Goal: Task Accomplishment & Management: Manage account settings

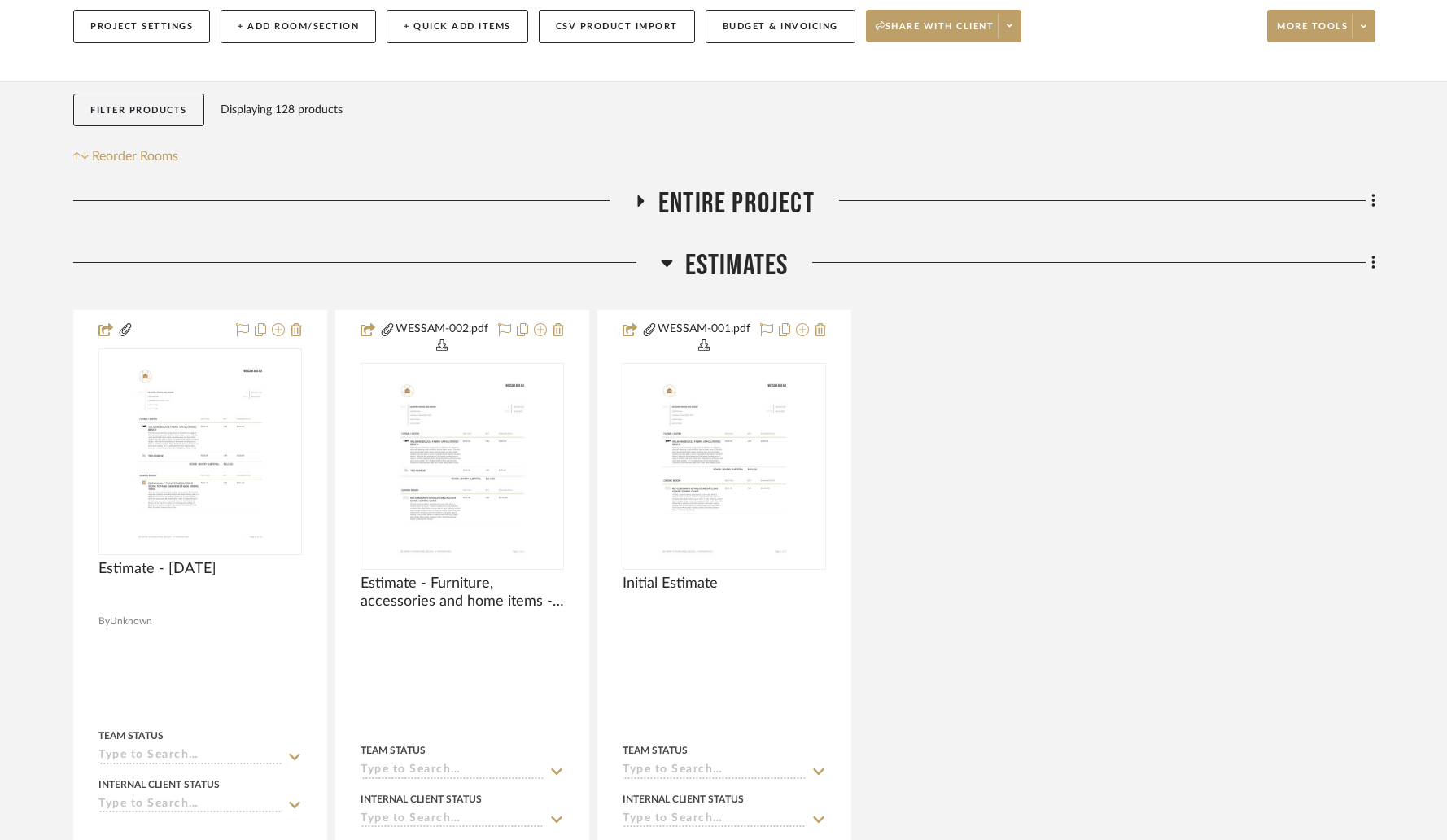
click at [665, 264] on icon at bounding box center [667, 263] width 11 height 7
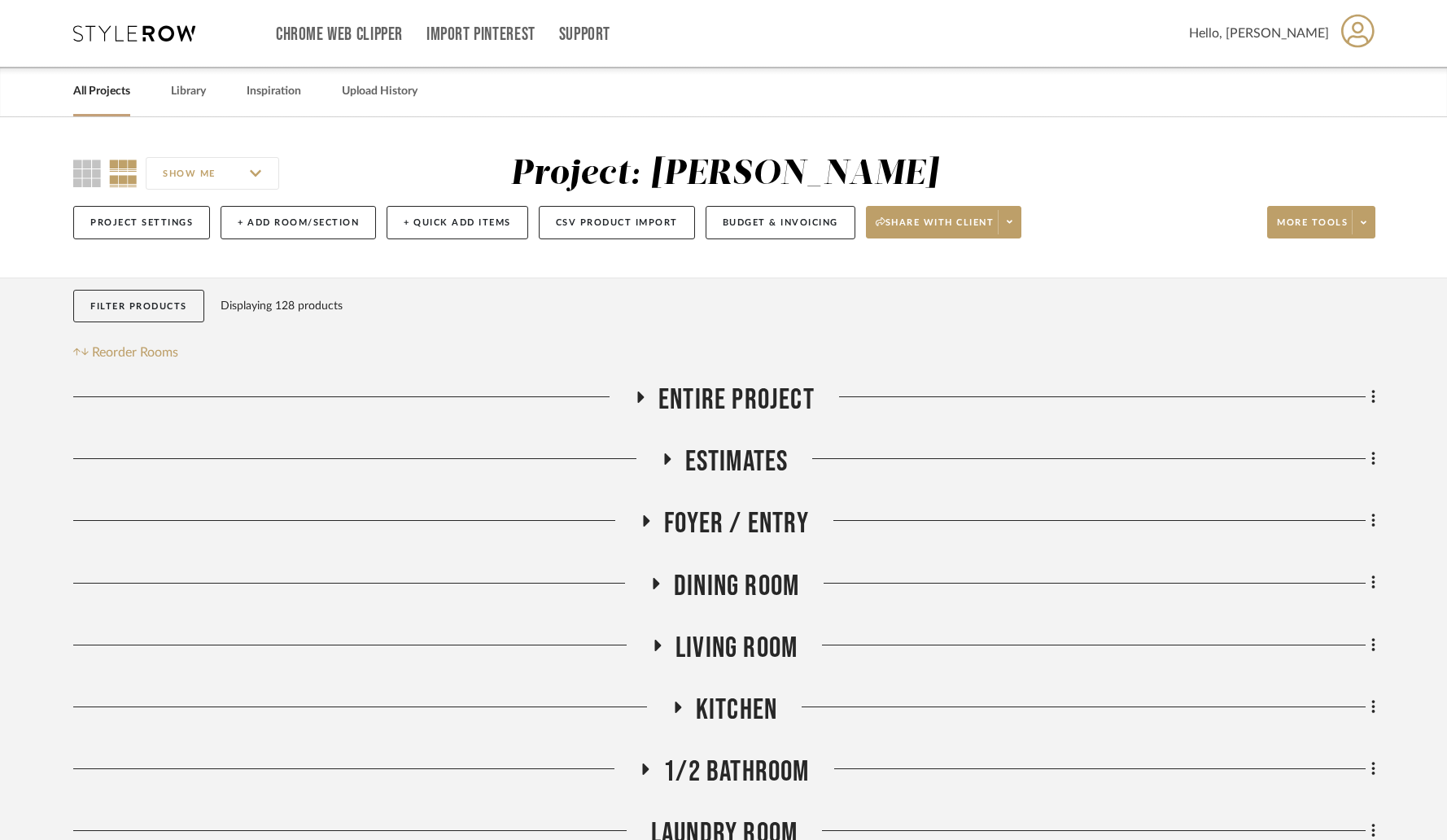
click at [109, 87] on link "All Projects" at bounding box center [102, 91] width 57 height 22
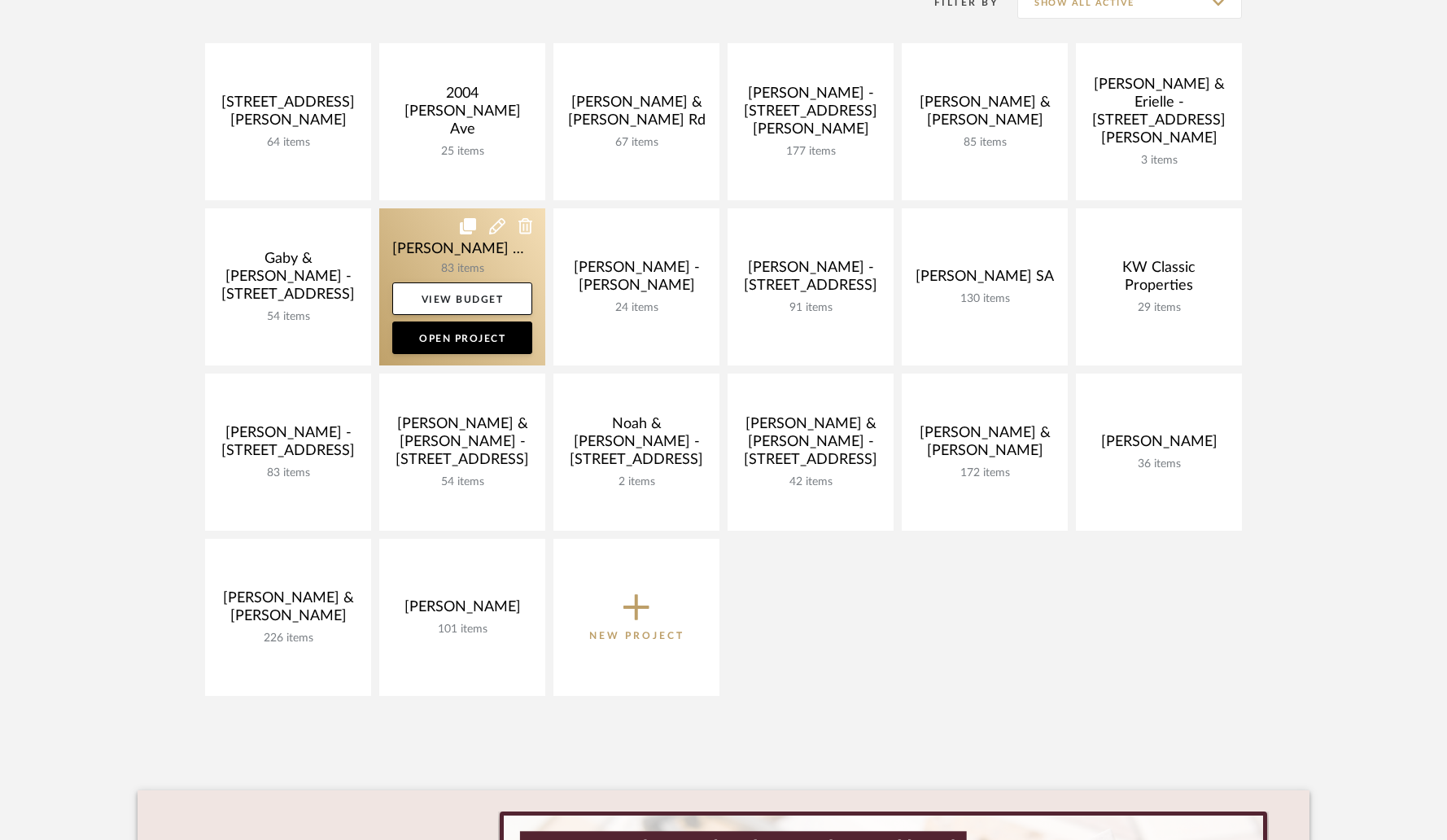
scroll to position [267, 0]
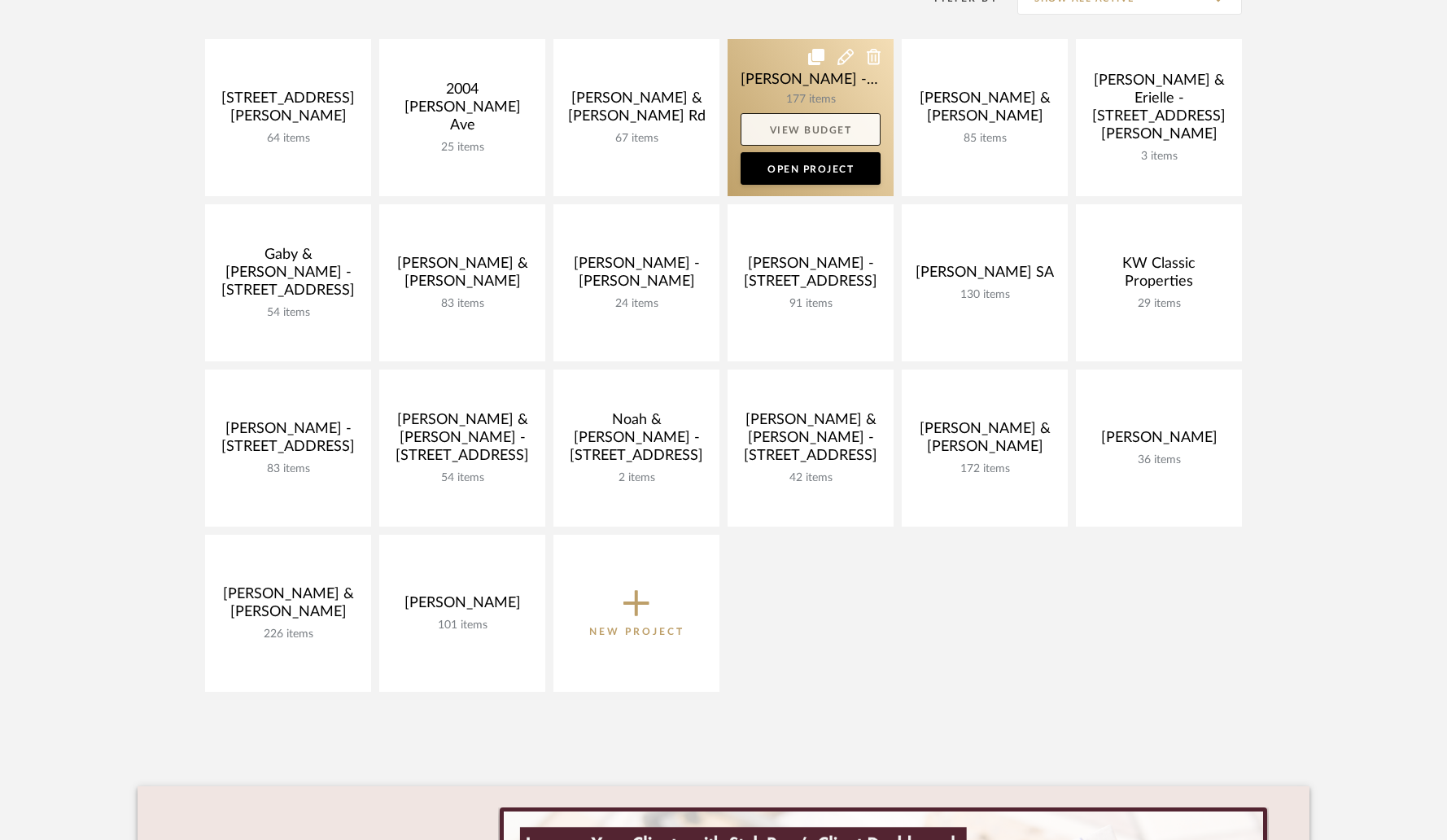
click at [766, 132] on link "View Budget" at bounding box center [810, 129] width 140 height 32
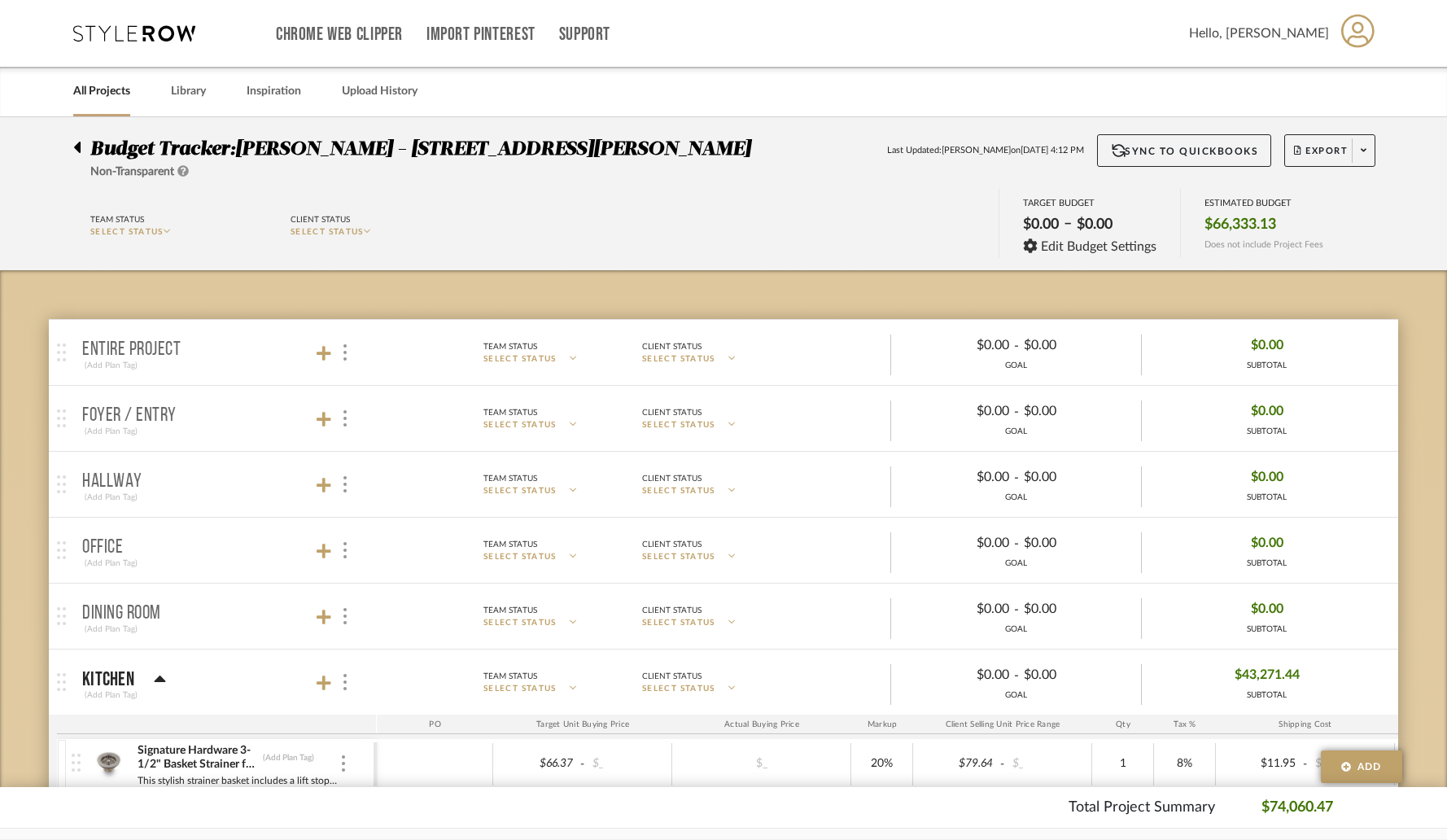
click at [81, 148] on div at bounding box center [82, 143] width 17 height 20
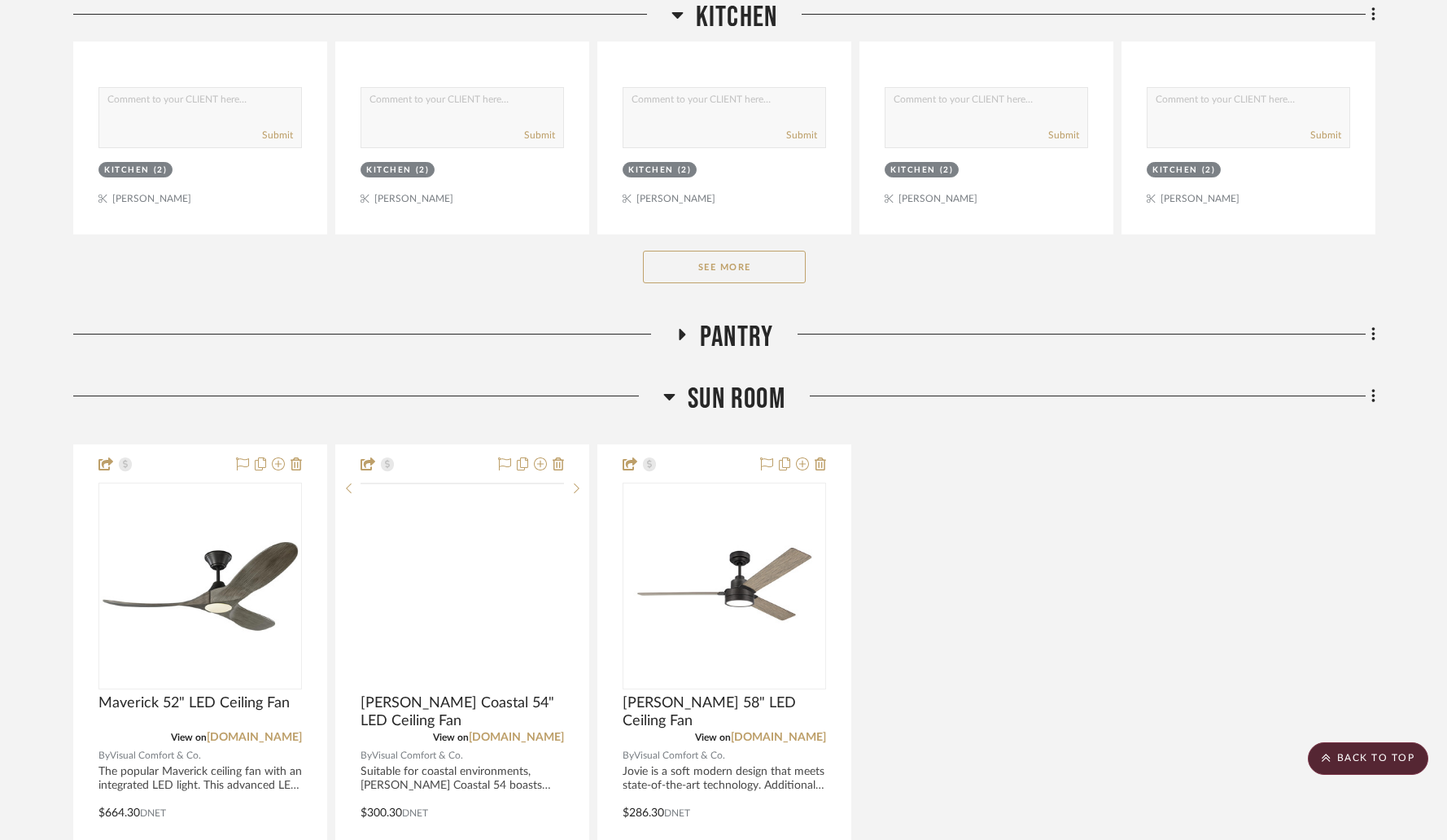
scroll to position [3544, 0]
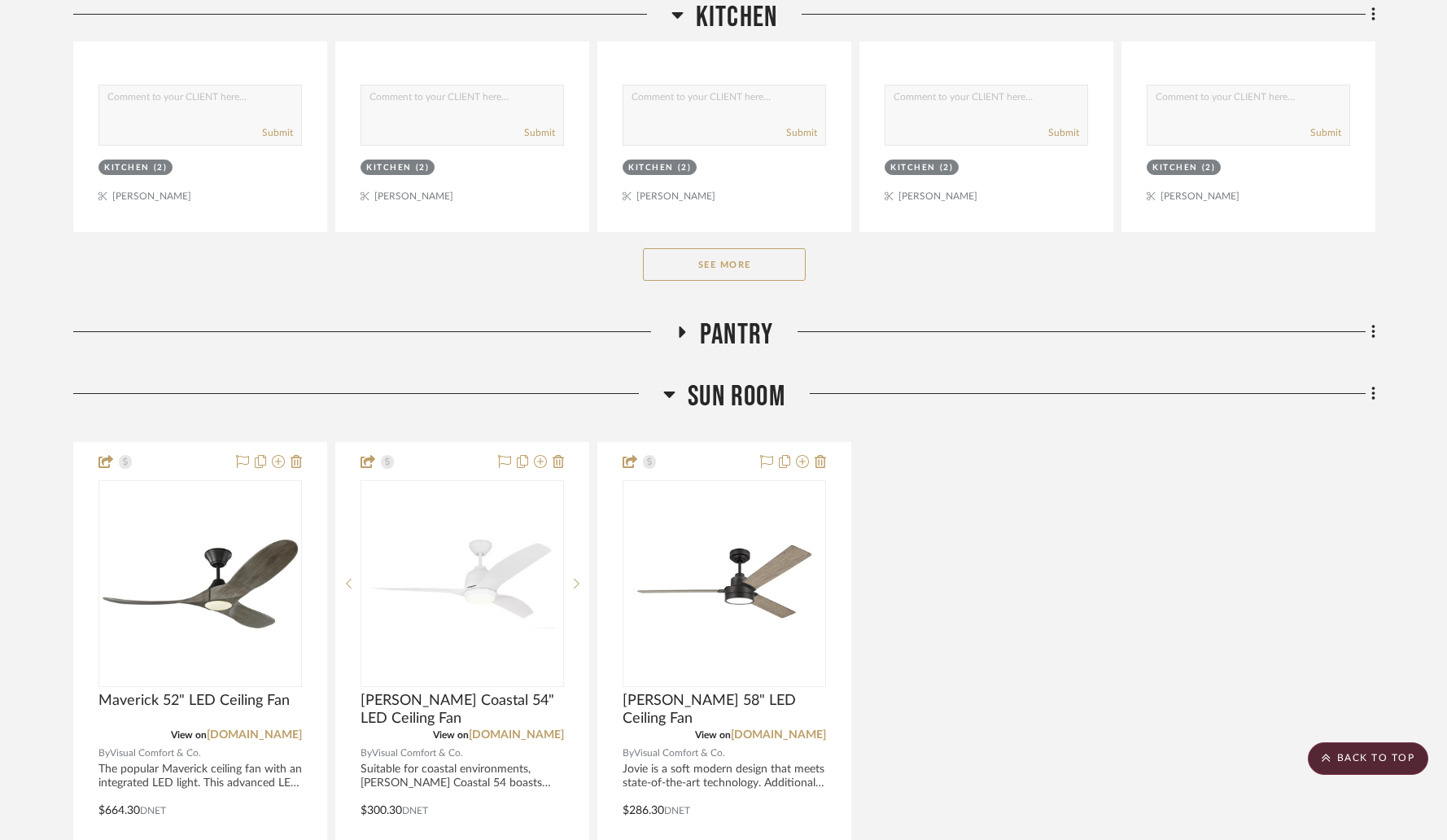
click at [682, 327] on icon at bounding box center [681, 332] width 20 height 12
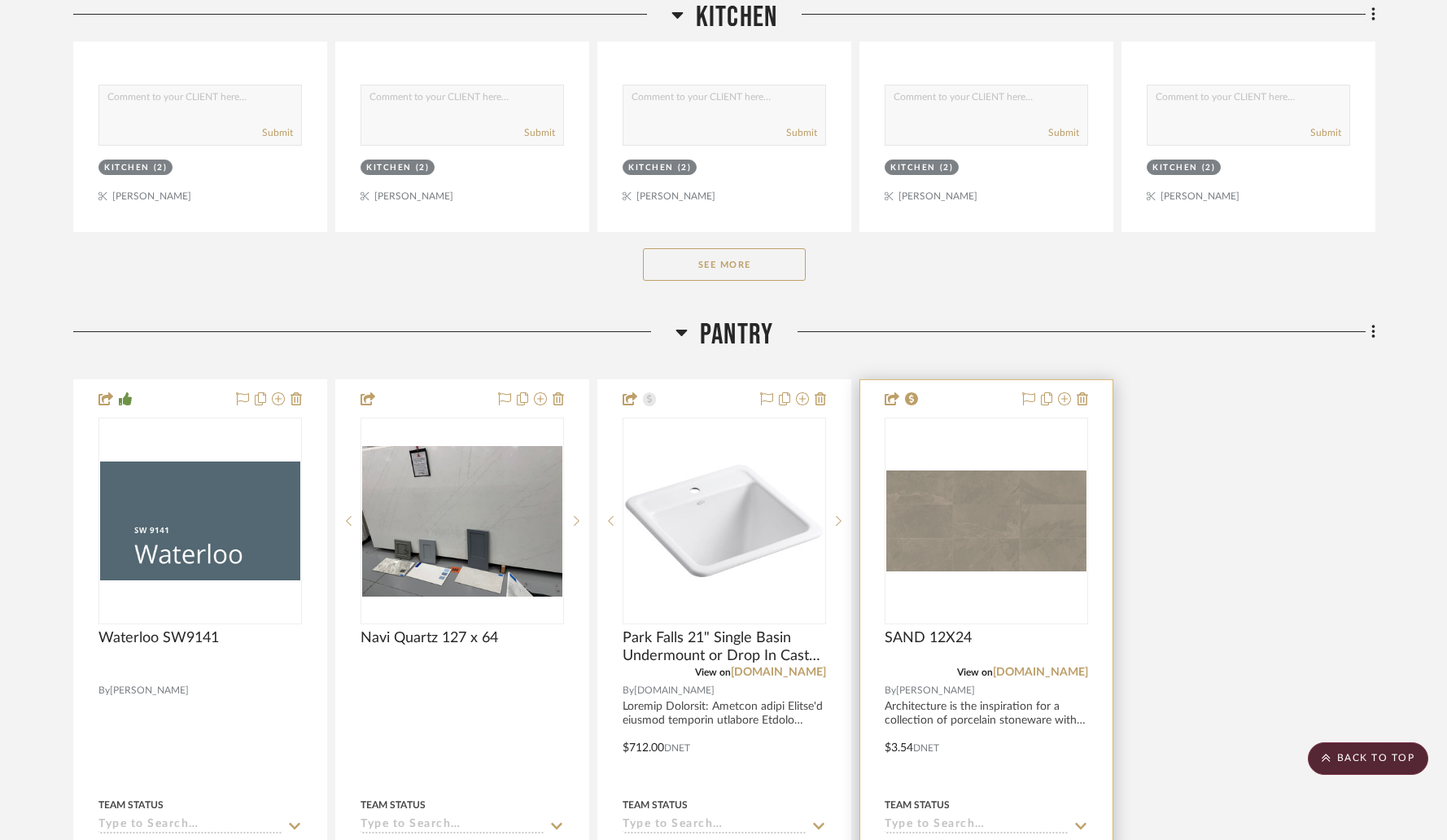
click at [949, 504] on img "0" at bounding box center [986, 520] width 200 height 101
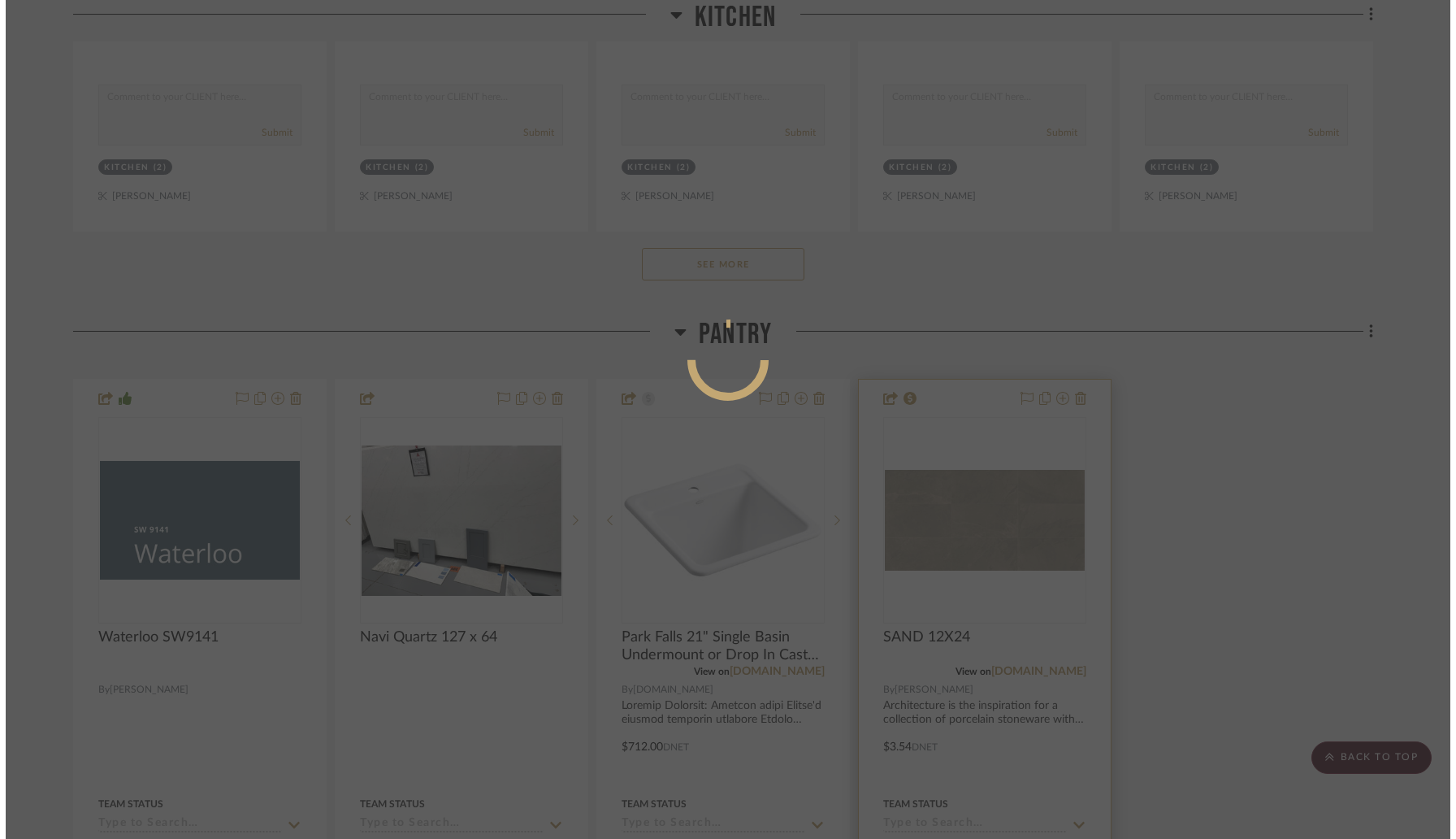
scroll to position [0, 0]
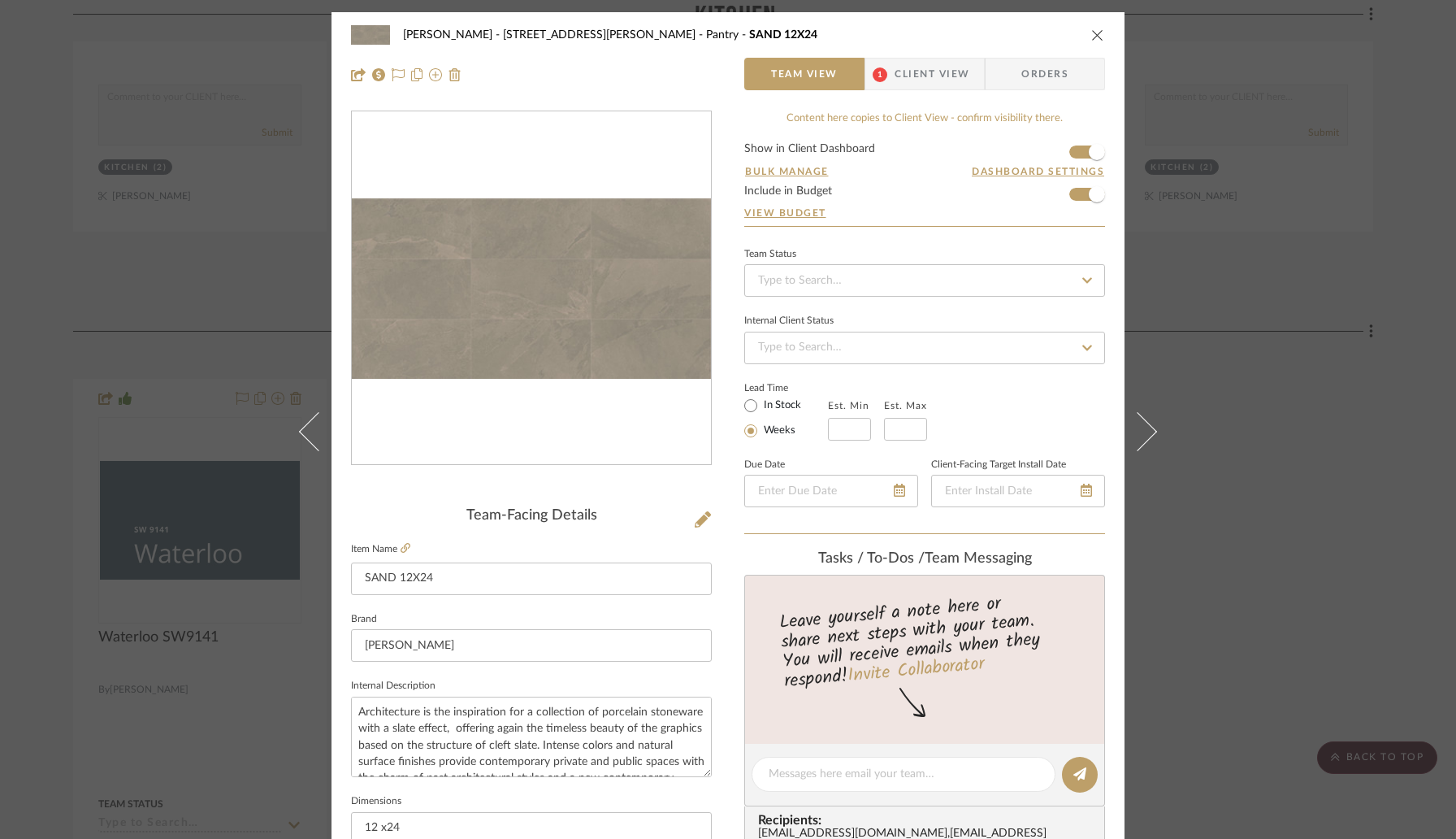
click at [1091, 38] on icon "close" at bounding box center [1098, 35] width 13 height 13
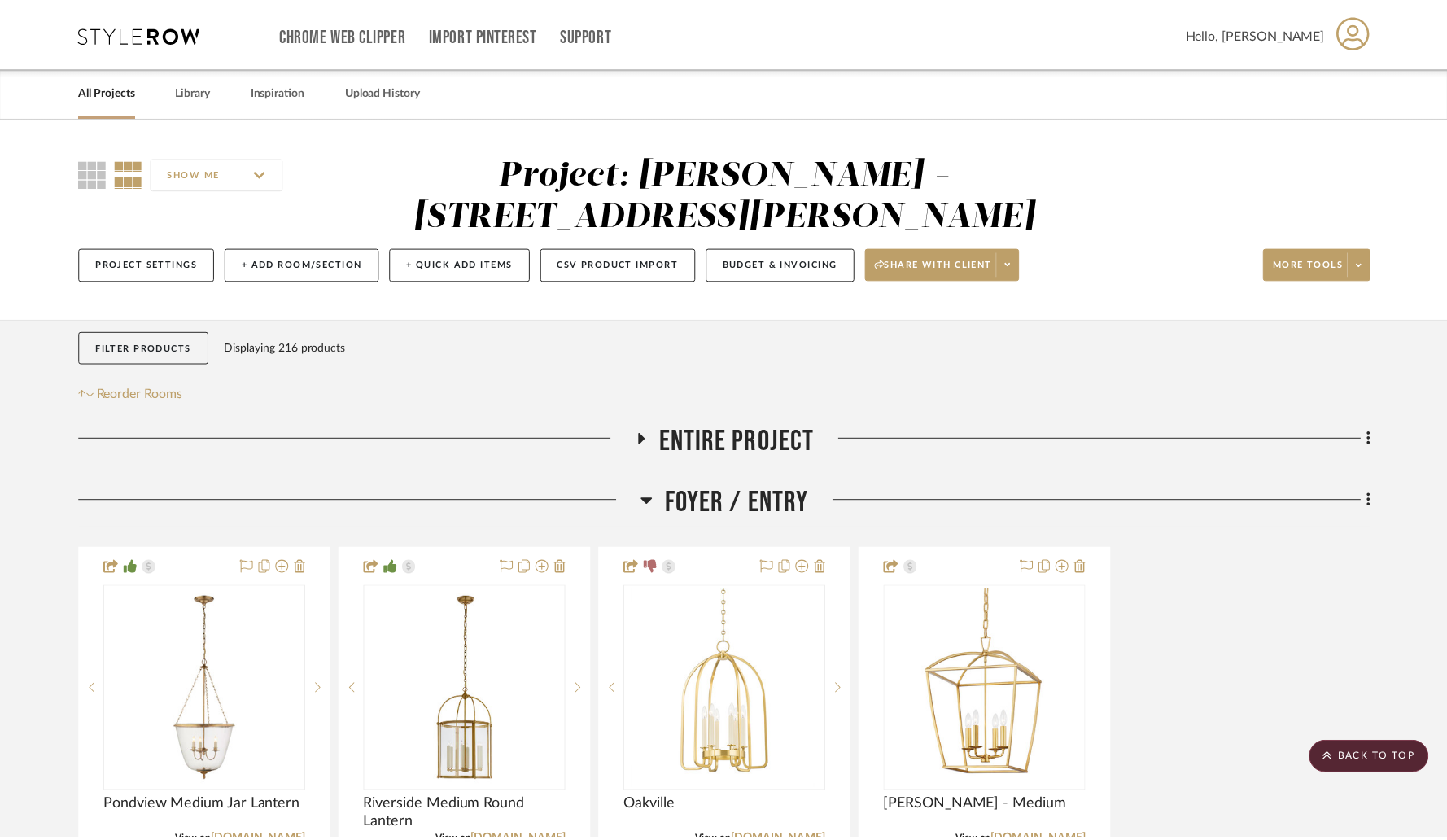
scroll to position [3544, 0]
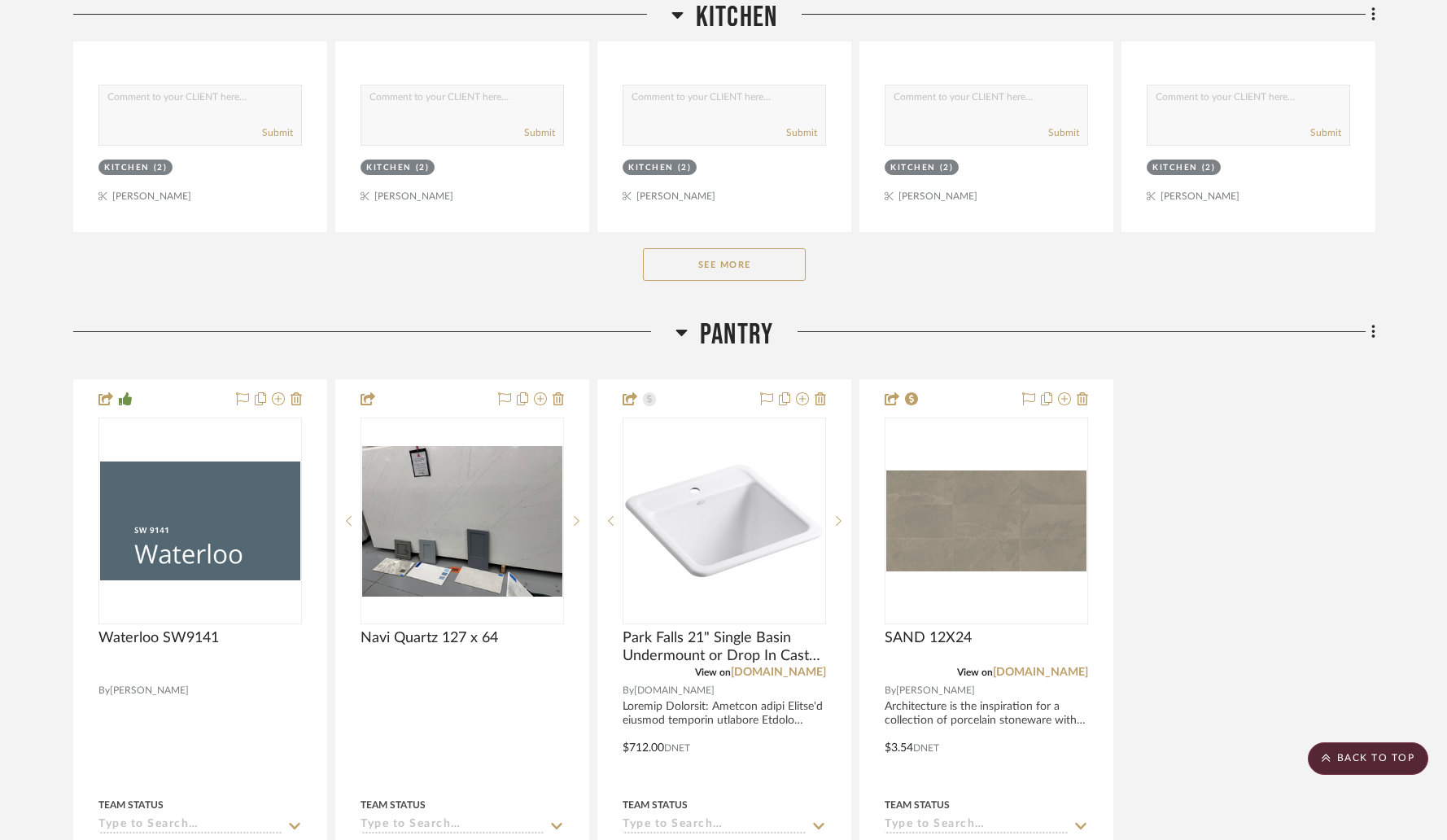
click at [683, 329] on icon at bounding box center [681, 332] width 11 height 7
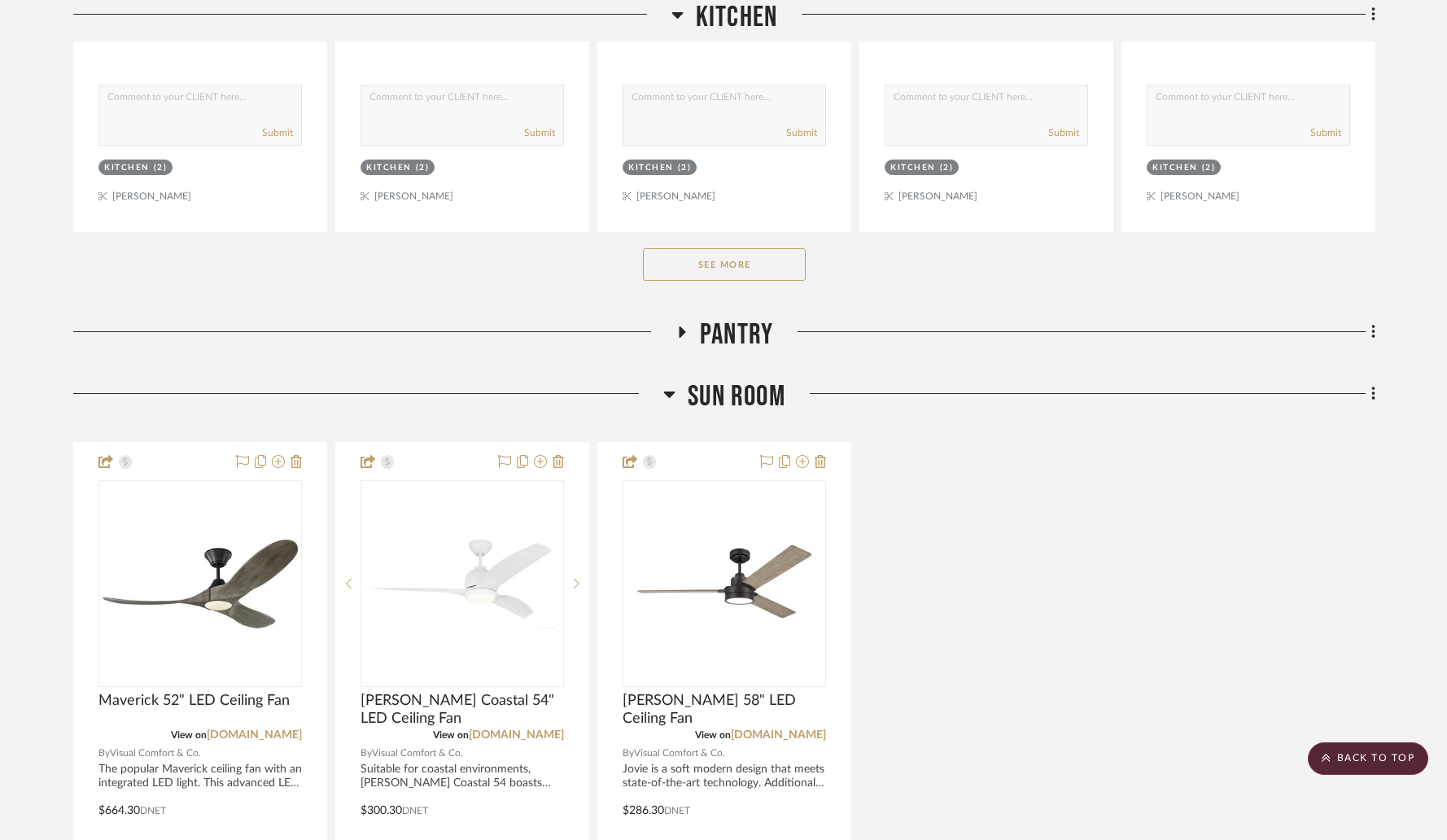
click at [668, 391] on icon at bounding box center [669, 394] width 11 height 7
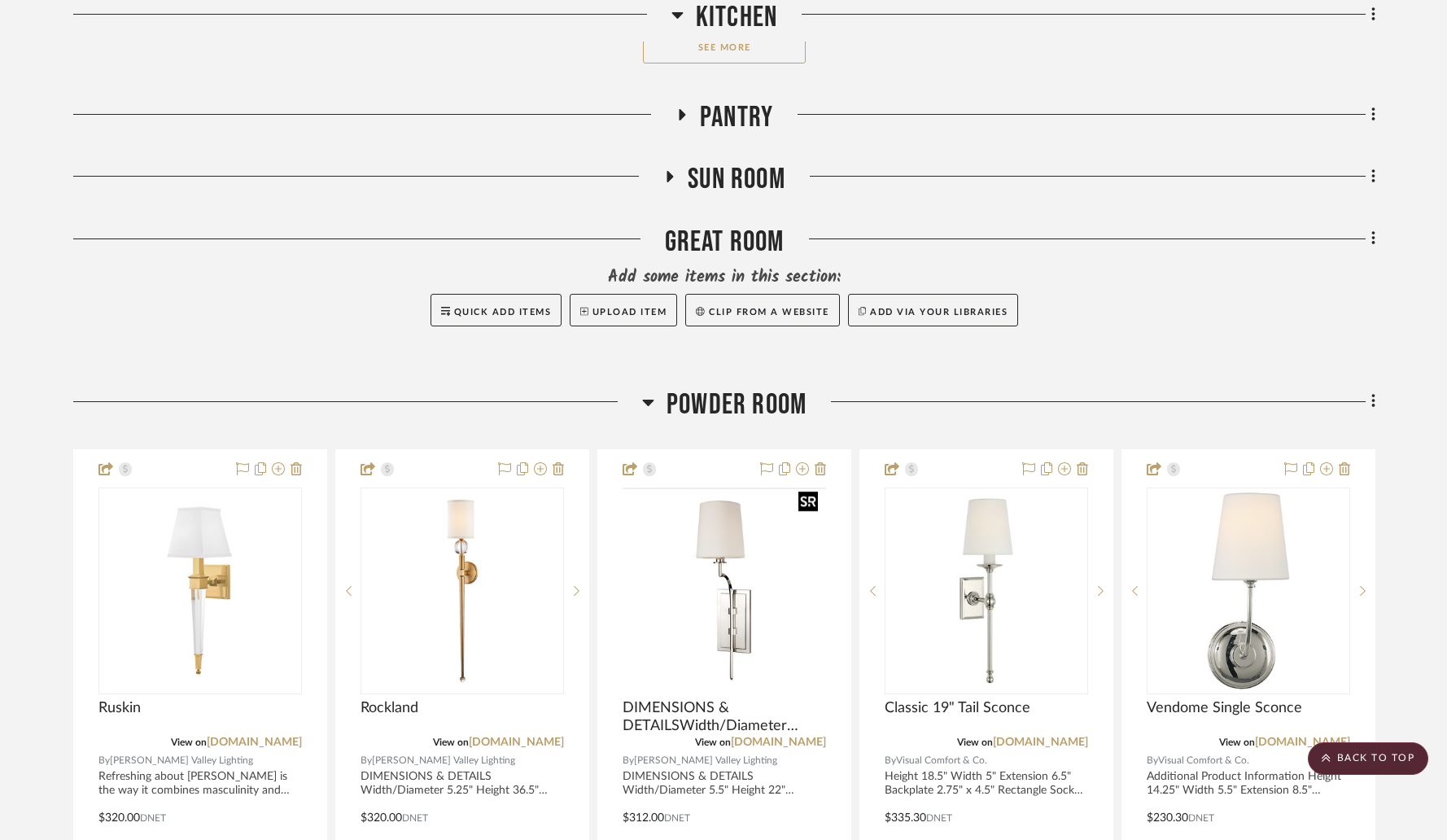
scroll to position [3773, 0]
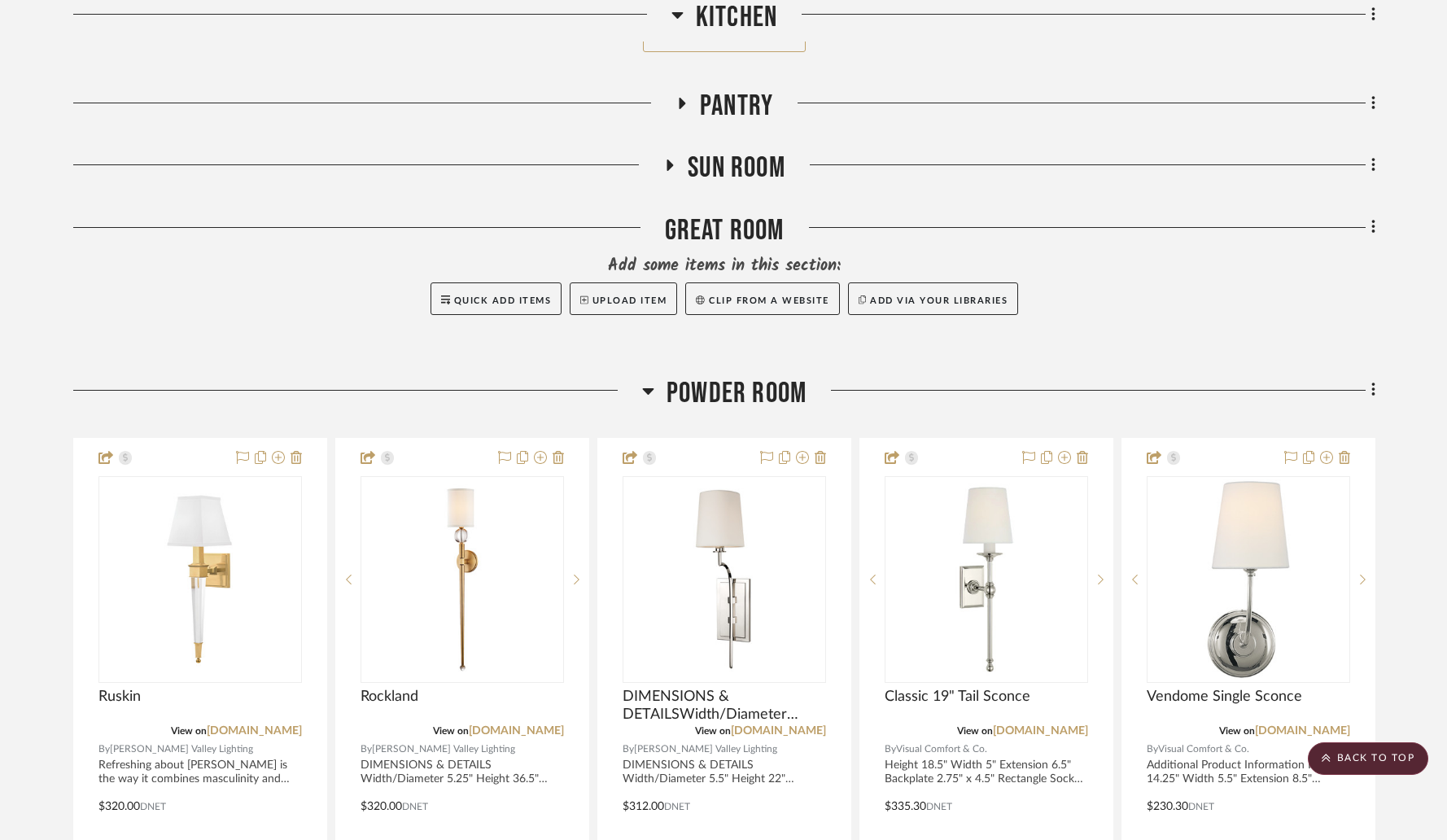
click at [648, 388] on icon at bounding box center [648, 391] width 11 height 7
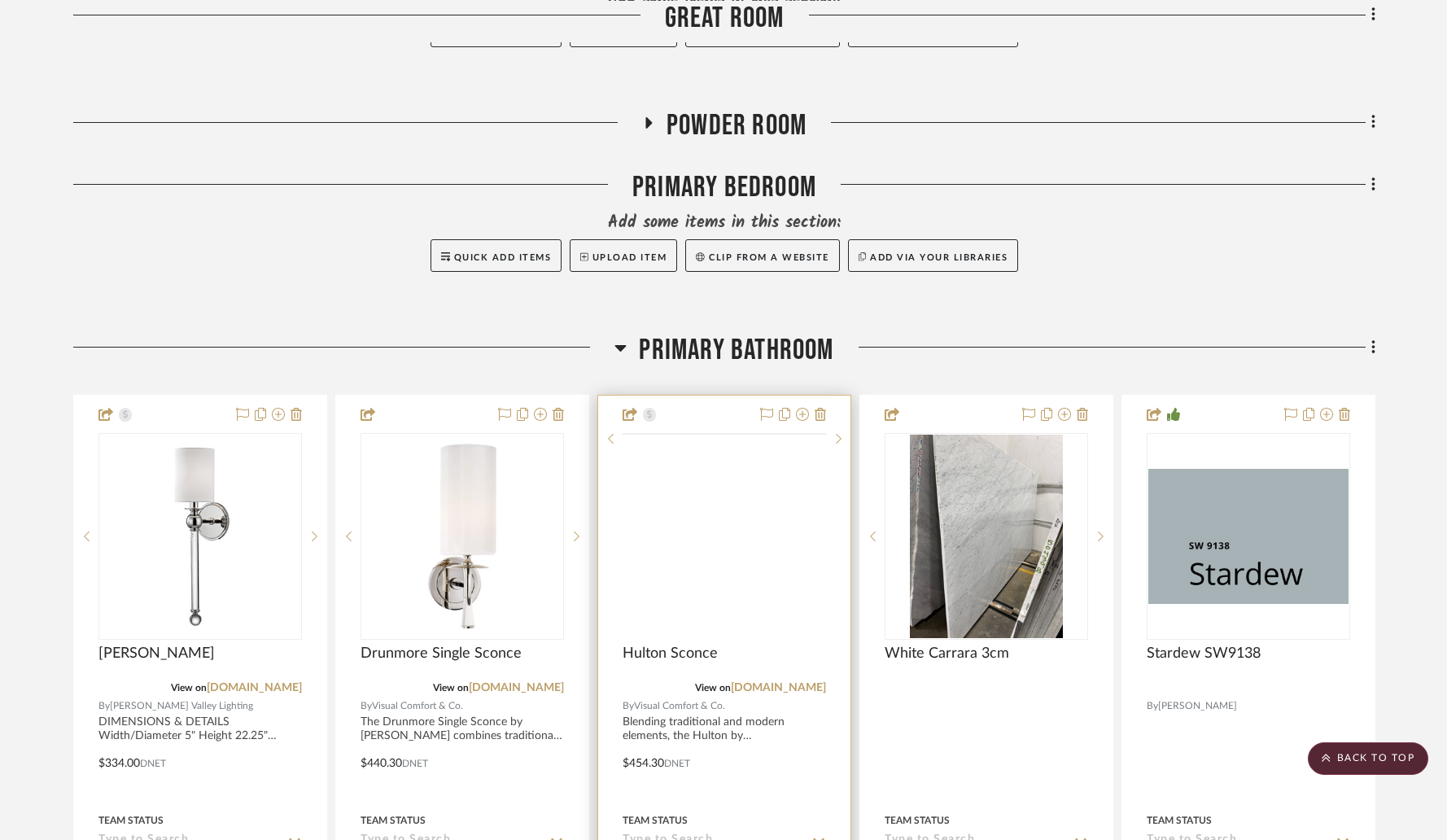
scroll to position [4053, 0]
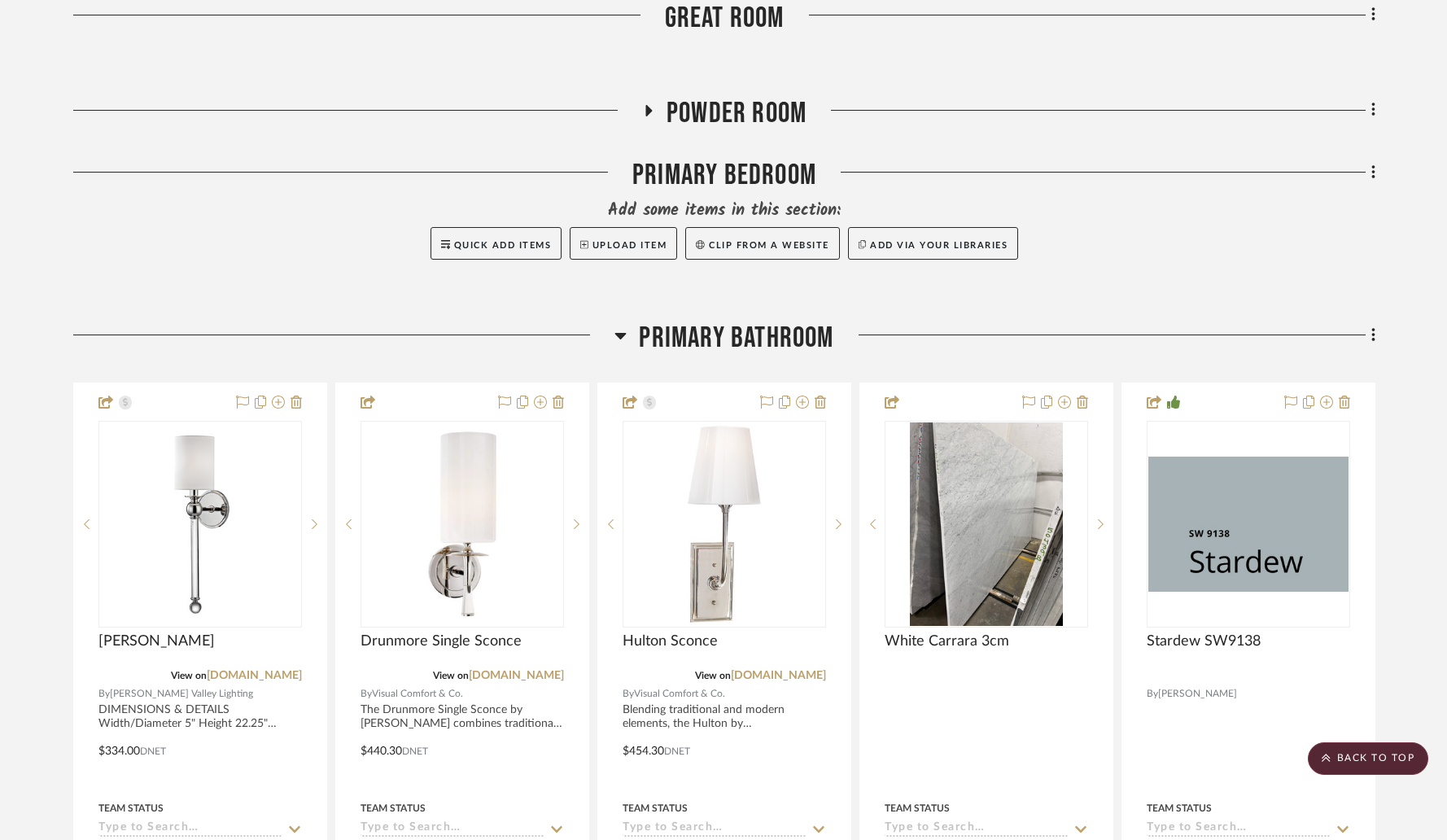
click at [618, 333] on icon at bounding box center [621, 336] width 11 height 7
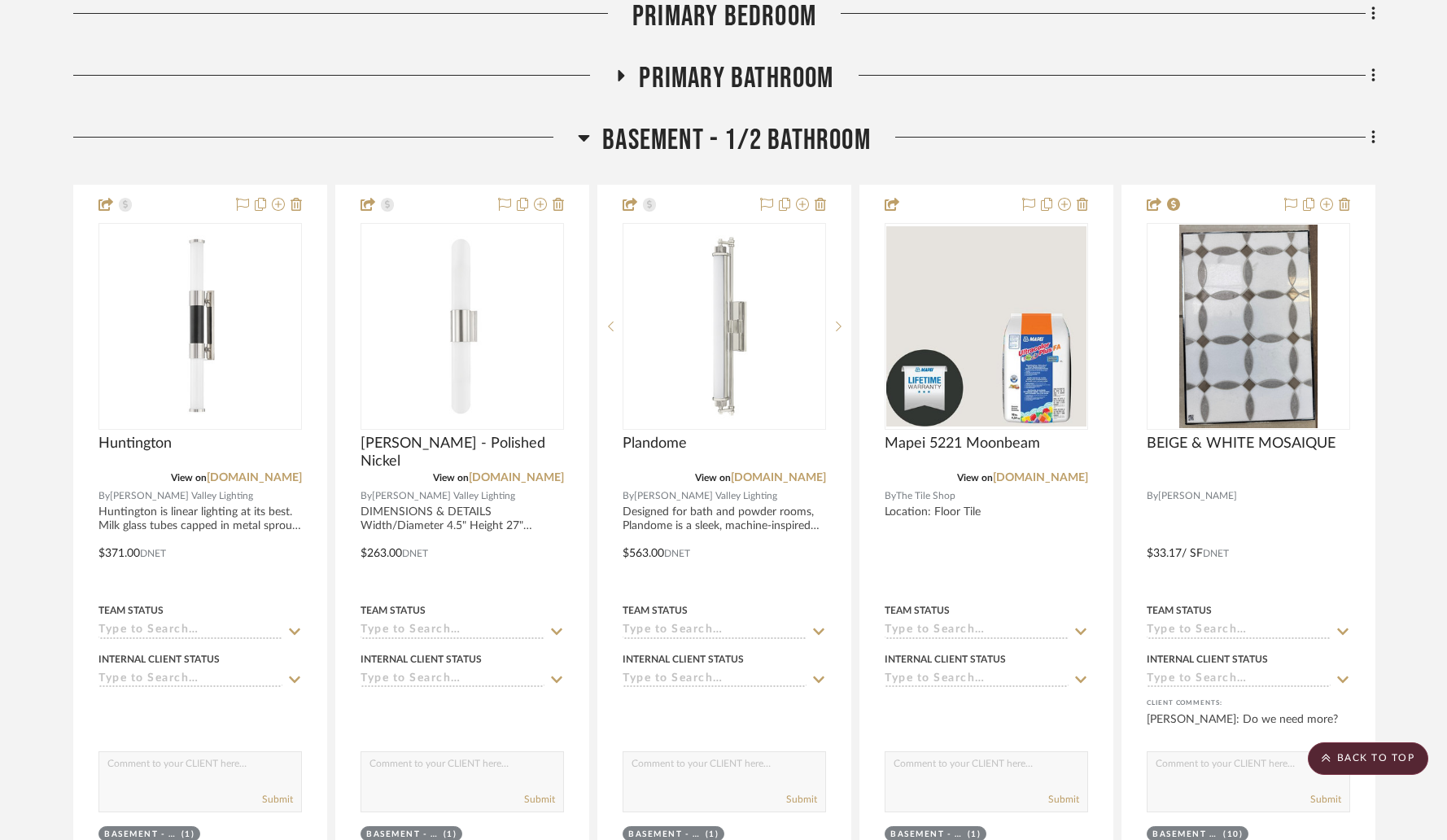
scroll to position [4315, 0]
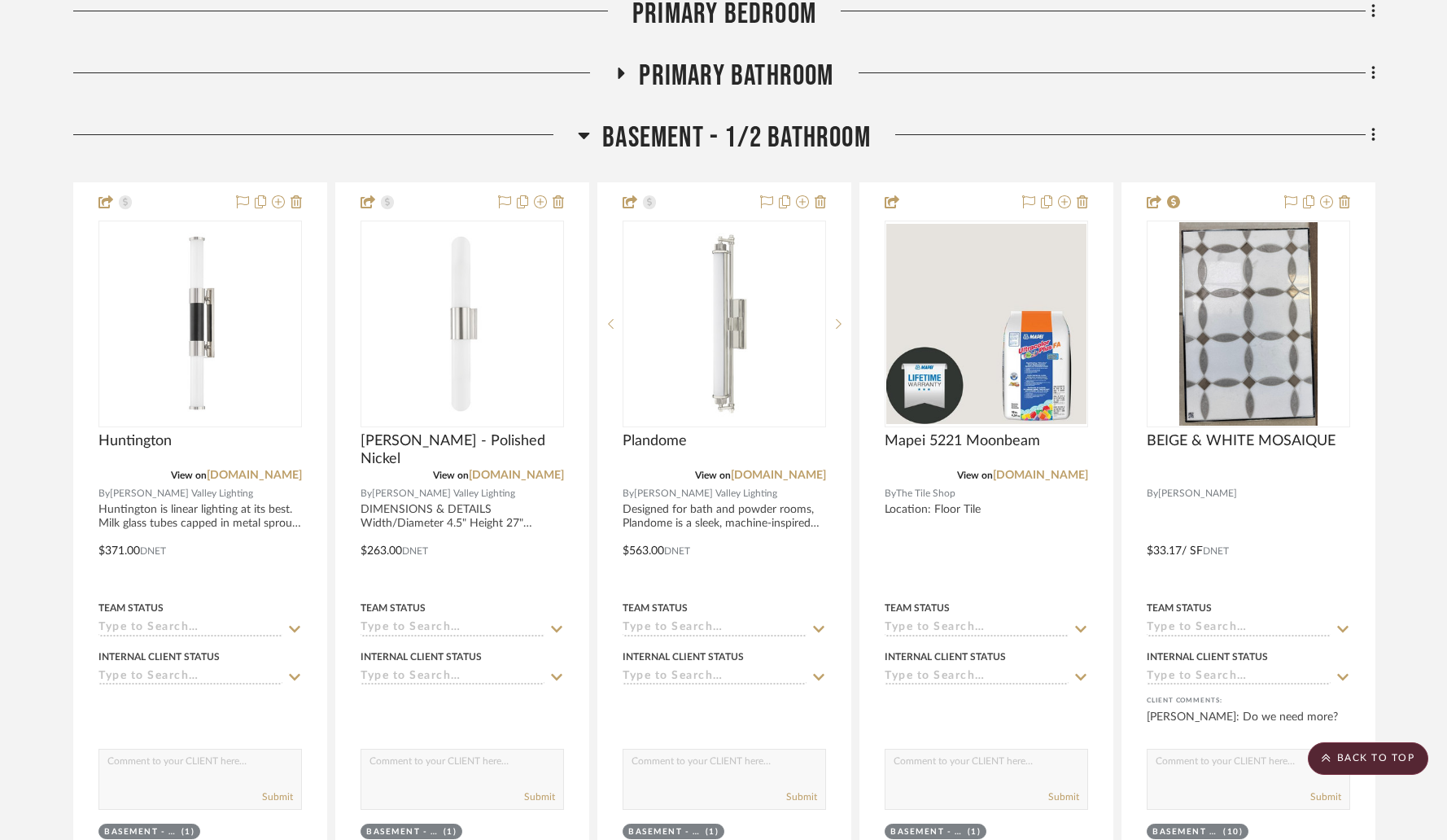
click at [582, 125] on icon at bounding box center [584, 135] width 12 height 20
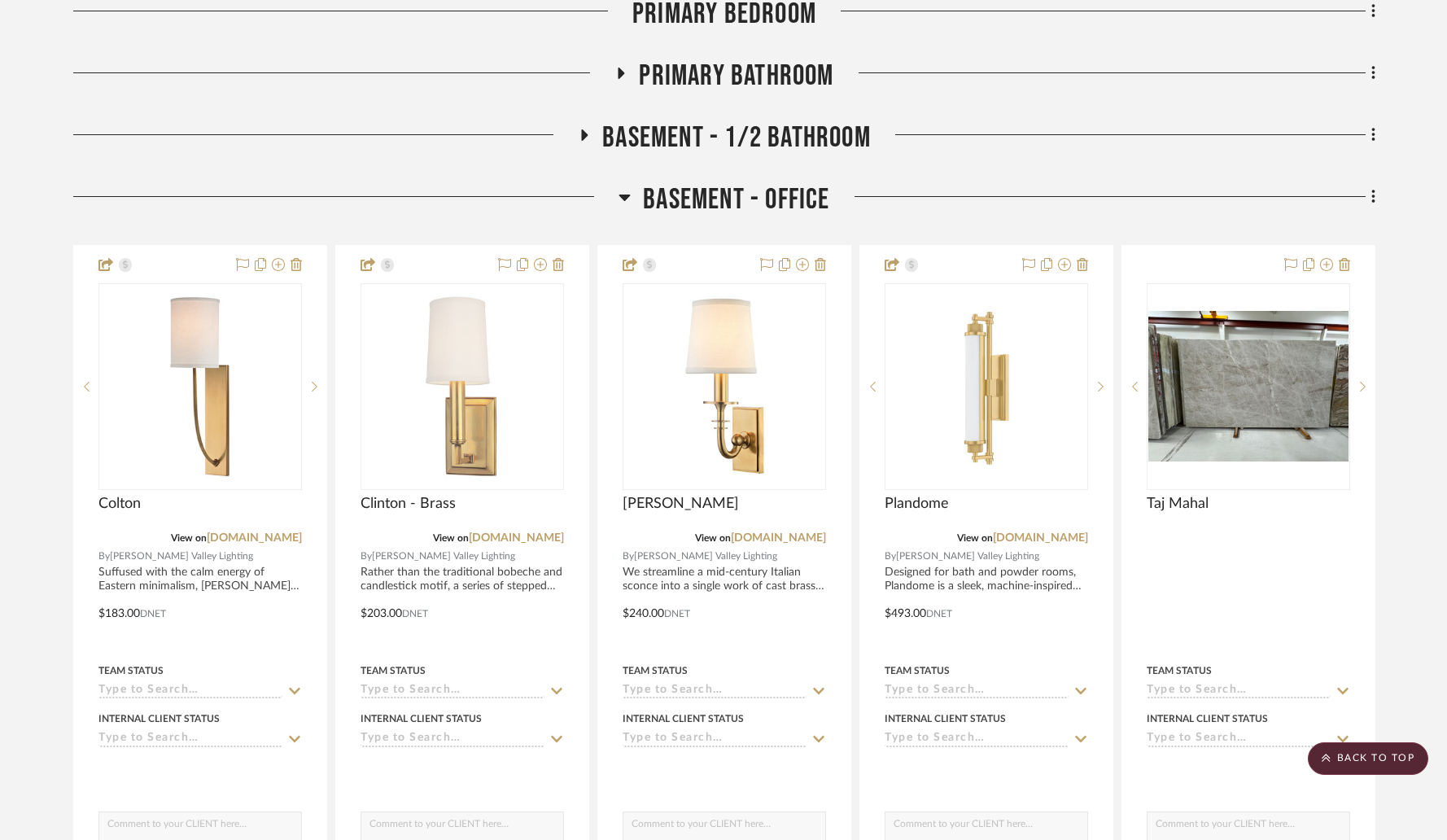
click at [629, 187] on icon at bounding box center [624, 196] width 12 height 20
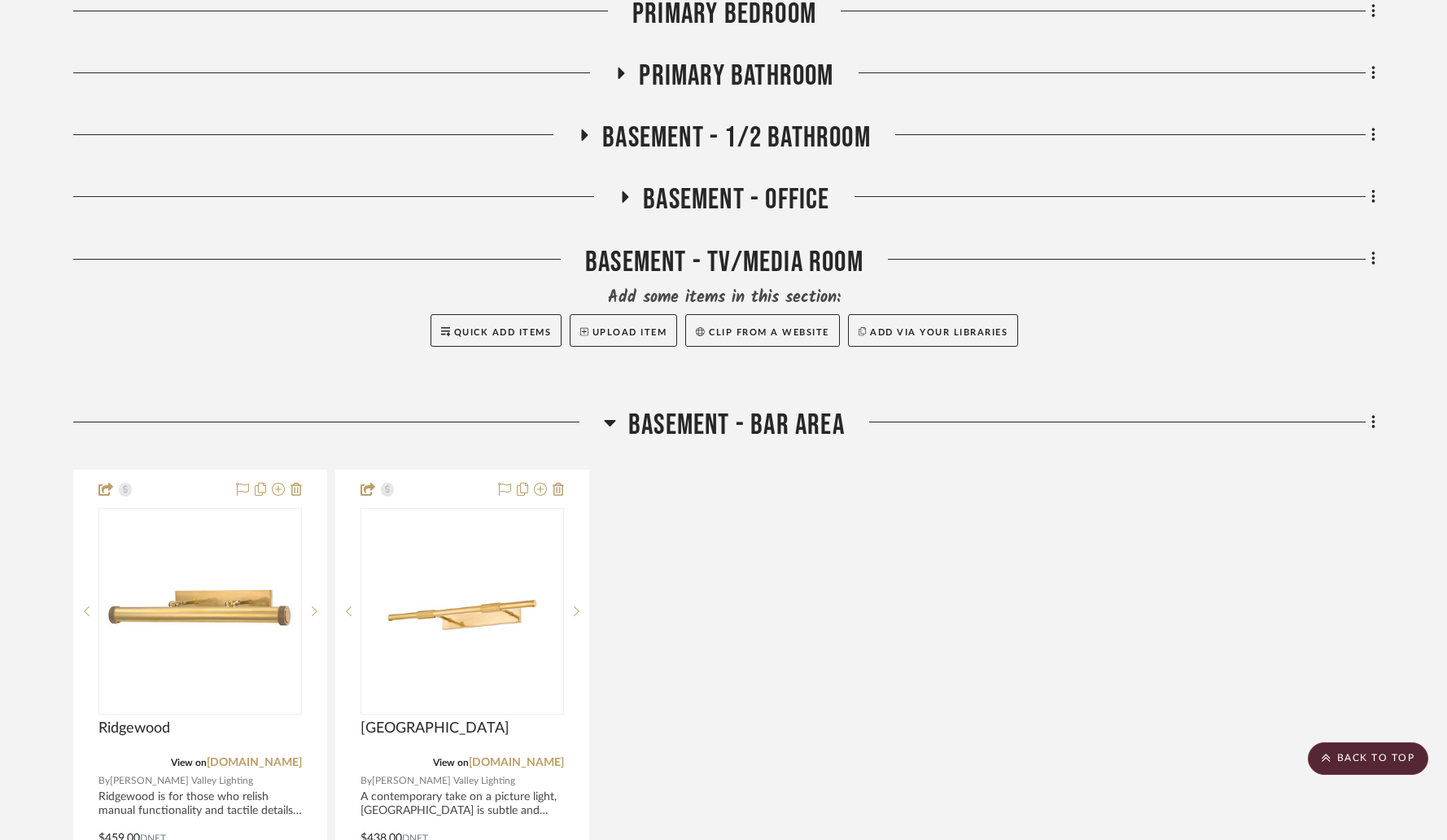
click at [609, 420] on icon at bounding box center [611, 422] width 11 height 7
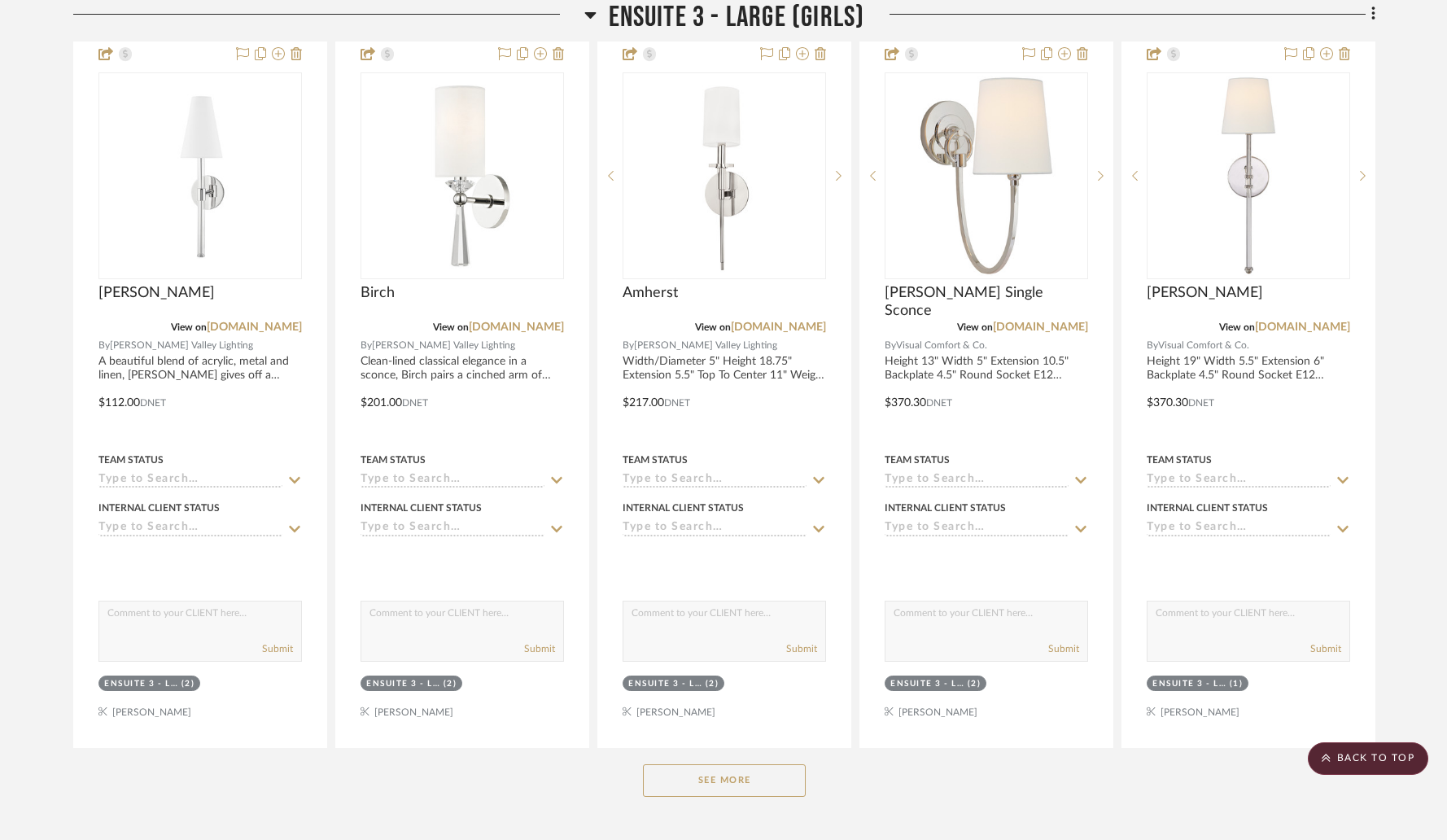
scroll to position [6731, 0]
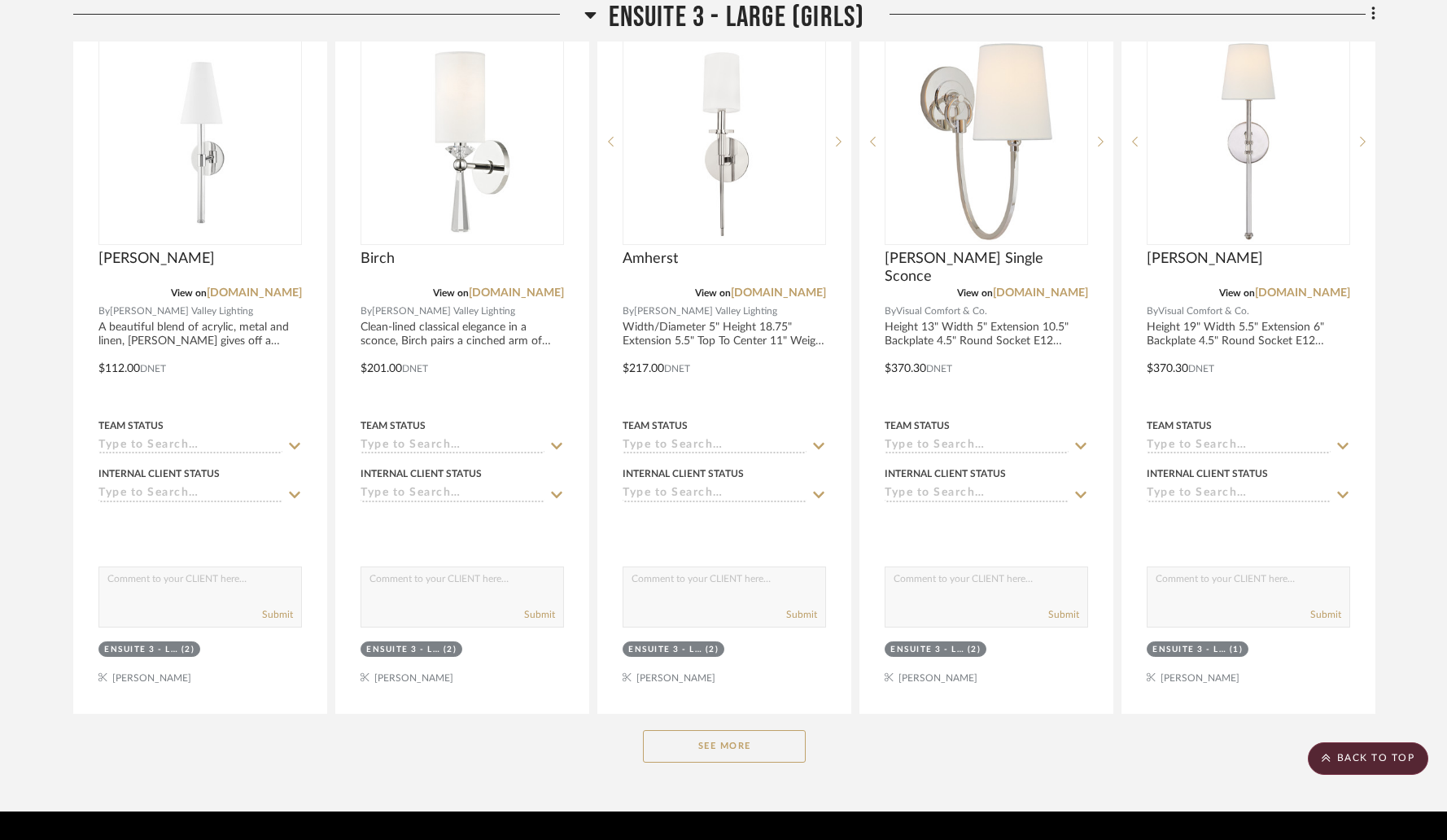
click at [696, 730] on button "See More" at bounding box center [724, 746] width 162 height 32
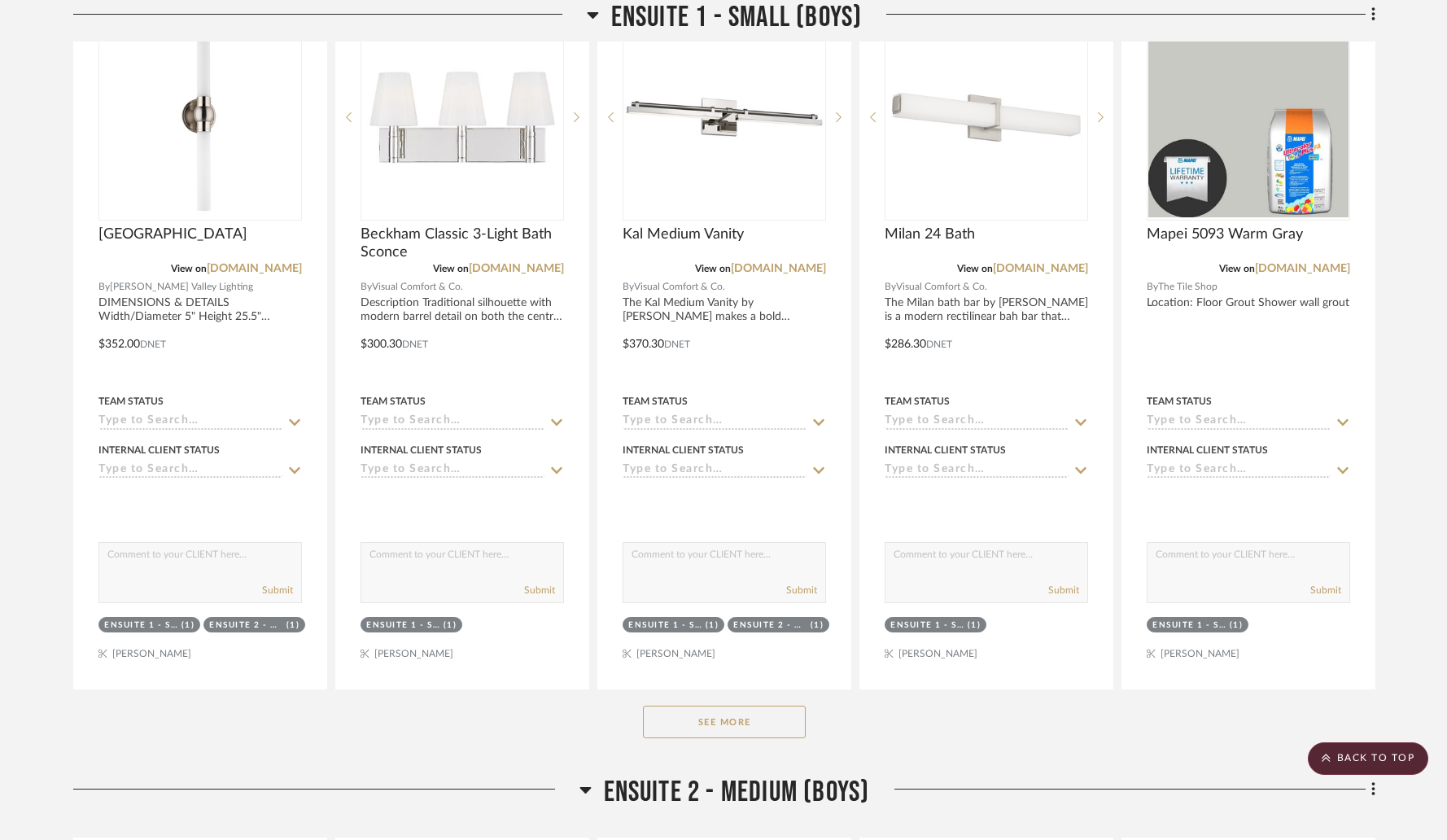
scroll to position [5051, 0]
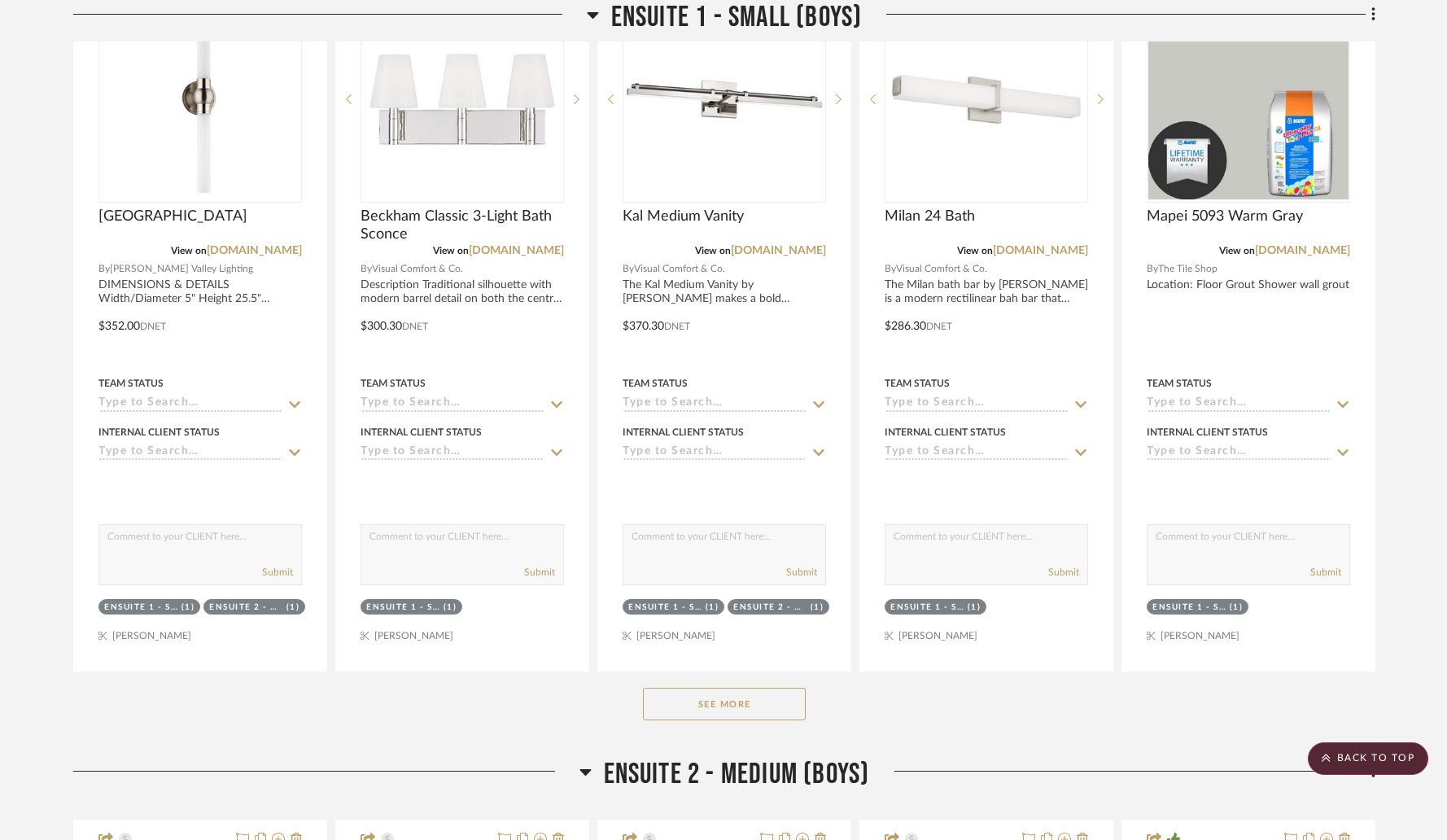
click at [714, 687] on button "See More" at bounding box center [724, 703] width 162 height 32
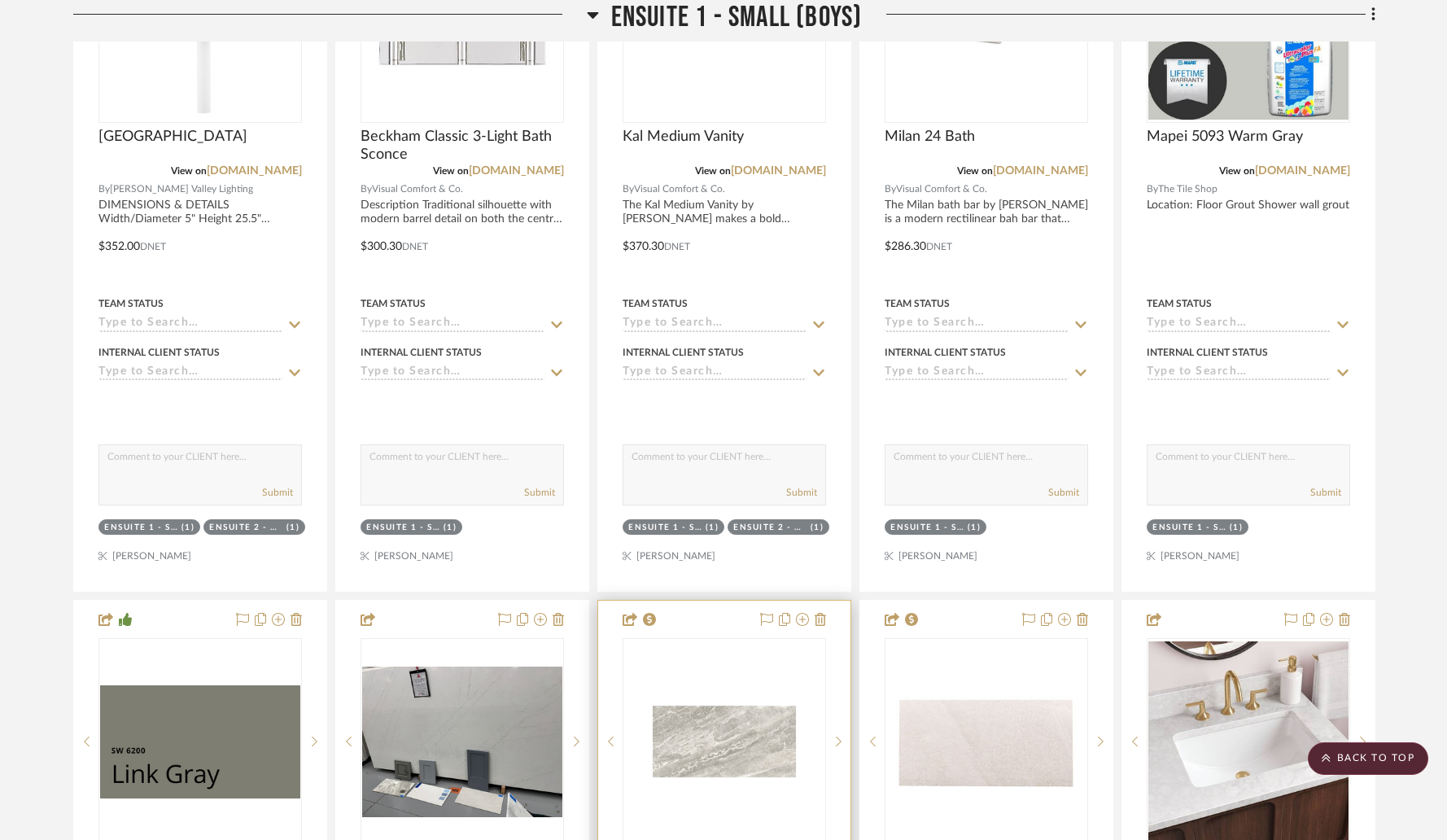
scroll to position [5335, 0]
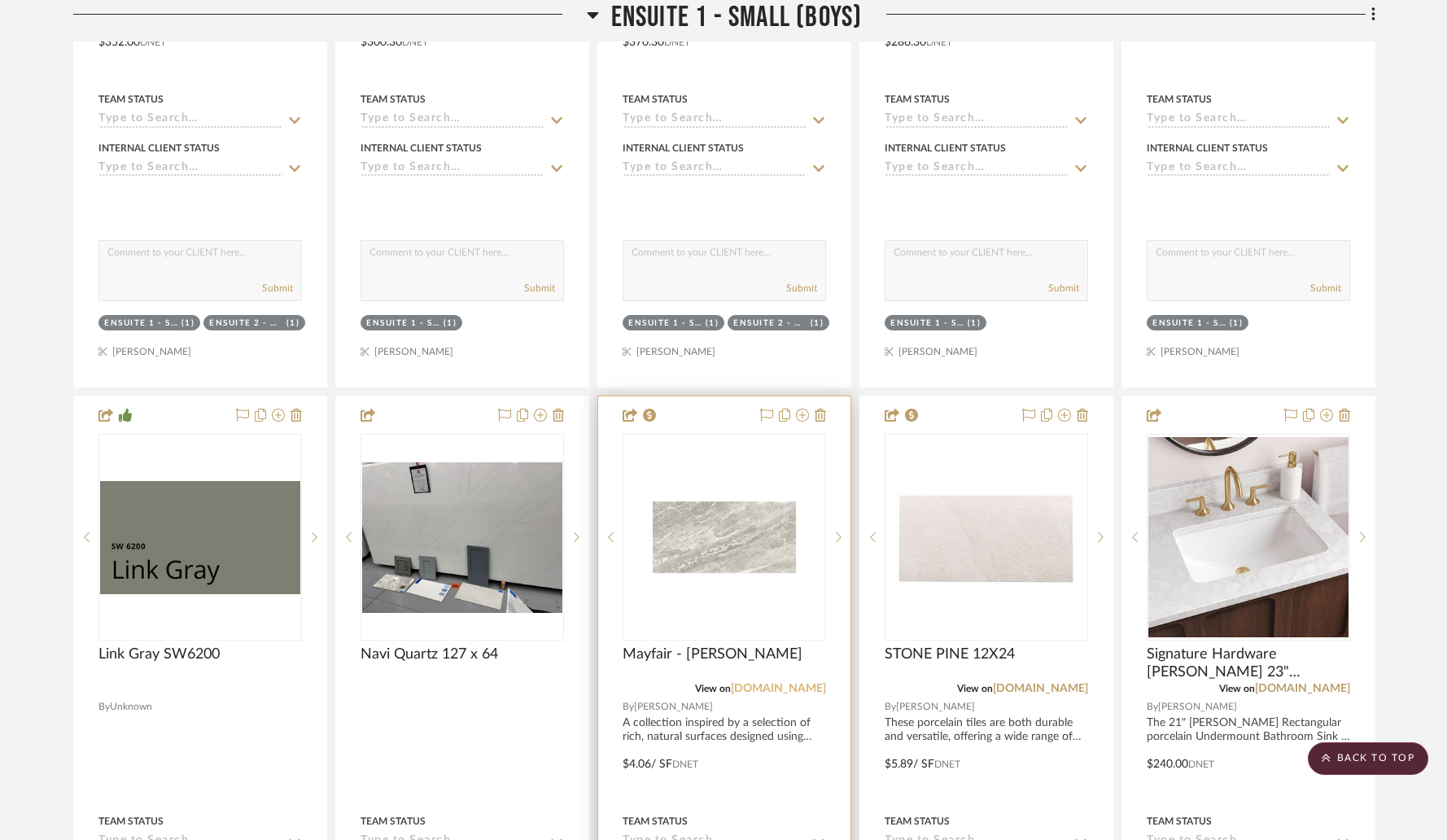
click at [743, 682] on link "hamiltonparker.com" at bounding box center [779, 688] width 95 height 11
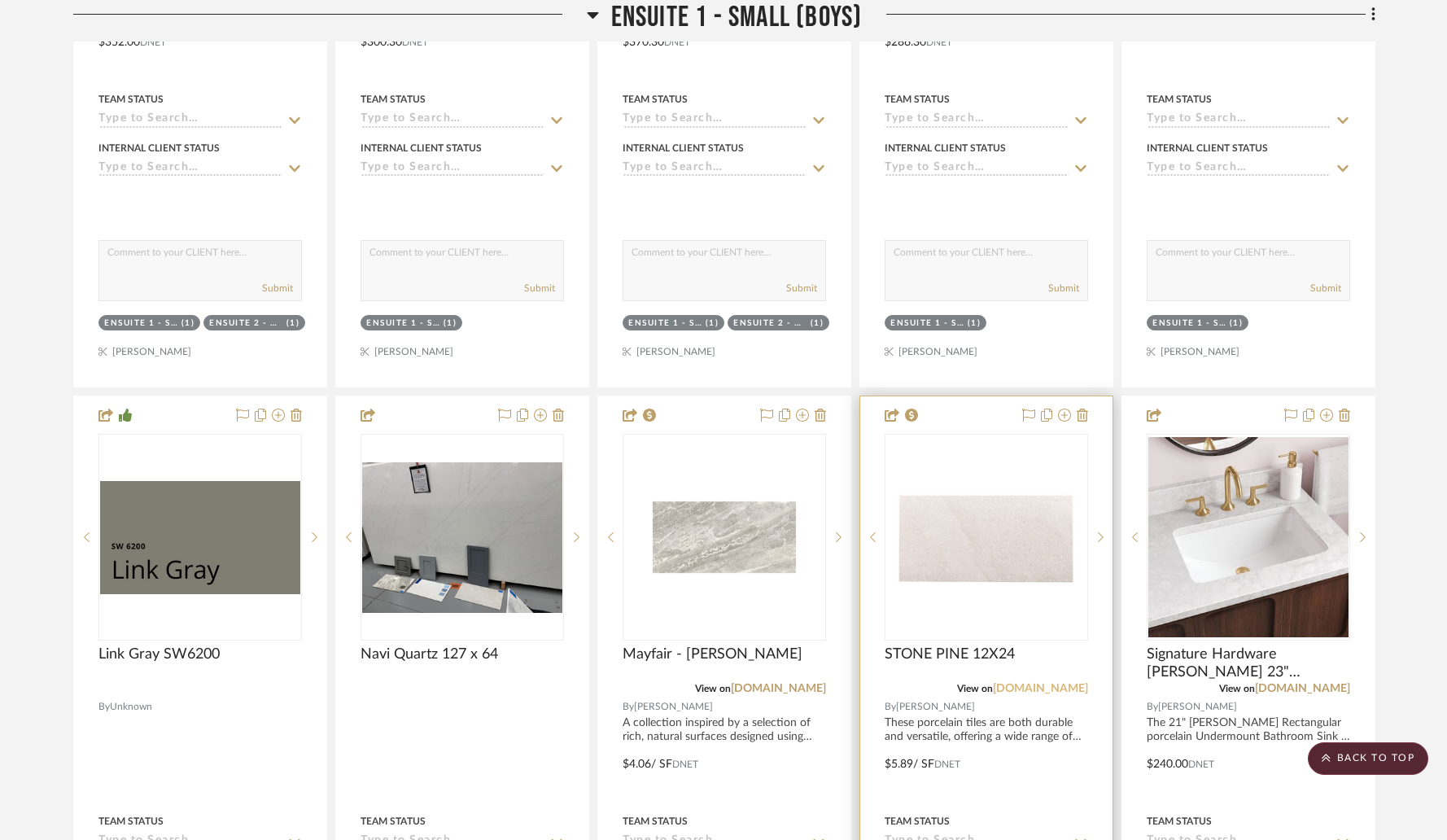
click at [1032, 682] on link "hamiltonparker.com" at bounding box center [1041, 688] width 95 height 11
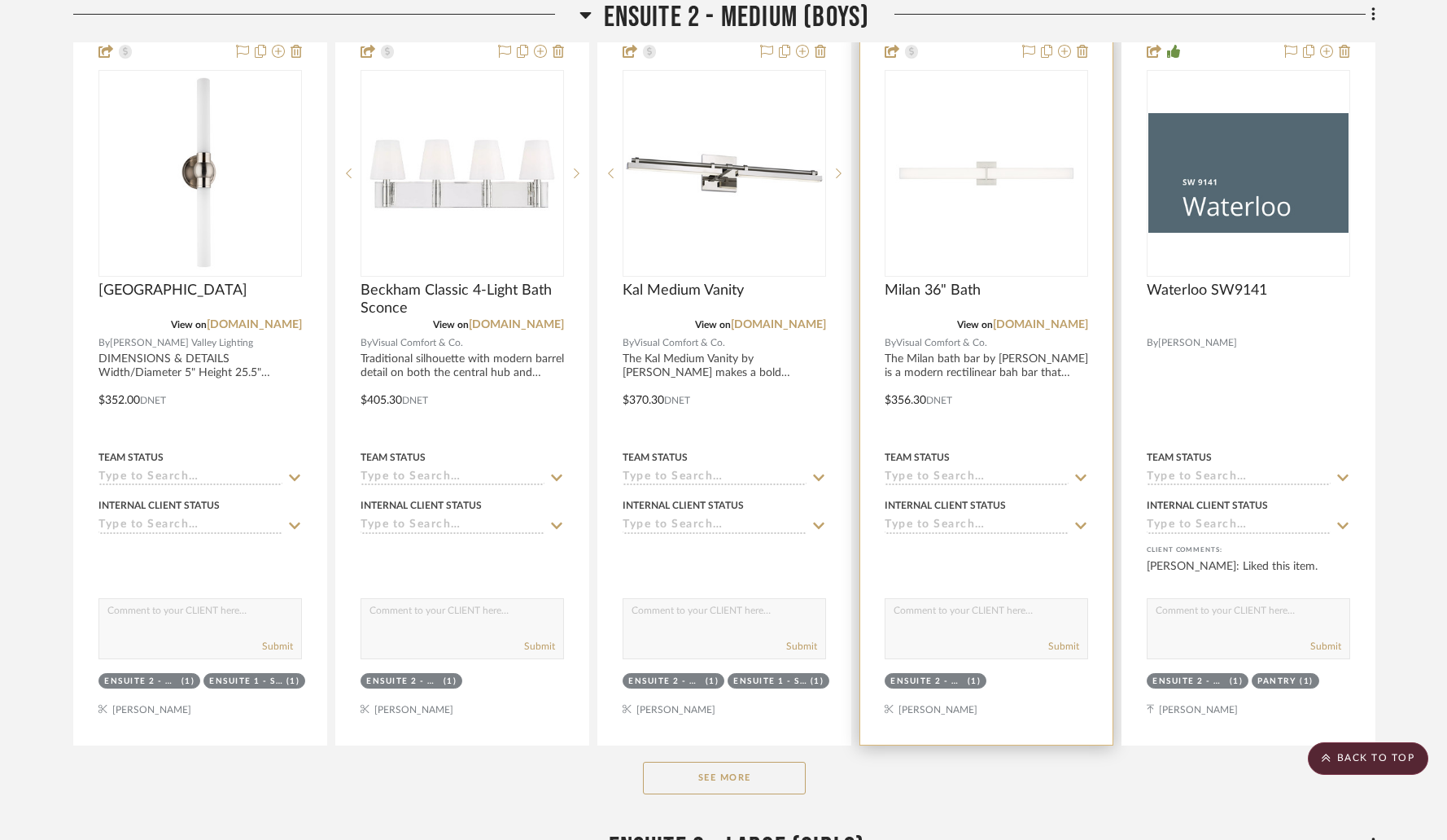
scroll to position [8791, 0]
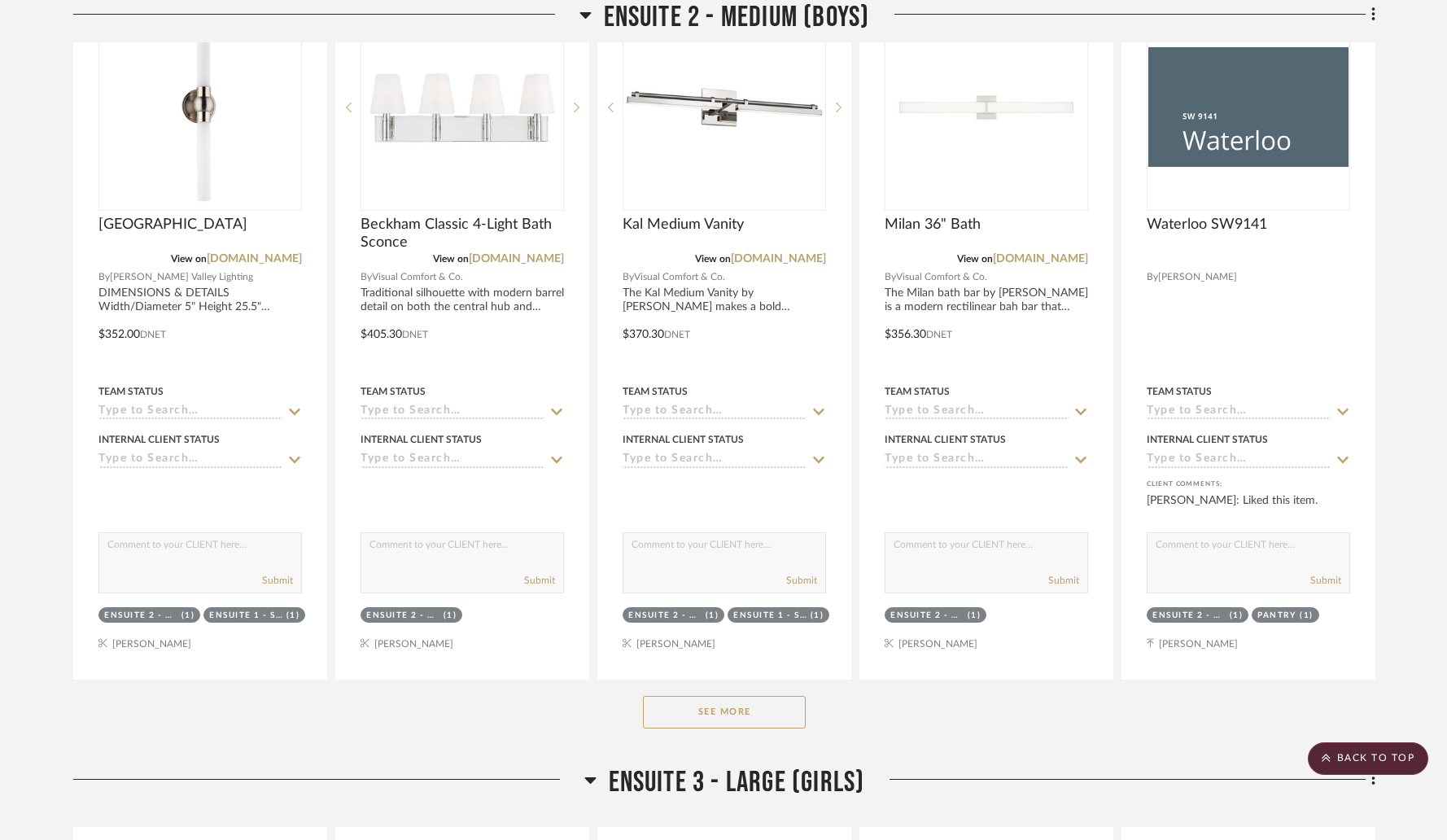
click at [766, 696] on button "See More" at bounding box center [724, 712] width 162 height 32
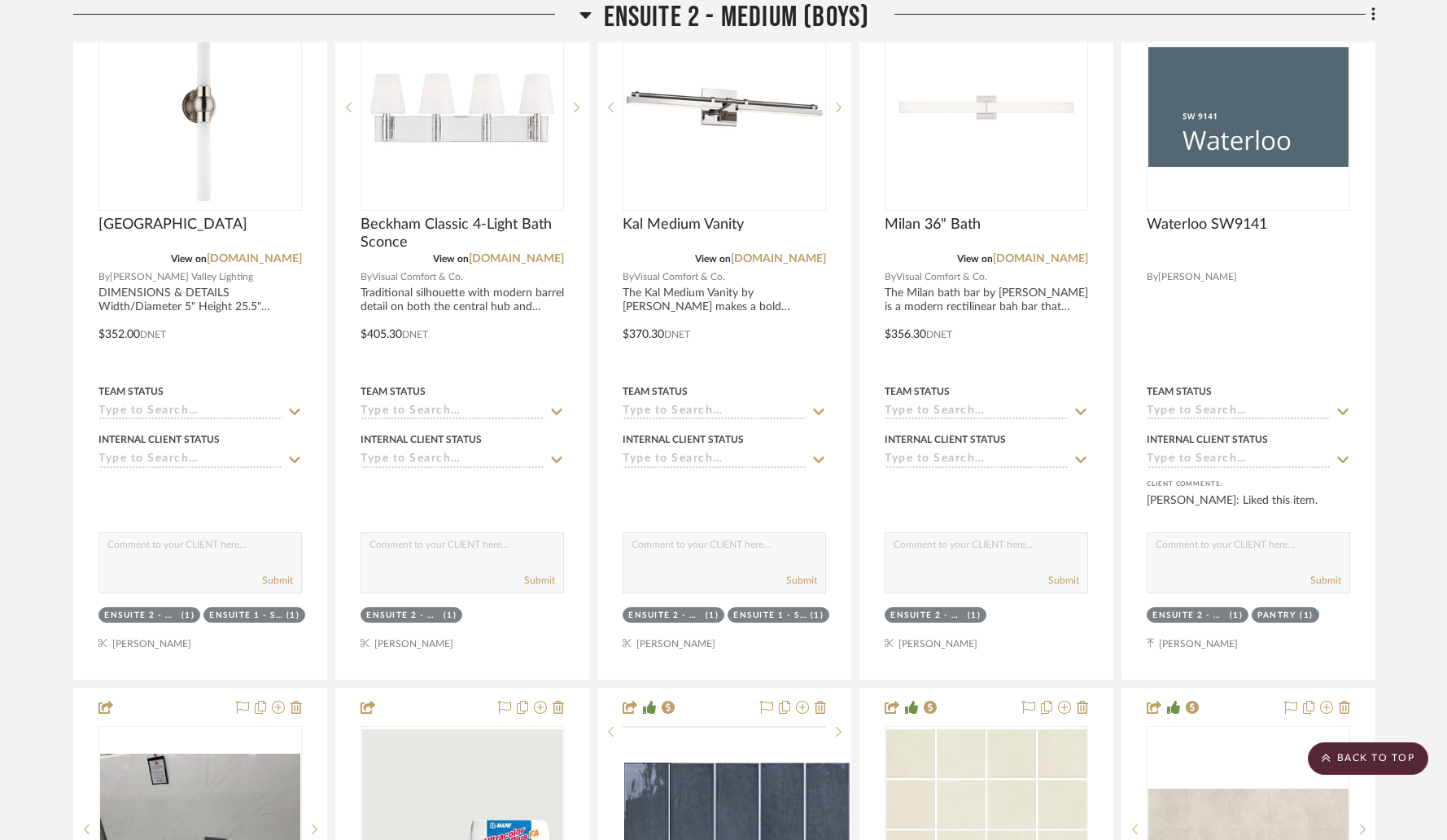
scroll to position [9154, 0]
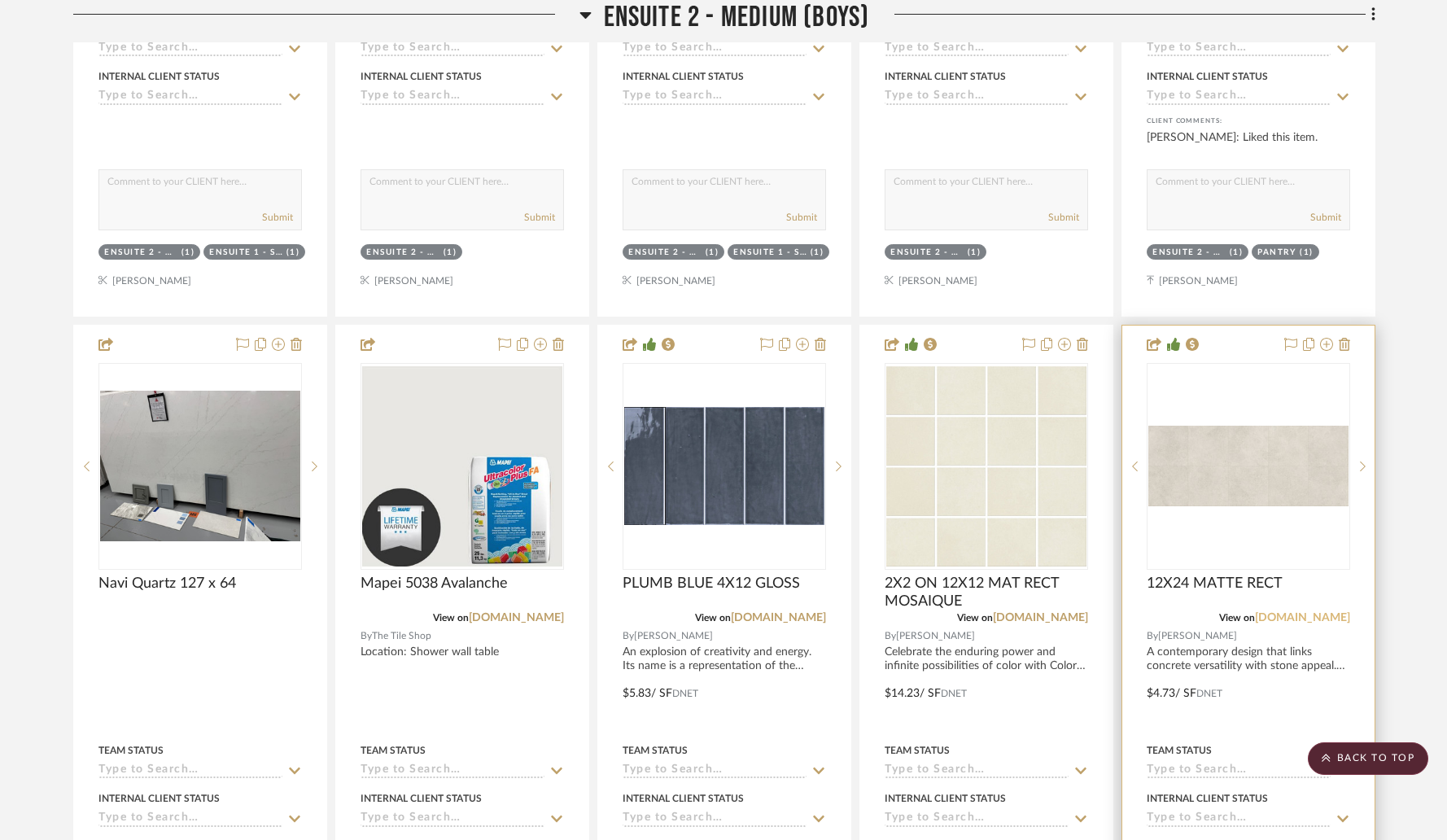
click at [1274, 612] on link "hamiltonparker.com" at bounding box center [1303, 618] width 95 height 11
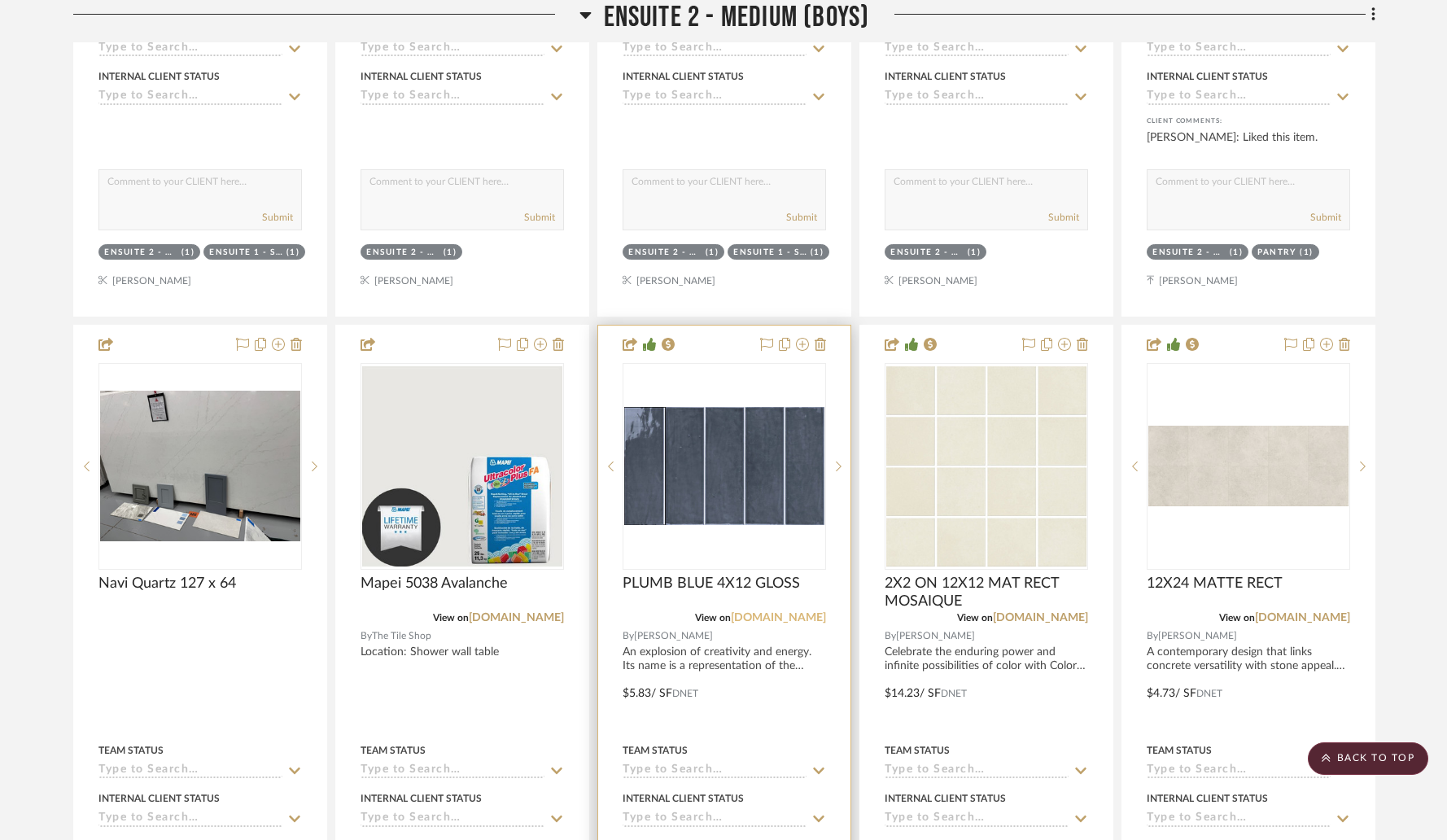
click at [770, 612] on link "hamiltonparker.com" at bounding box center [779, 618] width 95 height 11
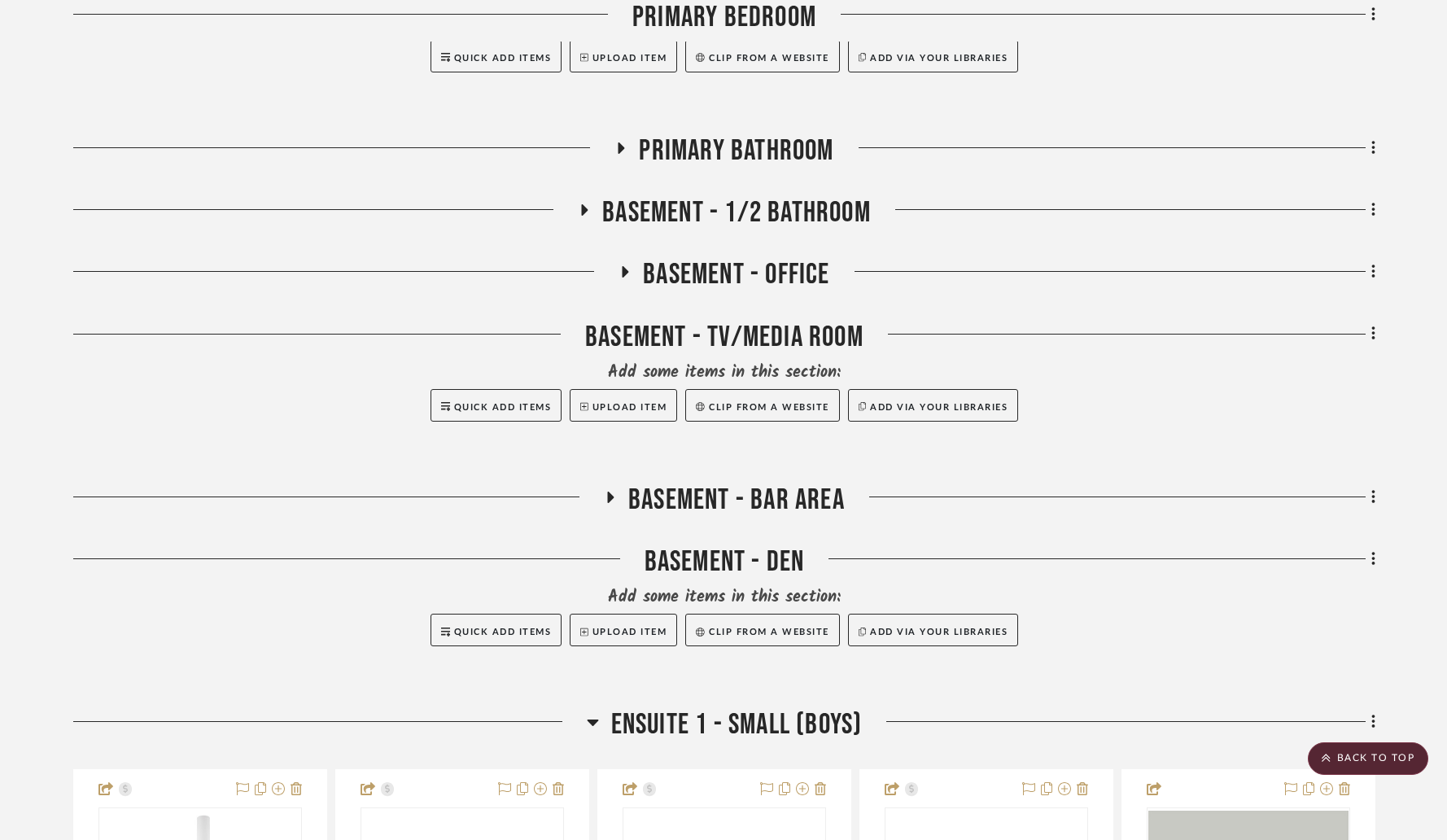
scroll to position [4023, 0]
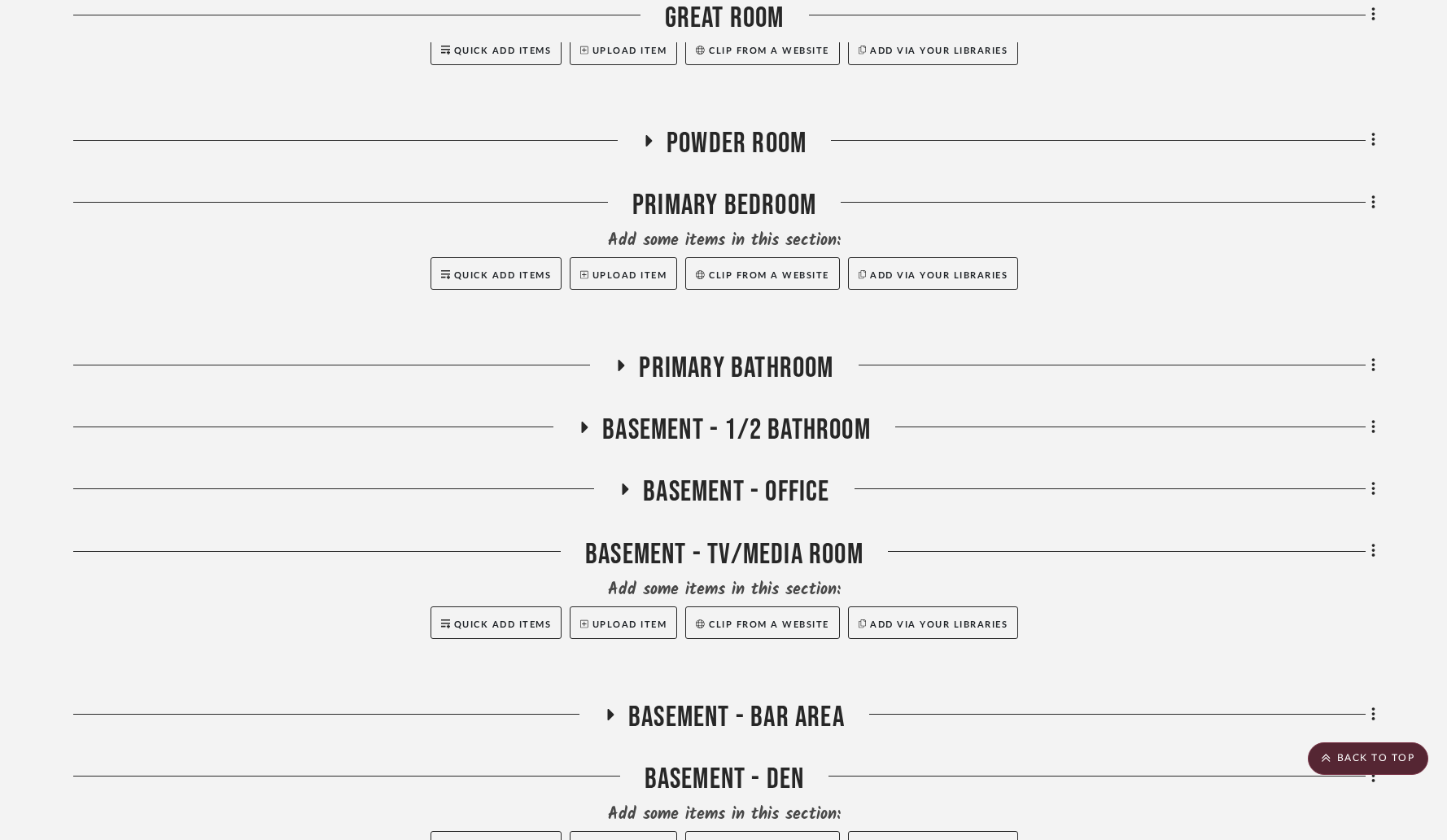
click at [583, 421] on icon at bounding box center [585, 427] width 7 height 11
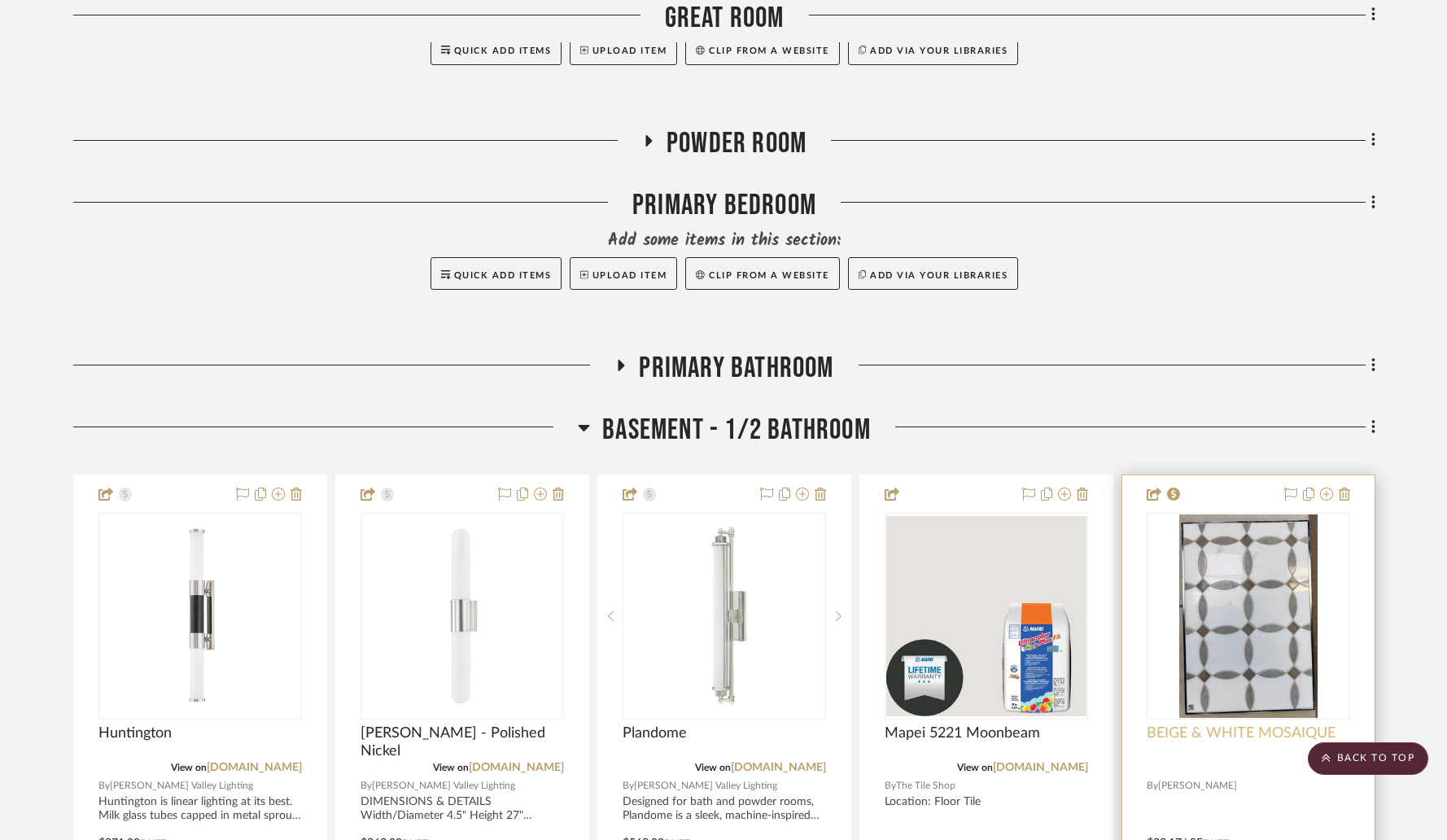
click at [1287, 724] on span "BEIGE & WHITE MOSAIQUE" at bounding box center [1241, 733] width 189 height 18
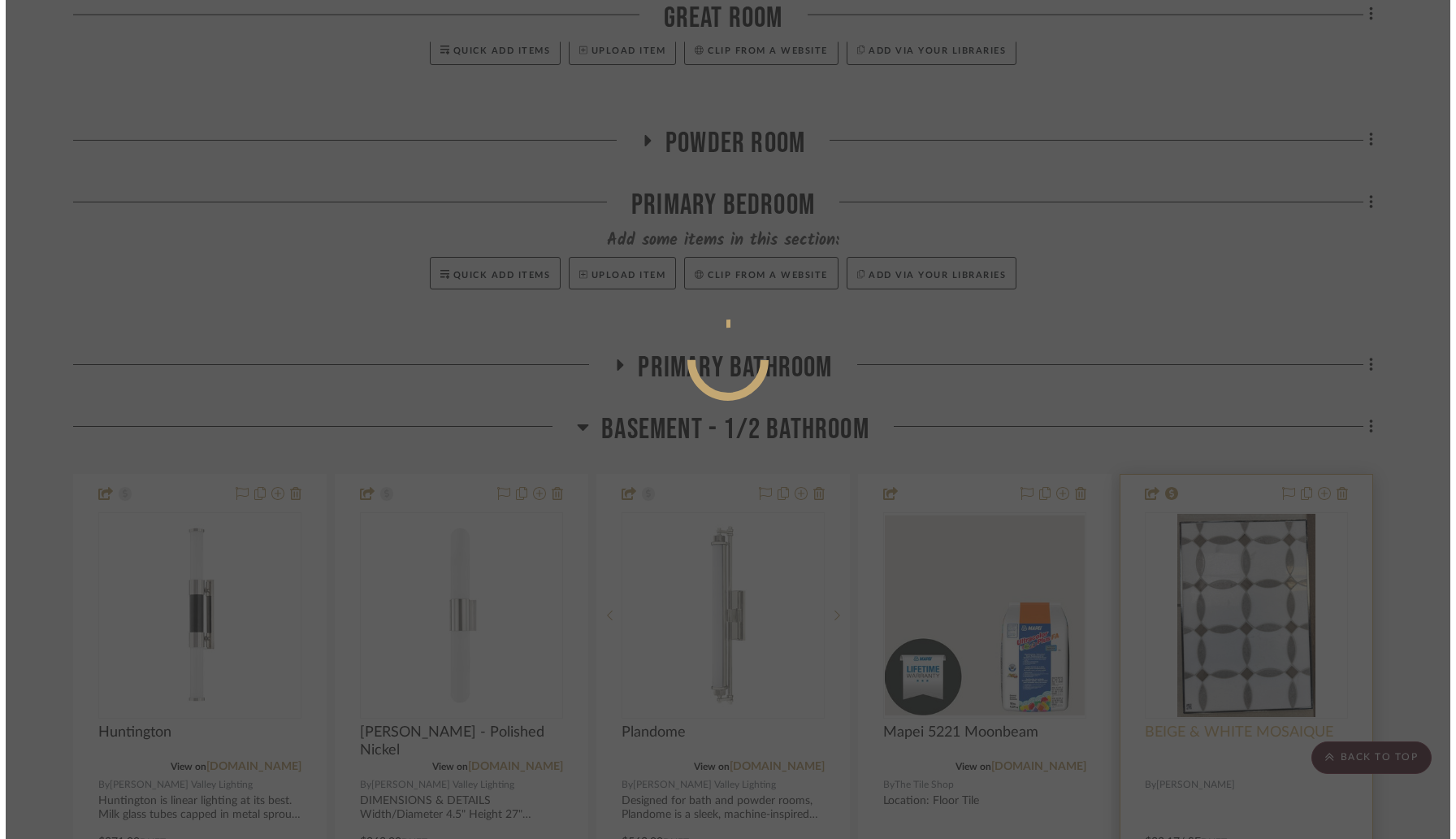
scroll to position [0, 0]
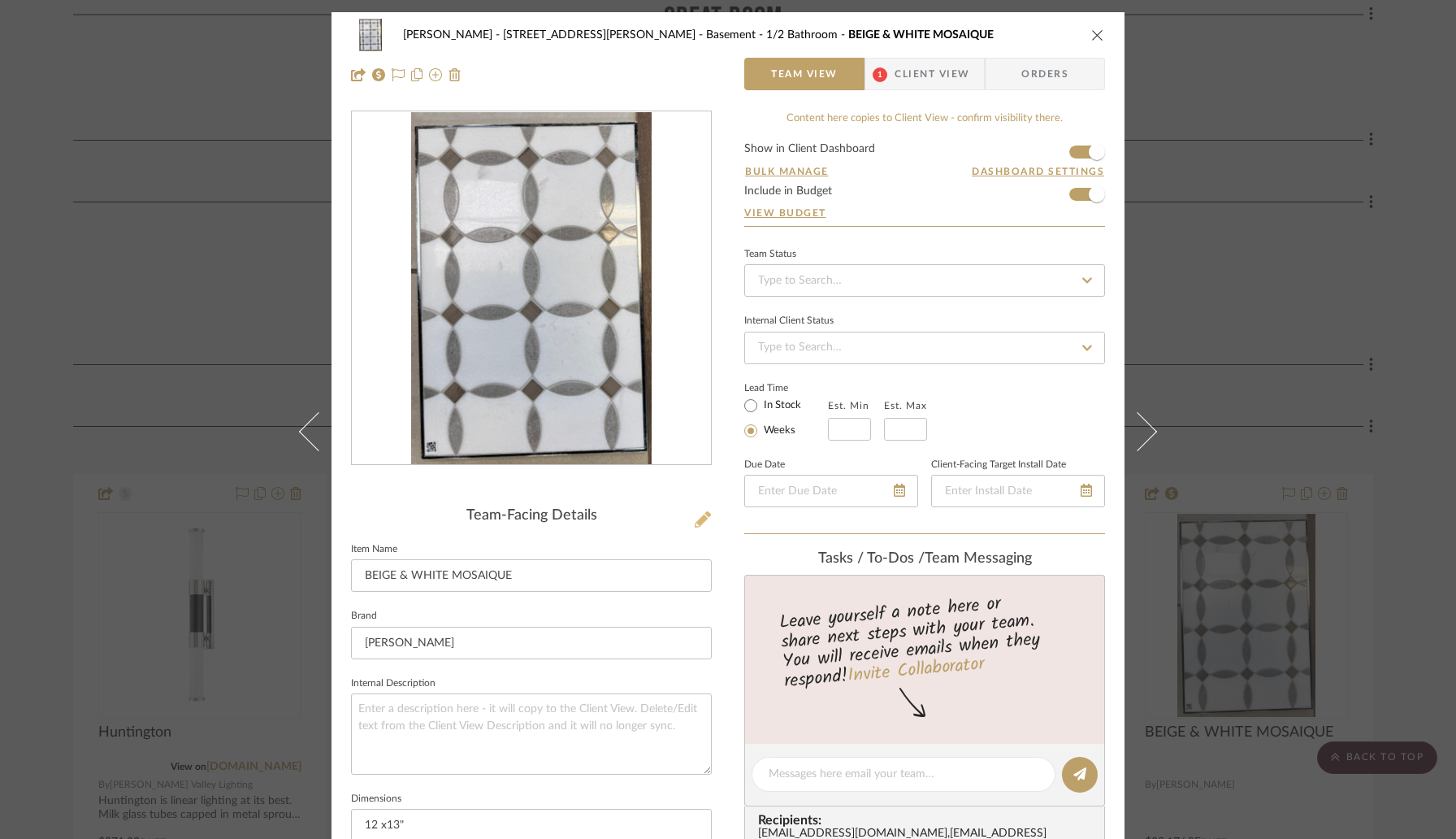
click at [696, 524] on icon at bounding box center [702, 519] width 16 height 16
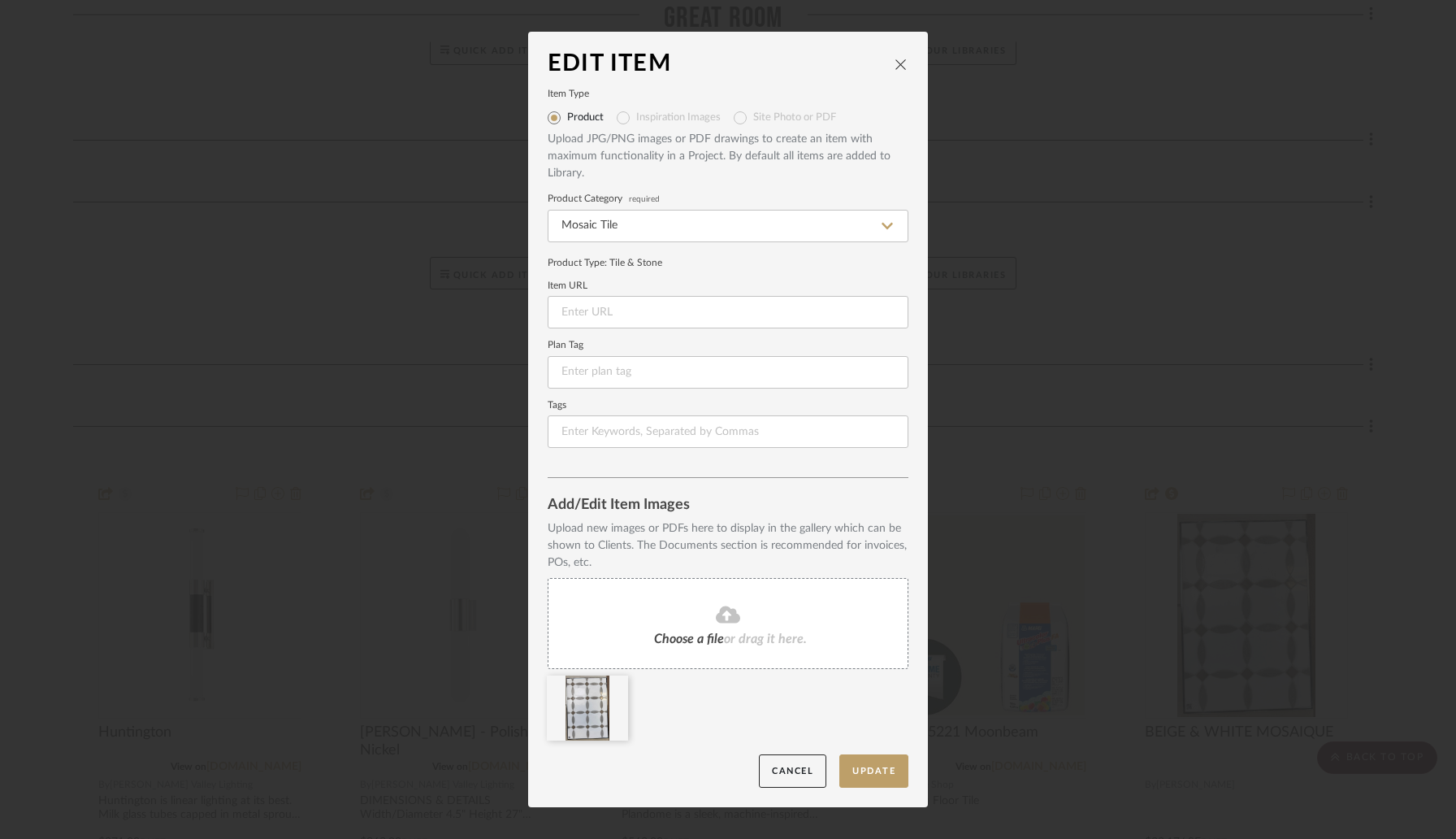
click at [900, 60] on icon "close" at bounding box center [901, 64] width 13 height 13
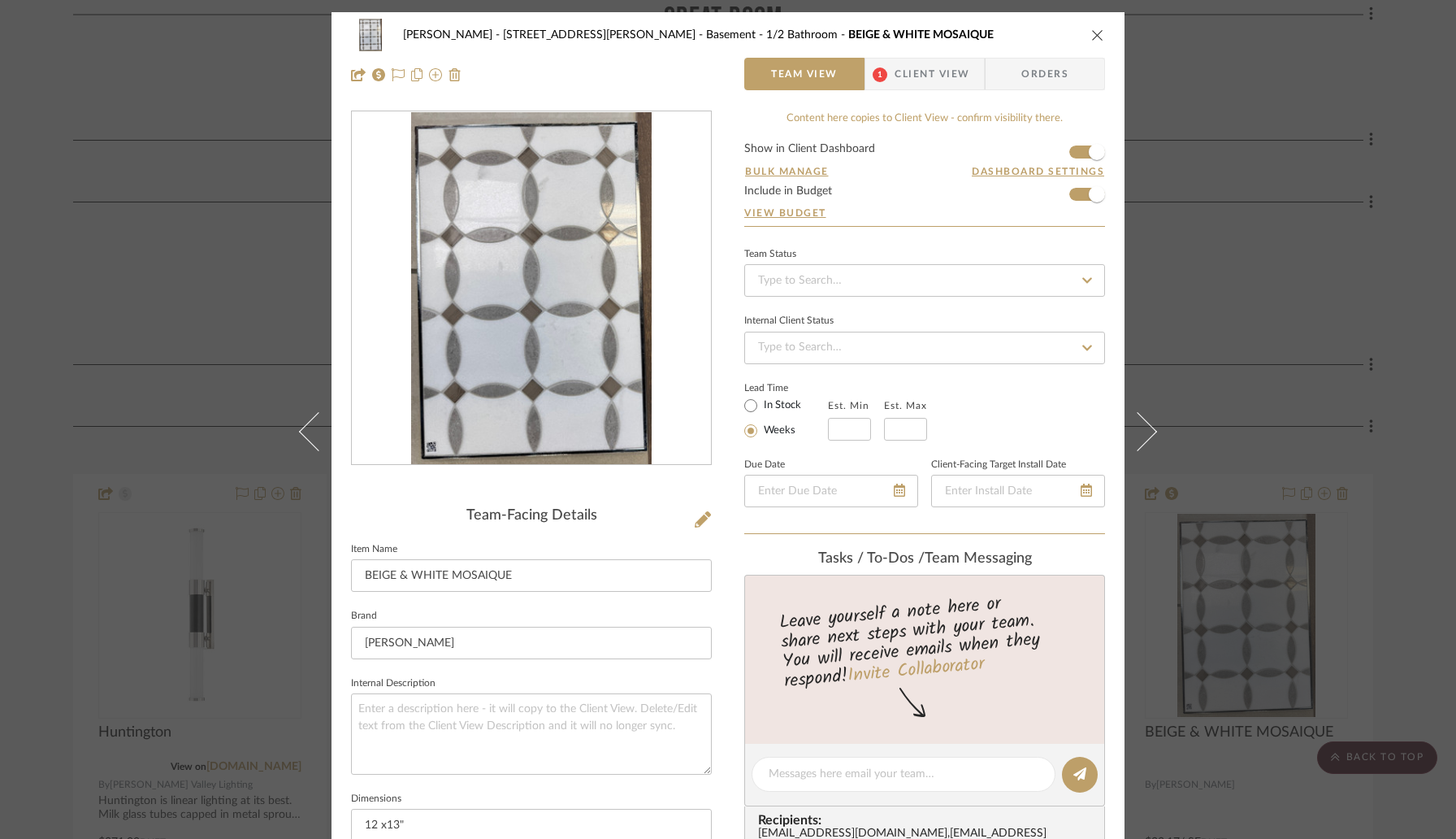
click at [927, 80] on span "Client View" at bounding box center [932, 74] width 75 height 32
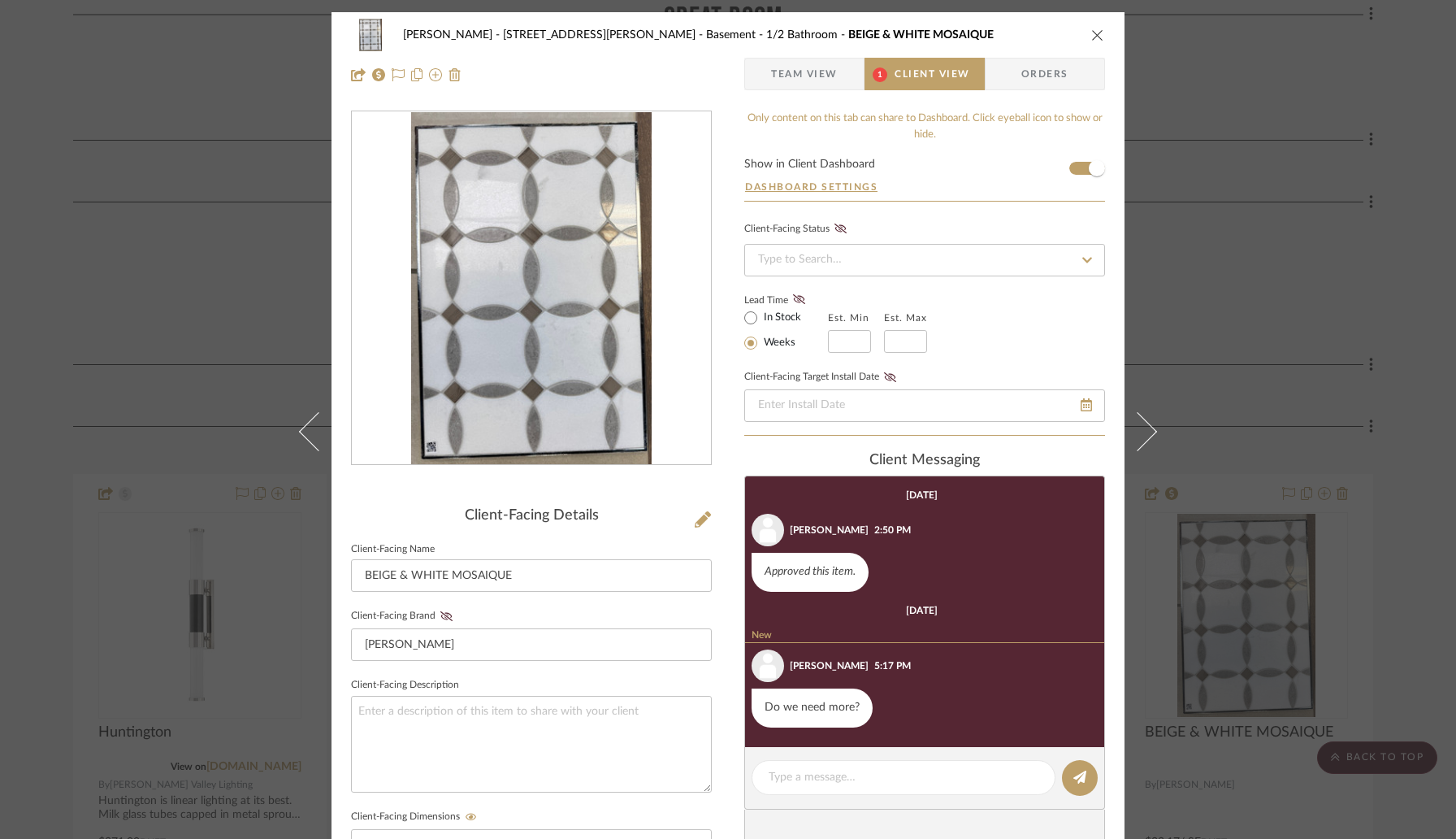
click at [810, 82] on span "Team View" at bounding box center [804, 74] width 66 height 32
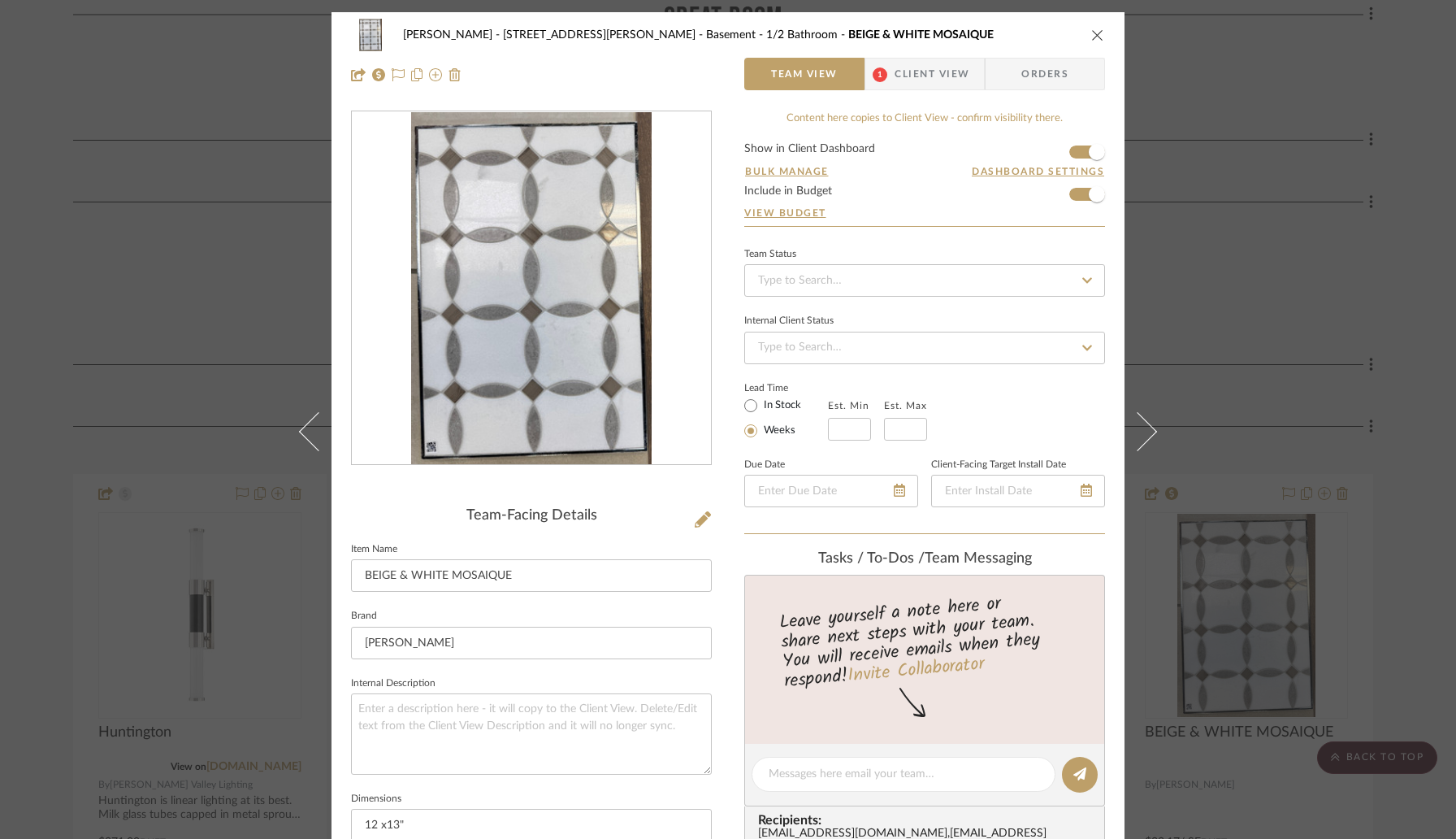
click at [1092, 36] on icon "close" at bounding box center [1098, 35] width 13 height 13
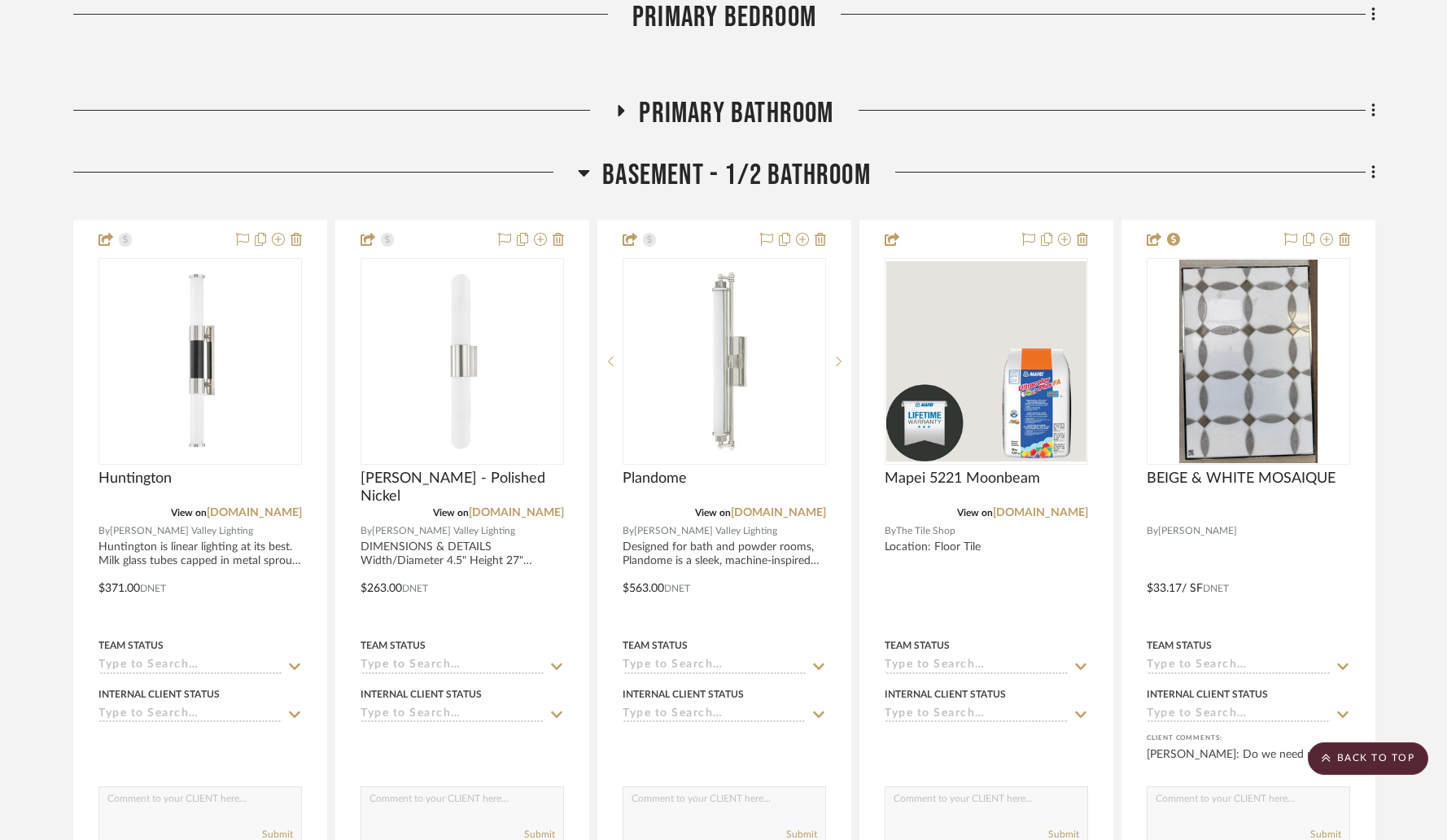
scroll to position [4307, 0]
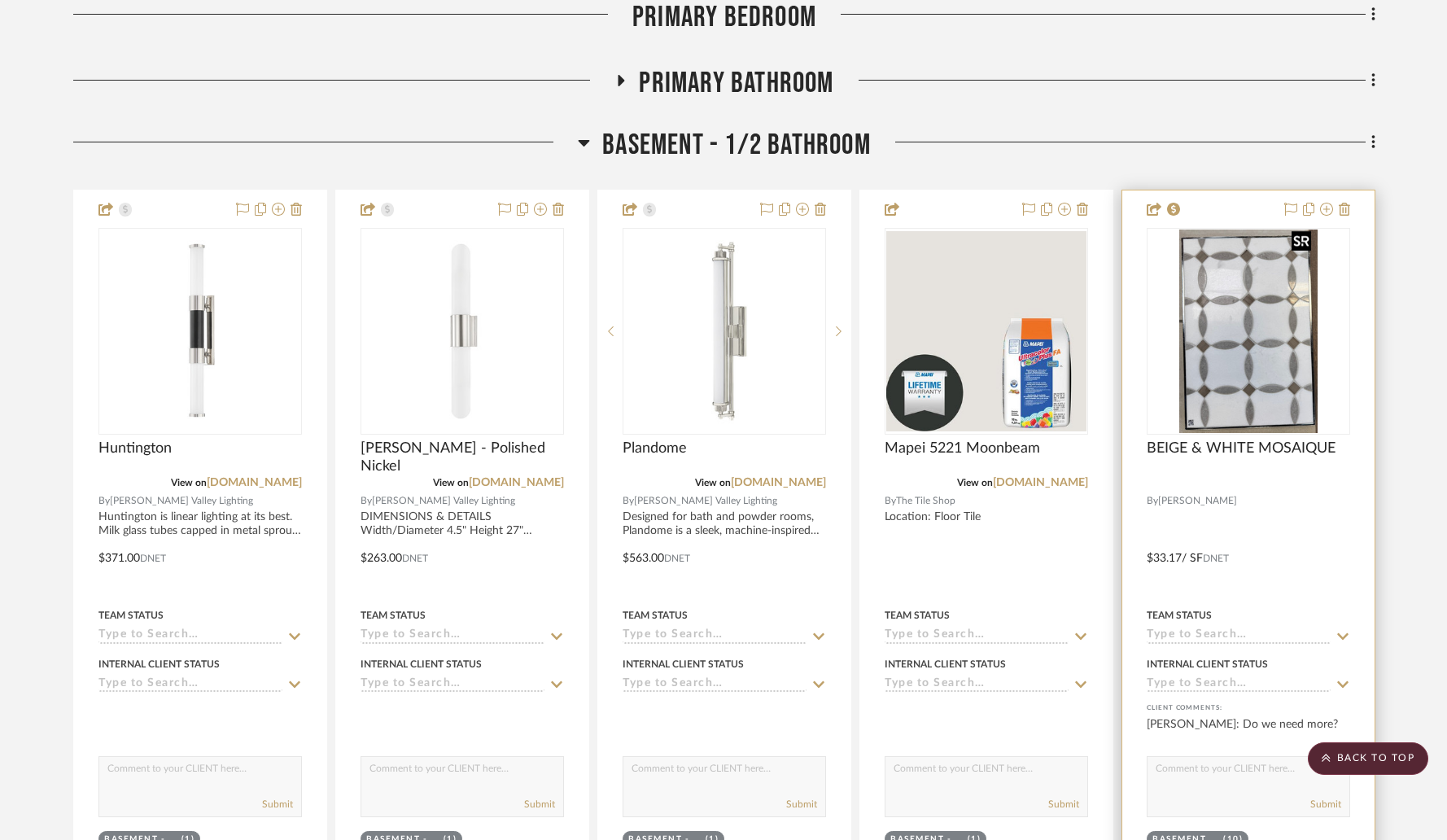
click at [0, 0] on img at bounding box center [0, 0] width 0 height 0
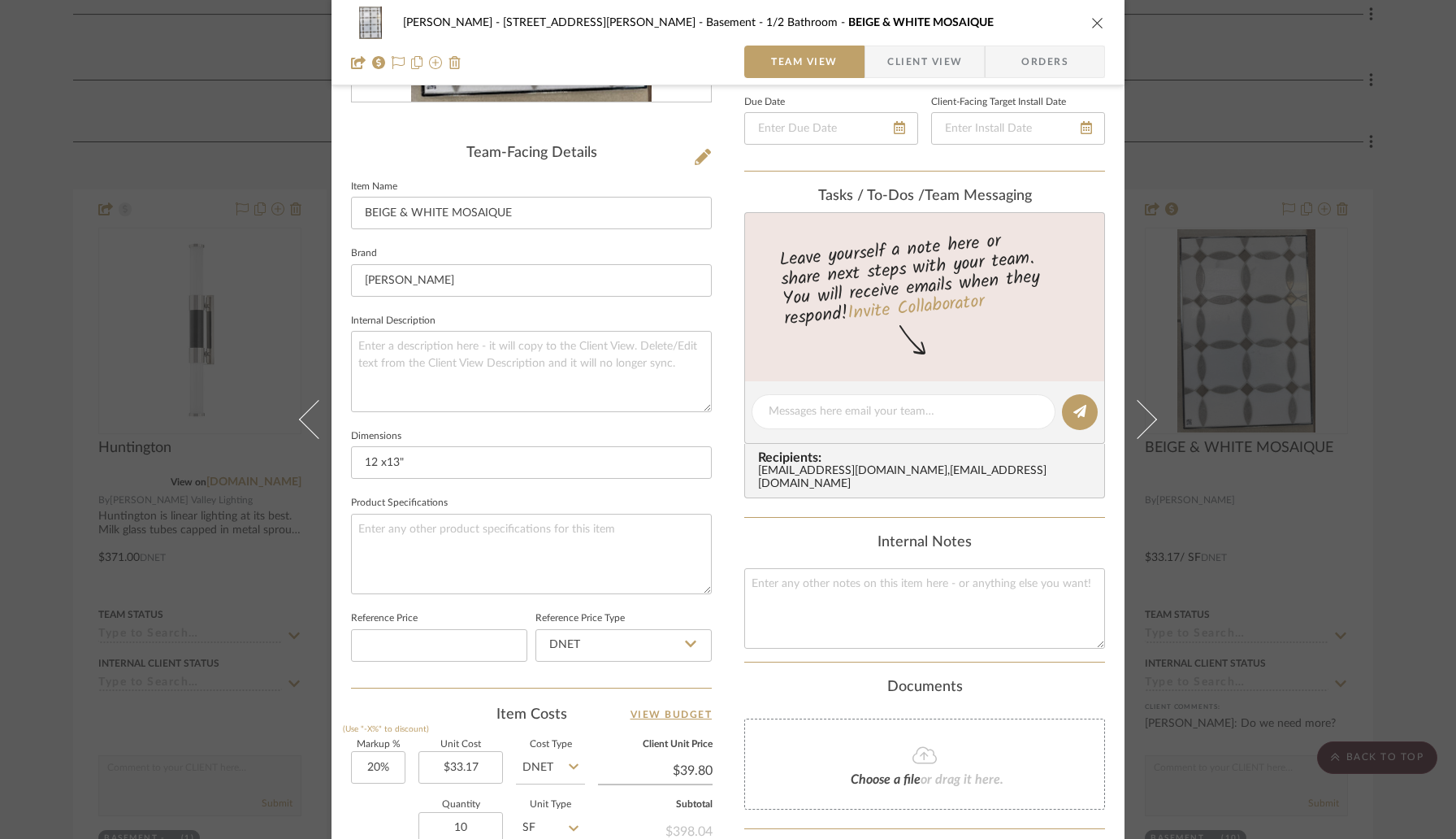
scroll to position [367, 0]
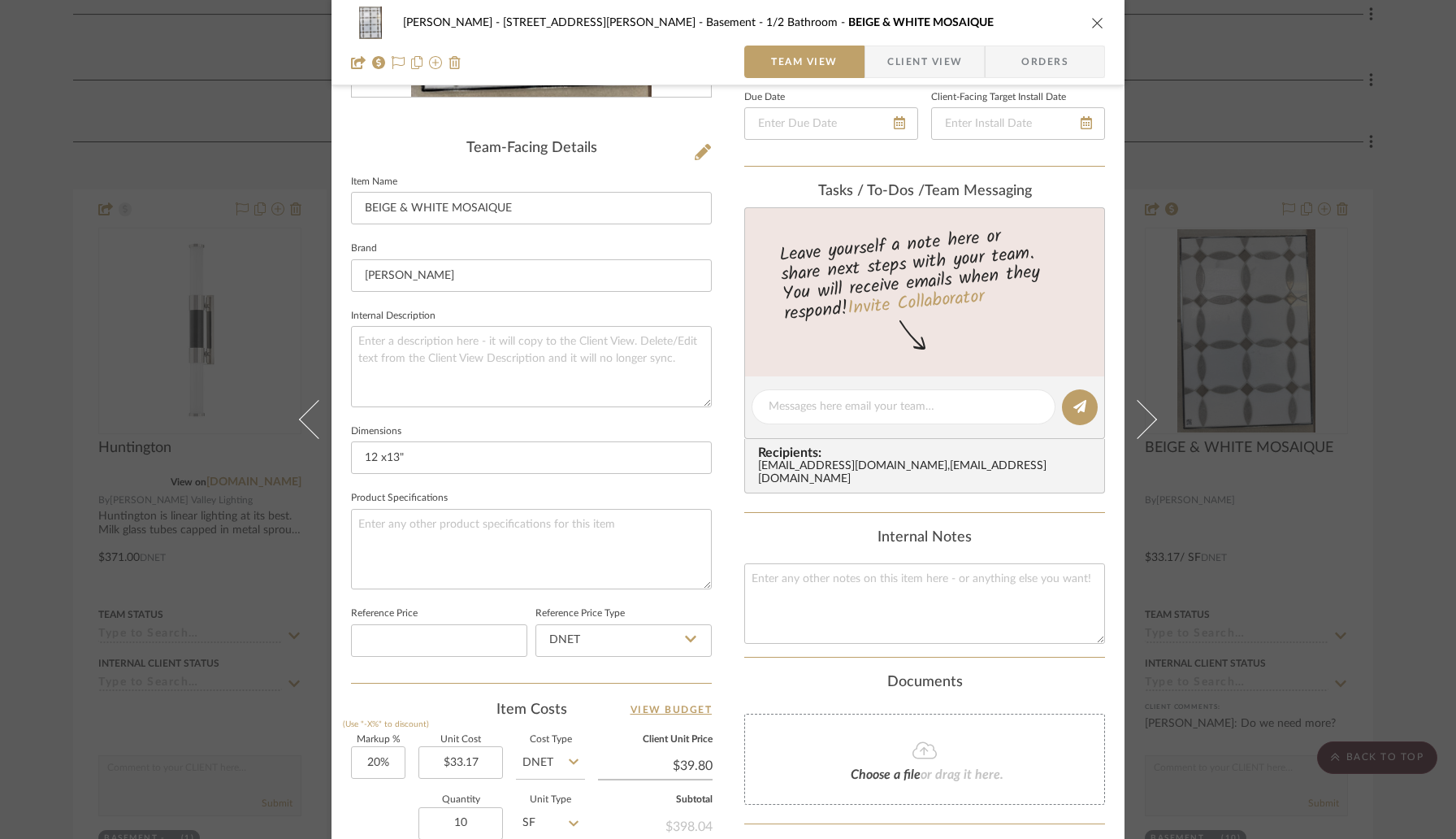
click at [1095, 26] on icon "close" at bounding box center [1098, 23] width 13 height 13
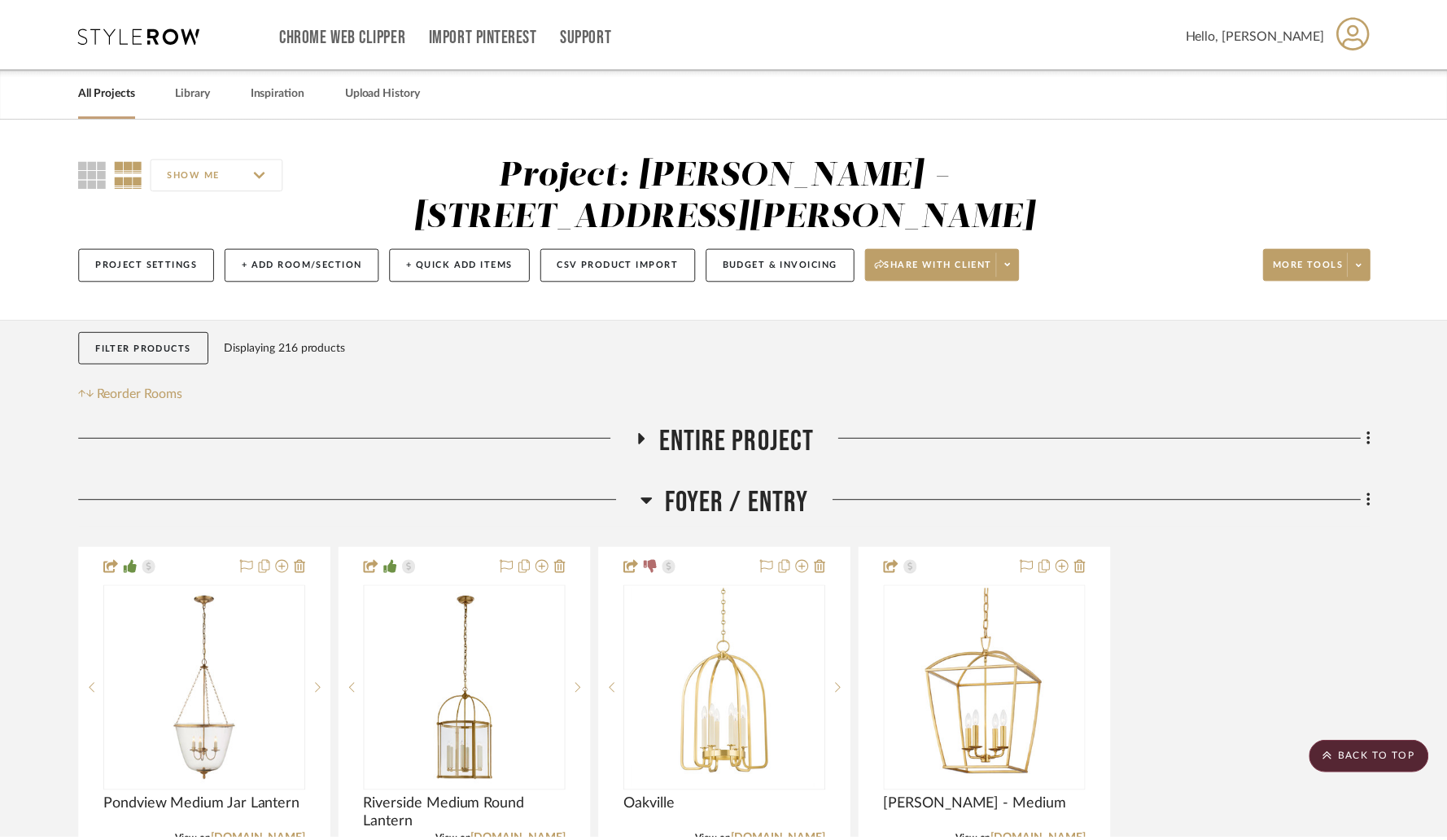
scroll to position [4307, 0]
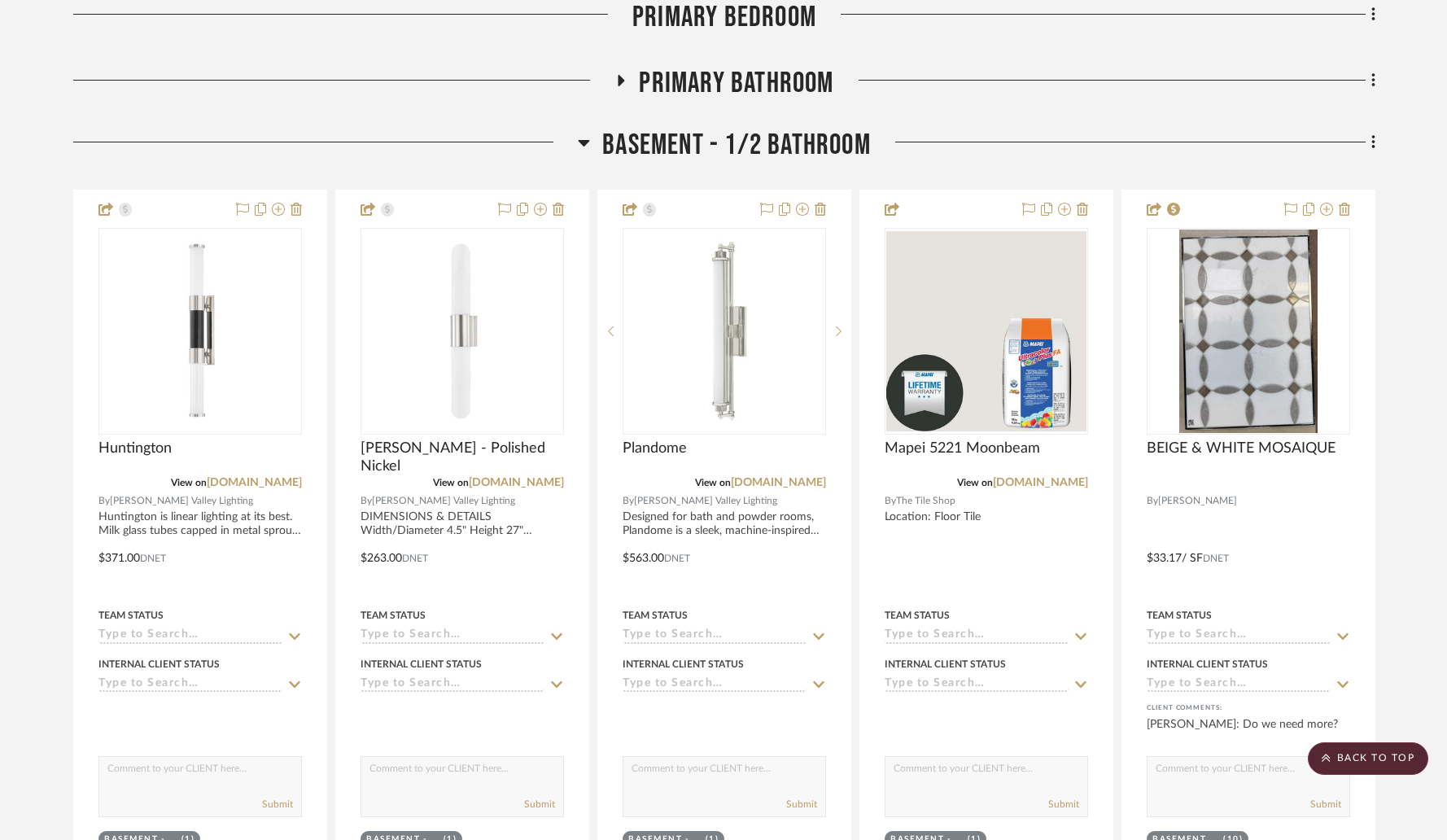
click at [582, 140] on icon at bounding box center [584, 142] width 11 height 7
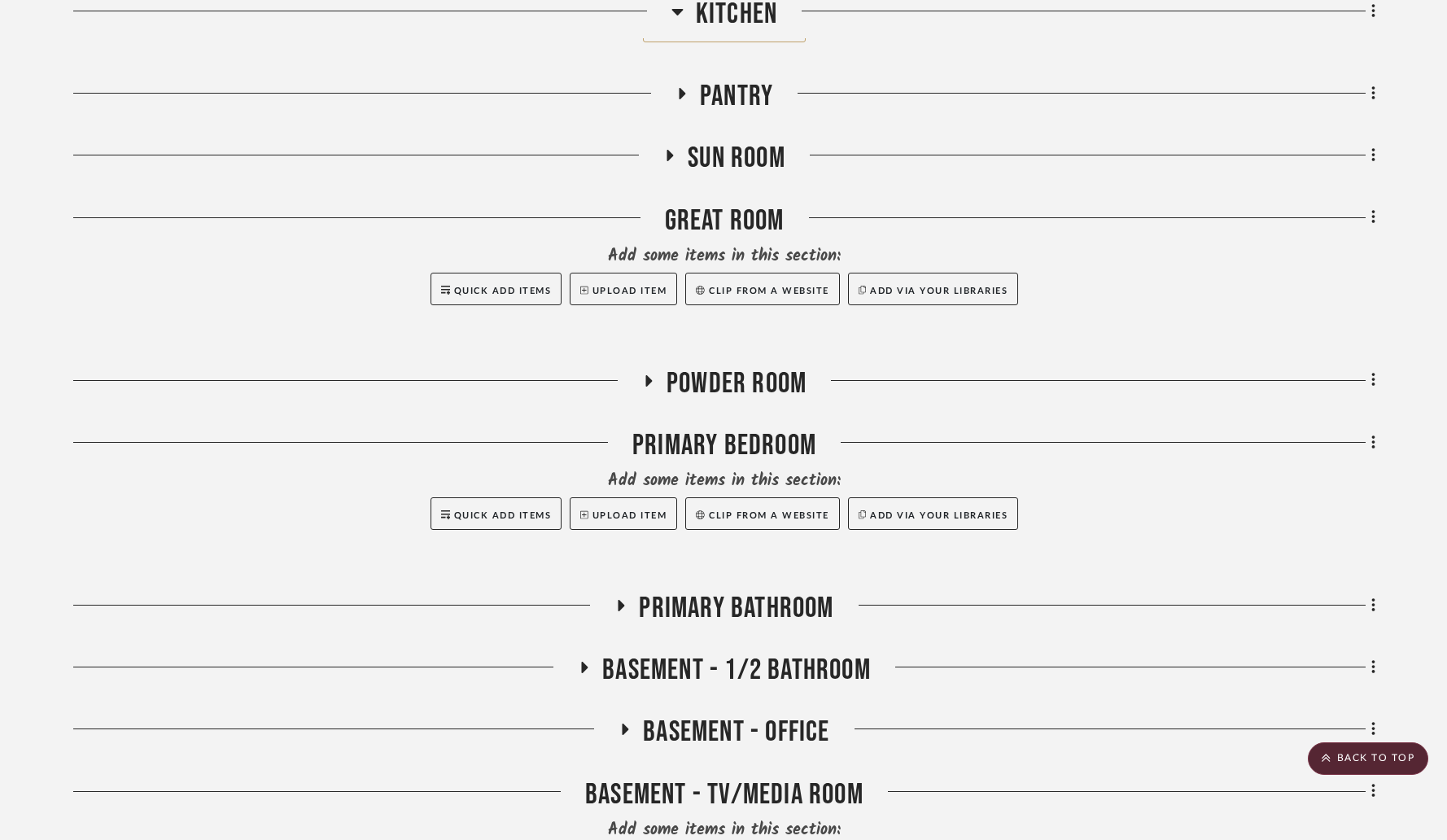
scroll to position [3653, 0]
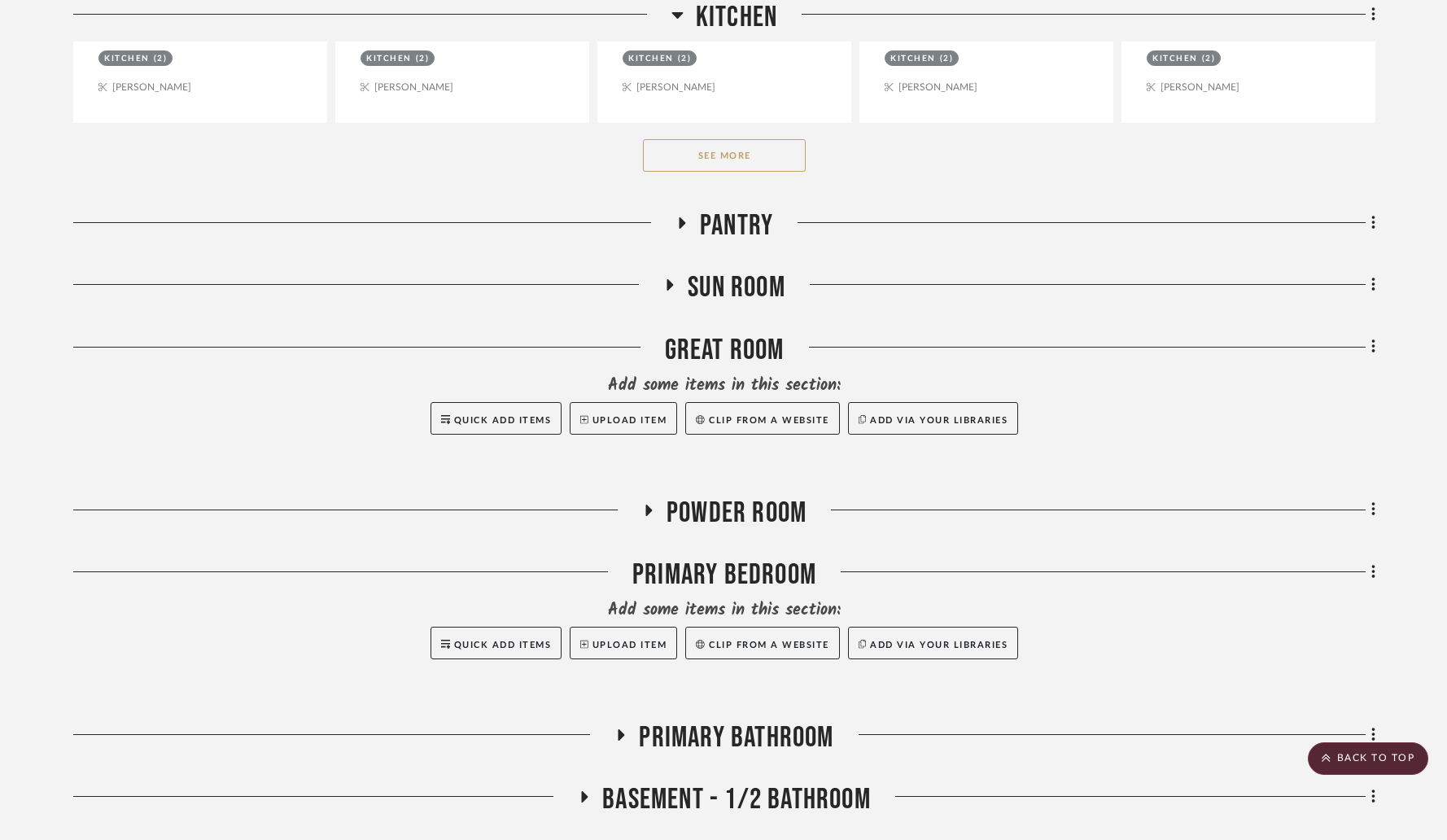
click at [613, 729] on icon at bounding box center [621, 735] width 20 height 12
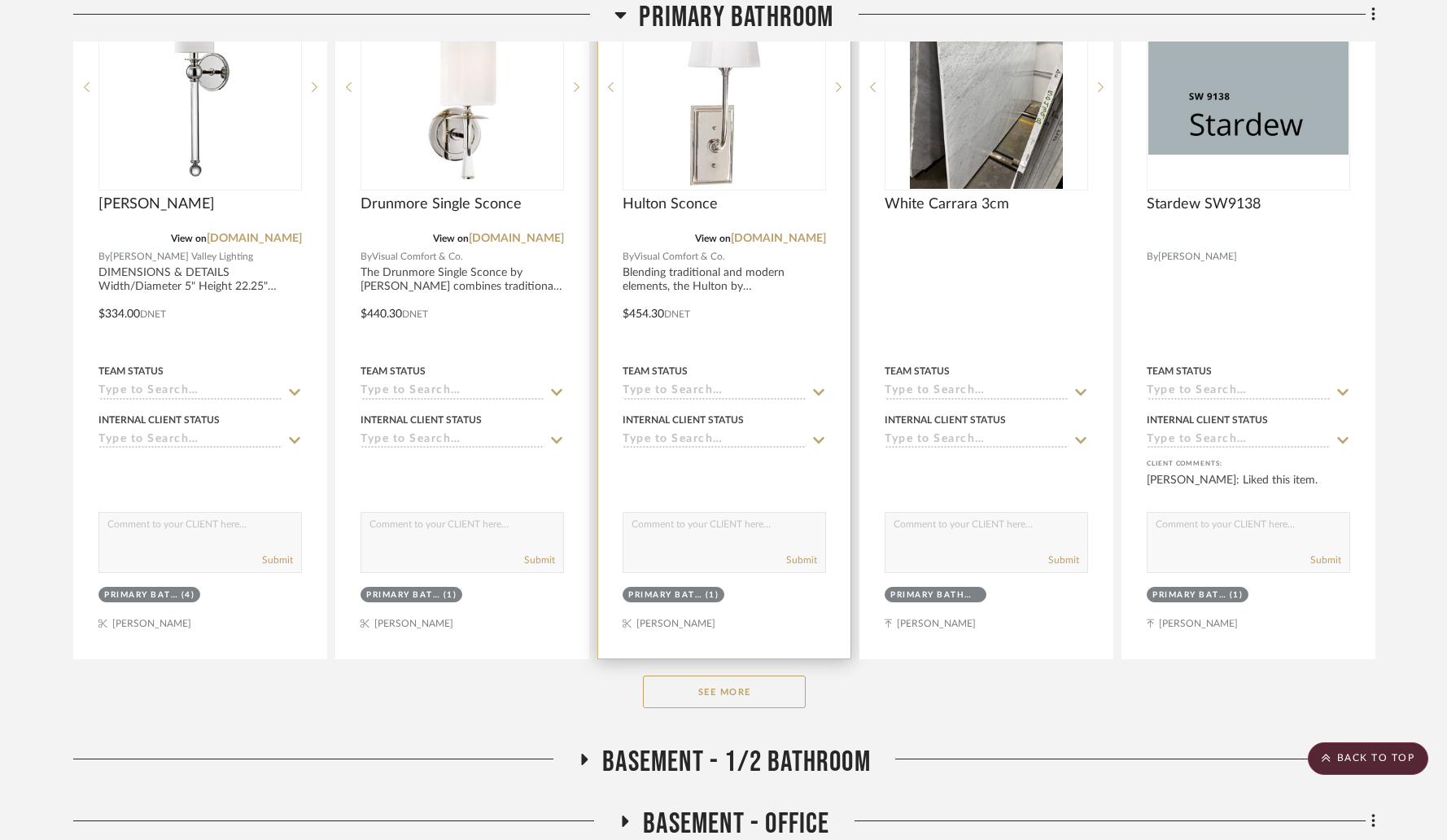
scroll to position [4527, 0]
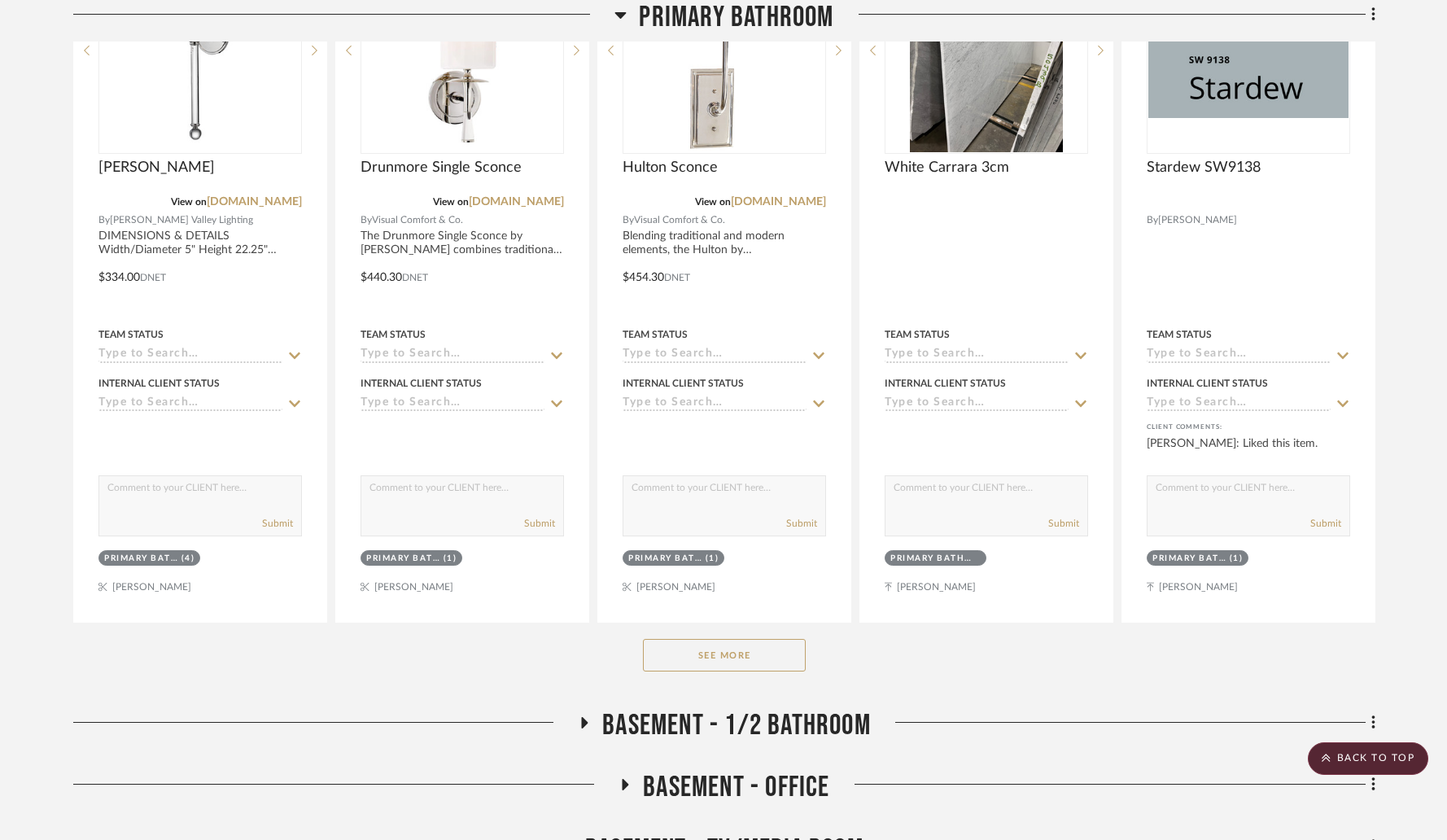
click at [698, 639] on button "See More" at bounding box center [724, 655] width 162 height 32
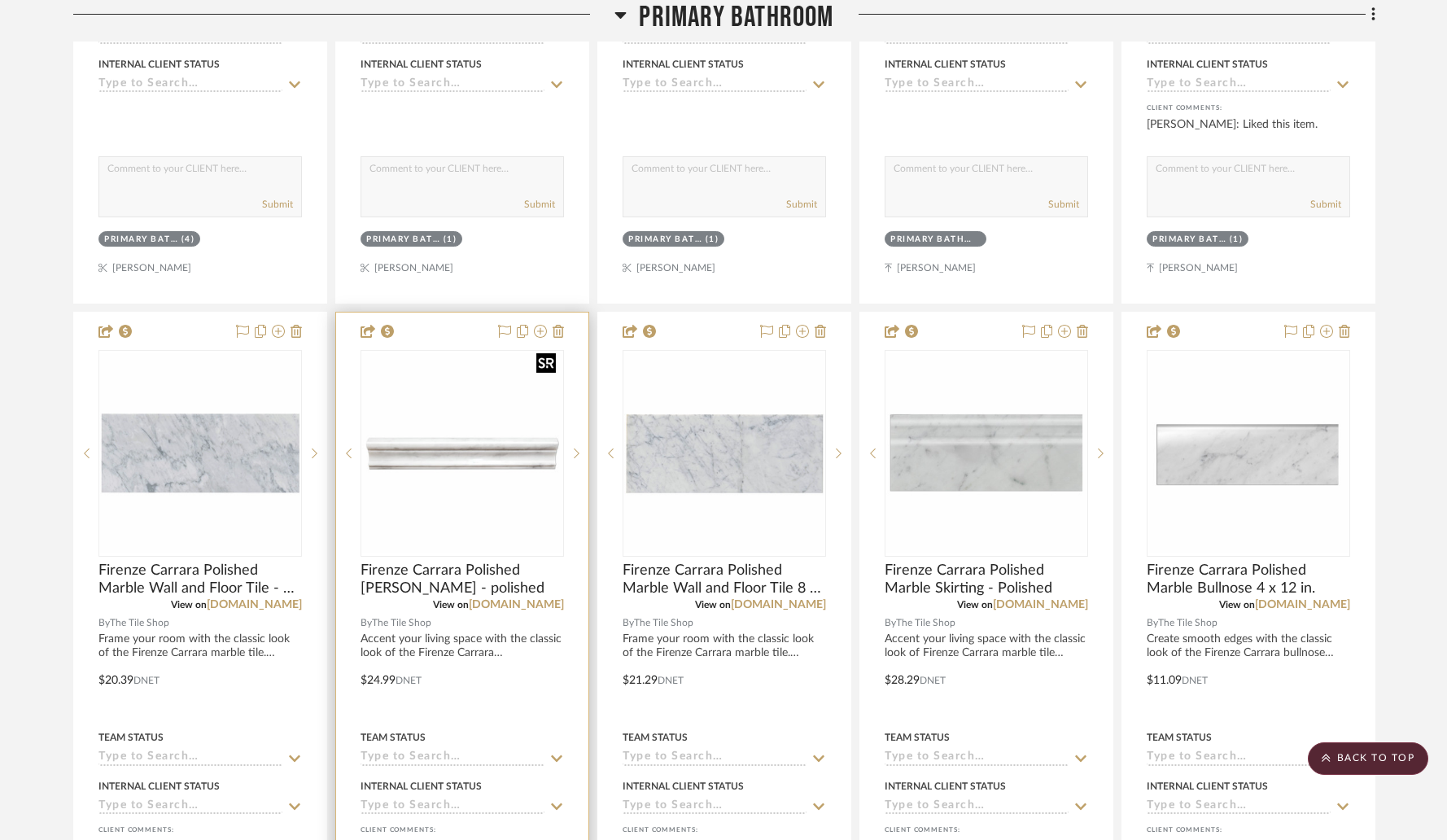
scroll to position [4844, 0]
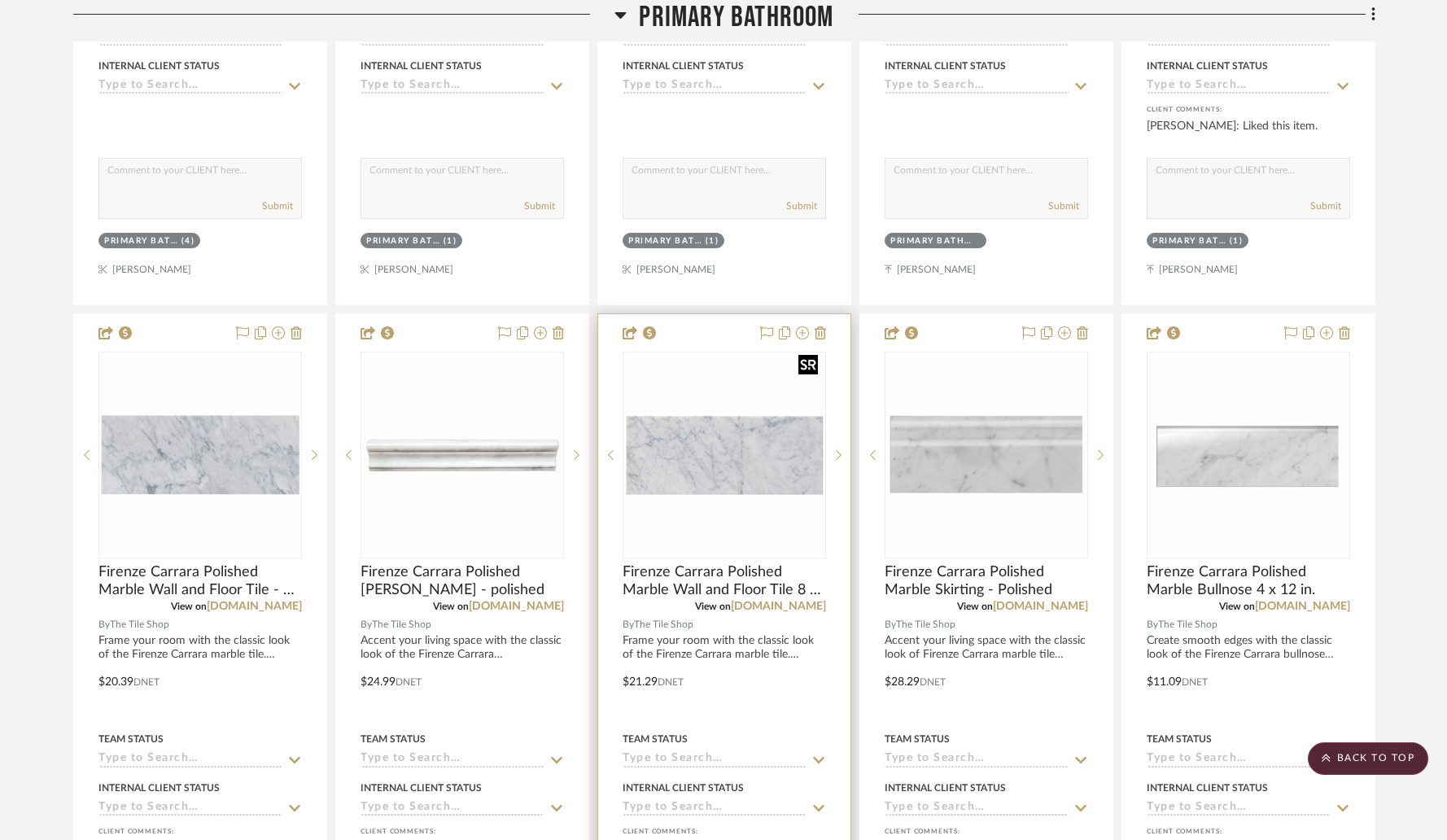
click at [738, 434] on img "0" at bounding box center [724, 455] width 200 height 200
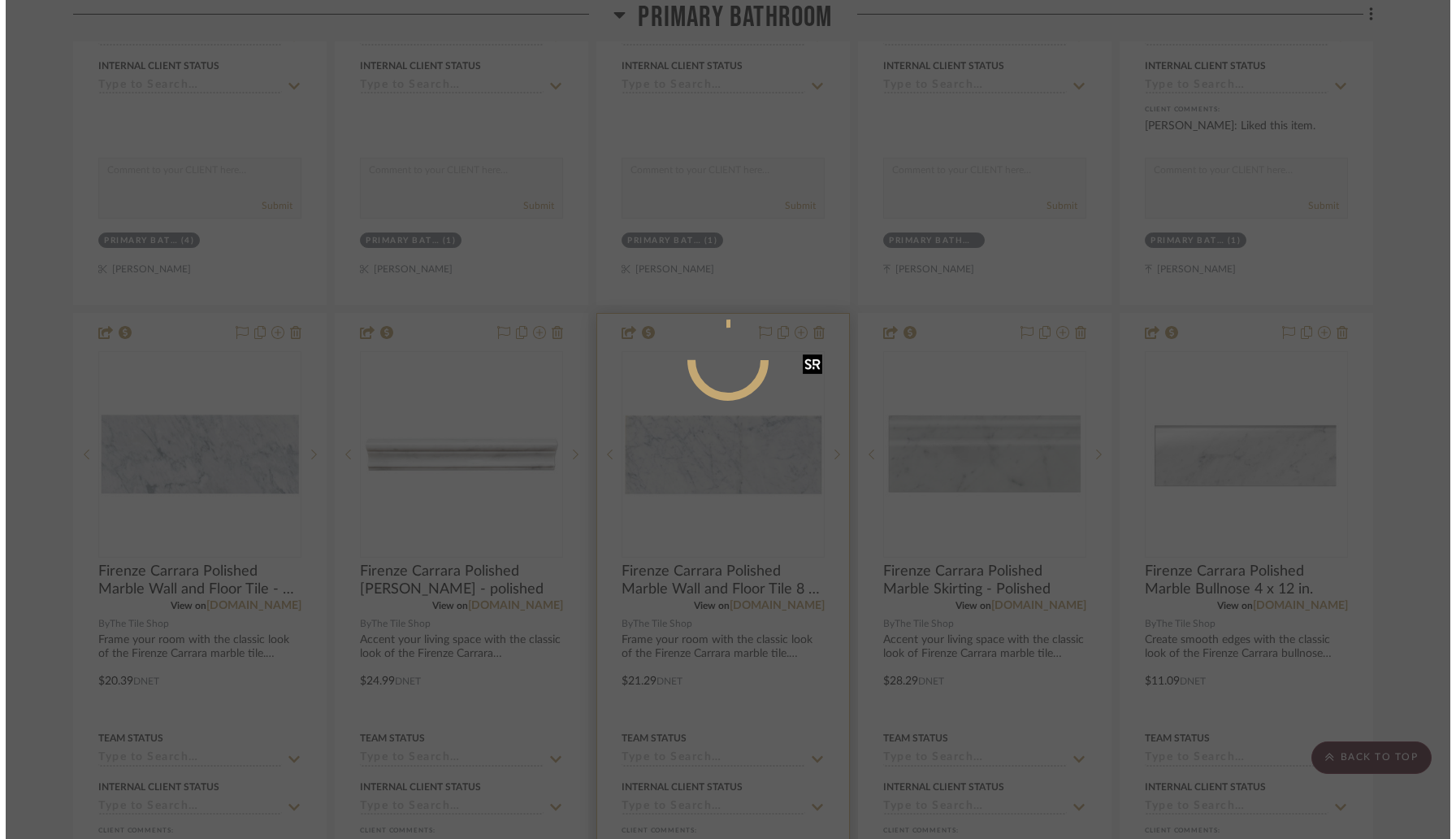
scroll to position [0, 0]
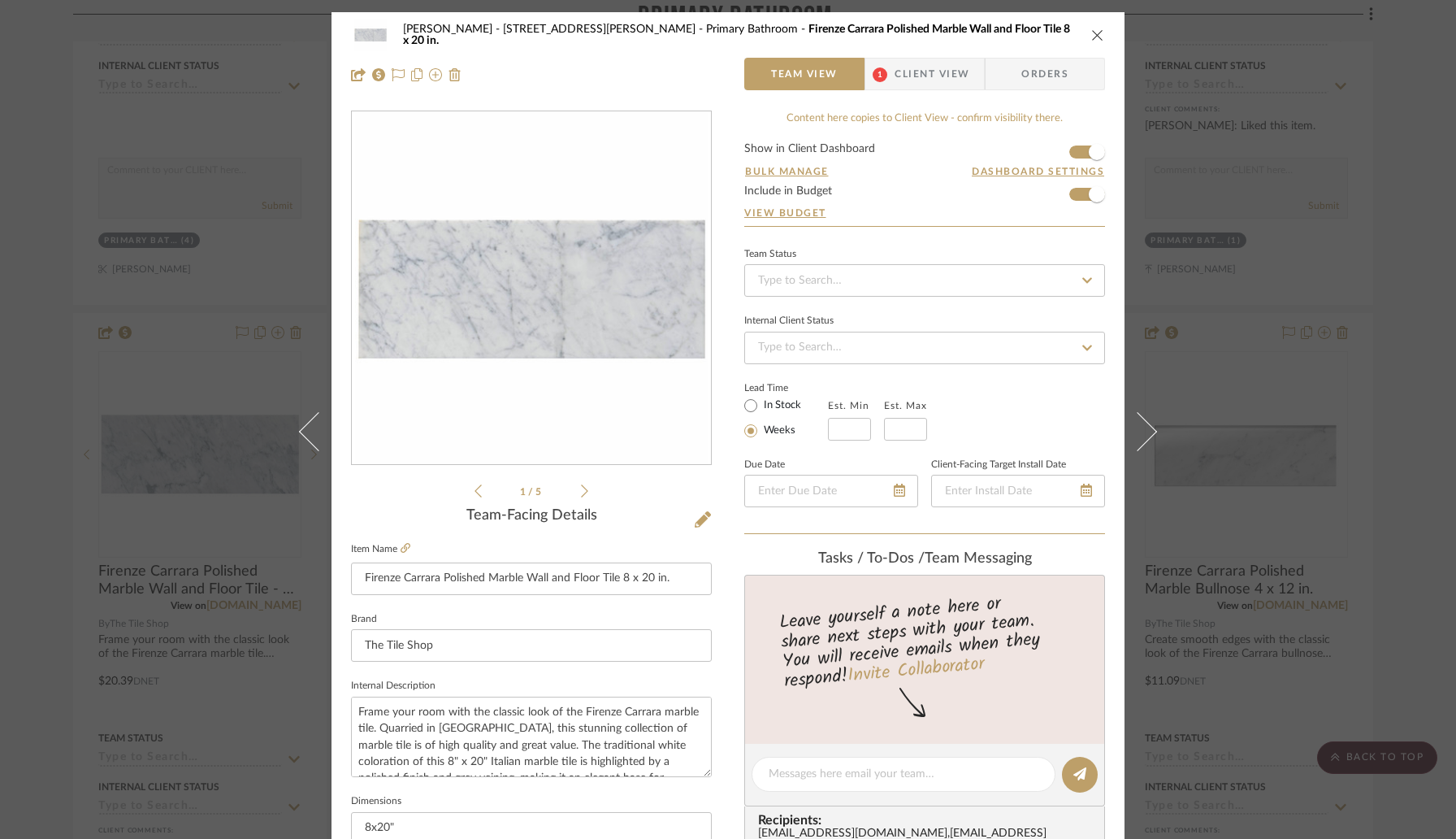
click at [581, 491] on icon at bounding box center [585, 490] width 8 height 14
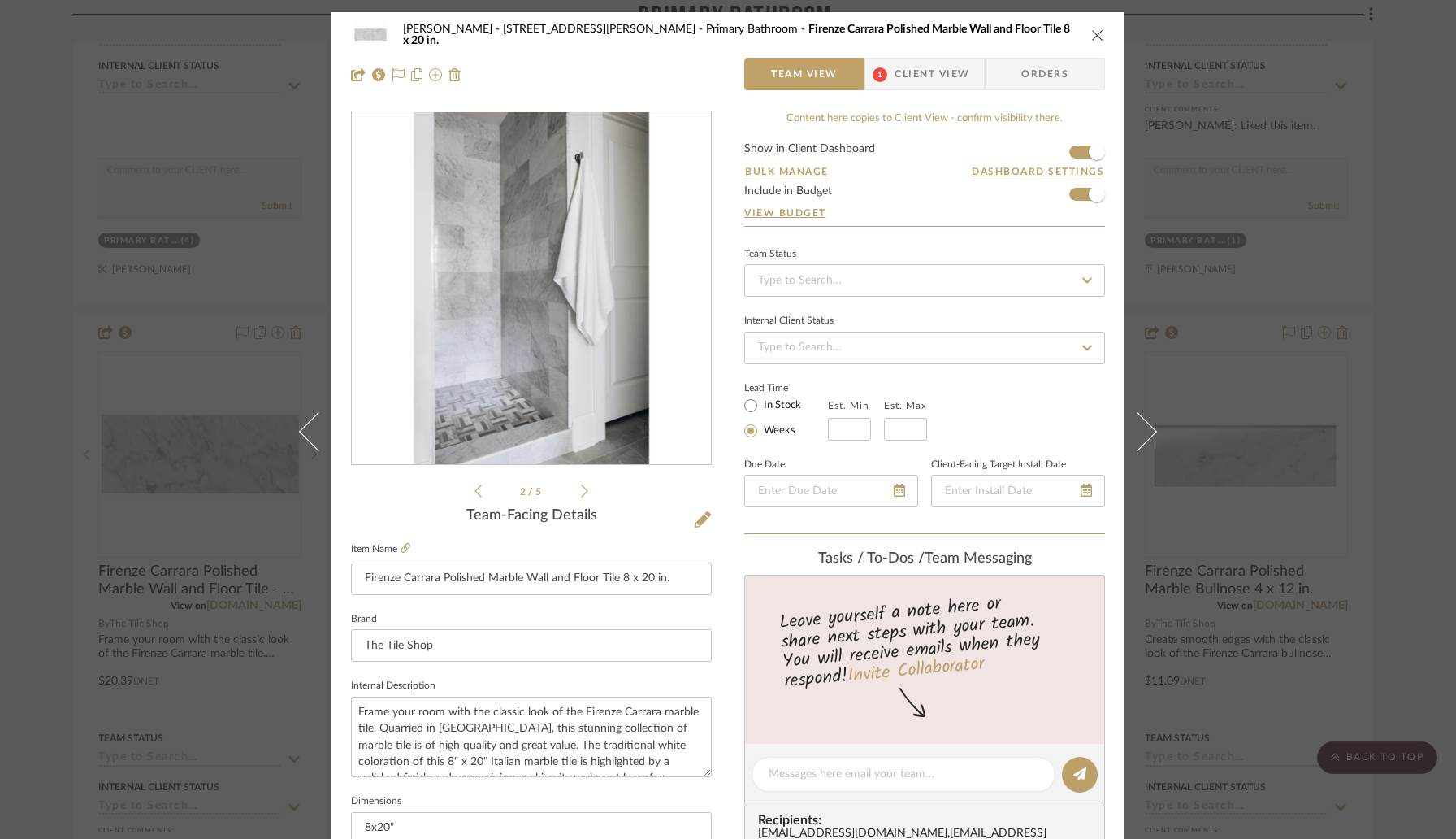
click at [1091, 38] on icon "close" at bounding box center [1098, 35] width 13 height 13
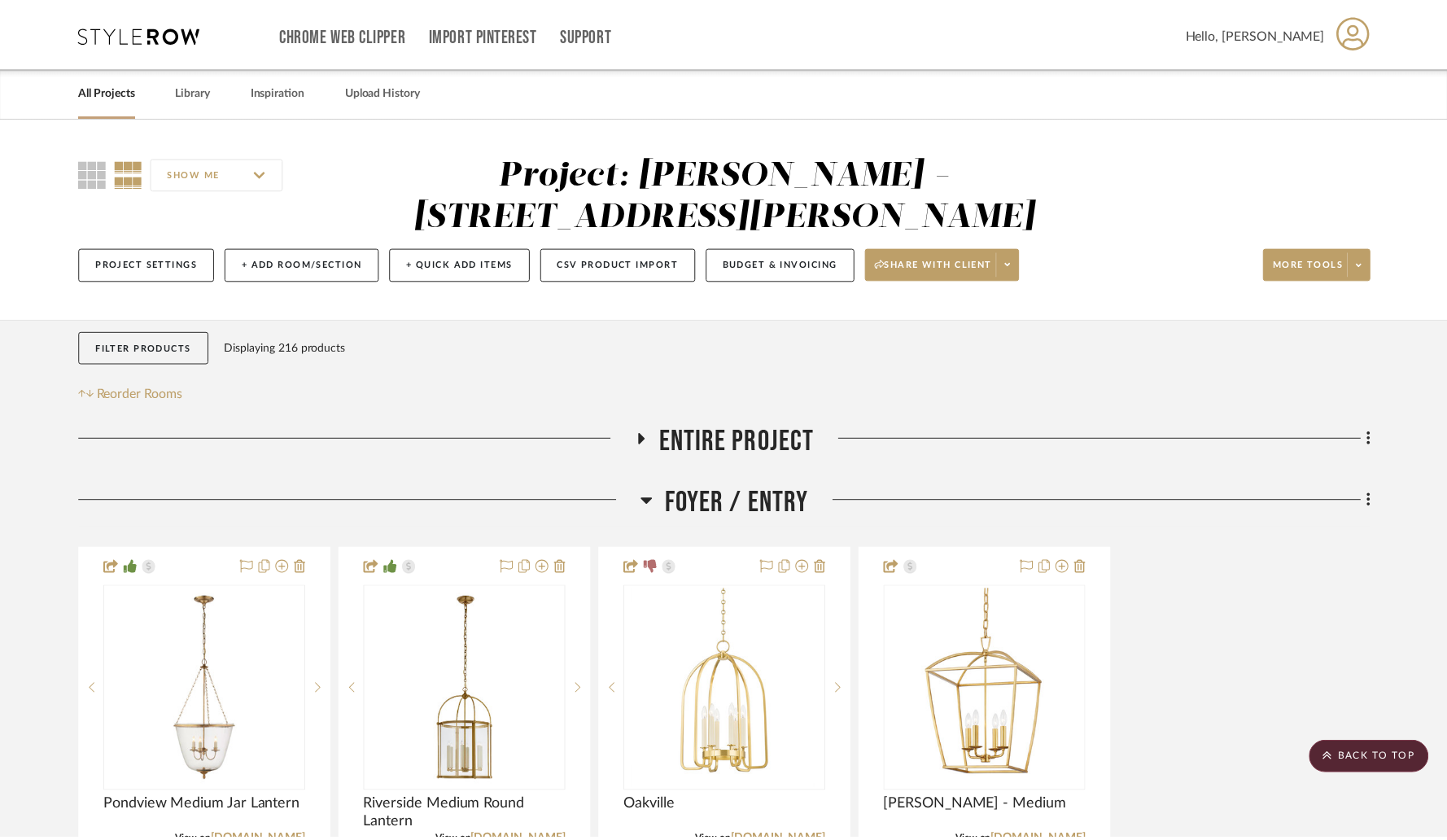
scroll to position [4844, 0]
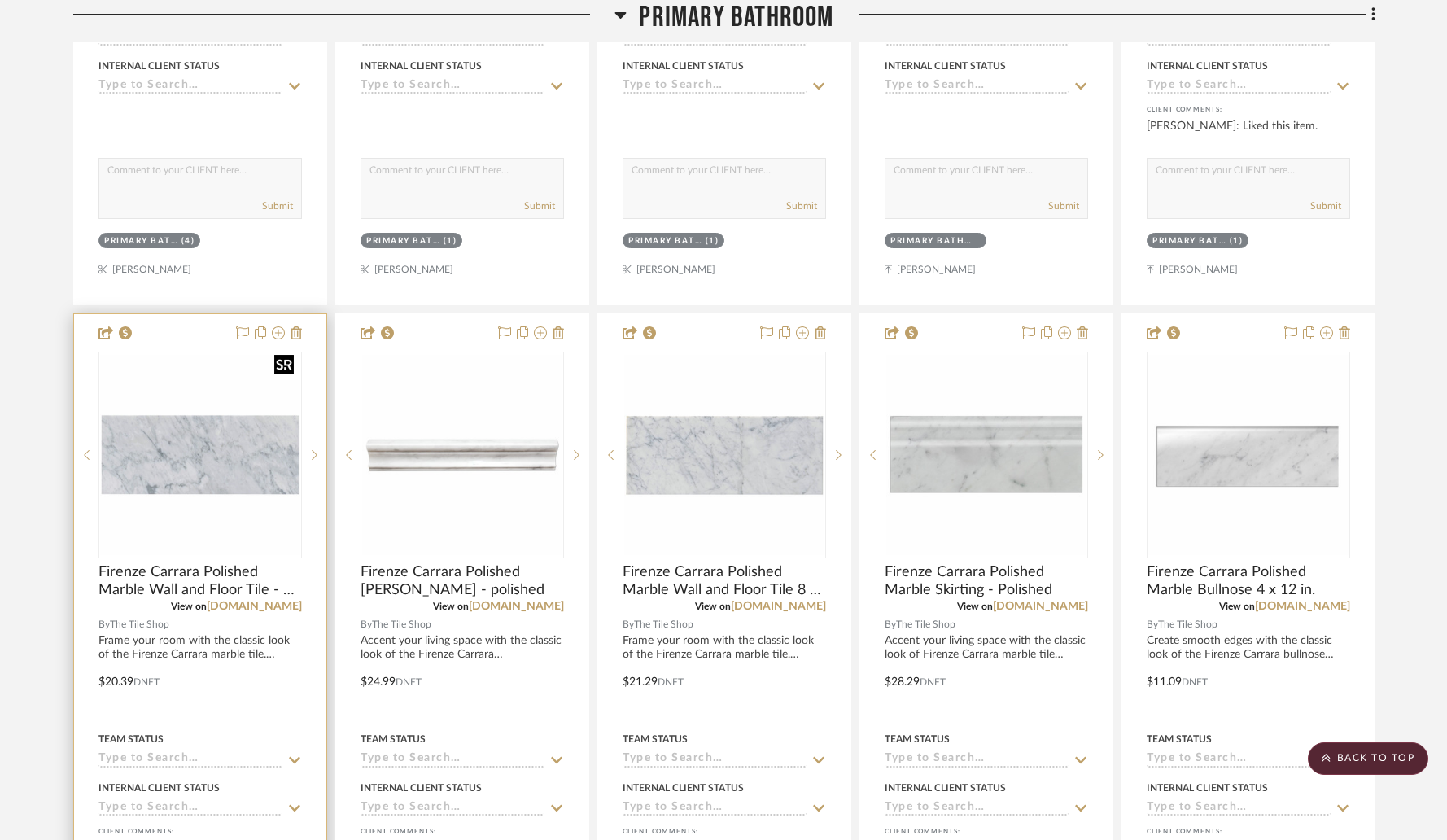
click at [245, 415] on img "0" at bounding box center [199, 455] width 200 height 200
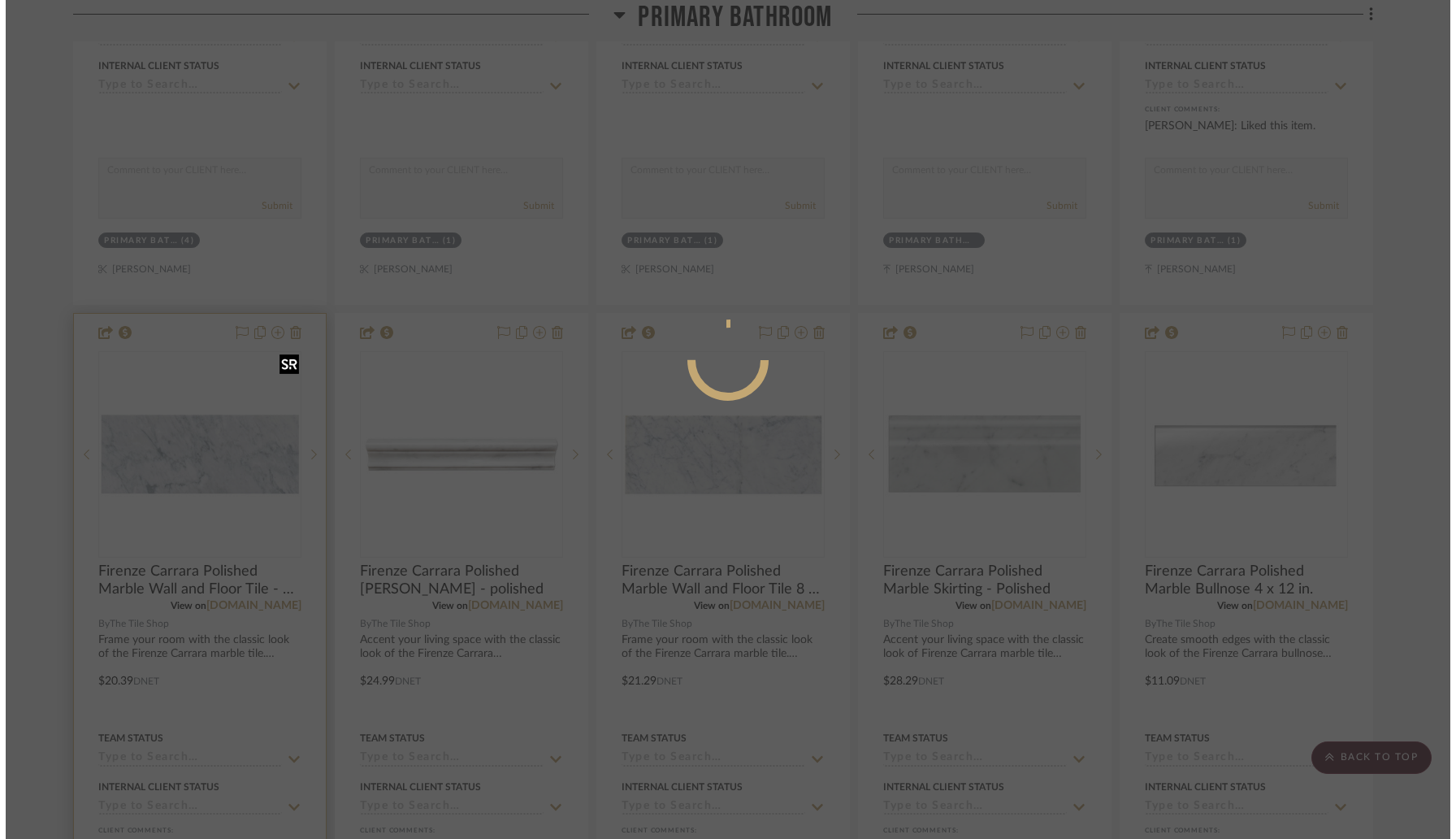
scroll to position [0, 0]
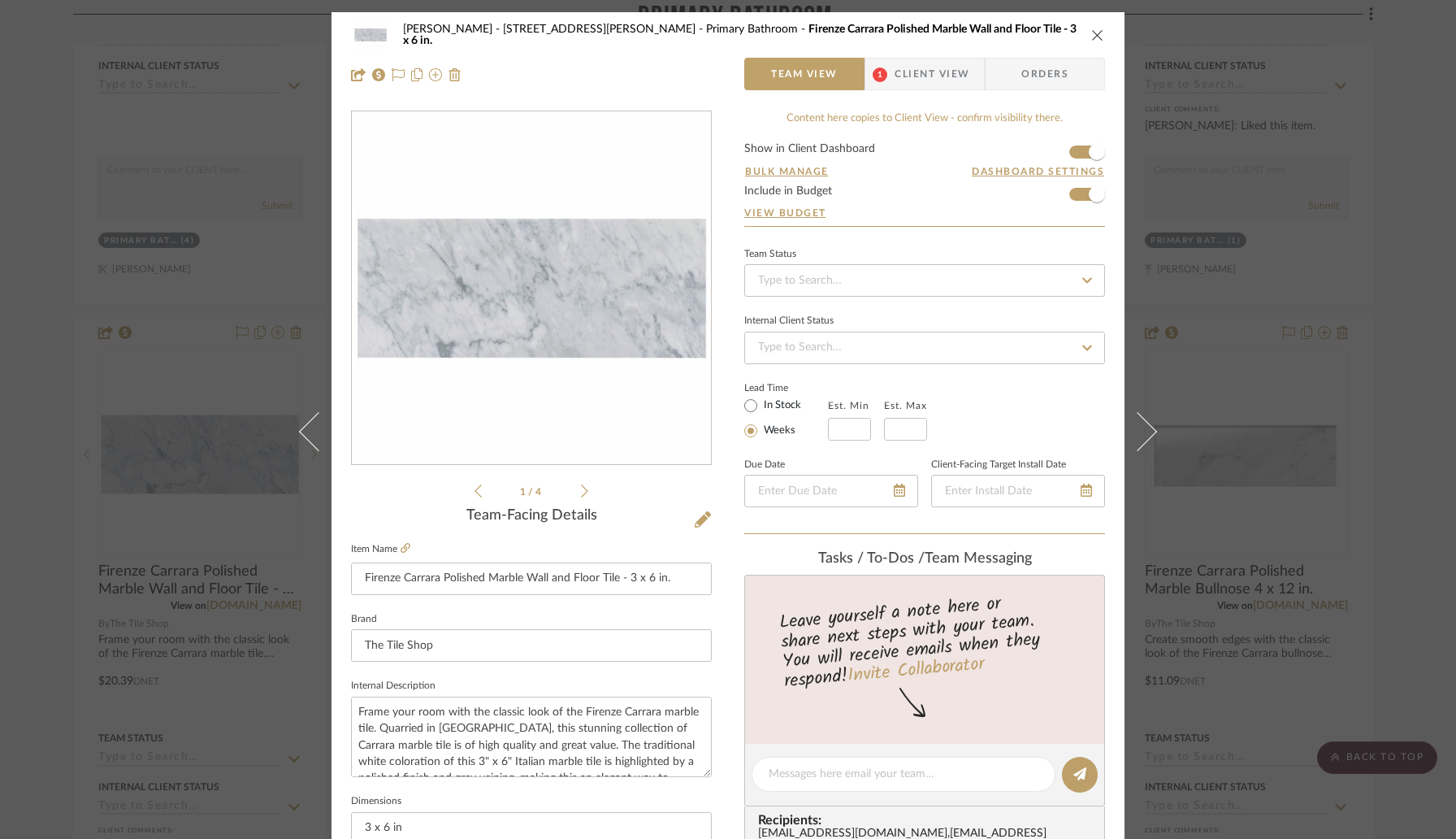
click at [1091, 35] on icon "close" at bounding box center [1098, 35] width 13 height 13
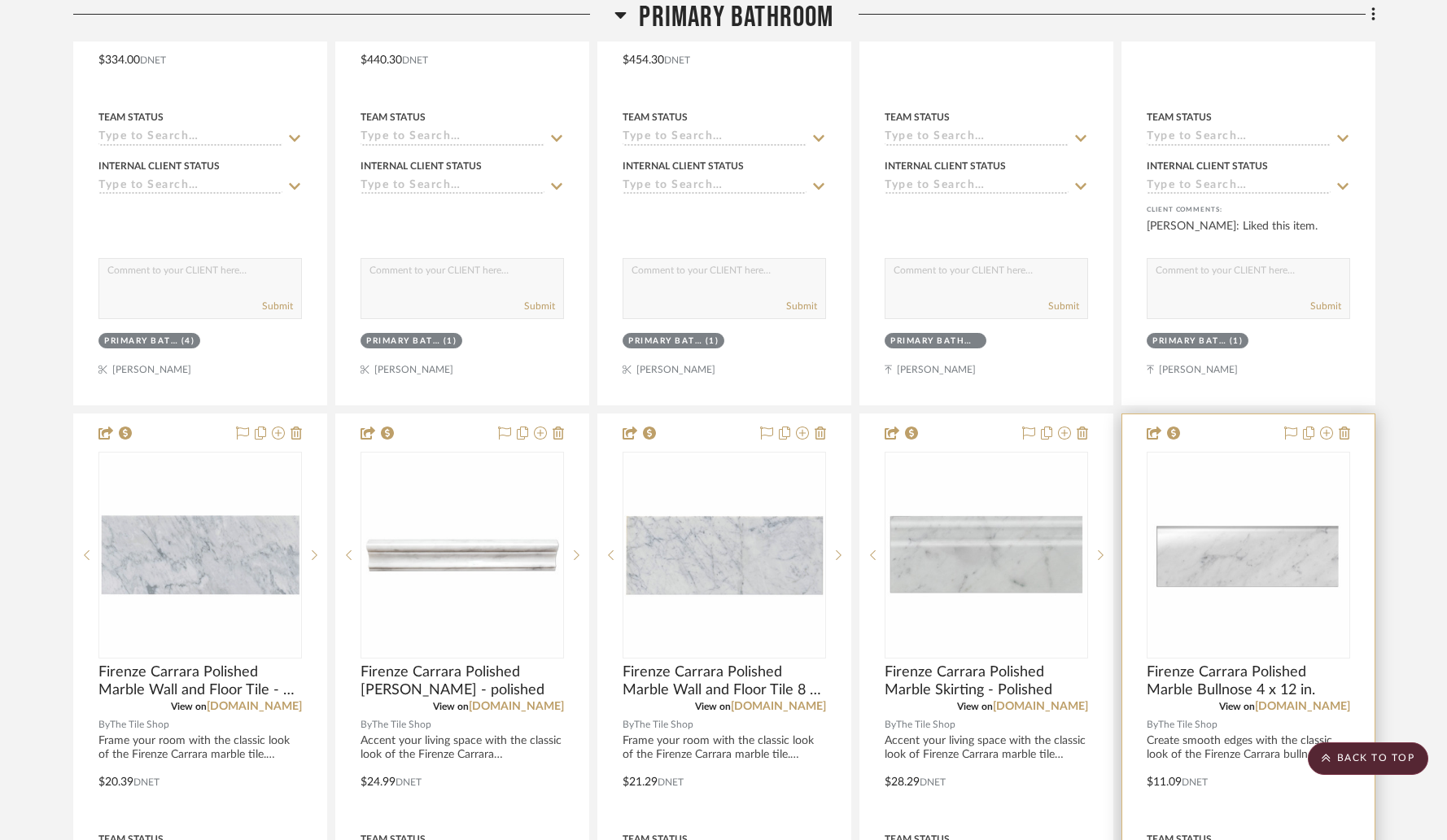
scroll to position [4749, 0]
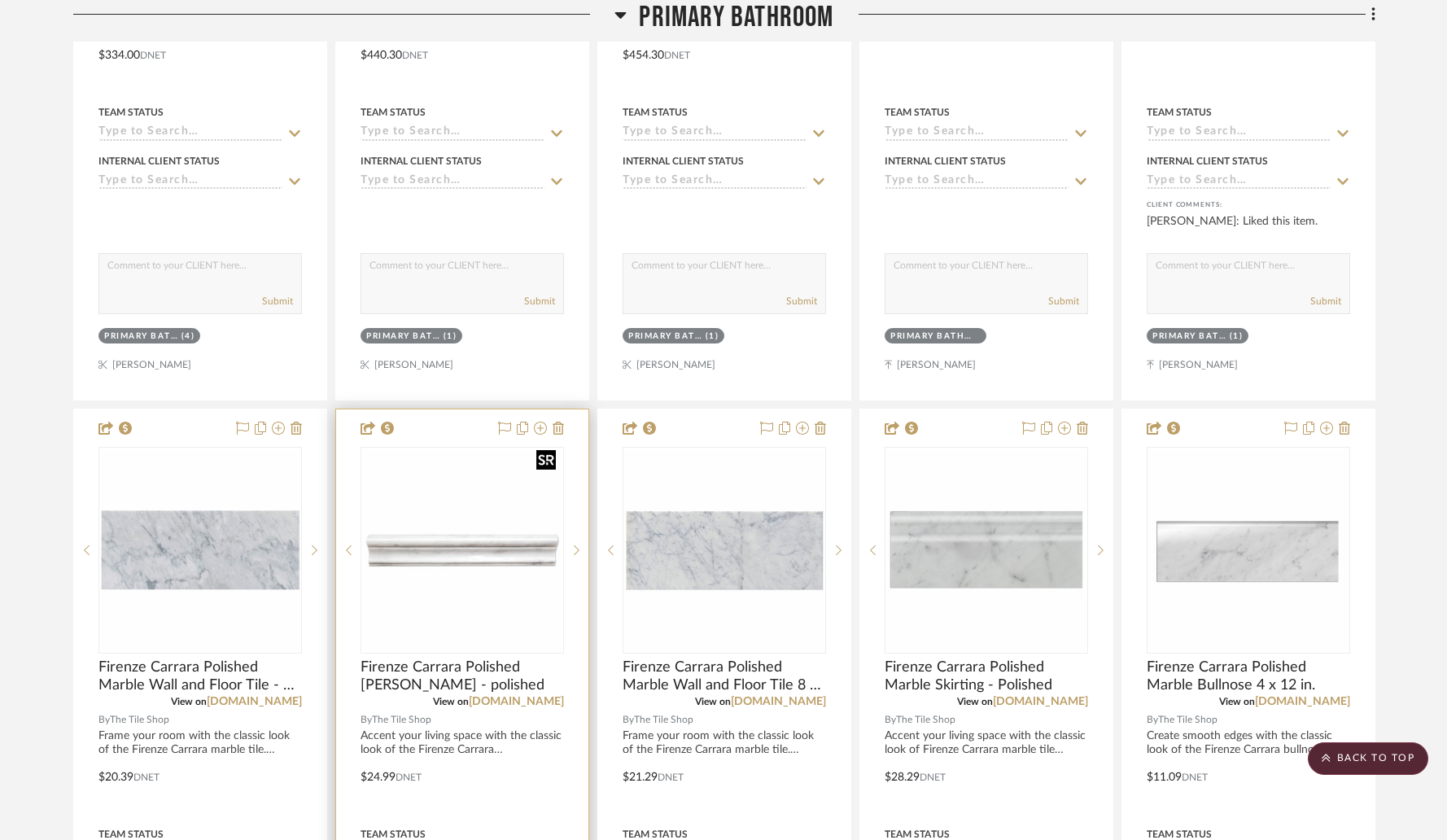
click at [489, 498] on img "0" at bounding box center [461, 550] width 200 height 200
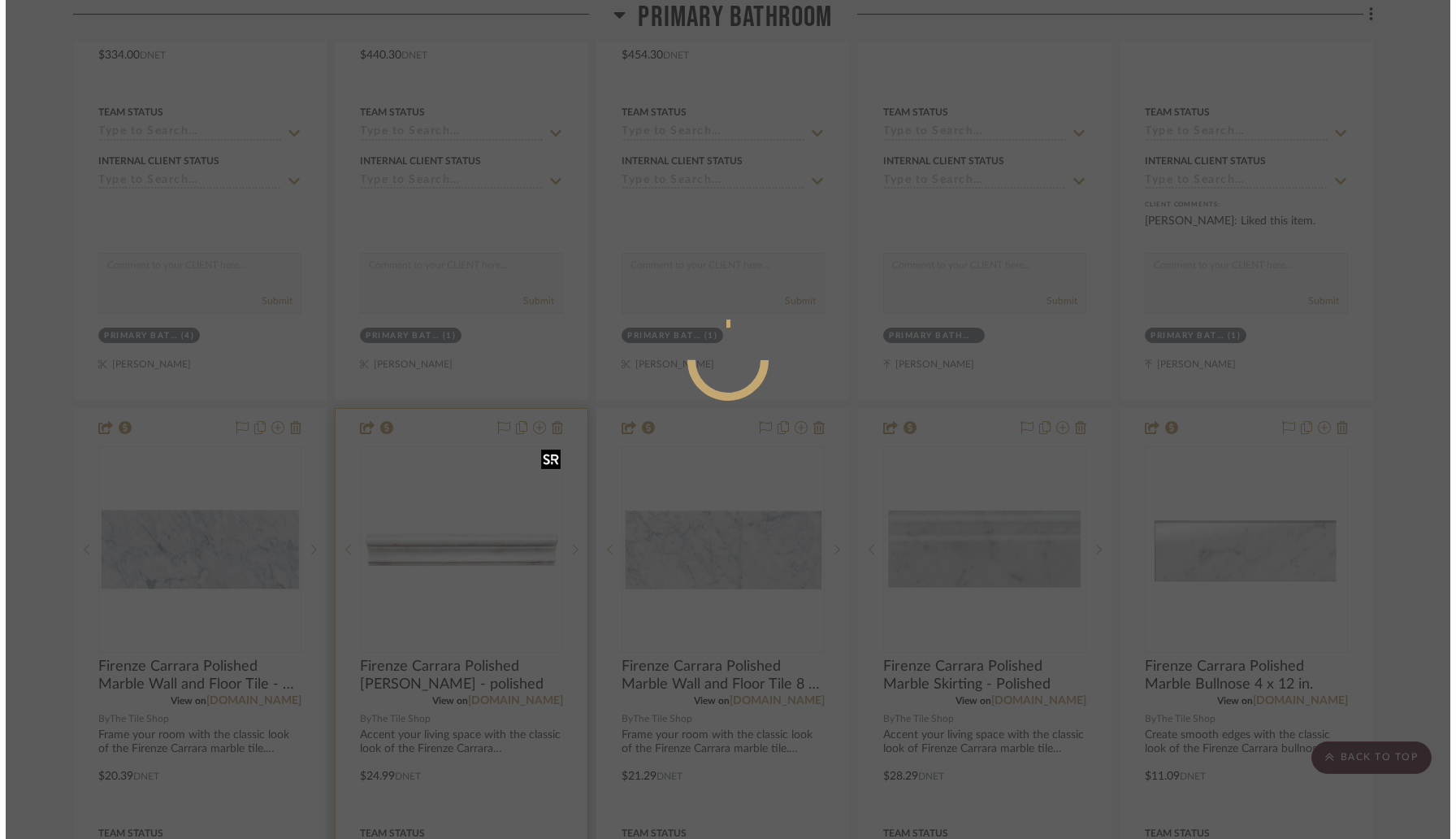
scroll to position [0, 0]
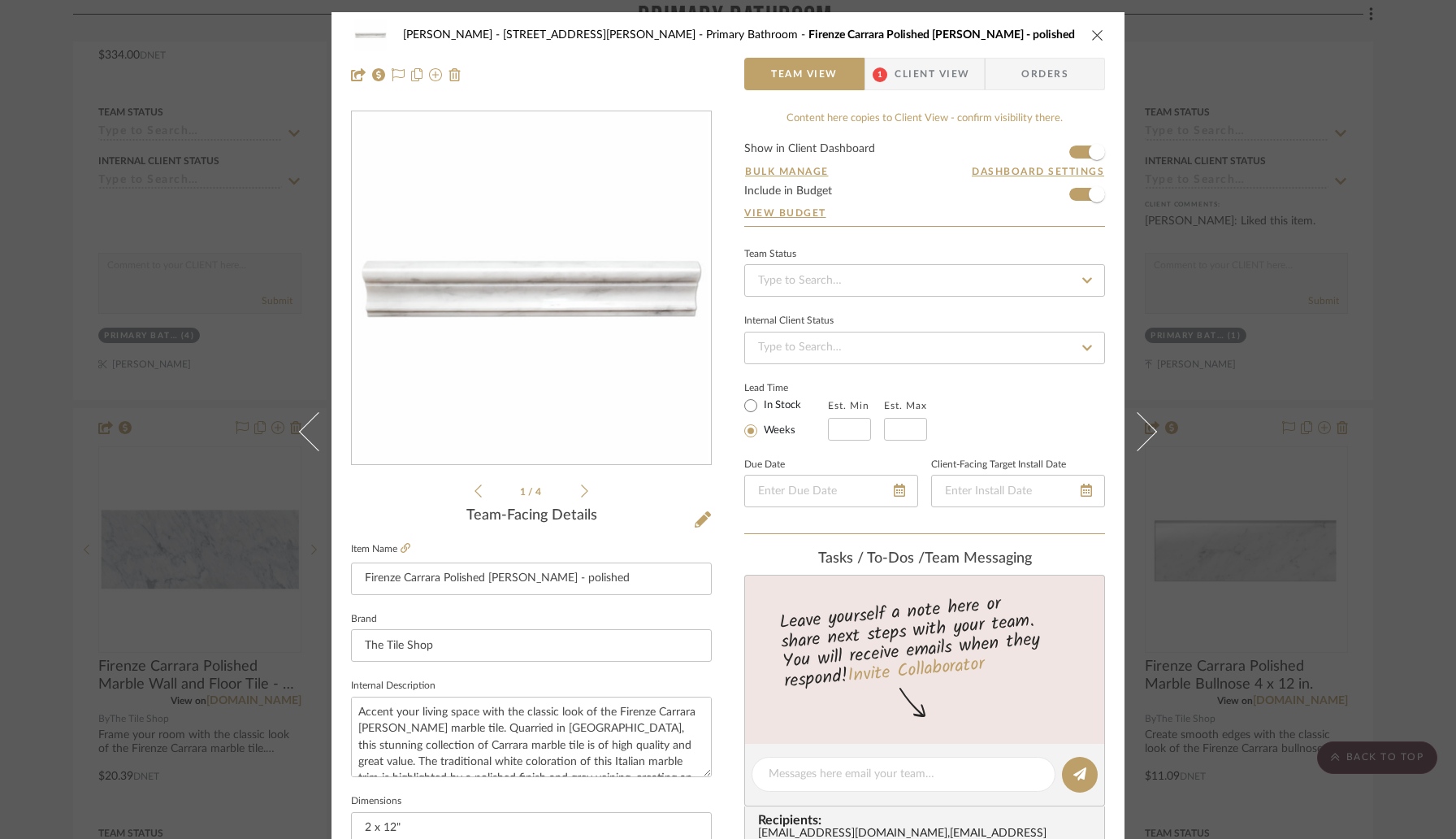
click at [581, 487] on icon at bounding box center [585, 490] width 8 height 14
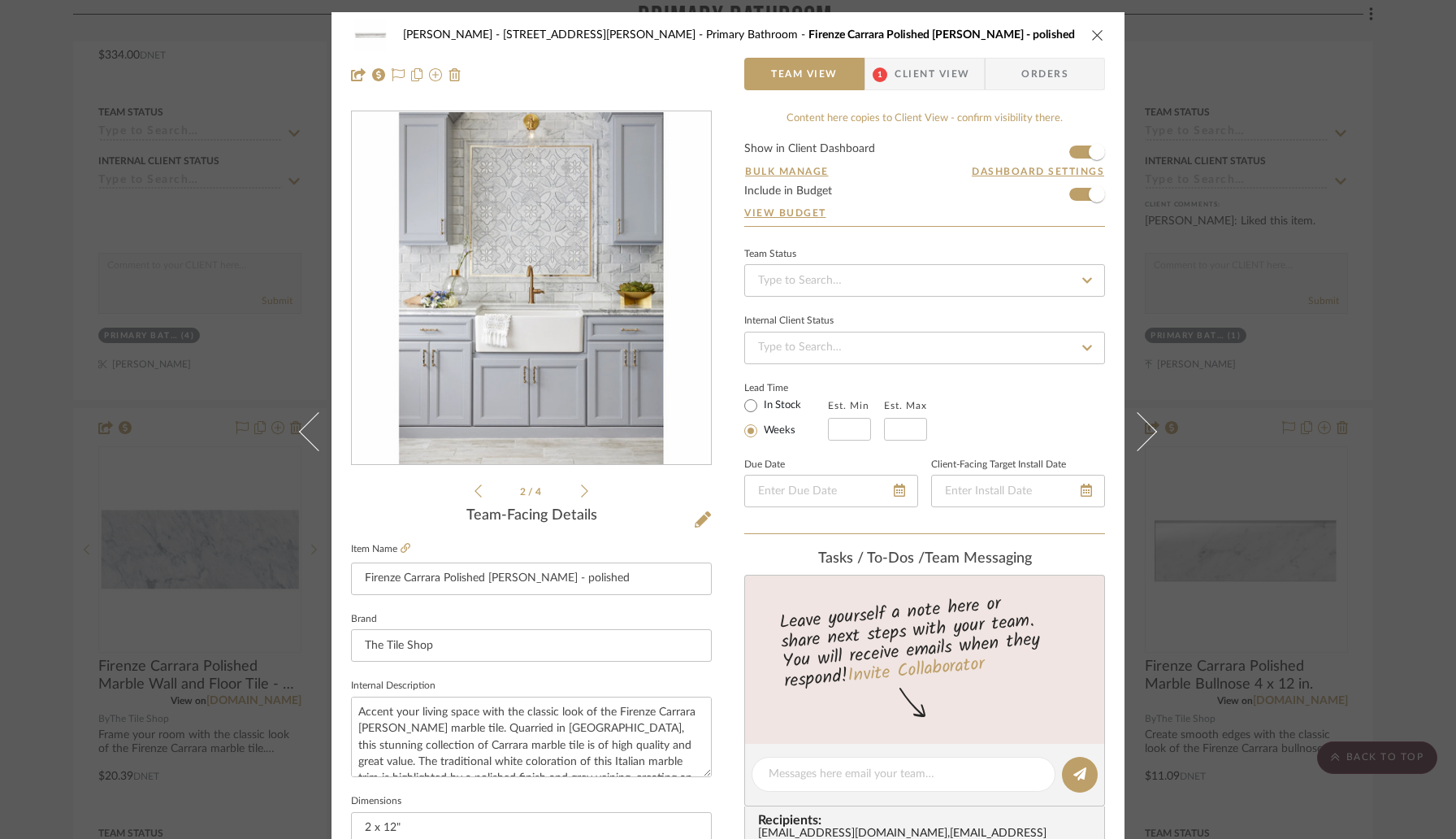
click at [581, 487] on icon at bounding box center [585, 490] width 8 height 14
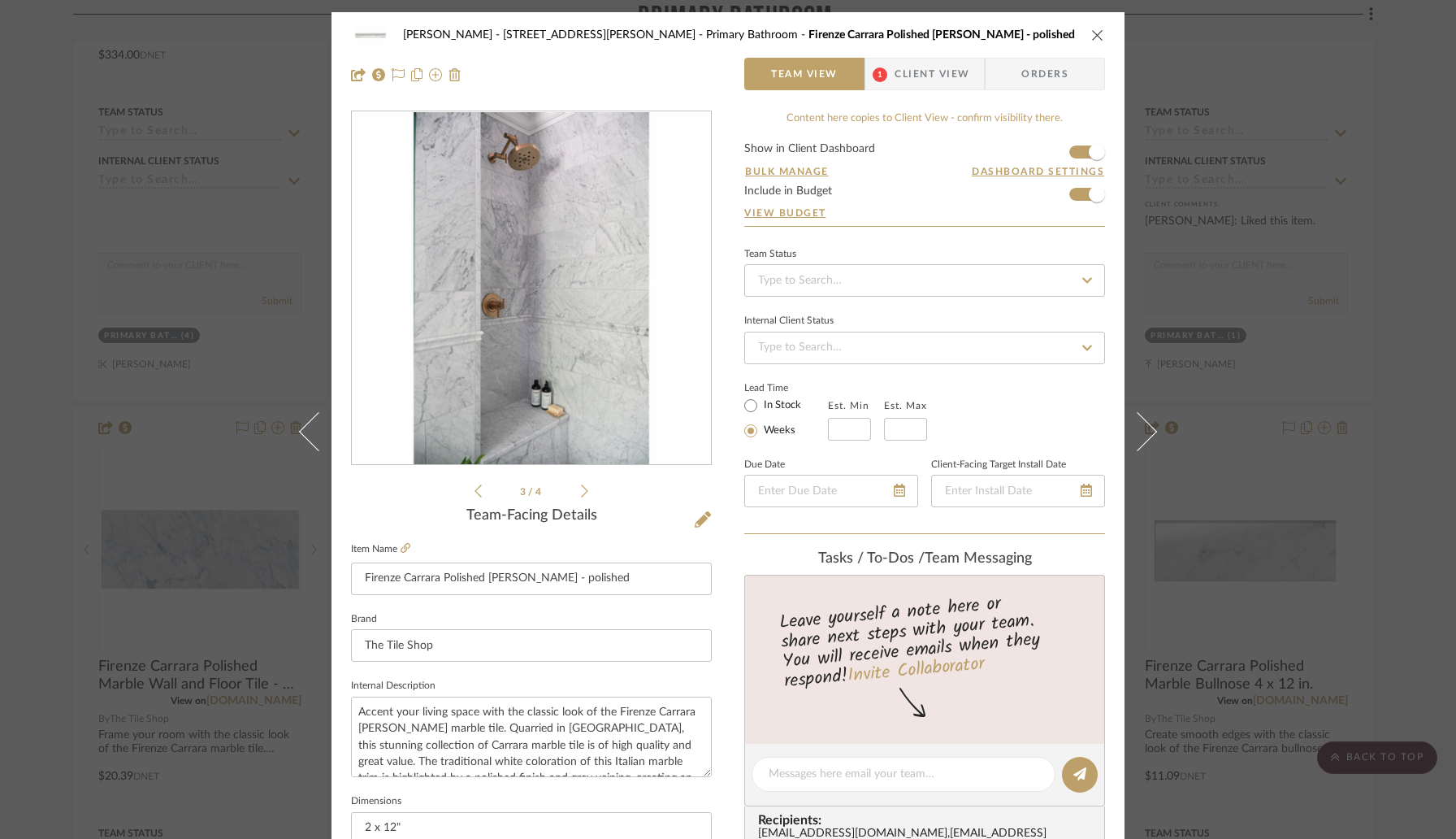
click at [581, 487] on icon at bounding box center [585, 490] width 8 height 14
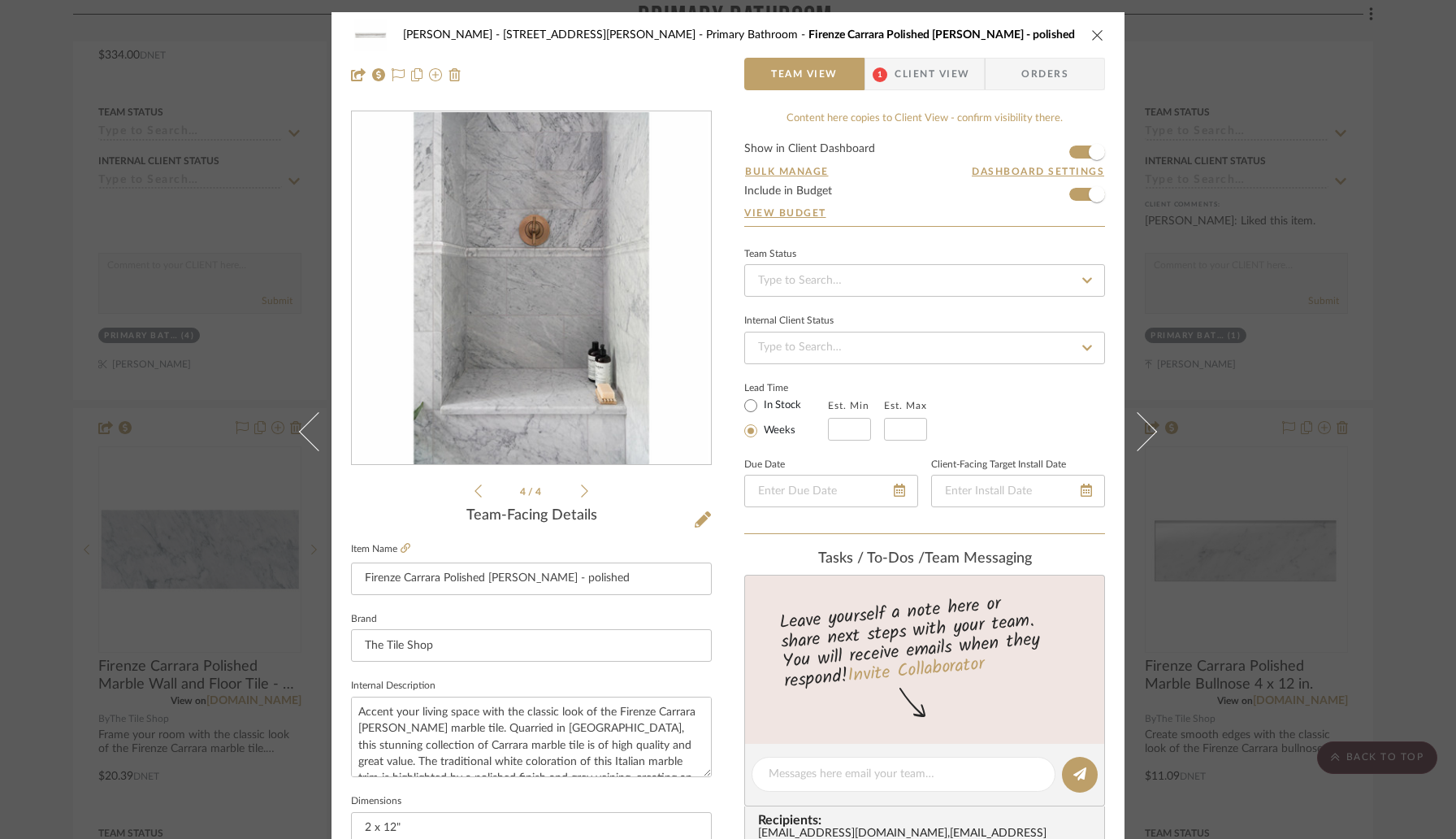
click at [1092, 33] on icon "close" at bounding box center [1098, 35] width 13 height 13
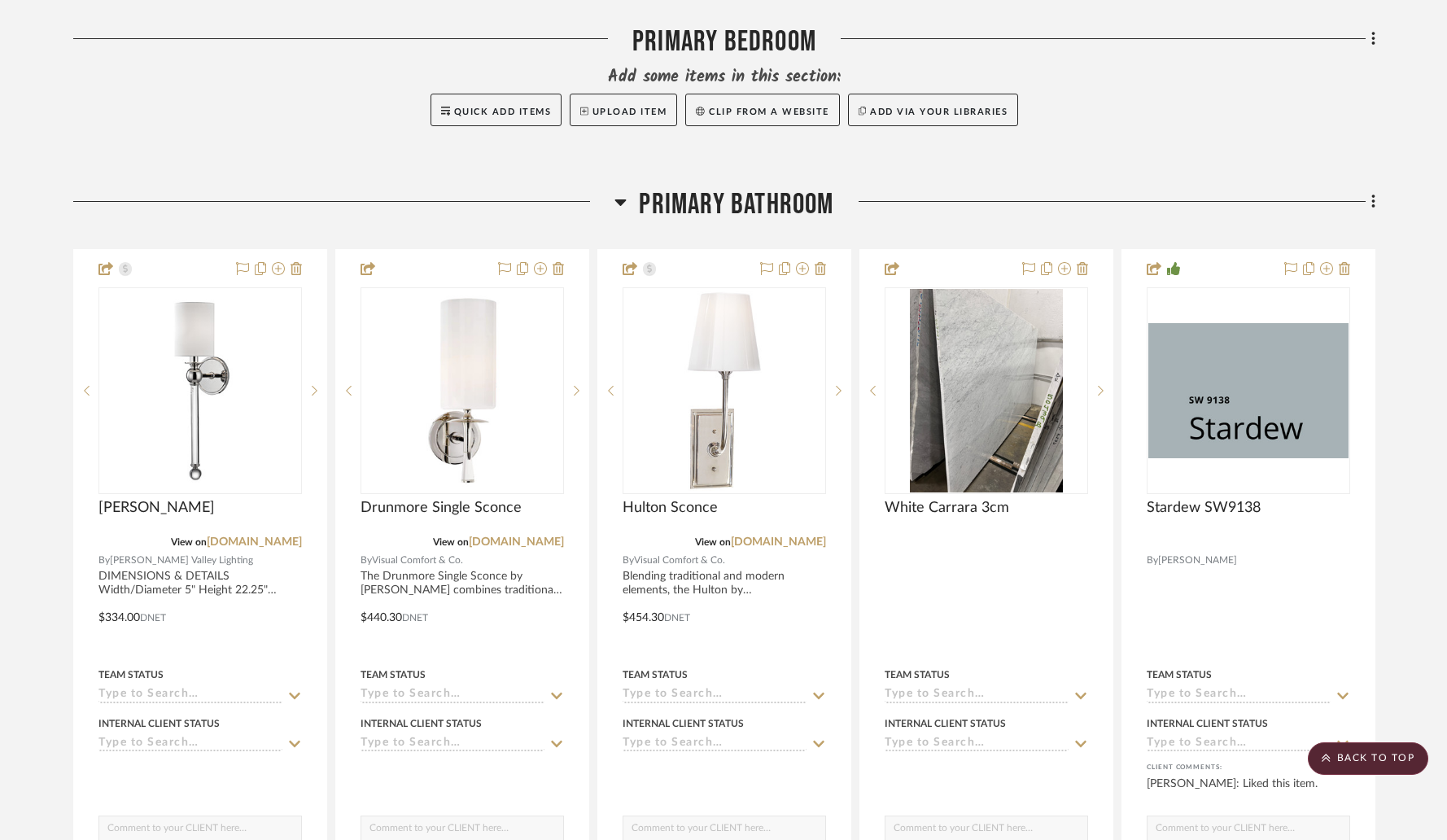
scroll to position [4069, 0]
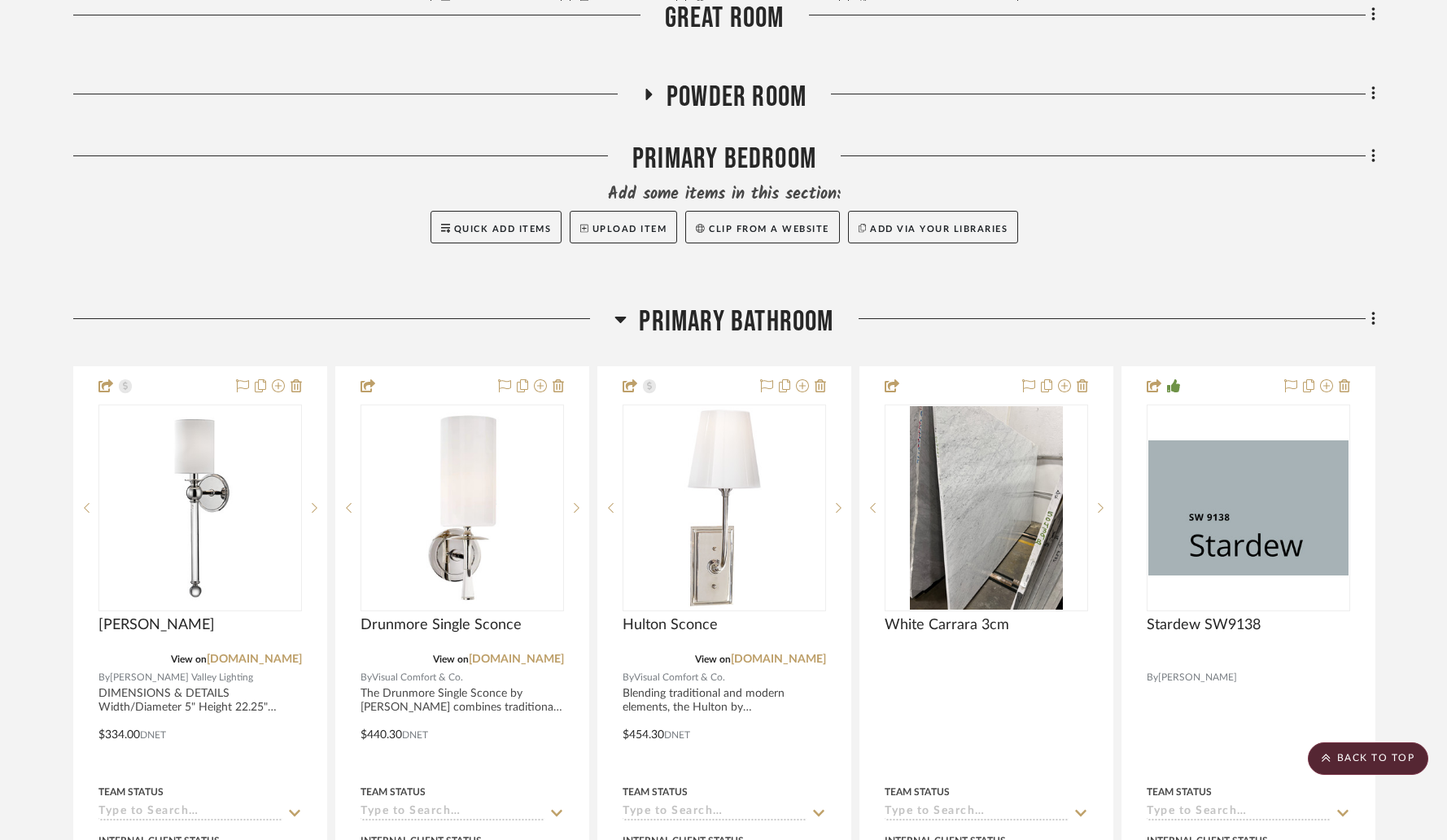
click at [618, 316] on icon at bounding box center [621, 319] width 11 height 7
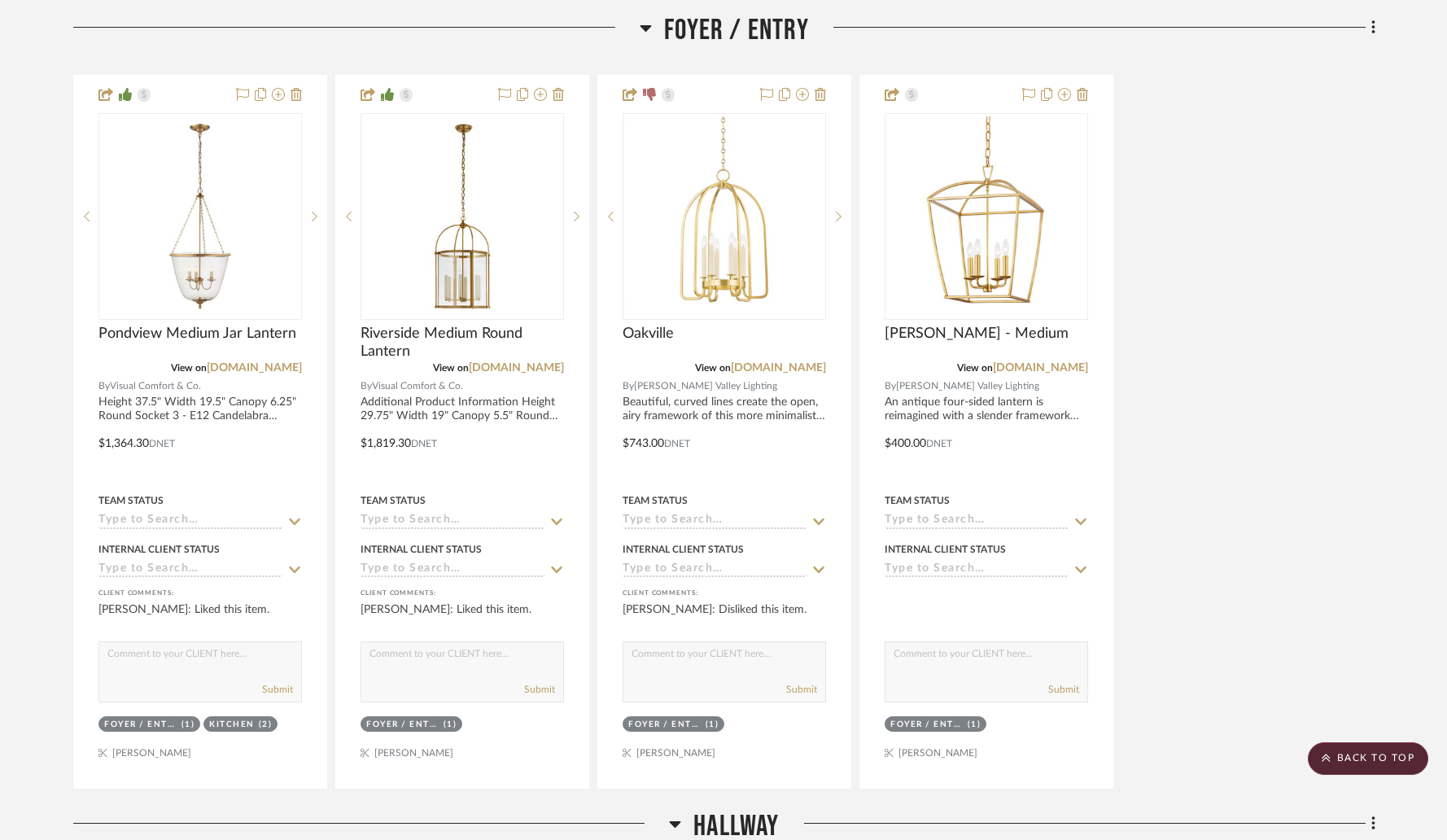
scroll to position [0, 0]
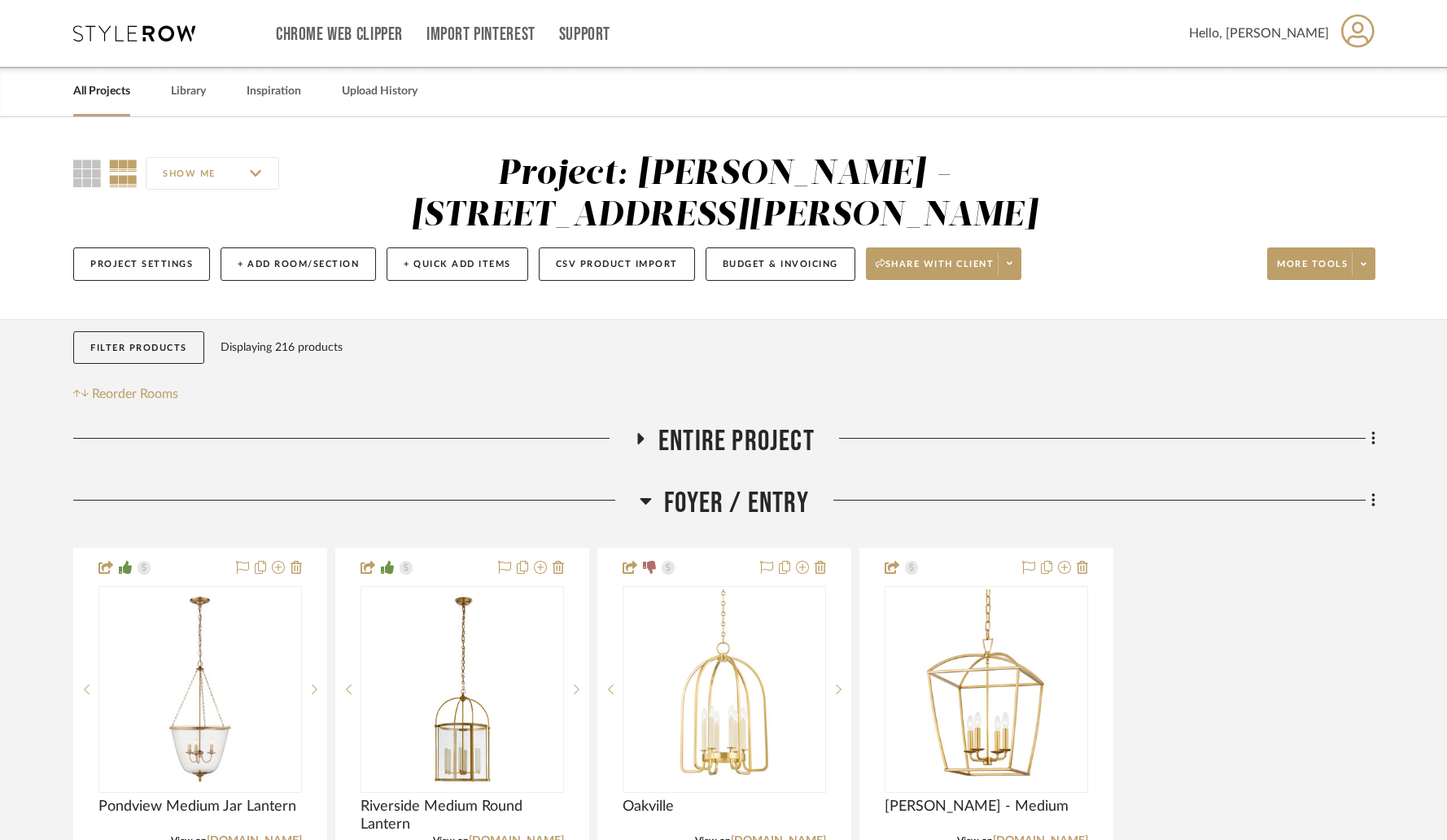
click at [105, 89] on link "All Projects" at bounding box center [102, 91] width 57 height 22
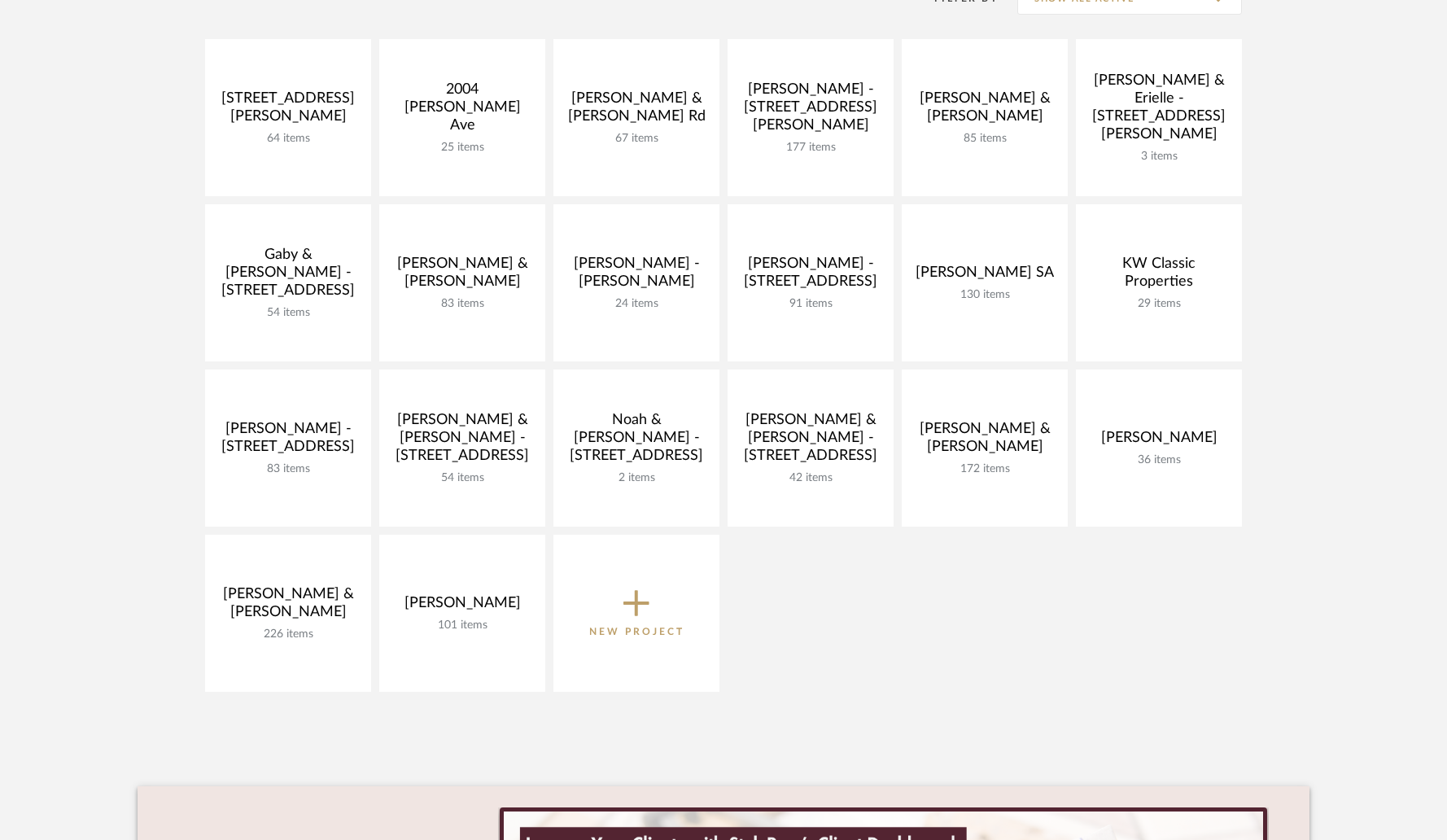
scroll to position [274, 0]
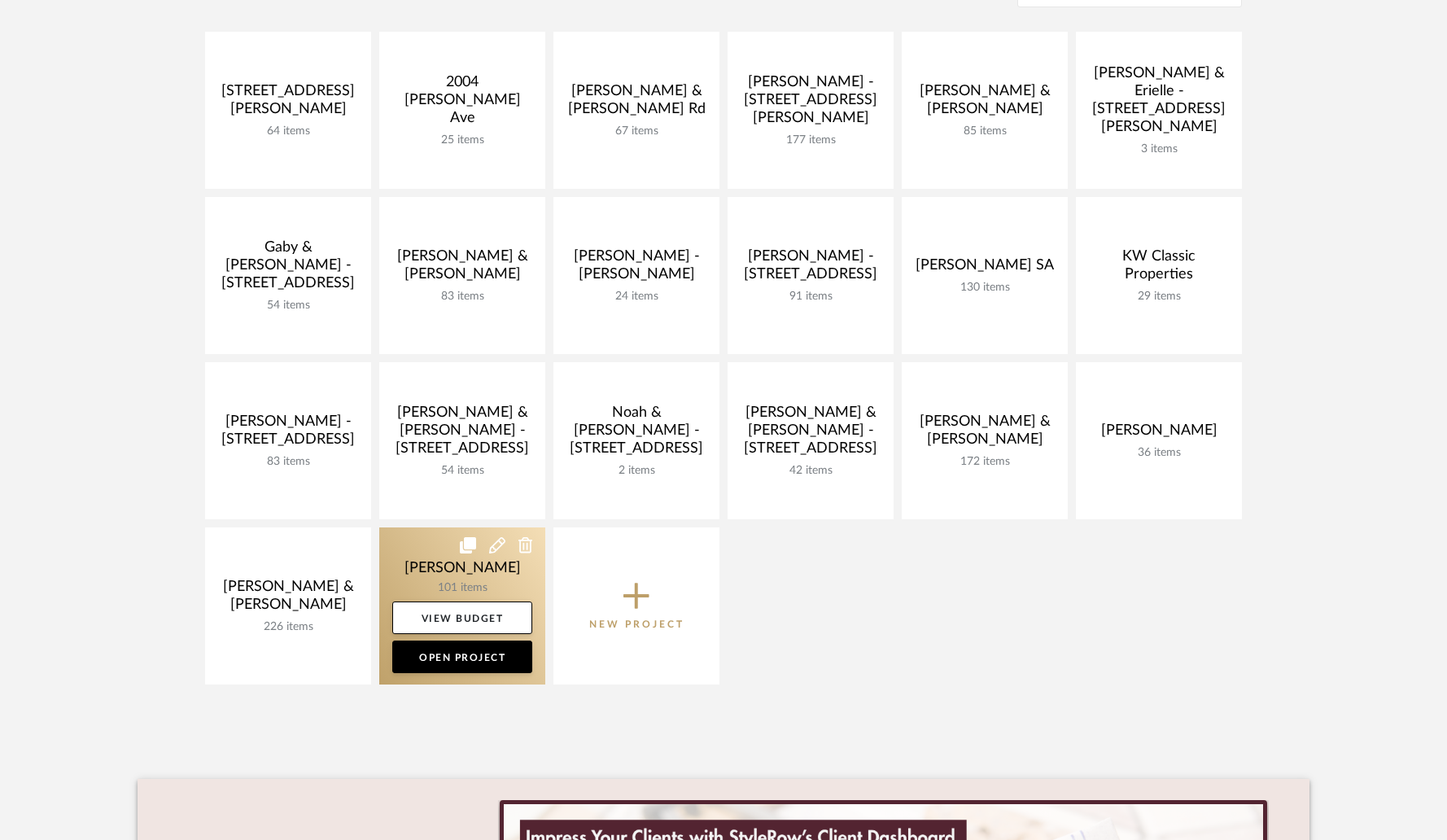
click at [446, 570] on link at bounding box center [461, 605] width 166 height 157
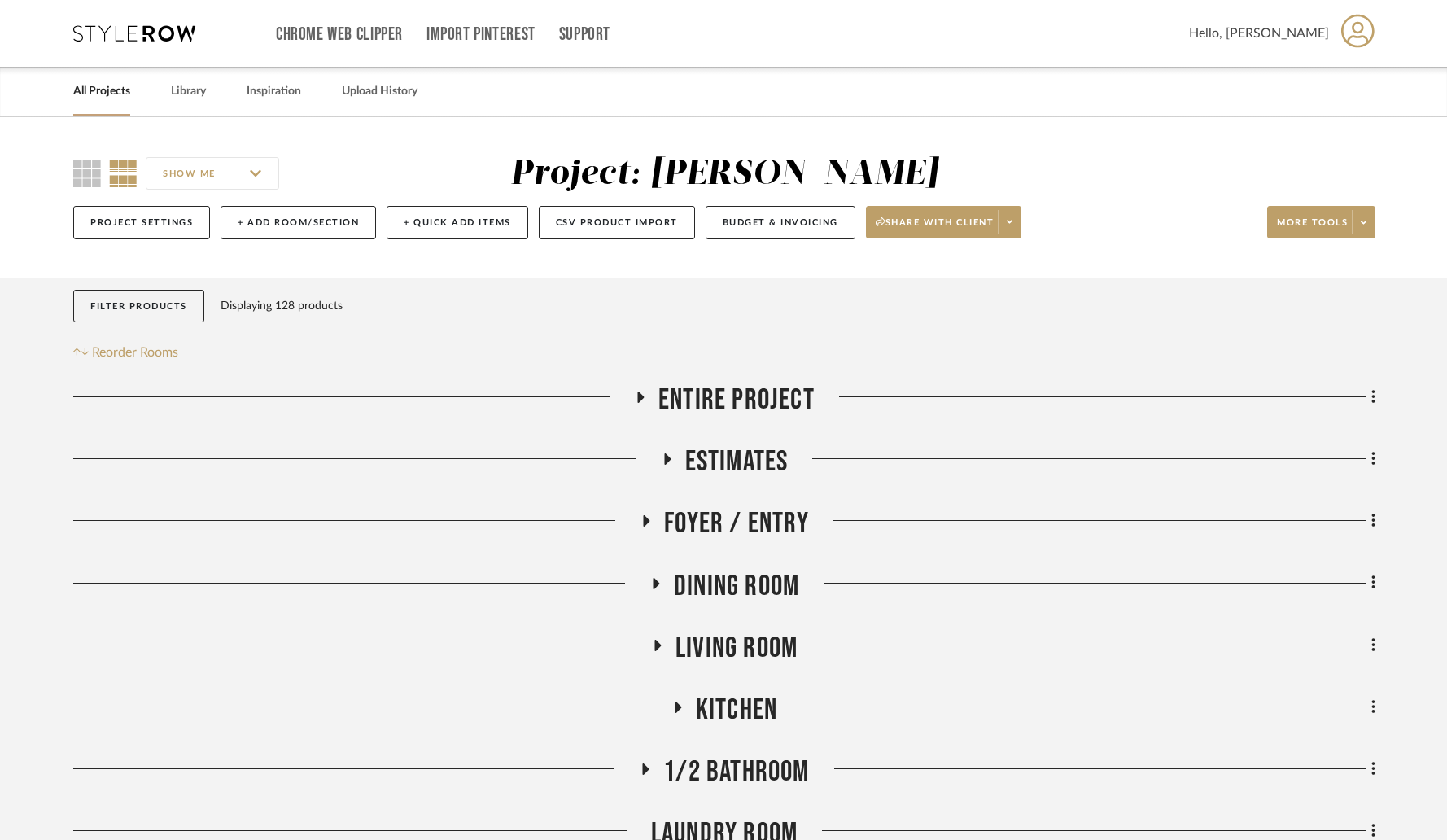
click at [669, 458] on icon at bounding box center [667, 458] width 20 height 12
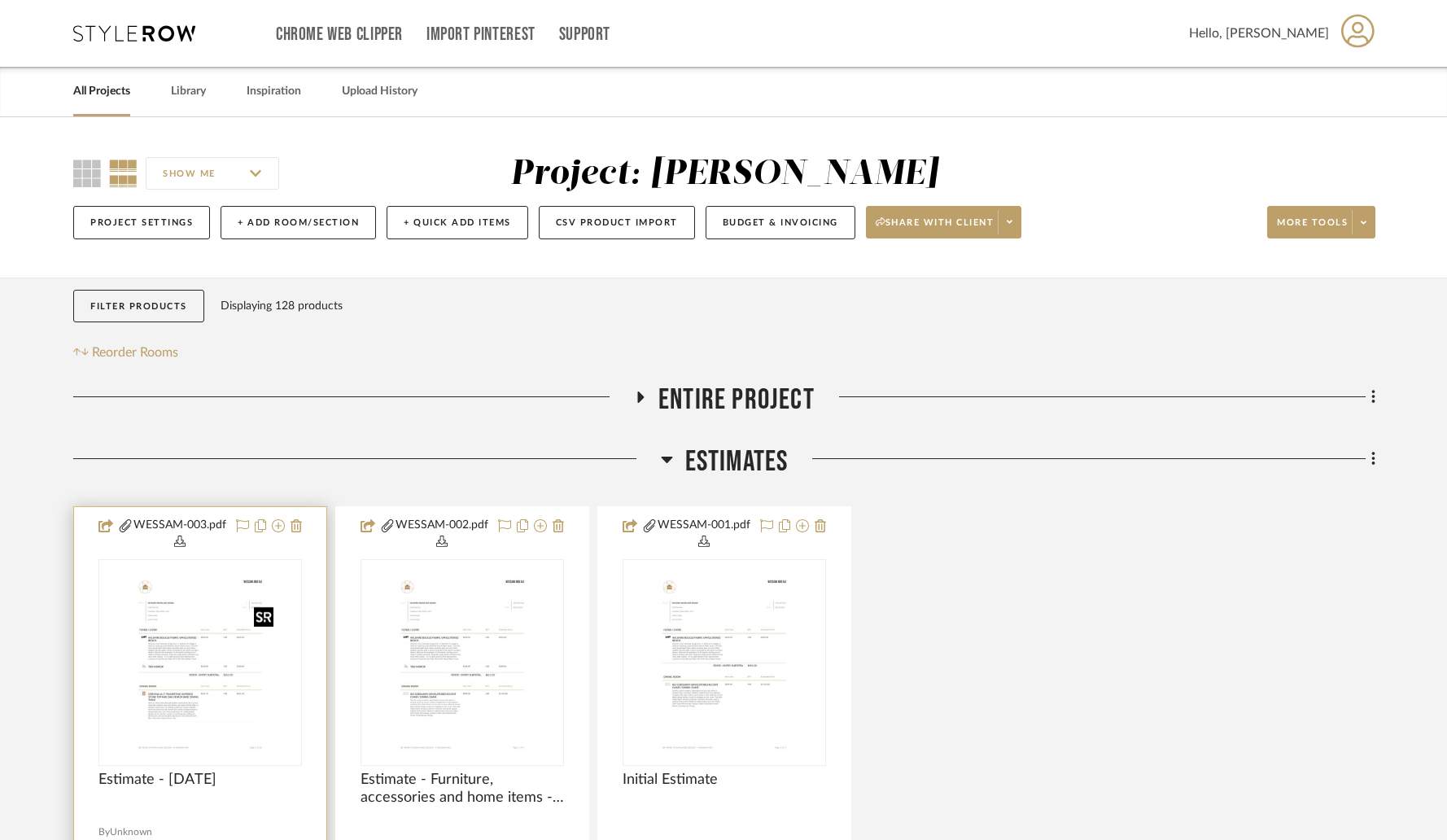
click at [195, 618] on img "0" at bounding box center [200, 663] width 160 height 203
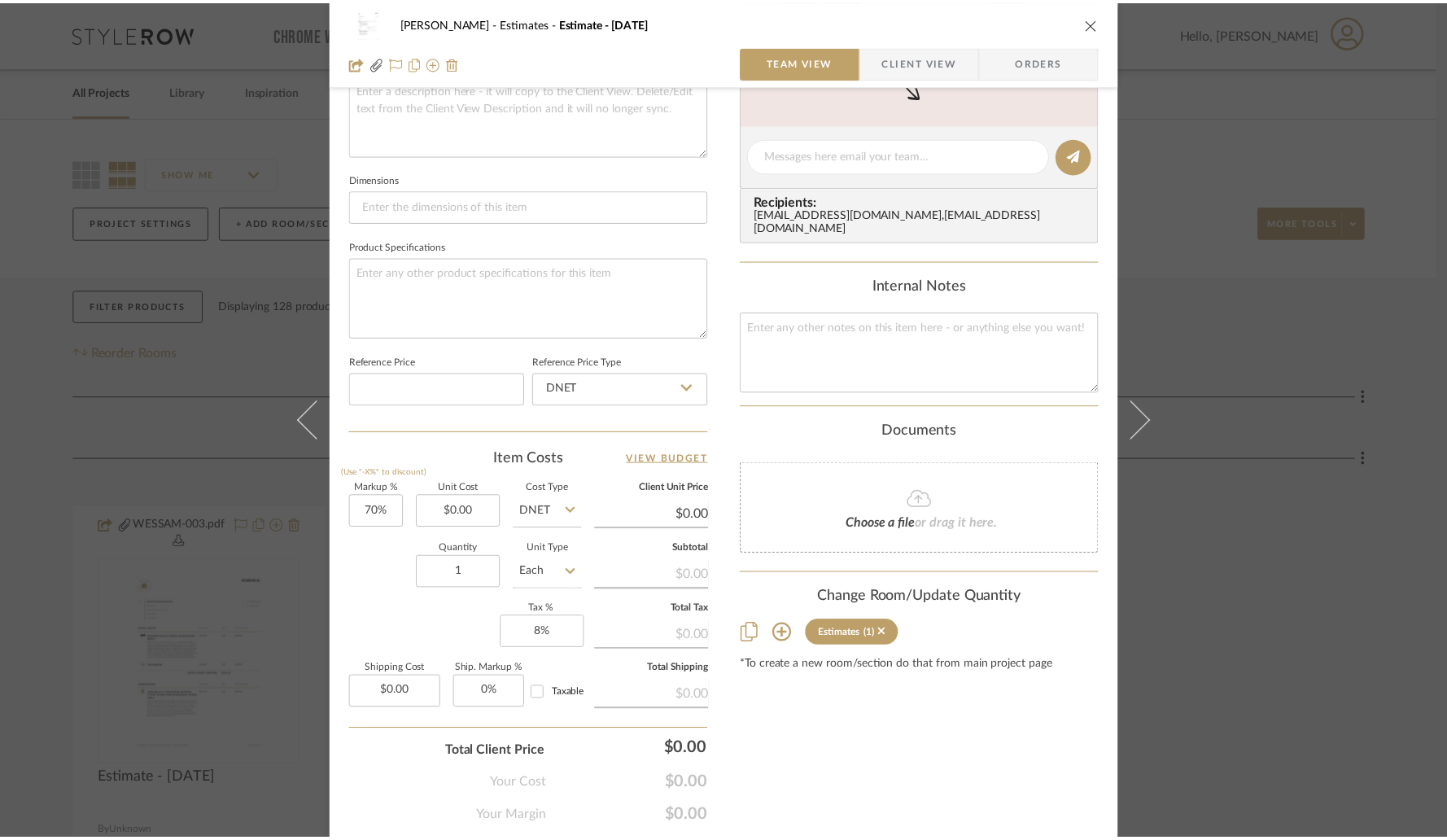
scroll to position [669, 0]
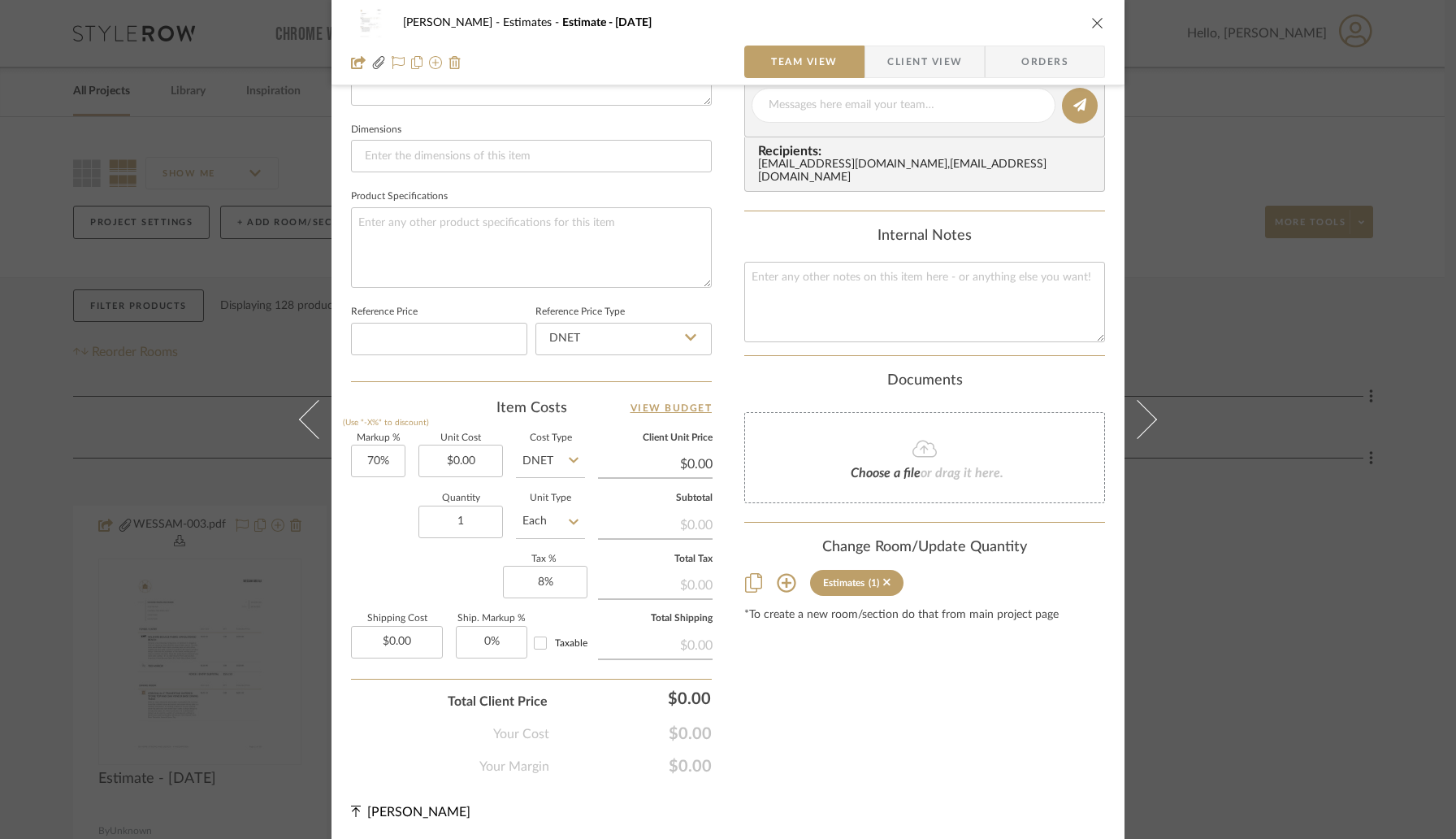
click at [1091, 22] on icon "close" at bounding box center [1098, 23] width 13 height 13
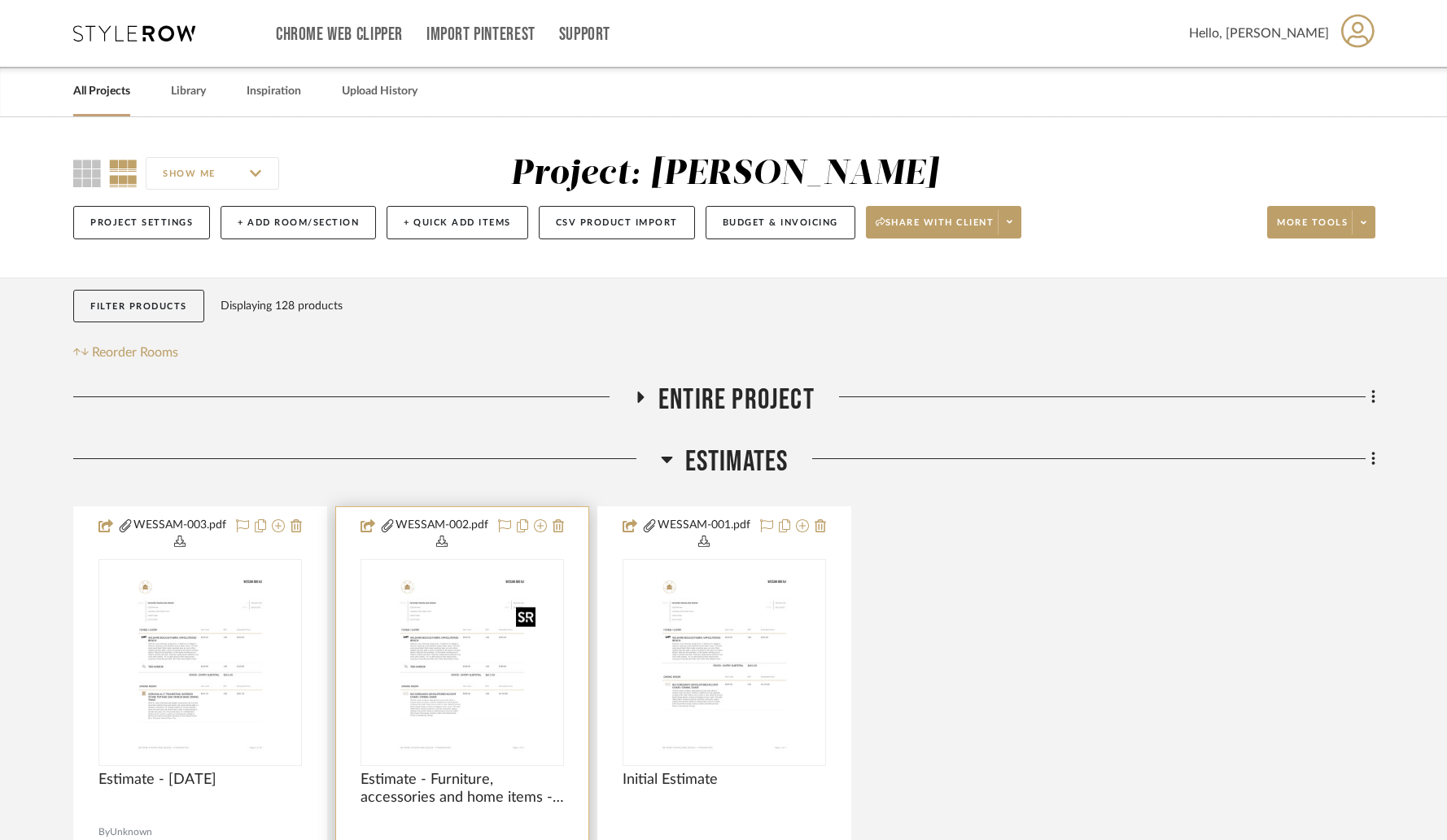
click at [0, 0] on img at bounding box center [0, 0] width 0 height 0
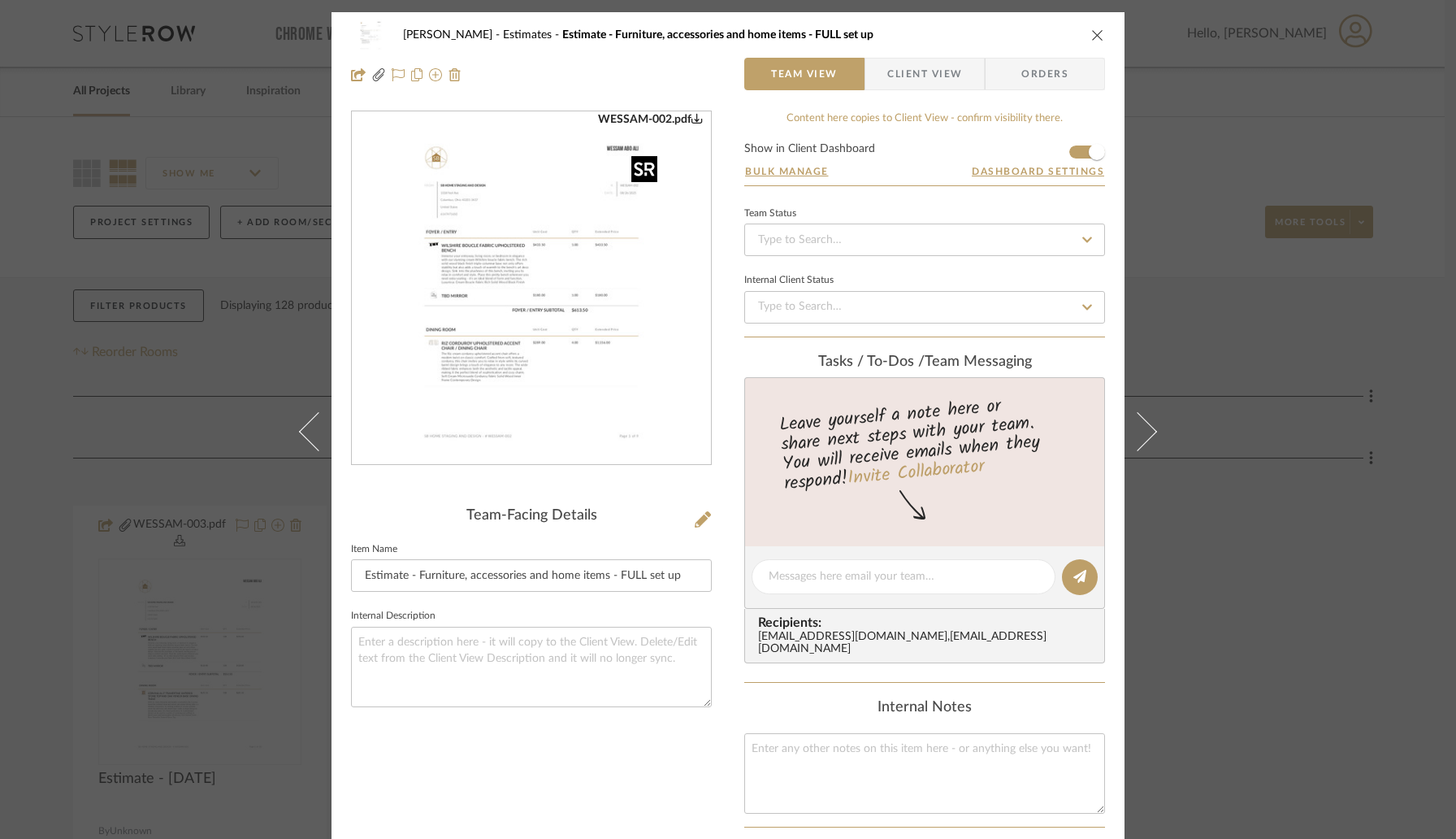
click at [654, 389] on img "0" at bounding box center [531, 288] width 276 height 353
click at [1096, 37] on icon "close" at bounding box center [1098, 35] width 13 height 13
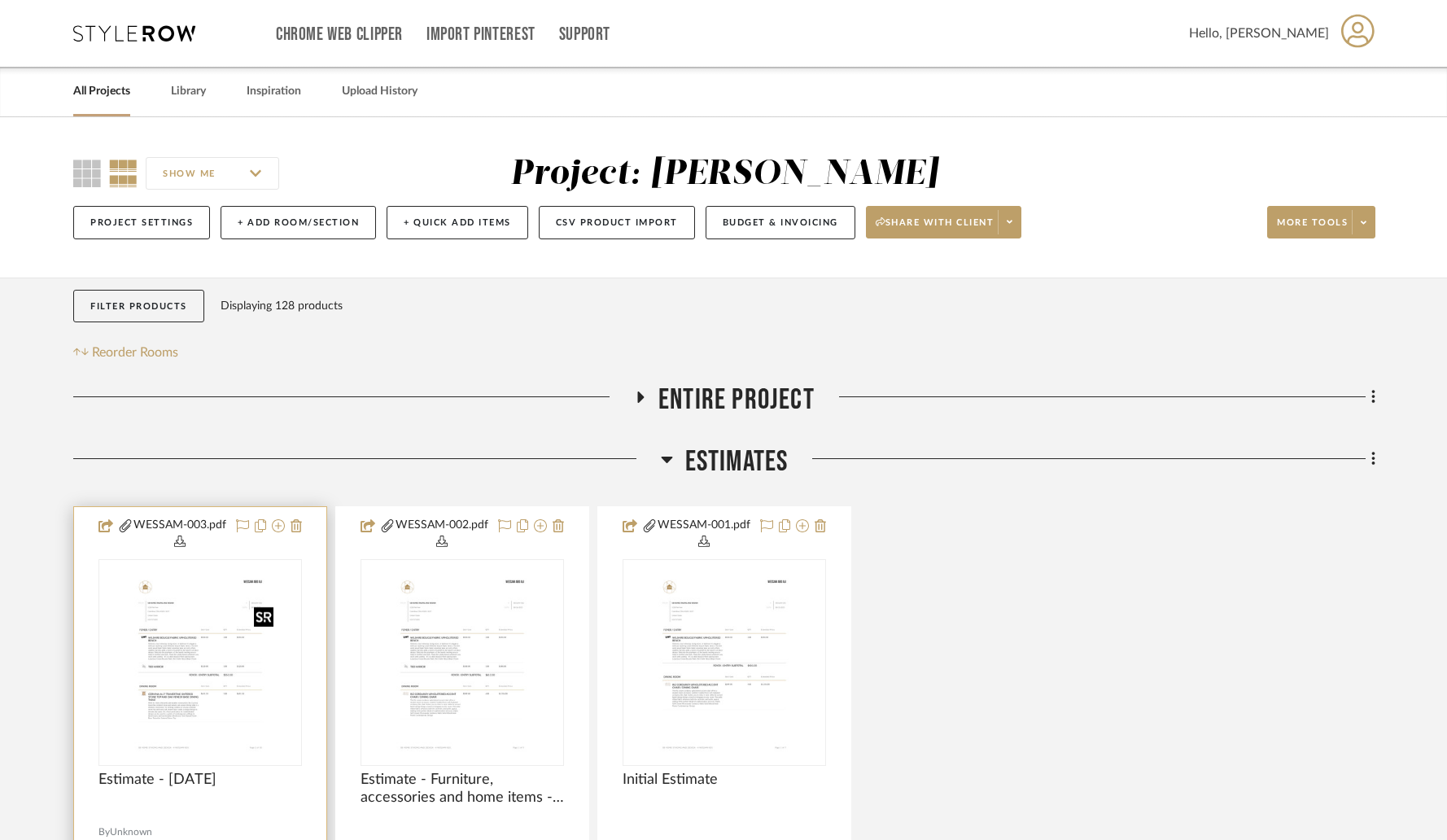
click at [227, 644] on img "0" at bounding box center [200, 663] width 160 height 203
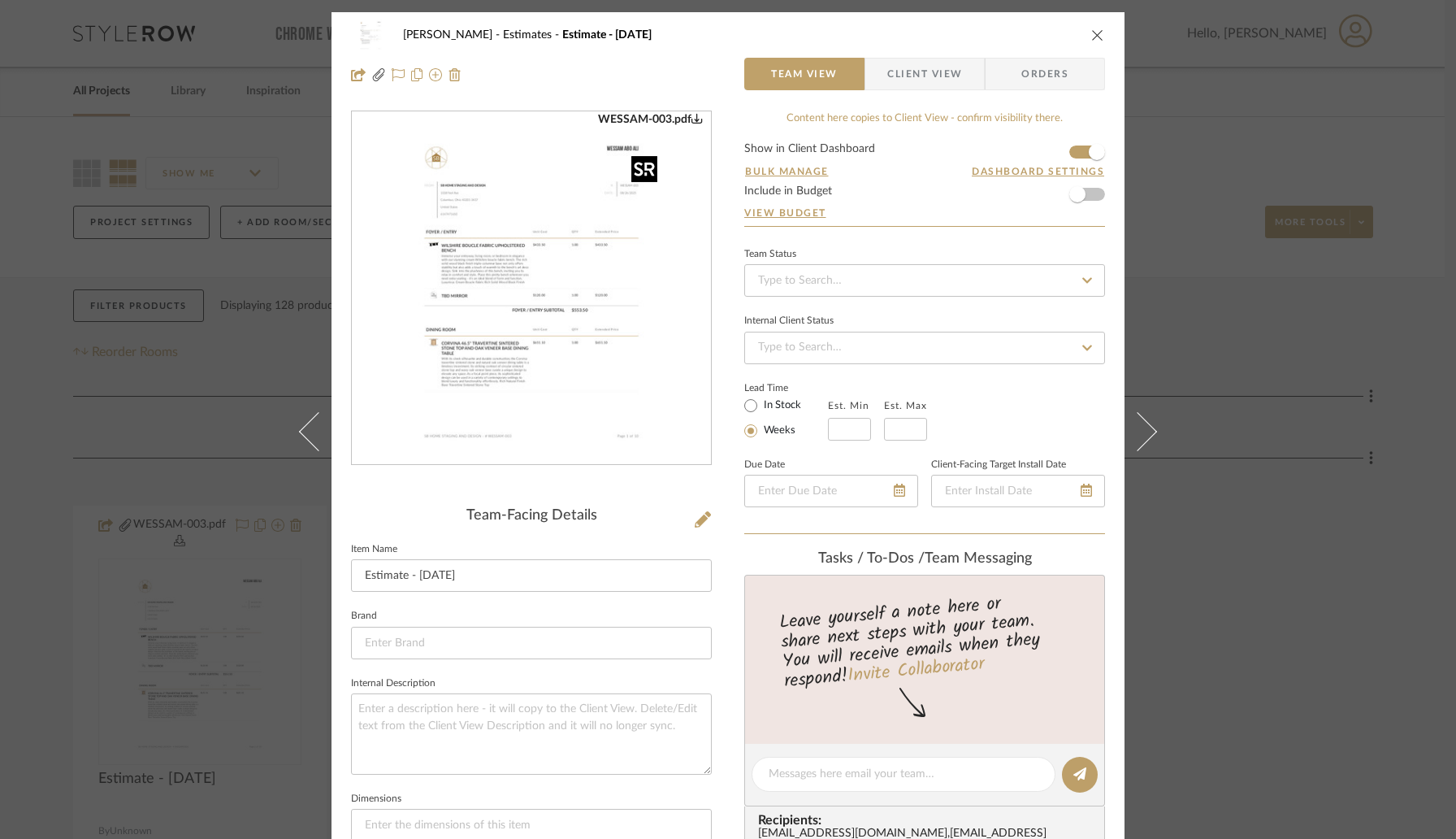
click at [606, 366] on img "0" at bounding box center [531, 288] width 276 height 353
click at [1091, 34] on icon "close" at bounding box center [1098, 35] width 13 height 13
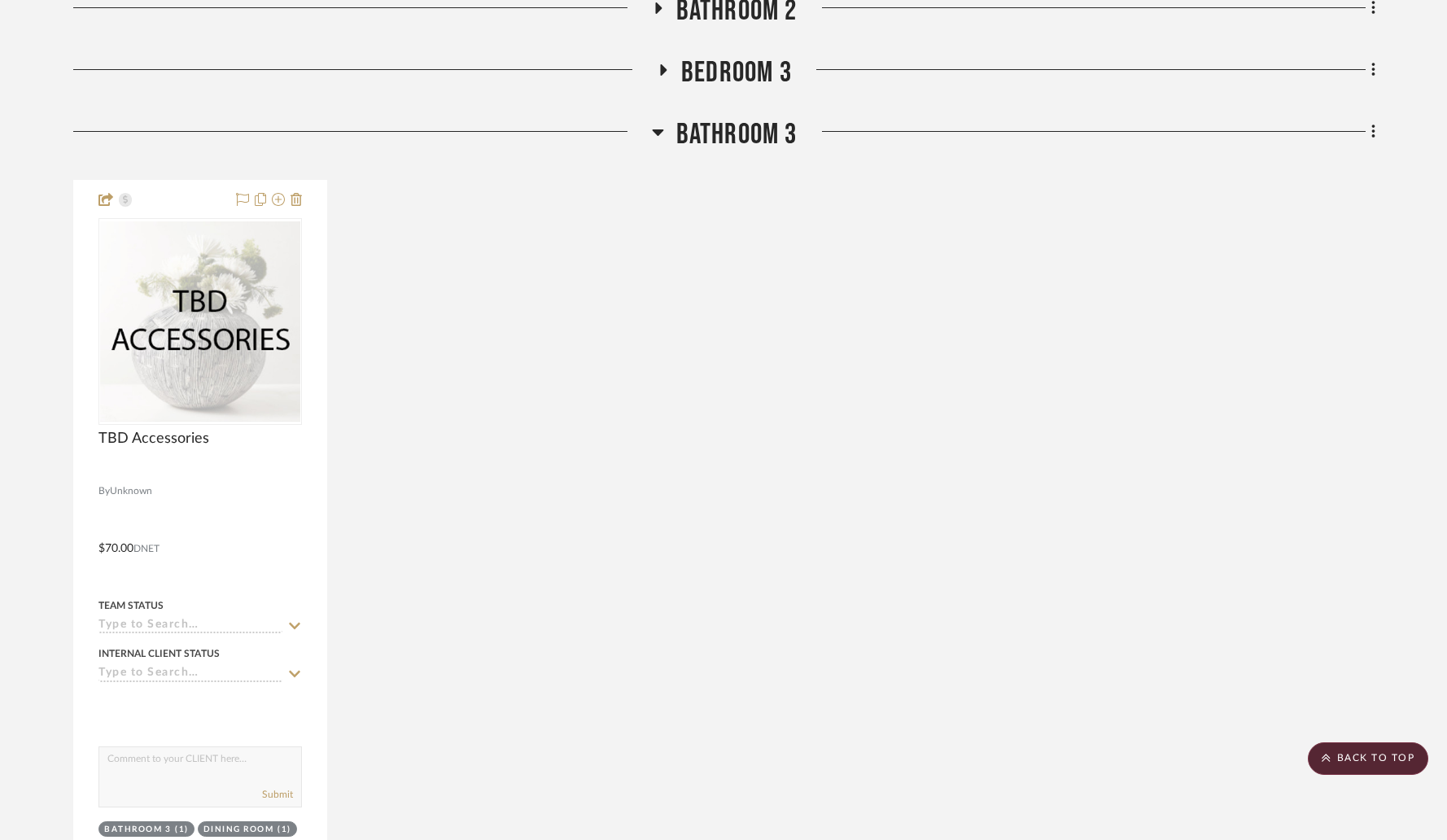
scroll to position [1504, 0]
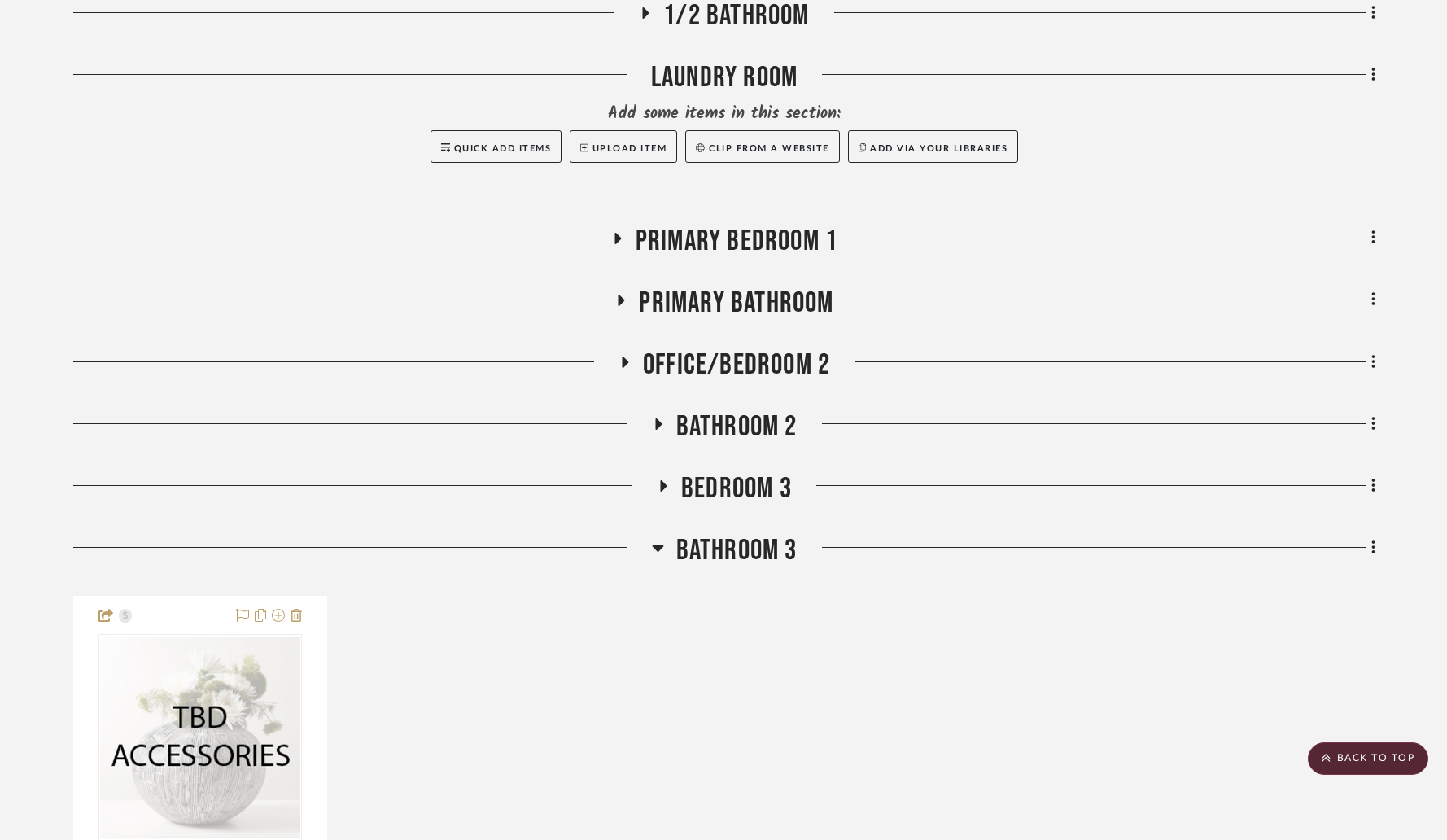
click at [663, 487] on icon at bounding box center [664, 486] width 7 height 11
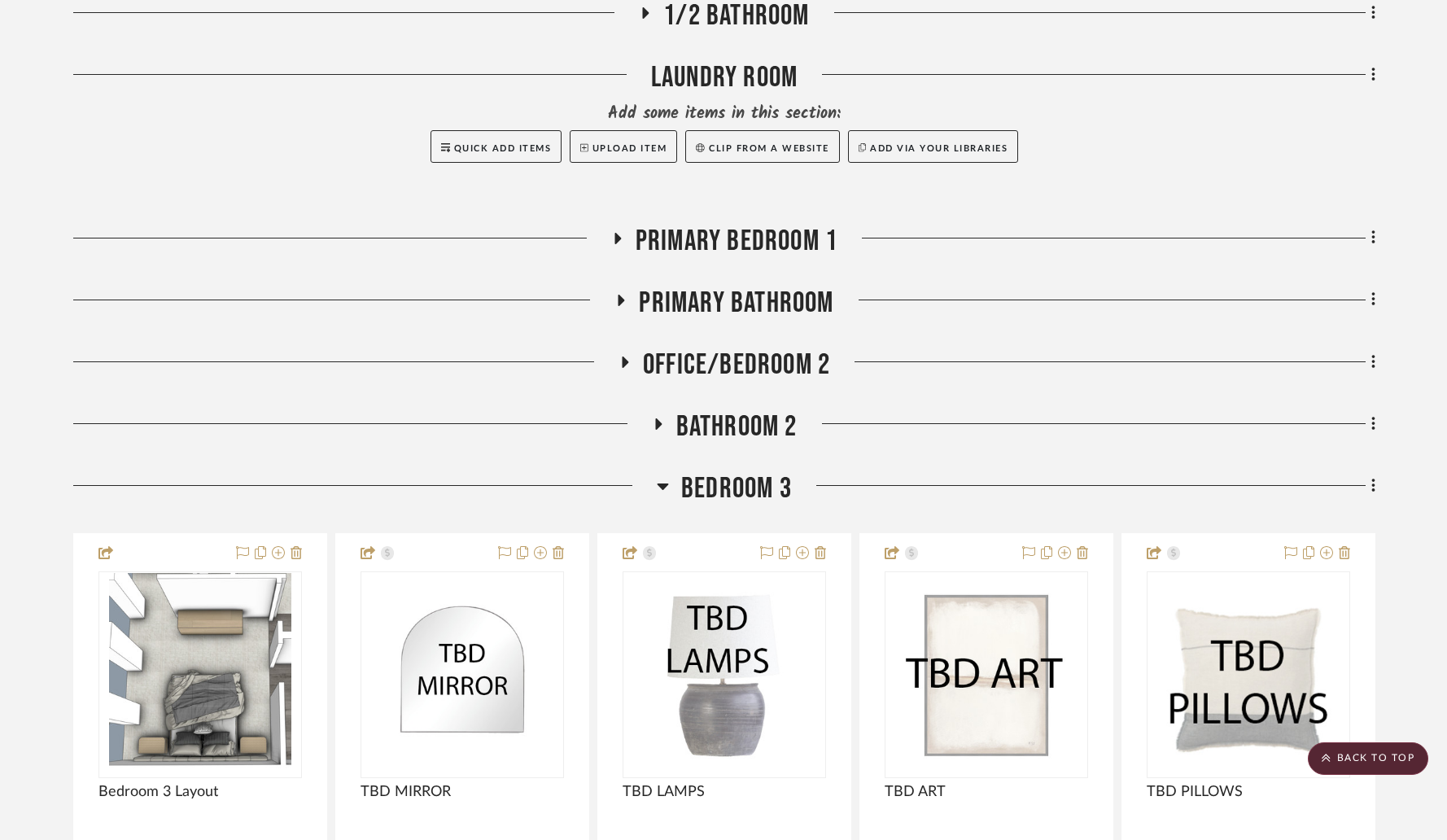
click at [665, 486] on icon at bounding box center [664, 486] width 11 height 7
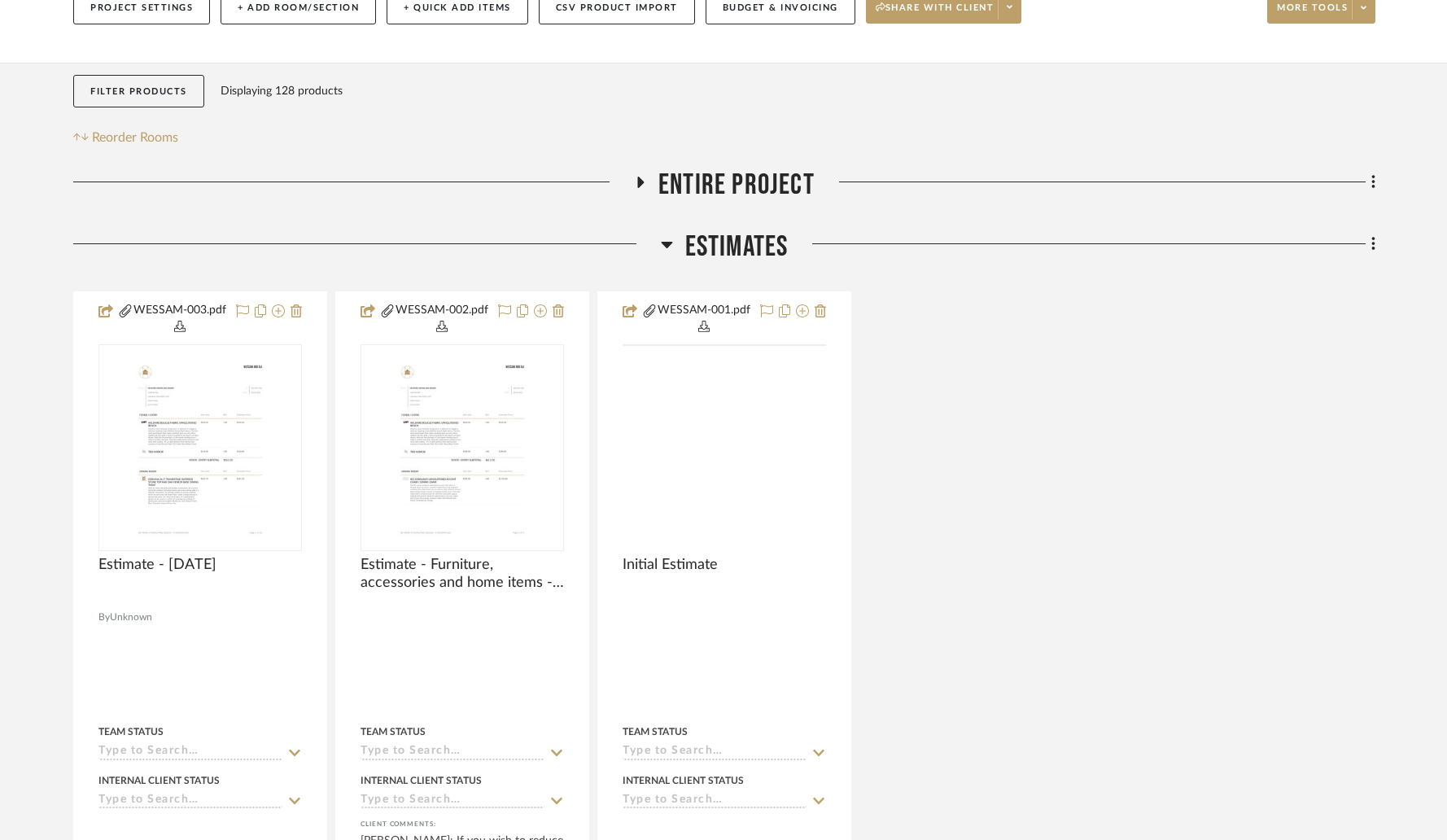
scroll to position [347, 0]
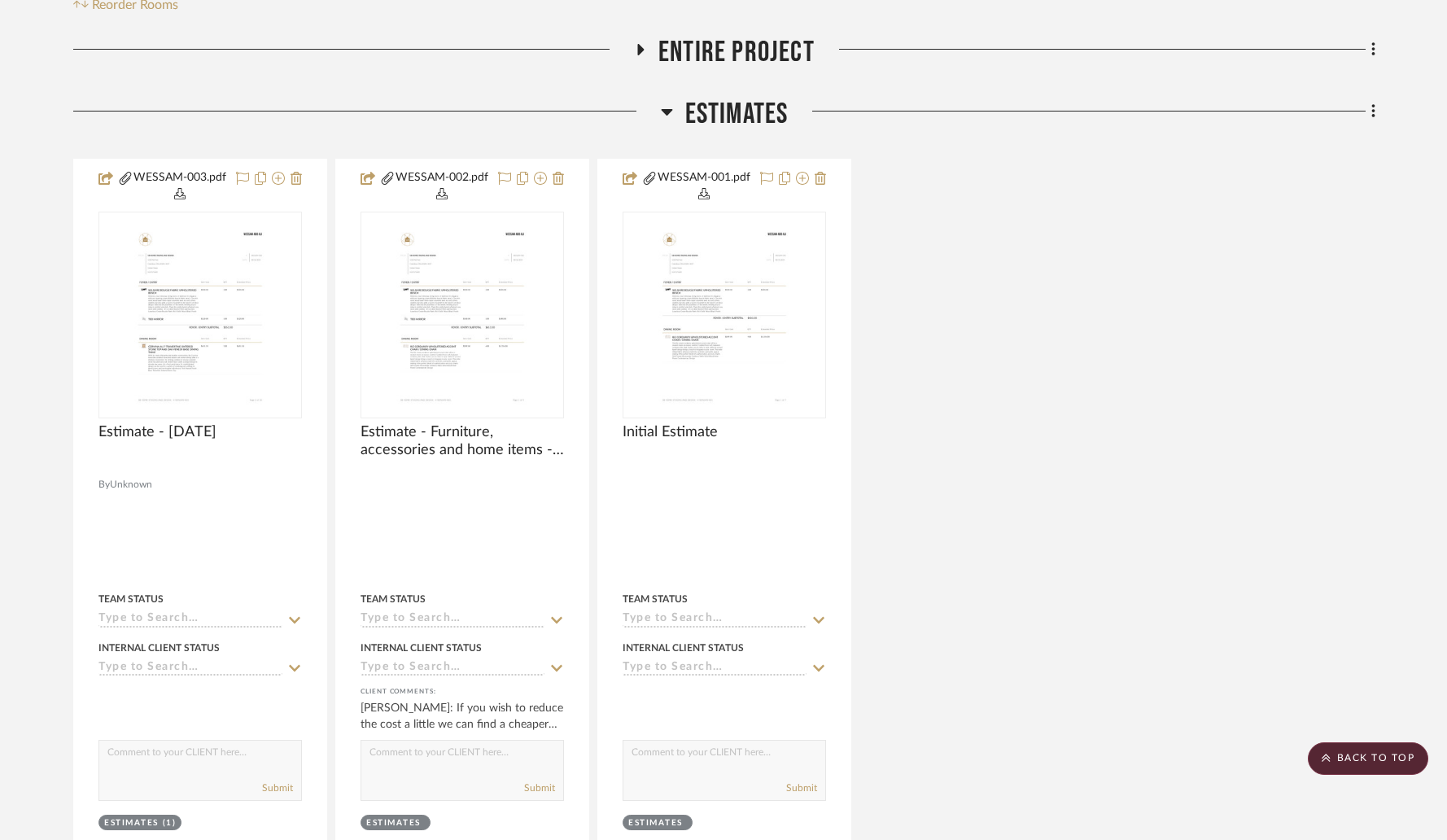
click at [667, 117] on icon at bounding box center [667, 111] width 12 height 20
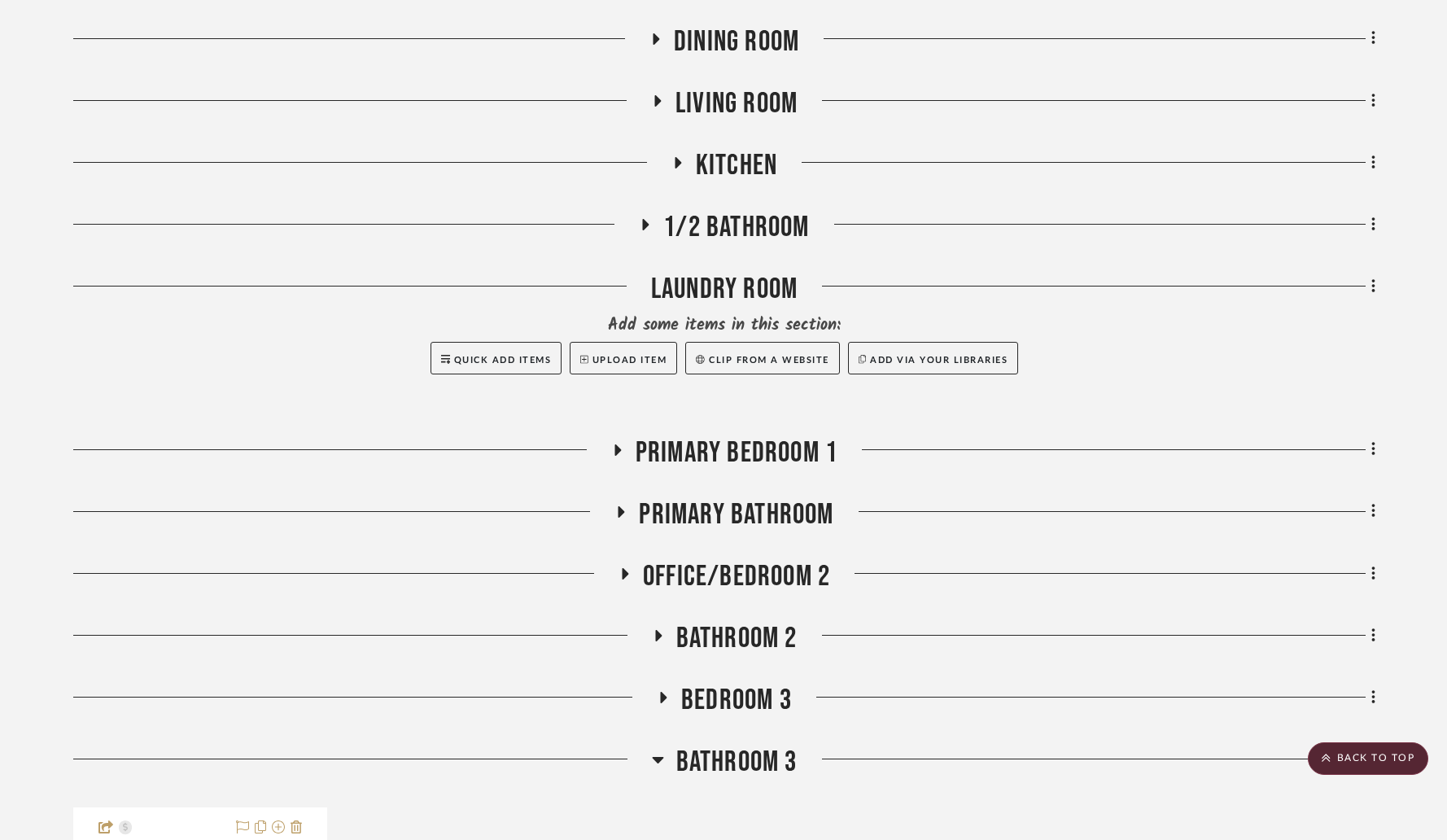
scroll to position [452, 0]
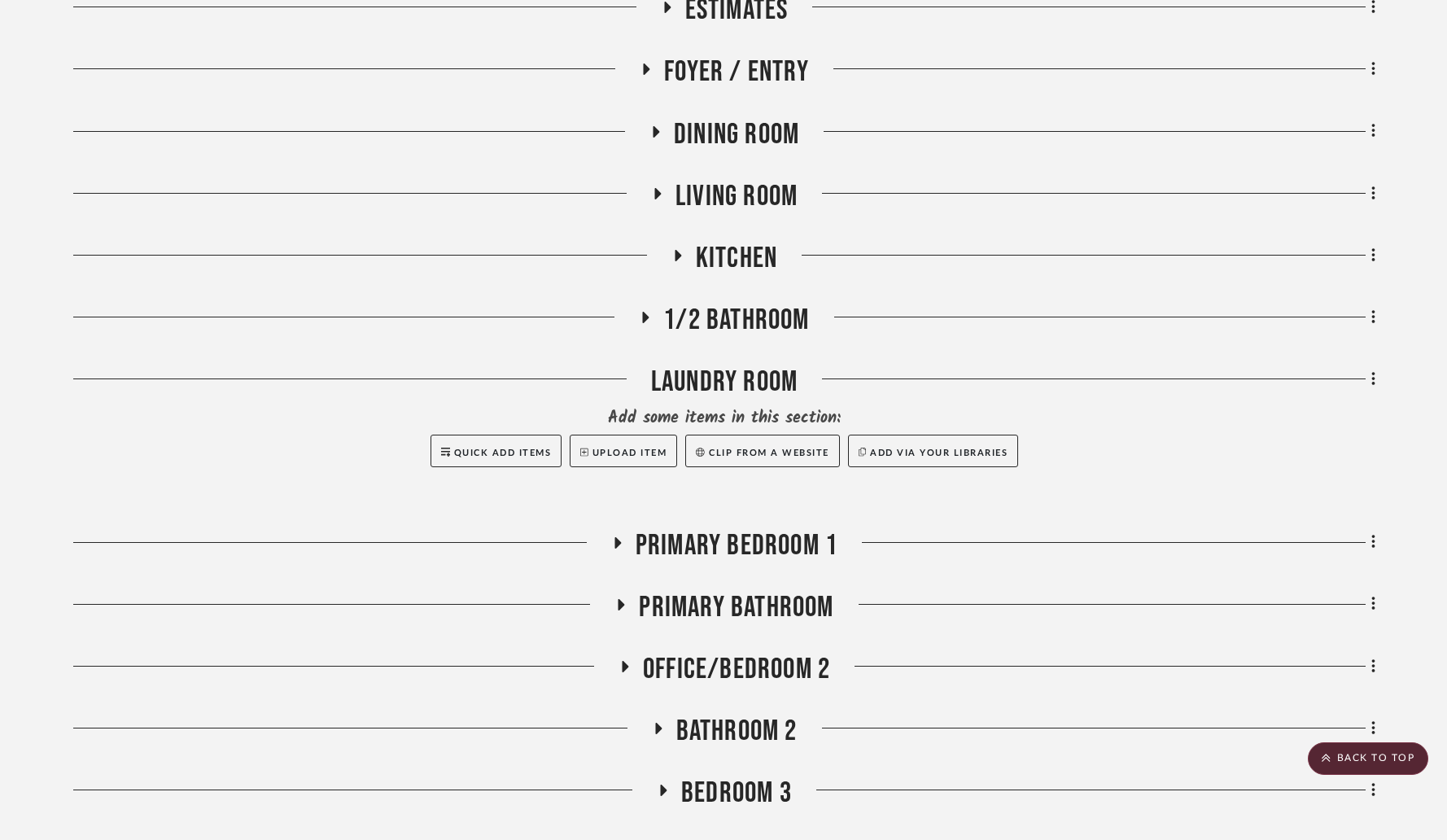
click at [620, 669] on icon at bounding box center [624, 665] width 20 height 12
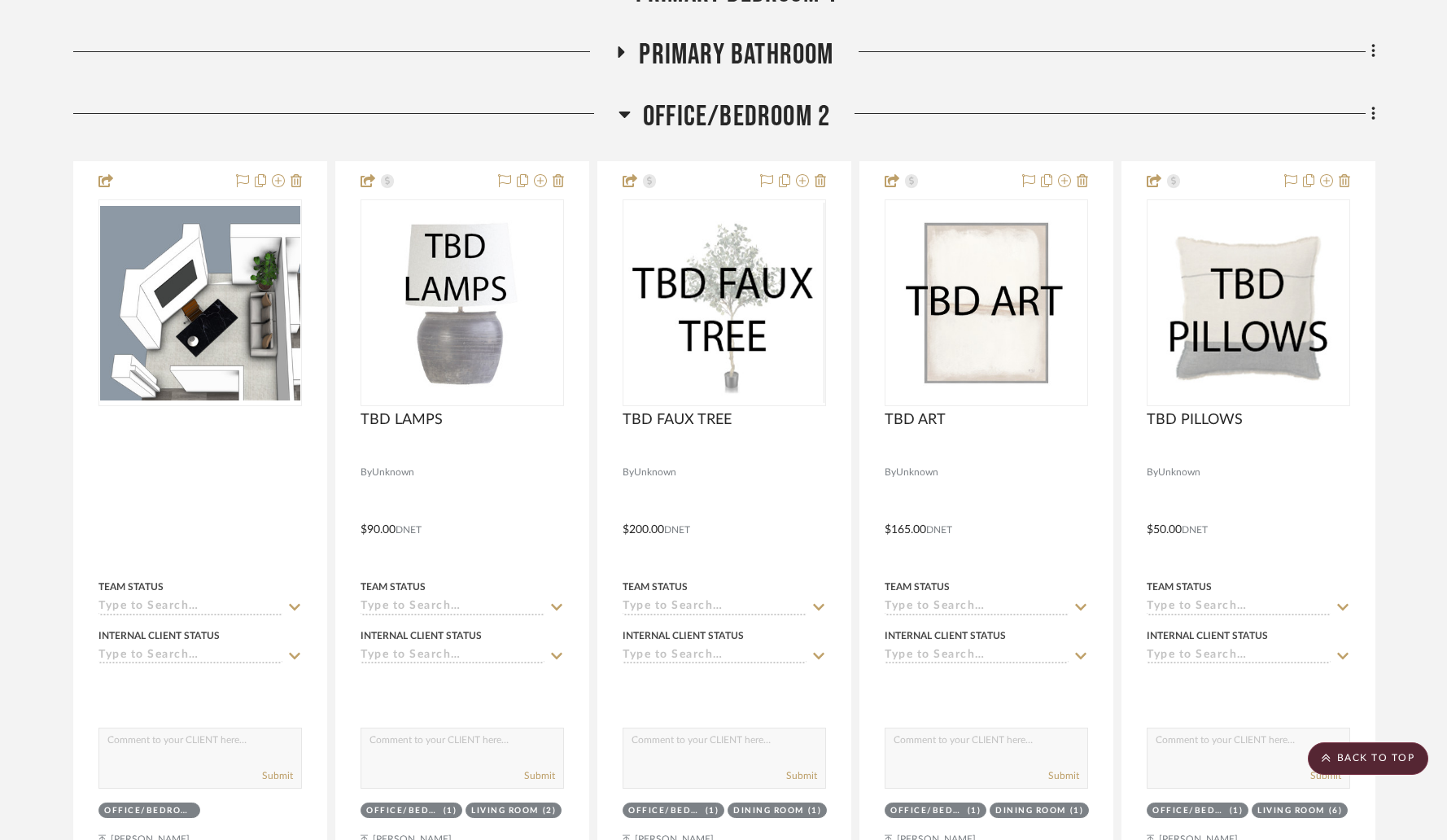
scroll to position [1109, 0]
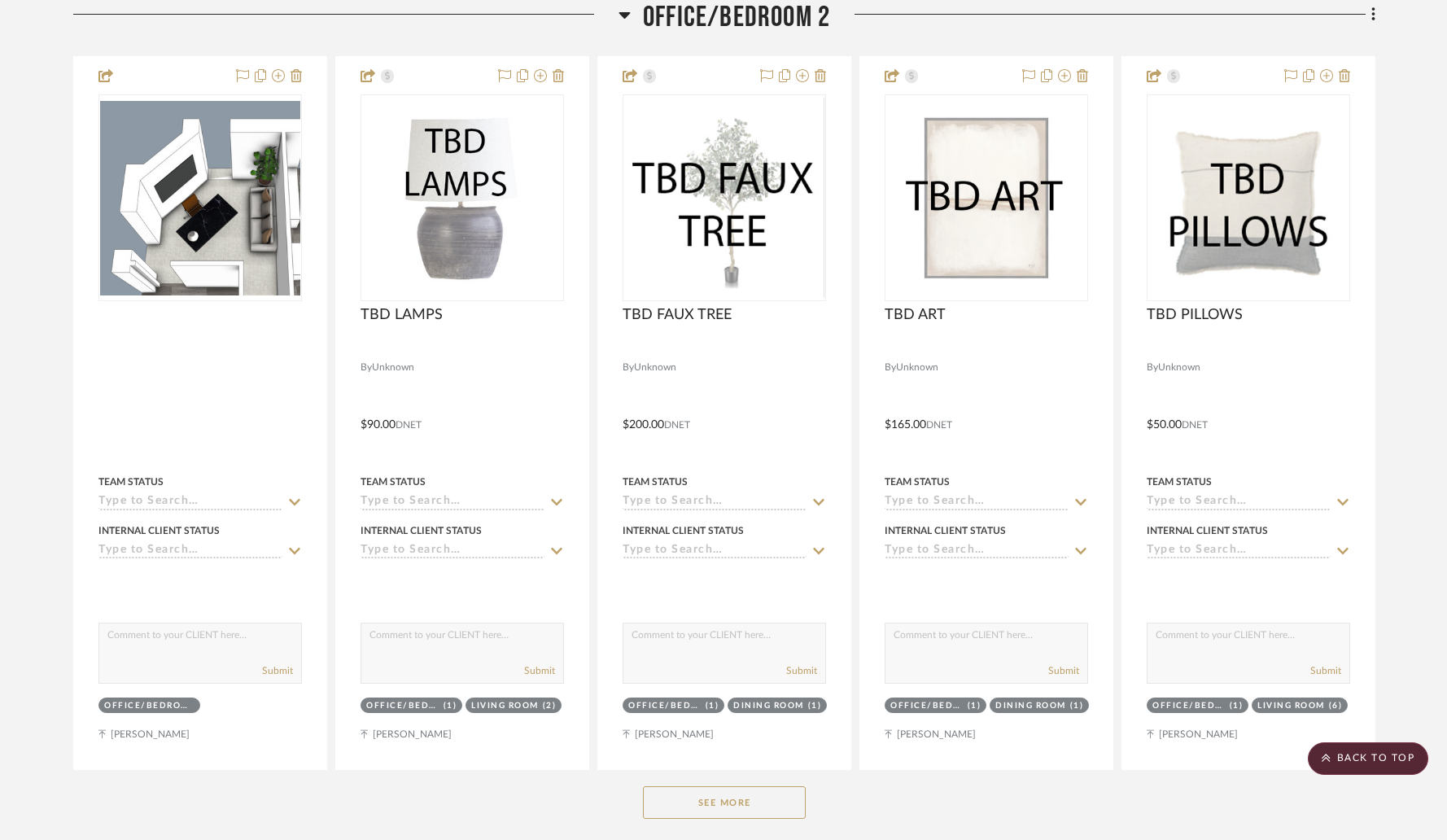
click at [713, 792] on button "See More" at bounding box center [724, 802] width 162 height 32
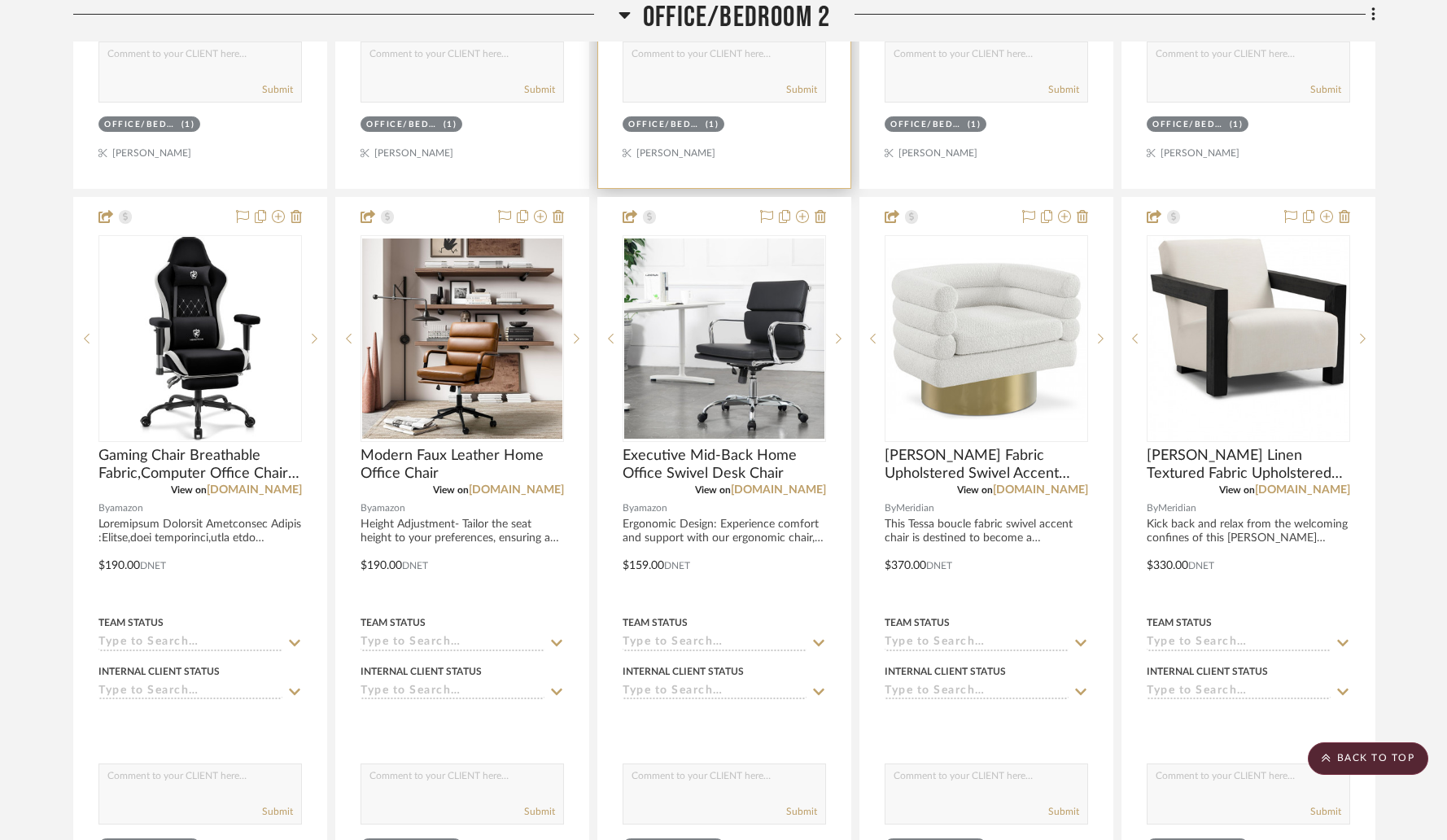
scroll to position [3136, 0]
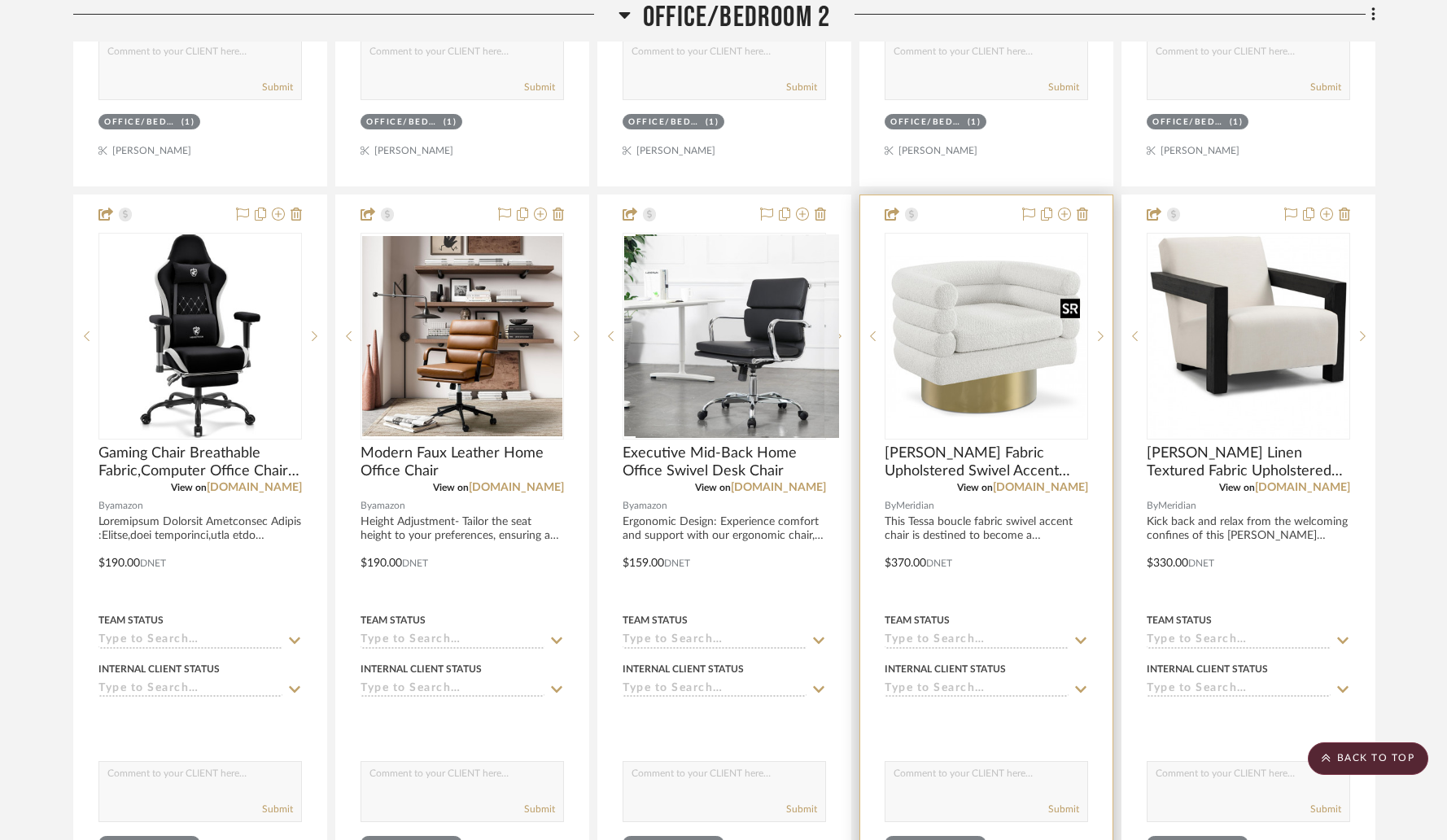
click at [0, 0] on img at bounding box center [0, 0] width 0 height 0
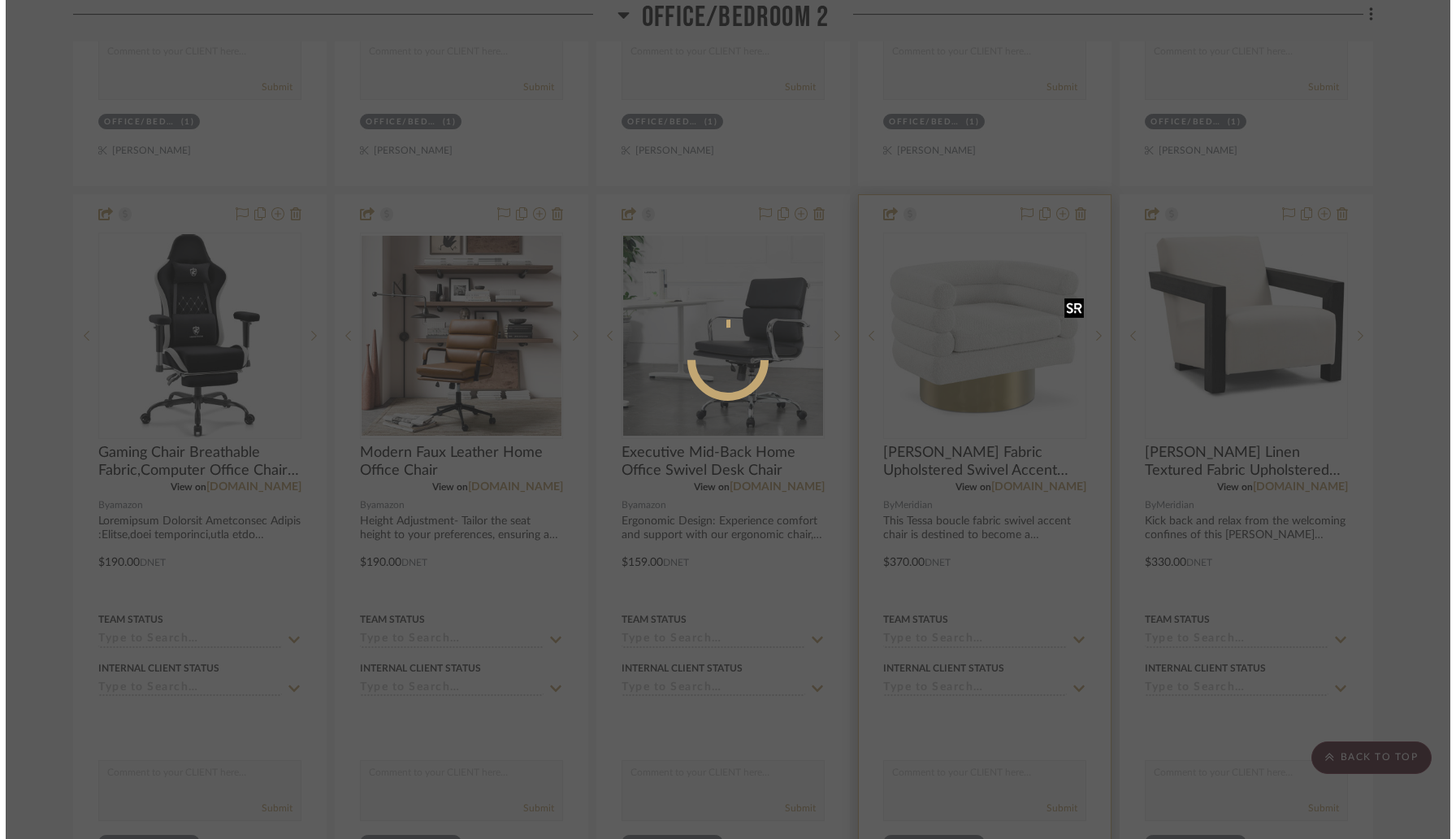
scroll to position [0, 0]
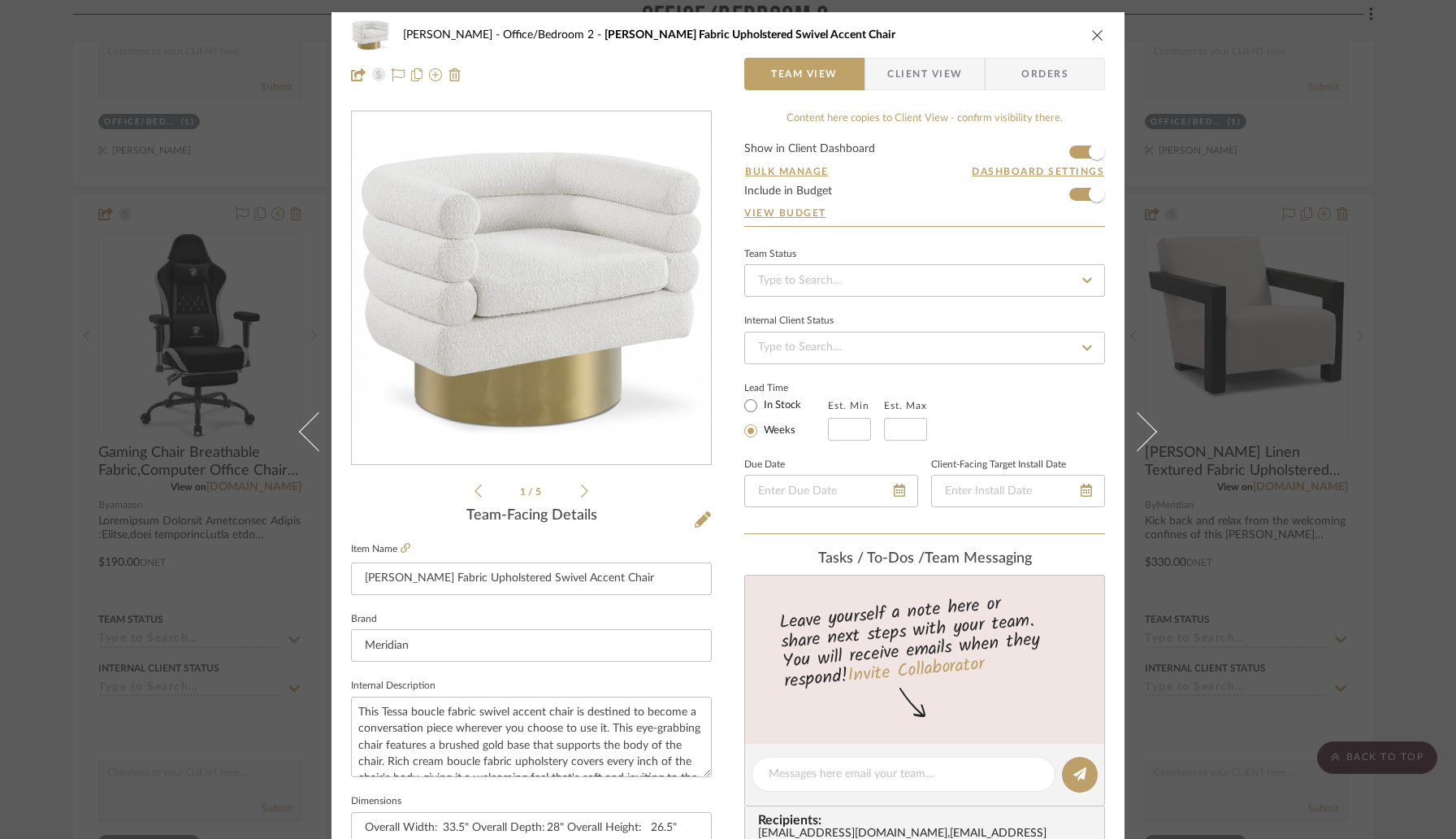
click at [1071, 192] on form "Show in Client Dashboard Bulk Manage Dashboard Settings Include in Budget View …" at bounding box center [924, 184] width 361 height 82
click at [1089, 193] on span "button" at bounding box center [1097, 193] width 16 height 16
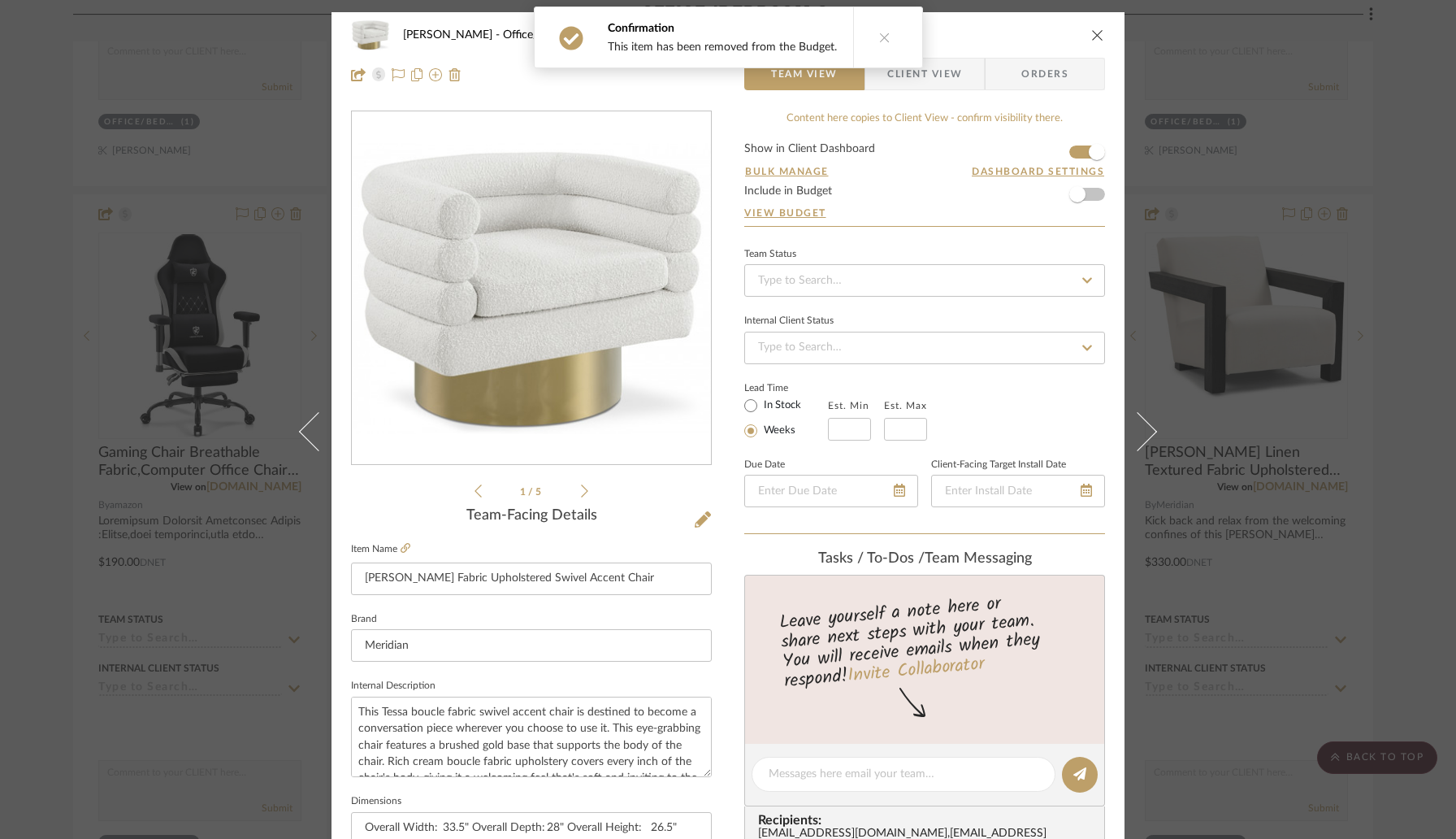
click at [1092, 27] on button "close" at bounding box center [1097, 34] width 14 height 14
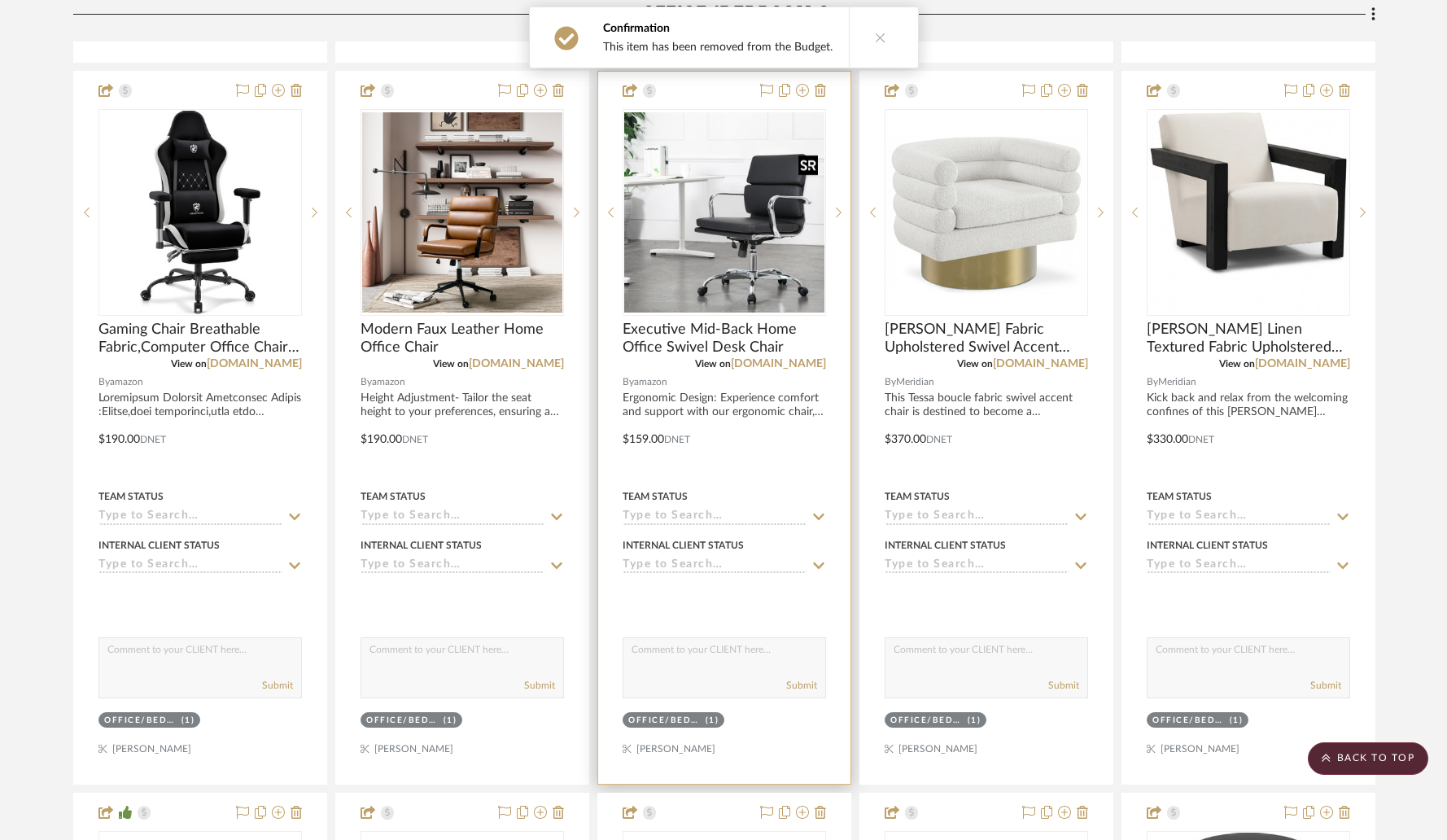
scroll to position [3638, 0]
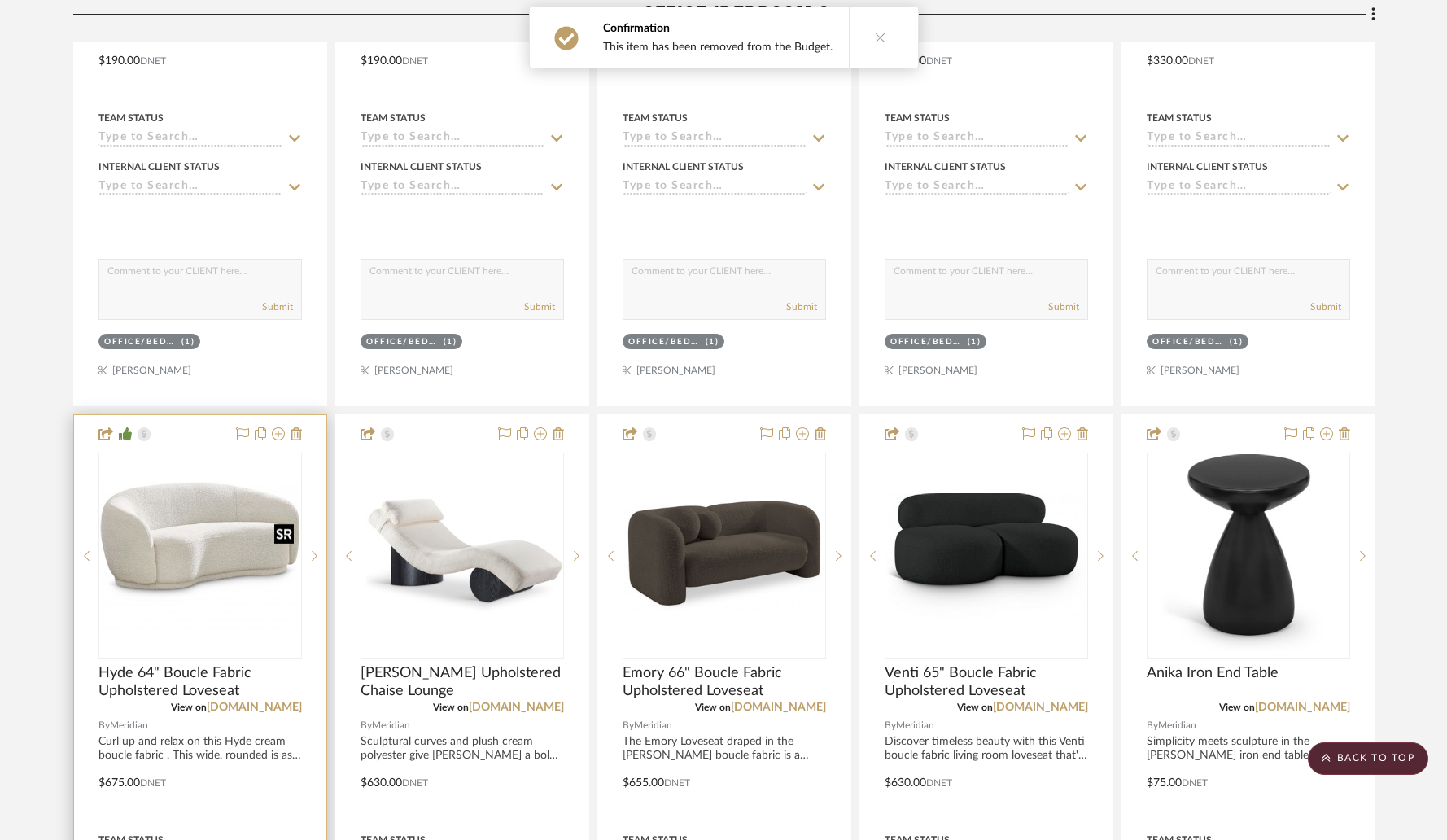
click at [200, 525] on img "0" at bounding box center [199, 555] width 200 height 149
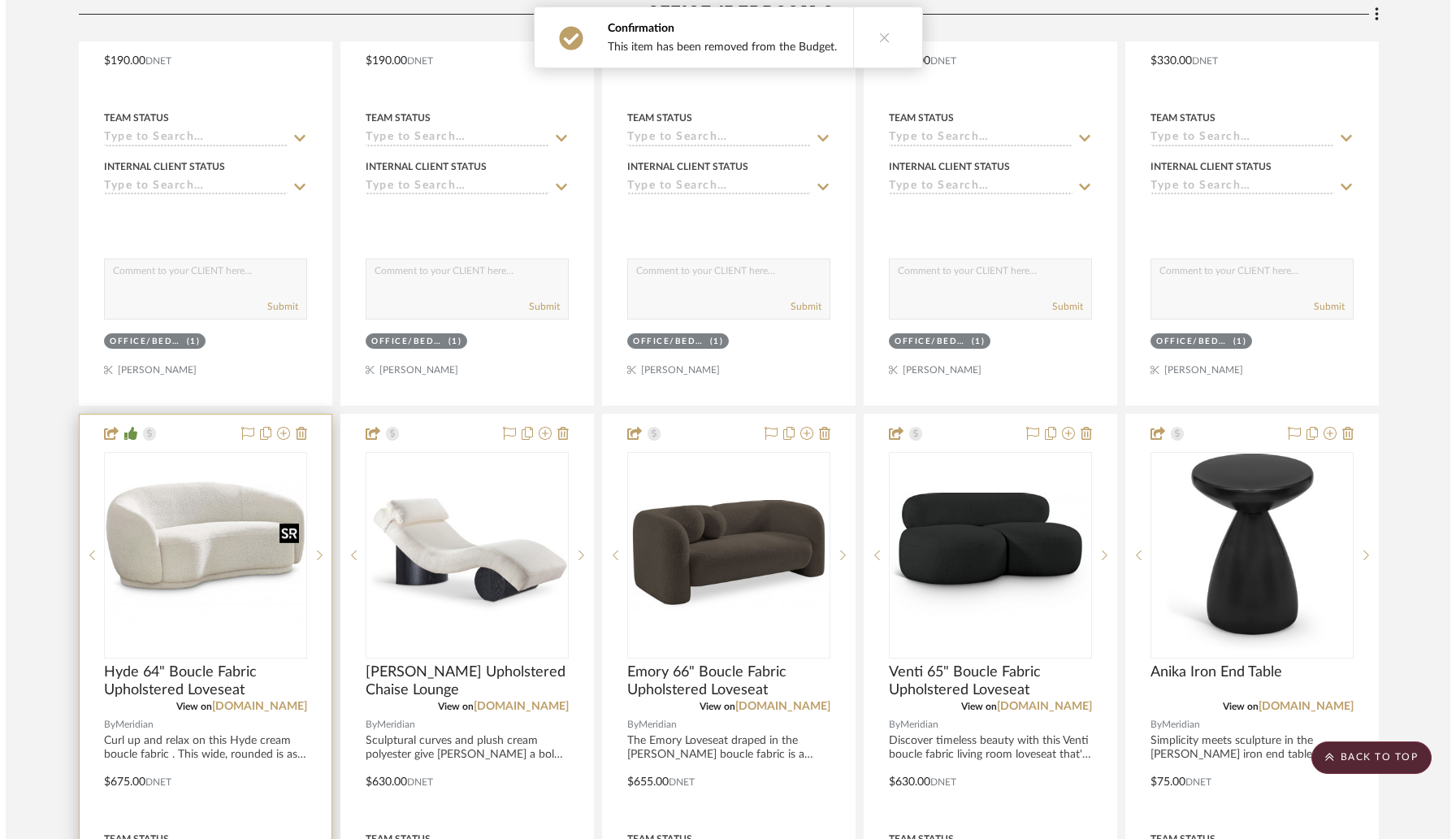
scroll to position [0, 0]
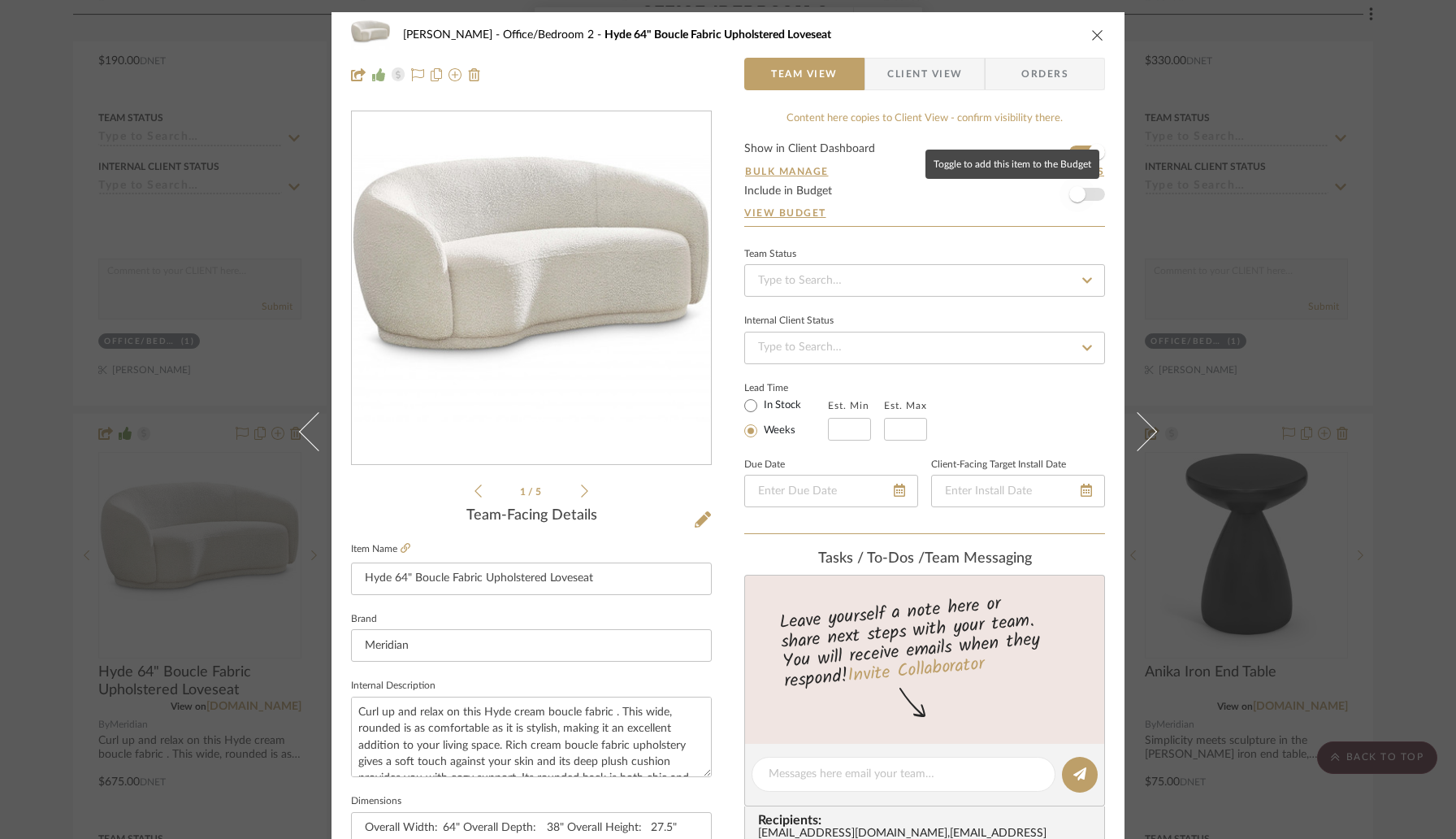
click at [1075, 199] on span "button" at bounding box center [1077, 193] width 16 height 16
click at [1092, 37] on icon "close" at bounding box center [1098, 35] width 13 height 13
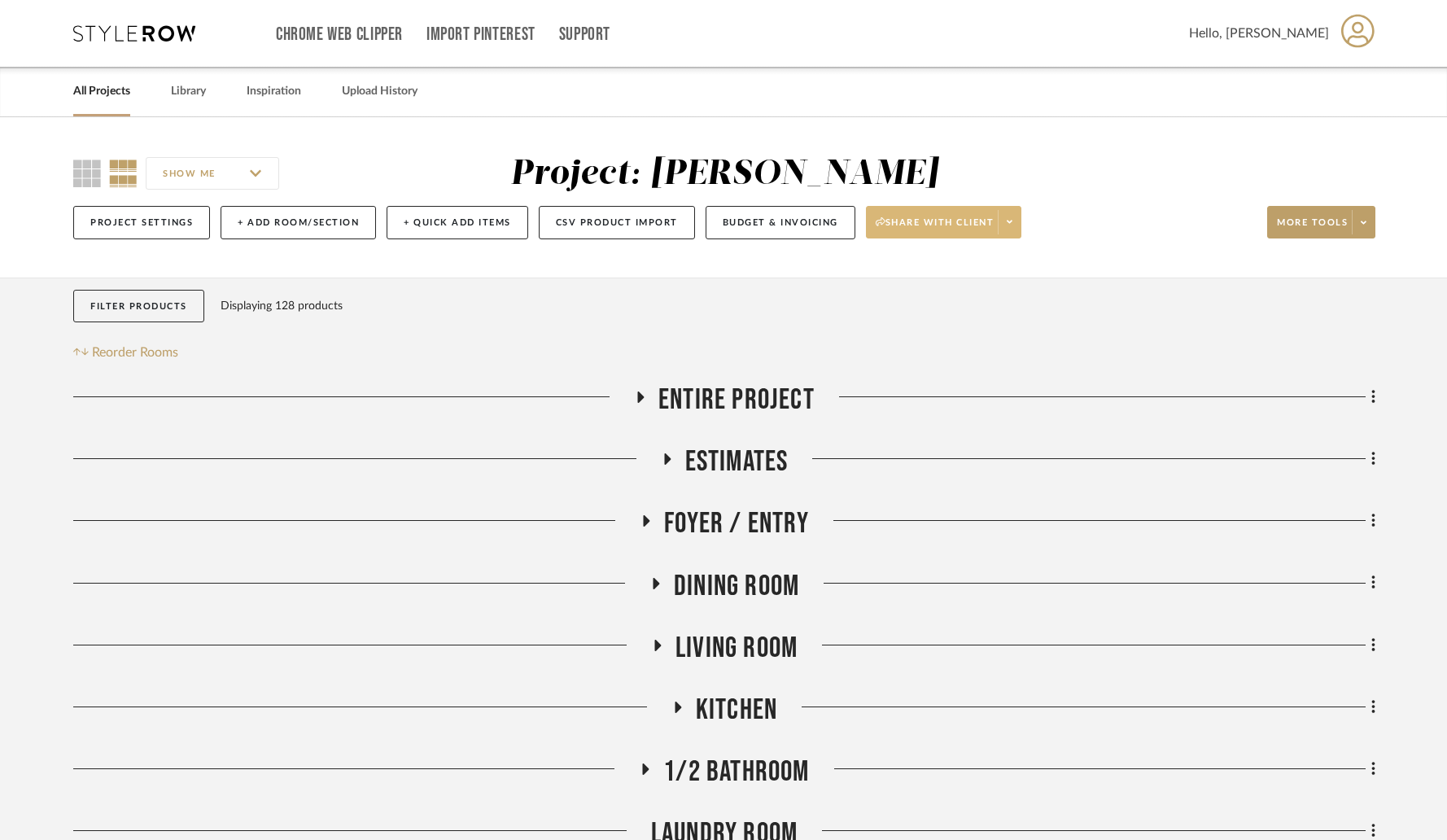
click at [1010, 221] on icon at bounding box center [1009, 221] width 6 height 3
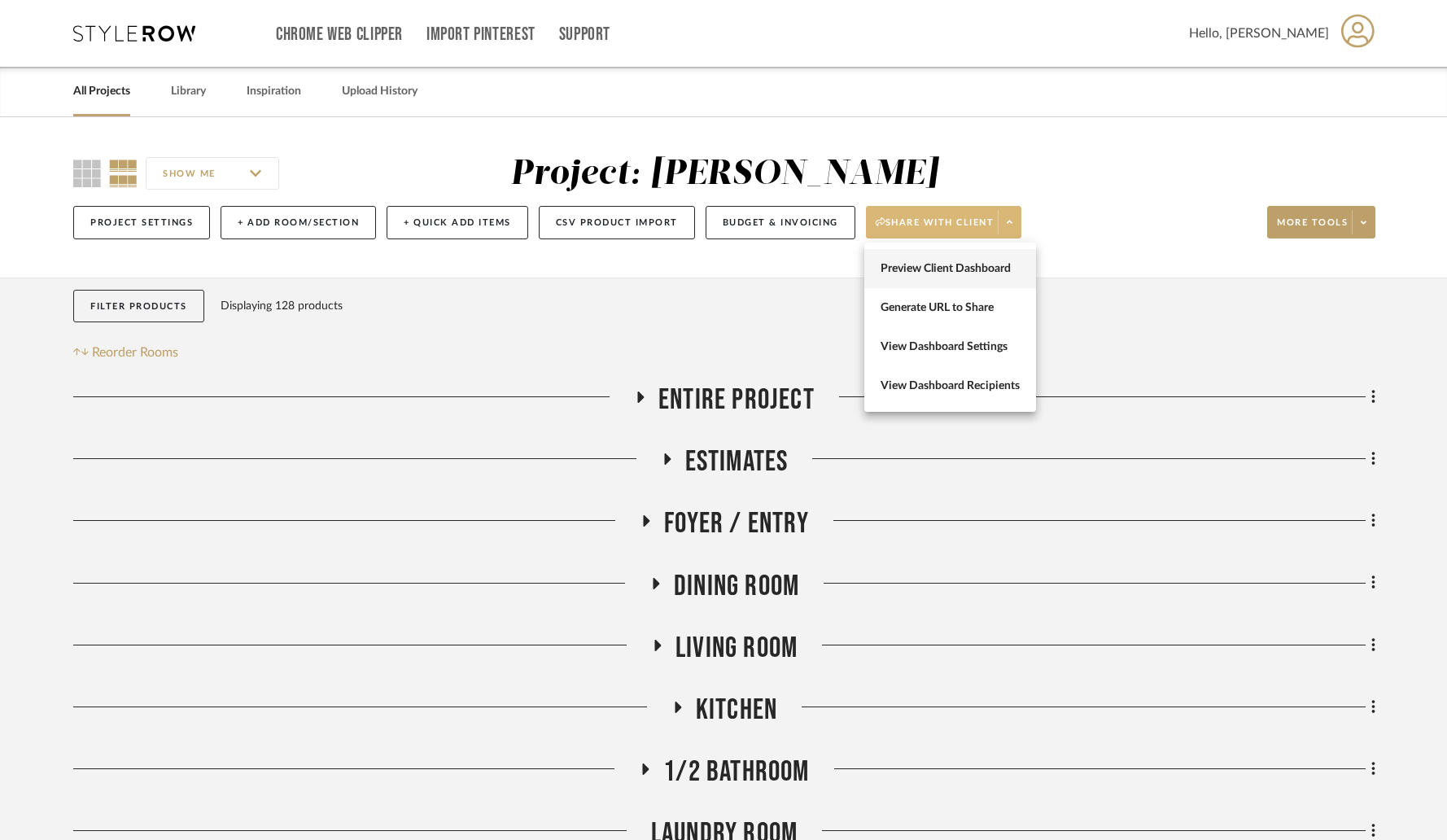
click at [994, 267] on span "Preview Client Dashboard" at bounding box center [949, 269] width 140 height 14
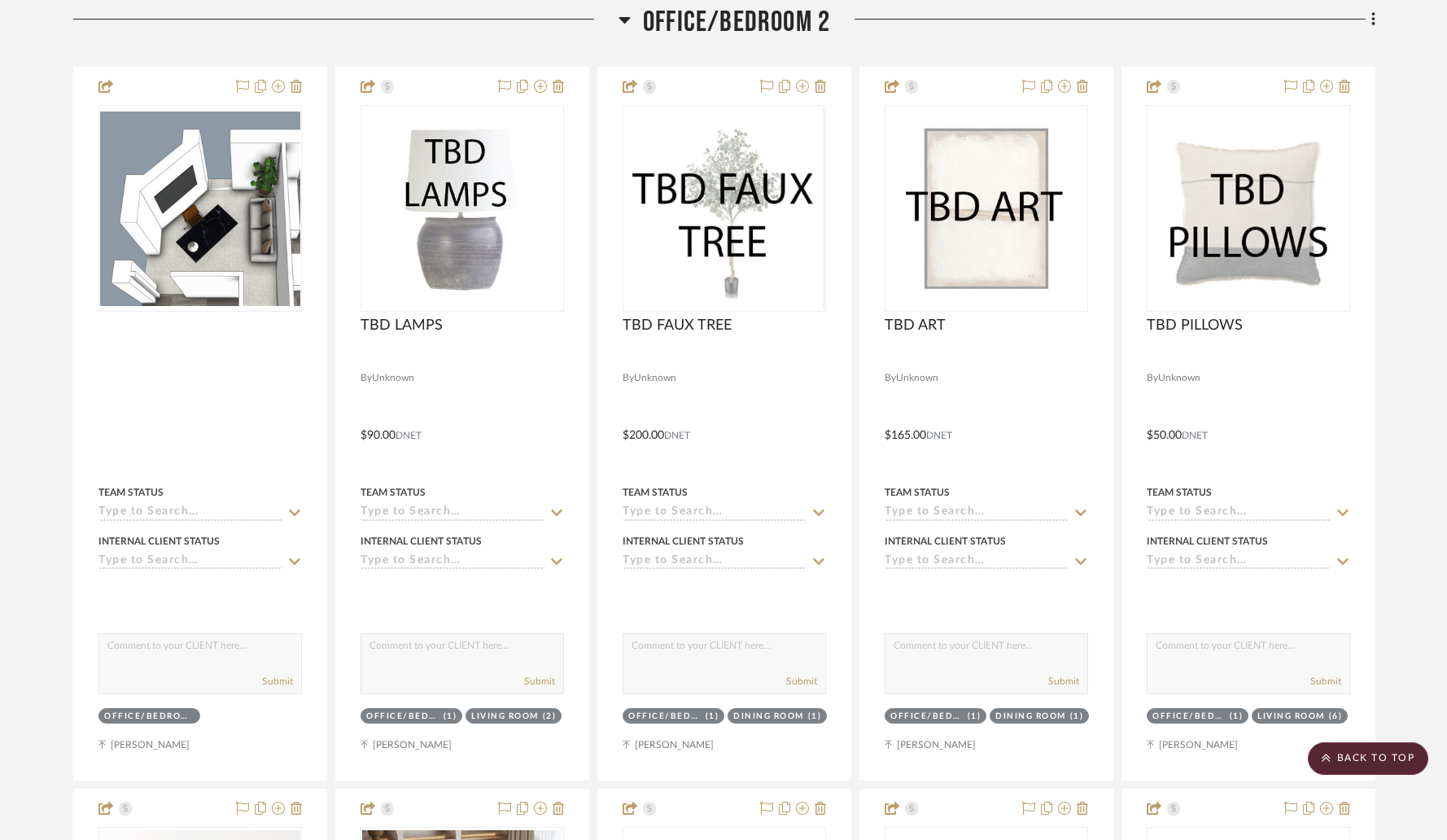
scroll to position [1080, 0]
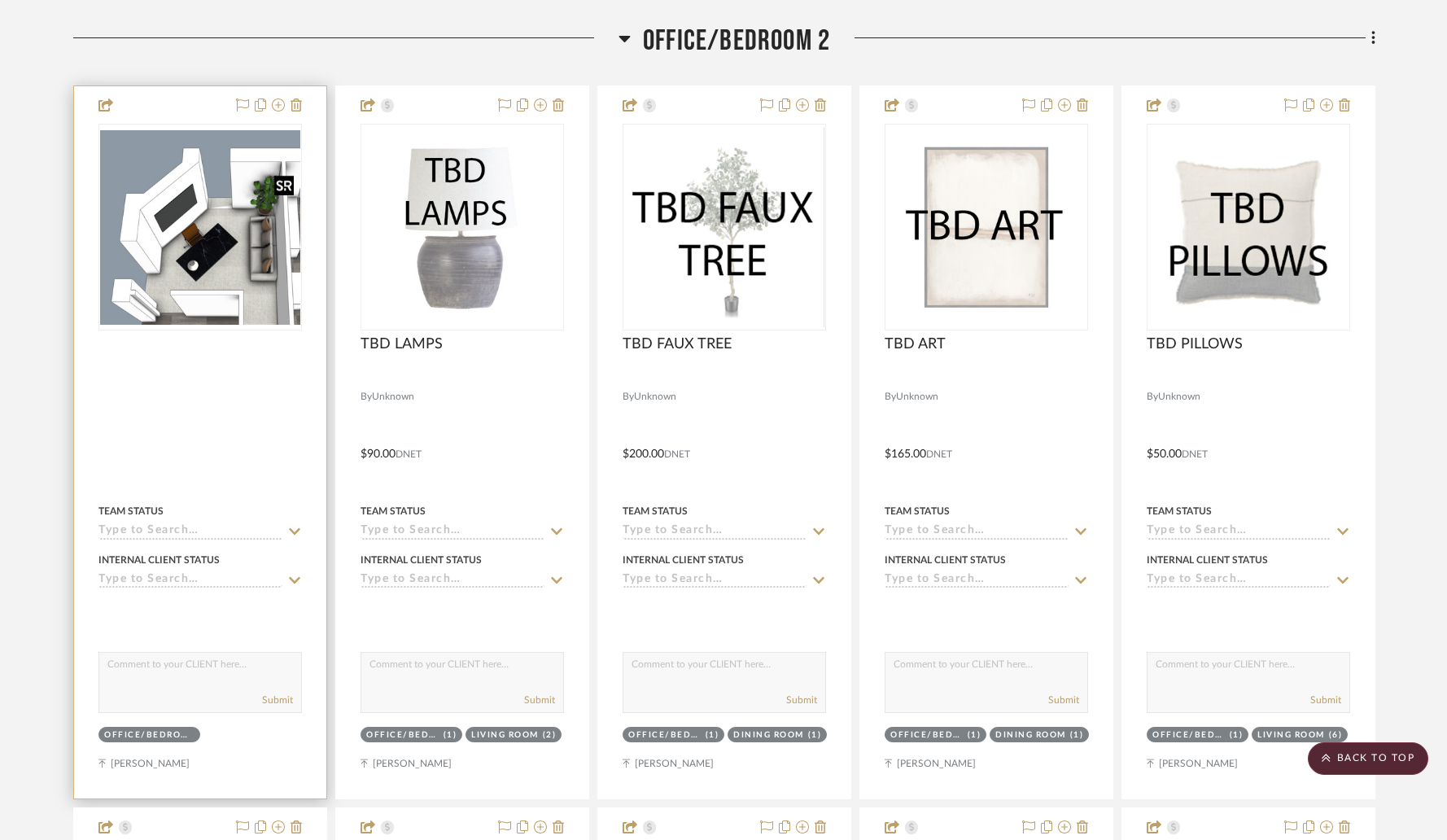
click at [226, 254] on img "0" at bounding box center [199, 227] width 200 height 195
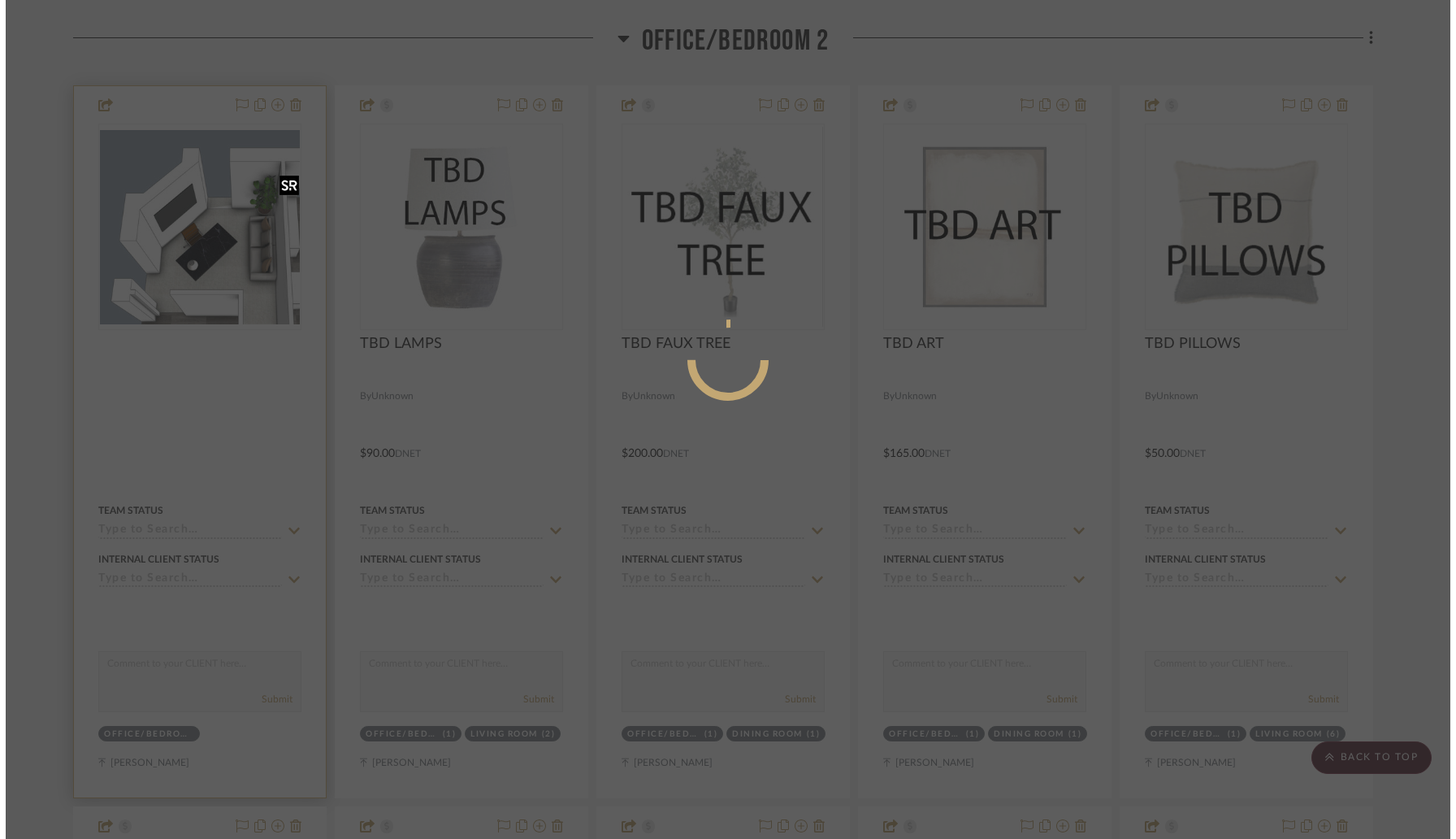
scroll to position [0, 0]
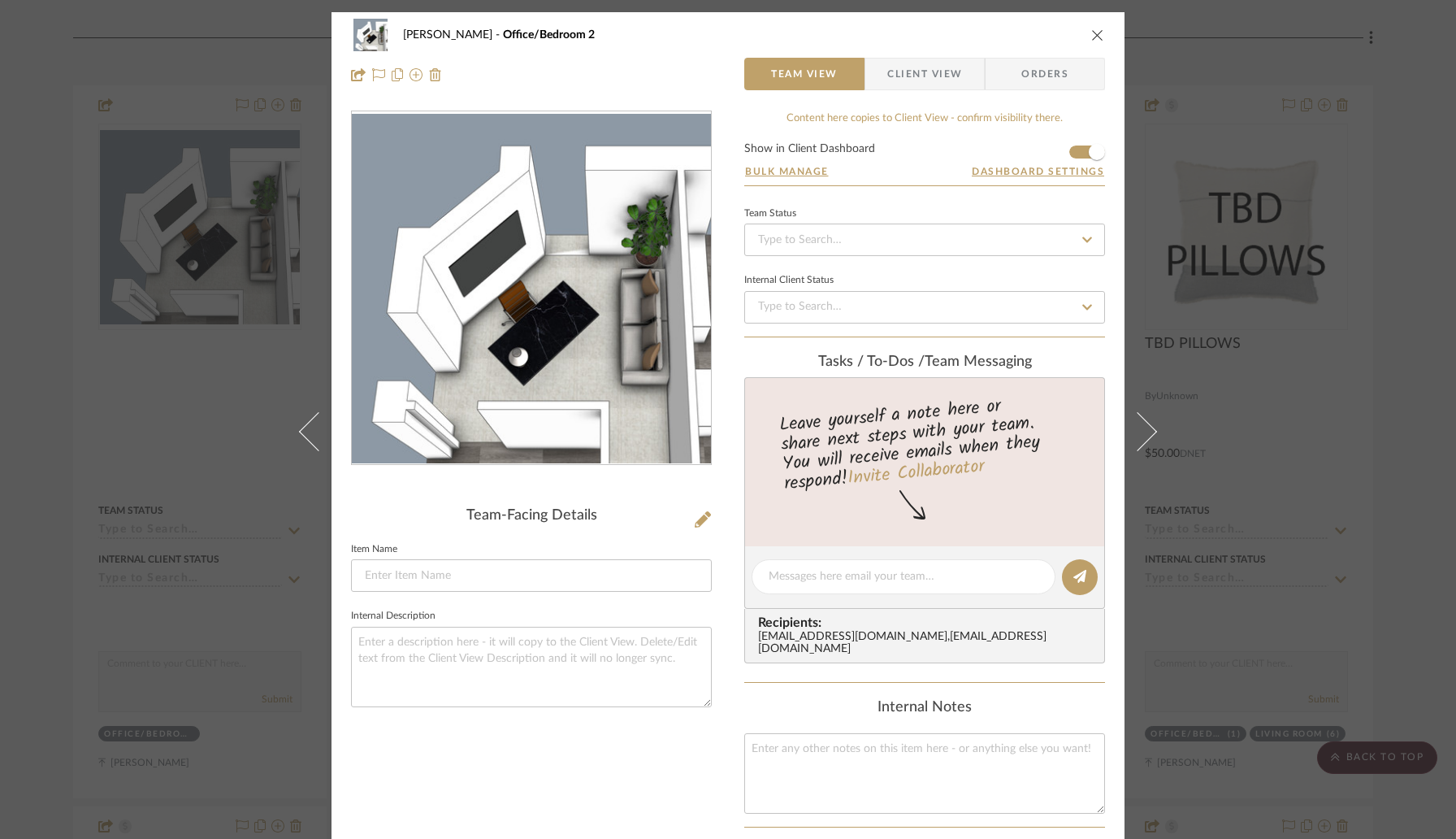
click at [1091, 38] on icon "close" at bounding box center [1098, 35] width 13 height 13
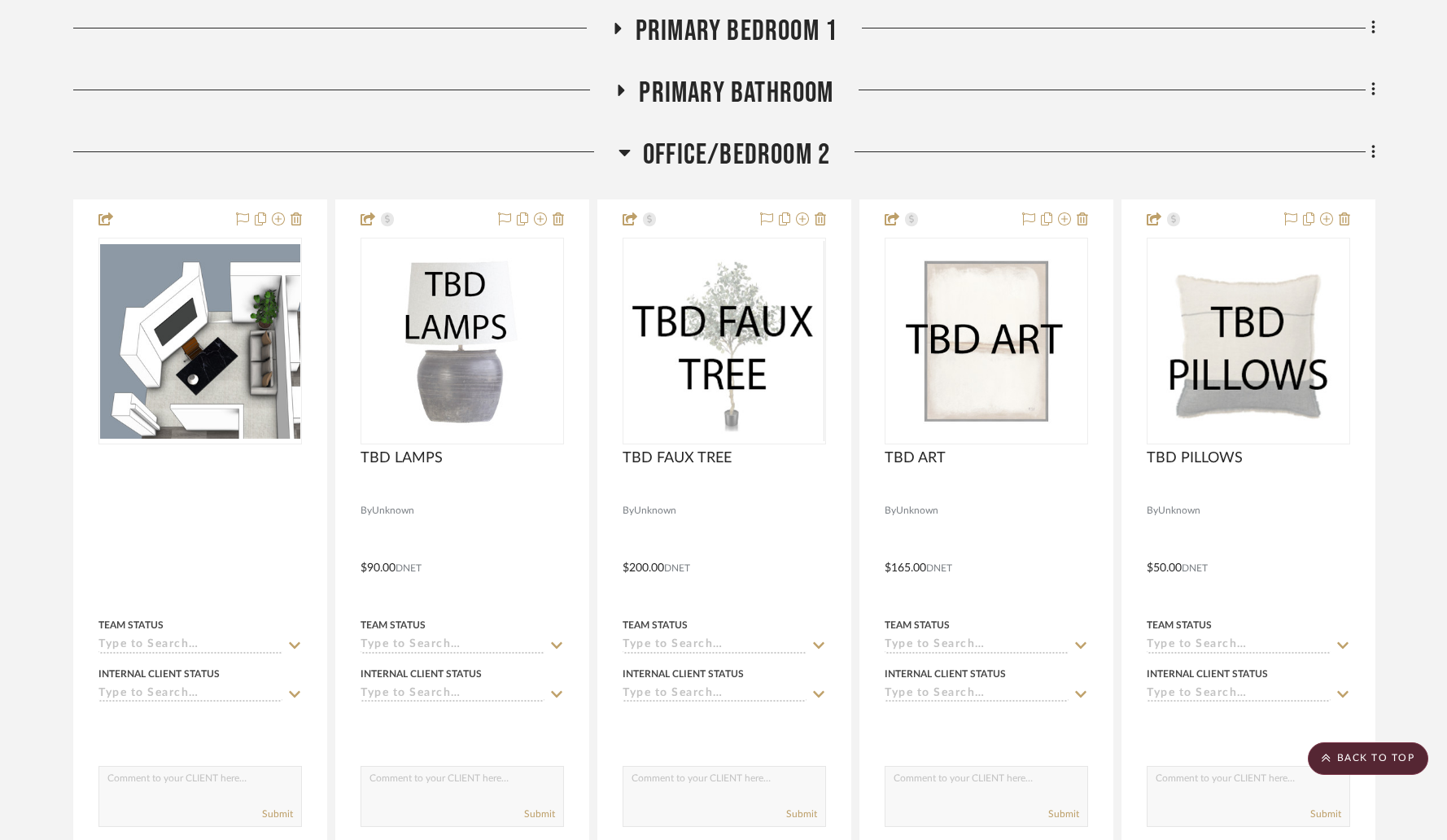
scroll to position [903, 0]
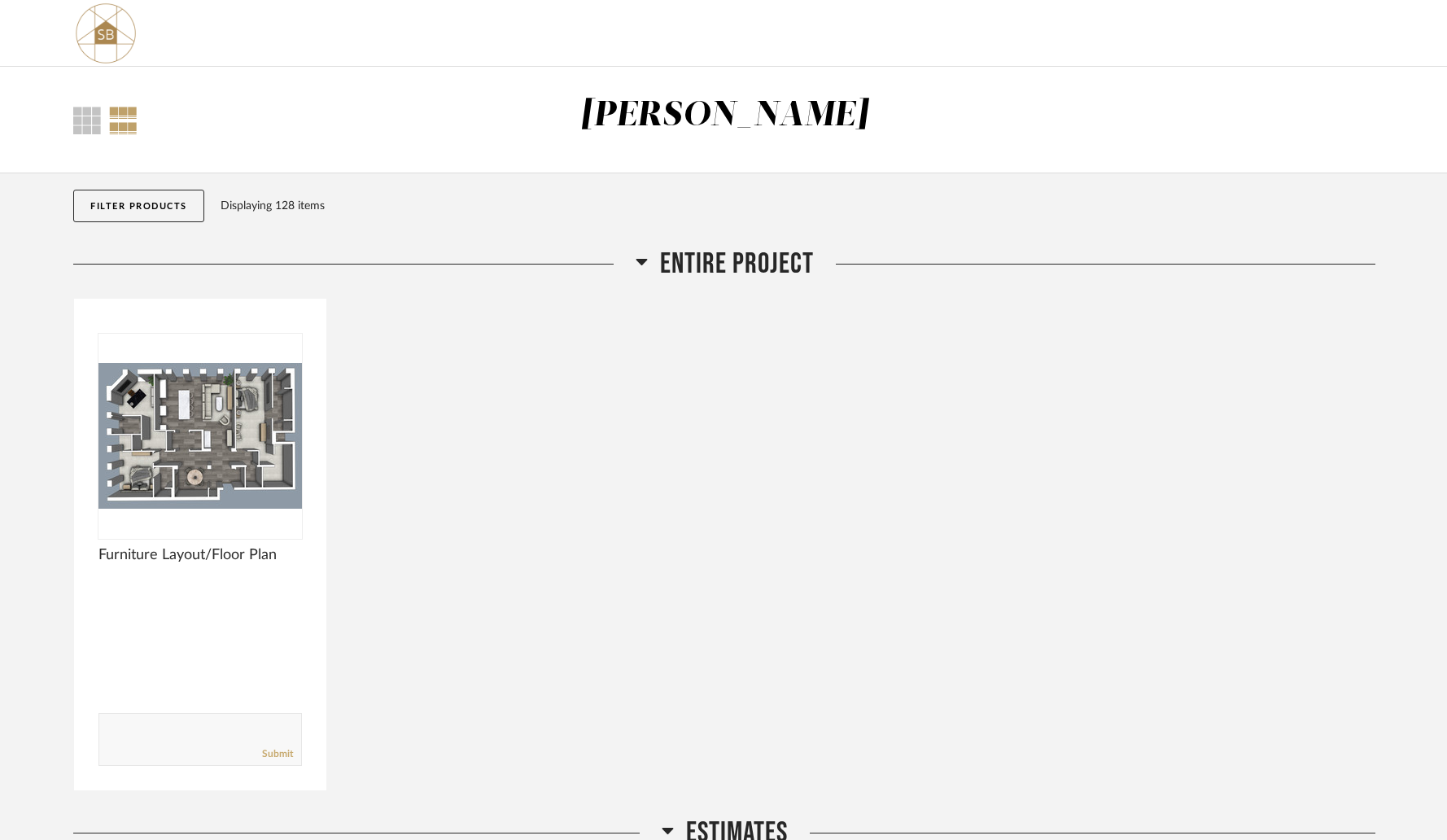
click at [901, 75] on div "Thumbnail View Full View Wessam Abo Ali" at bounding box center [724, 120] width 1447 height 106
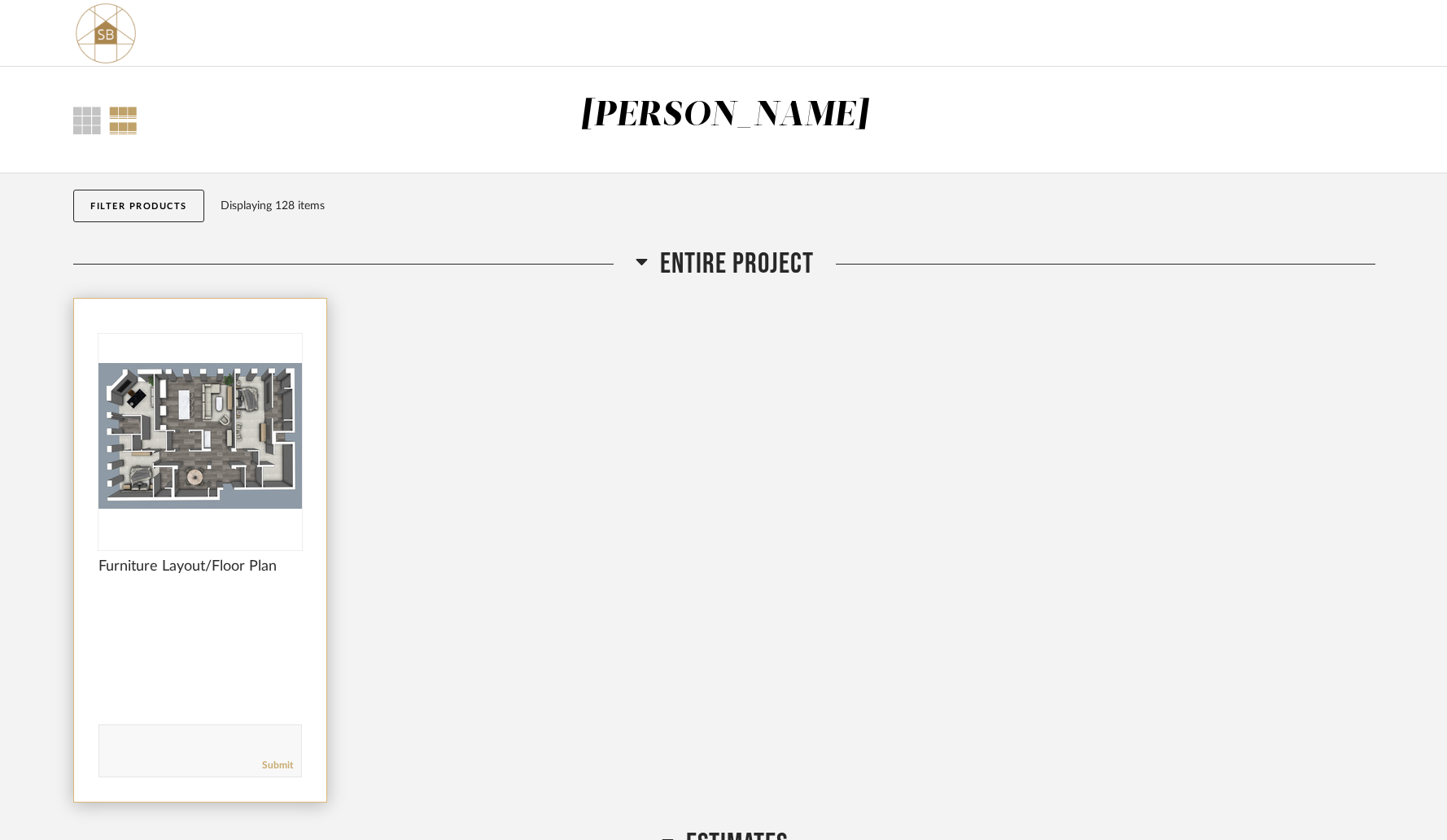
click at [233, 457] on img "0" at bounding box center [200, 435] width 203 height 203
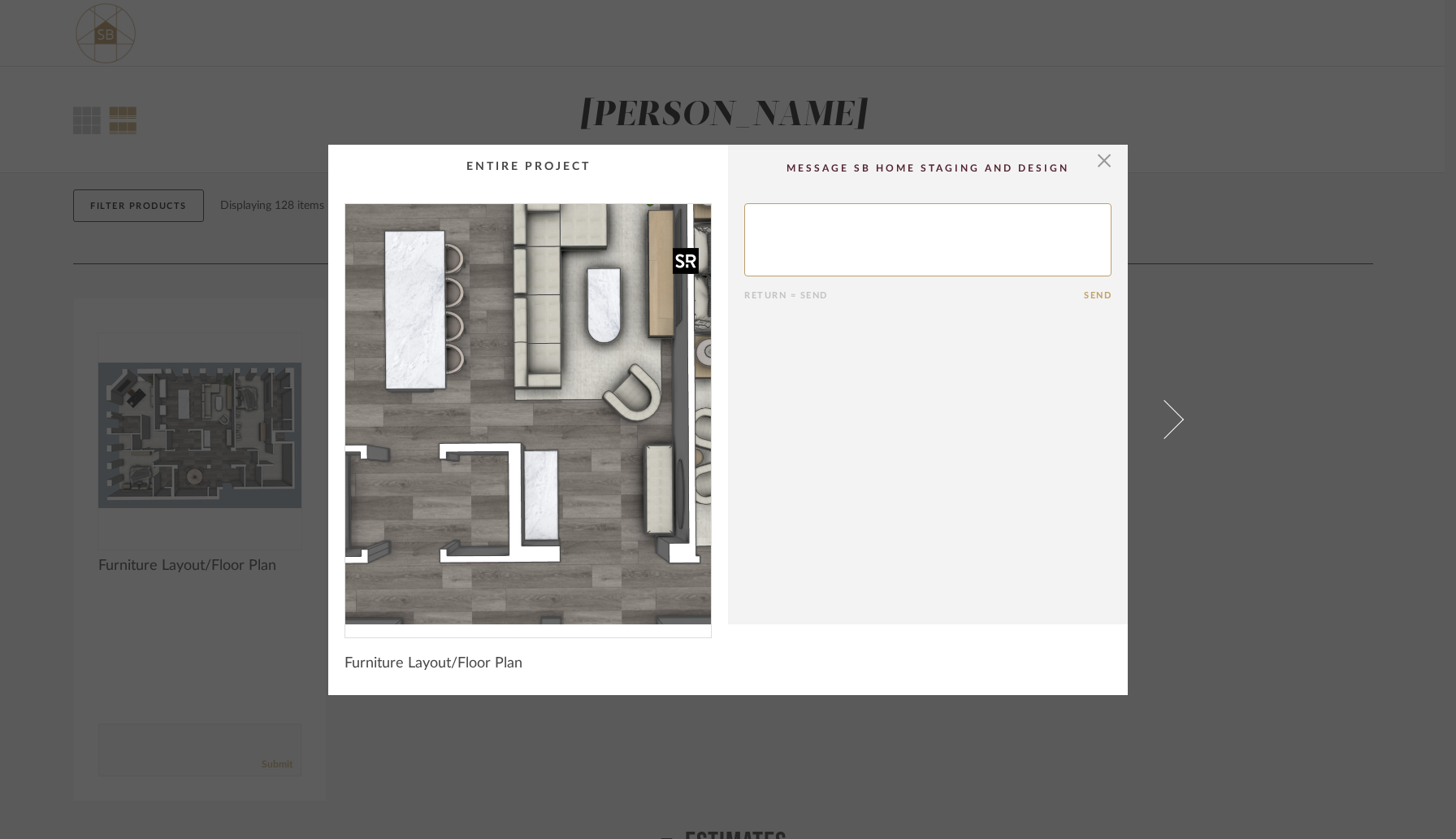
click at [532, 392] on img "0" at bounding box center [528, 413] width 366 height 420
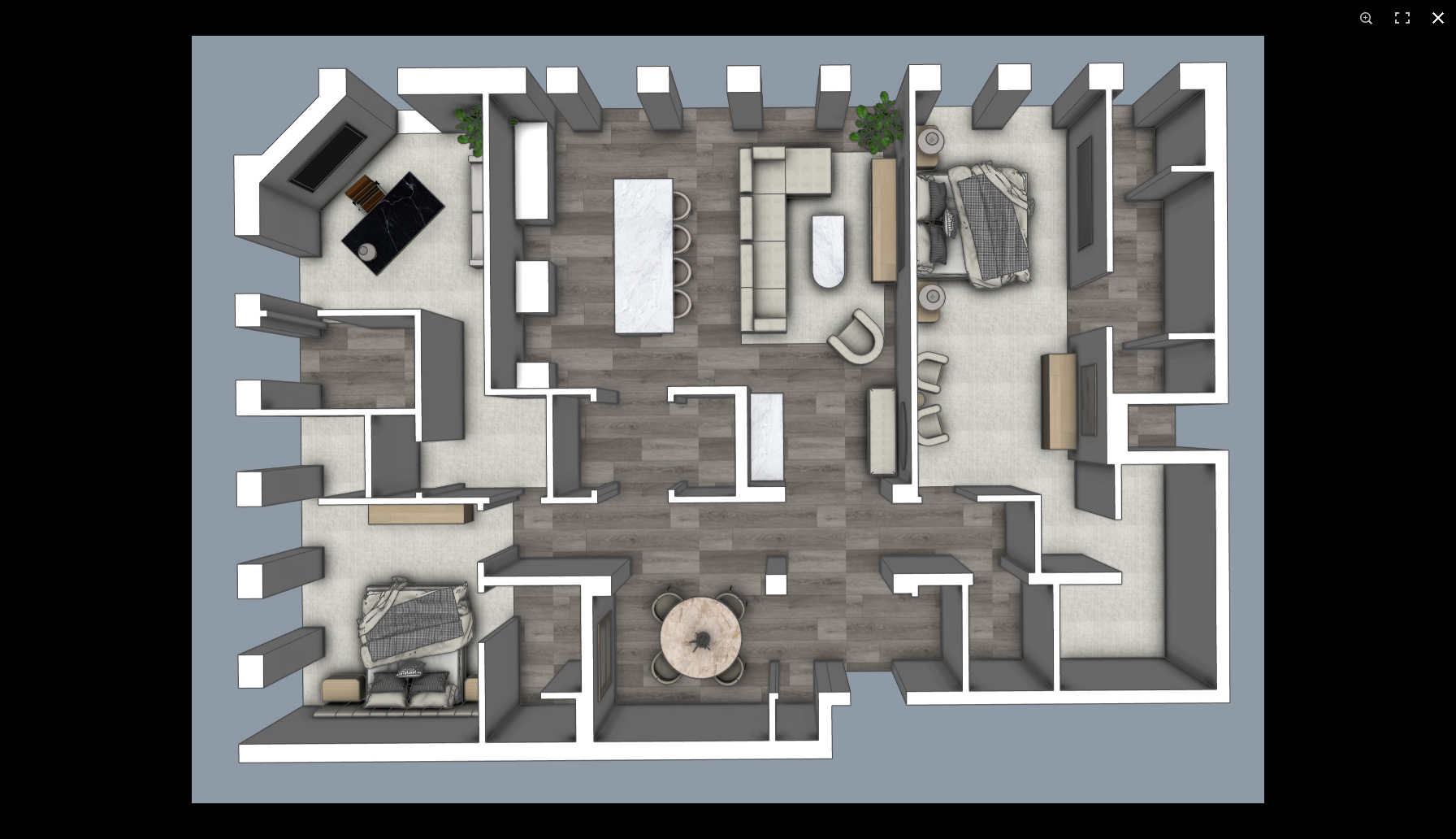
click at [109, 176] on div at bounding box center [728, 419] width 1456 height 839
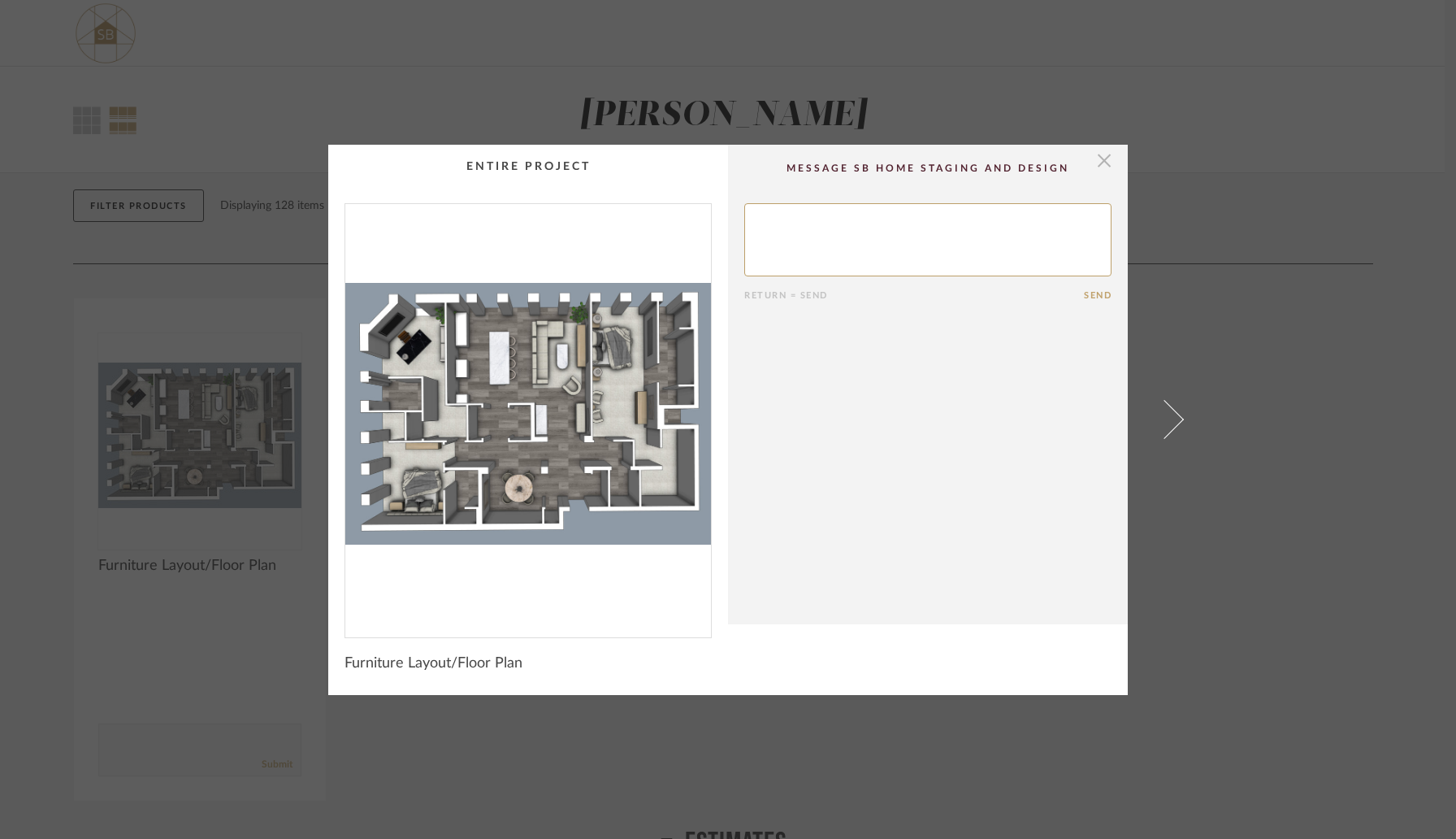
click at [1104, 169] on span "button" at bounding box center [1104, 161] width 32 height 32
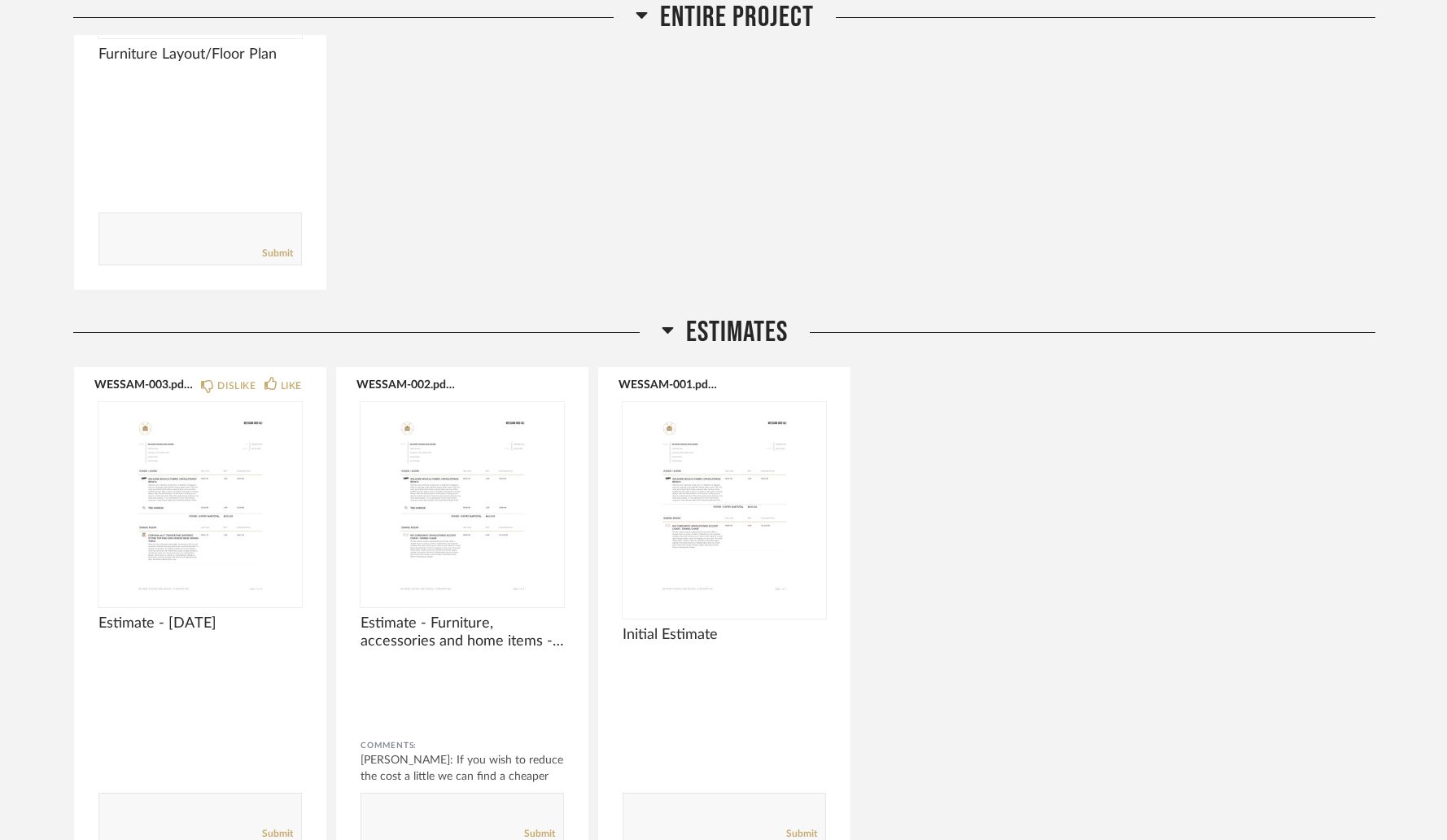
scroll to position [510, 0]
click at [943, 527] on div "WESSAM-003.pdf DISLIKE LIKE Estimate - 08.26.2025 Comments: Submit WESSAM-002.p…" at bounding box center [724, 619] width 1303 height 504
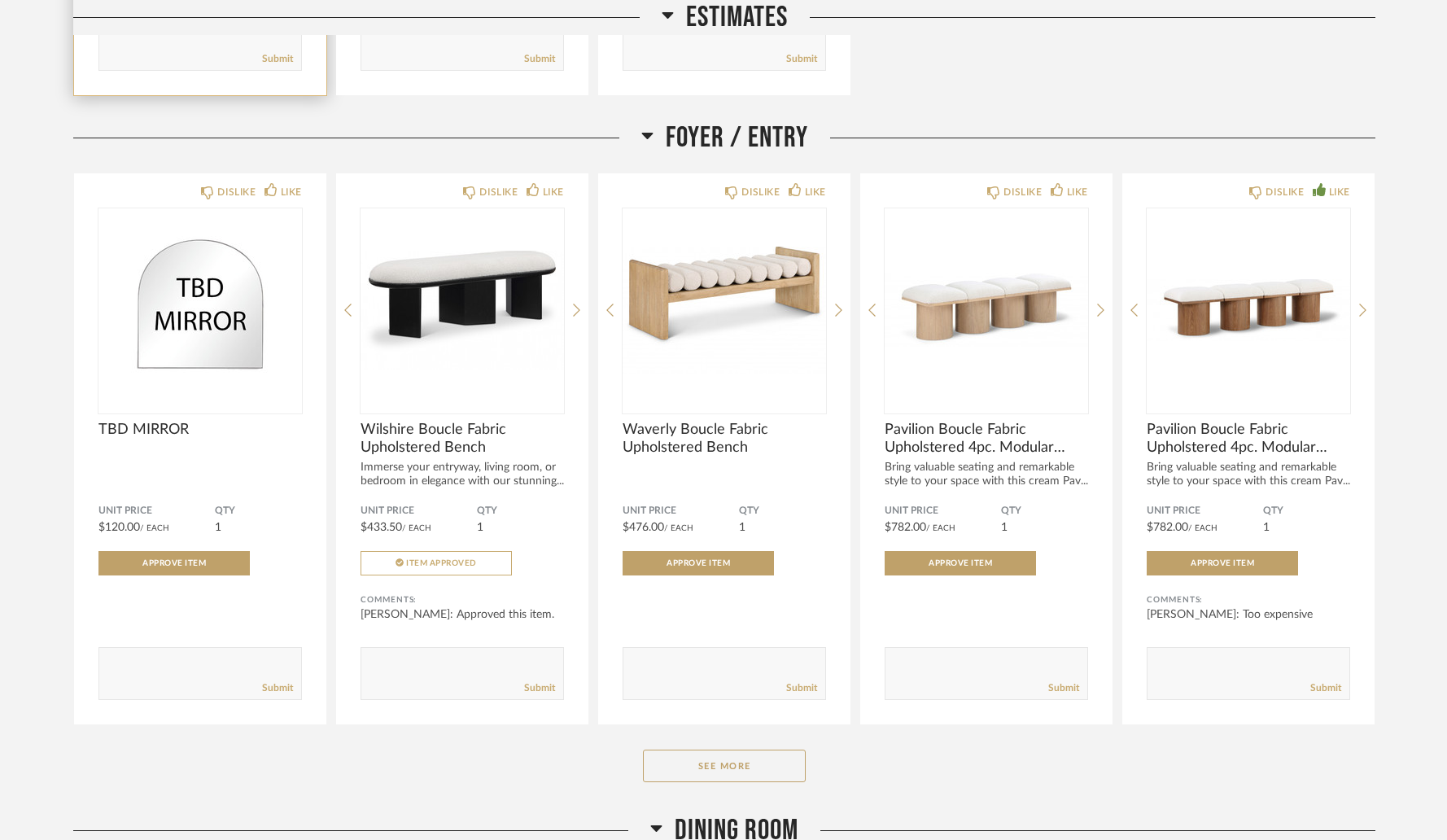
scroll to position [1319, 0]
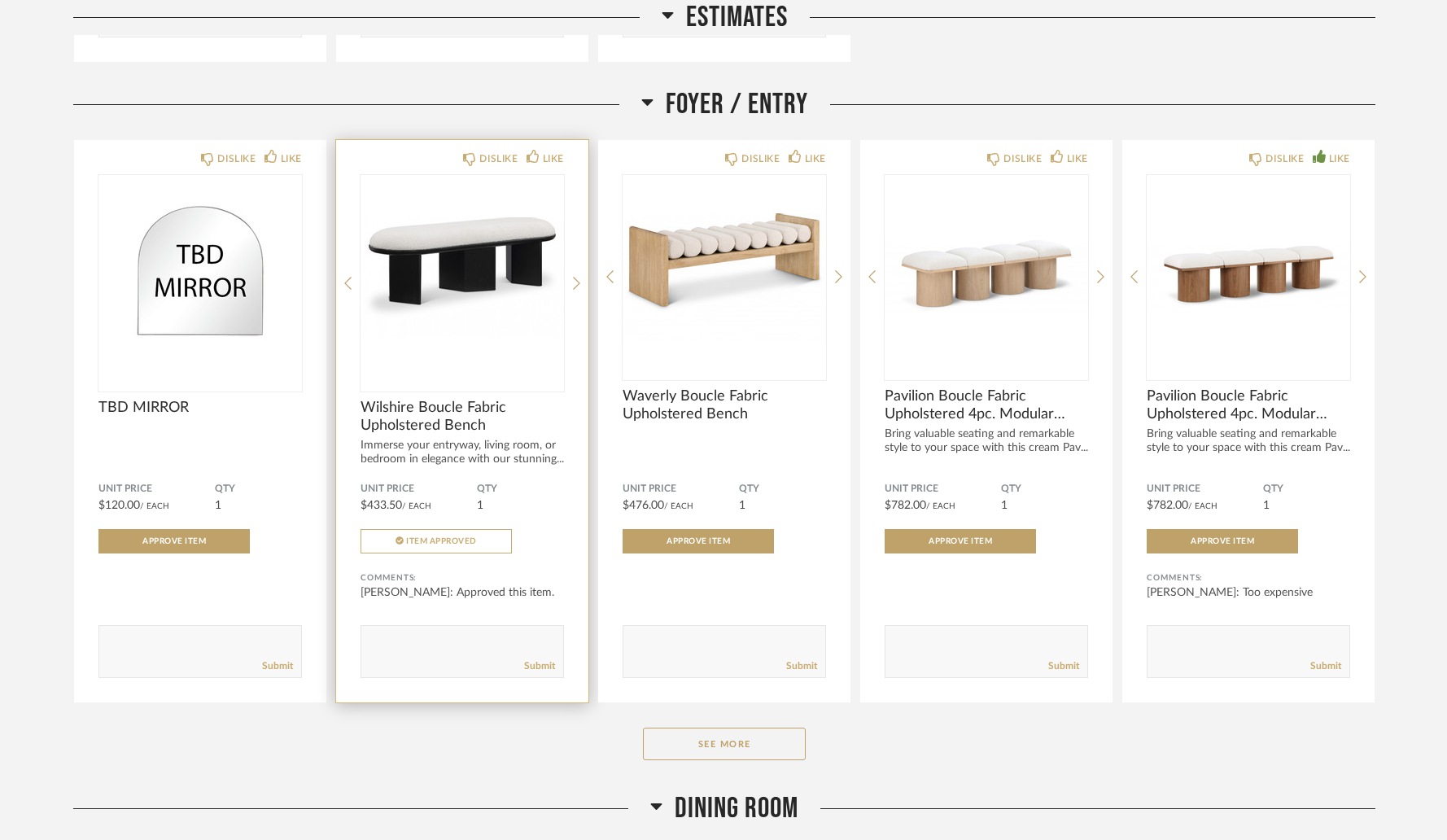
click at [459, 261] on img "0" at bounding box center [462, 276] width 203 height 203
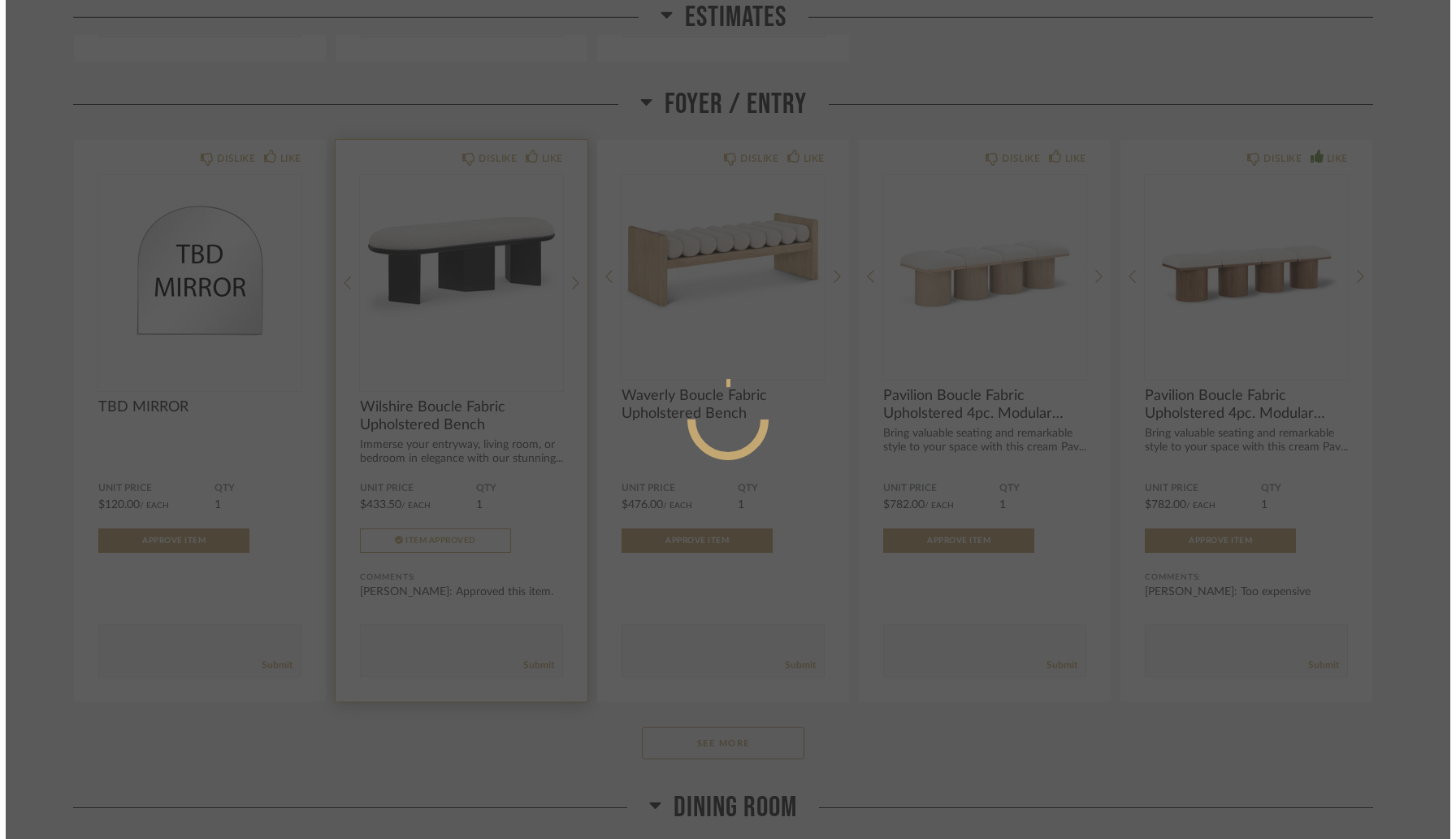
scroll to position [0, 0]
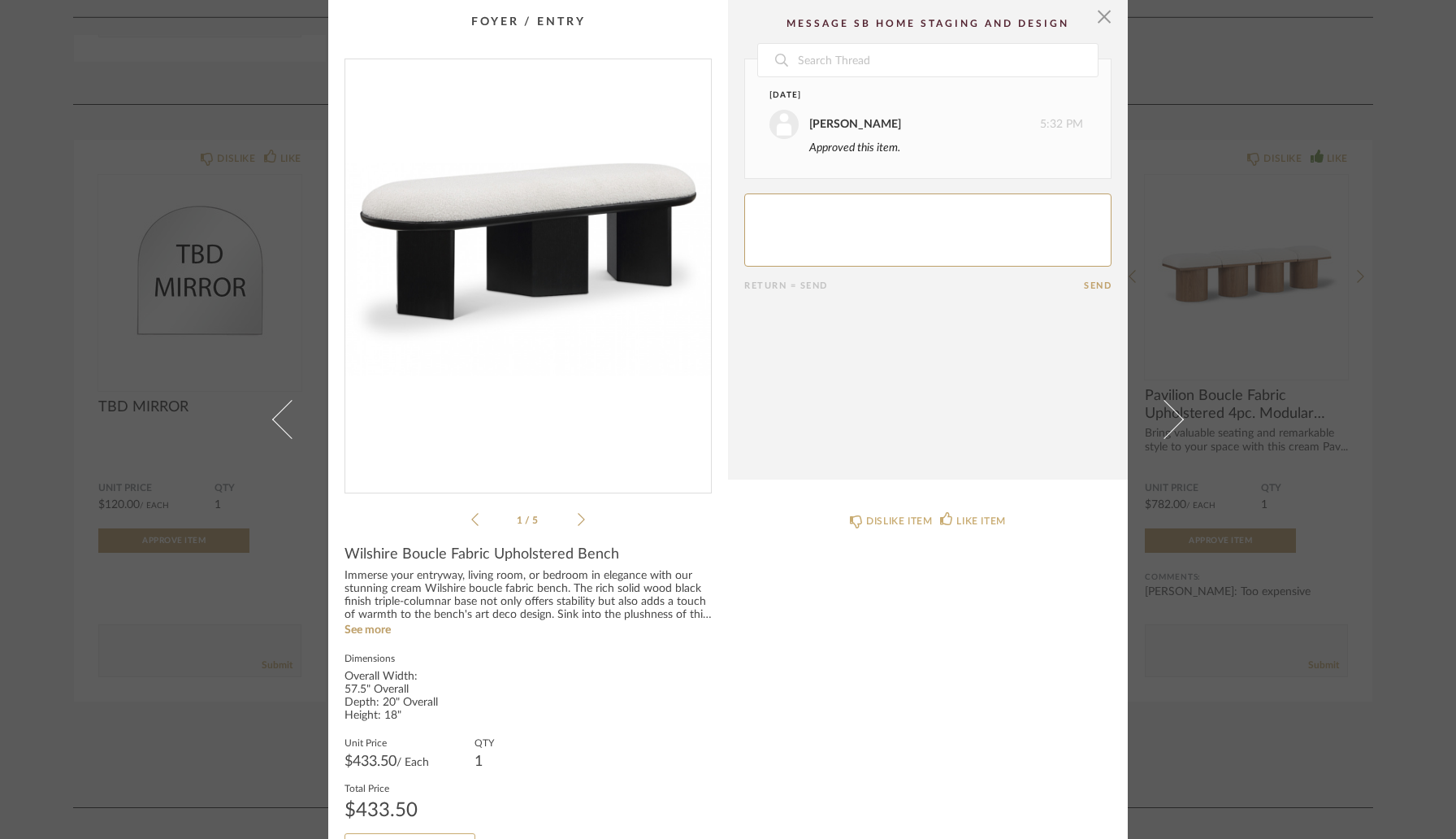
click at [578, 515] on icon at bounding box center [581, 519] width 8 height 14
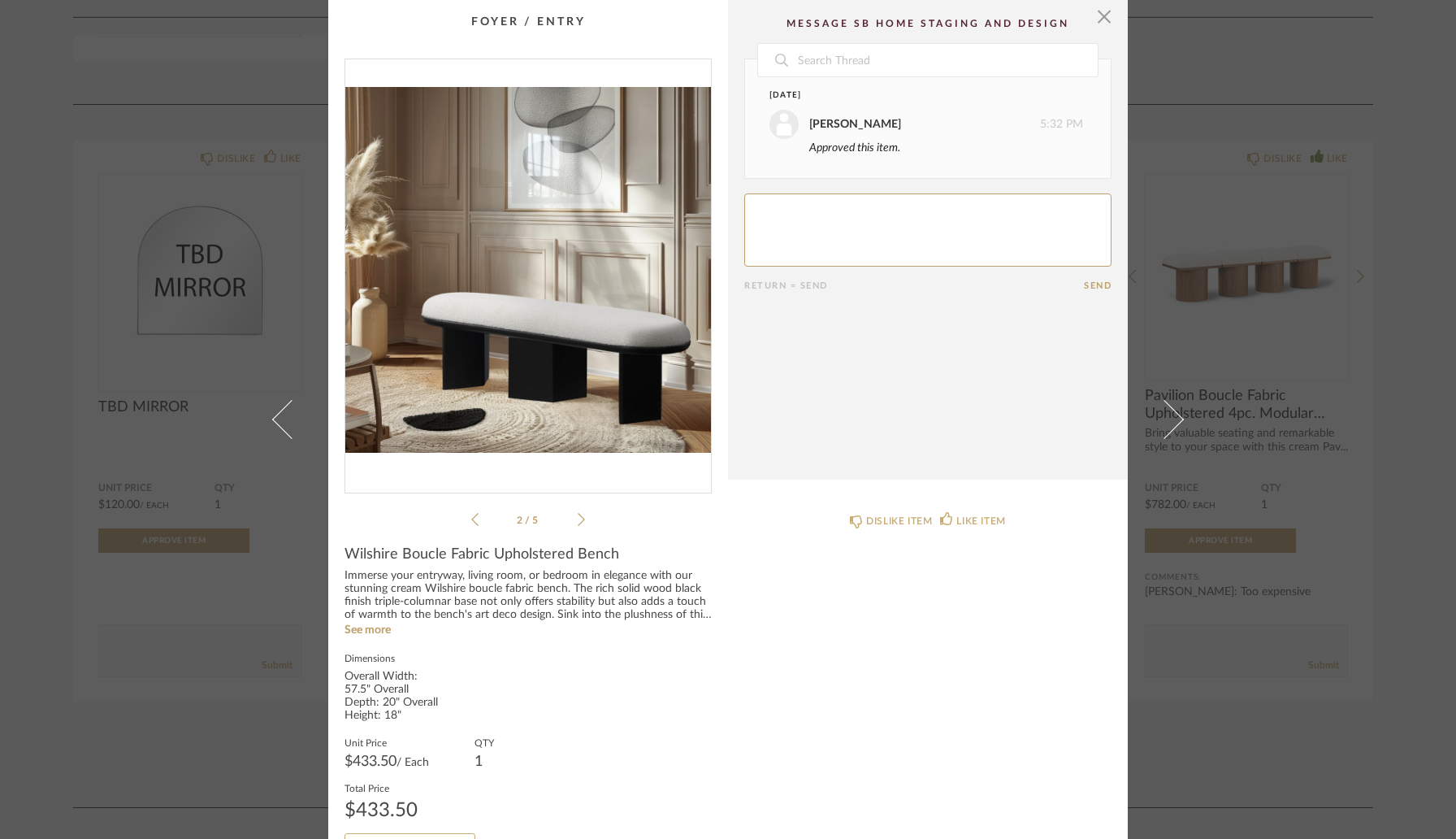
click at [578, 515] on icon at bounding box center [581, 519] width 8 height 14
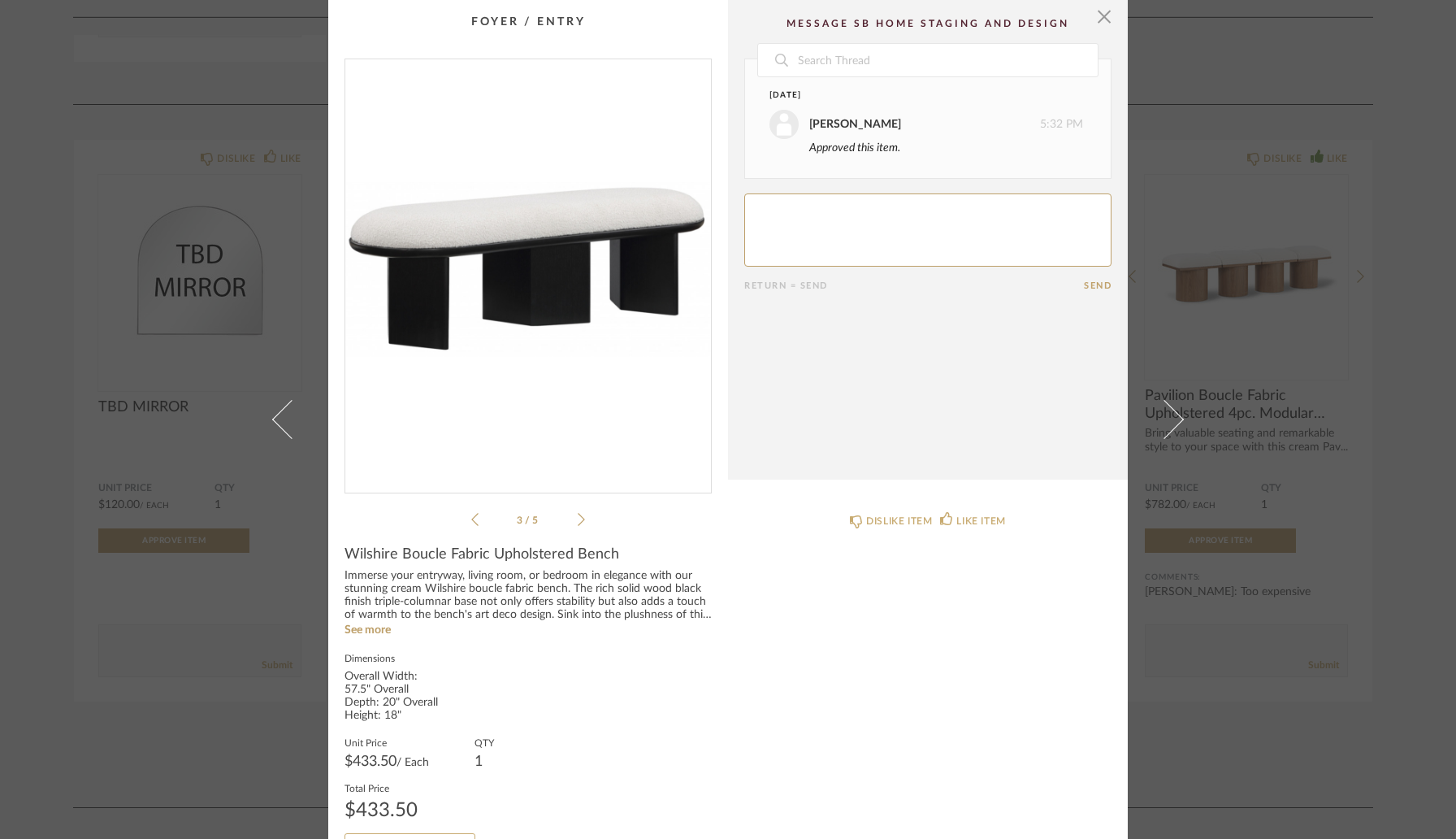
click at [578, 515] on icon at bounding box center [581, 519] width 8 height 14
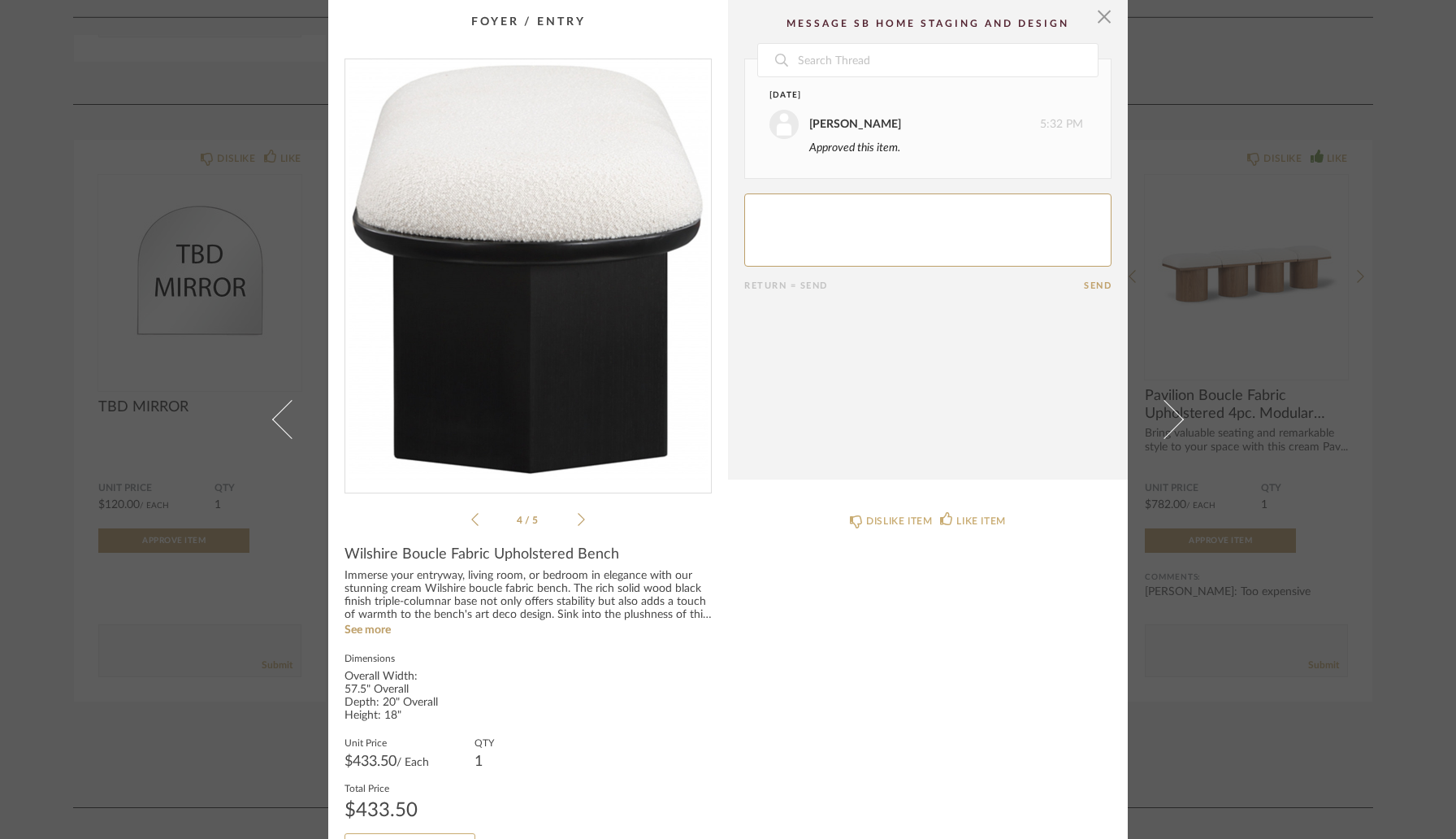
click at [578, 515] on icon at bounding box center [581, 519] width 8 height 14
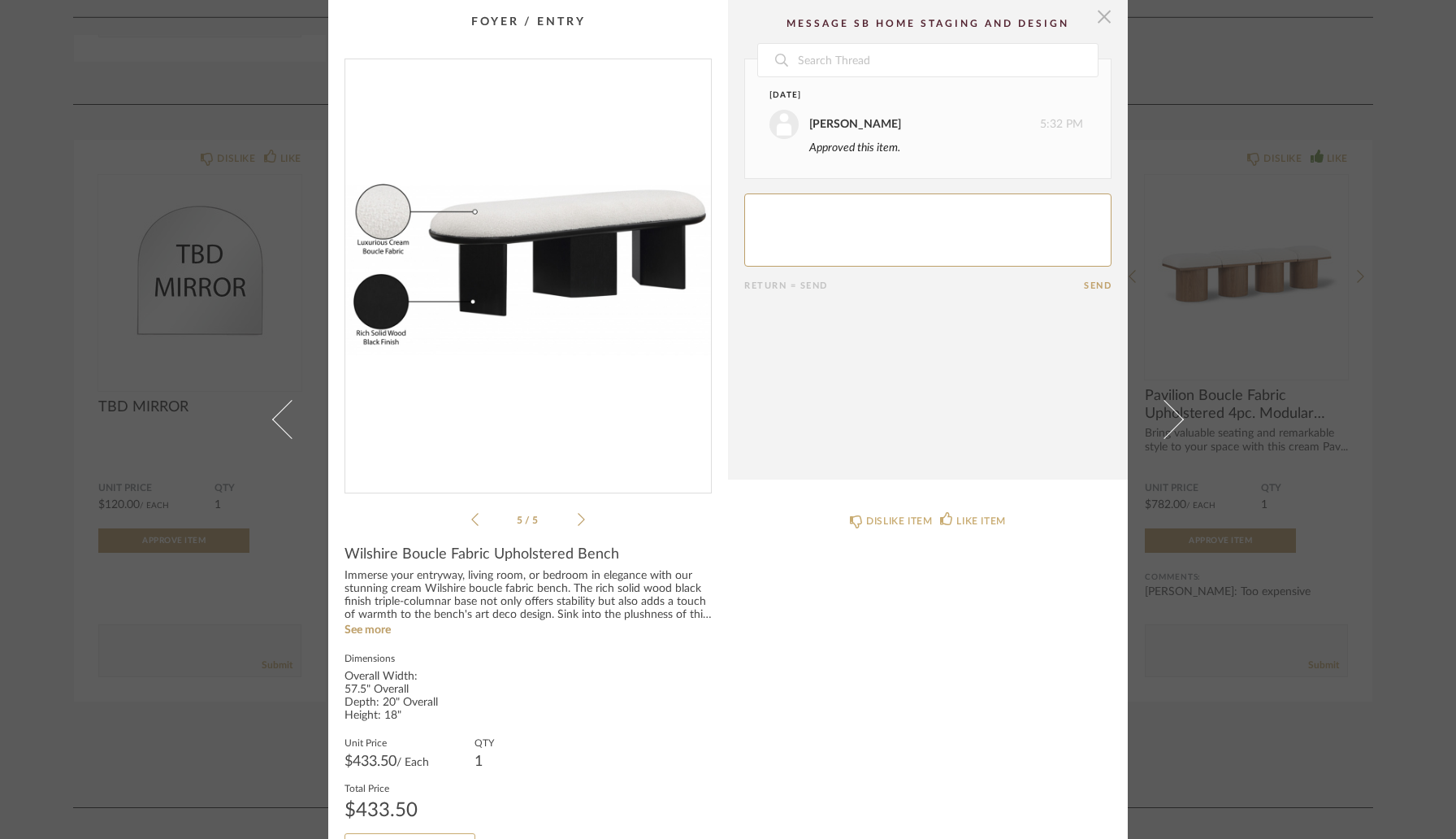
click at [1100, 20] on span "button" at bounding box center [1104, 16] width 32 height 32
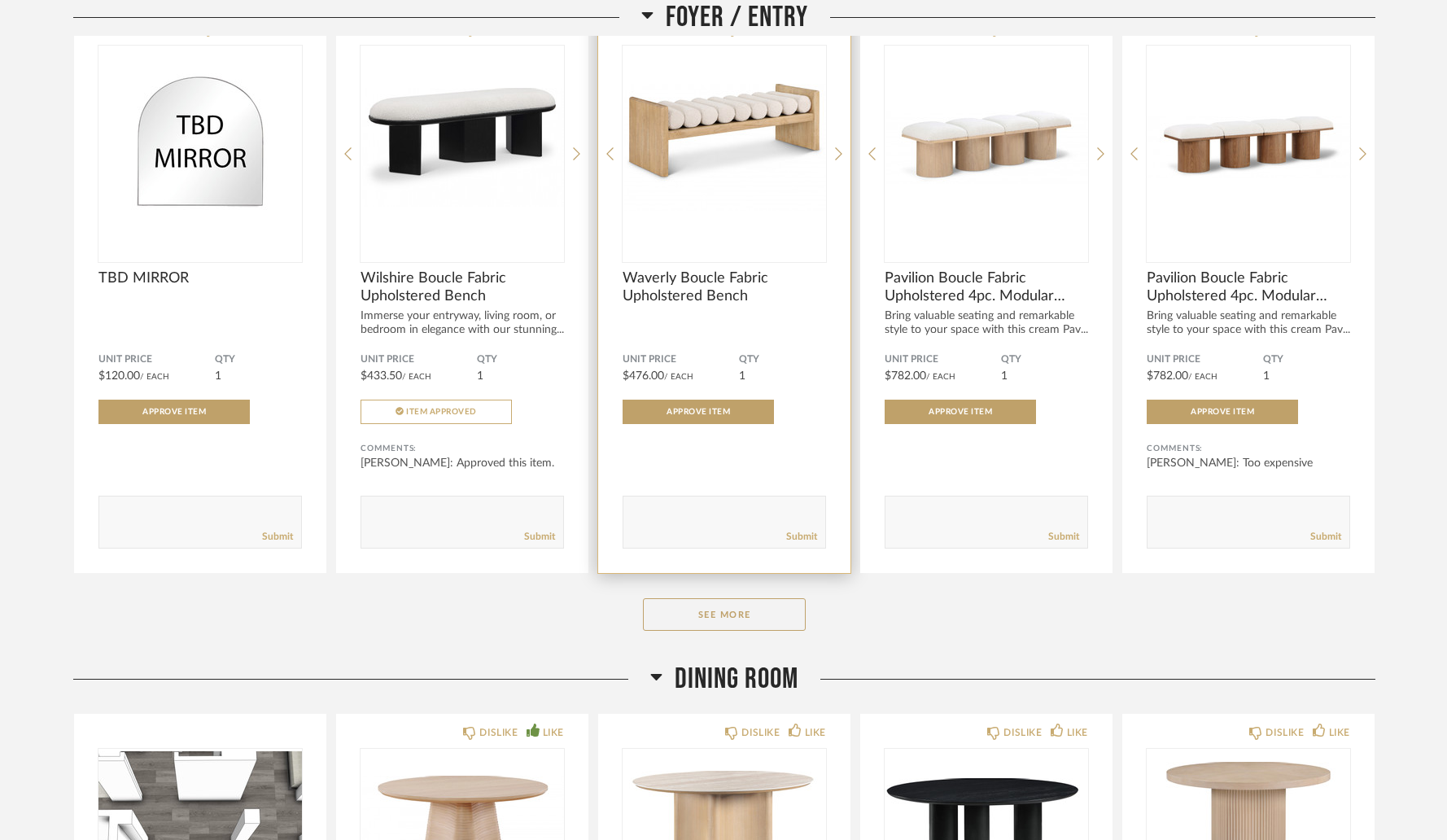
scroll to position [1450, 0]
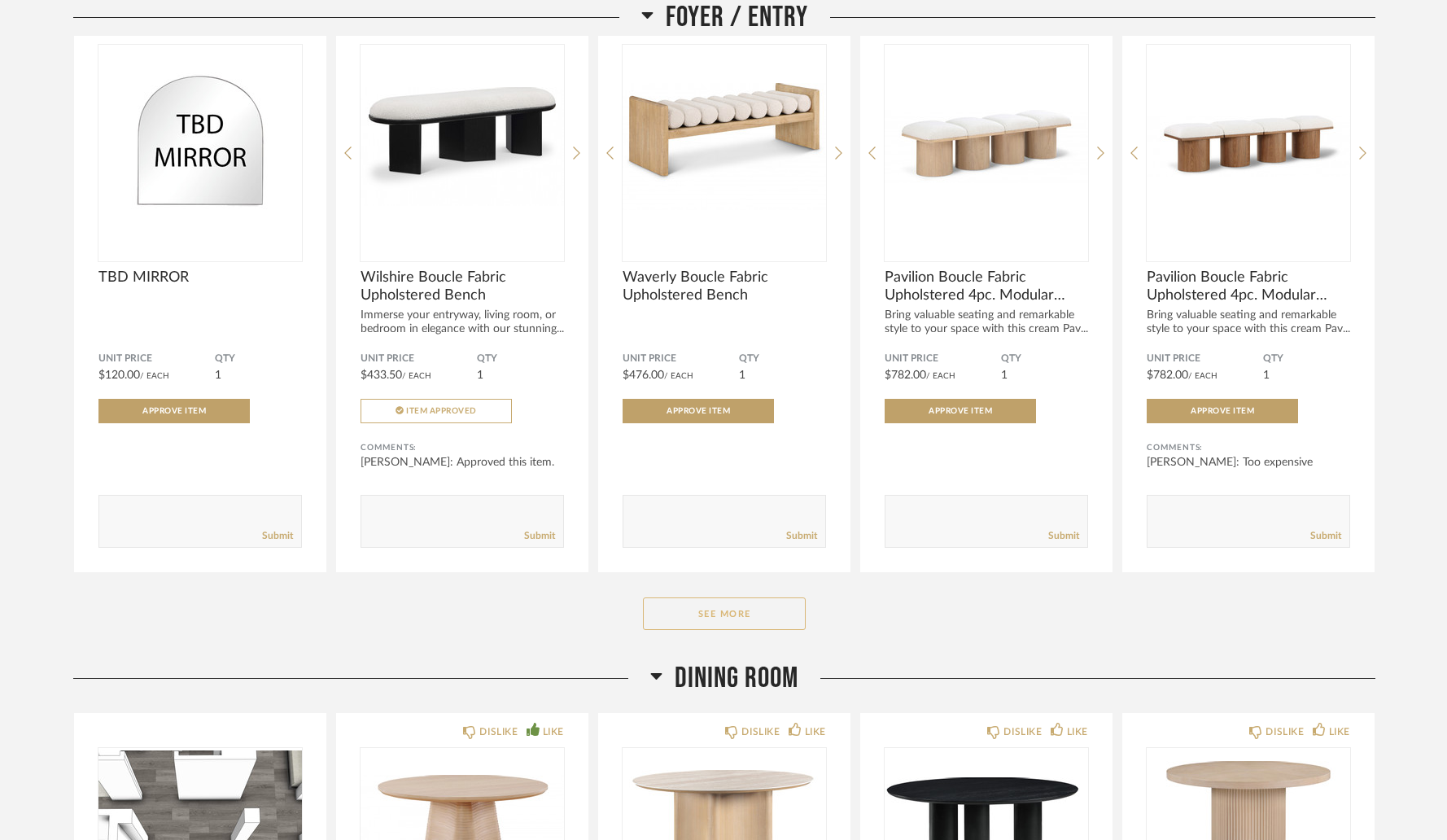
click at [737, 617] on button "See More" at bounding box center [724, 613] width 162 height 32
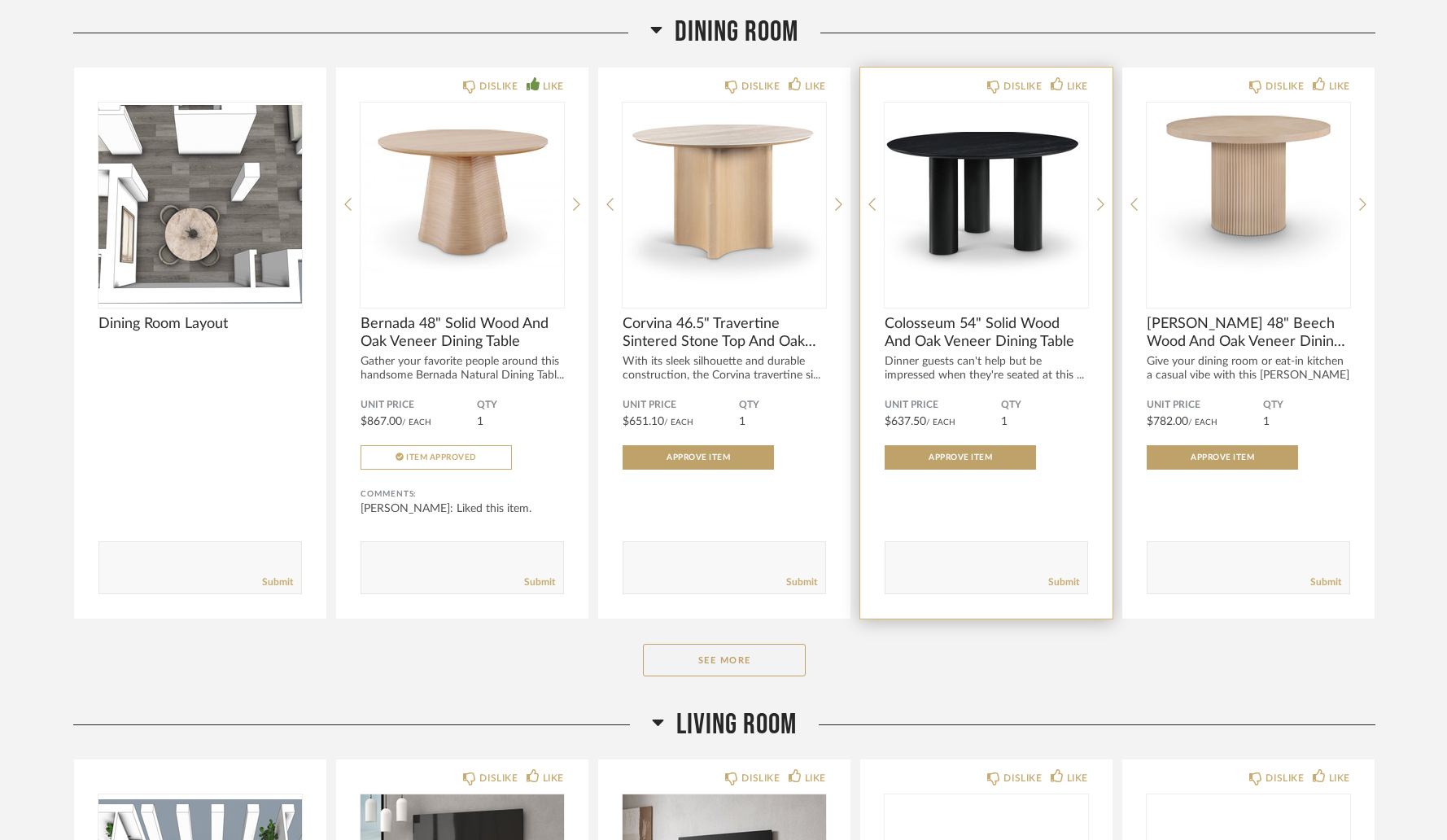
scroll to position [2628, 0]
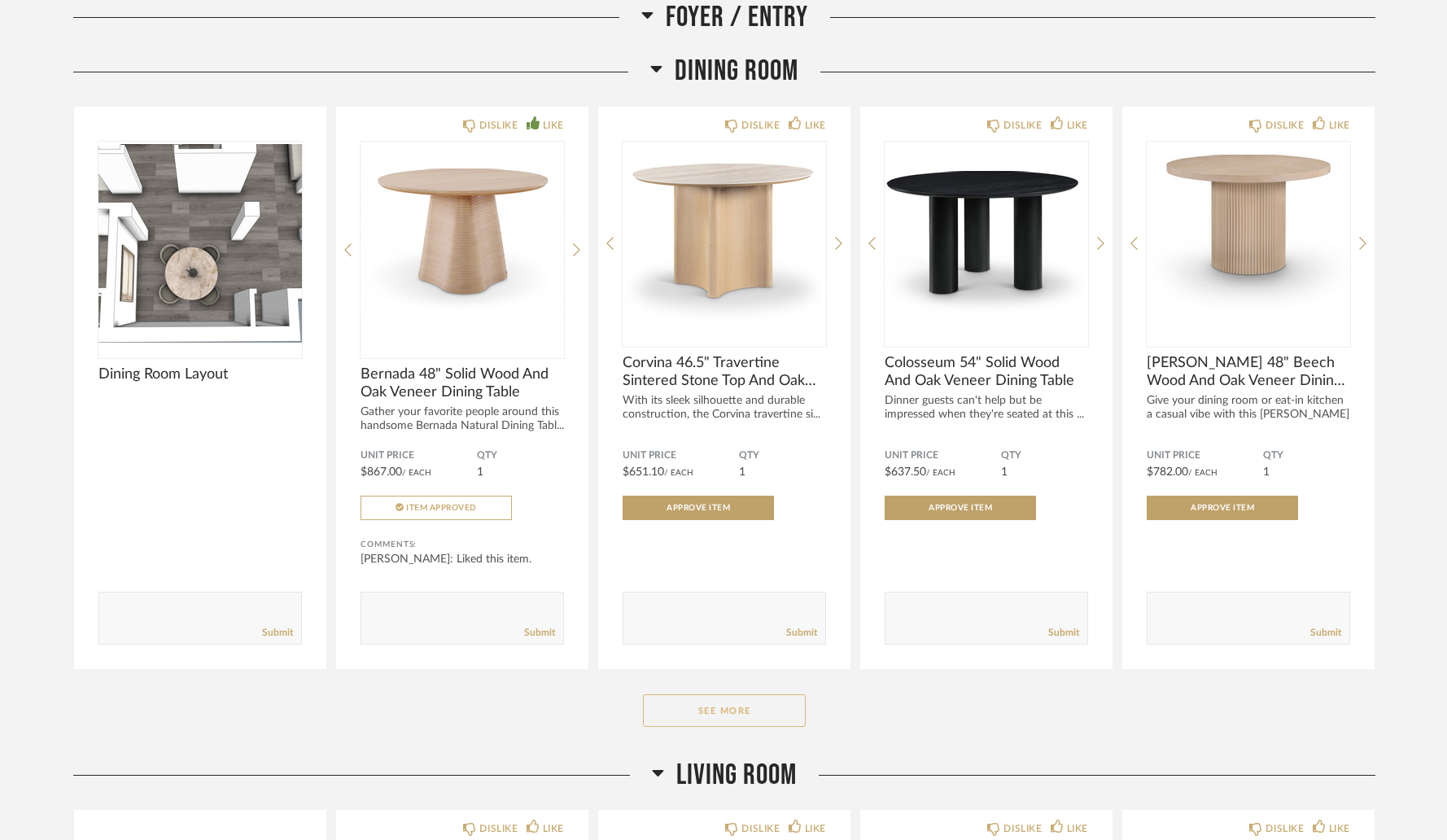
click at [727, 698] on button "See More" at bounding box center [724, 710] width 162 height 32
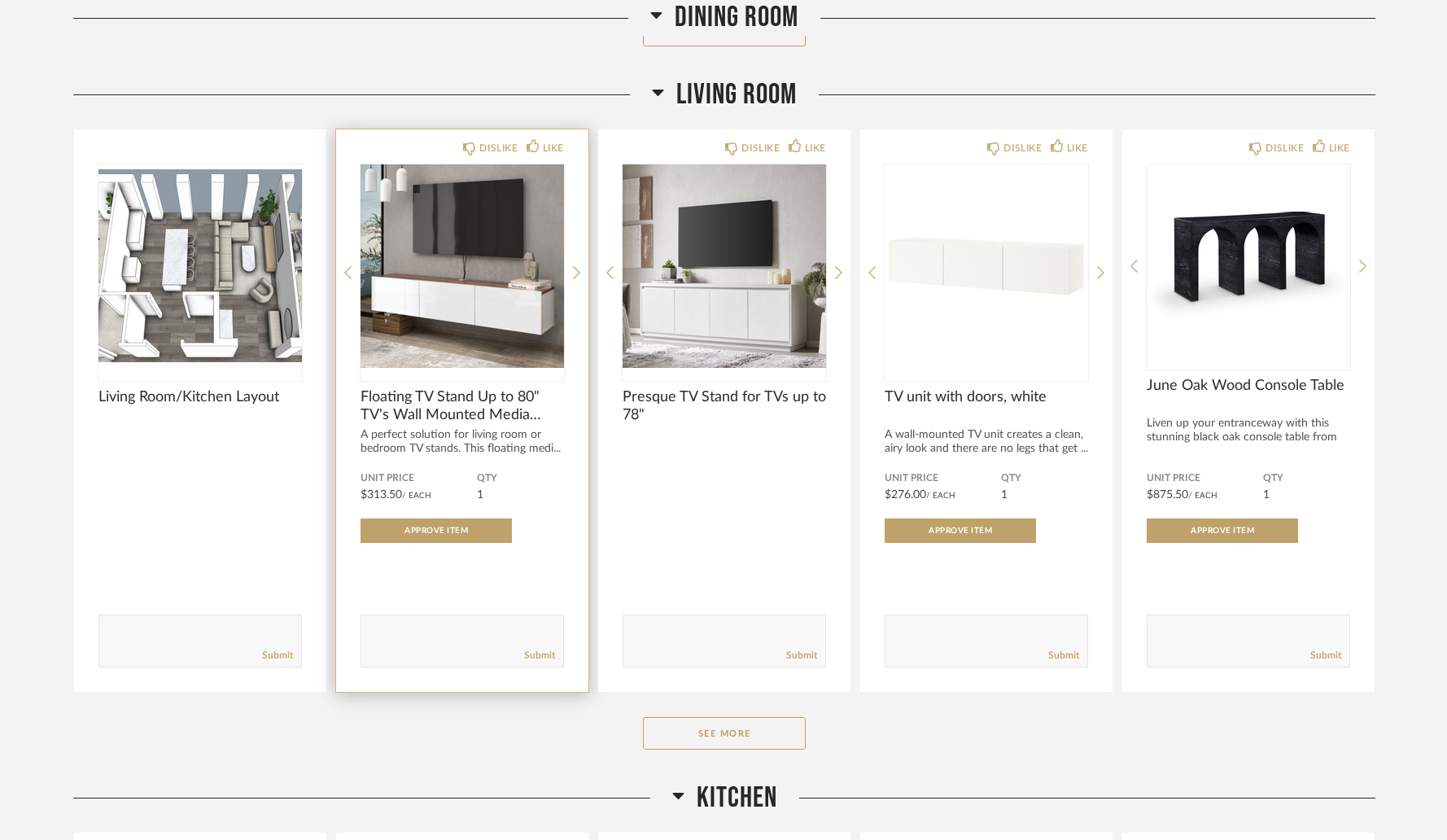
scroll to position [3878, 0]
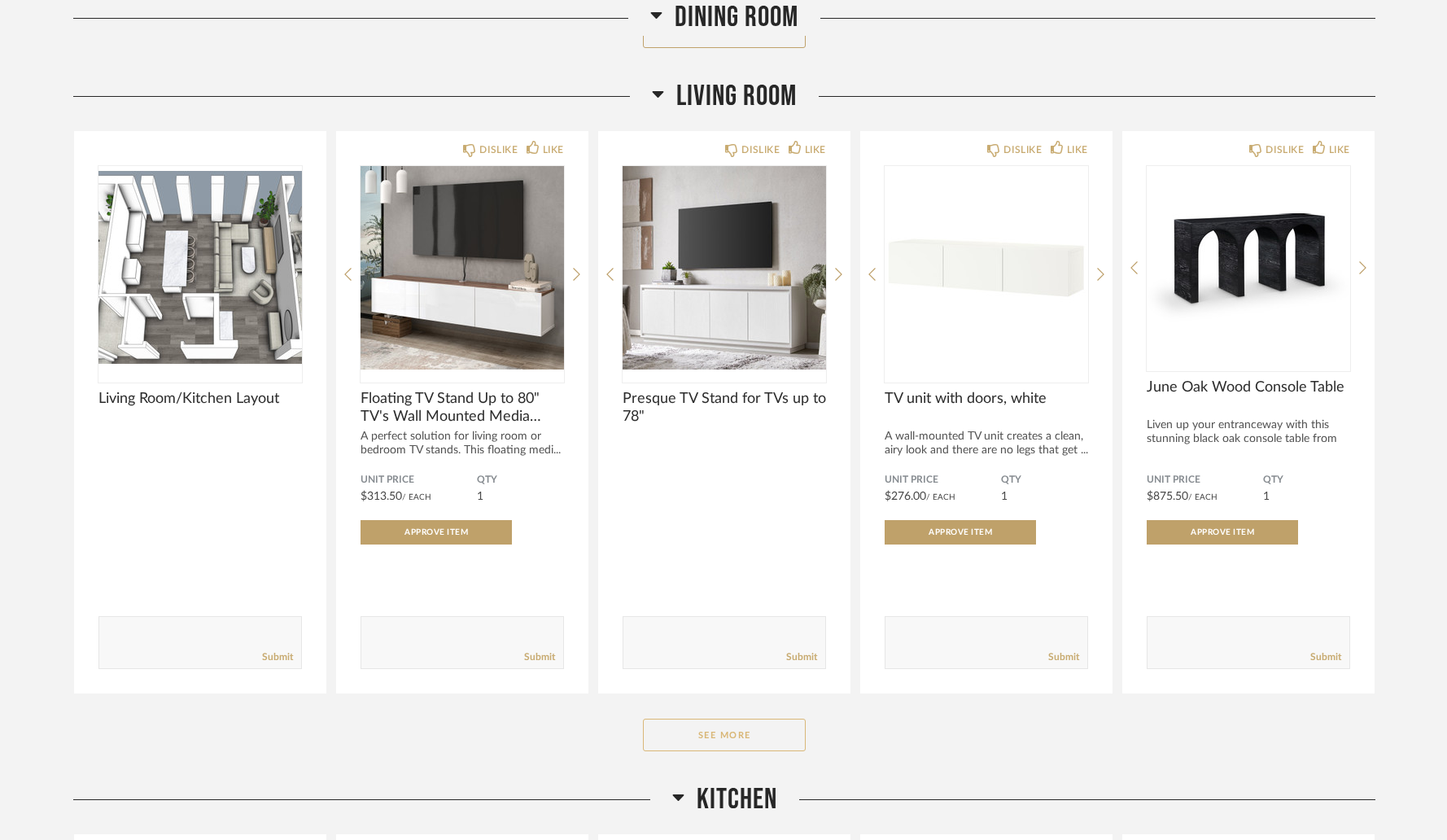
click at [729, 723] on button "See More" at bounding box center [724, 735] width 162 height 32
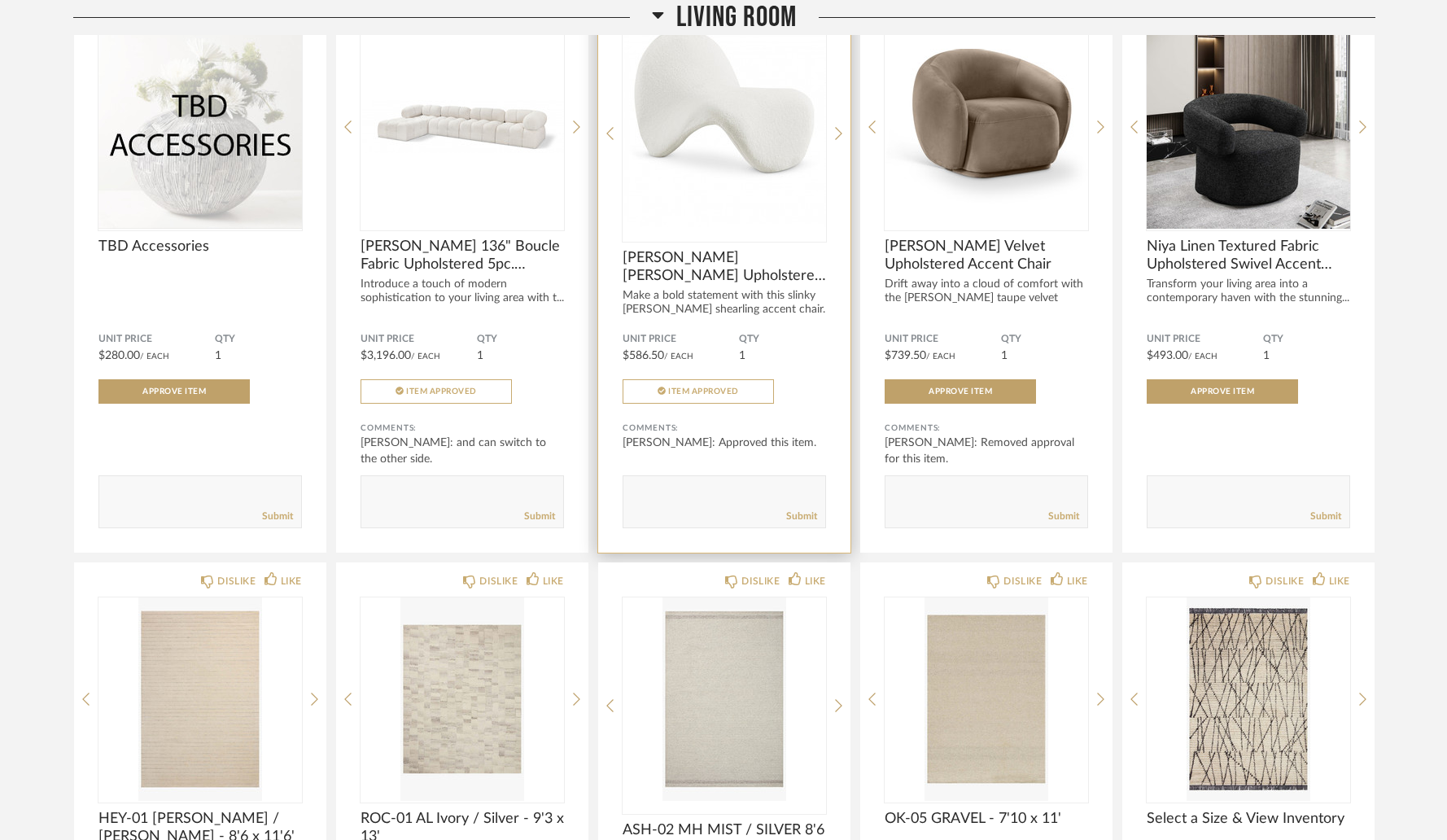
scroll to position [5147, 0]
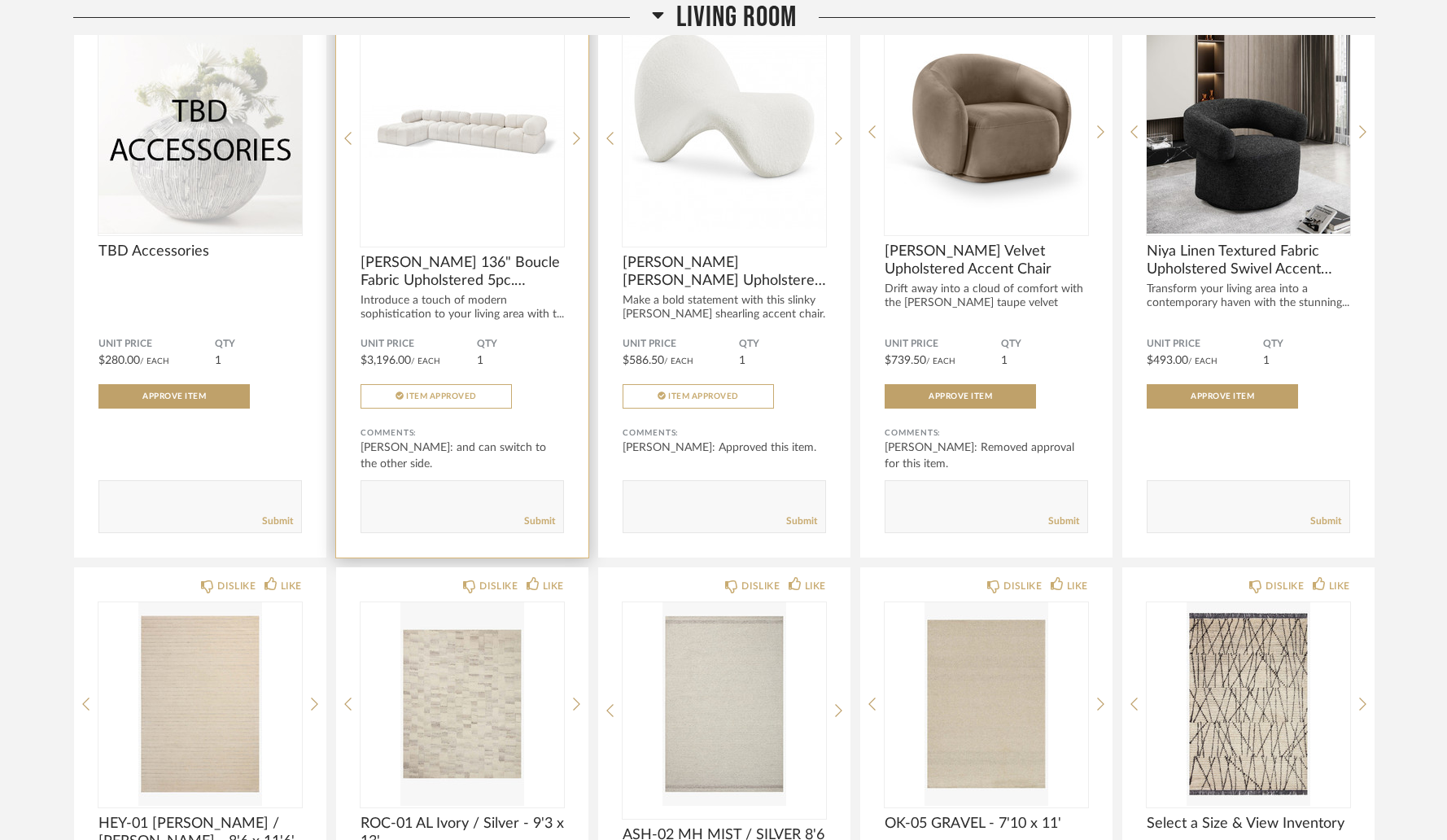
click at [466, 162] on img "0" at bounding box center [462, 132] width 203 height 203
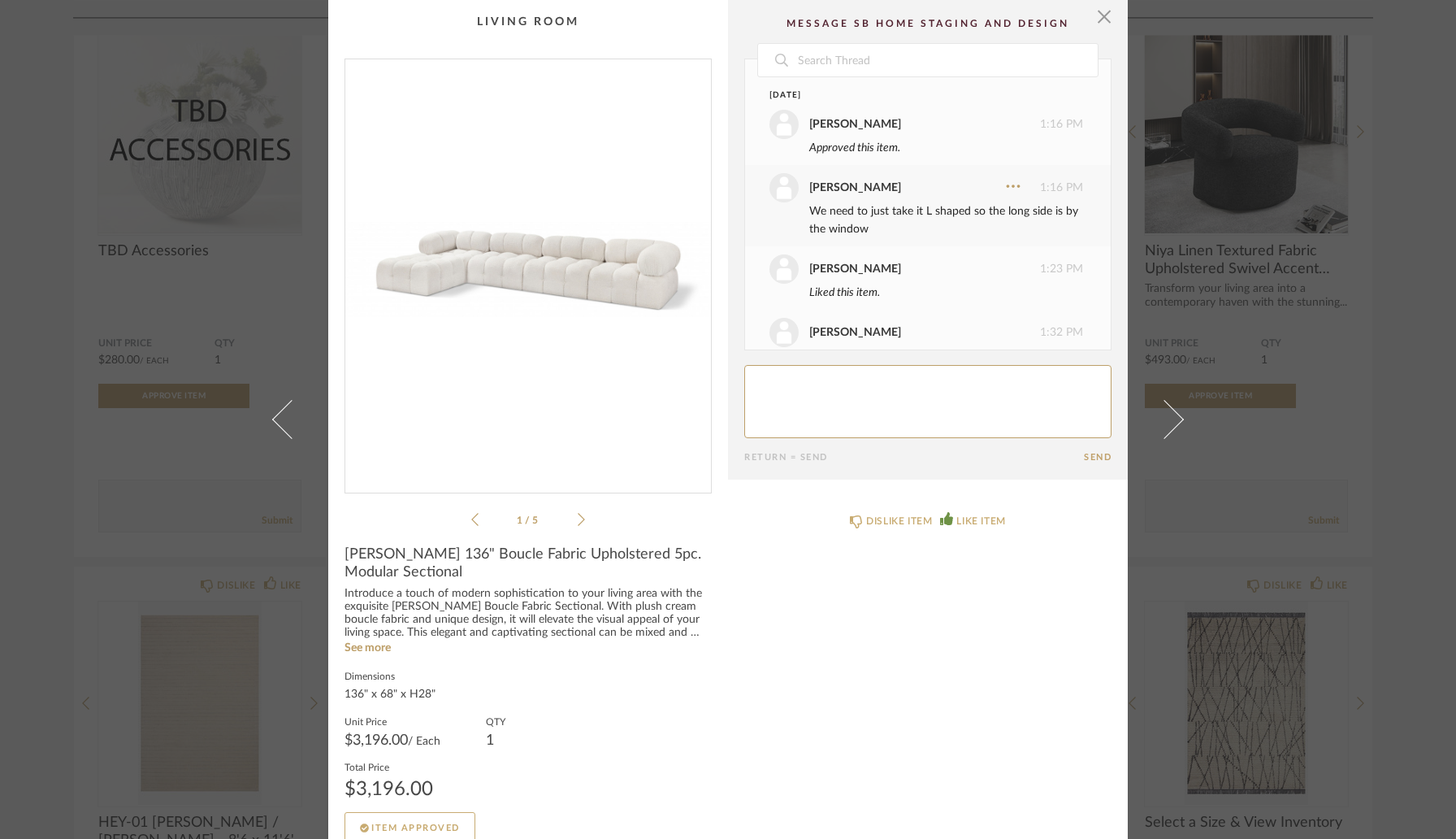
scroll to position [100, 0]
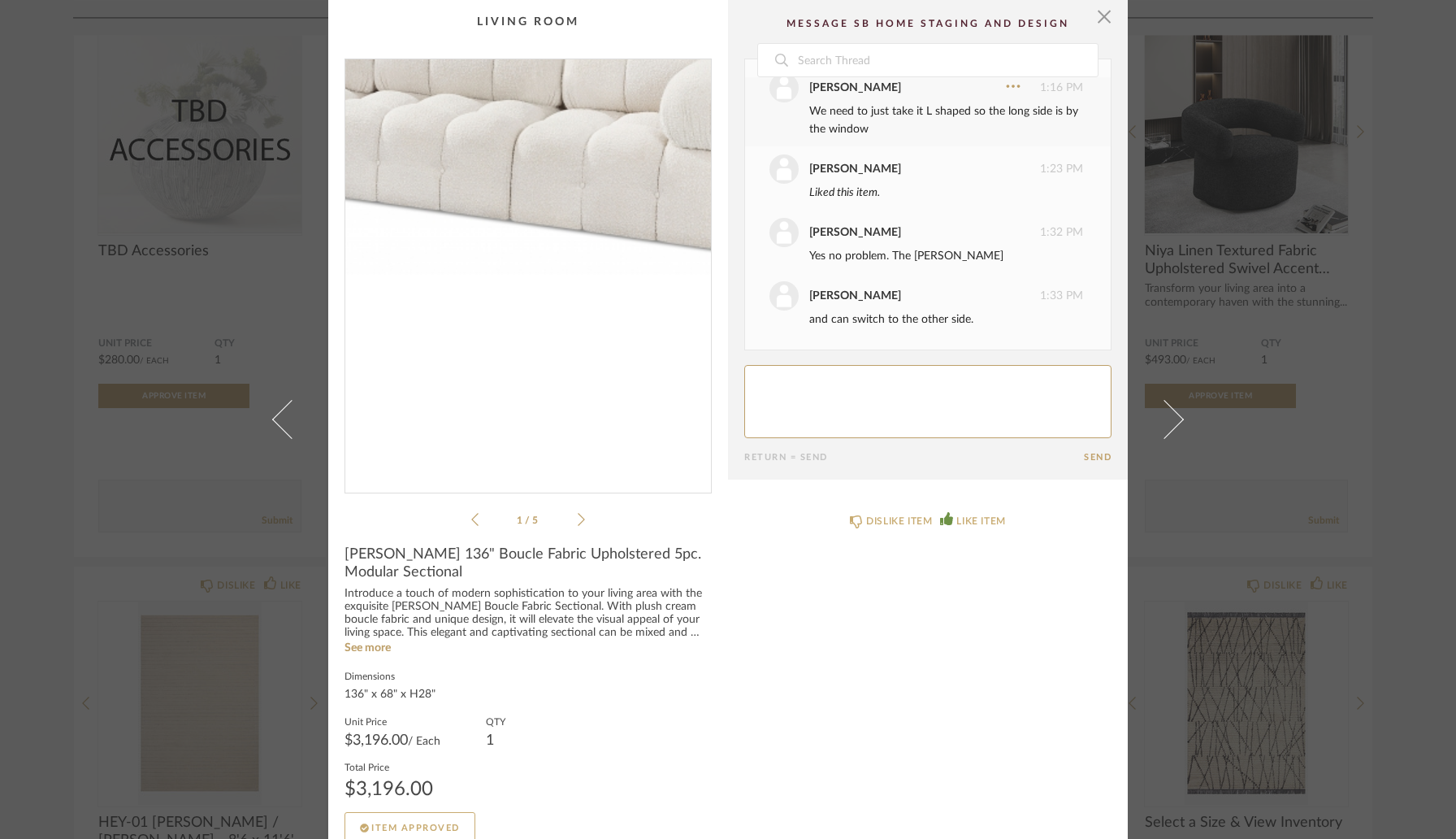
click at [588, 316] on img "0" at bounding box center [528, 269] width 366 height 420
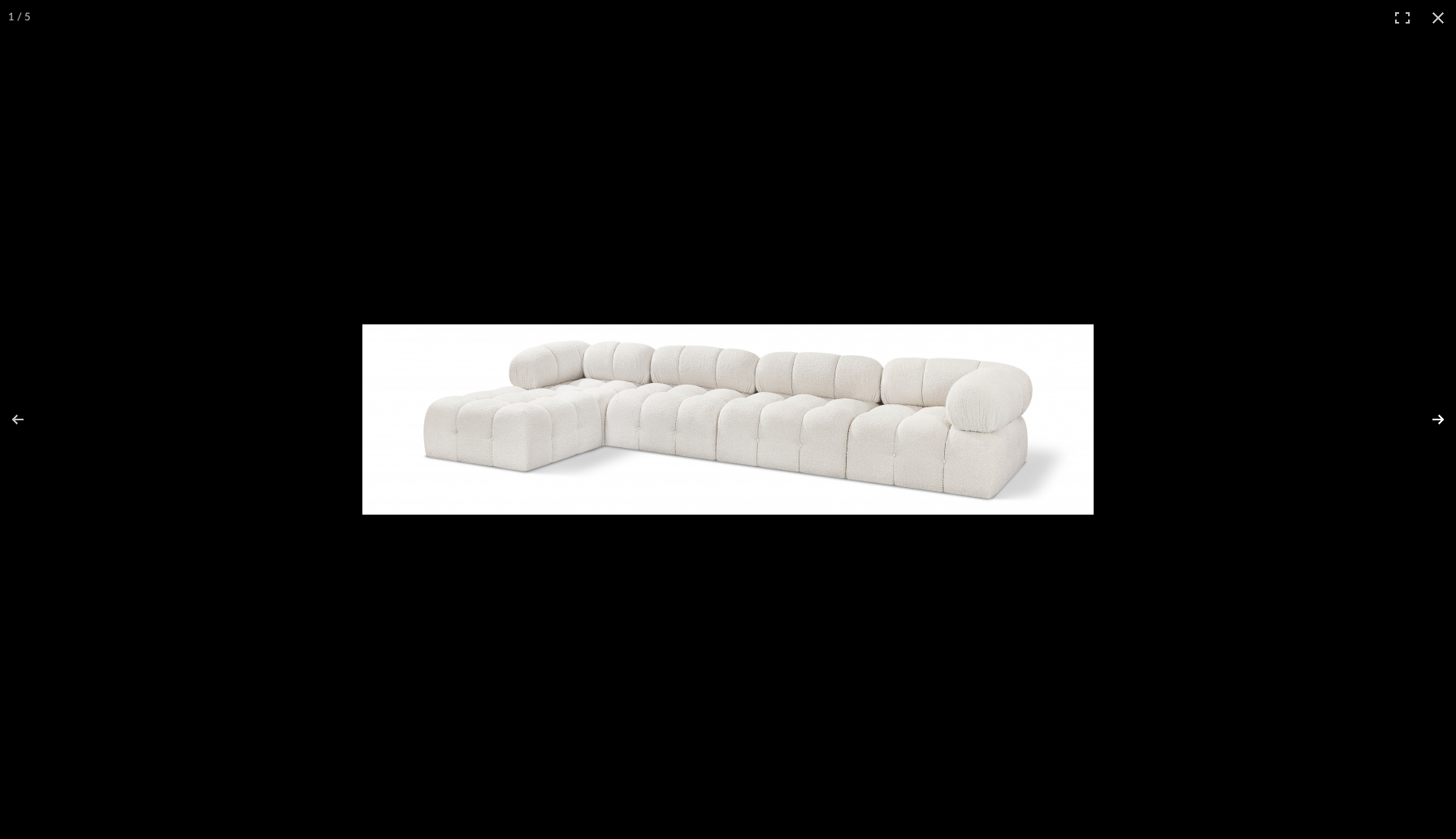
click at [1438, 420] on button at bounding box center [1428, 419] width 57 height 82
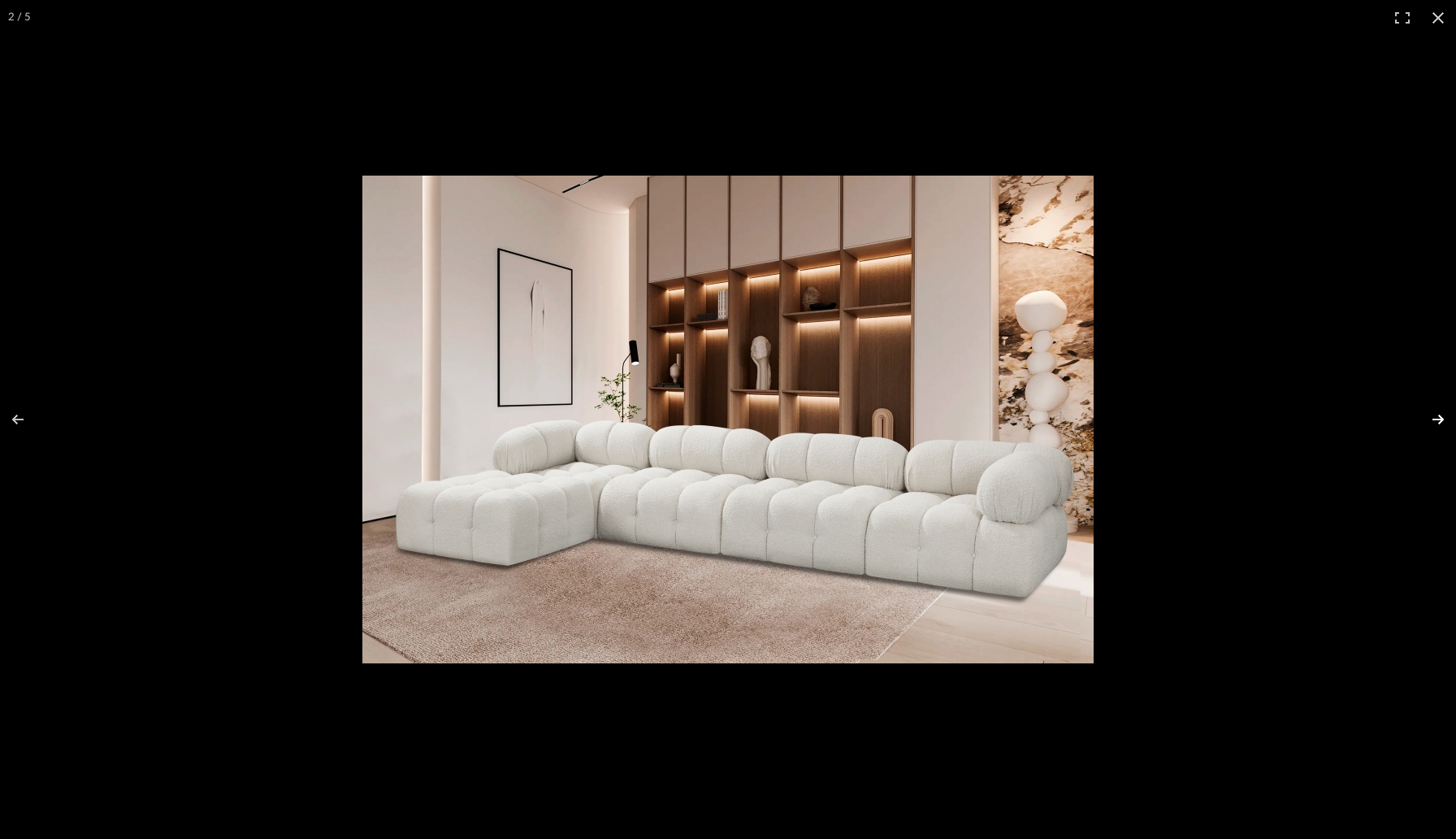
click at [1438, 420] on button at bounding box center [1428, 419] width 57 height 82
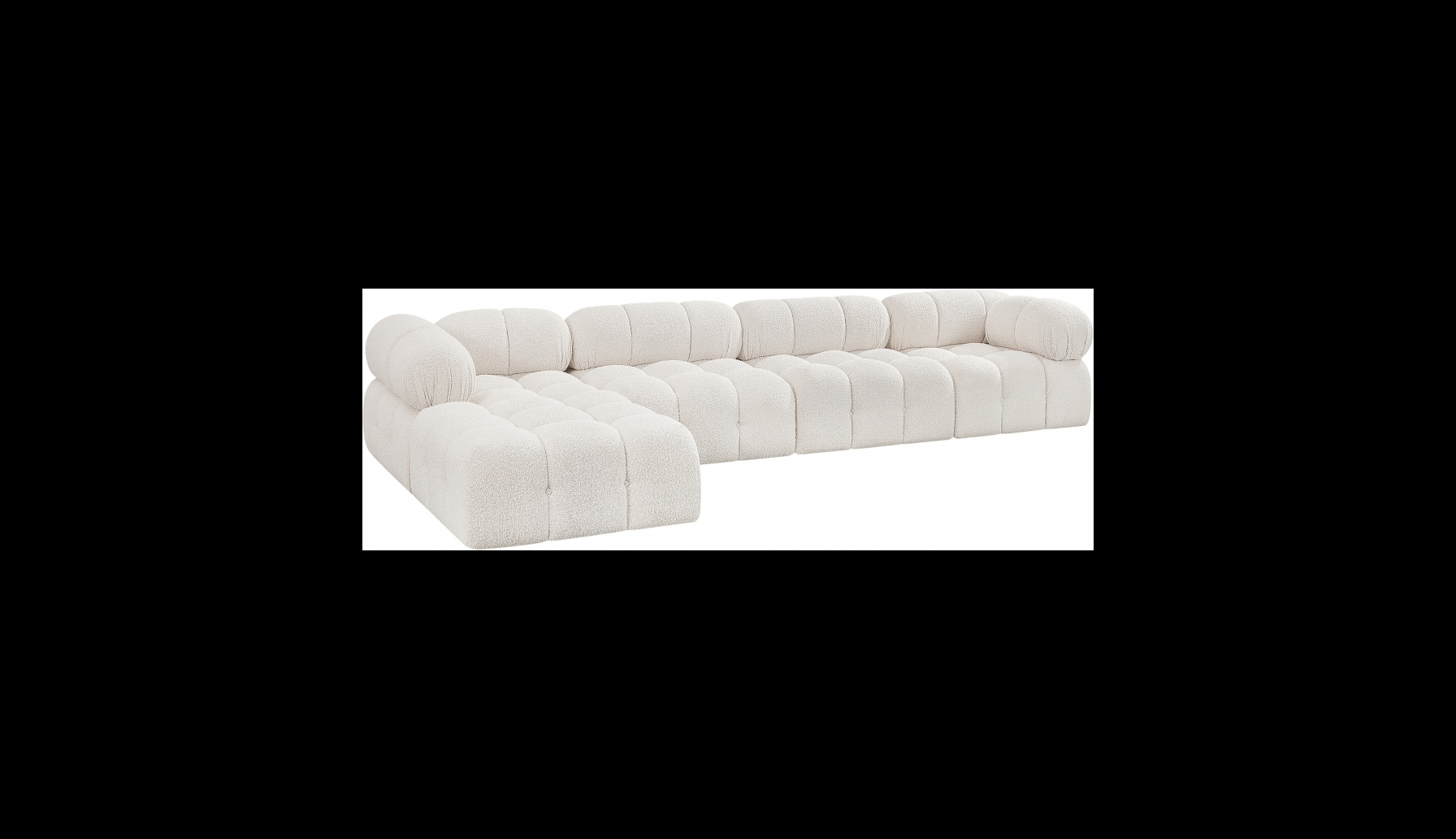
click at [1438, 420] on button at bounding box center [1428, 419] width 57 height 82
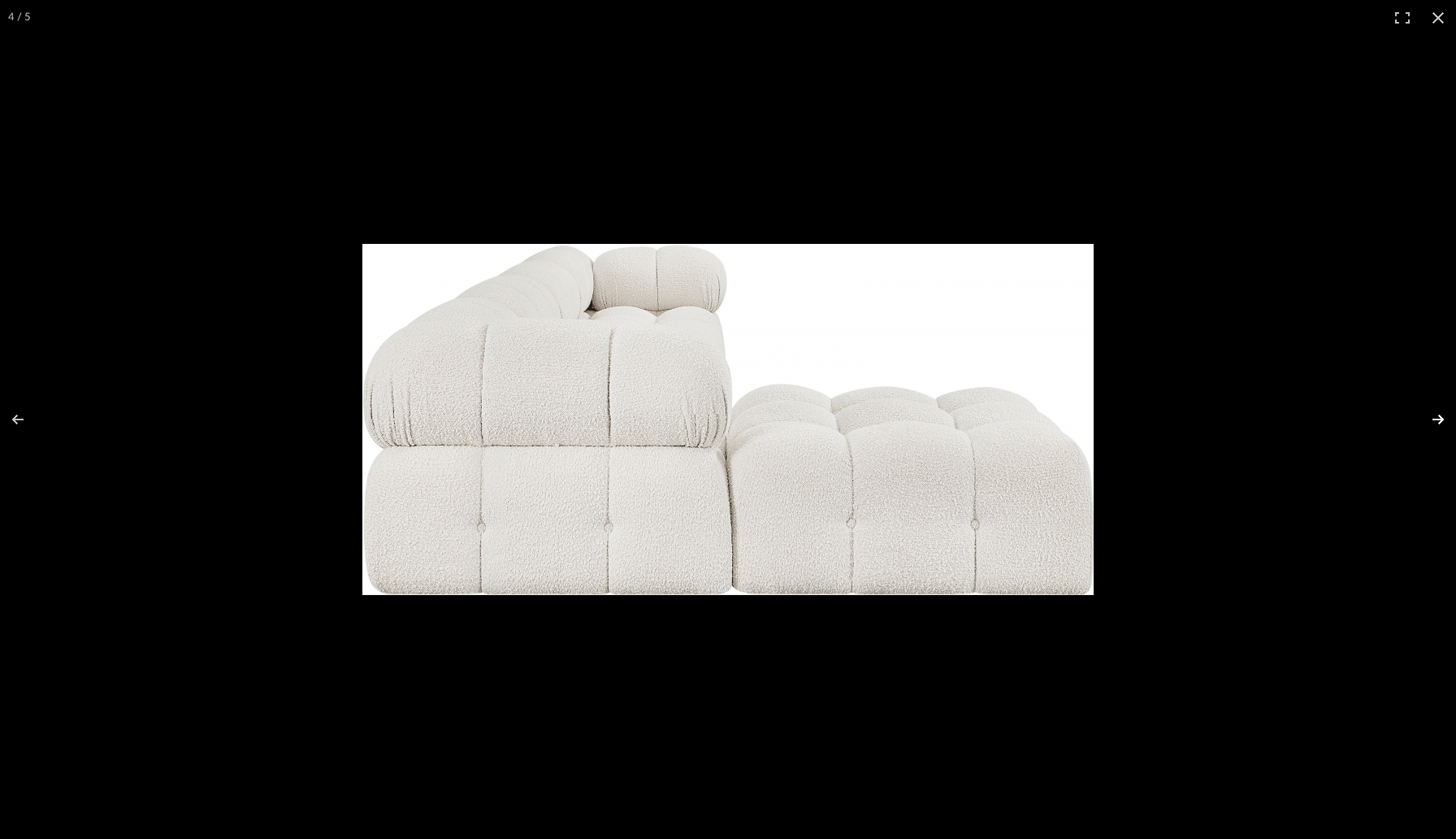
click at [1437, 420] on button at bounding box center [1428, 419] width 57 height 82
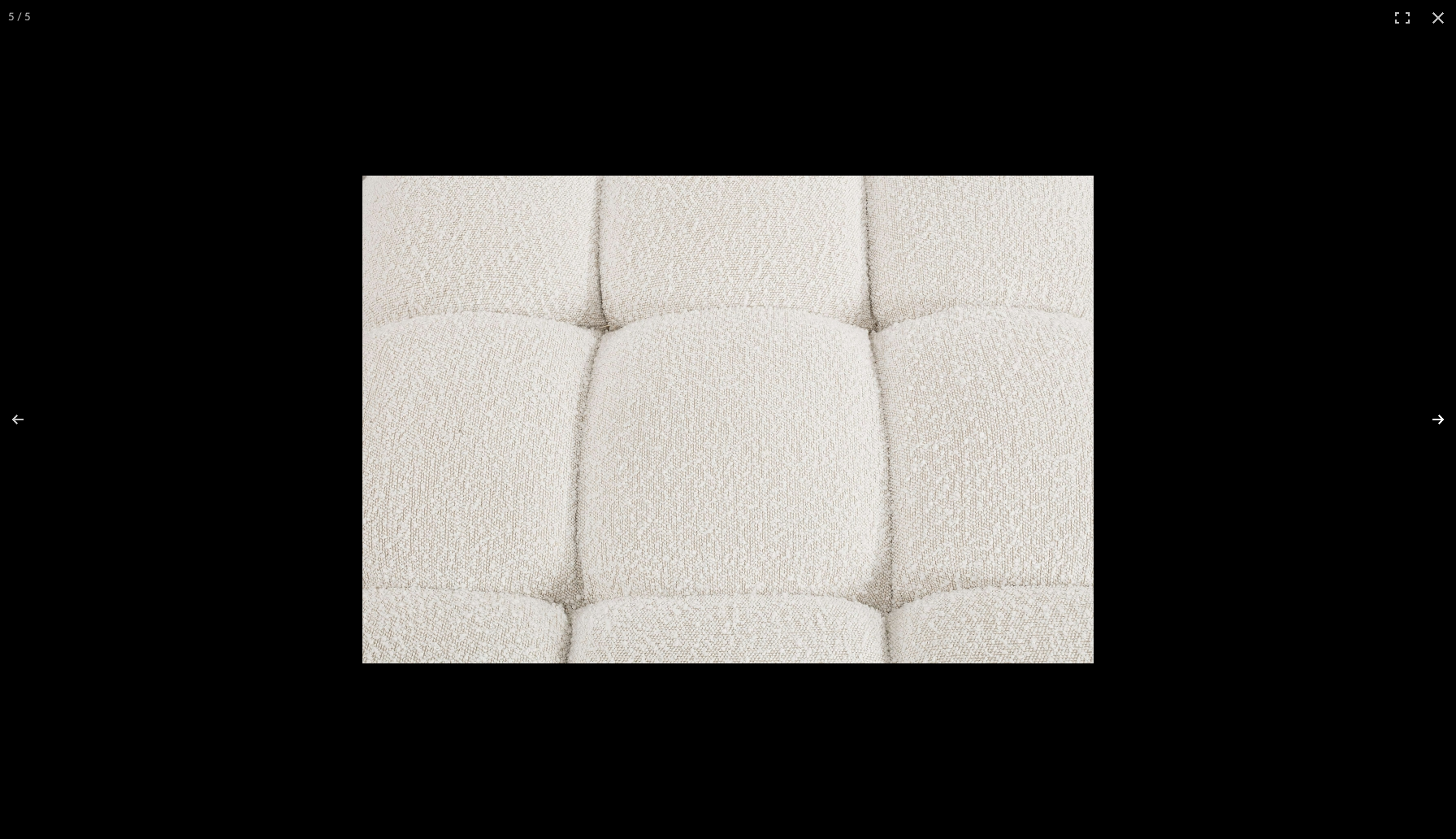
click at [1437, 420] on button at bounding box center [1428, 419] width 57 height 82
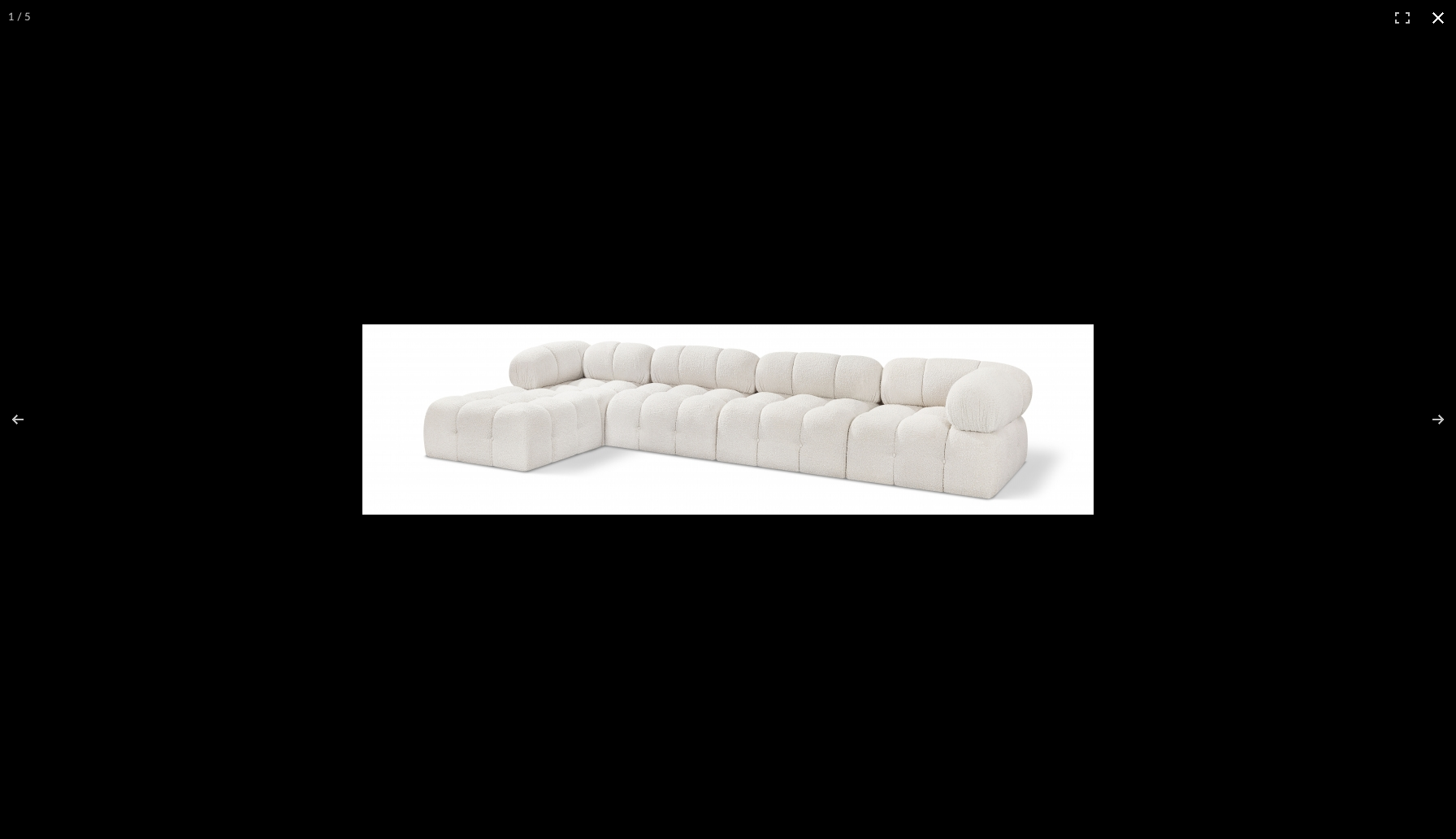
click at [1438, 20] on button at bounding box center [1438, 18] width 36 height 36
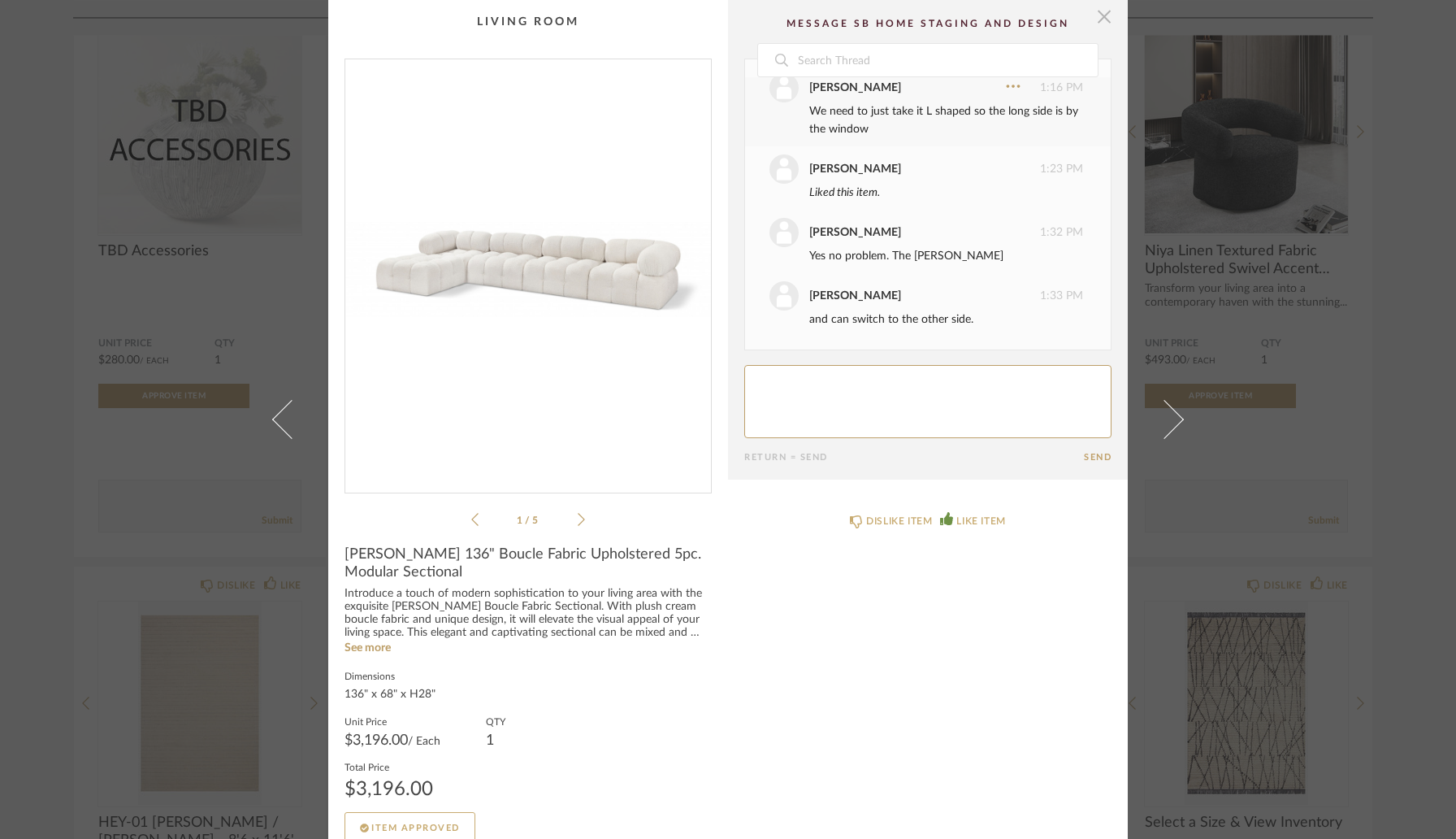
click at [1101, 27] on span "button" at bounding box center [1104, 16] width 32 height 32
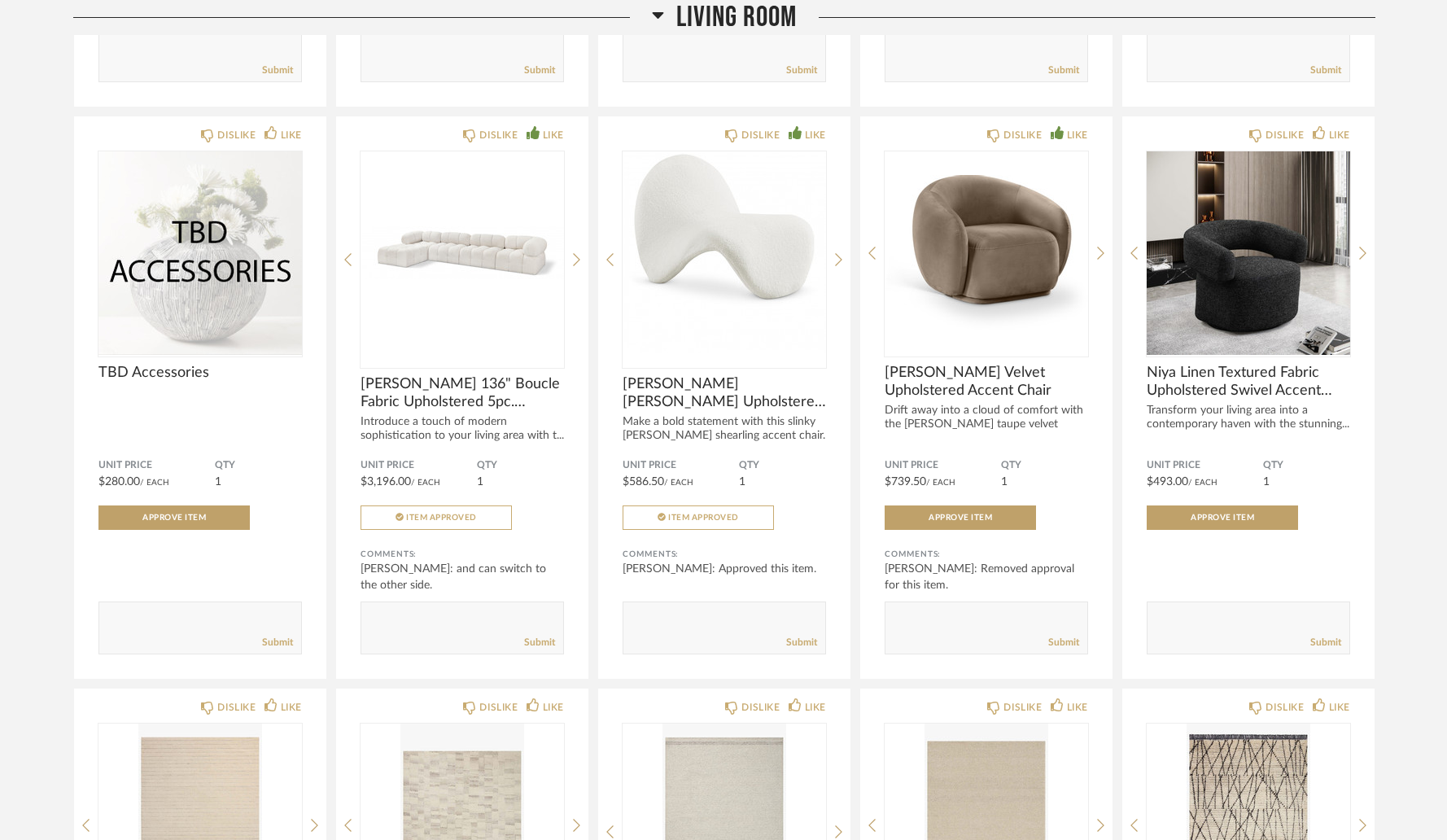
scroll to position [5025, 0]
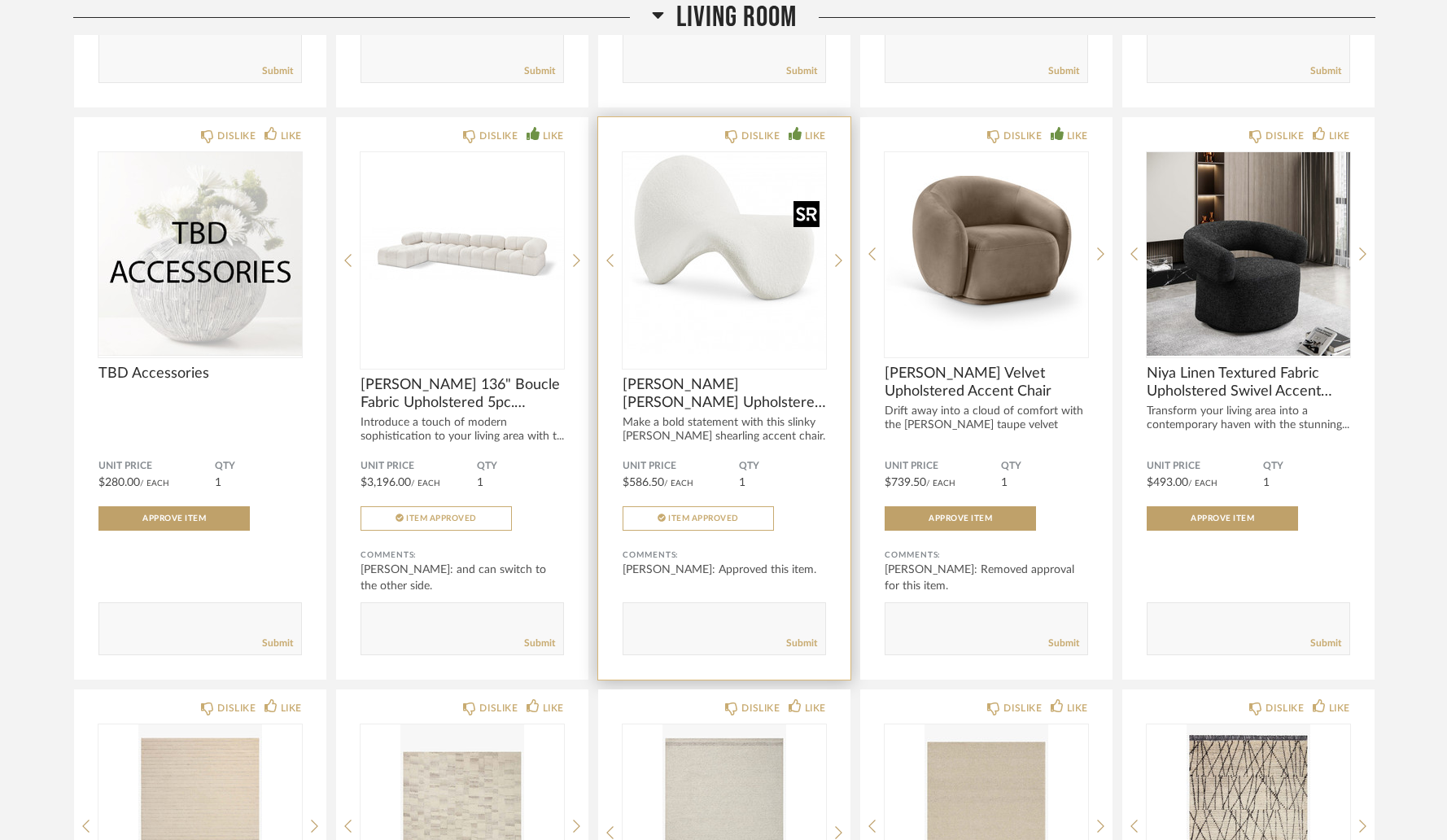
click at [755, 233] on img "0" at bounding box center [724, 253] width 203 height 203
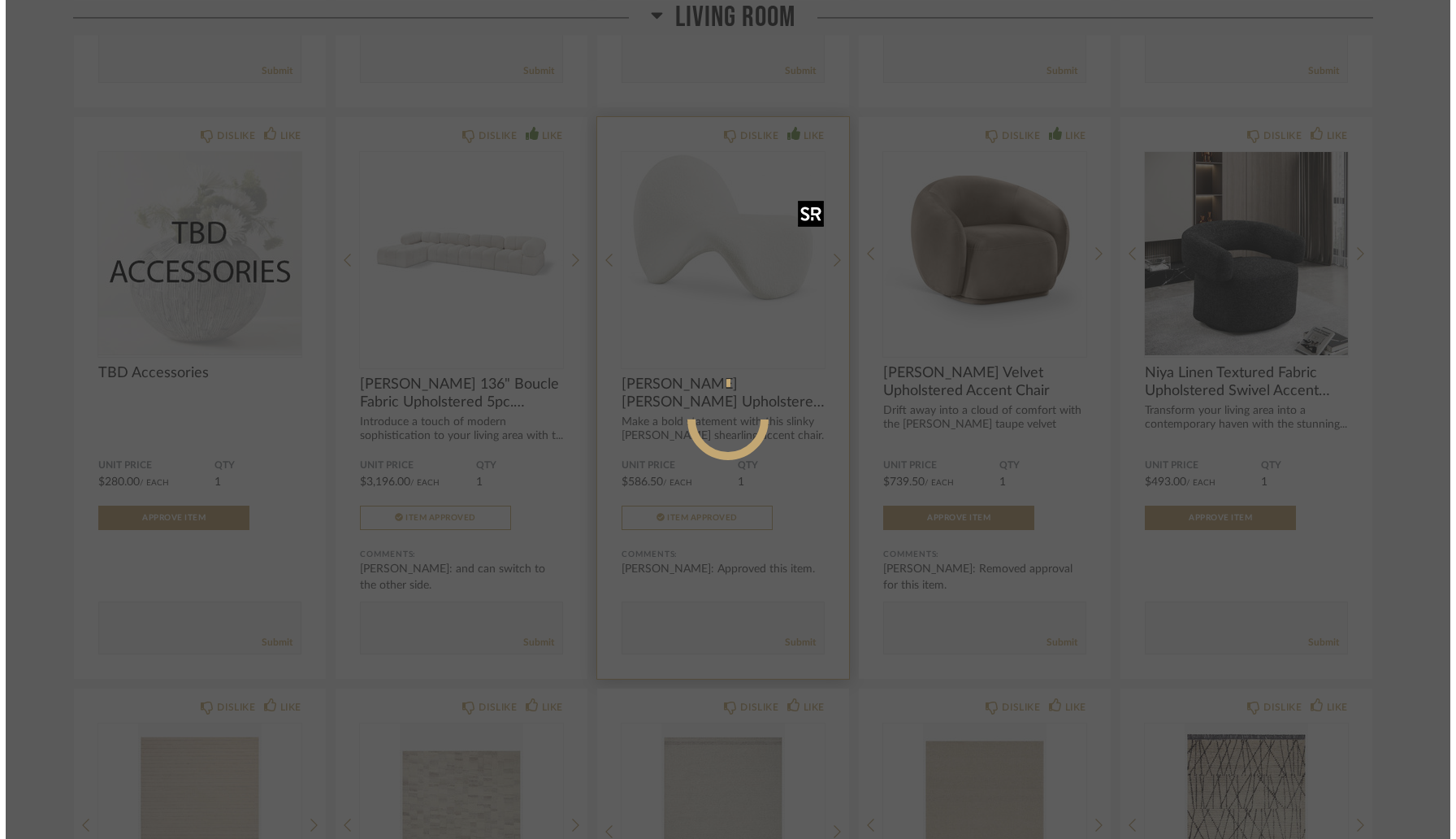
scroll to position [0, 0]
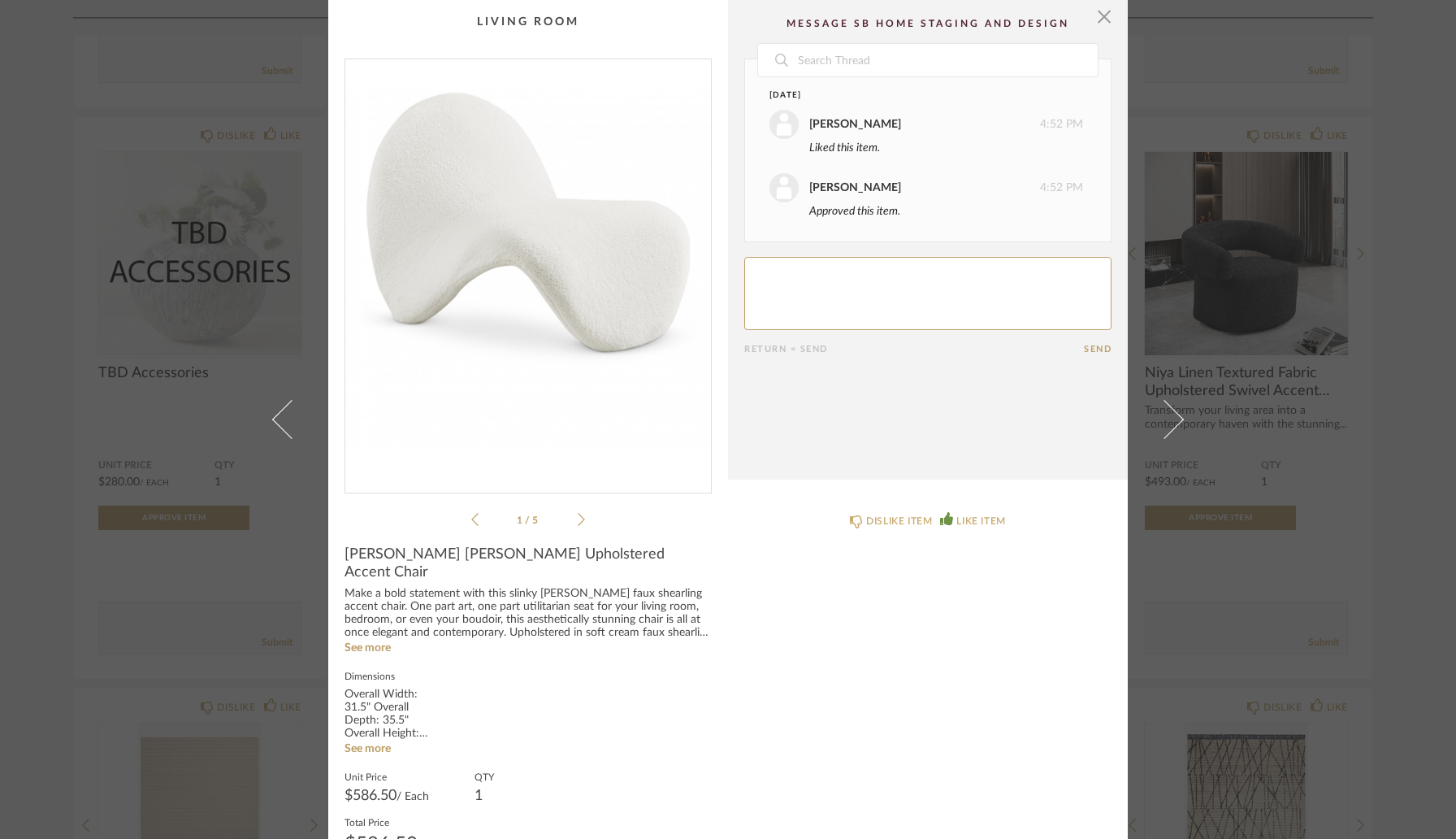
click at [554, 306] on img "0" at bounding box center [528, 269] width 366 height 420
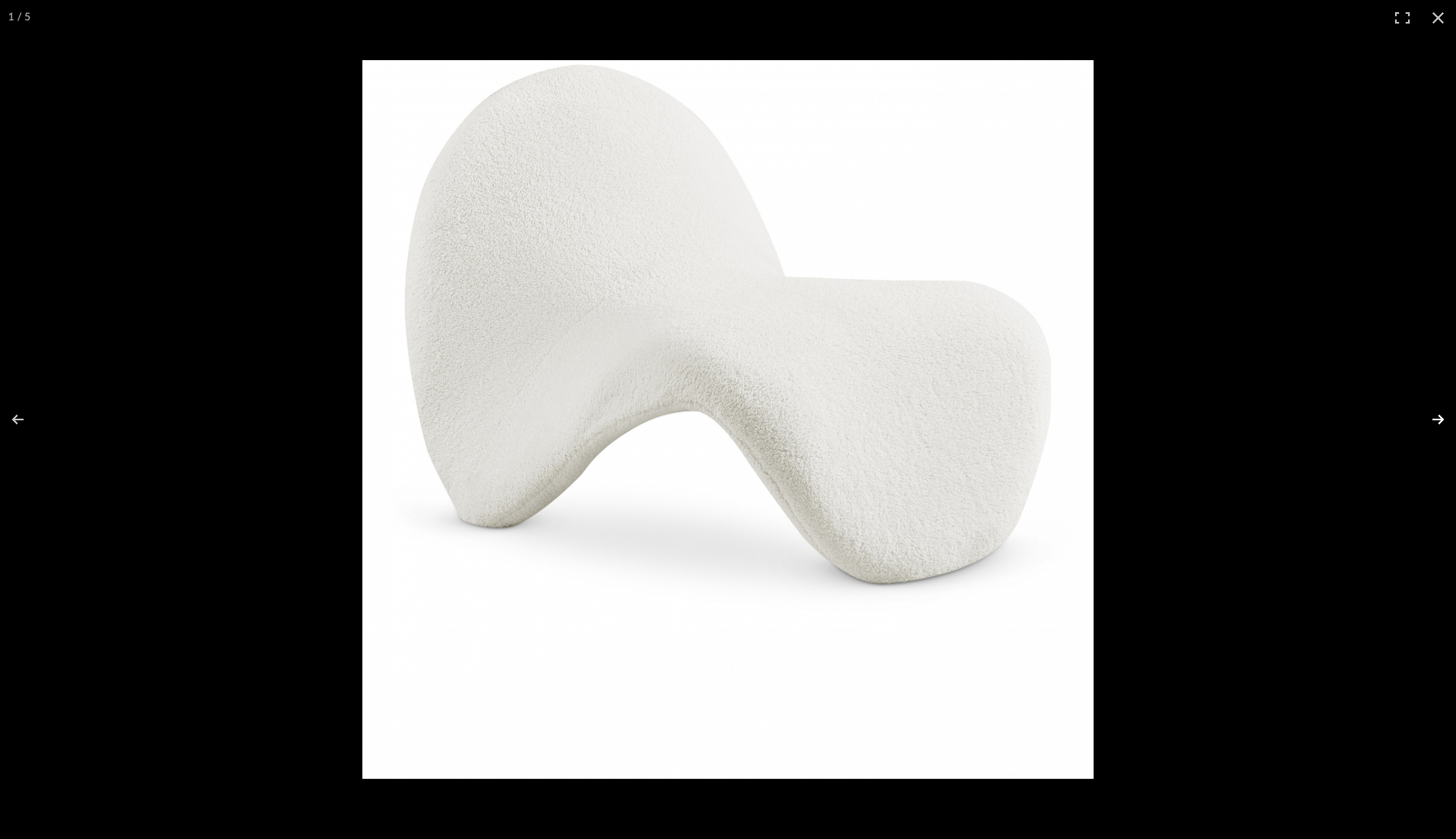
click at [1438, 418] on button at bounding box center [1428, 419] width 57 height 82
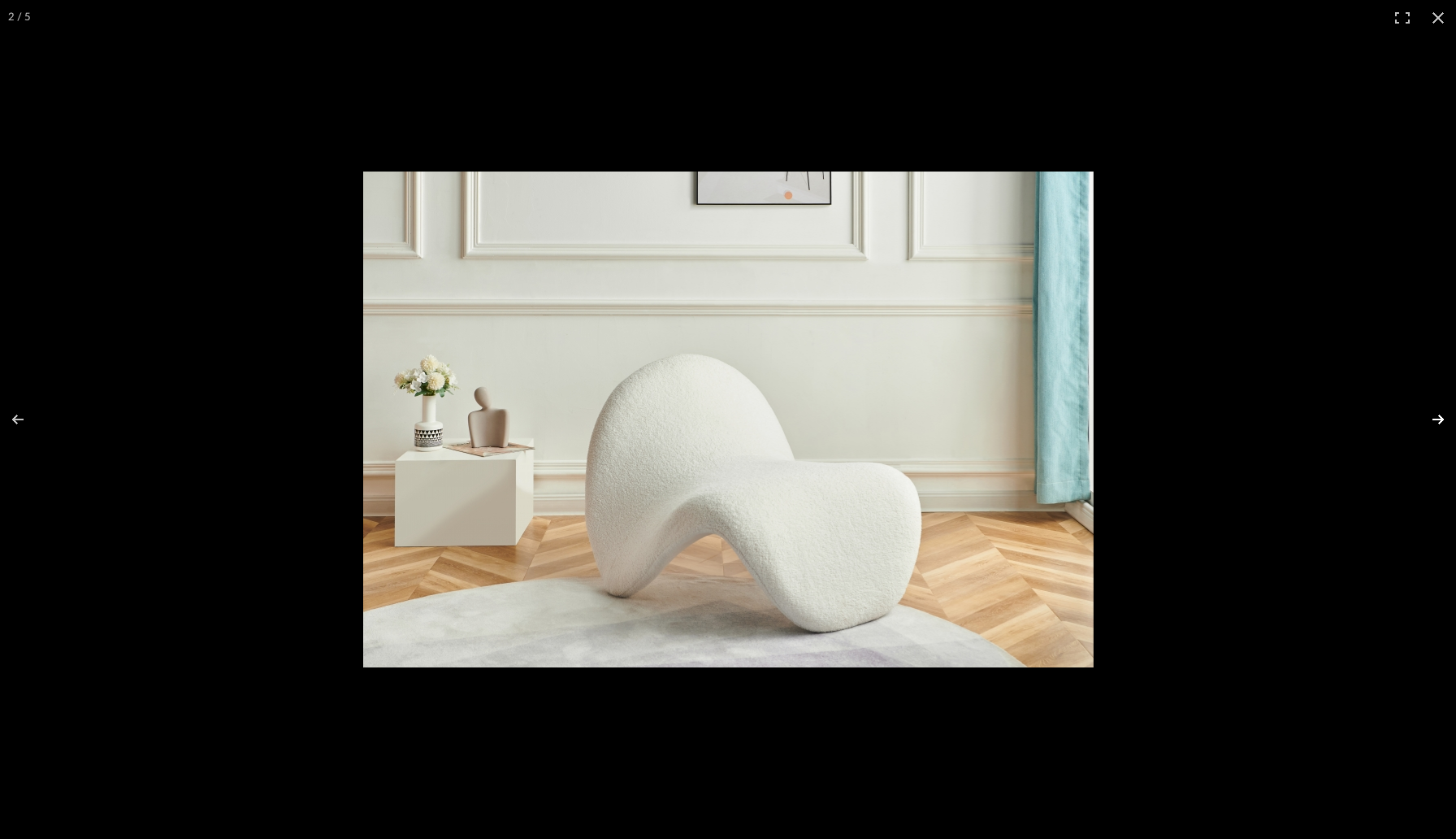
click at [1438, 418] on button at bounding box center [1428, 419] width 57 height 82
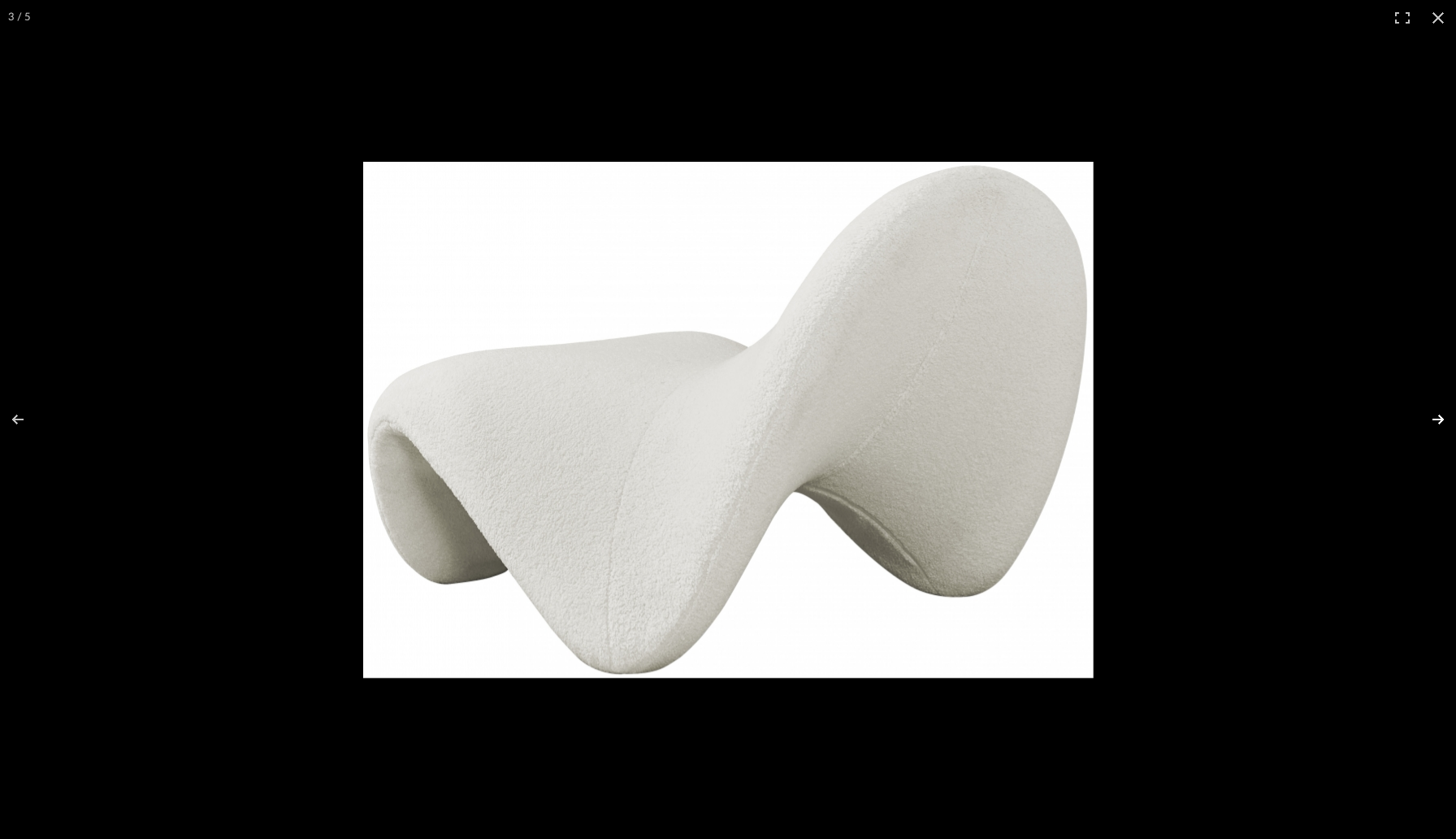
click at [1438, 418] on button at bounding box center [1428, 419] width 57 height 82
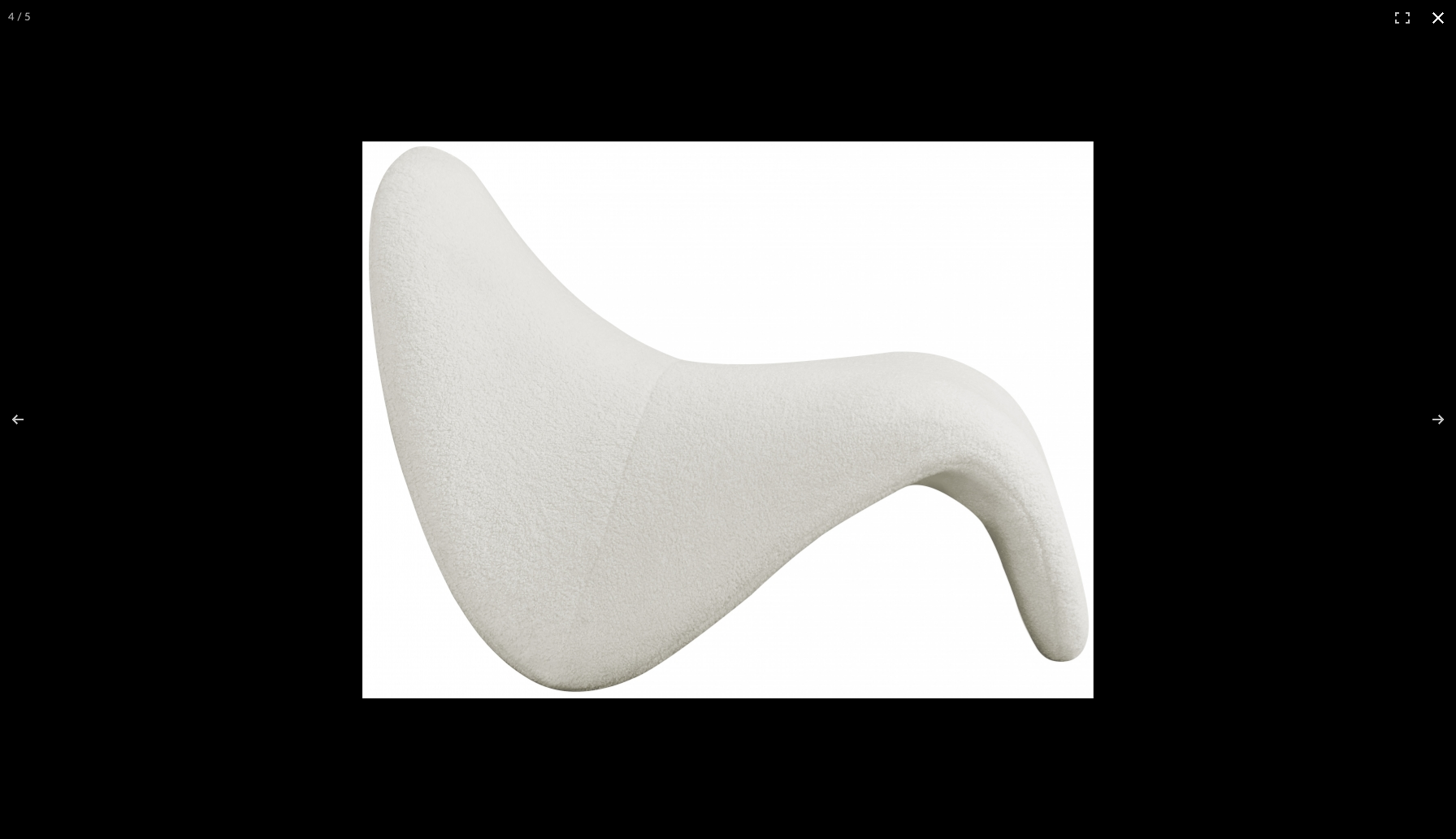
click at [1442, 25] on button at bounding box center [1438, 18] width 36 height 36
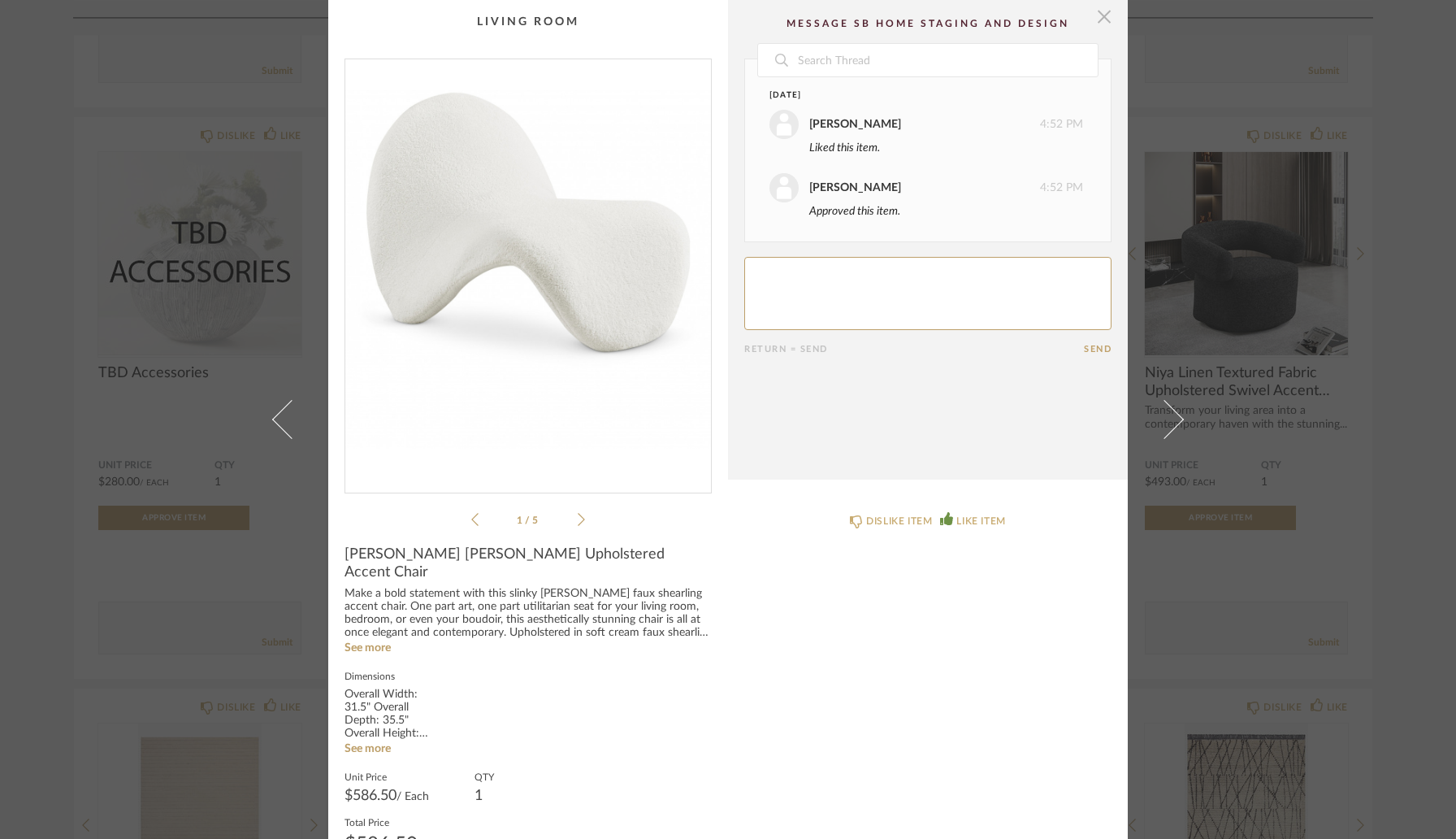
click at [1097, 20] on span "button" at bounding box center [1104, 16] width 32 height 32
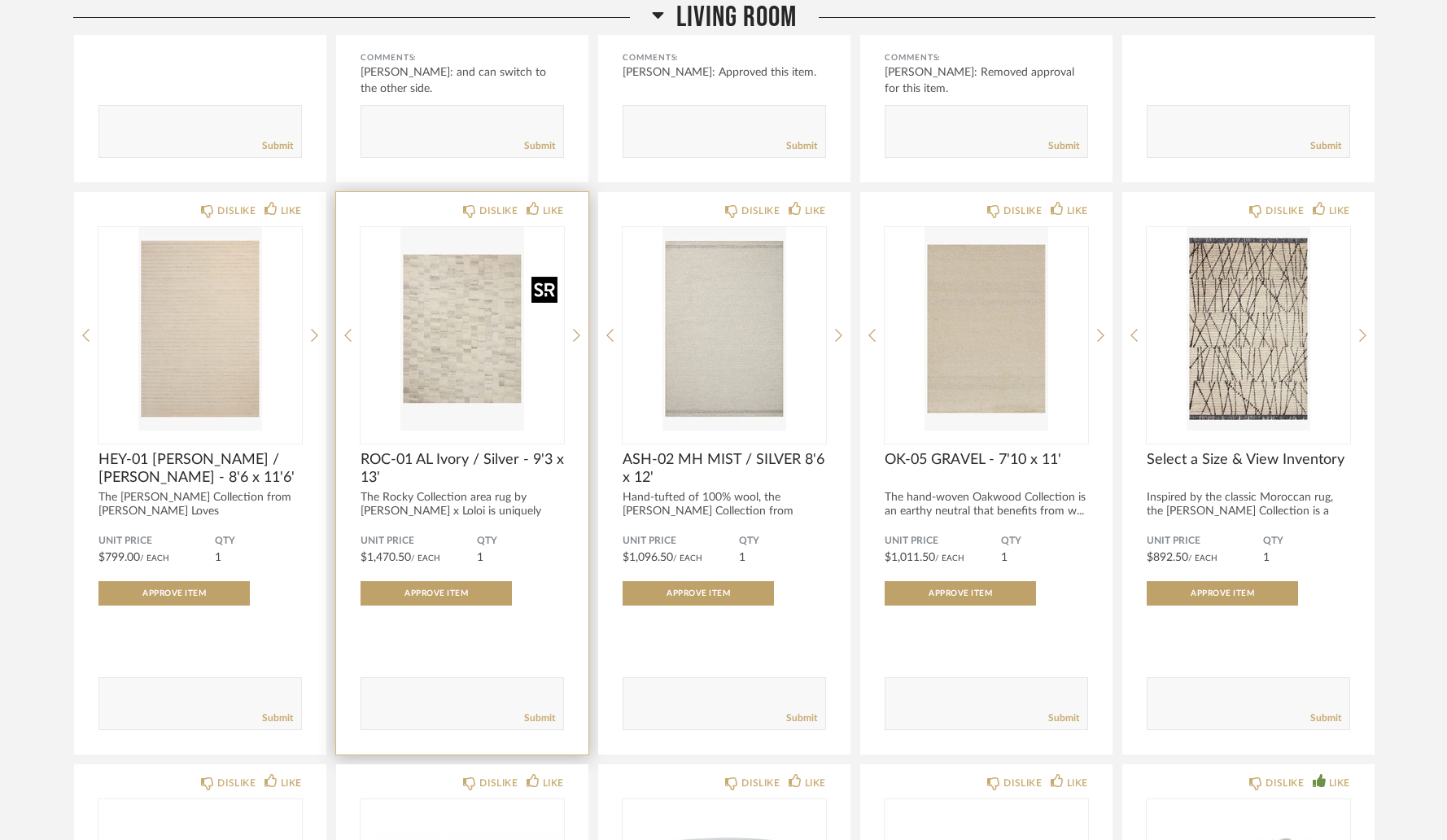
scroll to position [5523, 0]
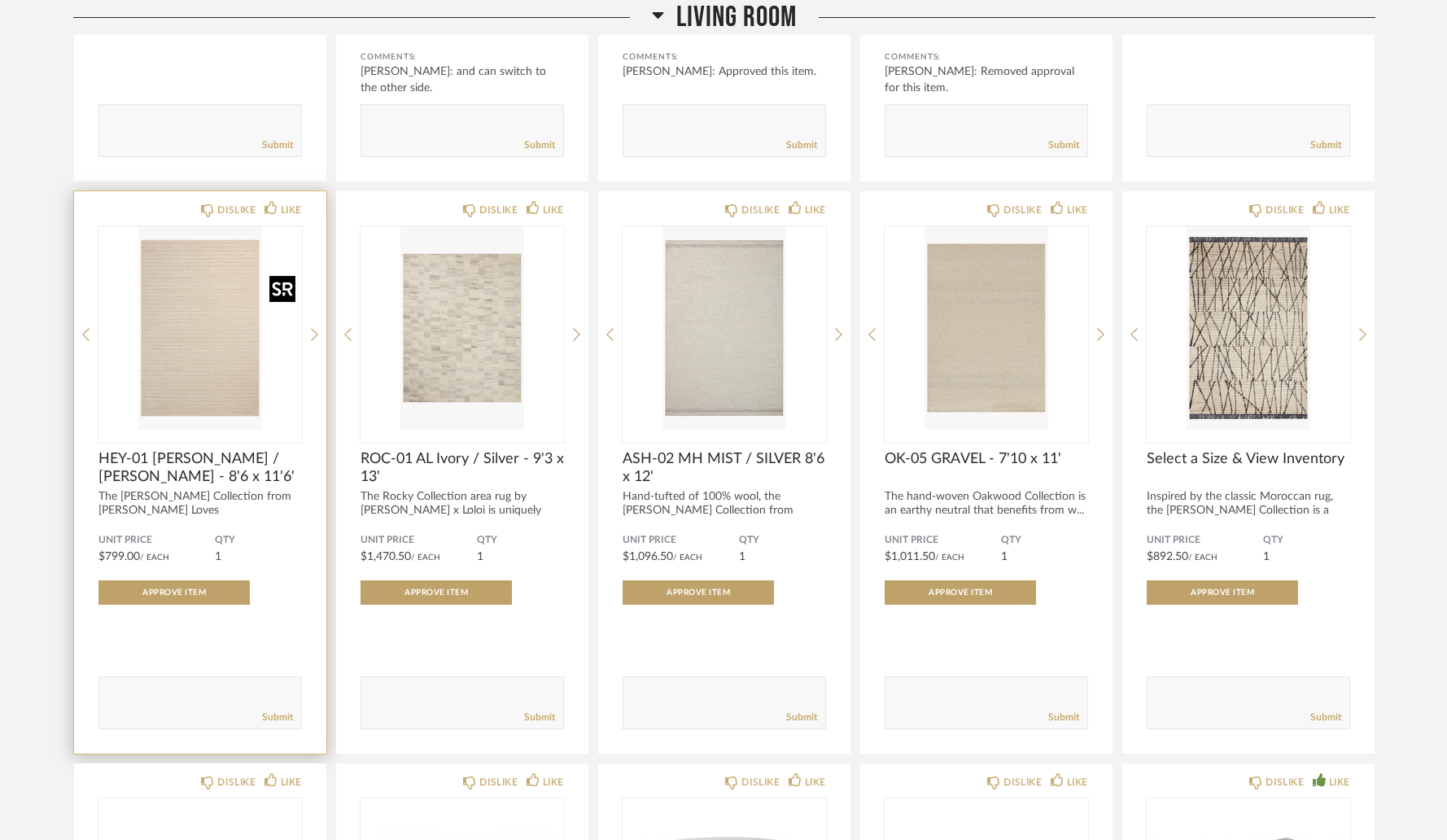
click at [216, 374] on img "0" at bounding box center [200, 327] width 203 height 203
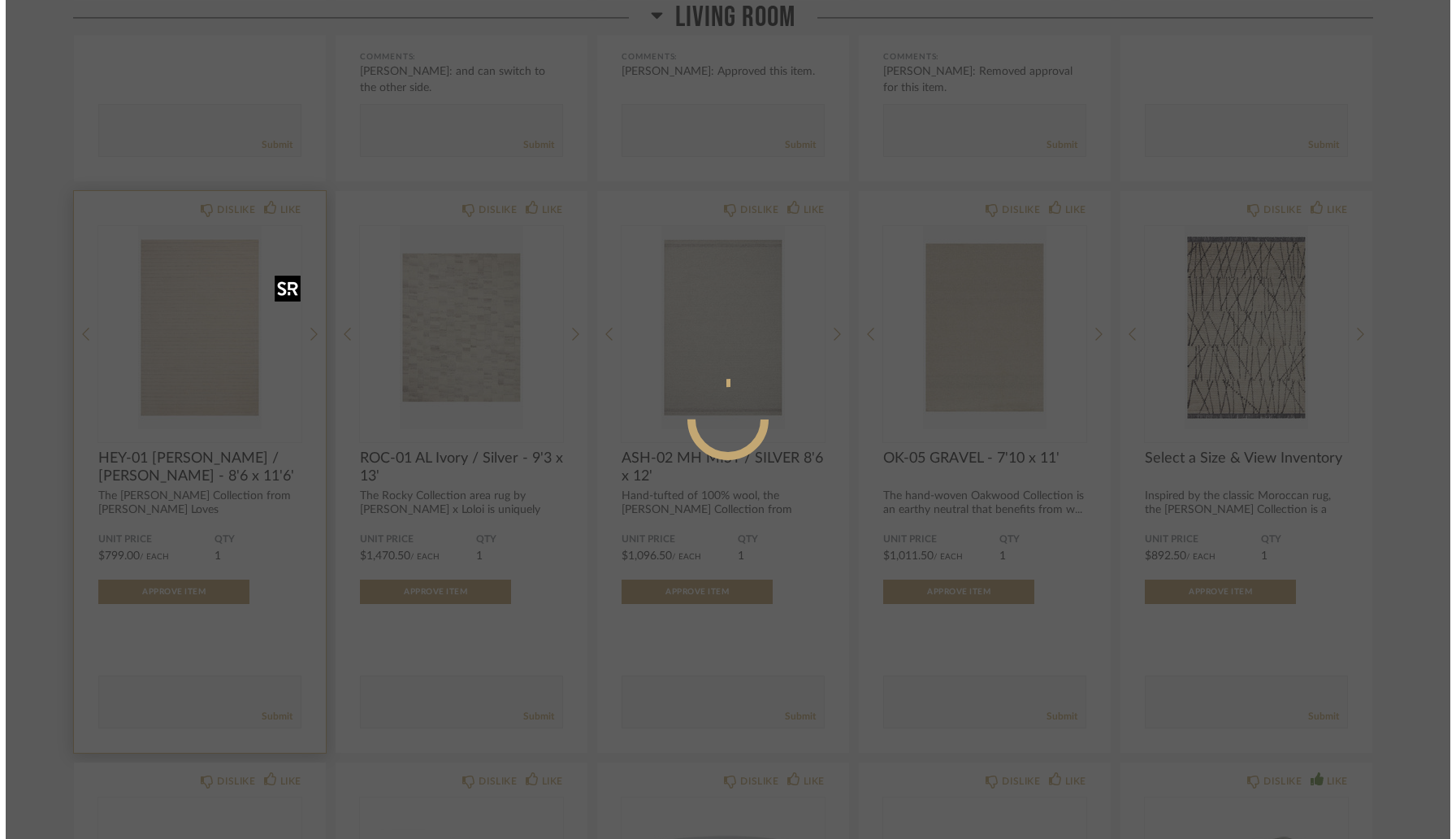
scroll to position [0, 0]
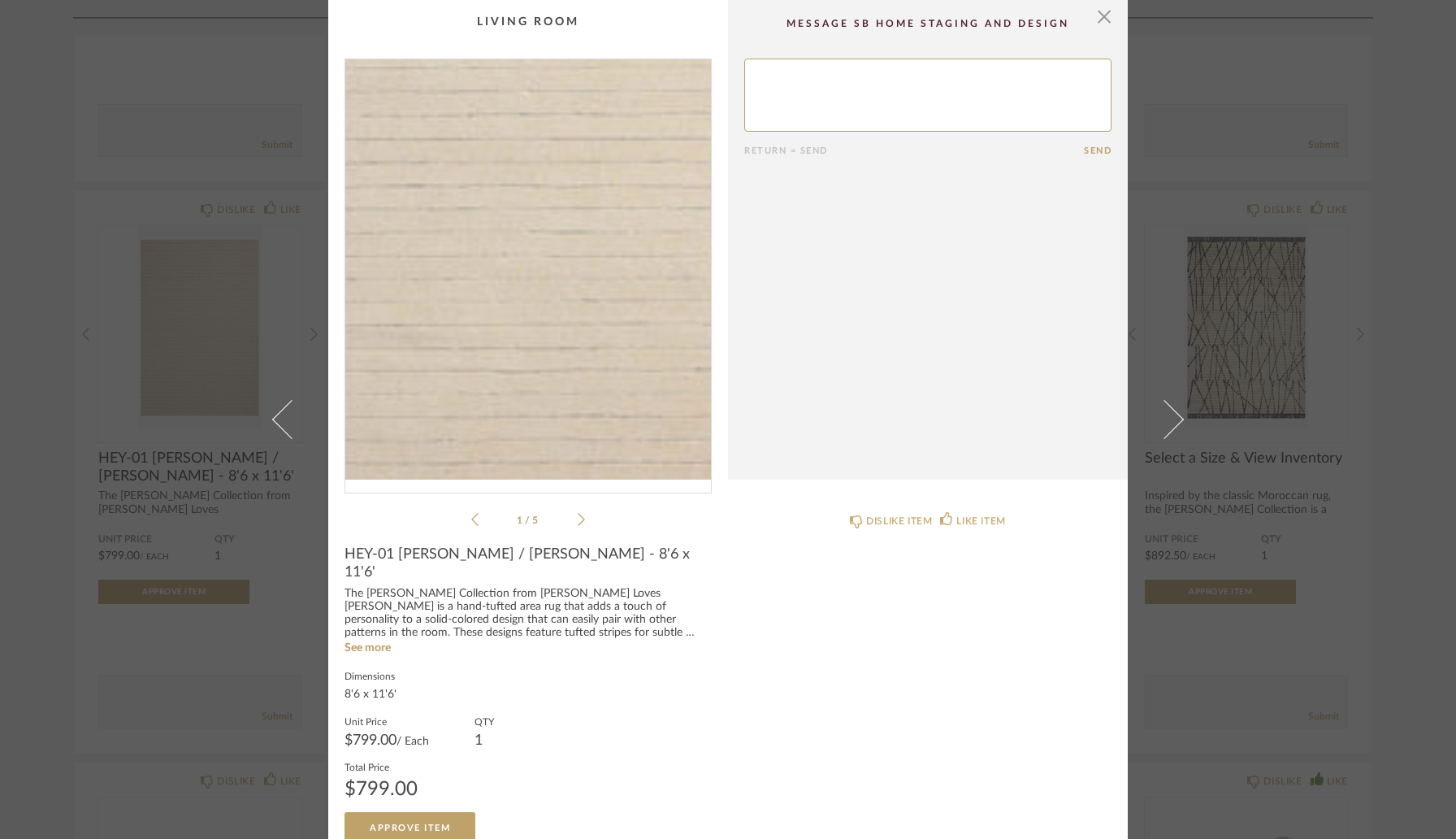
click at [514, 333] on img "0" at bounding box center [528, 269] width 366 height 420
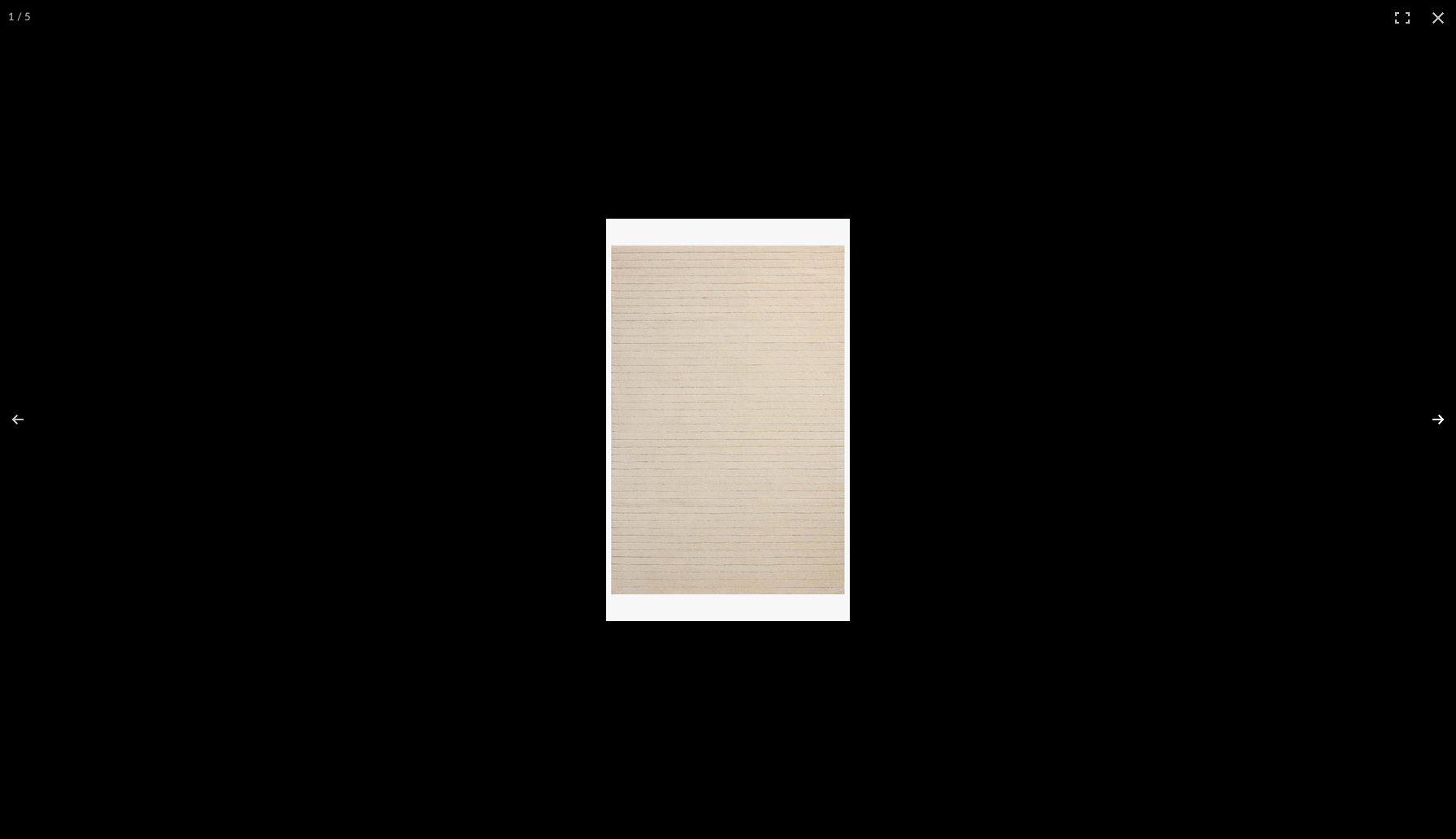
click at [1442, 422] on button at bounding box center [1428, 419] width 57 height 82
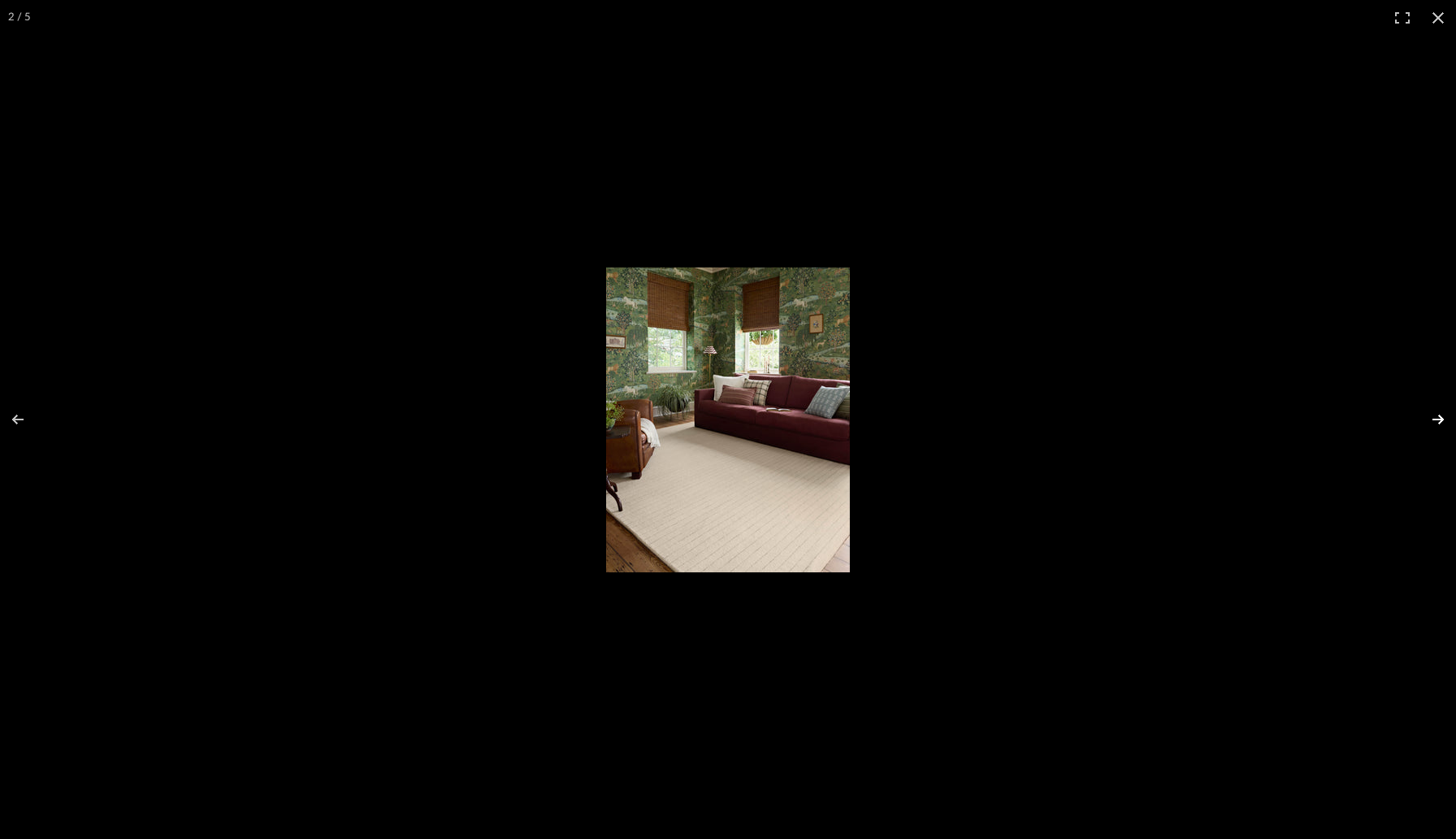
click at [1442, 422] on button at bounding box center [1428, 419] width 57 height 82
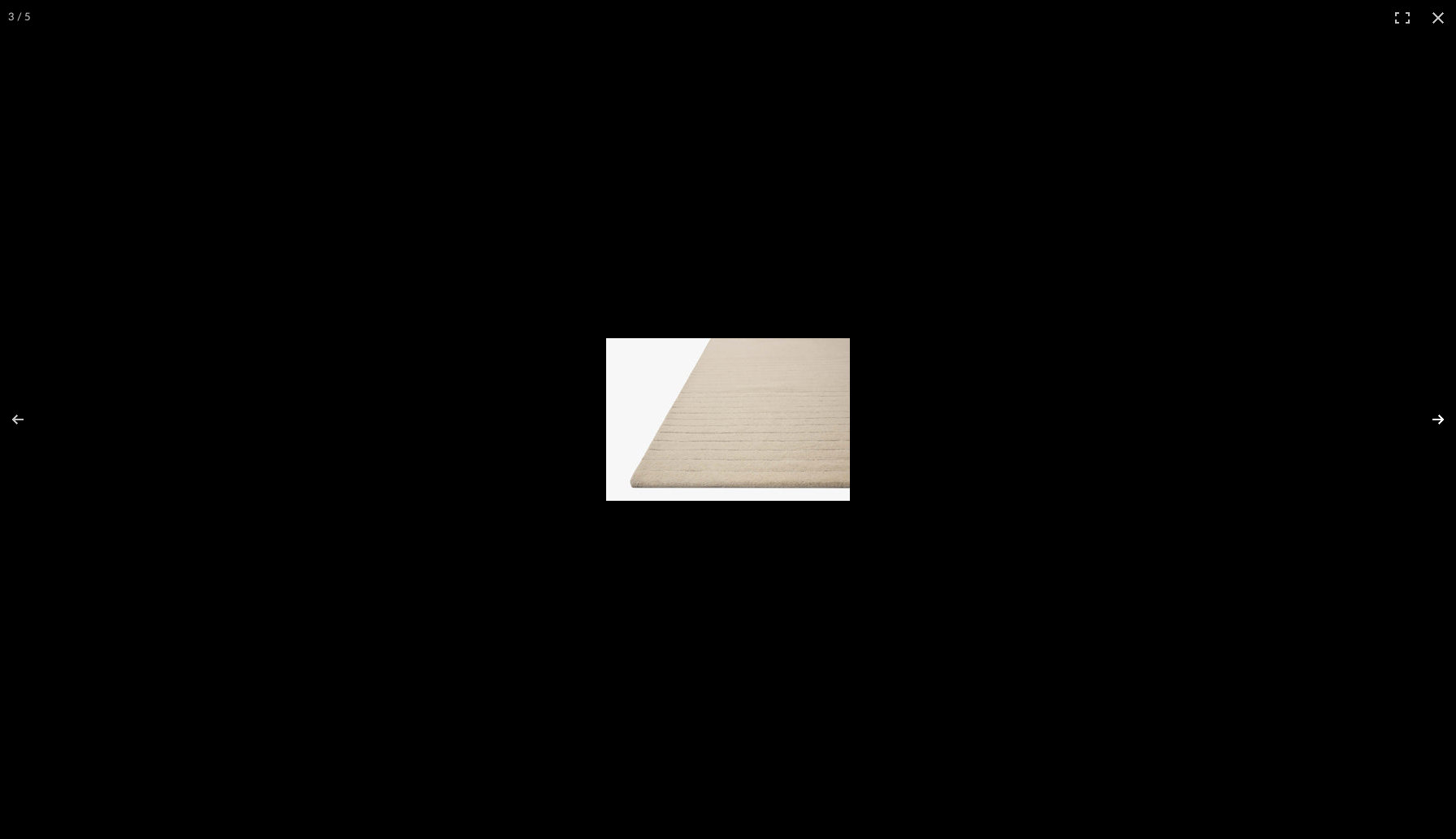
click at [1442, 422] on button at bounding box center [1428, 419] width 57 height 82
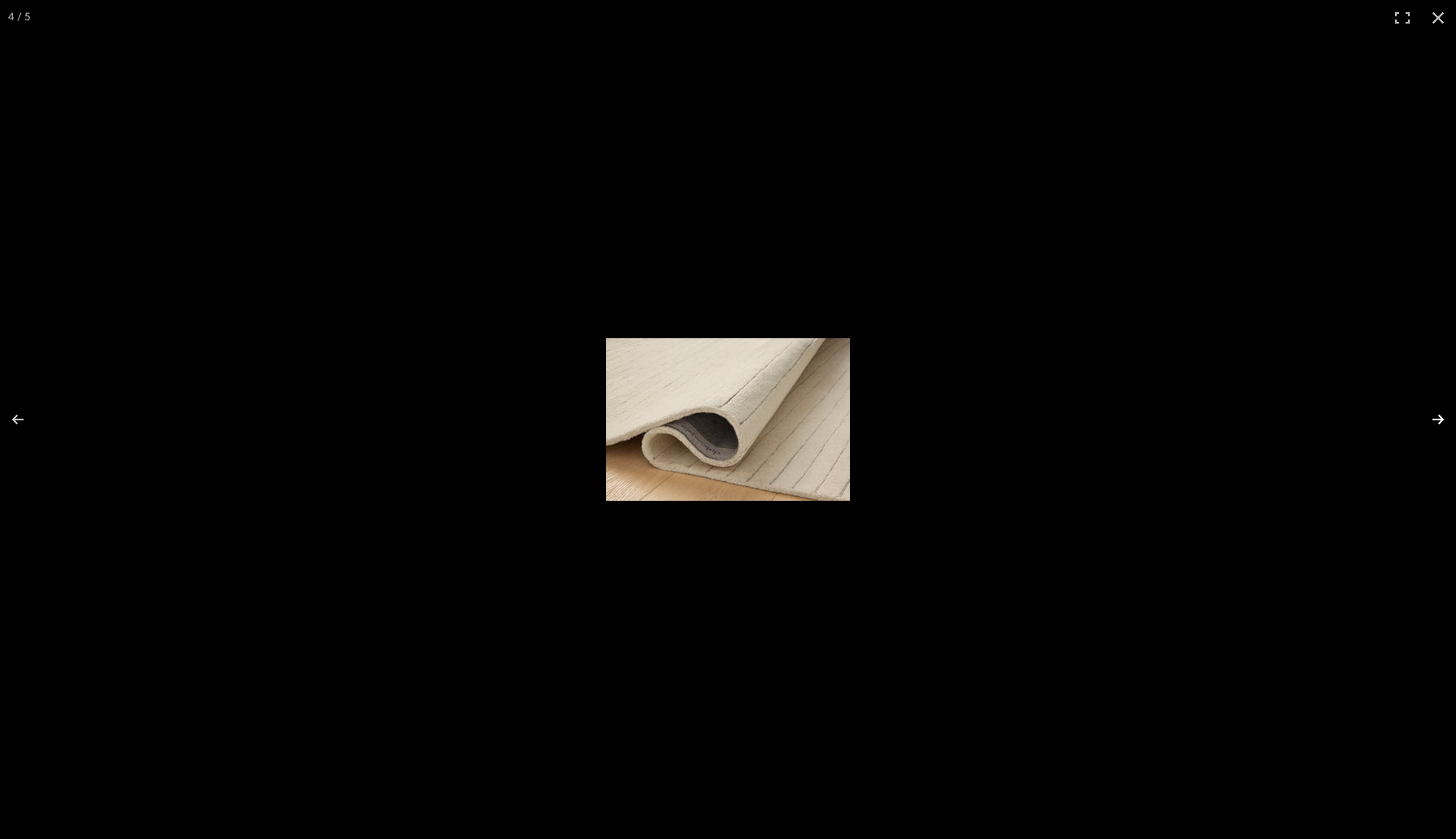
click at [1439, 413] on button at bounding box center [1428, 419] width 57 height 82
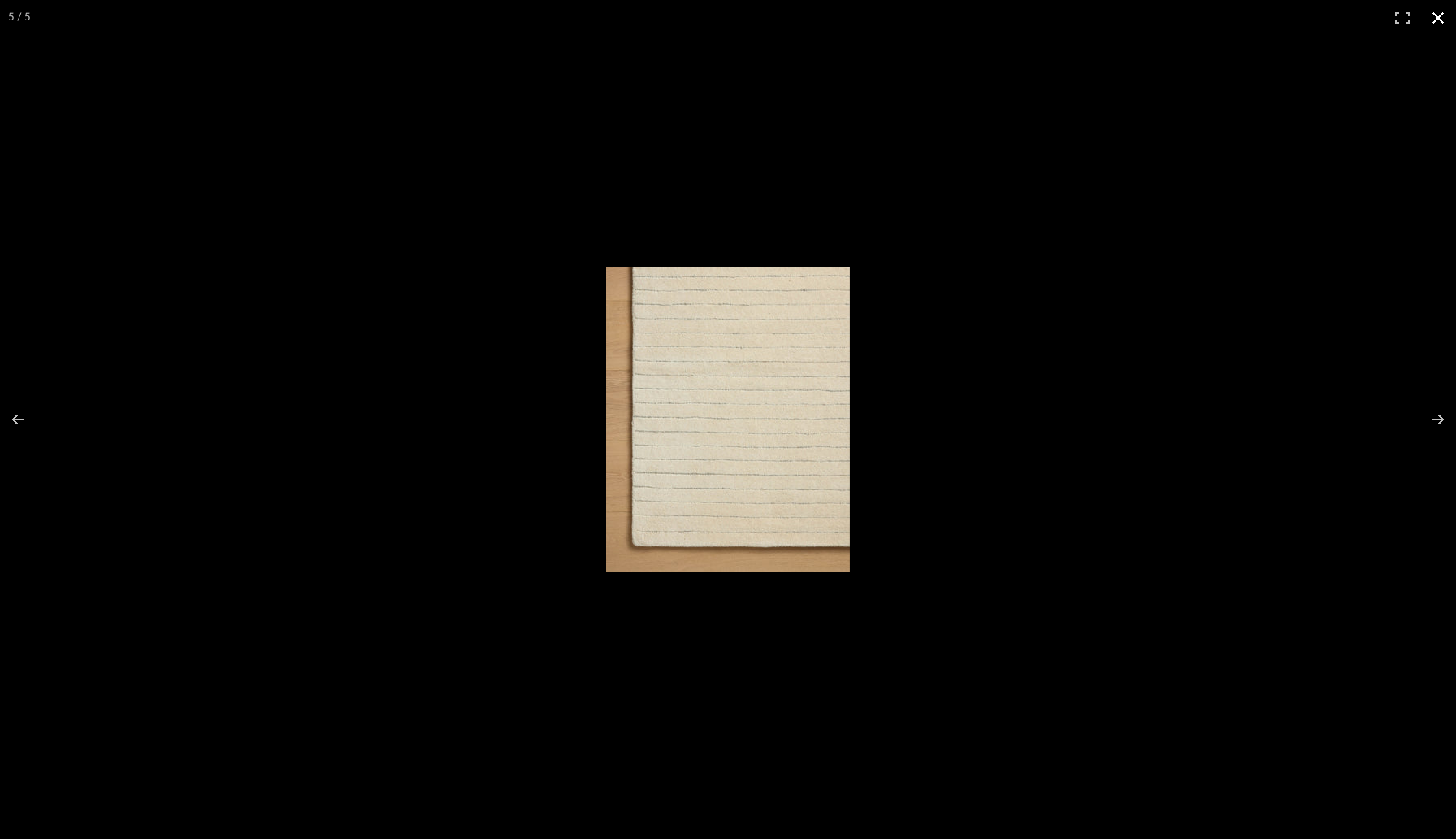
click at [1437, 19] on button at bounding box center [1438, 18] width 36 height 36
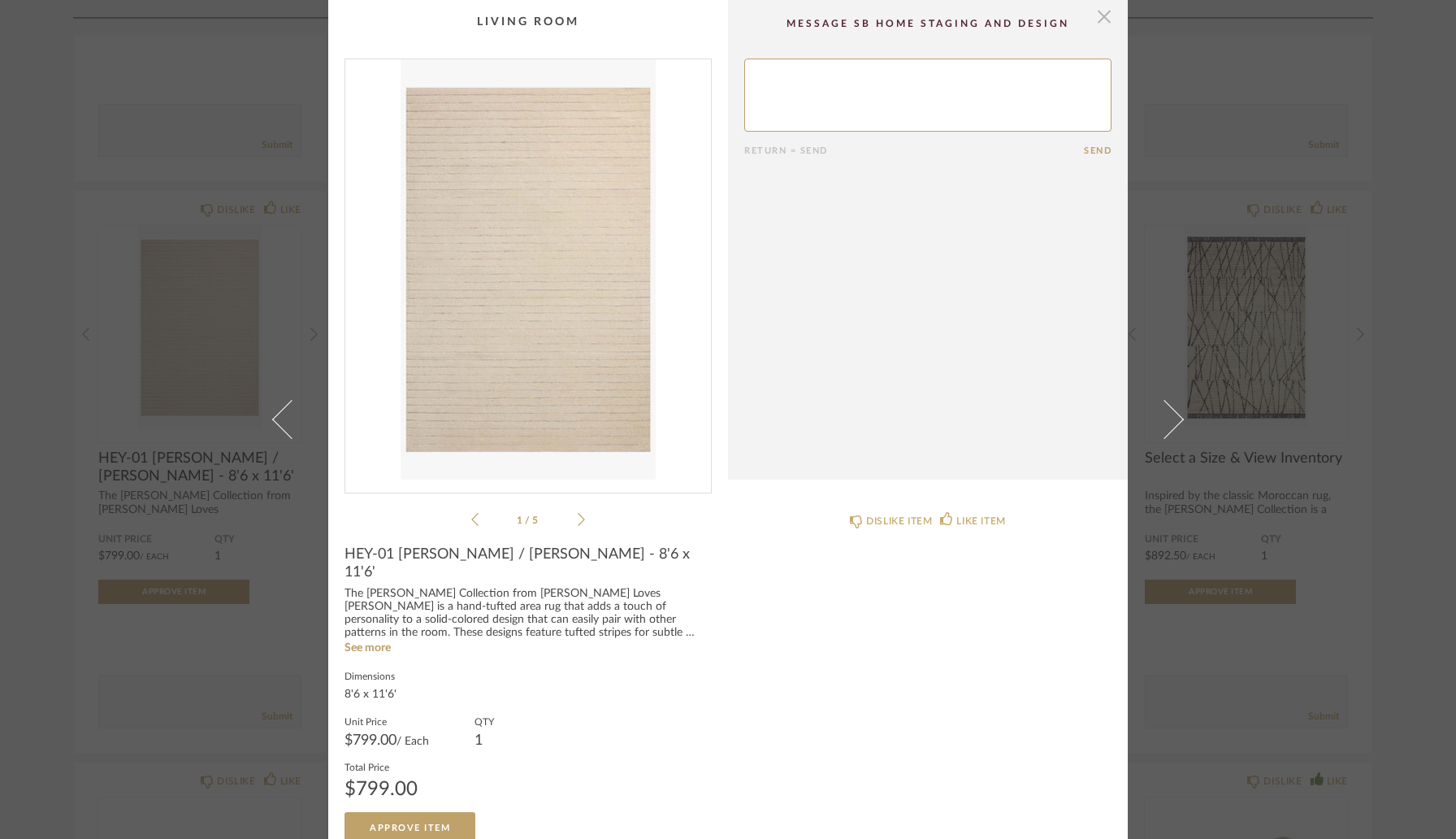
click at [1099, 26] on span "button" at bounding box center [1104, 16] width 32 height 32
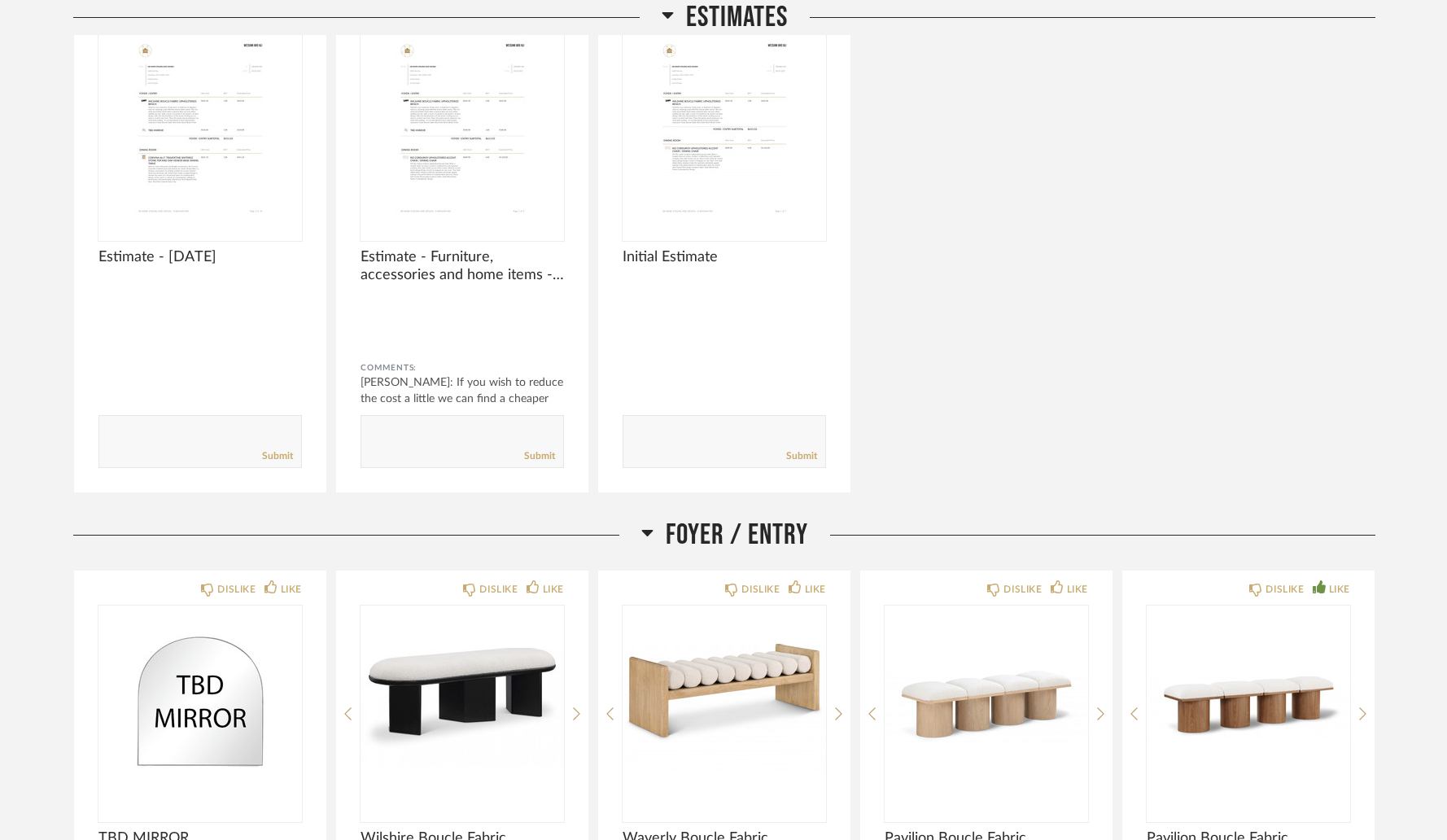
scroll to position [869, 0]
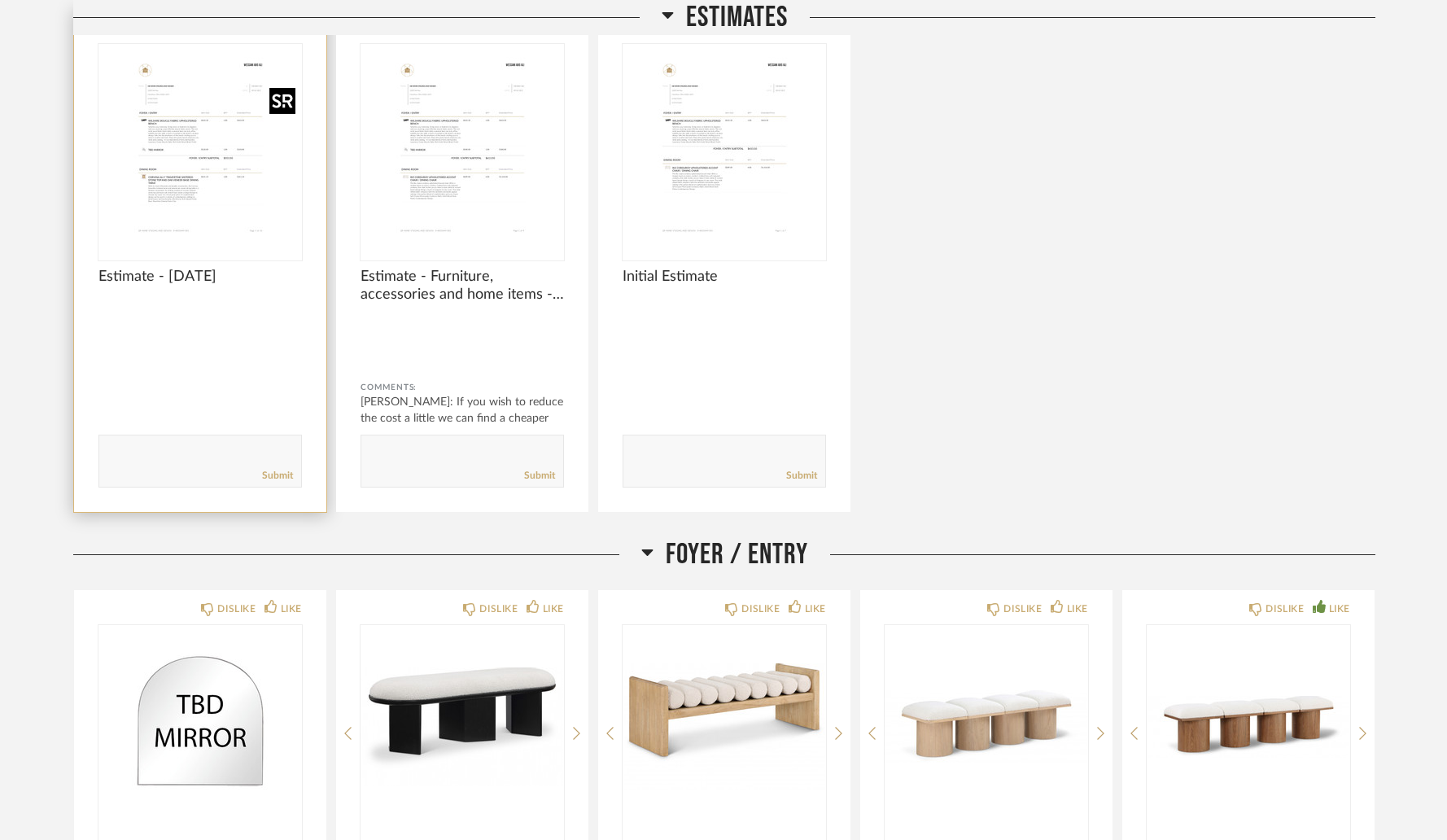
click at [183, 131] on img "0" at bounding box center [200, 145] width 203 height 203
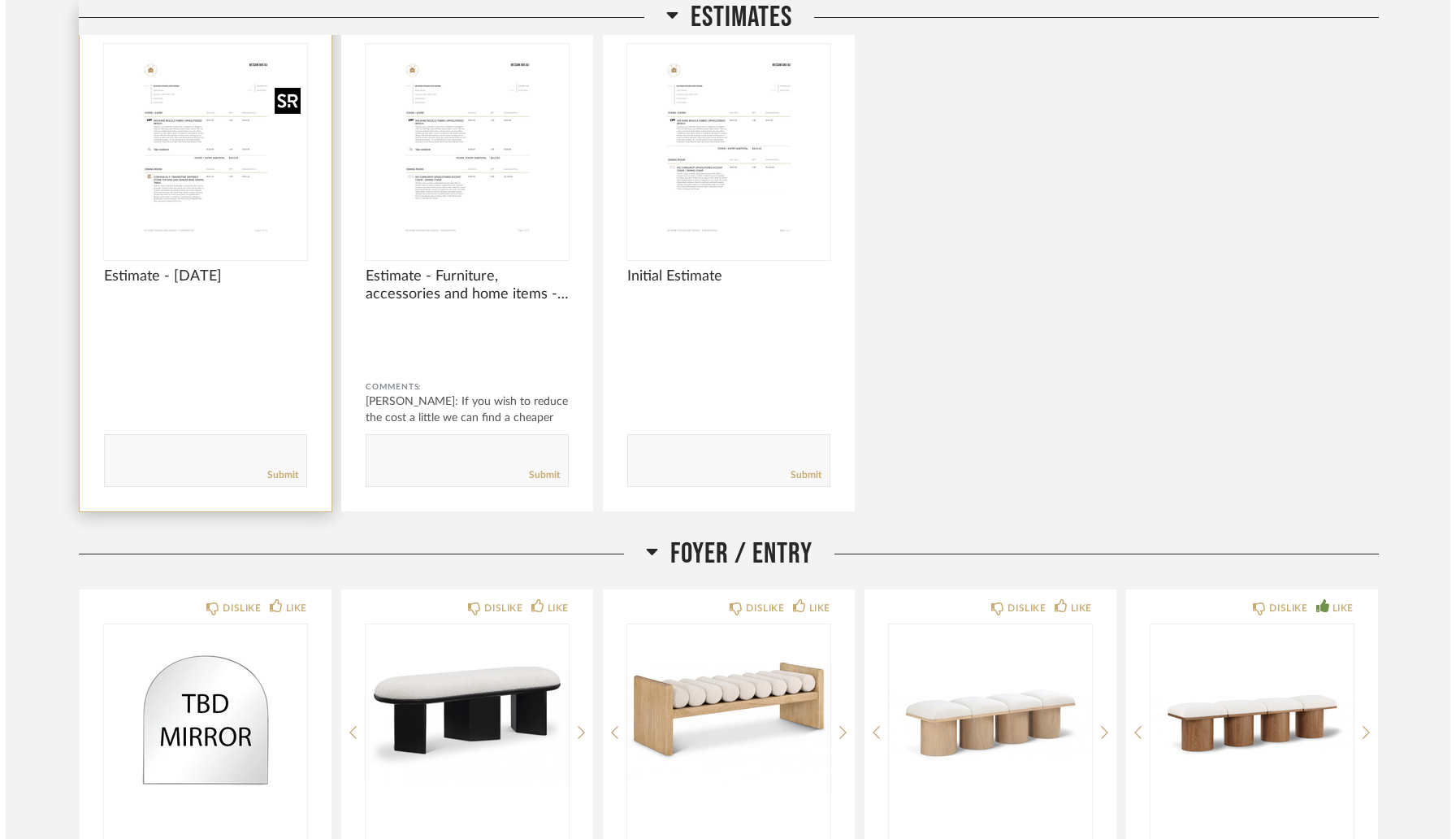
scroll to position [0, 0]
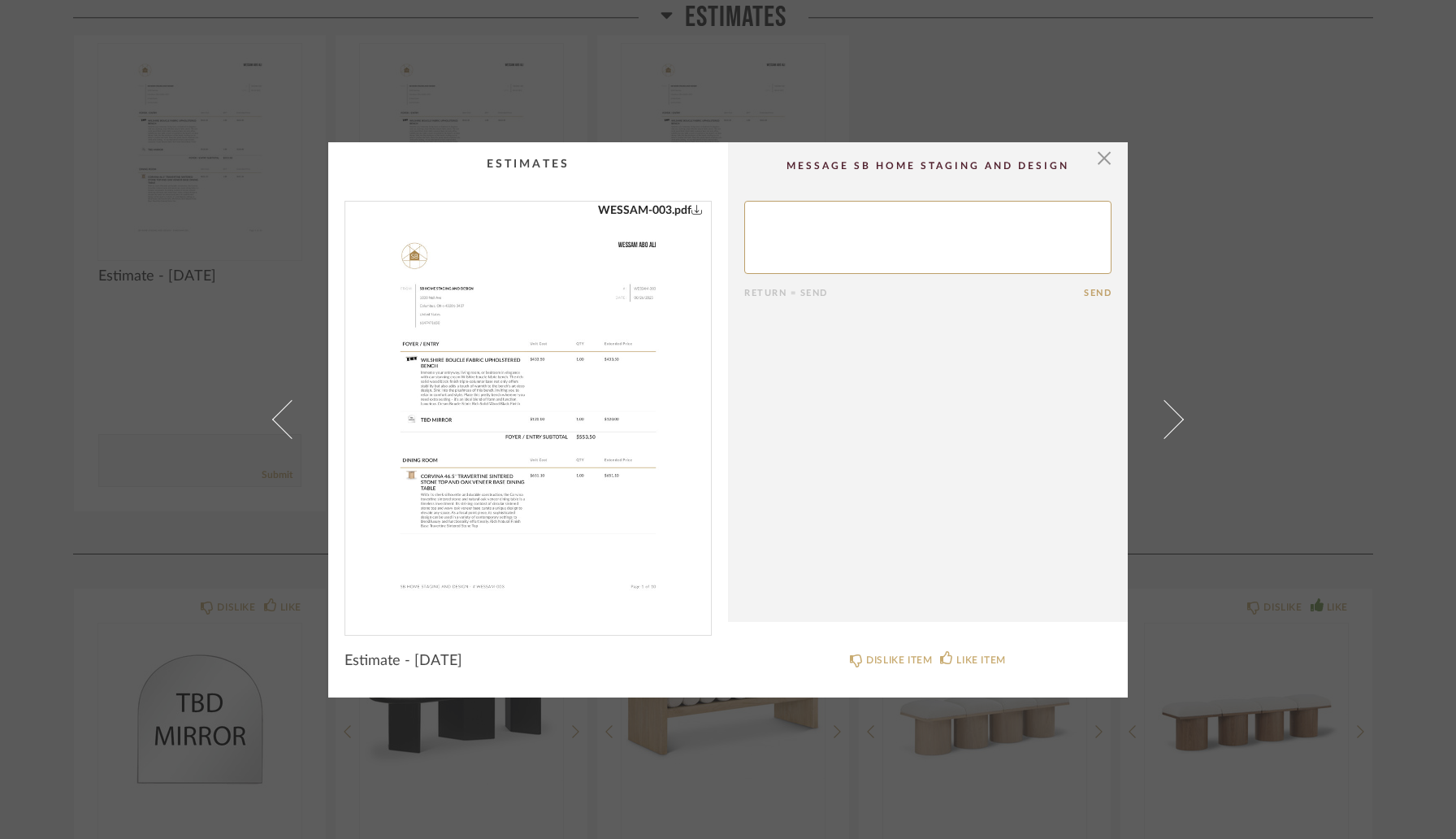
click at [449, 344] on img "0" at bounding box center [528, 411] width 330 height 420
click at [145, 245] on div "× WESSAM-003.pdf Return = Send Send Estimate - 08.26.2025 DISLIKE ITEM LIKE ITEM" at bounding box center [728, 419] width 1456 height 839
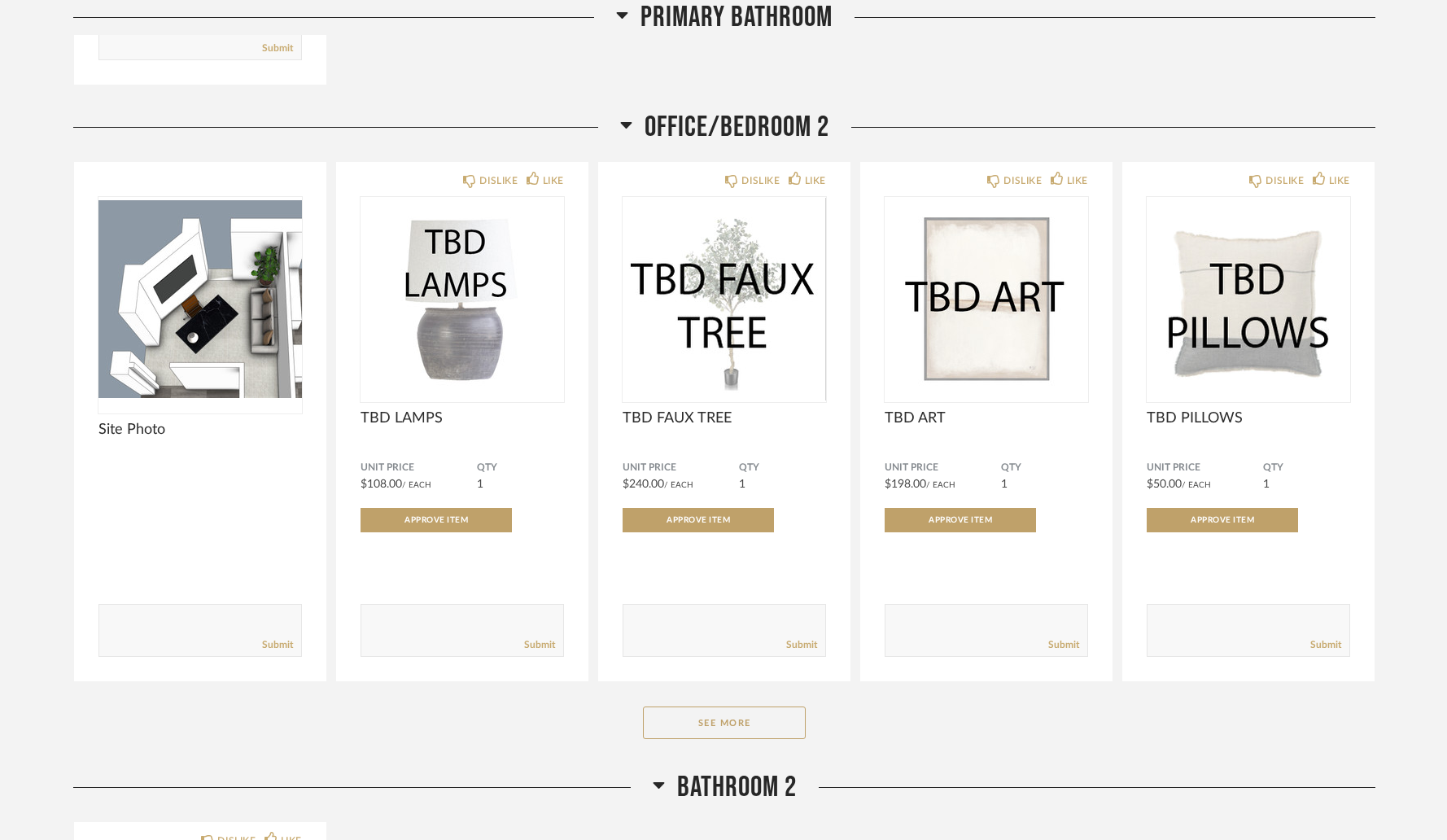
scroll to position [9371, 0]
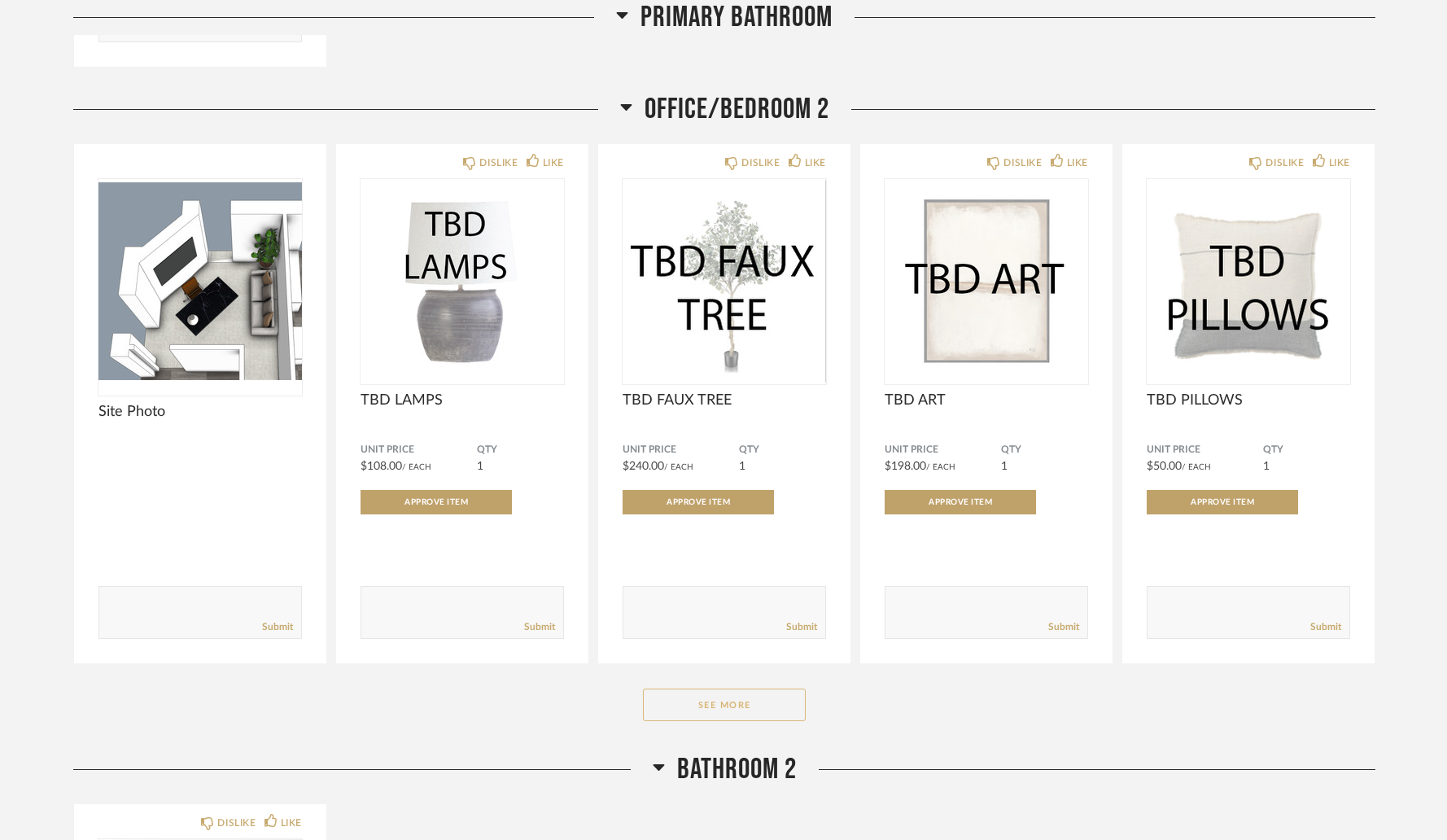
click at [733, 716] on button "See More" at bounding box center [724, 704] width 162 height 32
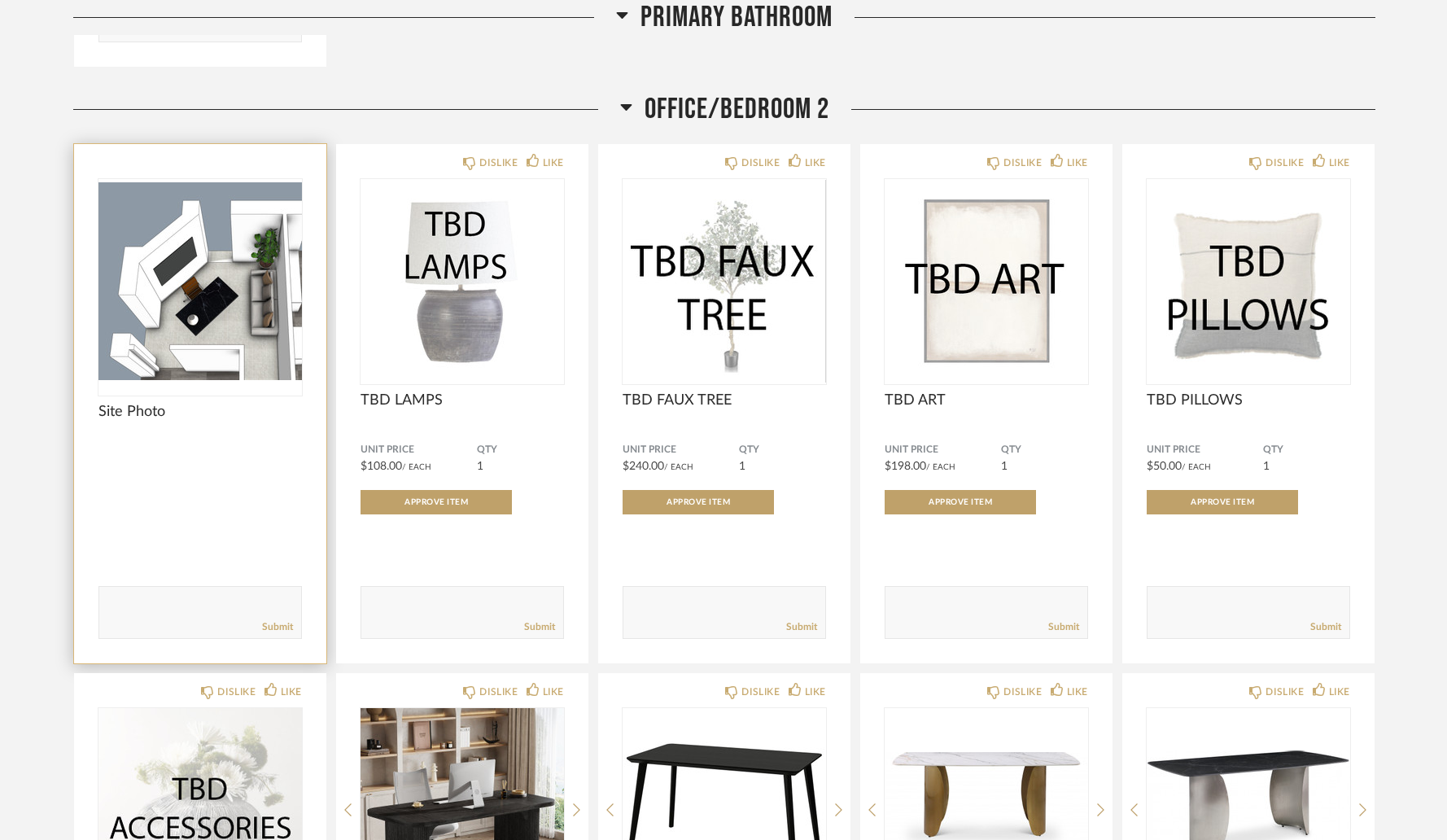
click at [212, 305] on img "0" at bounding box center [200, 281] width 203 height 203
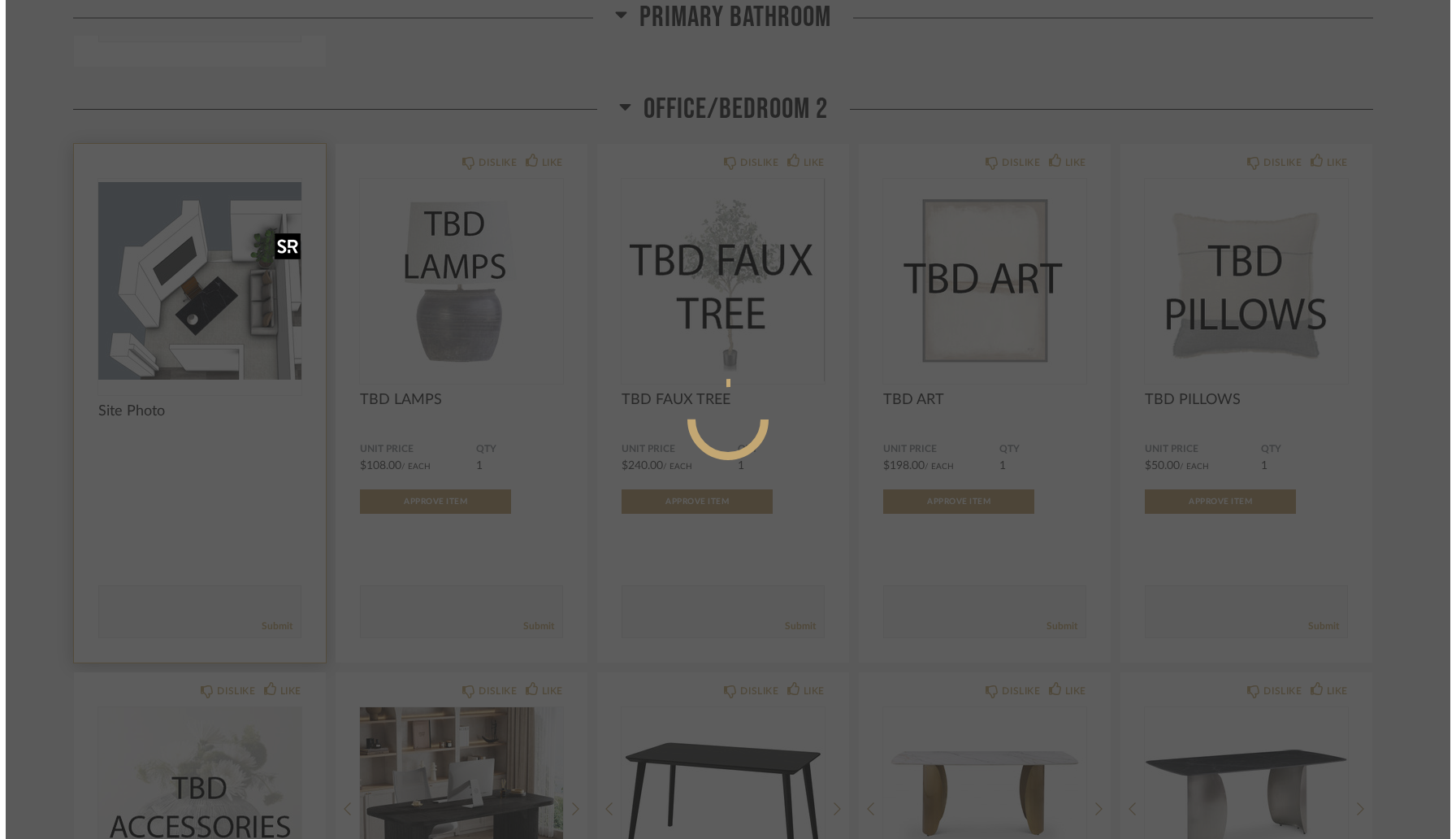
scroll to position [0, 0]
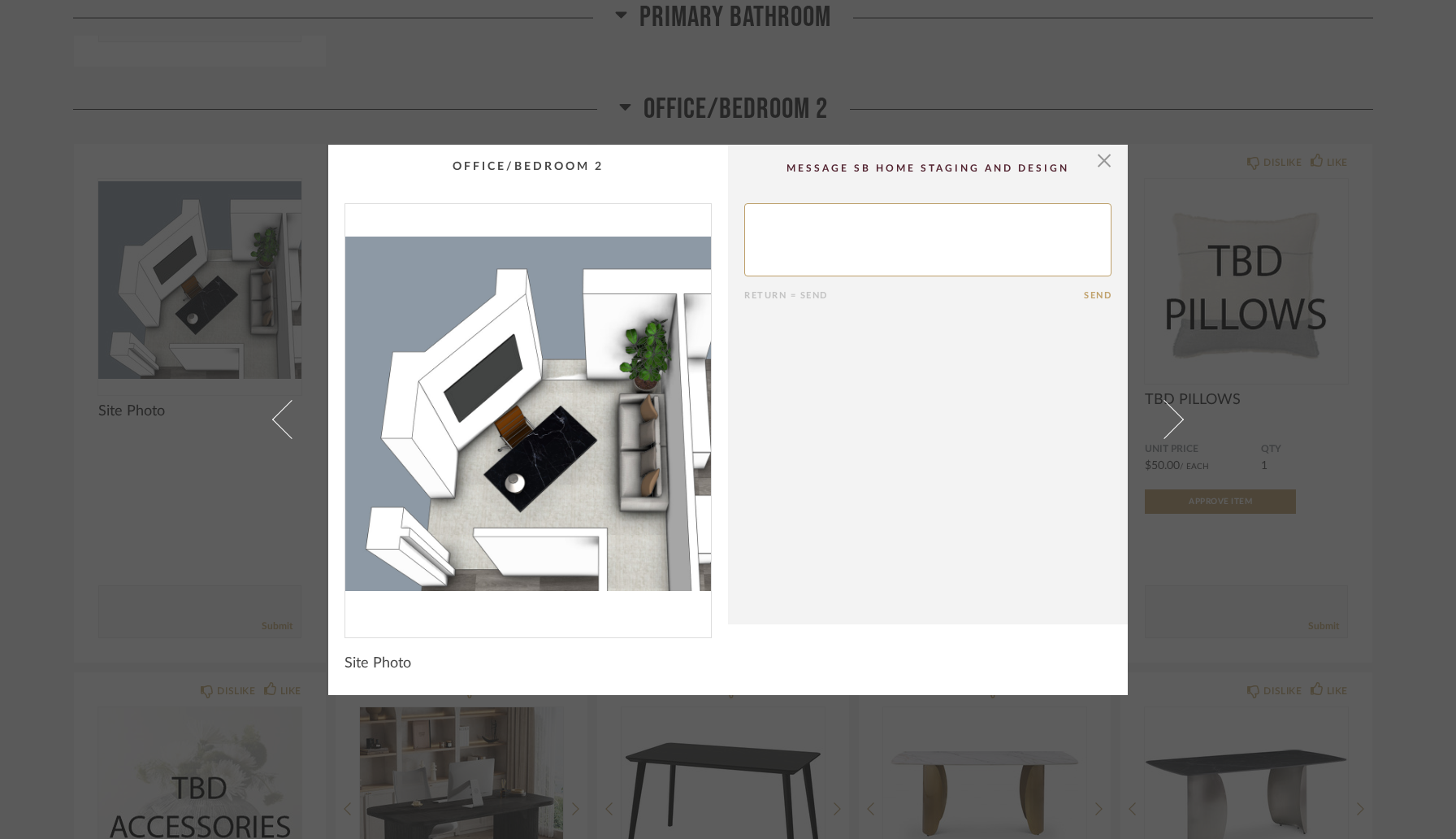
click at [564, 472] on img "0" at bounding box center [528, 413] width 366 height 420
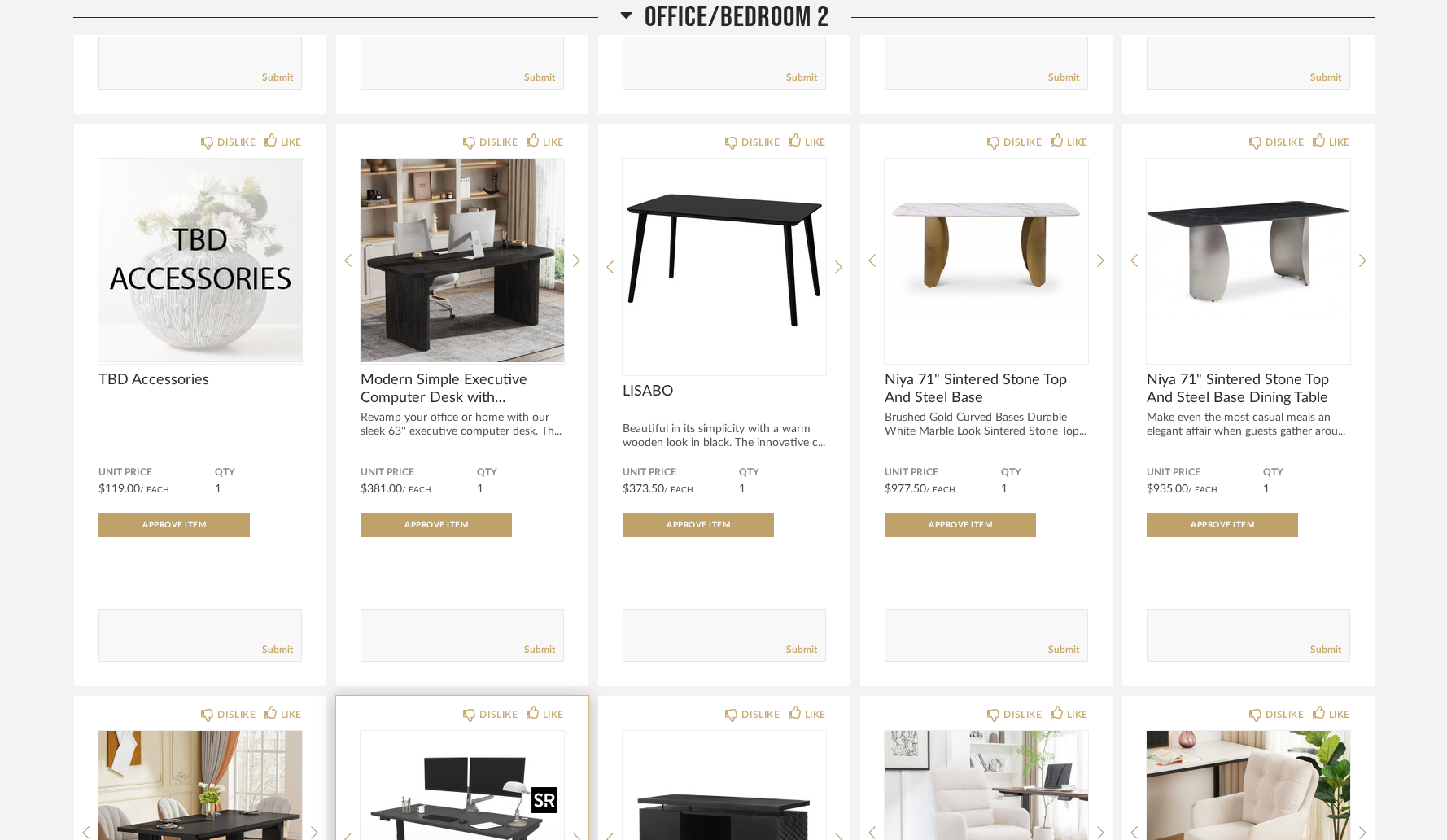
scroll to position [9916, 0]
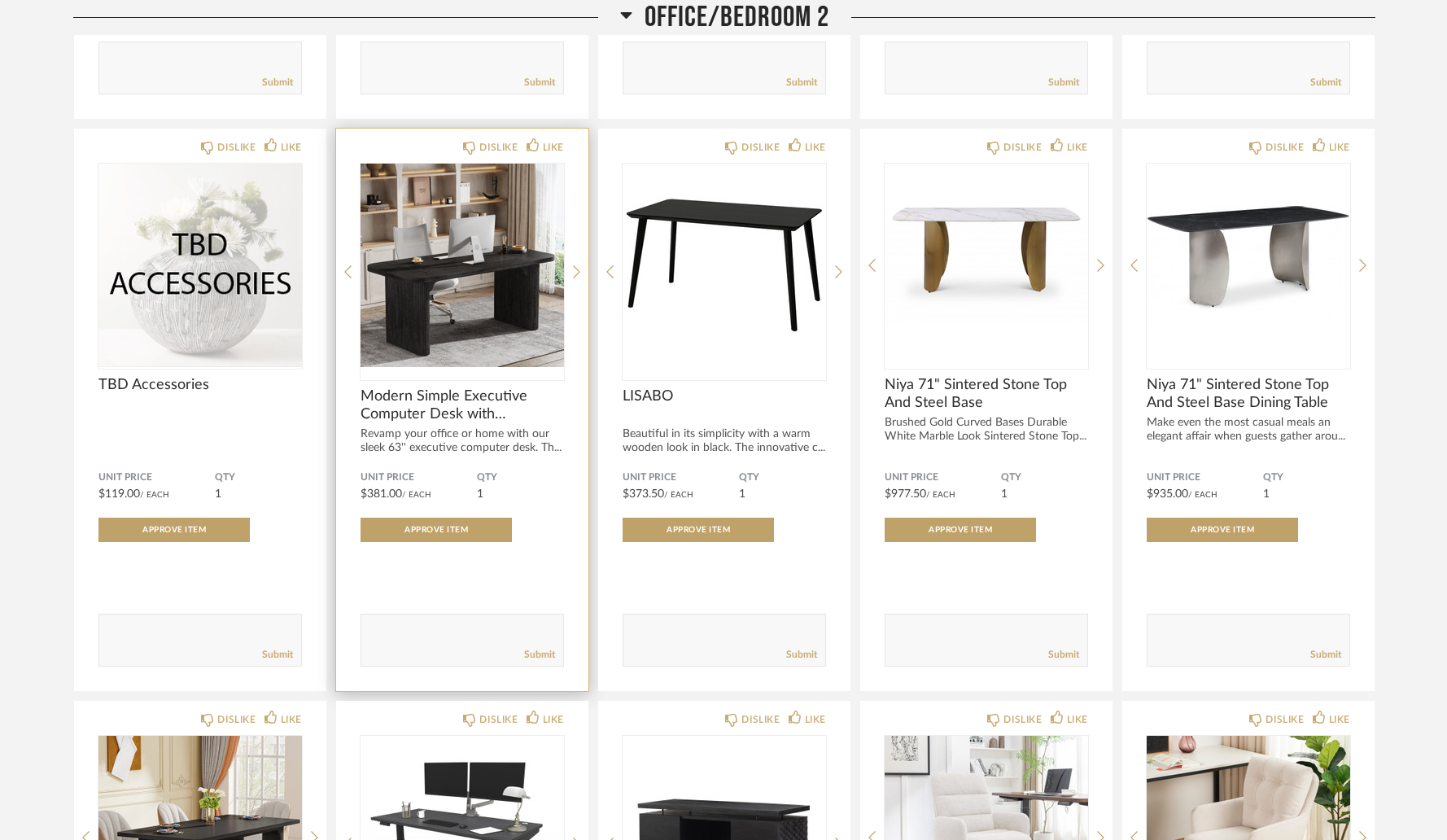
click at [406, 644] on textarea at bounding box center [462, 632] width 202 height 22
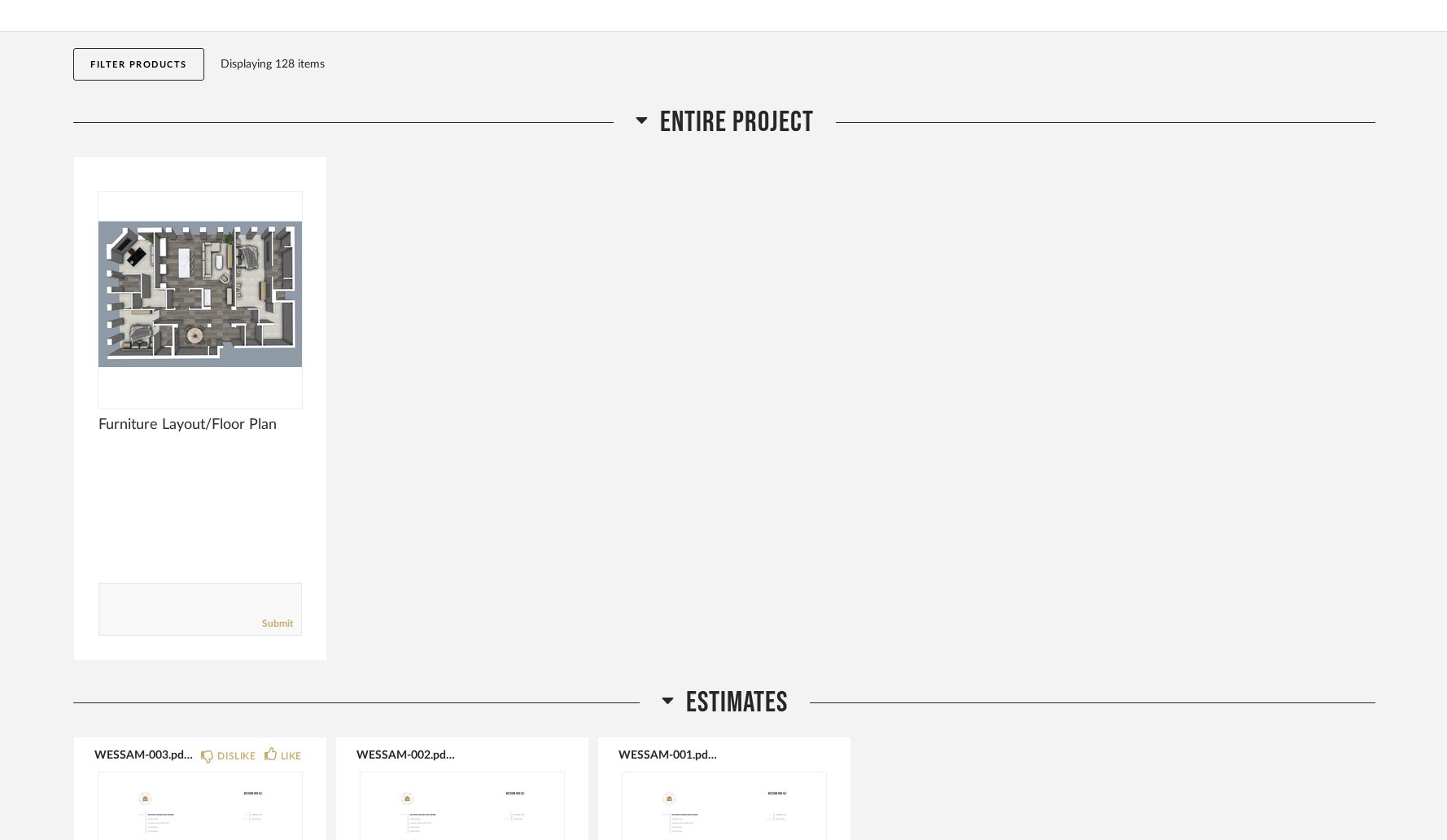
scroll to position [0, 0]
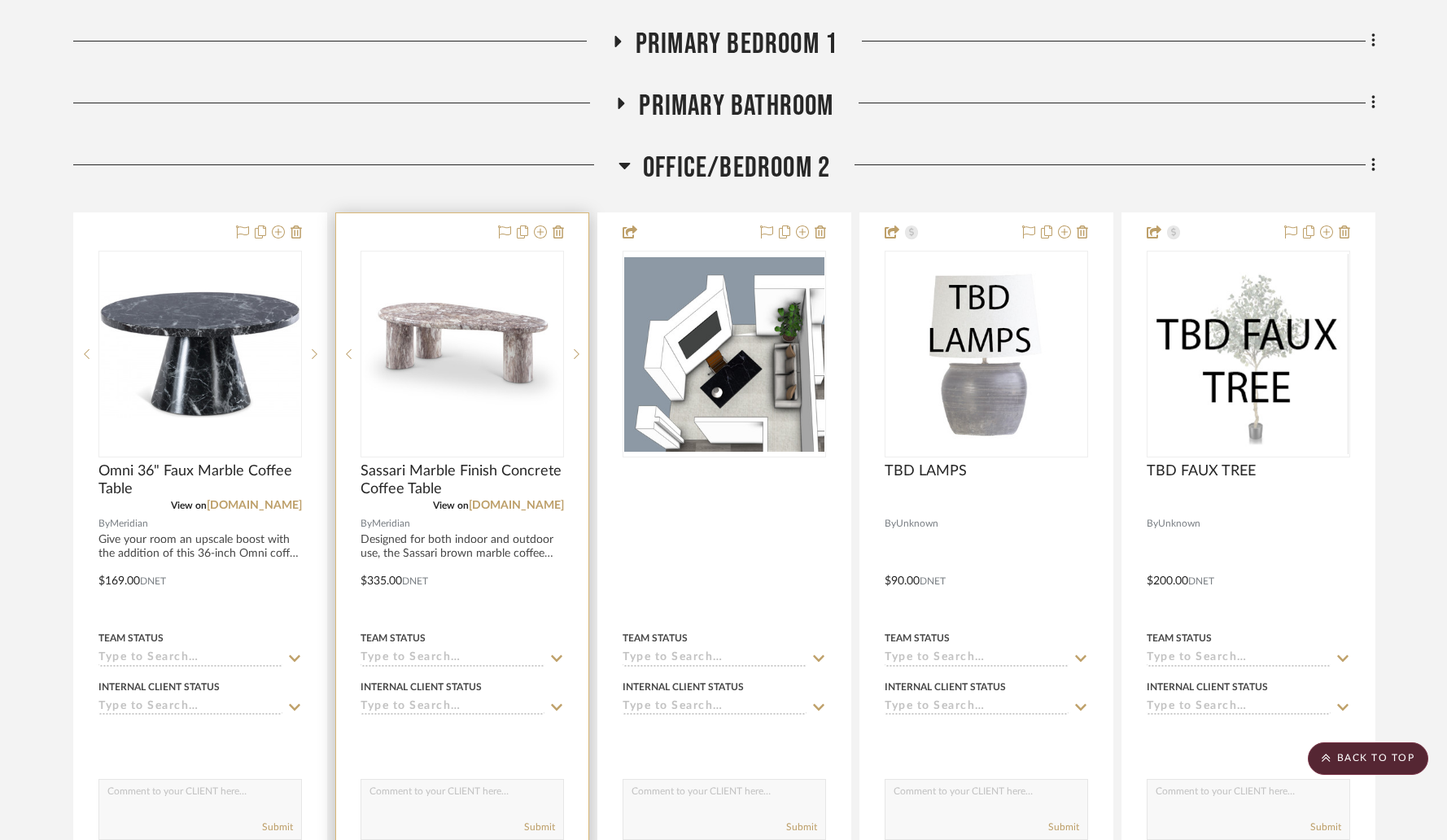
scroll to position [954, 0]
click at [467, 348] on img "0" at bounding box center [461, 353] width 200 height 103
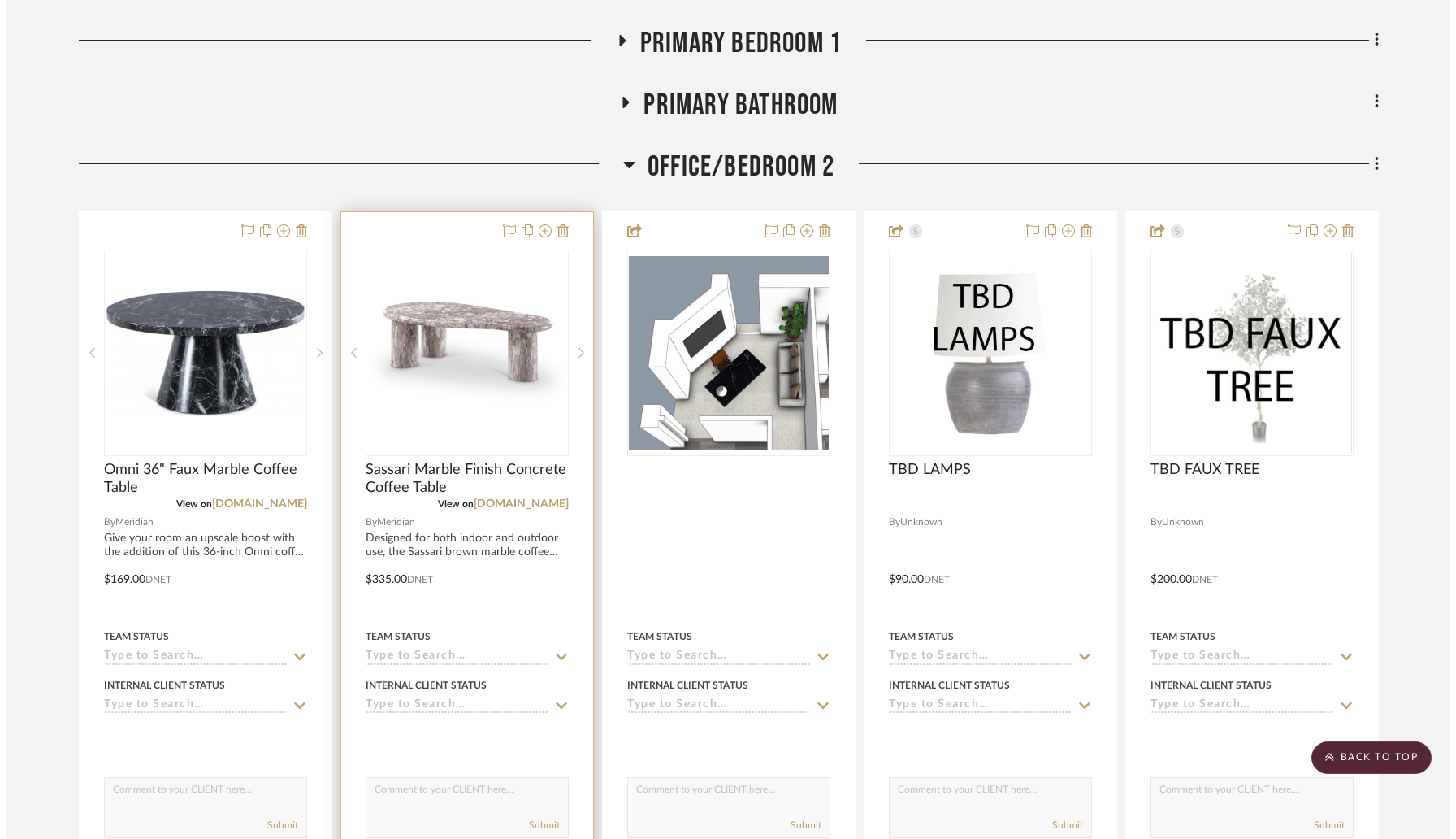
scroll to position [0, 0]
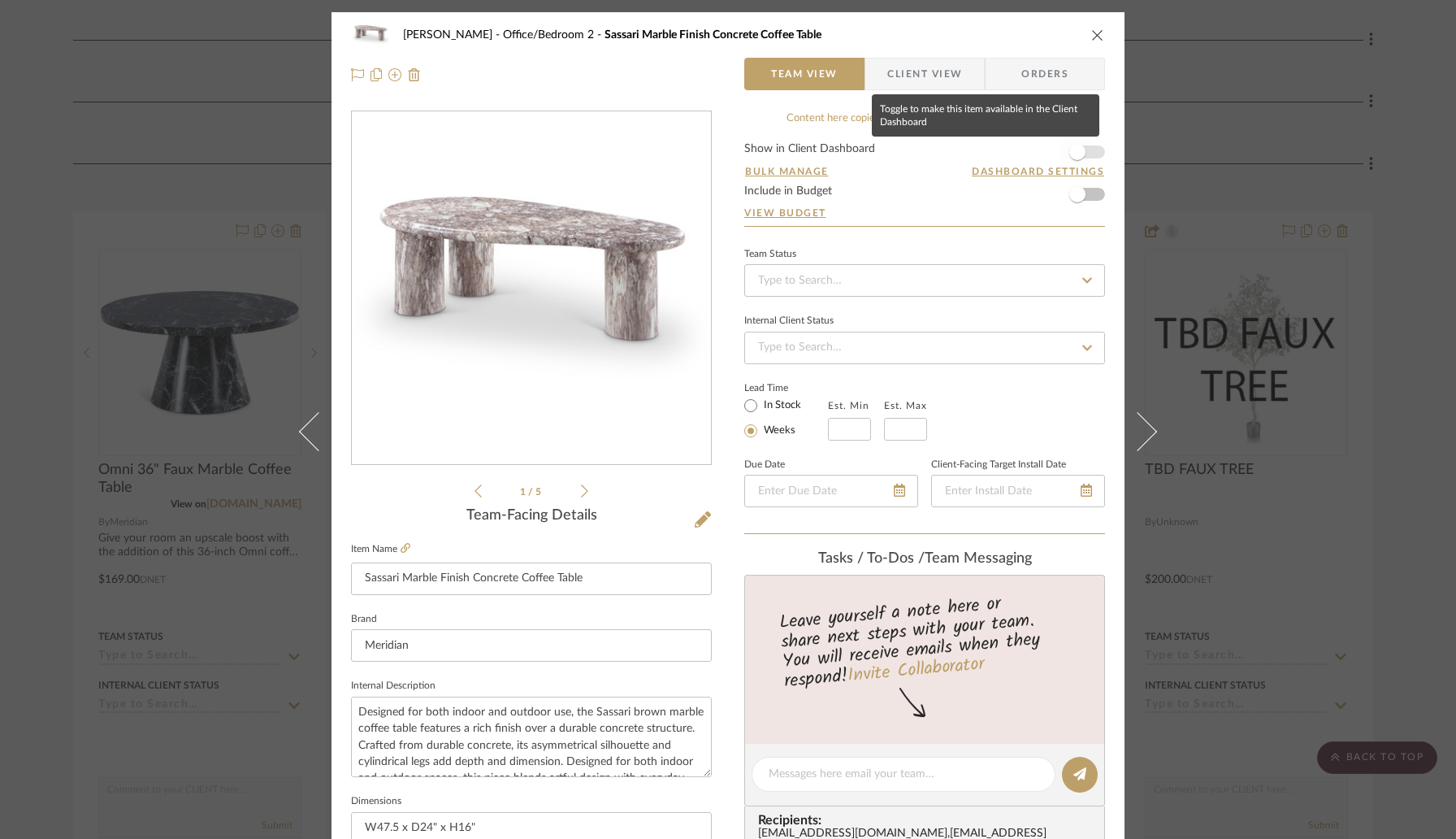
click at [1086, 155] on span "button" at bounding box center [1078, 152] width 36 height 36
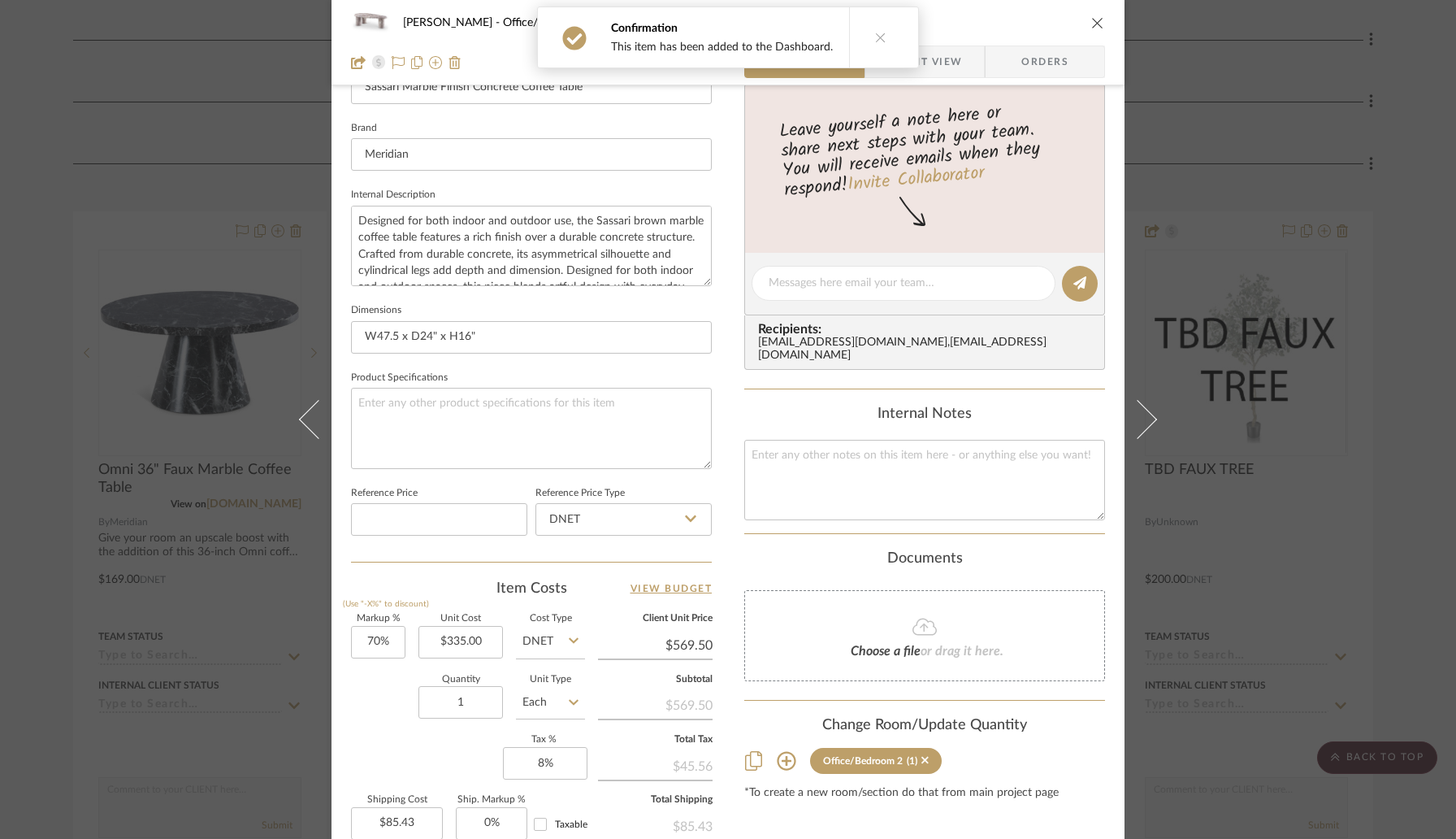
scroll to position [600, 0]
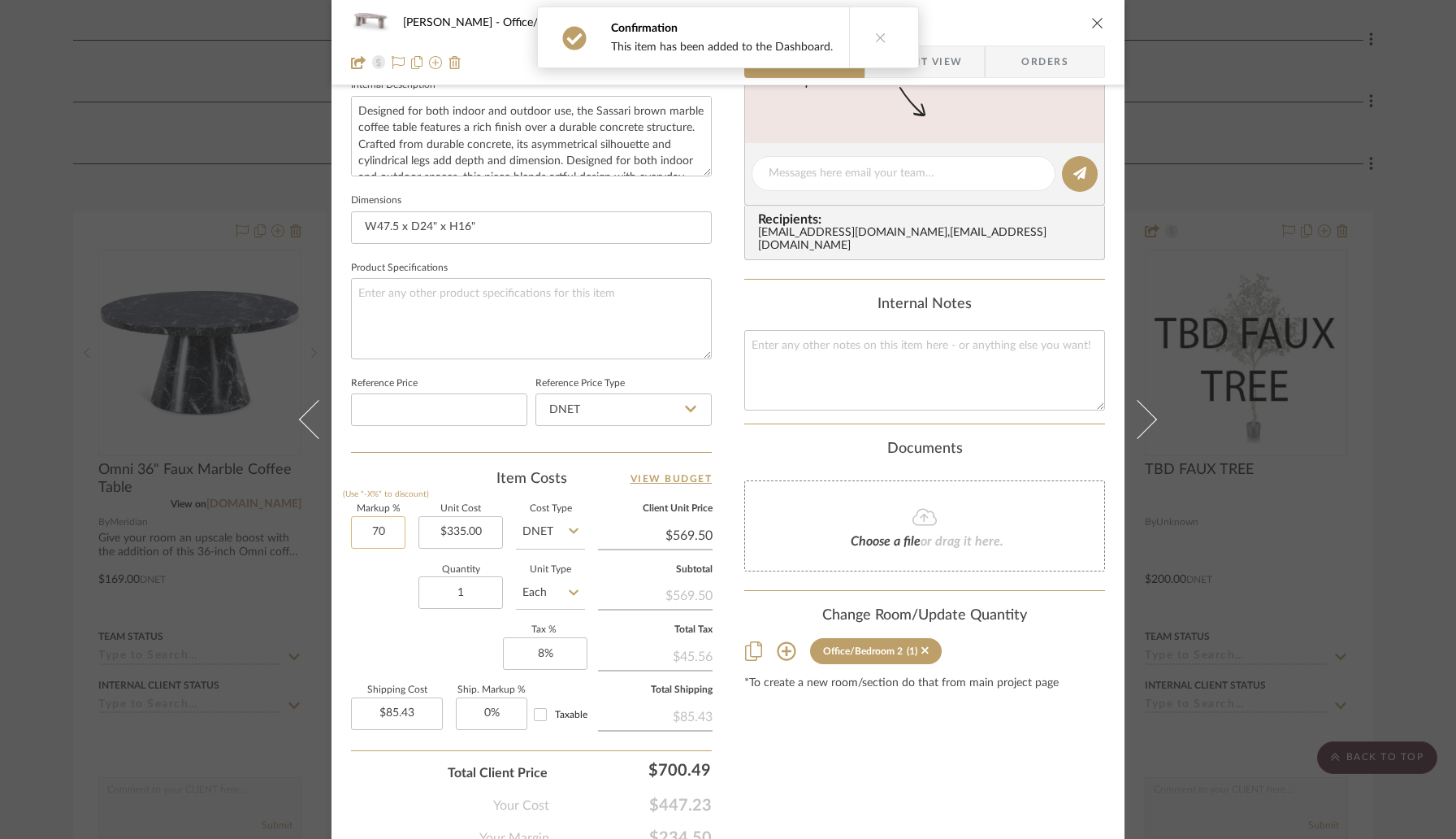
click at [391, 537] on input "70" at bounding box center [377, 532] width 54 height 32
type input "40%"
click at [390, 613] on div "Quantity 1 Unit Type Each" at bounding box center [467, 594] width 234 height 58
type input "$469.00"
type input "$70.35"
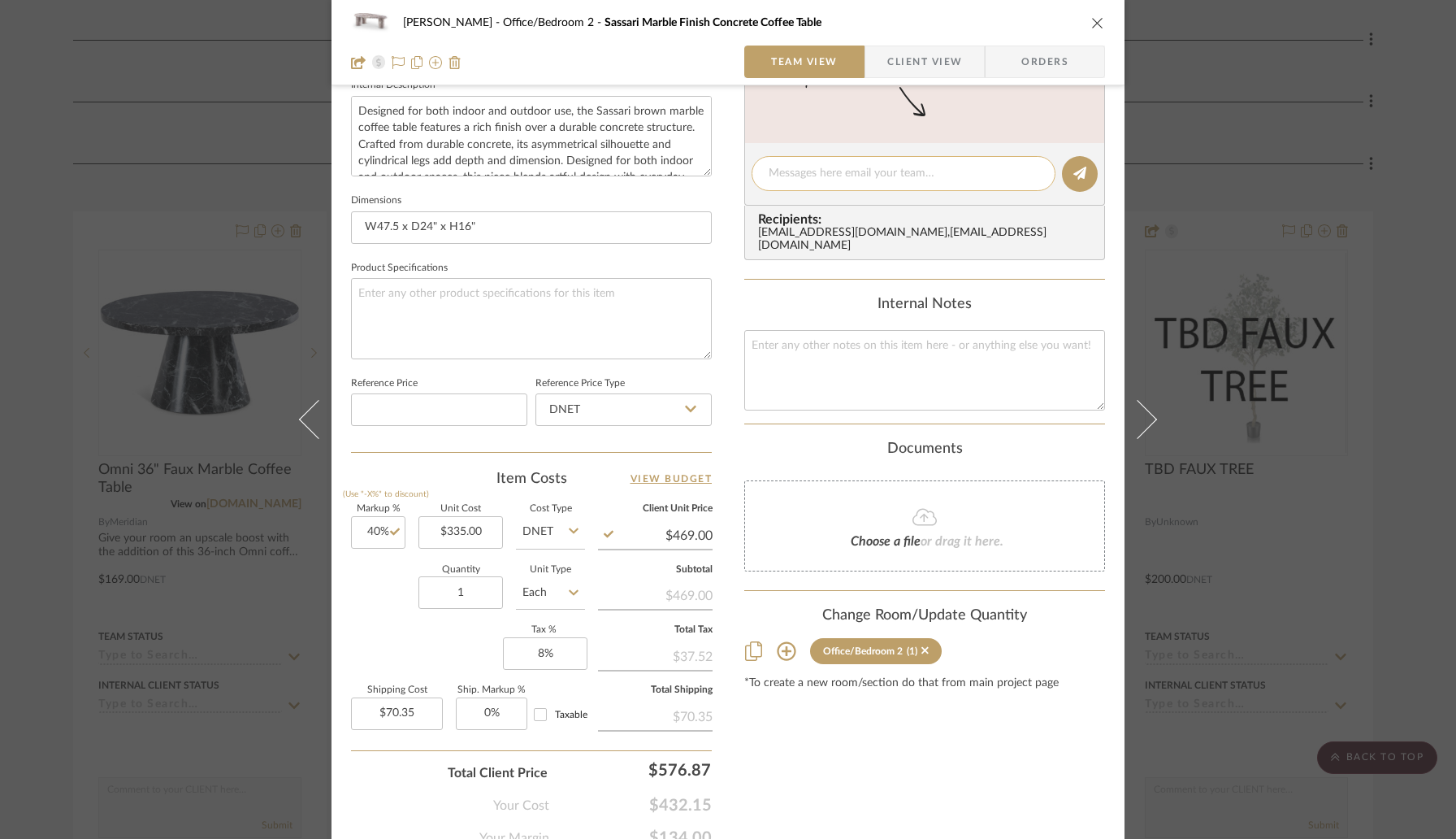
scroll to position [0, 0]
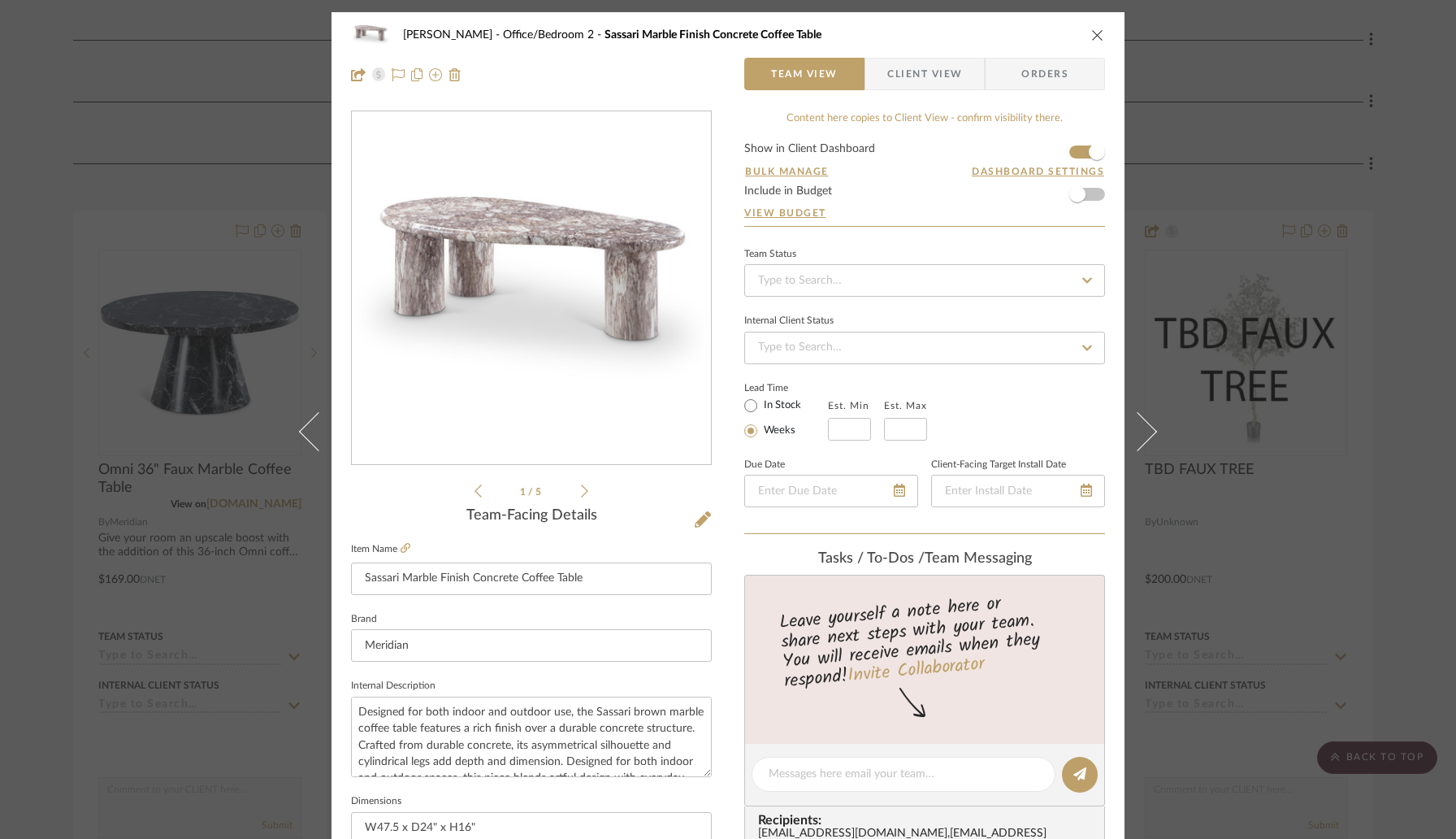
click at [1092, 35] on icon "close" at bounding box center [1098, 35] width 13 height 13
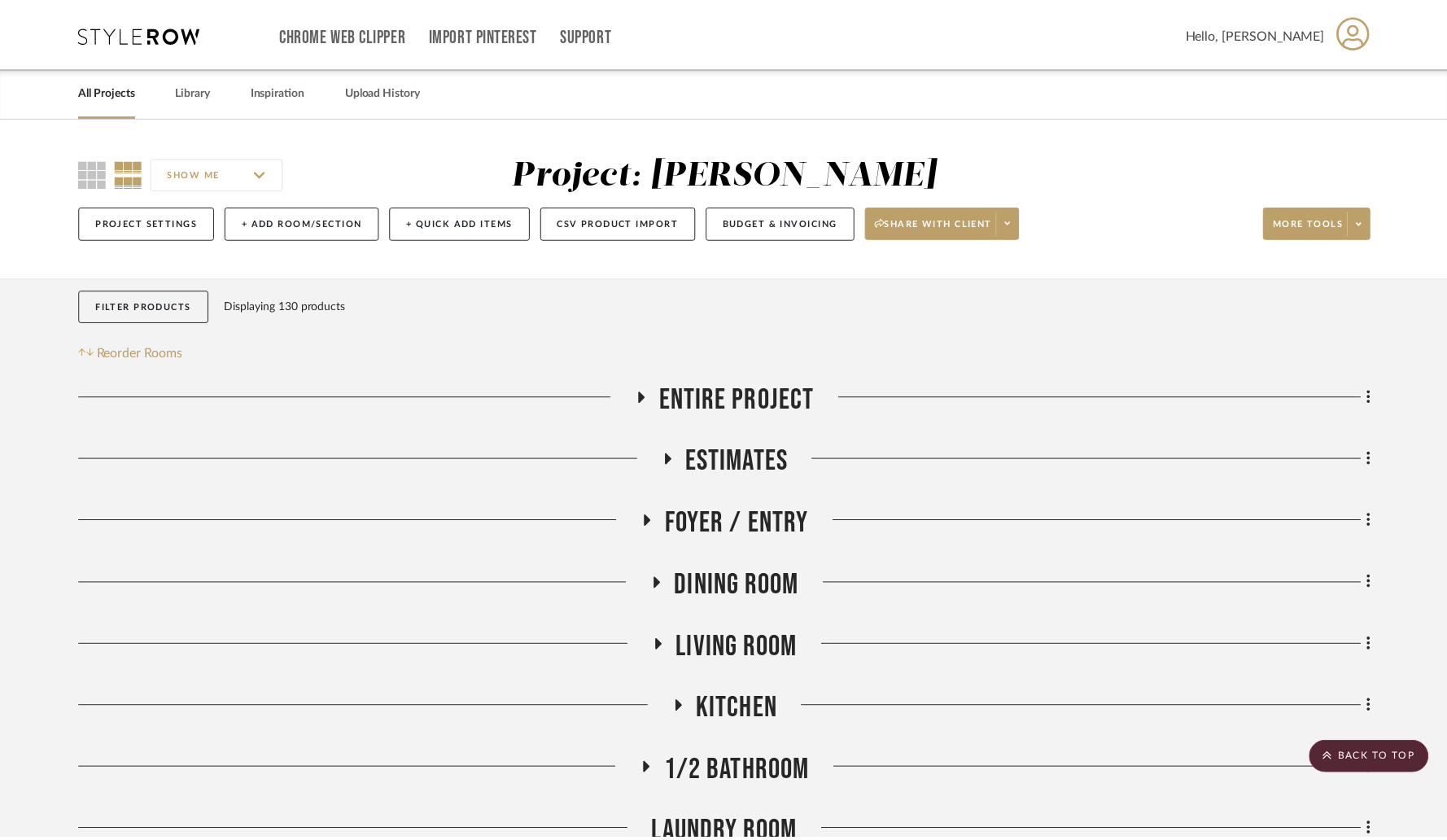
scroll to position [954, 0]
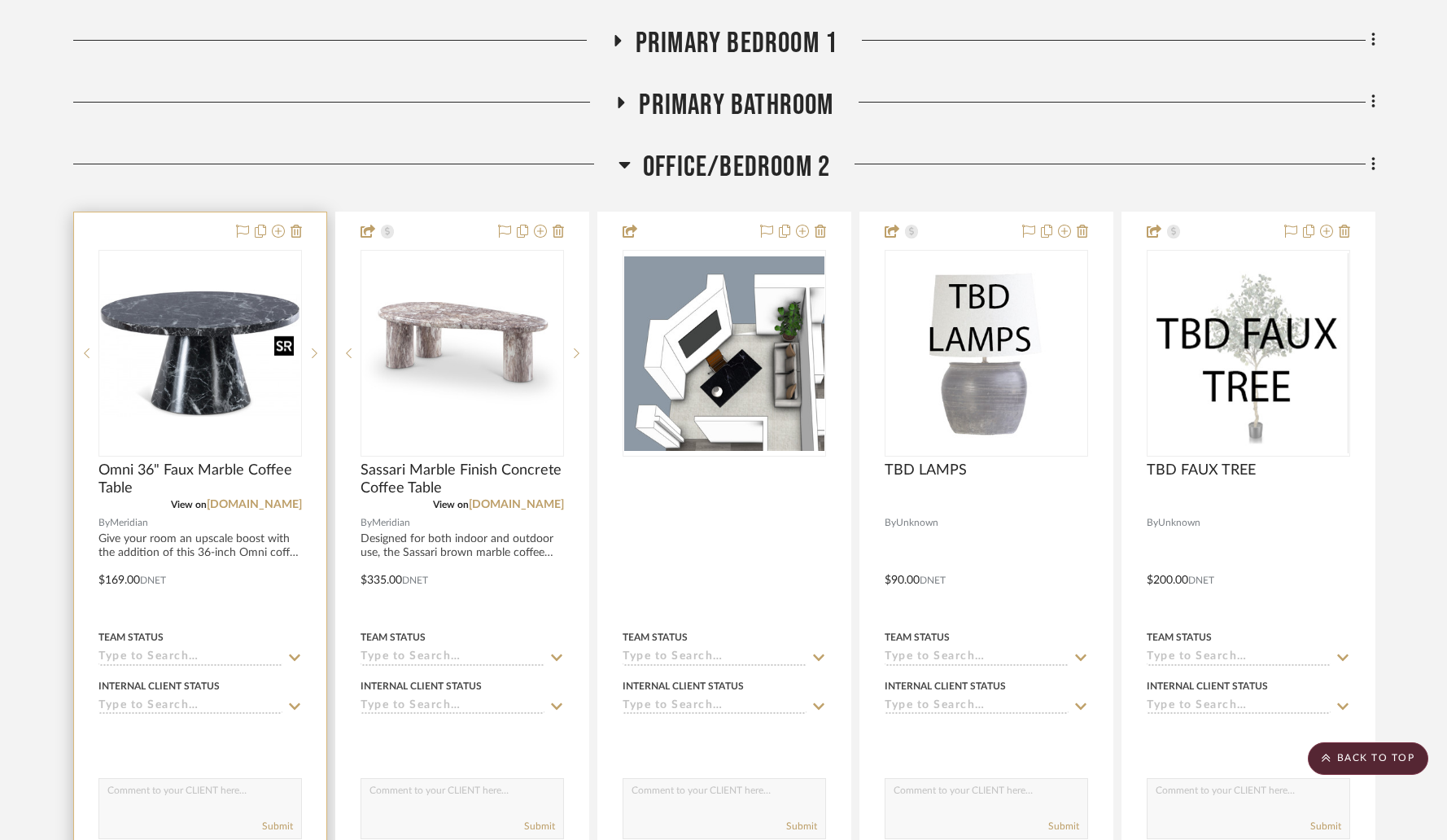
click at [229, 322] on img "0" at bounding box center [199, 352] width 200 height 126
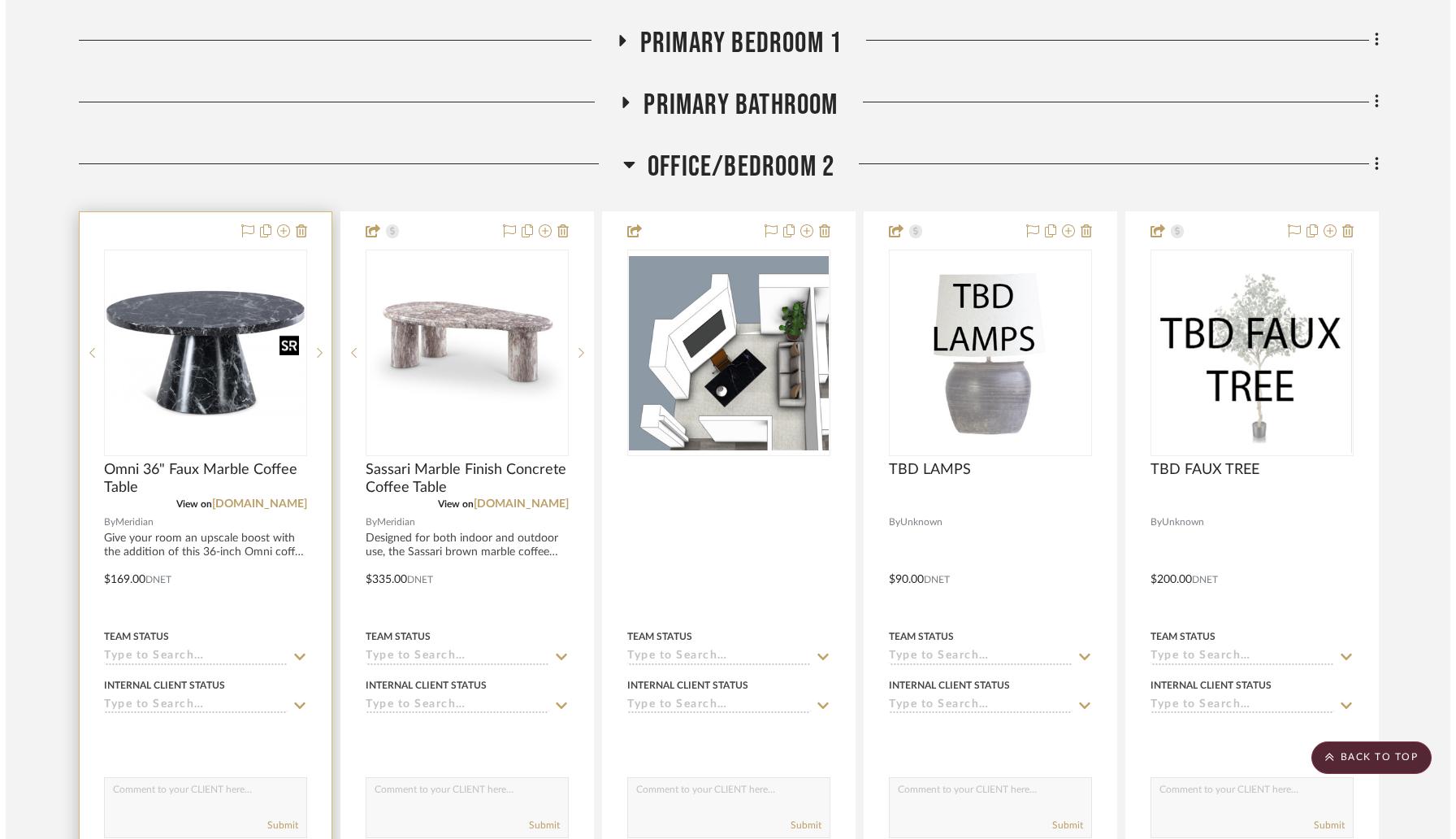
scroll to position [0, 0]
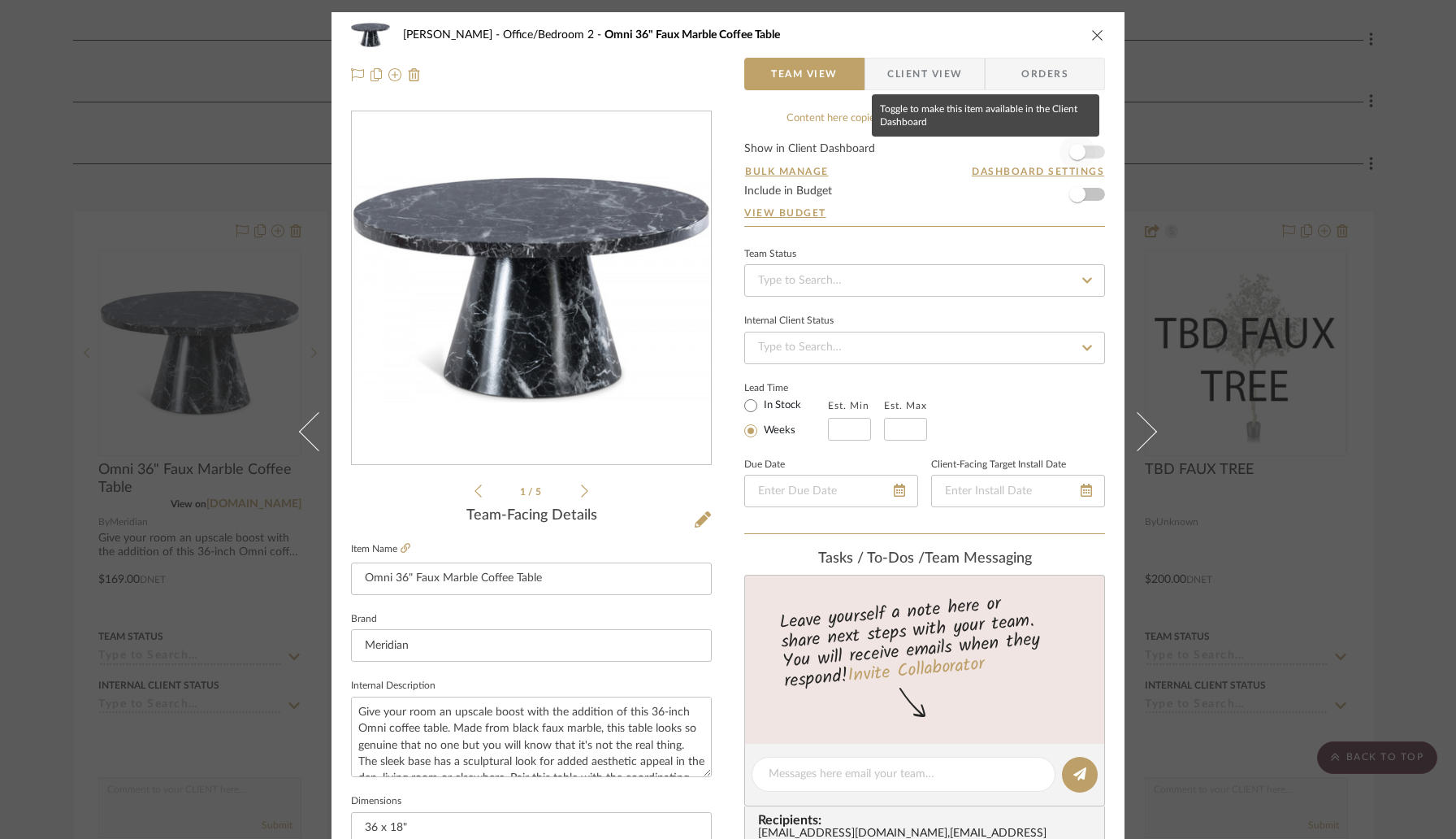
click at [1079, 155] on span "button" at bounding box center [1078, 152] width 36 height 36
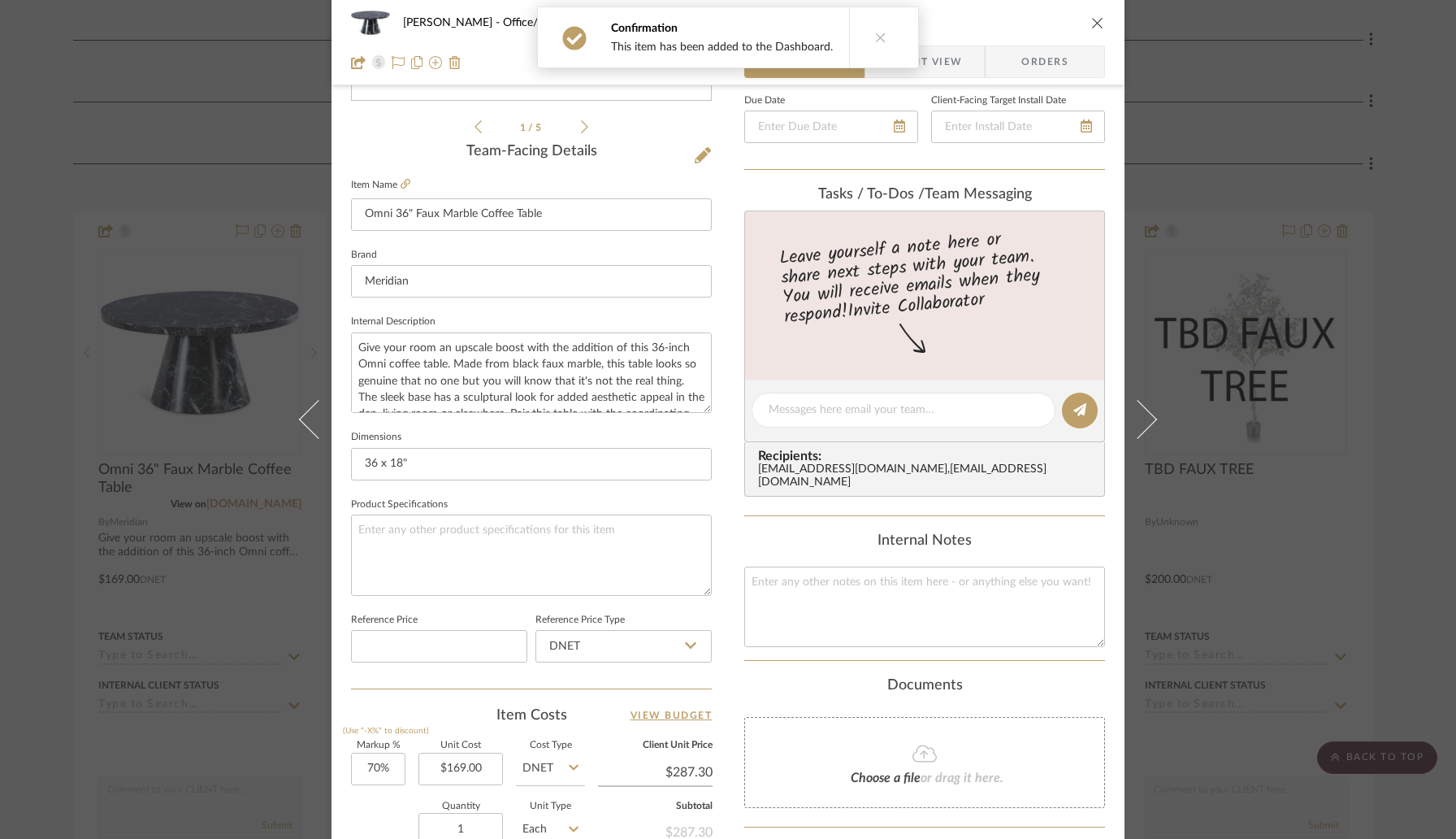
scroll to position [440, 0]
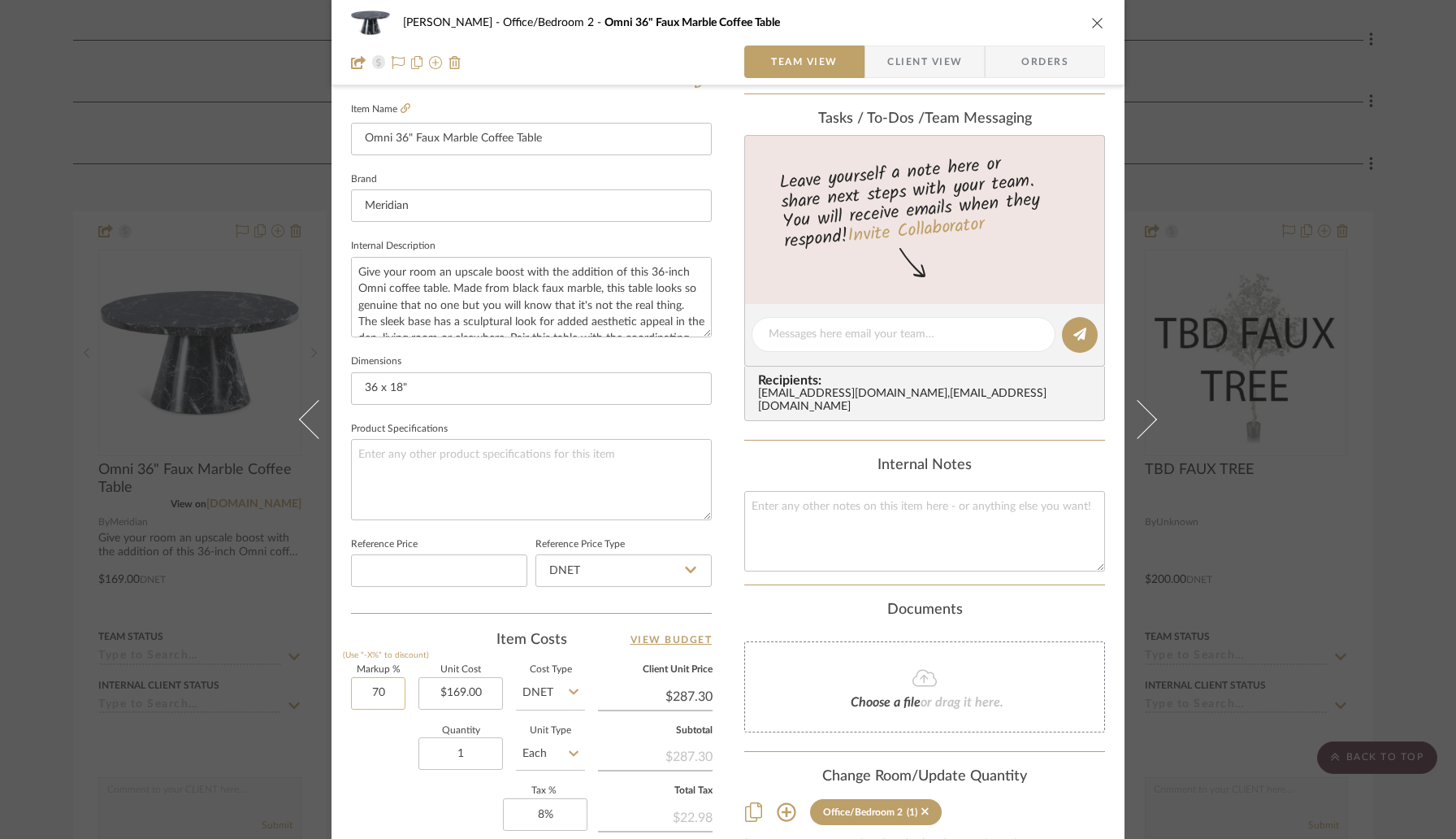
click at [391, 683] on input "70" at bounding box center [377, 693] width 54 height 32
click at [391, 684] on input "70" at bounding box center [377, 693] width 54 height 32
type input "90%"
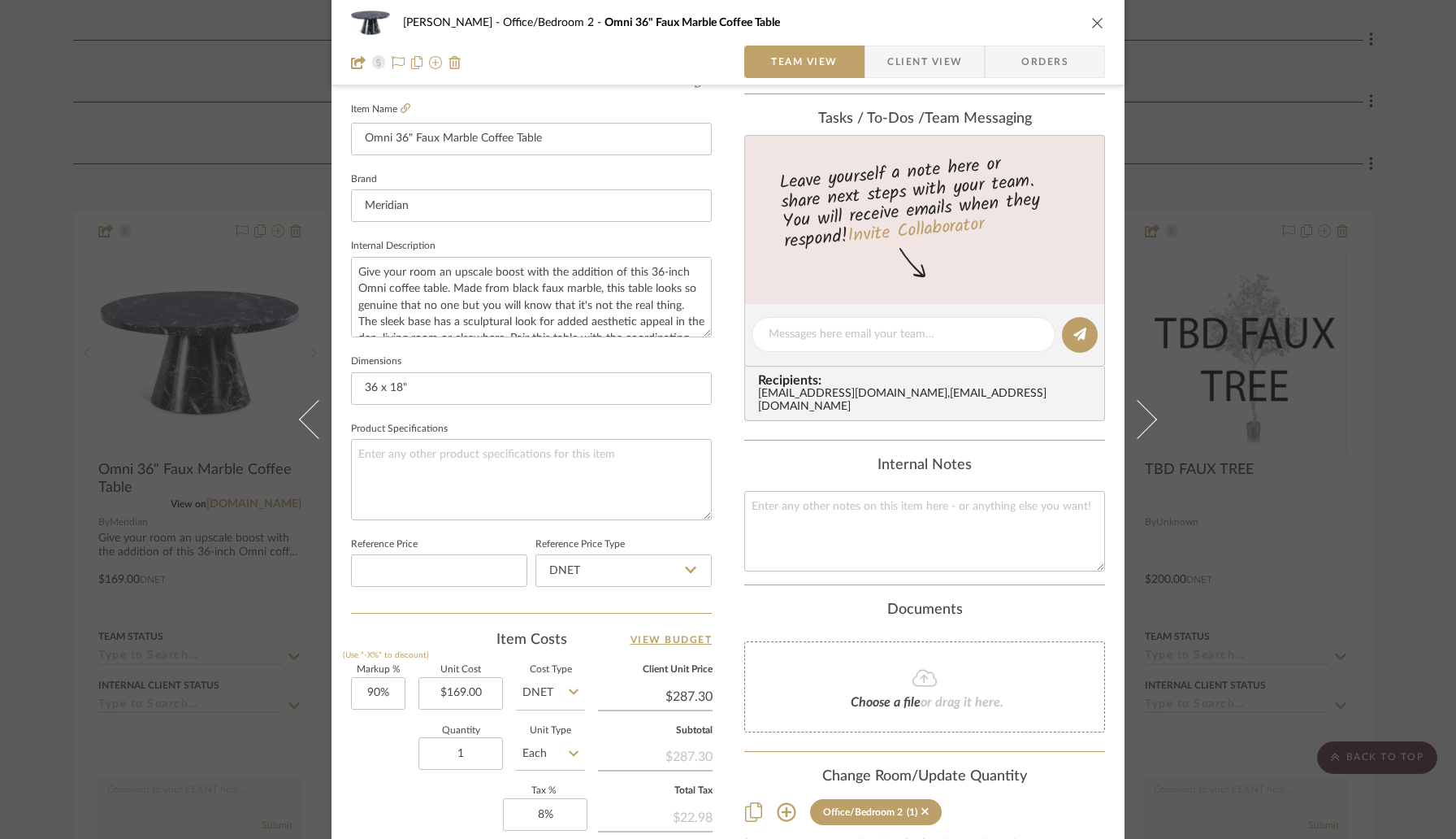
click at [391, 708] on sr-form-field "Markup % (Use "-X%" to discount) 90%" at bounding box center [377, 694] width 54 height 58
type input "$321.10"
type input "$48.17"
click at [1091, 24] on icon "close" at bounding box center [1098, 23] width 13 height 13
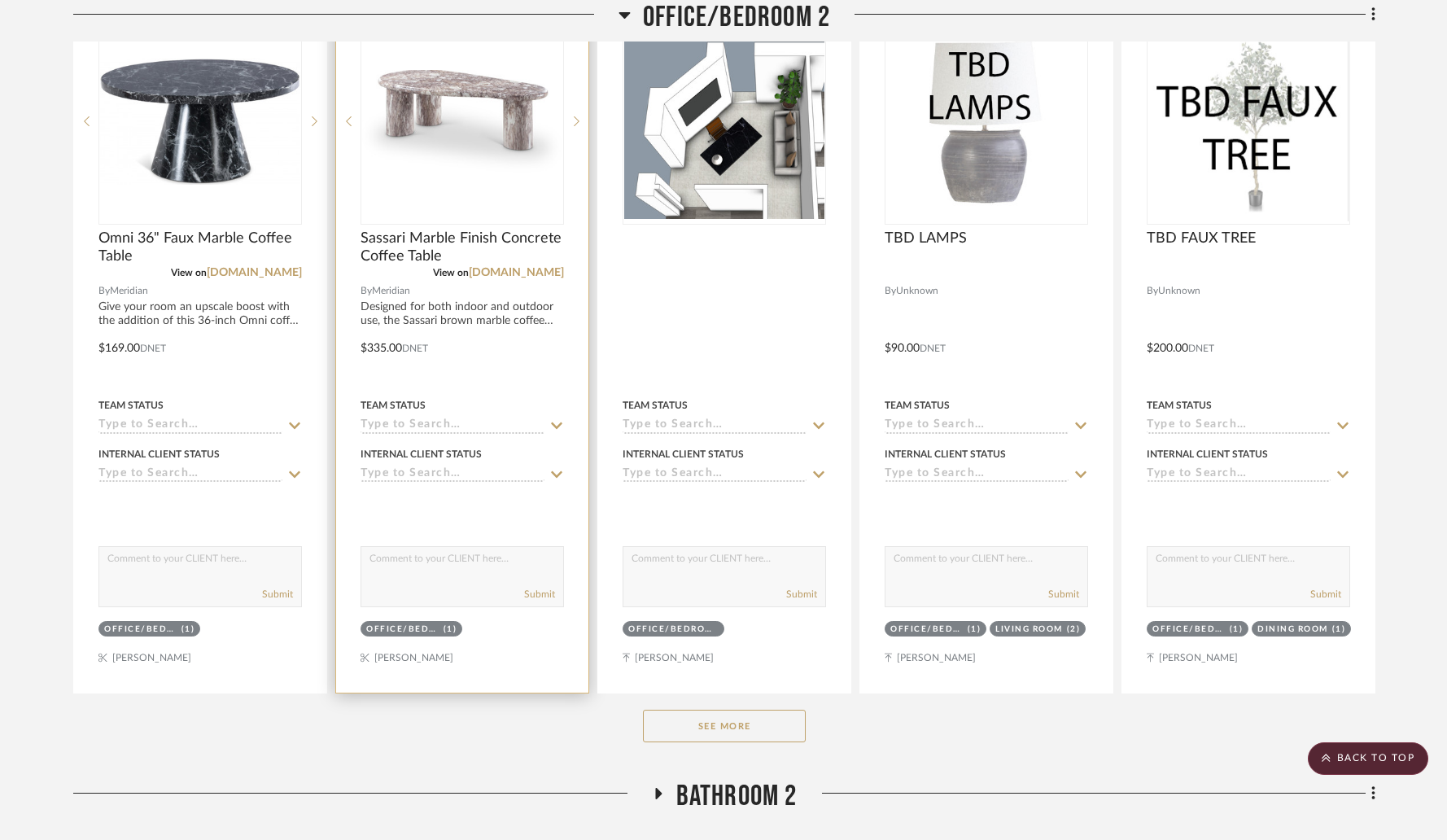
scroll to position [1201, 0]
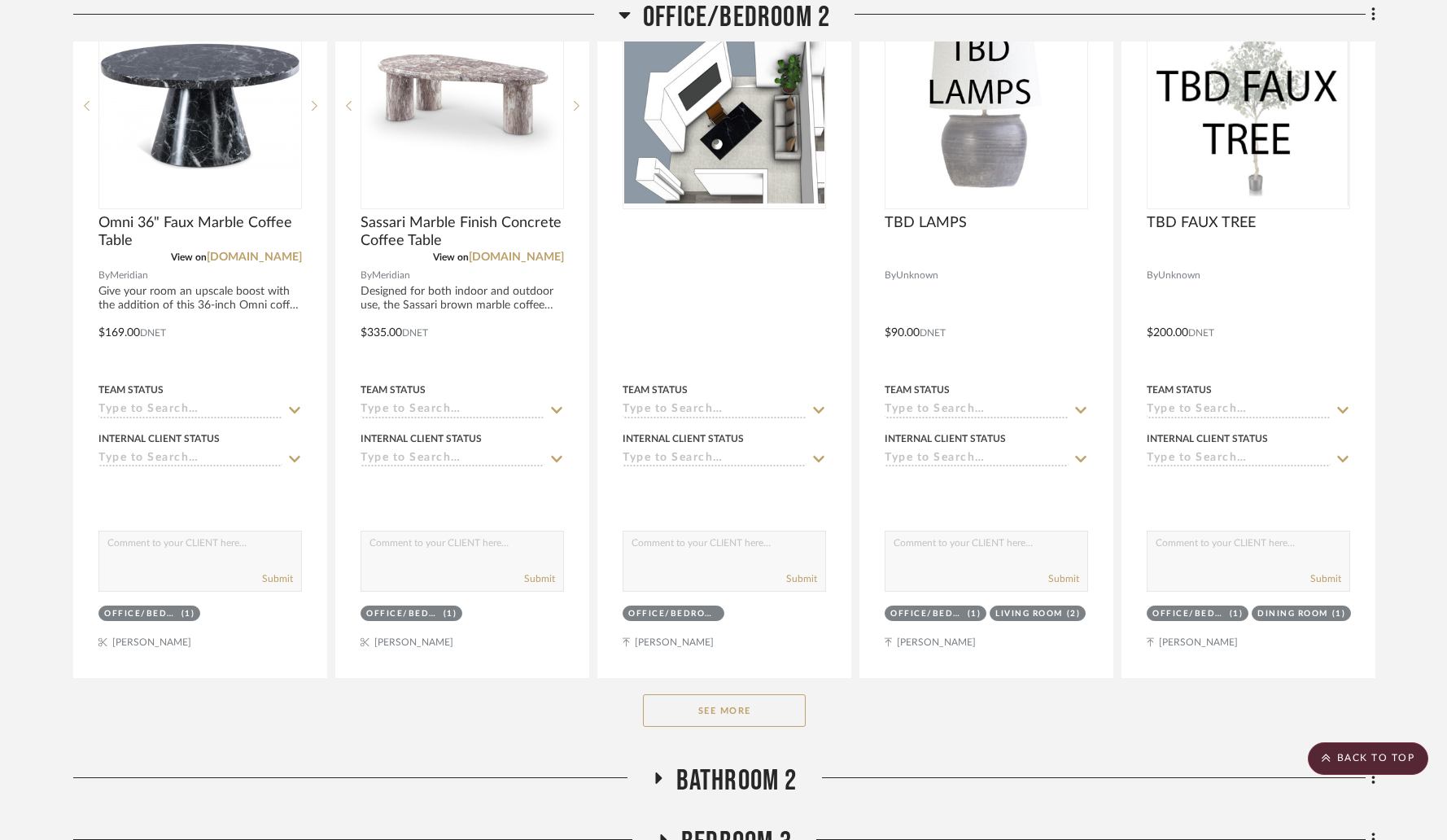
click at [696, 705] on button "See More" at bounding box center [724, 710] width 162 height 32
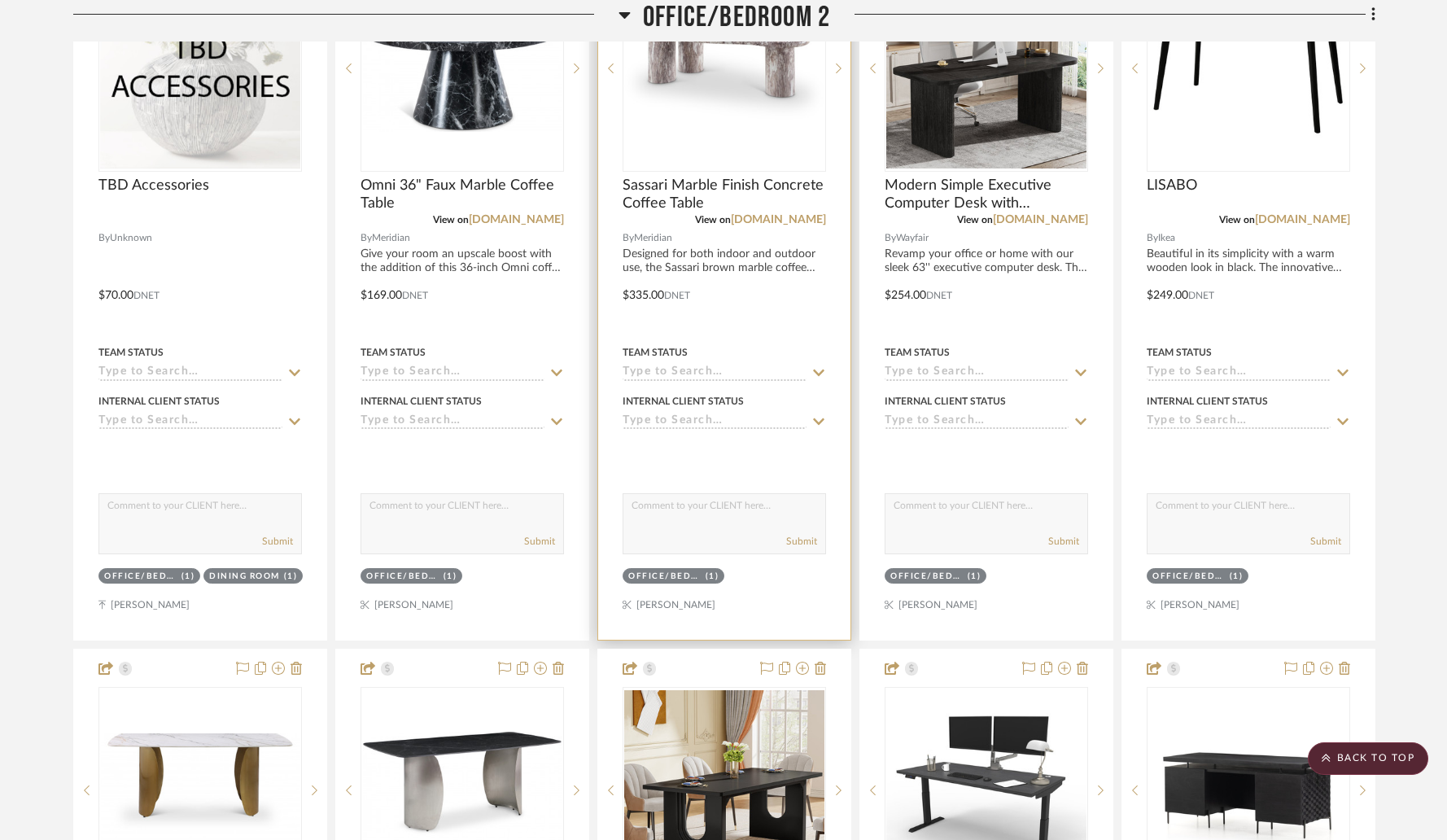
scroll to position [2020, 0]
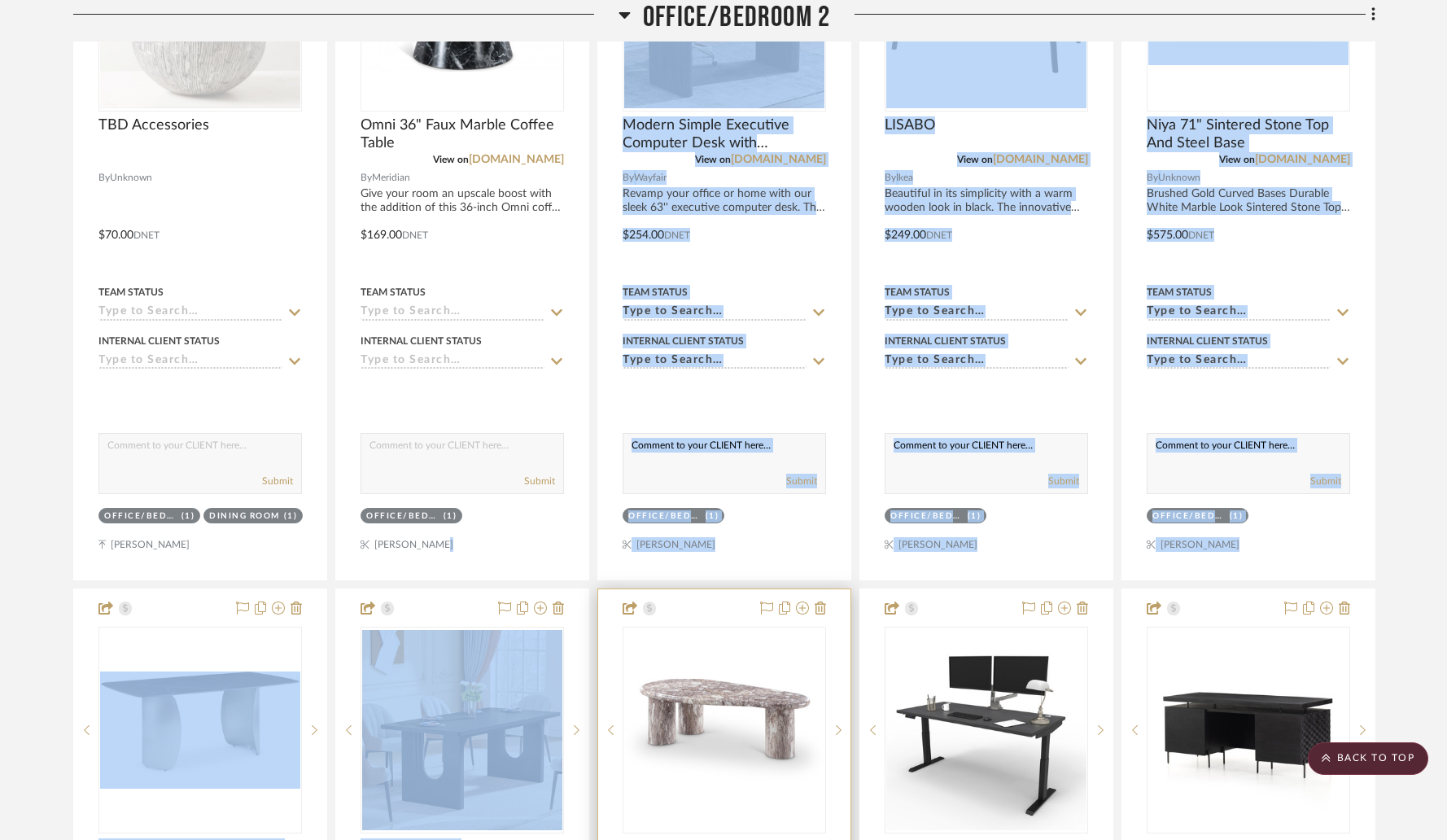
drag, startPoint x: 592, startPoint y: 554, endPoint x: 618, endPoint y: 619, distance: 70.0
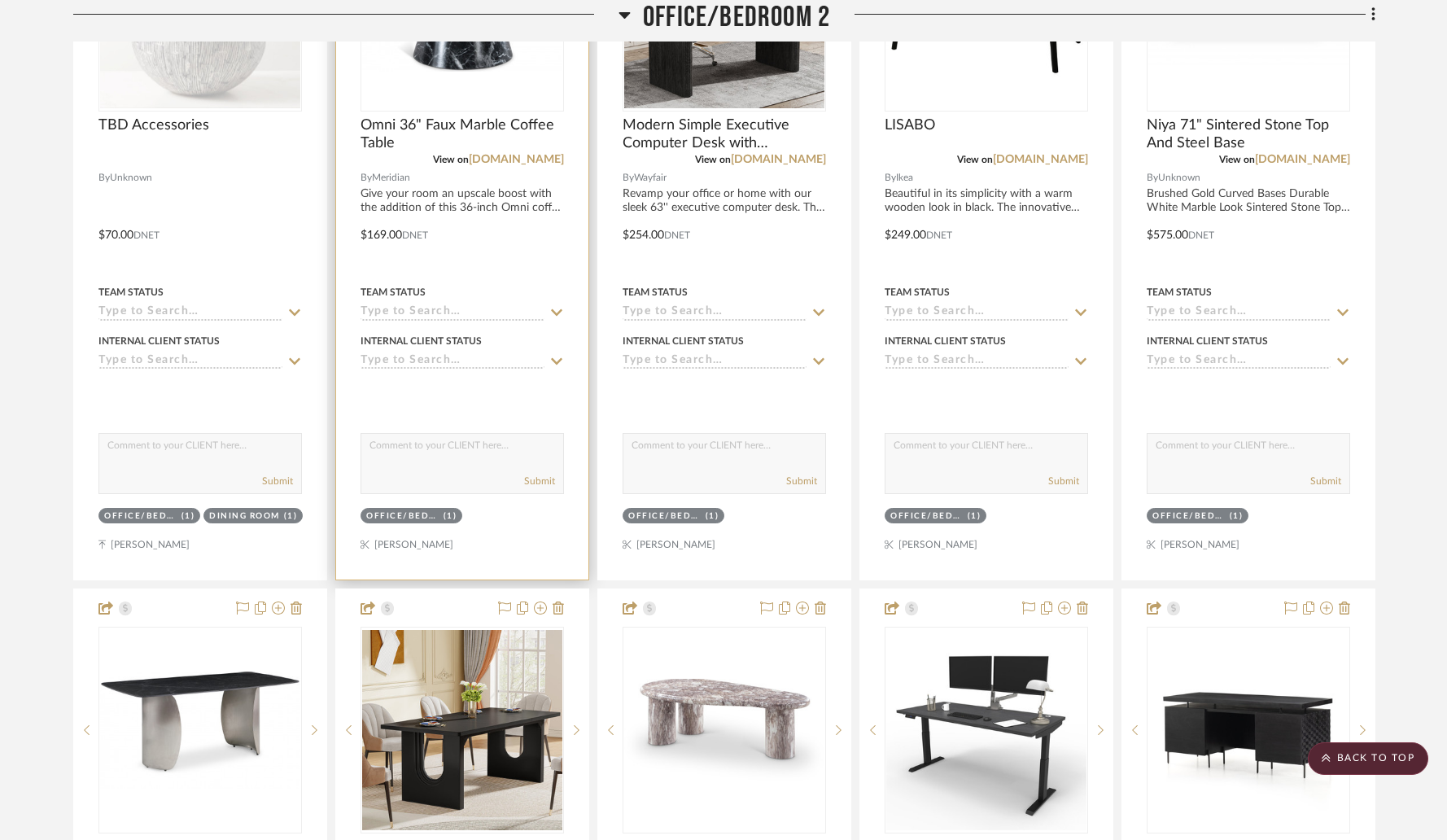
click at [534, 531] on div at bounding box center [462, 223] width 253 height 712
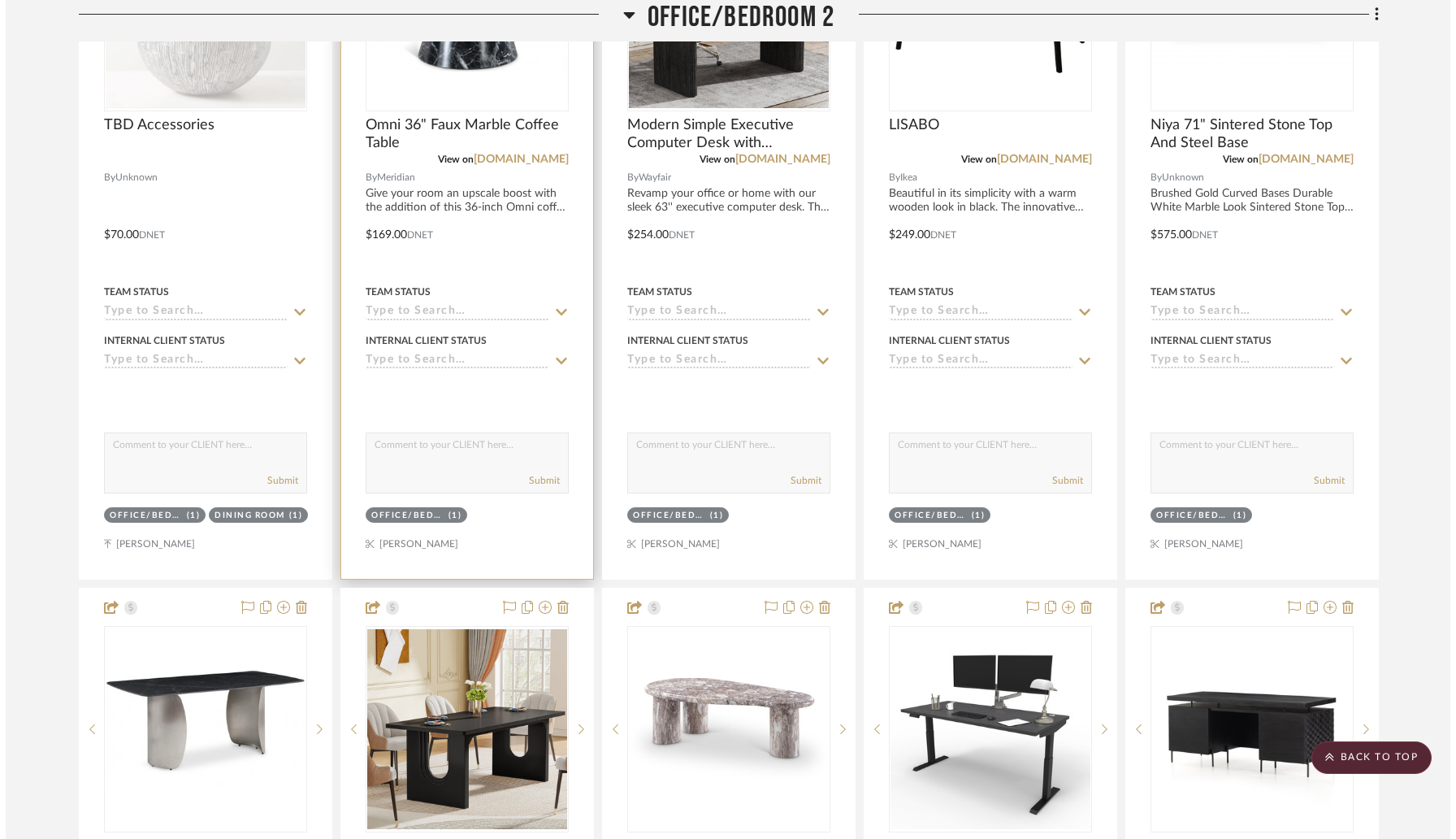
scroll to position [0, 0]
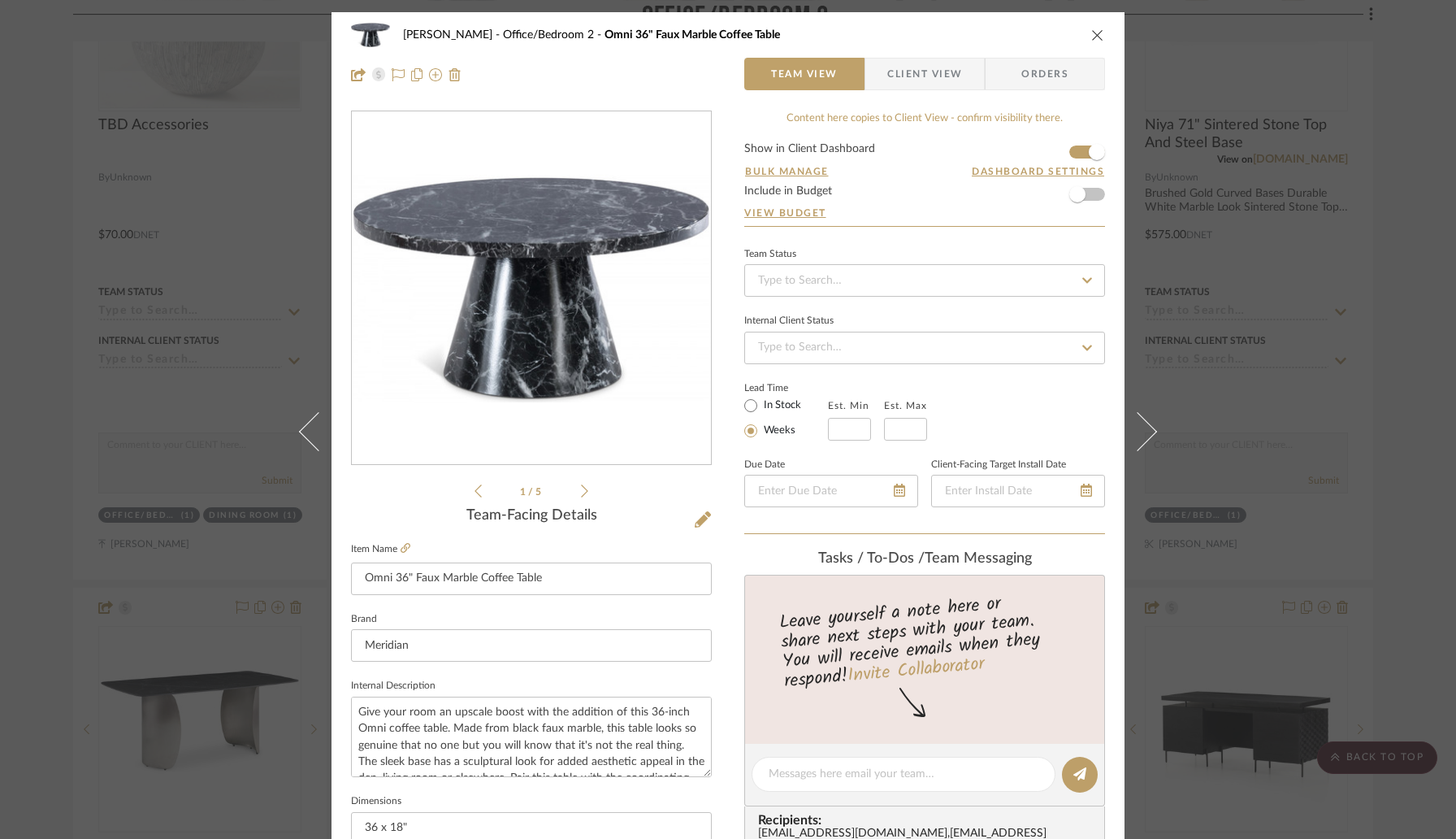
click at [1094, 35] on icon "close" at bounding box center [1098, 35] width 13 height 13
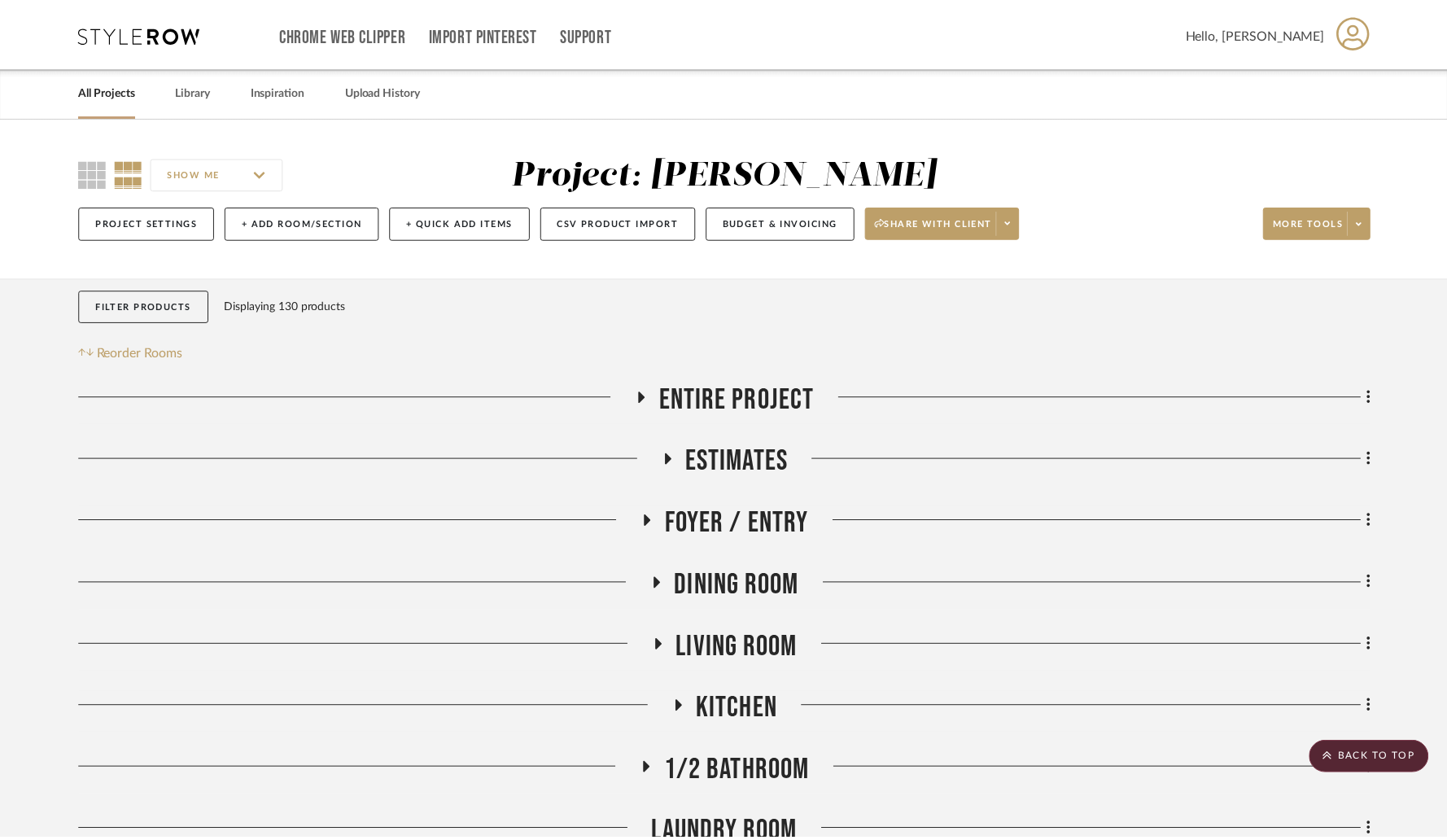
scroll to position [2020, 0]
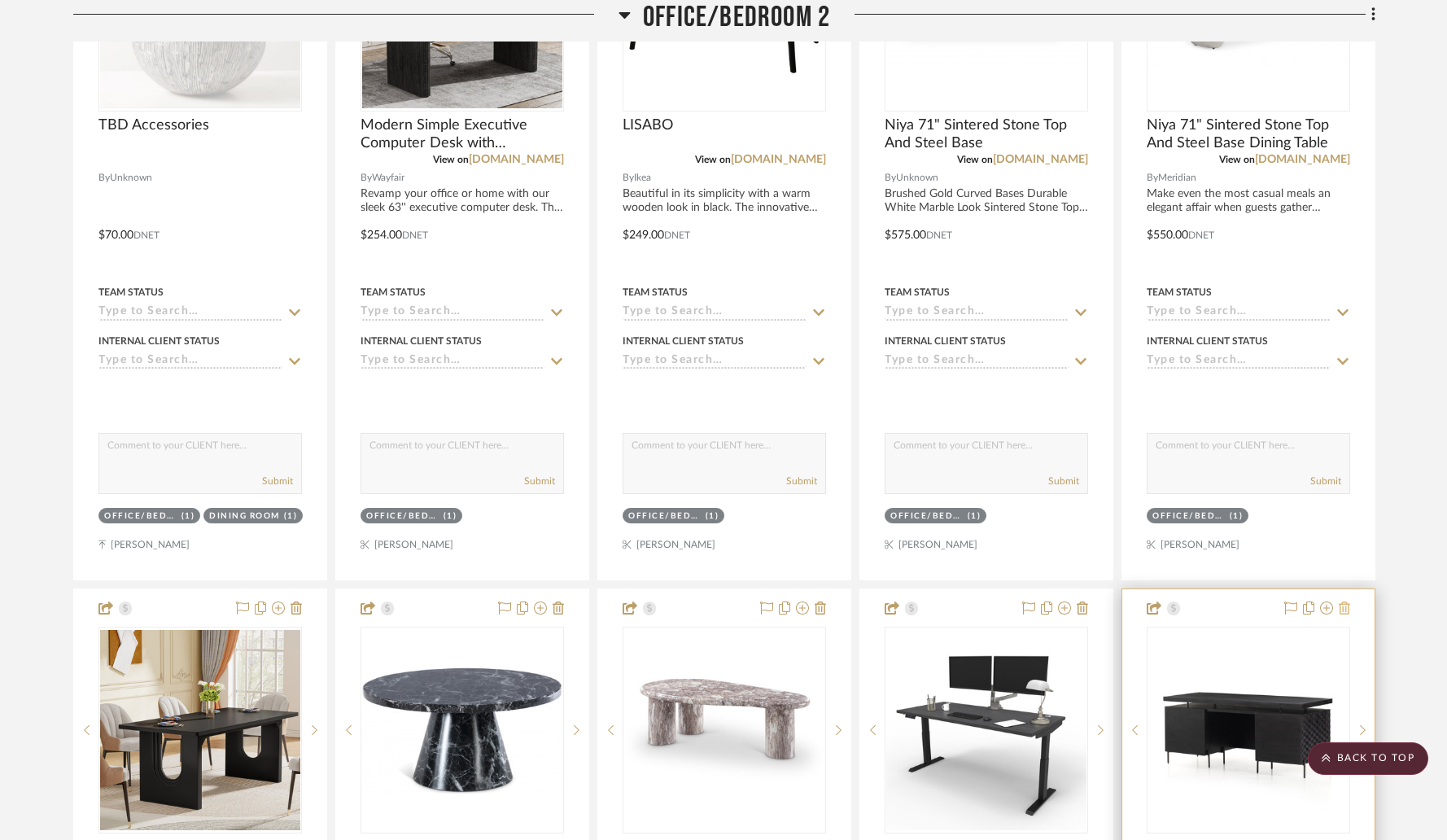
click at [1346, 610] on icon at bounding box center [1344, 607] width 11 height 13
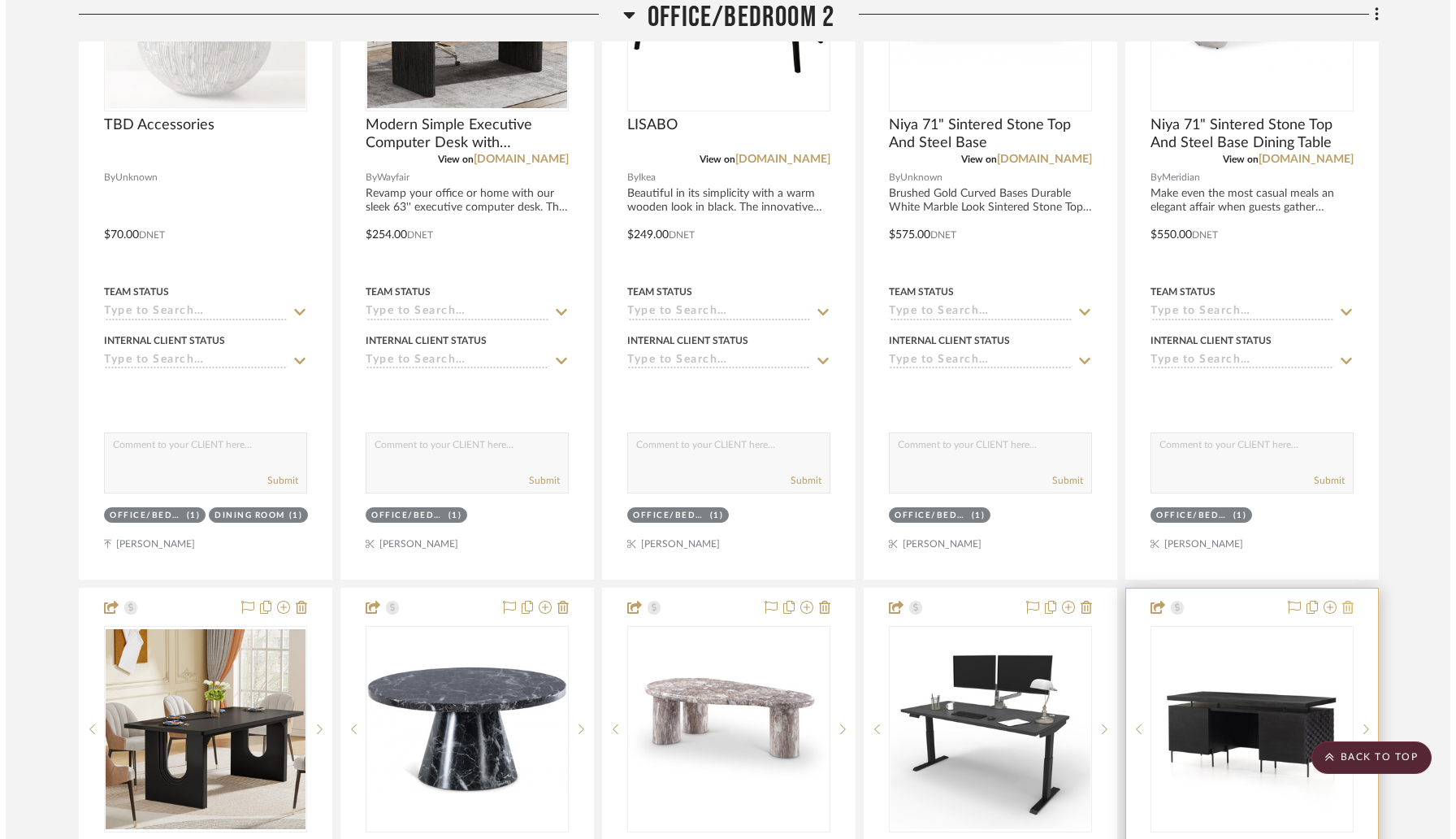
scroll to position [0, 0]
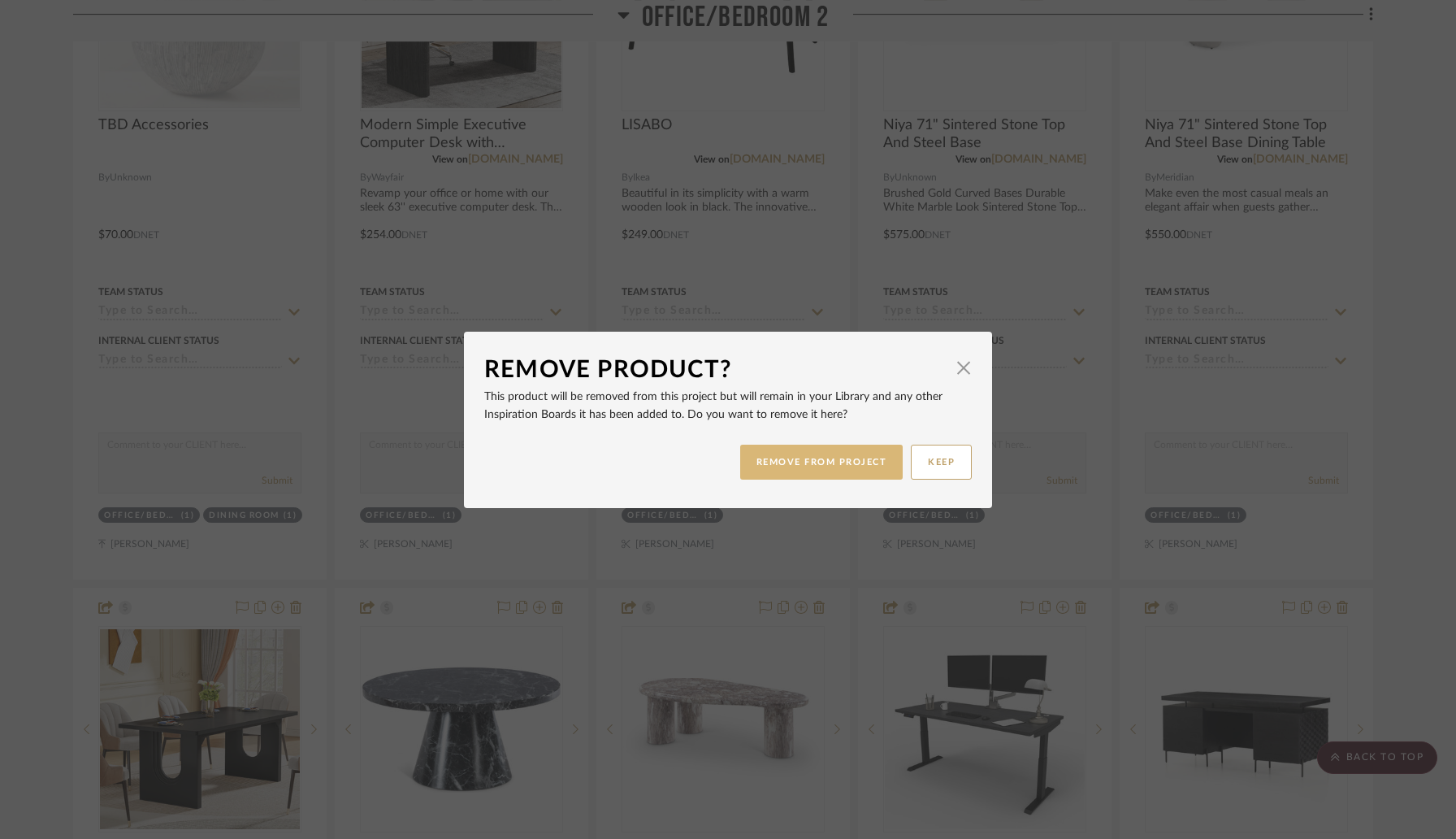
click at [840, 464] on button "REMOVE FROM PROJECT" at bounding box center [822, 462] width 163 height 35
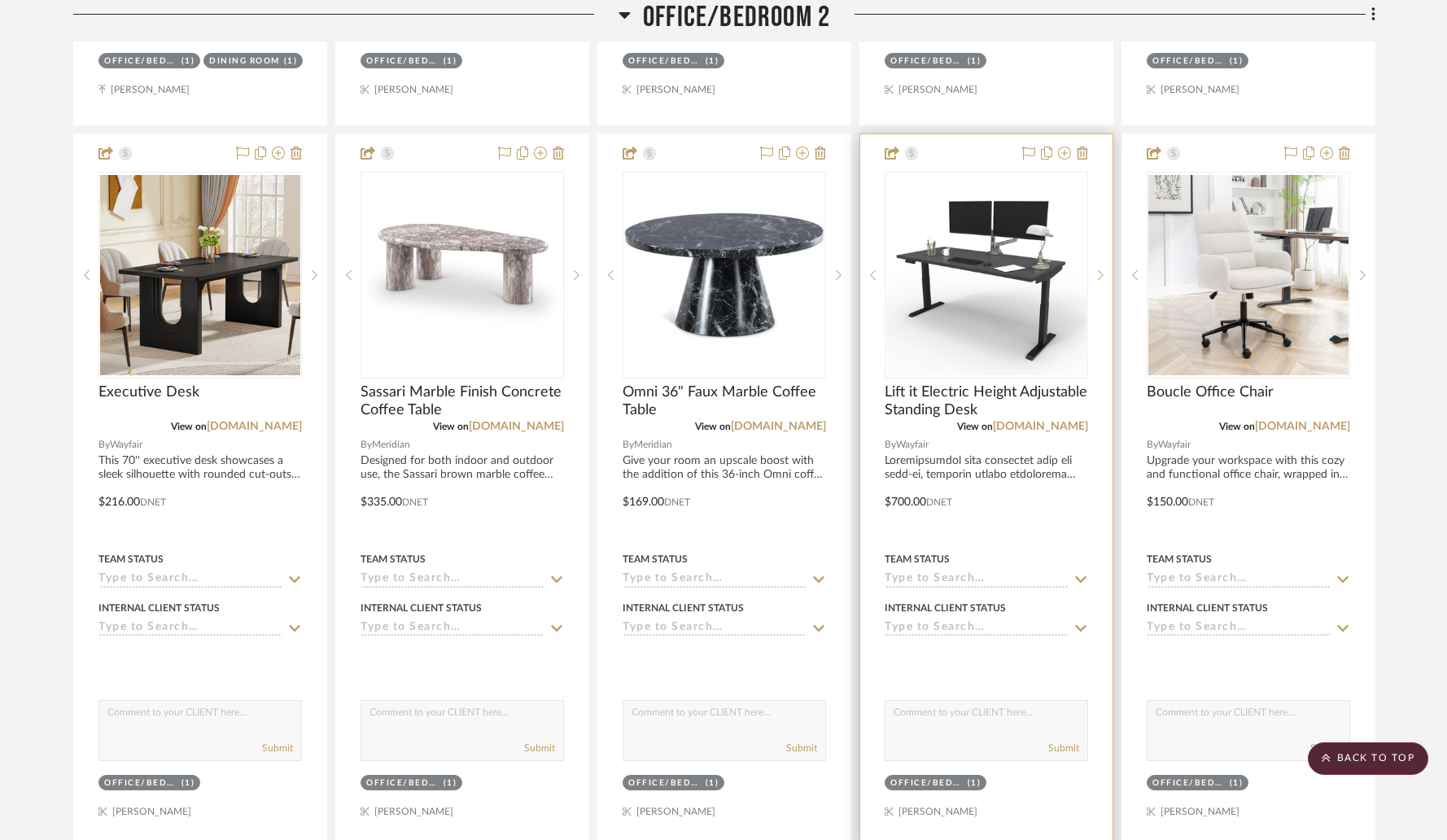
scroll to position [2472, 0]
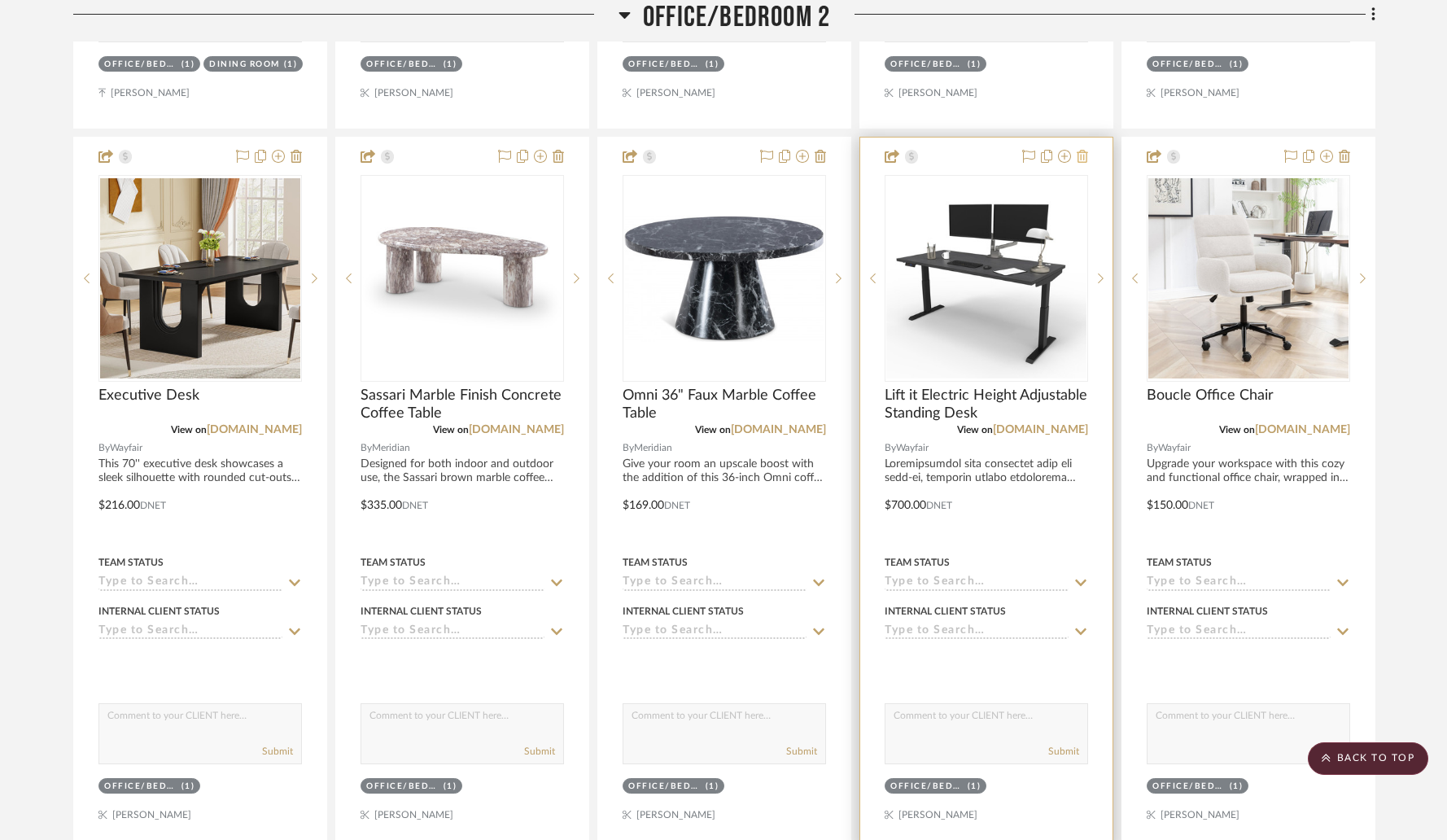
click at [1083, 155] on icon at bounding box center [1082, 157] width 11 height 13
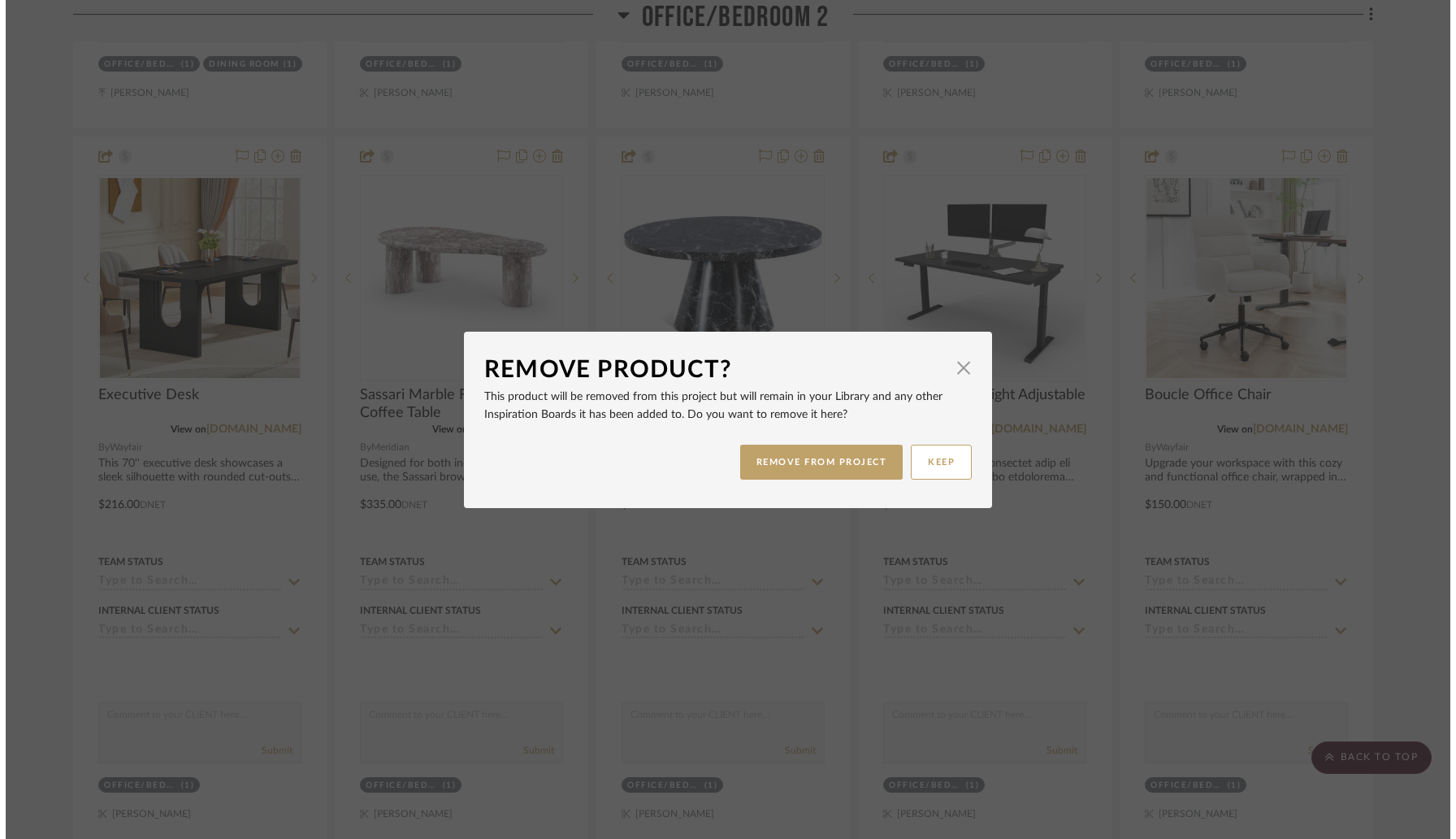
scroll to position [0, 0]
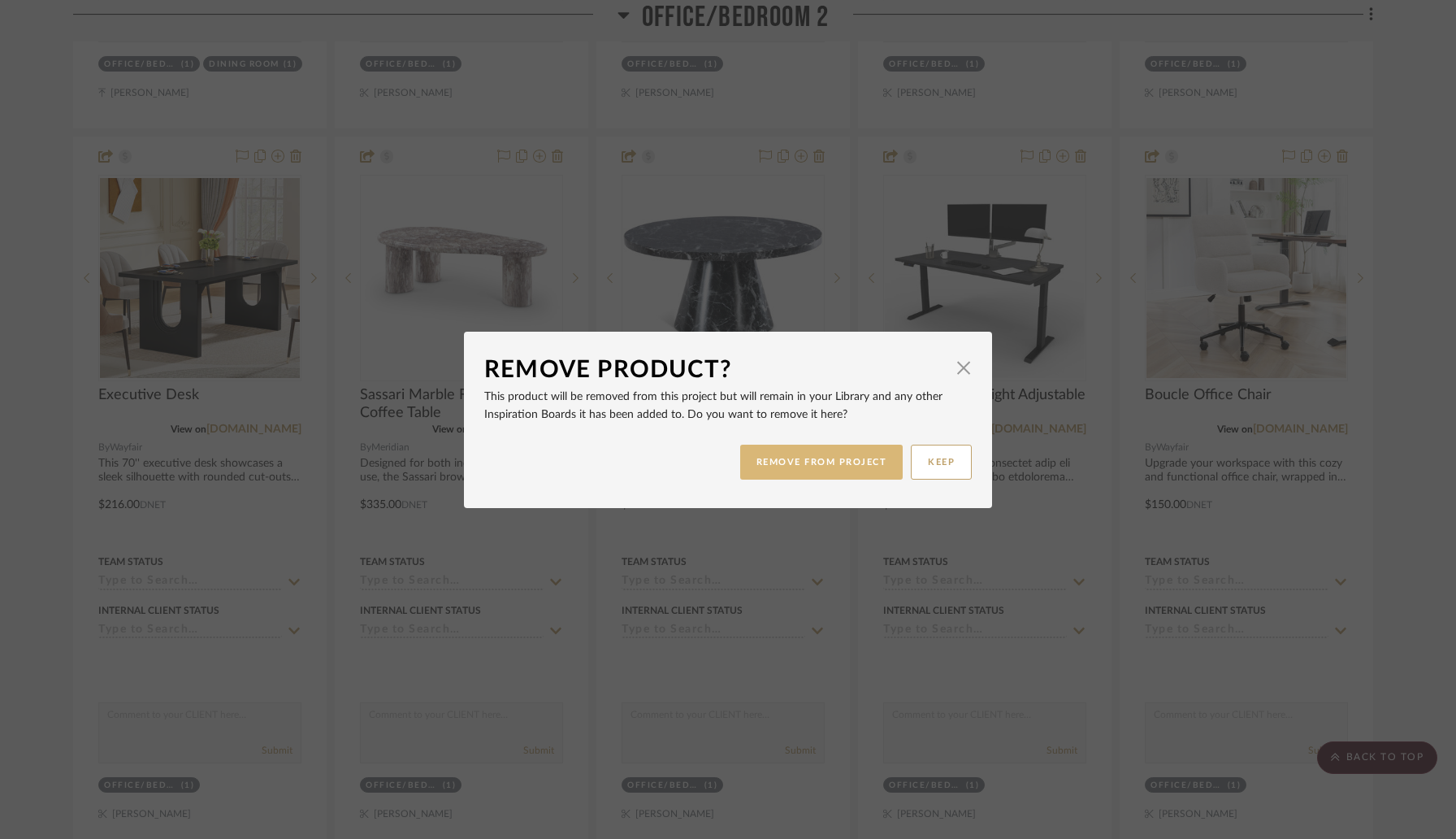
click at [838, 455] on button "REMOVE FROM PROJECT" at bounding box center [822, 462] width 163 height 35
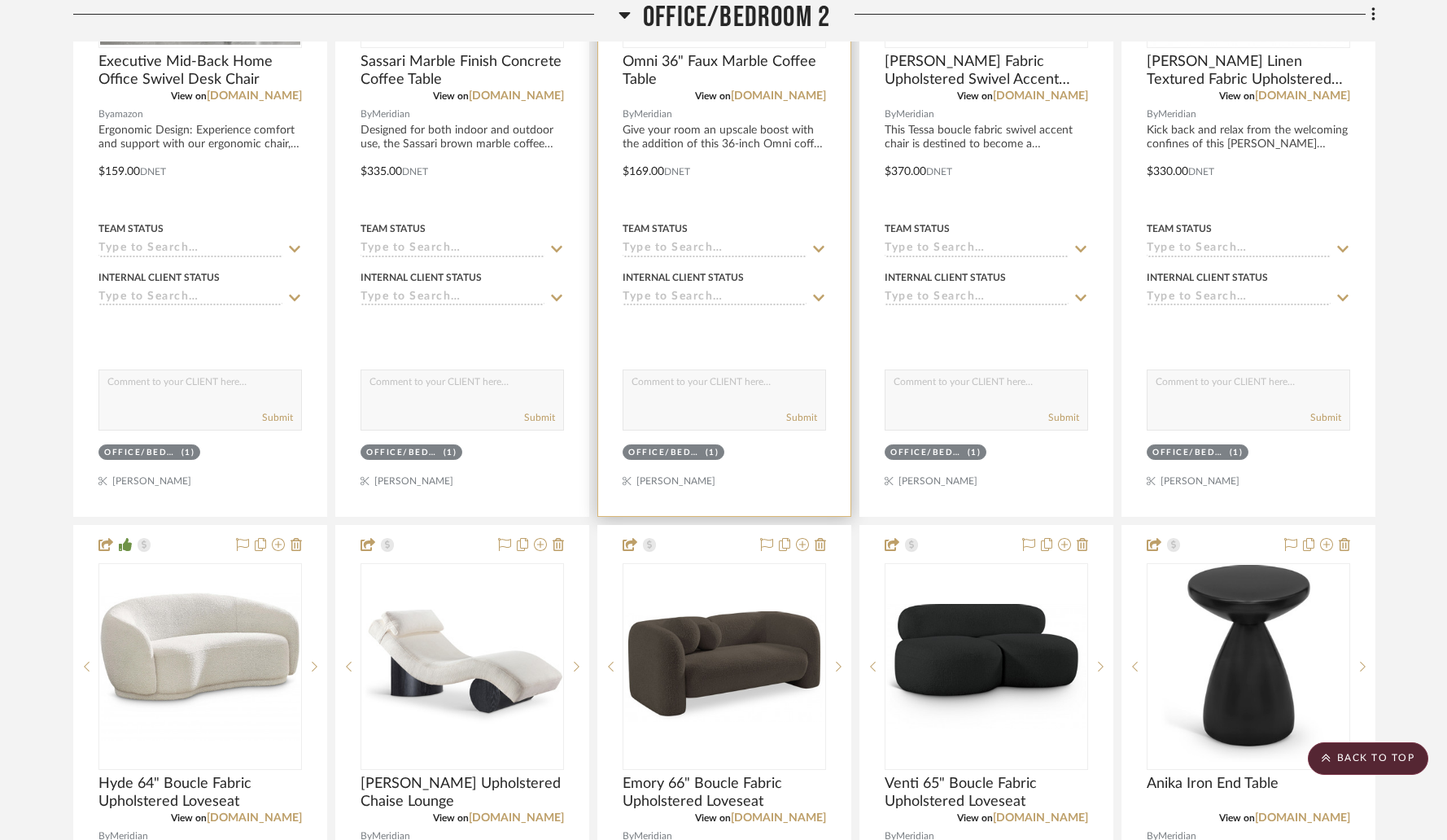
scroll to position [3531, 0]
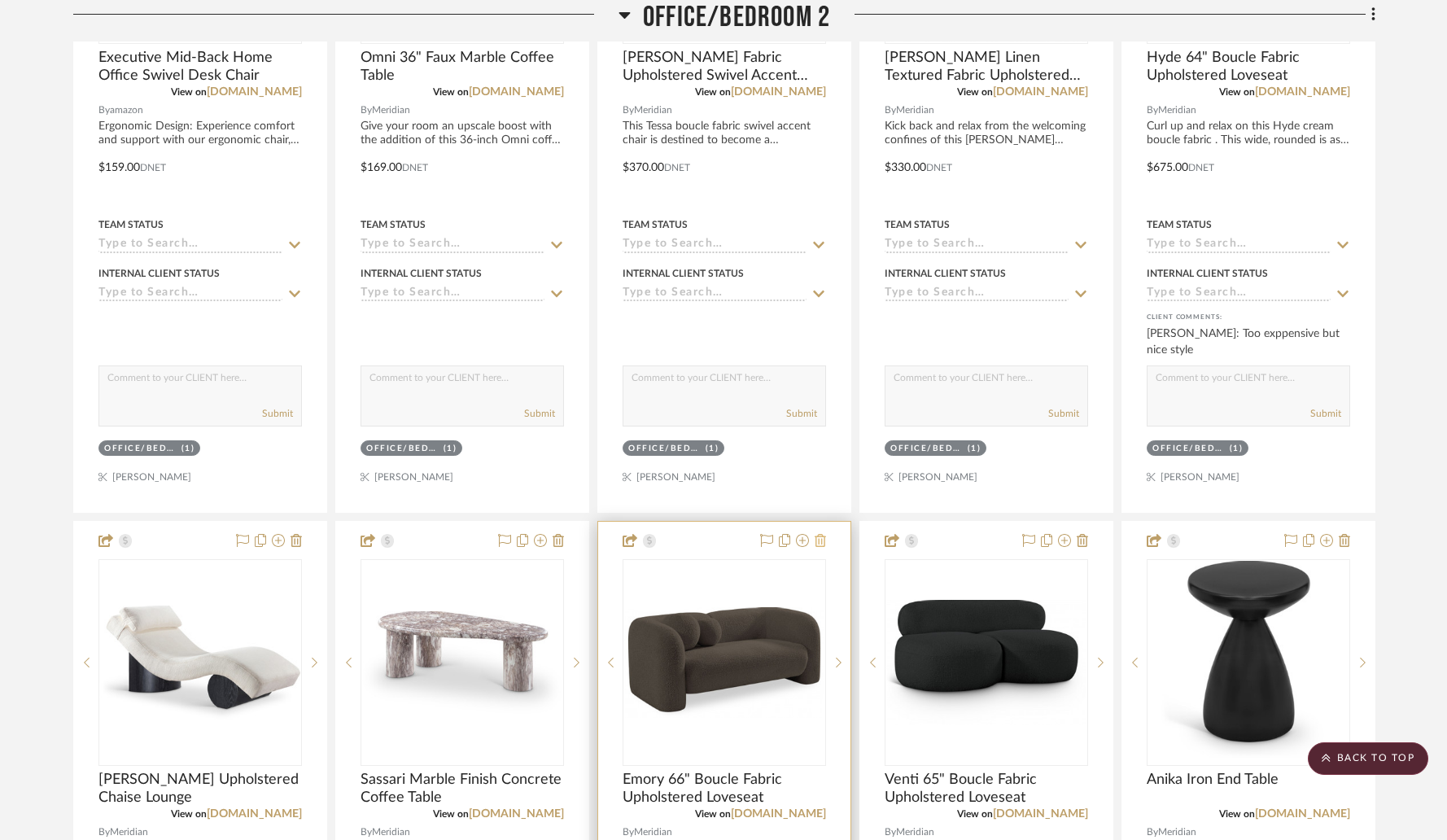
click at [821, 542] on icon at bounding box center [820, 540] width 11 height 13
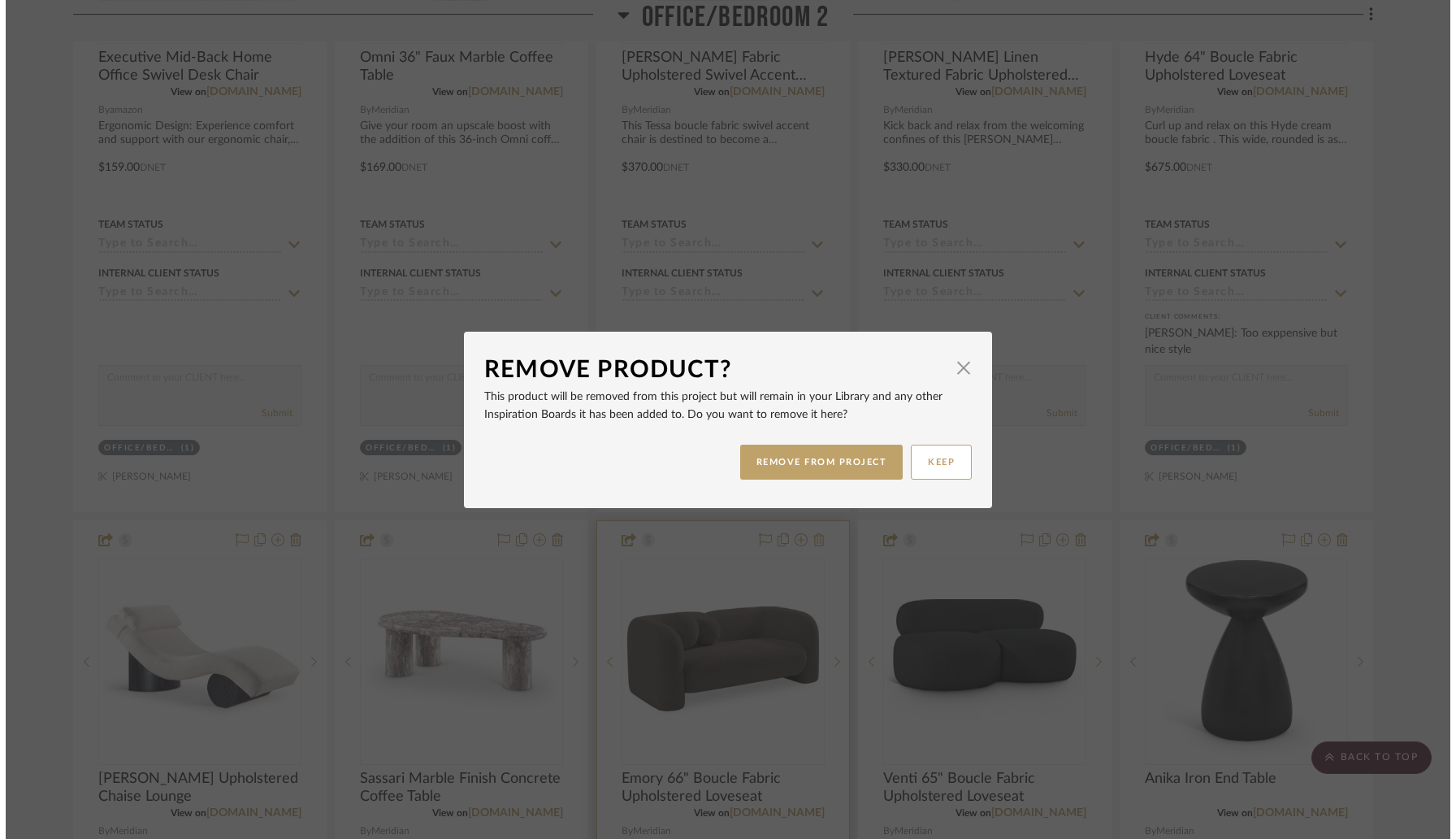
scroll to position [0, 0]
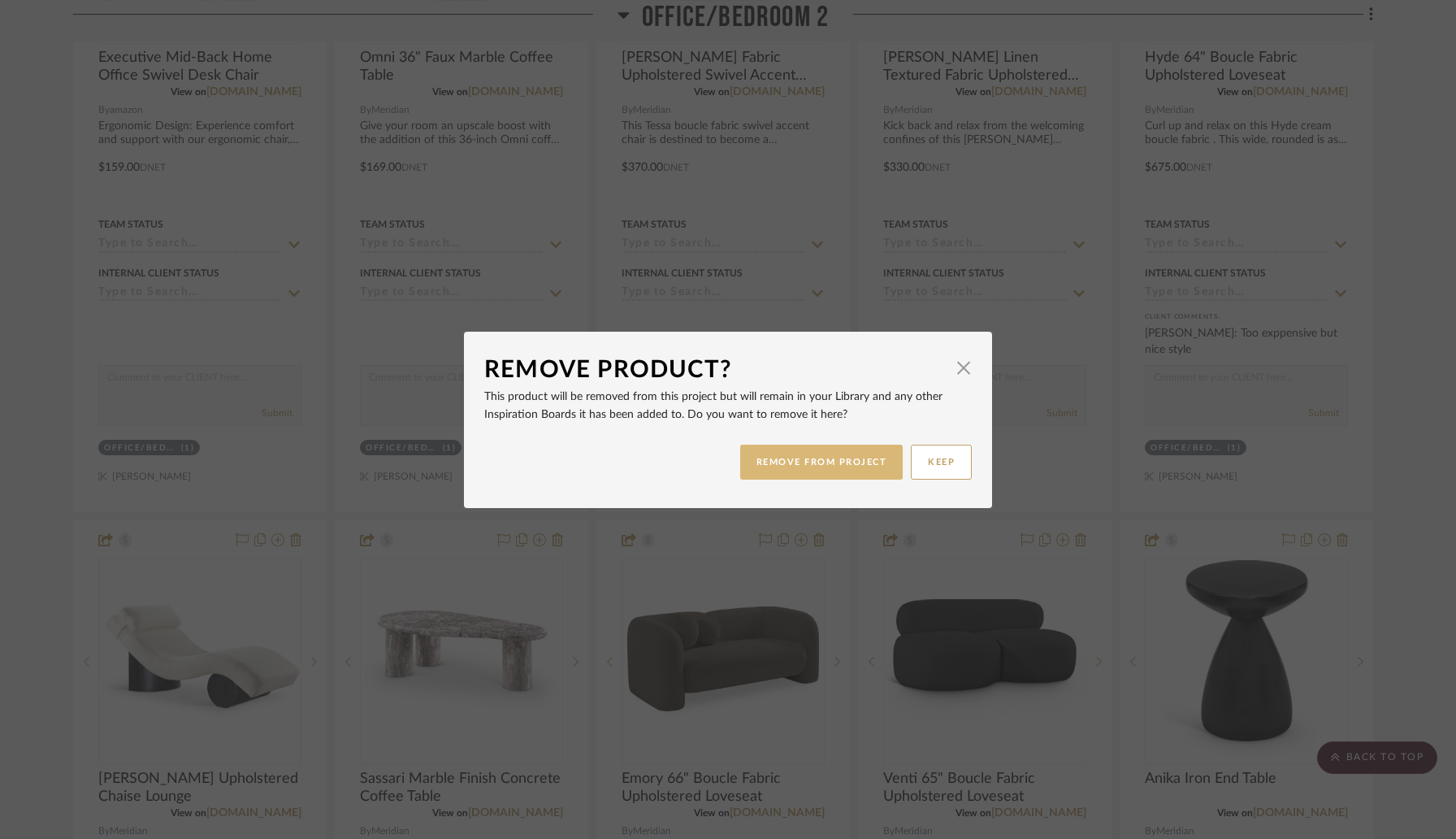
click at [819, 470] on button "REMOVE FROM PROJECT" at bounding box center [822, 462] width 163 height 35
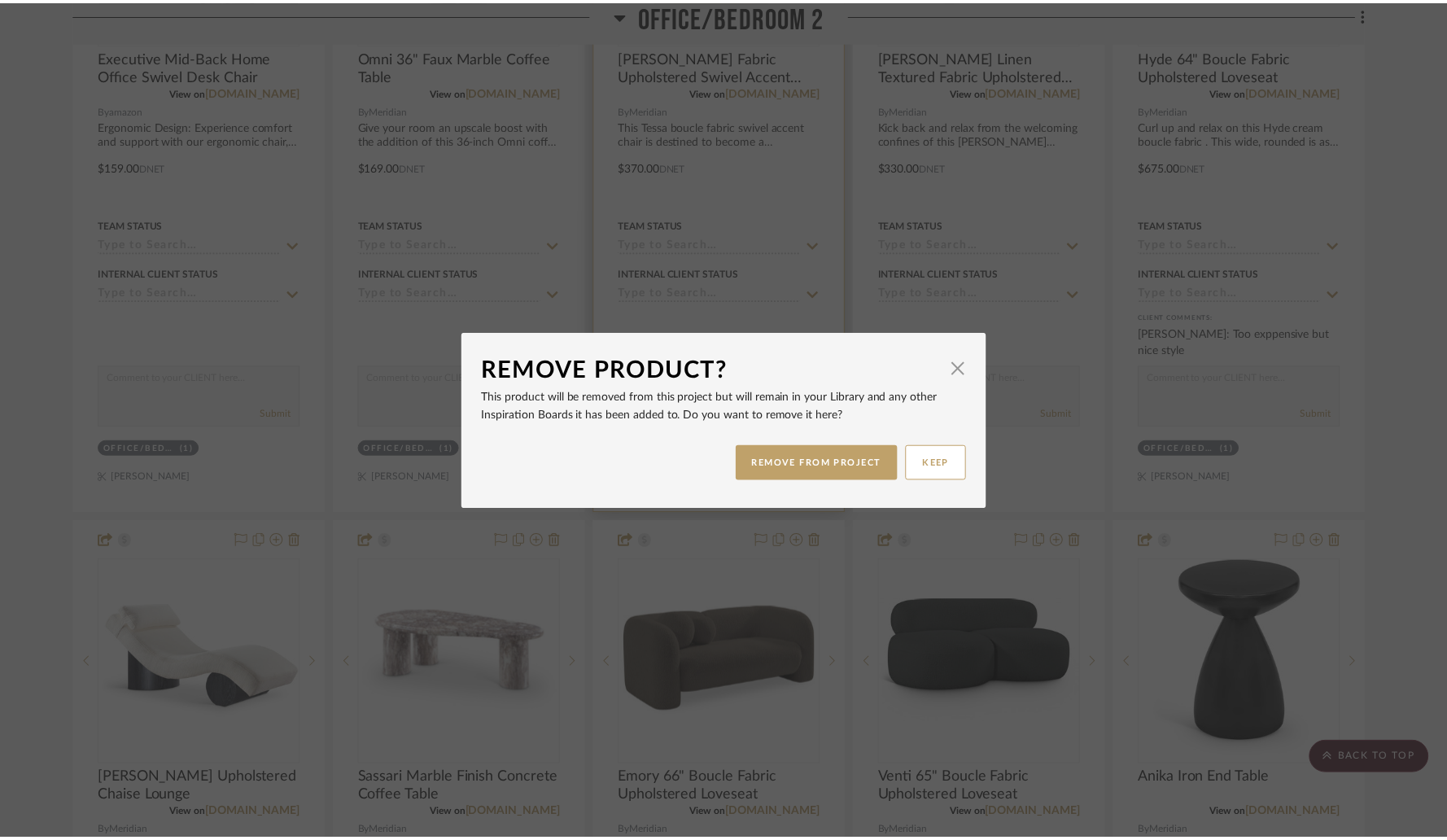
scroll to position [3531, 0]
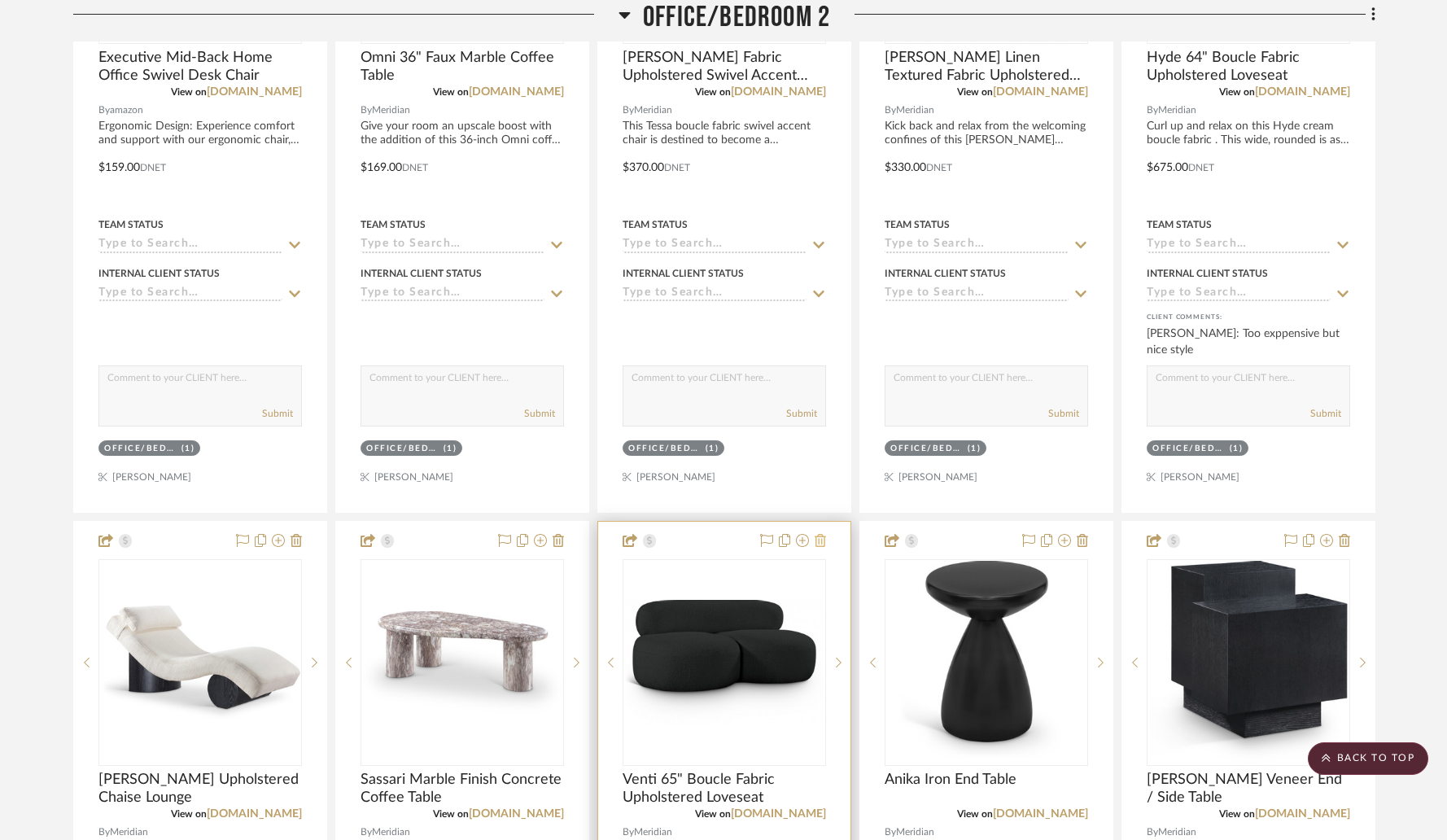
click at [822, 538] on icon at bounding box center [820, 540] width 11 height 13
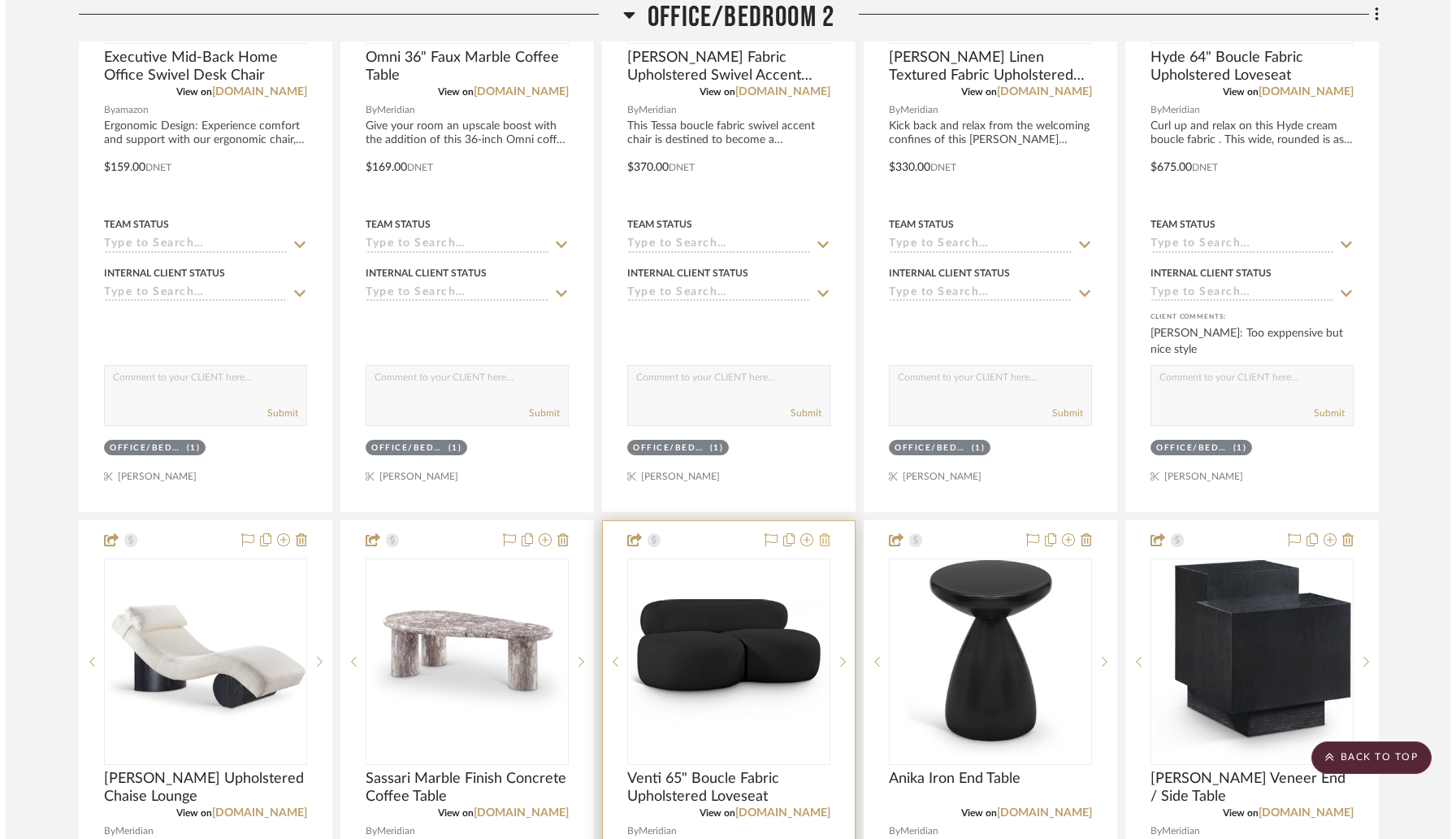
scroll to position [0, 0]
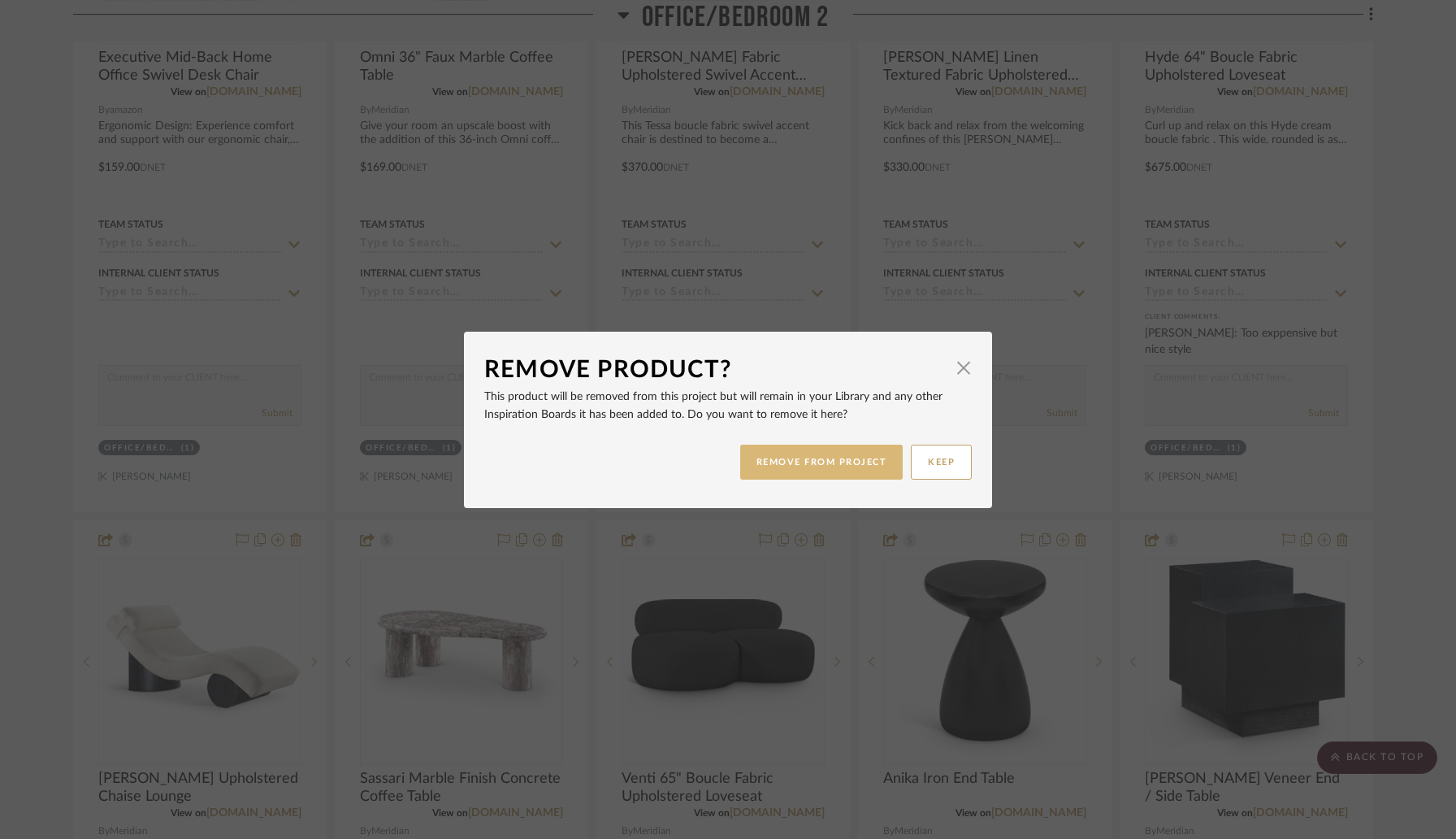
click at [809, 459] on button "REMOVE FROM PROJECT" at bounding box center [822, 462] width 163 height 35
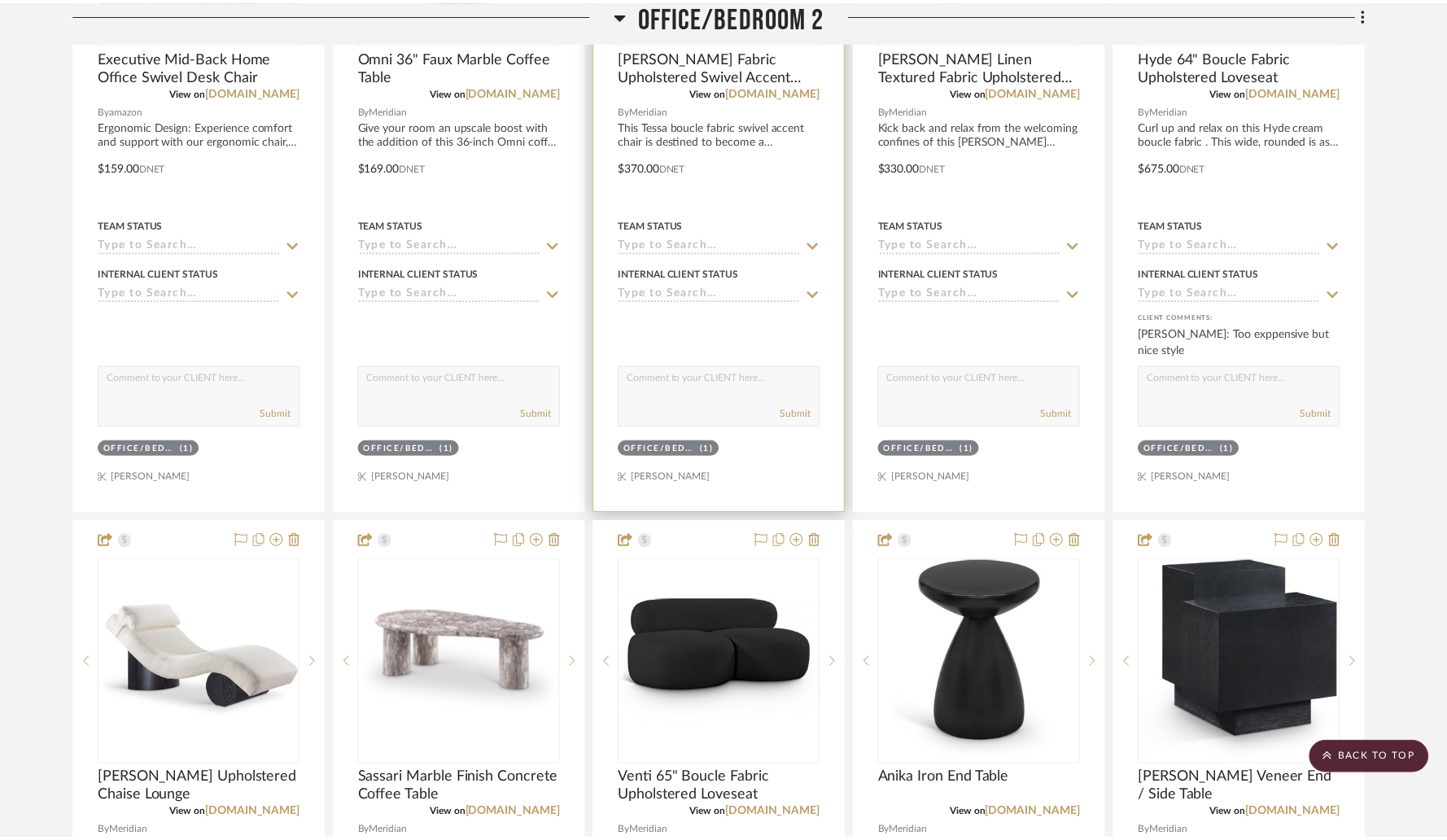
scroll to position [3531, 0]
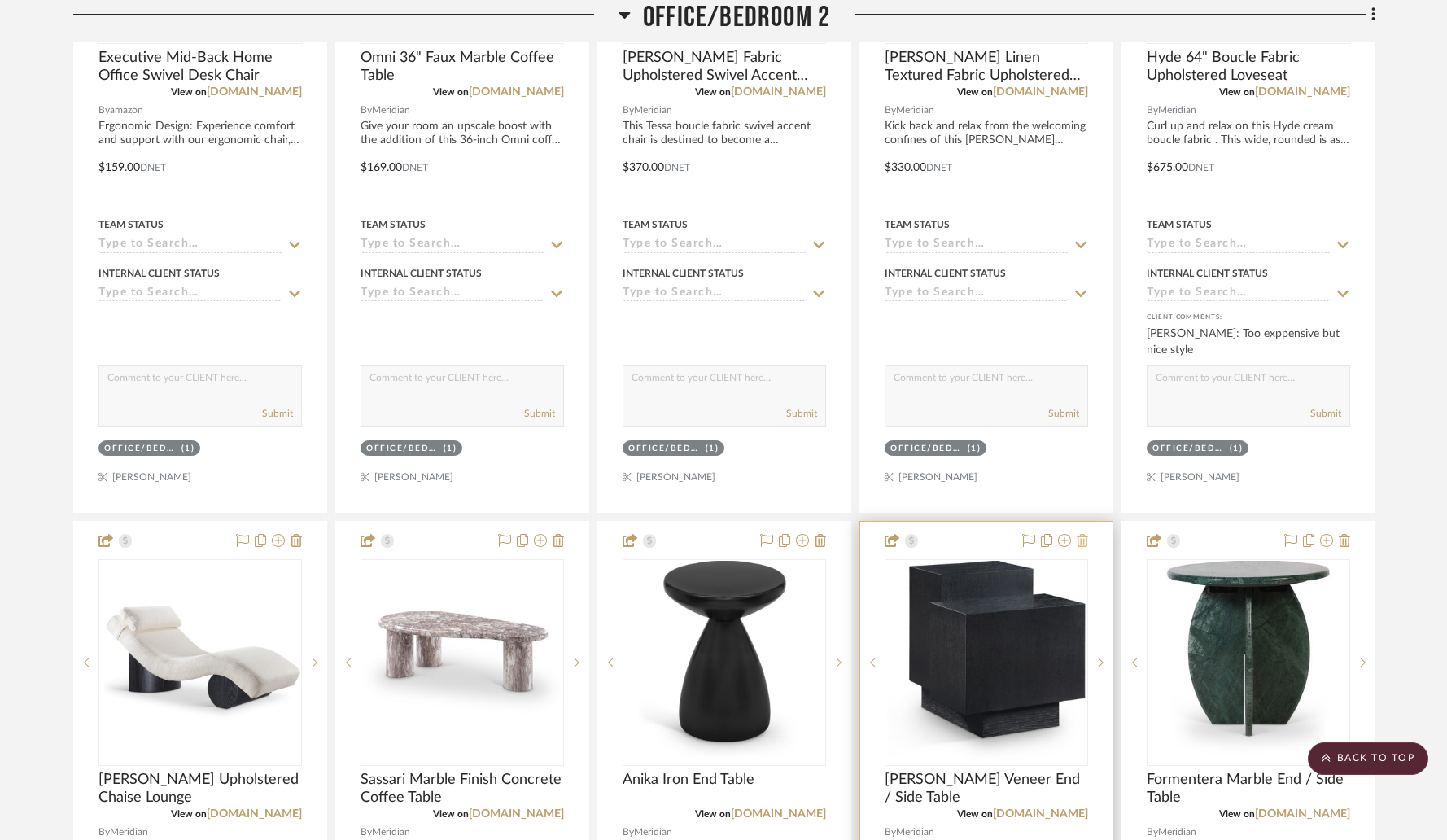
click at [1084, 539] on icon at bounding box center [1082, 540] width 11 height 13
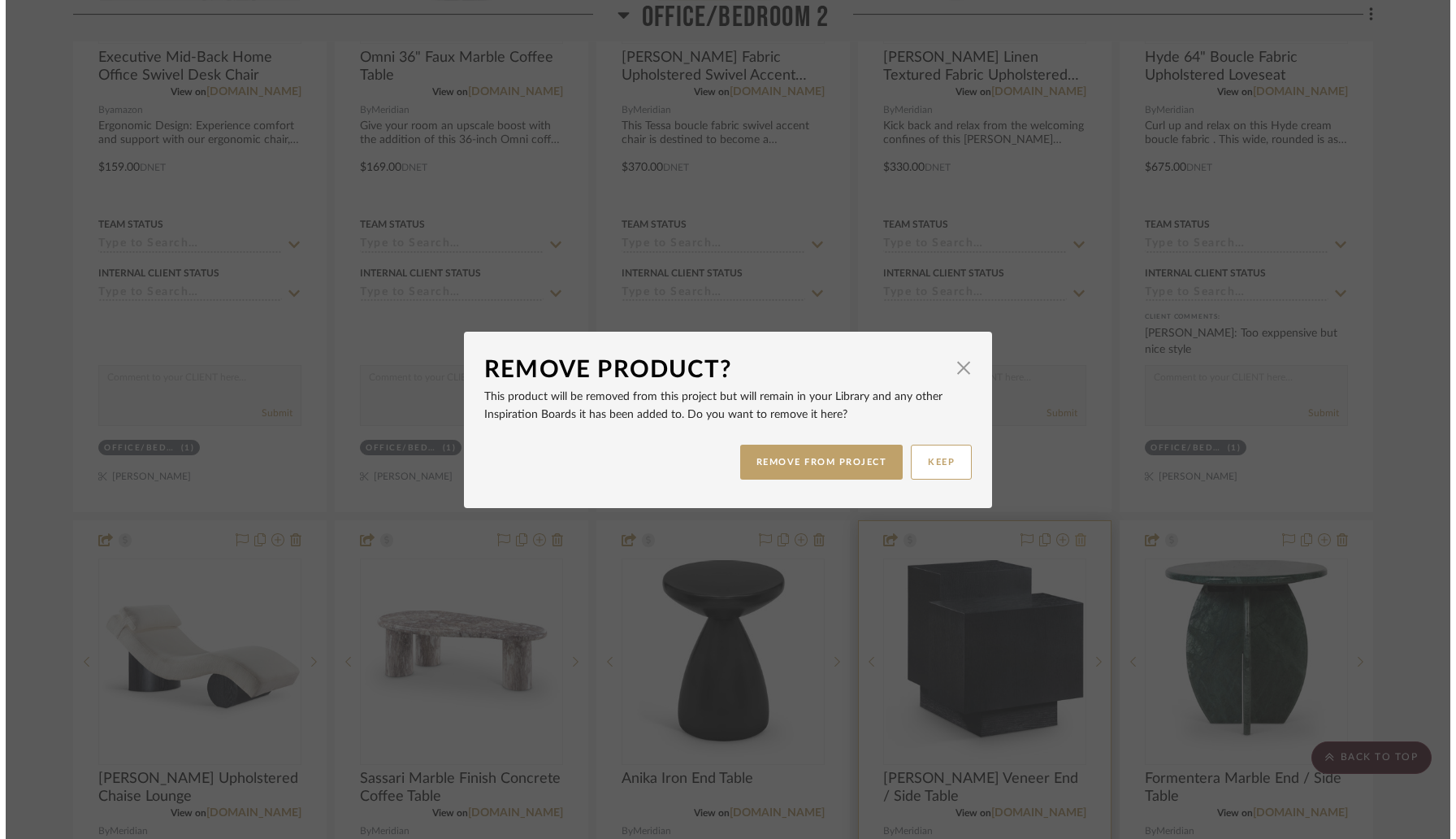
scroll to position [0, 0]
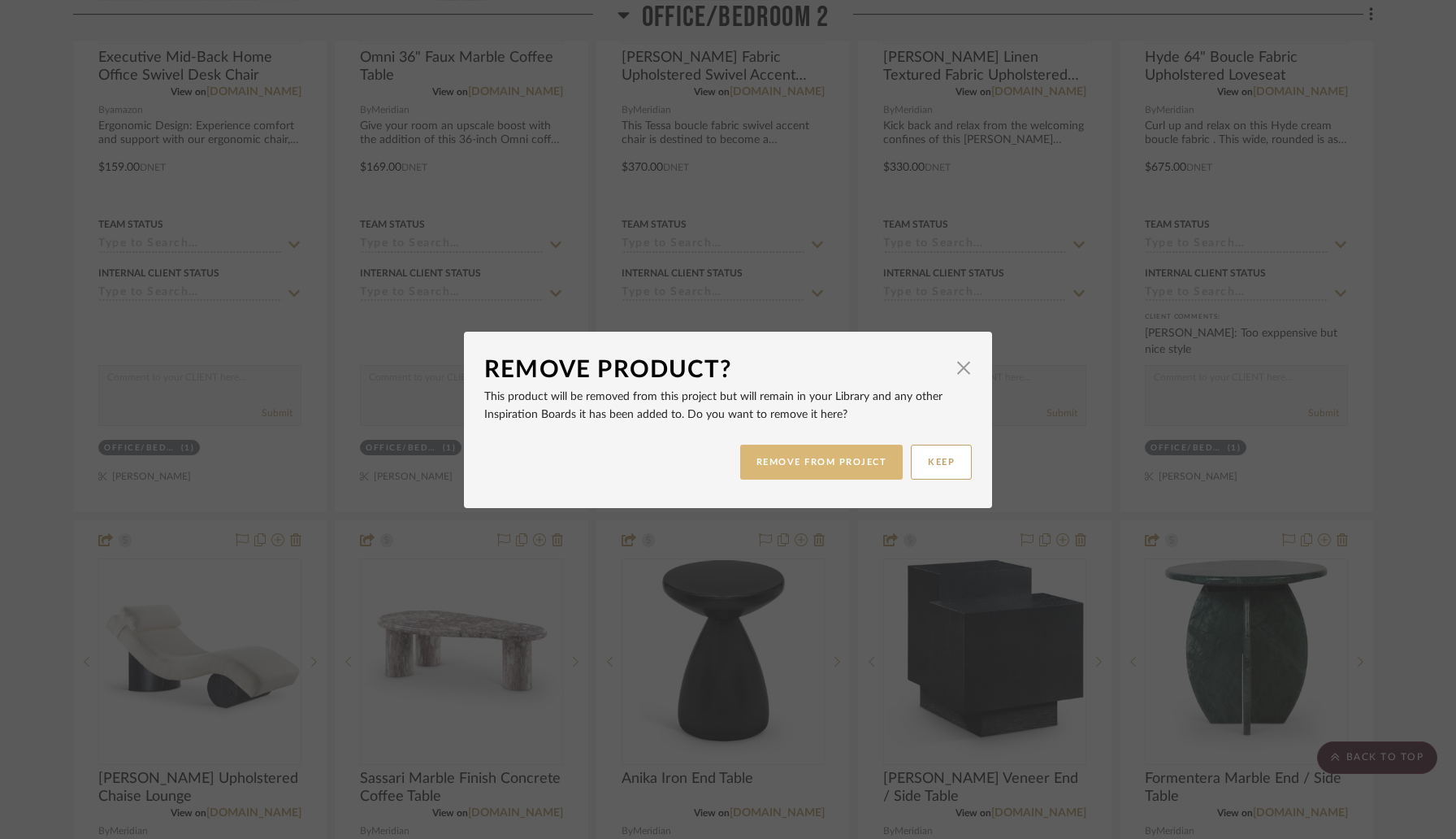
click at [860, 469] on button "REMOVE FROM PROJECT" at bounding box center [822, 462] width 163 height 35
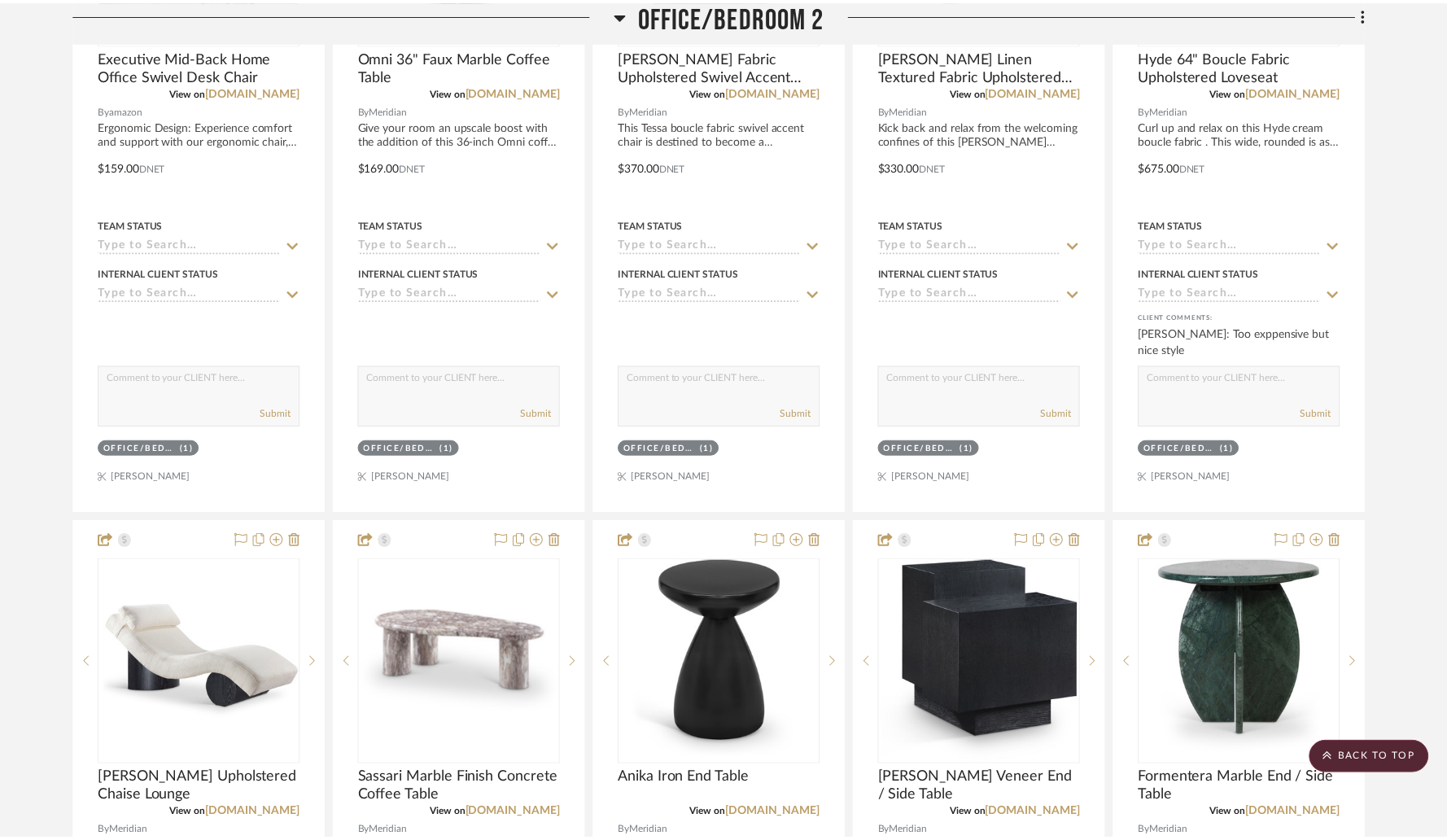
scroll to position [3531, 0]
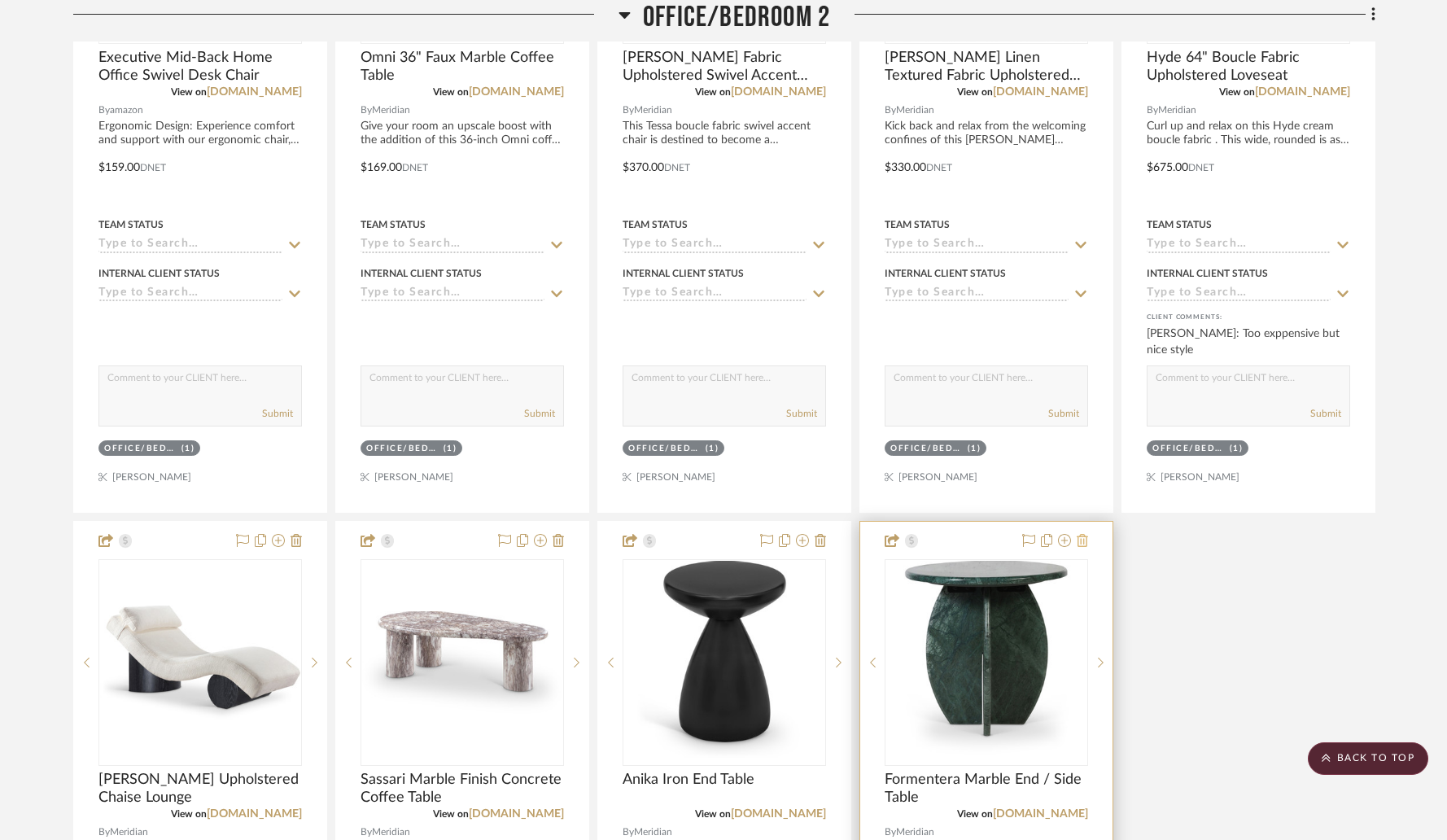
click at [1081, 540] on icon at bounding box center [1082, 540] width 11 height 13
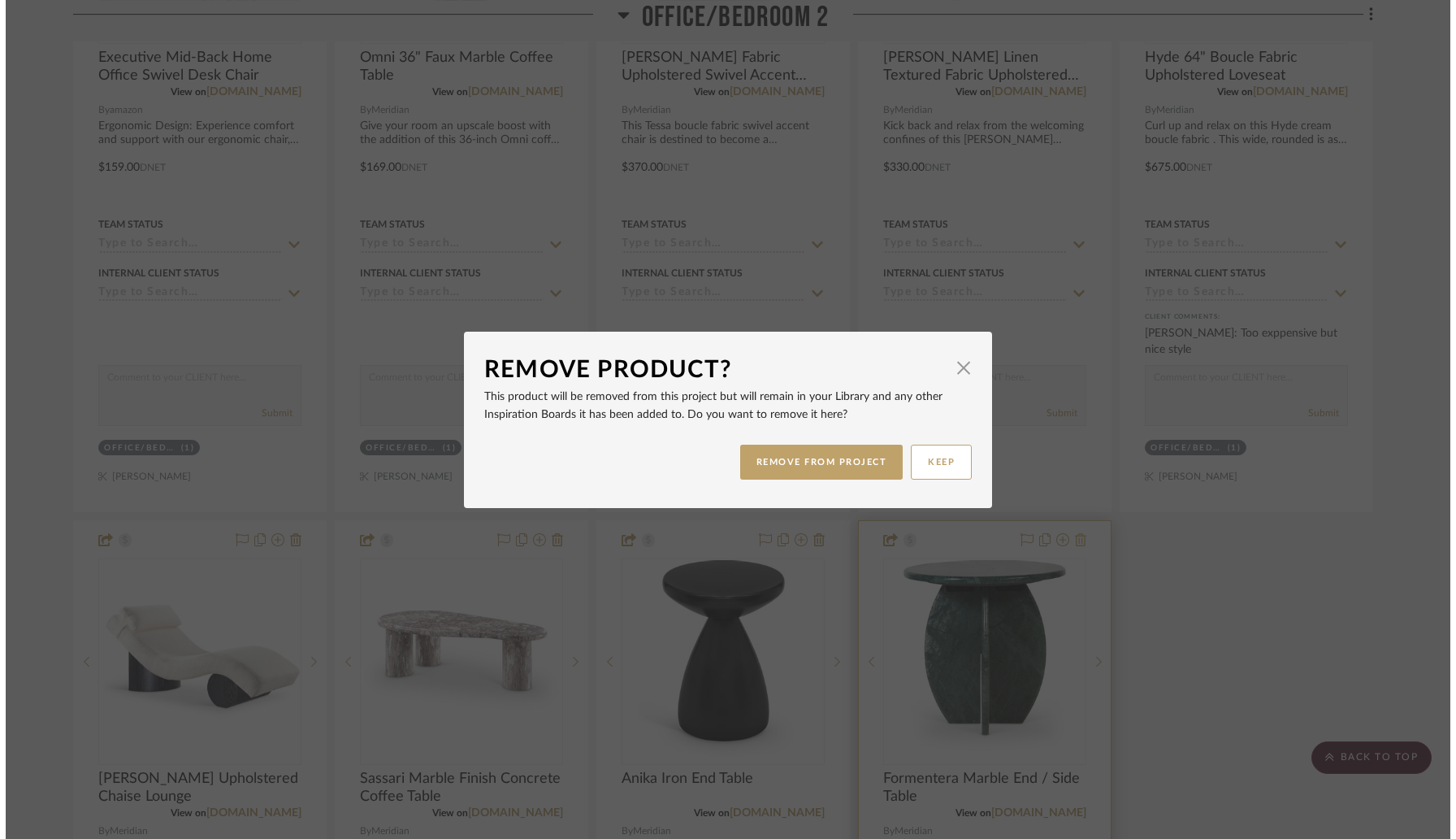
scroll to position [0, 0]
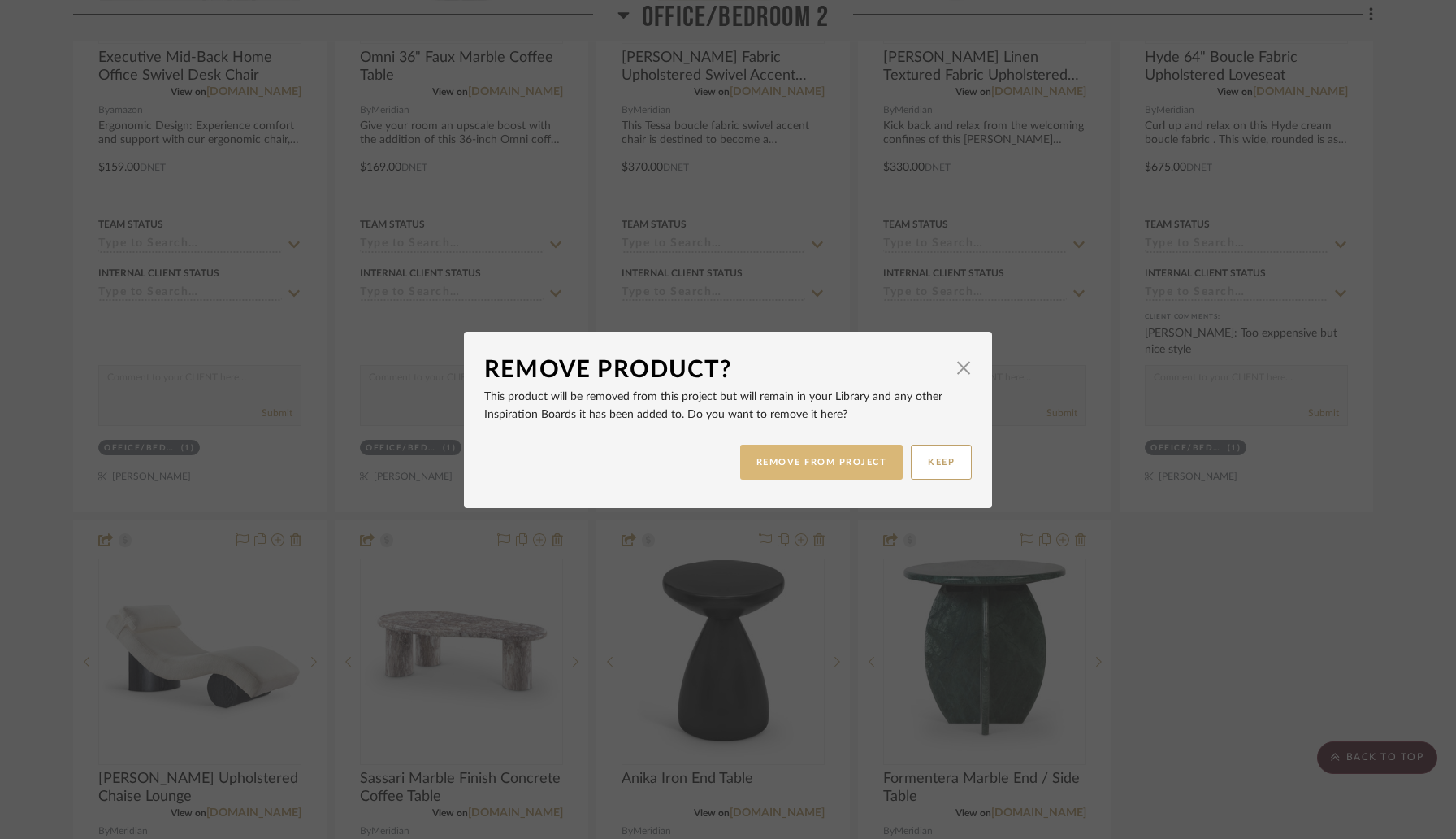
click at [819, 463] on button "REMOVE FROM PROJECT" at bounding box center [822, 462] width 163 height 35
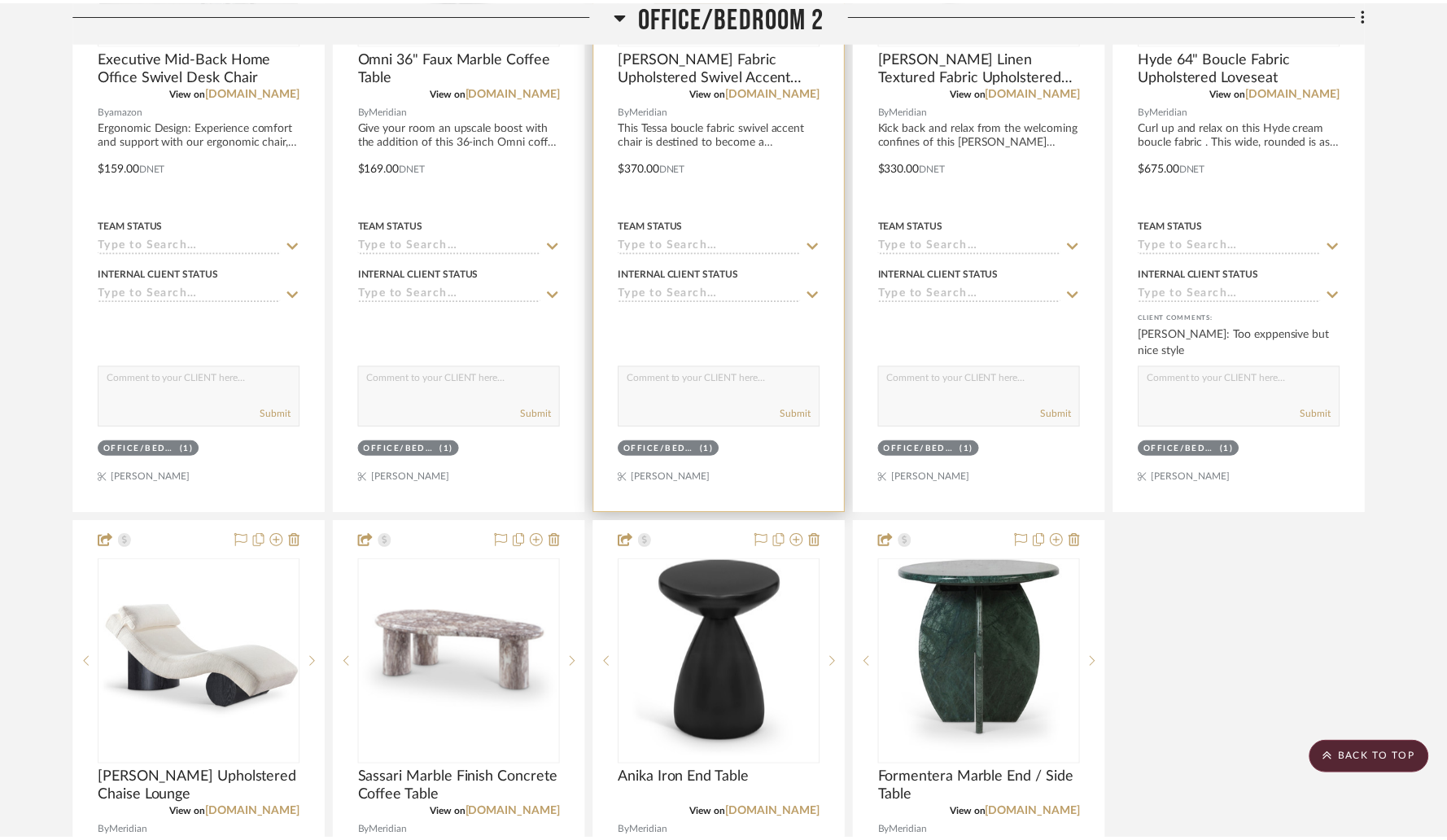
scroll to position [3531, 0]
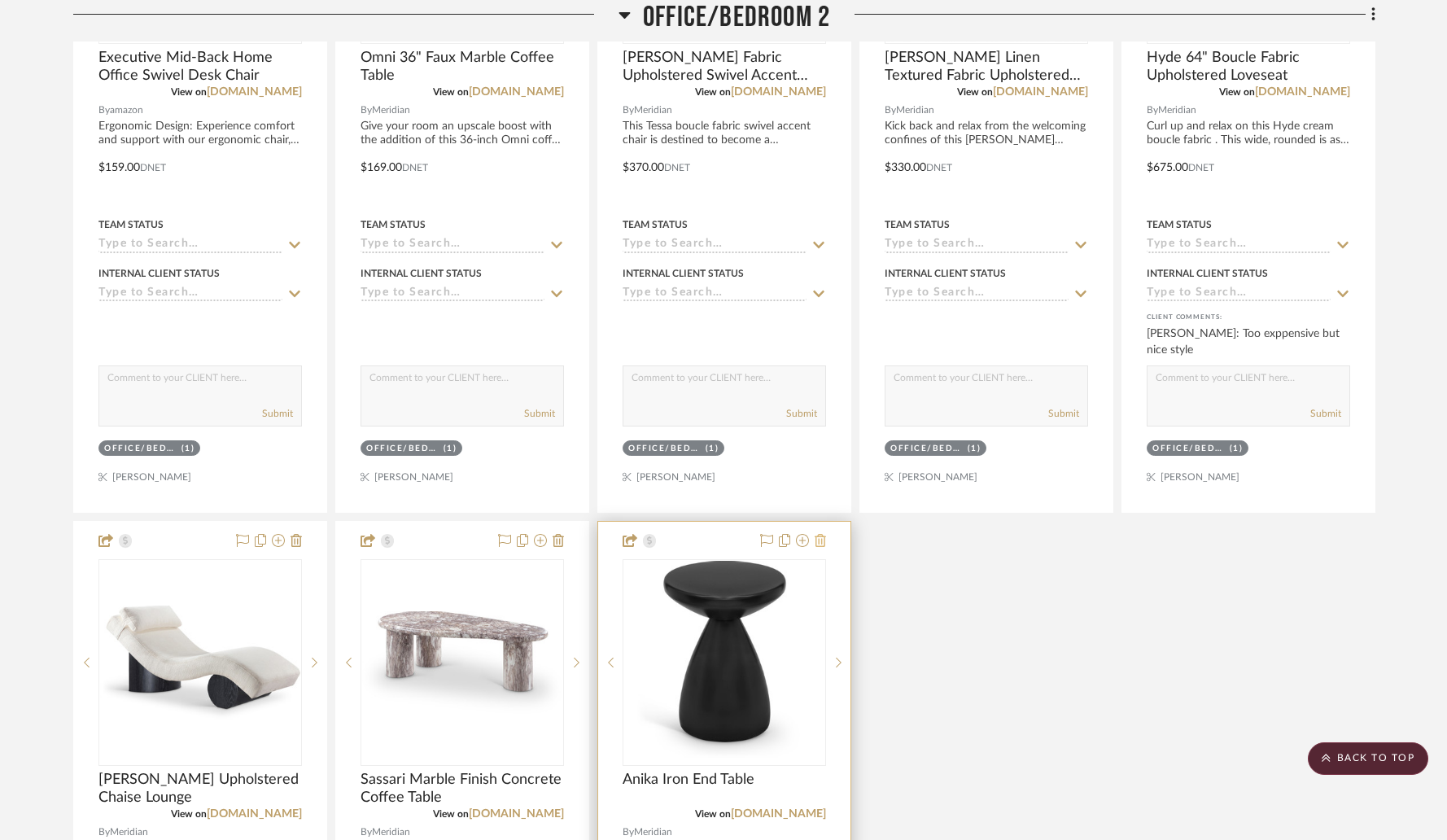
click at [823, 538] on icon at bounding box center [820, 540] width 11 height 13
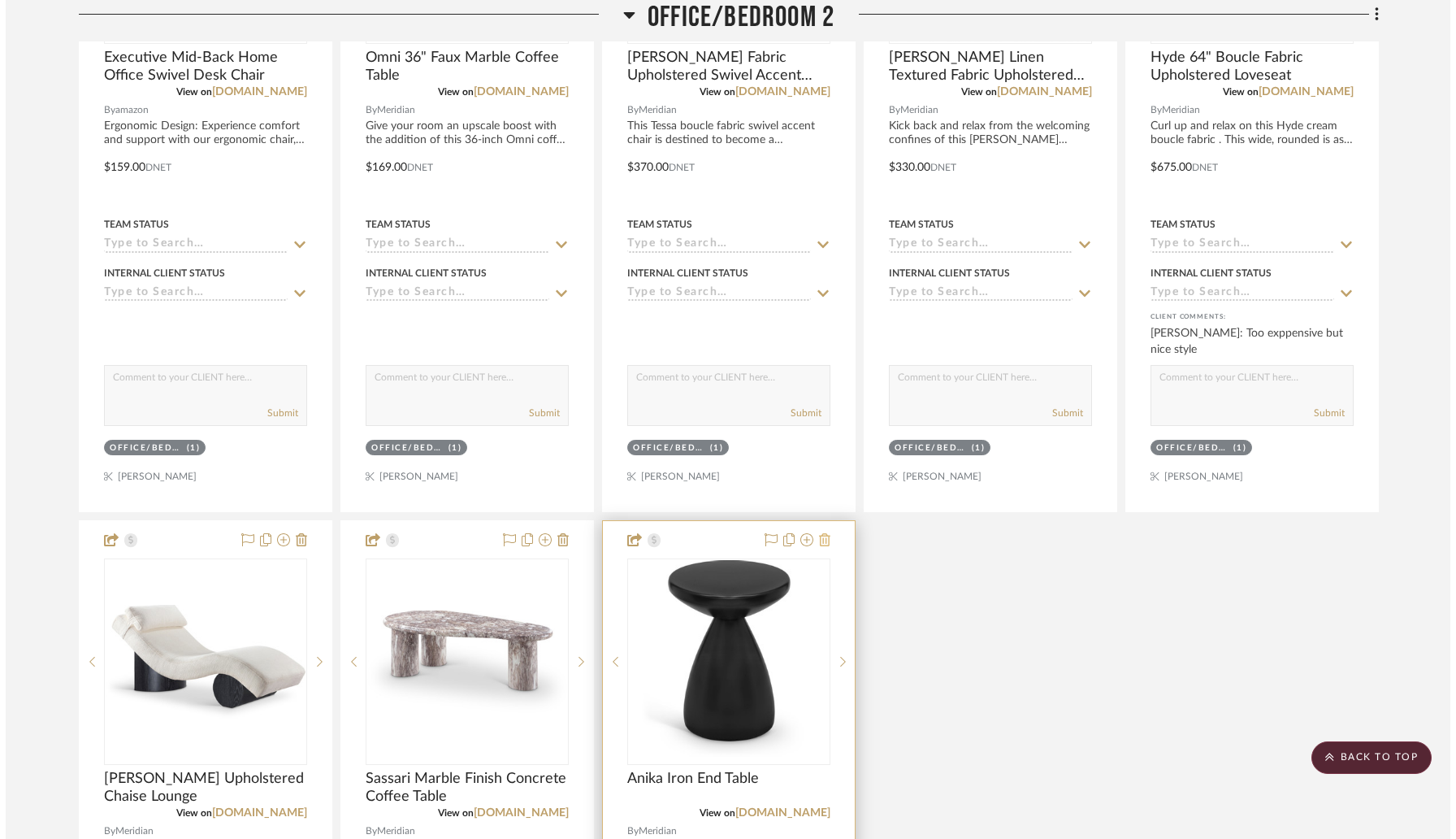
scroll to position [0, 0]
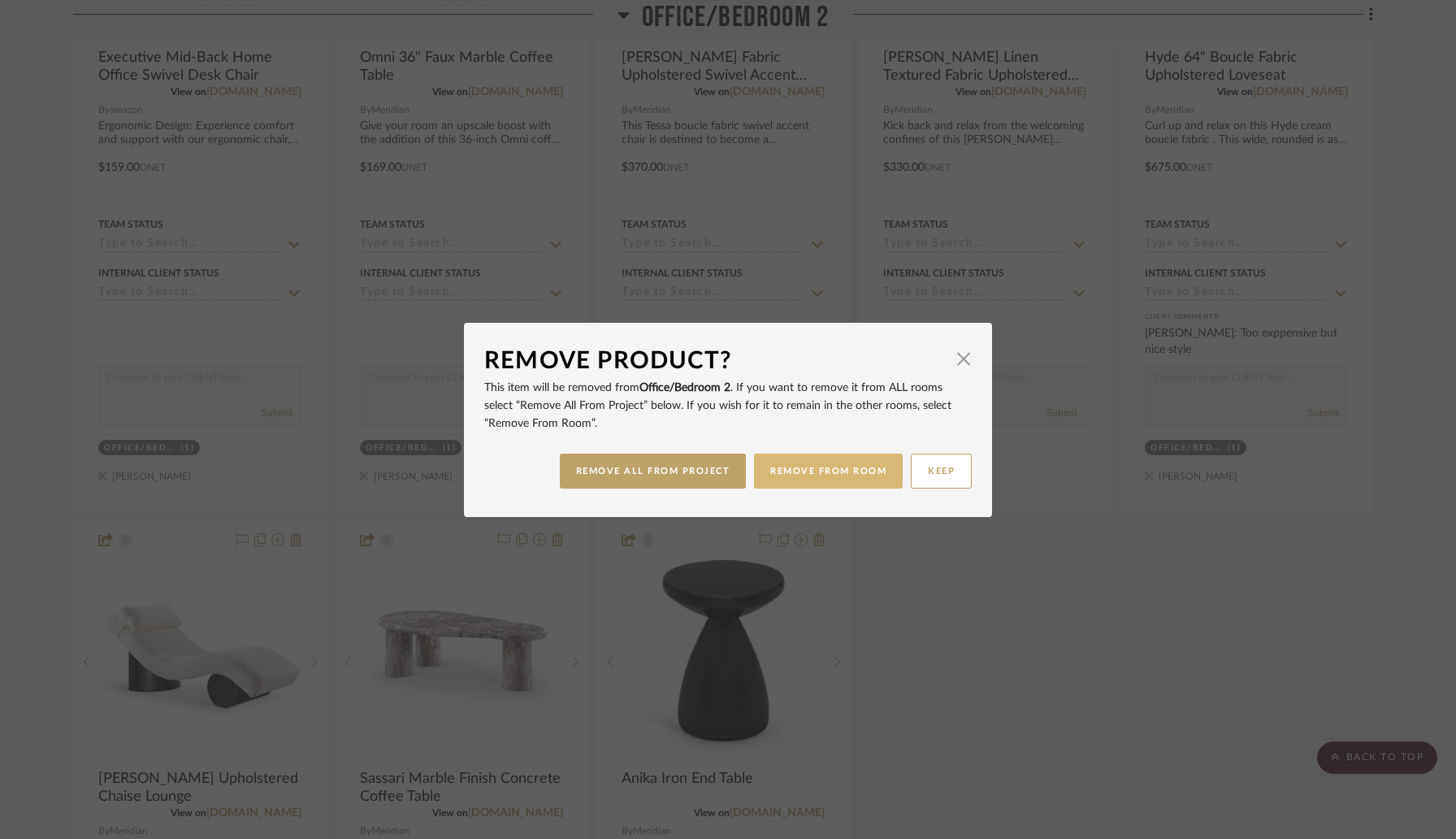
click at [834, 483] on button "REMOVE FROM ROOM" at bounding box center [828, 470] width 149 height 35
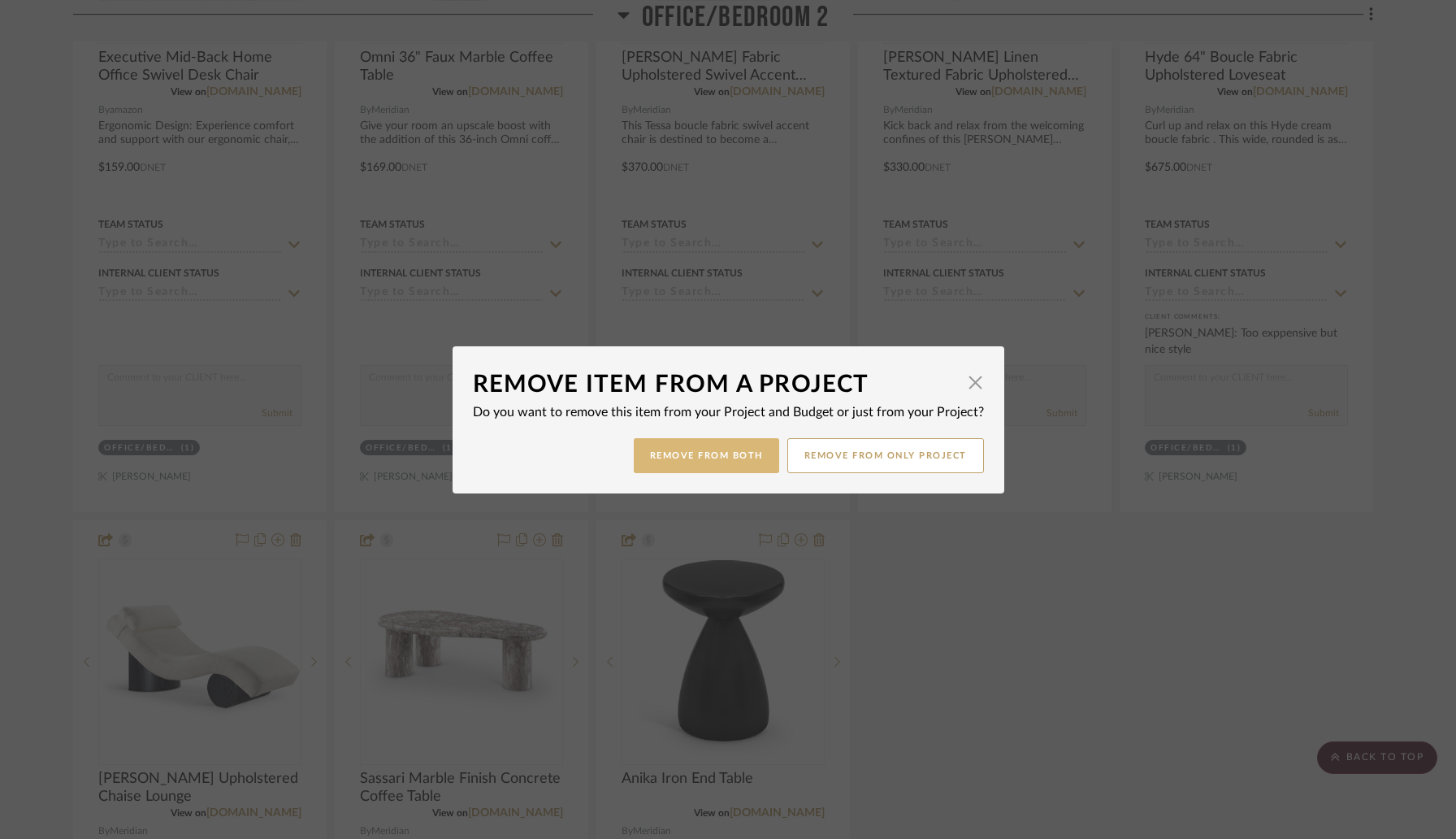
click at [720, 464] on button "Remove from Both" at bounding box center [706, 455] width 145 height 35
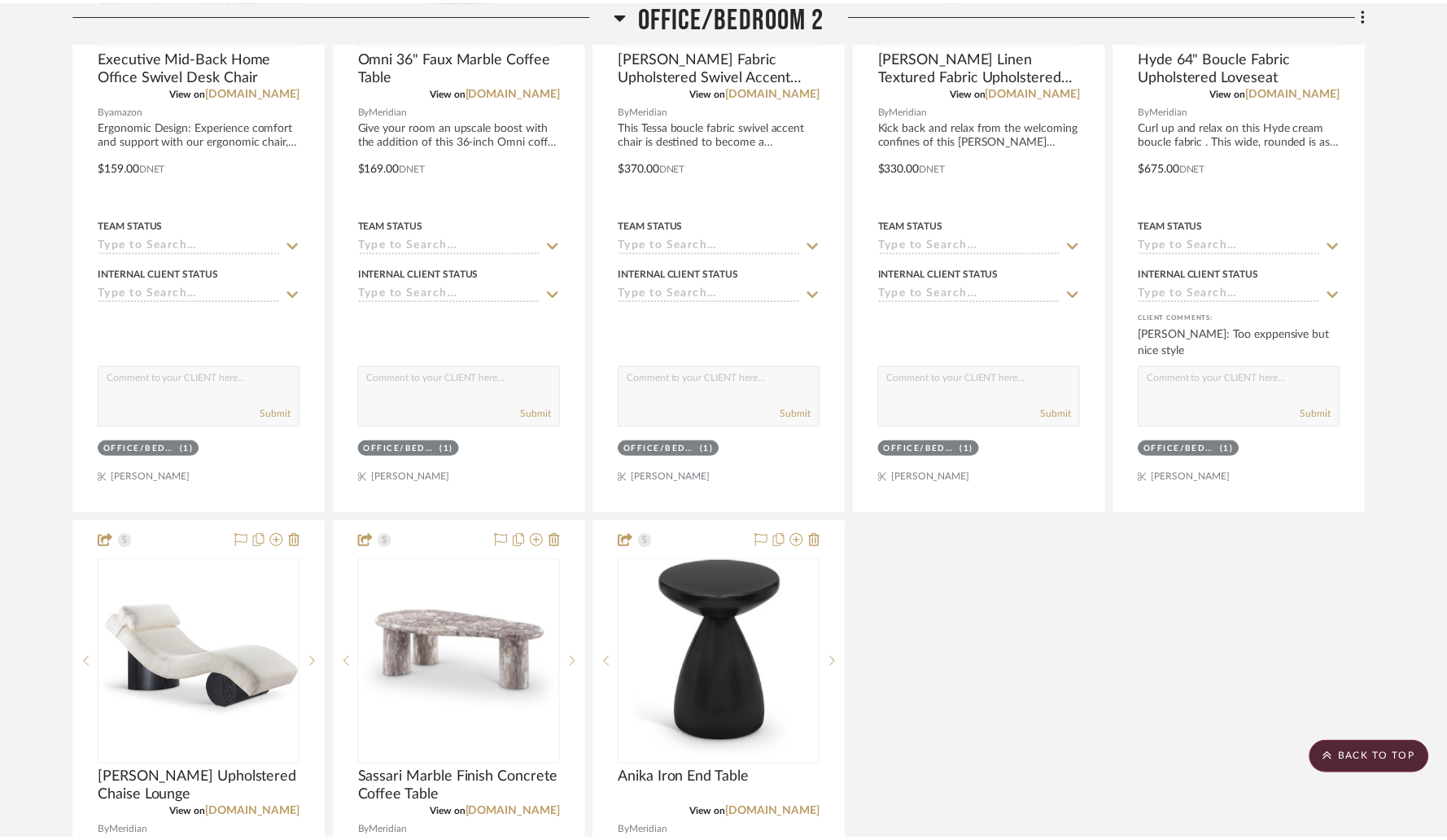
scroll to position [3531, 0]
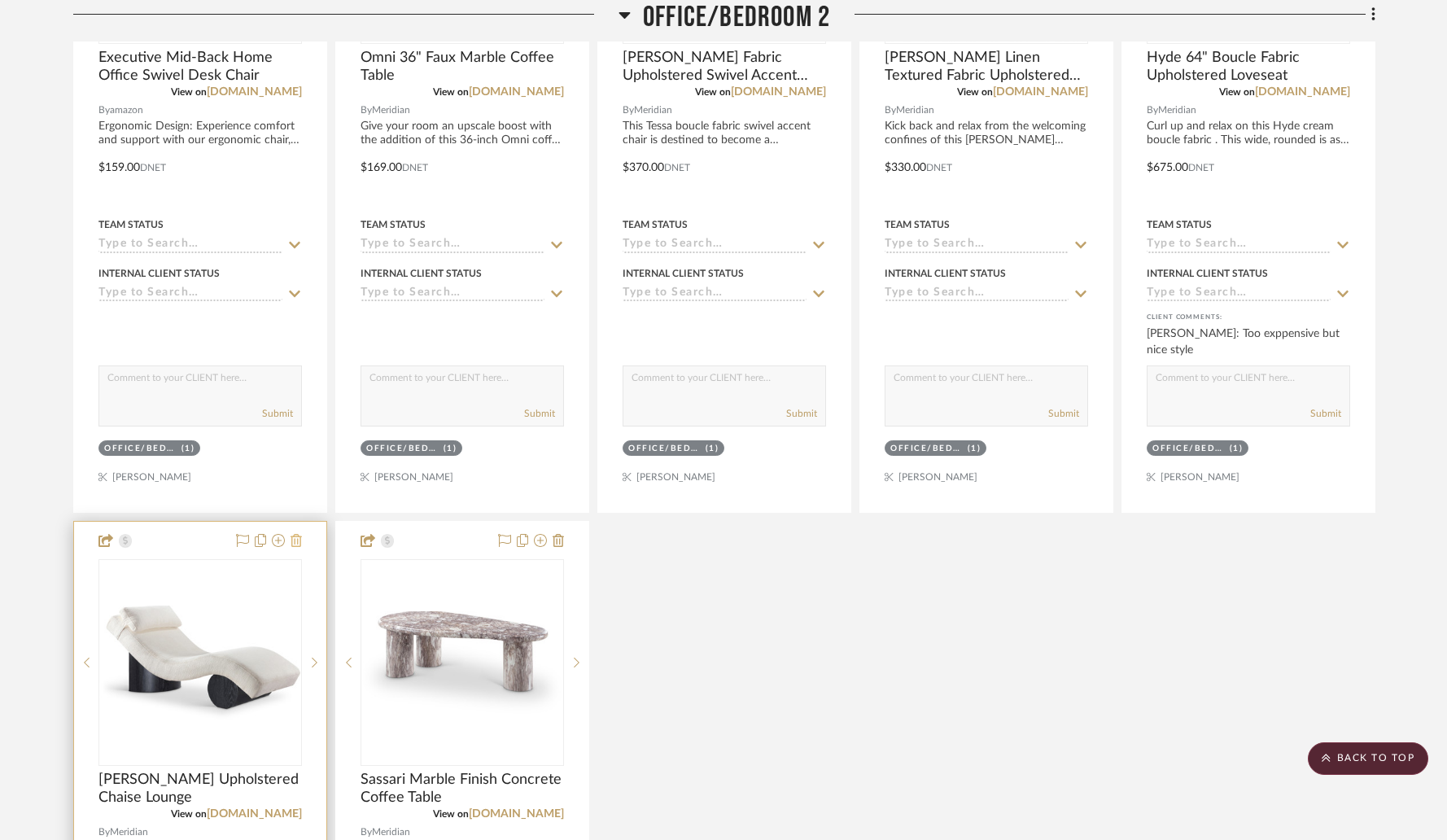
click at [293, 538] on icon at bounding box center [296, 540] width 11 height 13
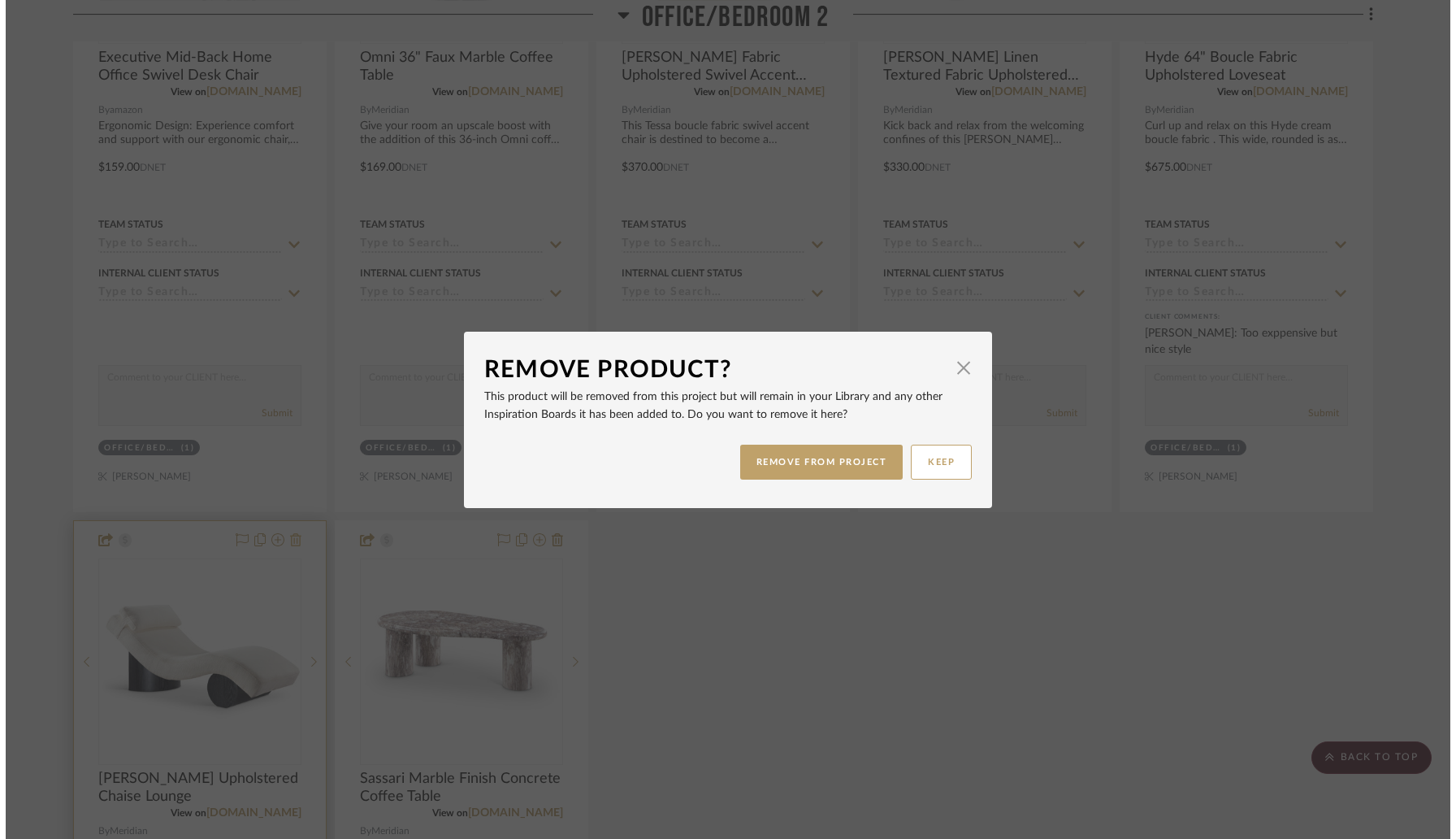
scroll to position [0, 0]
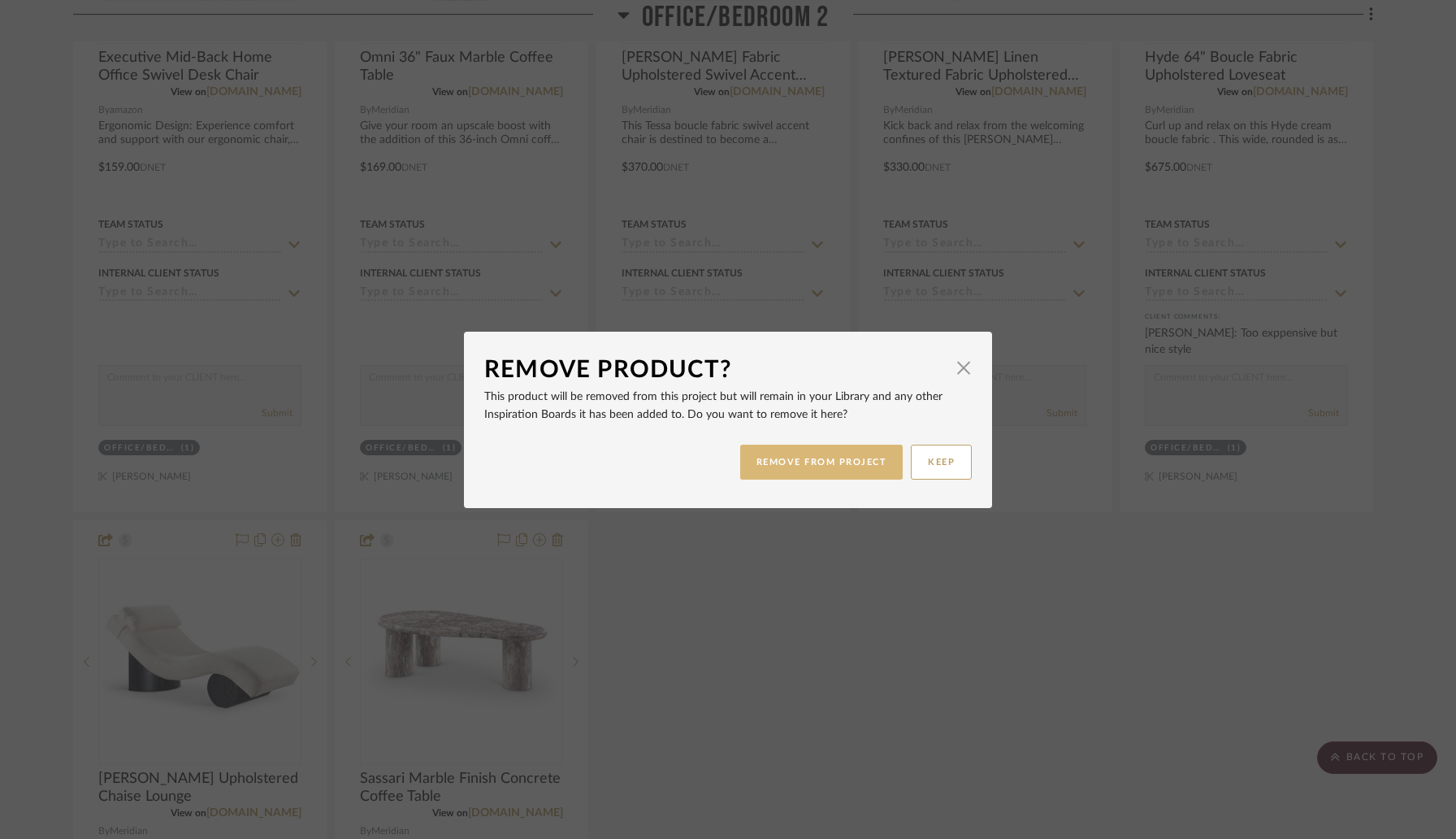
click at [814, 458] on button "REMOVE FROM PROJECT" at bounding box center [822, 462] width 163 height 35
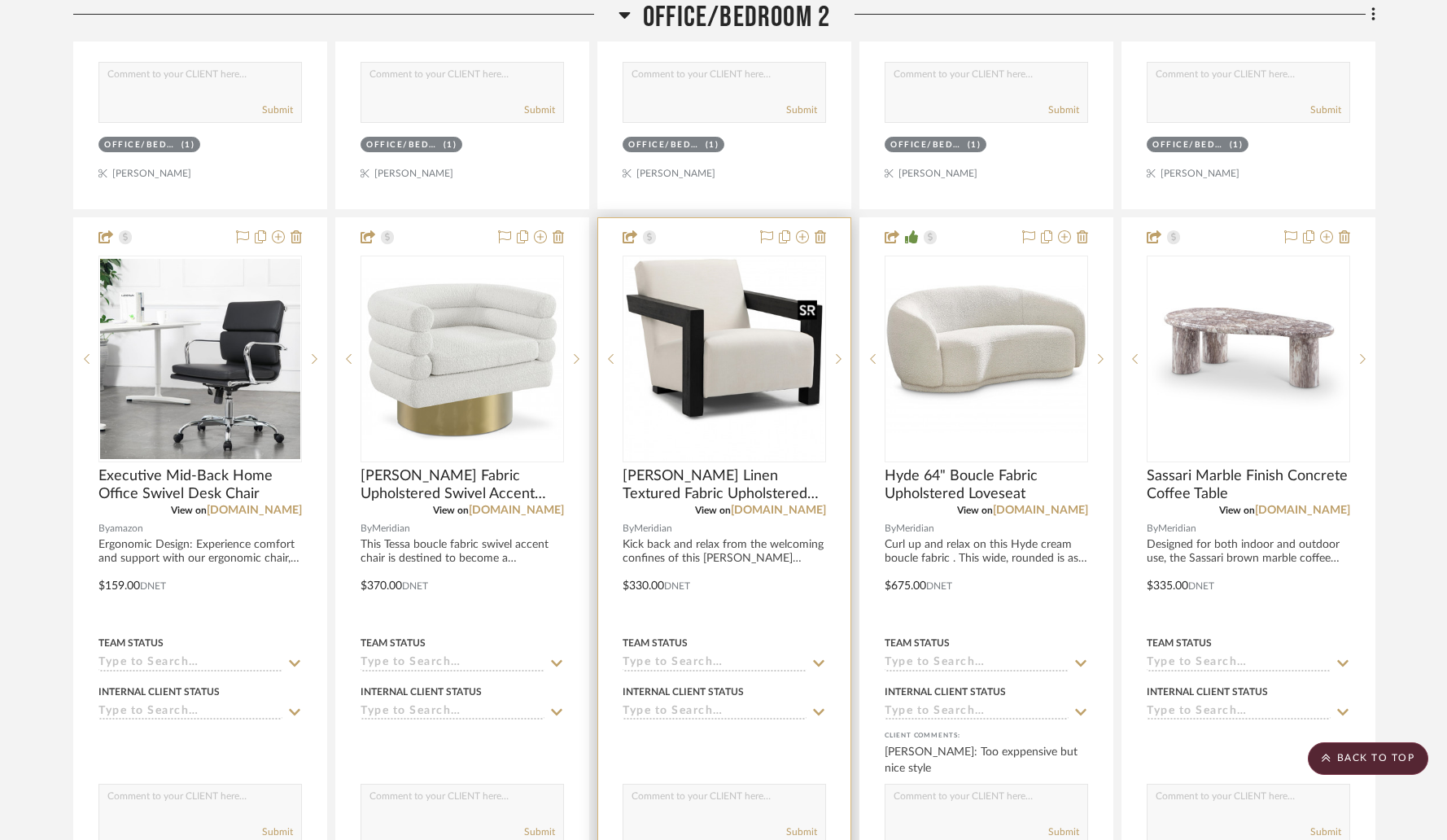
scroll to position [3126, 0]
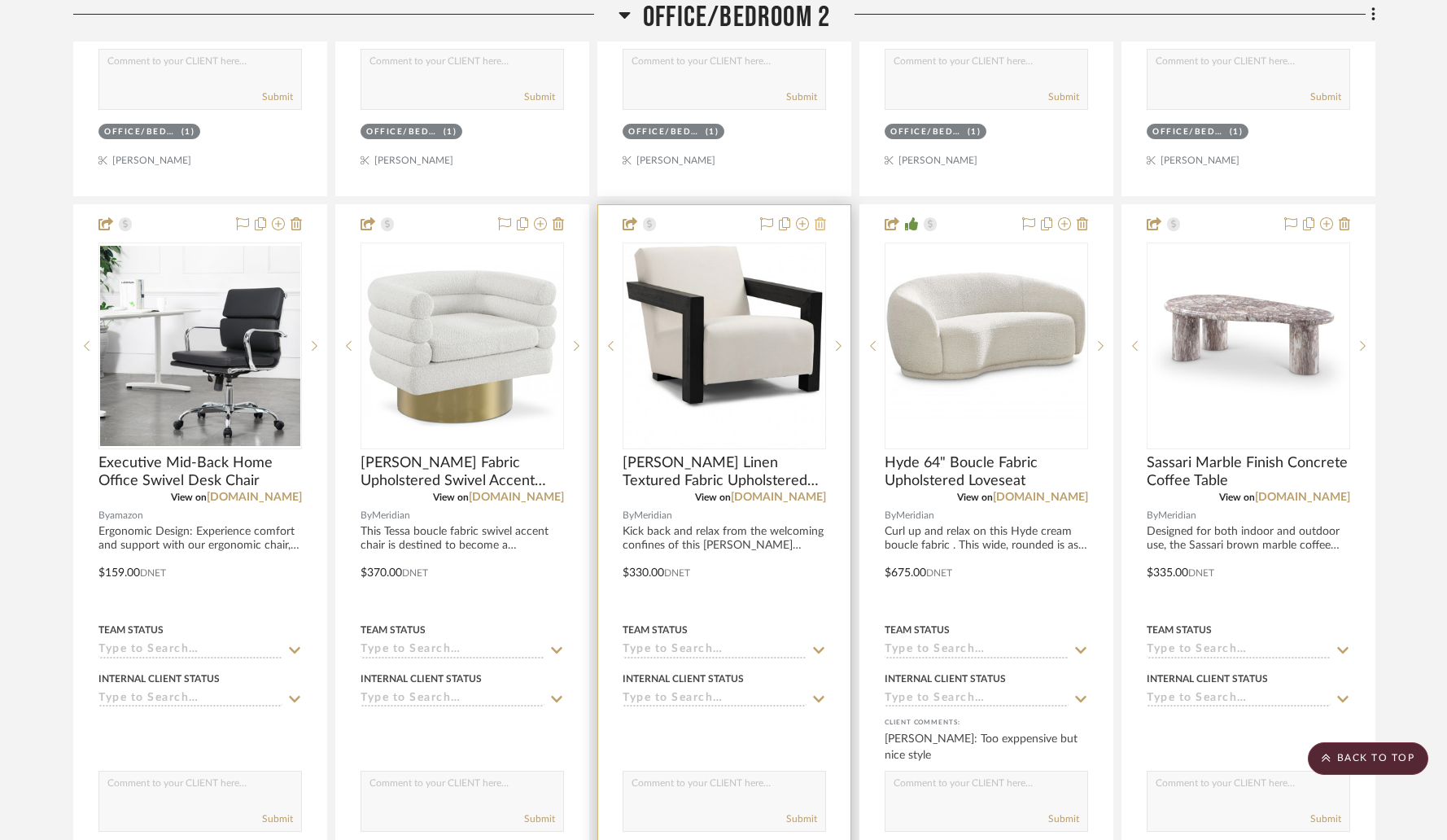
click at [824, 227] on icon at bounding box center [820, 224] width 11 height 13
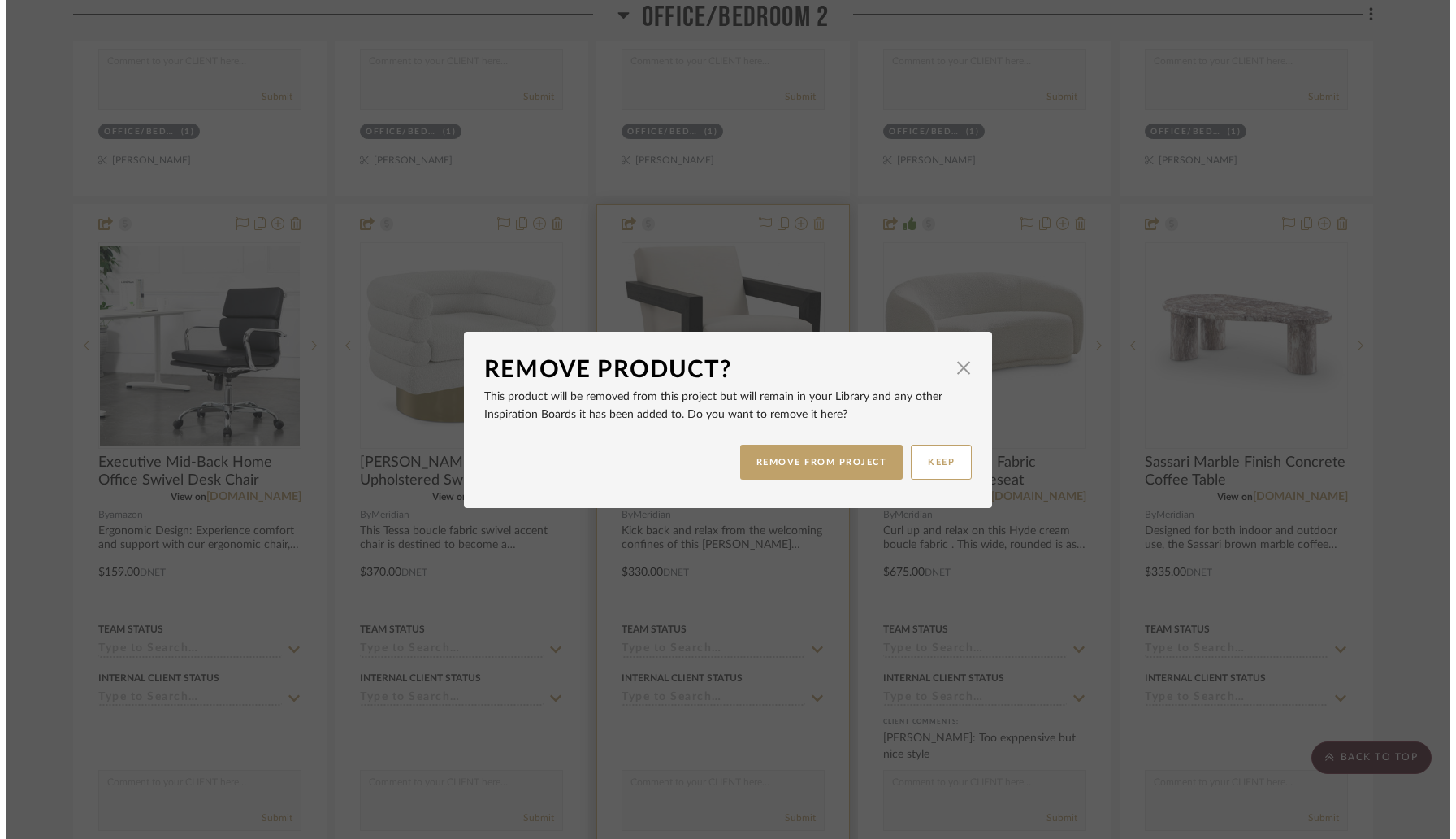
scroll to position [0, 0]
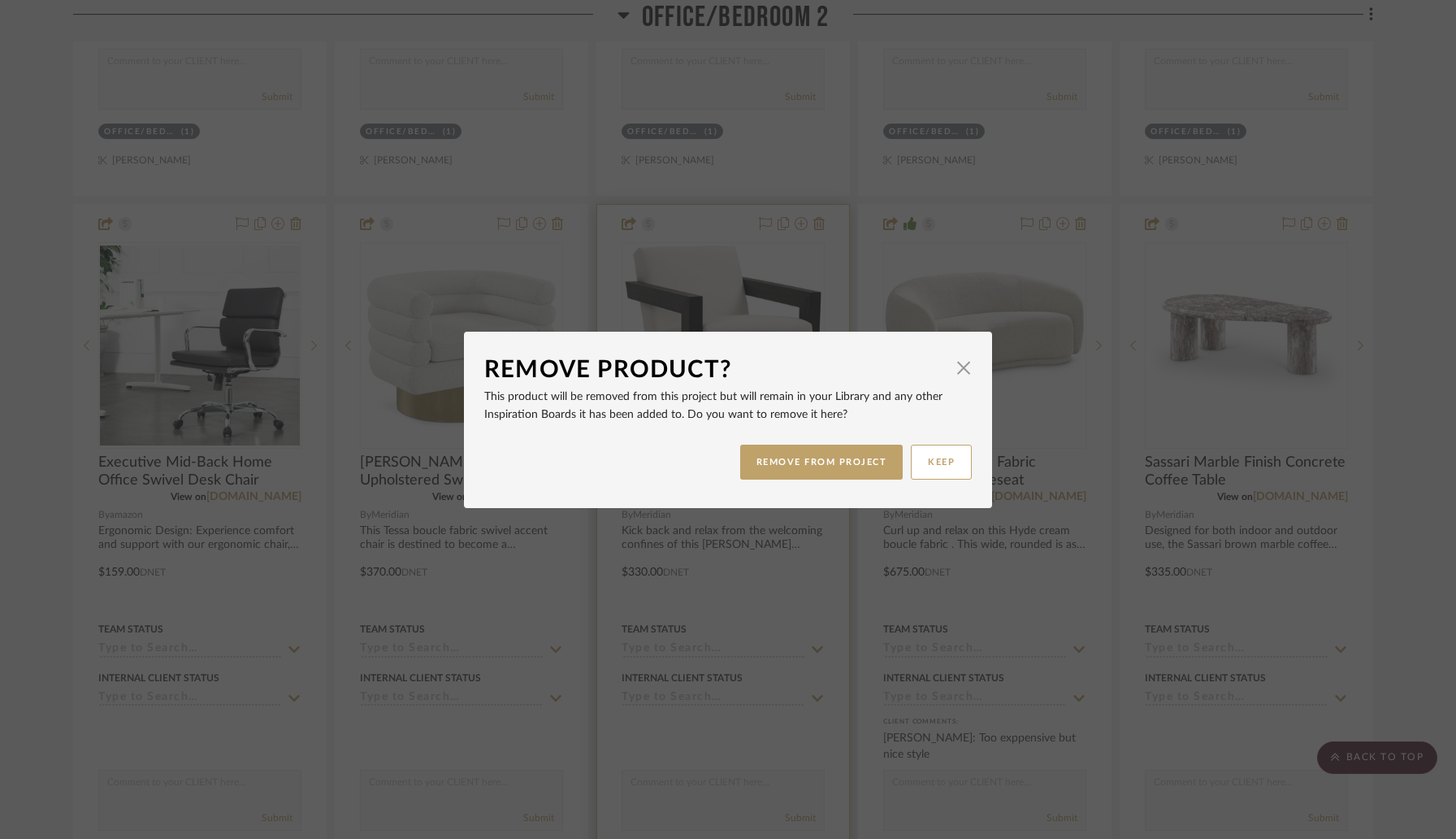
drag, startPoint x: 817, startPoint y: 457, endPoint x: 788, endPoint y: 435, distance: 36.4
click at [815, 454] on button "REMOVE FROM PROJECT" at bounding box center [822, 462] width 163 height 35
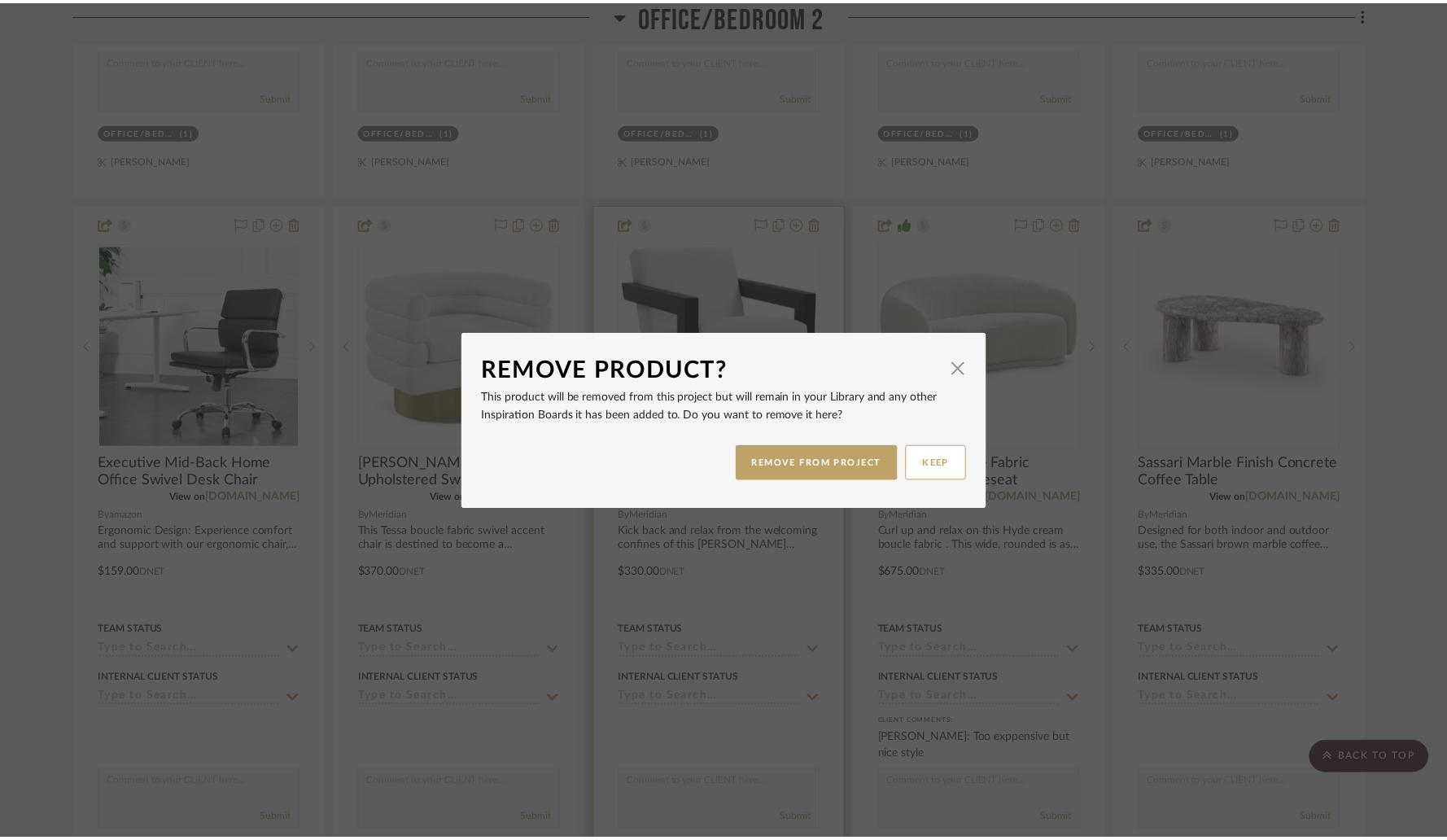
scroll to position [3126, 0]
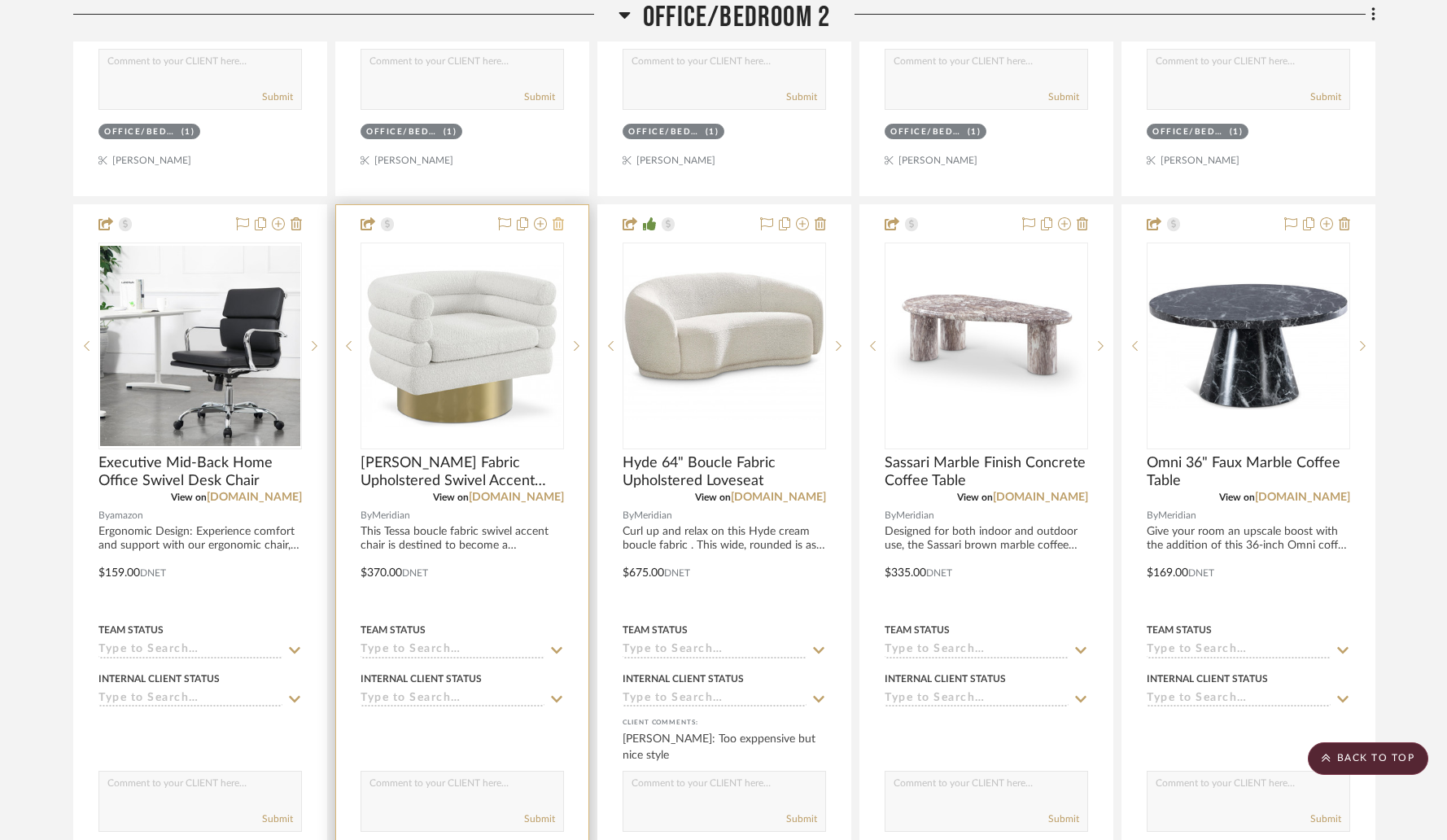
click at [561, 225] on icon at bounding box center [558, 224] width 11 height 13
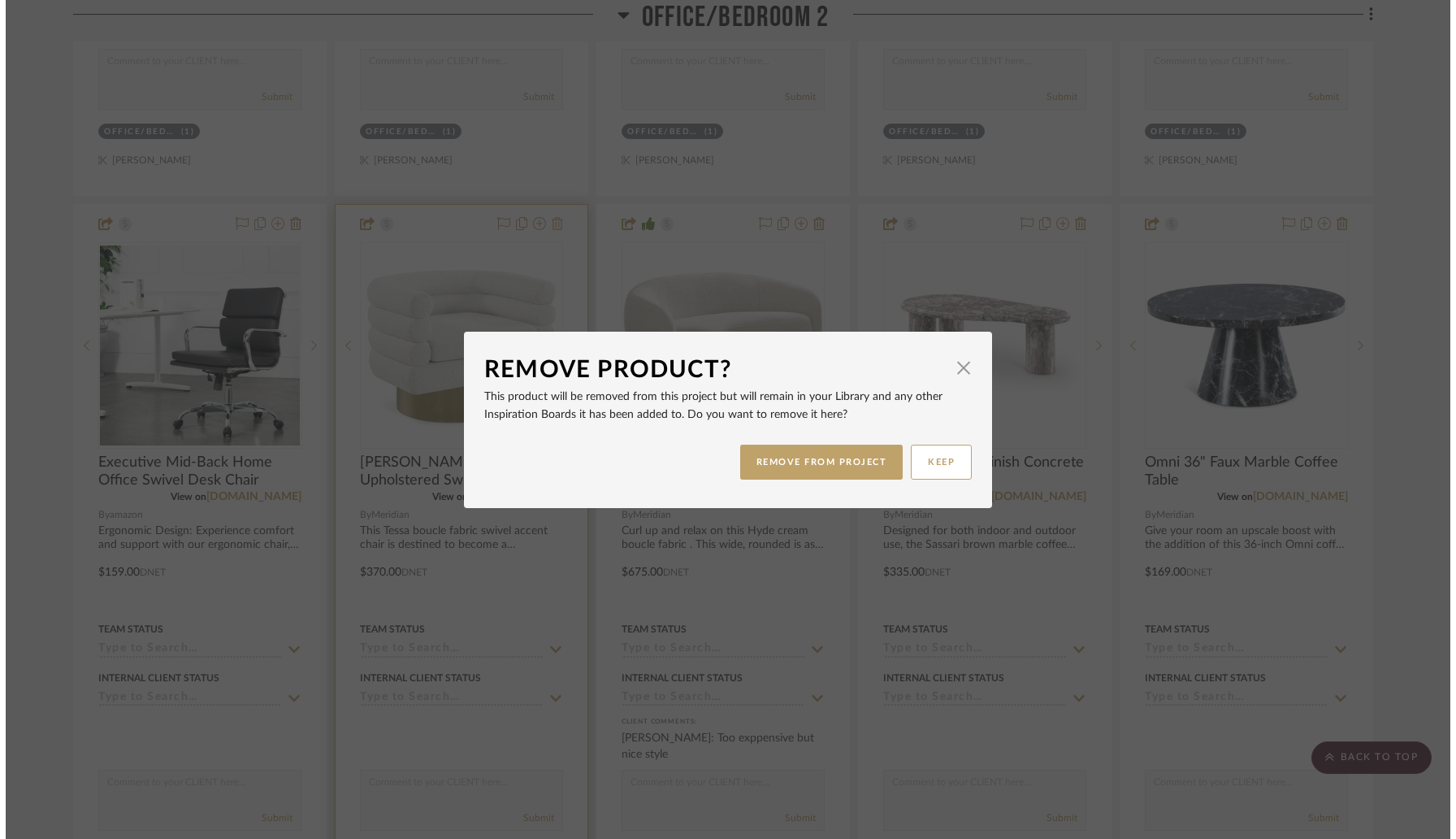
scroll to position [0, 0]
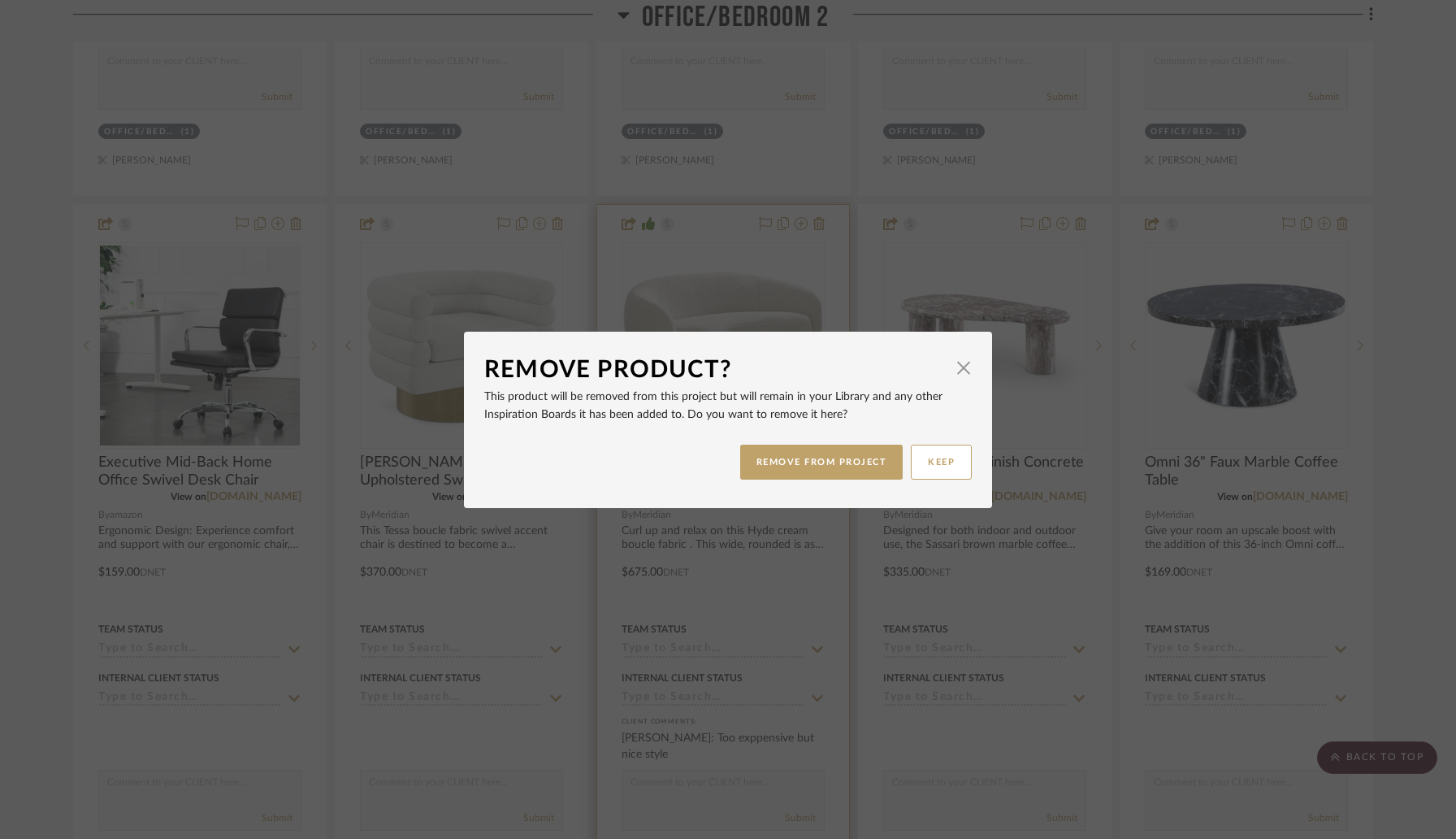
drag, startPoint x: 772, startPoint y: 462, endPoint x: 757, endPoint y: 458, distance: 15.5
click at [771, 462] on button "REMOVE FROM PROJECT" at bounding box center [822, 462] width 163 height 35
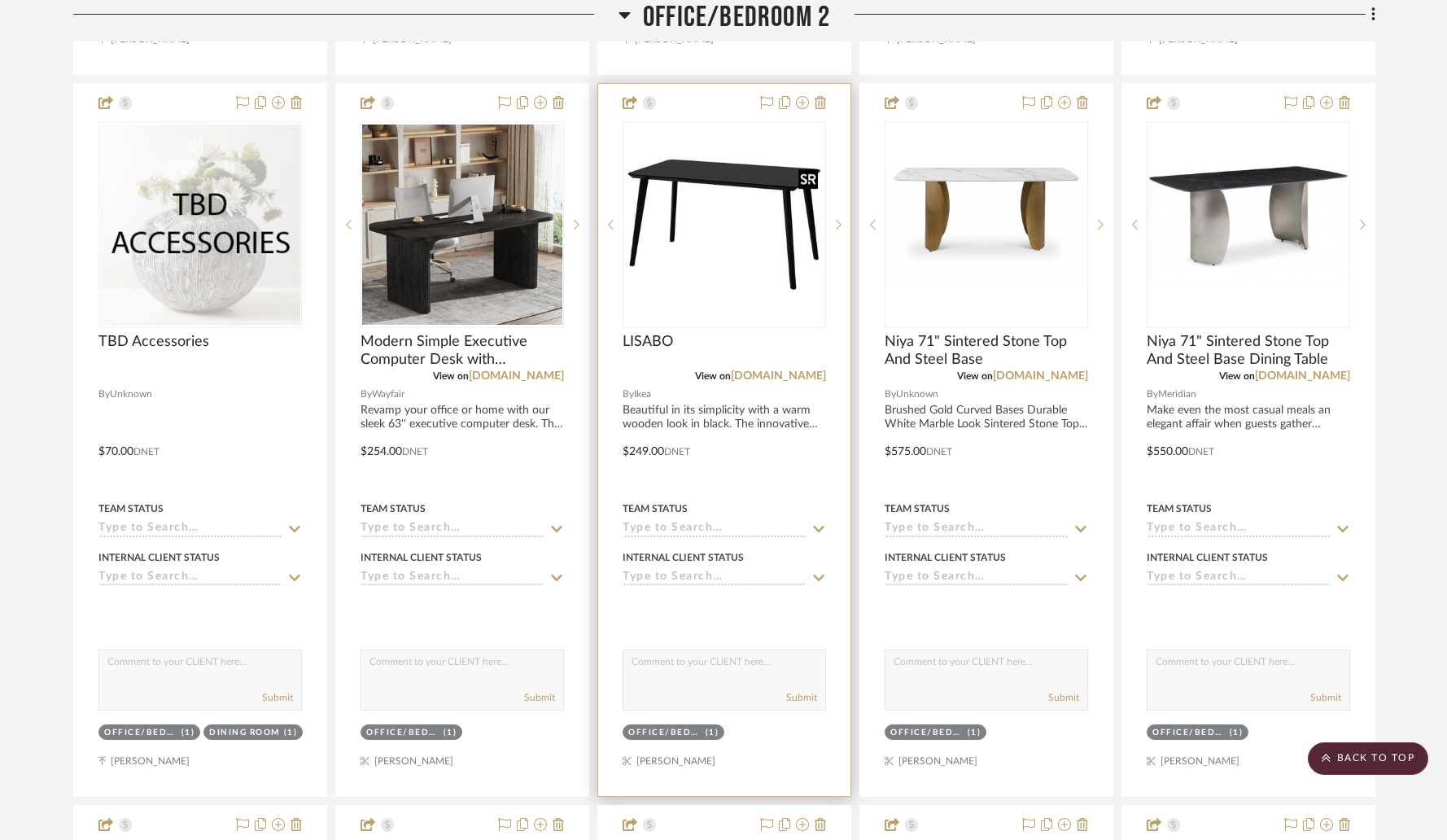
scroll to position [1738, 0]
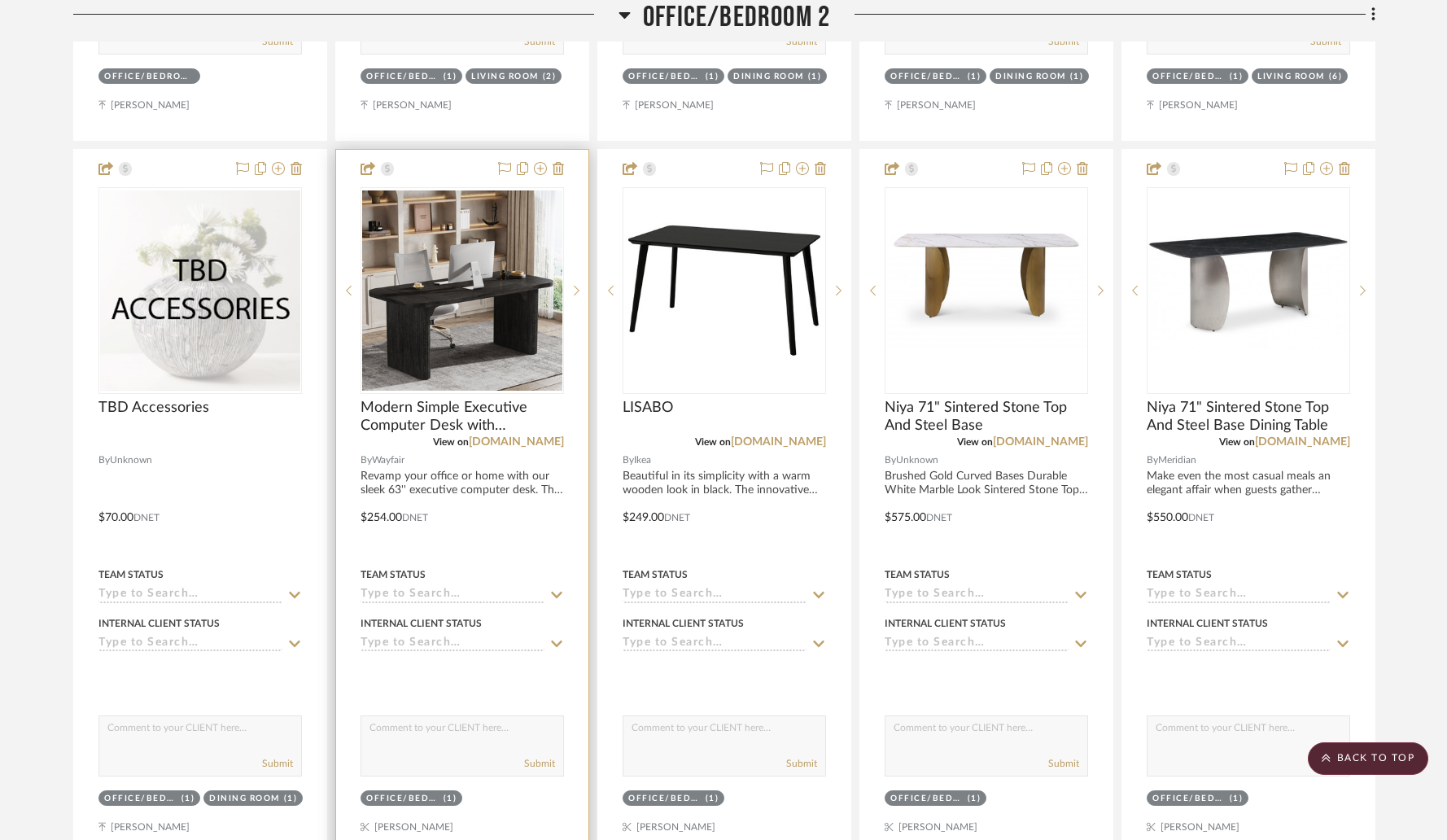
click at [454, 177] on div at bounding box center [462, 506] width 253 height 712
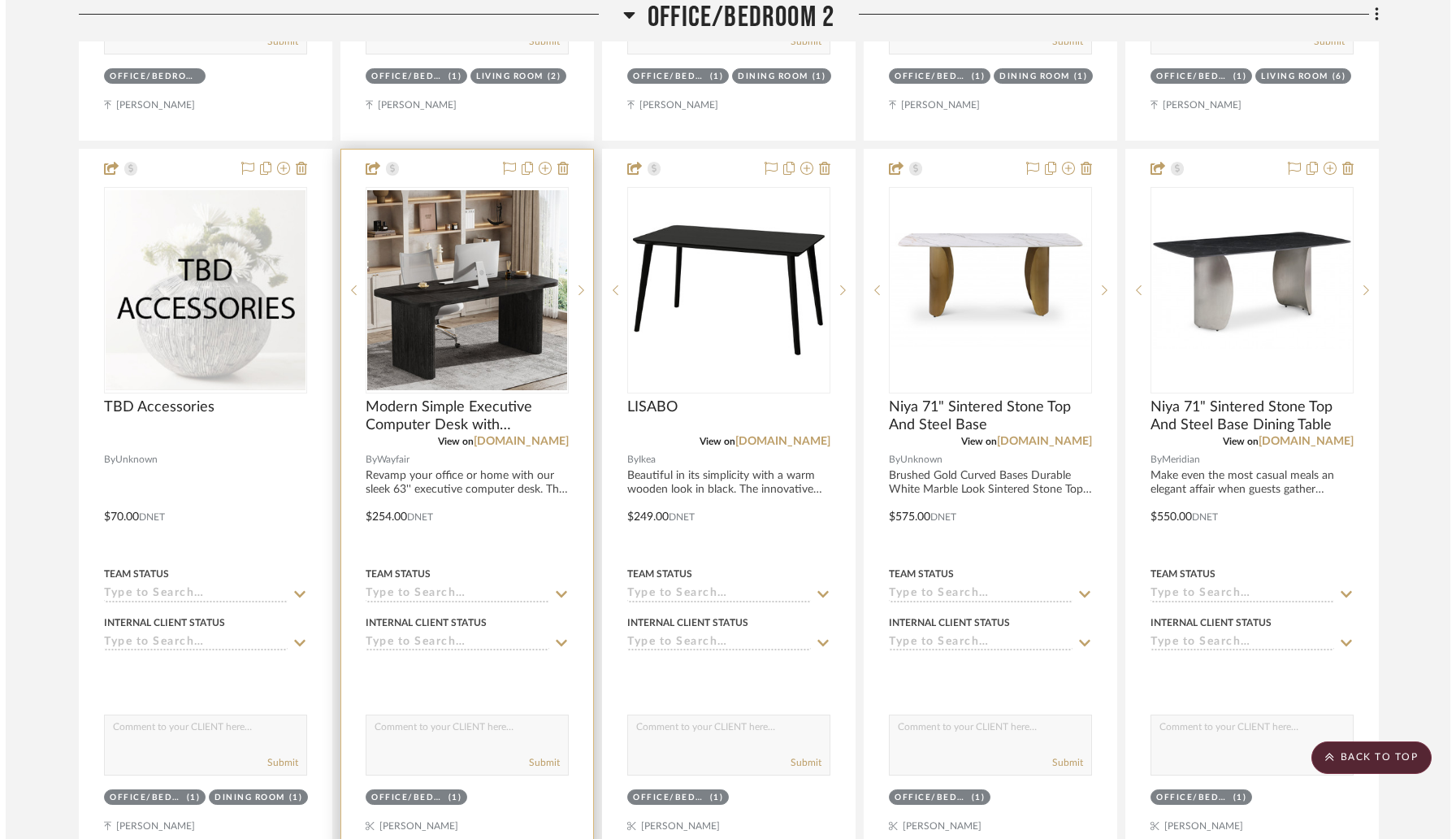
scroll to position [0, 0]
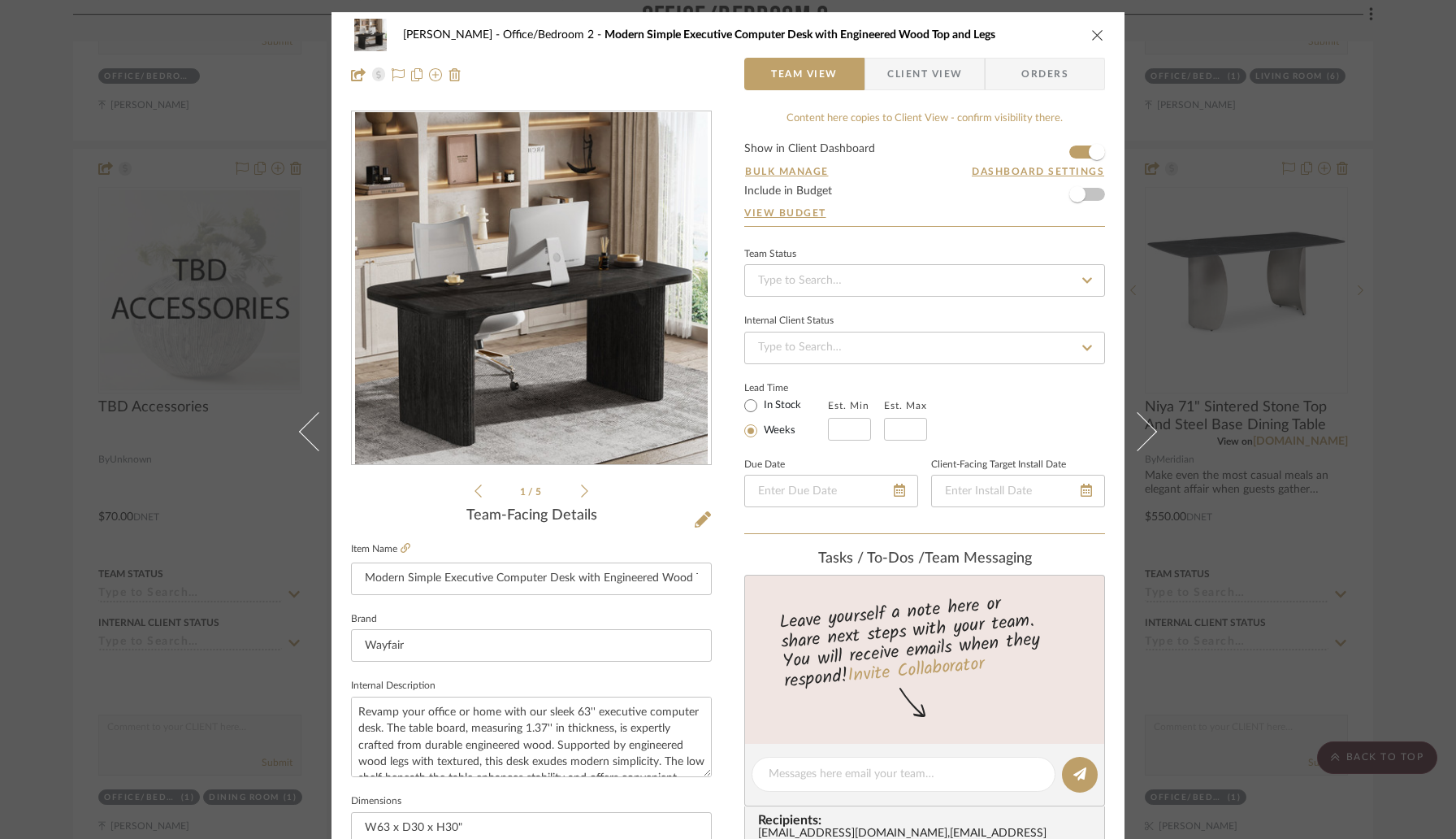
click at [1091, 31] on icon "close" at bounding box center [1098, 35] width 13 height 13
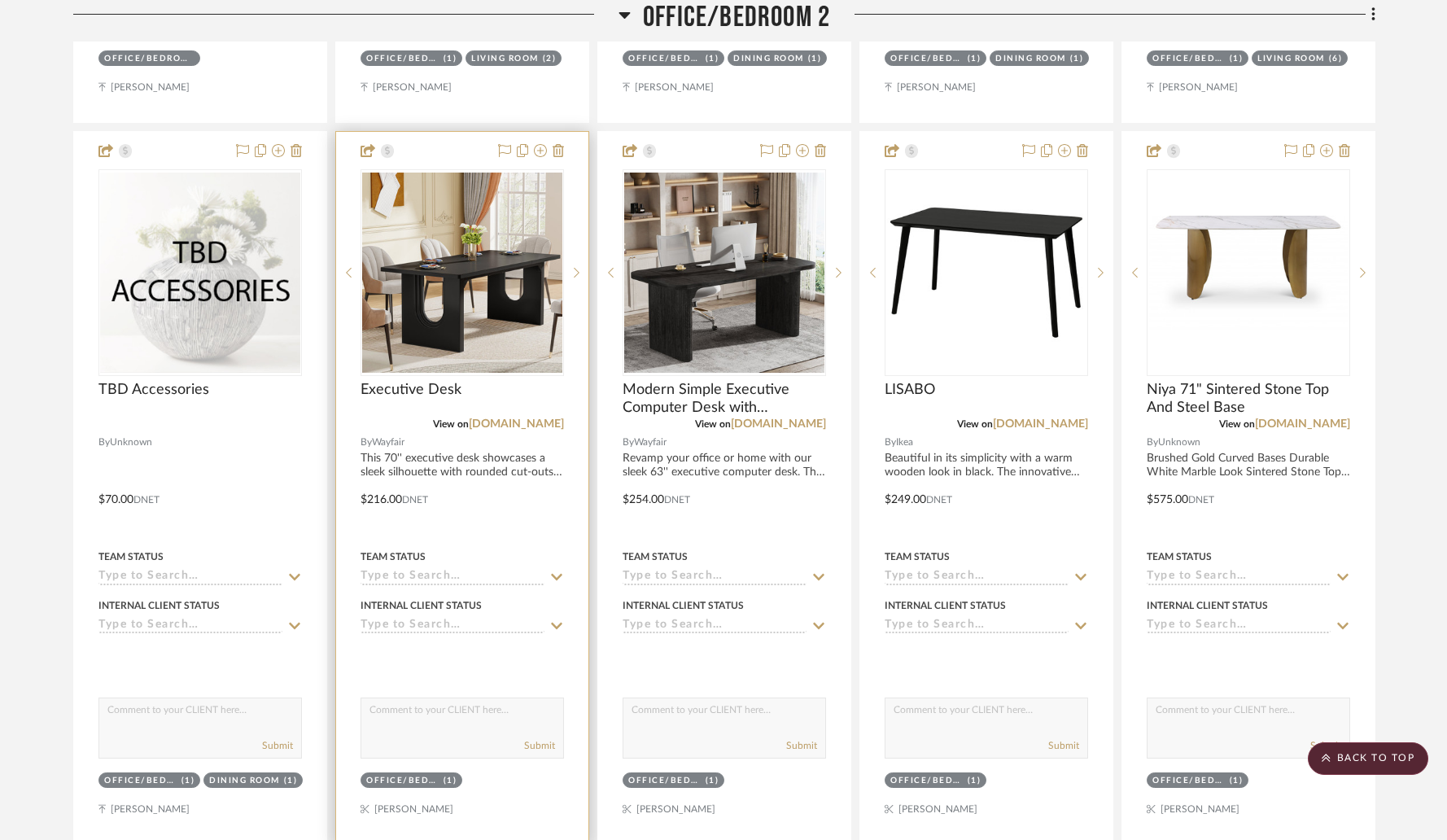
scroll to position [1743, 0]
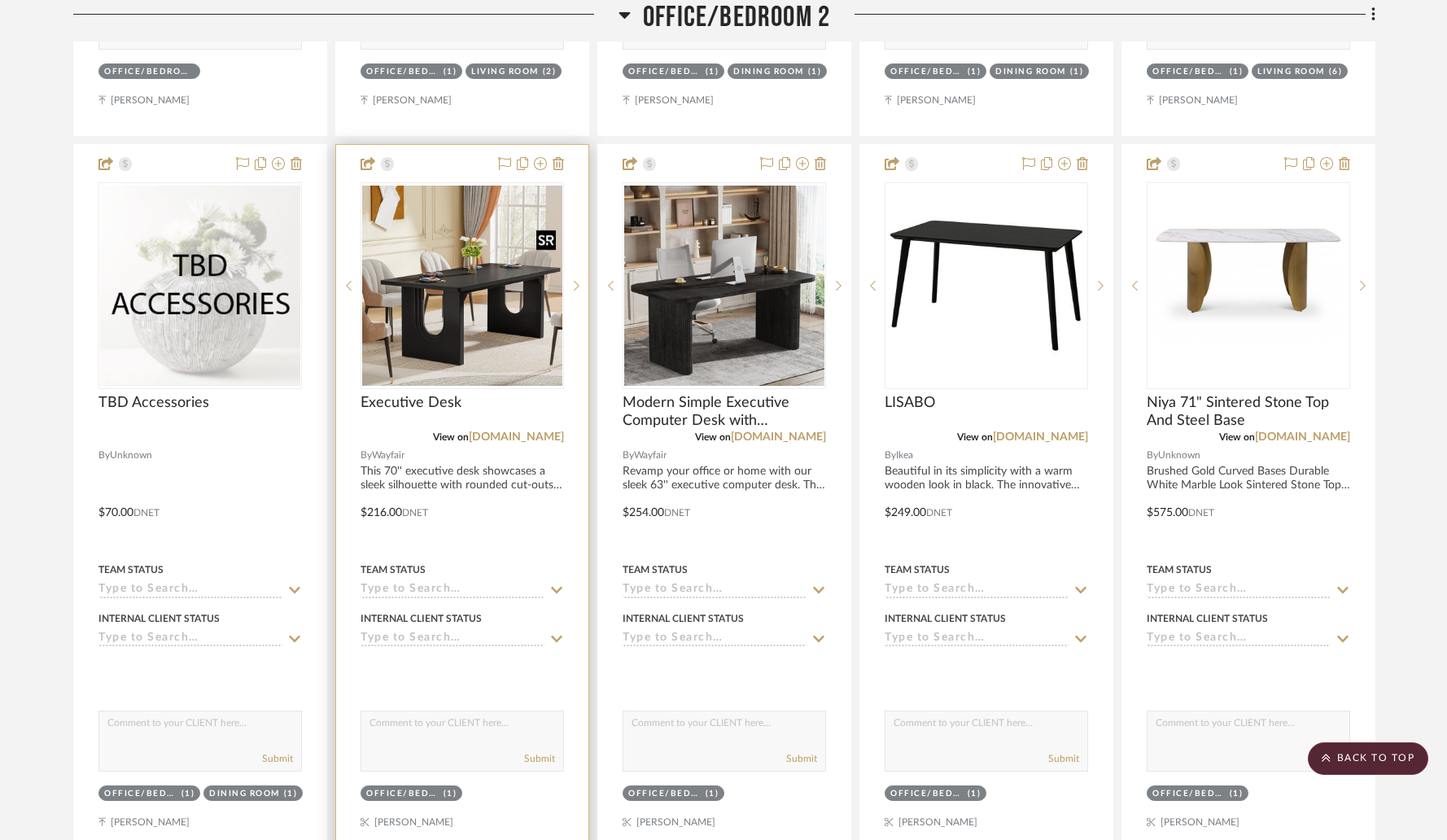
click at [457, 370] on img "0" at bounding box center [461, 285] width 200 height 200
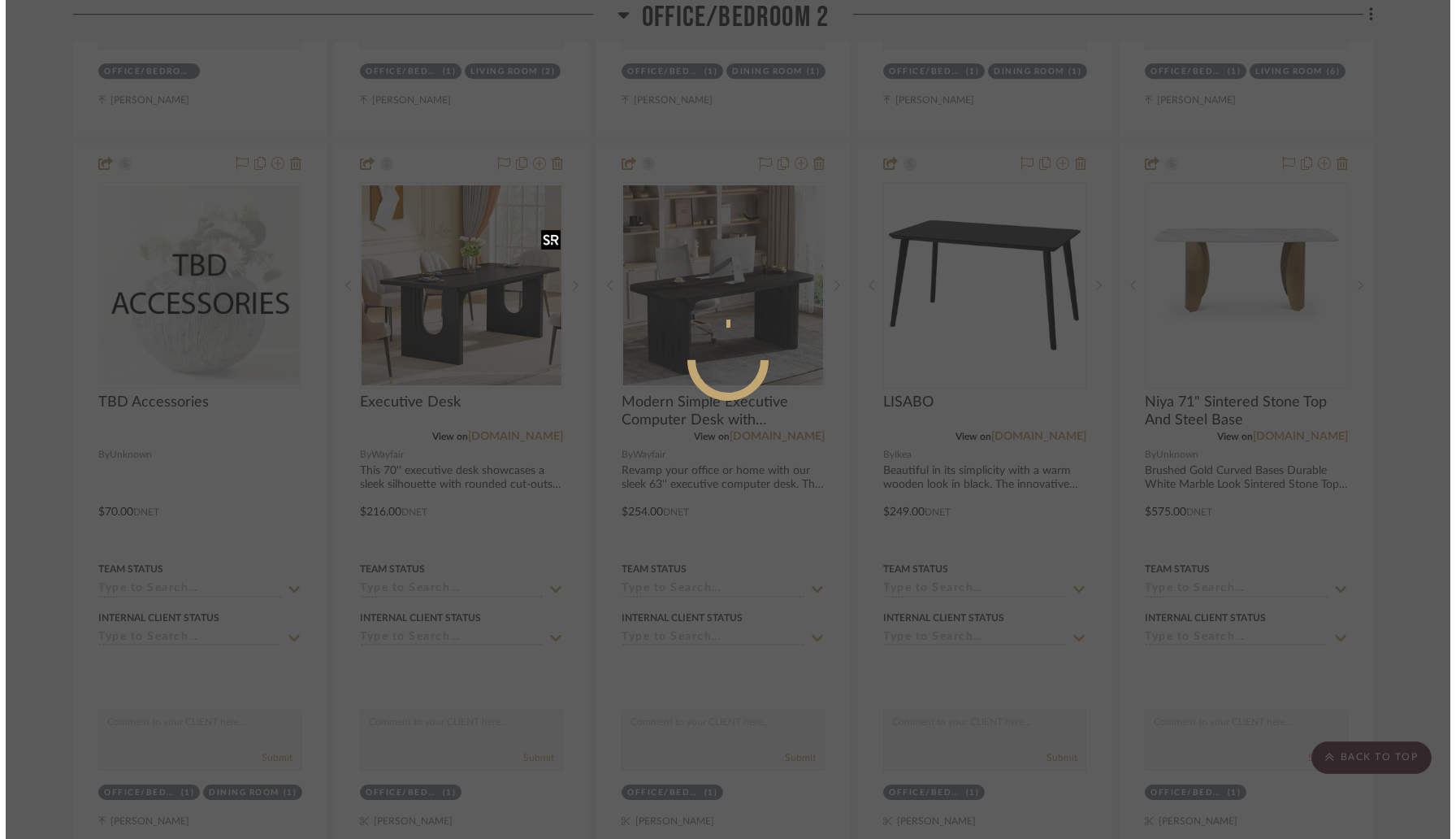
scroll to position [0, 0]
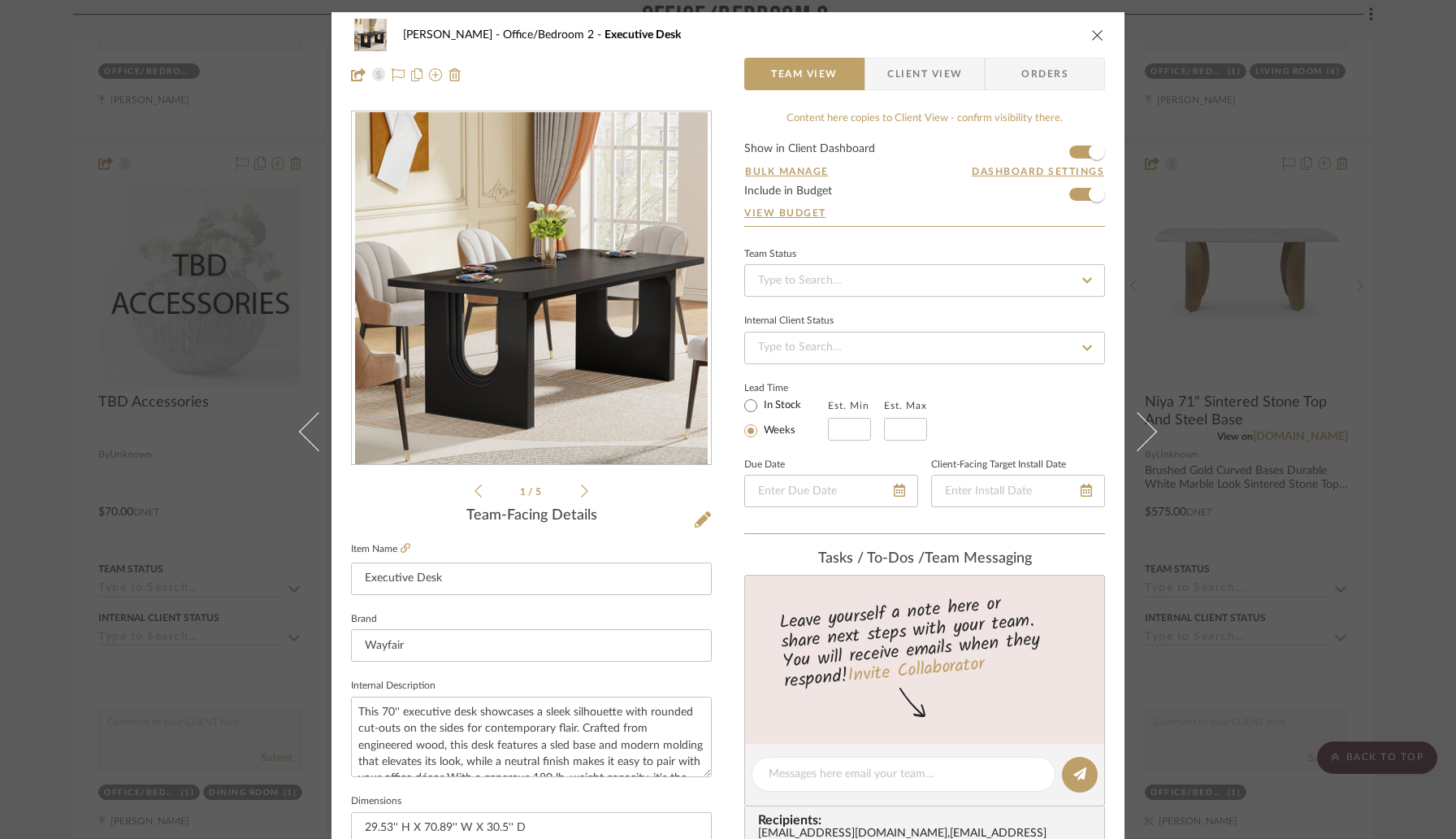
click at [1095, 33] on icon "close" at bounding box center [1098, 35] width 13 height 13
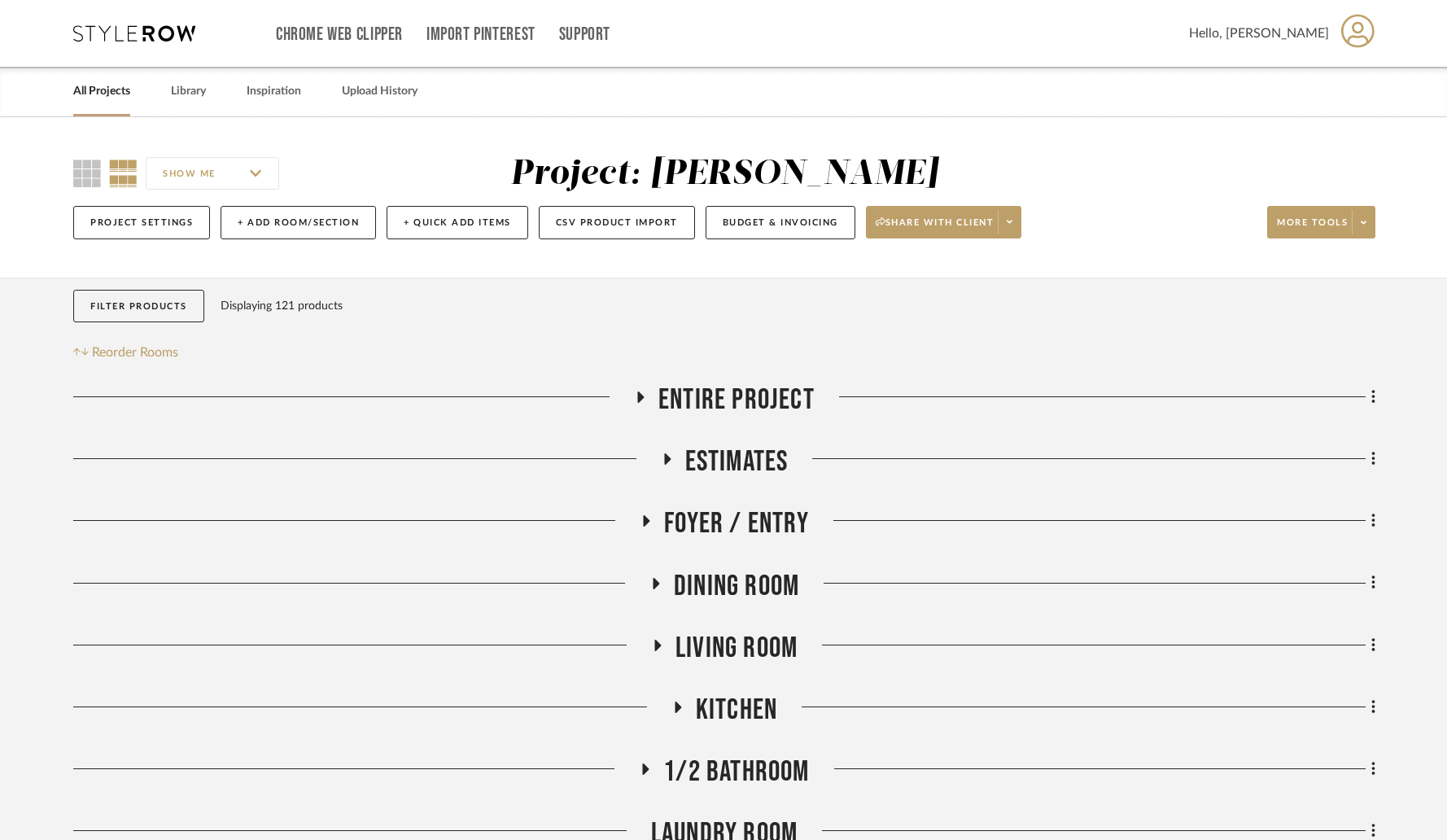
click at [641, 404] on fa-icon at bounding box center [640, 401] width 12 height 24
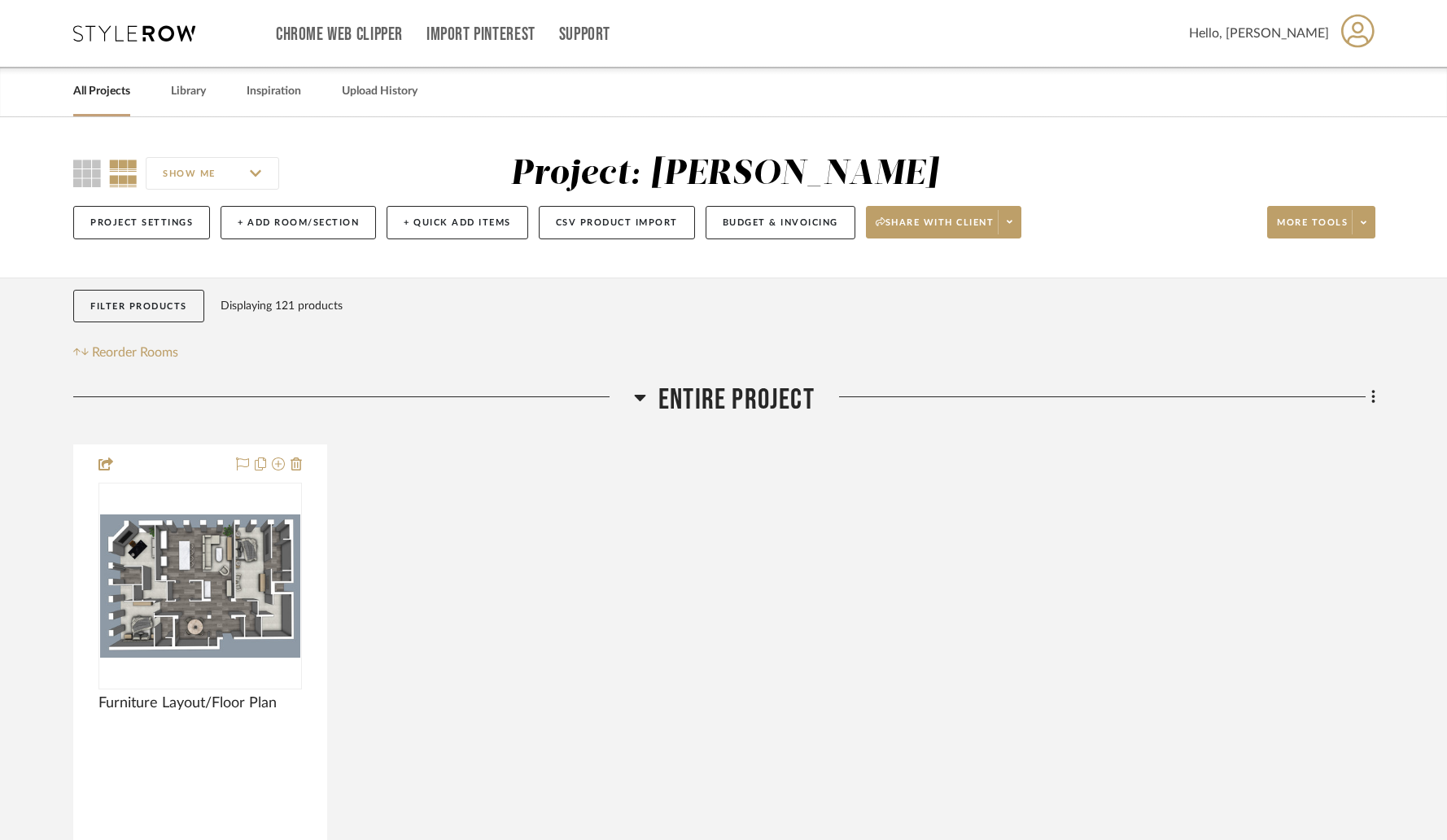
click at [642, 403] on icon at bounding box center [640, 397] width 12 height 20
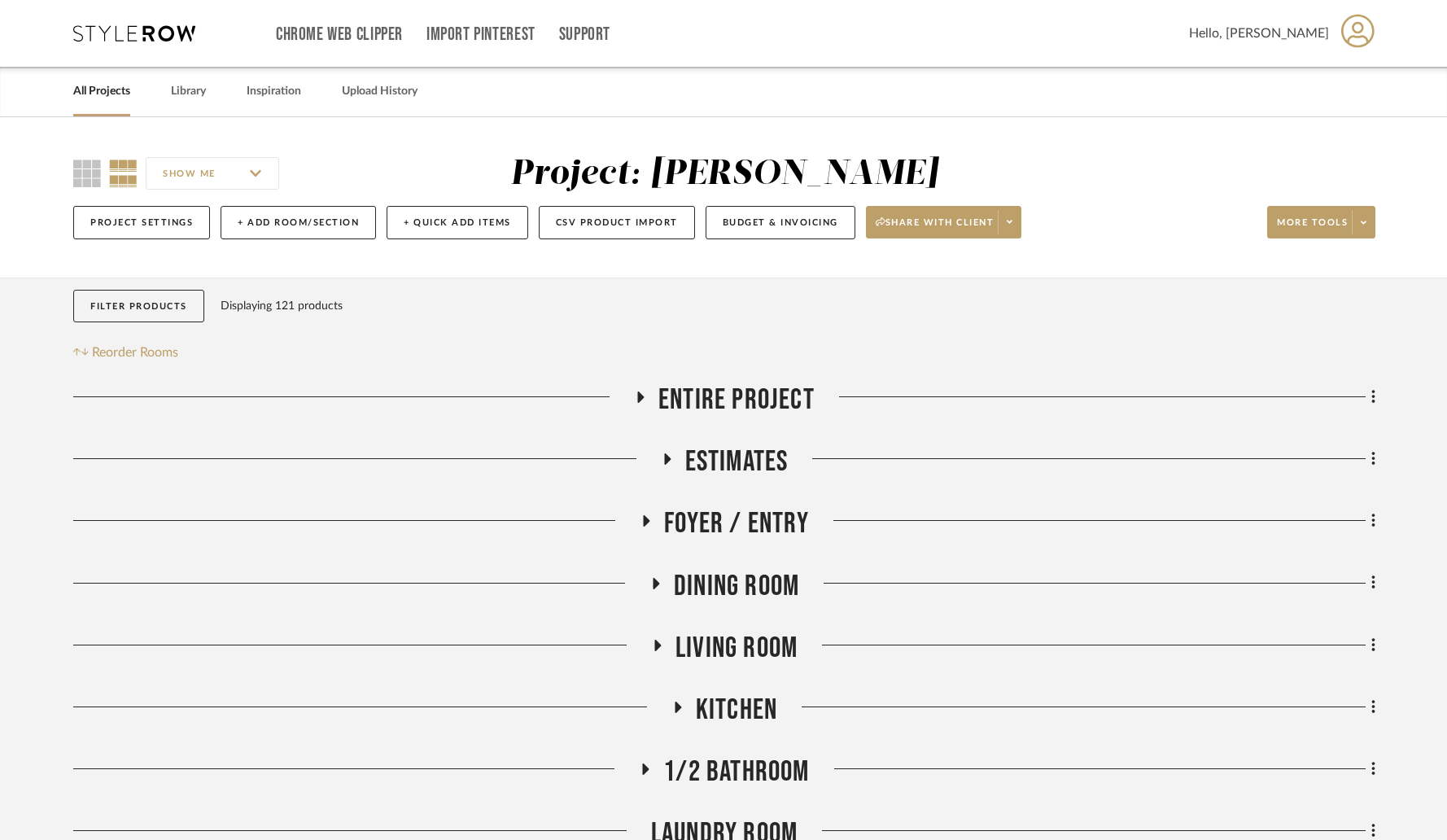
click at [670, 460] on icon at bounding box center [667, 458] width 20 height 12
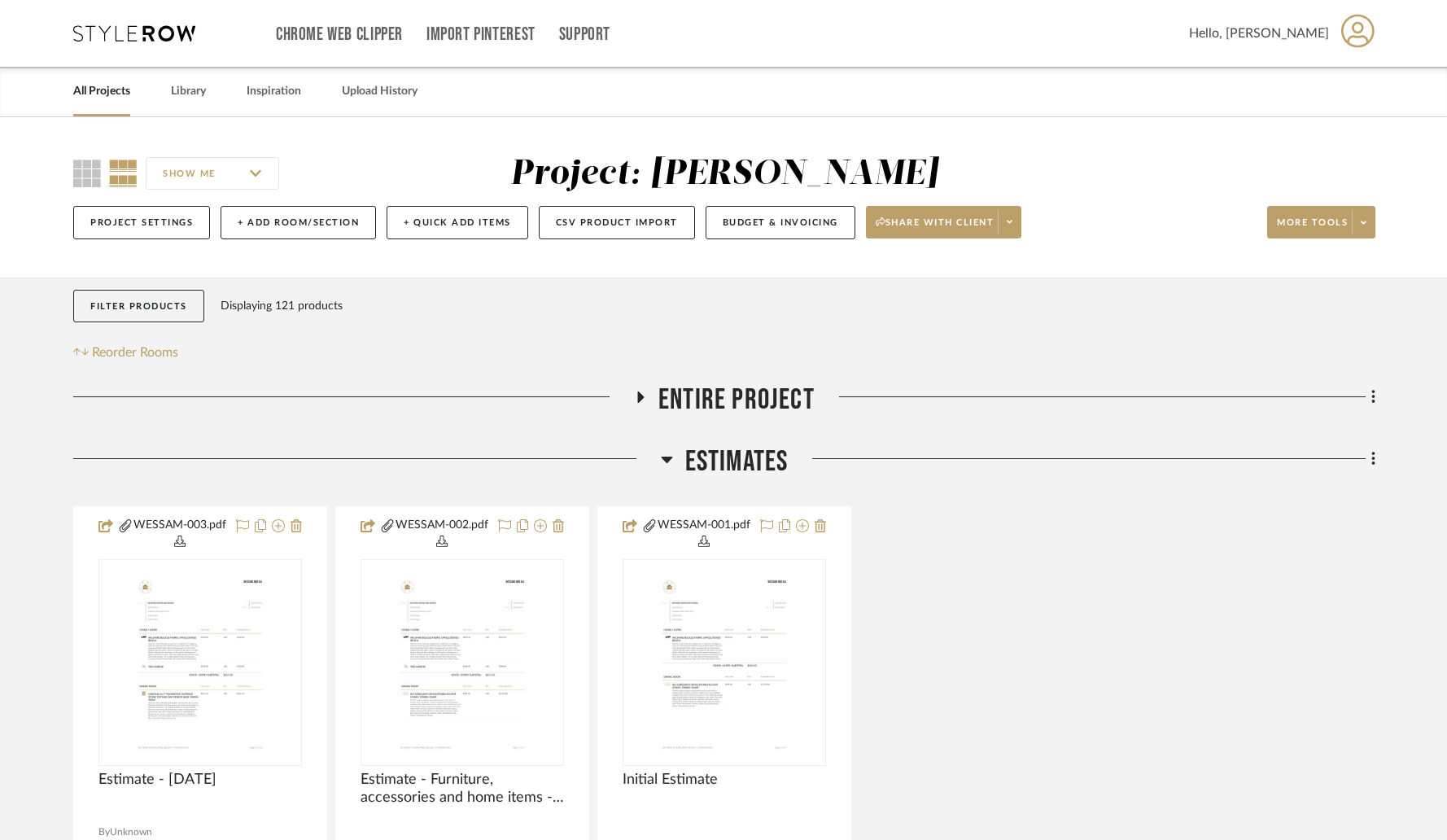
click at [670, 460] on icon at bounding box center [667, 458] width 12 height 20
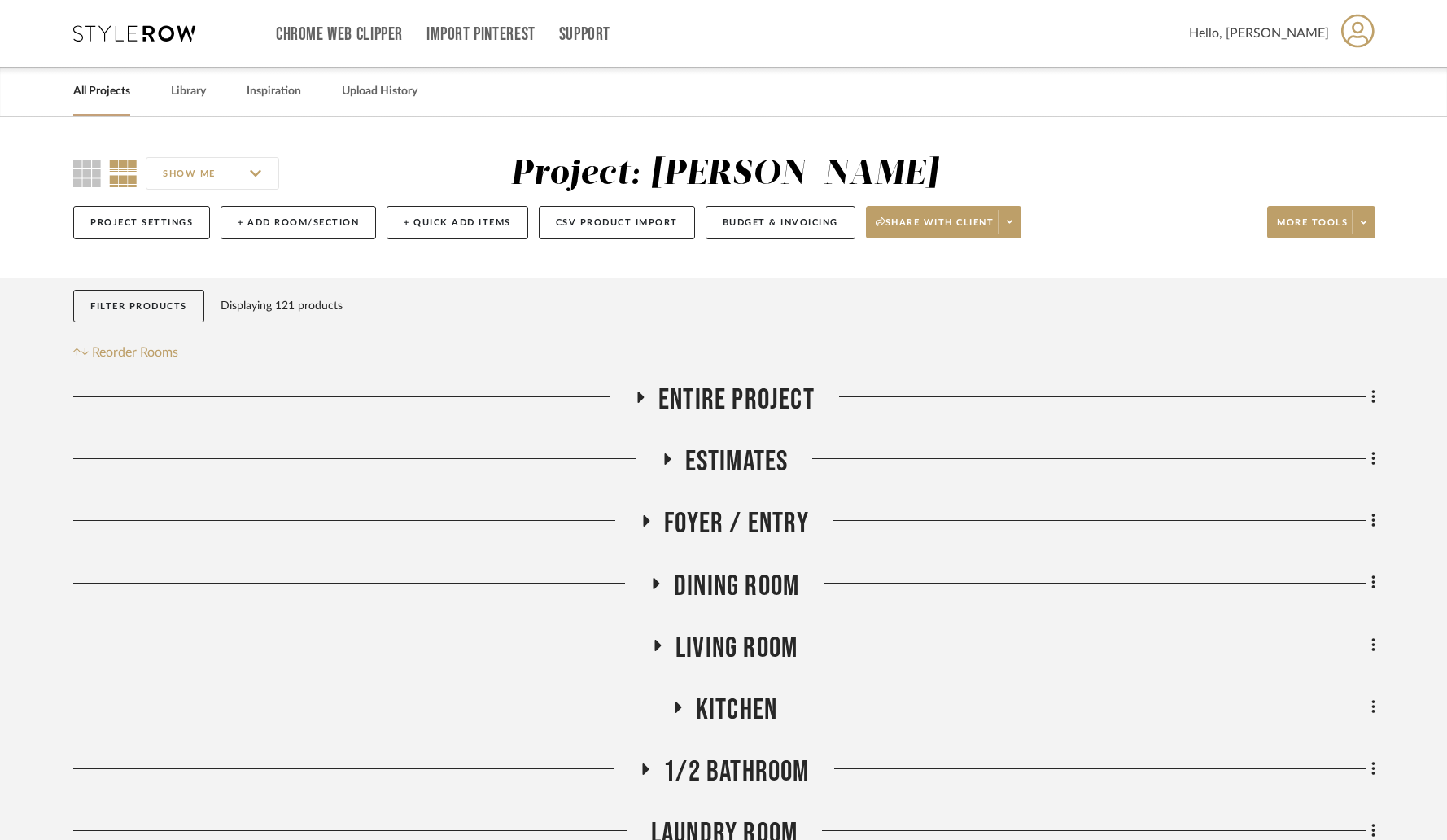
click at [645, 524] on icon at bounding box center [647, 521] width 7 height 11
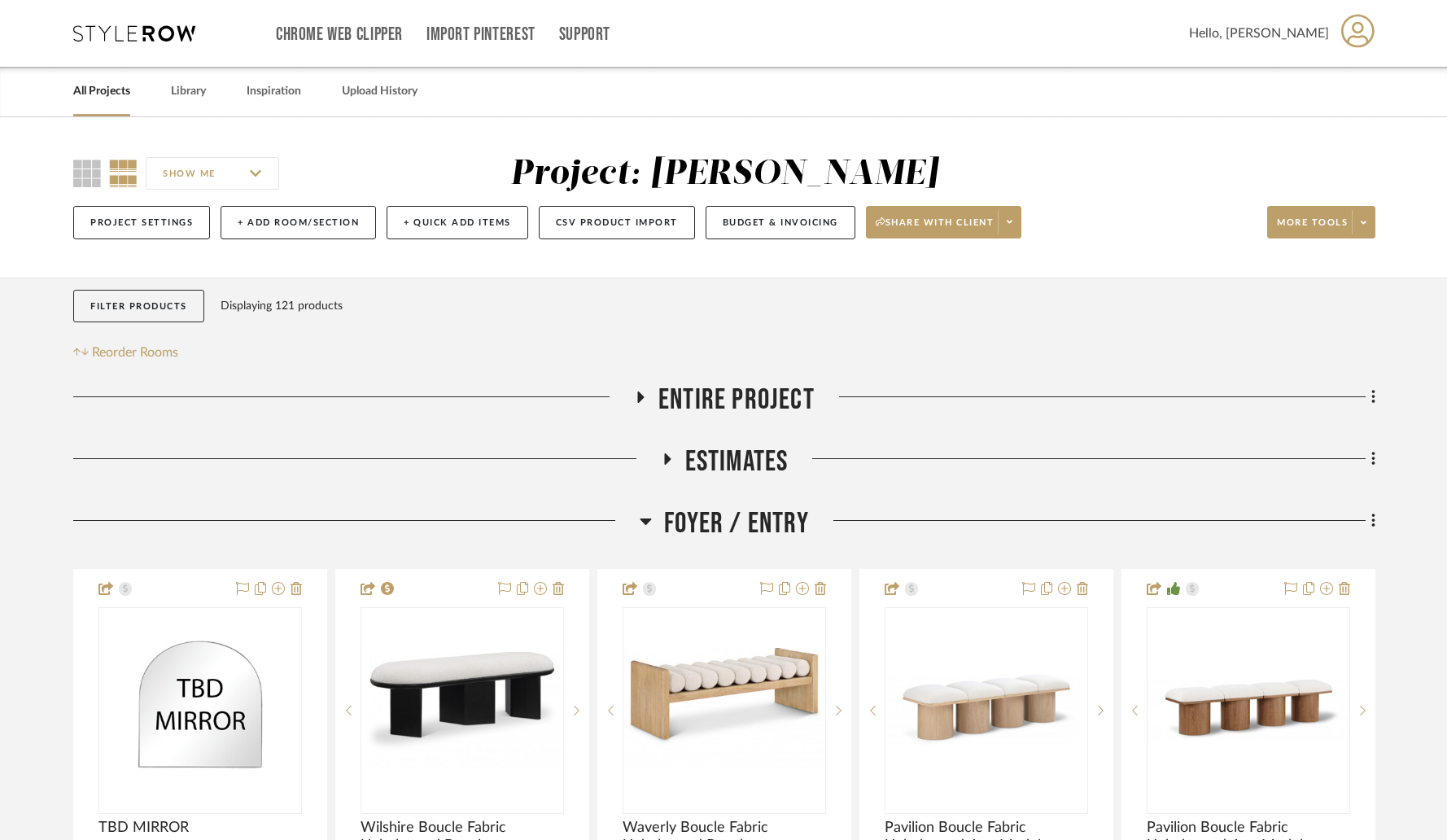
scroll to position [78, 0]
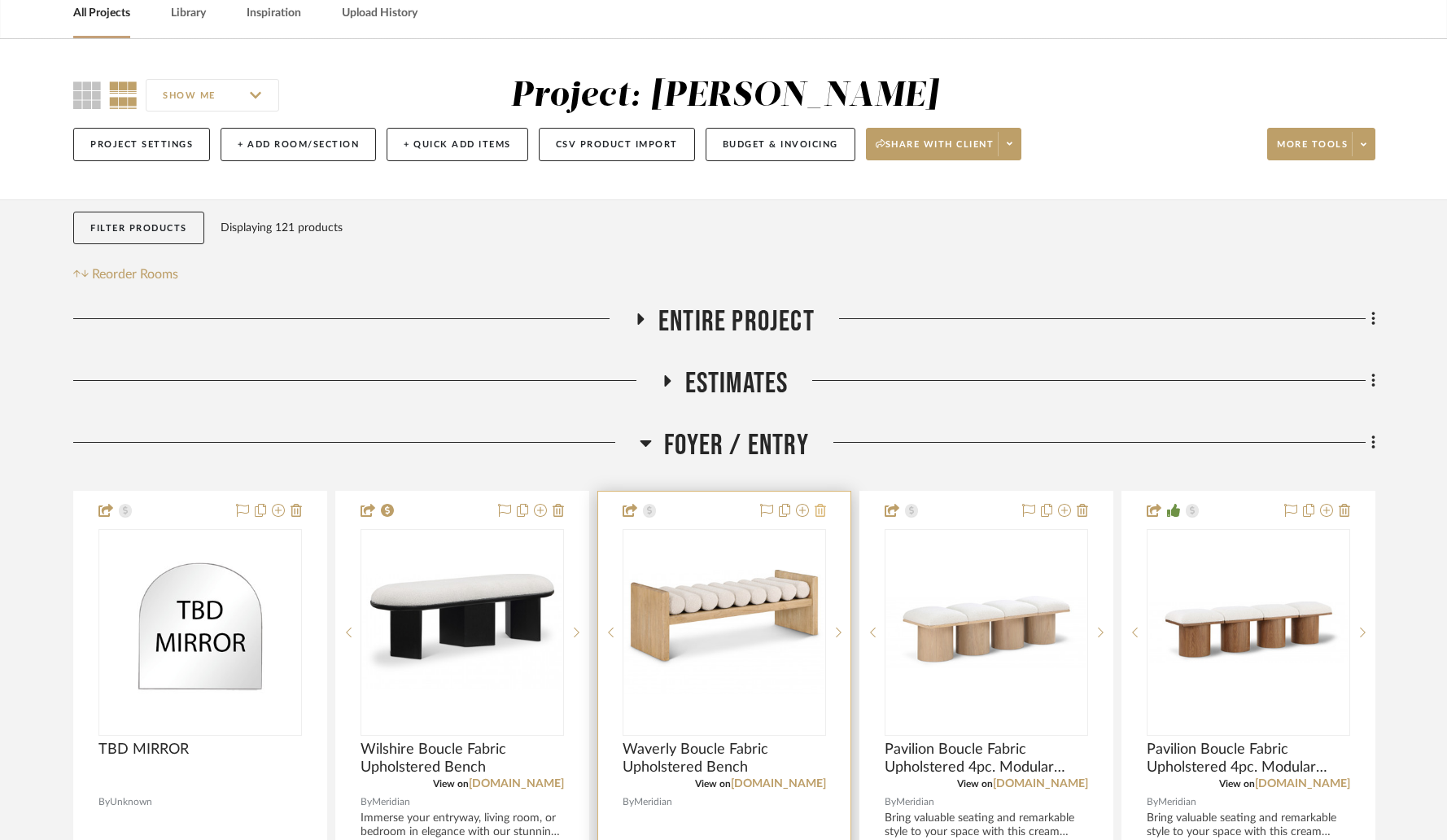
click at [821, 516] on icon at bounding box center [820, 511] width 11 height 13
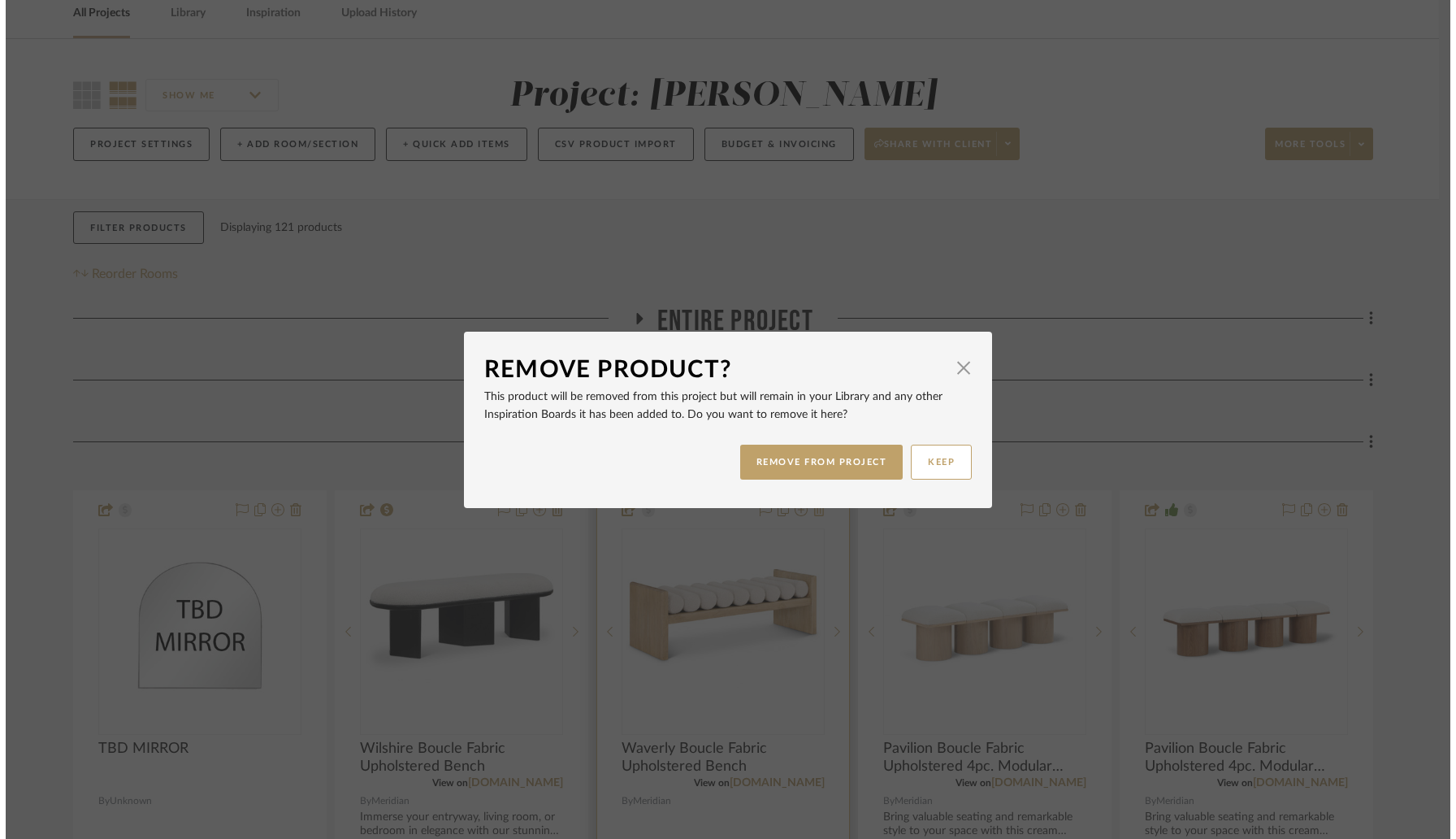
scroll to position [0, 0]
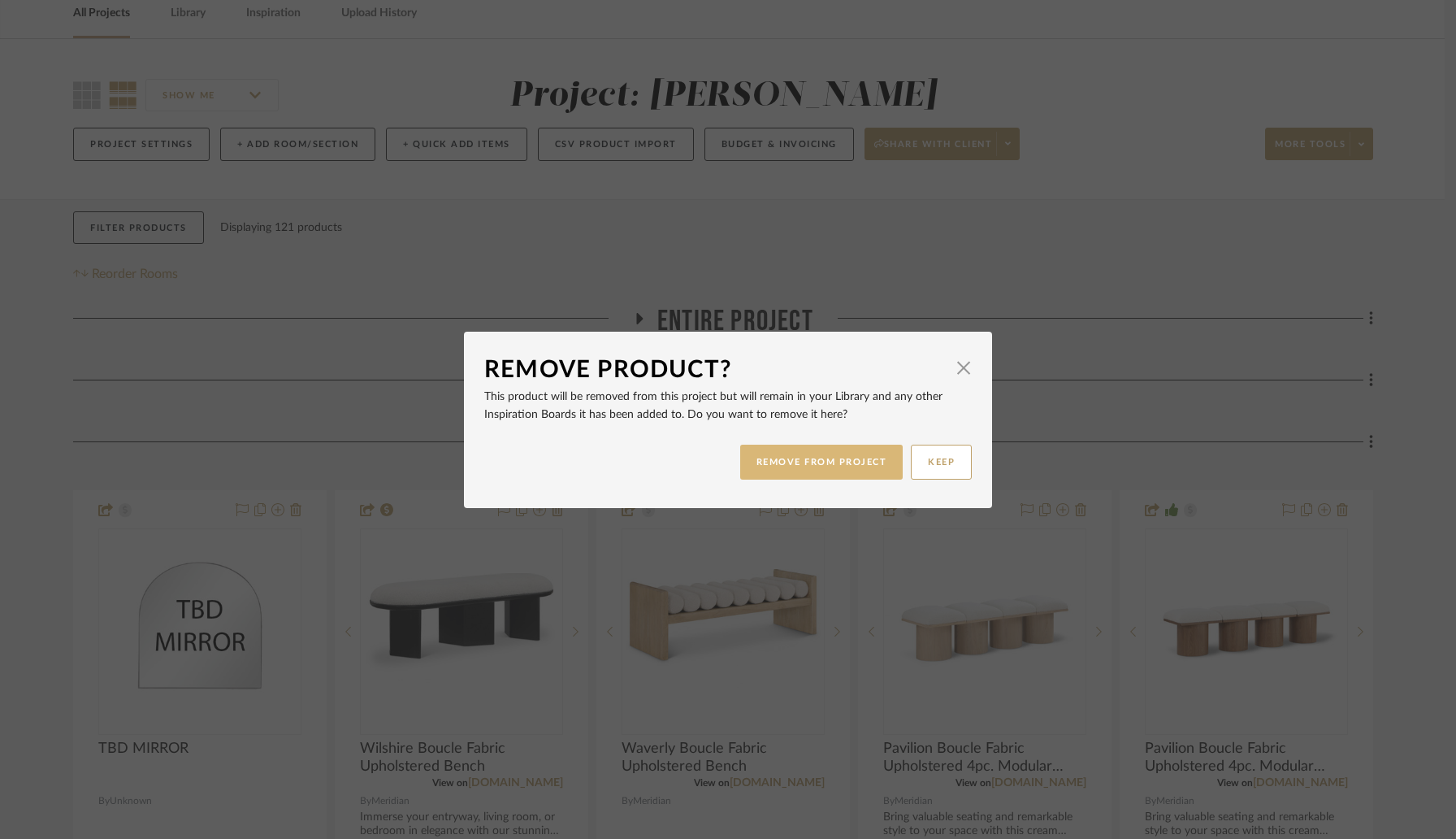
click at [815, 465] on button "REMOVE FROM PROJECT" at bounding box center [822, 462] width 163 height 35
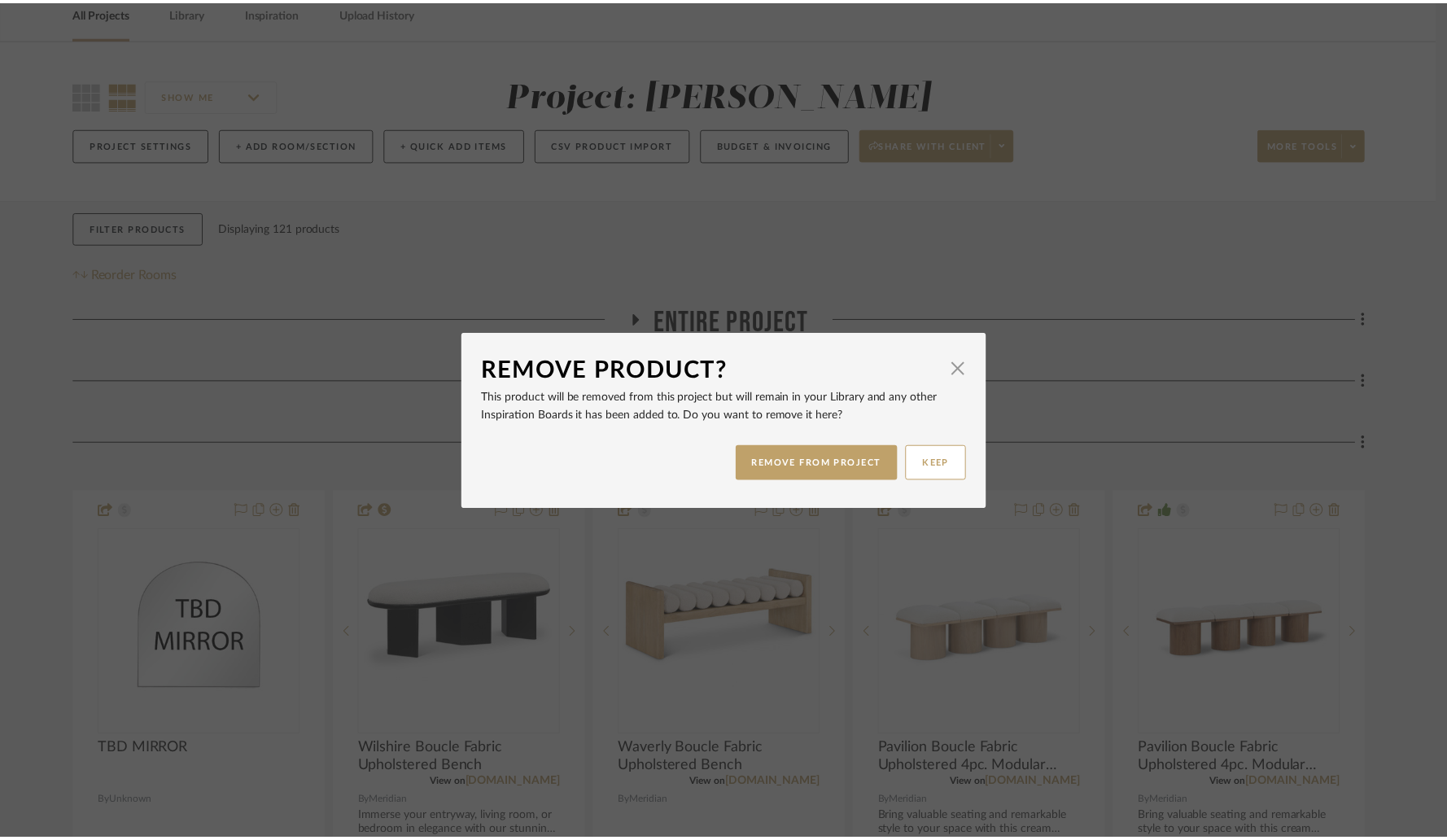
scroll to position [78, 0]
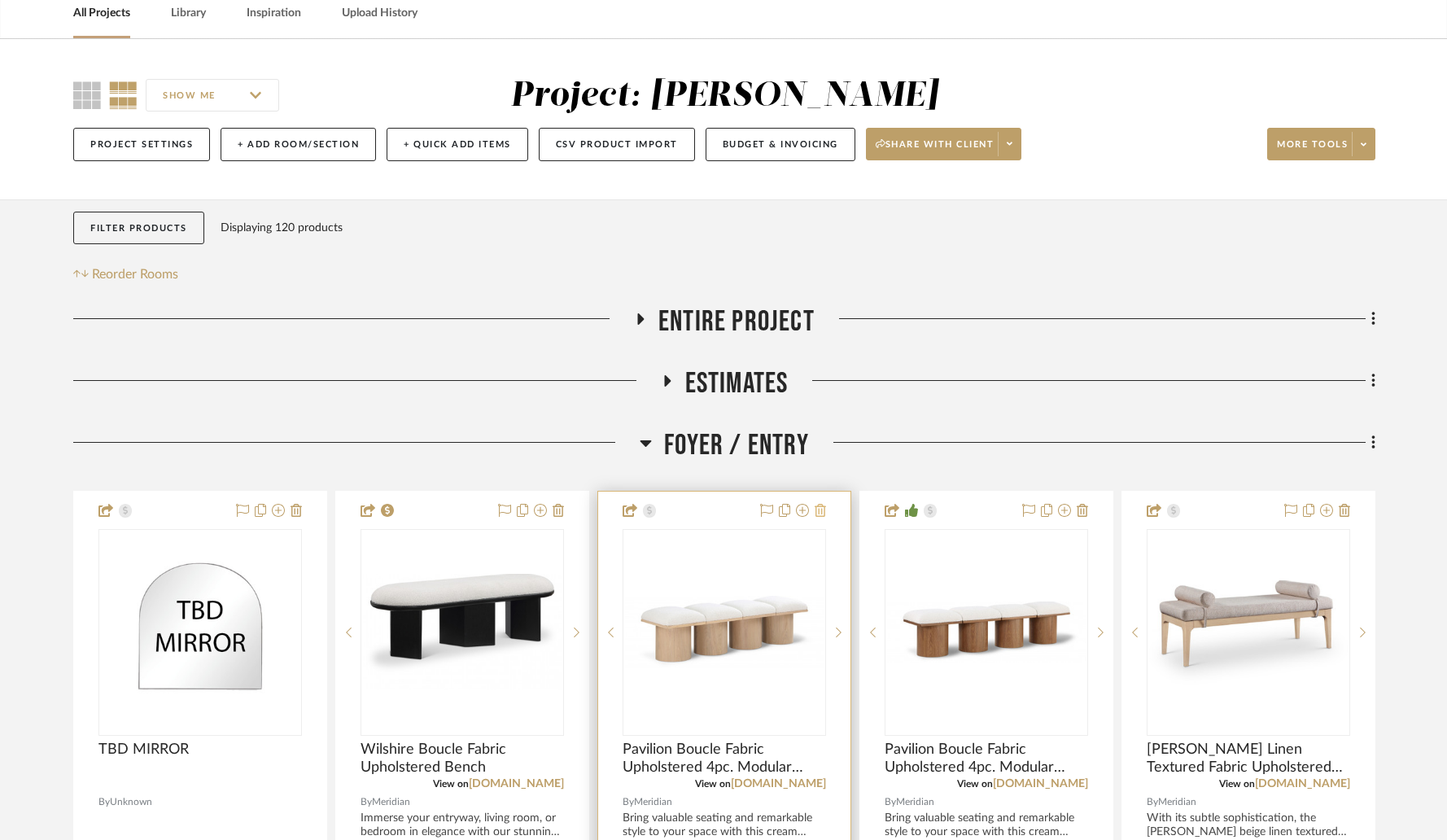
click at [820, 513] on icon at bounding box center [820, 511] width 11 height 13
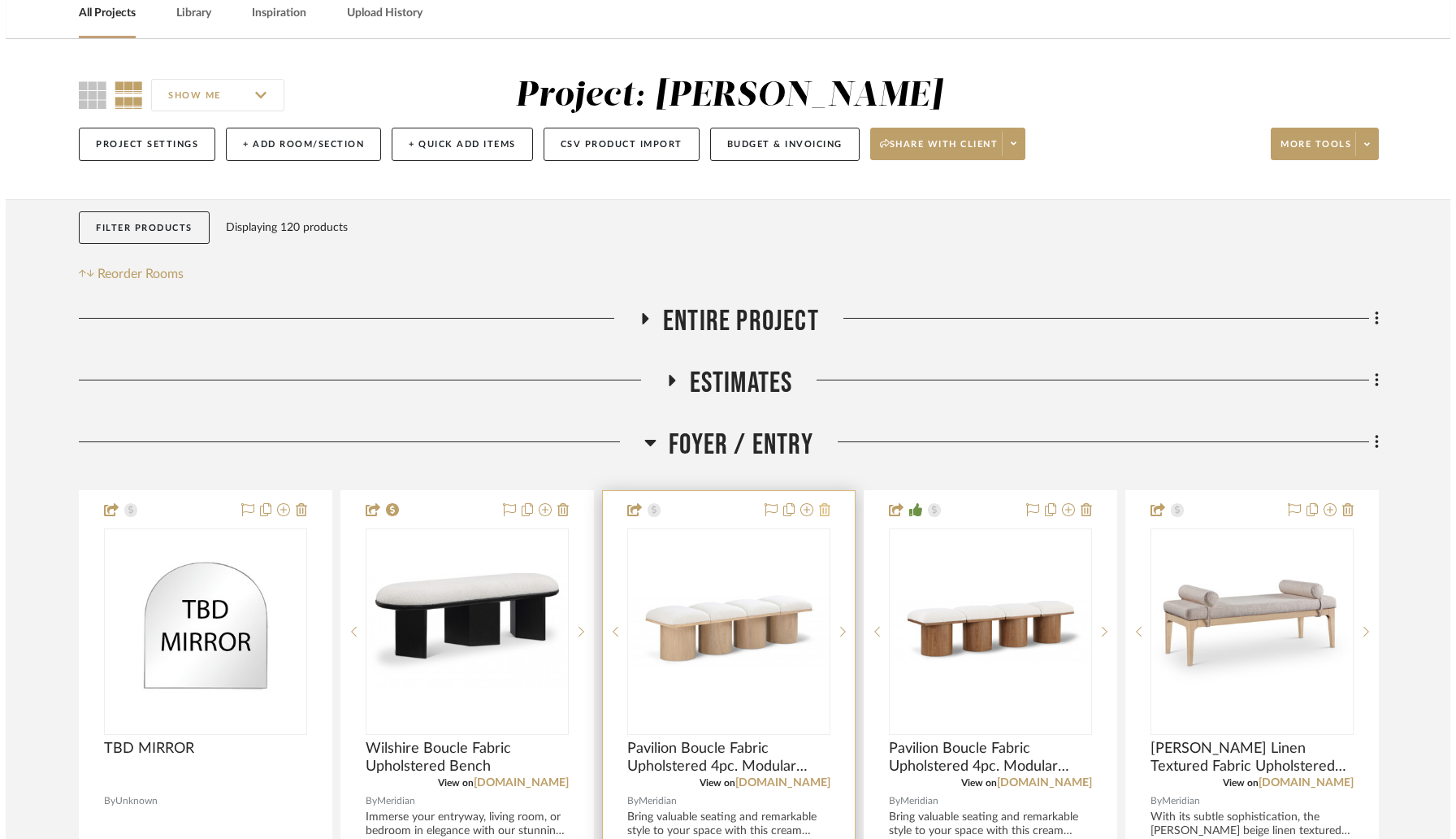
scroll to position [0, 0]
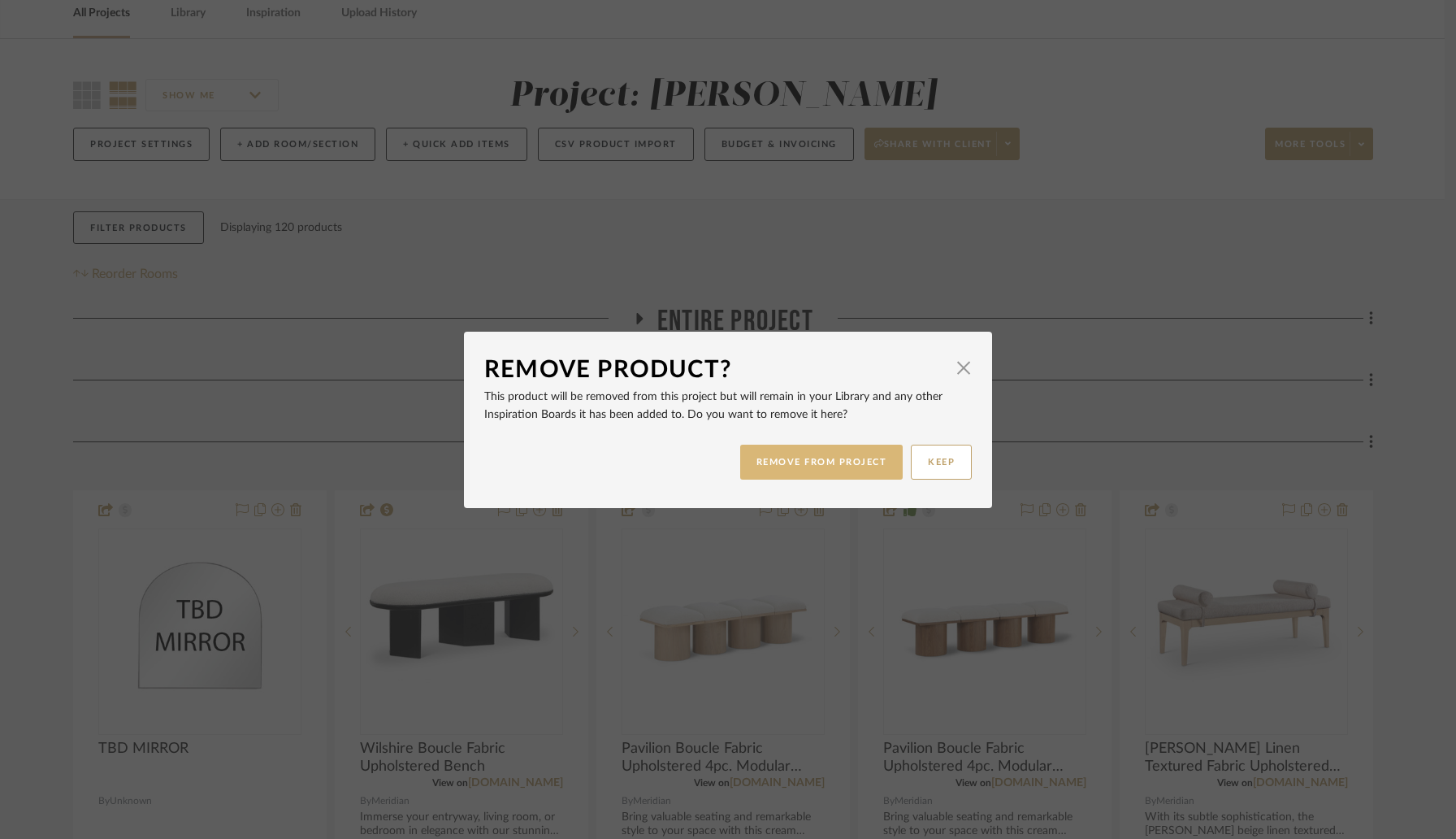
click at [815, 472] on button "REMOVE FROM PROJECT" at bounding box center [822, 462] width 163 height 35
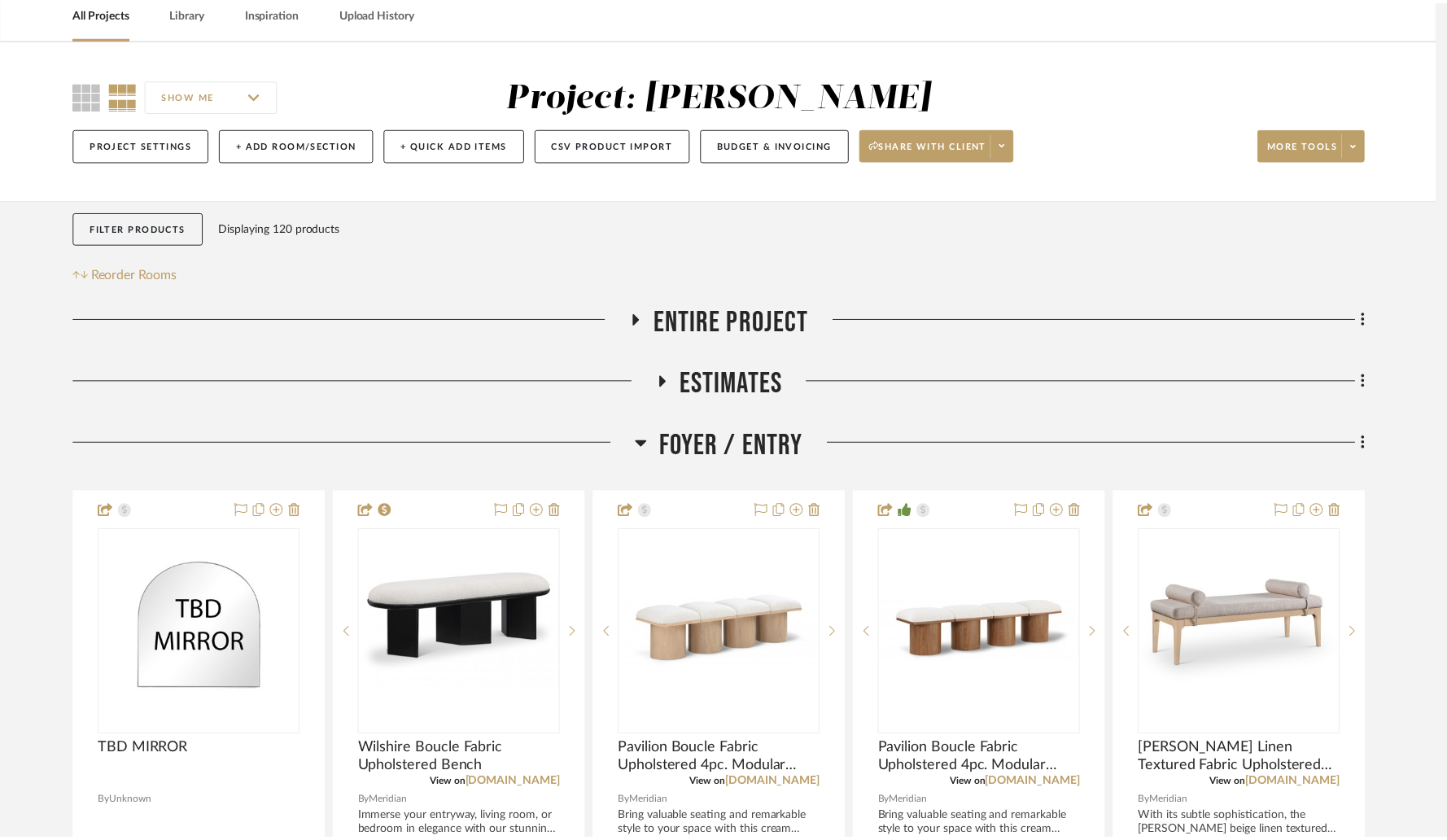
scroll to position [78, 0]
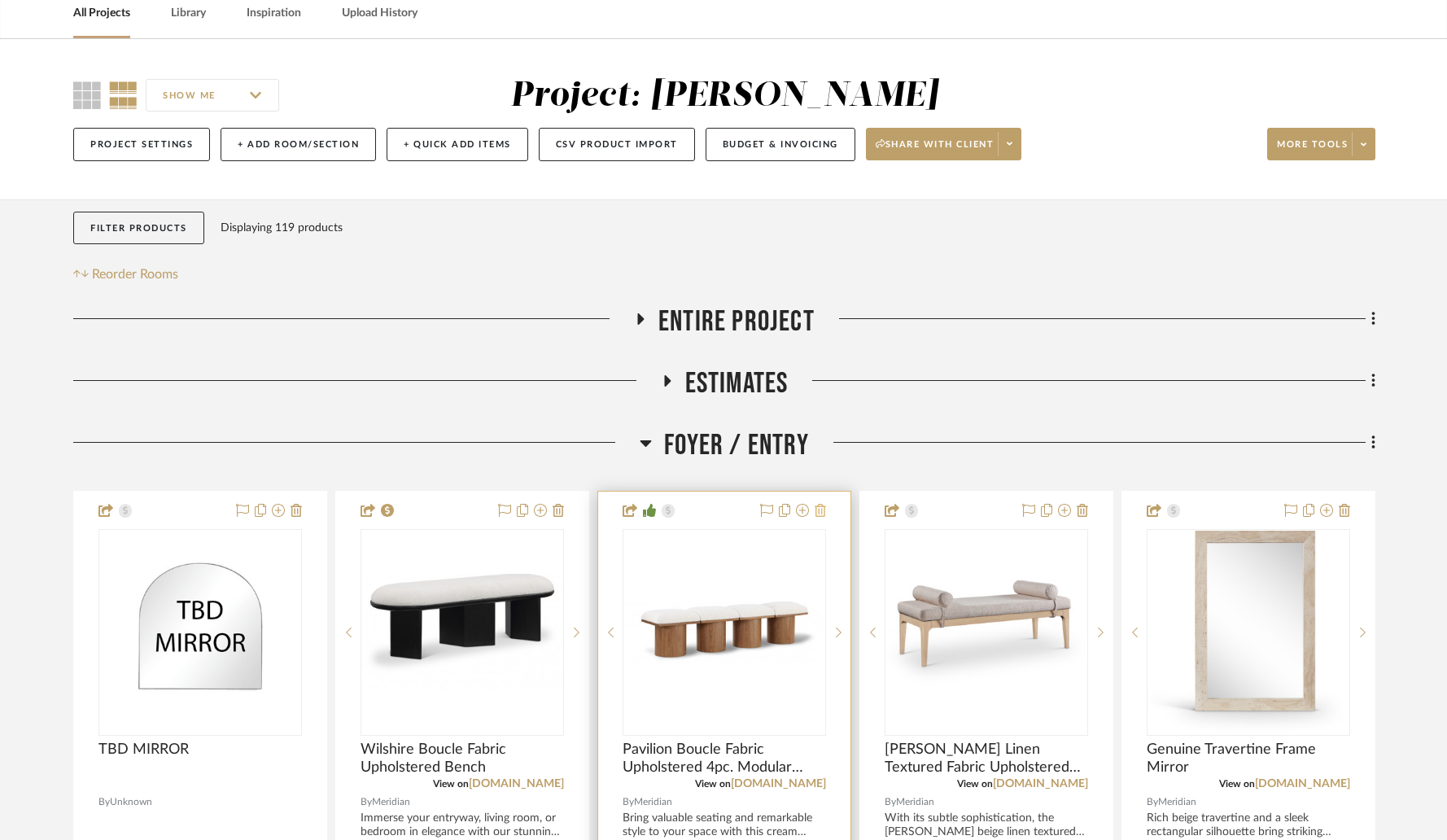
click at [820, 513] on icon at bounding box center [820, 511] width 11 height 13
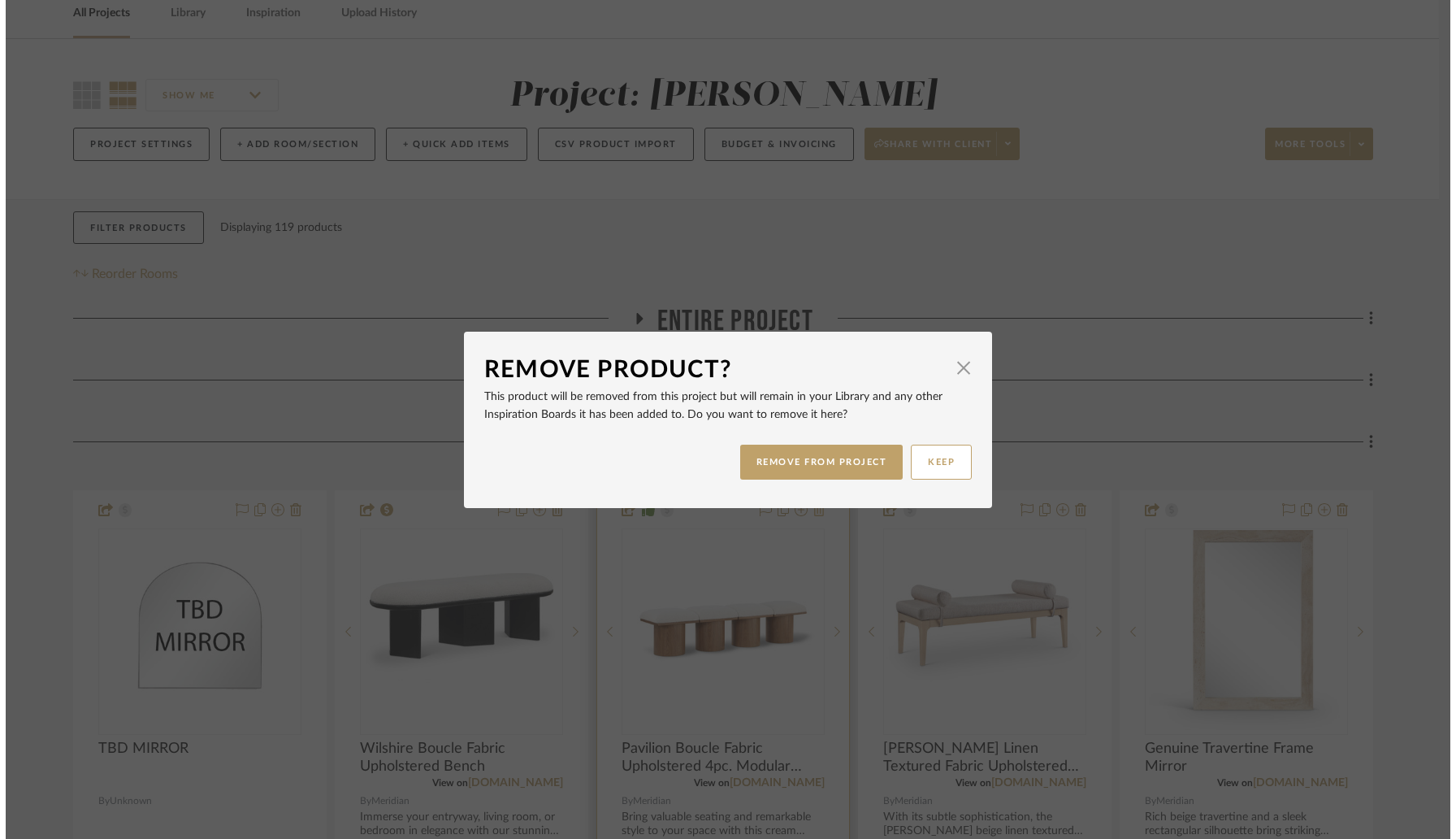
scroll to position [0, 0]
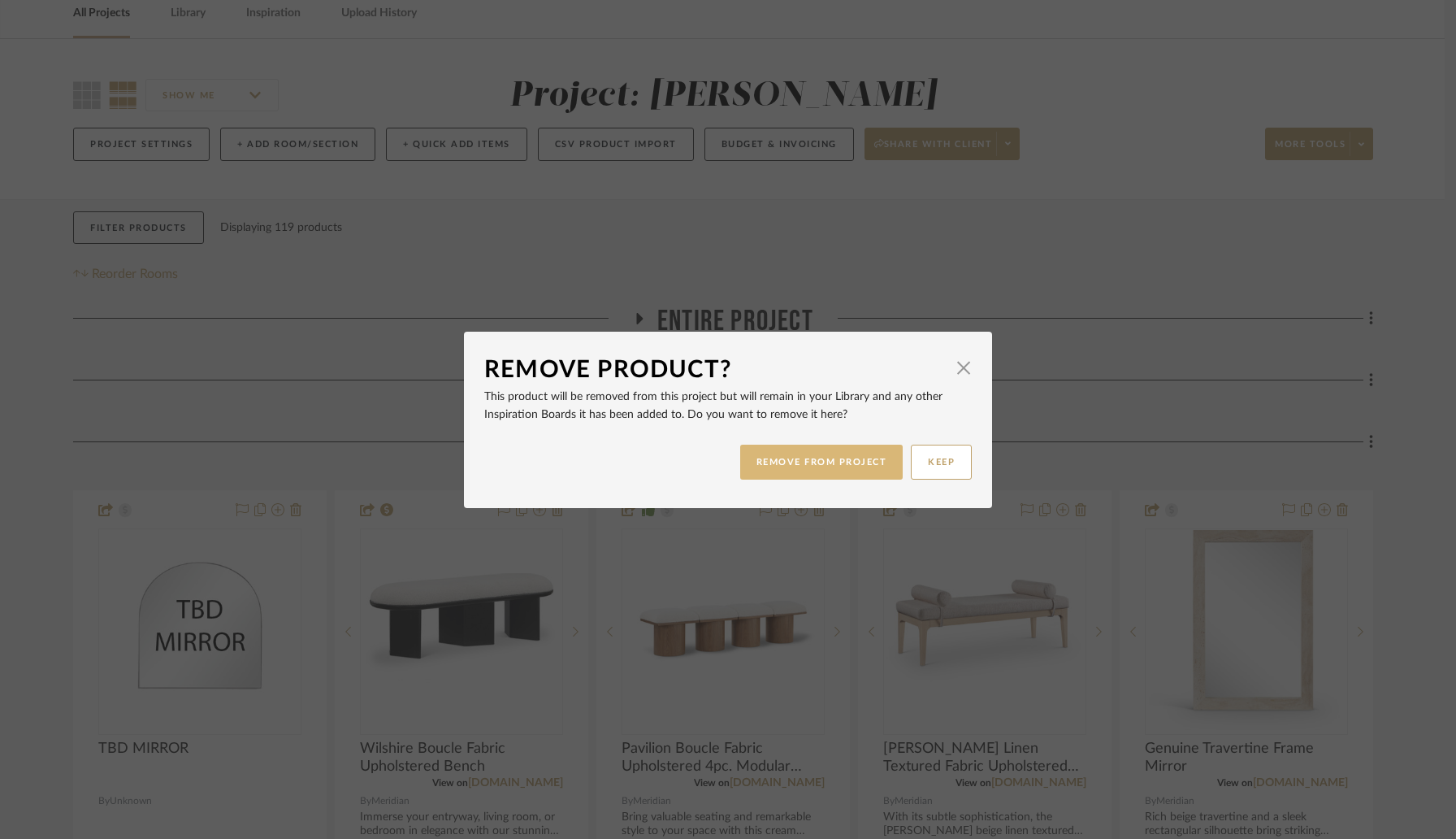
click at [812, 473] on button "REMOVE FROM PROJECT" at bounding box center [822, 462] width 163 height 35
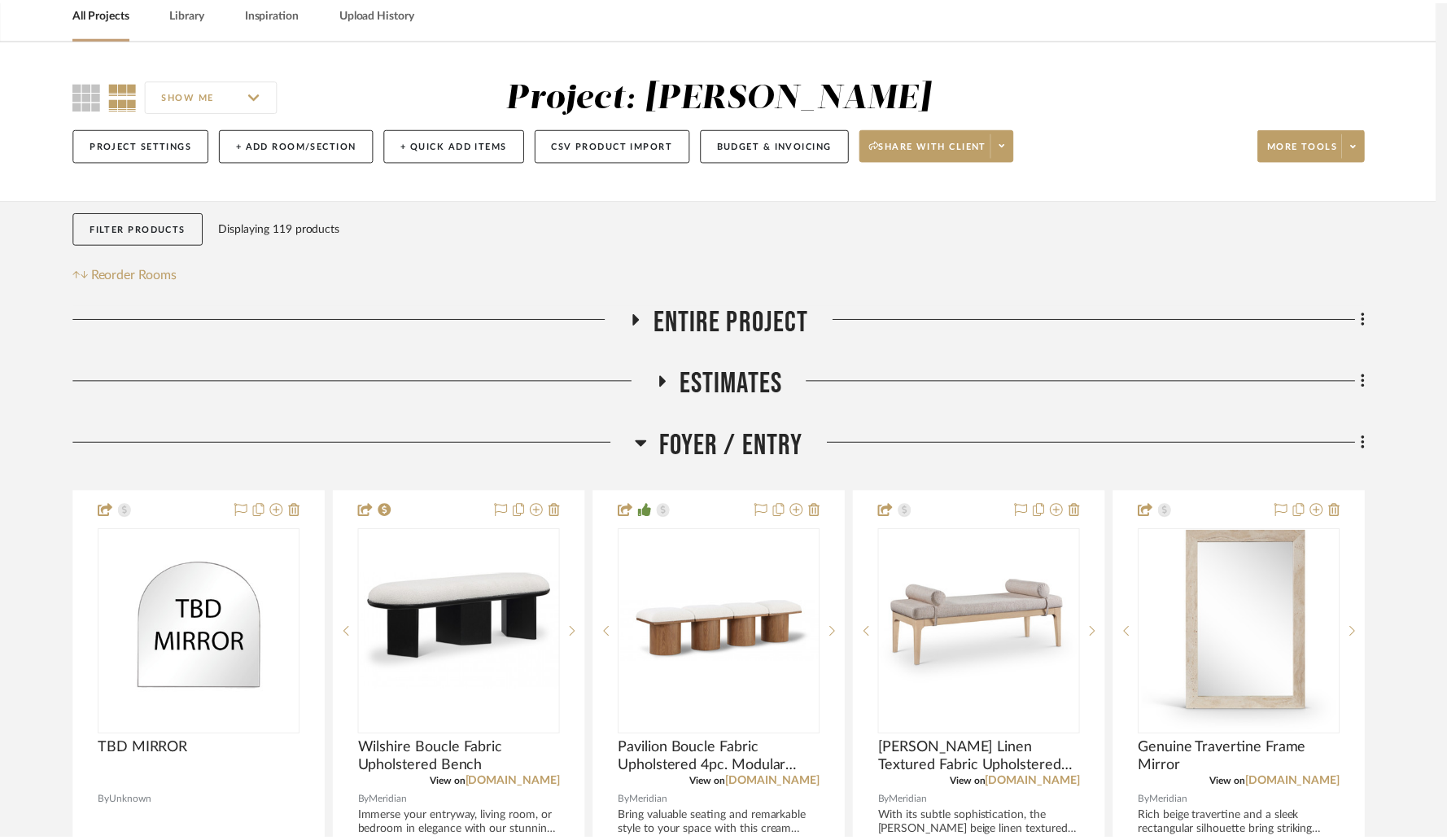
scroll to position [78, 0]
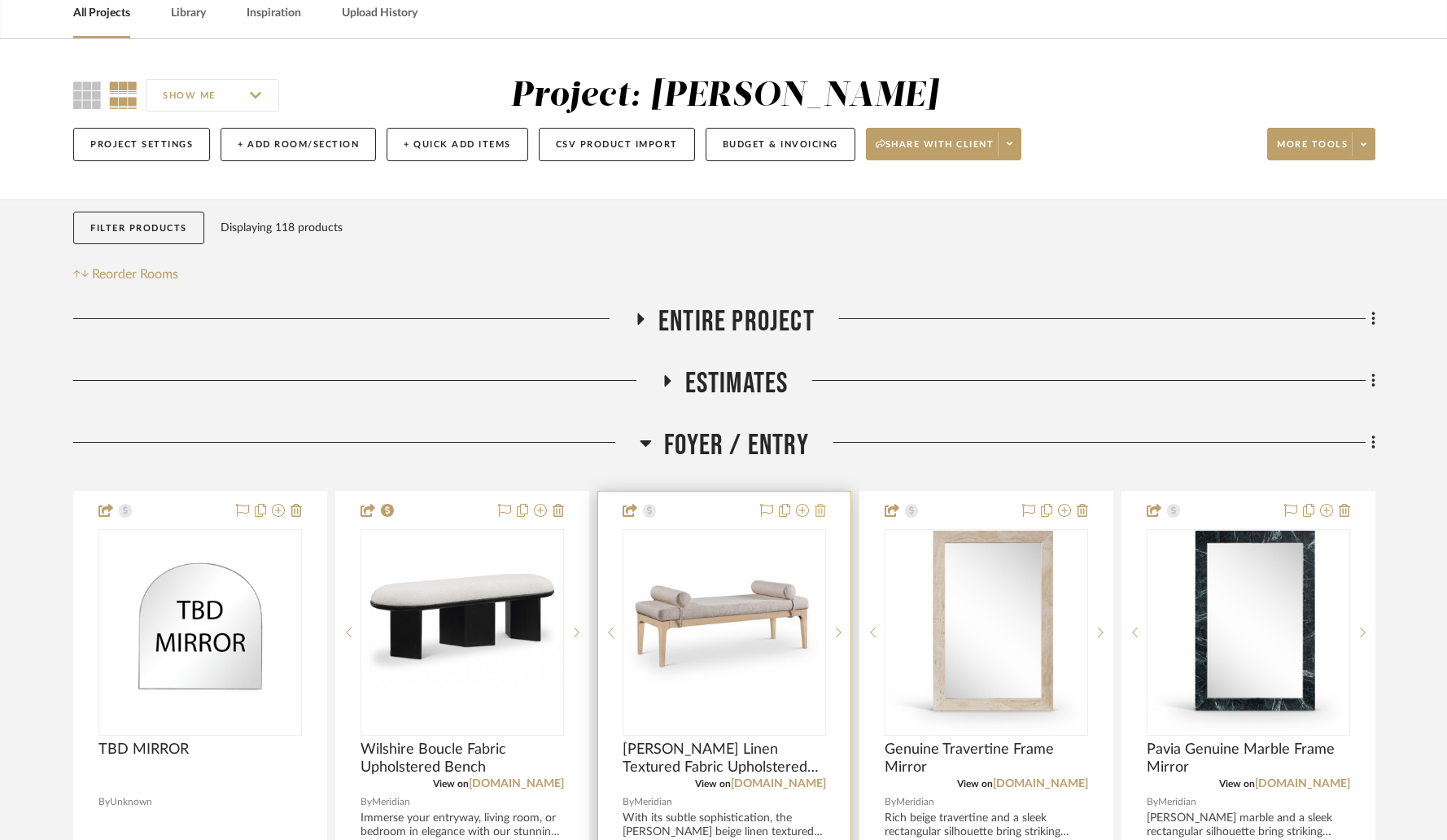
click at [819, 514] on icon at bounding box center [820, 511] width 11 height 13
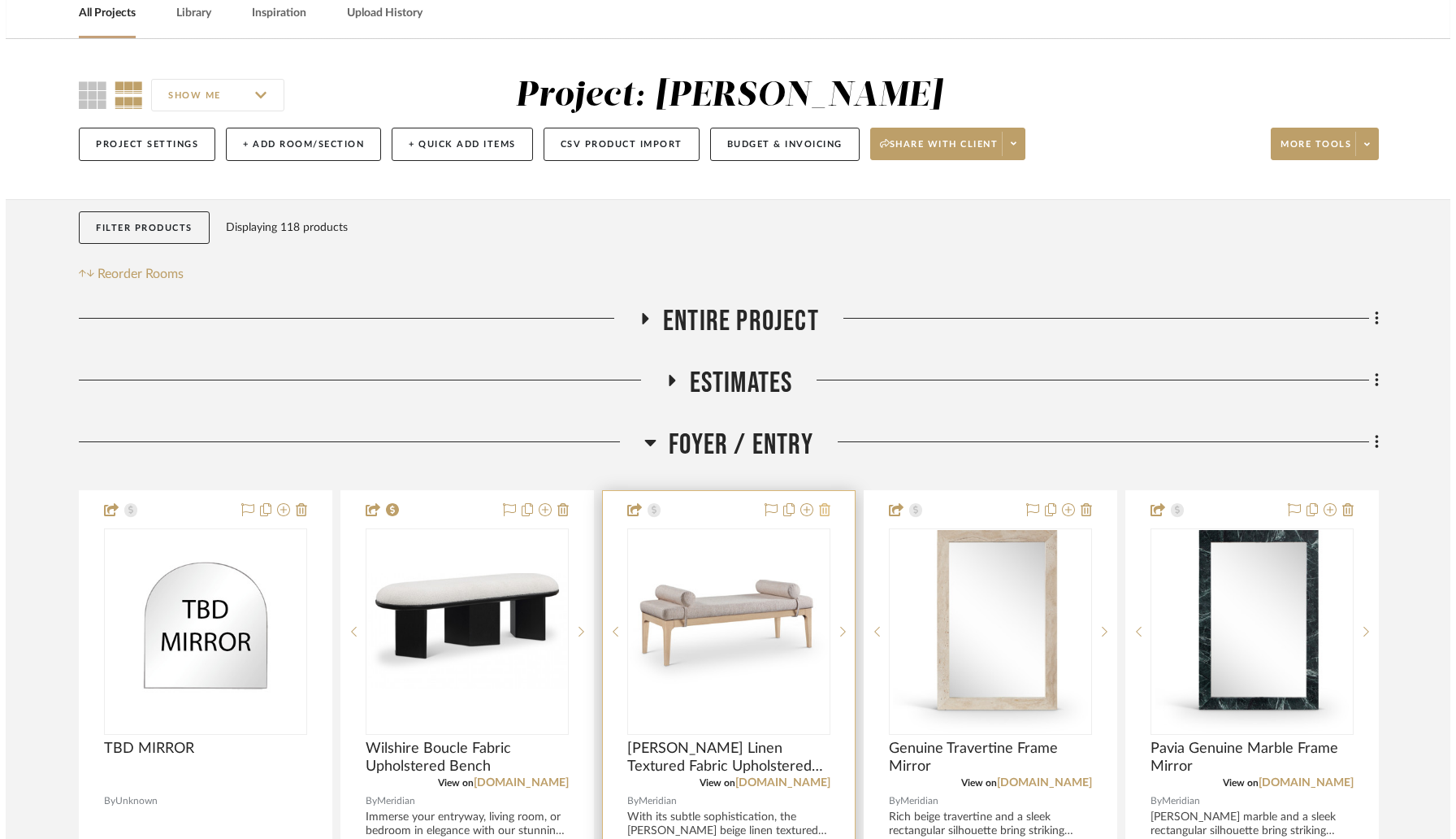
scroll to position [0, 0]
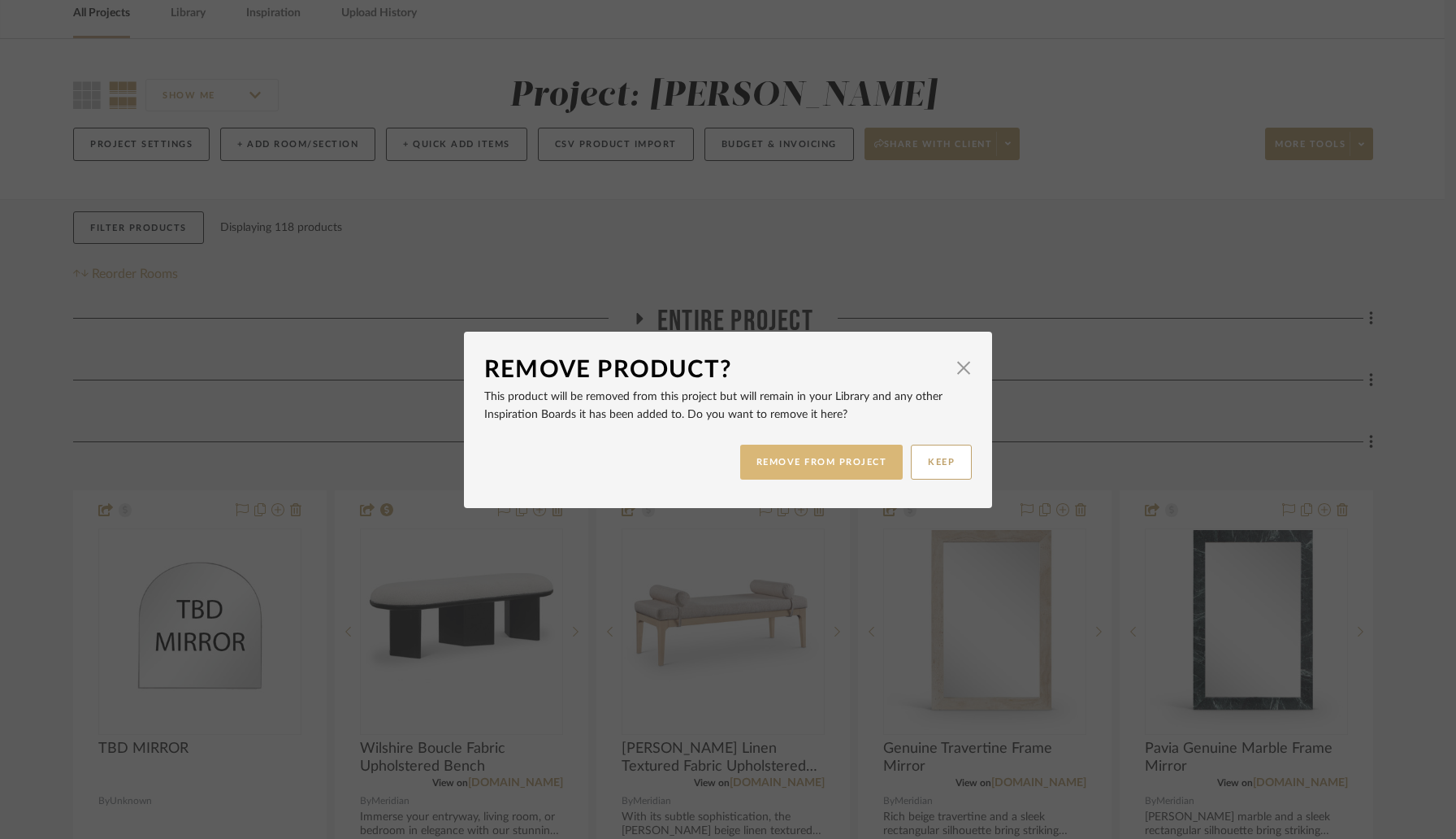
click at [805, 462] on button "REMOVE FROM PROJECT" at bounding box center [822, 462] width 163 height 35
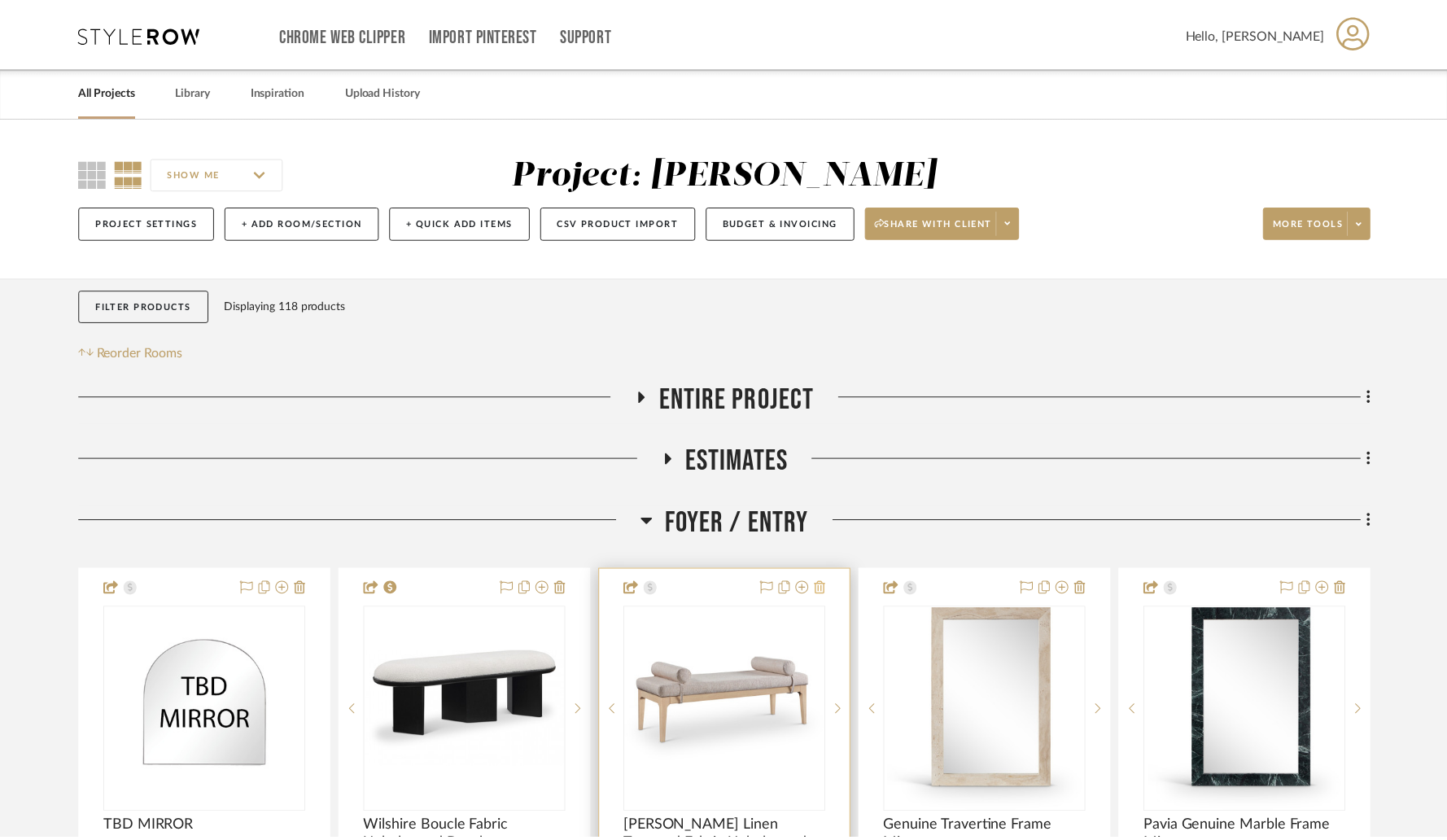
scroll to position [78, 0]
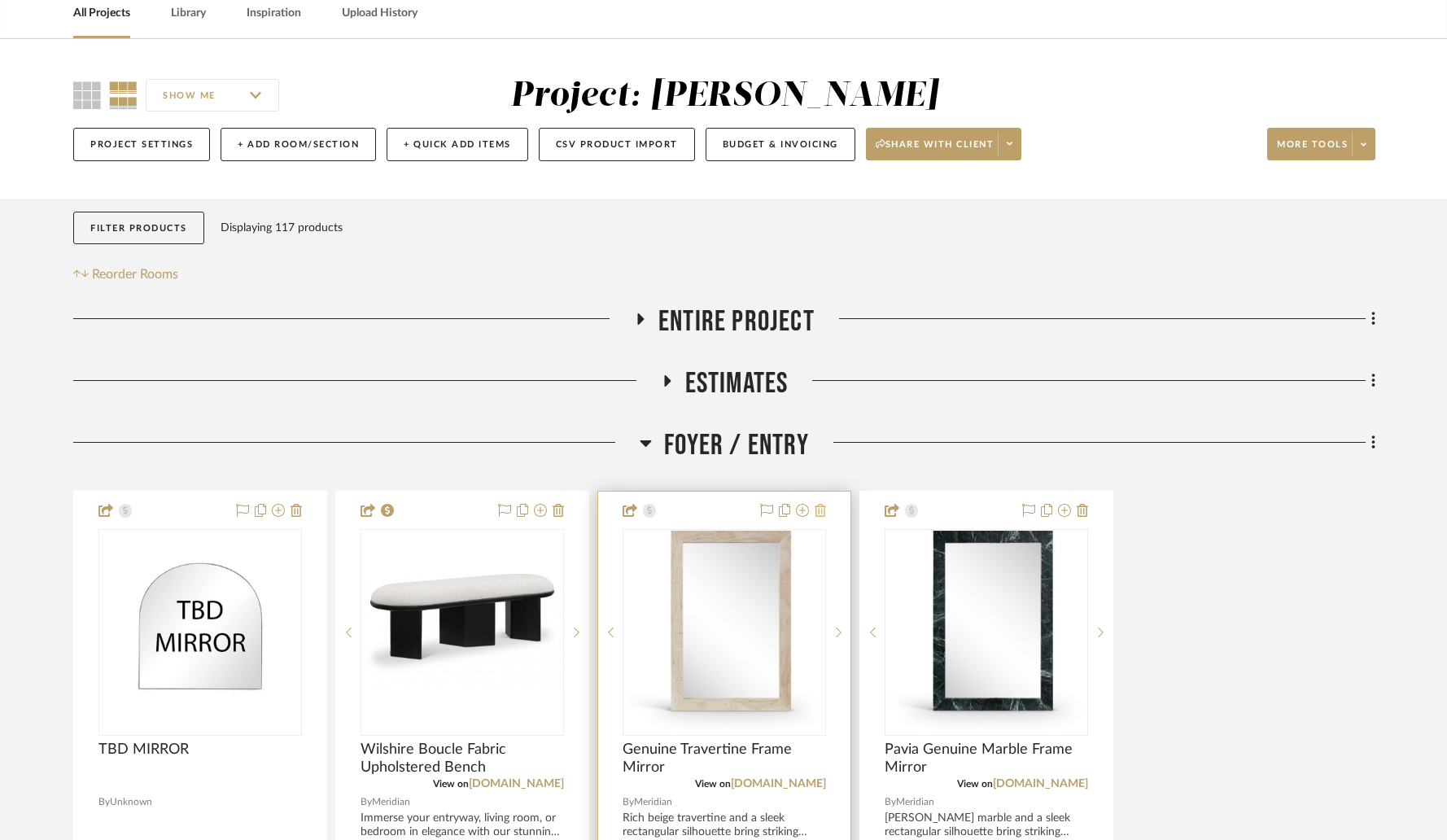
click at [817, 512] on icon at bounding box center [820, 511] width 11 height 13
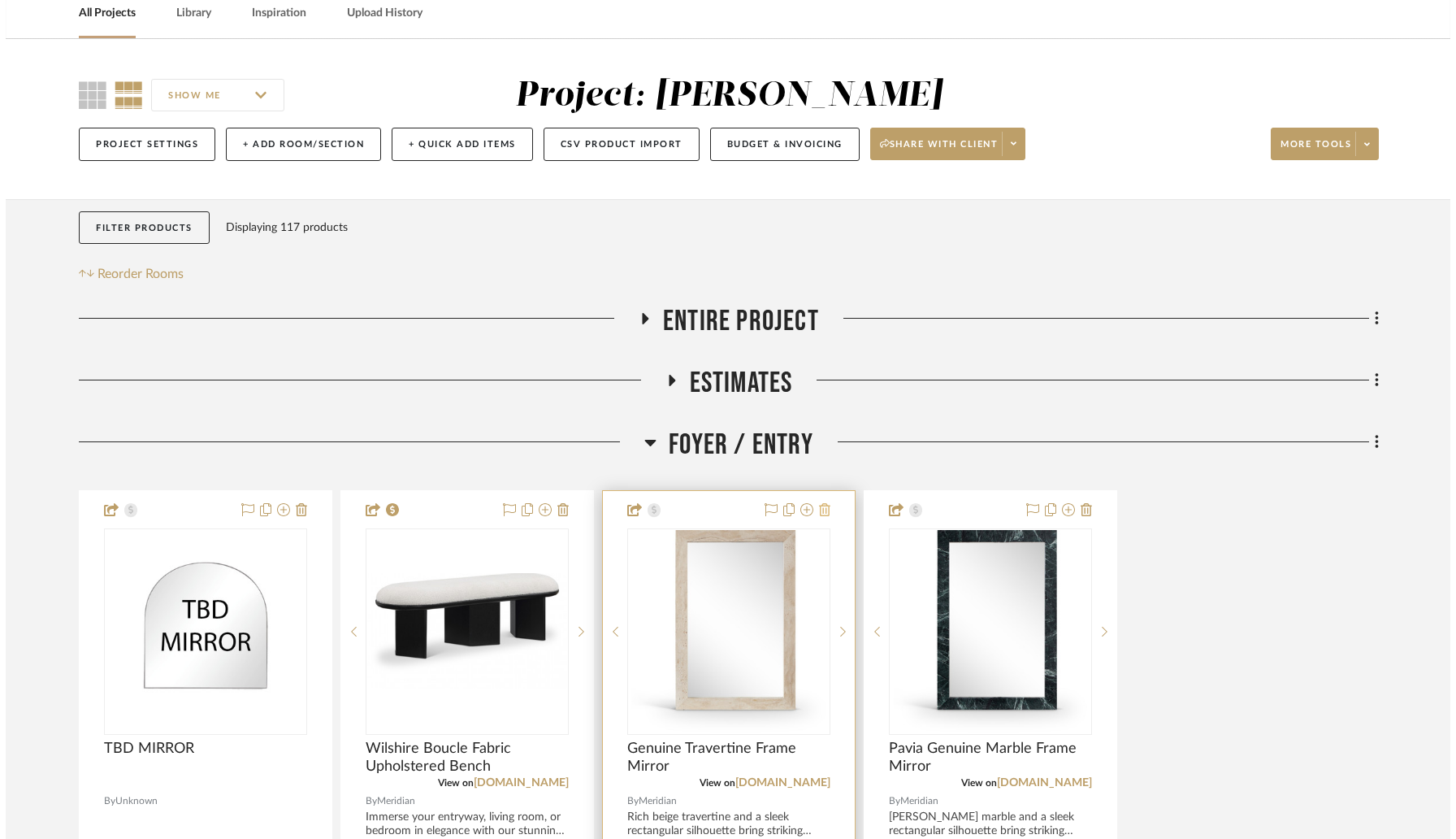
scroll to position [0, 0]
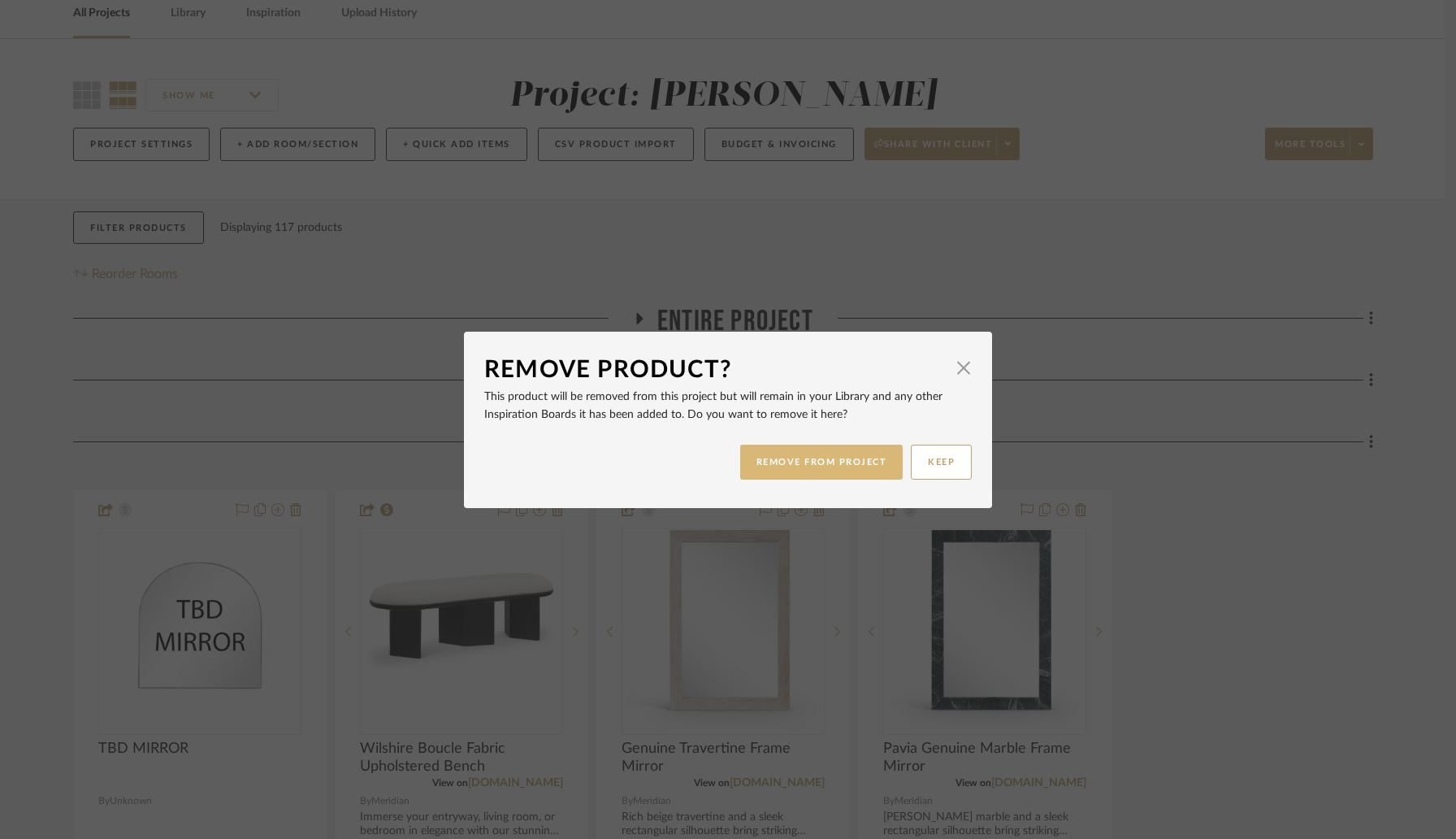
click at [808, 469] on button "REMOVE FROM PROJECT" at bounding box center [822, 462] width 163 height 35
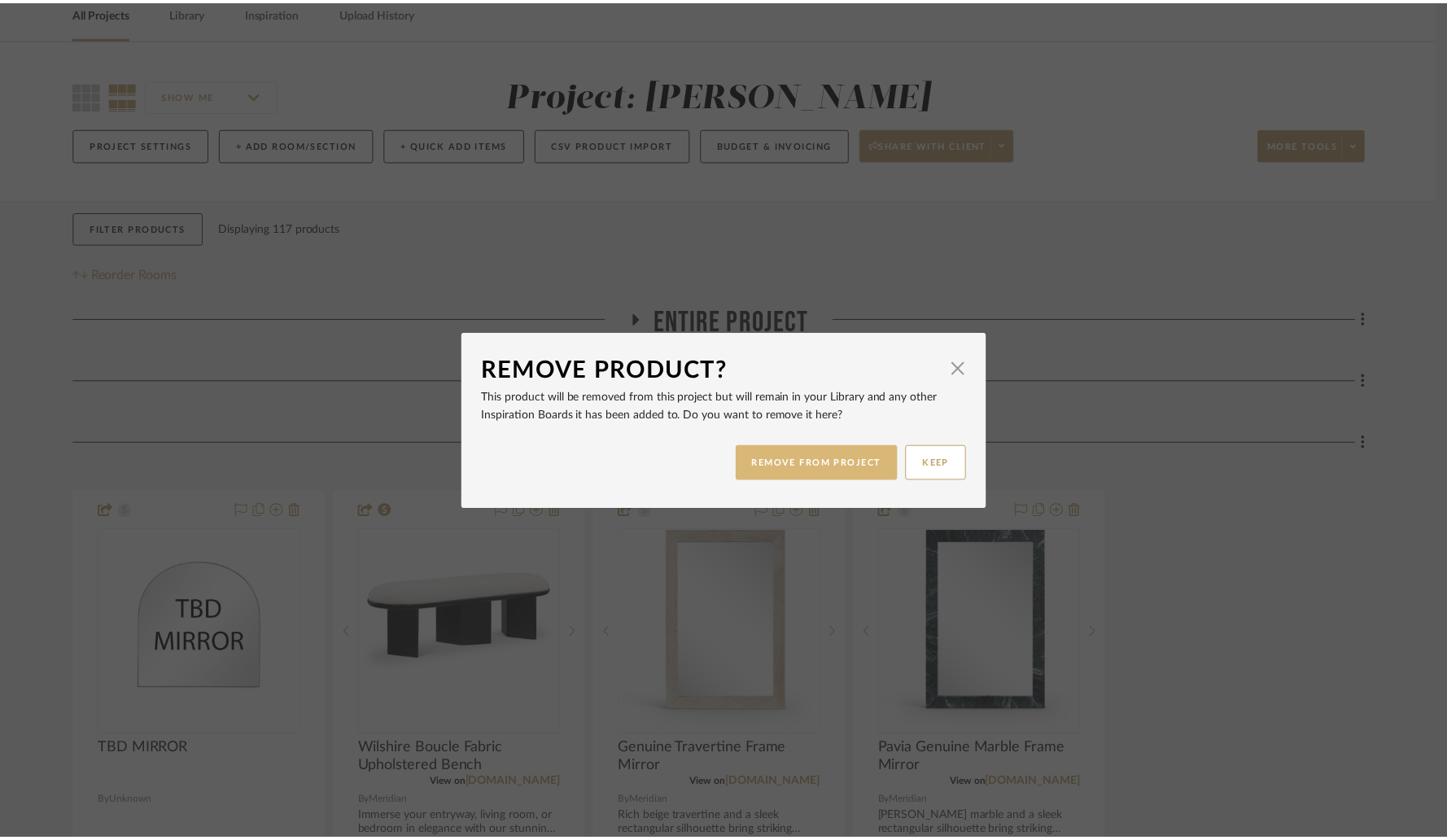
scroll to position [78, 0]
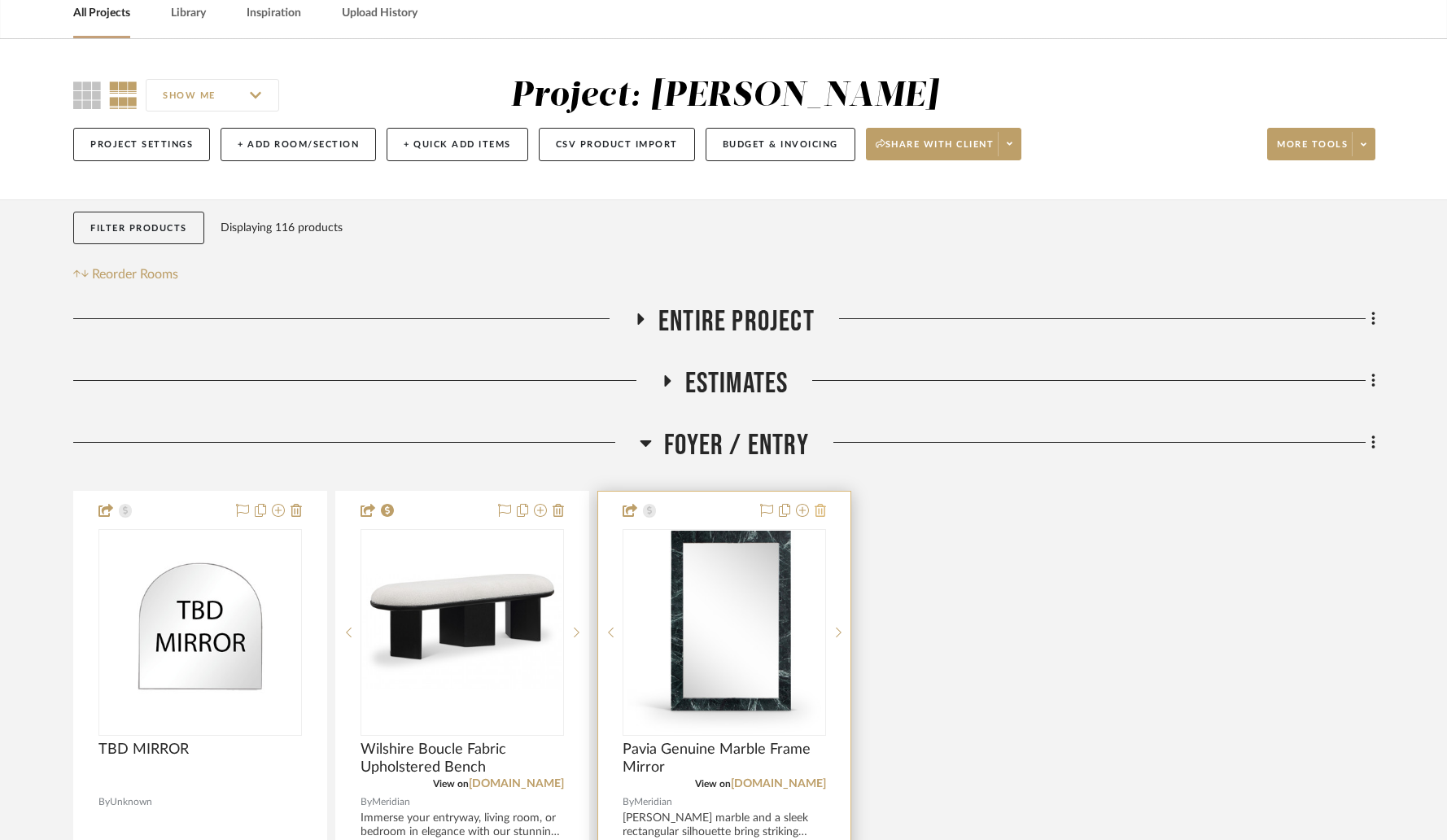
click at [819, 510] on icon at bounding box center [820, 511] width 11 height 13
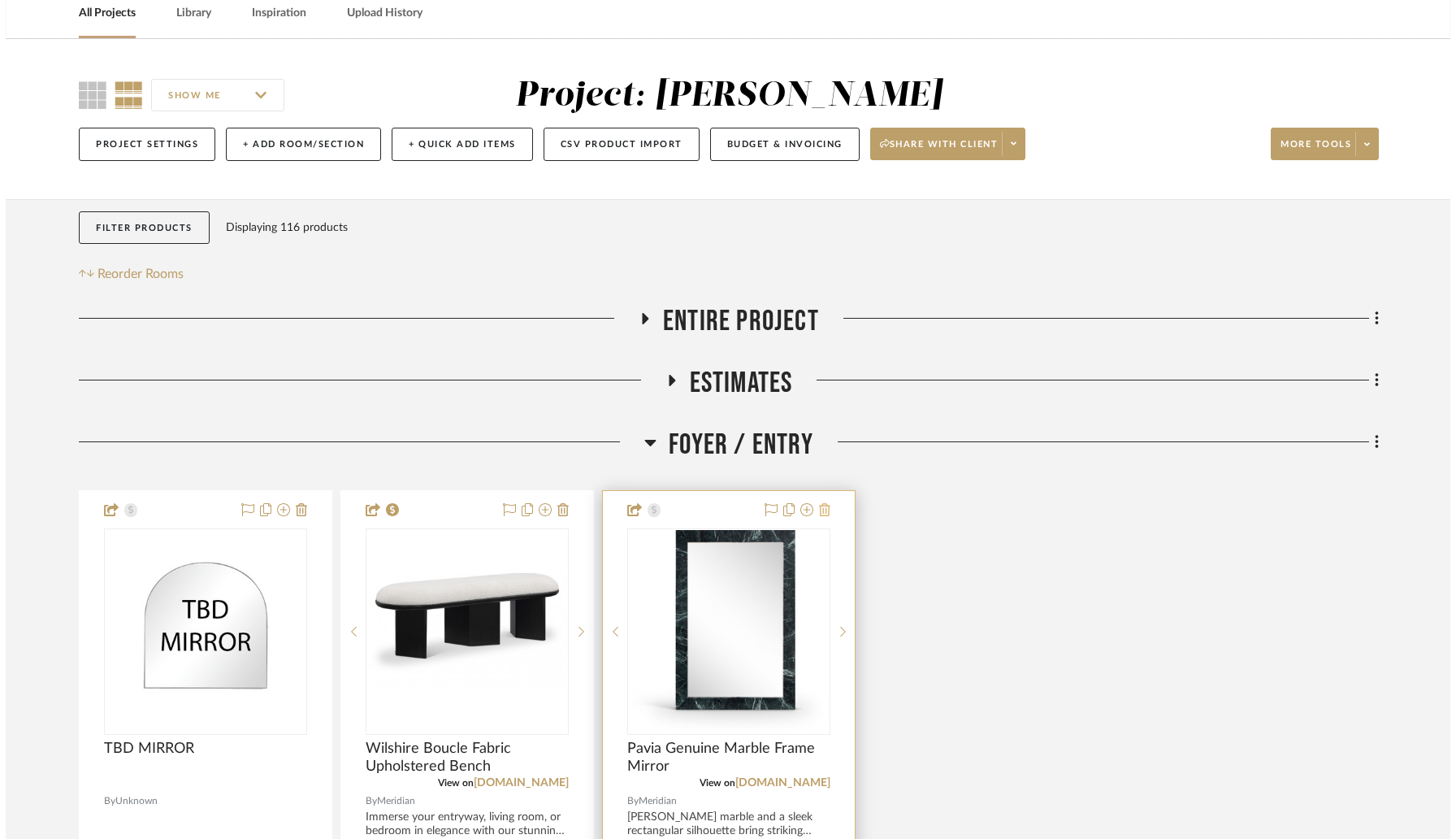
scroll to position [0, 0]
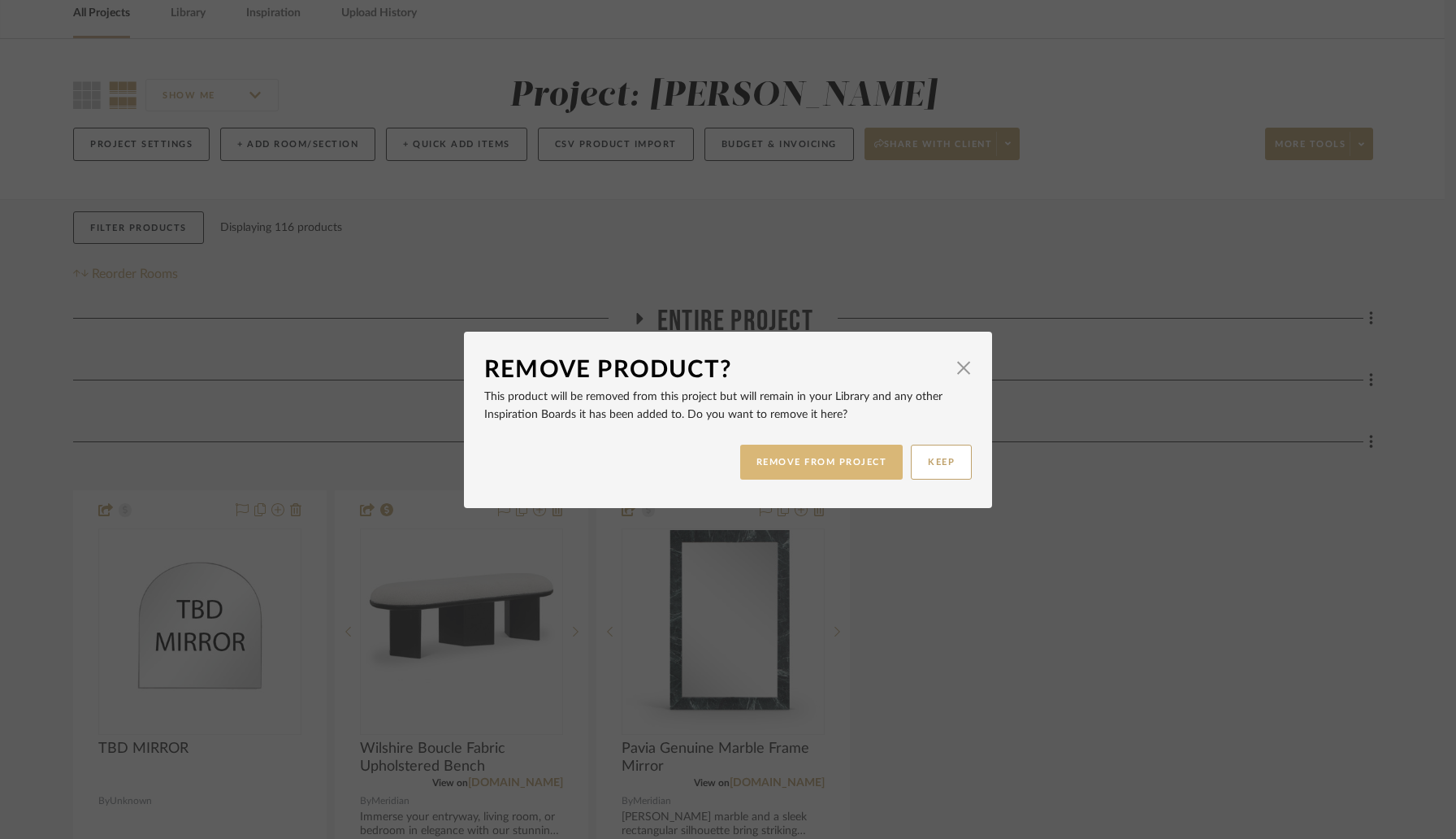
click at [812, 474] on button "REMOVE FROM PROJECT" at bounding box center [822, 462] width 163 height 35
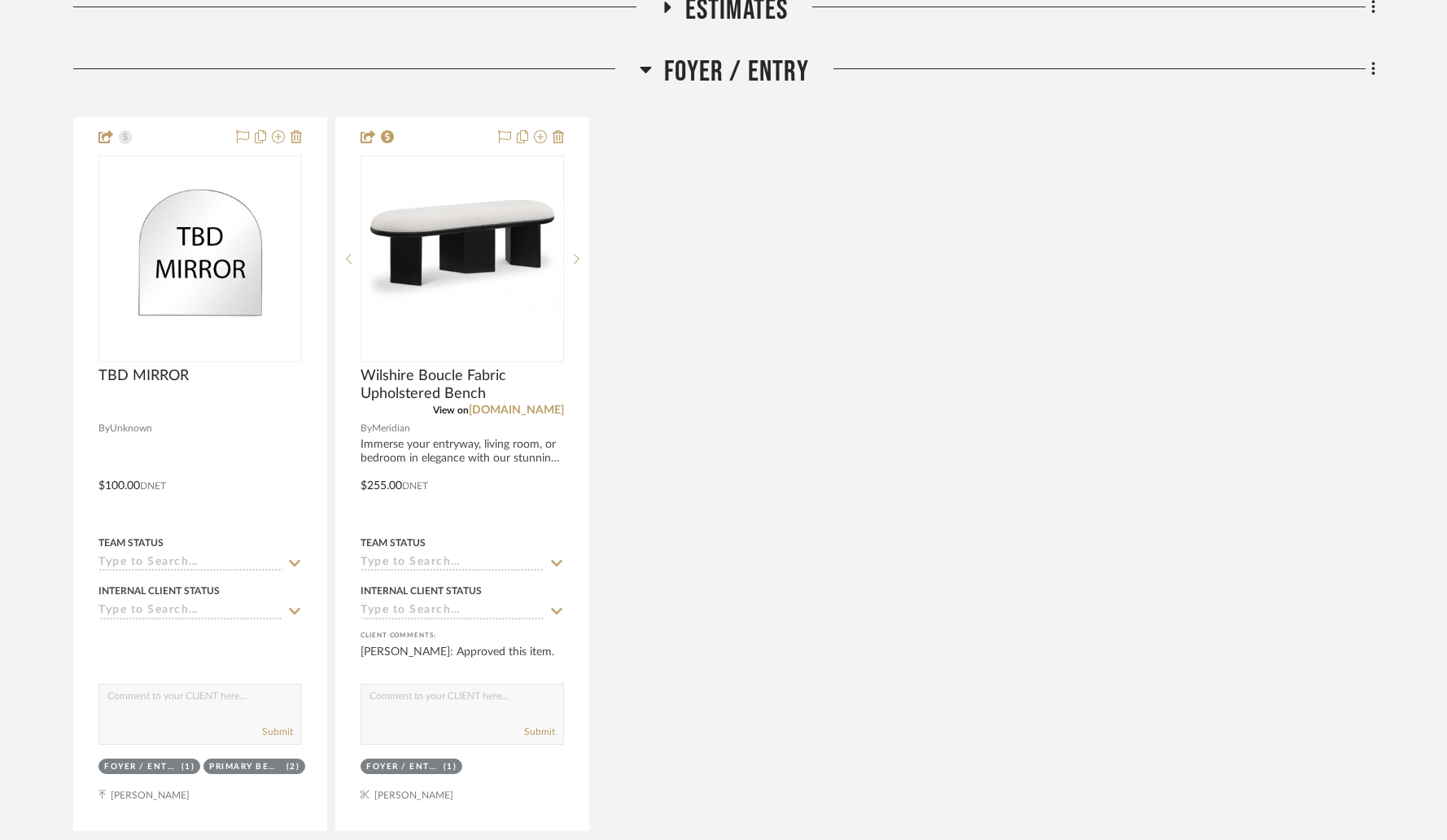
scroll to position [681, 0]
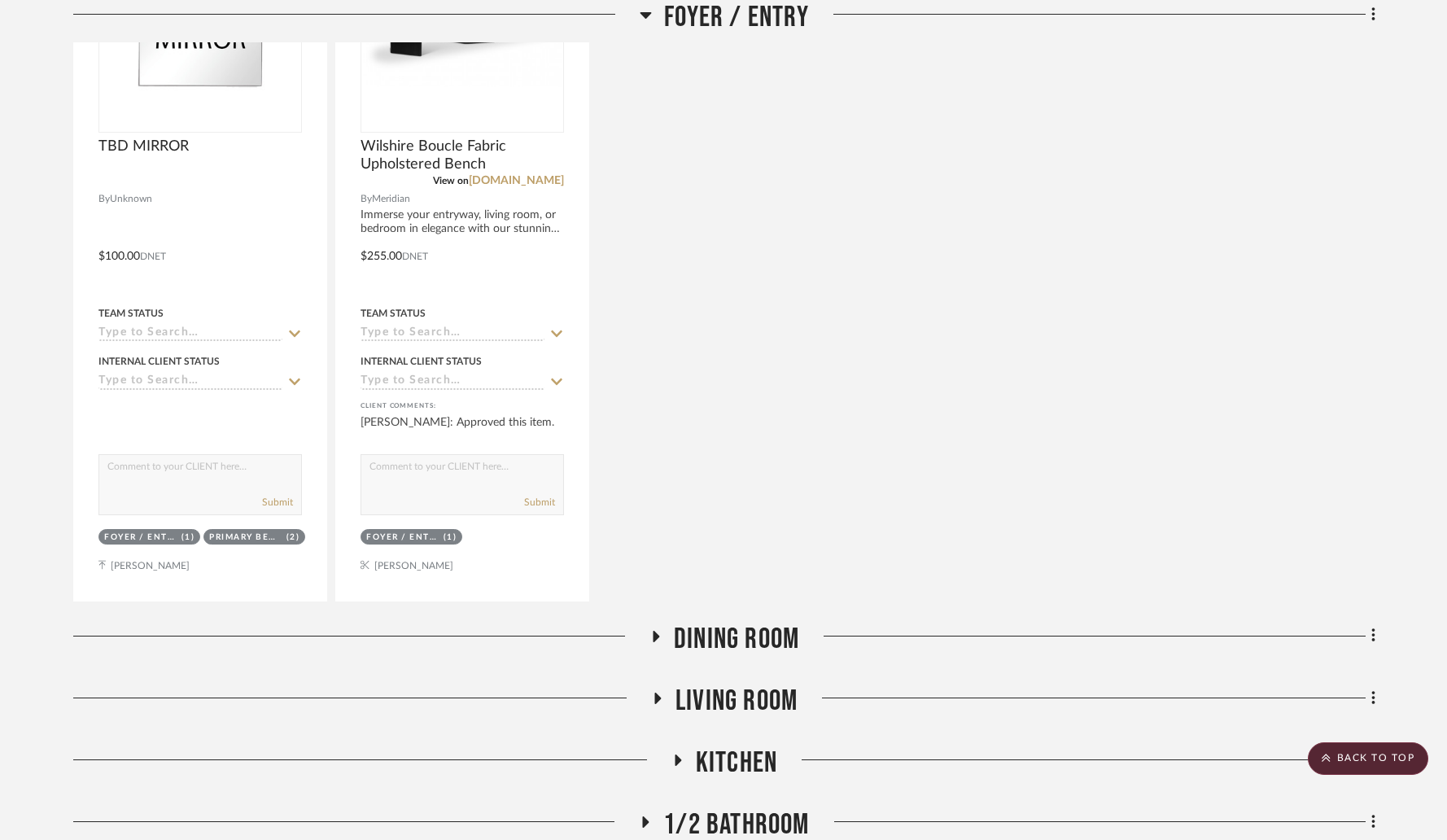
click at [652, 640] on icon at bounding box center [655, 635] width 20 height 12
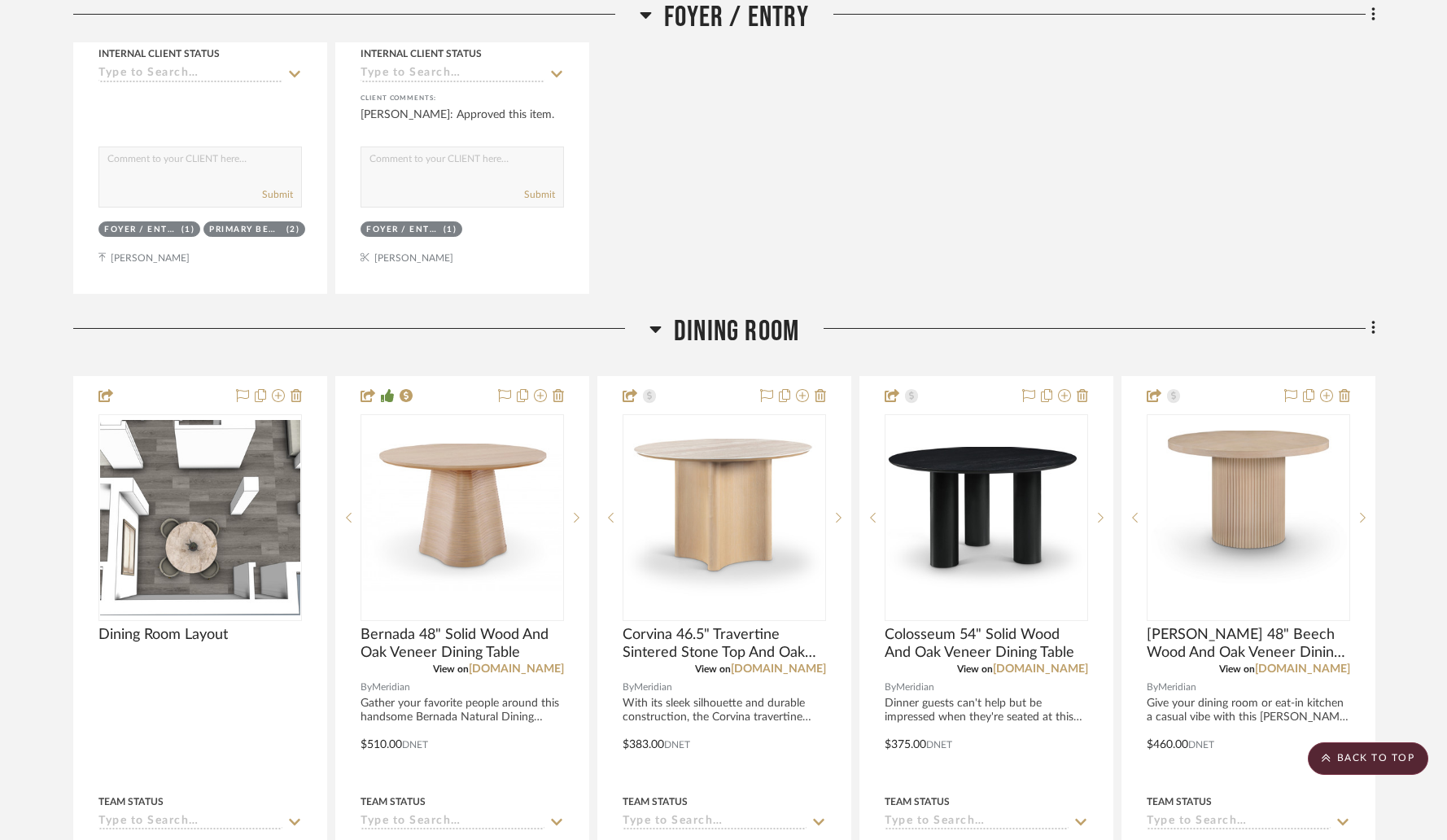
scroll to position [1206, 0]
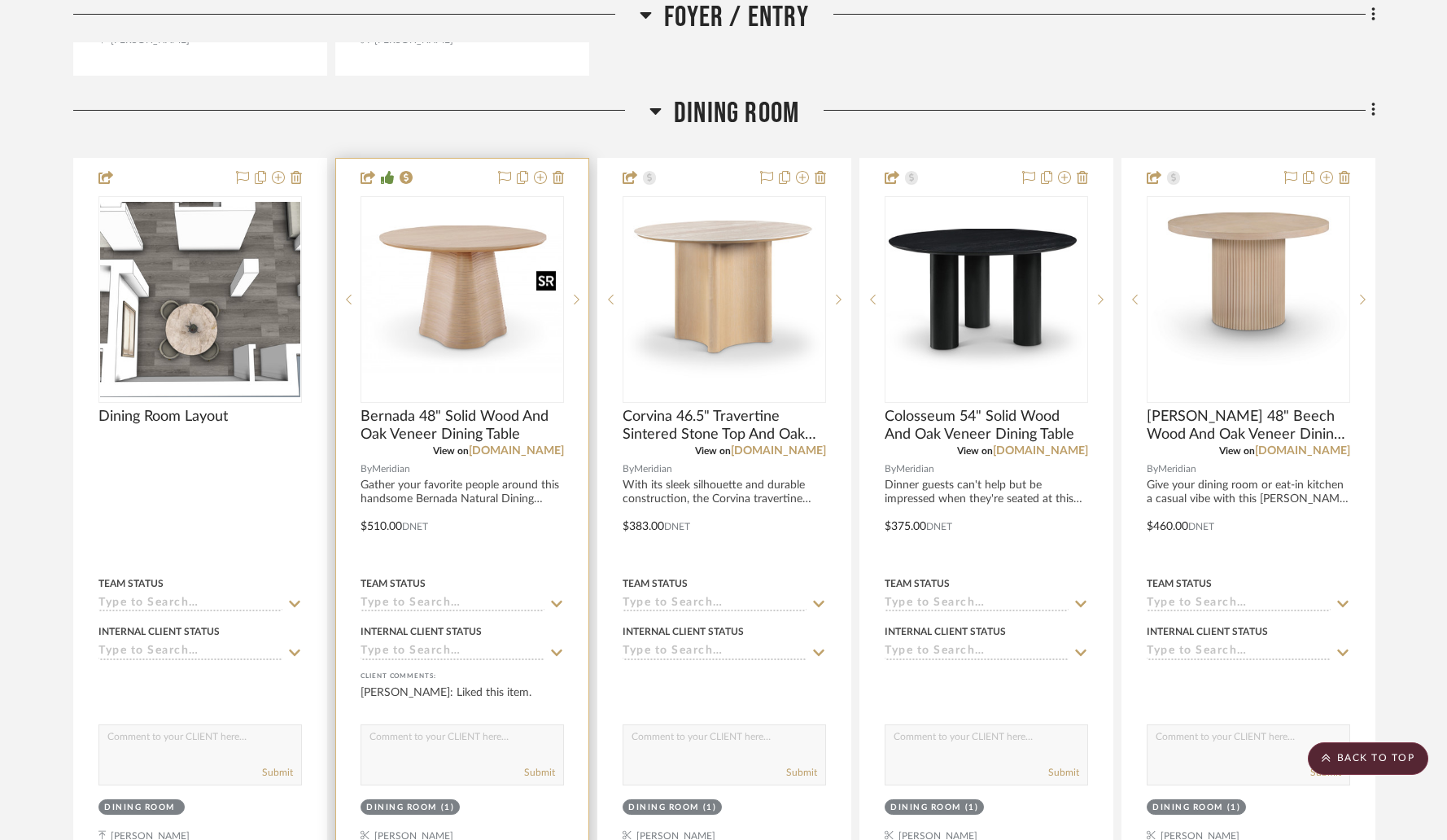
click at [0, 0] on img at bounding box center [0, 0] width 0 height 0
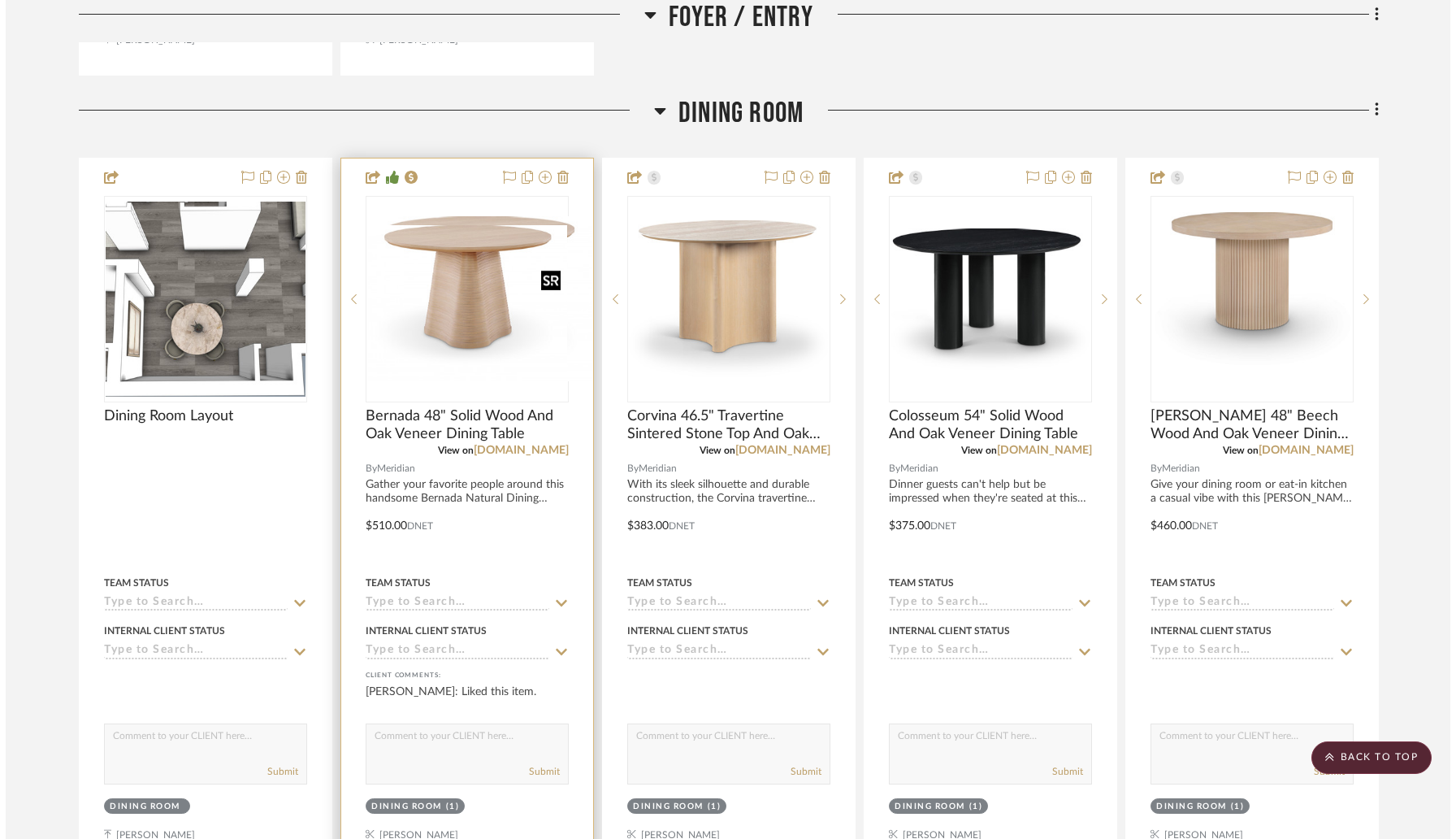
scroll to position [0, 0]
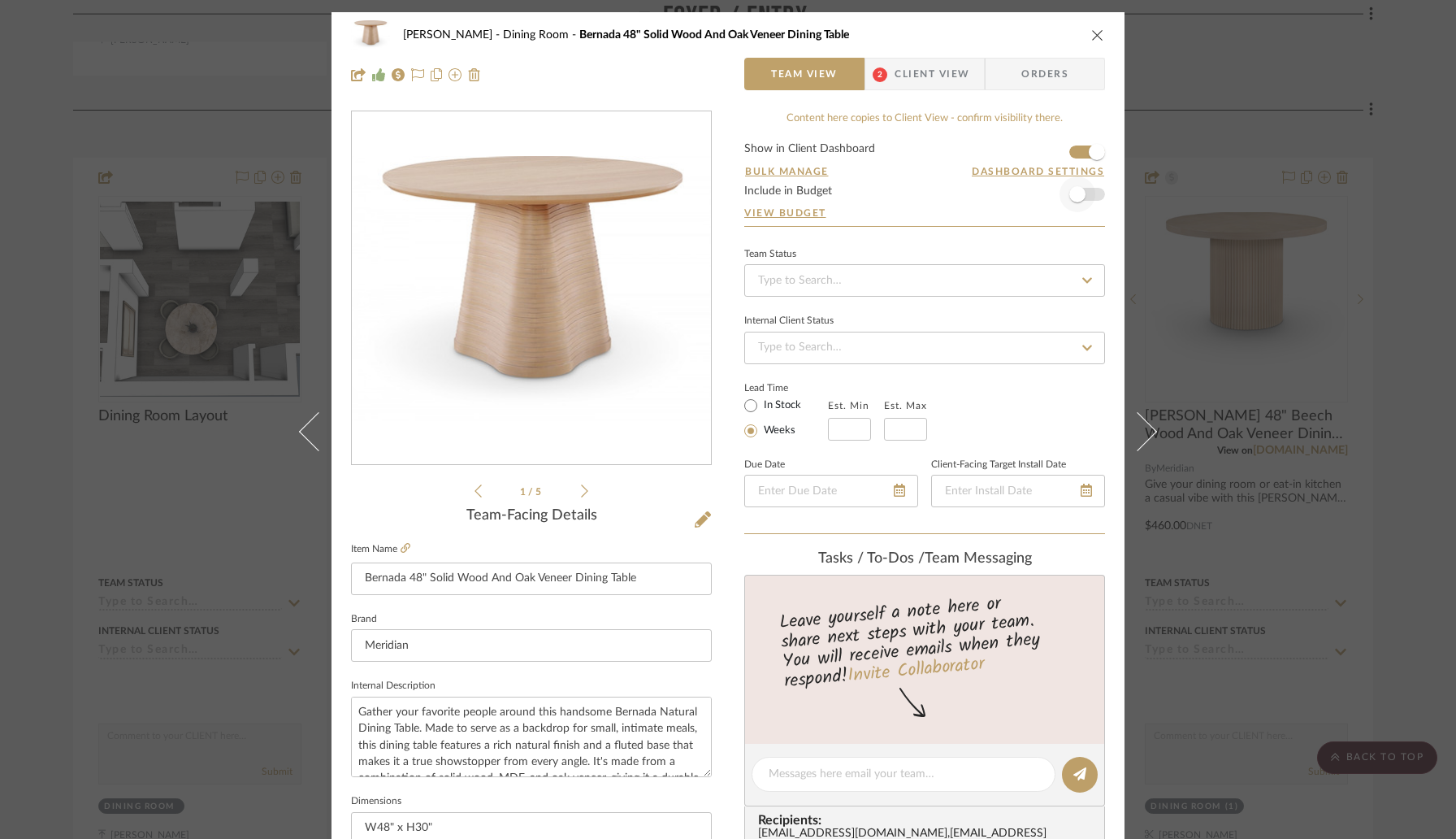
click at [1090, 197] on form "Show in Client Dashboard Bulk Manage Dashboard Settings Include in Budget View …" at bounding box center [924, 184] width 361 height 82
click at [1087, 197] on span "button" at bounding box center [1078, 194] width 36 height 36
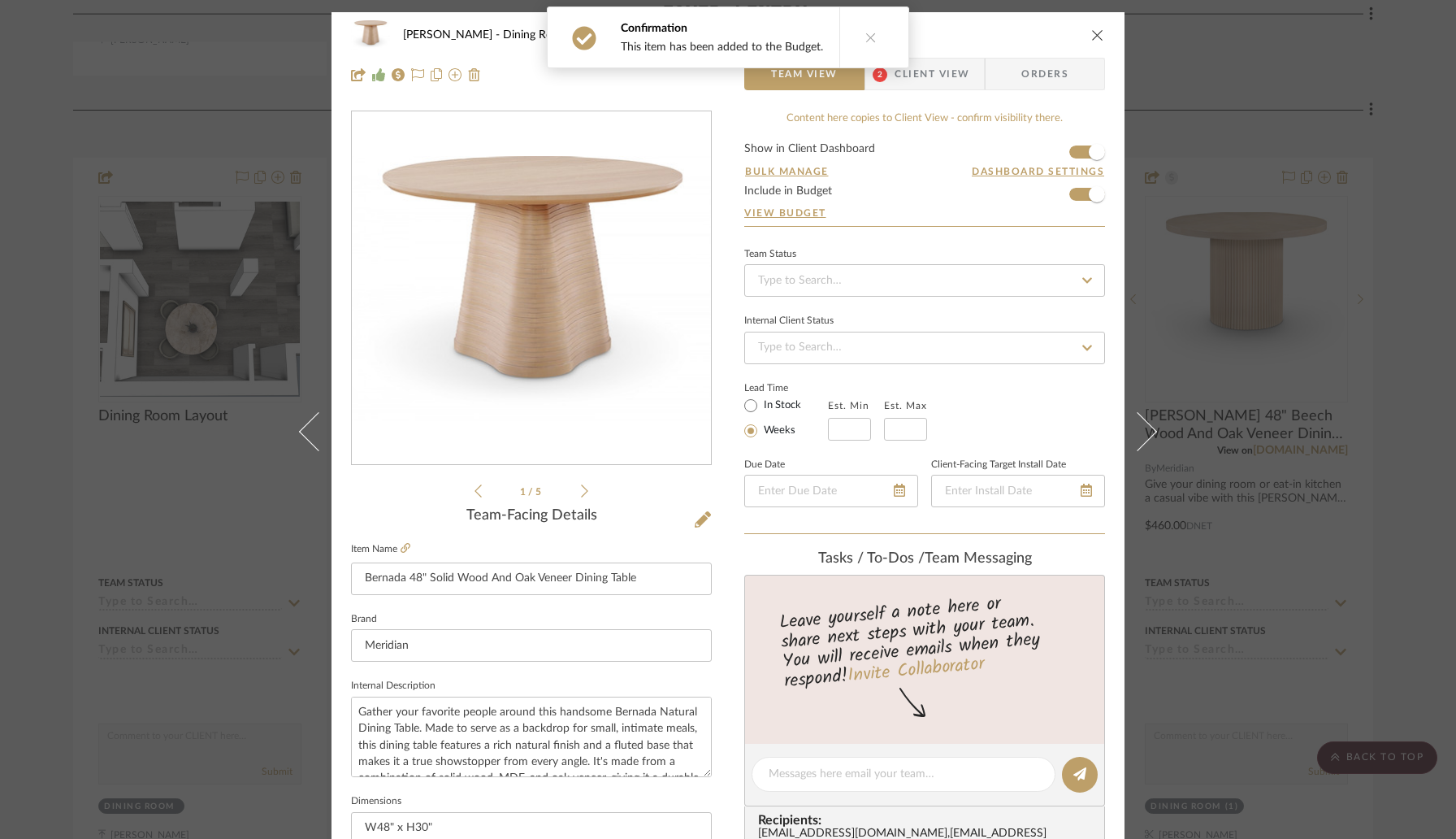
click at [1098, 31] on icon "close" at bounding box center [1098, 35] width 13 height 13
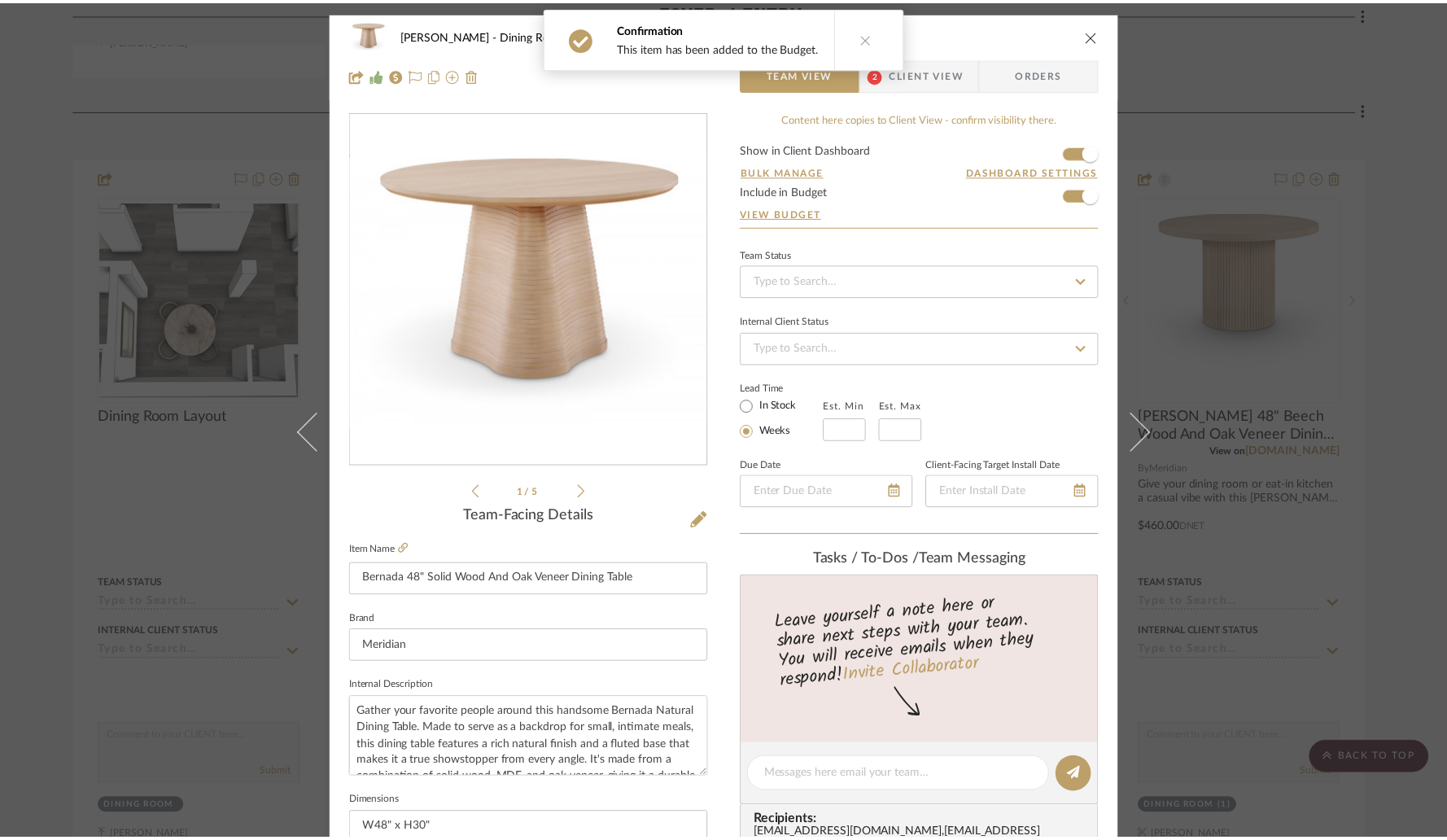
scroll to position [1206, 0]
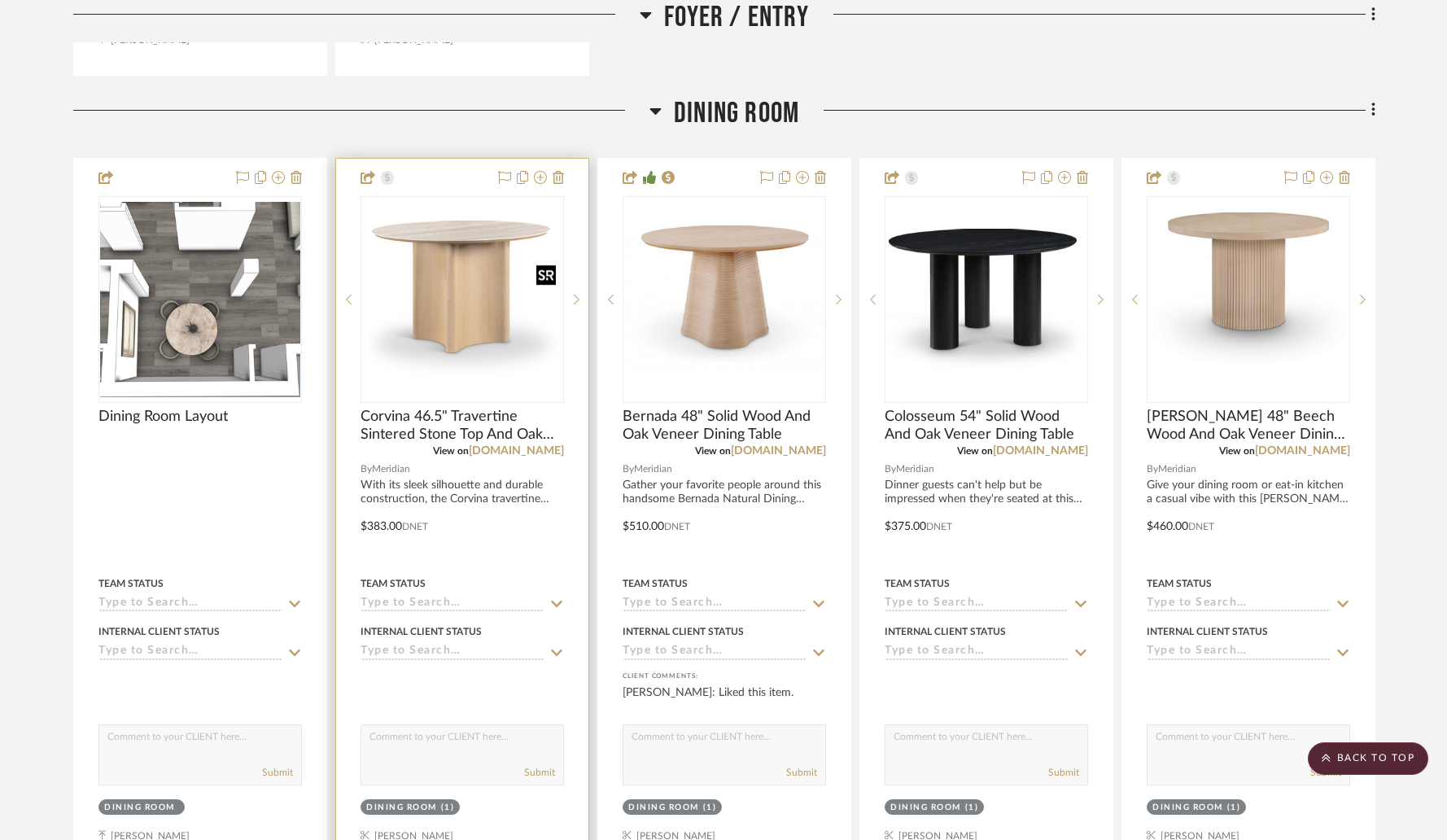
click at [493, 306] on img "0" at bounding box center [461, 298] width 200 height 157
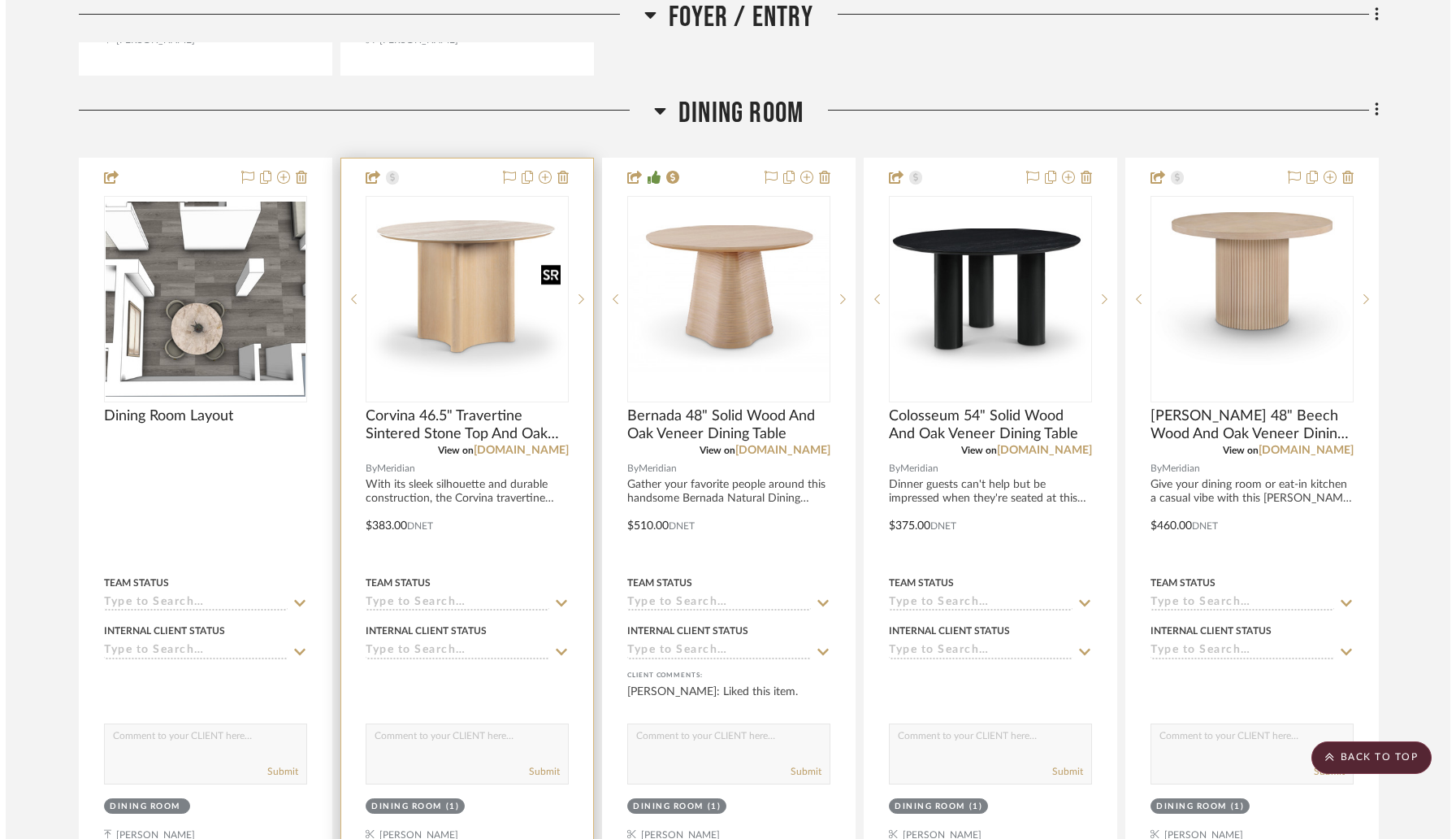
scroll to position [0, 0]
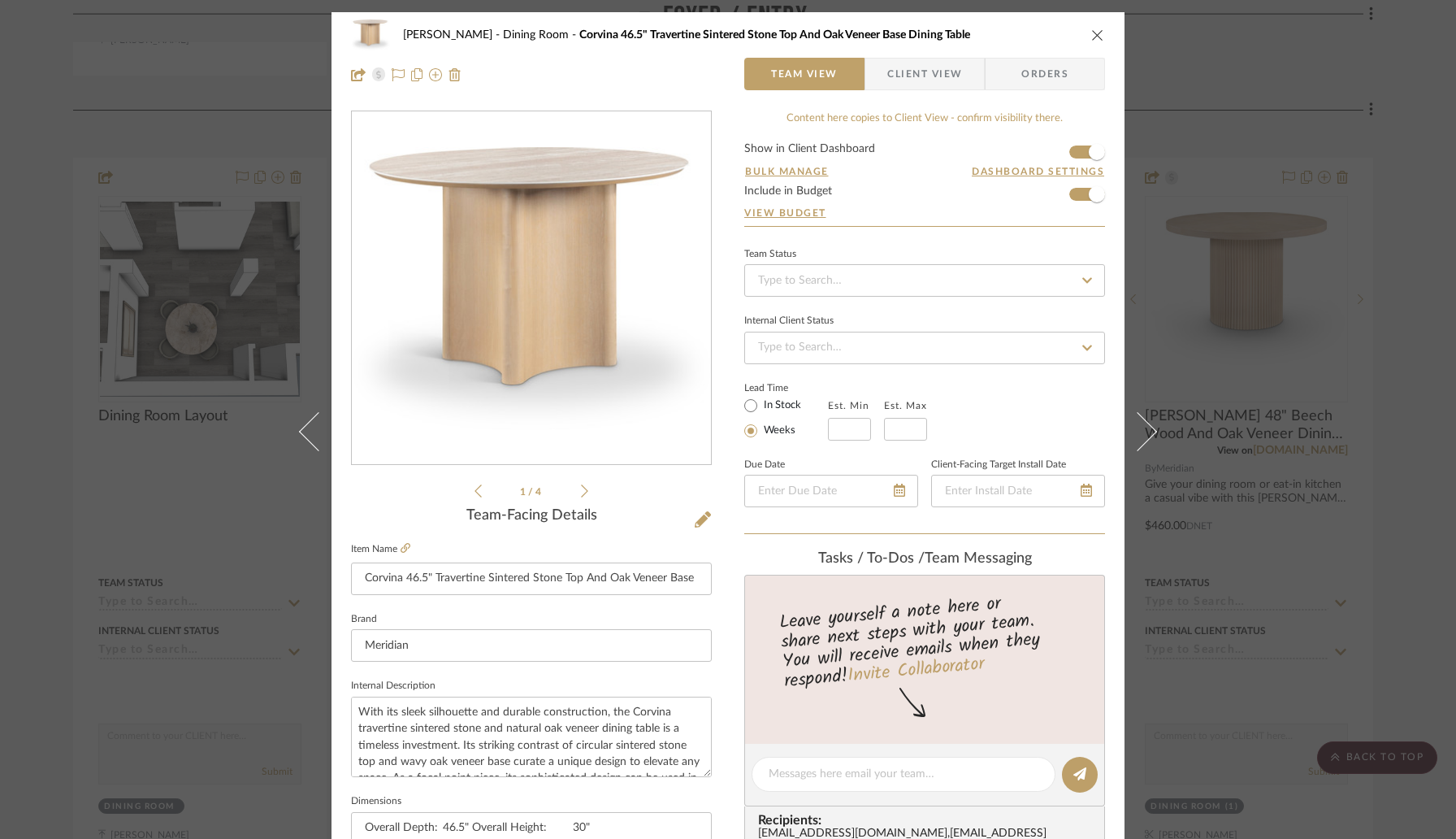
click at [1095, 37] on icon "close" at bounding box center [1098, 35] width 13 height 13
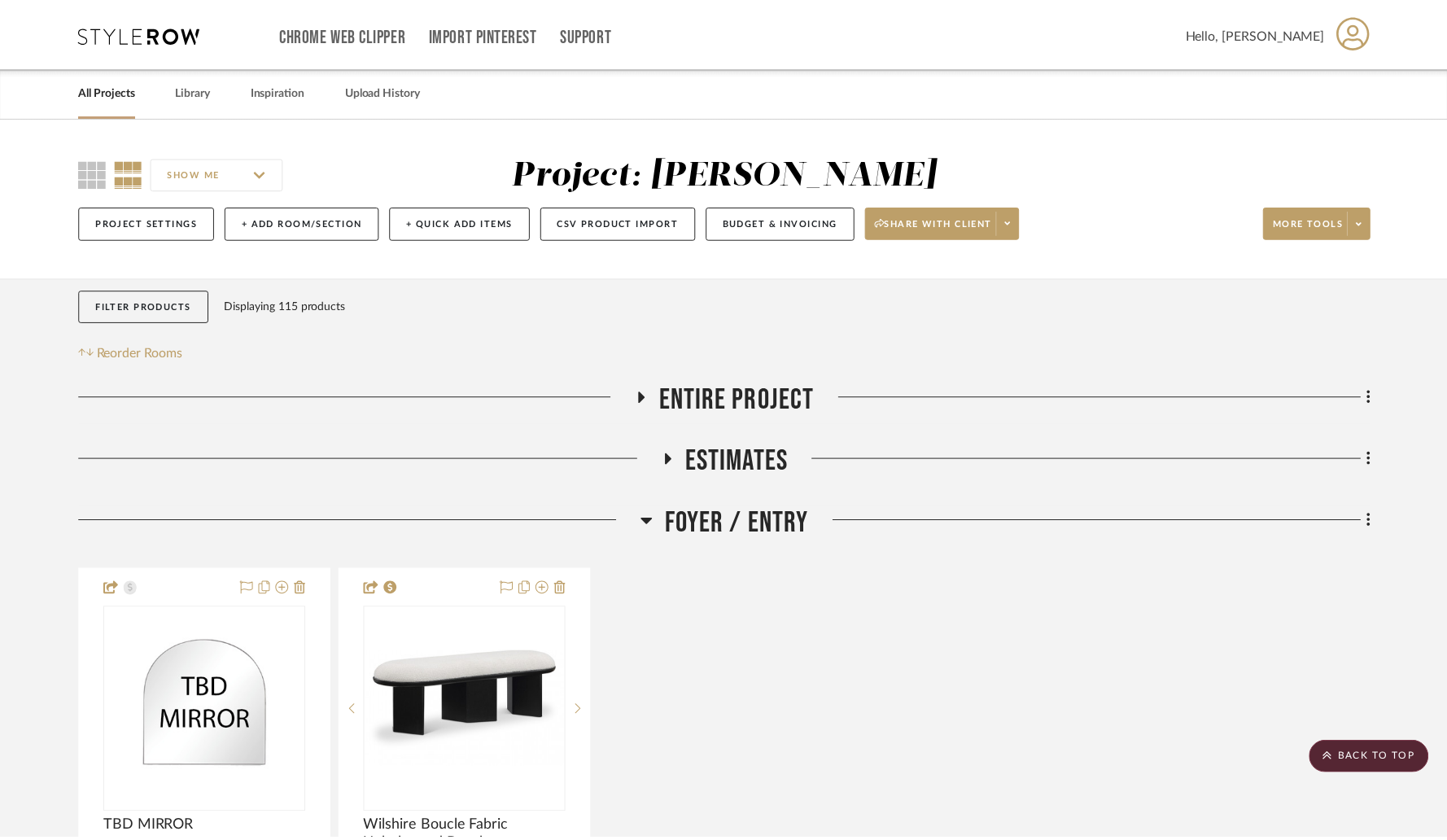
scroll to position [1206, 0]
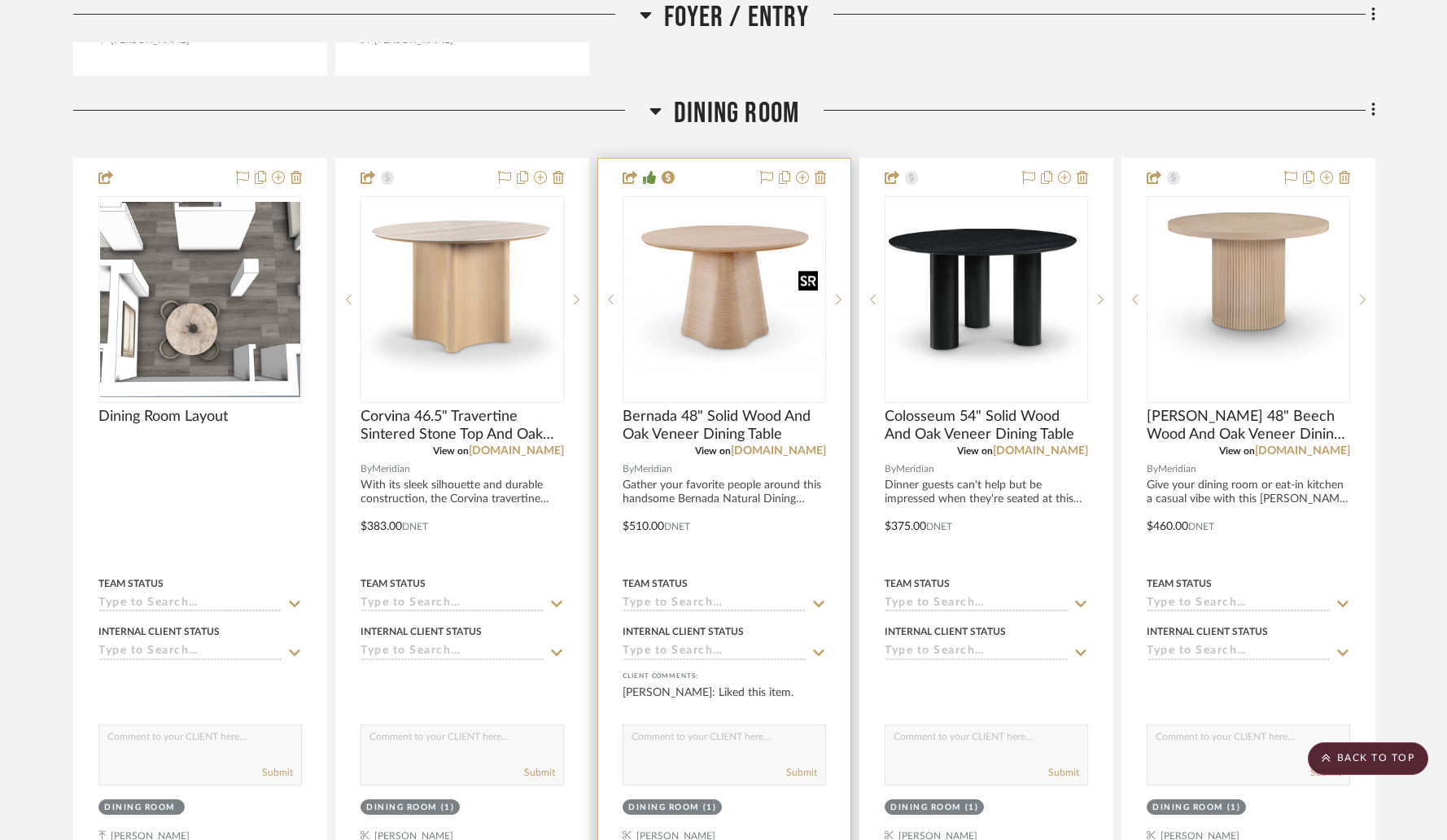
click at [724, 278] on img "0" at bounding box center [724, 298] width 200 height 147
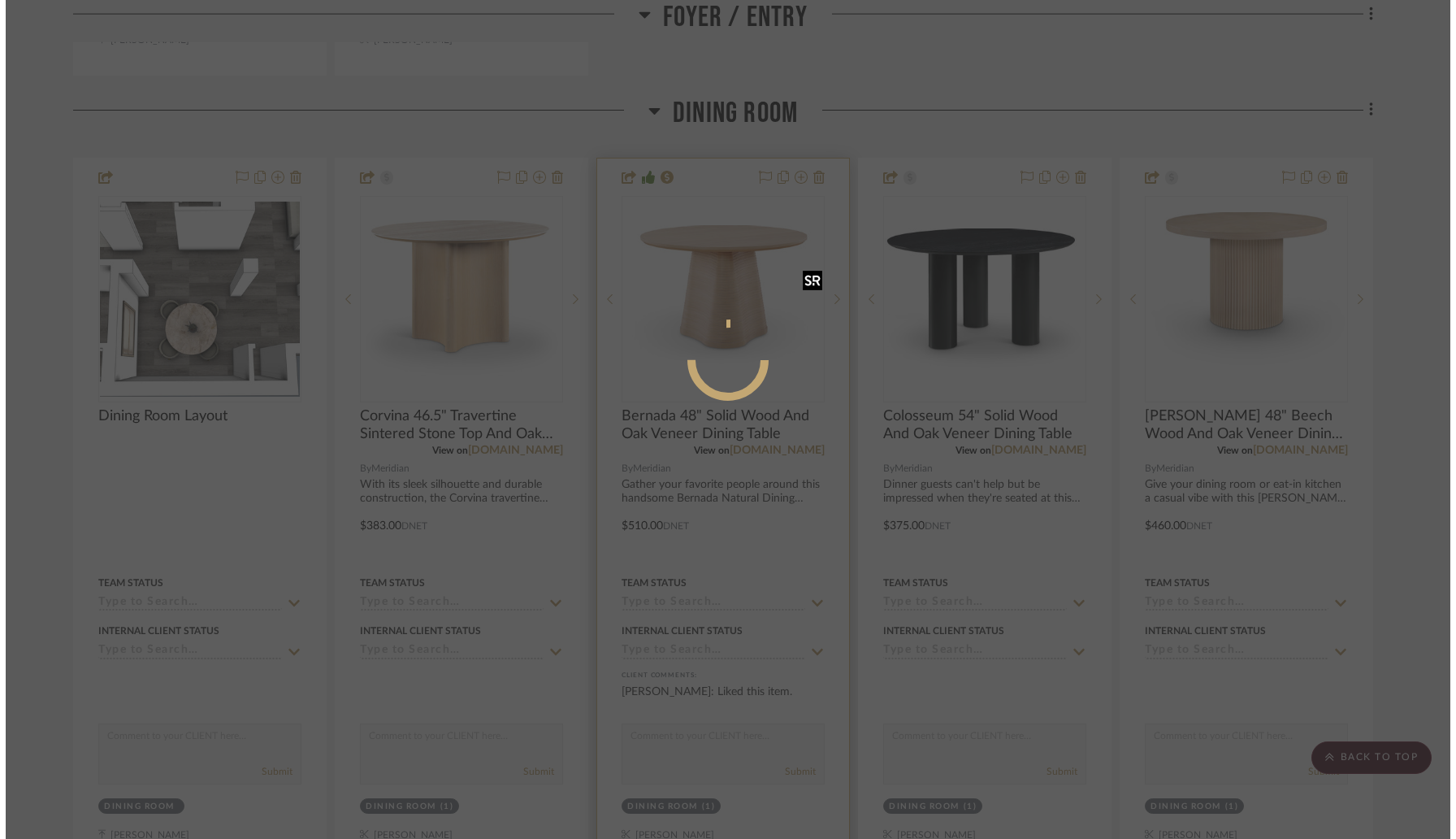
scroll to position [0, 0]
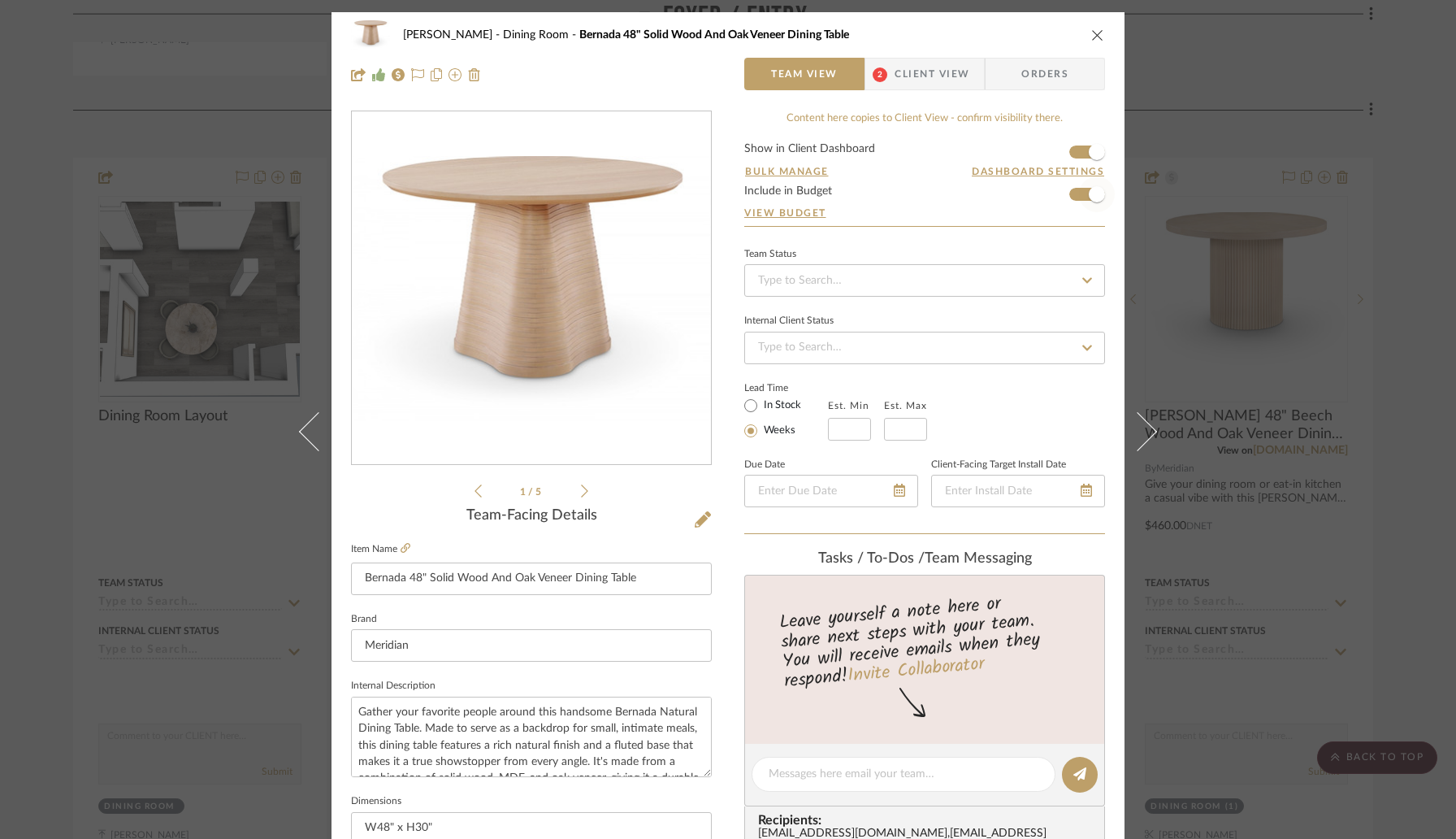
click at [1079, 189] on span "button" at bounding box center [1097, 194] width 36 height 36
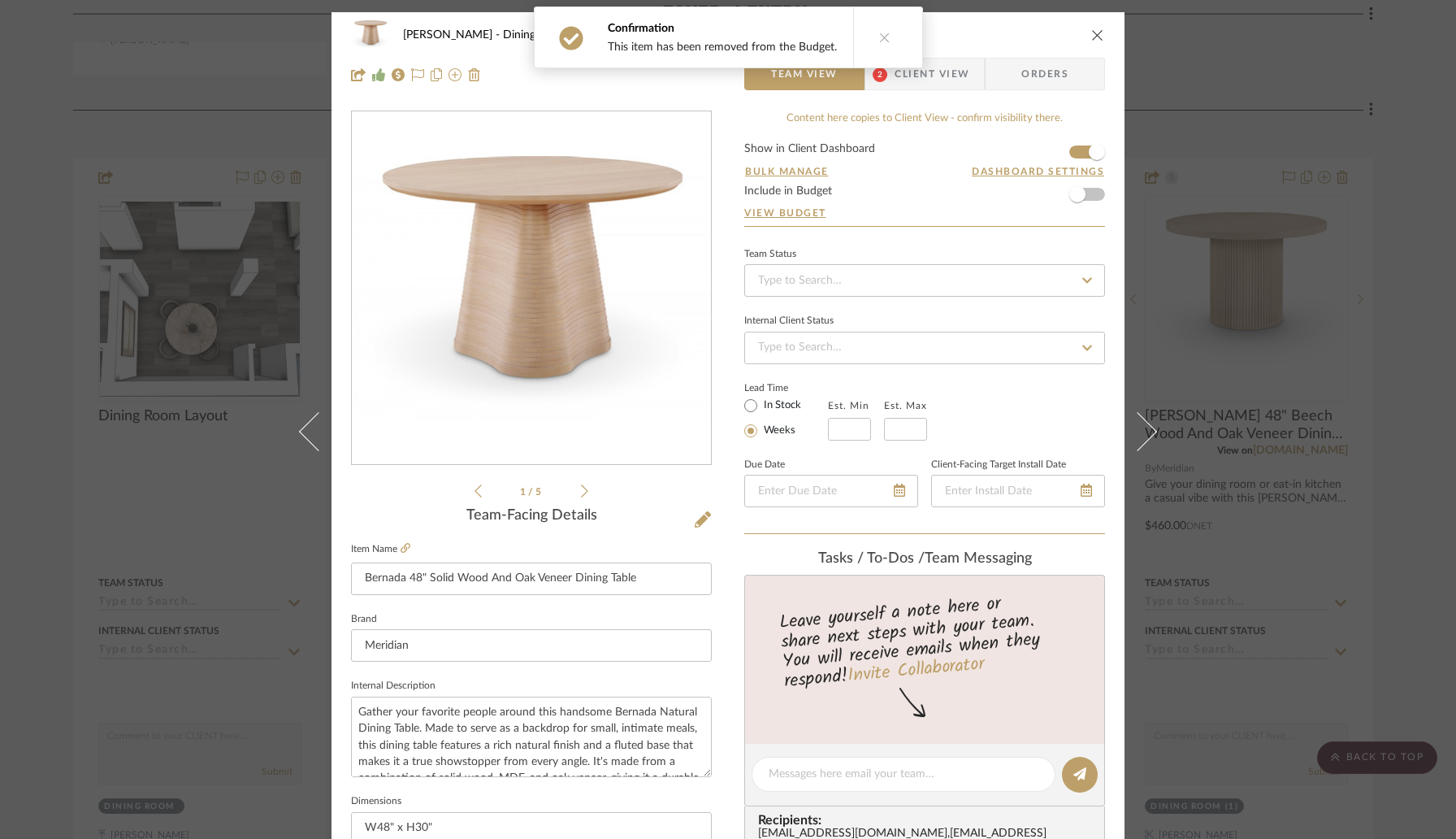
click at [1090, 27] on button "close" at bounding box center [1097, 34] width 14 height 14
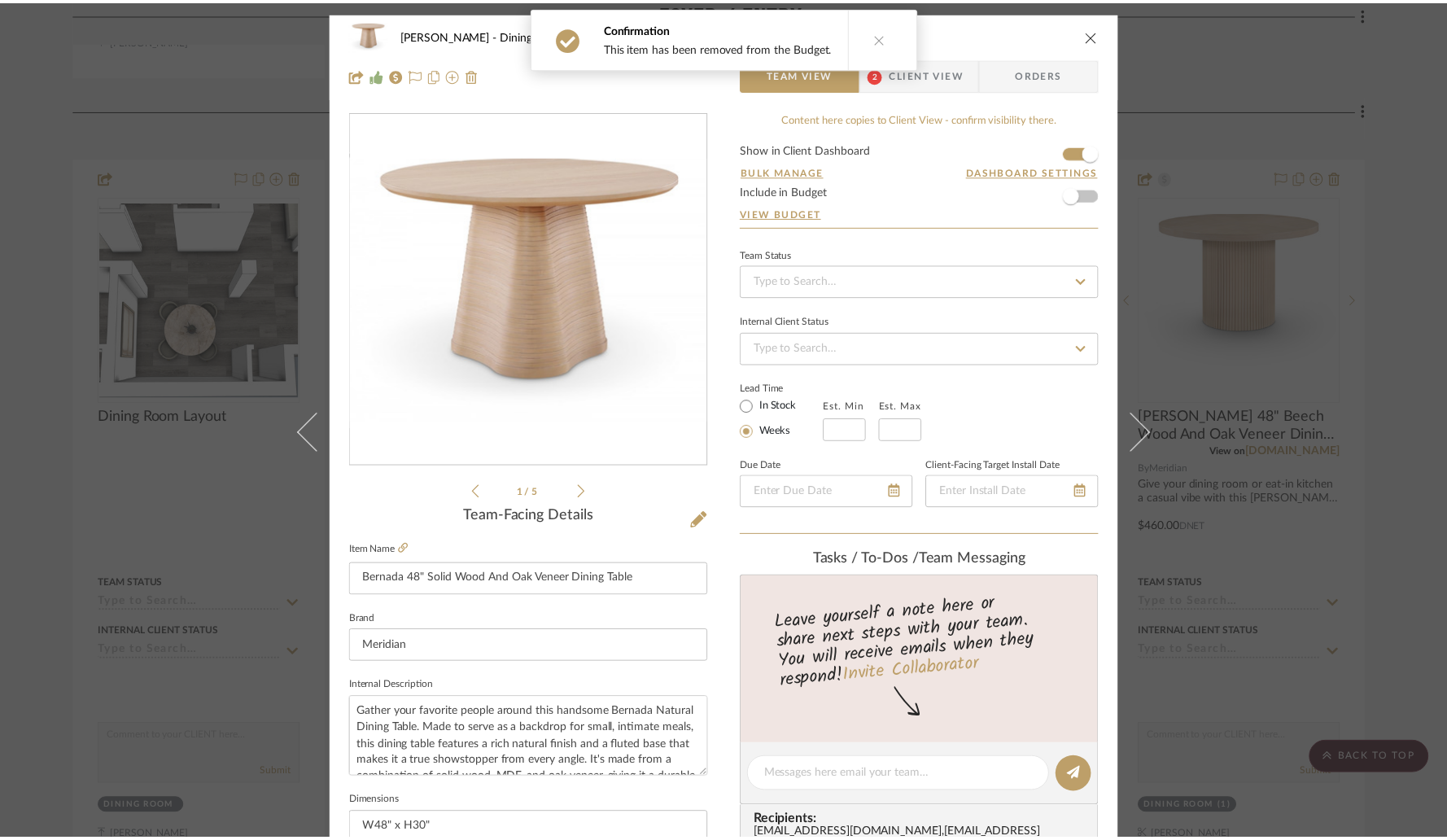
scroll to position [1206, 0]
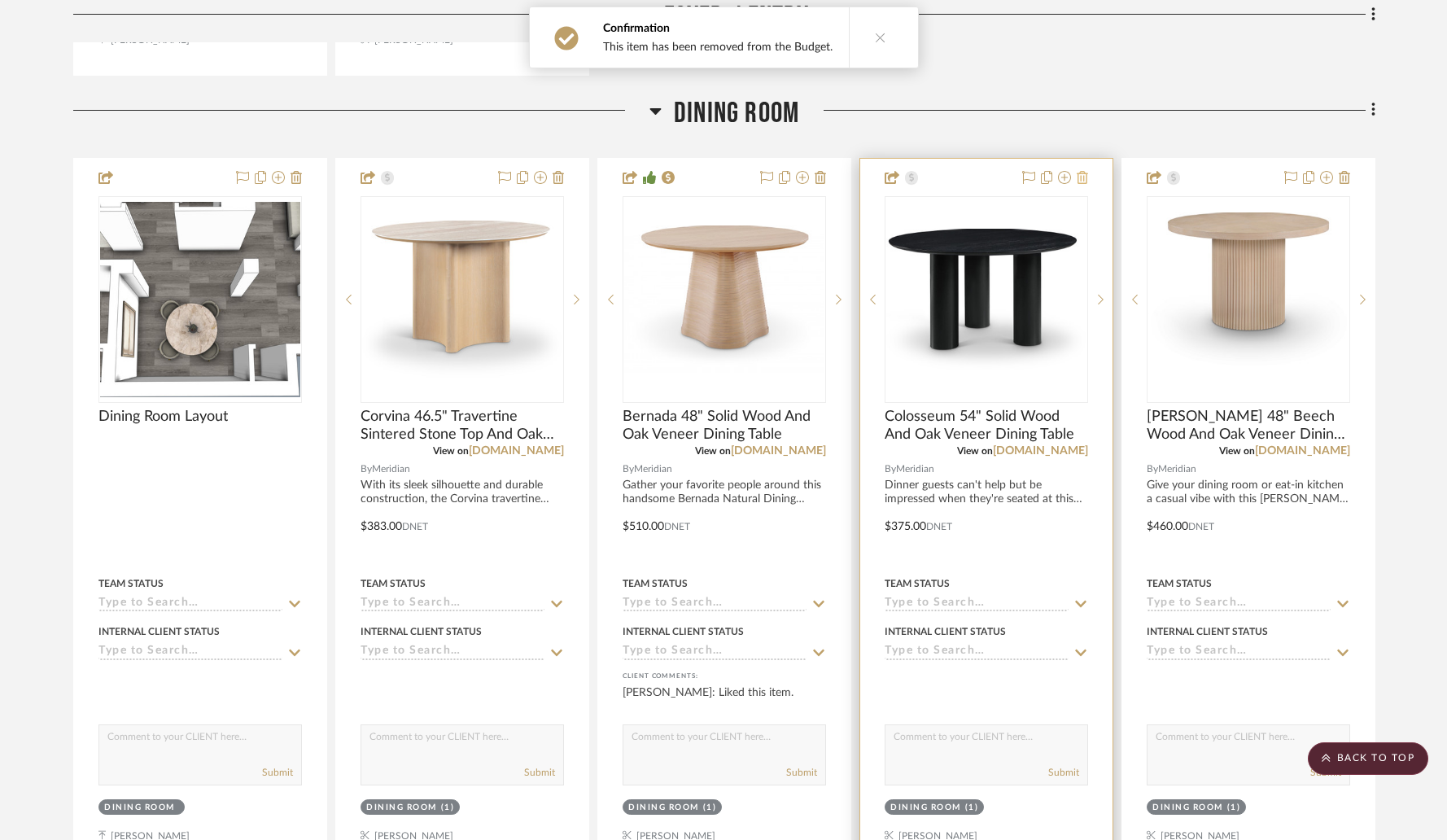
click at [1085, 177] on icon at bounding box center [1082, 177] width 11 height 13
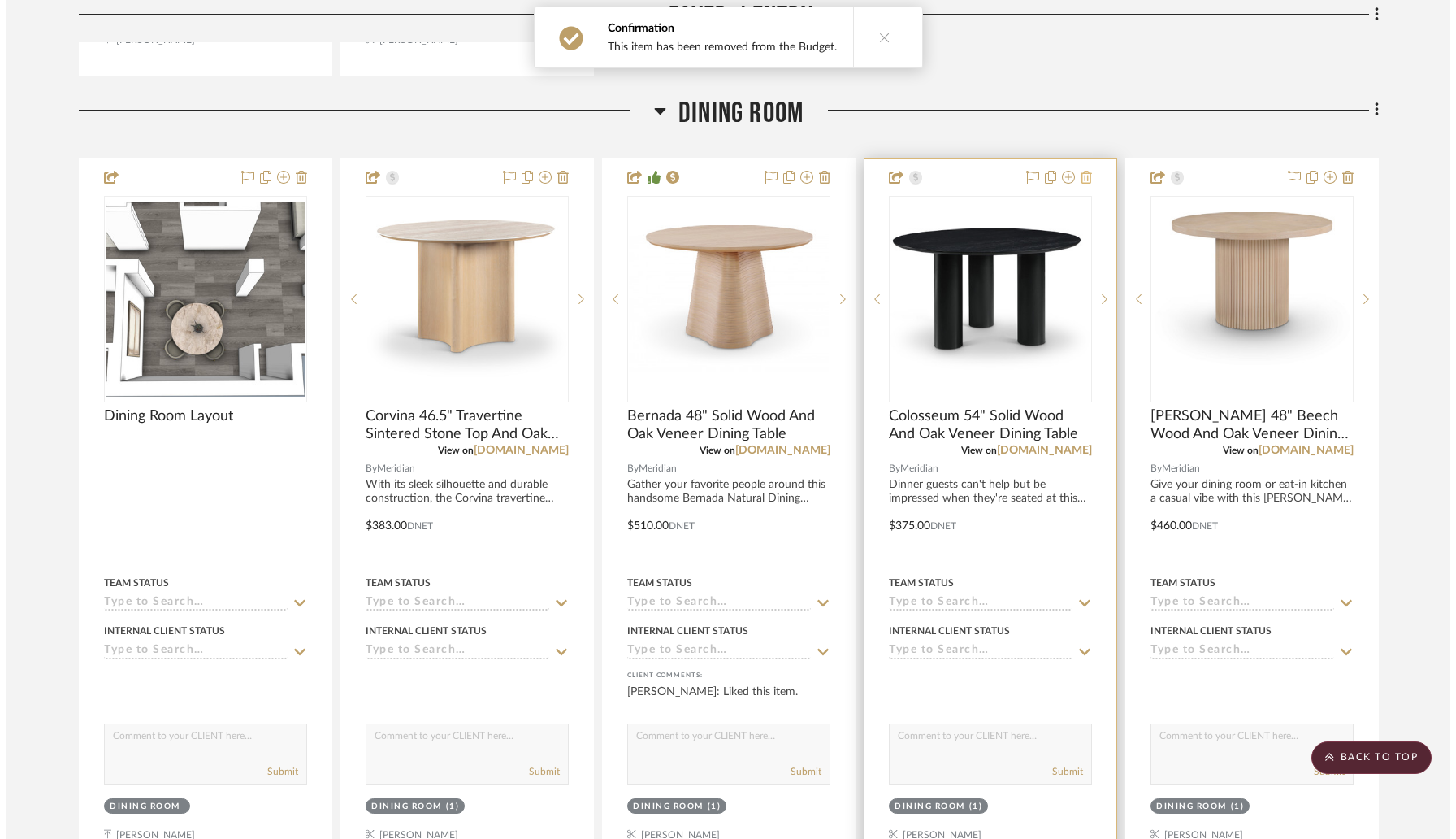
scroll to position [0, 0]
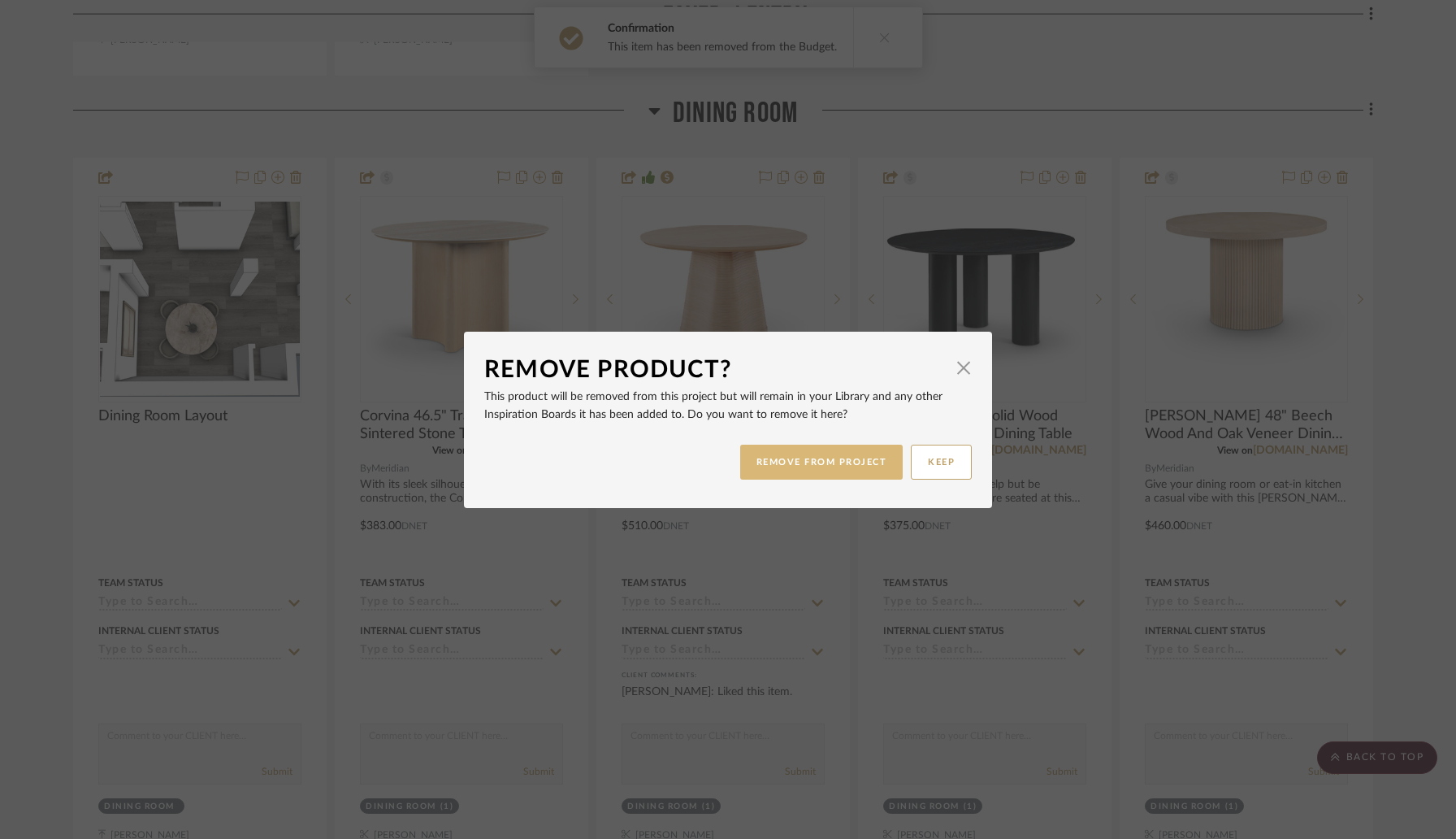
click at [859, 452] on button "REMOVE FROM PROJECT" at bounding box center [822, 462] width 163 height 35
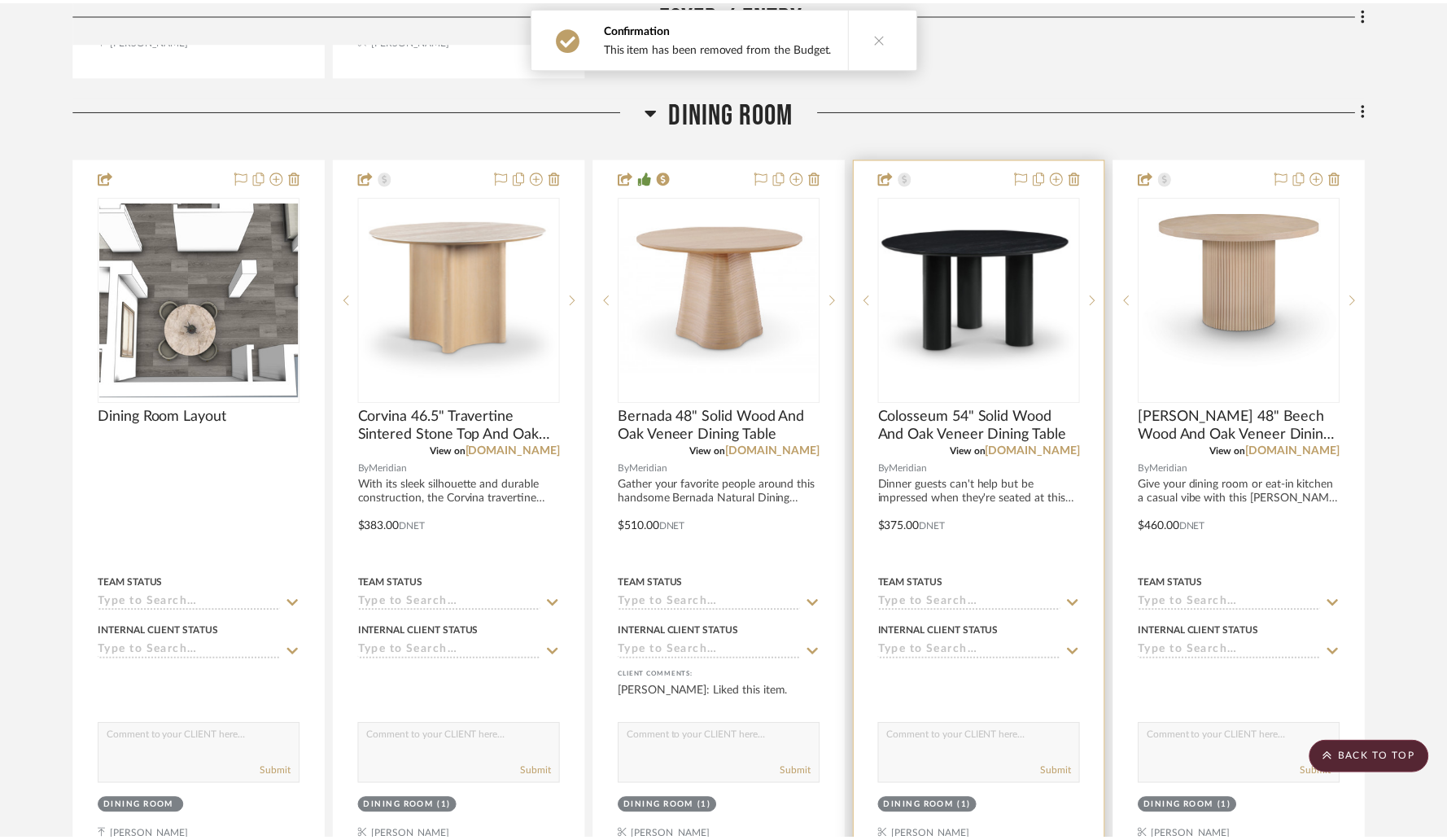
scroll to position [1206, 0]
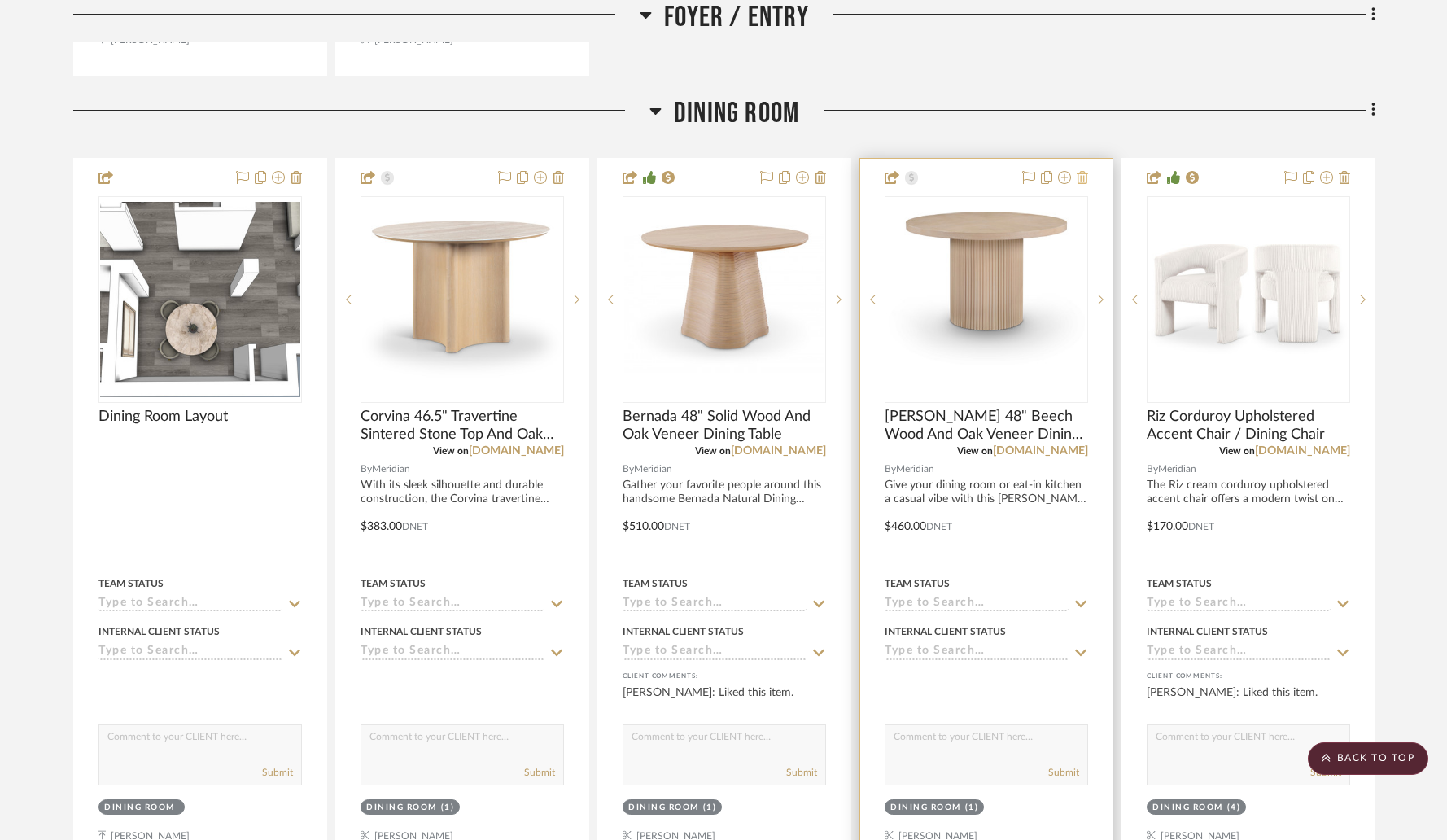
click at [1084, 182] on icon at bounding box center [1082, 177] width 11 height 13
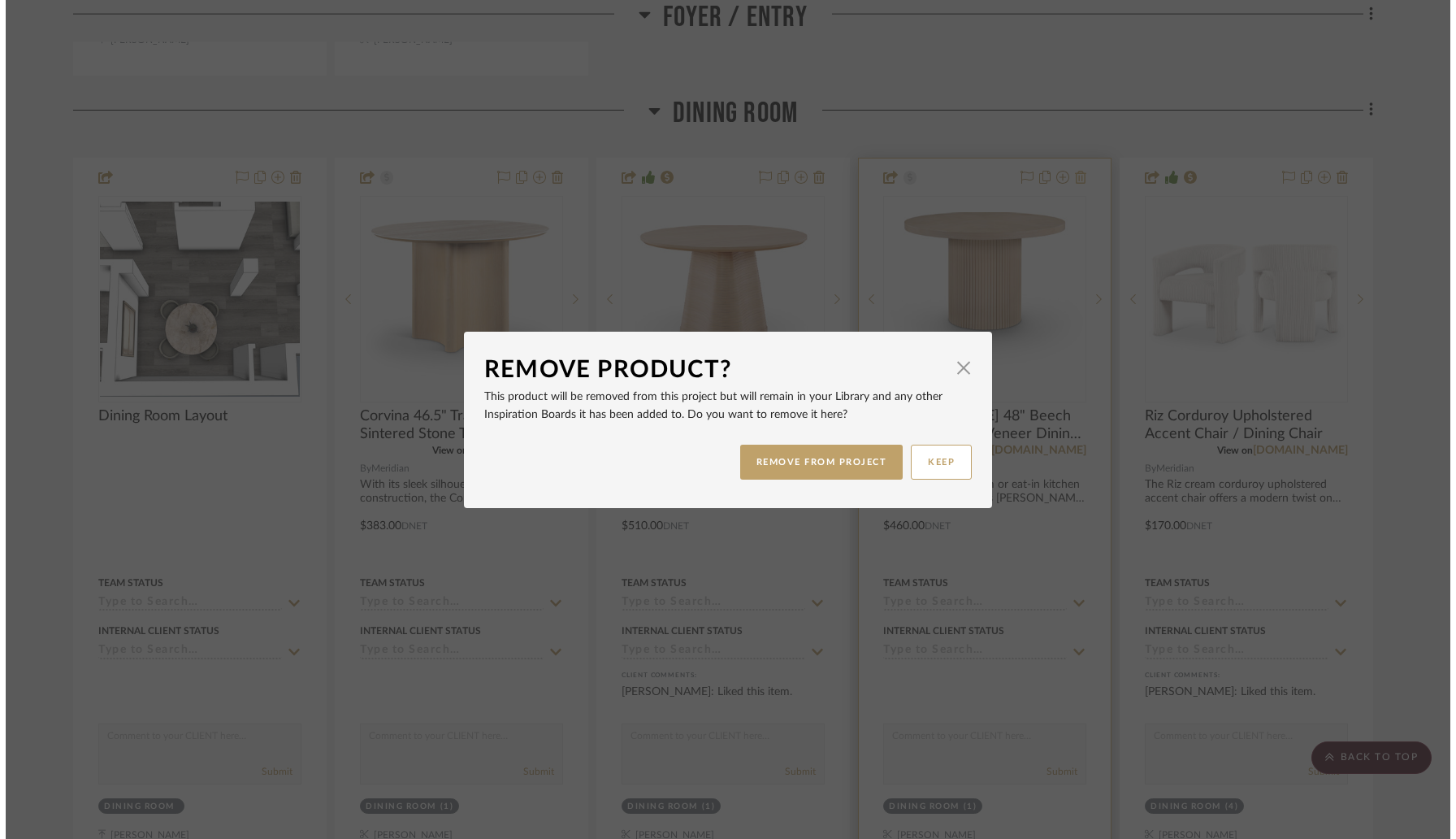
scroll to position [0, 0]
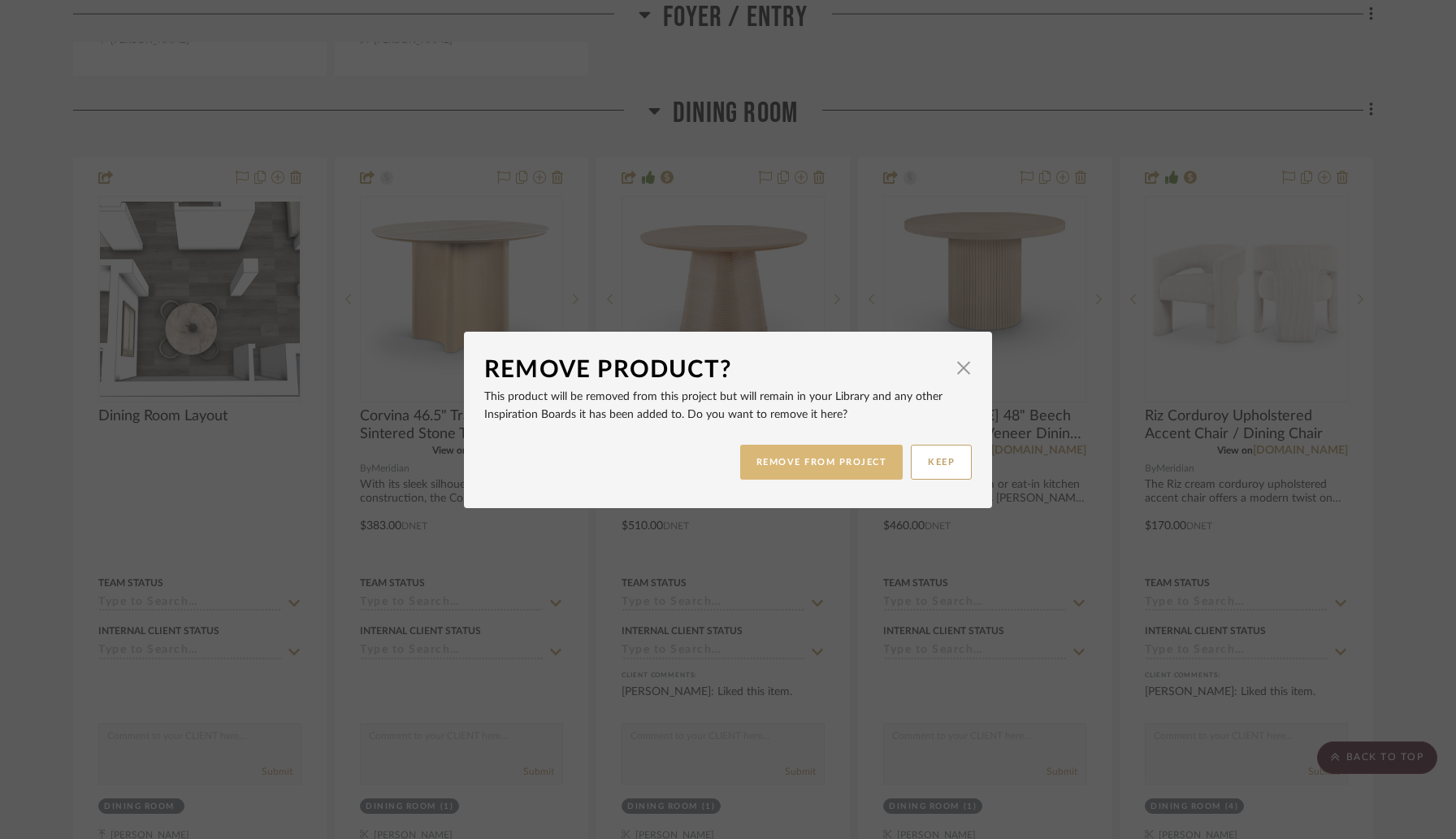
click at [865, 458] on button "REMOVE FROM PROJECT" at bounding box center [822, 462] width 163 height 35
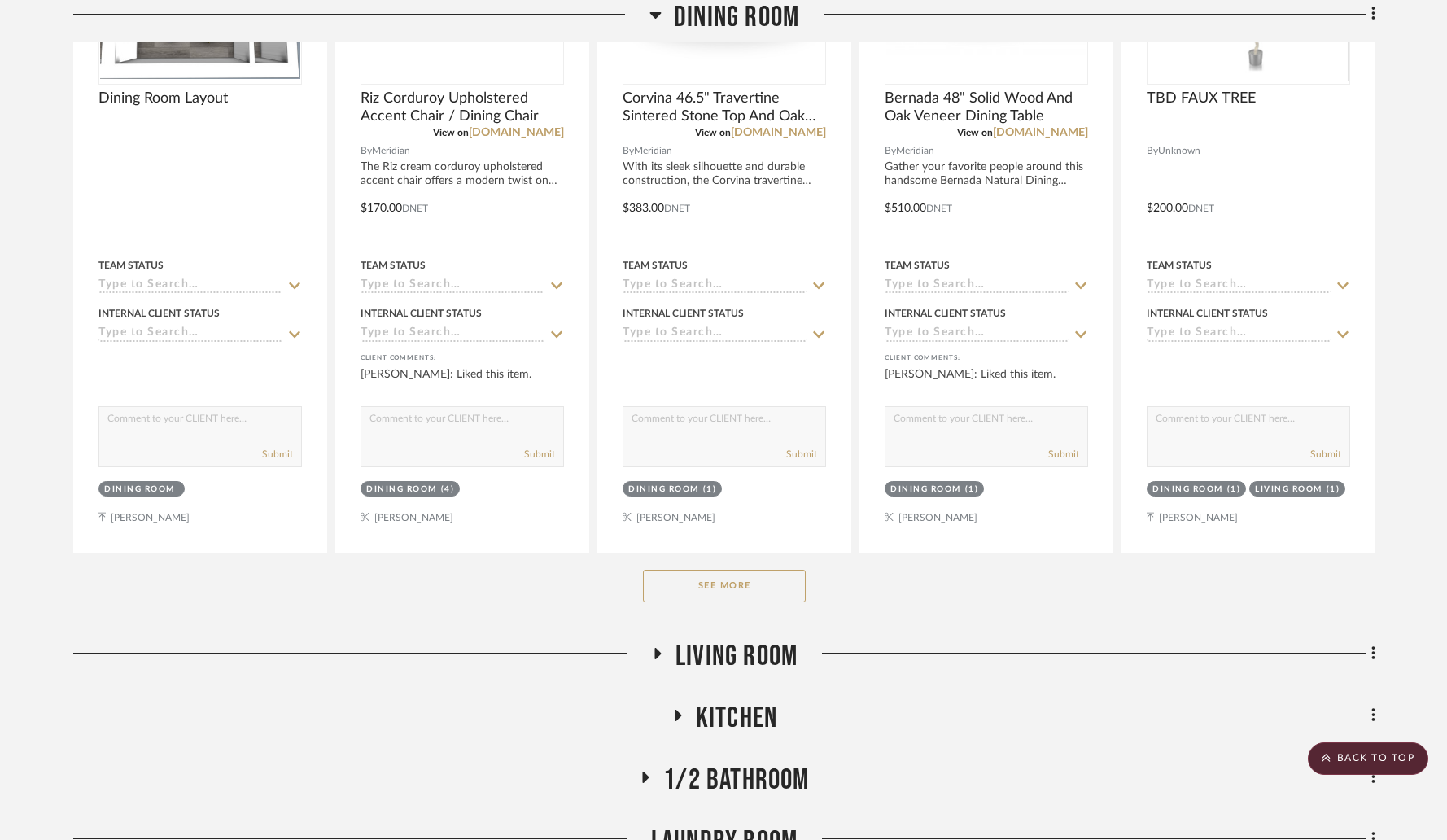
scroll to position [1546, 0]
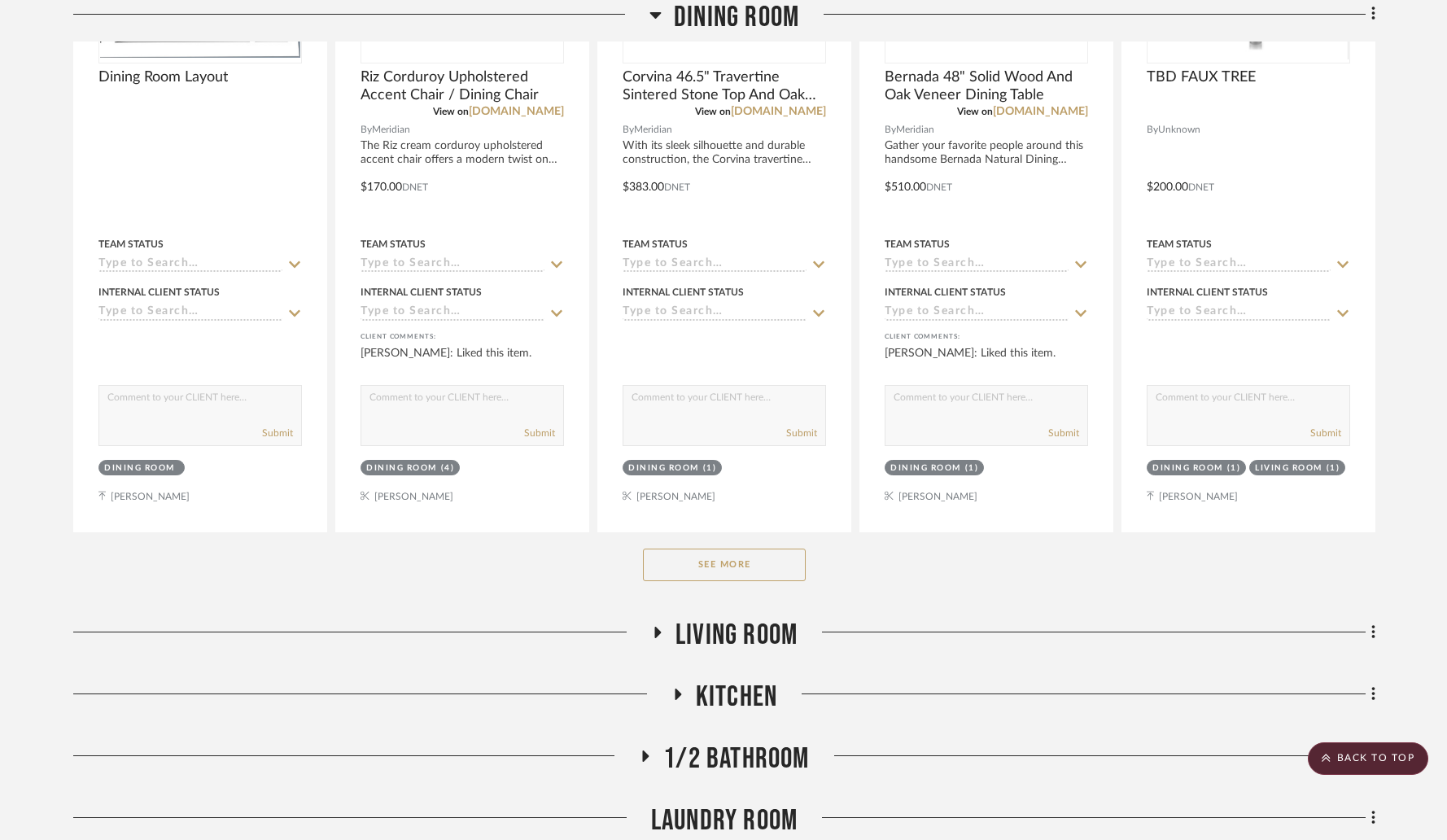
click at [728, 569] on button "See More" at bounding box center [724, 565] width 162 height 32
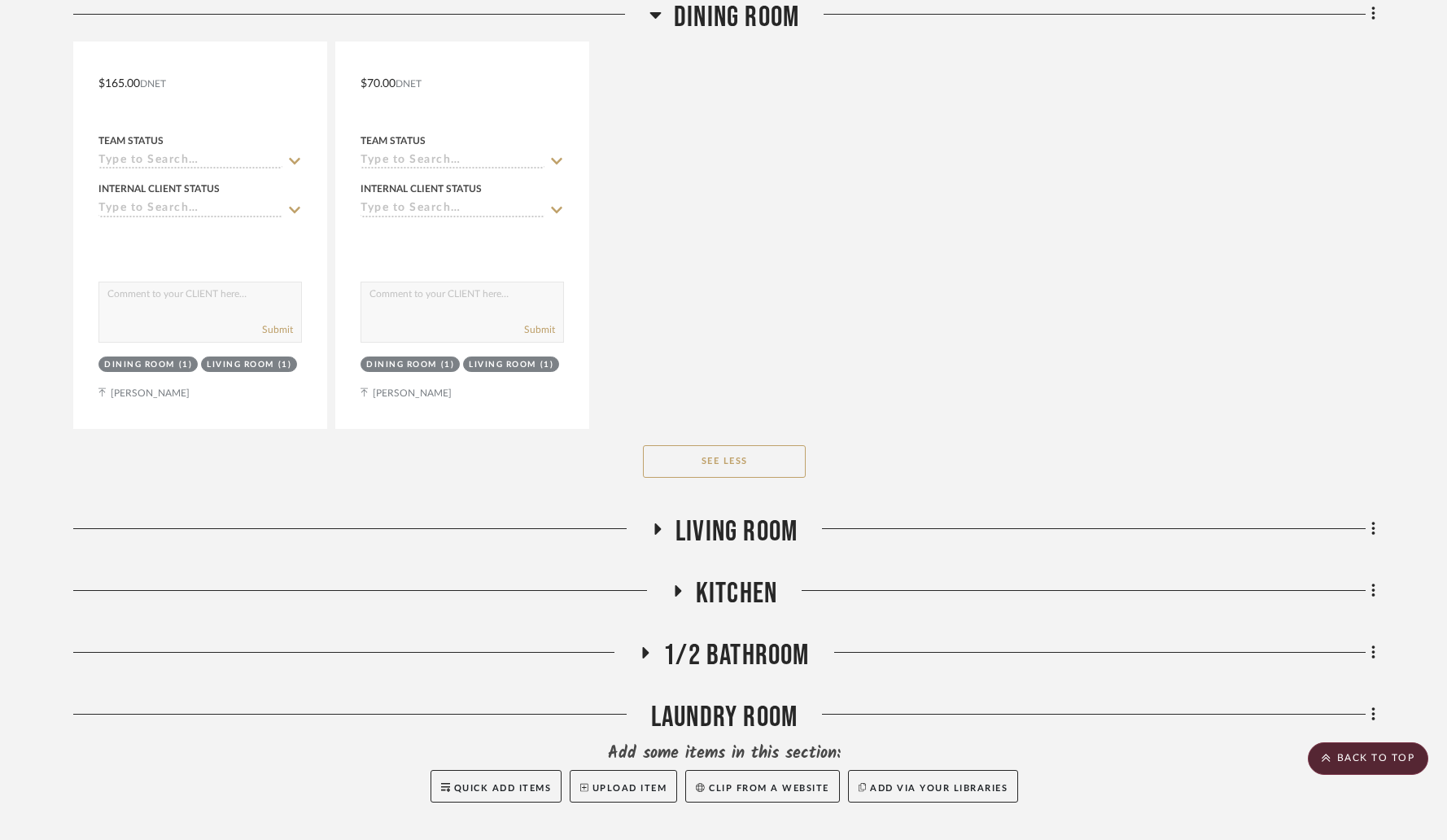
scroll to position [2372, 0]
click at [661, 532] on fa-icon at bounding box center [657, 532] width 12 height 24
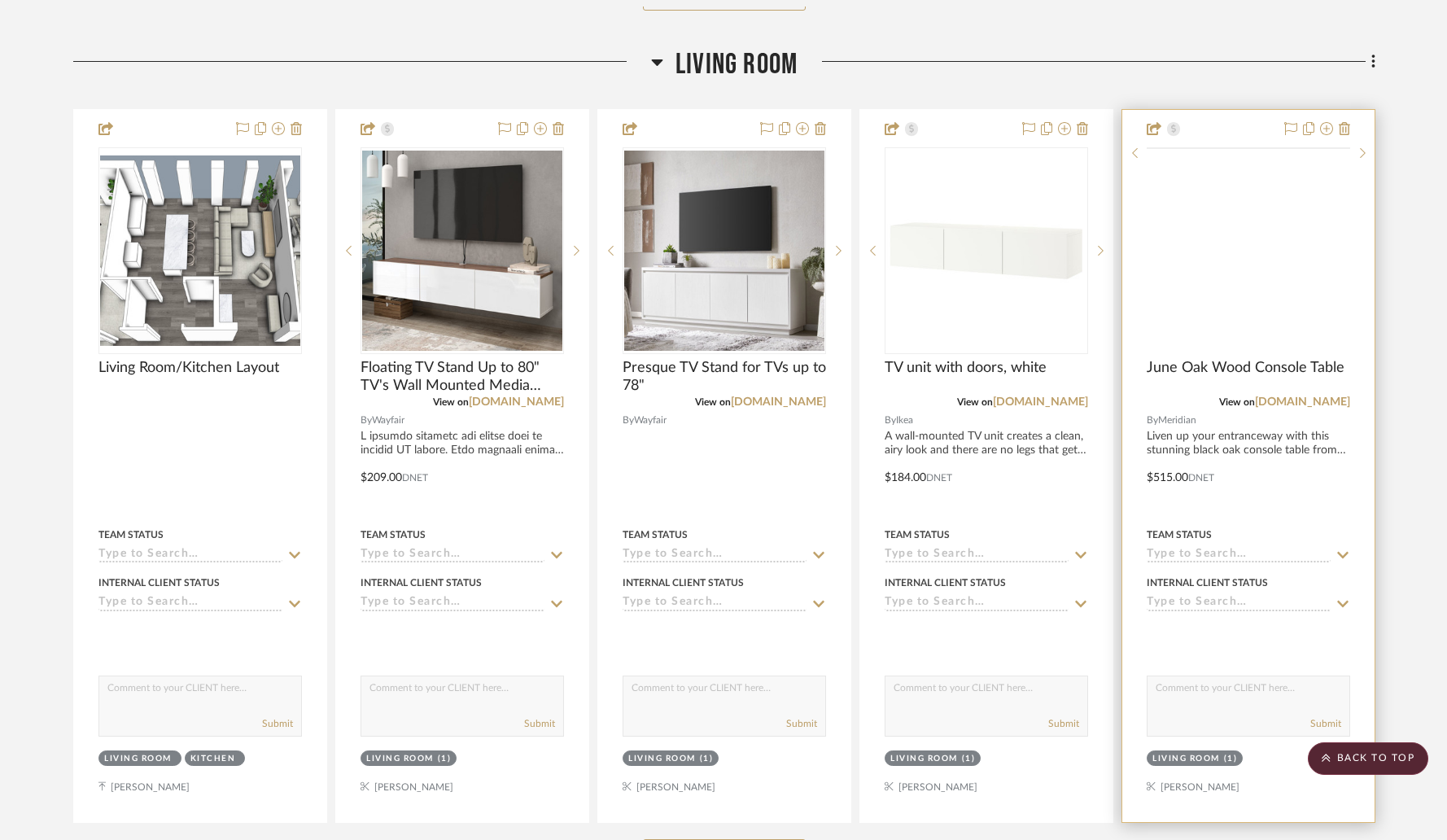
scroll to position [2839, 0]
click at [1345, 128] on icon at bounding box center [1344, 128] width 11 height 13
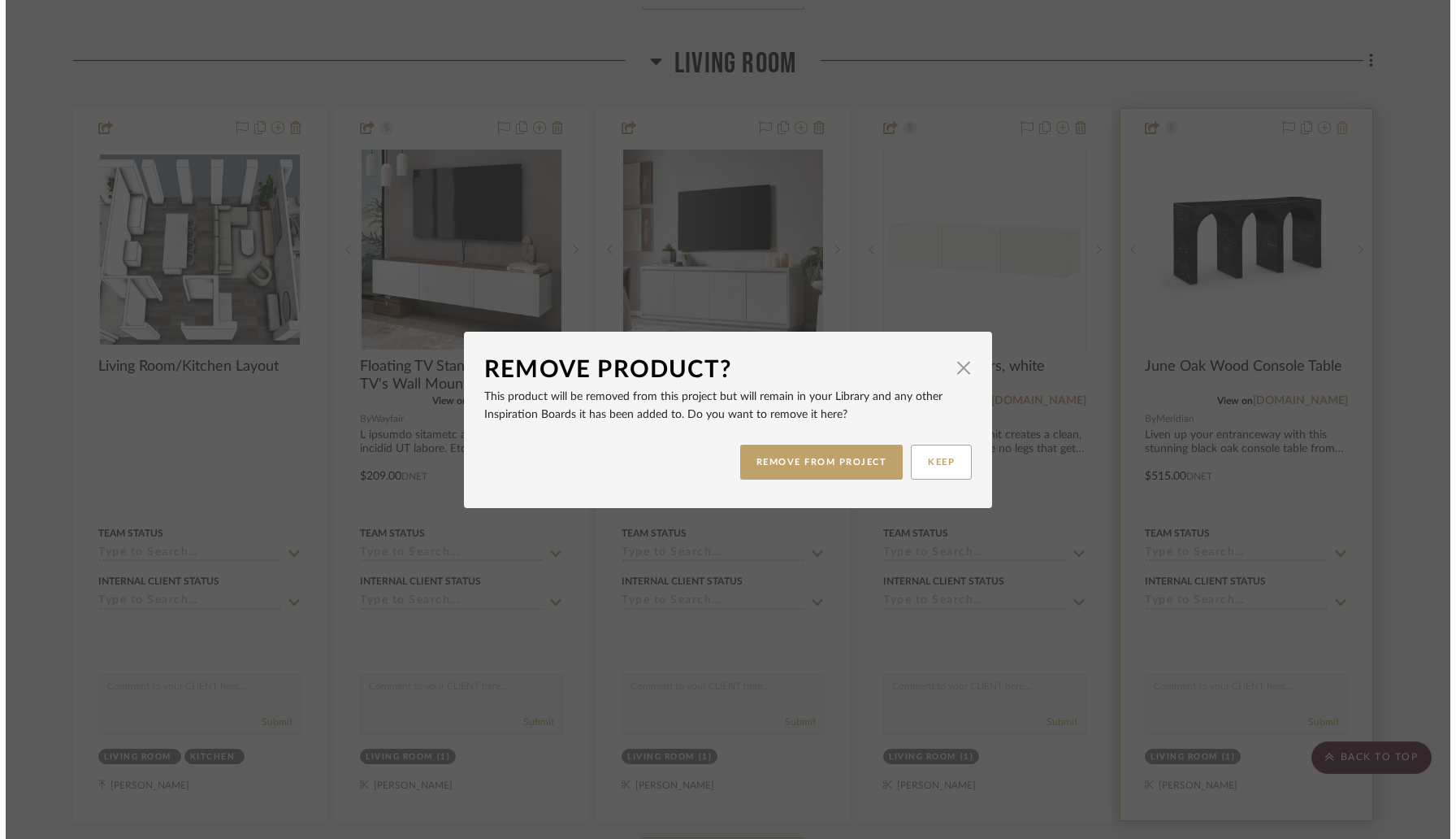
scroll to position [0, 0]
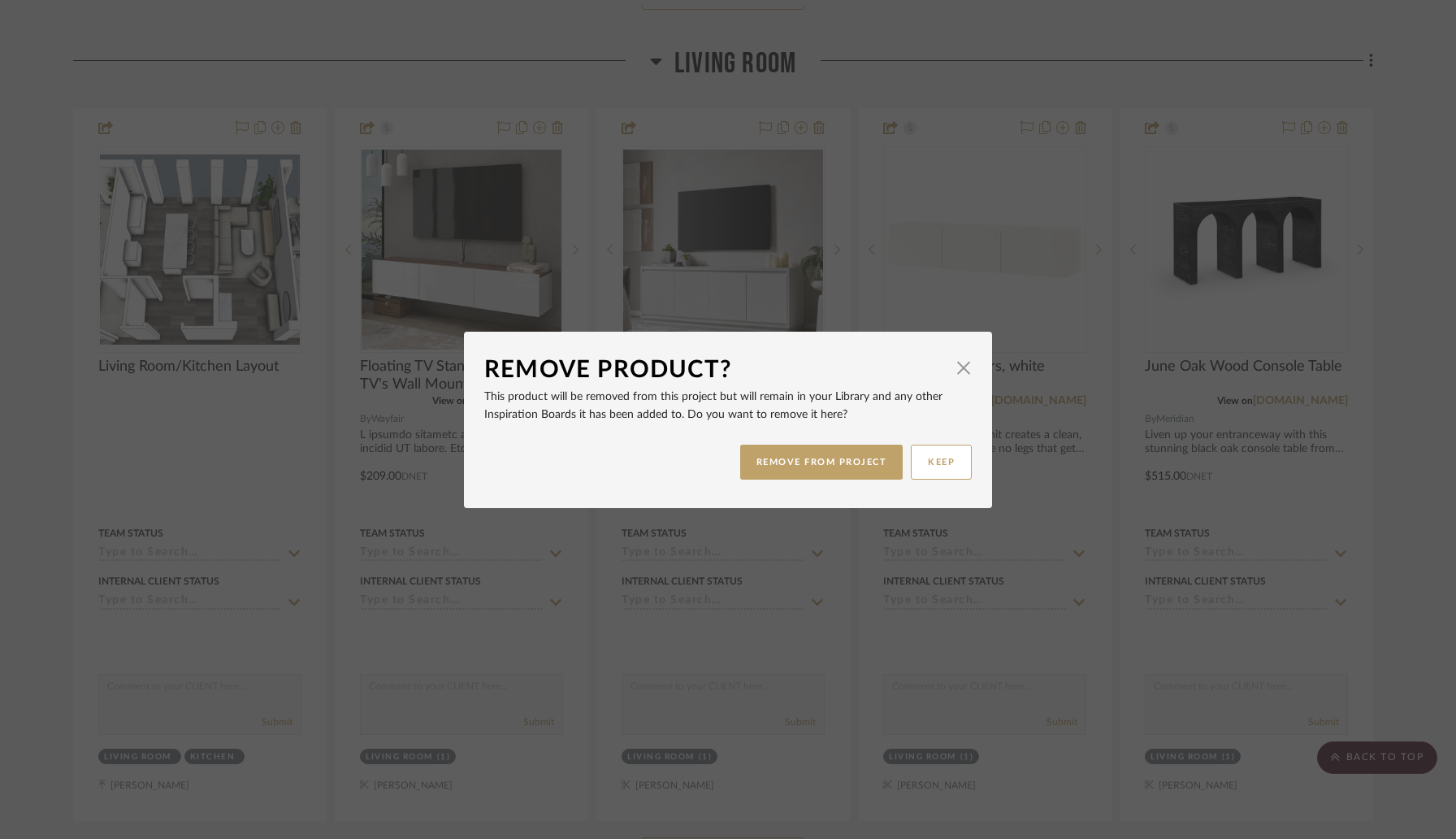
drag, startPoint x: 855, startPoint y: 447, endPoint x: 877, endPoint y: 441, distance: 22.8
click at [872, 442] on div "REMOVE FROM PROJECT KEEP" at bounding box center [728, 462] width 487 height 51
click at [855, 470] on button "REMOVE FROM PROJECT" at bounding box center [822, 462] width 163 height 35
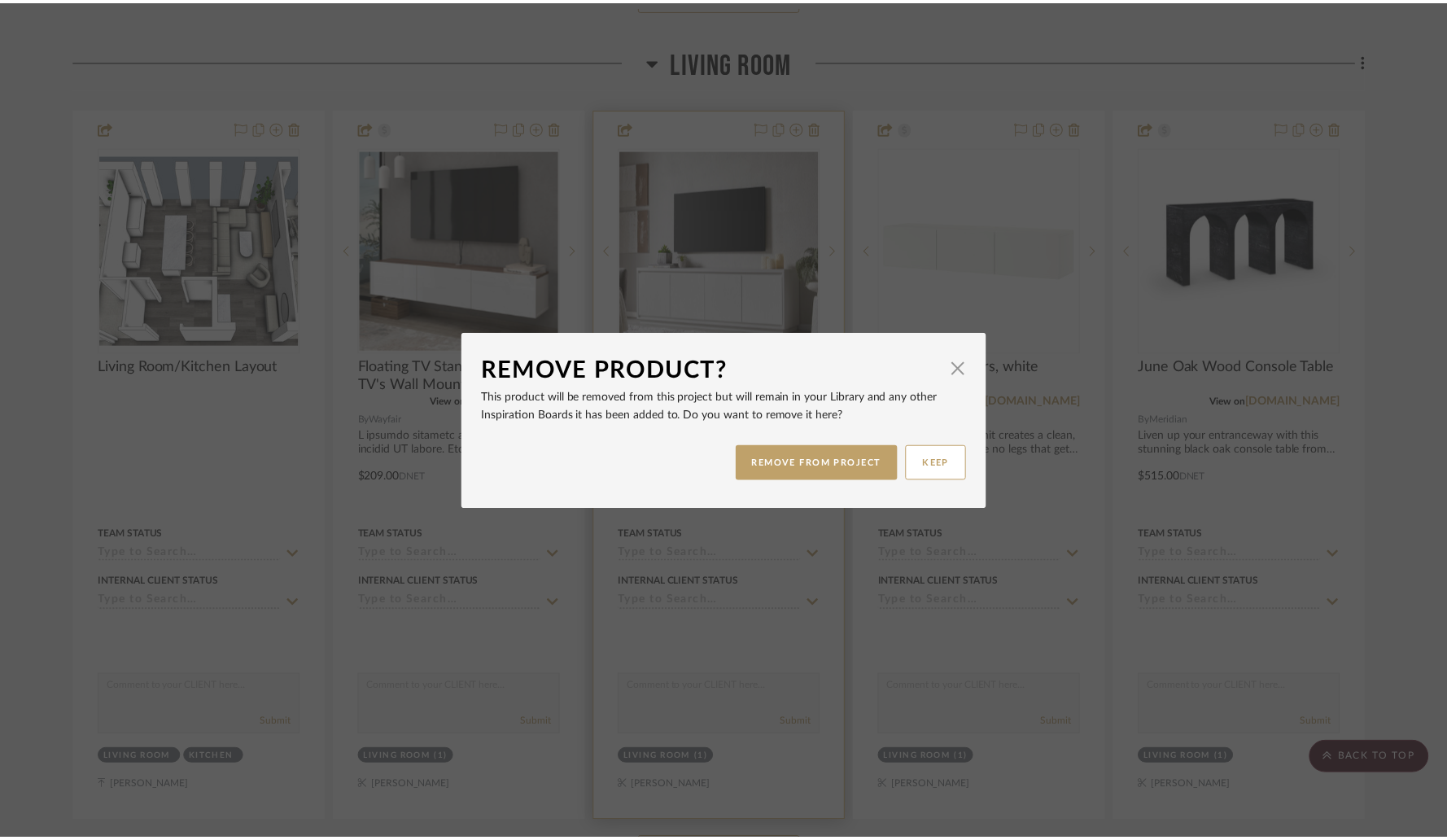
scroll to position [2839, 0]
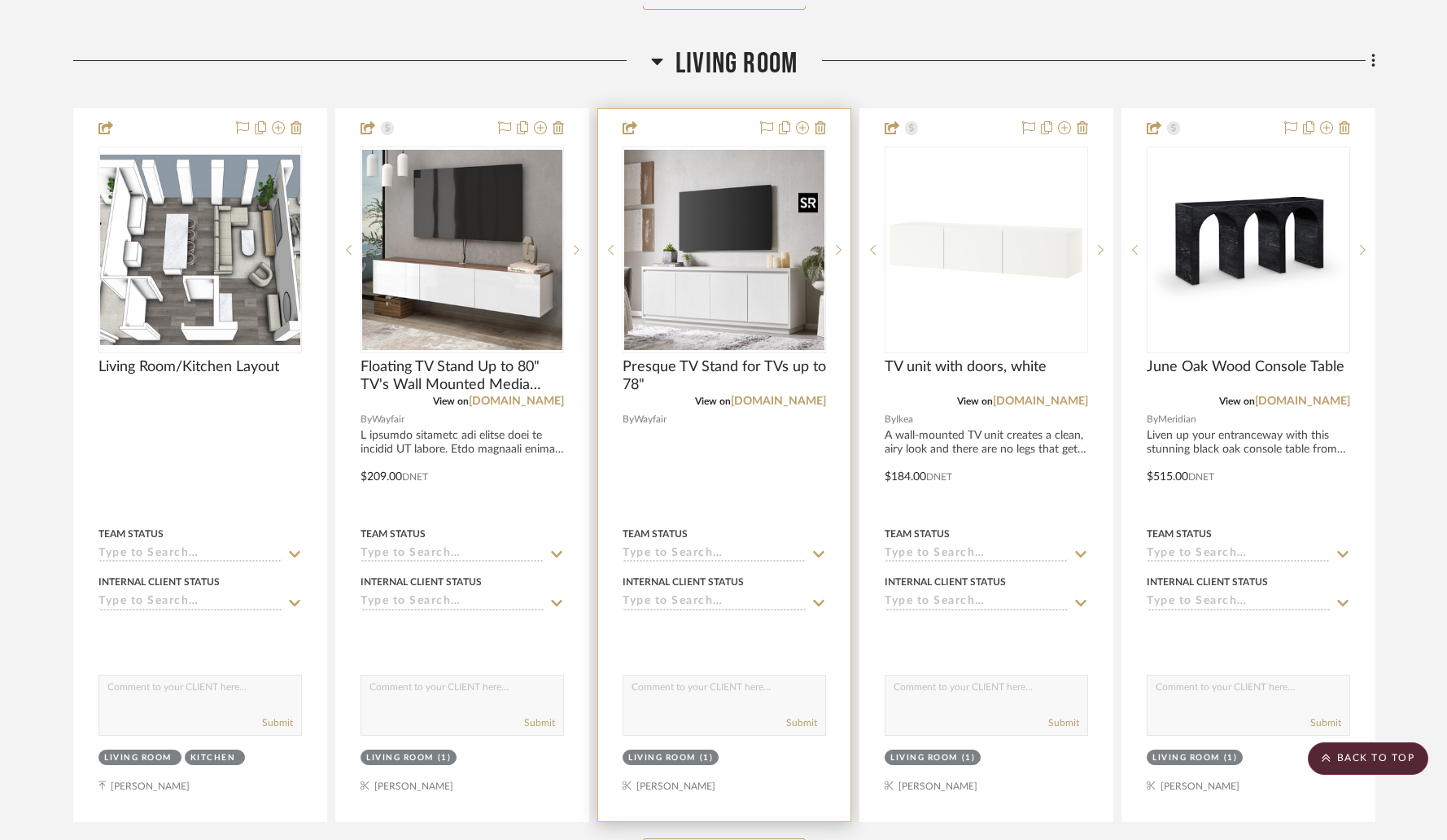
click at [773, 301] on img "0" at bounding box center [724, 250] width 200 height 200
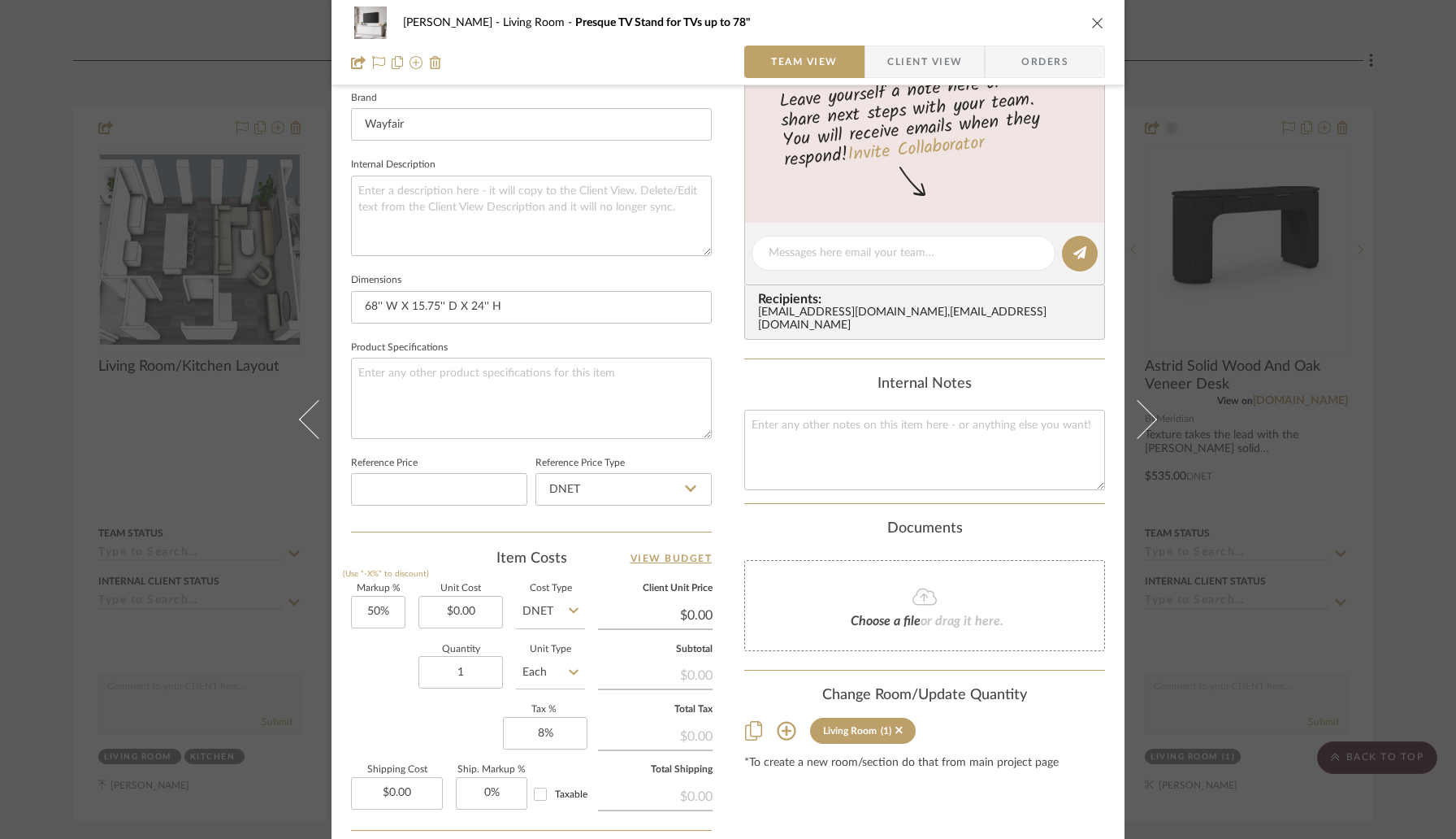
scroll to position [0, 0]
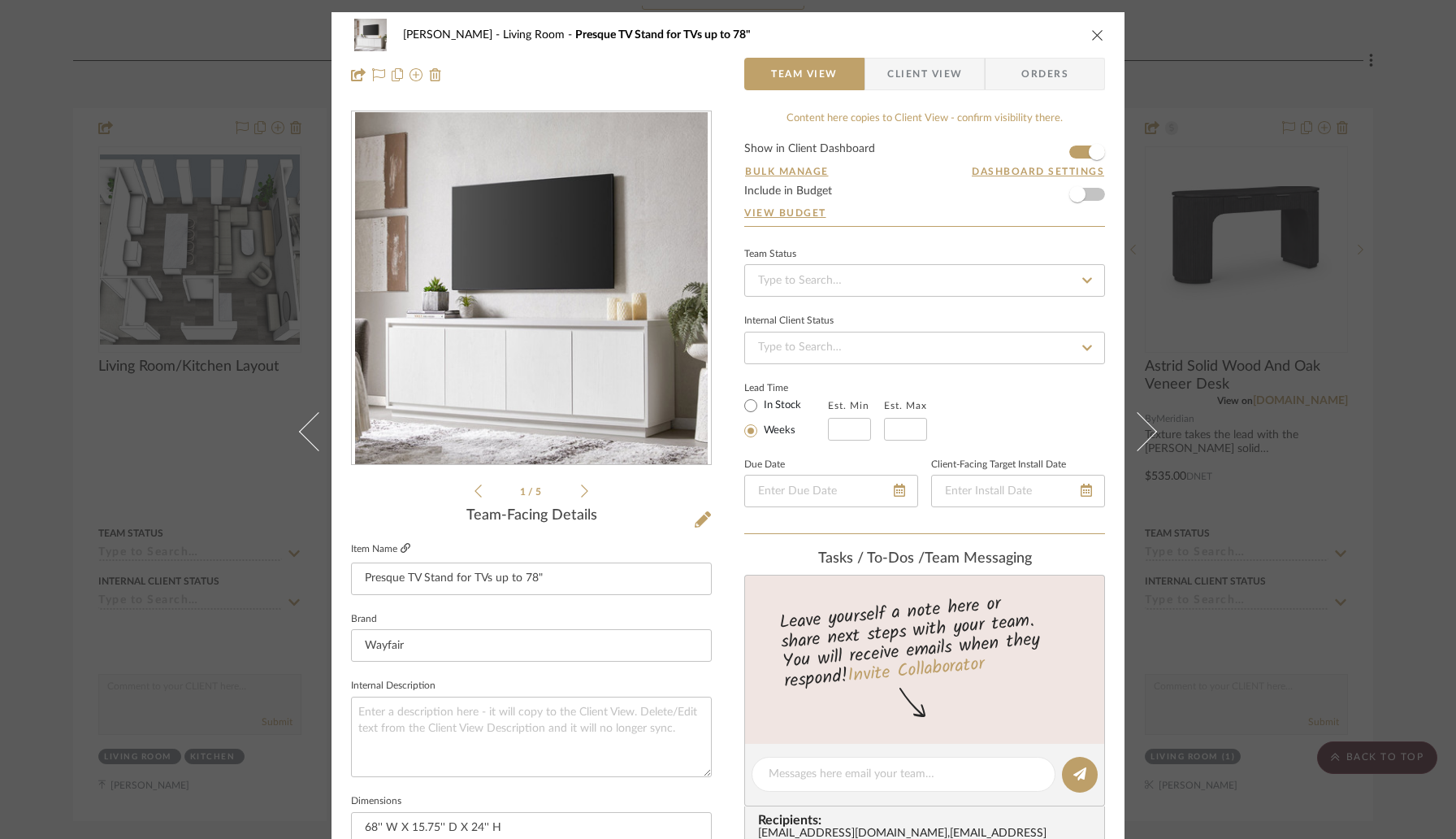
click at [401, 552] on icon at bounding box center [406, 548] width 9 height 9
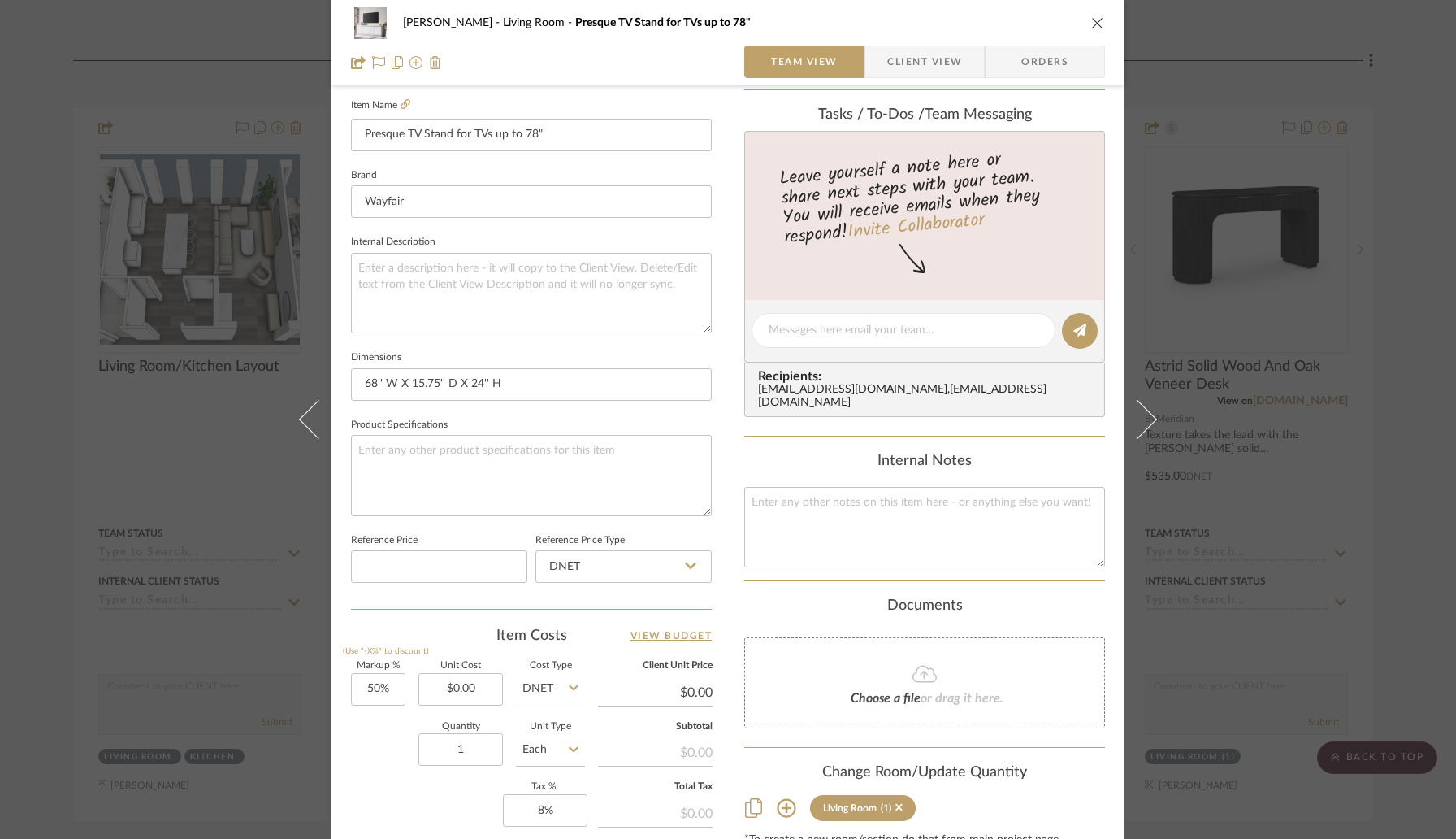
scroll to position [445, 0]
click at [492, 694] on input "0.00" at bounding box center [460, 688] width 84 height 32
type input "$287.00"
click at [461, 631] on div "Item Costs View Budget" at bounding box center [531, 634] width 361 height 20
type input "$430.50"
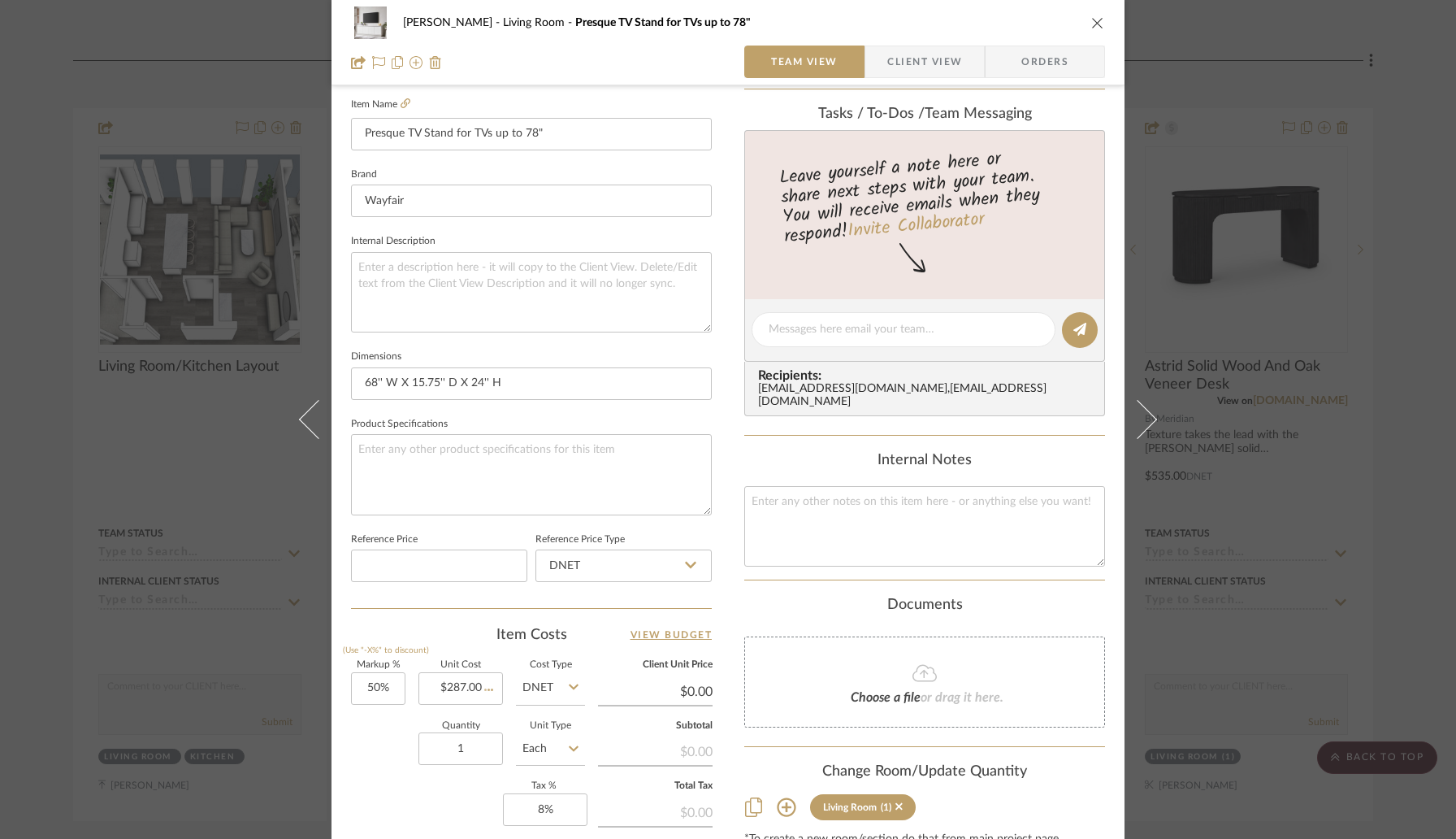
type input "$64.58"
click at [1091, 24] on icon "close" at bounding box center [1098, 23] width 13 height 13
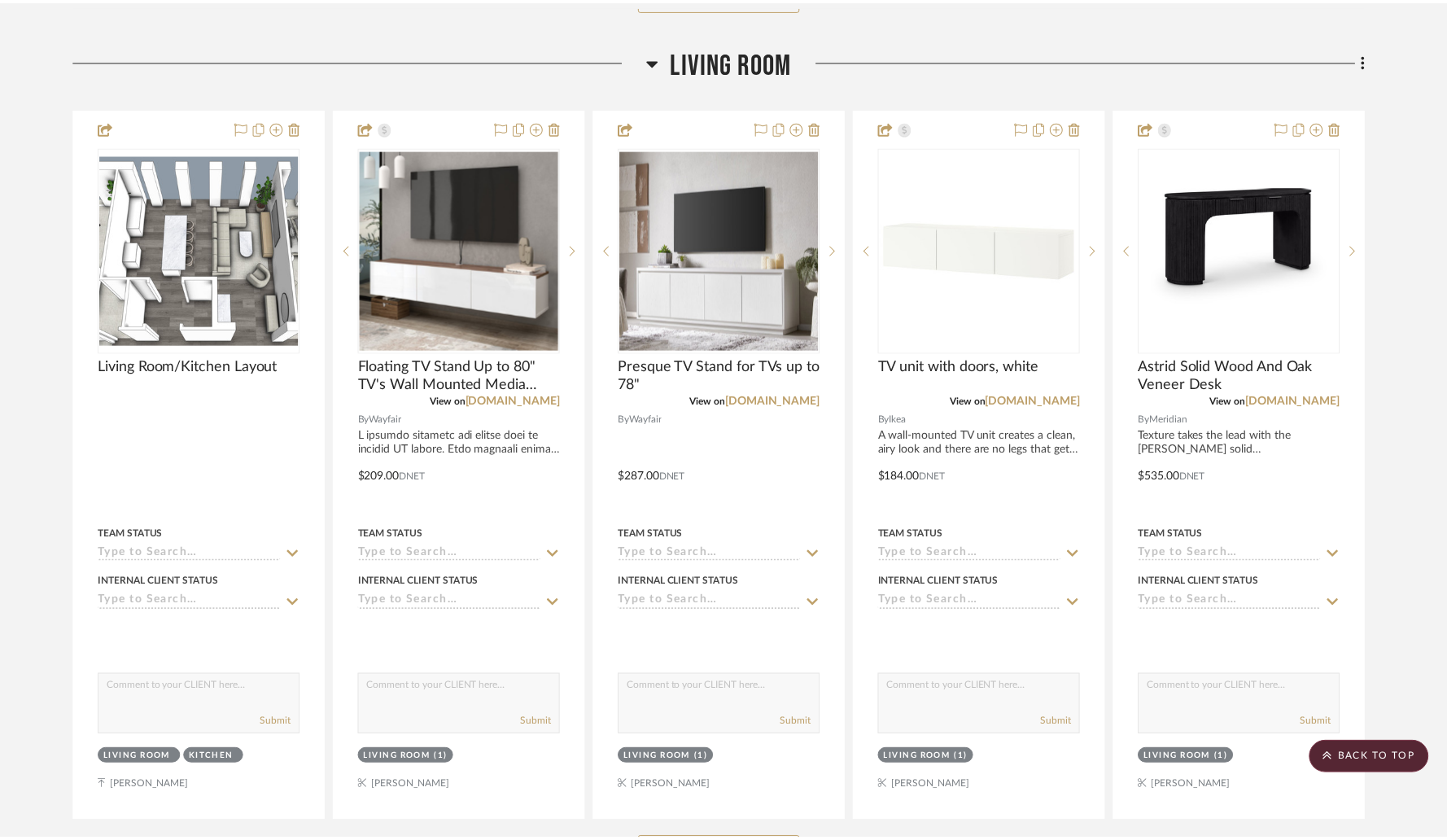
scroll to position [2839, 0]
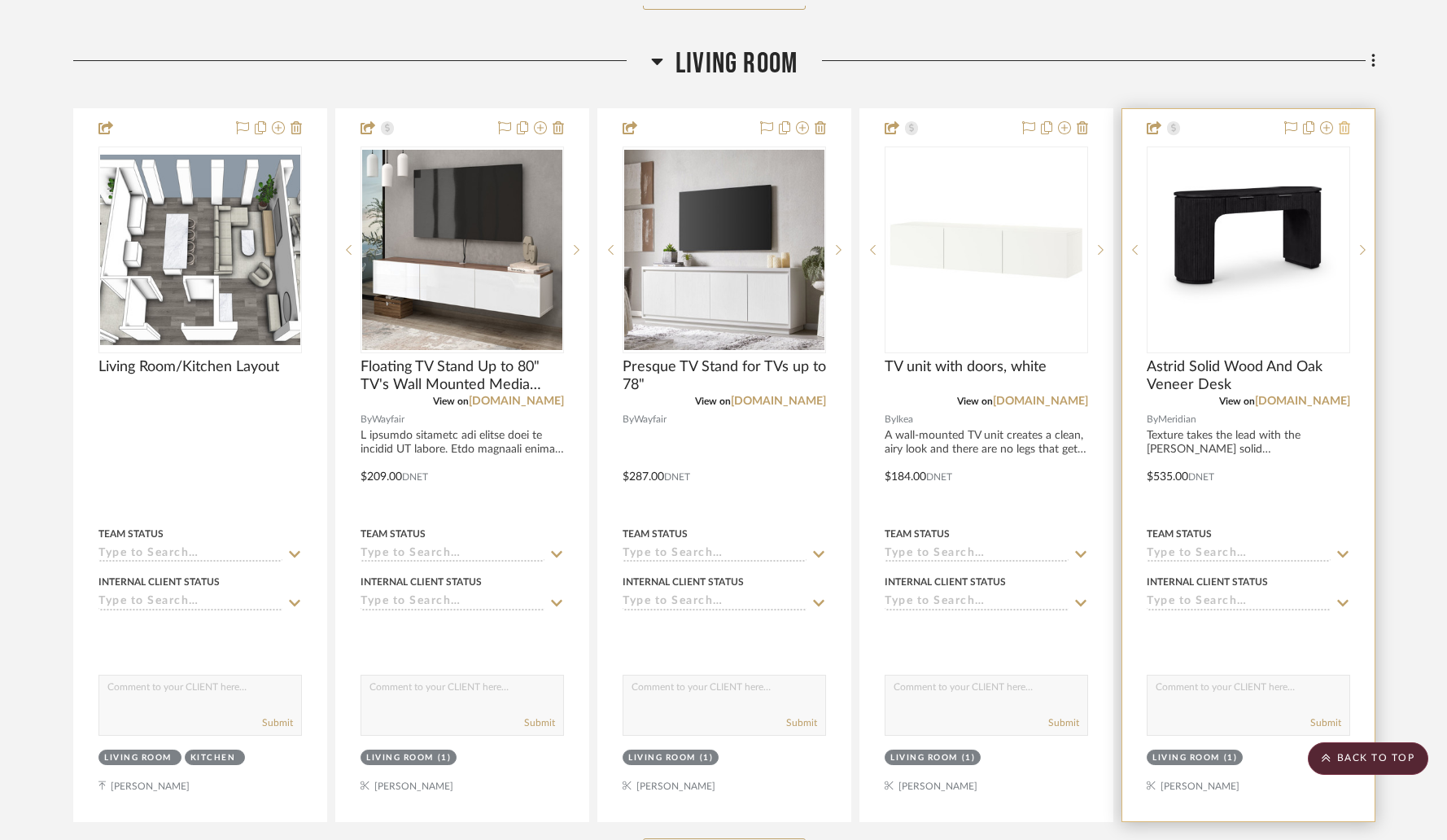
click at [1343, 132] on icon at bounding box center [1344, 128] width 11 height 13
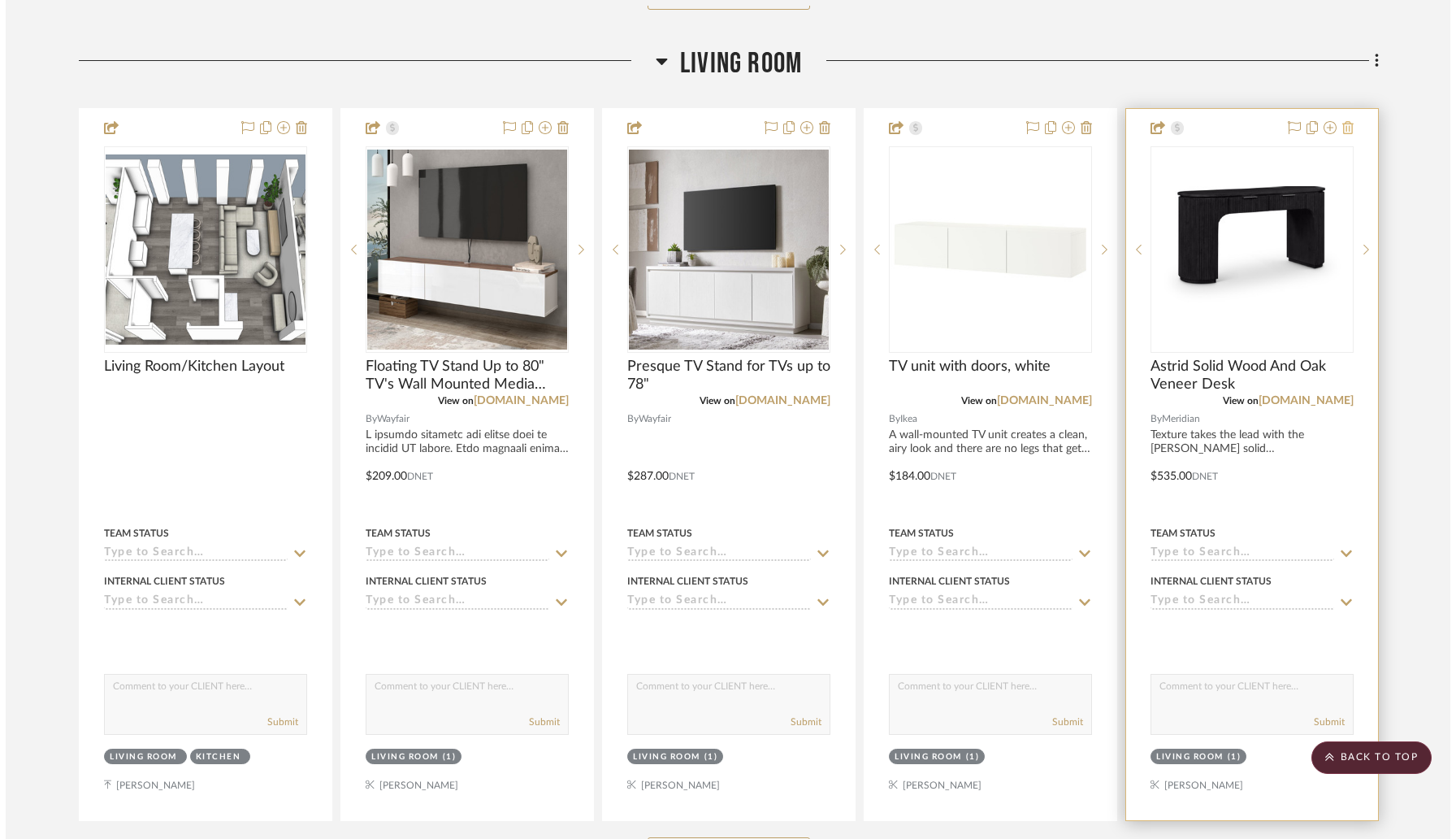
scroll to position [0, 0]
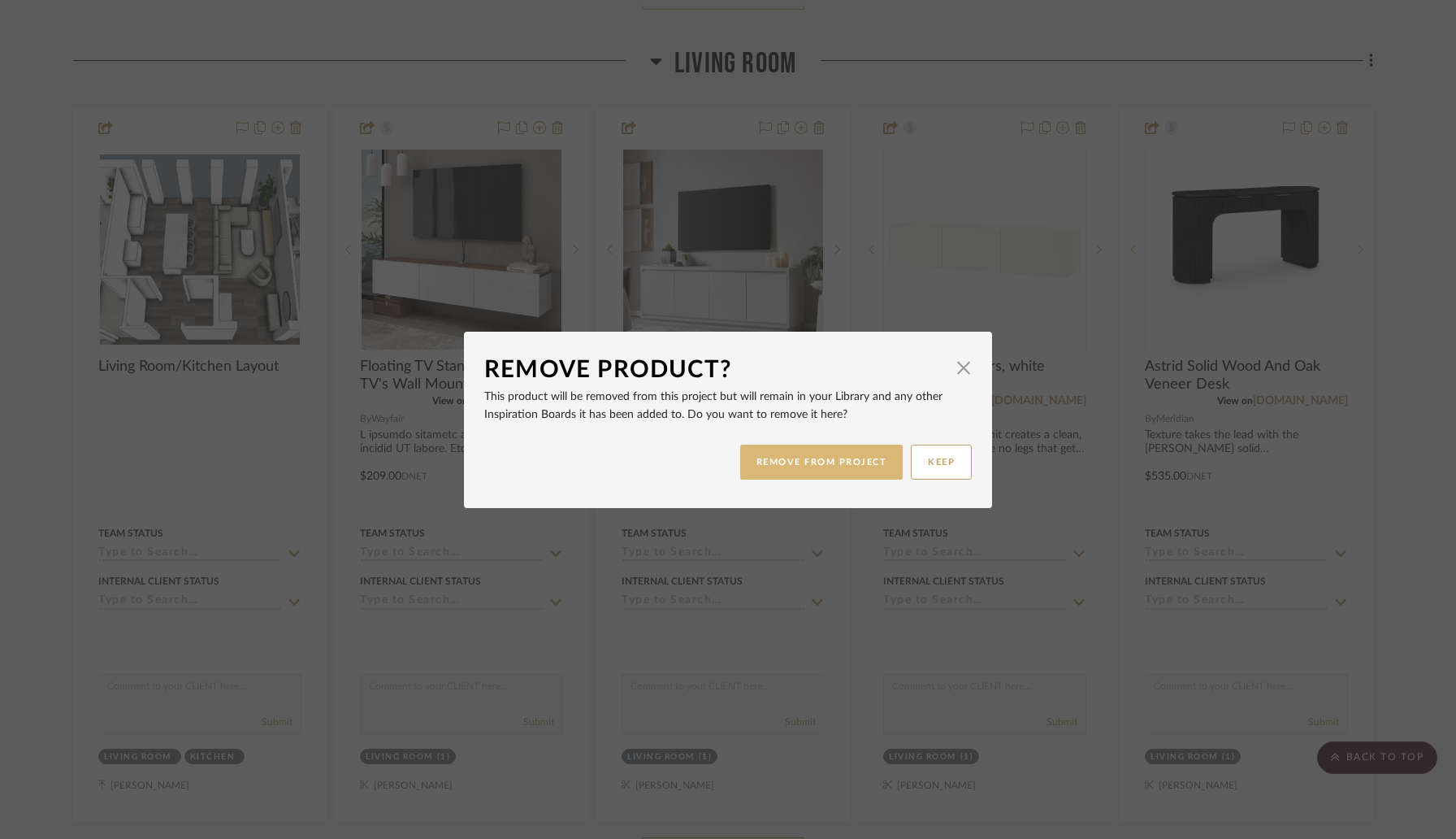
click at [839, 472] on button "REMOVE FROM PROJECT" at bounding box center [822, 462] width 163 height 35
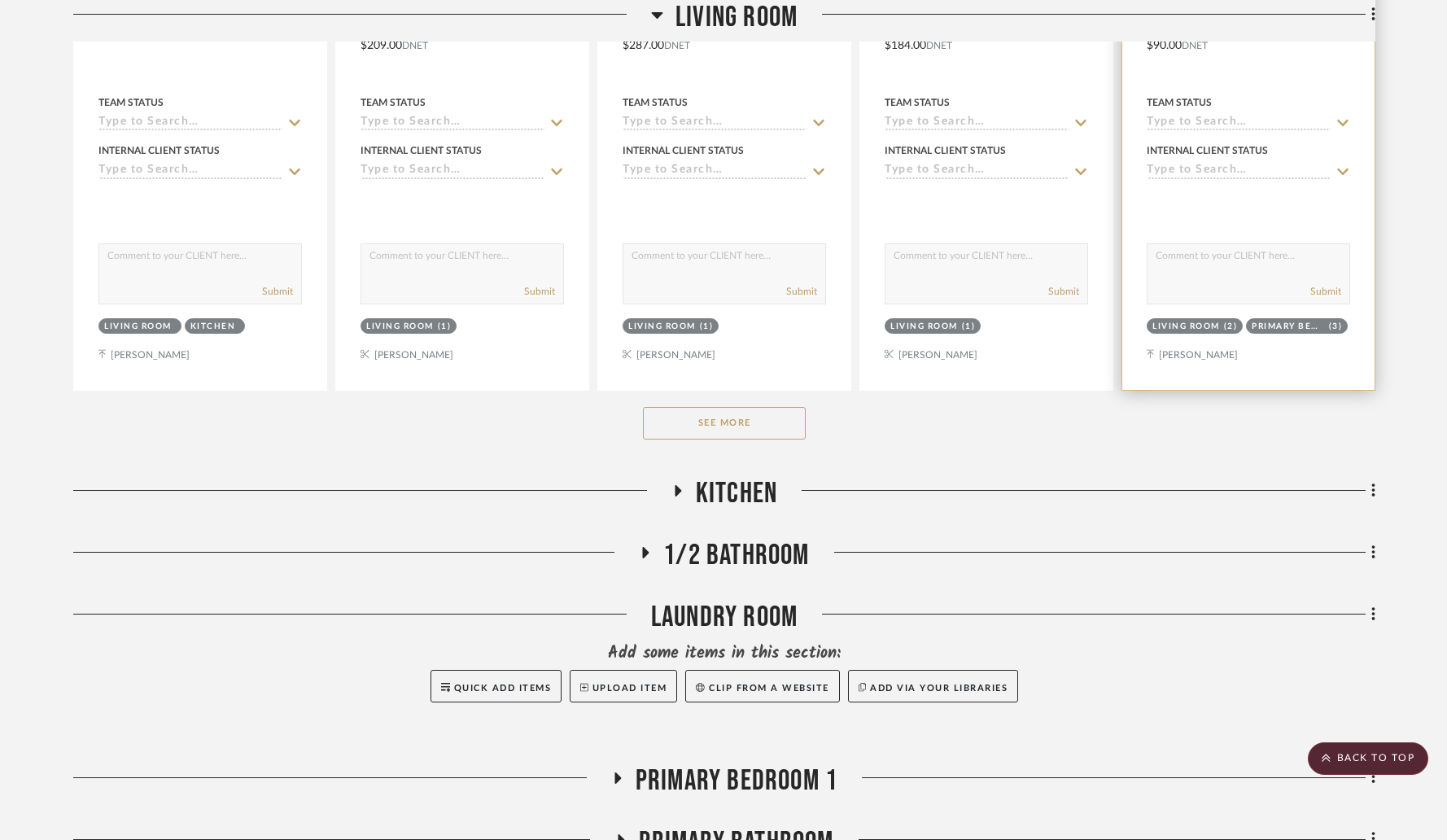
scroll to position [3383, 0]
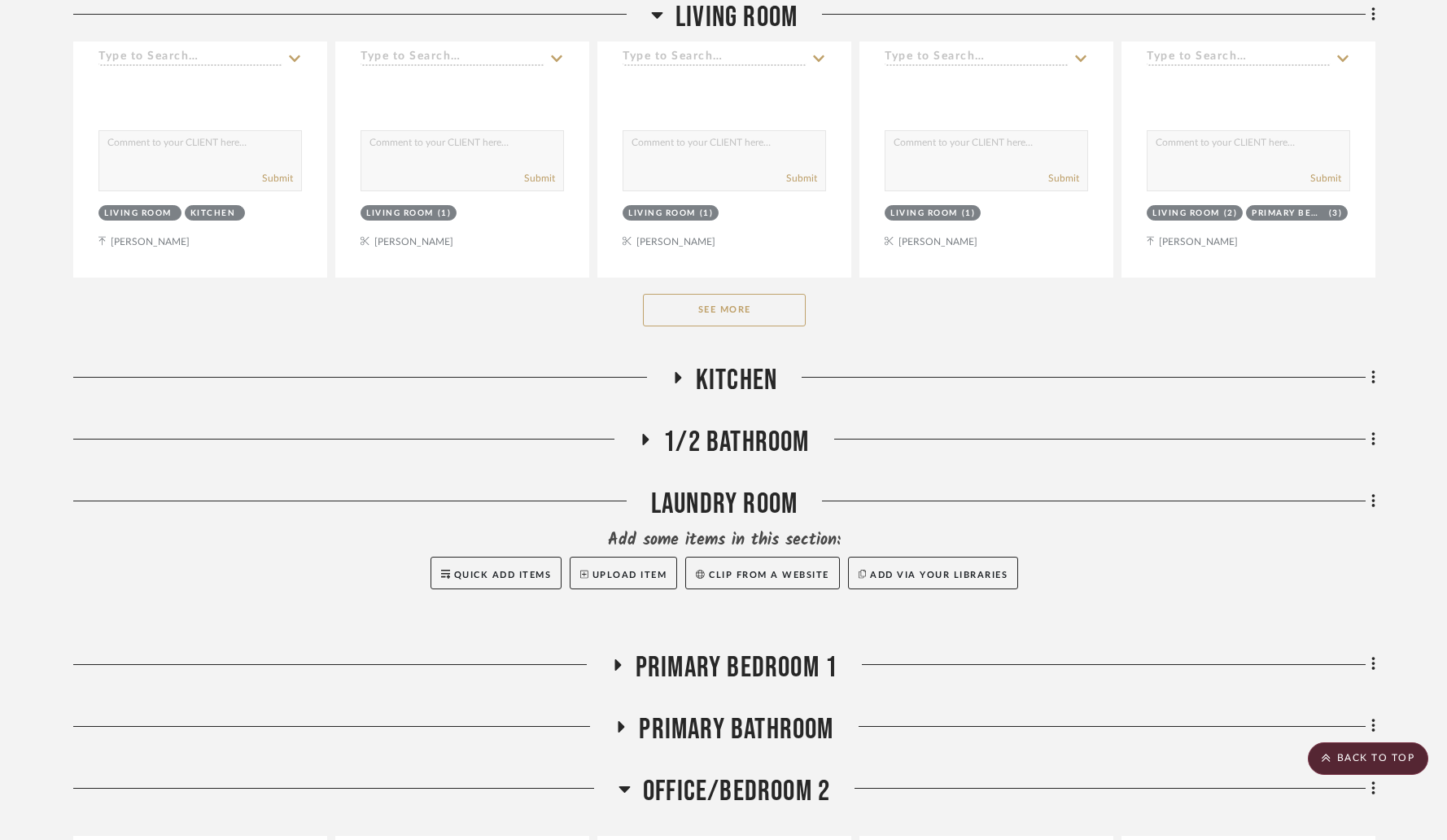
click at [704, 316] on button "See More" at bounding box center [724, 309] width 162 height 32
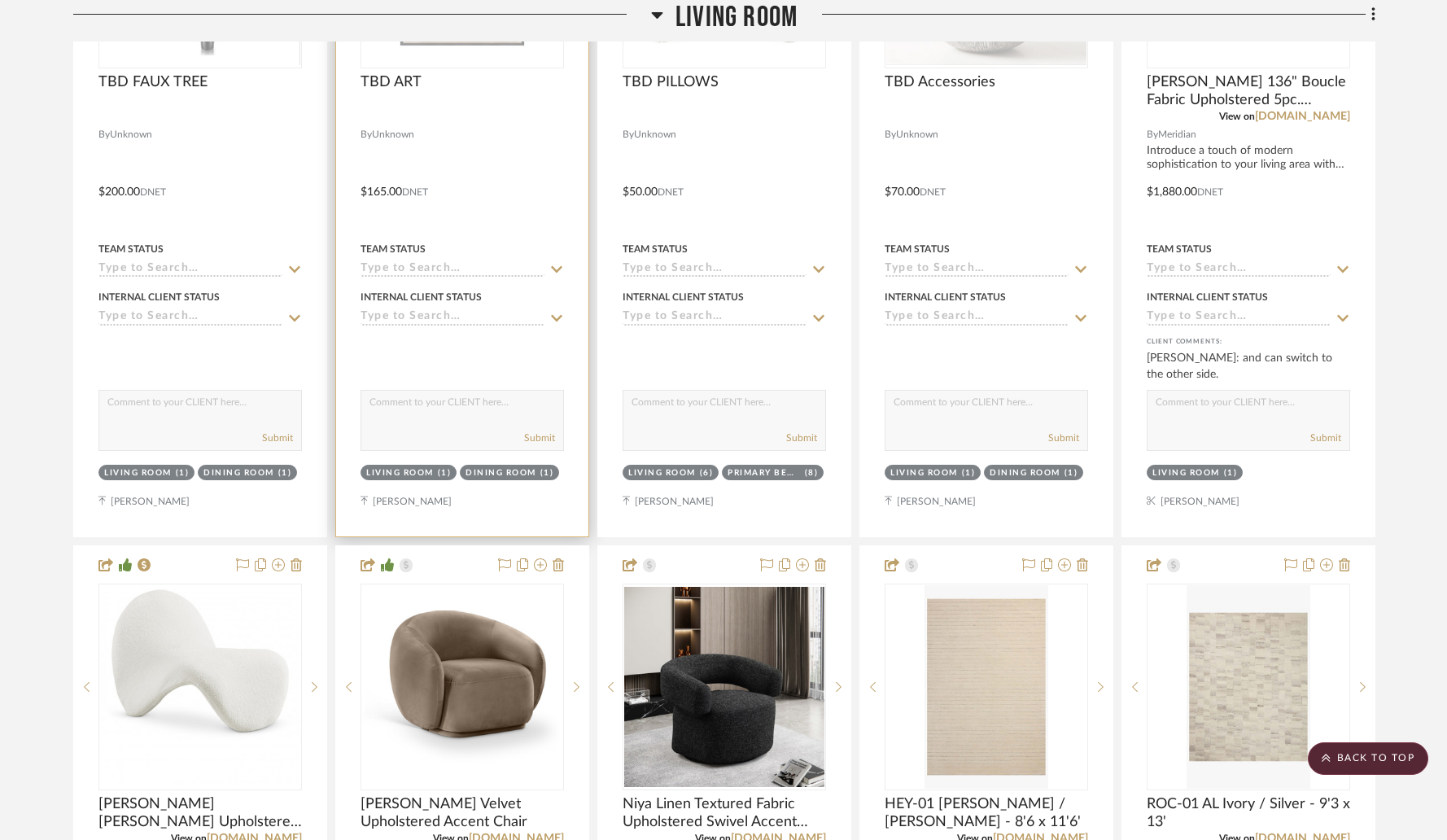
scroll to position [4024, 0]
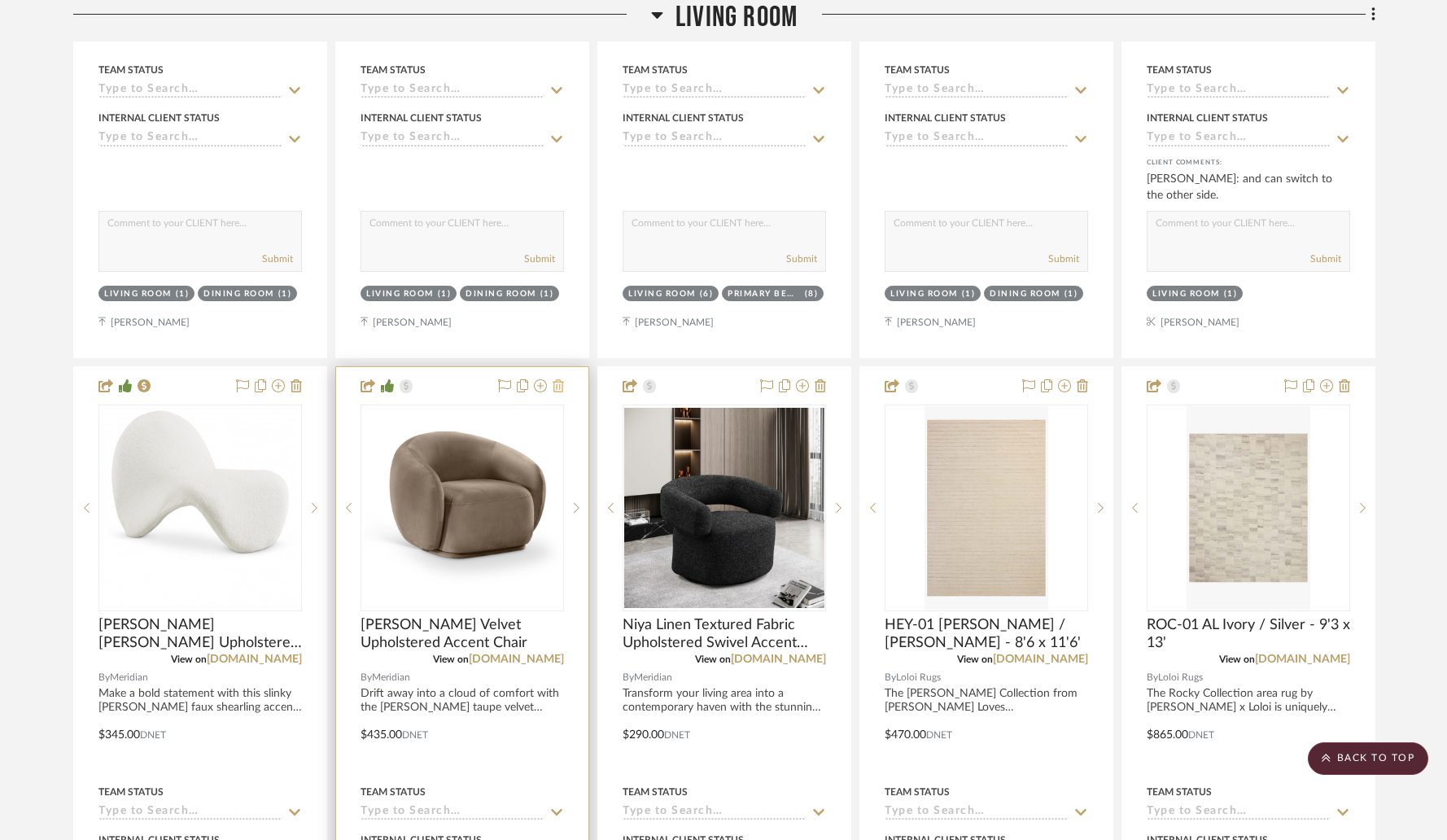
click at [558, 383] on icon at bounding box center [558, 385] width 11 height 13
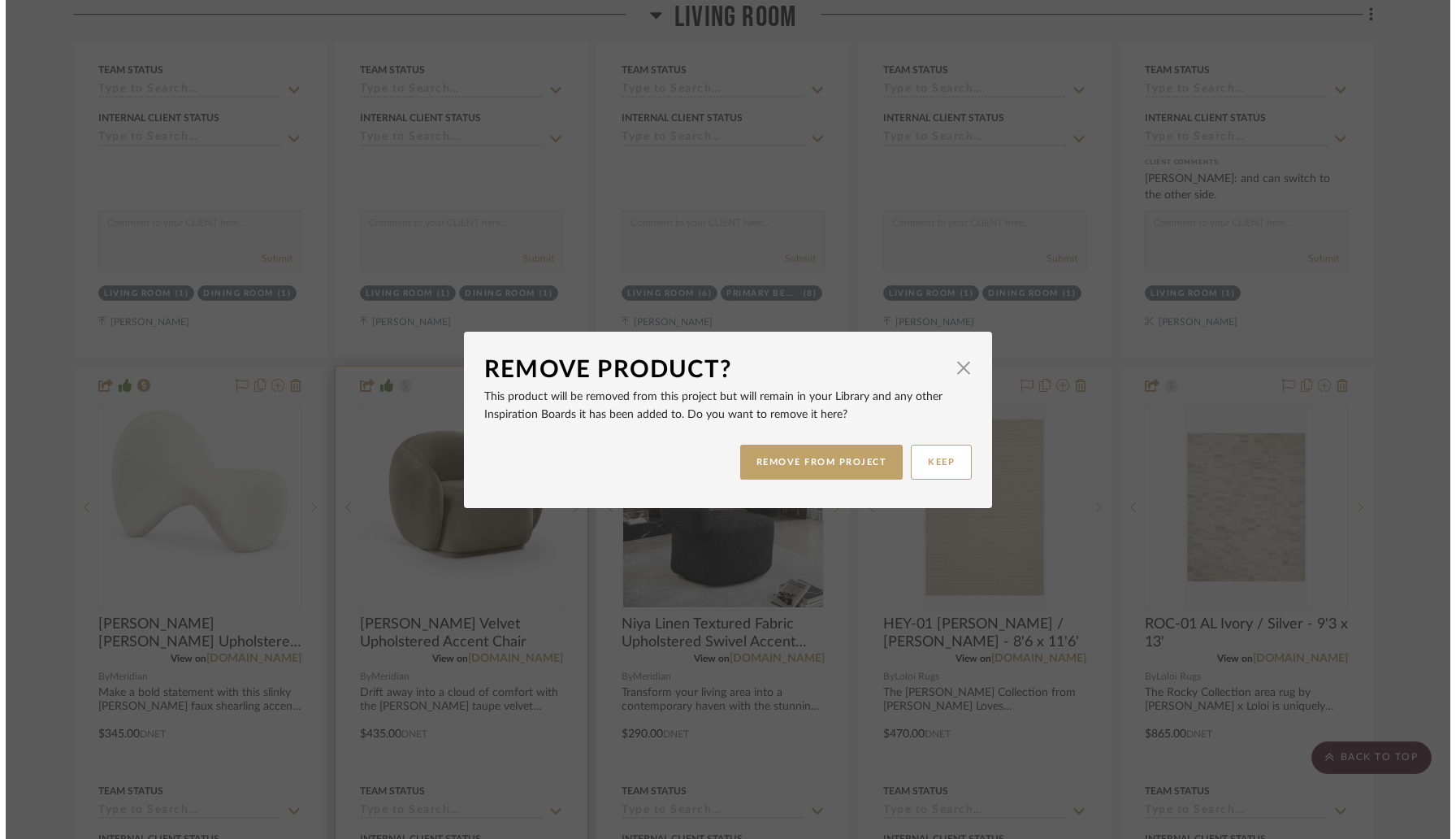
scroll to position [0, 0]
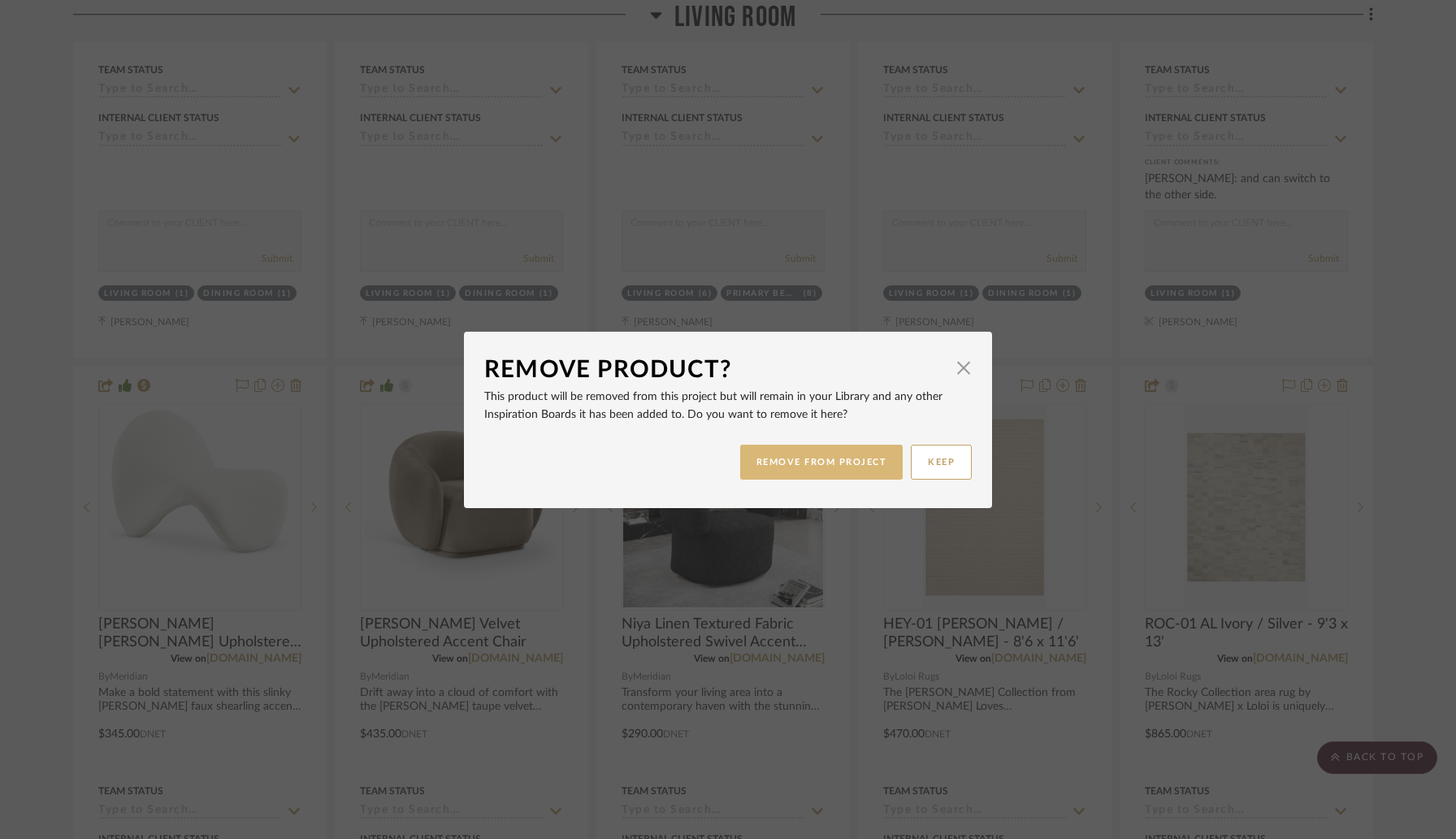
click at [865, 463] on button "REMOVE FROM PROJECT" at bounding box center [822, 462] width 163 height 35
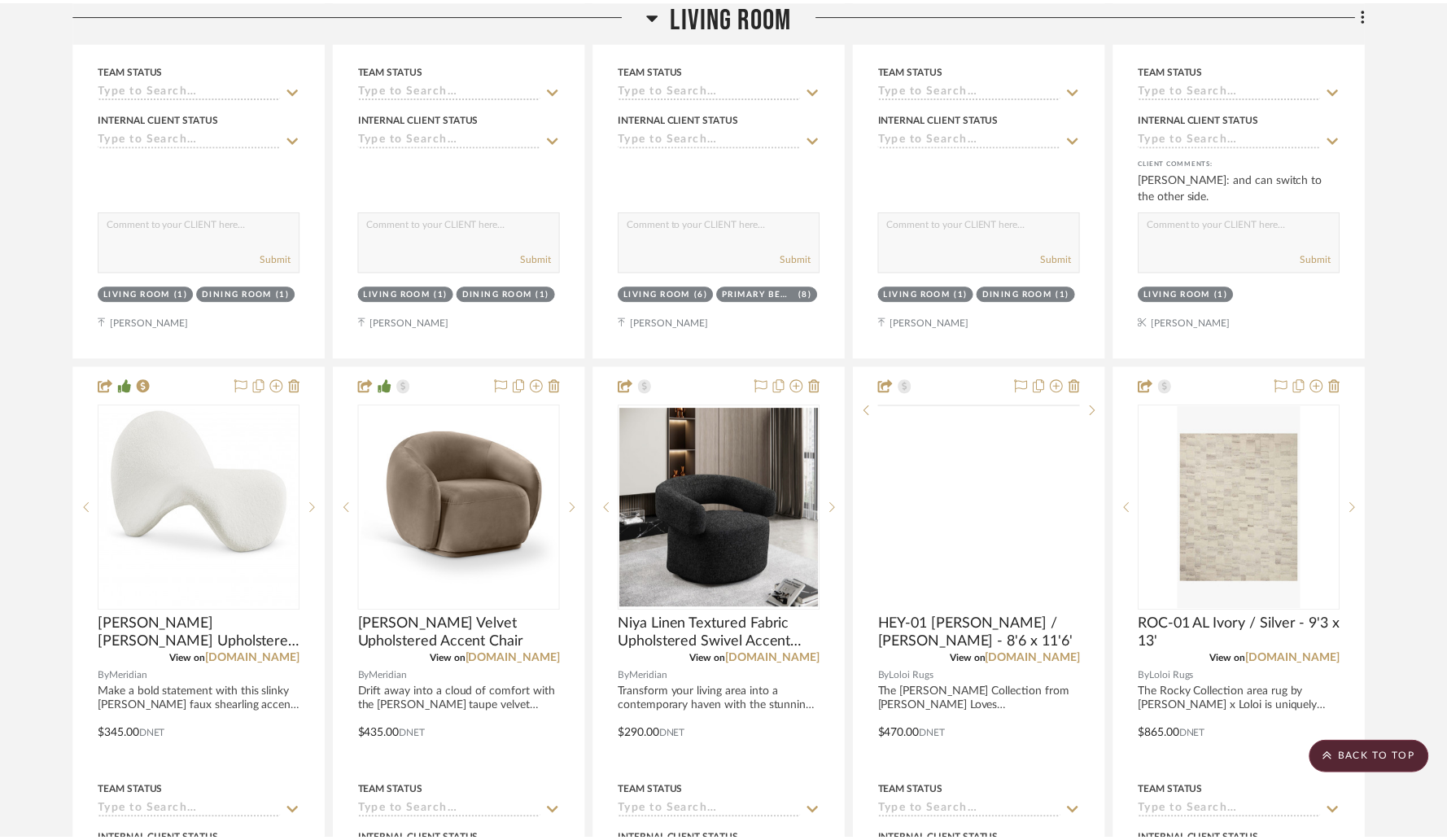
scroll to position [4024, 0]
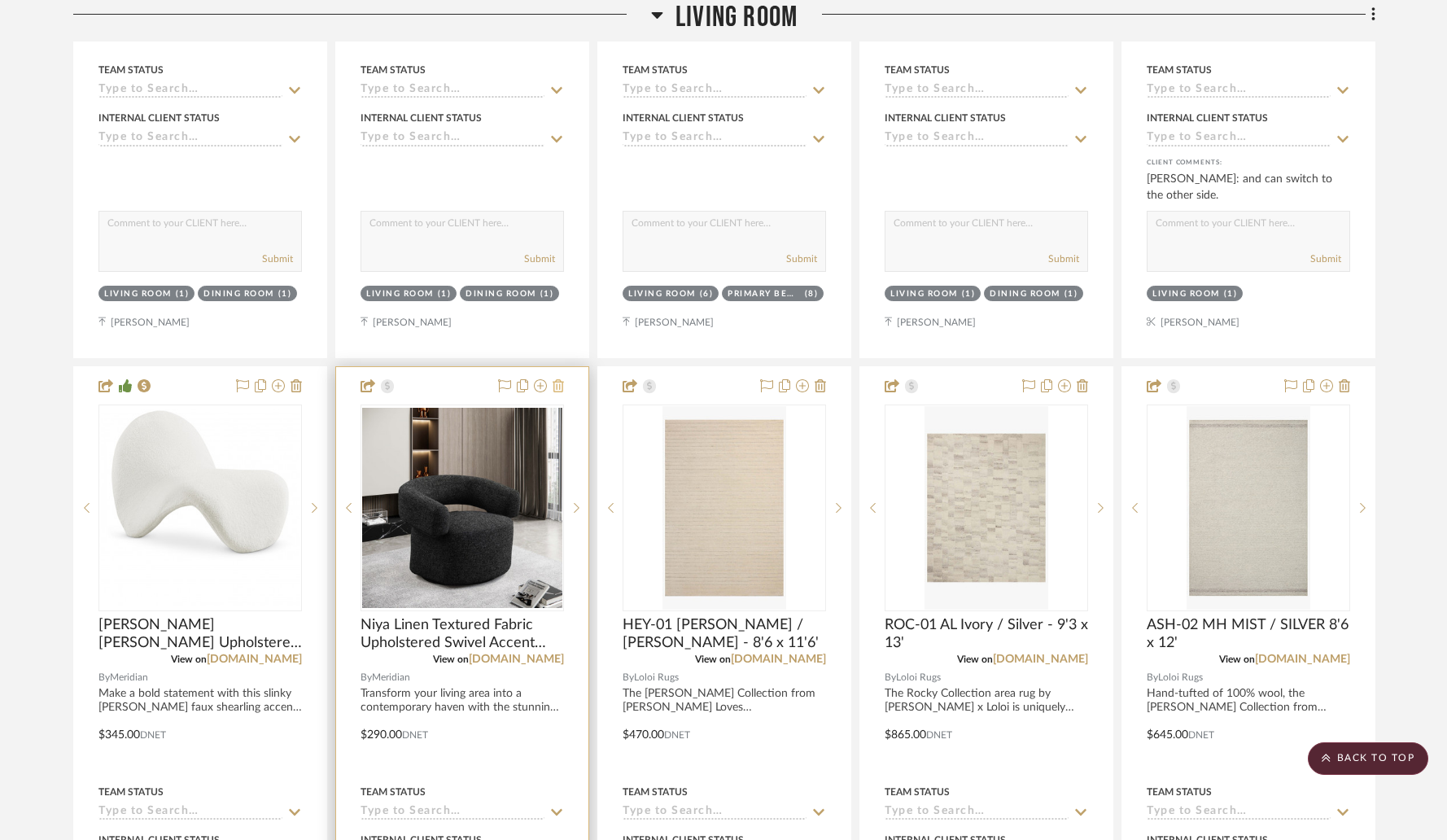
click at [557, 386] on icon at bounding box center [558, 385] width 11 height 13
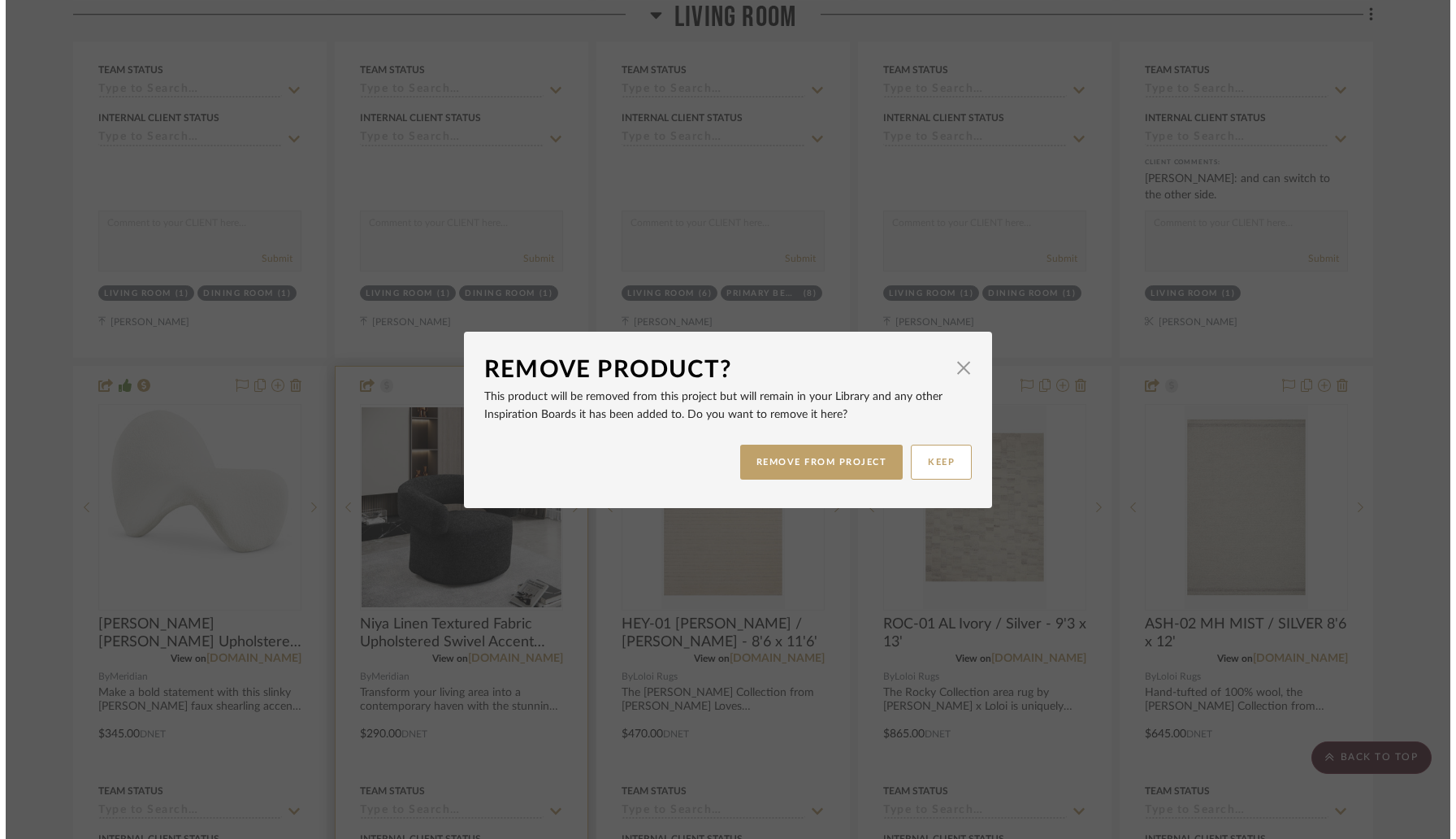
scroll to position [0, 0]
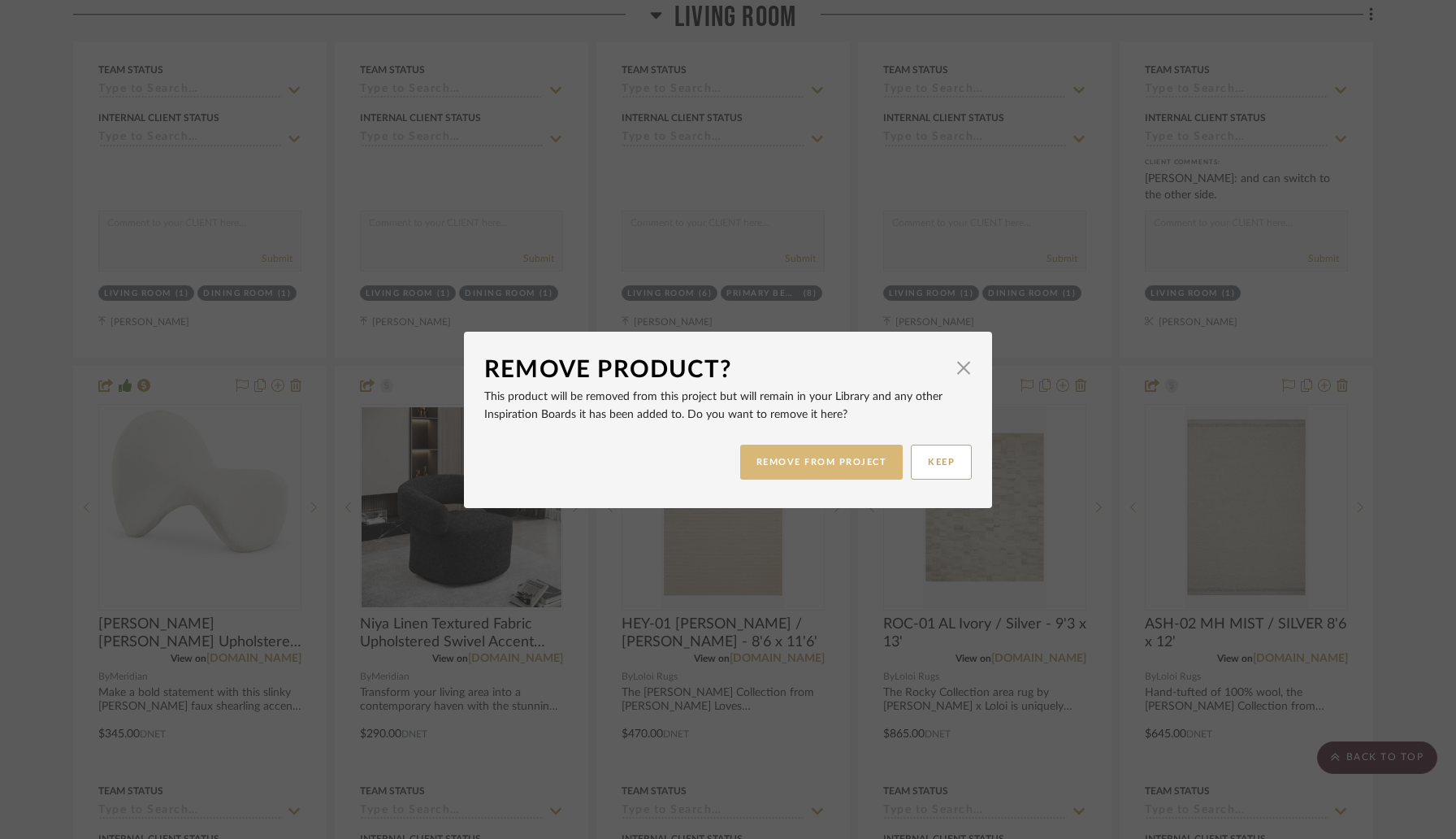
click at [779, 465] on button "REMOVE FROM PROJECT" at bounding box center [822, 462] width 163 height 35
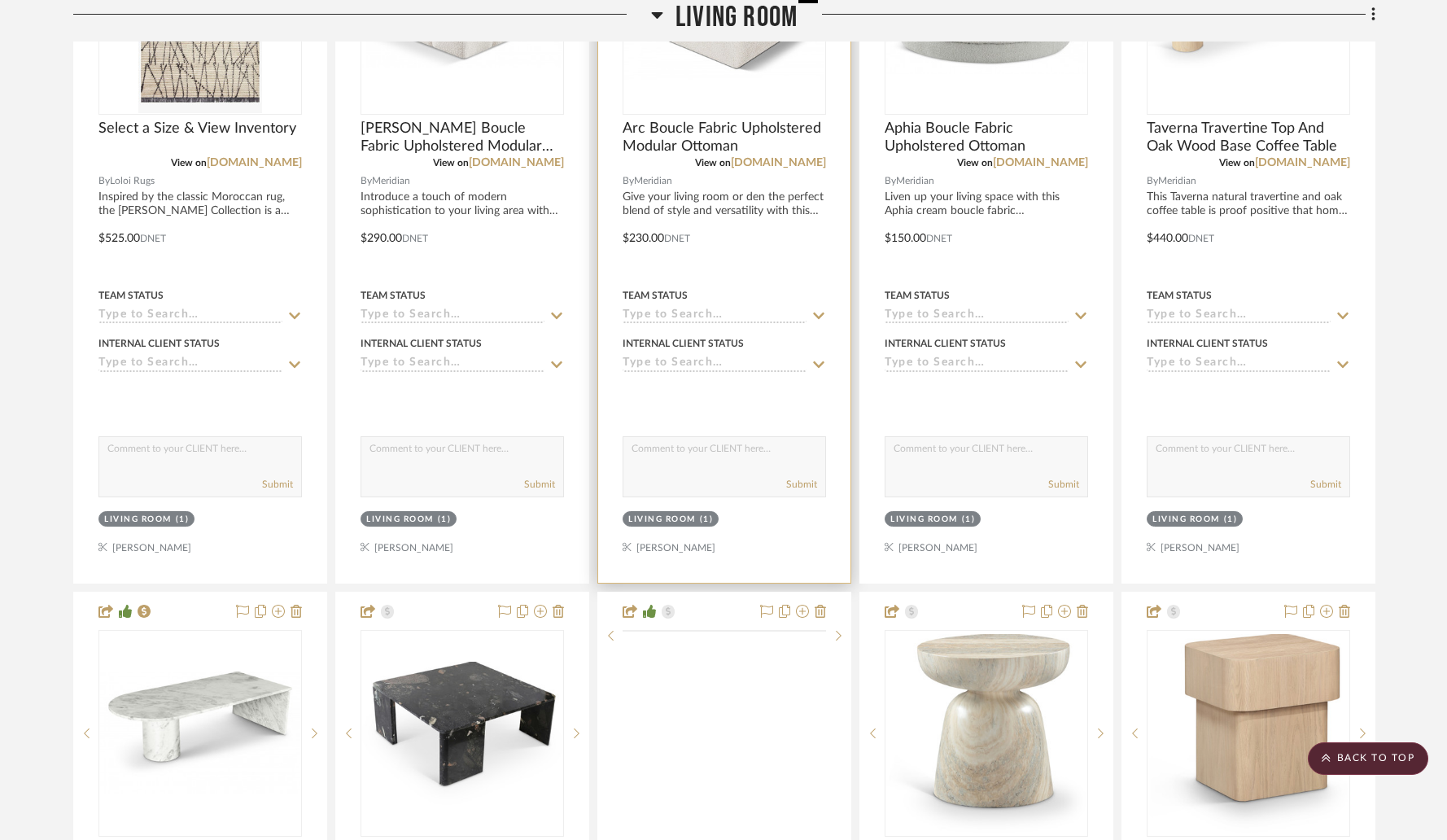
scroll to position [5418, 0]
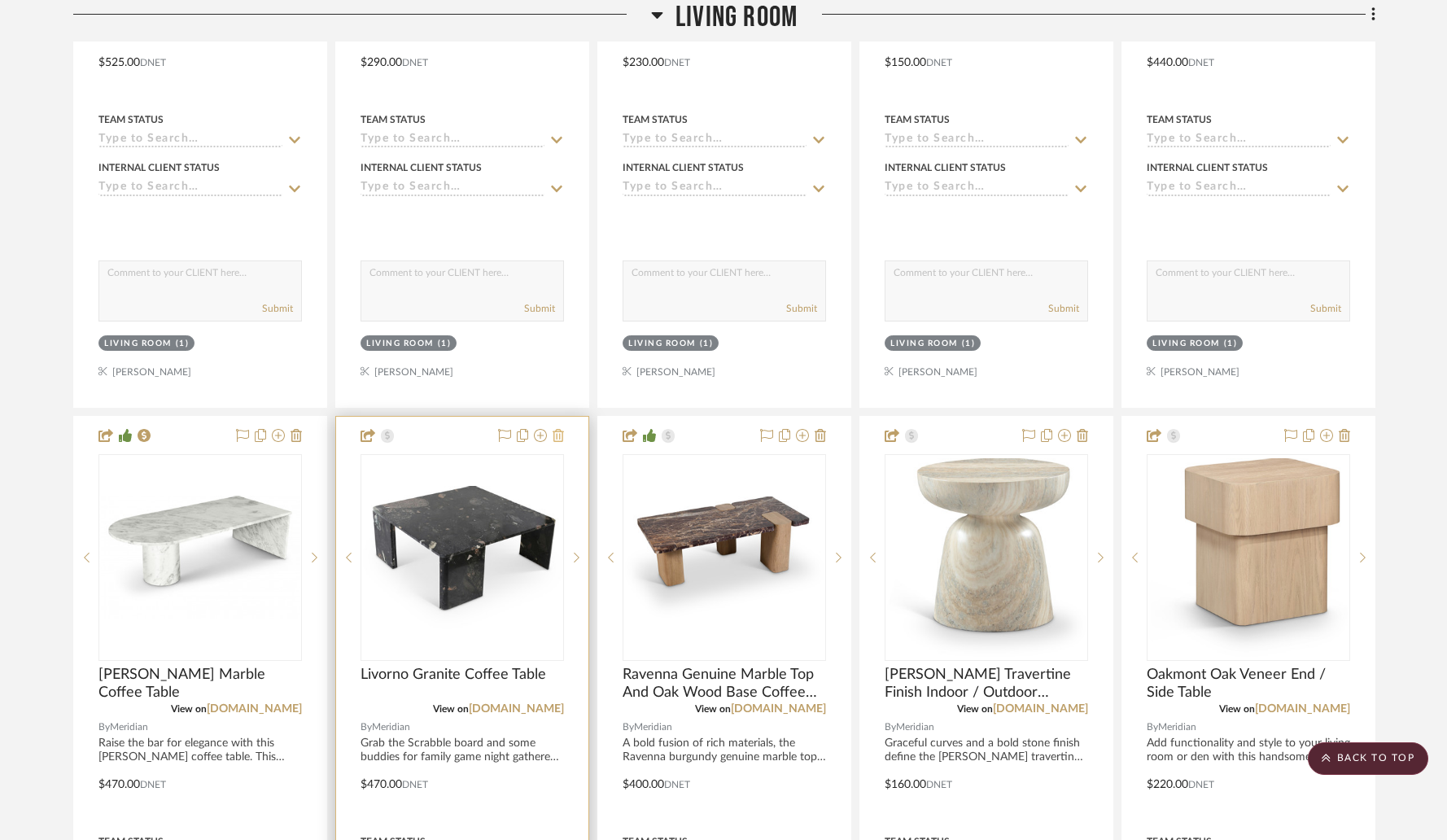
click at [559, 429] on icon at bounding box center [558, 436] width 11 height 13
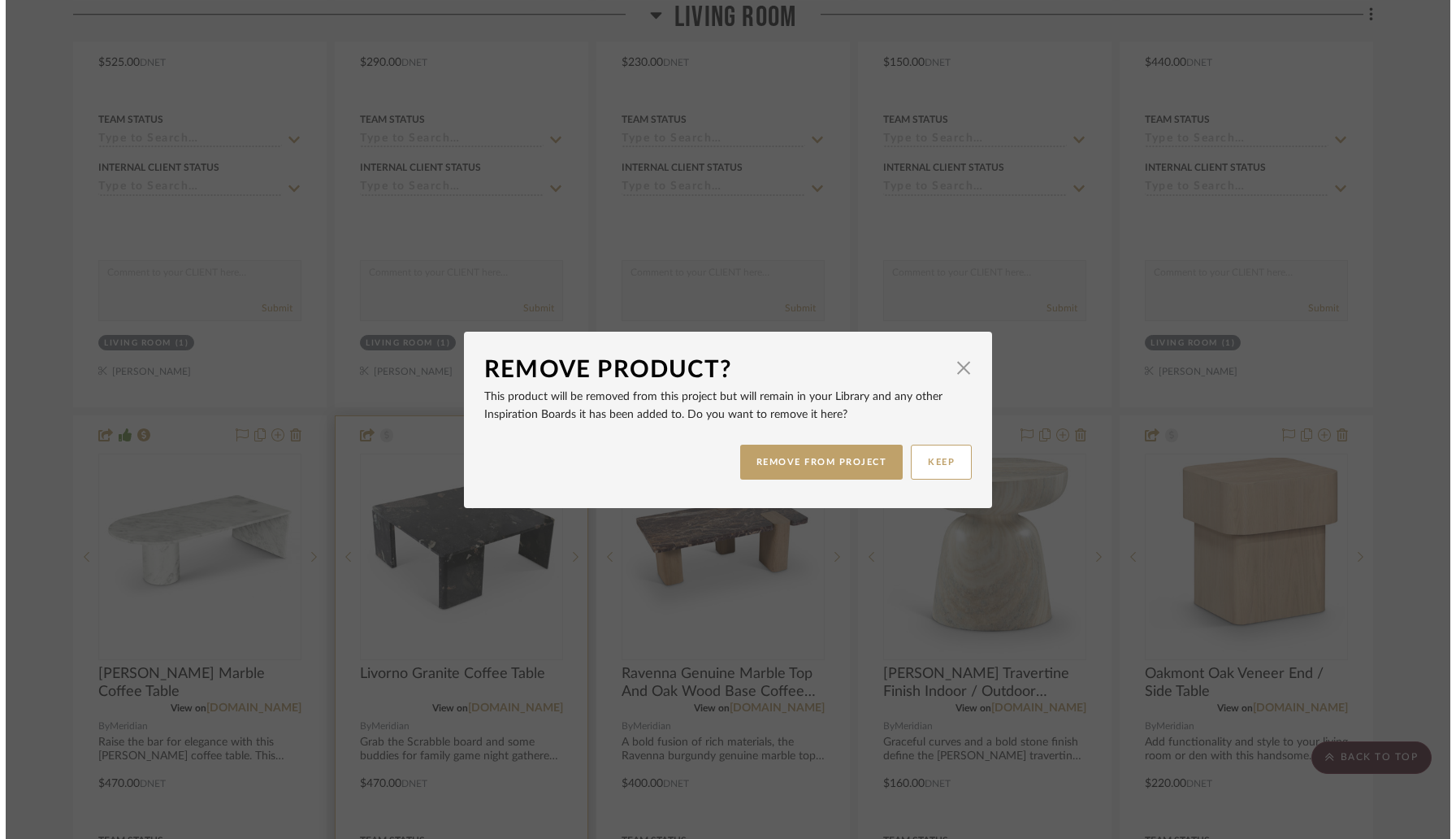
scroll to position [0, 0]
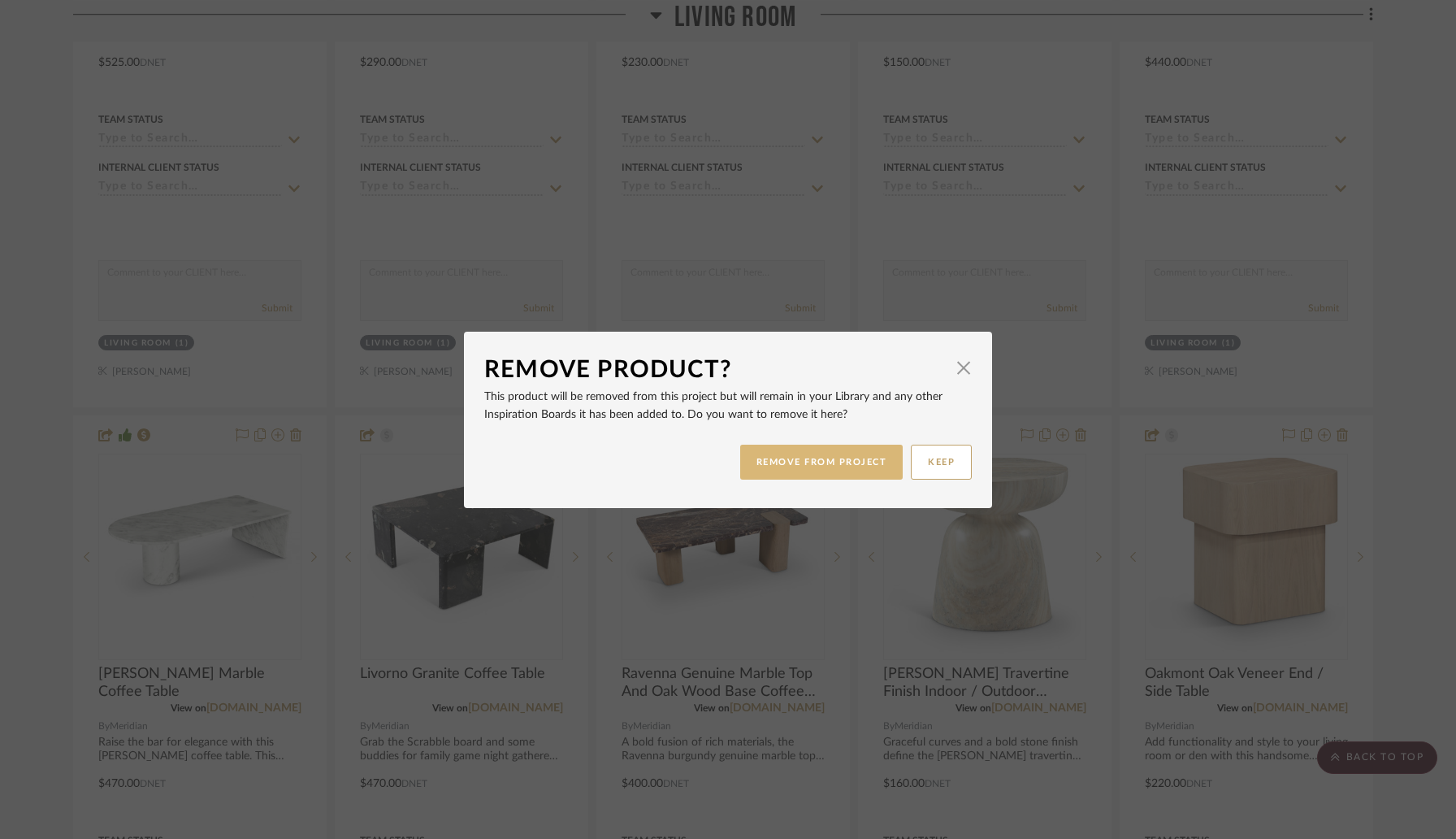
click at [782, 459] on button "REMOVE FROM PROJECT" at bounding box center [822, 462] width 163 height 35
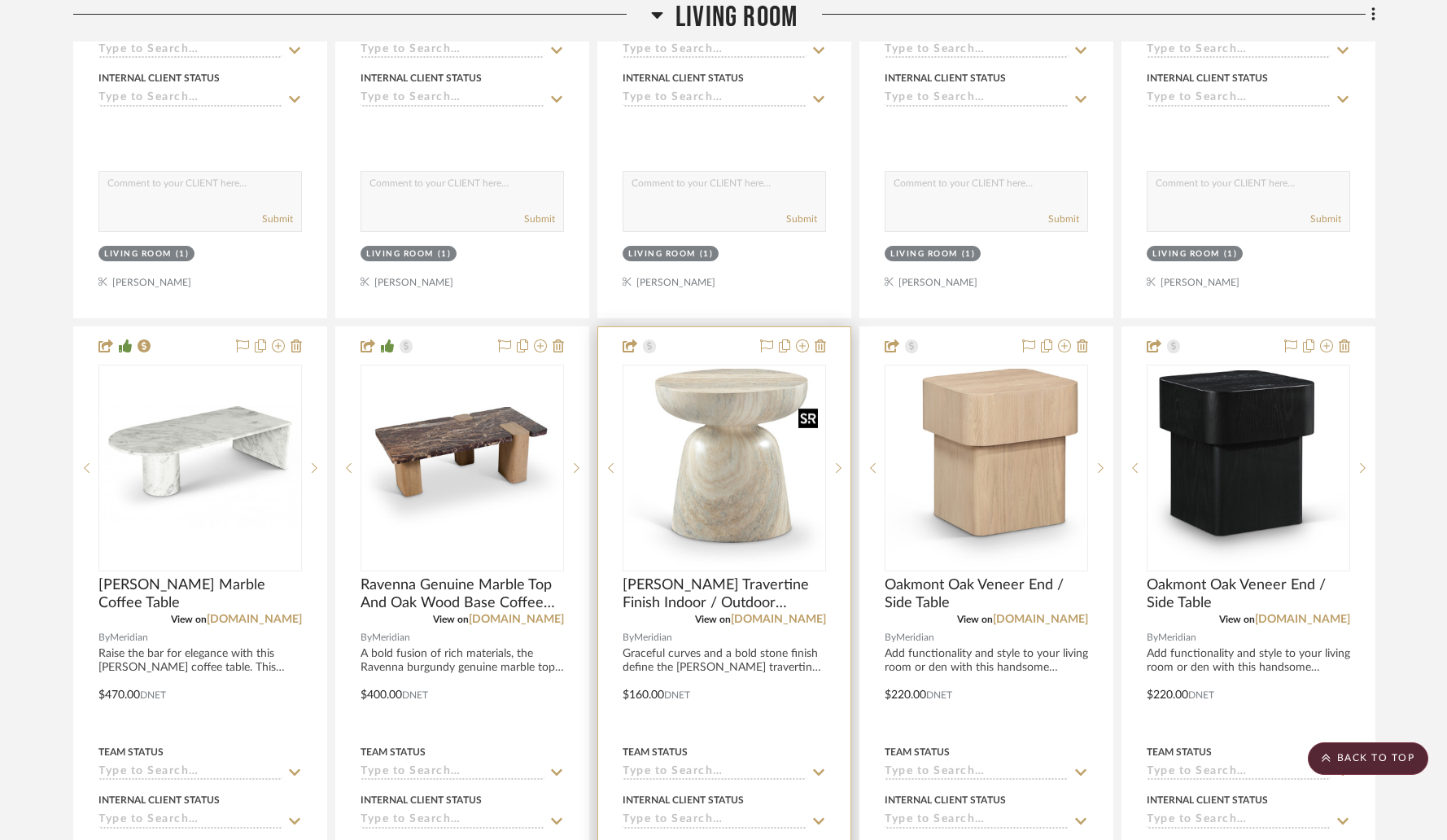
scroll to position [6010, 0]
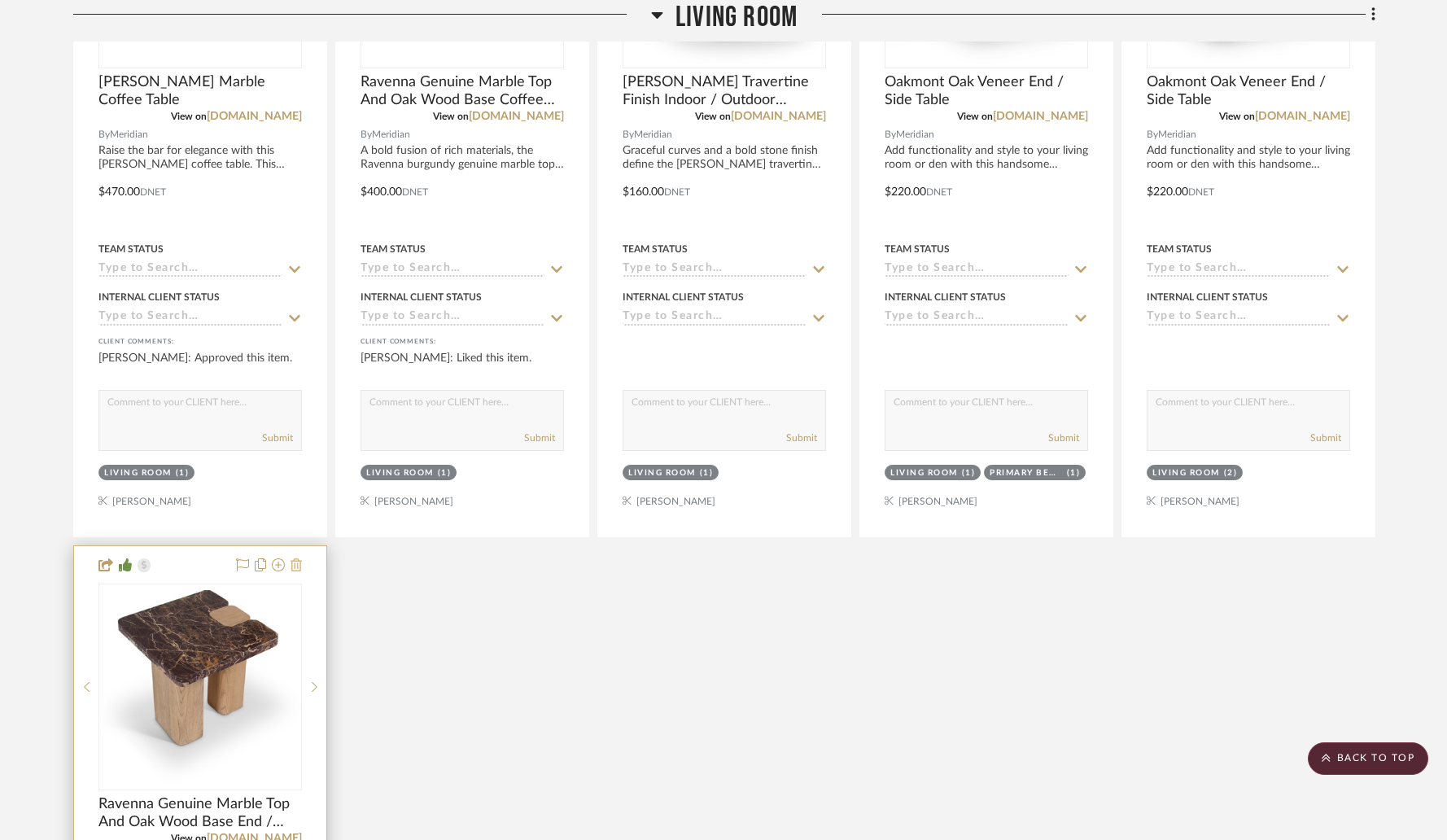
click at [297, 561] on icon at bounding box center [296, 565] width 11 height 13
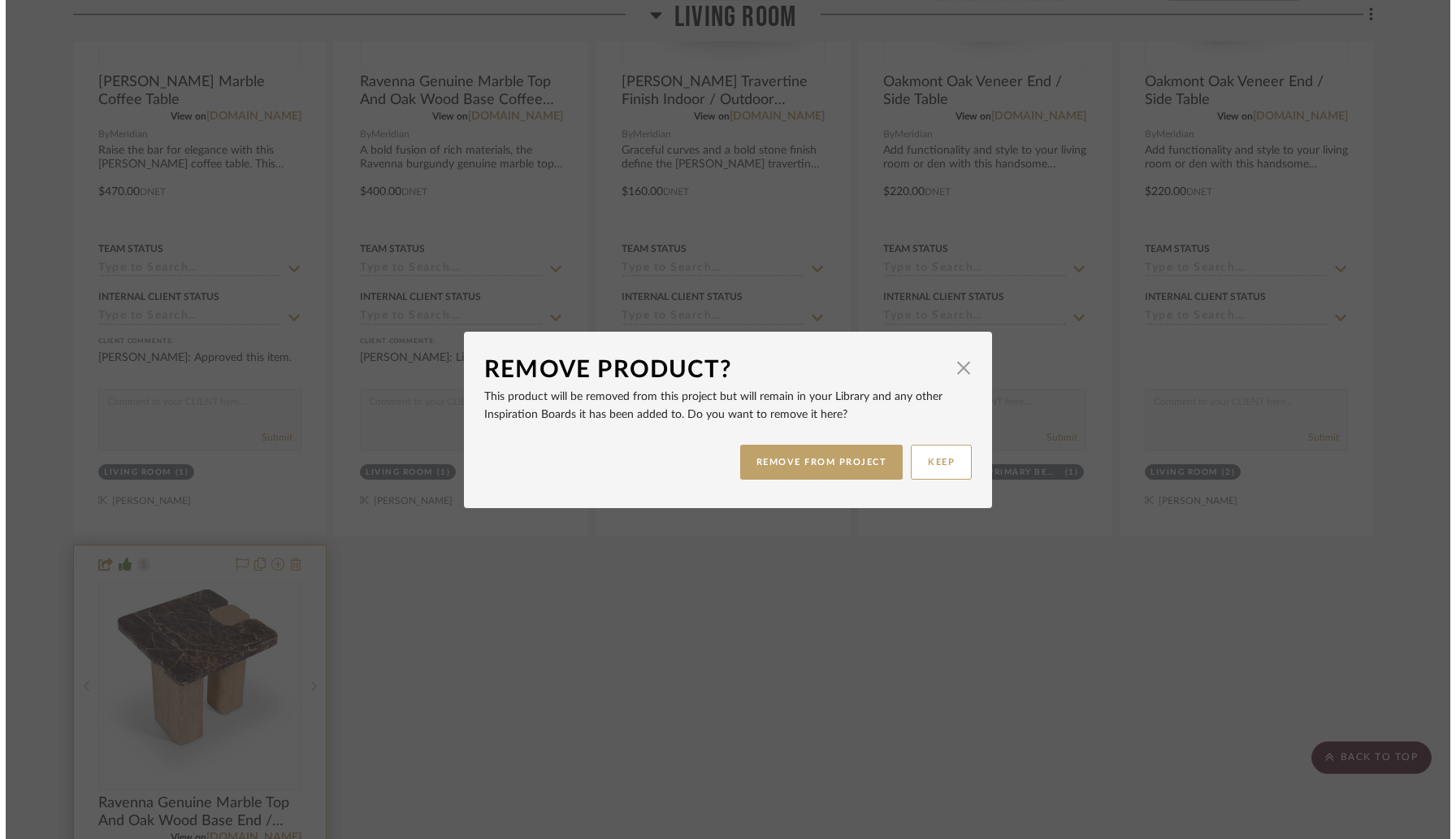
scroll to position [0, 0]
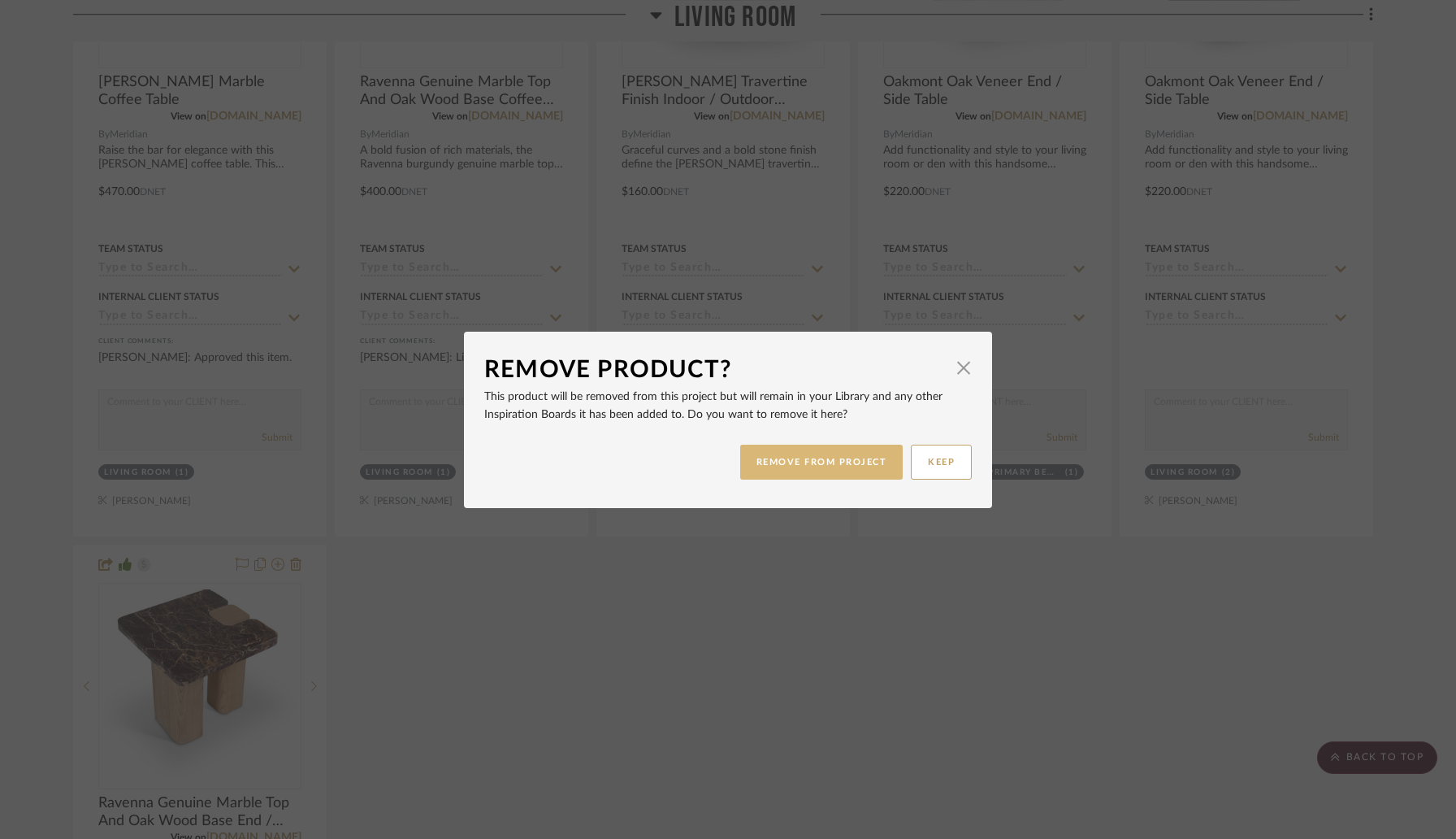
click at [795, 456] on button "REMOVE FROM PROJECT" at bounding box center [822, 462] width 163 height 35
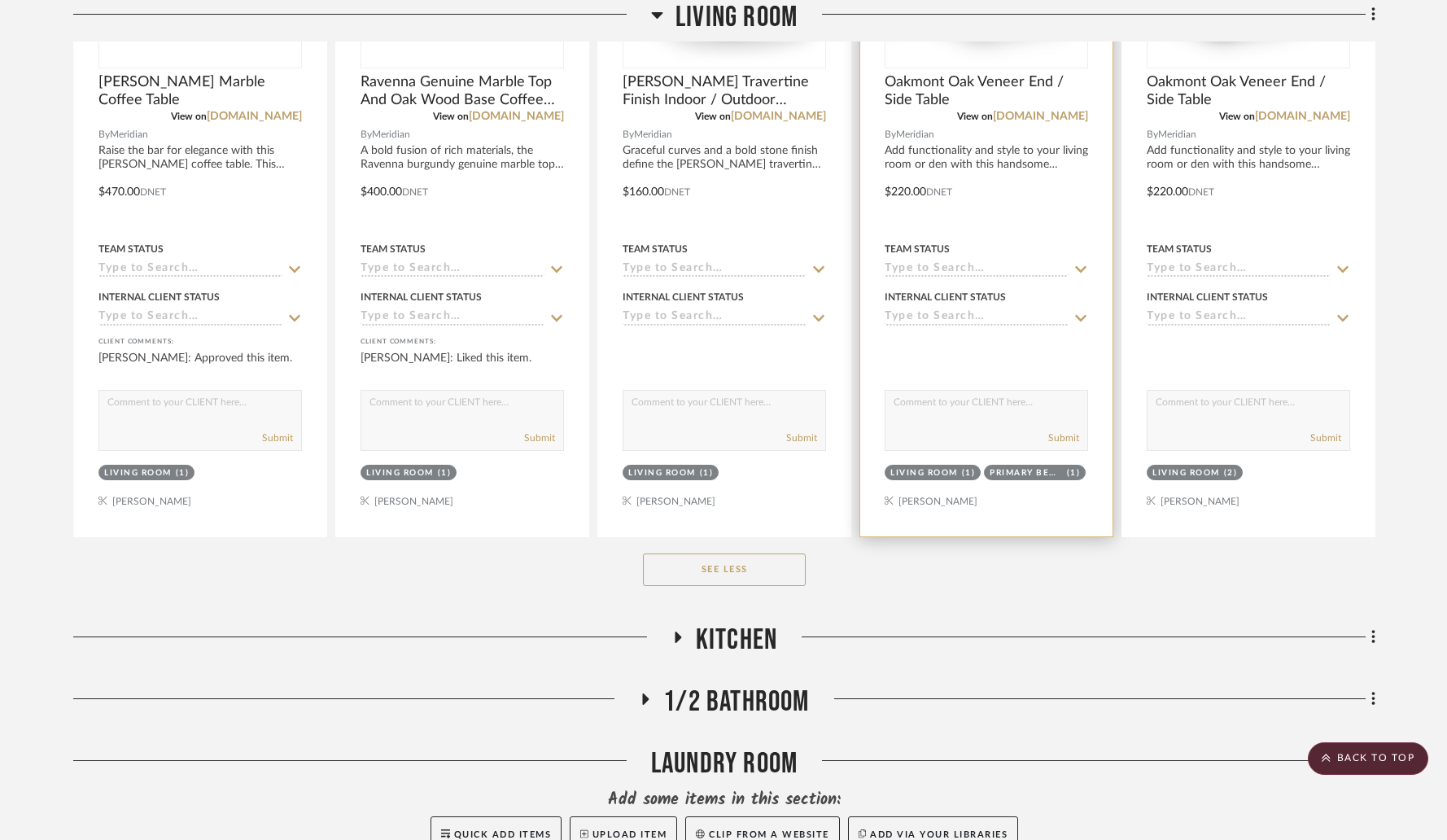
scroll to position [5549, 0]
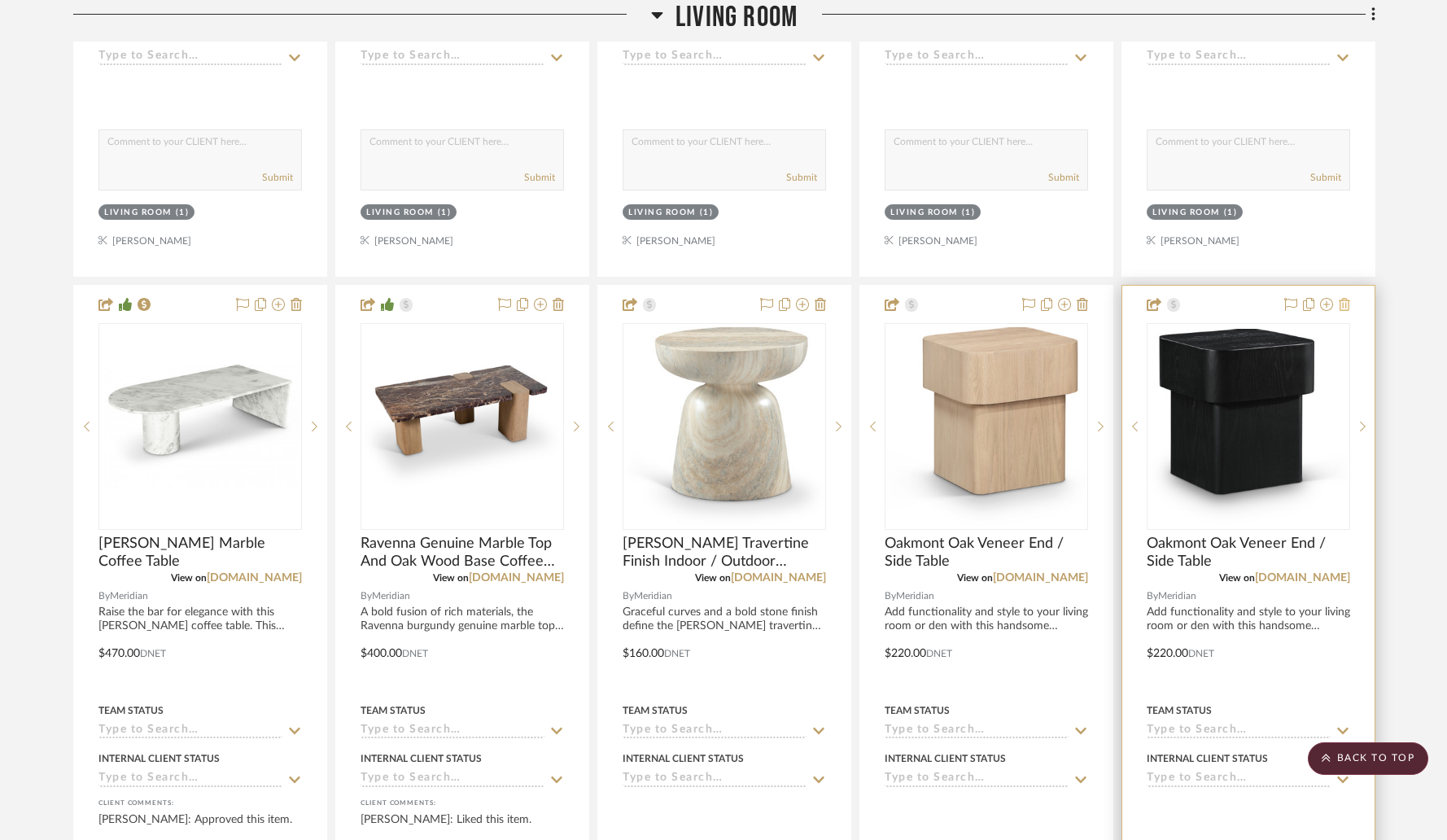
click at [1346, 300] on icon at bounding box center [1344, 305] width 11 height 13
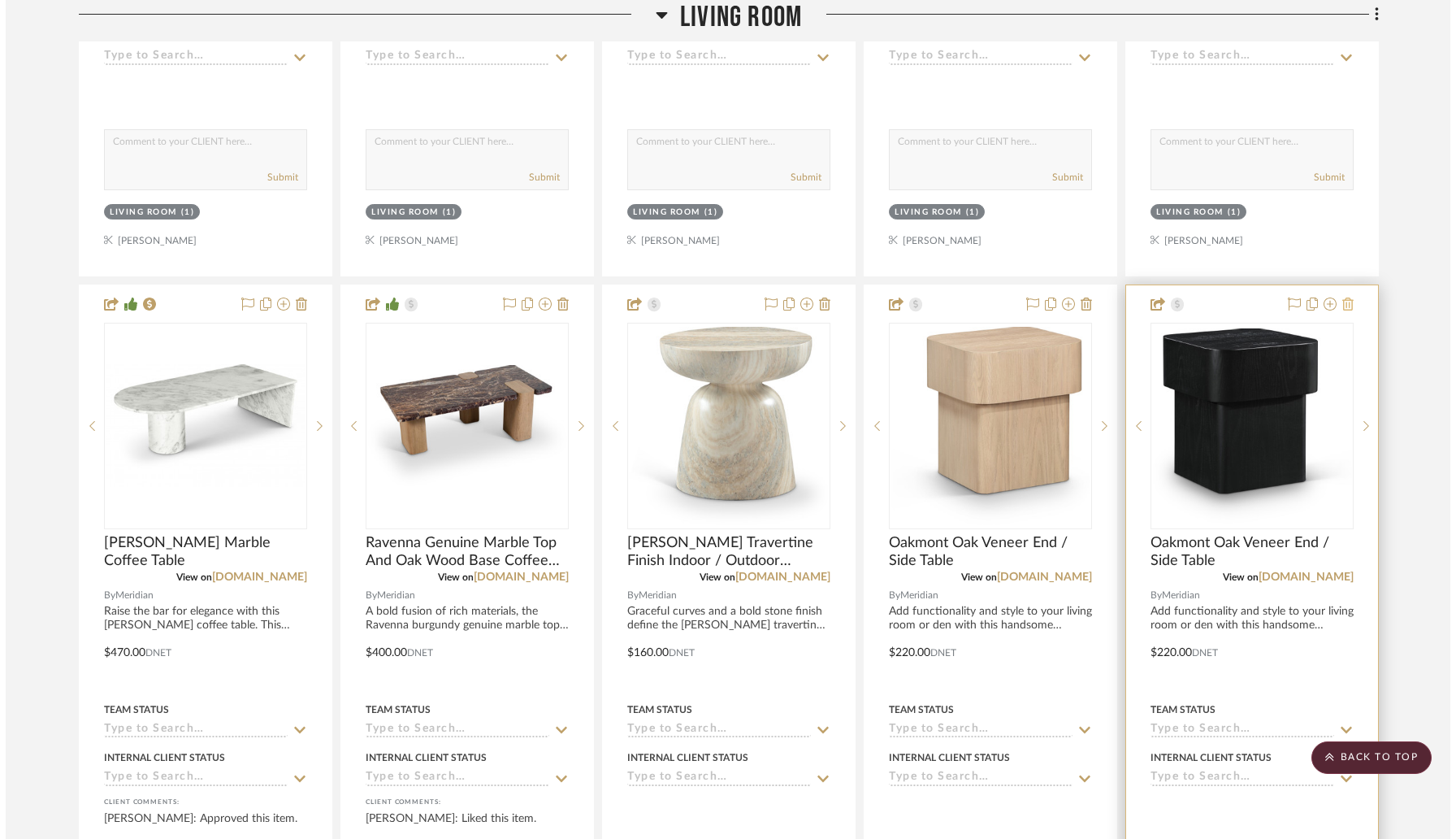
scroll to position [0, 0]
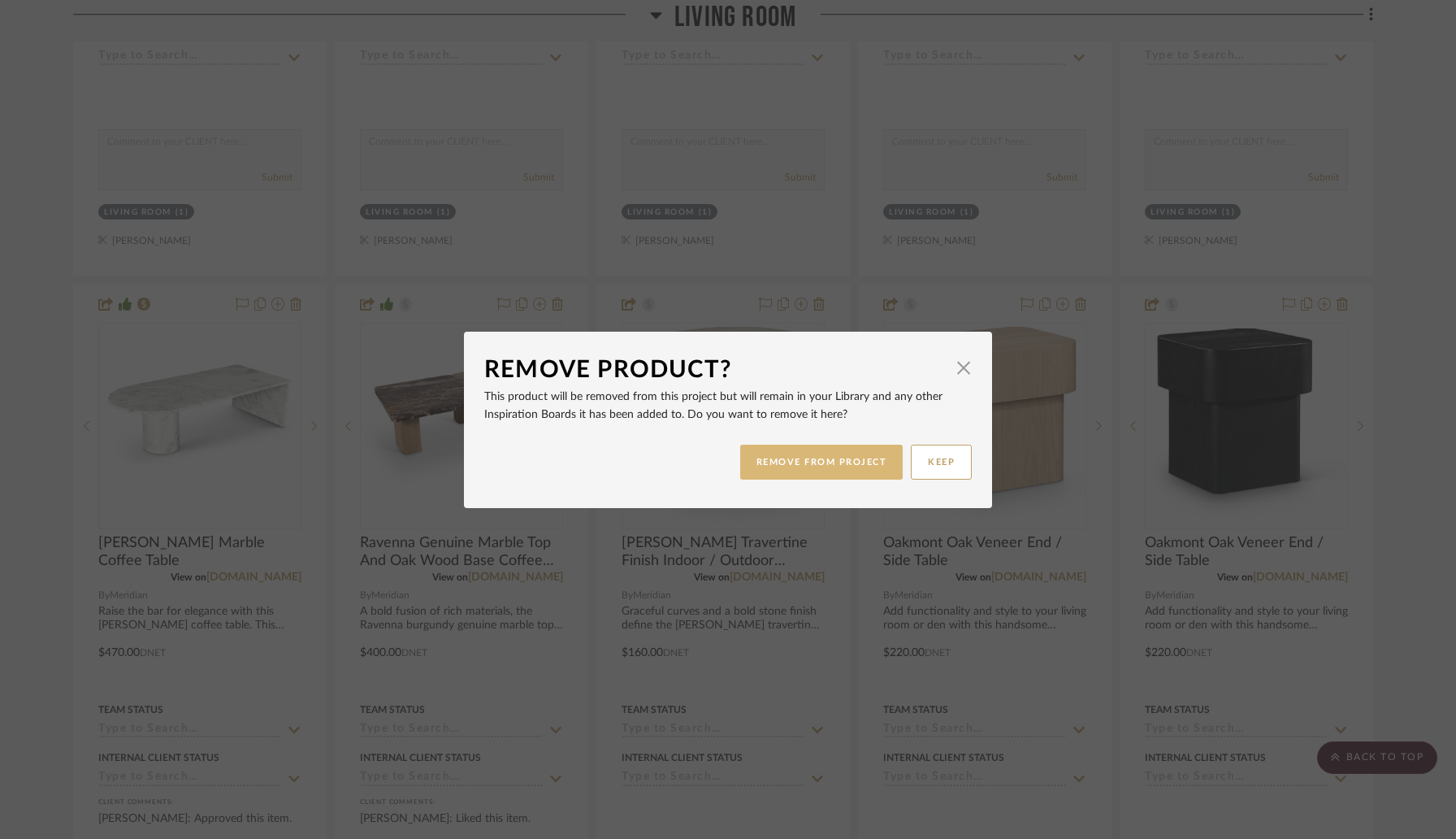
click at [864, 456] on button "REMOVE FROM PROJECT" at bounding box center [822, 462] width 163 height 35
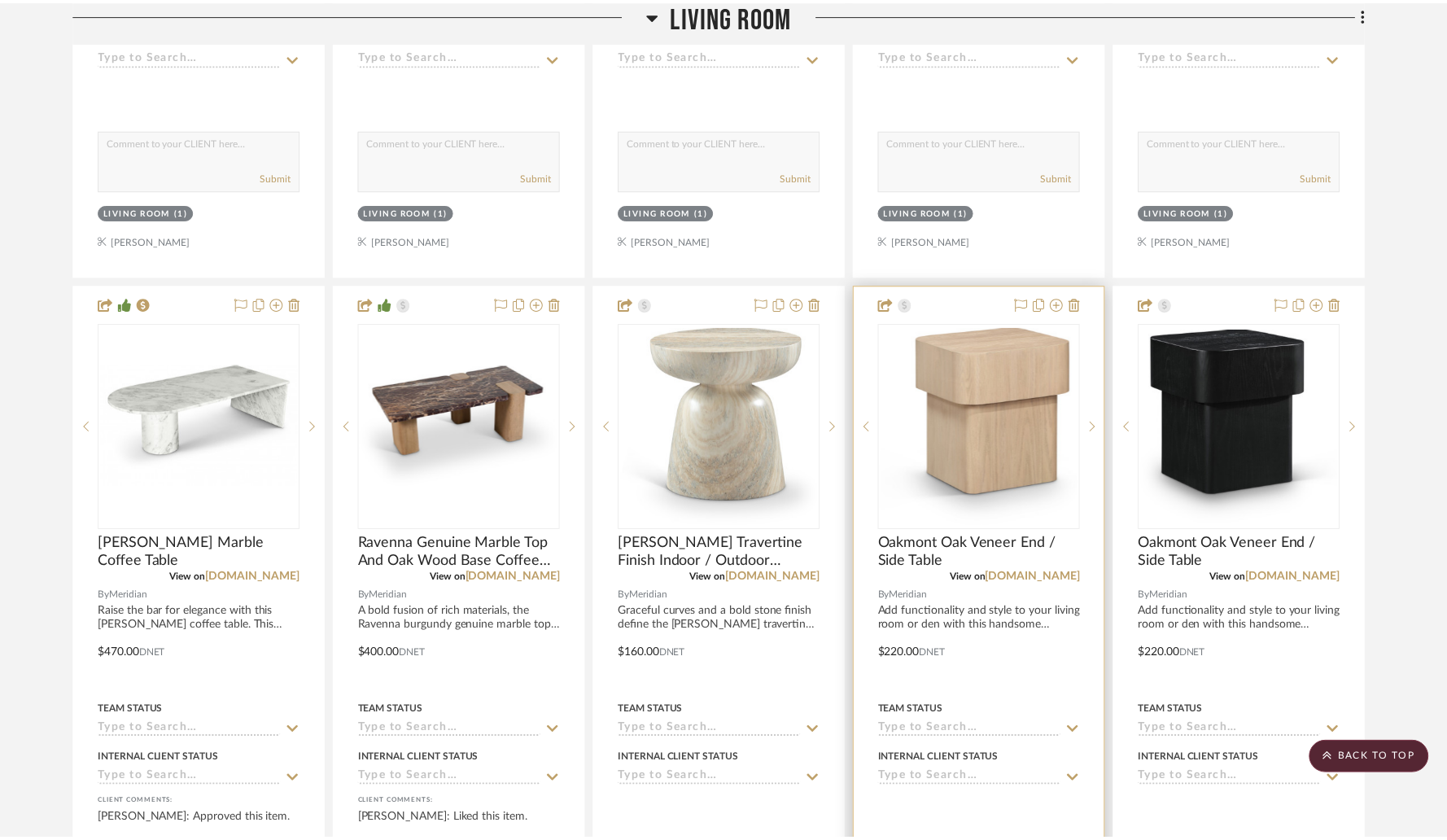
scroll to position [5549, 0]
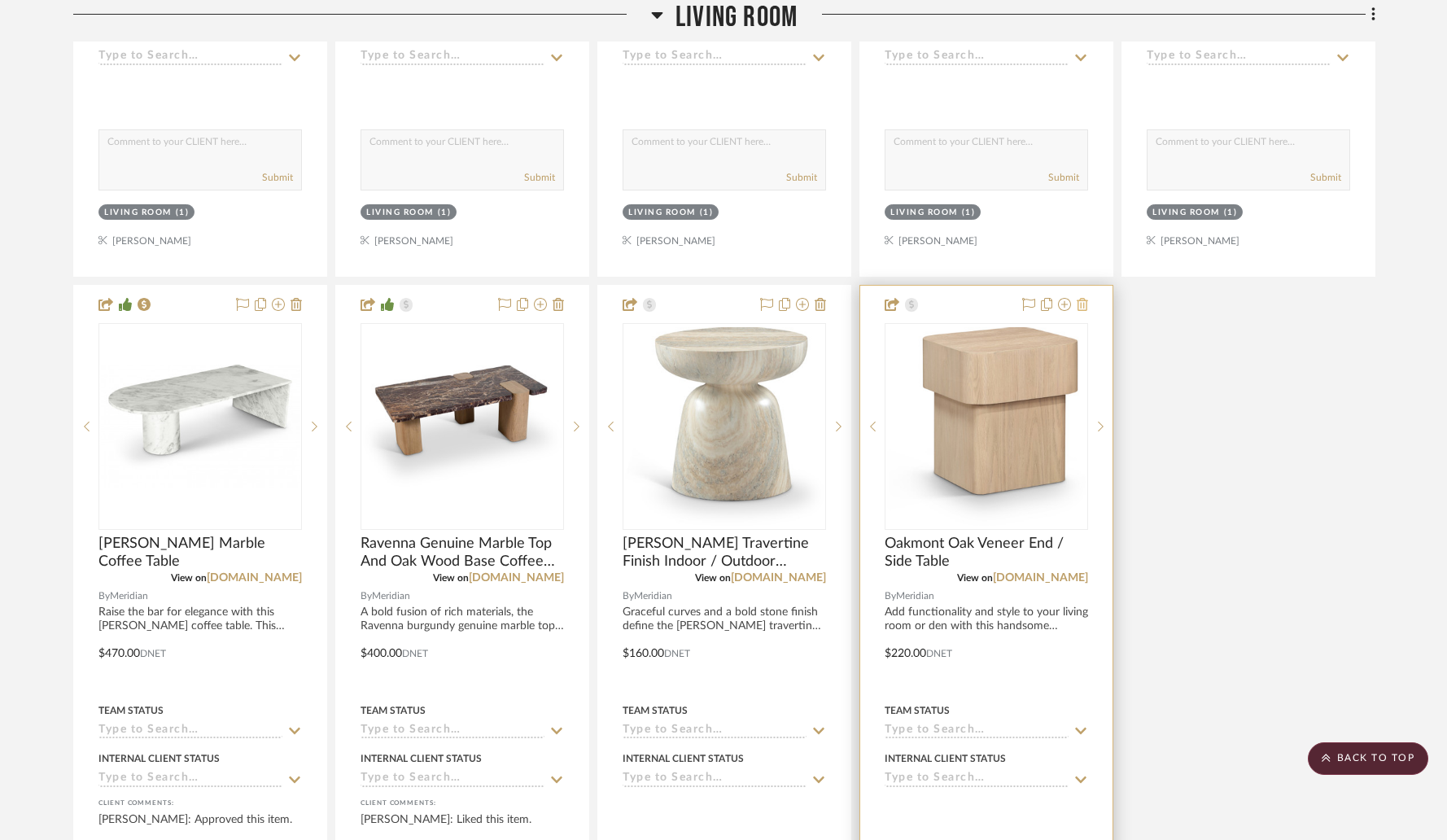
click at [1086, 301] on icon at bounding box center [1082, 305] width 11 height 13
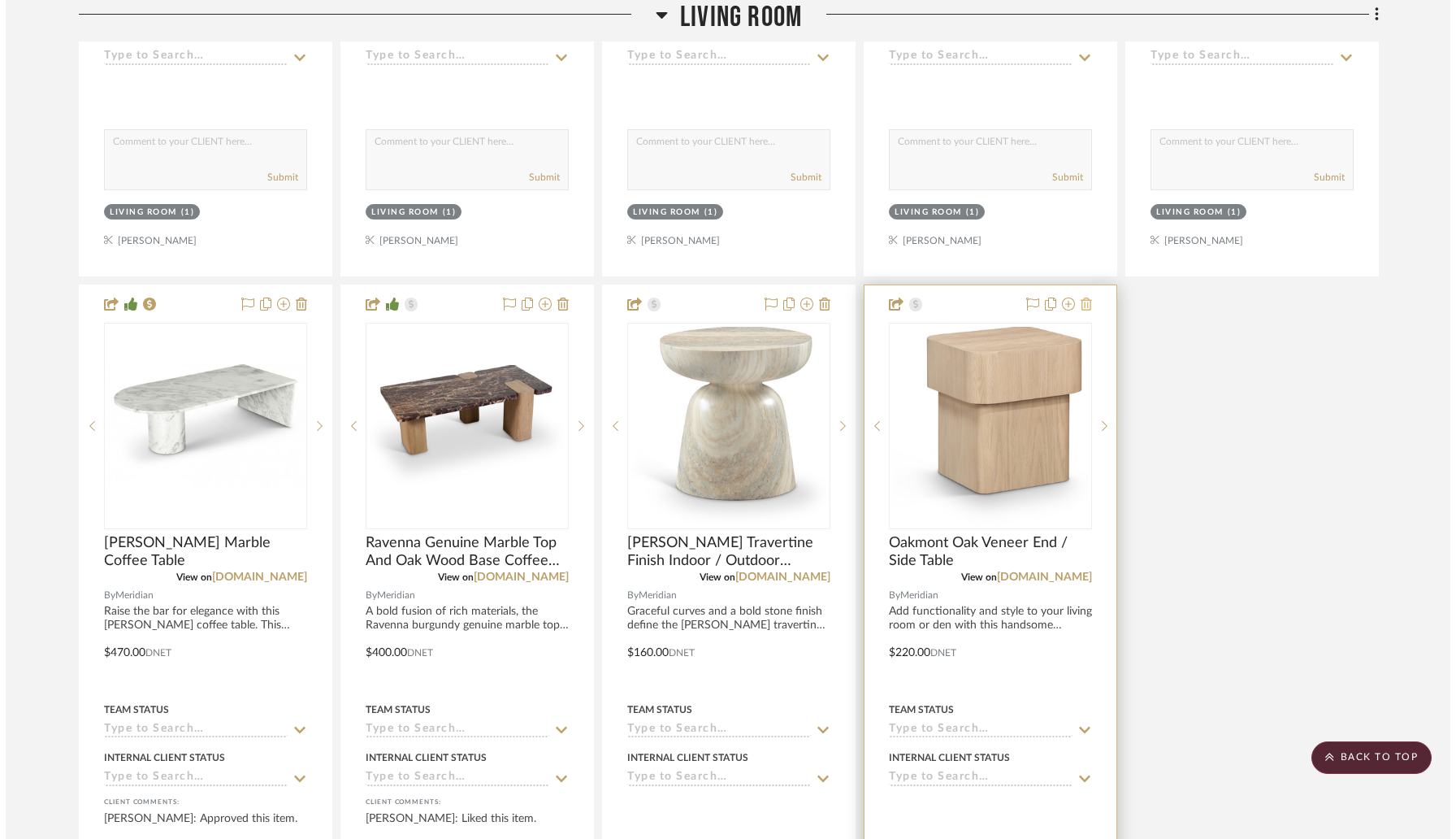
scroll to position [0, 0]
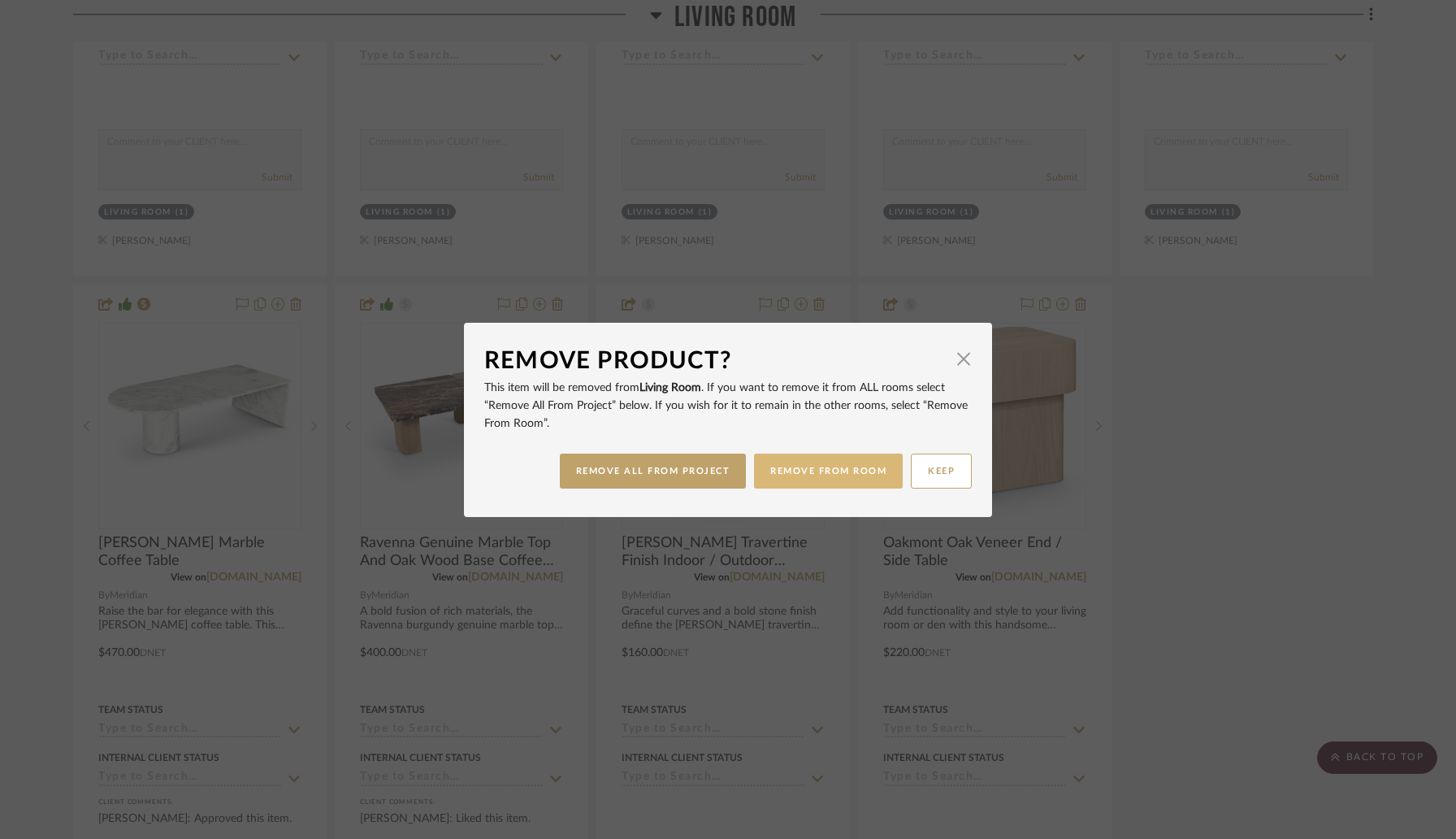
click at [856, 472] on button "REMOVE FROM ROOM" at bounding box center [828, 470] width 149 height 35
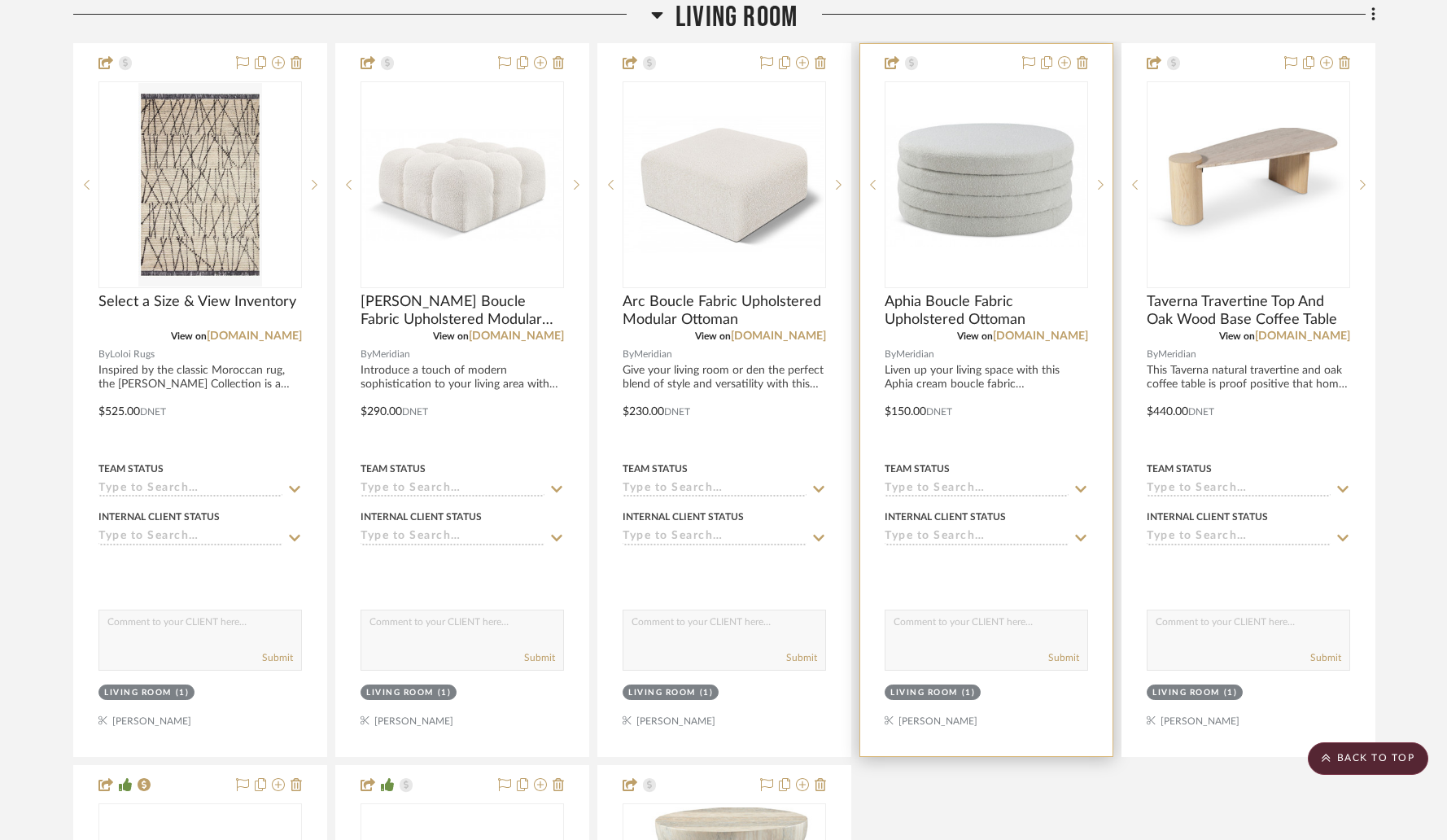
scroll to position [4896, 0]
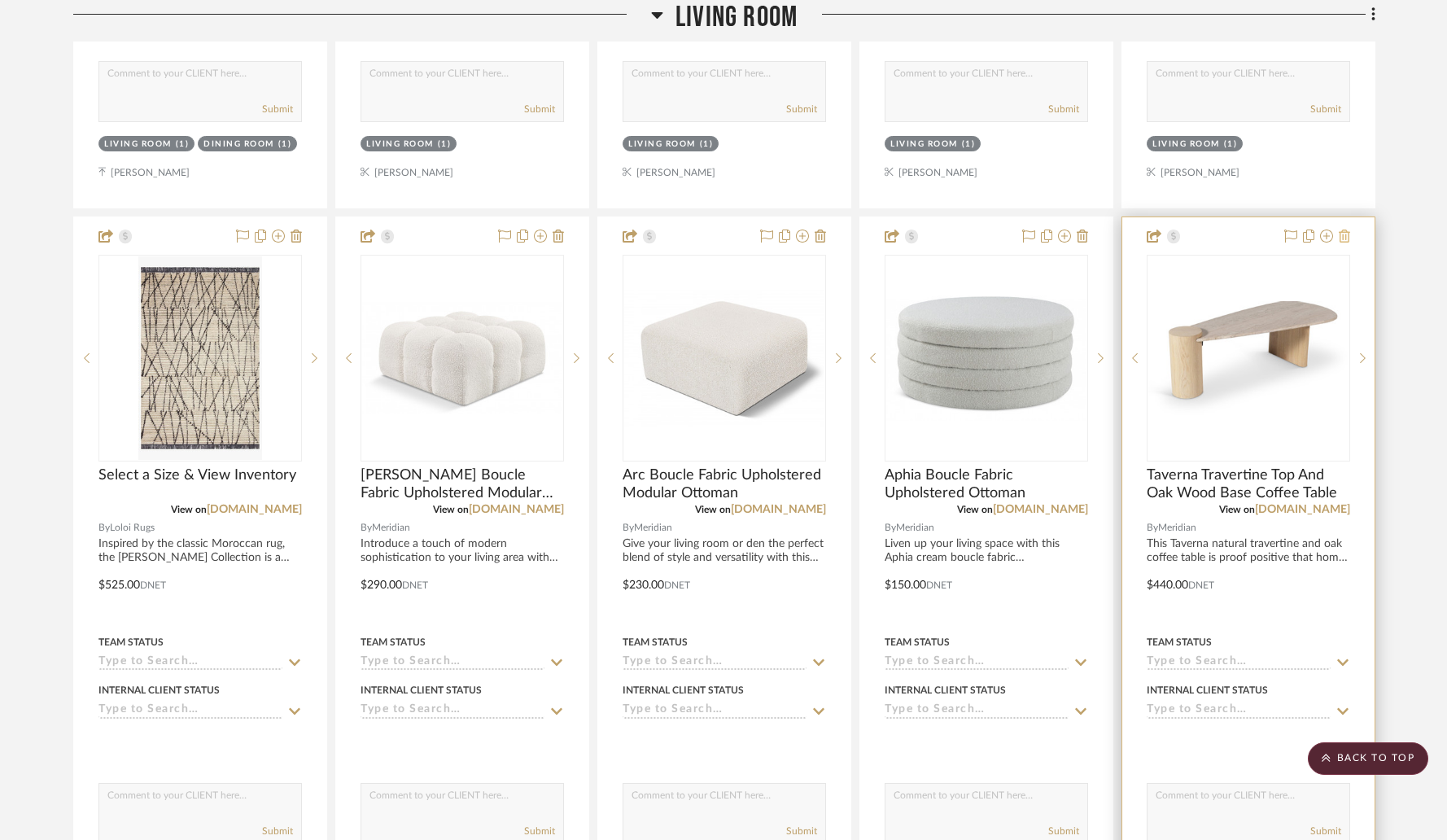
click at [1347, 234] on icon at bounding box center [1344, 236] width 11 height 13
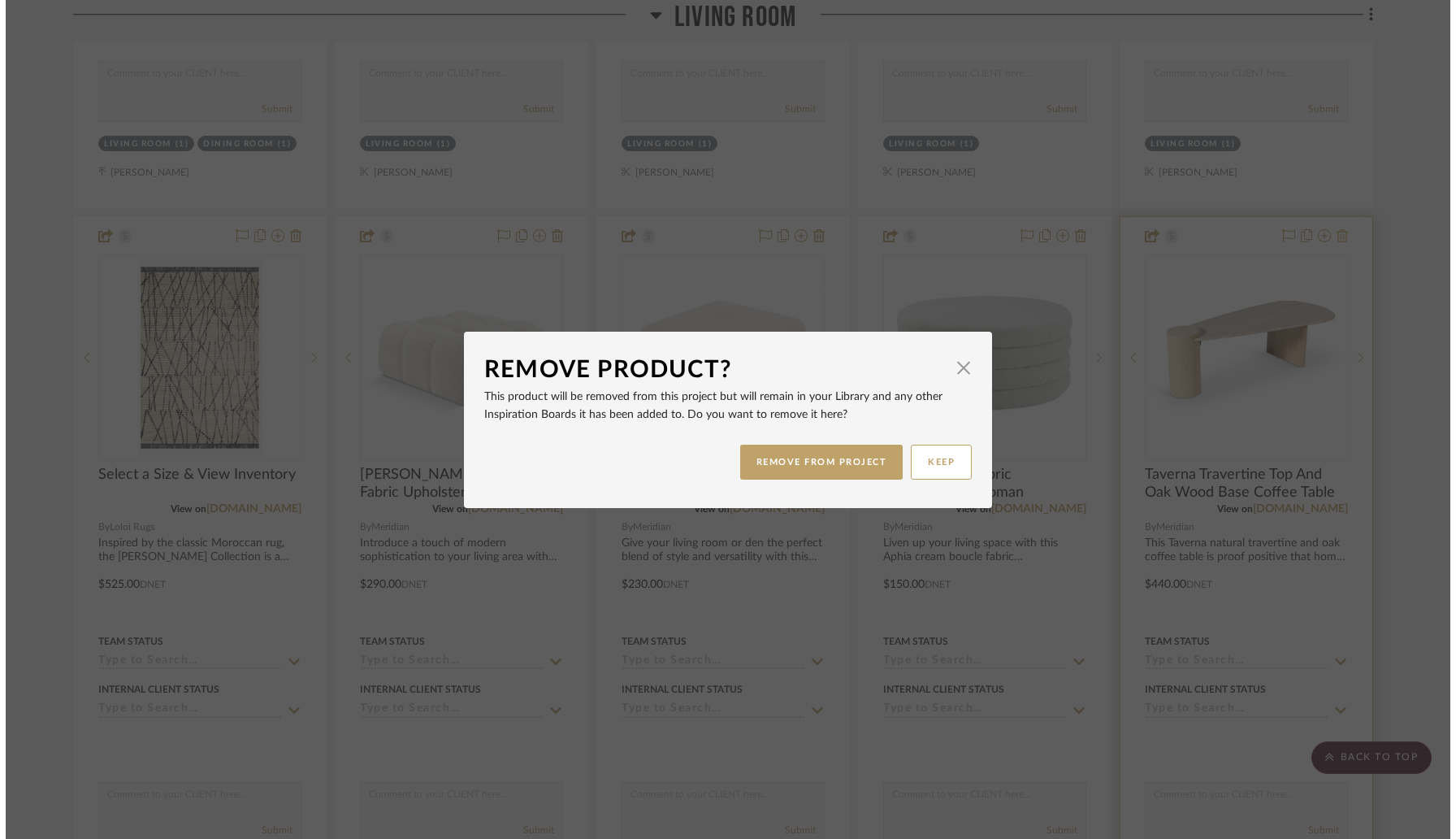
scroll to position [0, 0]
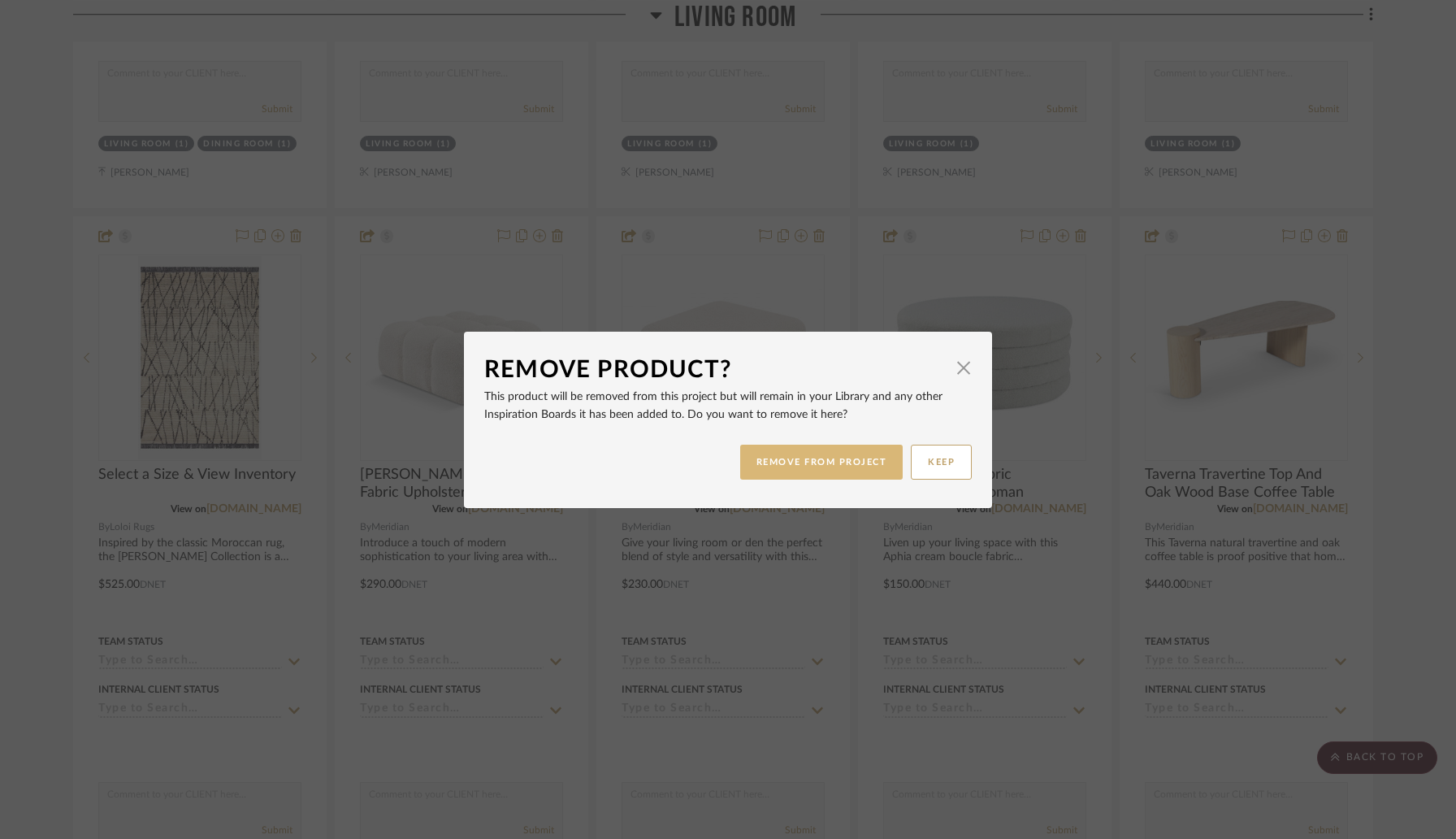
click at [856, 463] on button "REMOVE FROM PROJECT" at bounding box center [822, 462] width 163 height 35
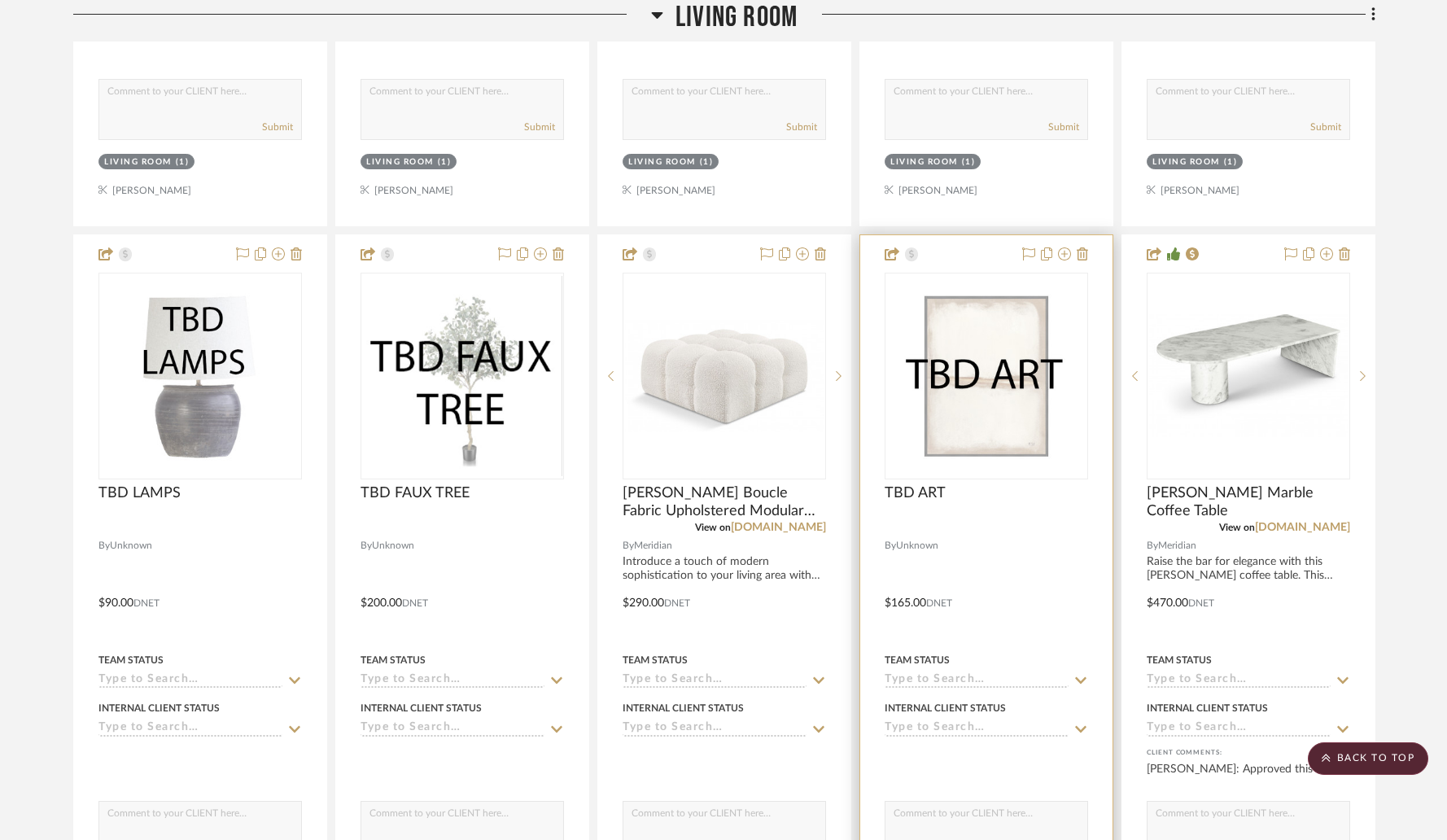
scroll to position [4153, 0]
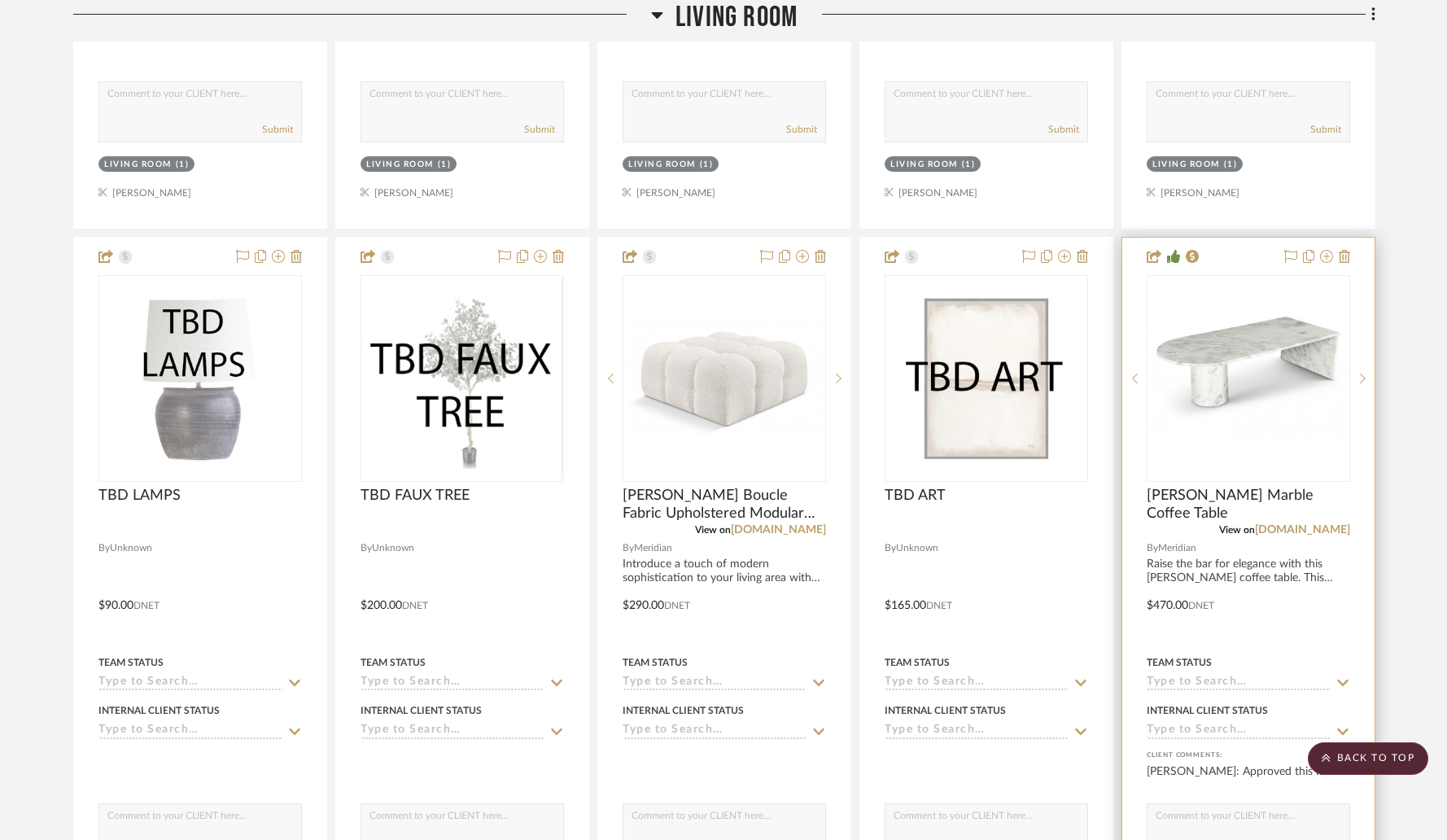
click at [1231, 262] on div at bounding box center [1249, 593] width 253 height 712
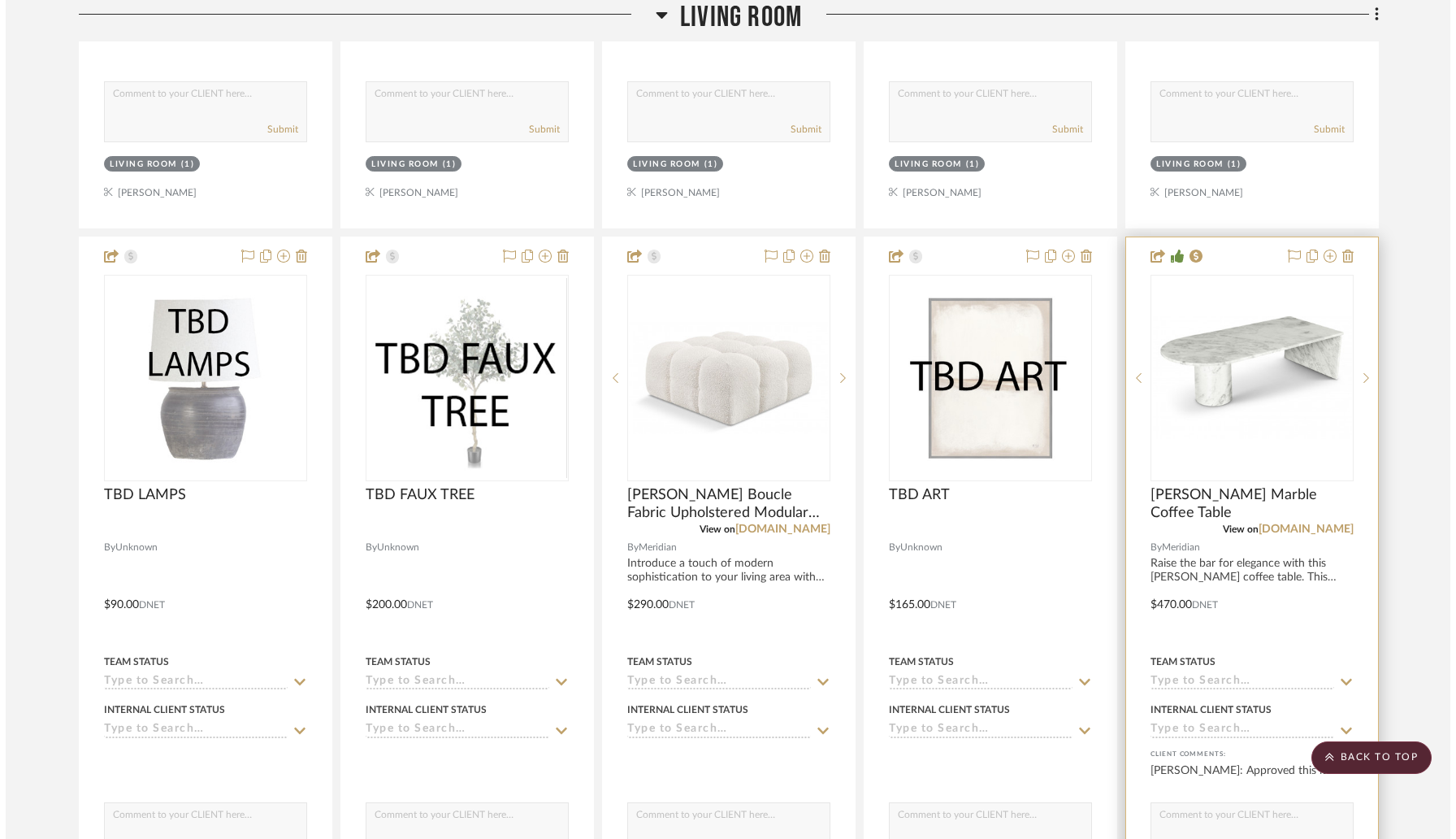
scroll to position [0, 0]
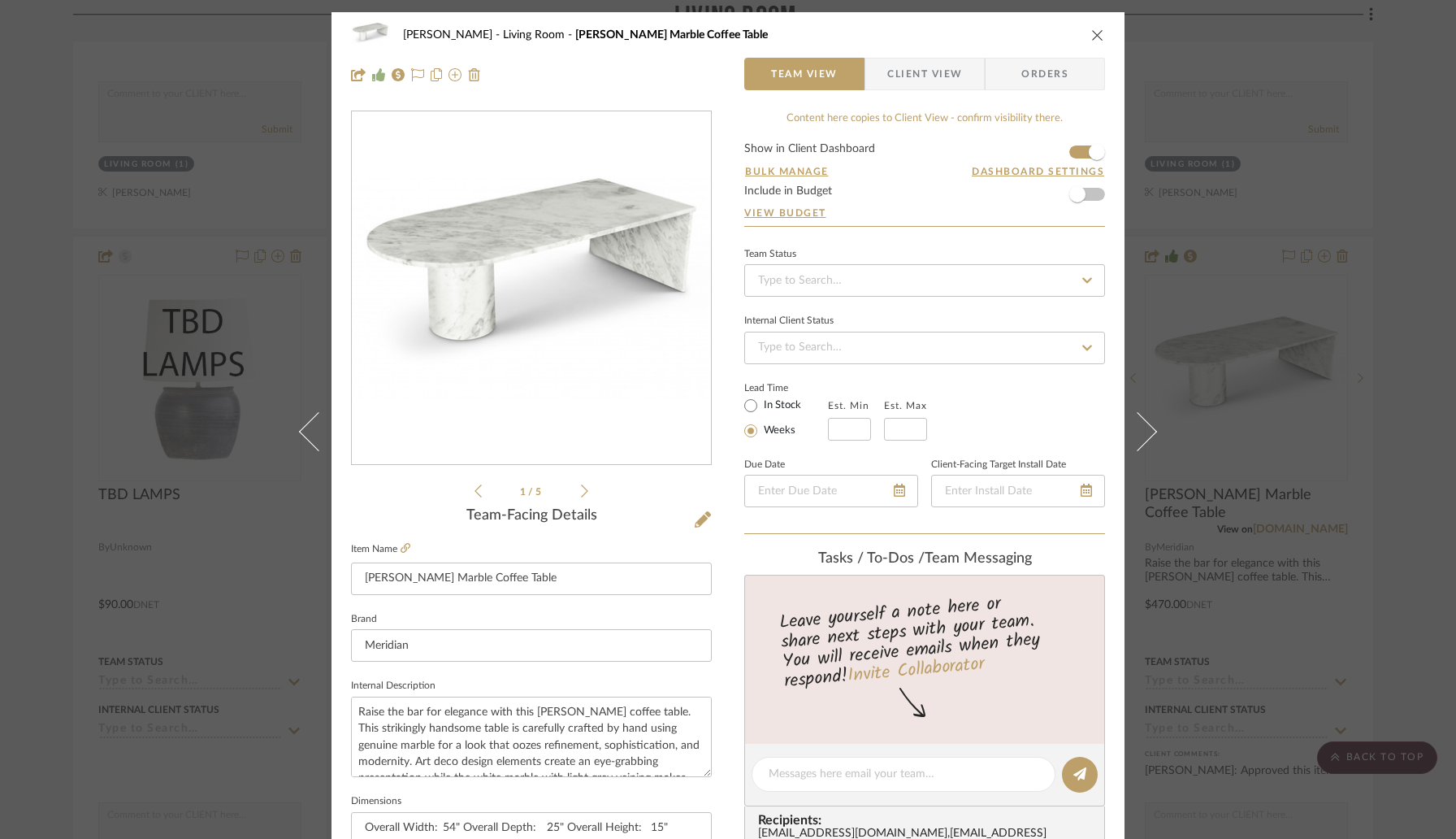
click at [1091, 35] on icon "close" at bounding box center [1098, 35] width 13 height 13
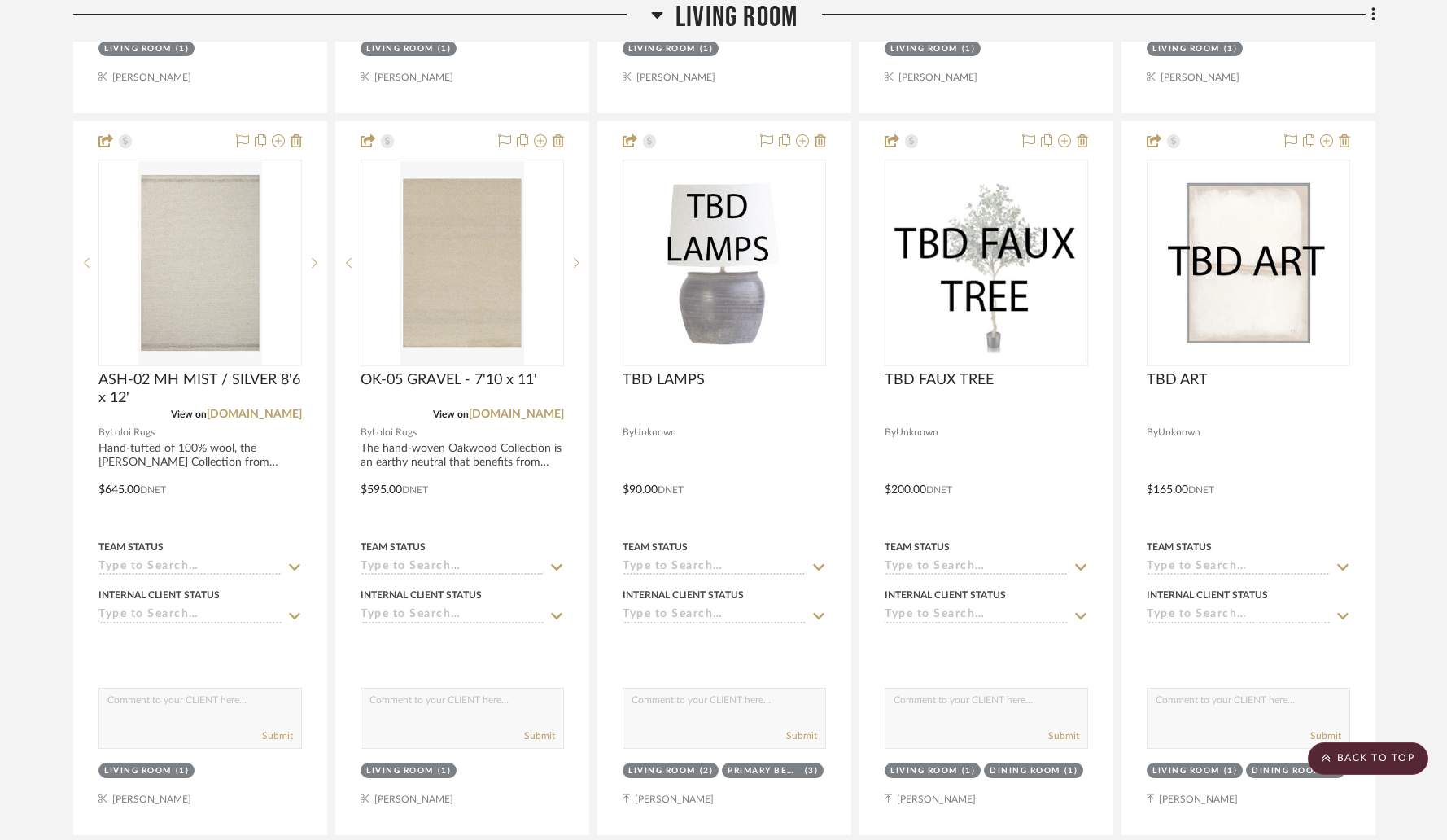
scroll to position [4908, 0]
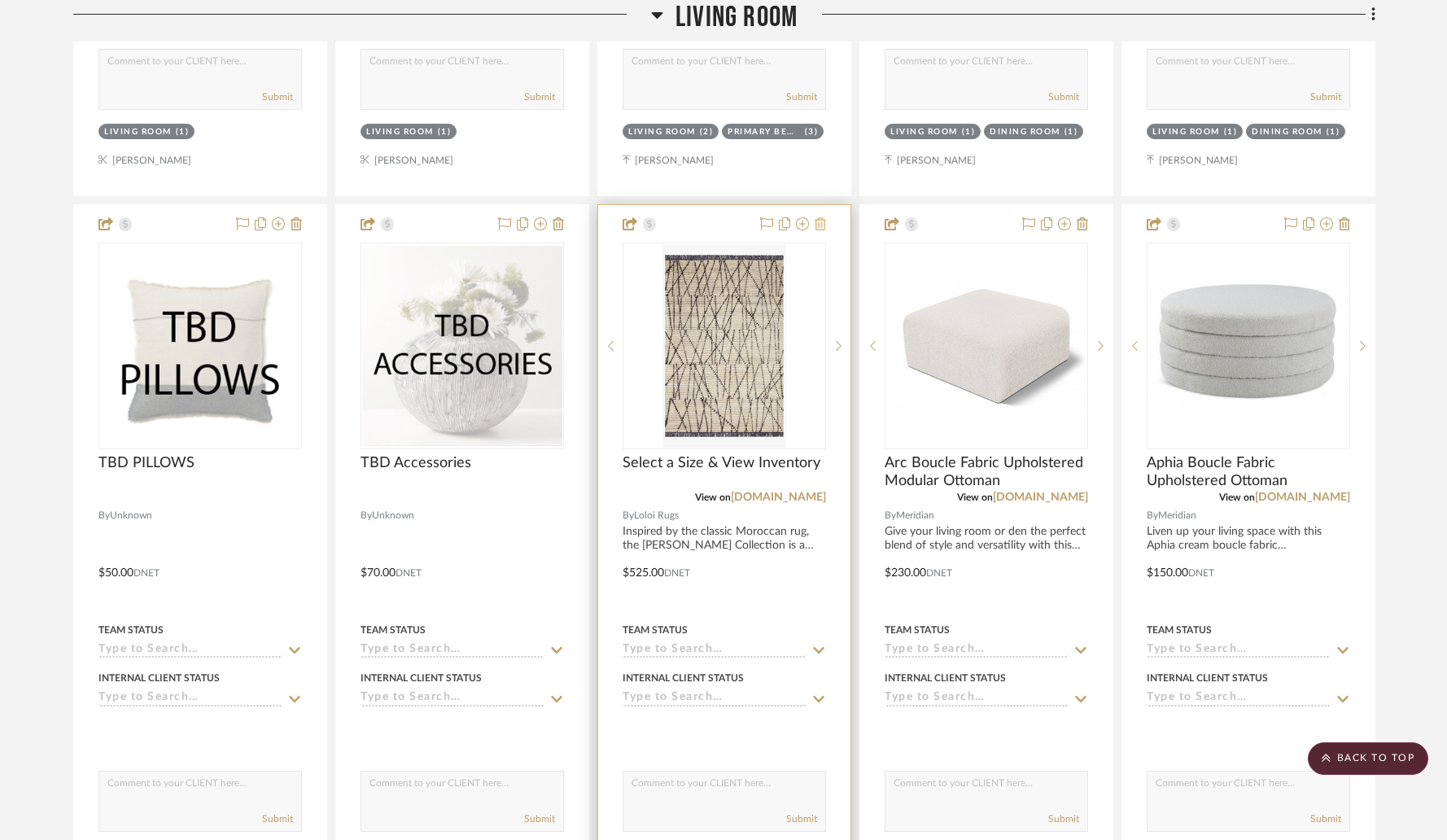
click at [818, 222] on icon at bounding box center [820, 224] width 11 height 13
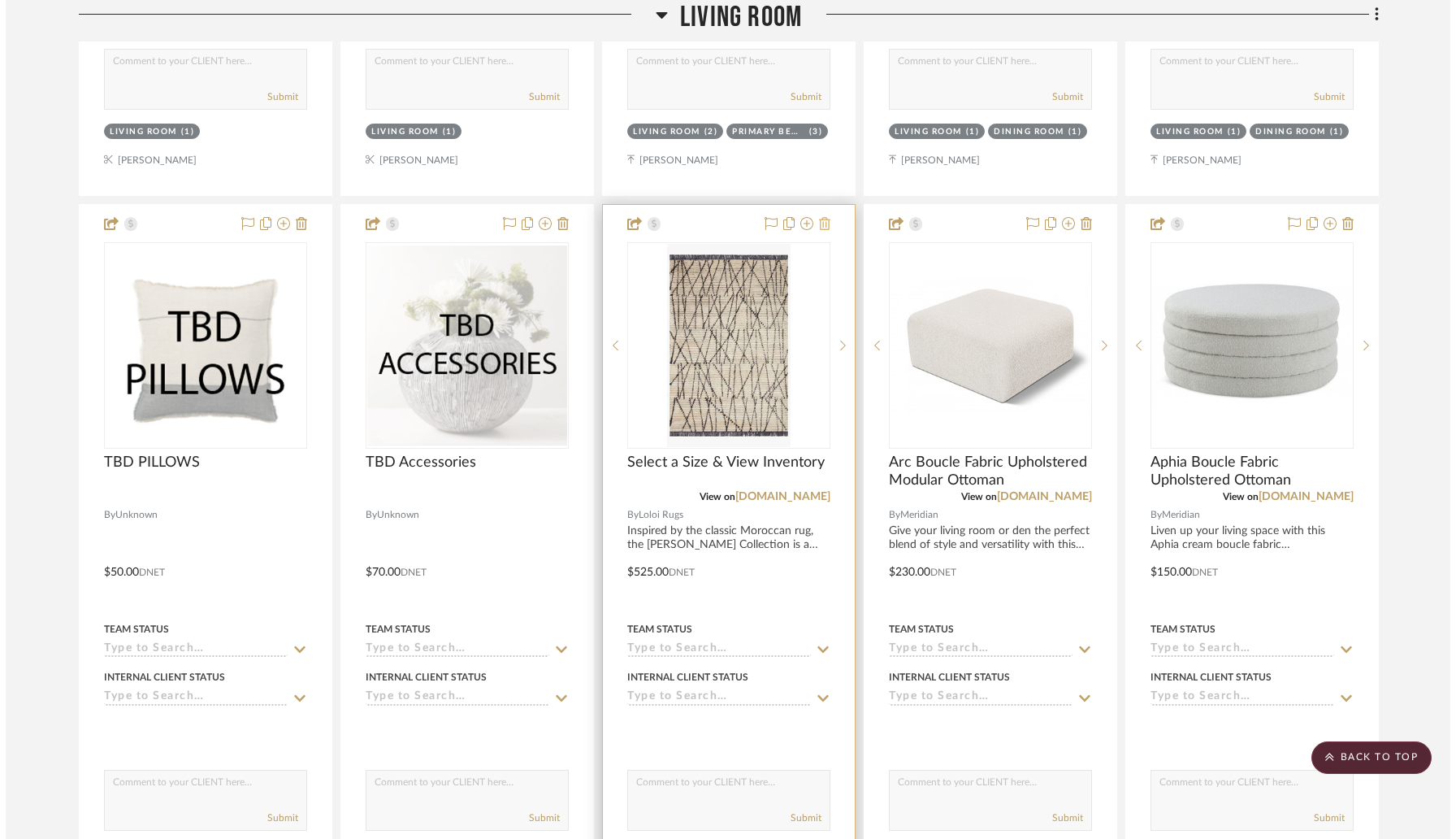
scroll to position [0, 0]
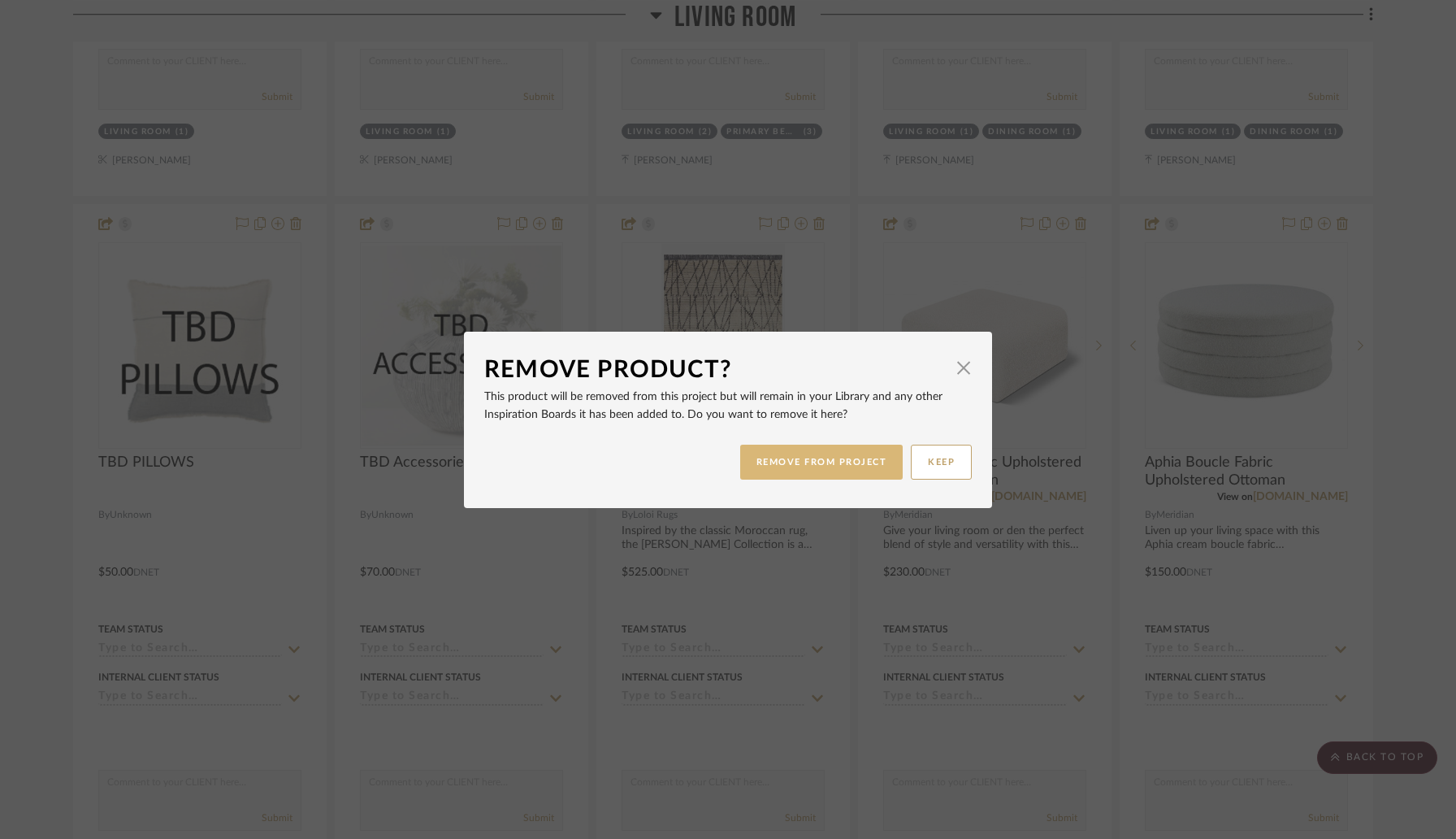
click at [807, 465] on button "REMOVE FROM PROJECT" at bounding box center [822, 462] width 163 height 35
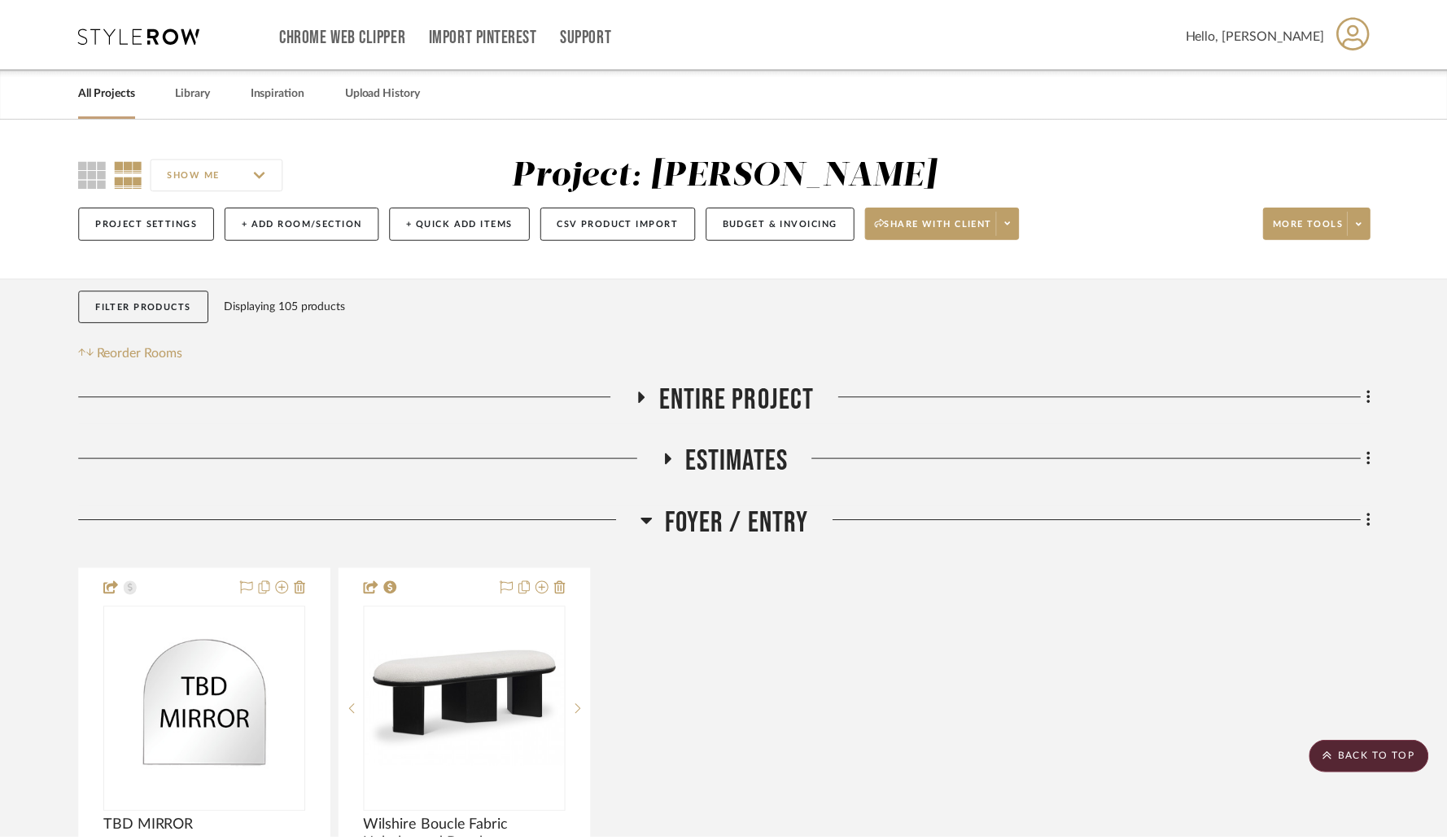
scroll to position [4908, 0]
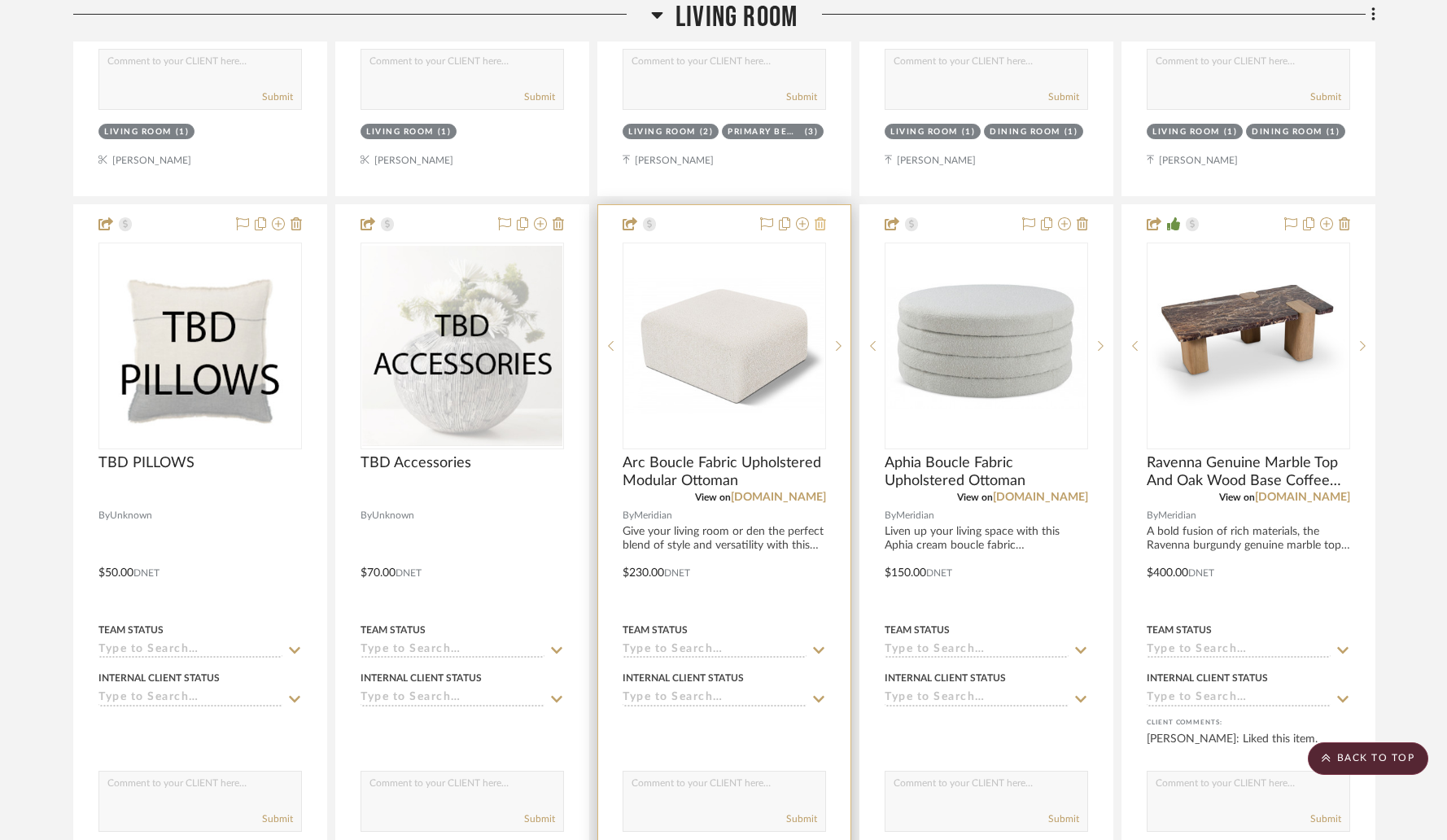
click at [818, 220] on icon at bounding box center [820, 224] width 11 height 13
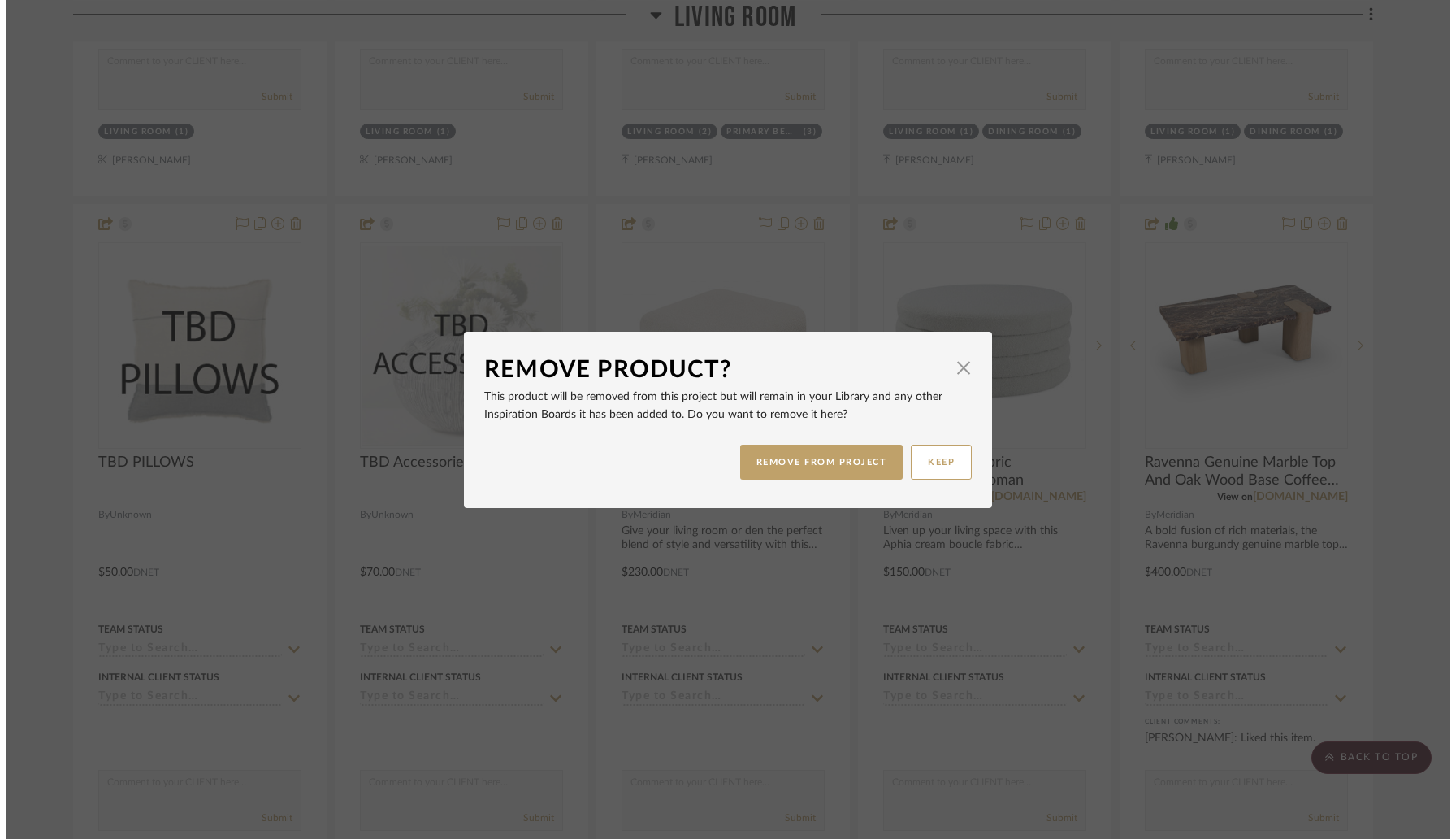
scroll to position [0, 0]
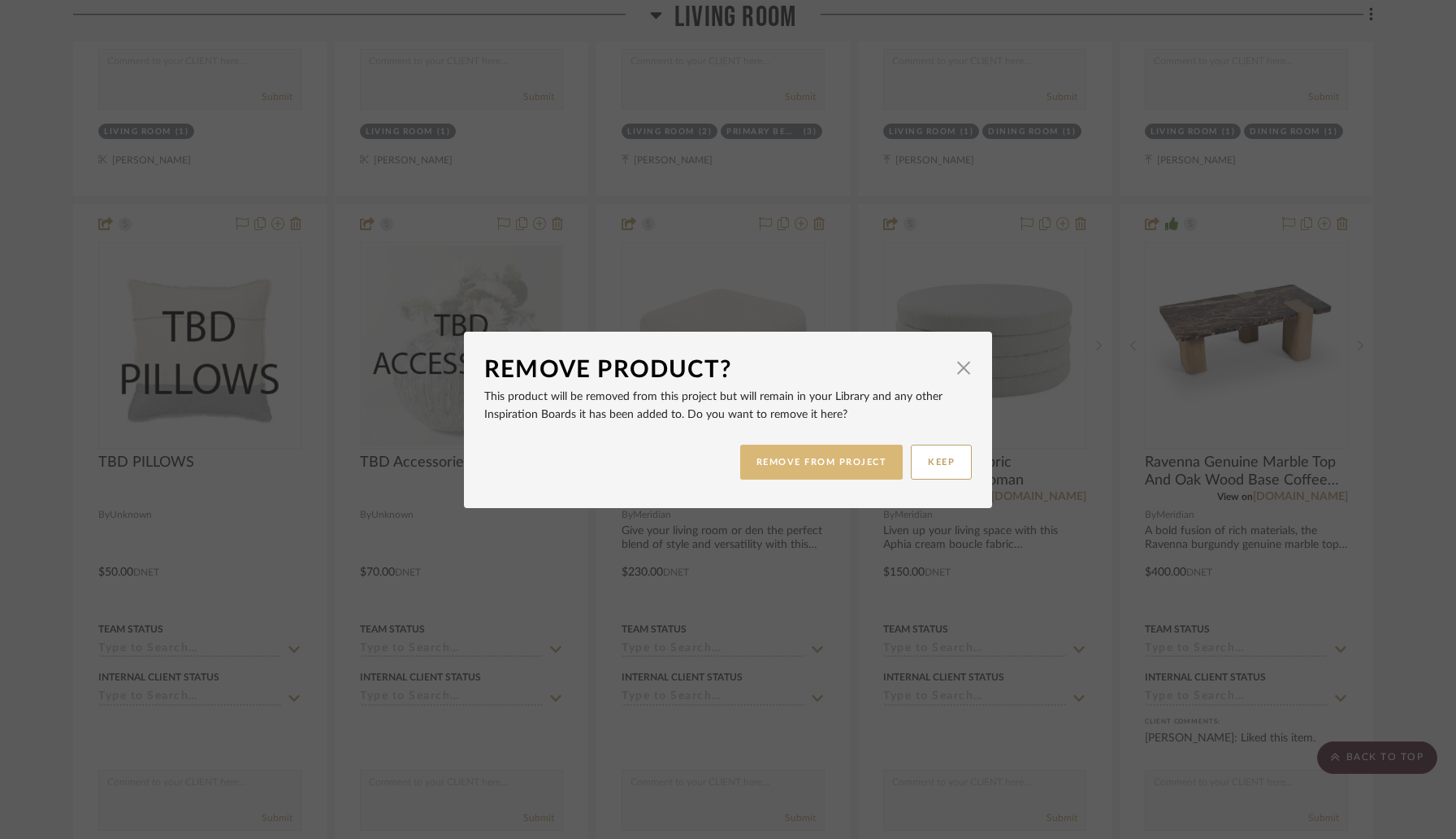
click at [821, 464] on button "REMOVE FROM PROJECT" at bounding box center [822, 462] width 163 height 35
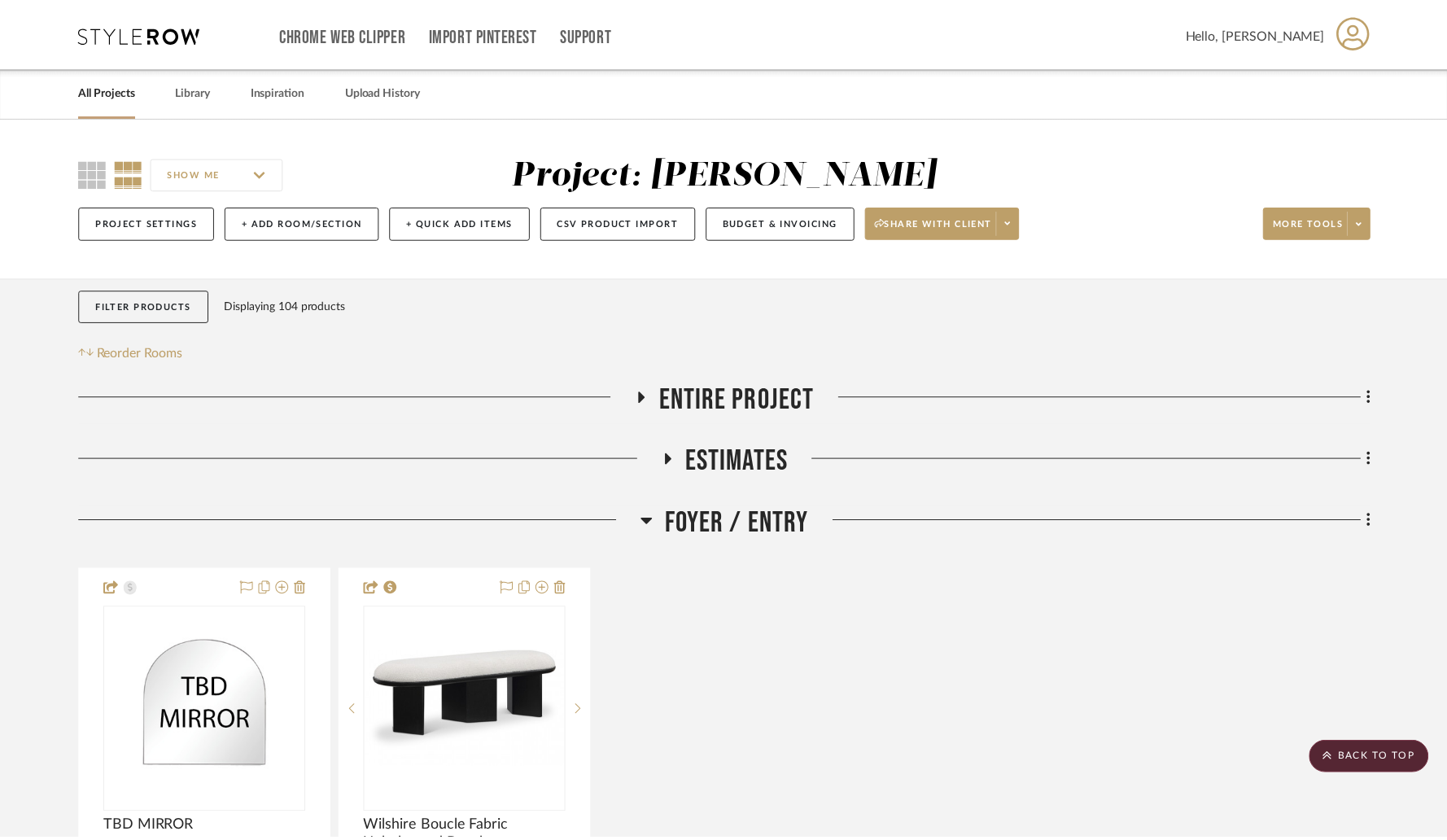
scroll to position [4908, 0]
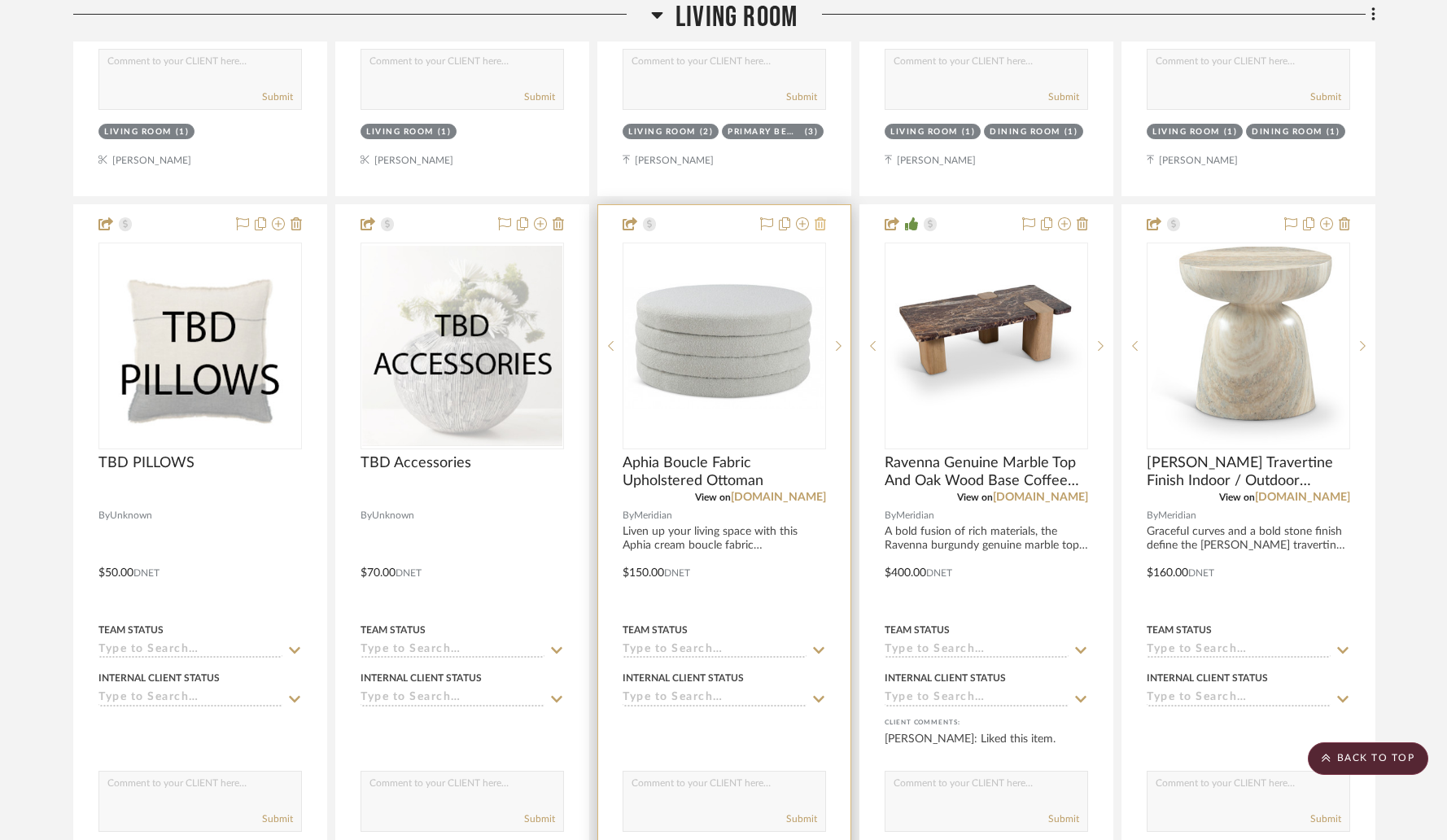
click at [824, 223] on icon at bounding box center [820, 224] width 11 height 13
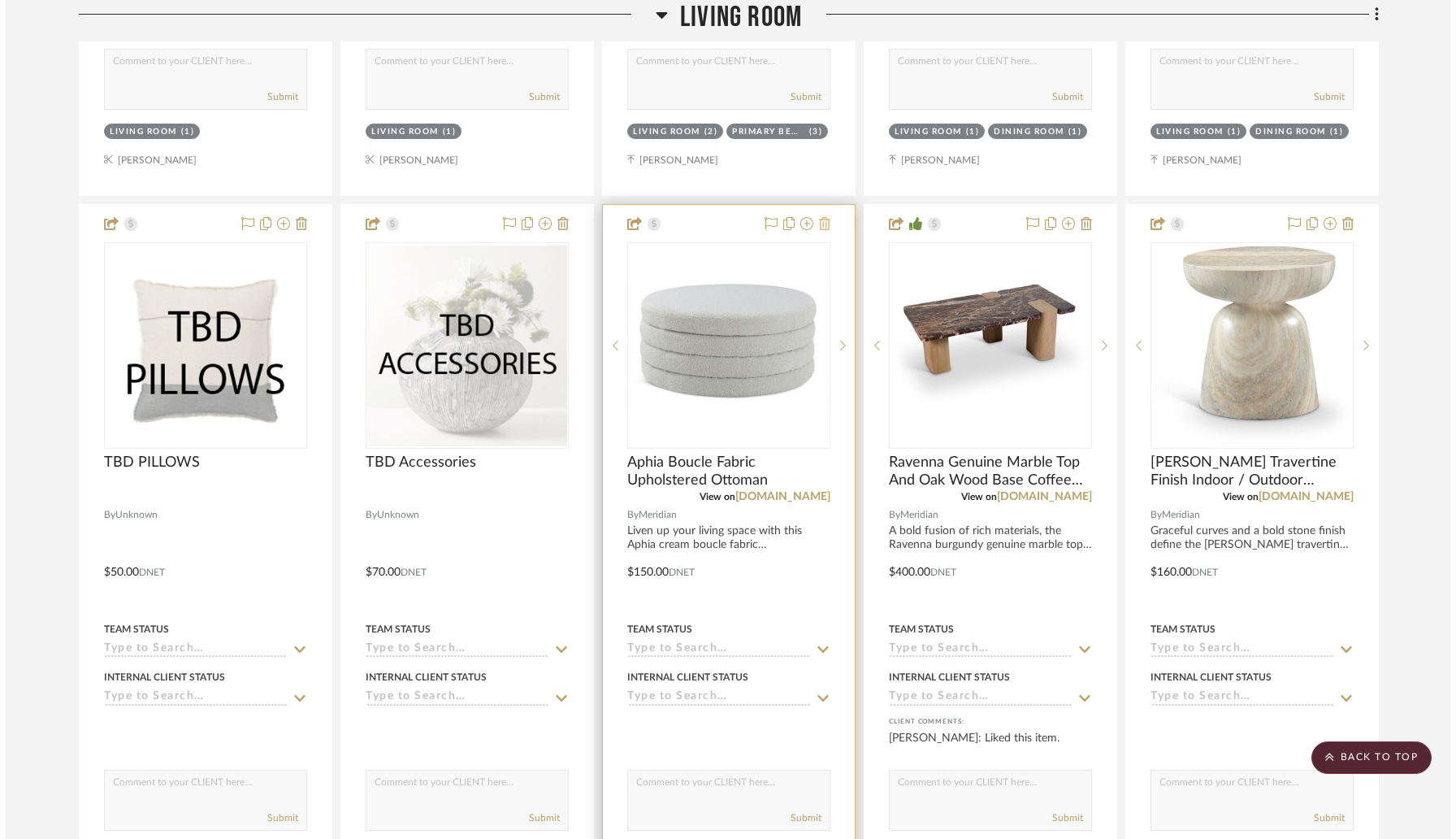
scroll to position [0, 0]
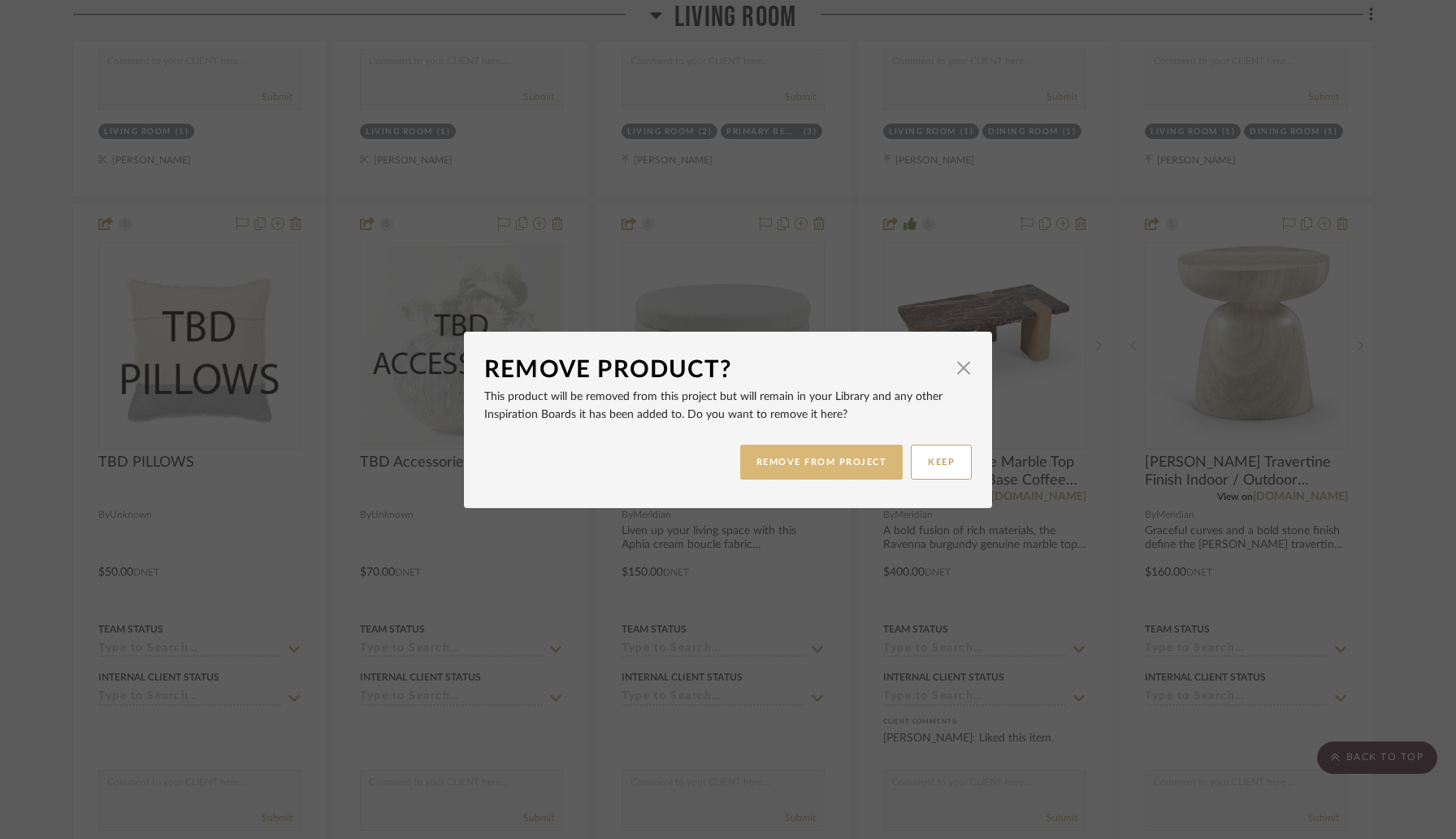
click at [844, 457] on button "REMOVE FROM PROJECT" at bounding box center [822, 462] width 163 height 35
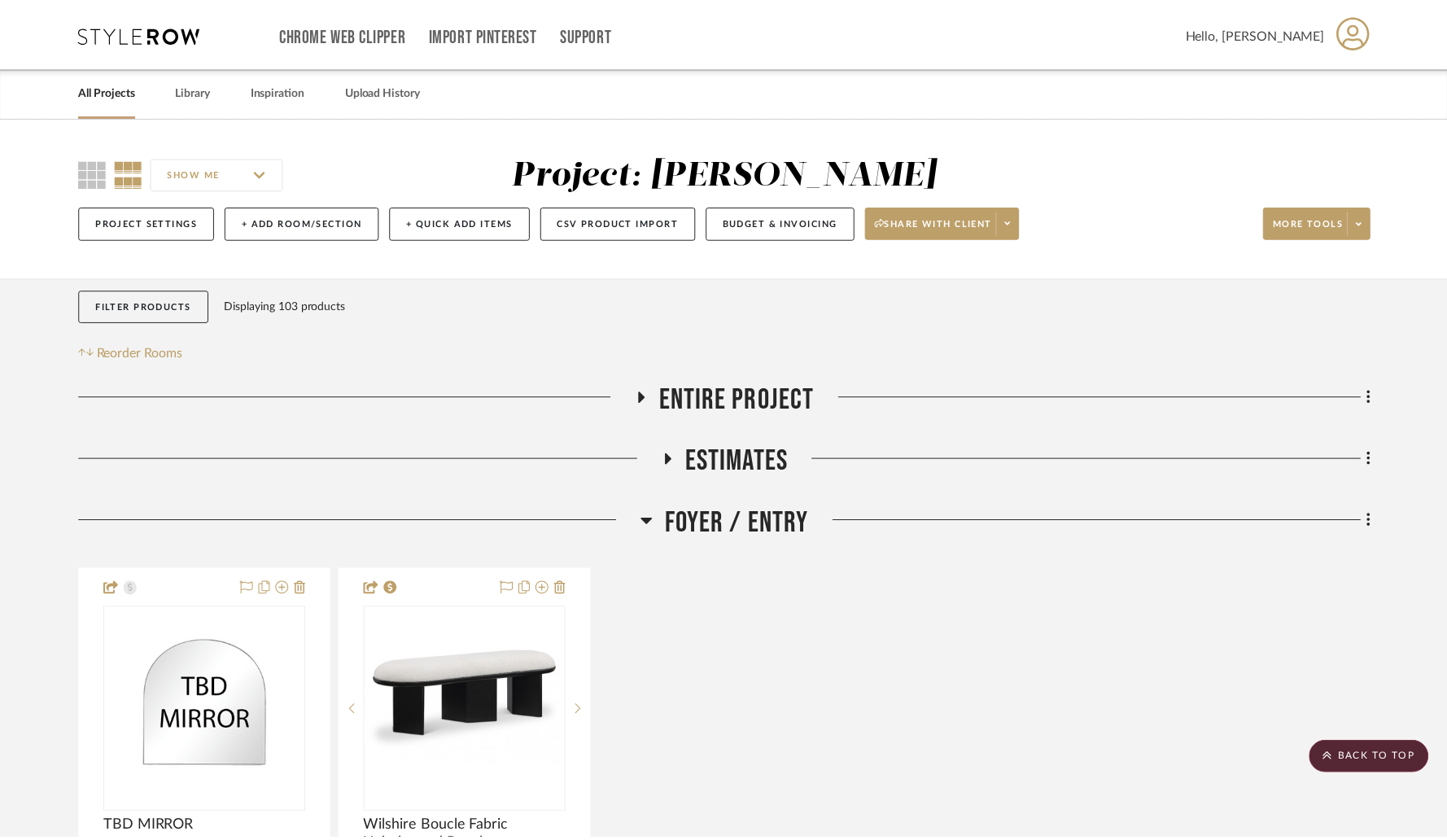
scroll to position [4908, 0]
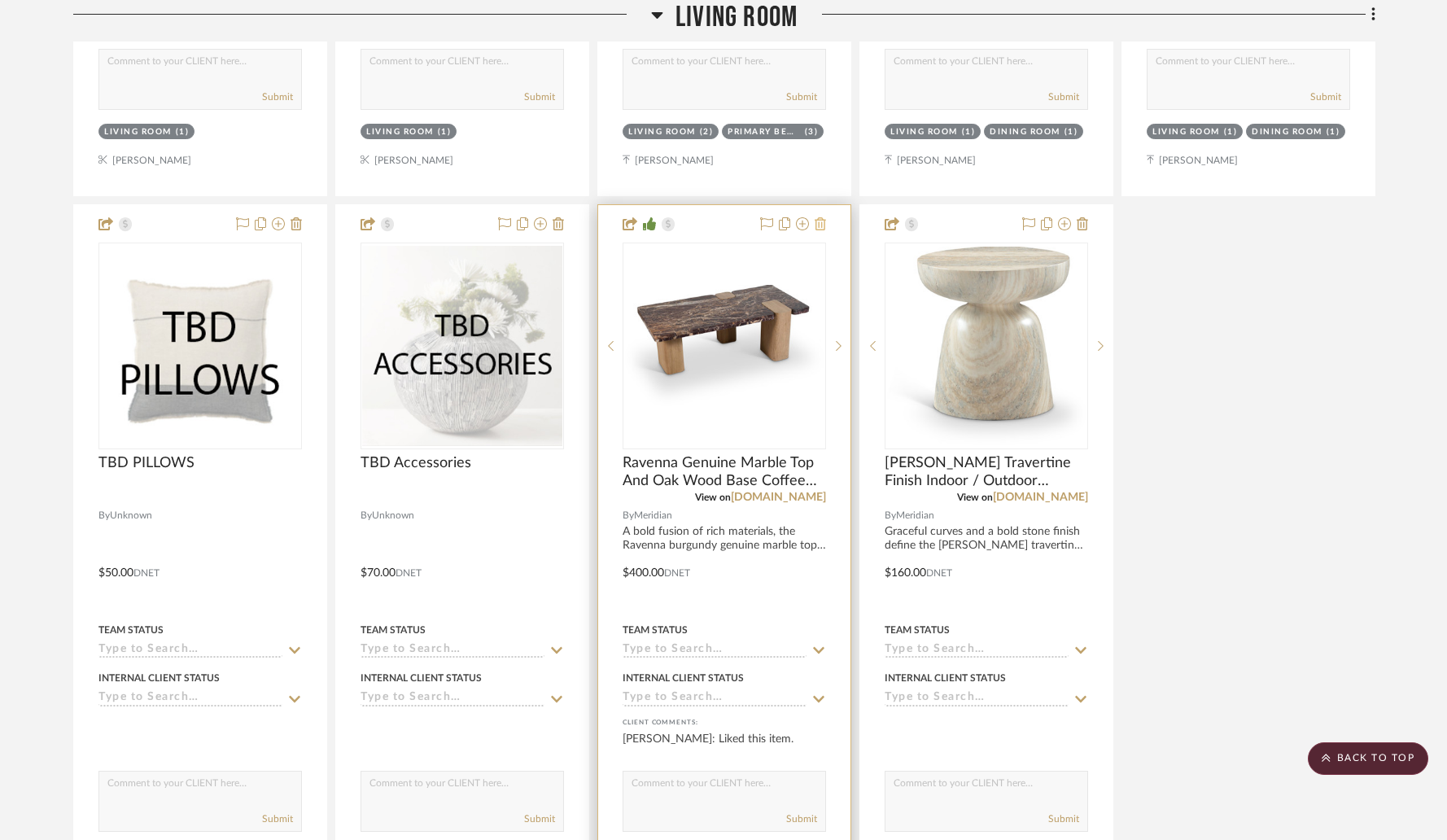
click at [823, 225] on icon at bounding box center [820, 224] width 11 height 13
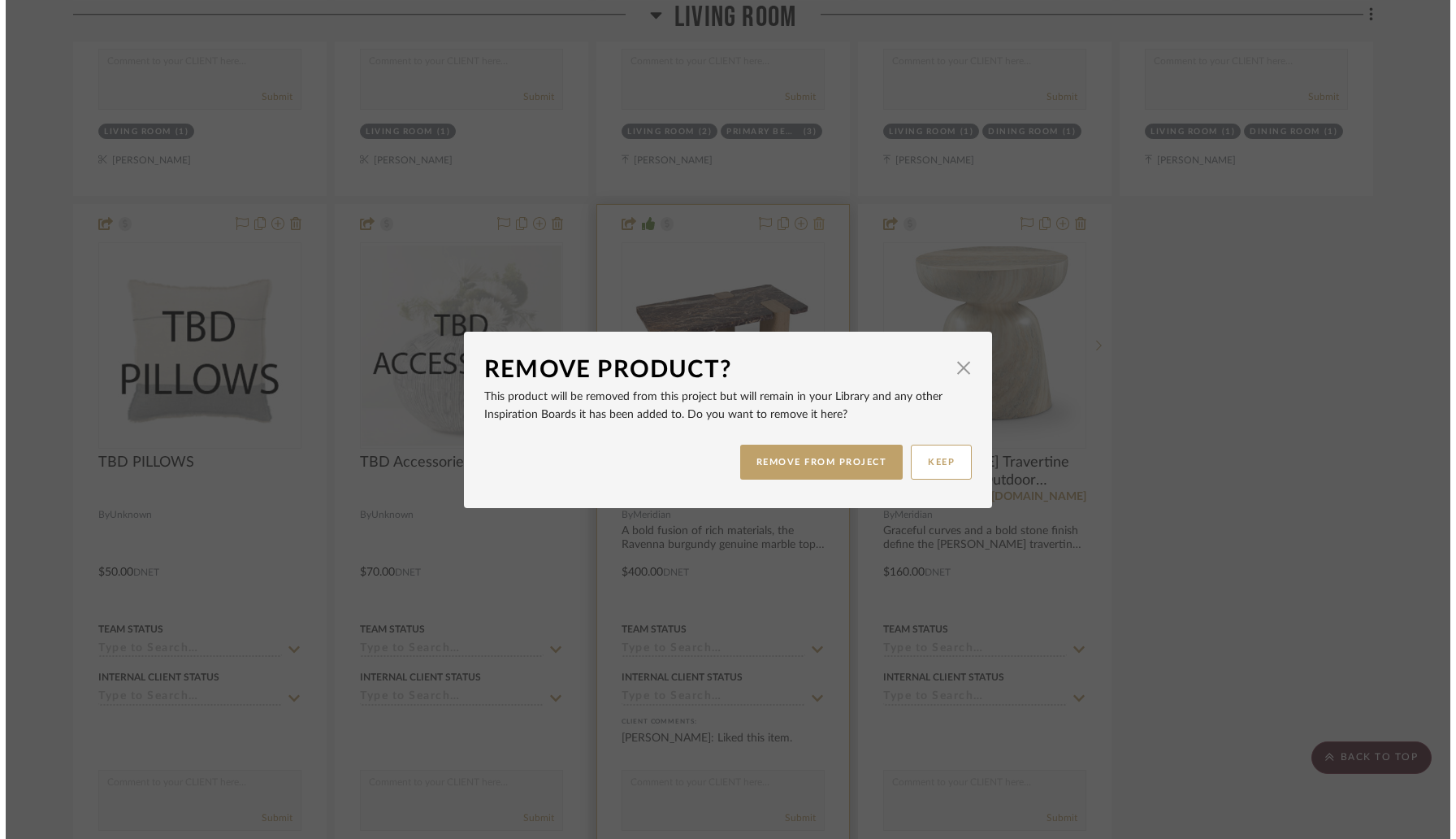
scroll to position [0, 0]
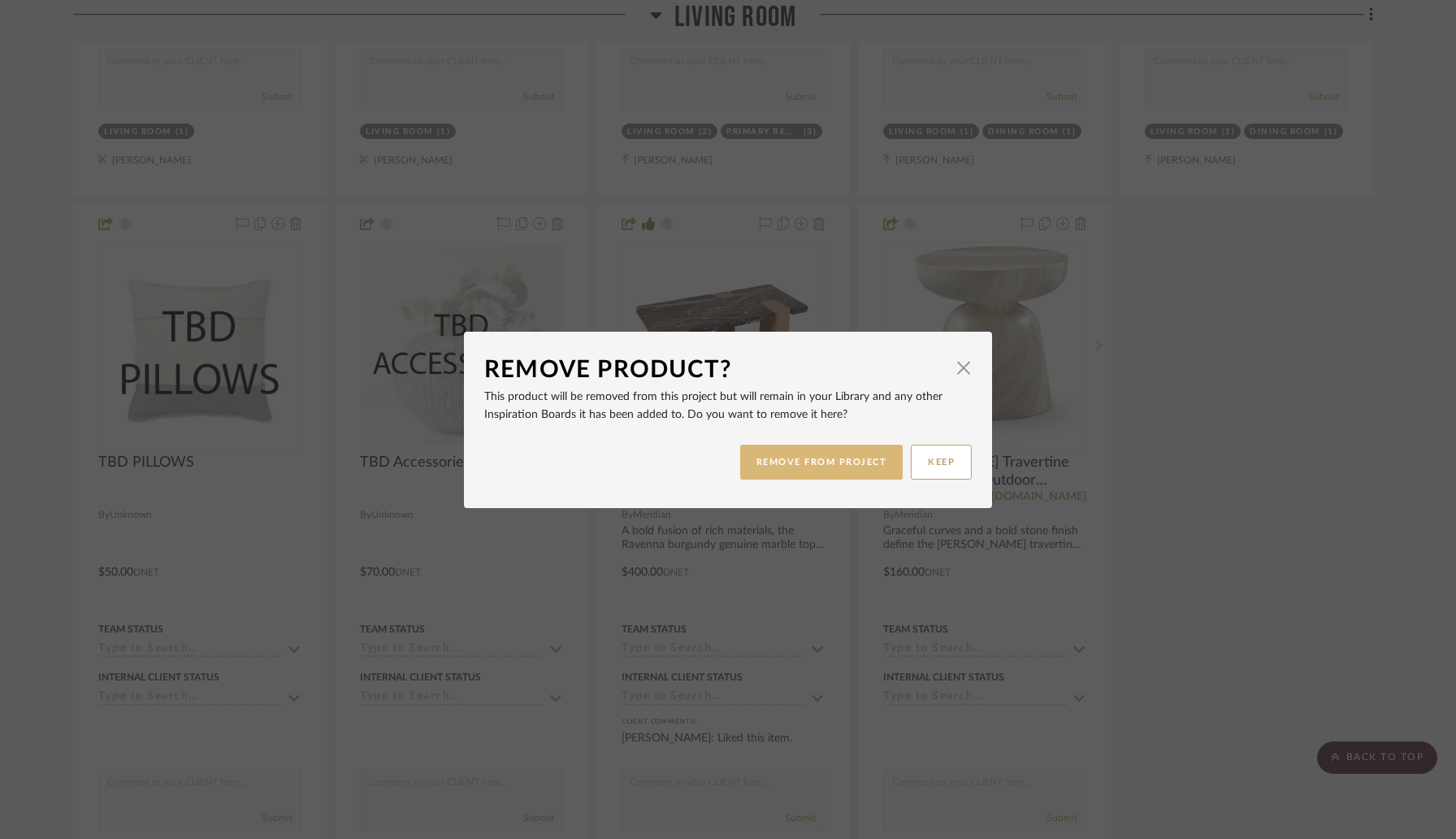
click at [814, 464] on button "REMOVE FROM PROJECT" at bounding box center [822, 462] width 163 height 35
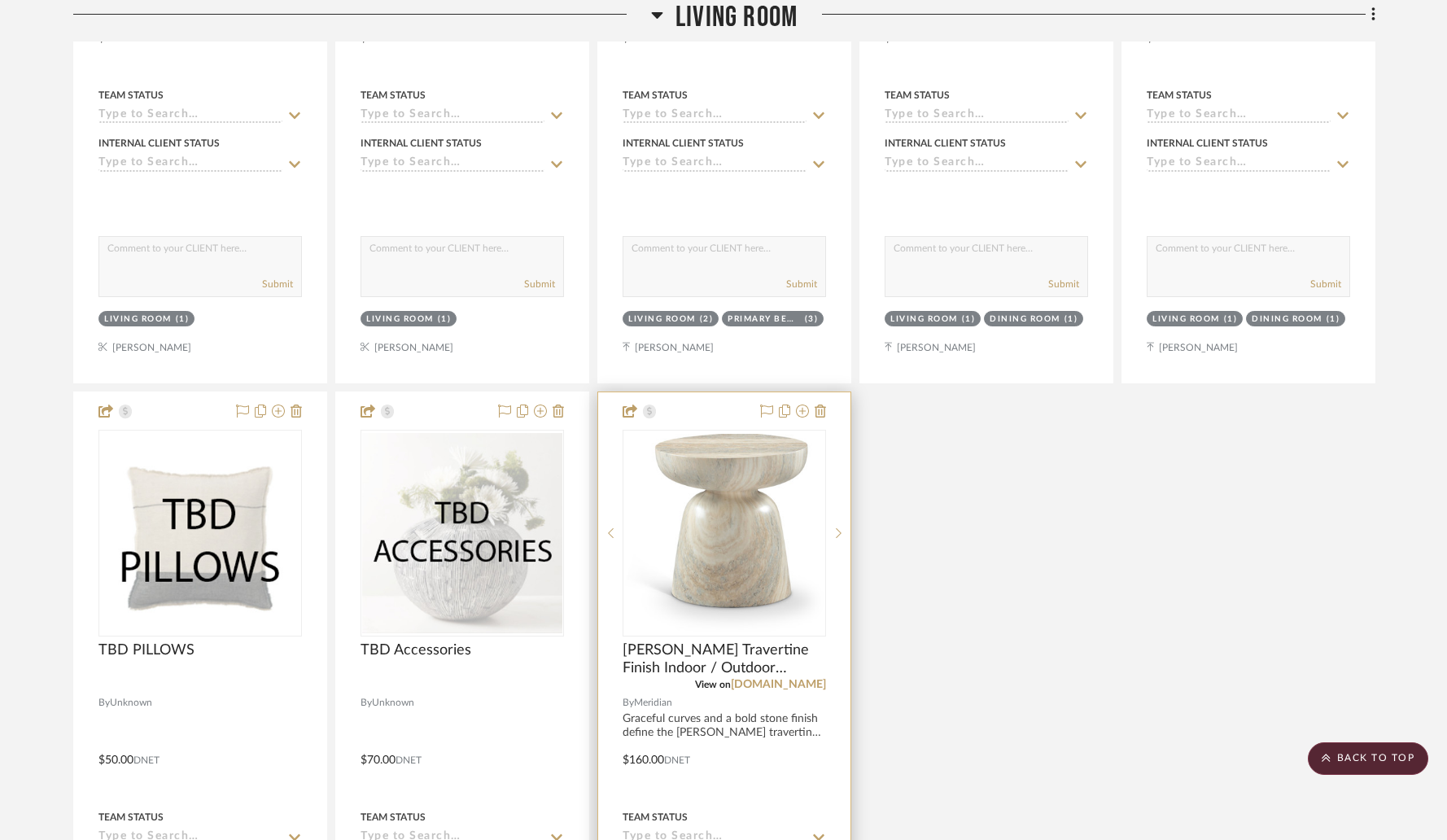
scroll to position [4715, 0]
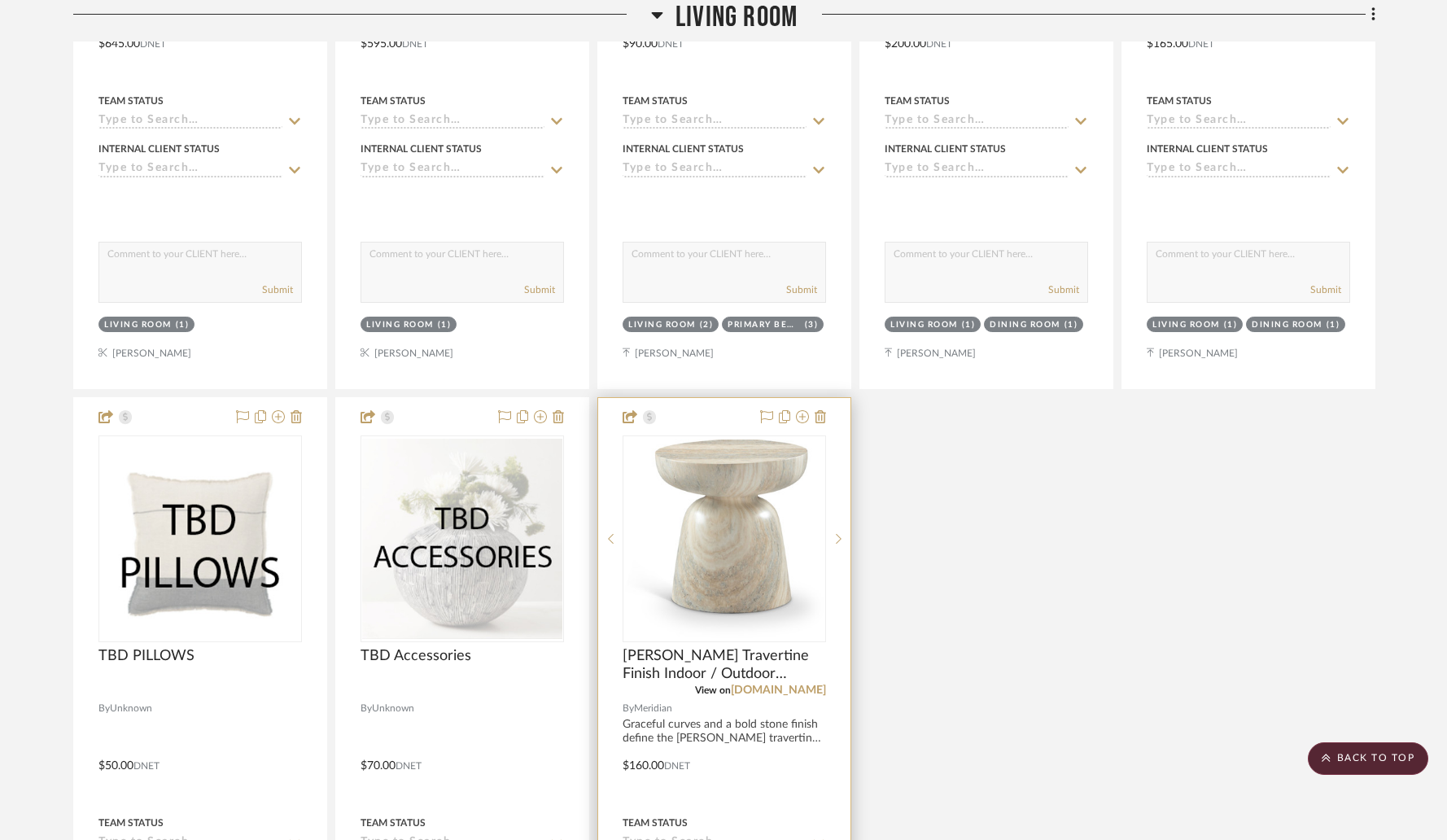
click at [717, 419] on div at bounding box center [724, 754] width 253 height 712
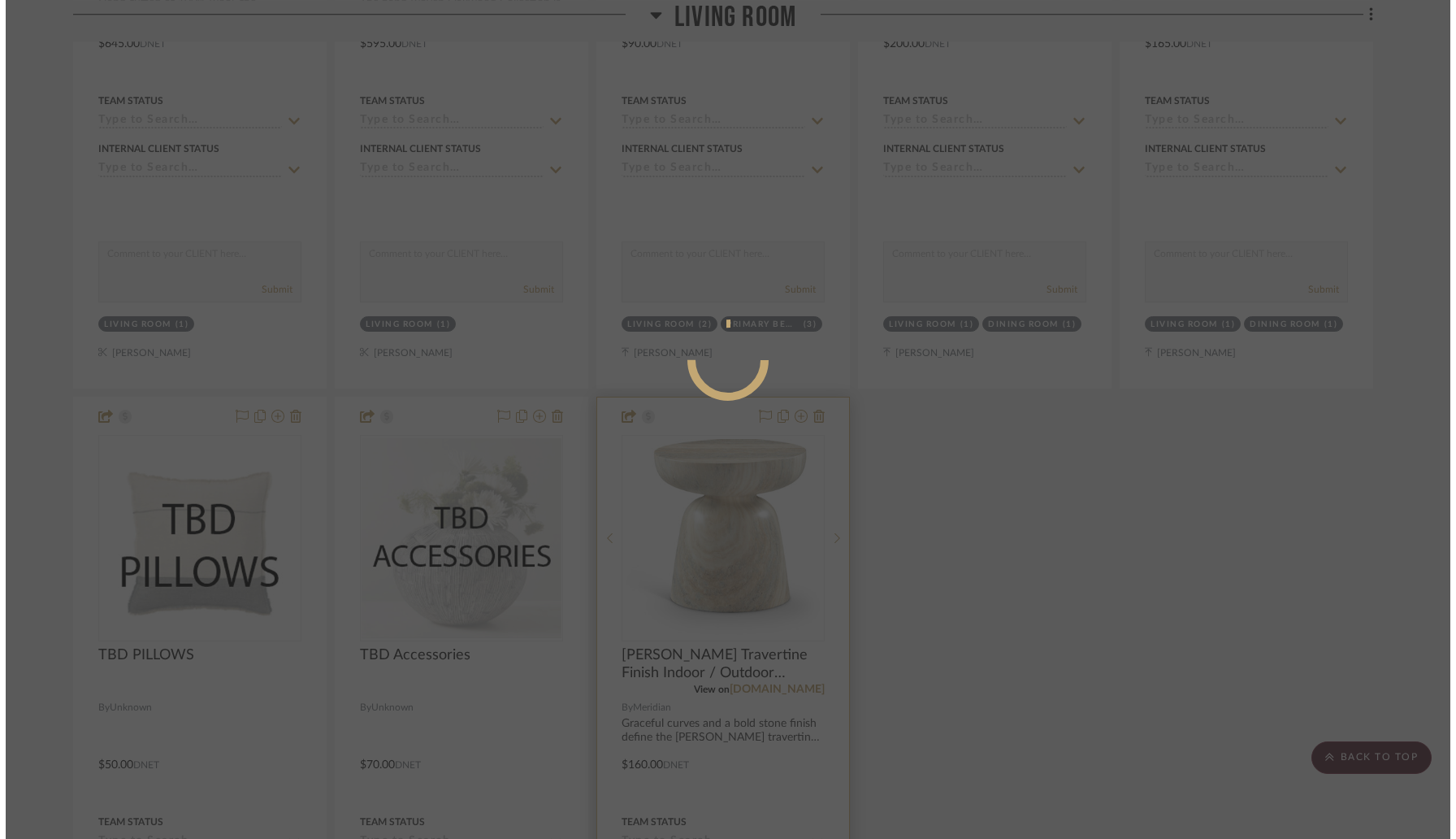
scroll to position [0, 0]
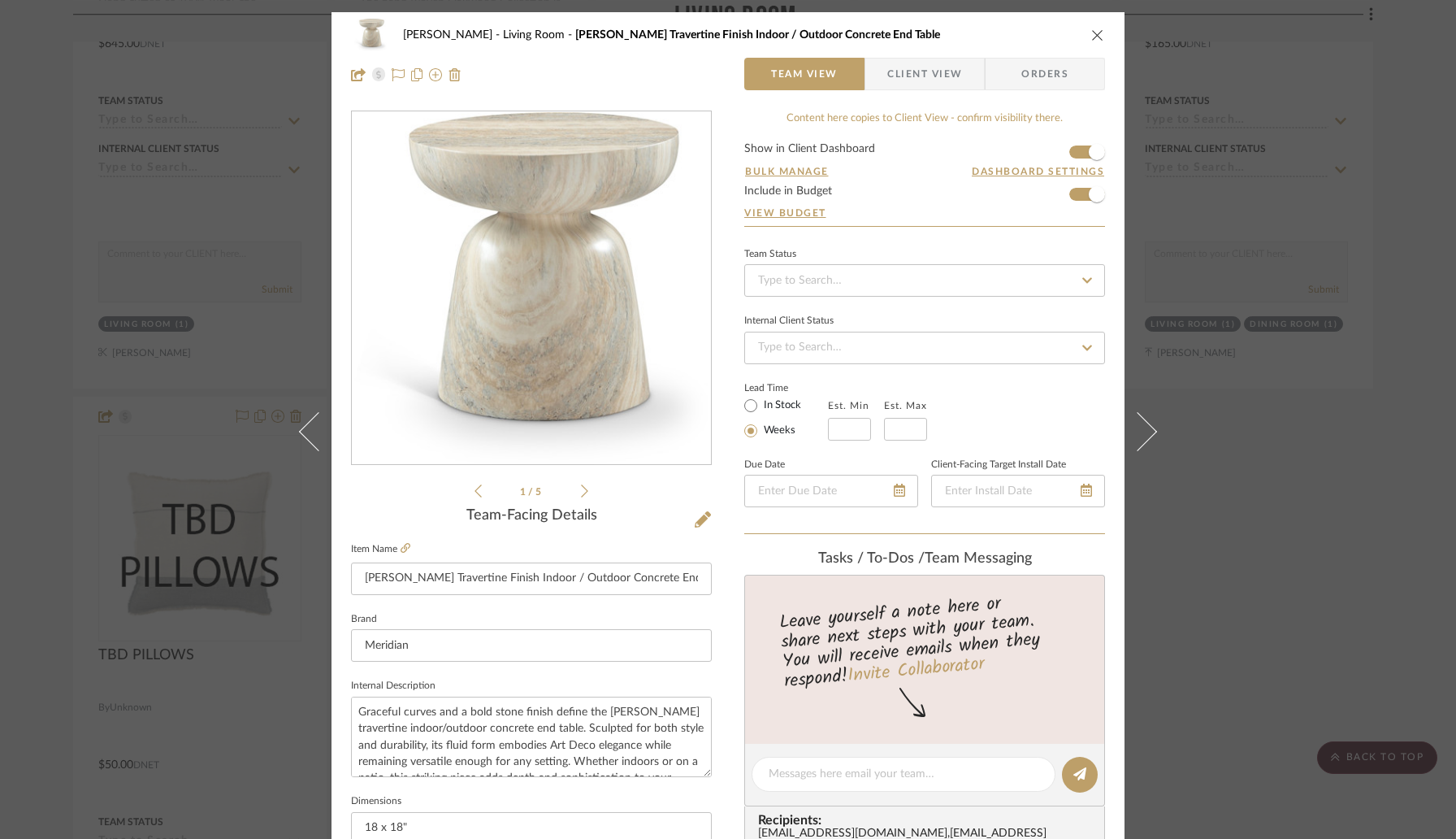
click at [1091, 35] on icon "close" at bounding box center [1098, 35] width 13 height 13
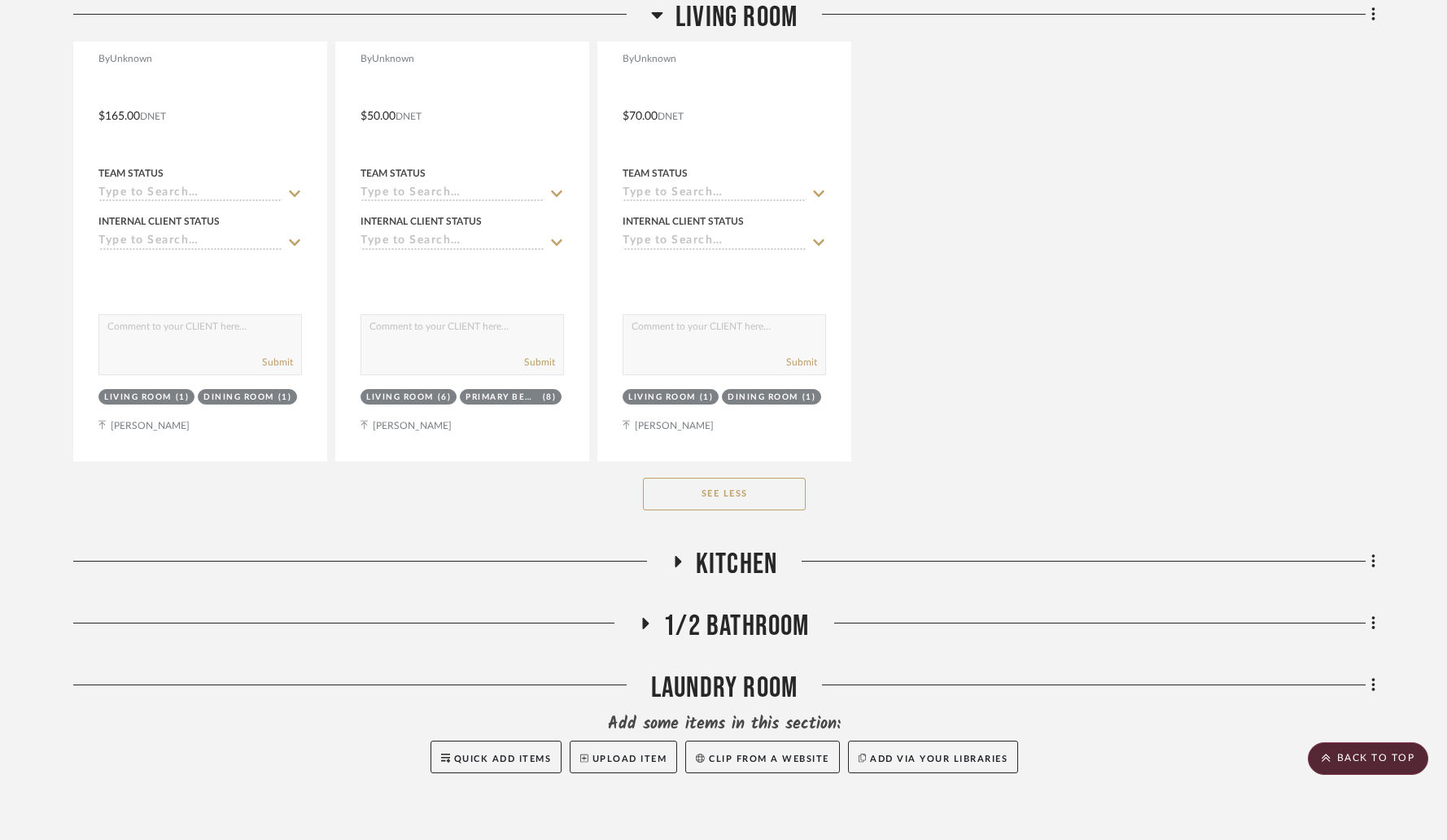
scroll to position [5423, 0]
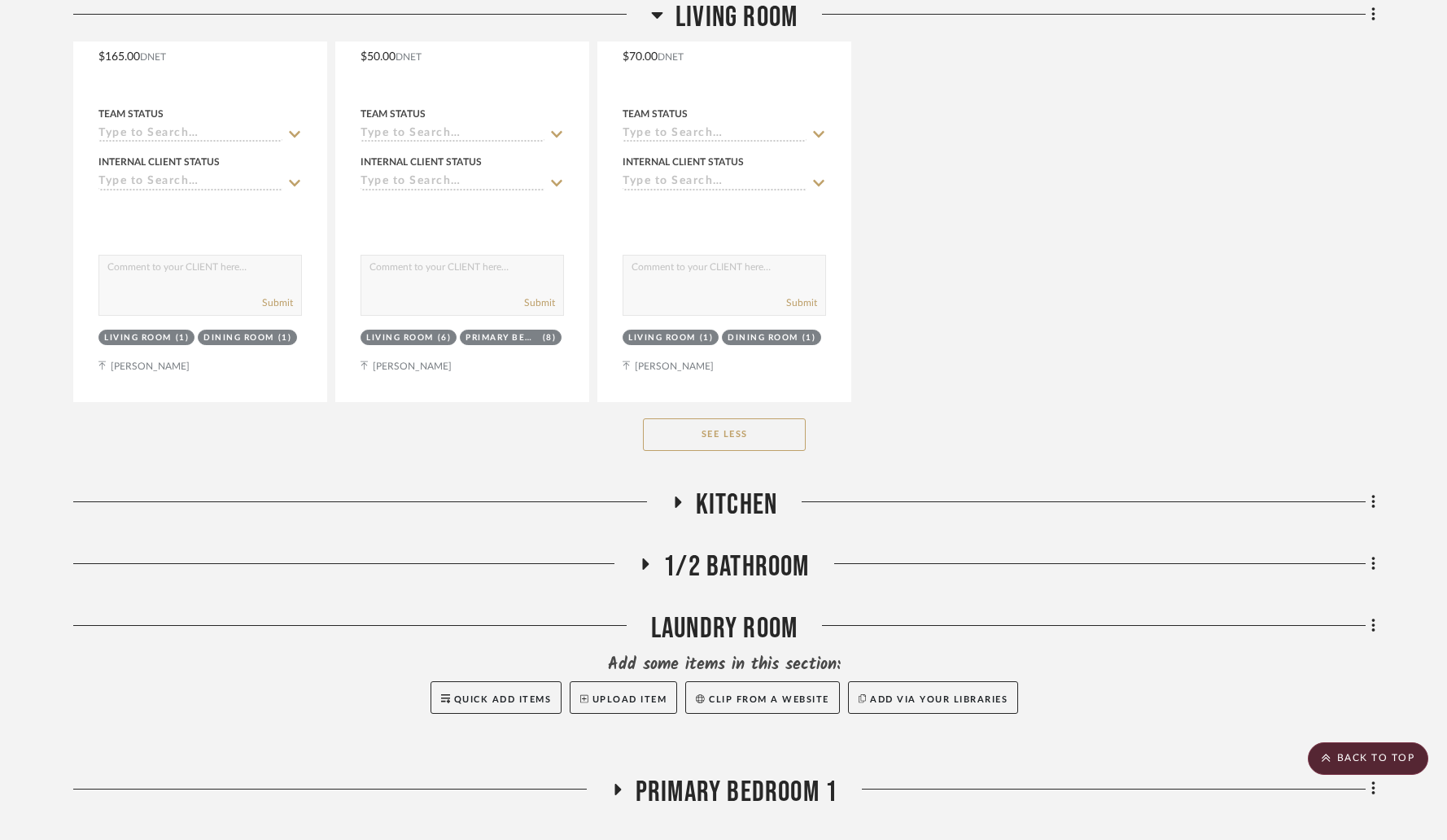
click at [678, 503] on icon at bounding box center [677, 501] width 20 height 12
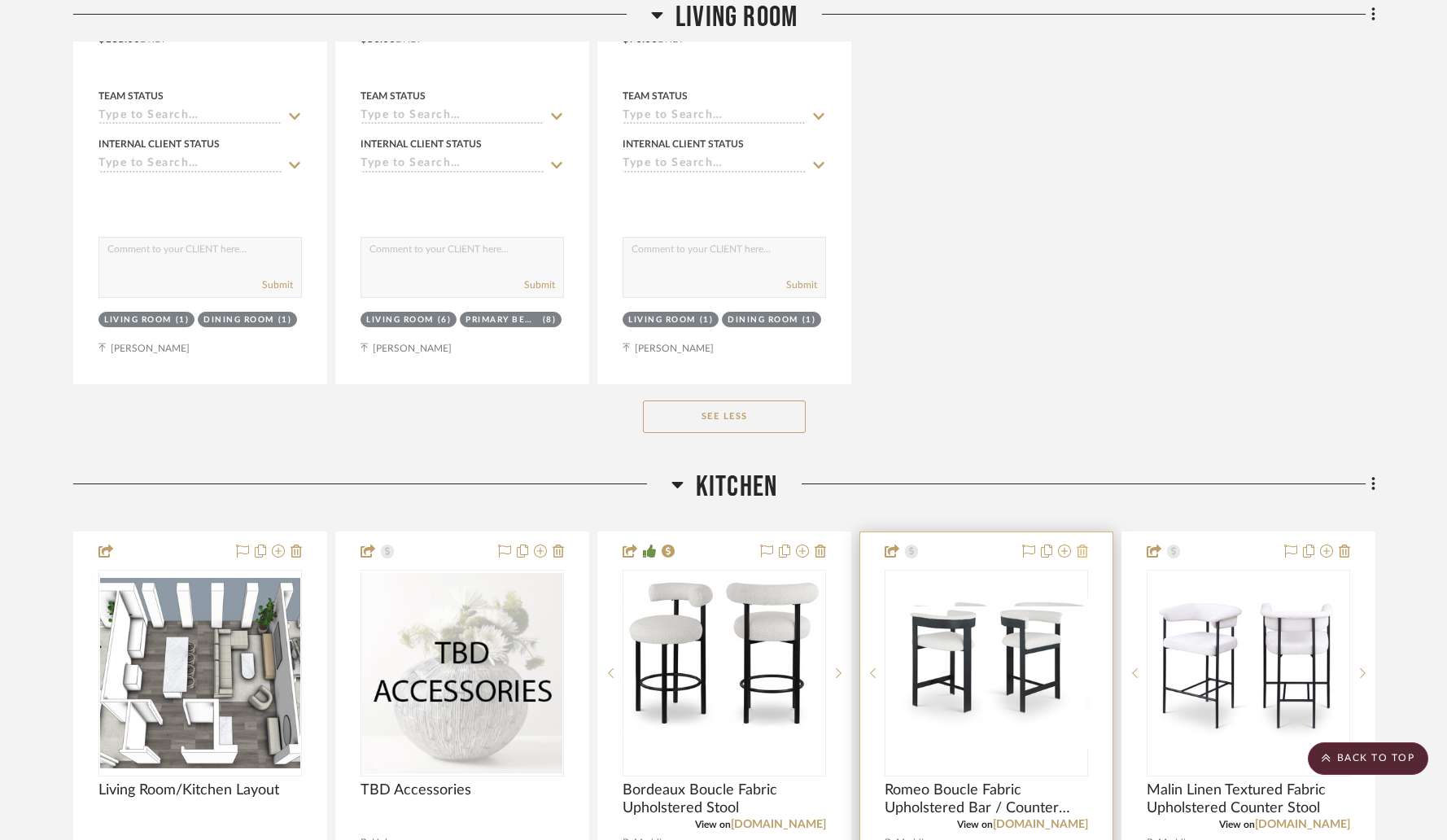
scroll to position [5441, 0]
click at [1086, 549] on icon at bounding box center [1082, 551] width 11 height 13
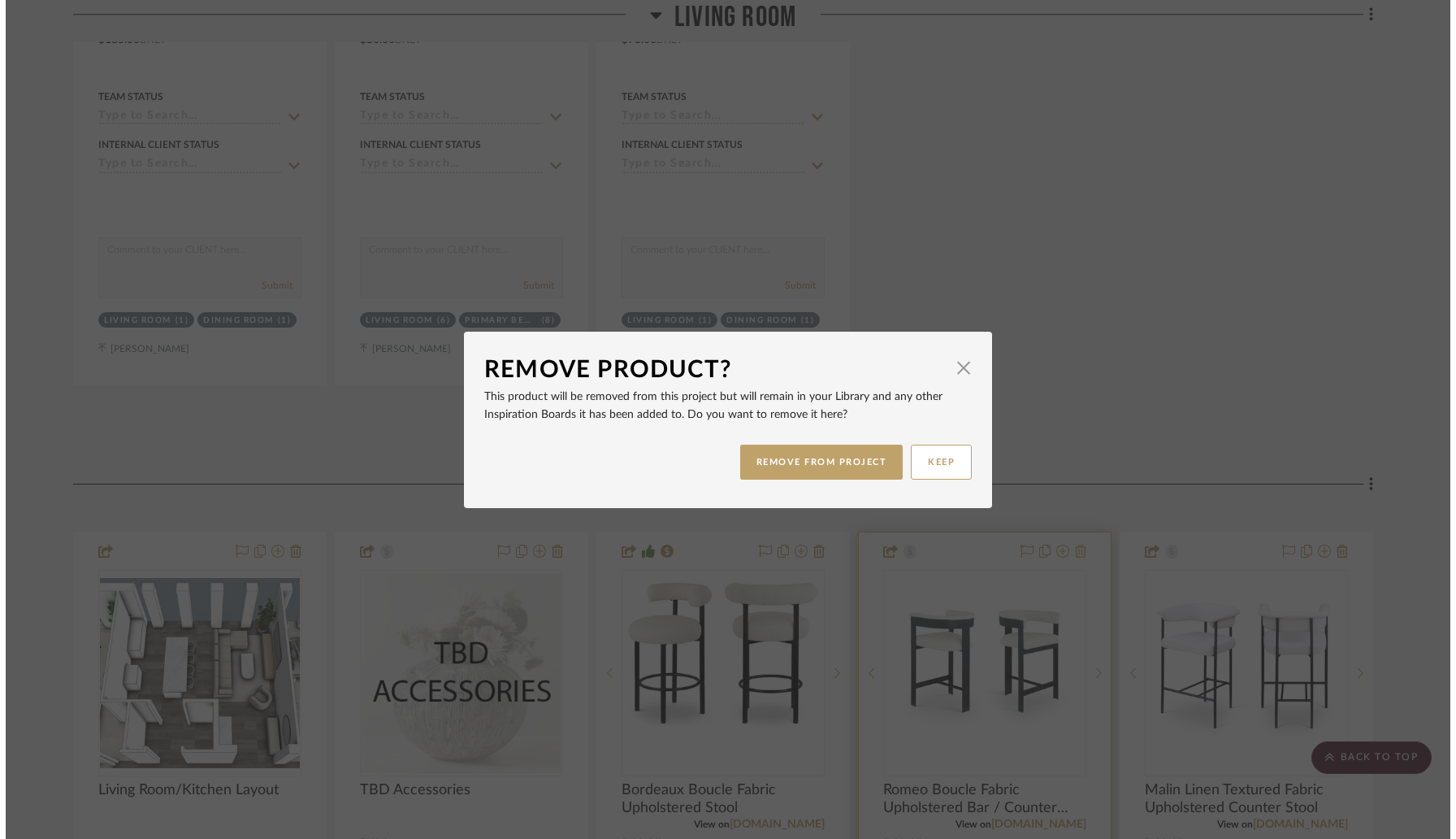
scroll to position [0, 0]
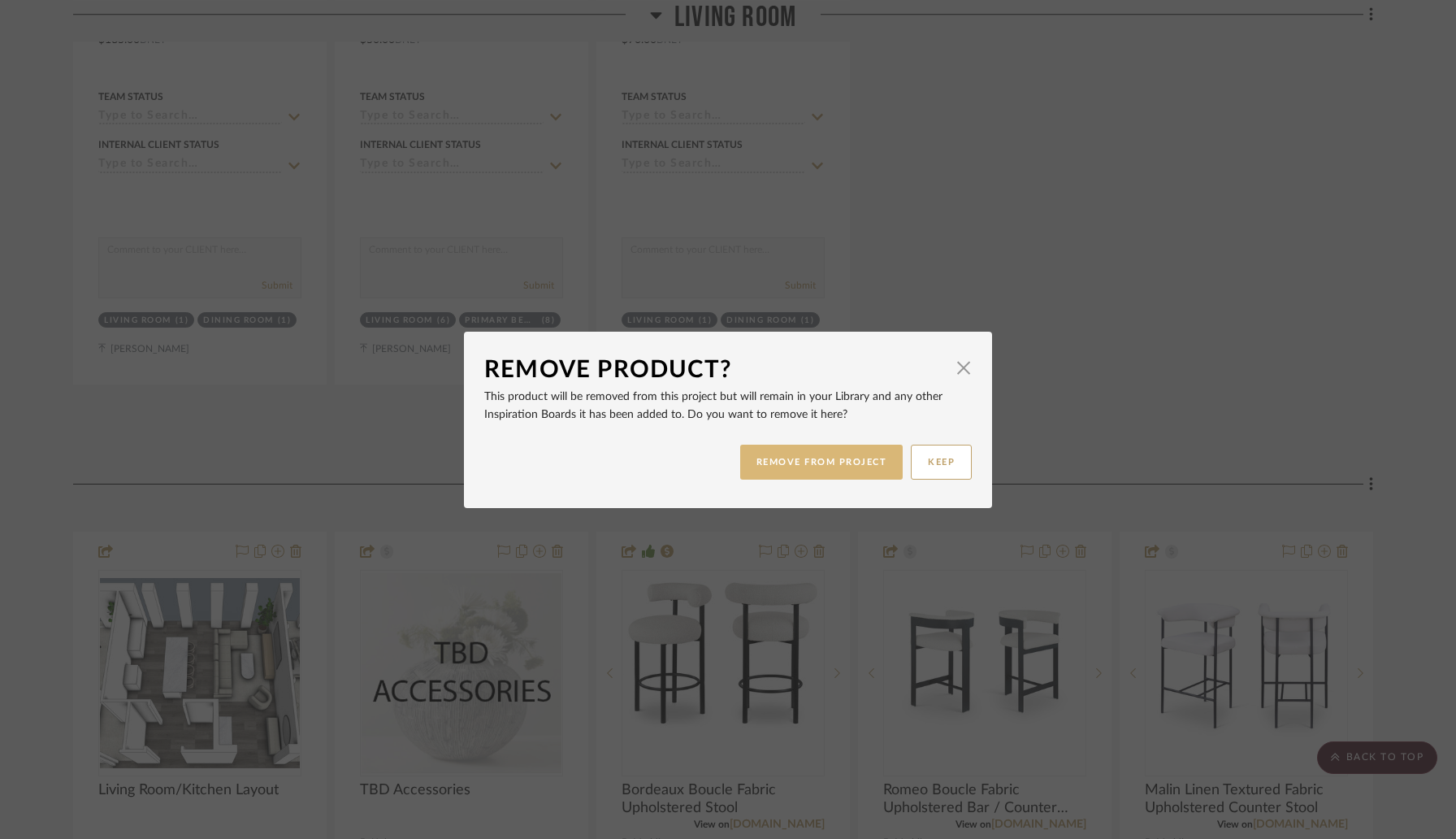
click at [873, 470] on button "REMOVE FROM PROJECT" at bounding box center [822, 462] width 163 height 35
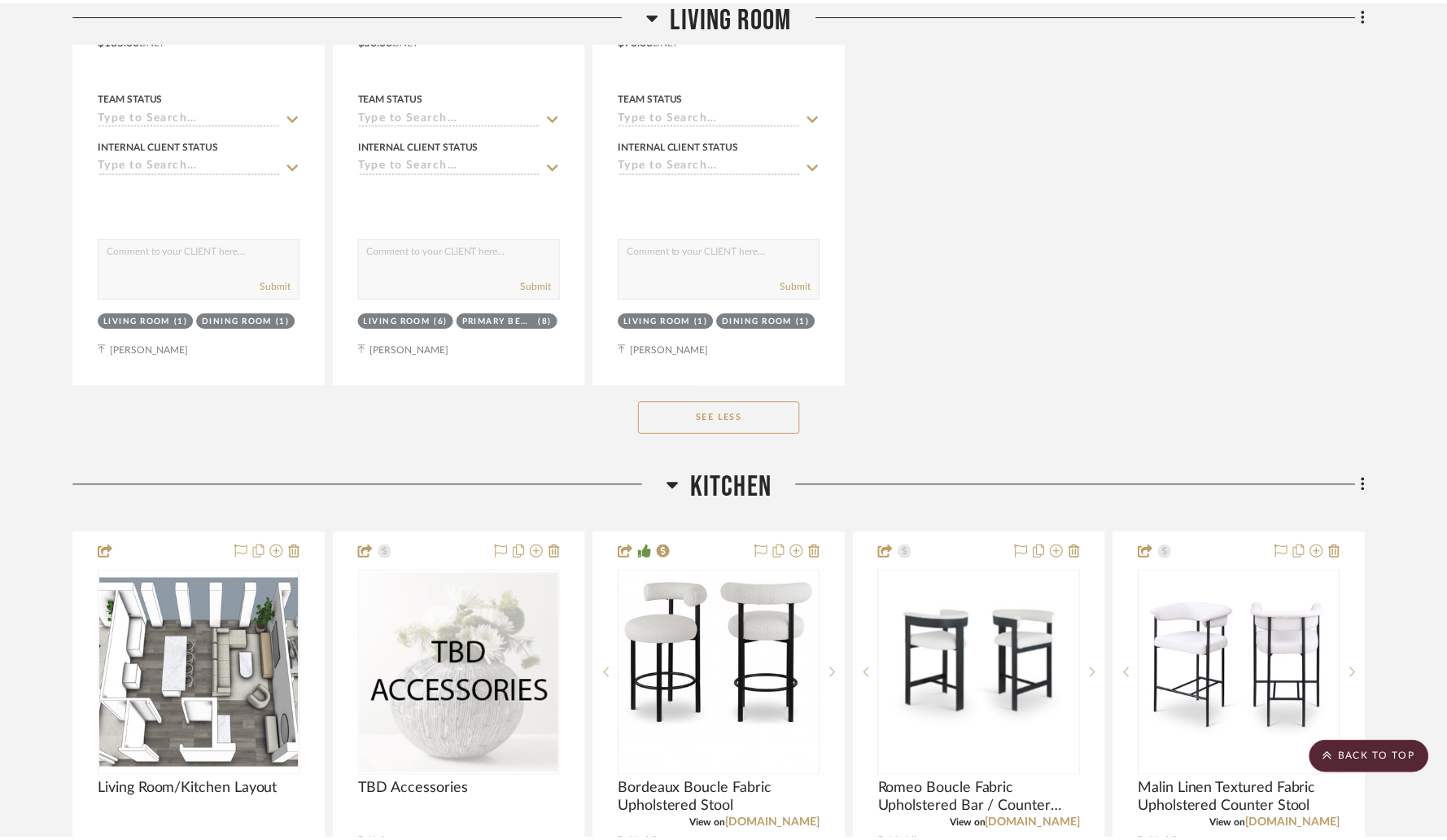
scroll to position [5441, 0]
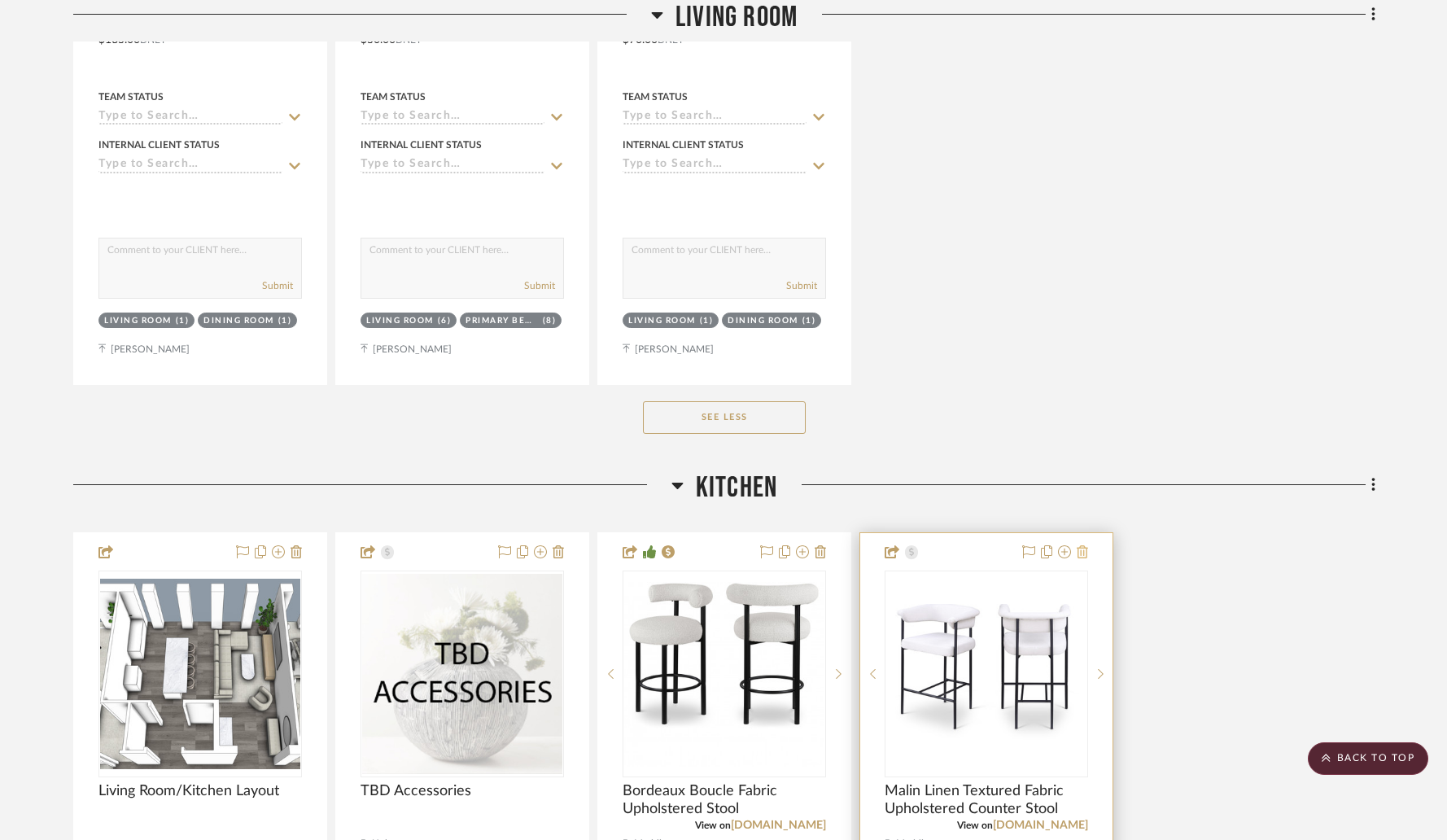
click at [1085, 553] on icon at bounding box center [1082, 551] width 11 height 13
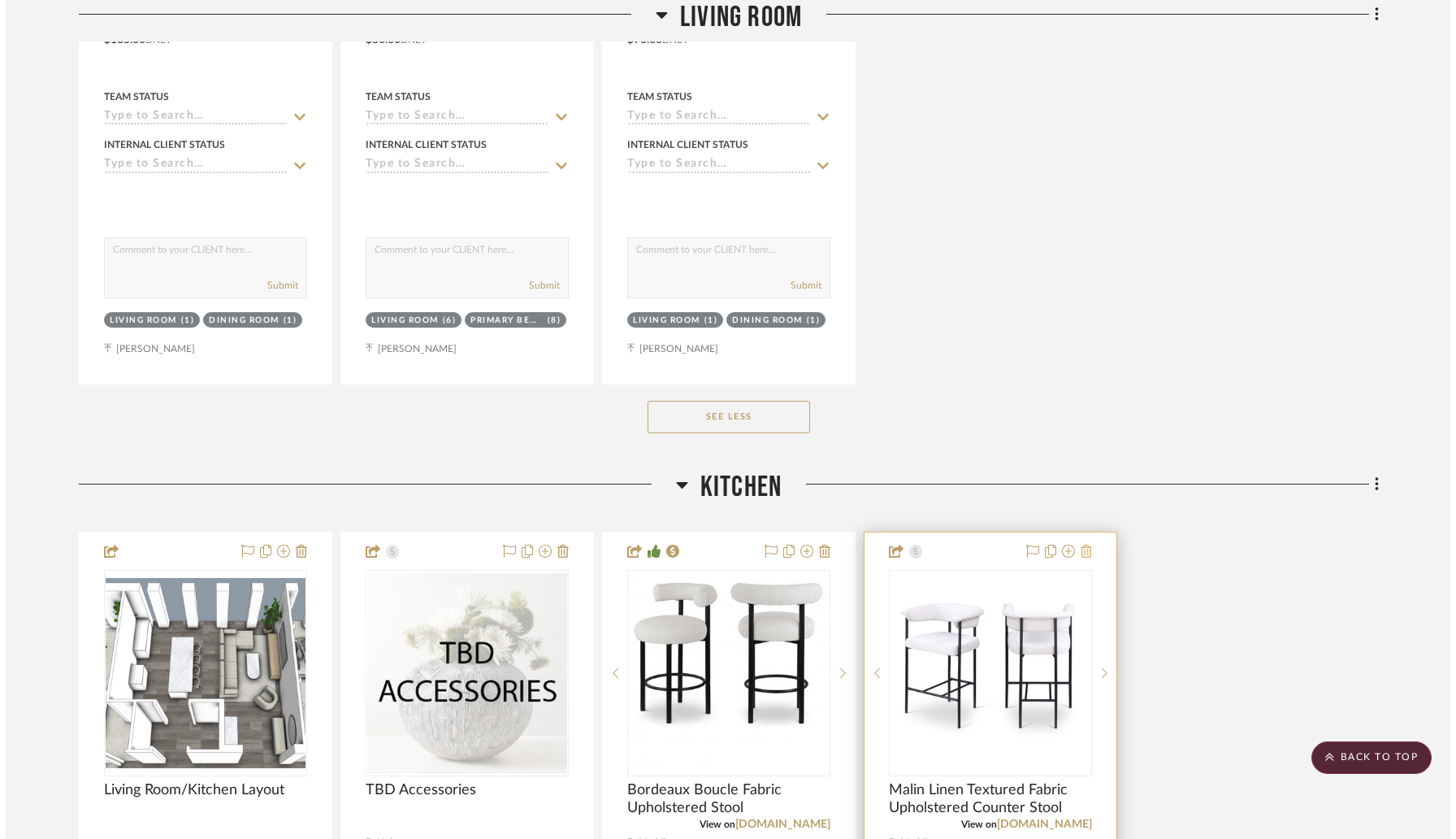
scroll to position [0, 0]
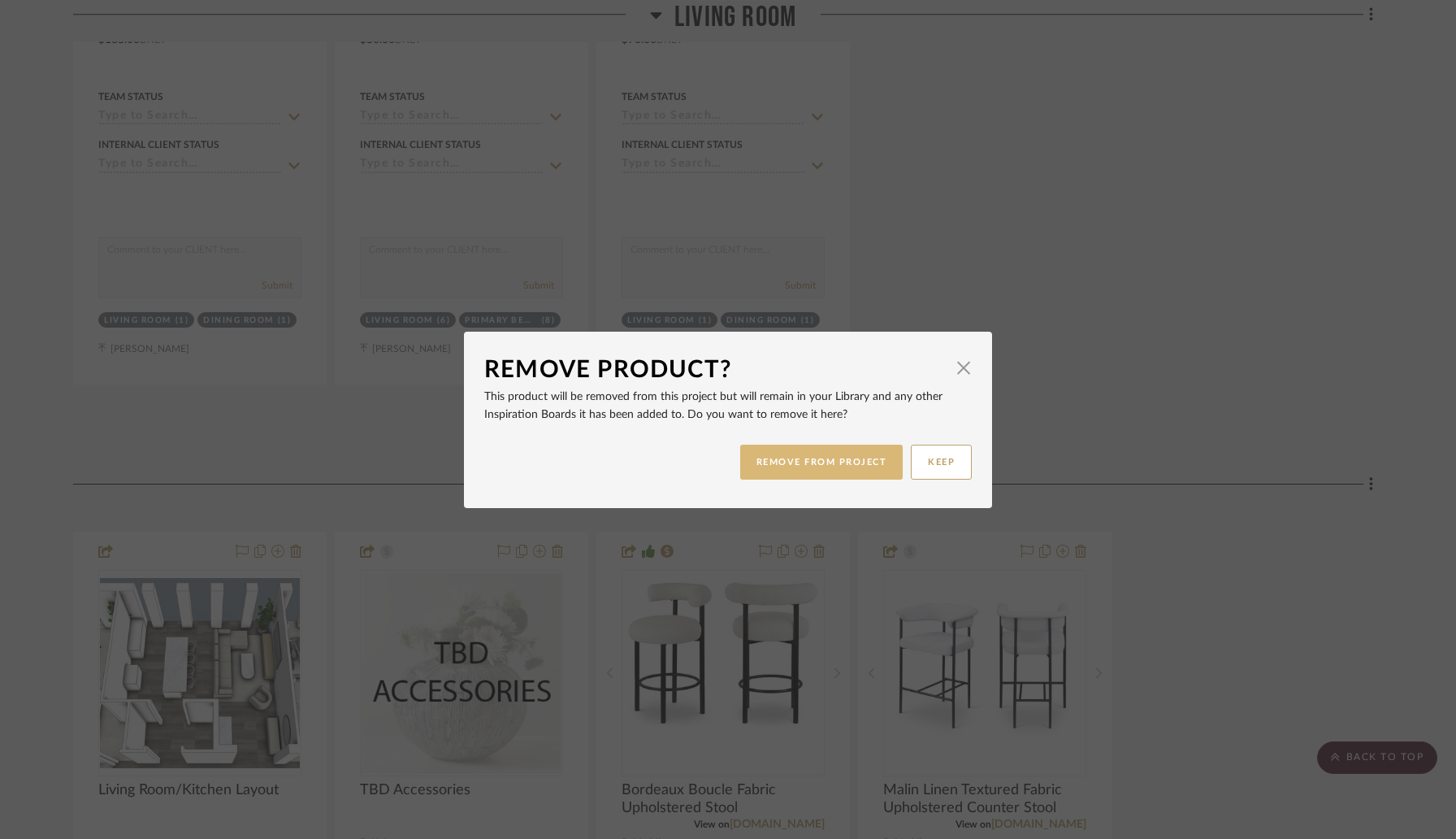
click at [865, 469] on button "REMOVE FROM PROJECT" at bounding box center [822, 462] width 163 height 35
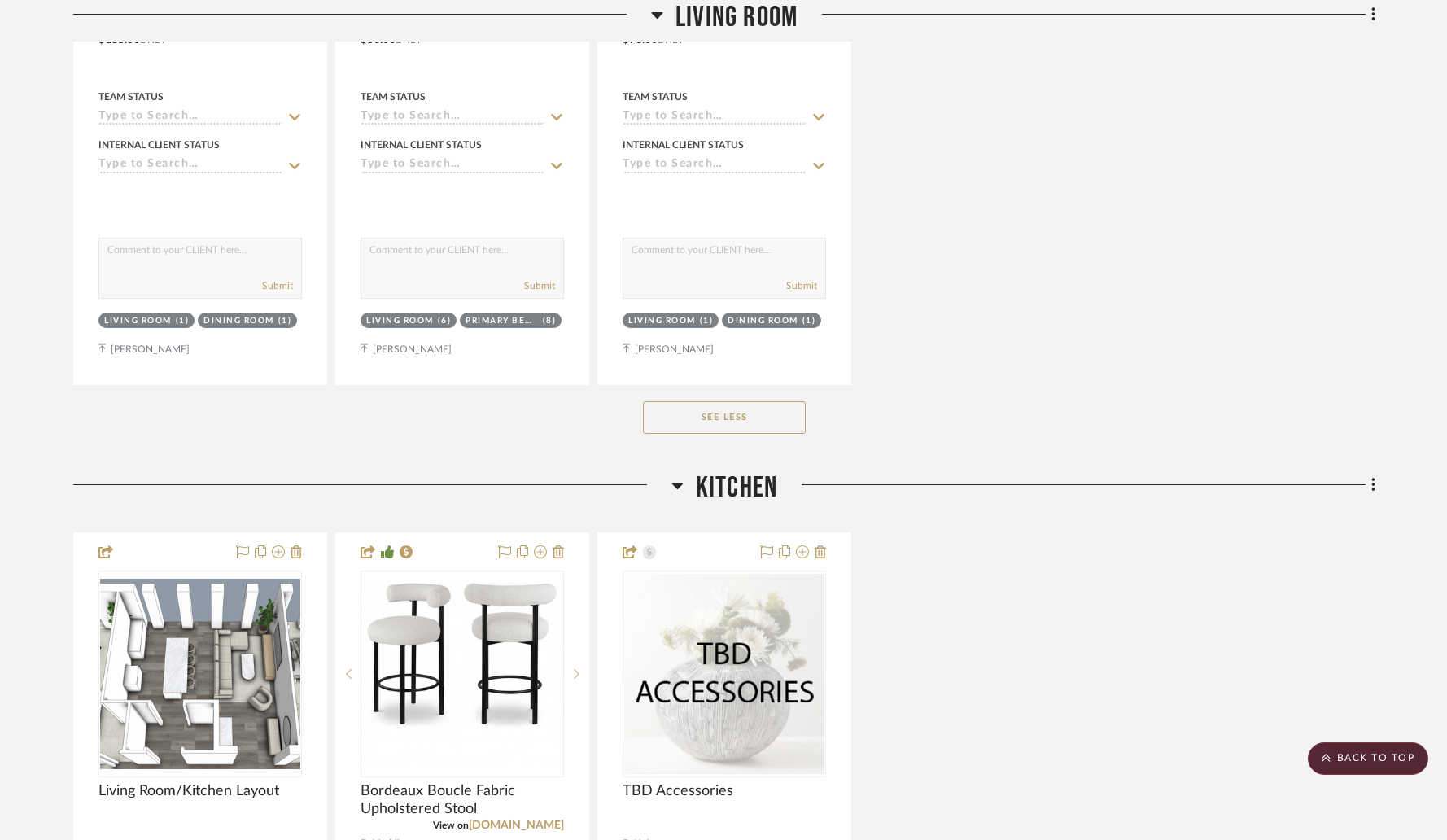
scroll to position [5854, 0]
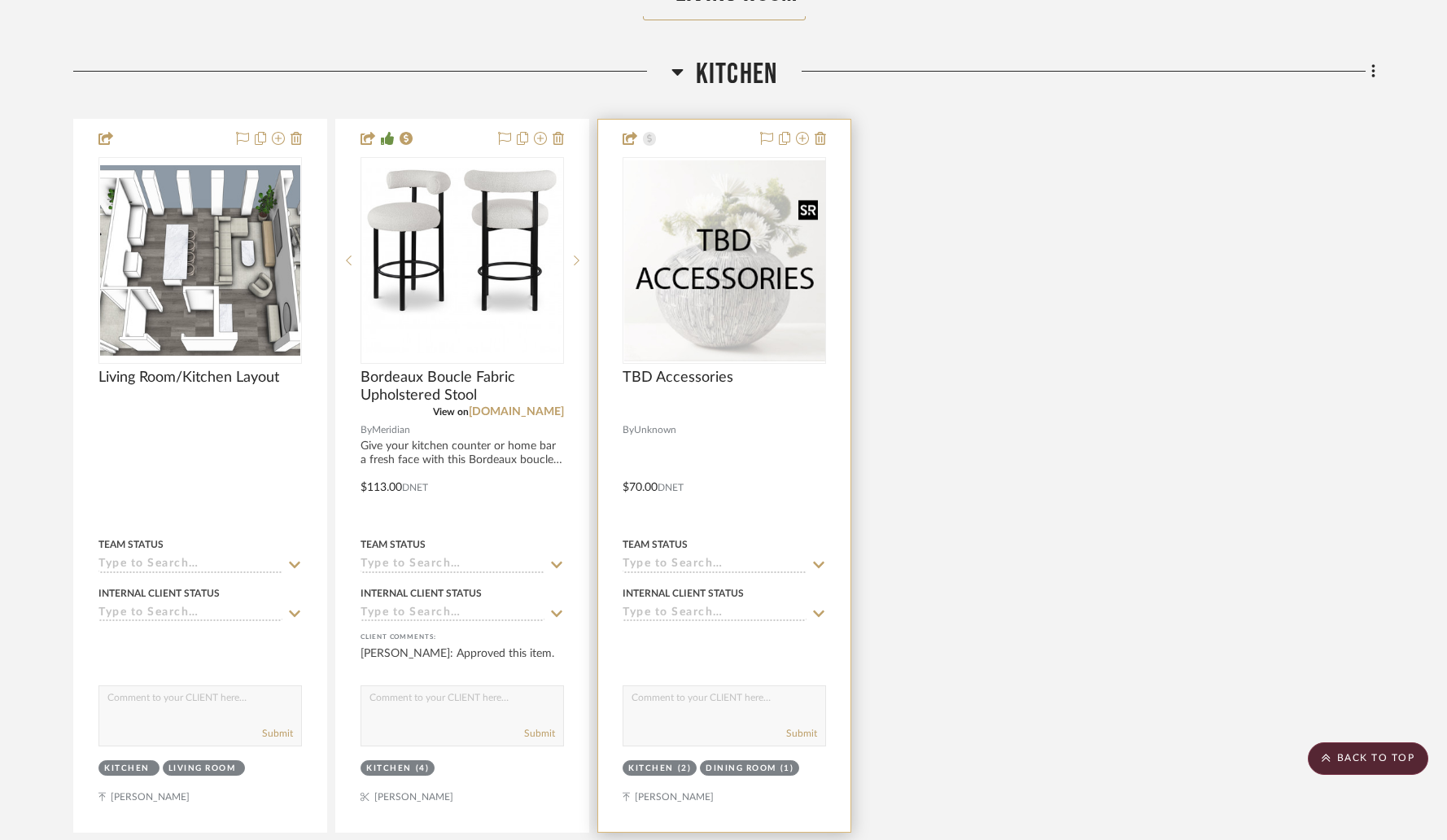
click at [717, 301] on div at bounding box center [724, 260] width 203 height 207
click at [761, 345] on img "0" at bounding box center [724, 260] width 200 height 200
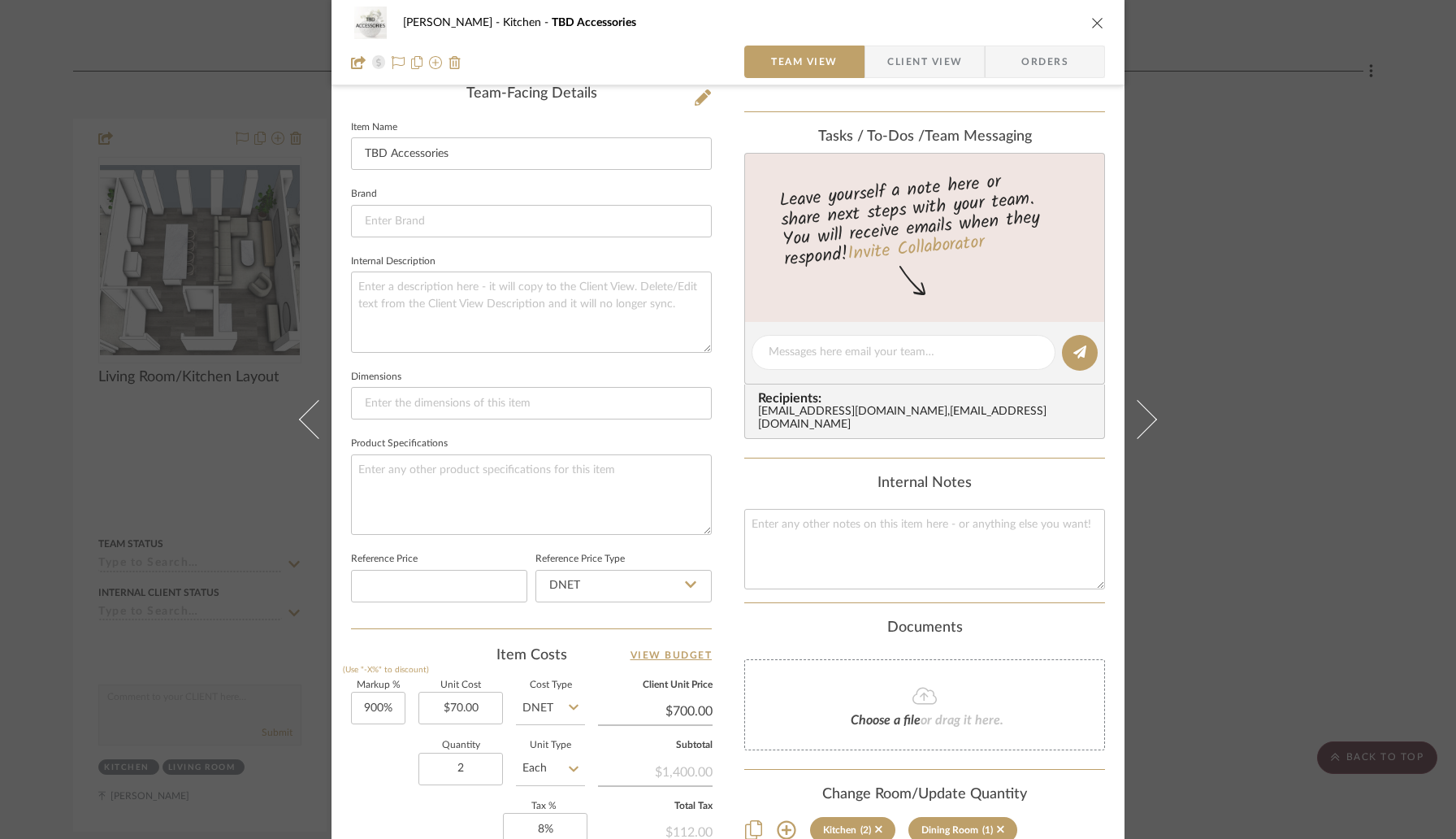
scroll to position [0, 0]
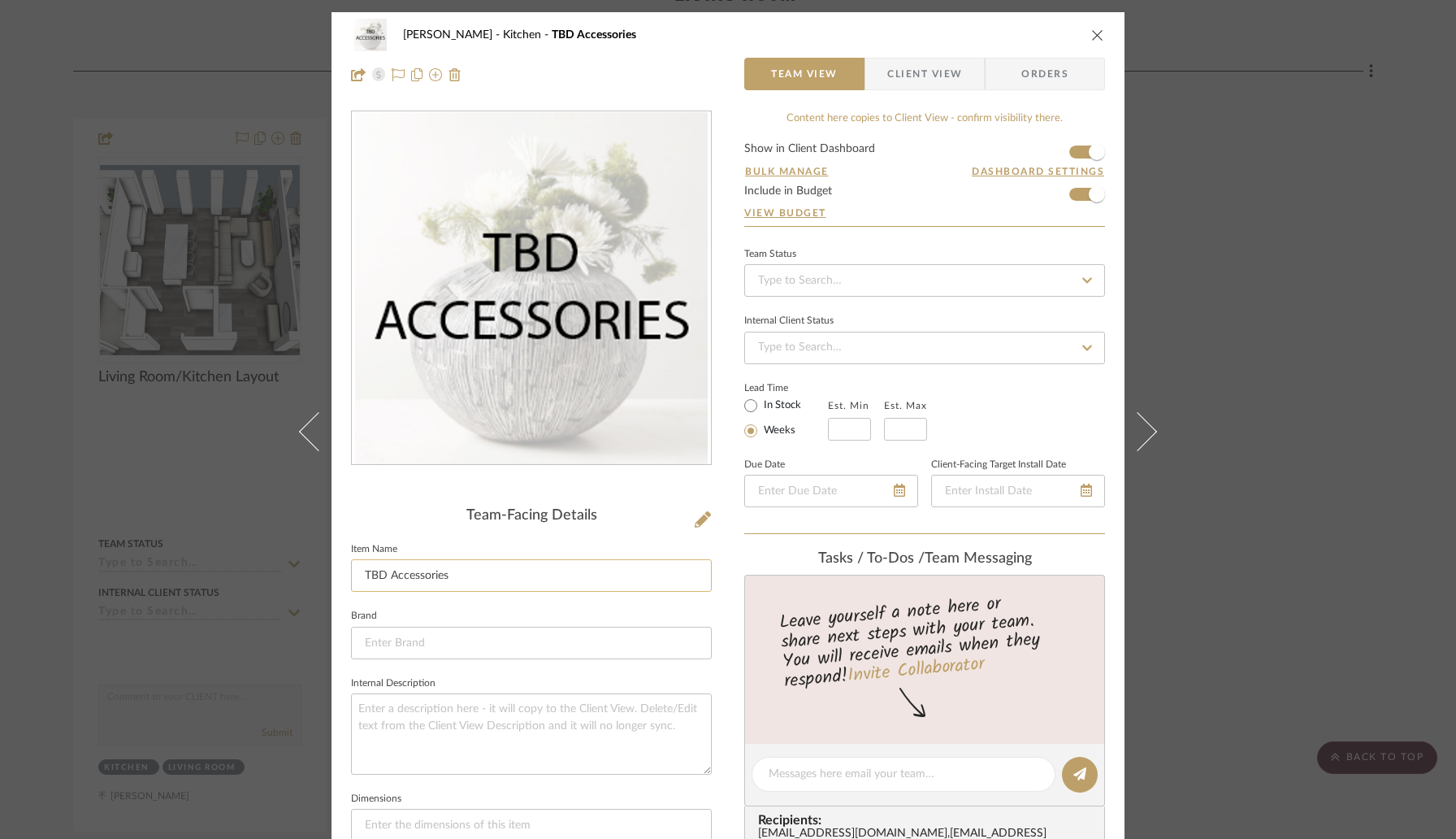
drag, startPoint x: 384, startPoint y: 572, endPoint x: 464, endPoint y: 573, distance: 80.0
click at [464, 573] on input "TBD Accessories" at bounding box center [531, 575] width 361 height 32
click at [461, 555] on fieldset "Item Name TBD Accessories" at bounding box center [531, 564] width 361 height 54
click at [1093, 32] on icon "close" at bounding box center [1098, 35] width 13 height 13
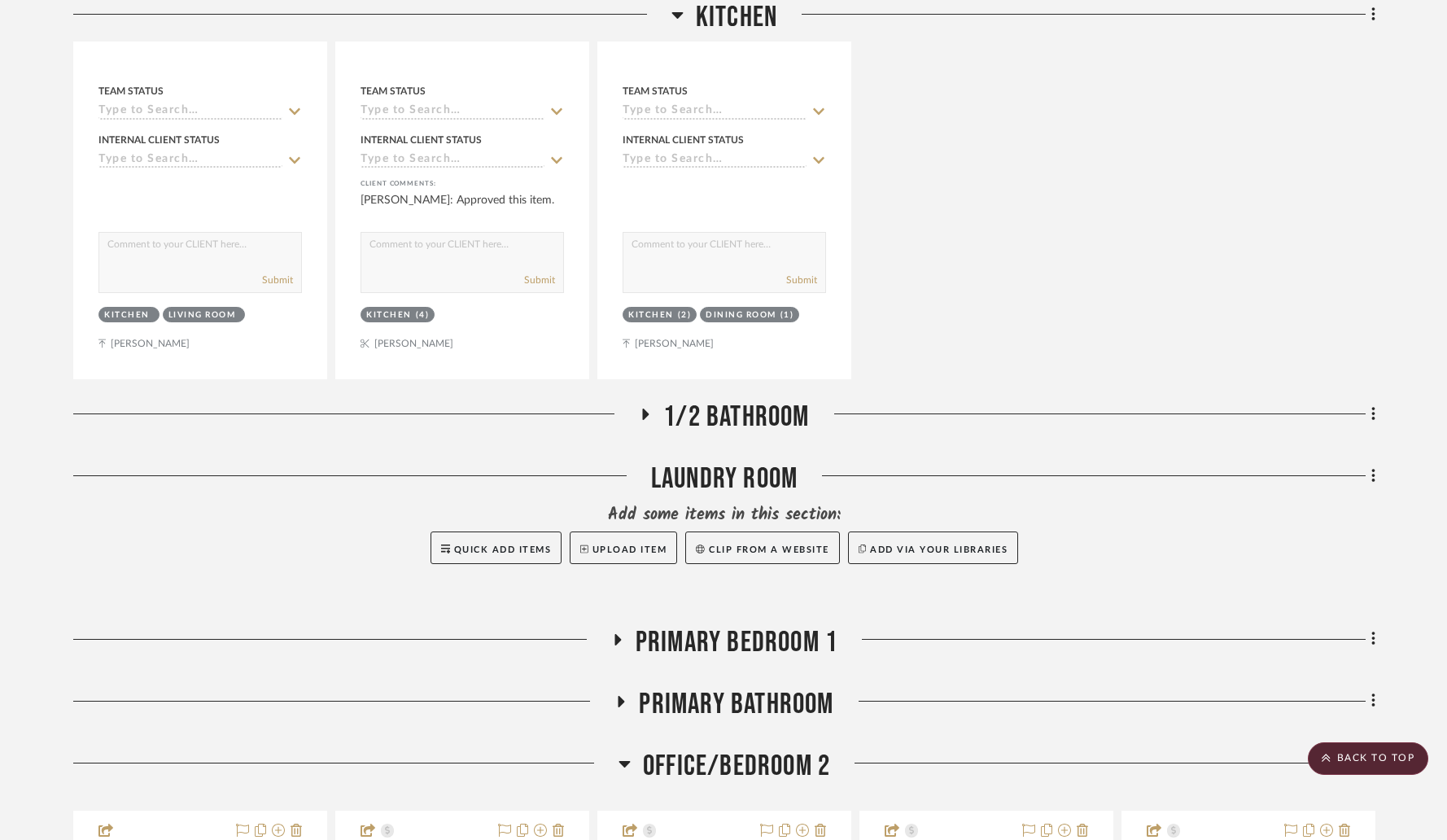
scroll to position [6310, 0]
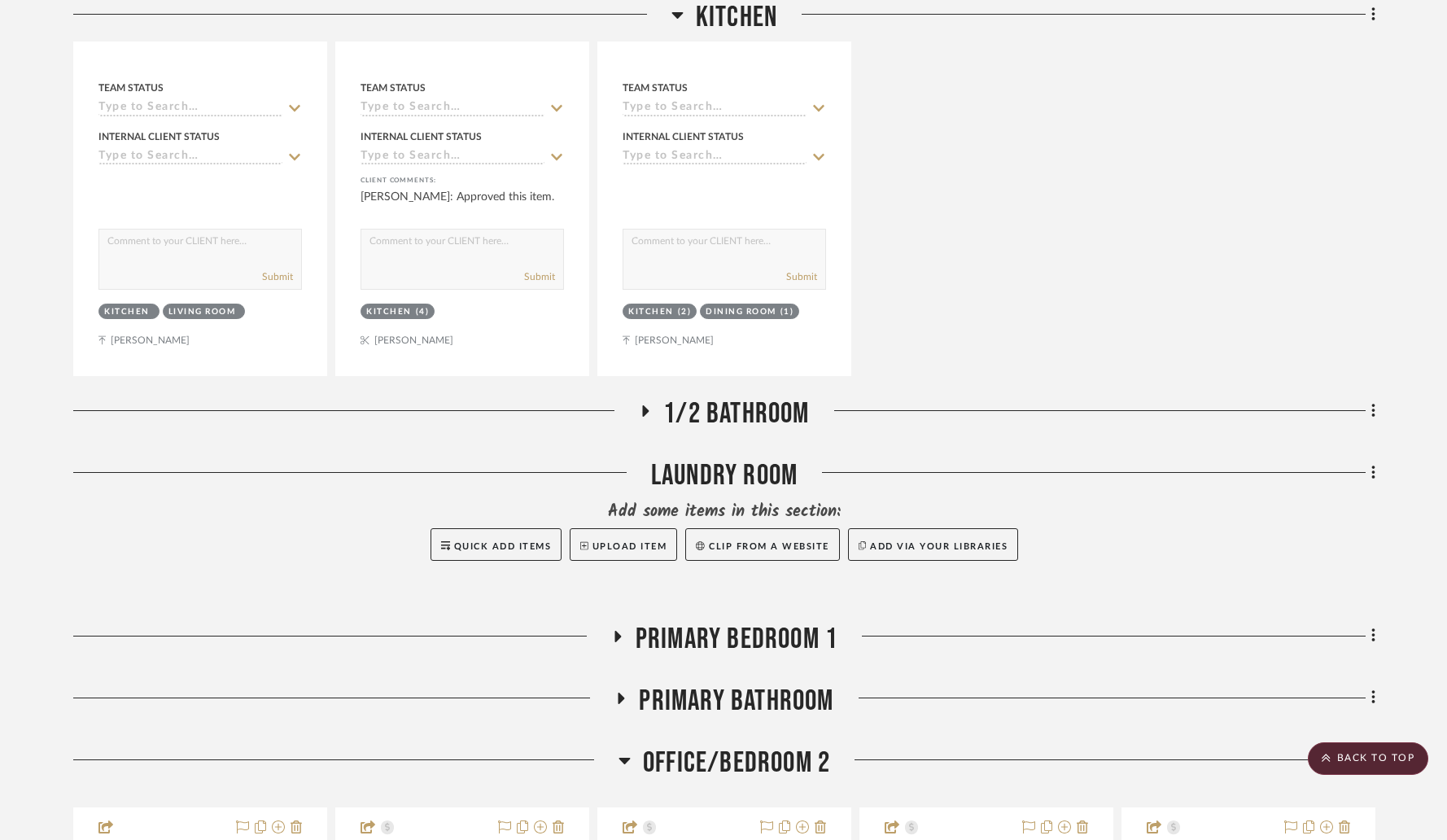
click at [641, 406] on icon at bounding box center [645, 411] width 20 height 12
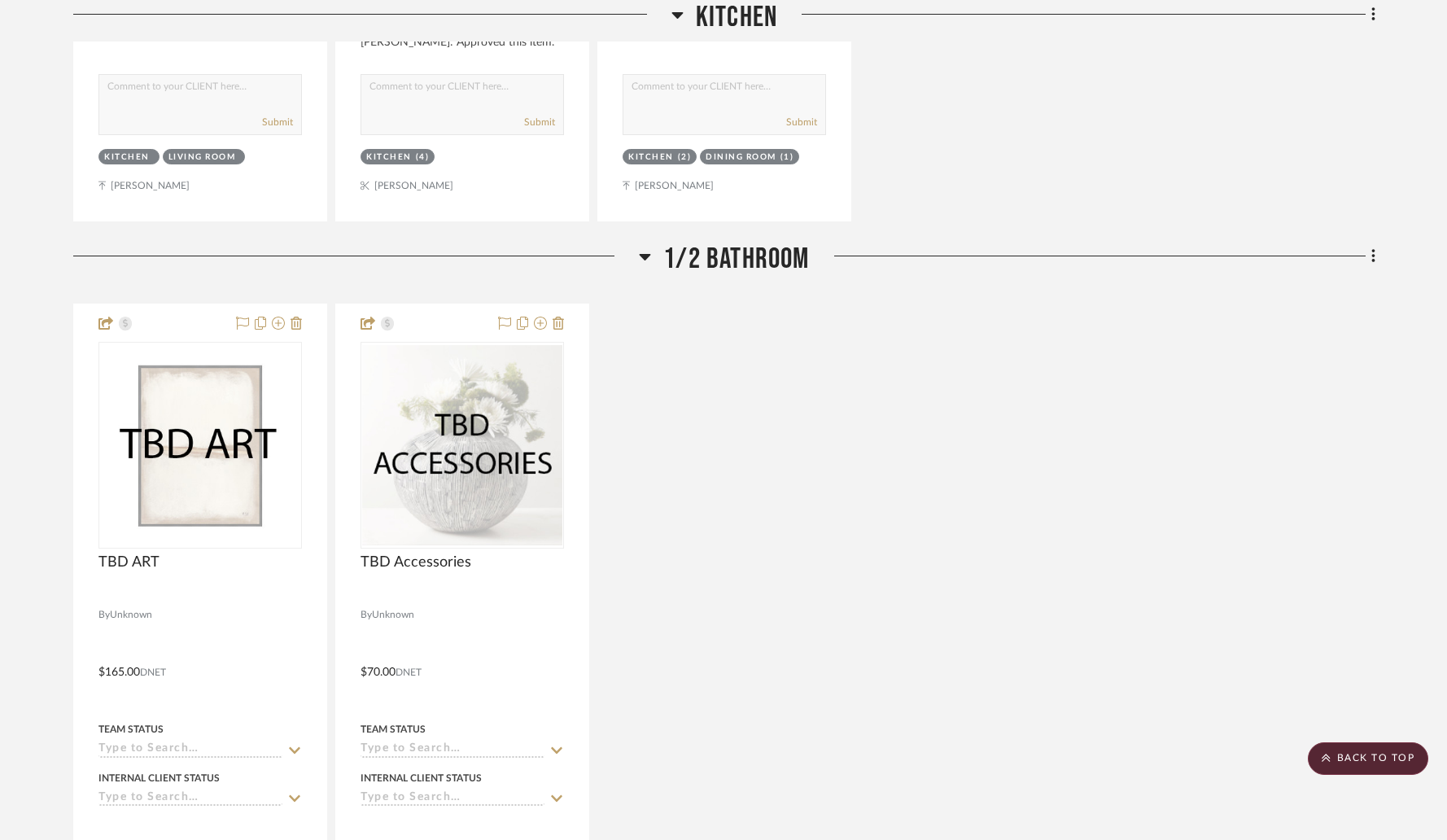
scroll to position [6495, 0]
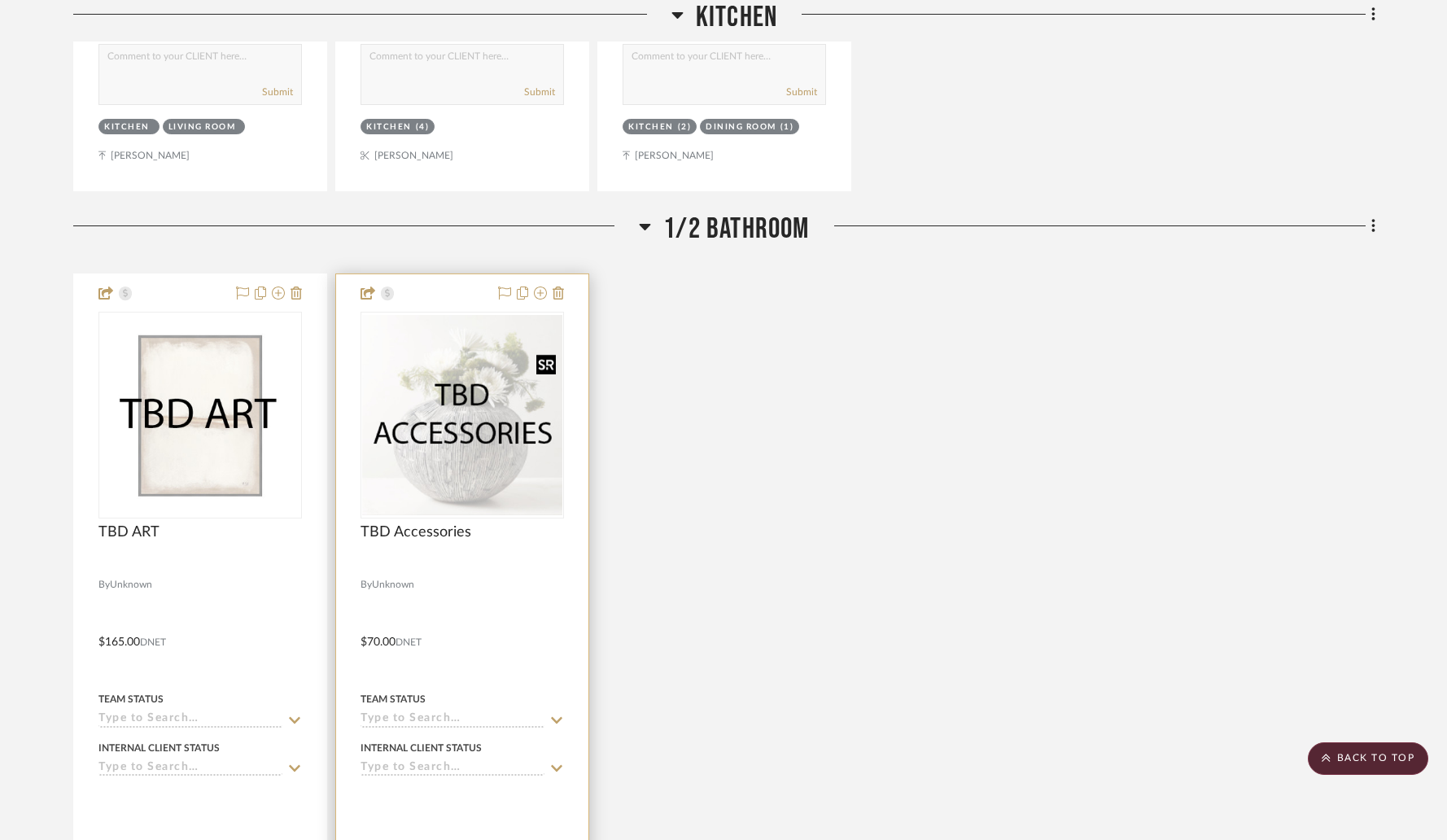
click at [450, 423] on img "0" at bounding box center [461, 415] width 200 height 200
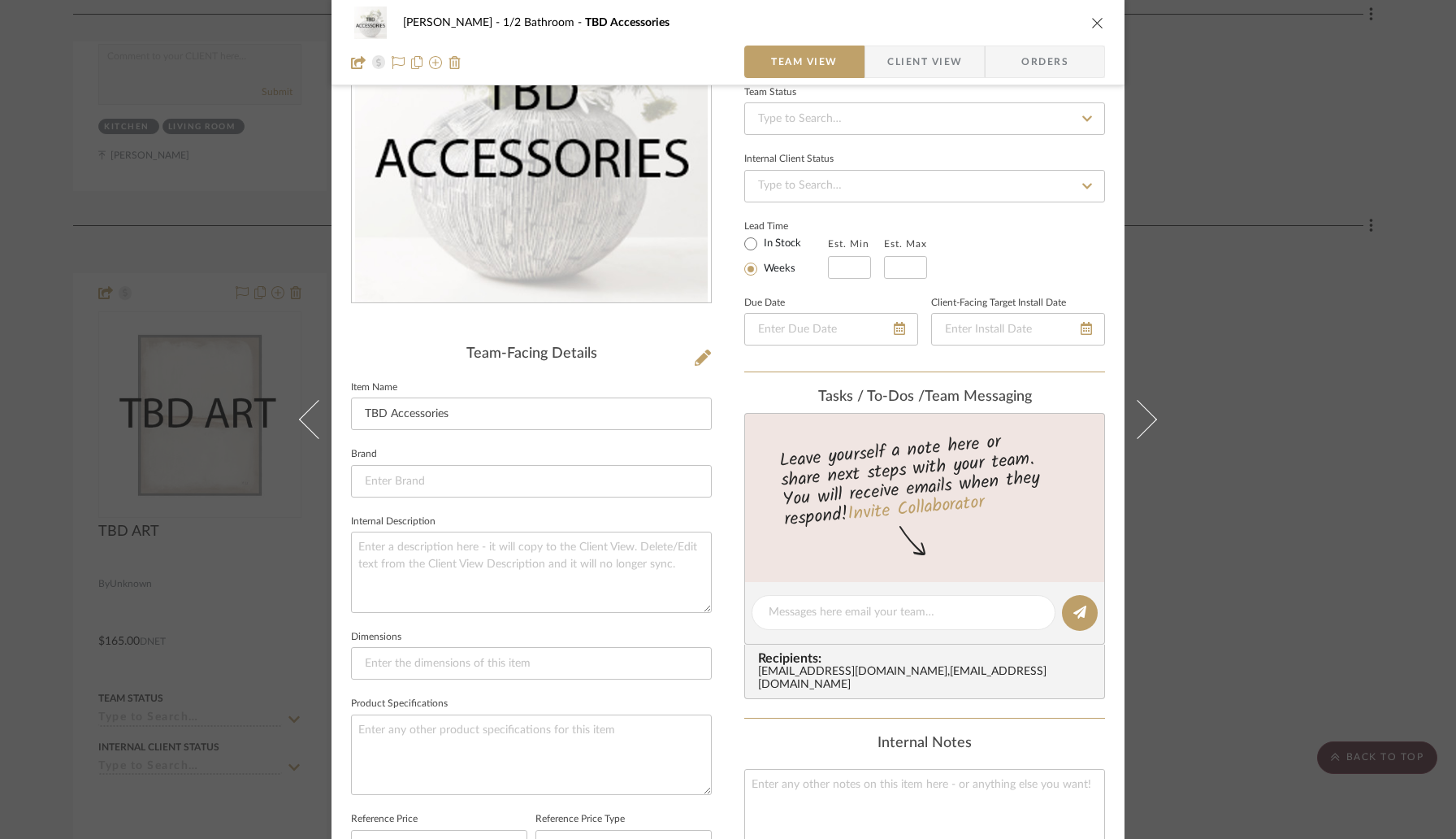
scroll to position [99, 0]
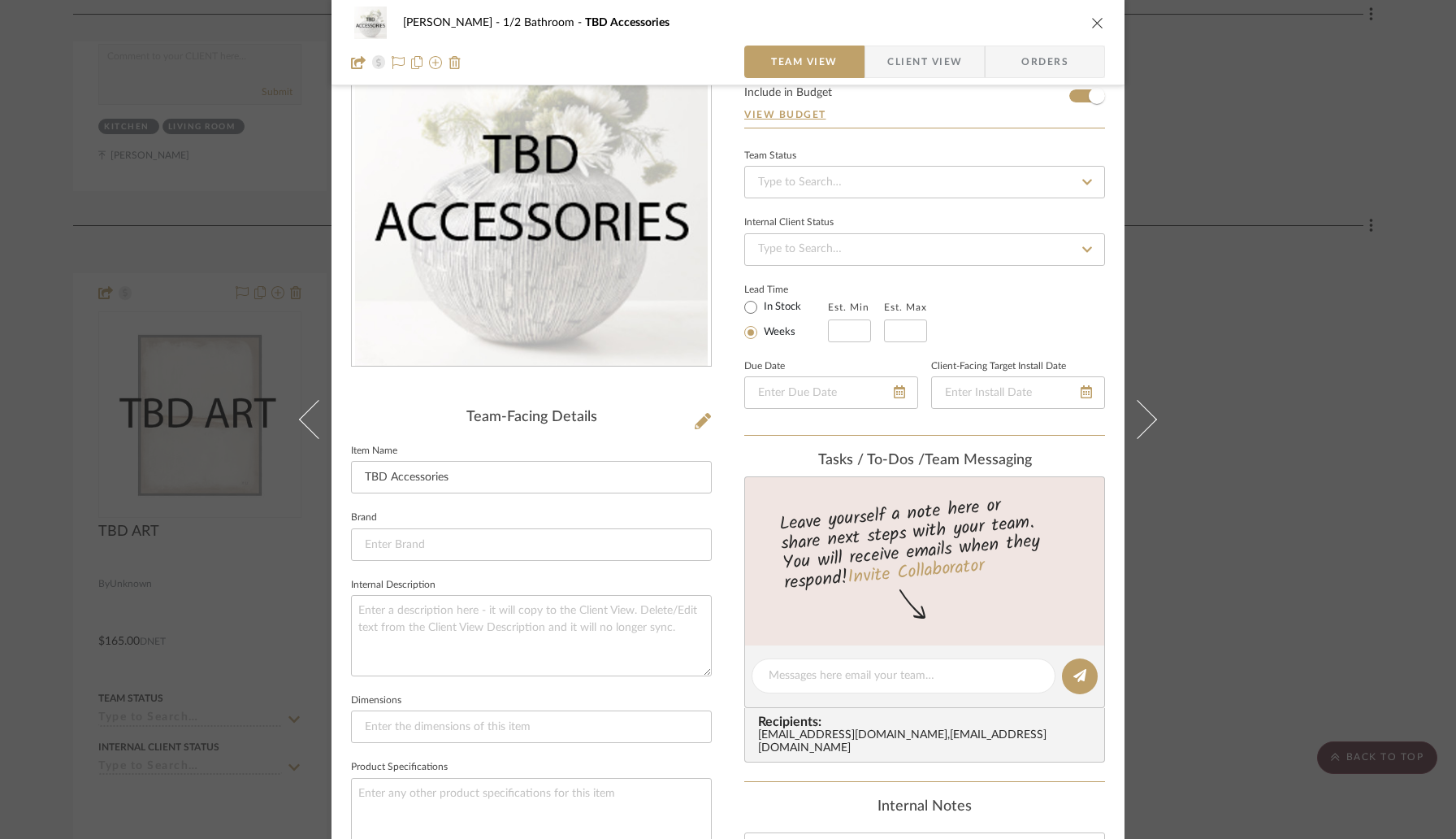
click at [1094, 20] on icon "close" at bounding box center [1098, 23] width 13 height 13
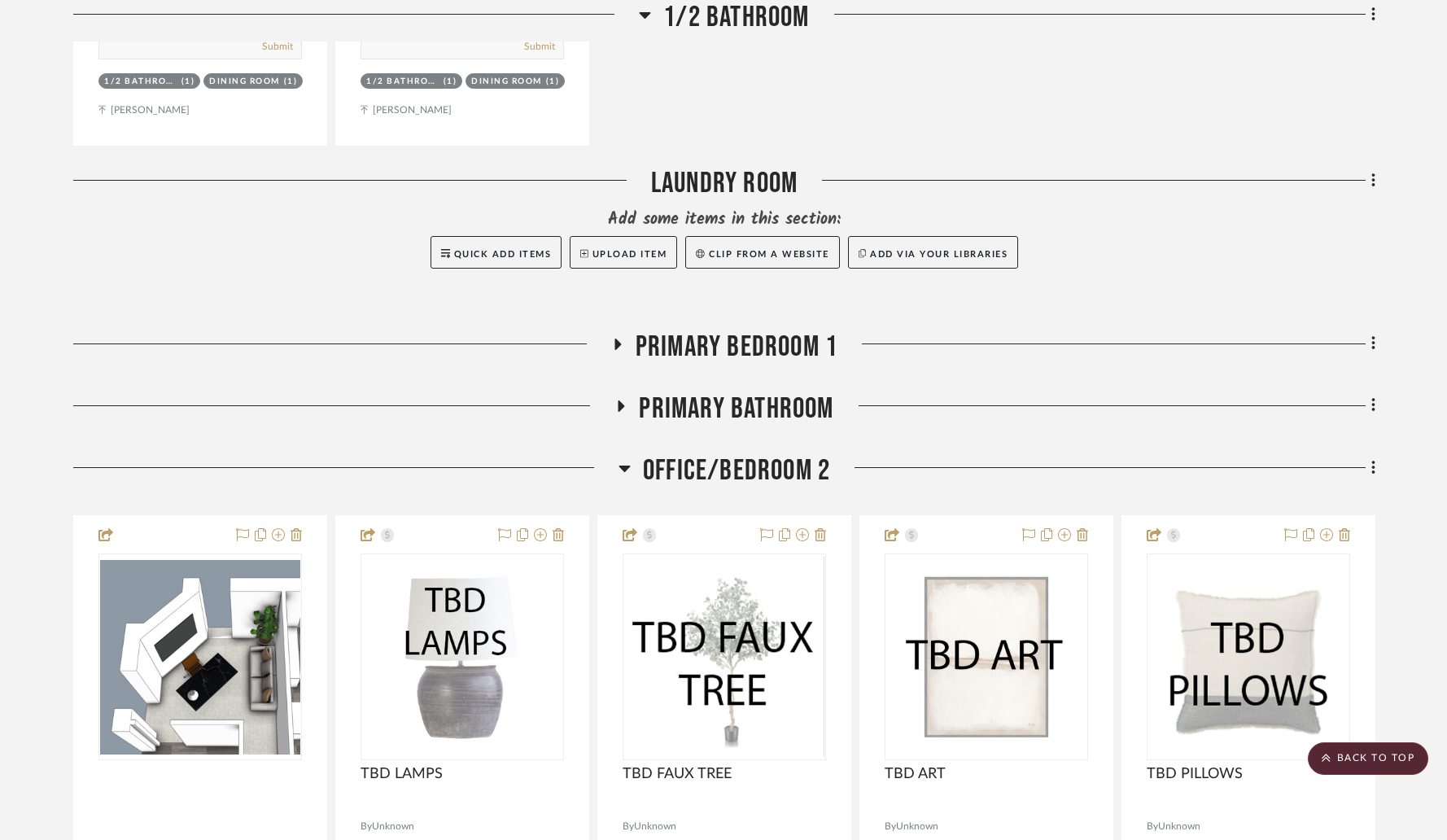
scroll to position [7342, 0]
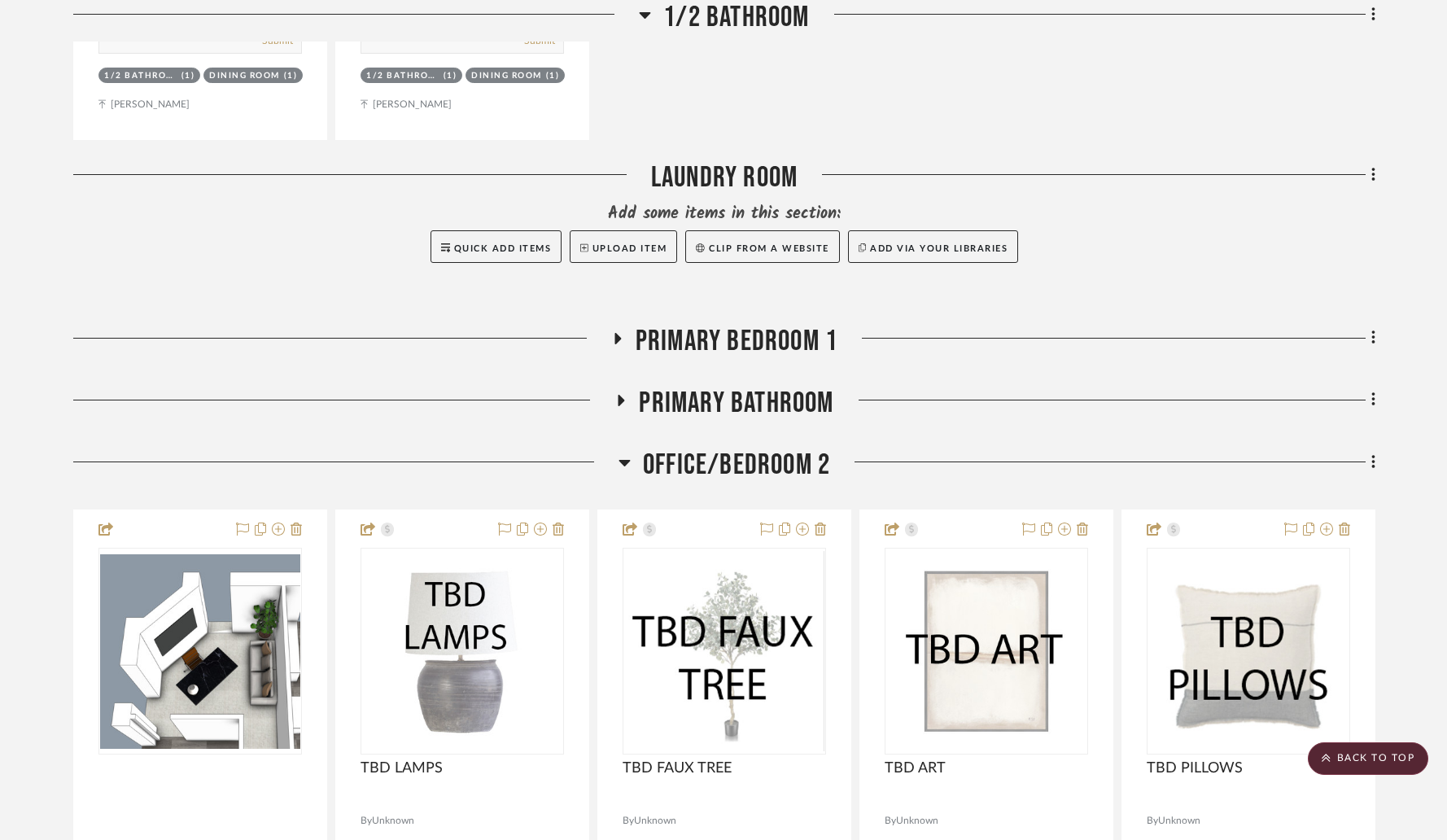
click at [612, 332] on icon at bounding box center [616, 338] width 20 height 12
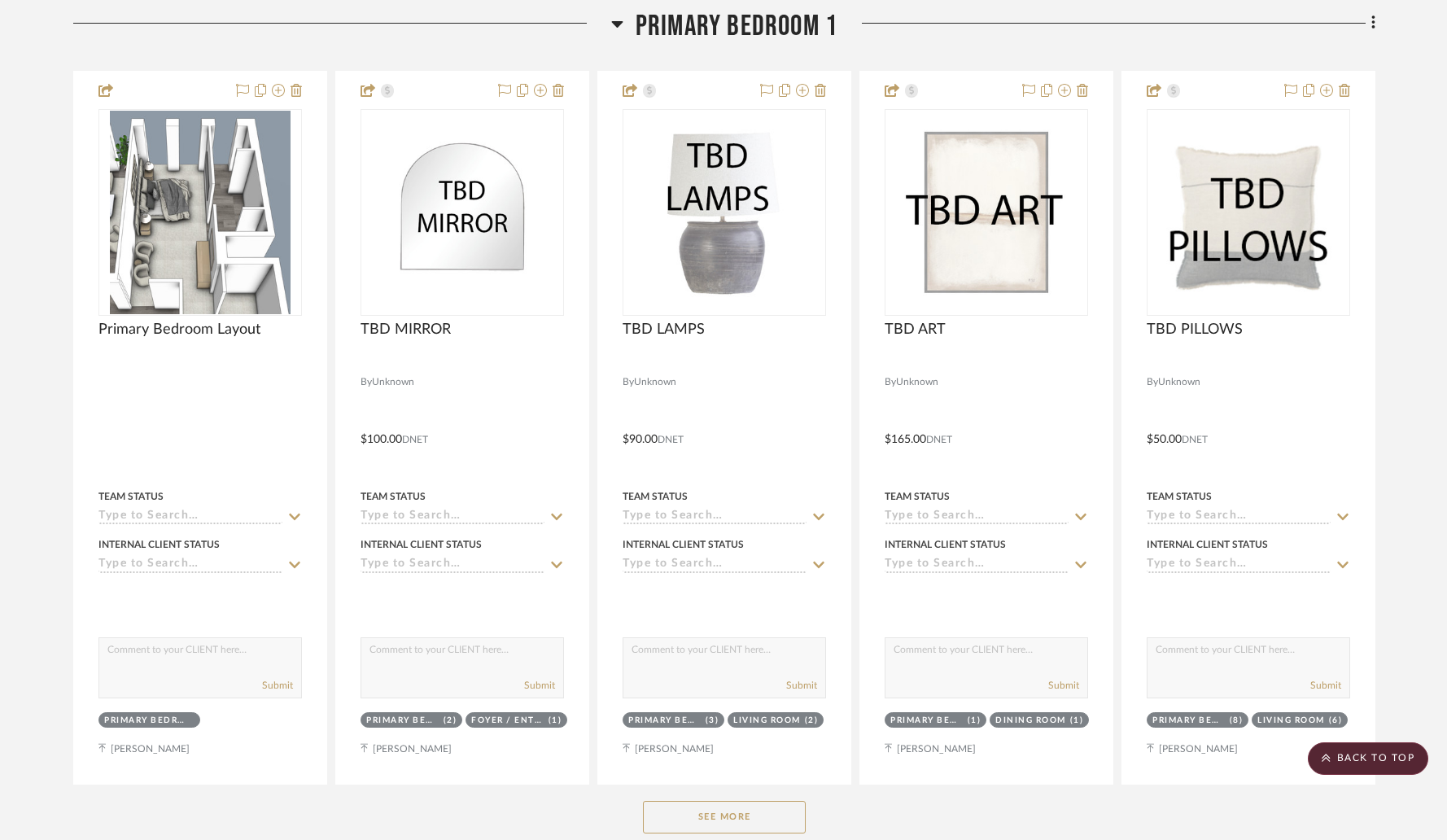
scroll to position [7660, 0]
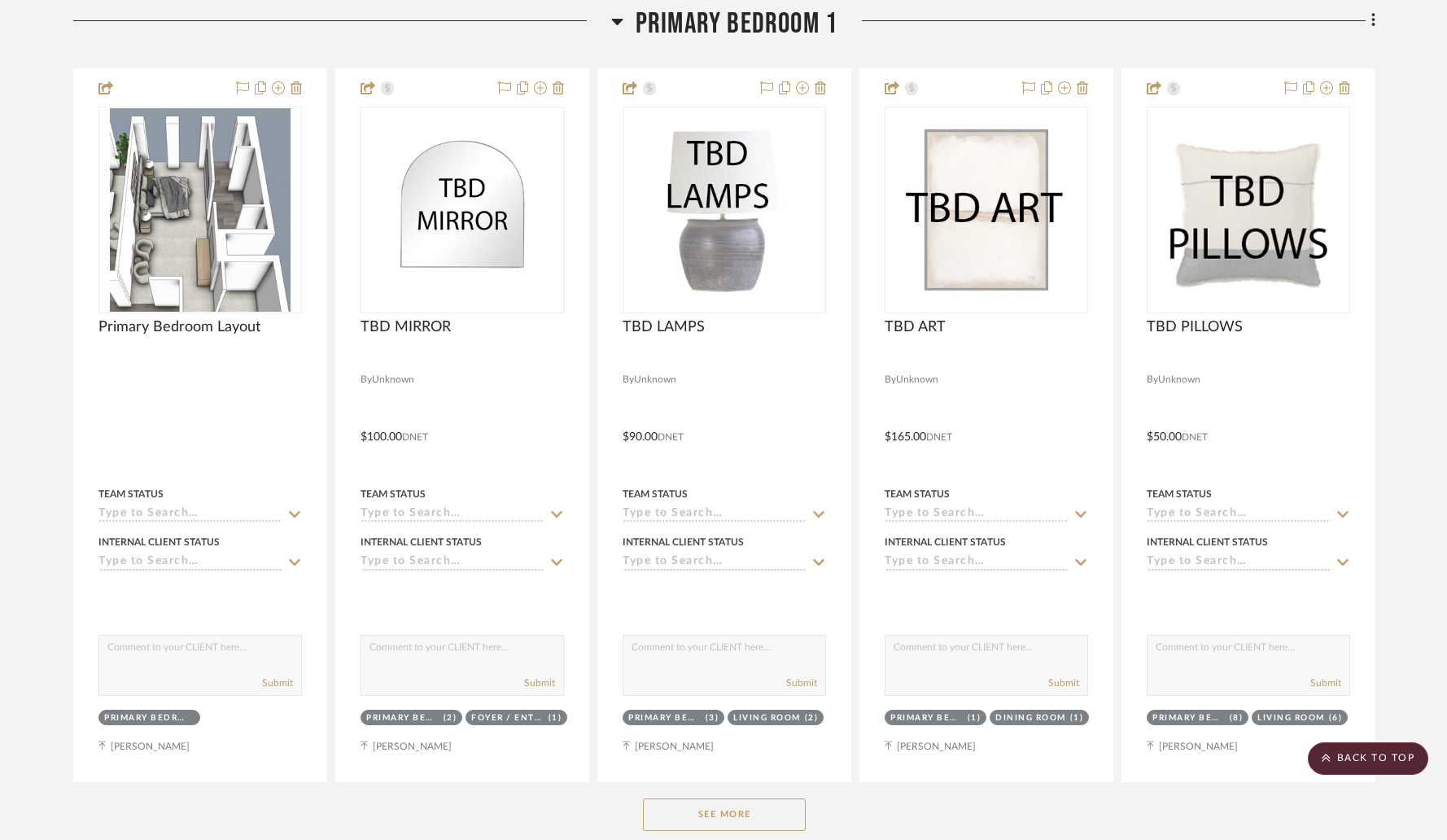
click at [721, 805] on button "See More" at bounding box center [724, 814] width 162 height 32
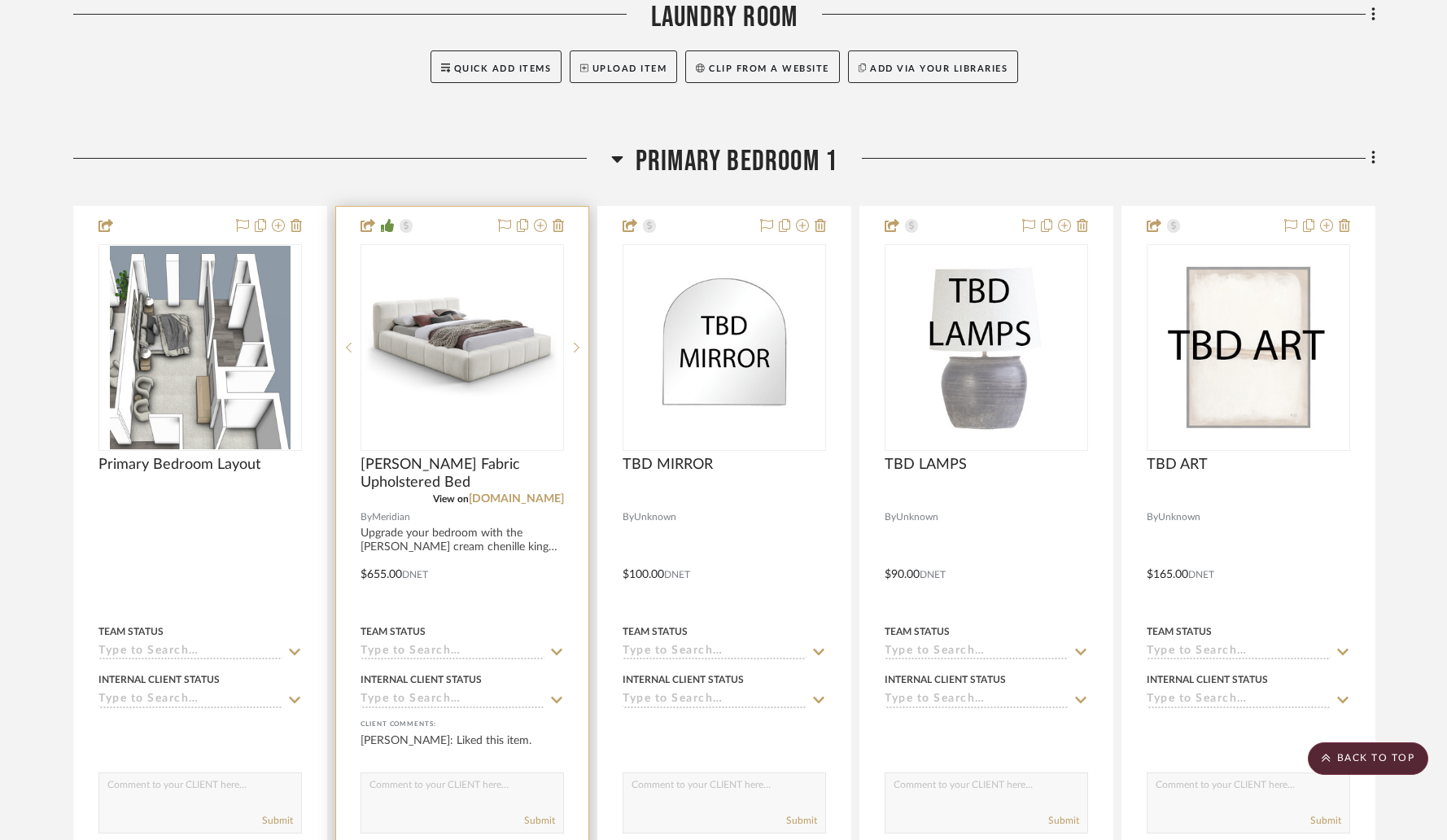
scroll to position [7358, 0]
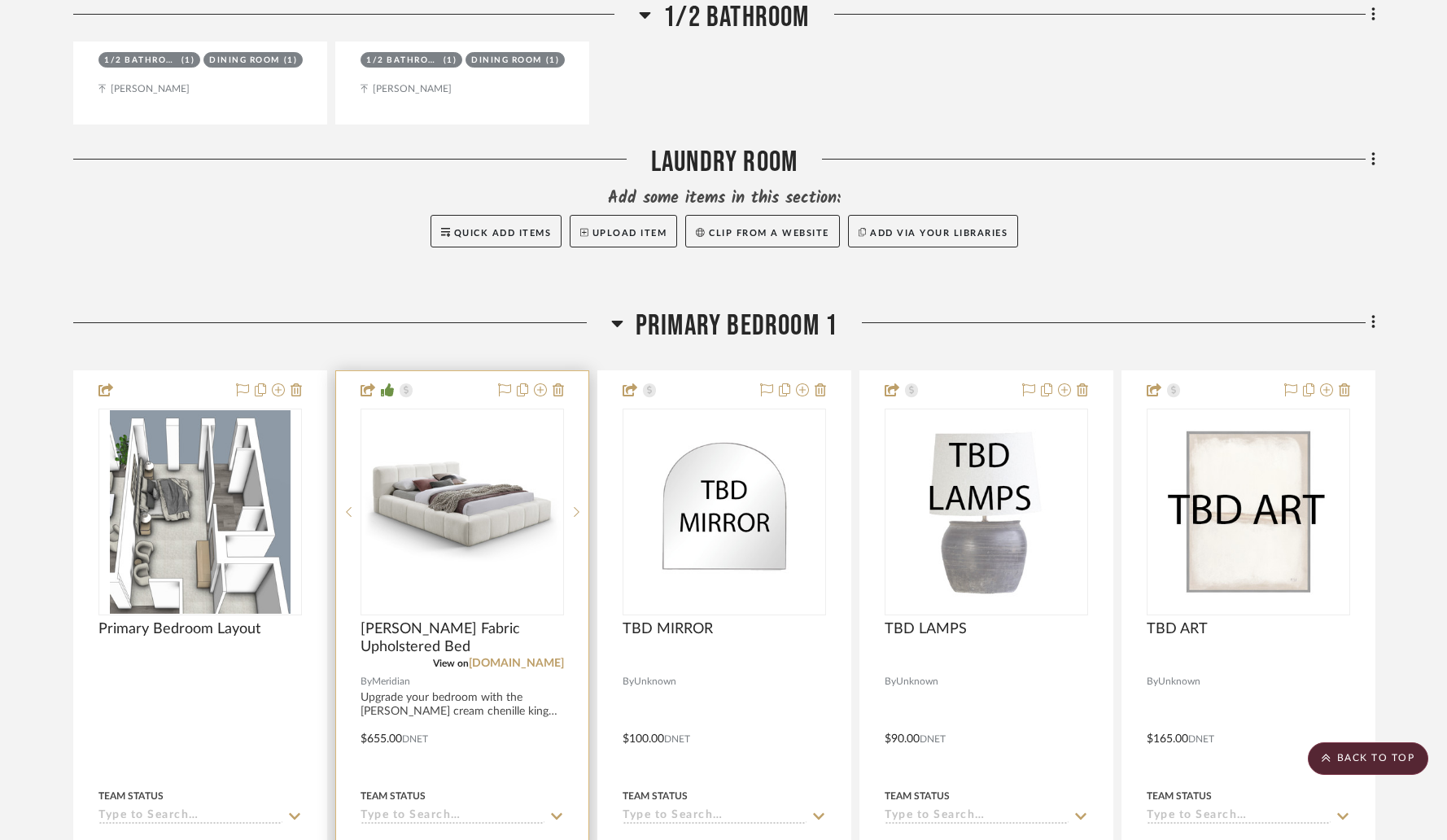
click at [478, 464] on img "0" at bounding box center [461, 511] width 200 height 100
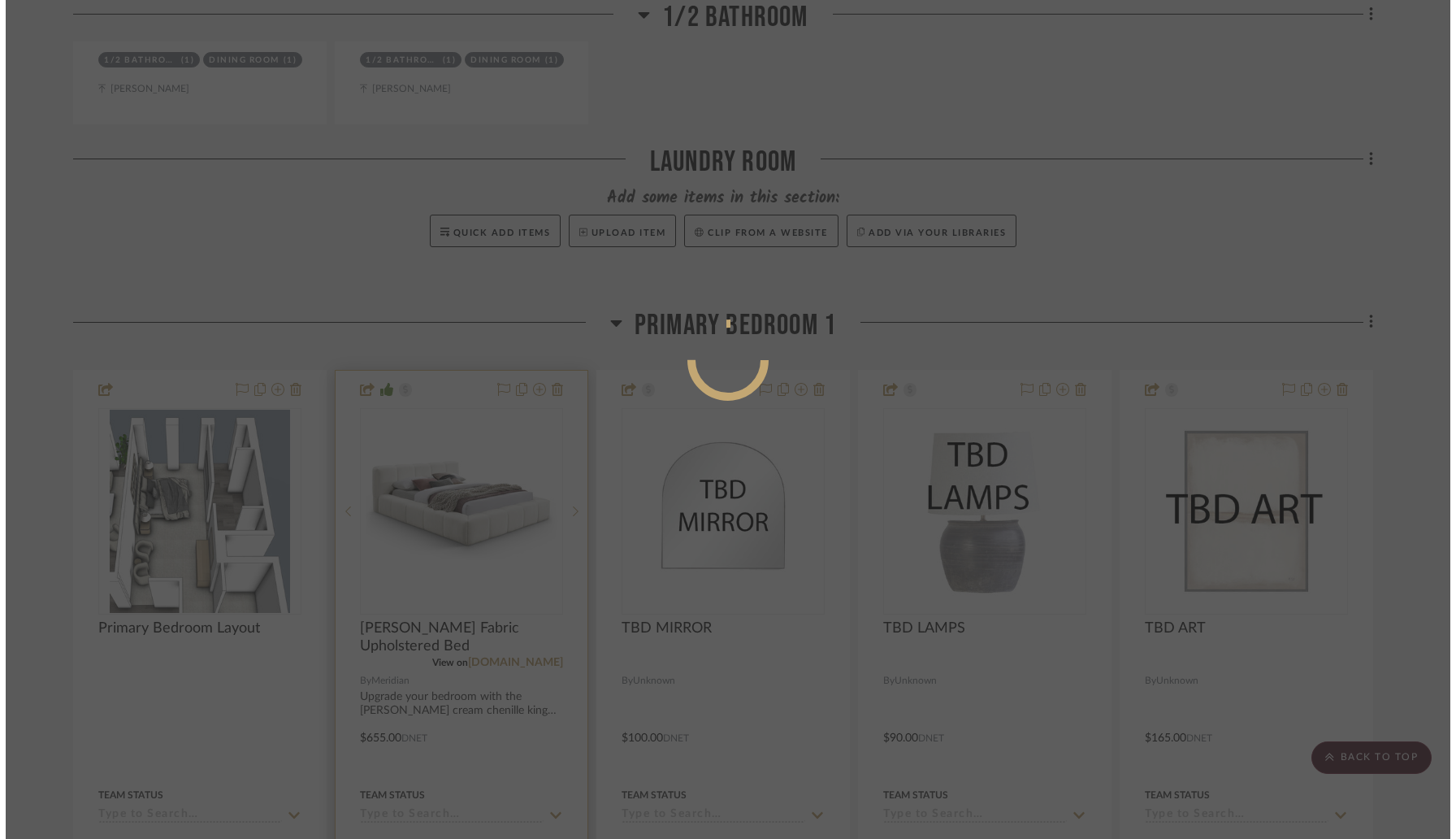
scroll to position [0, 0]
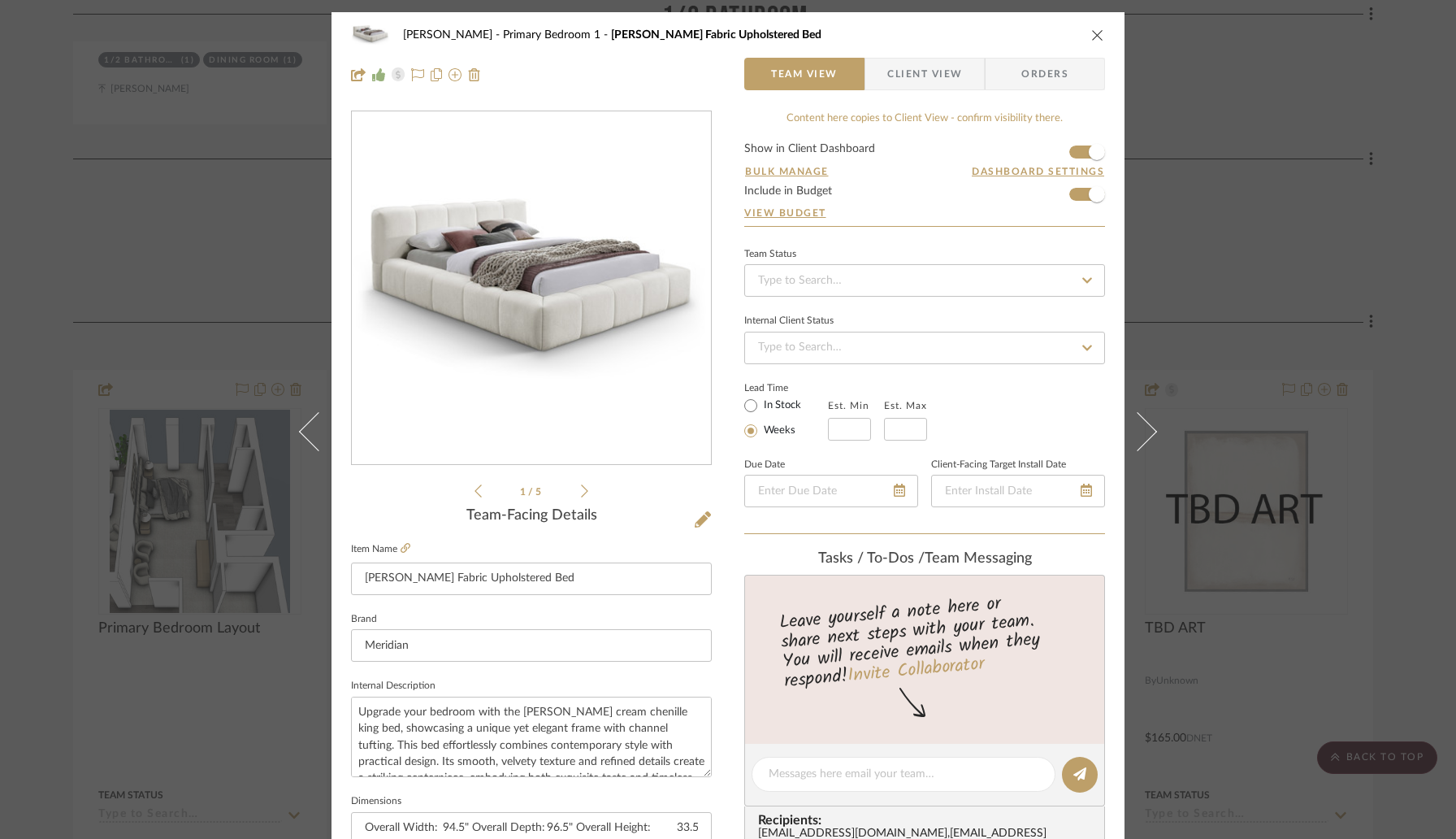
click at [1092, 38] on icon "close" at bounding box center [1098, 35] width 13 height 13
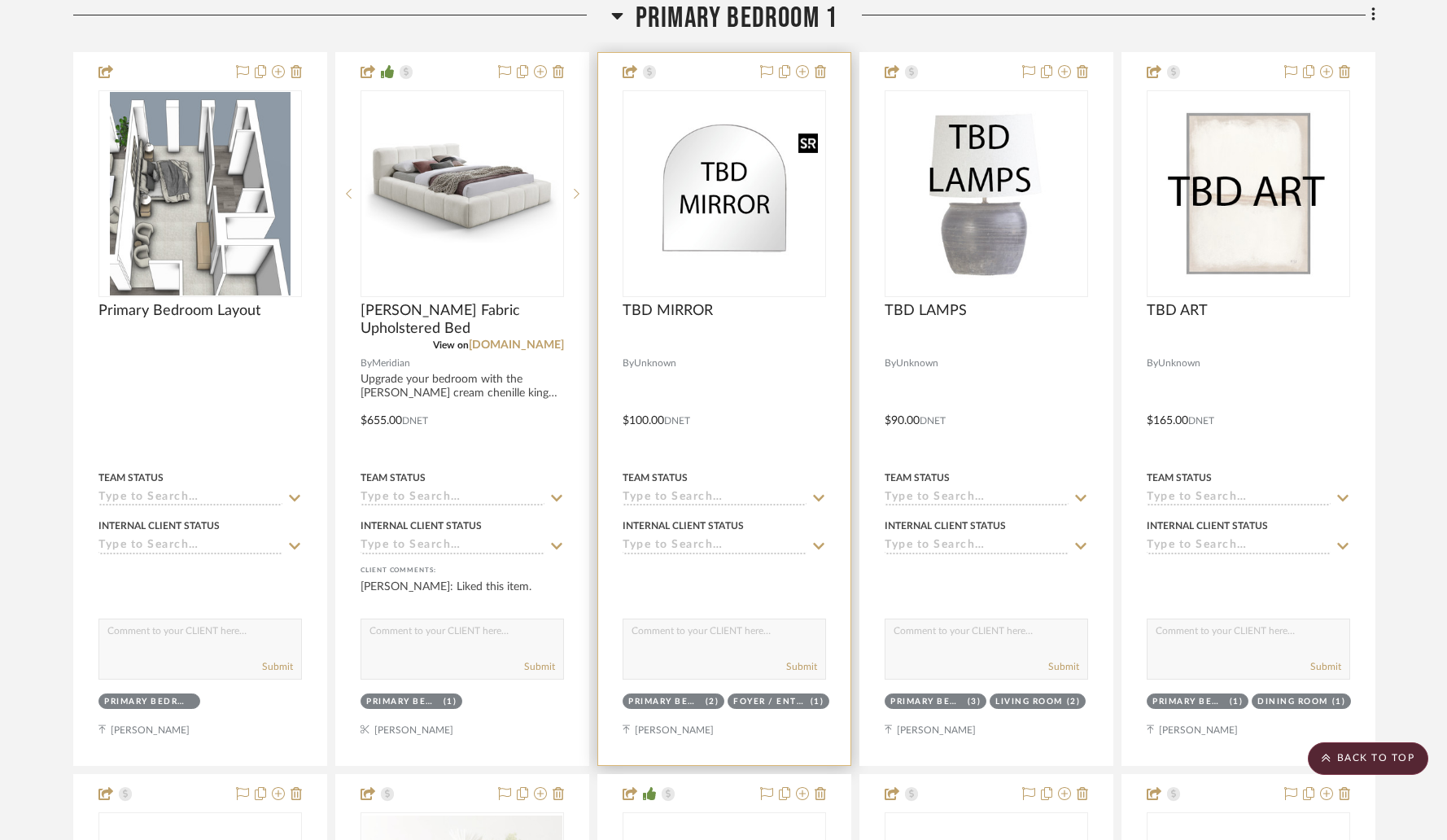
scroll to position [7892, 0]
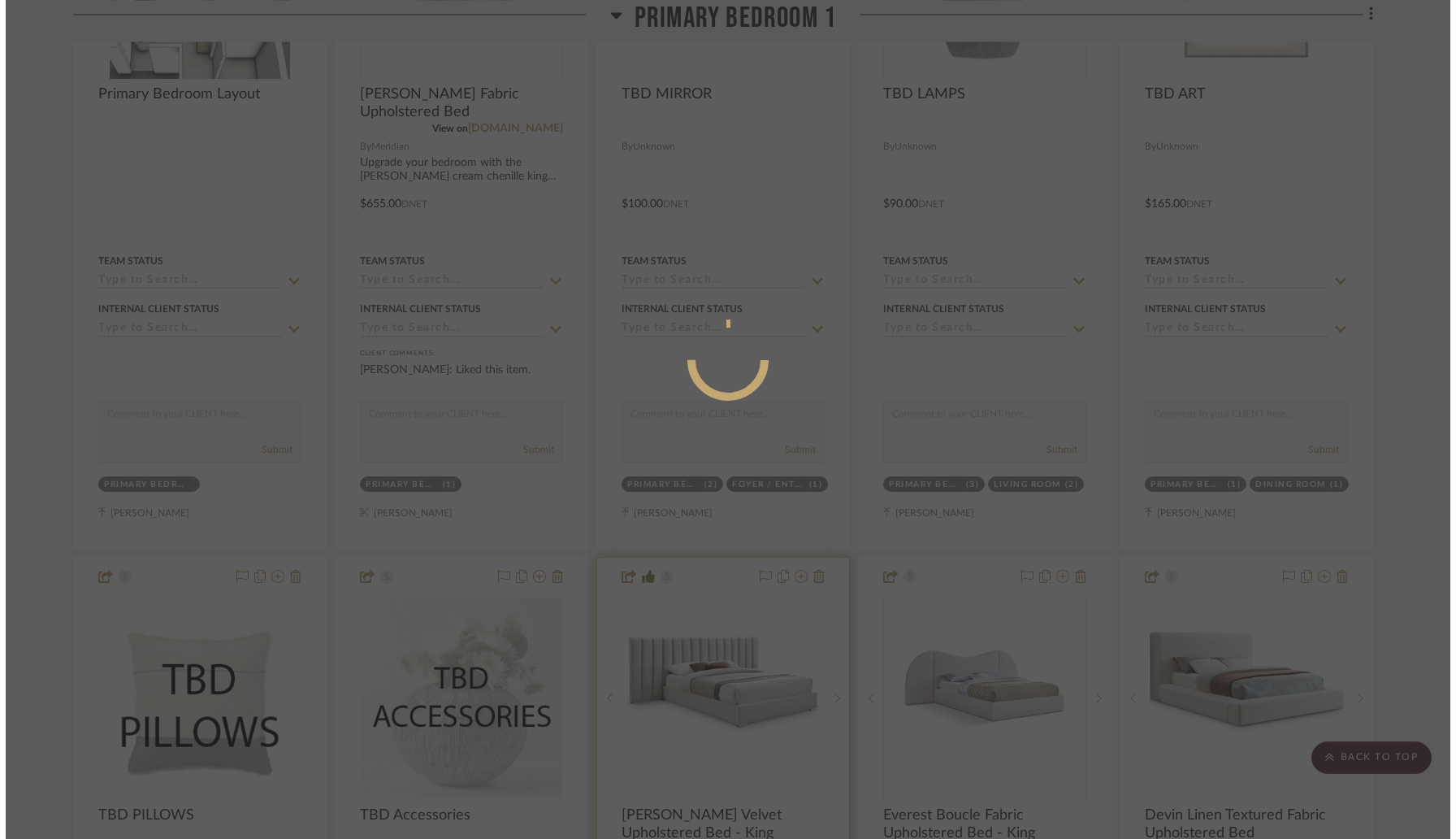
scroll to position [0, 0]
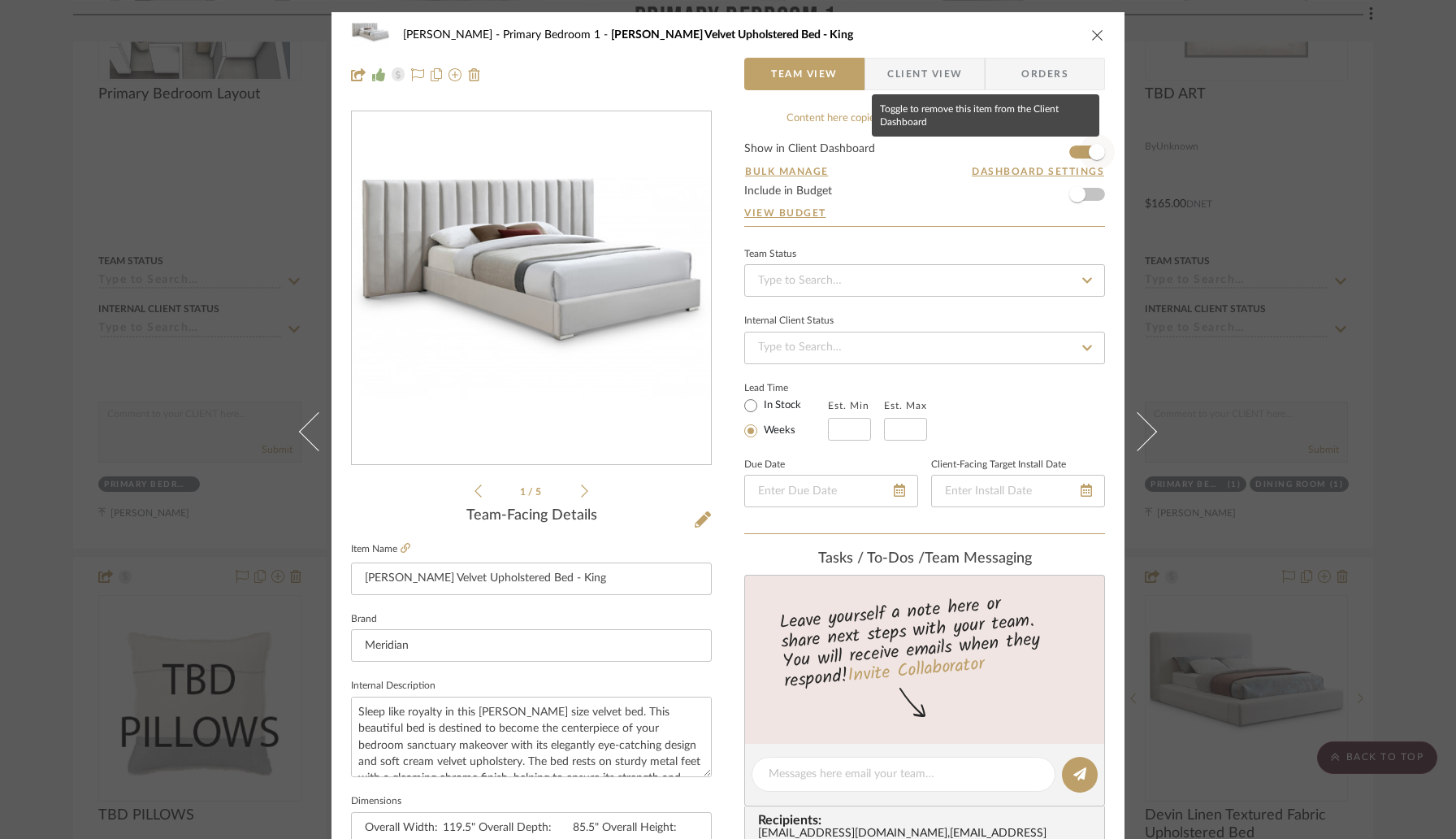
click at [1081, 155] on span "button" at bounding box center [1097, 152] width 36 height 36
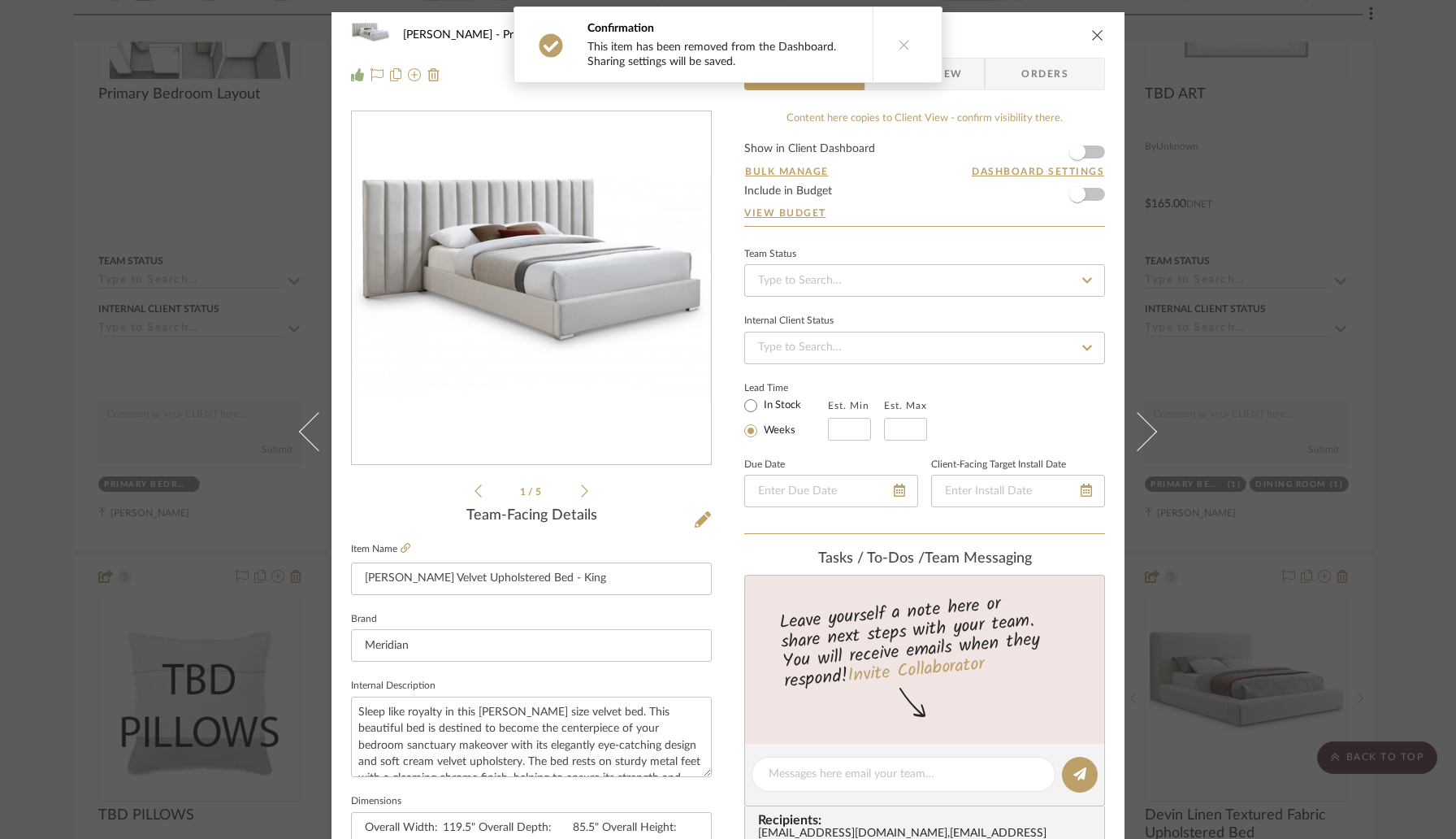
click at [1091, 34] on icon "close" at bounding box center [1098, 35] width 13 height 13
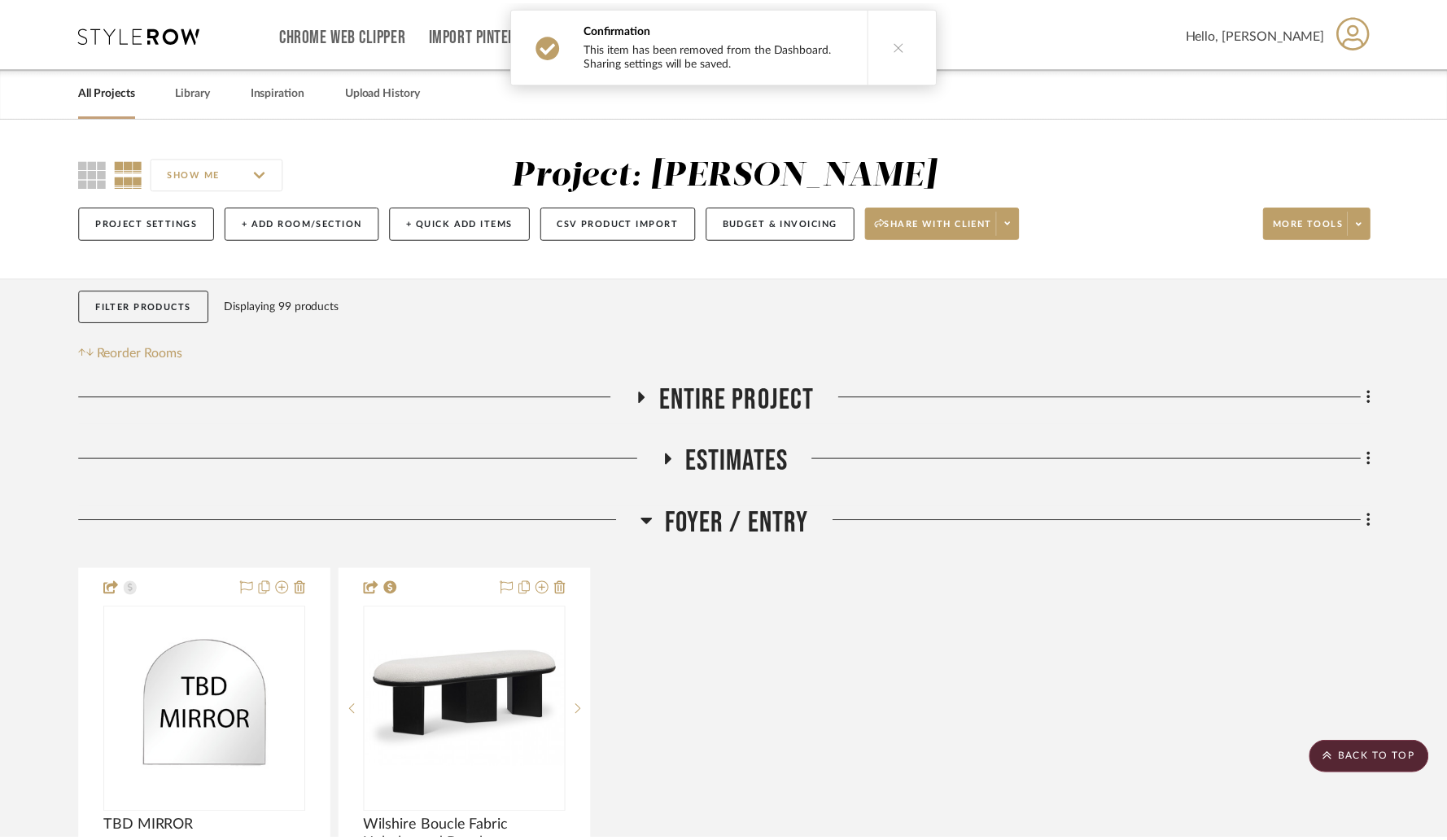
scroll to position [7892, 0]
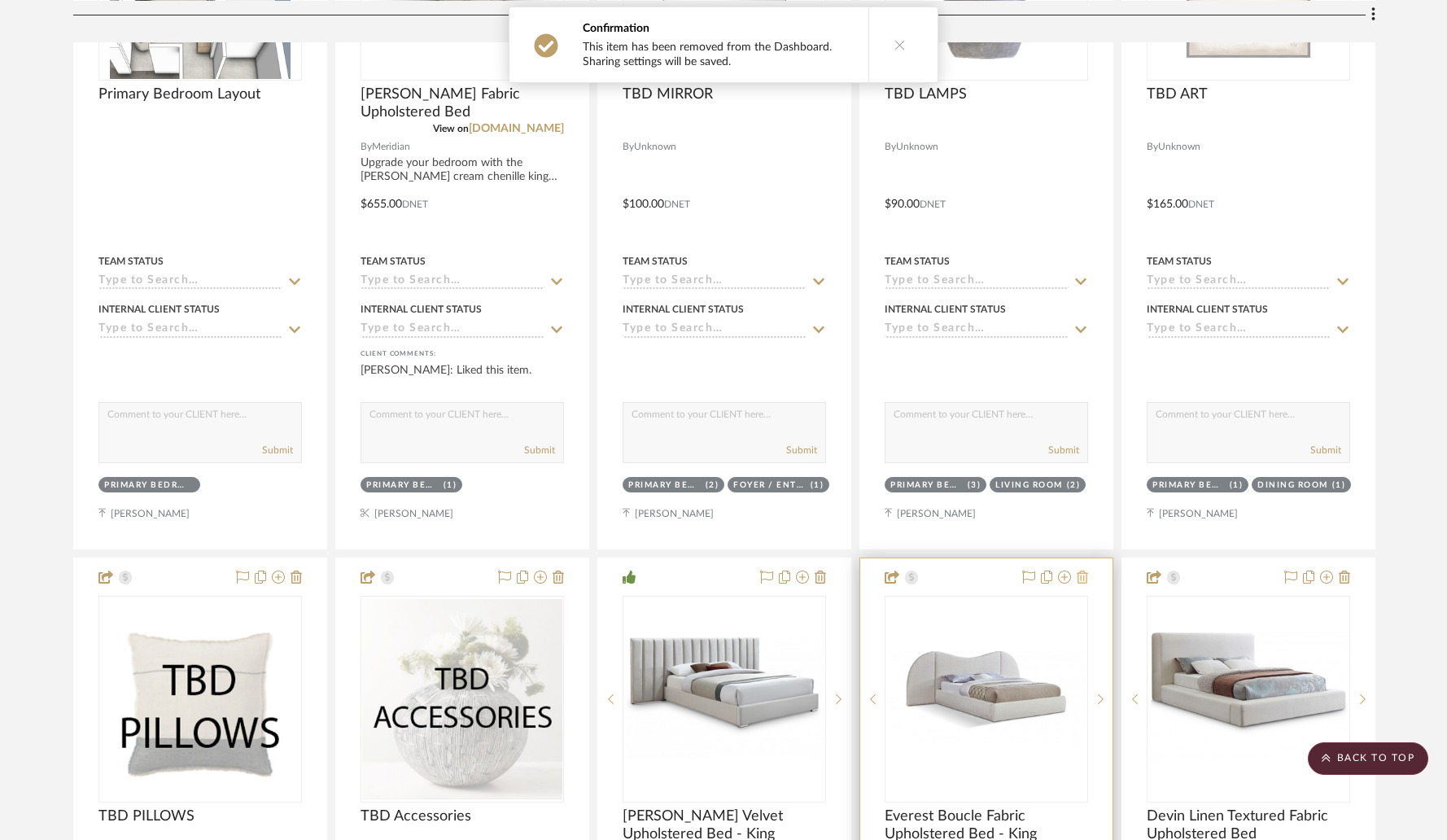
click at [1081, 572] on icon at bounding box center [1082, 577] width 11 height 13
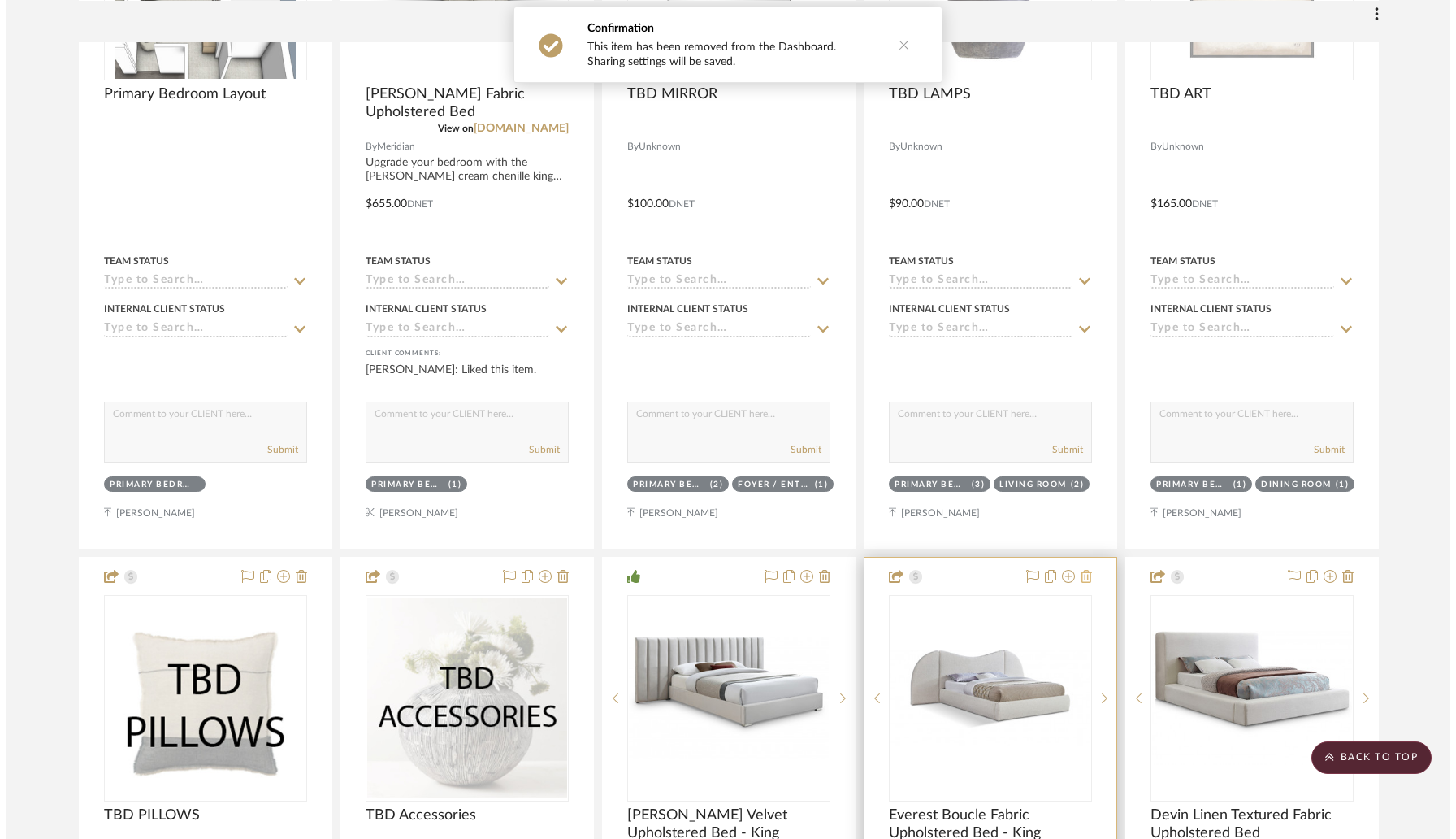
scroll to position [0, 0]
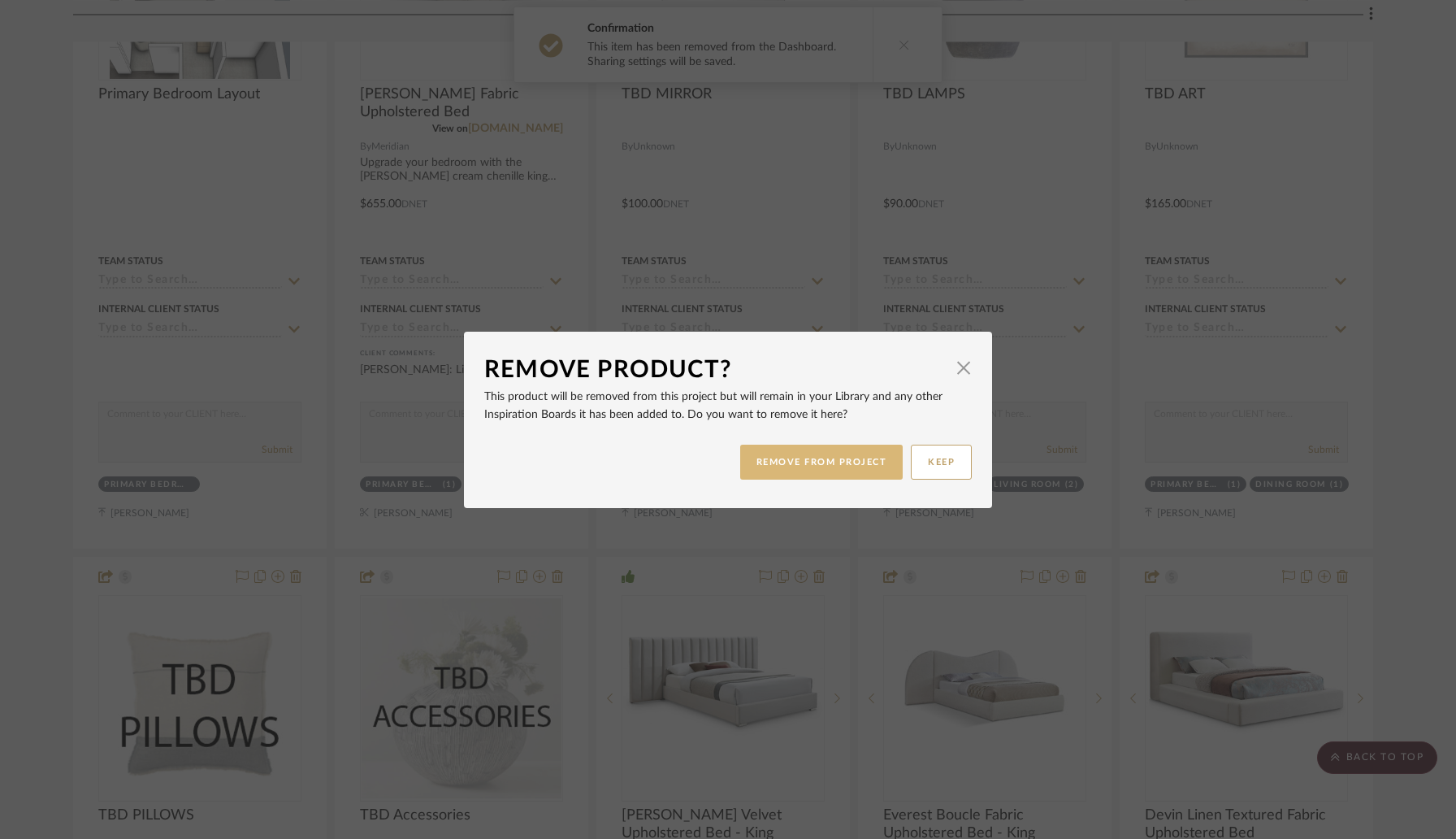
click at [857, 464] on button "REMOVE FROM PROJECT" at bounding box center [822, 462] width 163 height 35
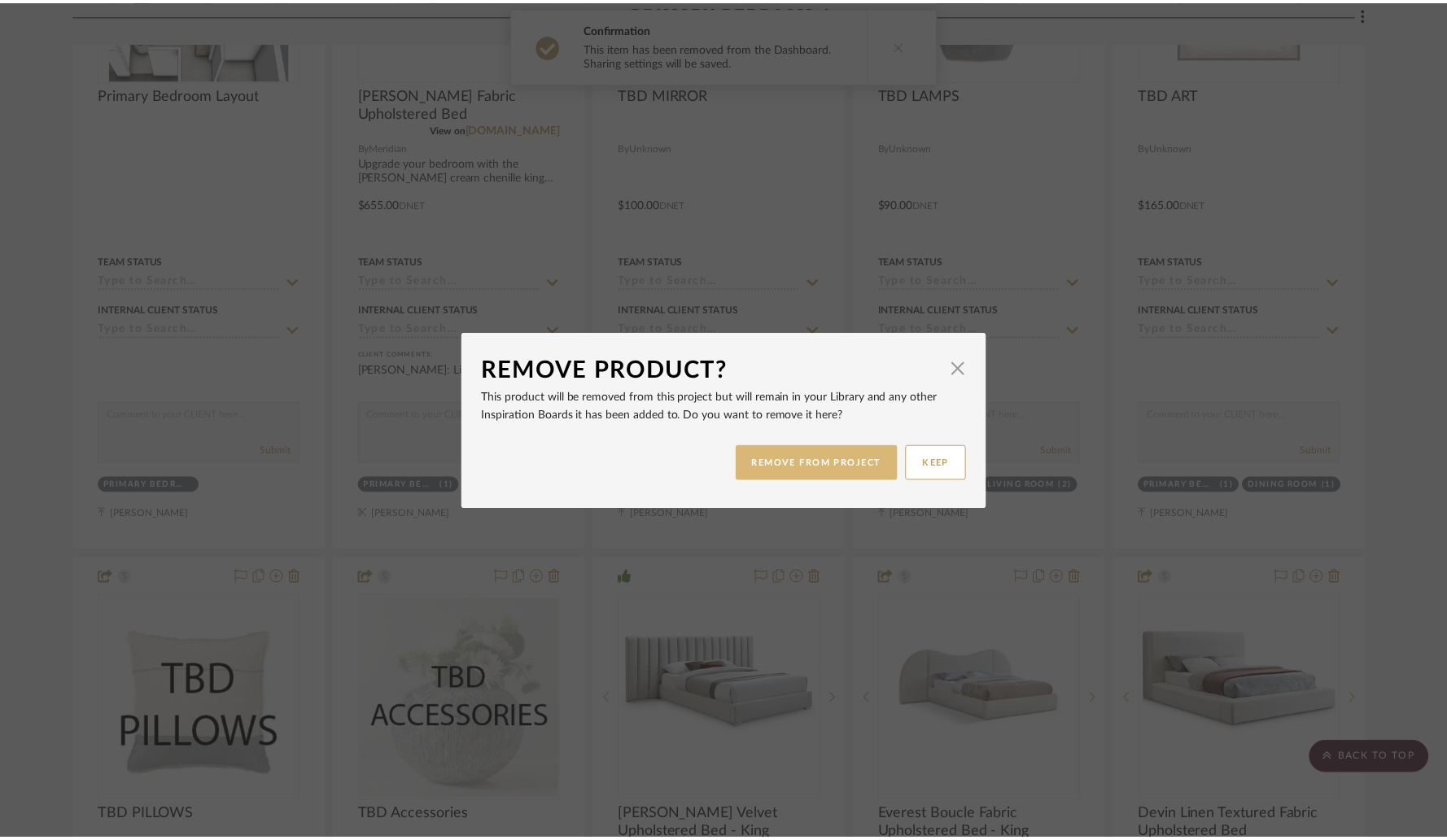
scroll to position [7892, 0]
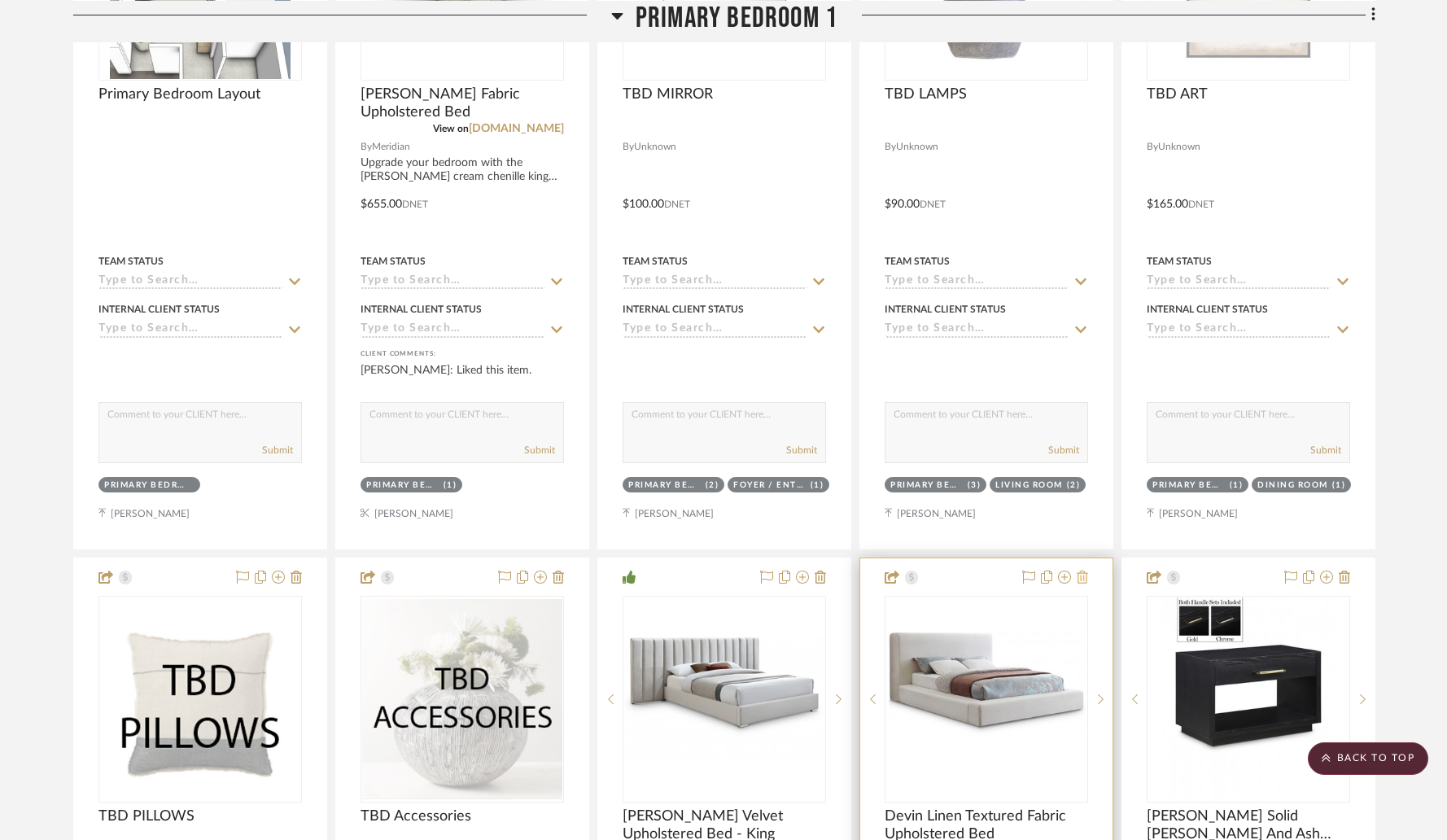
click at [1082, 573] on icon at bounding box center [1082, 577] width 11 height 13
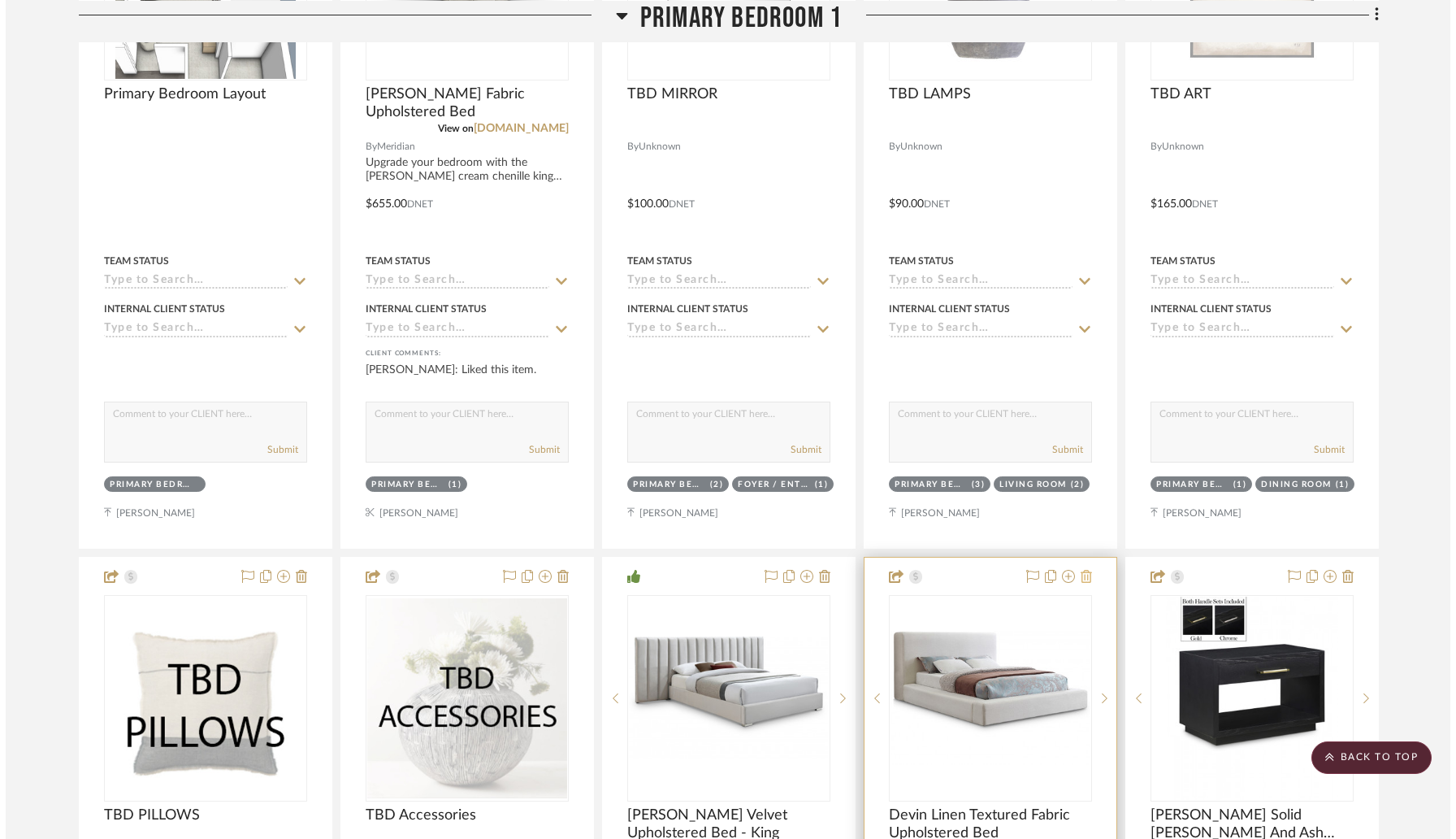
scroll to position [0, 0]
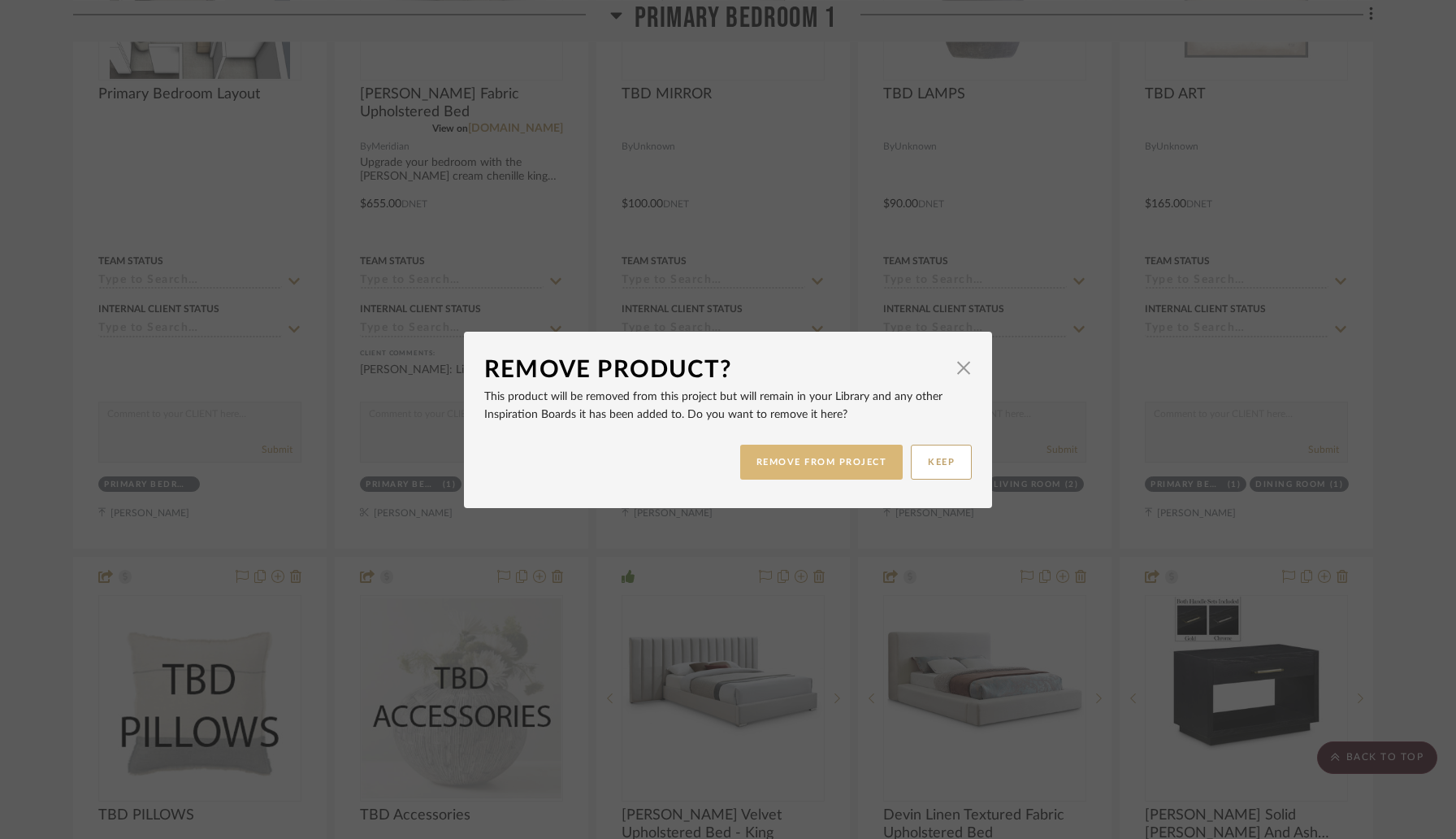
click at [867, 473] on button "REMOVE FROM PROJECT" at bounding box center [822, 462] width 163 height 35
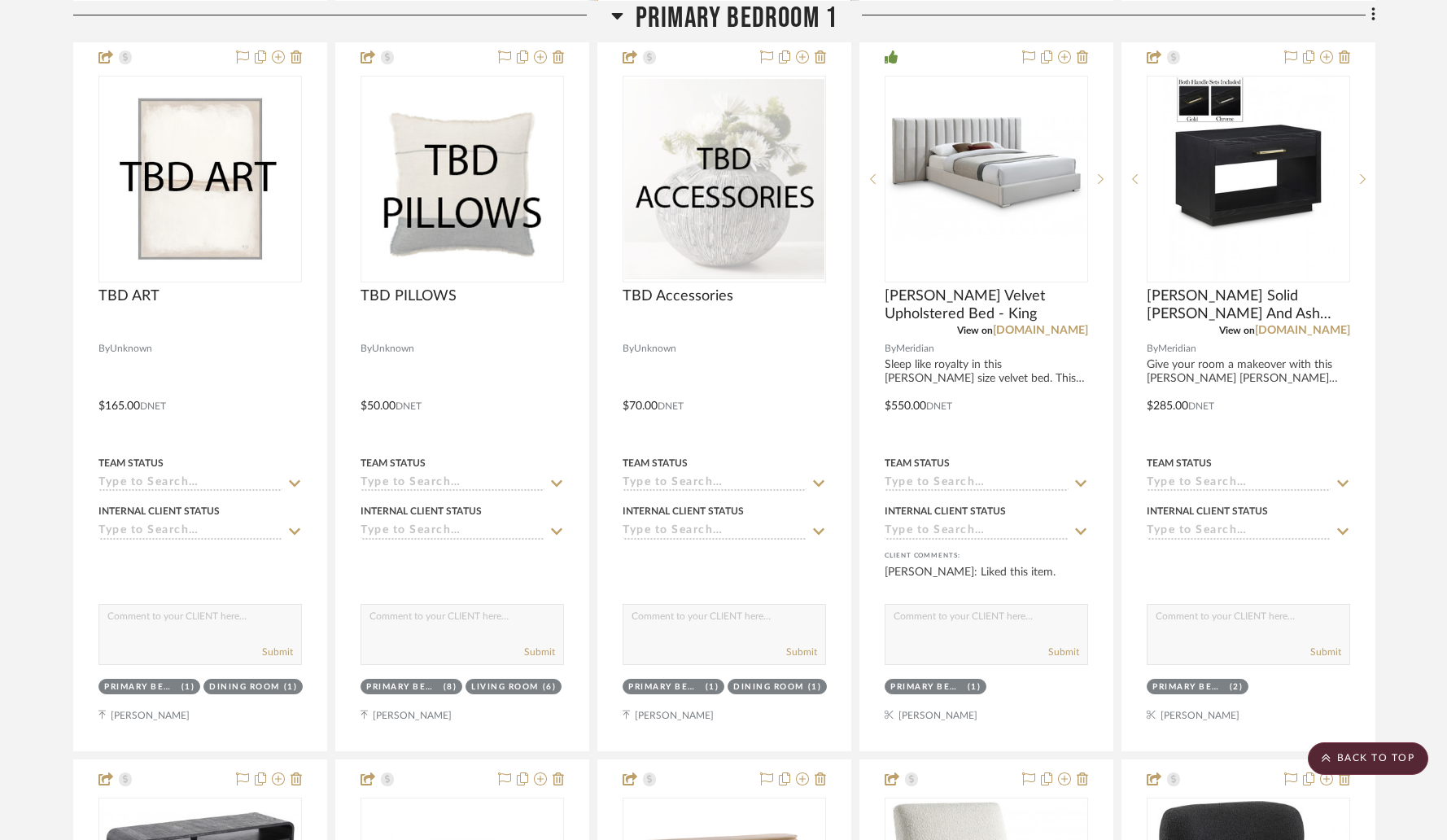
scroll to position [8404, 0]
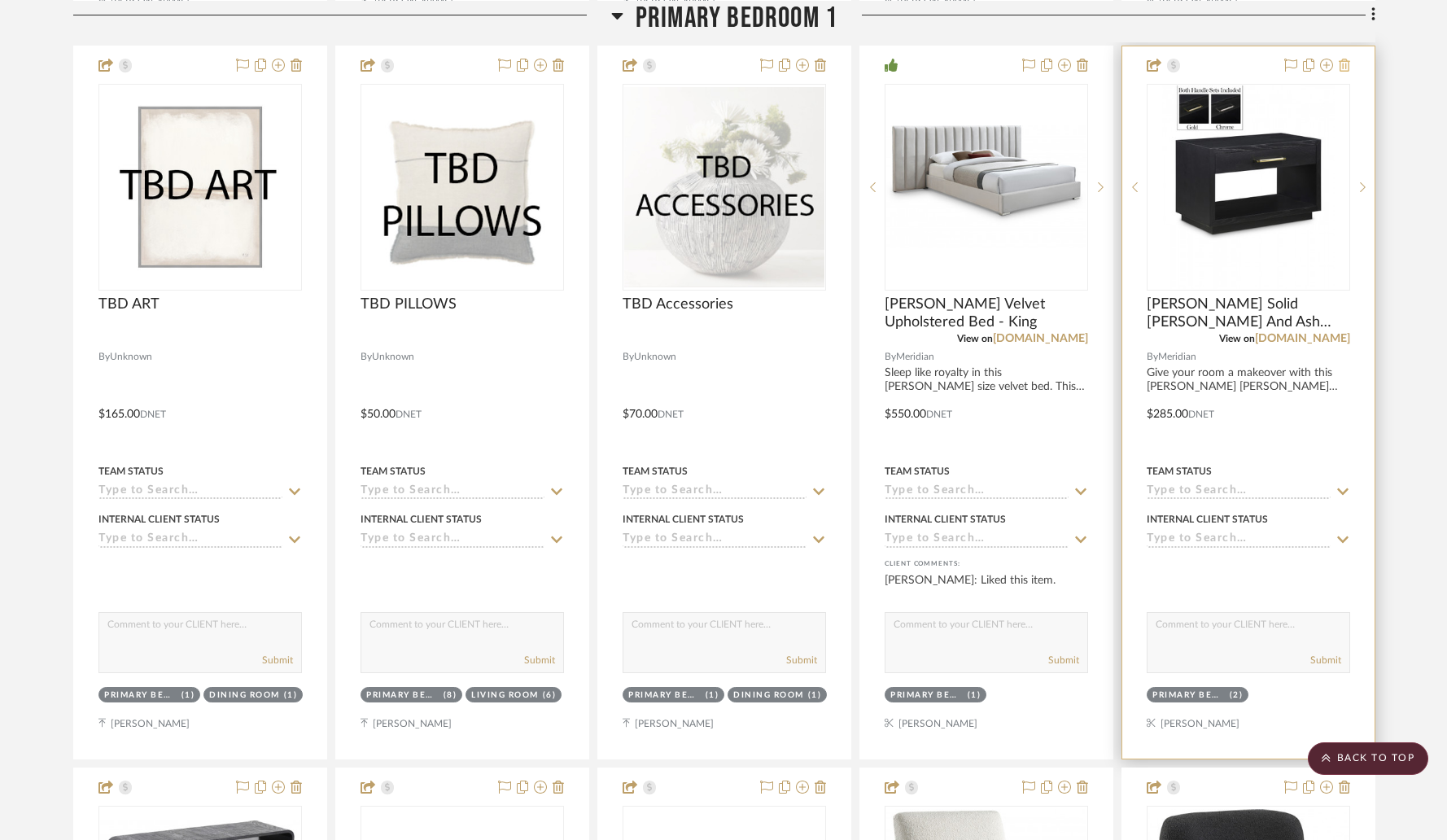
click at [1347, 59] on icon at bounding box center [1344, 65] width 11 height 13
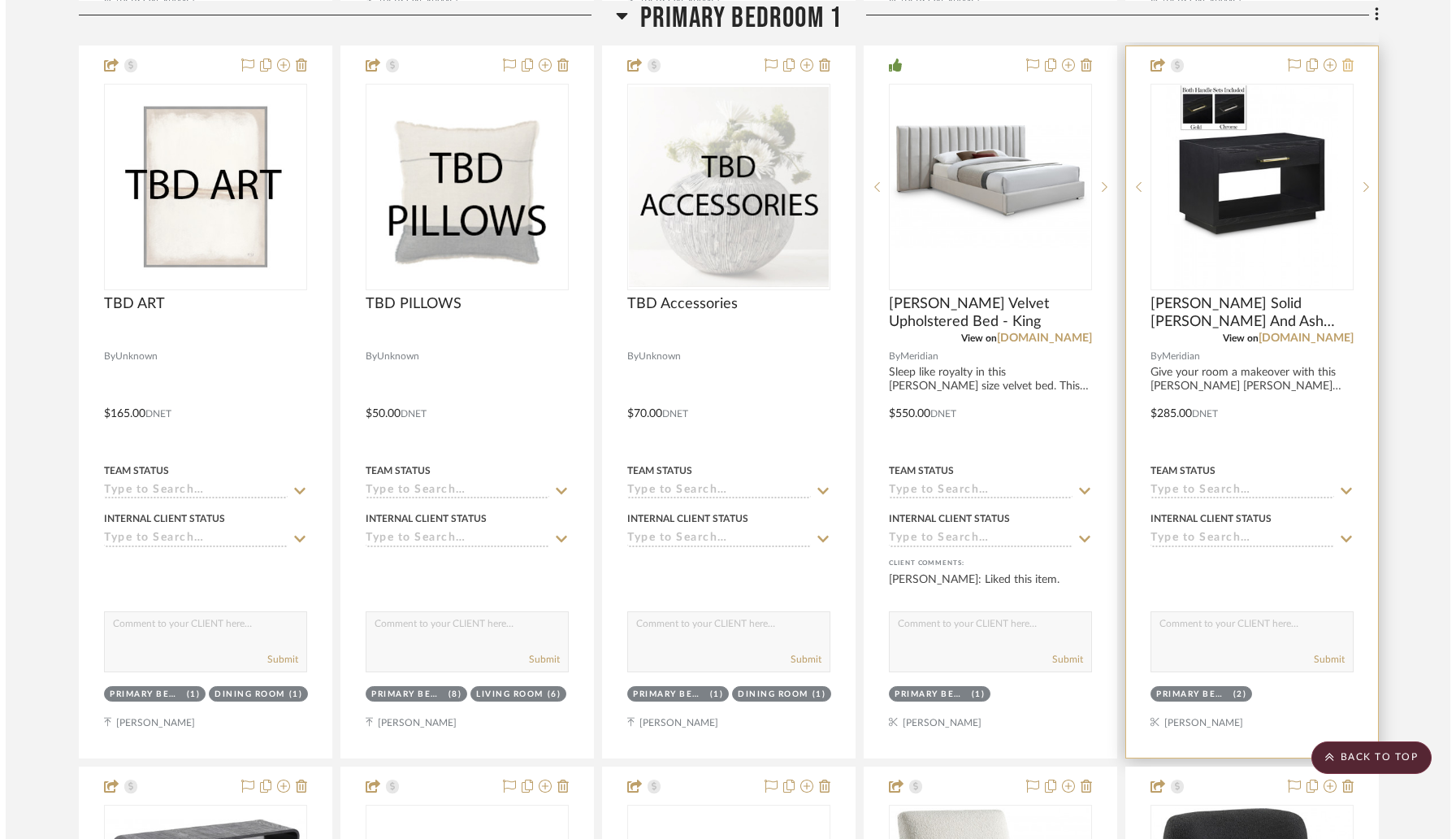
scroll to position [0, 0]
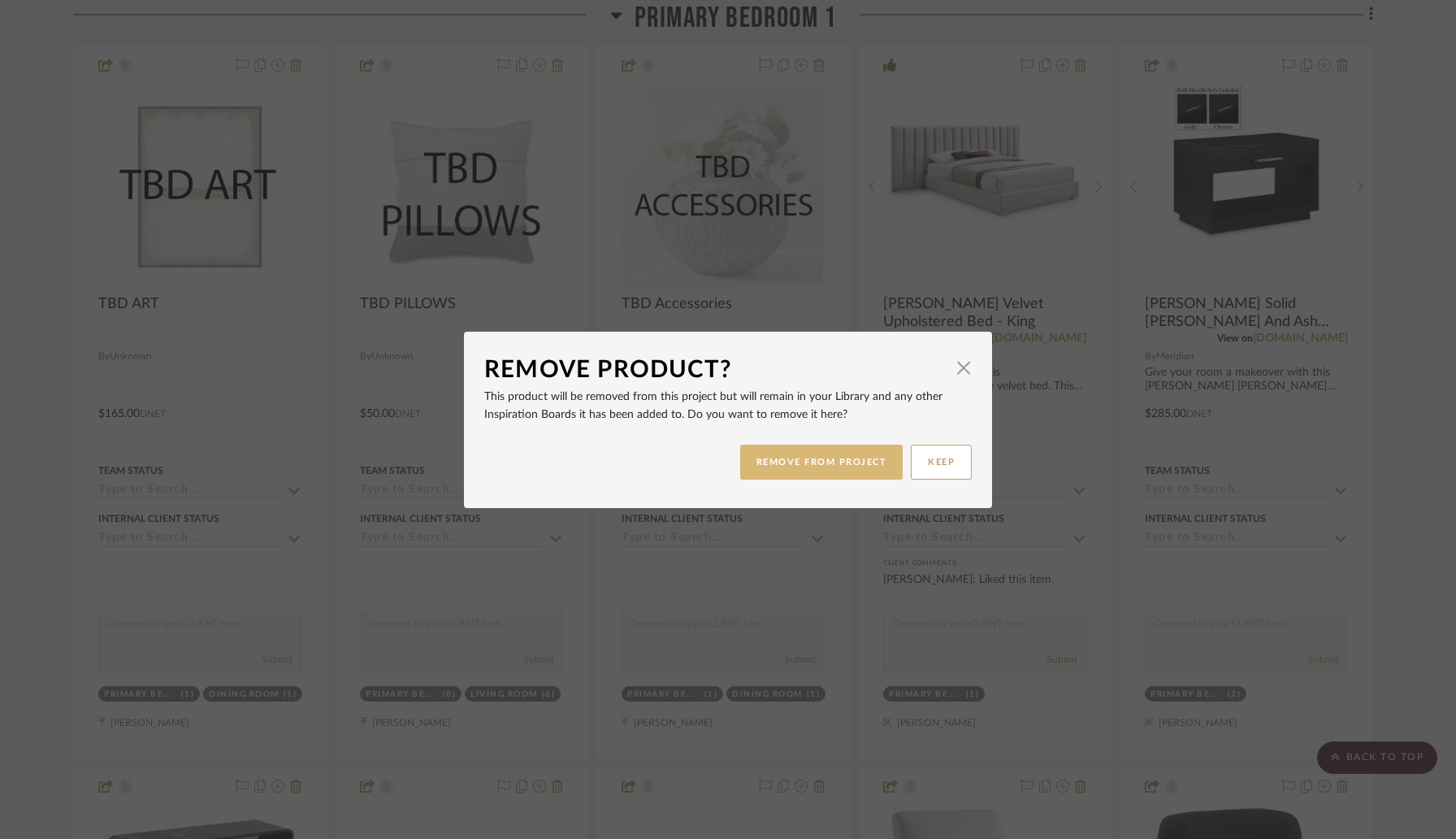
click at [871, 460] on button "REMOVE FROM PROJECT" at bounding box center [822, 462] width 163 height 35
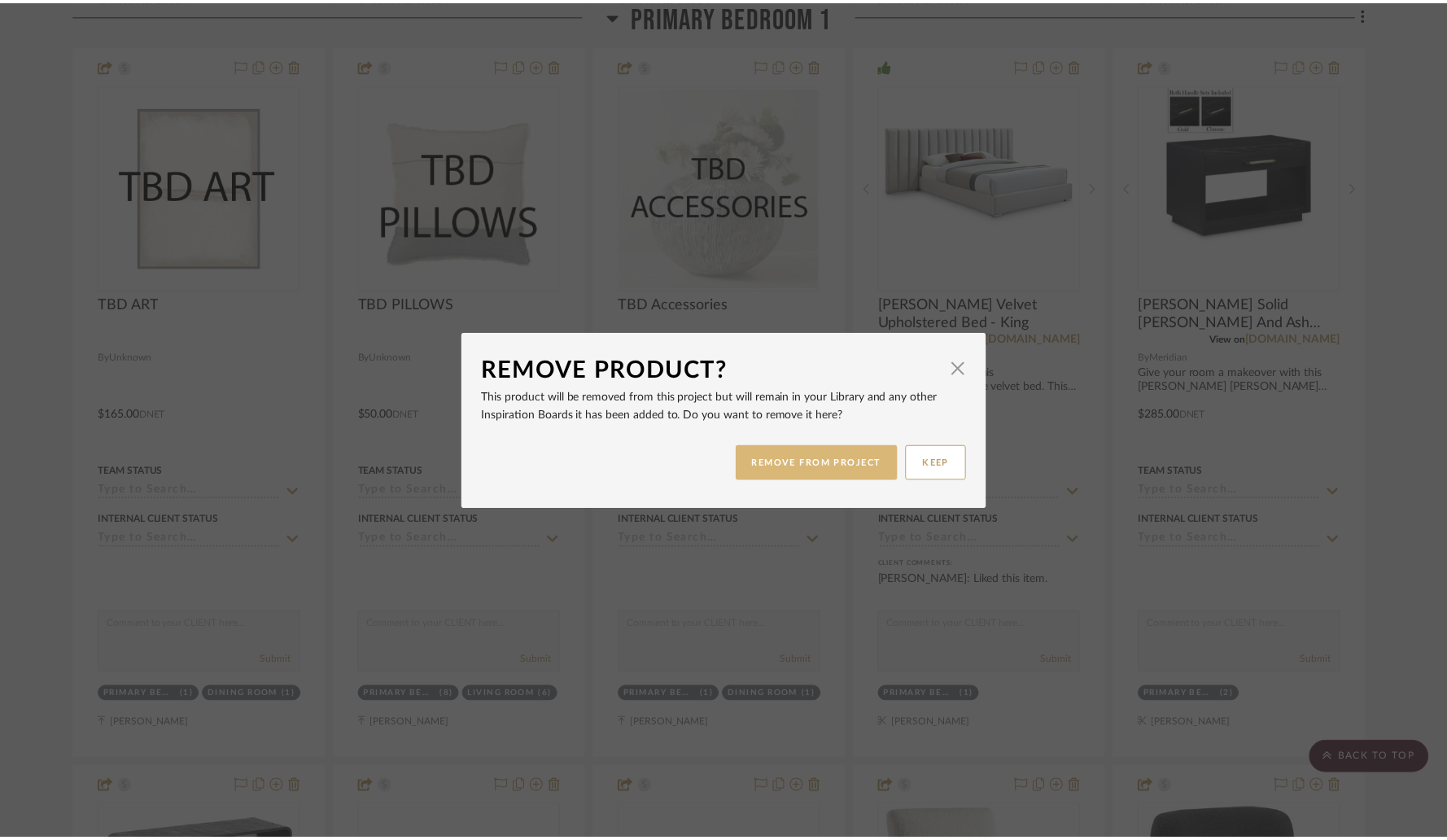
scroll to position [8404, 0]
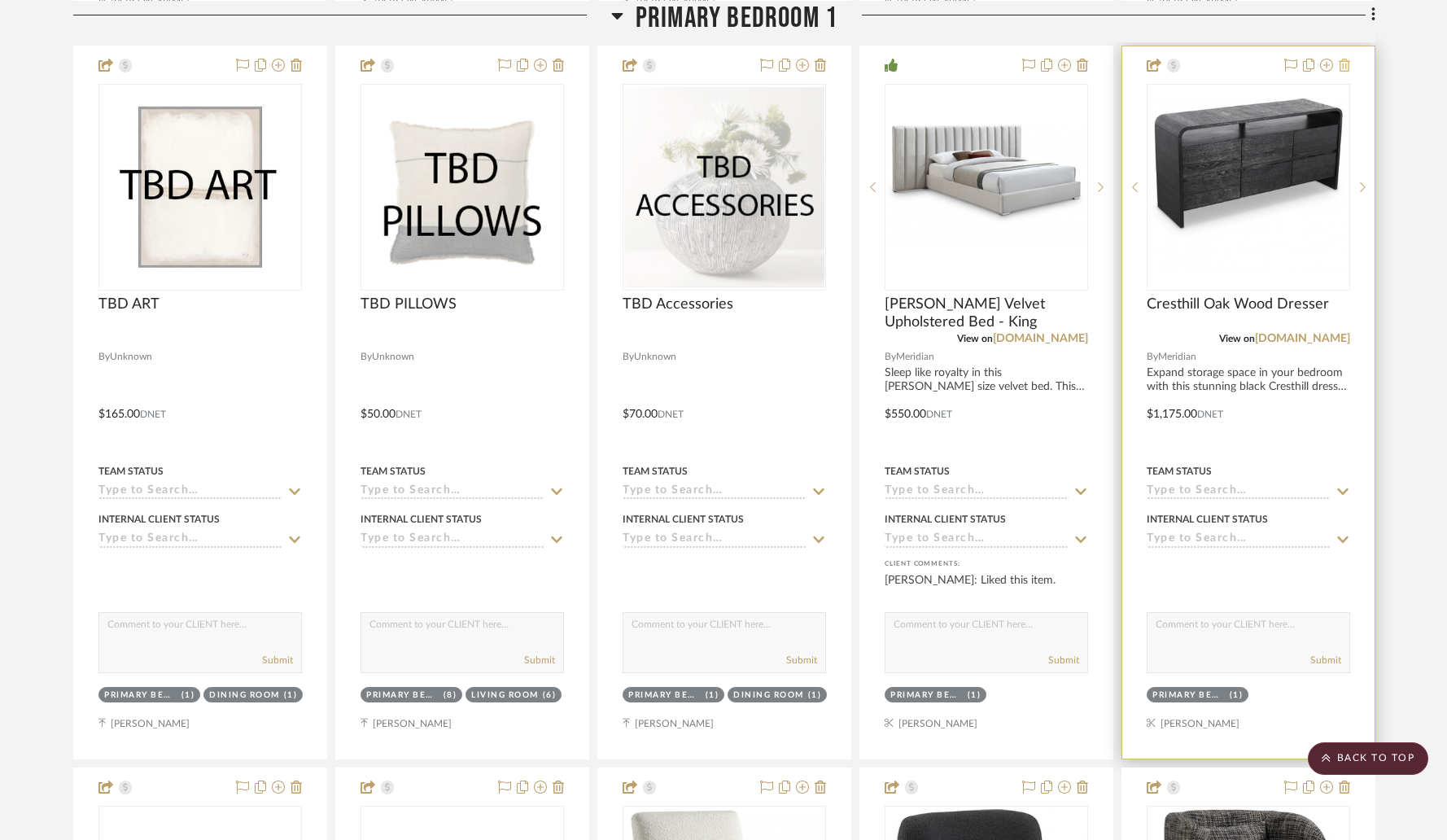
click at [1343, 62] on icon at bounding box center [1344, 65] width 11 height 13
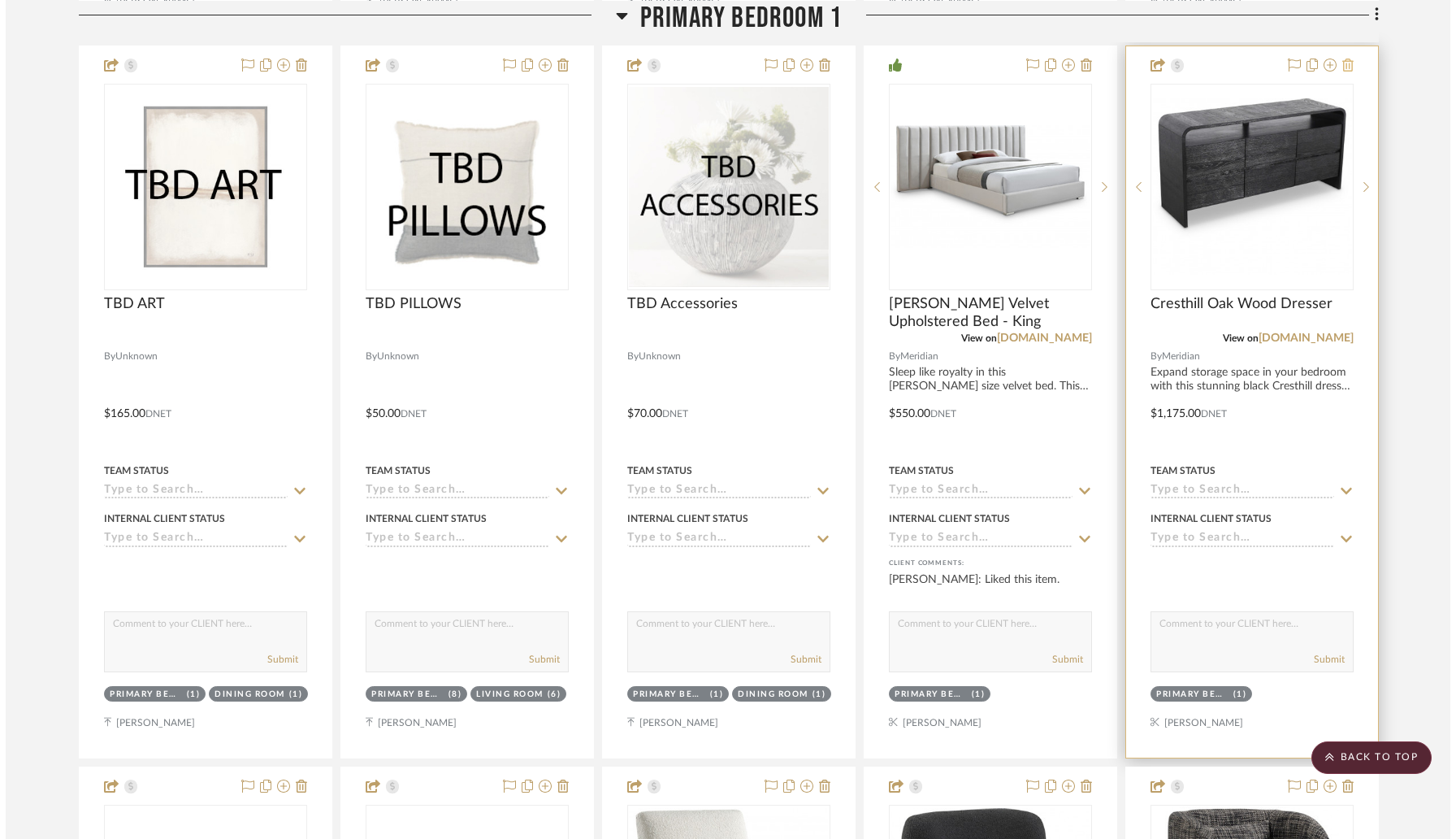
scroll to position [0, 0]
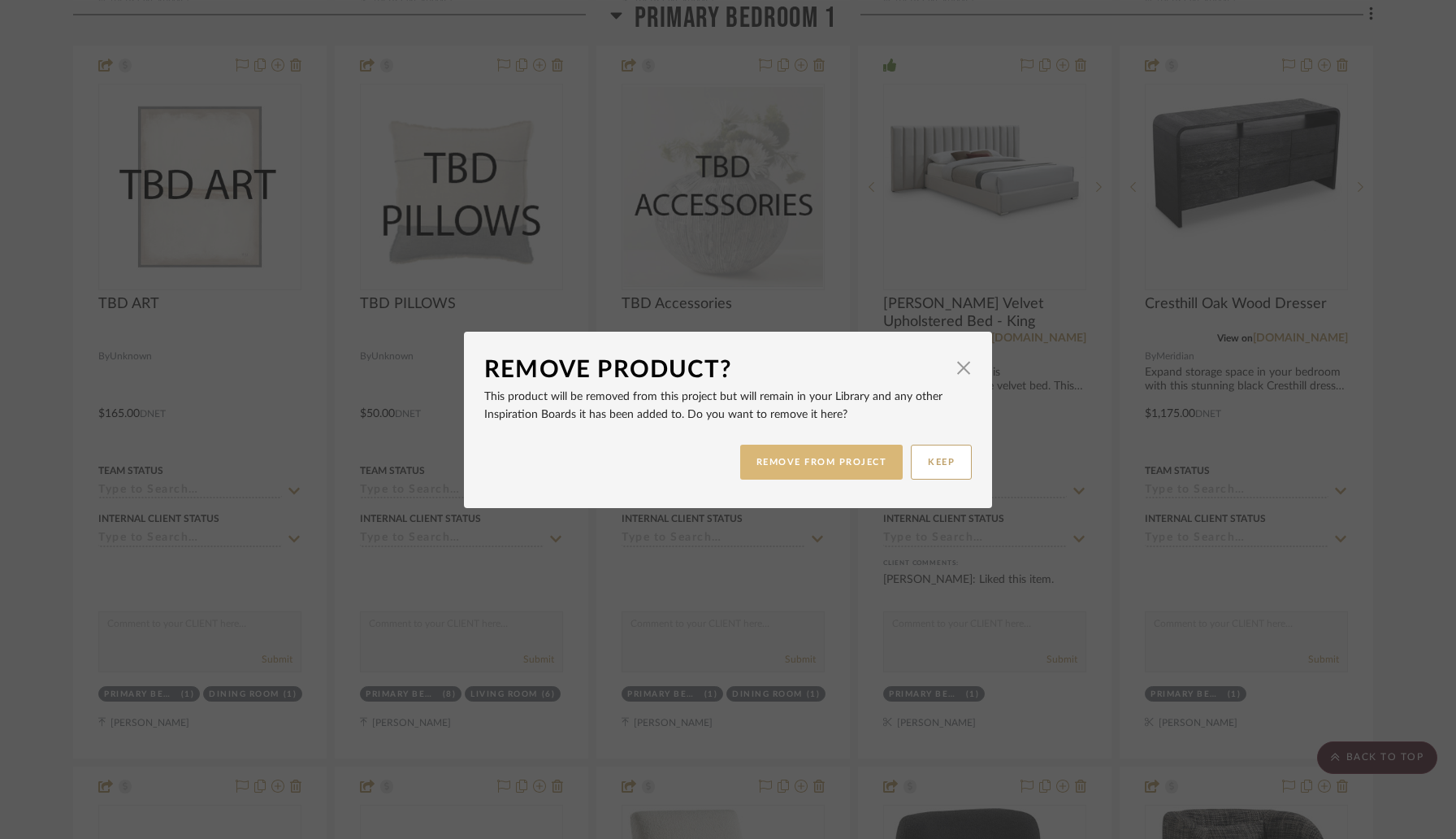
click at [824, 459] on button "REMOVE FROM PROJECT" at bounding box center [822, 462] width 163 height 35
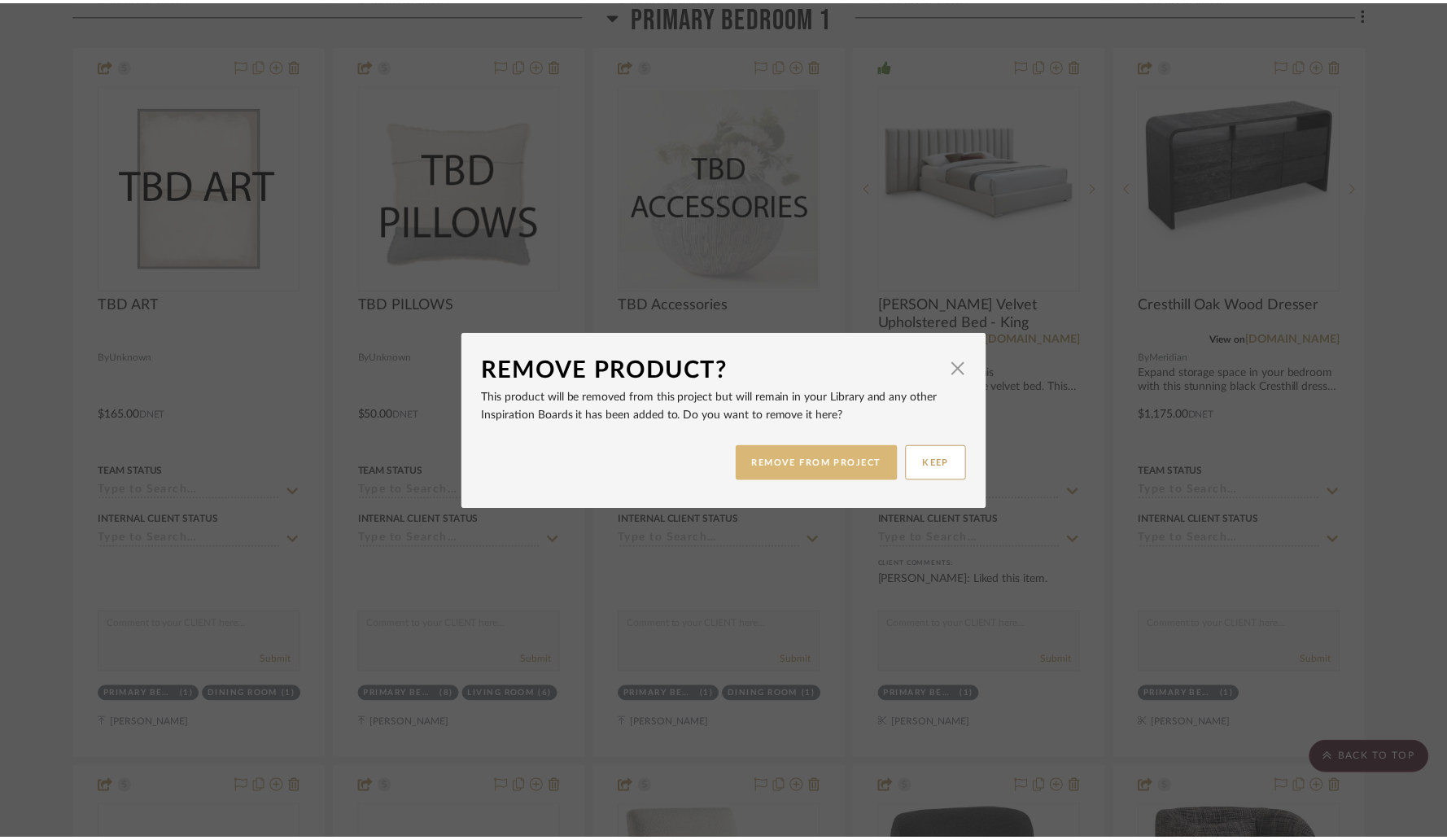
scroll to position [8404, 0]
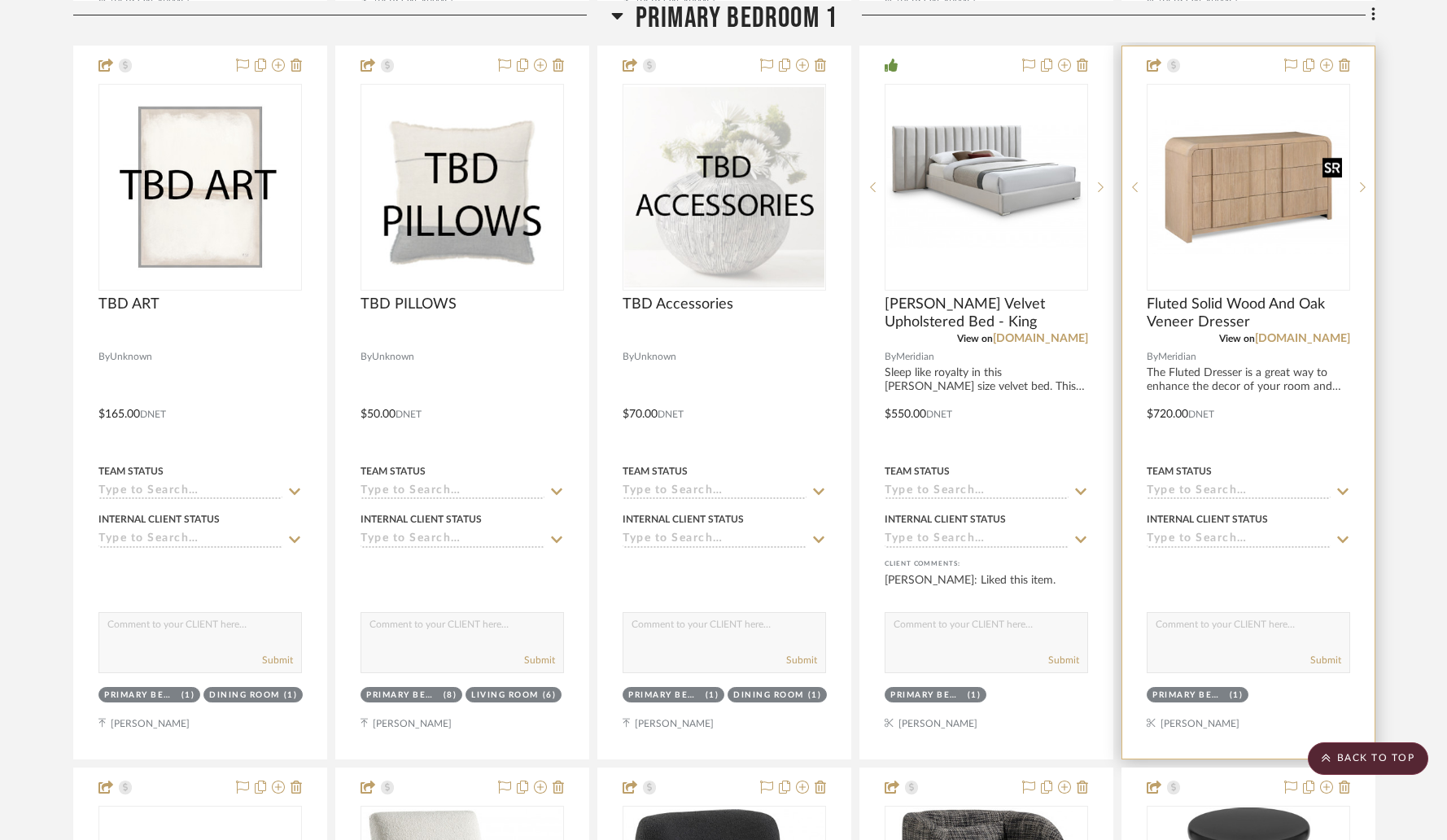
click at [1291, 121] on img "0" at bounding box center [1249, 187] width 200 height 134
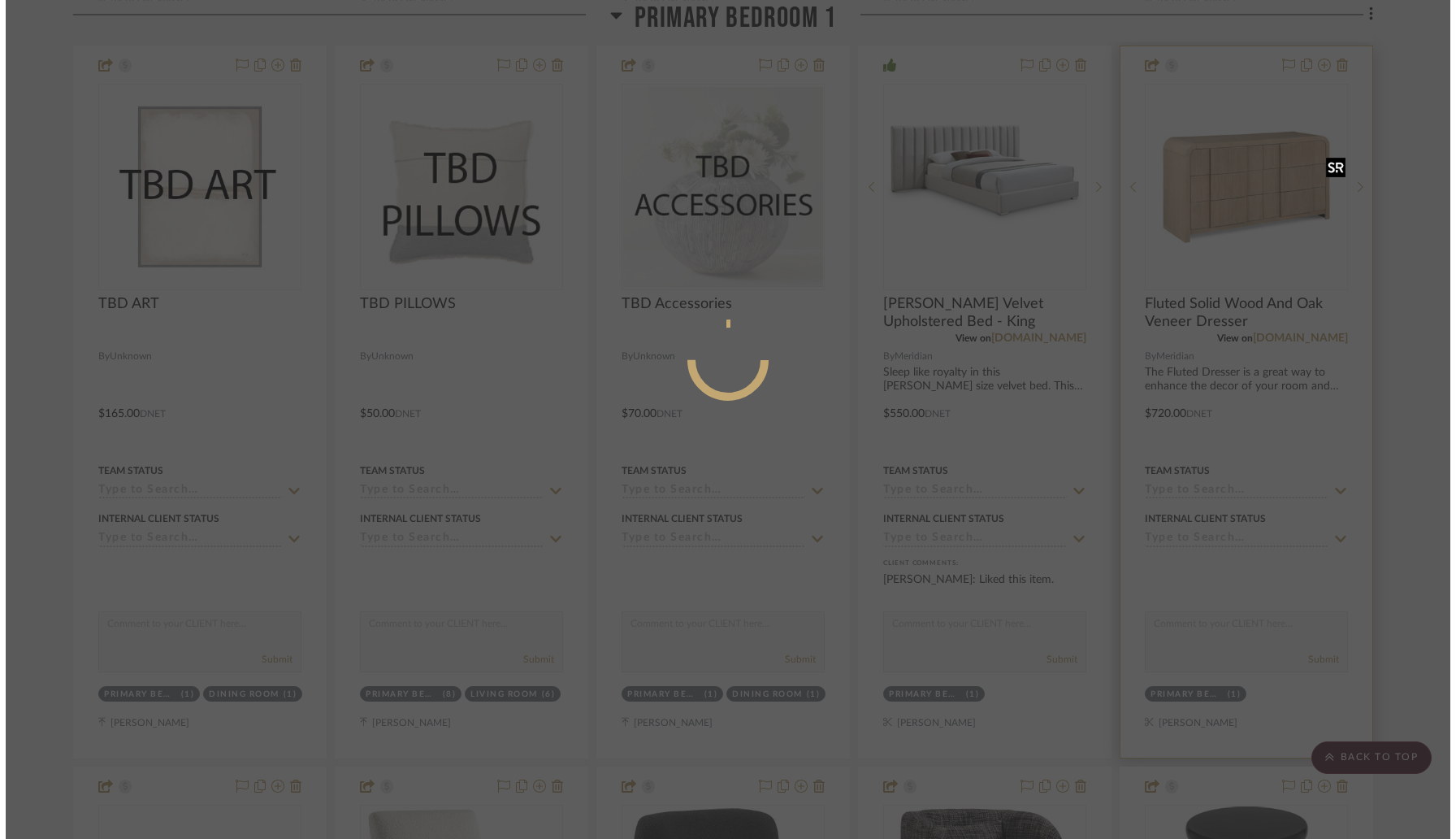
scroll to position [0, 0]
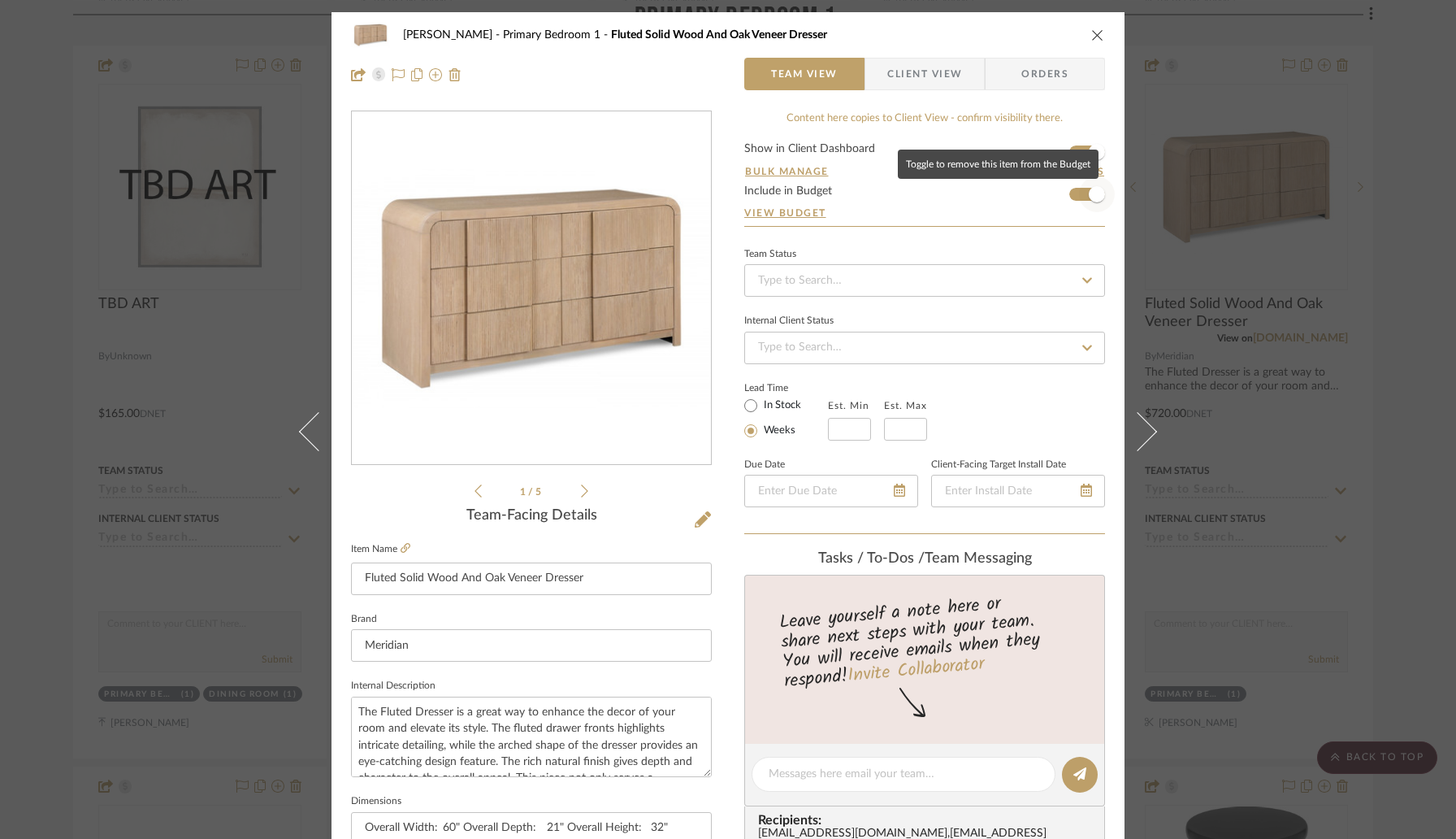
click at [1089, 192] on span "button" at bounding box center [1097, 193] width 16 height 16
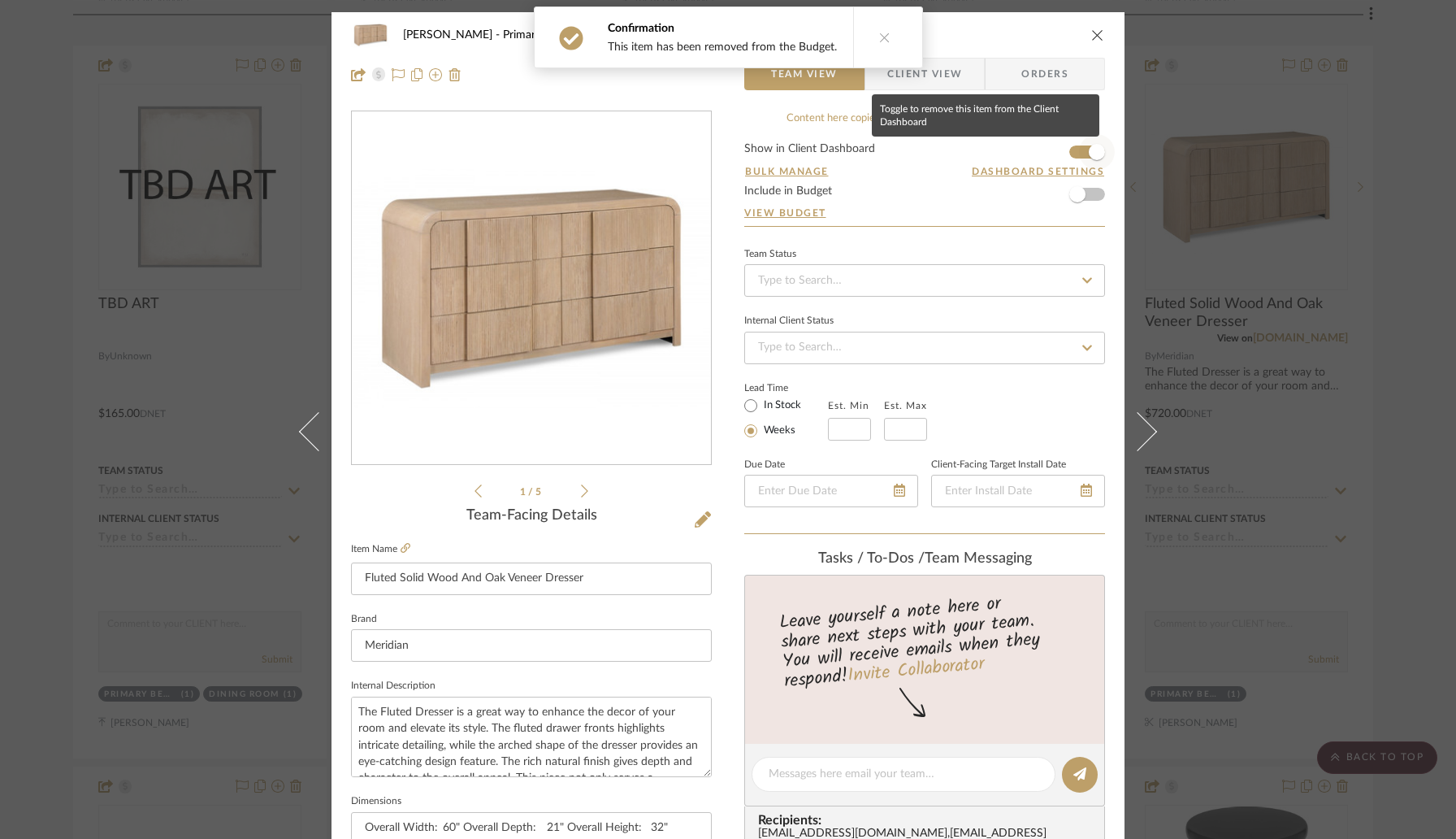
click at [1089, 155] on span "button" at bounding box center [1097, 152] width 16 height 16
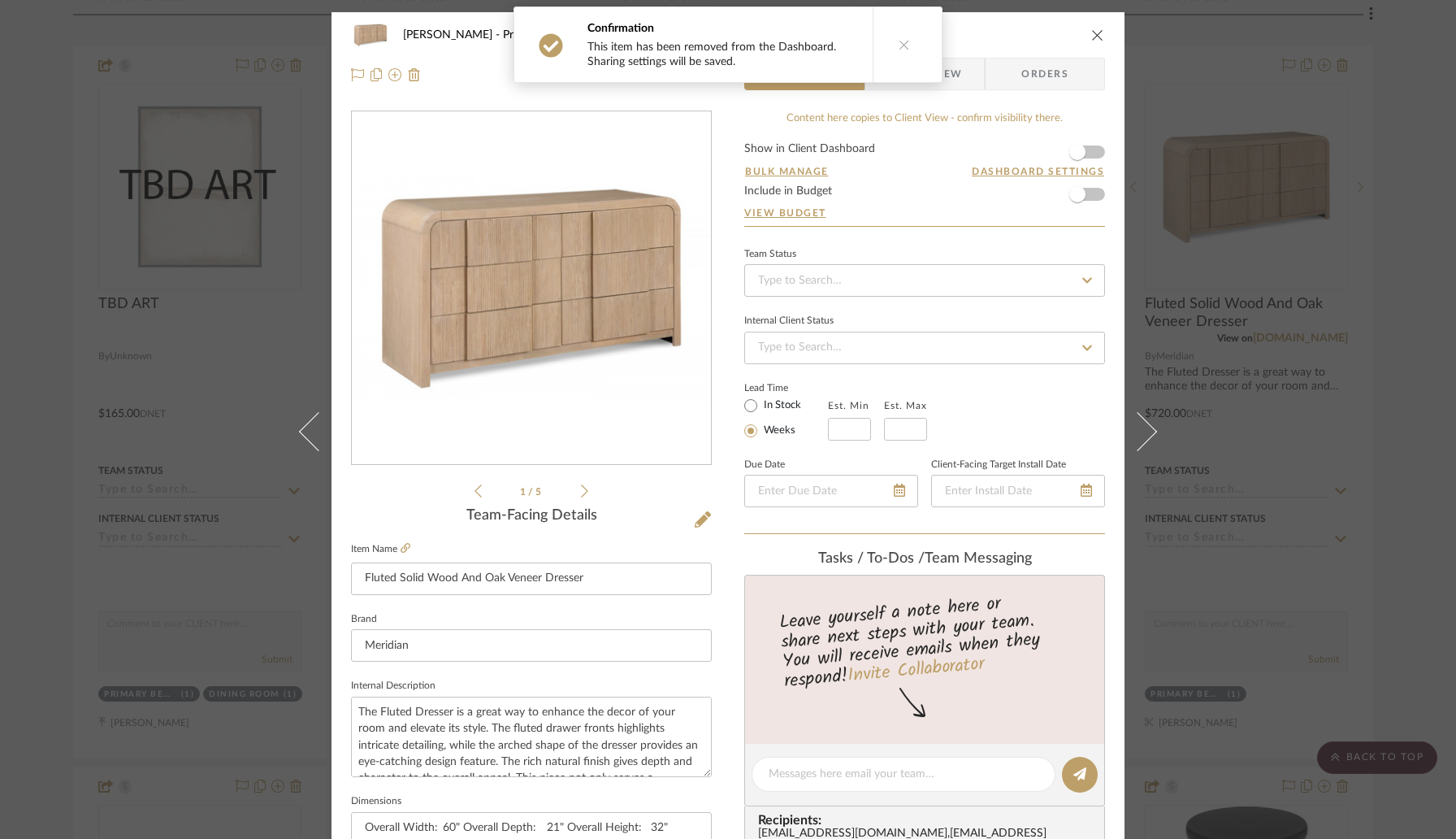
click at [1094, 39] on icon "close" at bounding box center [1098, 35] width 13 height 13
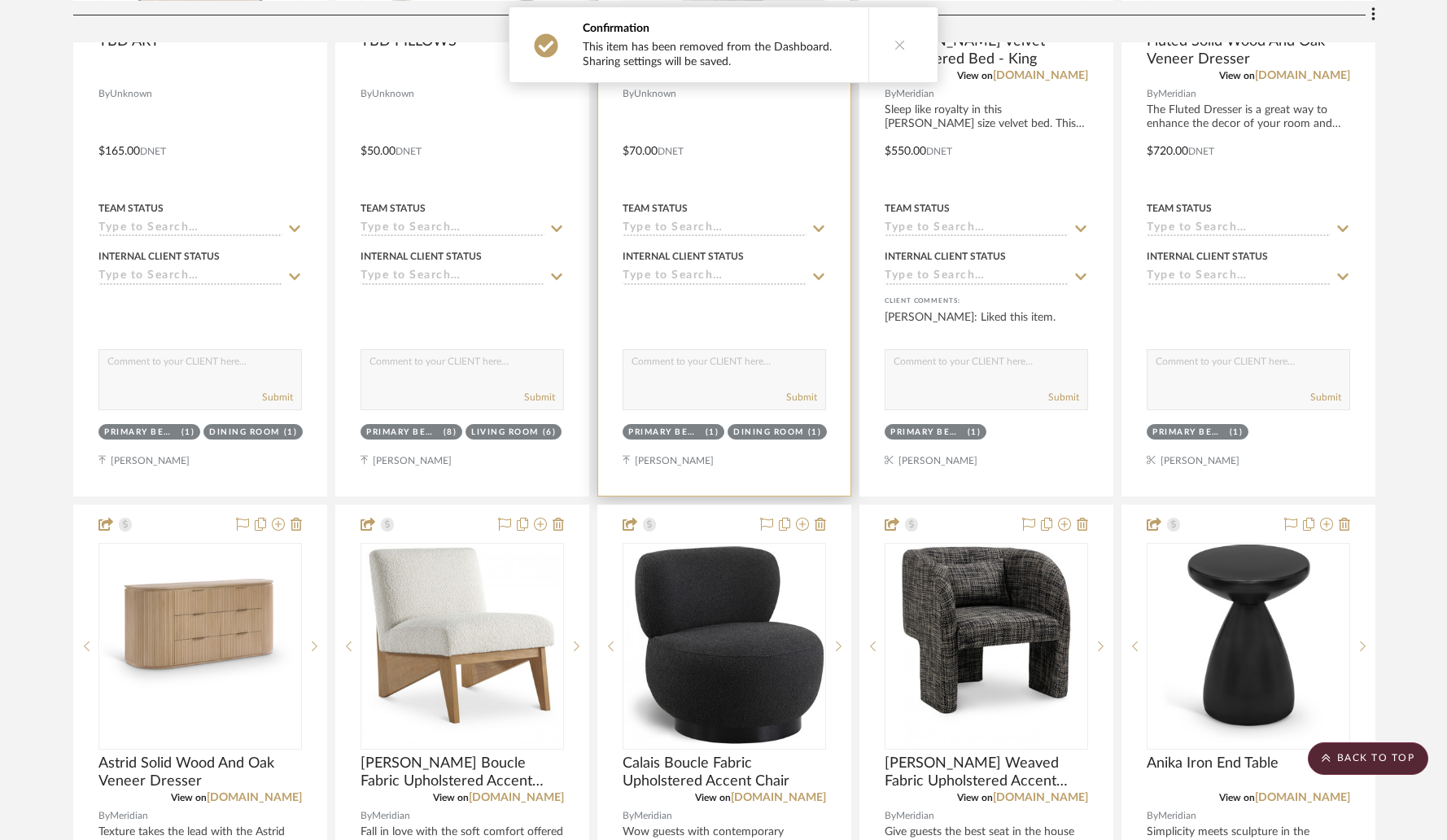
scroll to position [8670, 0]
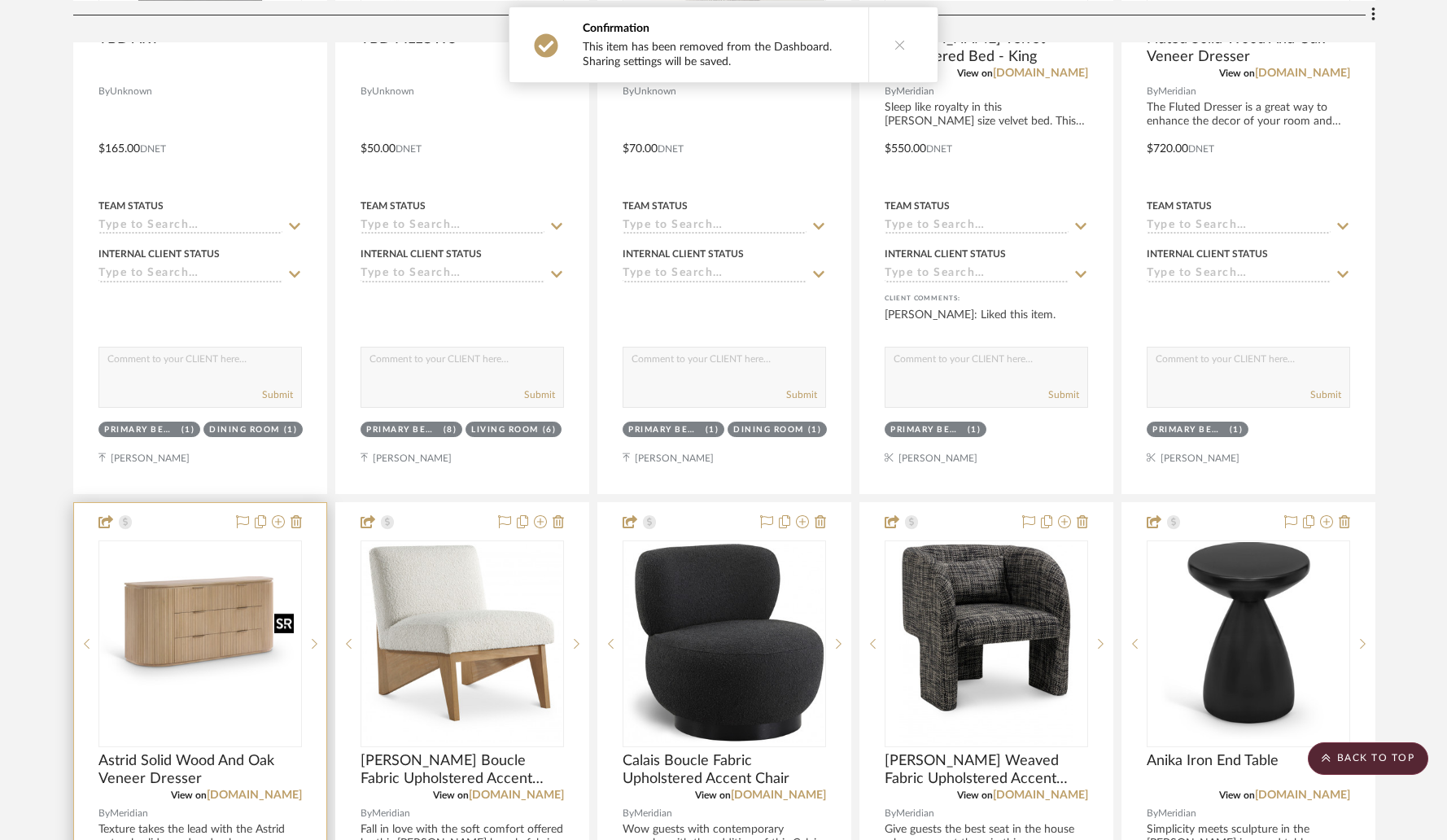
click at [250, 599] on img "0" at bounding box center [199, 643] width 200 height 134
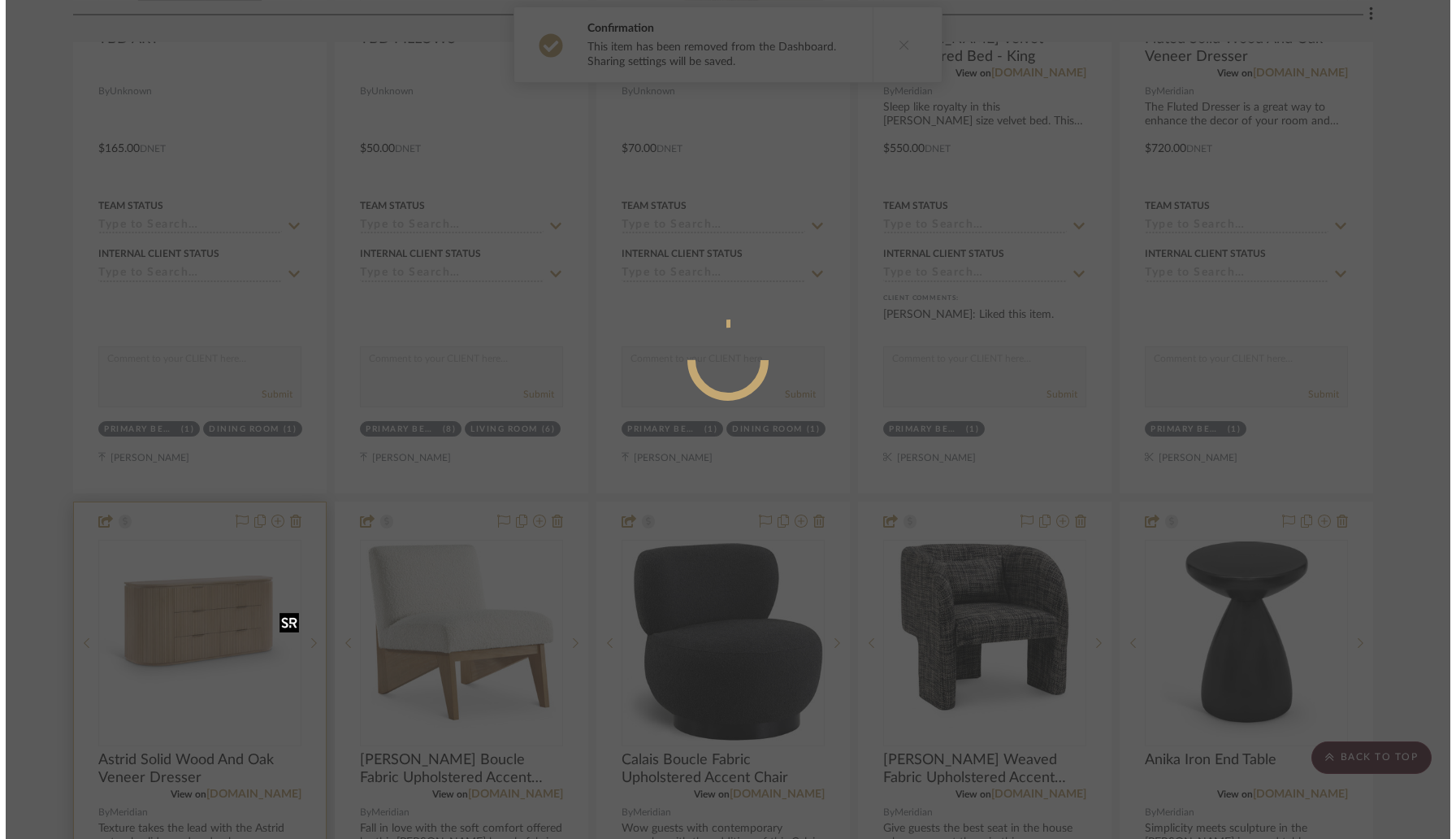
scroll to position [0, 0]
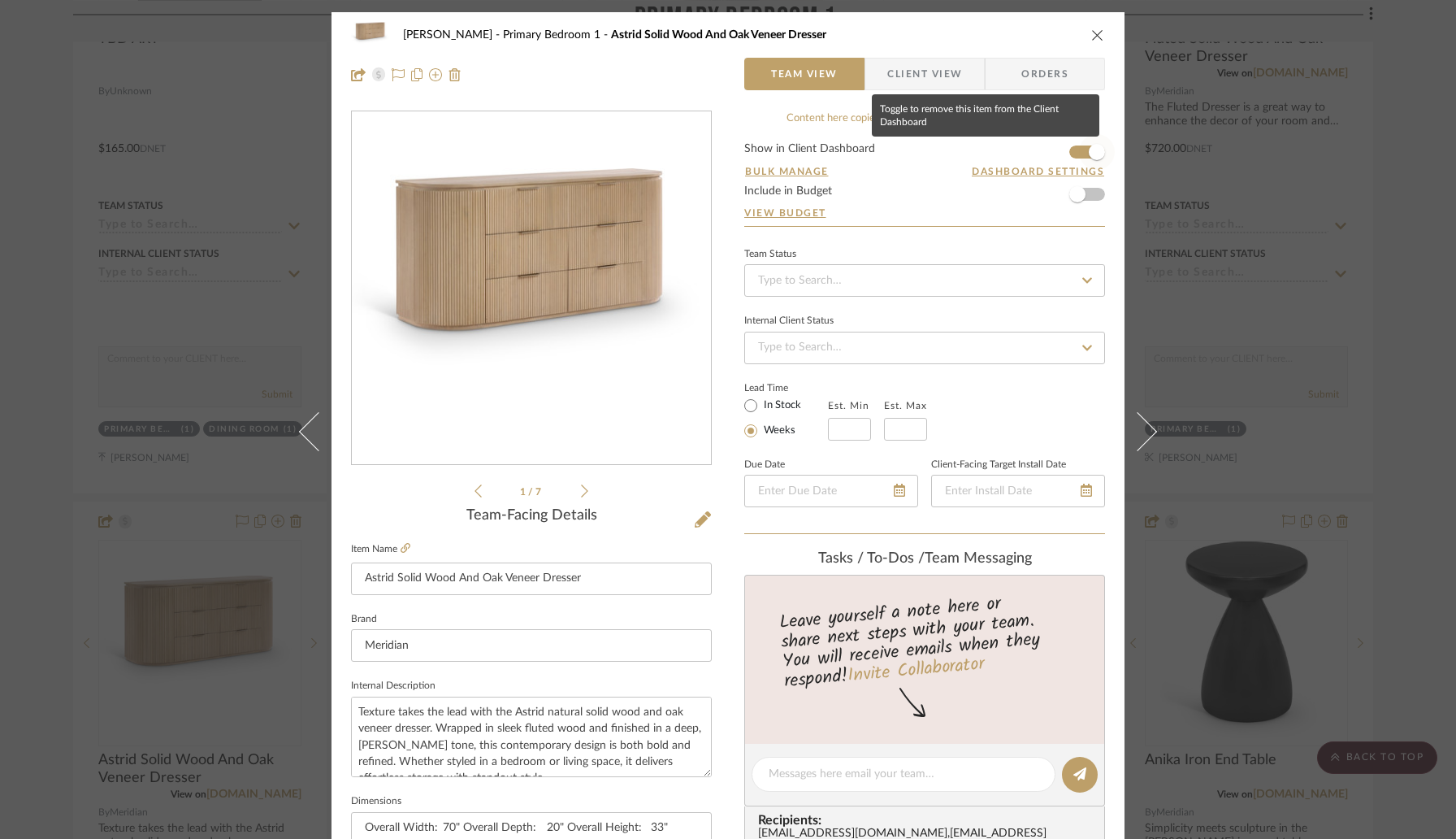
click at [1089, 151] on span "button" at bounding box center [1097, 152] width 16 height 16
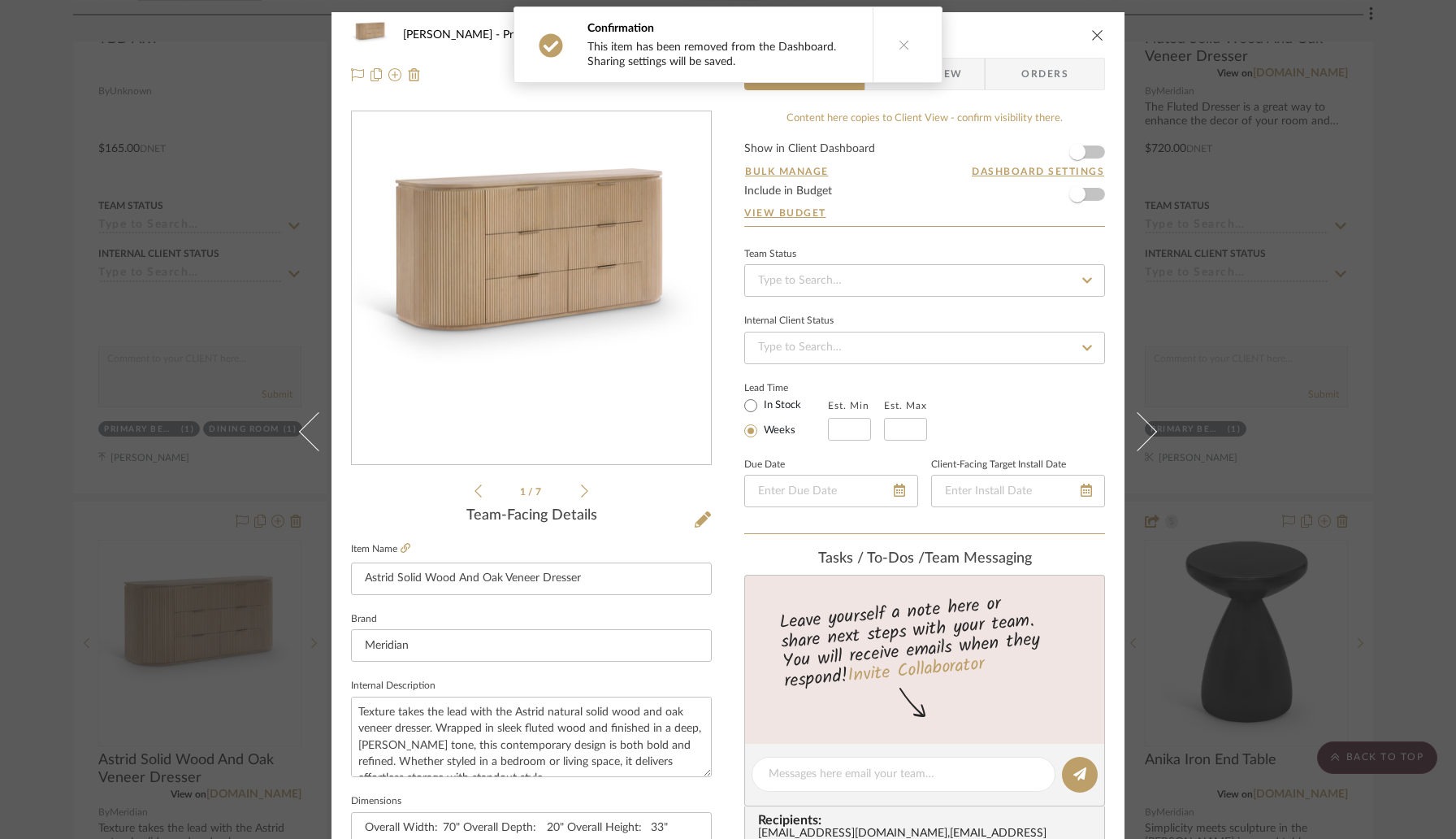
click at [1091, 35] on icon "close" at bounding box center [1098, 35] width 13 height 13
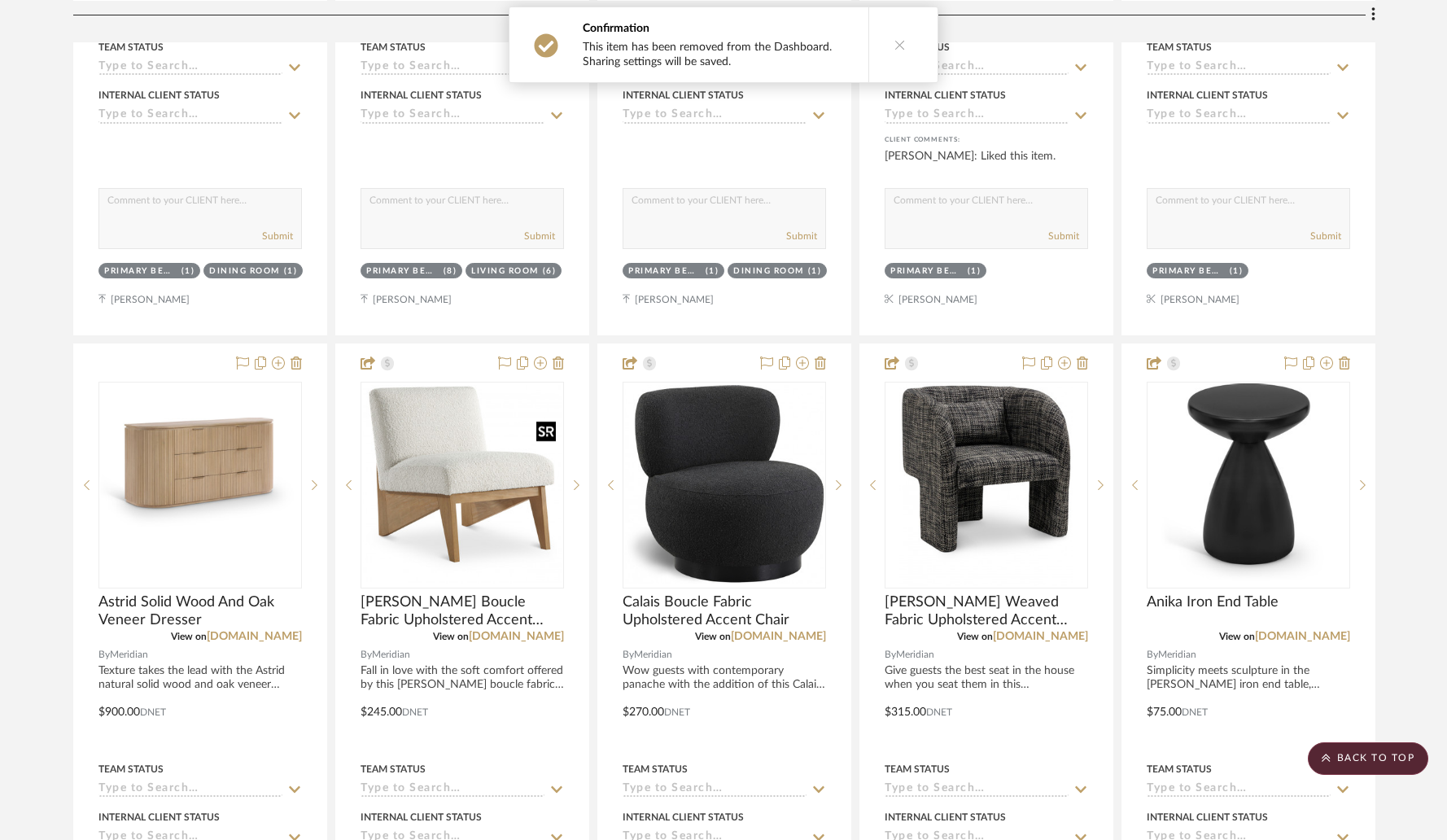
scroll to position [8830, 0]
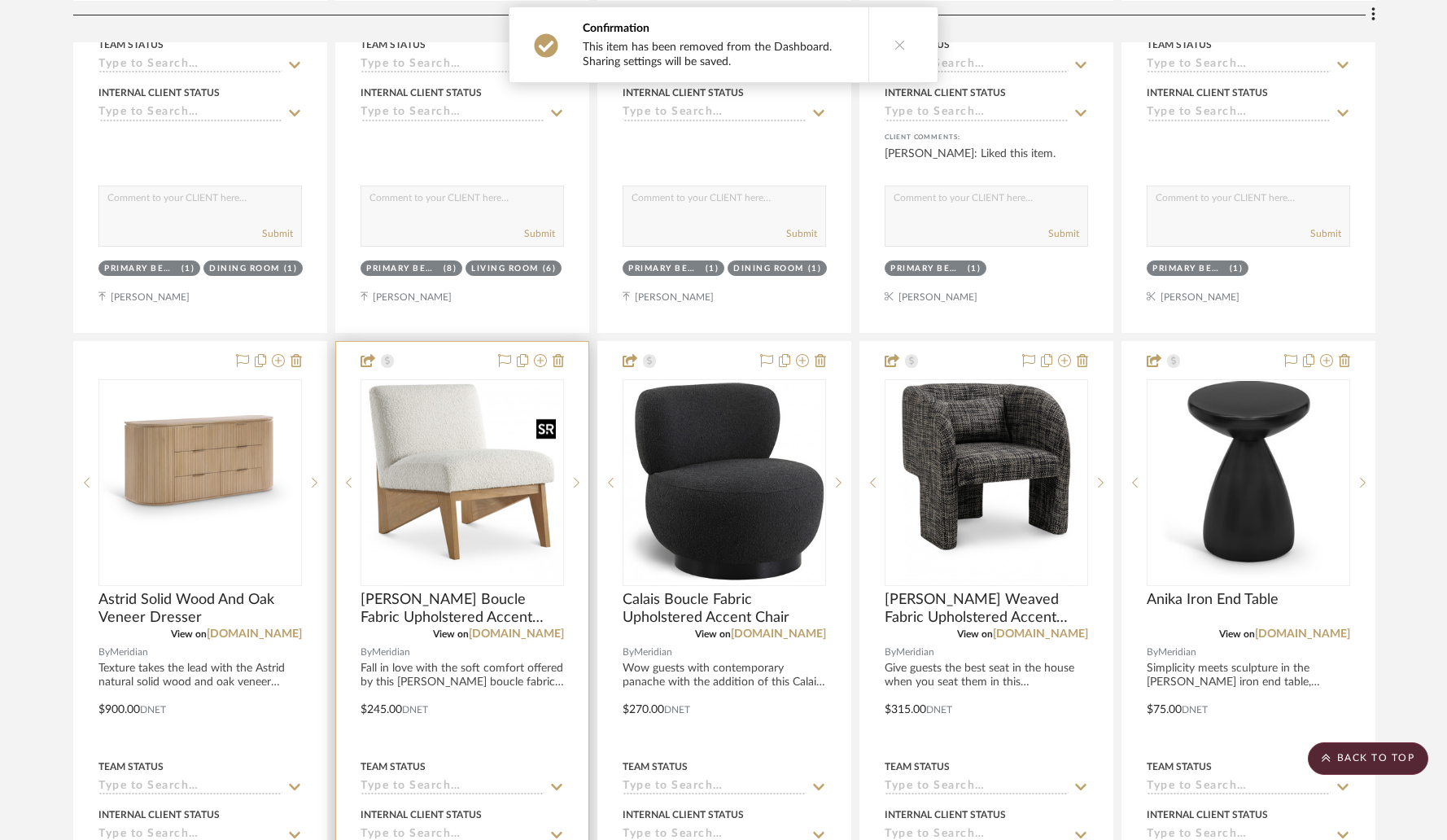
click at [506, 519] on img "0" at bounding box center [461, 482] width 200 height 199
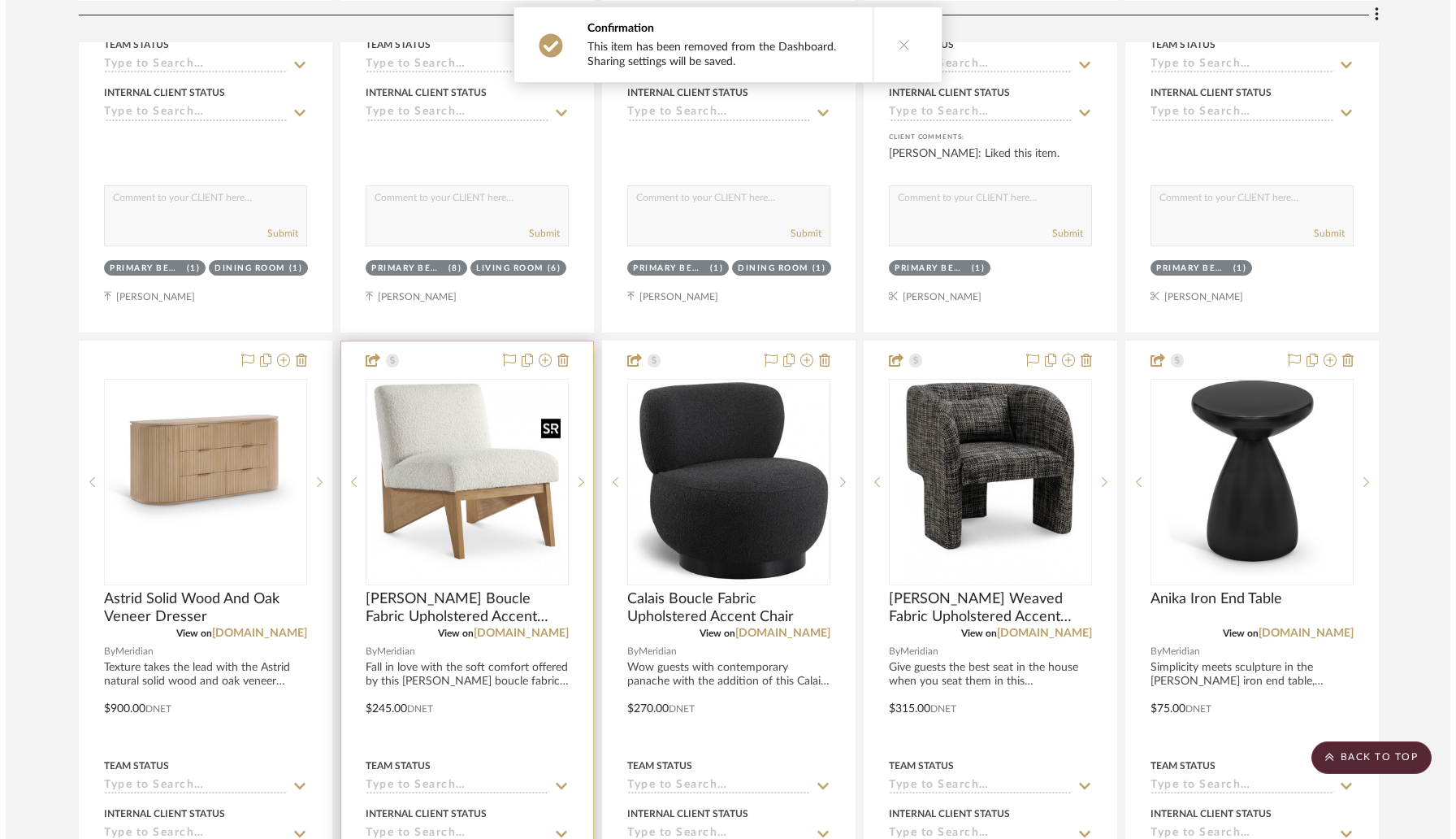
scroll to position [0, 0]
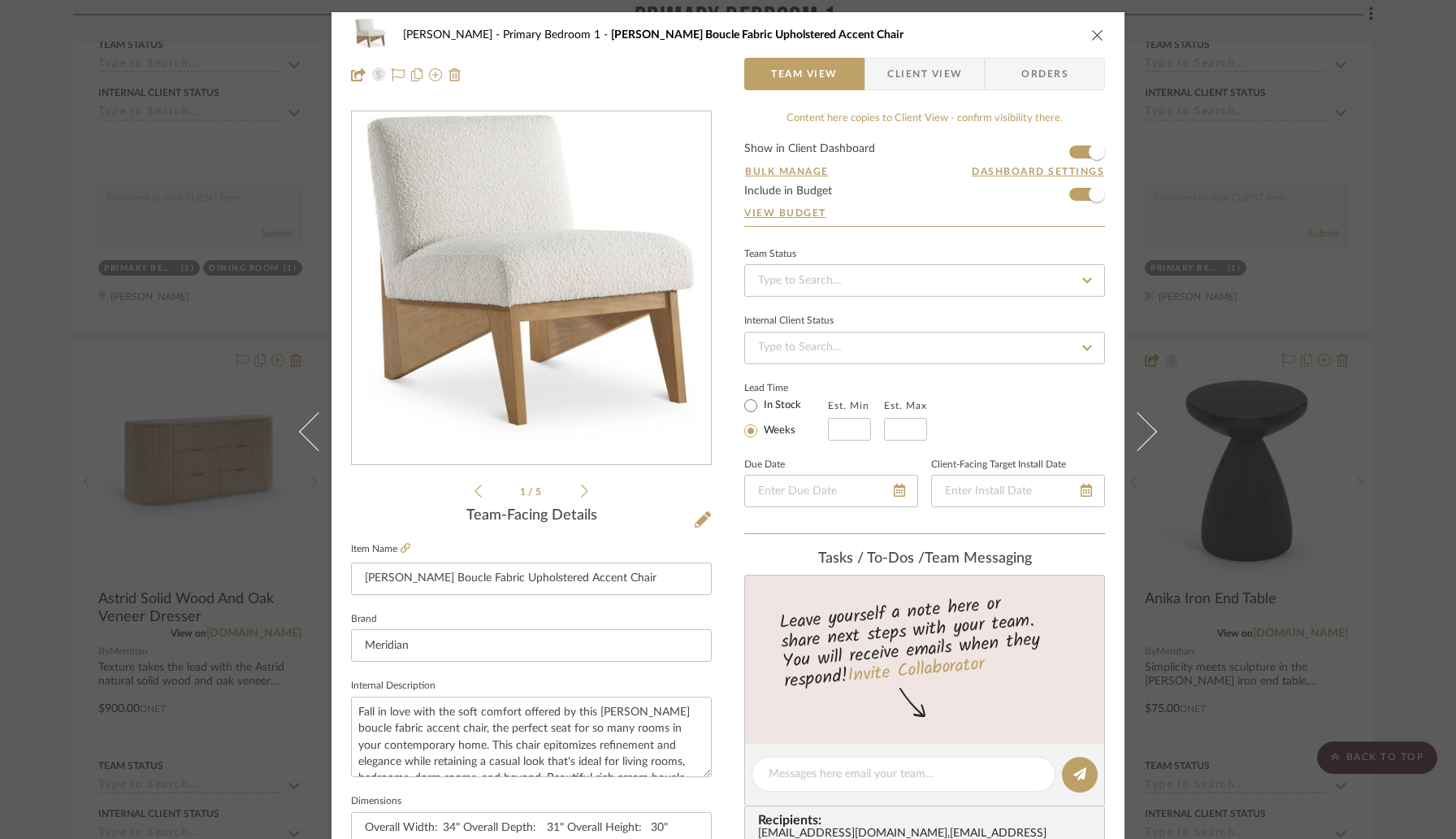
click at [1092, 29] on icon "close" at bounding box center [1098, 35] width 13 height 13
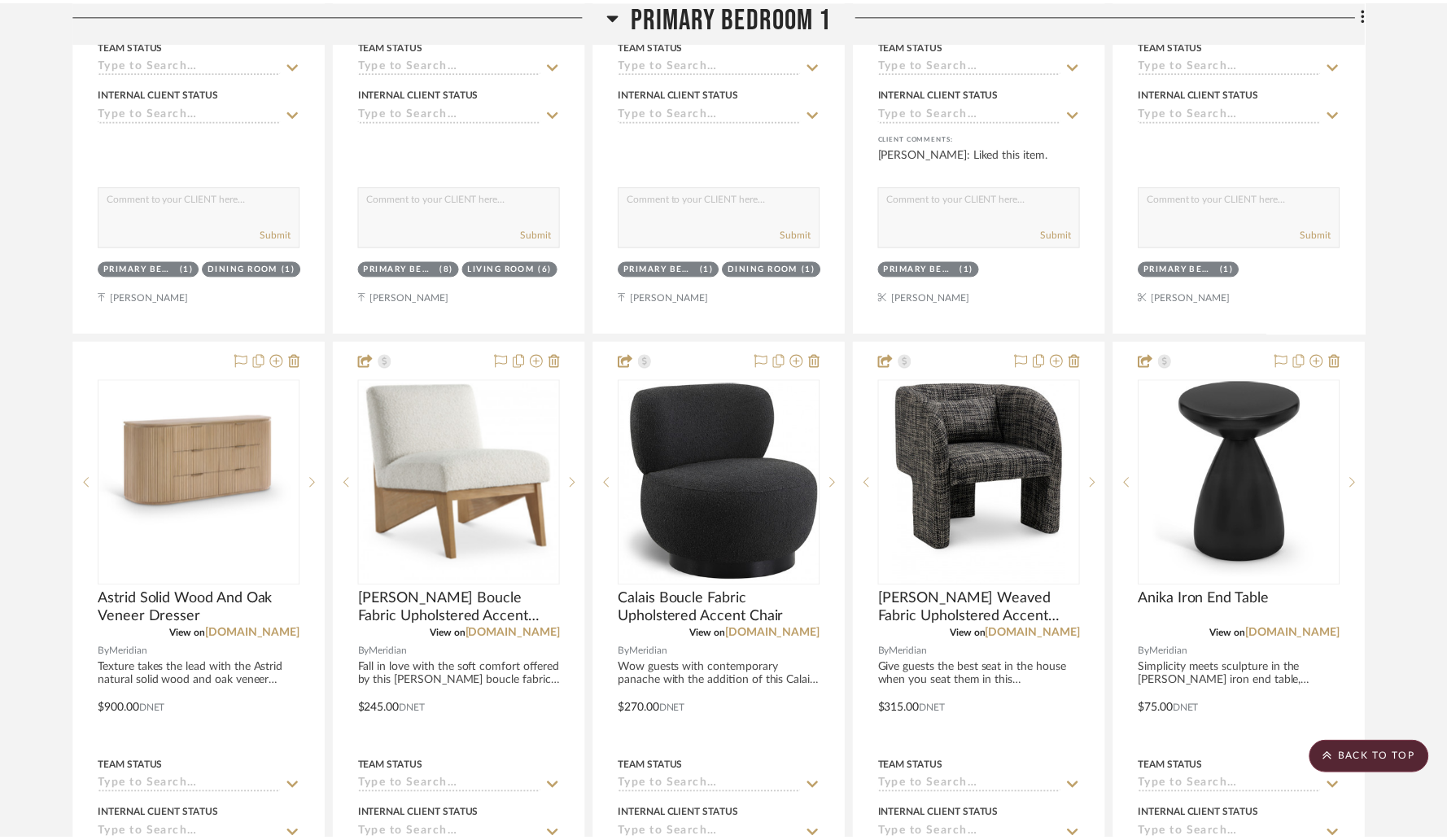
scroll to position [8830, 0]
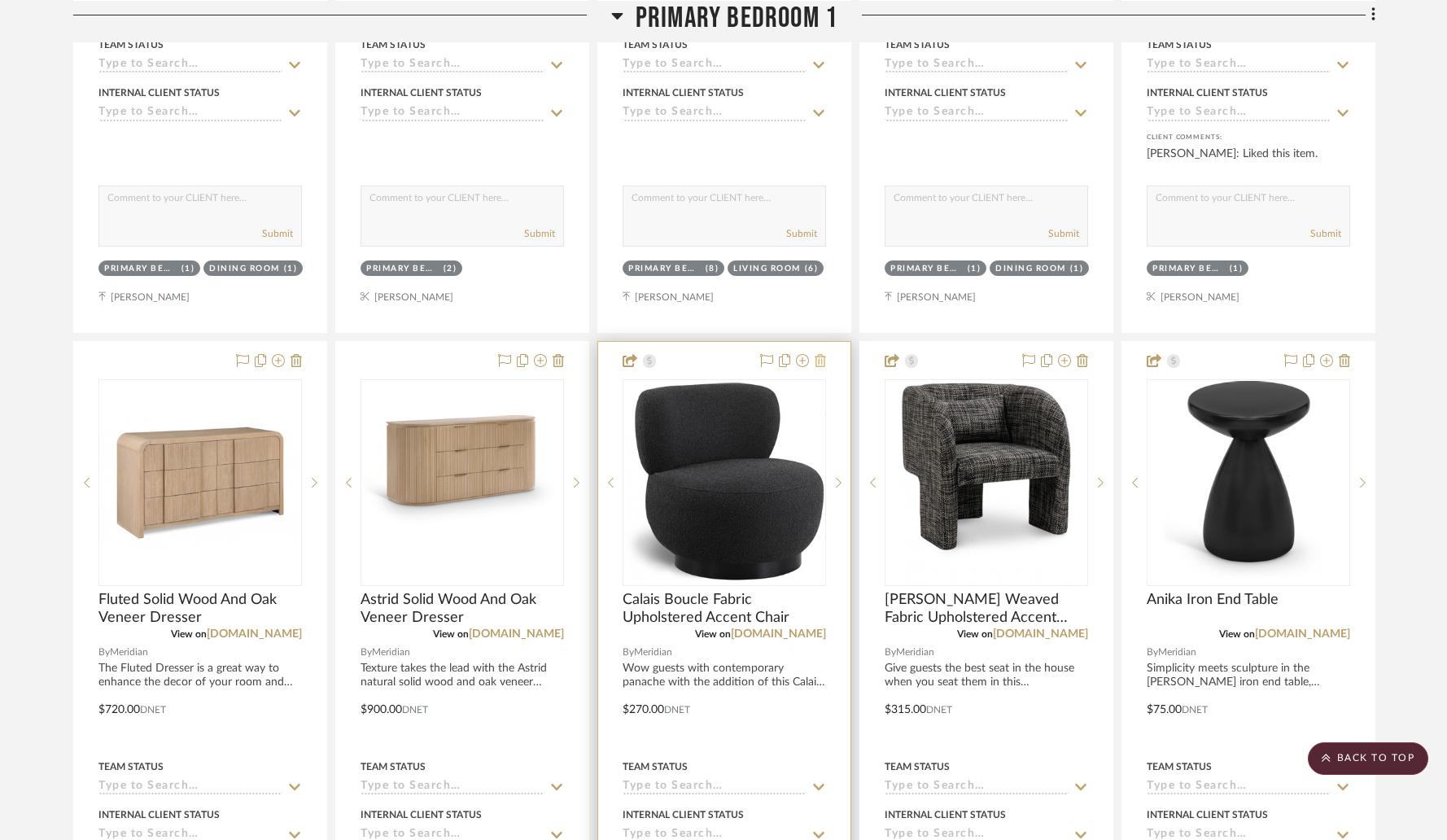
click at [820, 354] on icon at bounding box center [820, 361] width 11 height 13
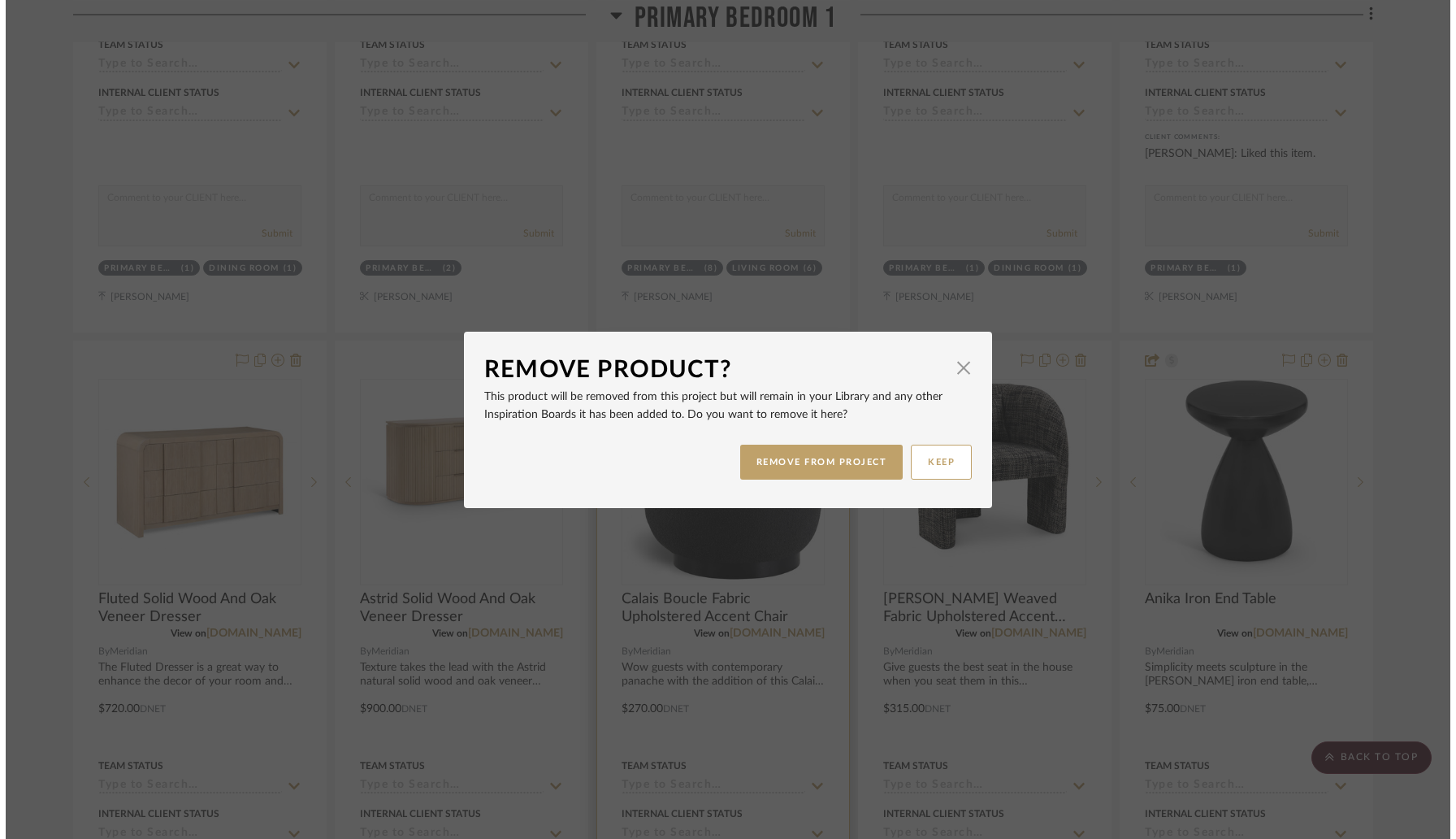
scroll to position [0, 0]
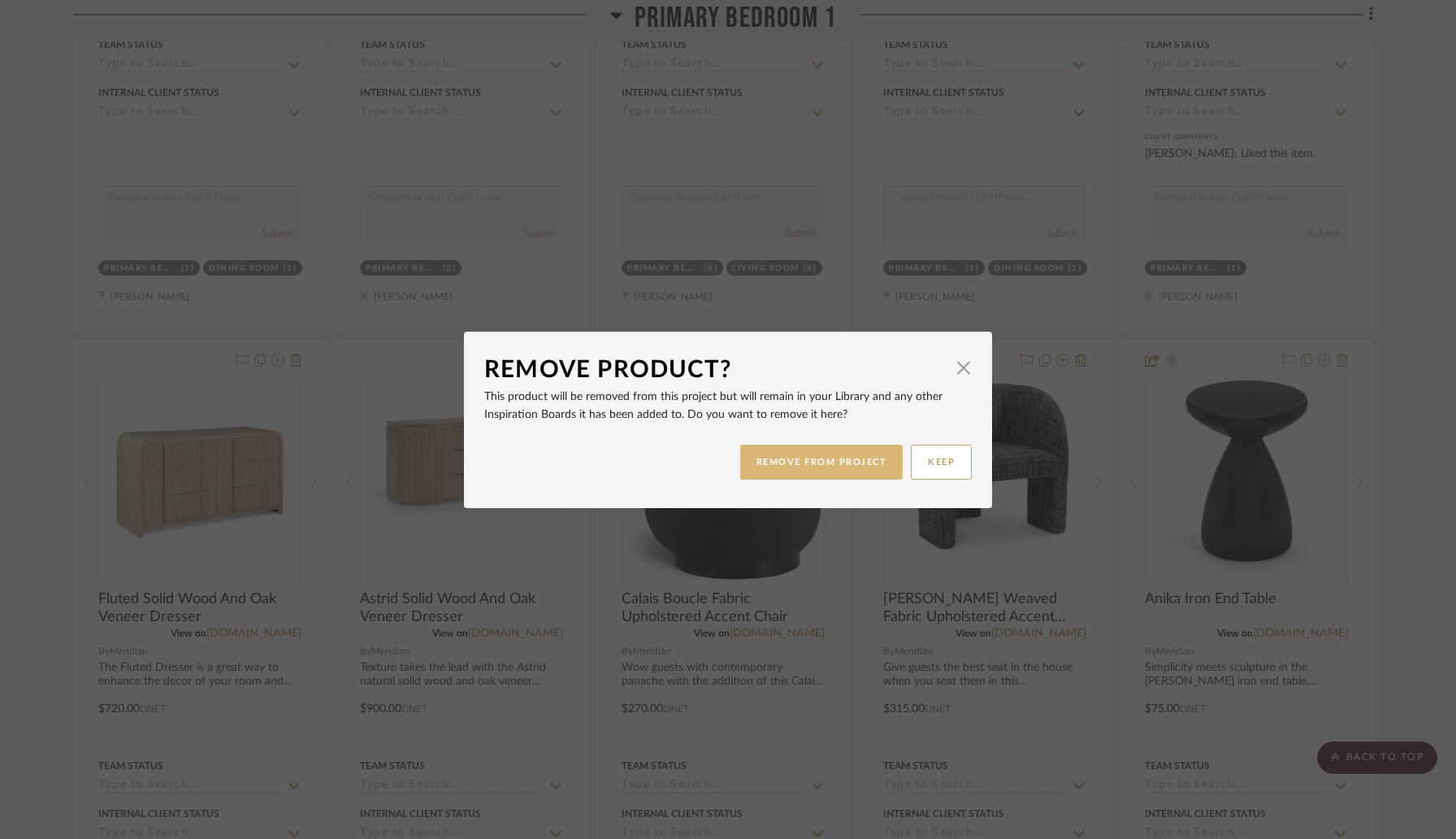
click at [801, 465] on button "REMOVE FROM PROJECT" at bounding box center [822, 462] width 163 height 35
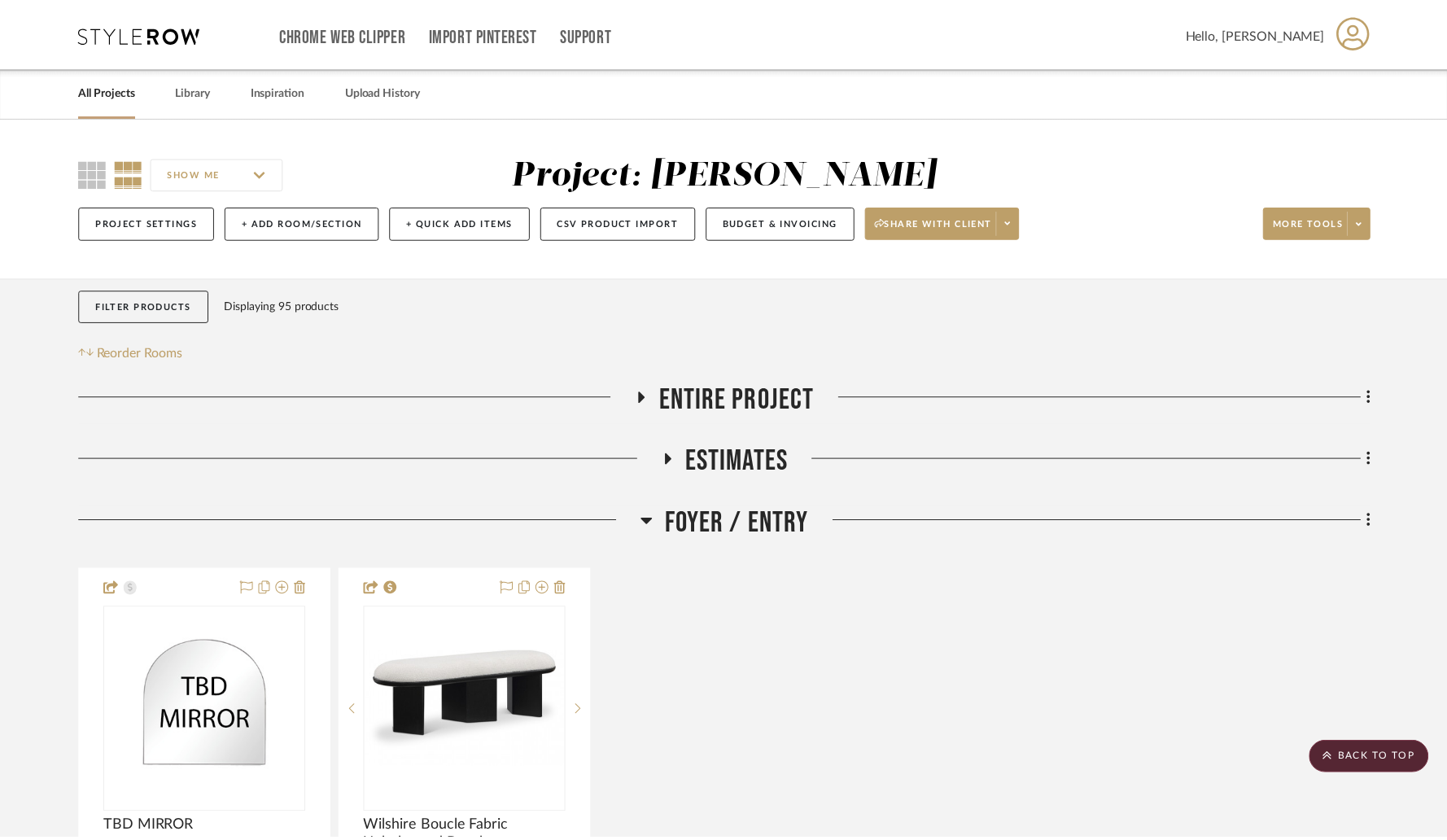
scroll to position [8830, 0]
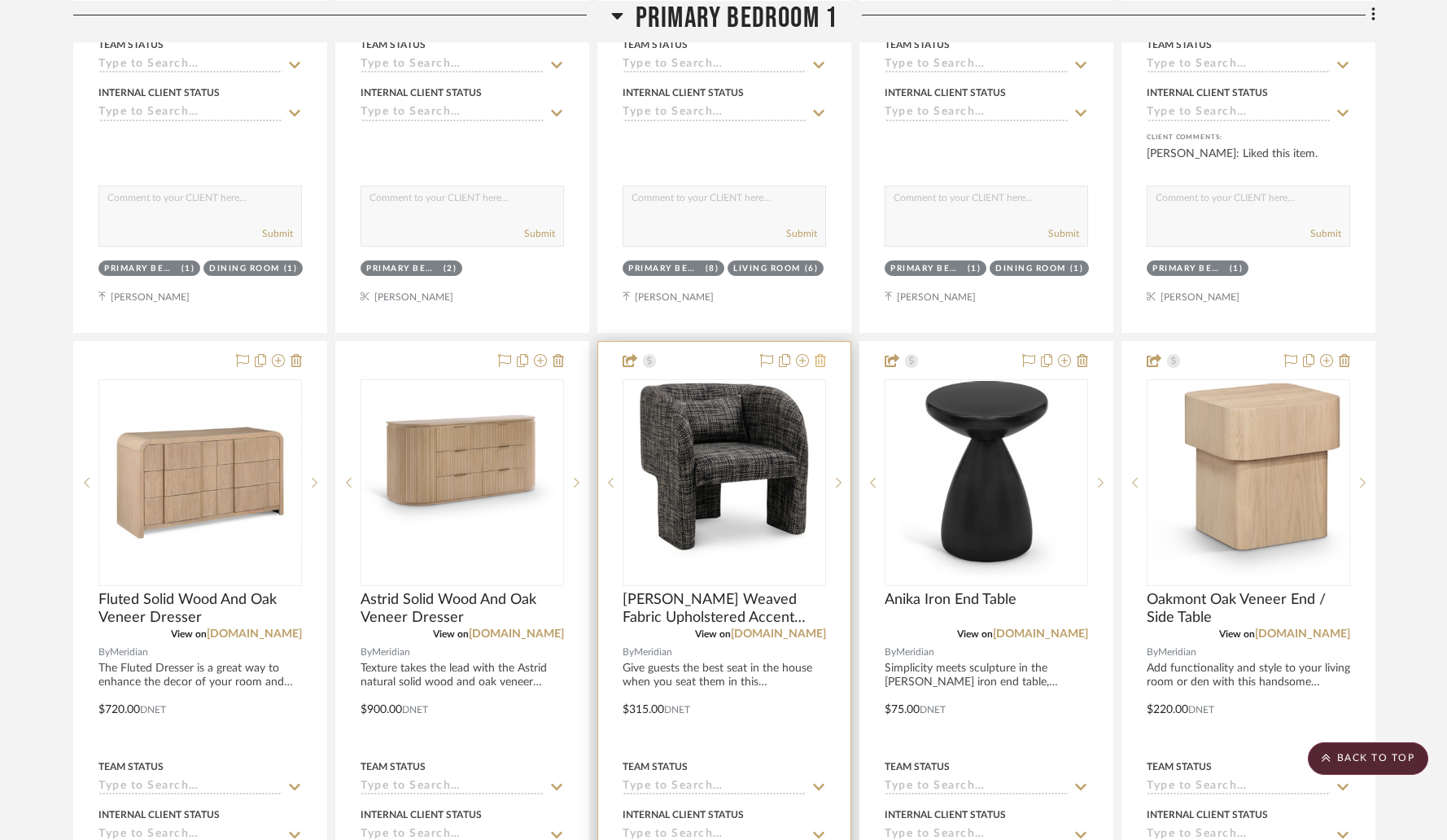
click at [819, 357] on icon at bounding box center [820, 361] width 11 height 13
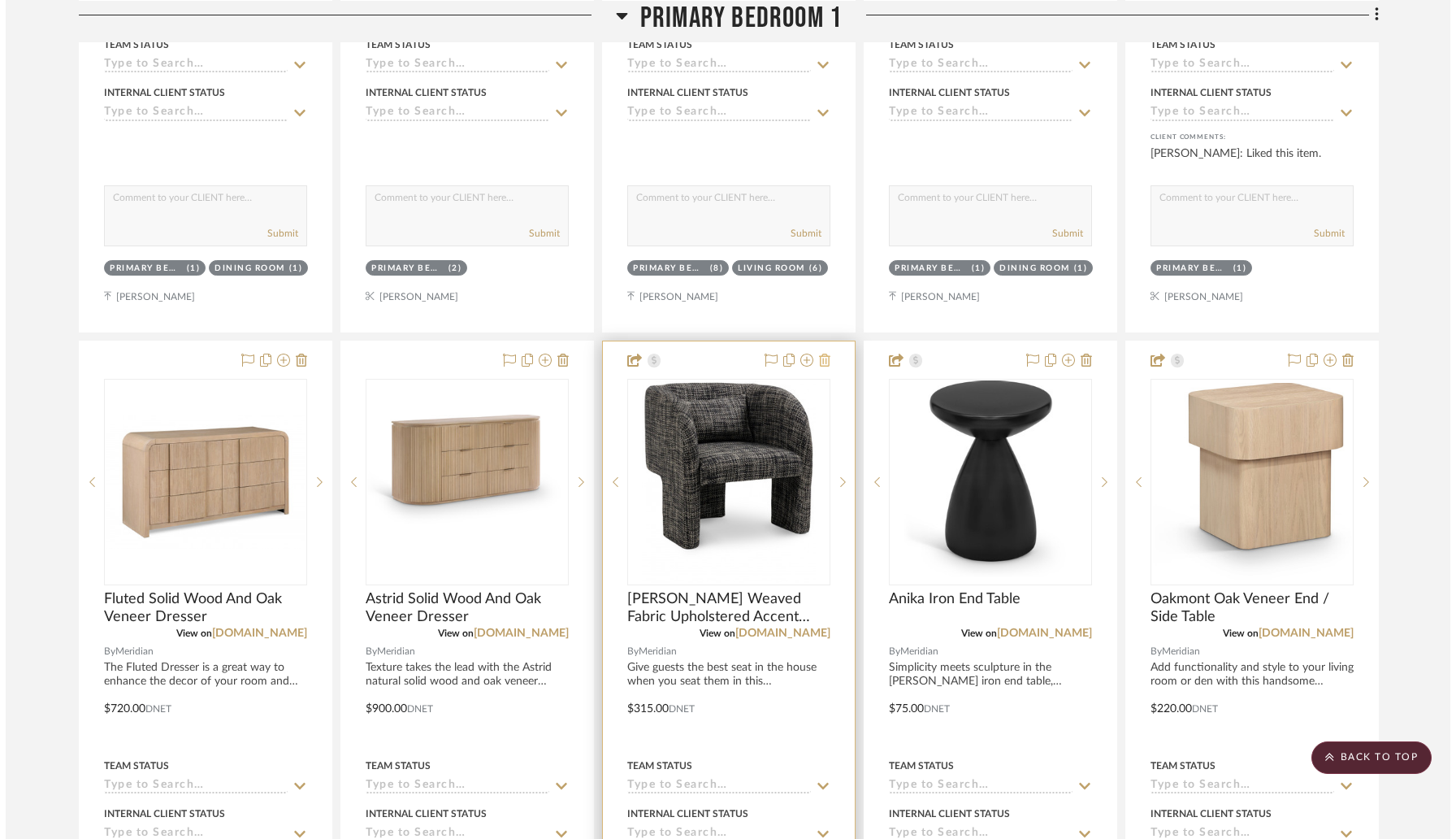
scroll to position [0, 0]
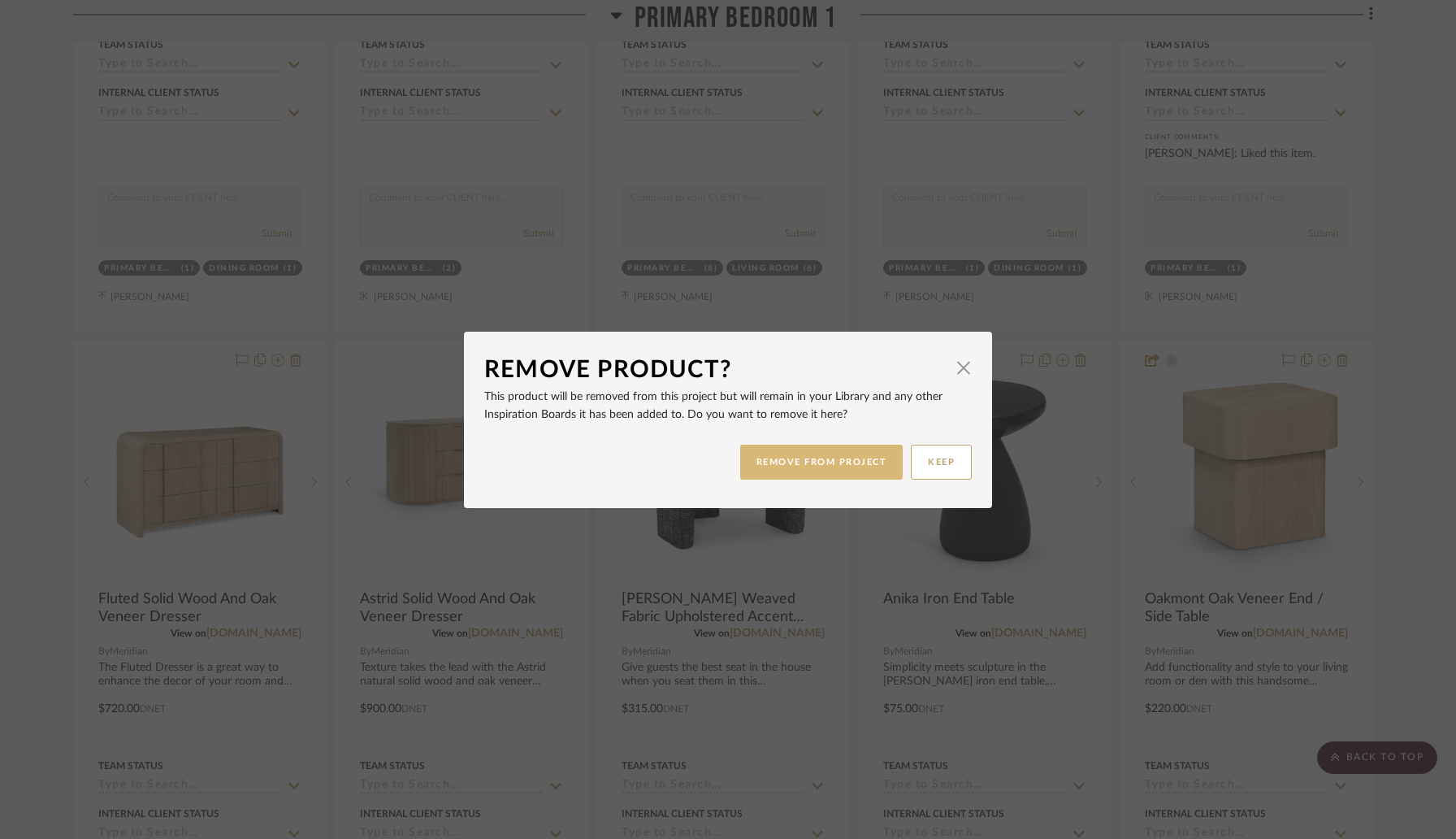
click at [831, 467] on button "REMOVE FROM PROJECT" at bounding box center [822, 462] width 163 height 35
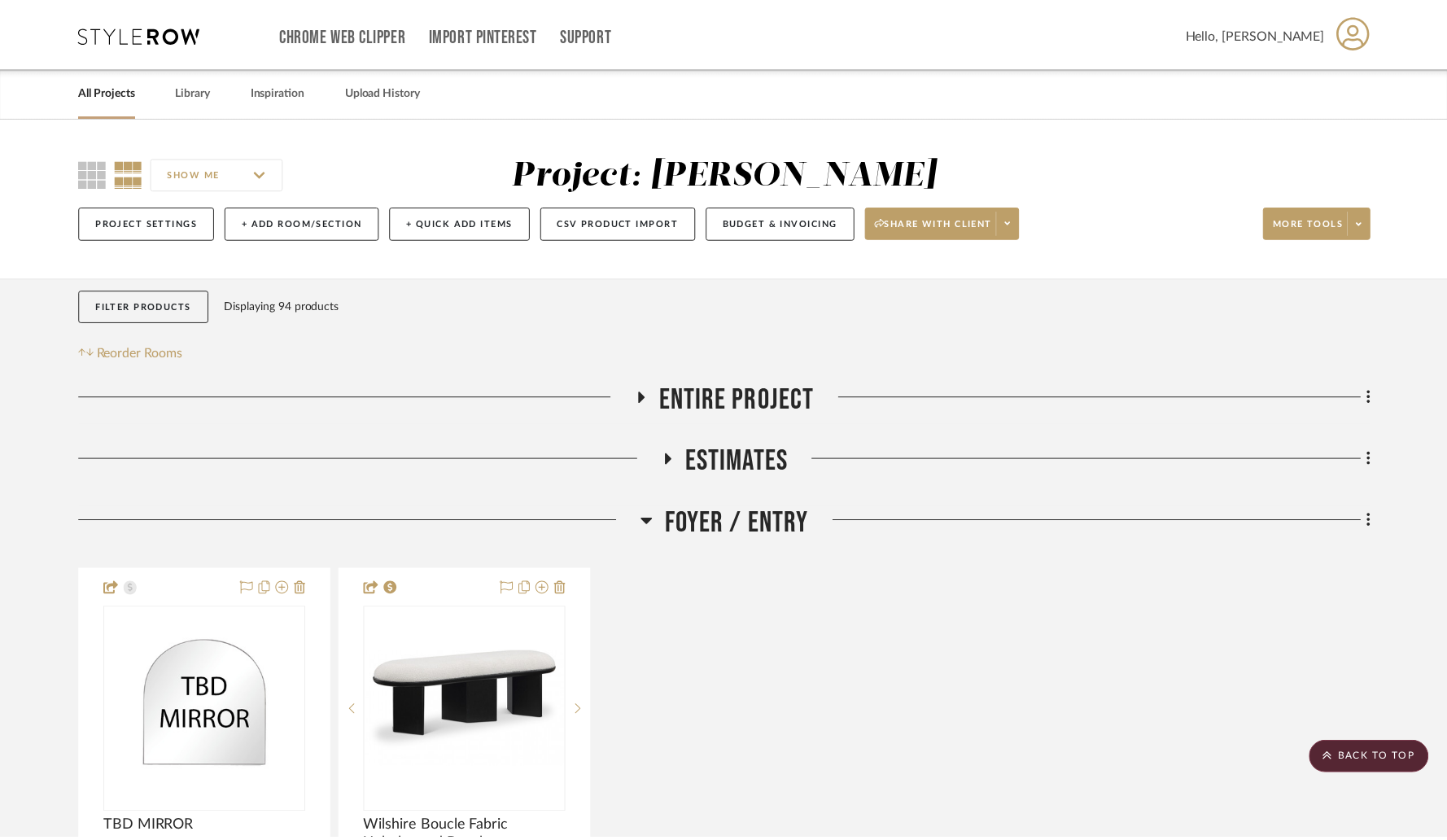
scroll to position [8830, 0]
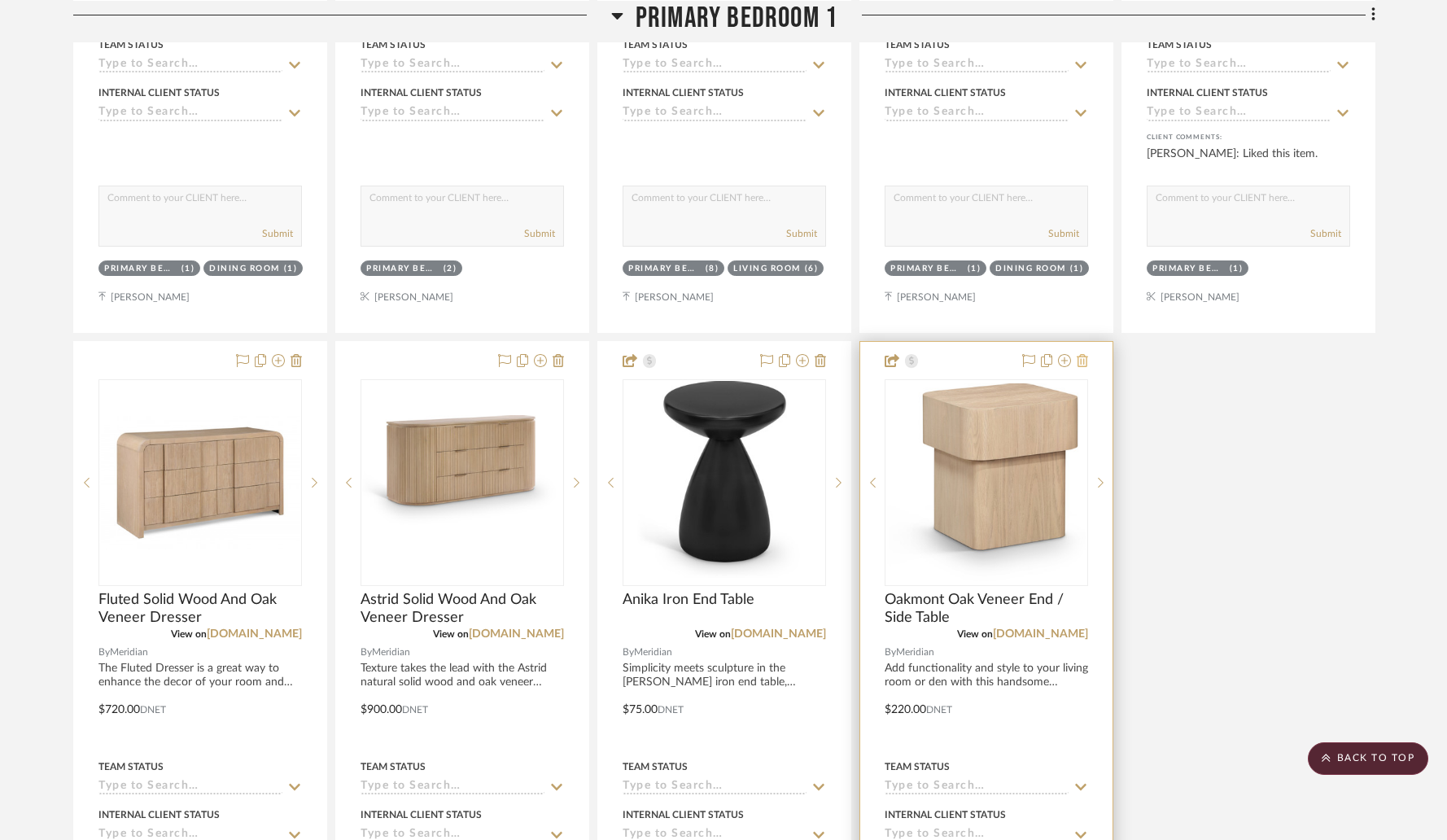
click at [1085, 356] on icon at bounding box center [1082, 361] width 11 height 13
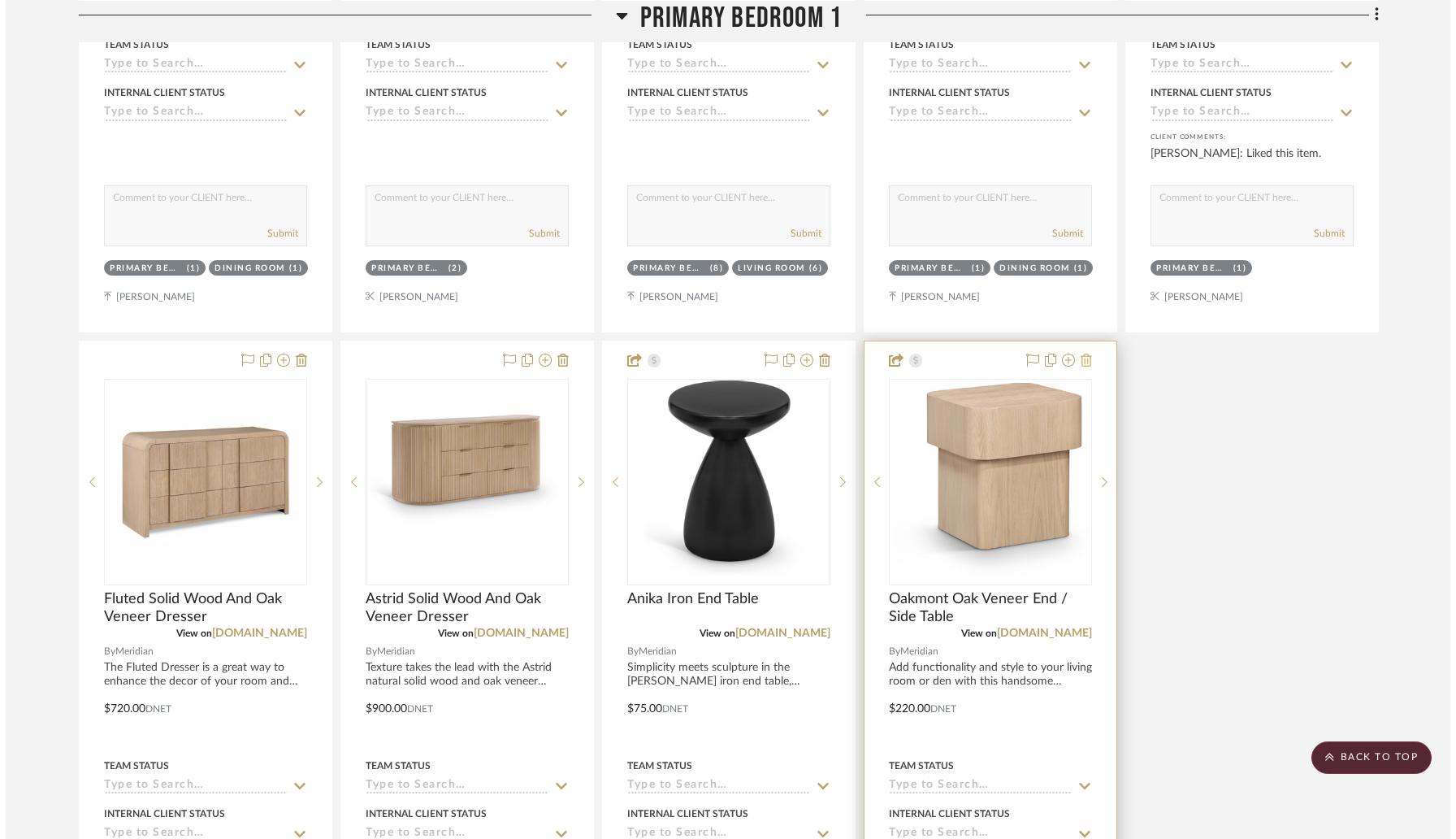
scroll to position [0, 0]
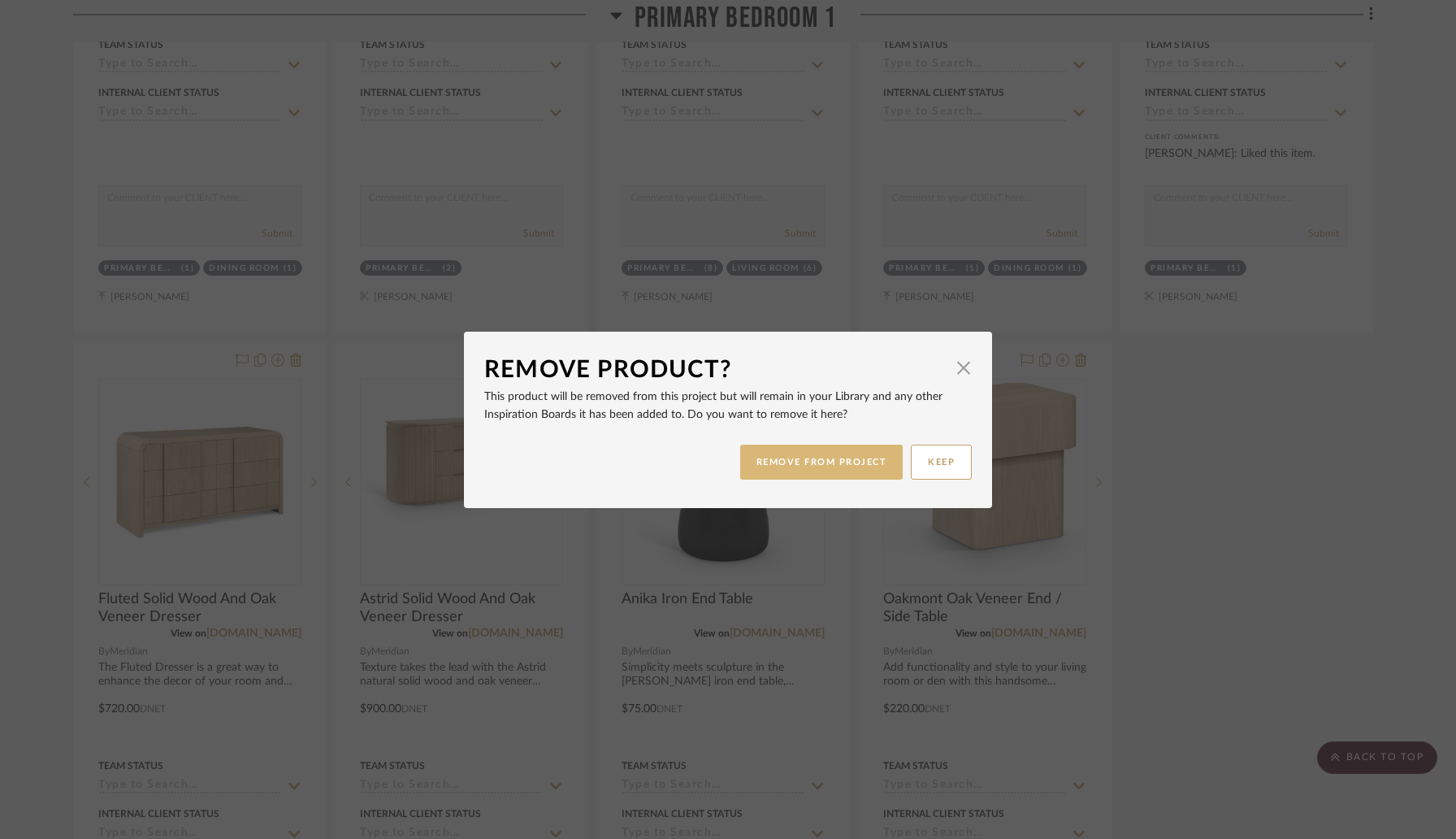
click at [853, 456] on button "REMOVE FROM PROJECT" at bounding box center [822, 462] width 163 height 35
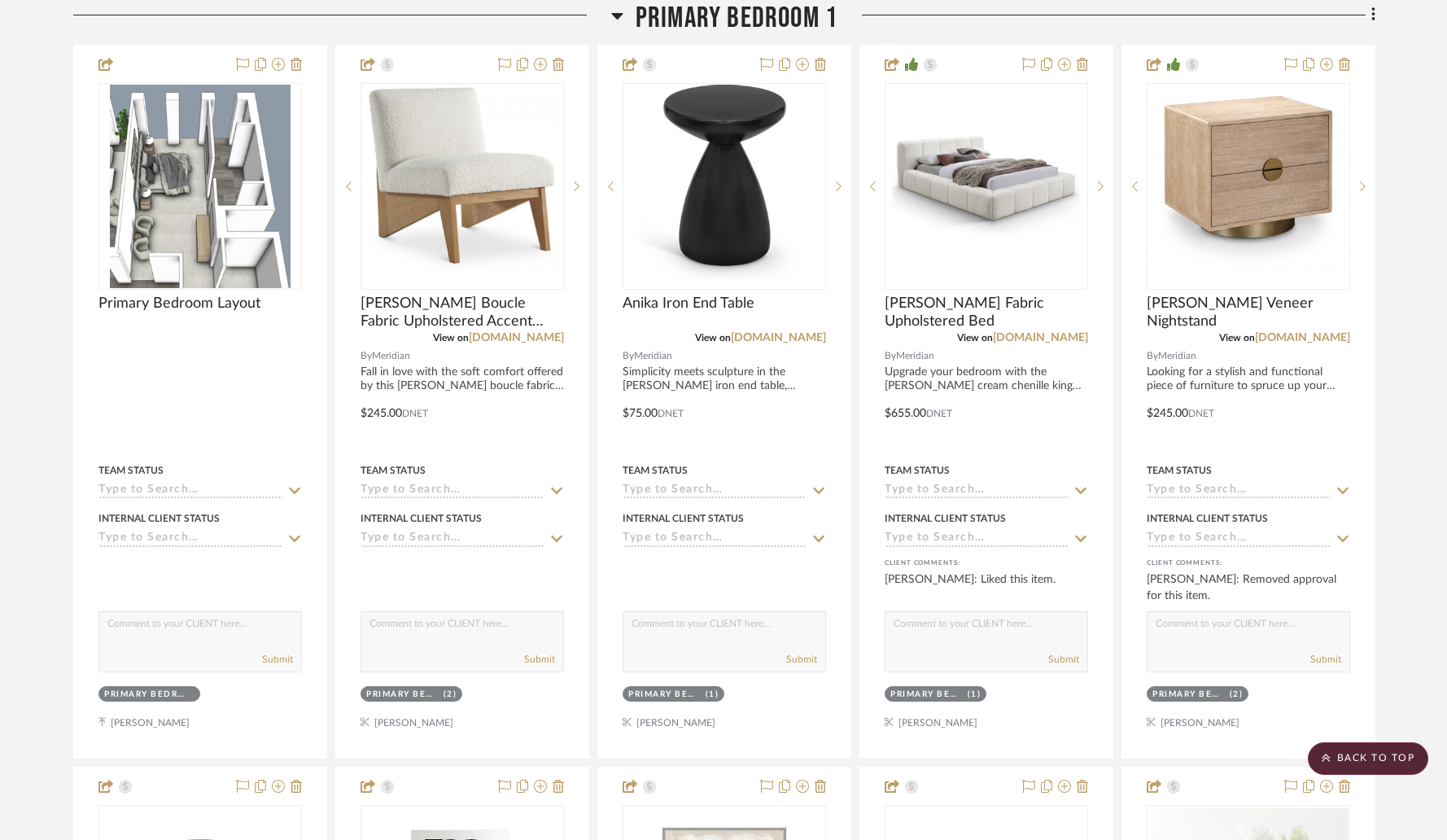
scroll to position [7740, 0]
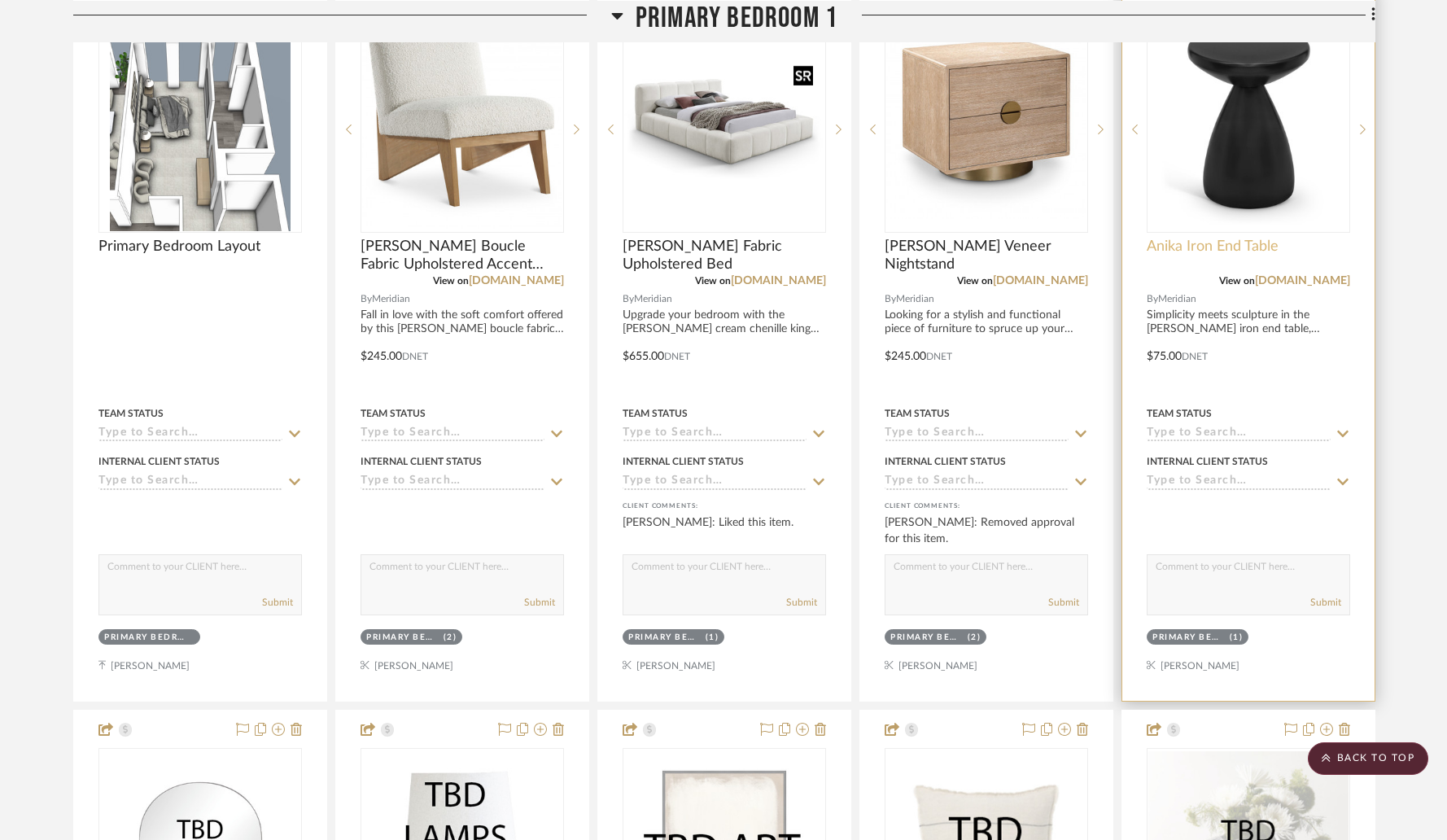
drag, startPoint x: 705, startPoint y: 219, endPoint x: 1193, endPoint y: 235, distance: 488.3
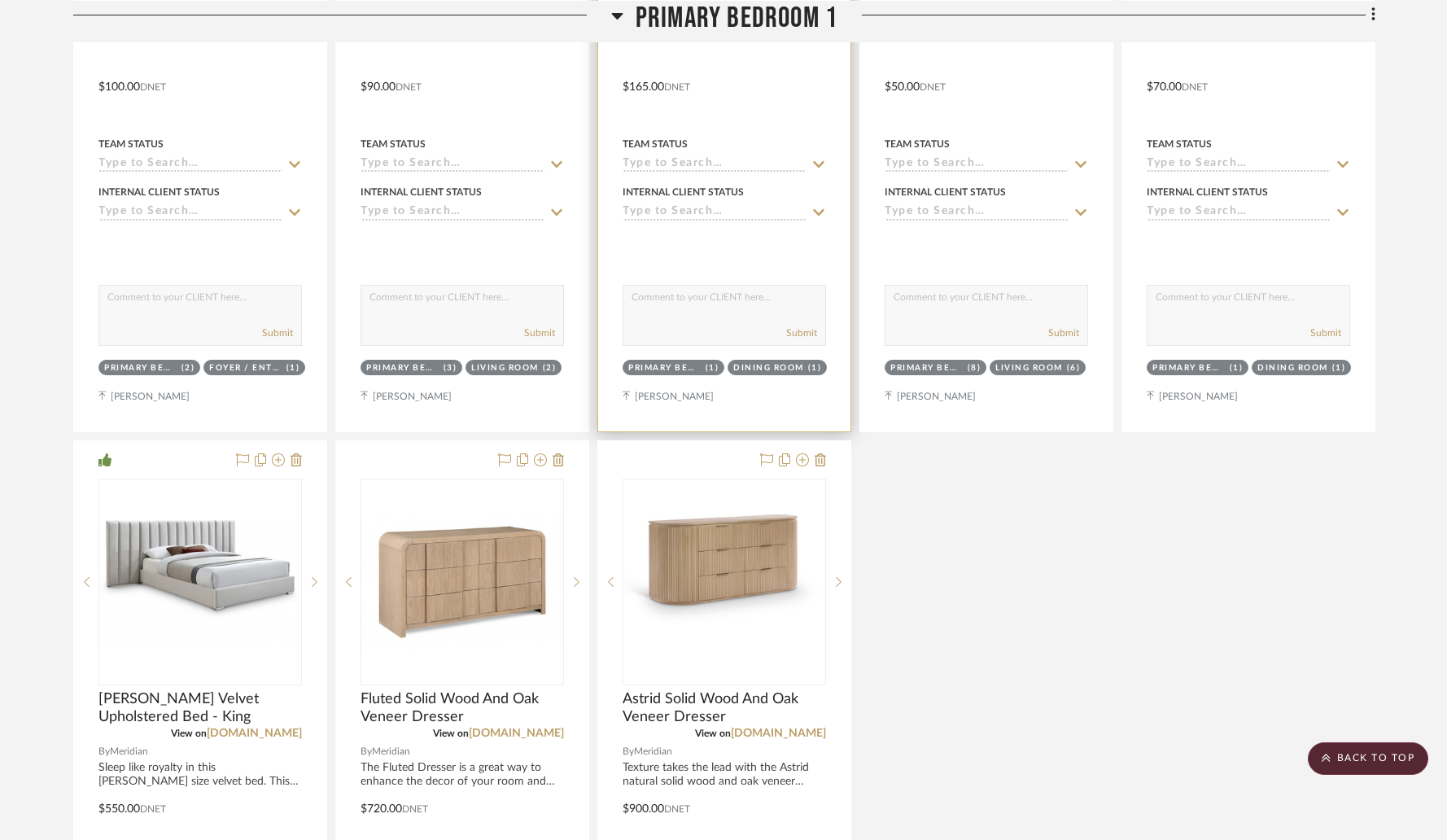
scroll to position [8732, 0]
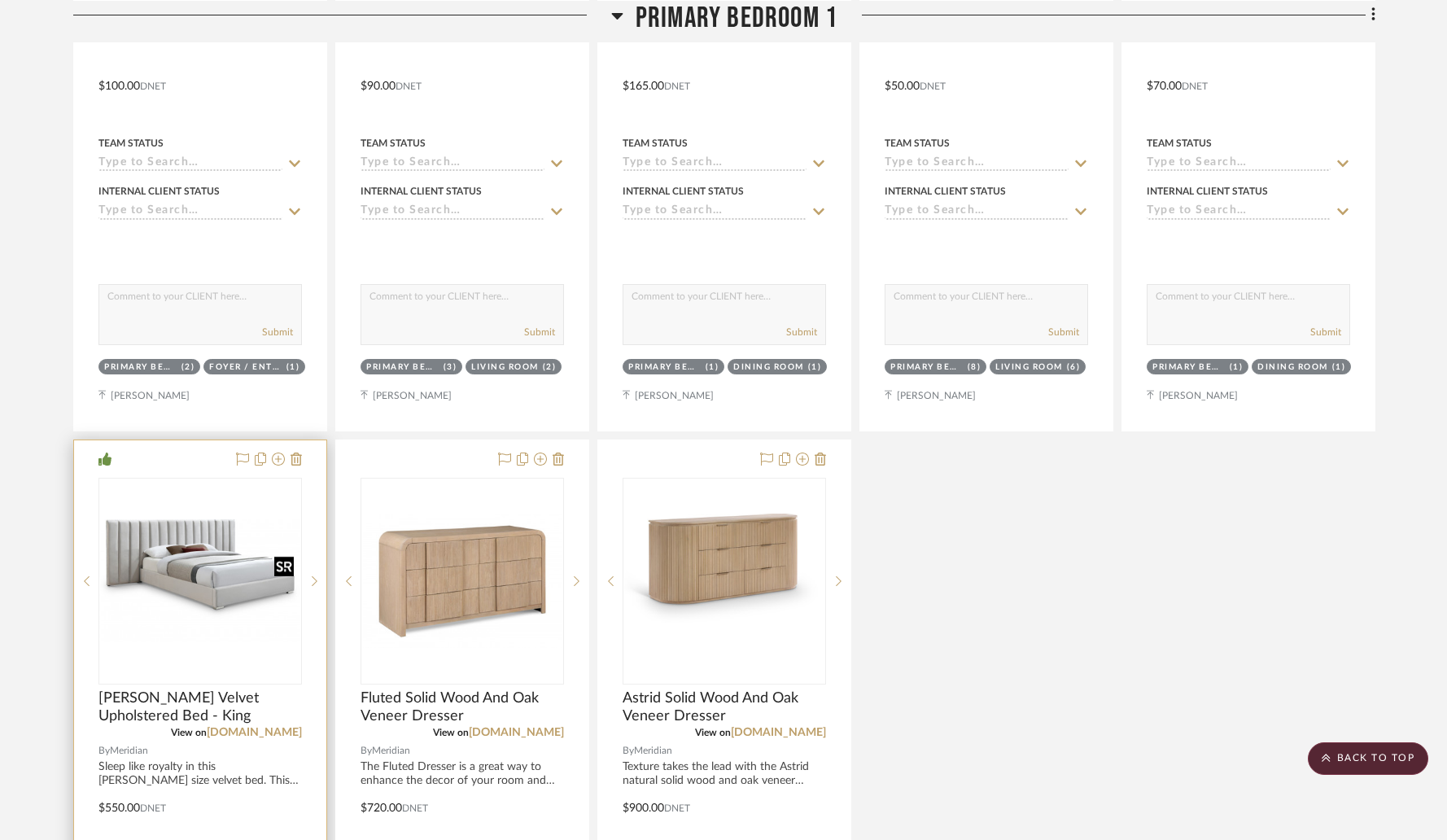
click at [233, 547] on img "0" at bounding box center [199, 580] width 200 height 122
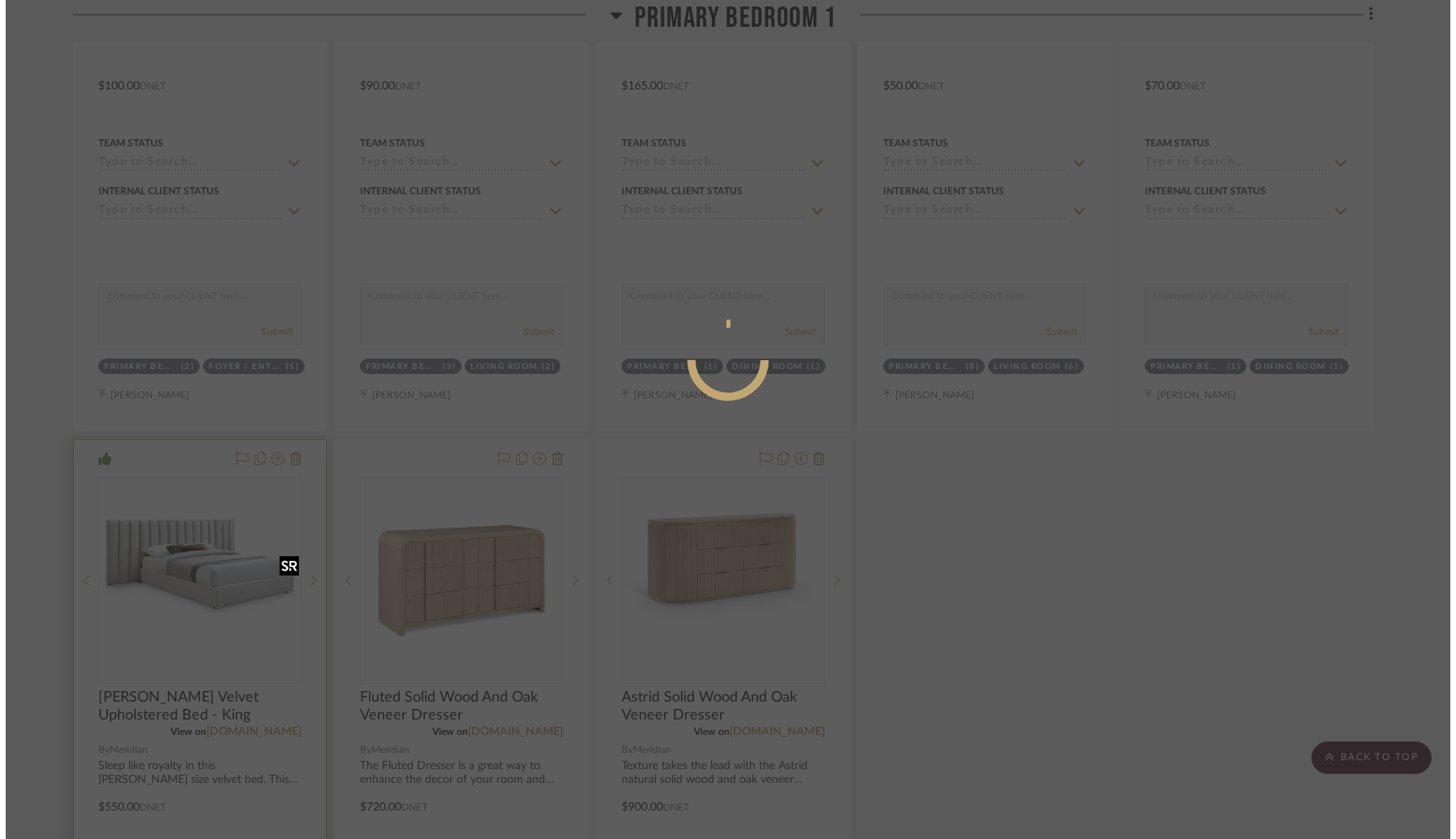
scroll to position [0, 0]
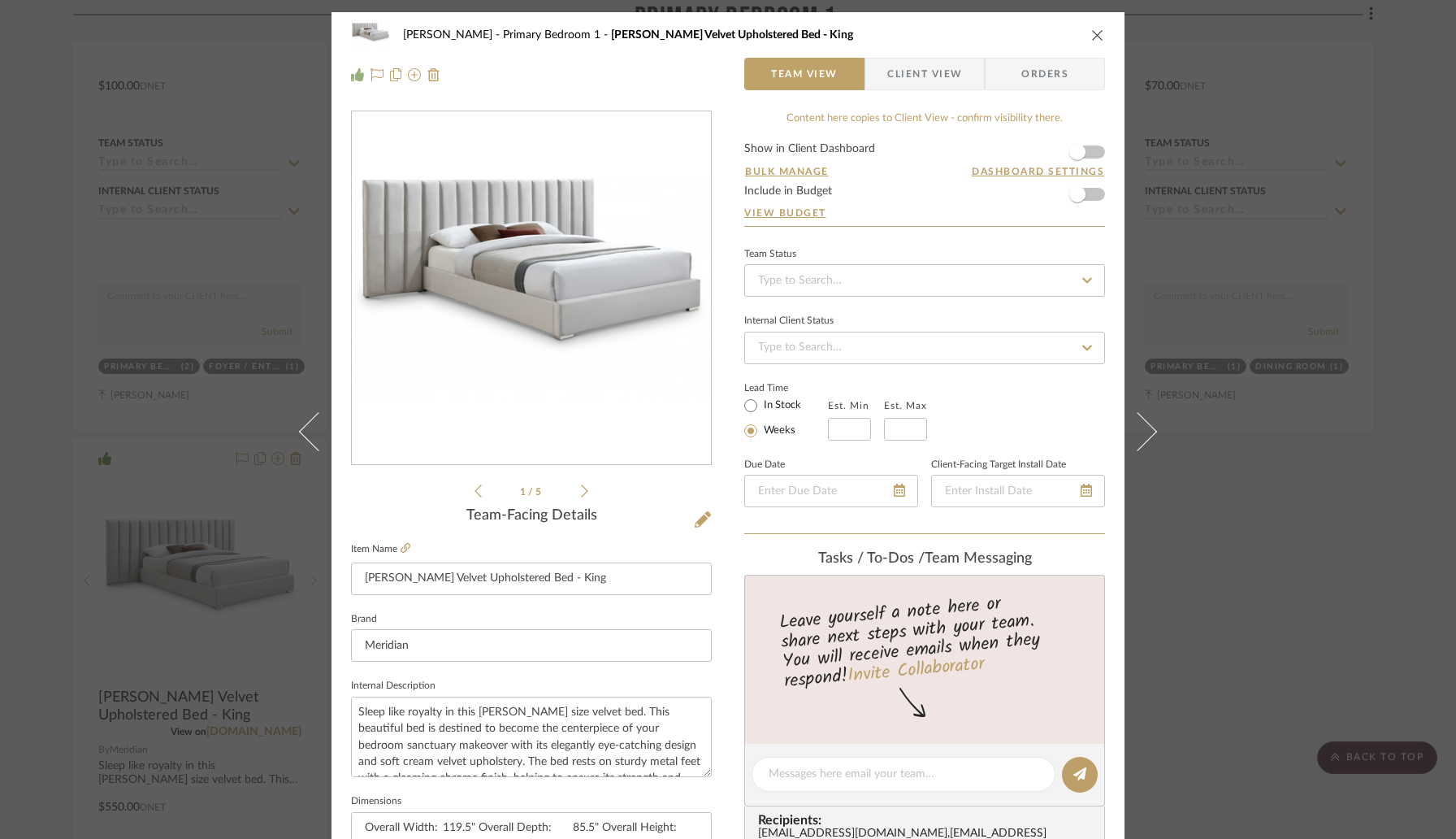
click at [1091, 39] on icon "close" at bounding box center [1098, 35] width 13 height 13
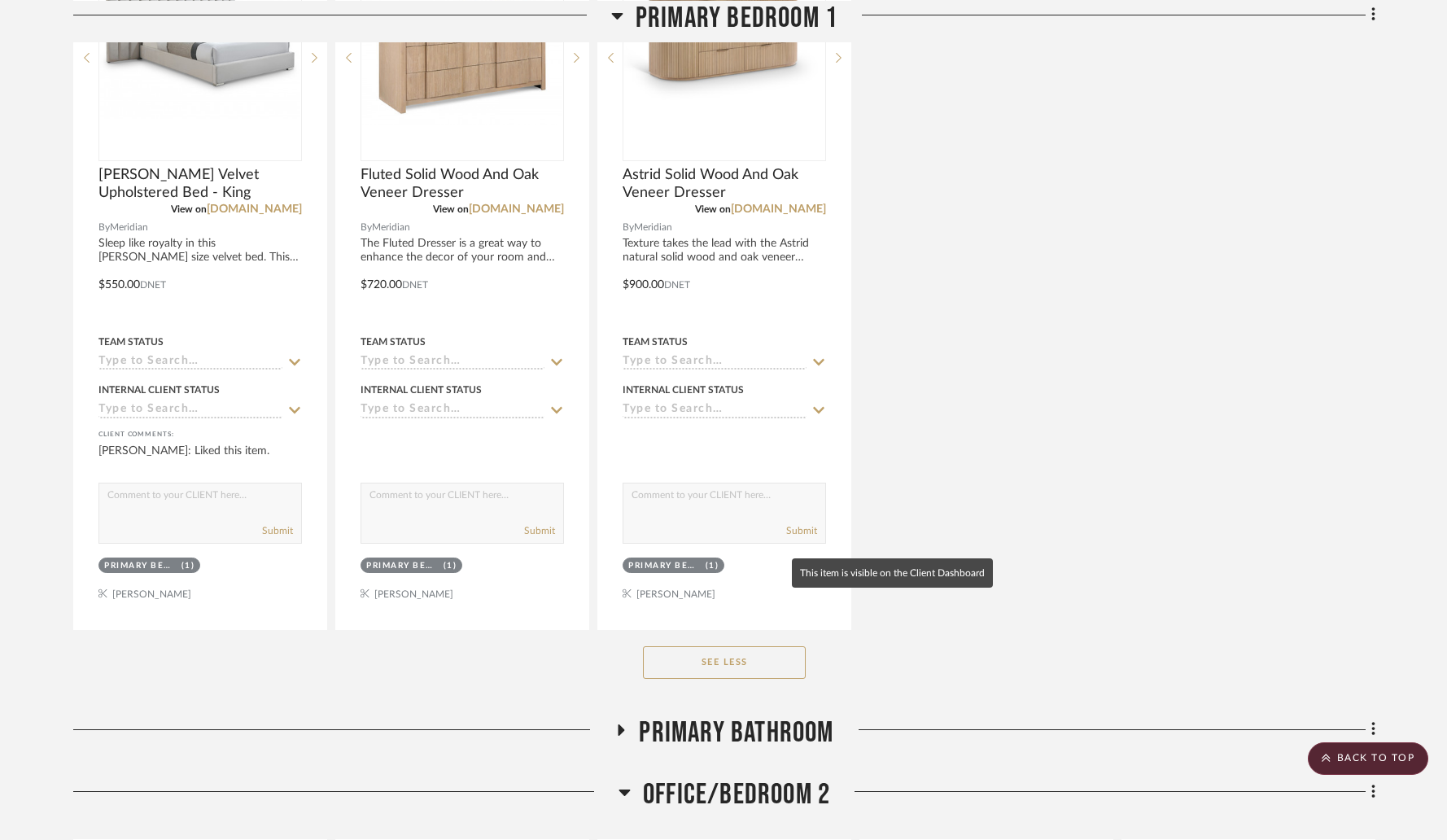
scroll to position [9564, 0]
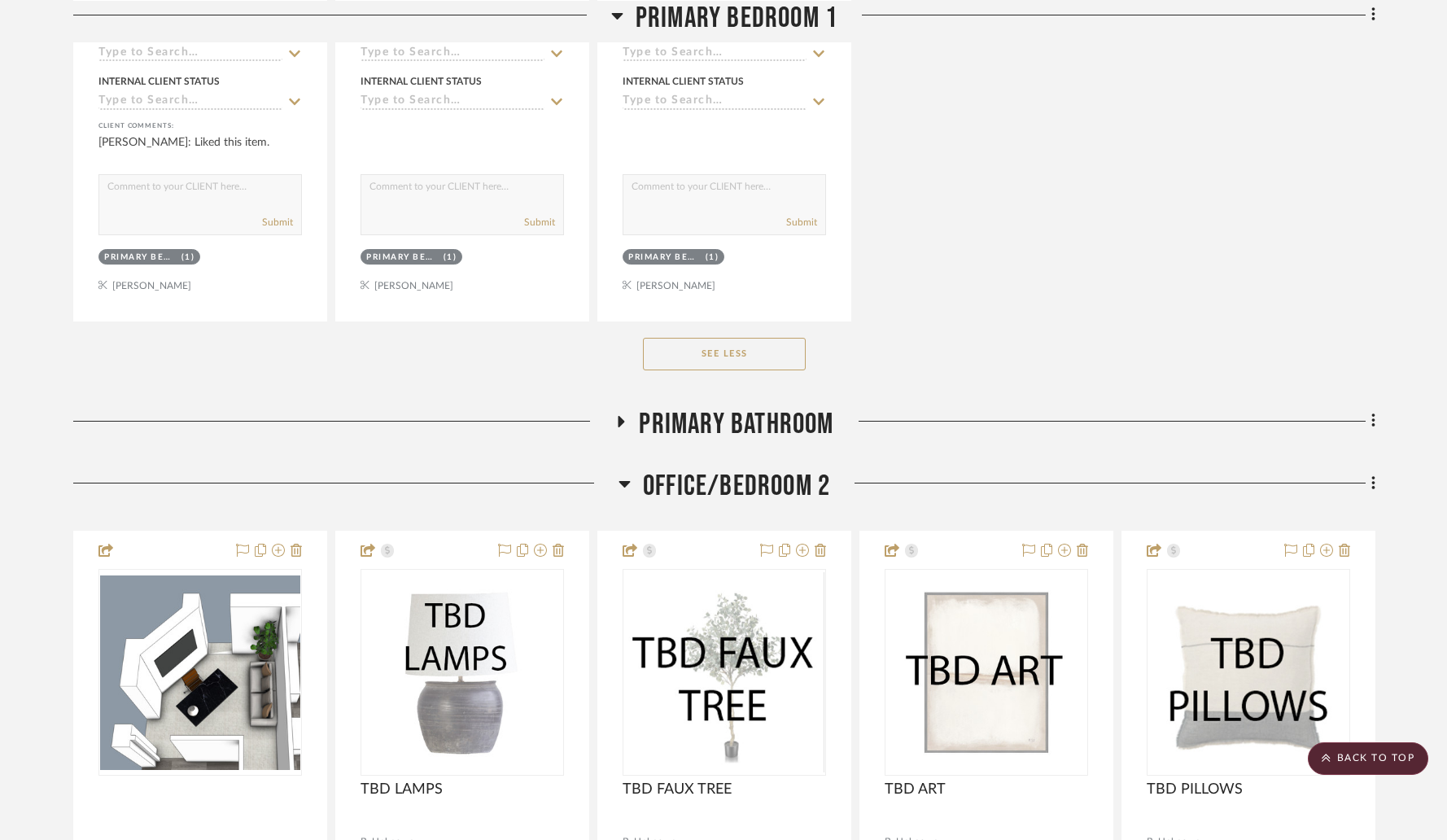
click at [622, 417] on icon at bounding box center [621, 420] width 20 height 12
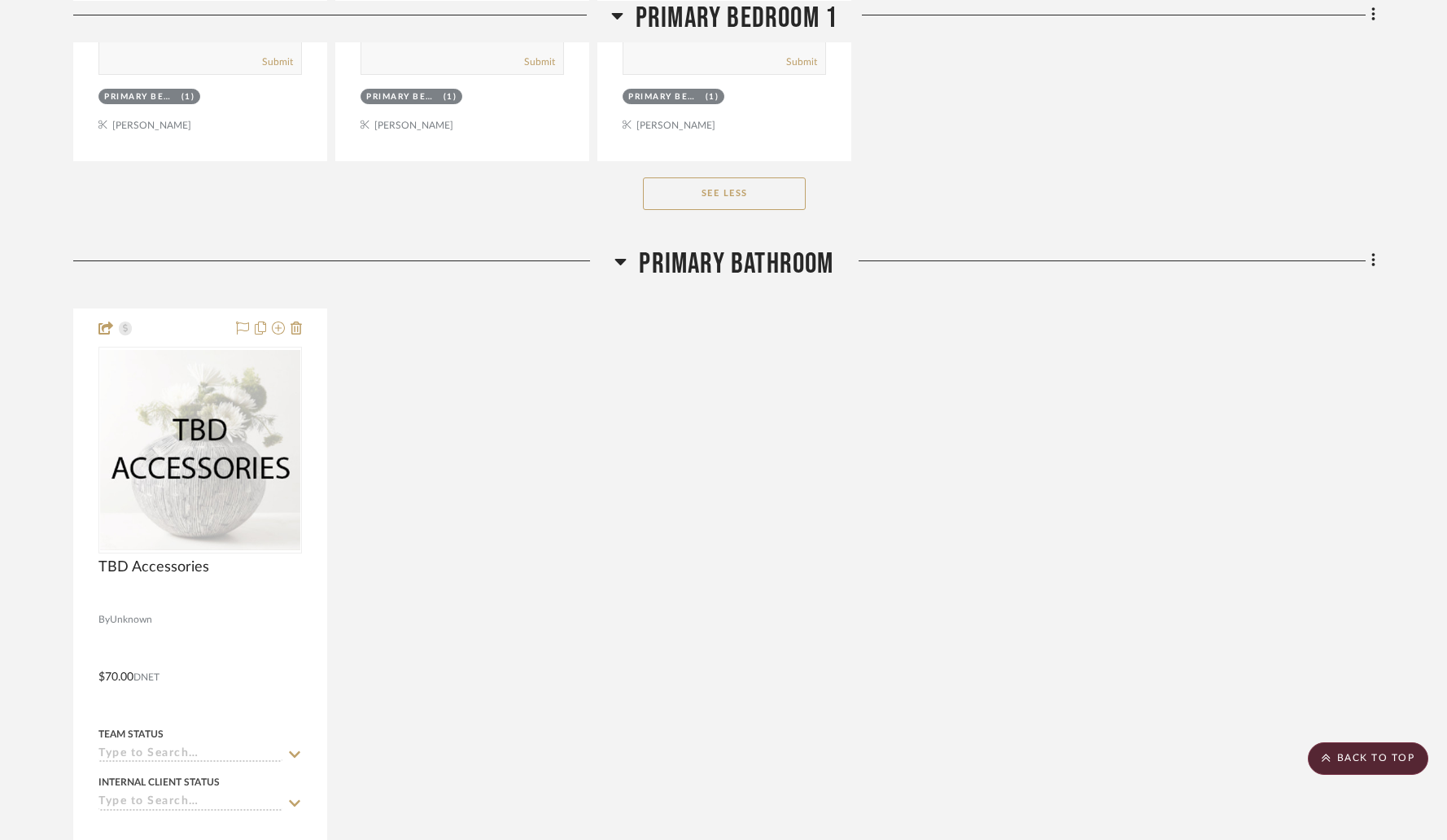
scroll to position [9769, 0]
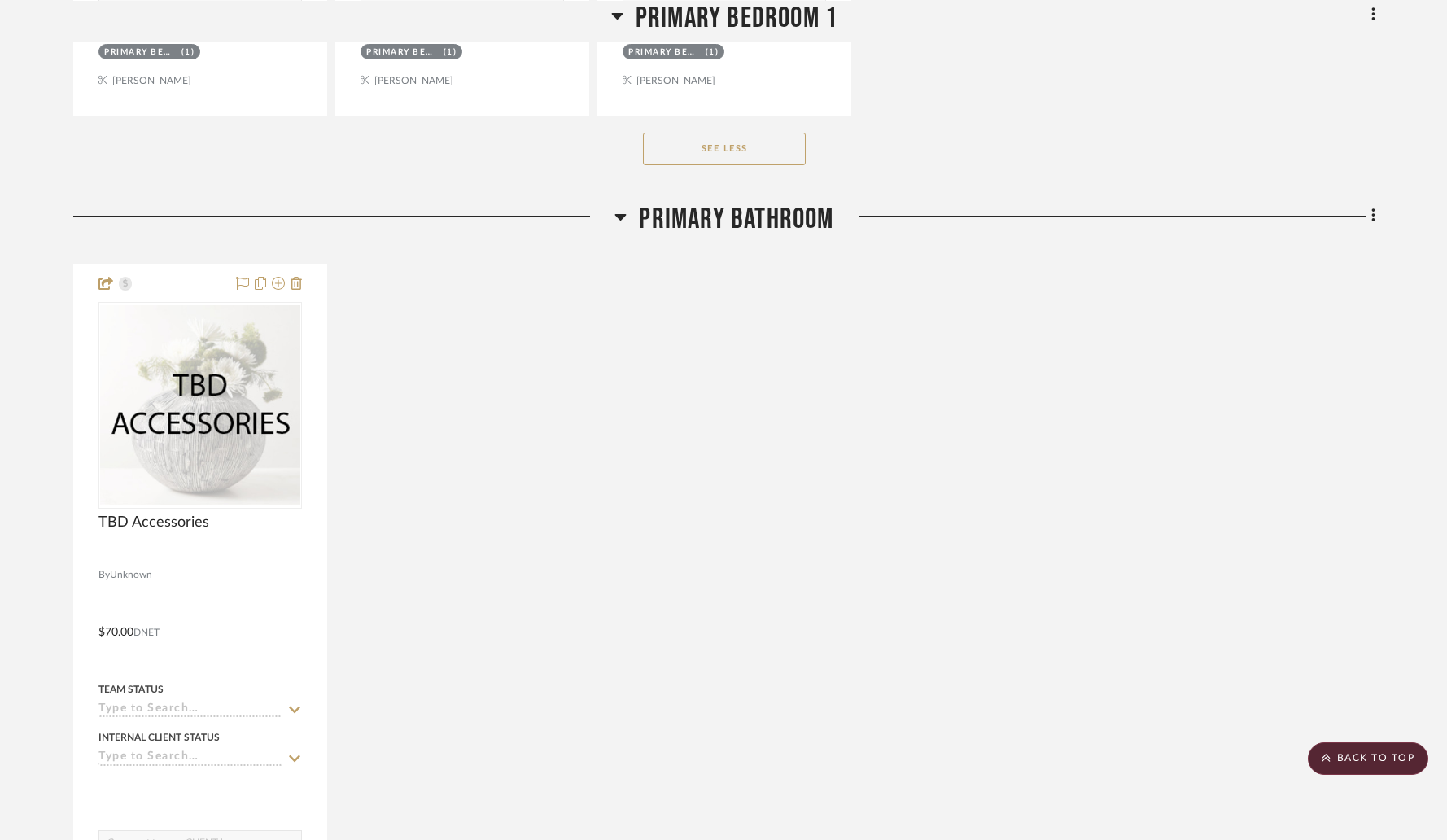
click at [622, 214] on icon at bounding box center [621, 216] width 11 height 7
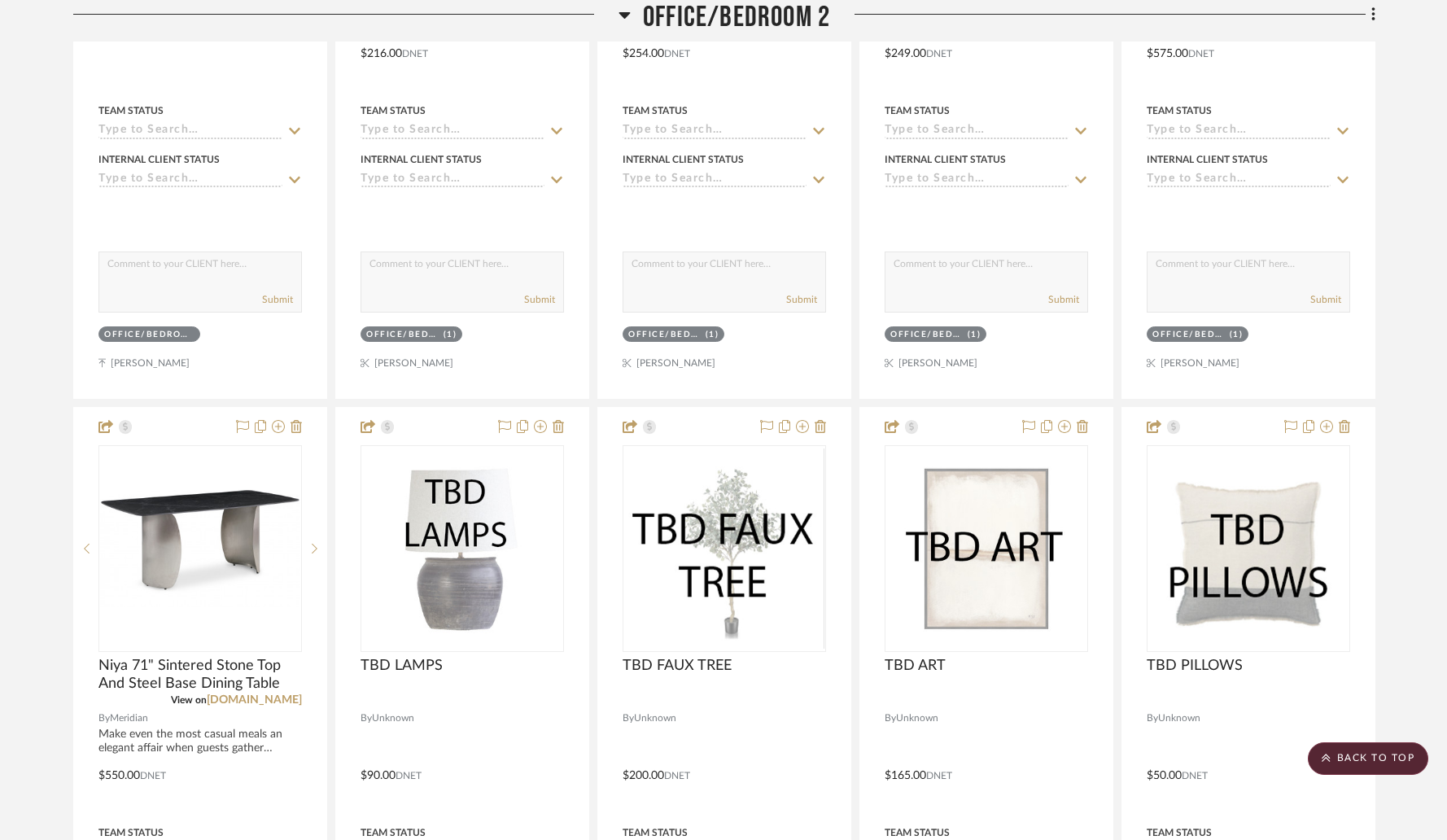
scroll to position [10345, 0]
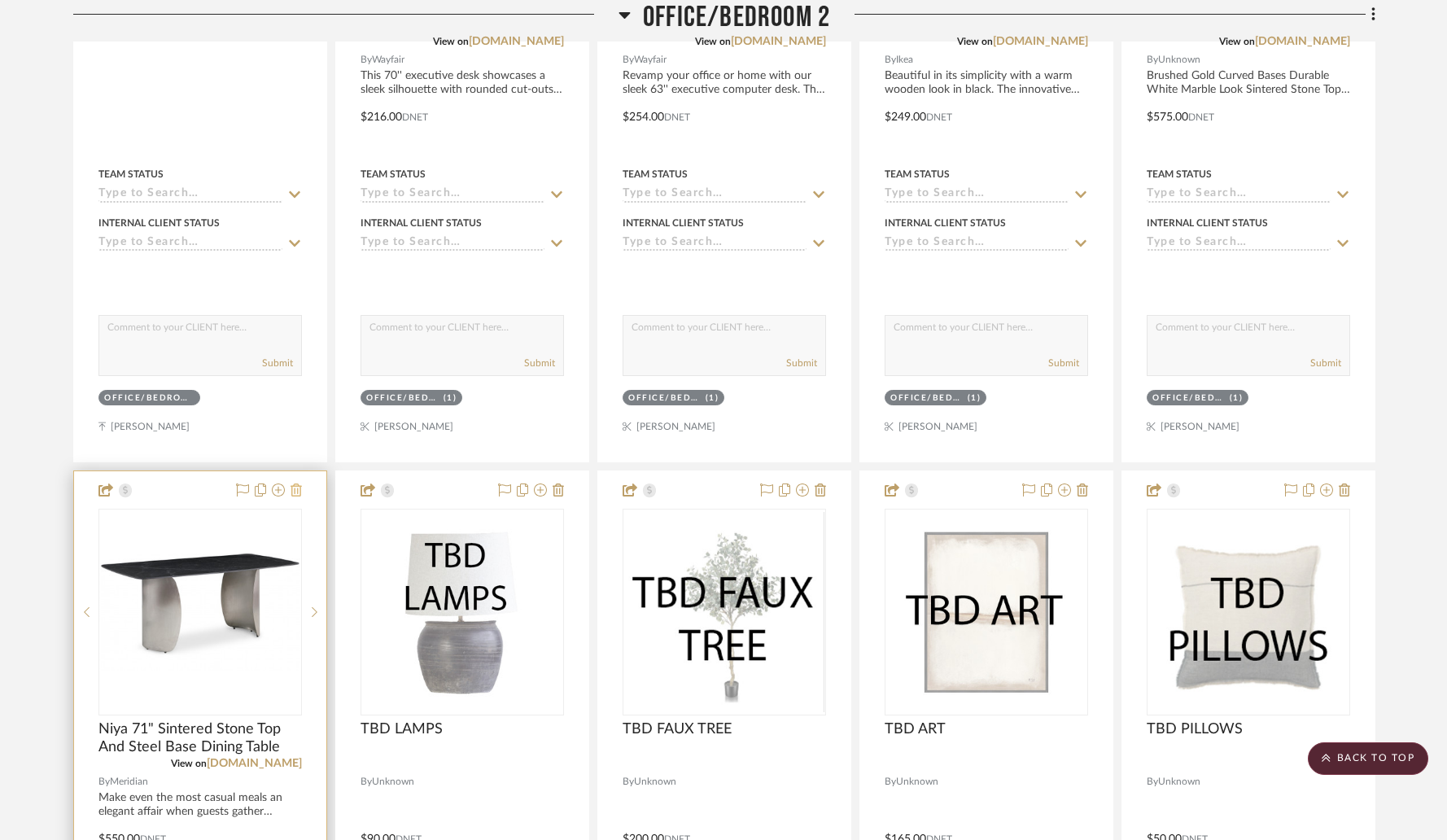
click at [297, 483] on icon at bounding box center [296, 490] width 11 height 13
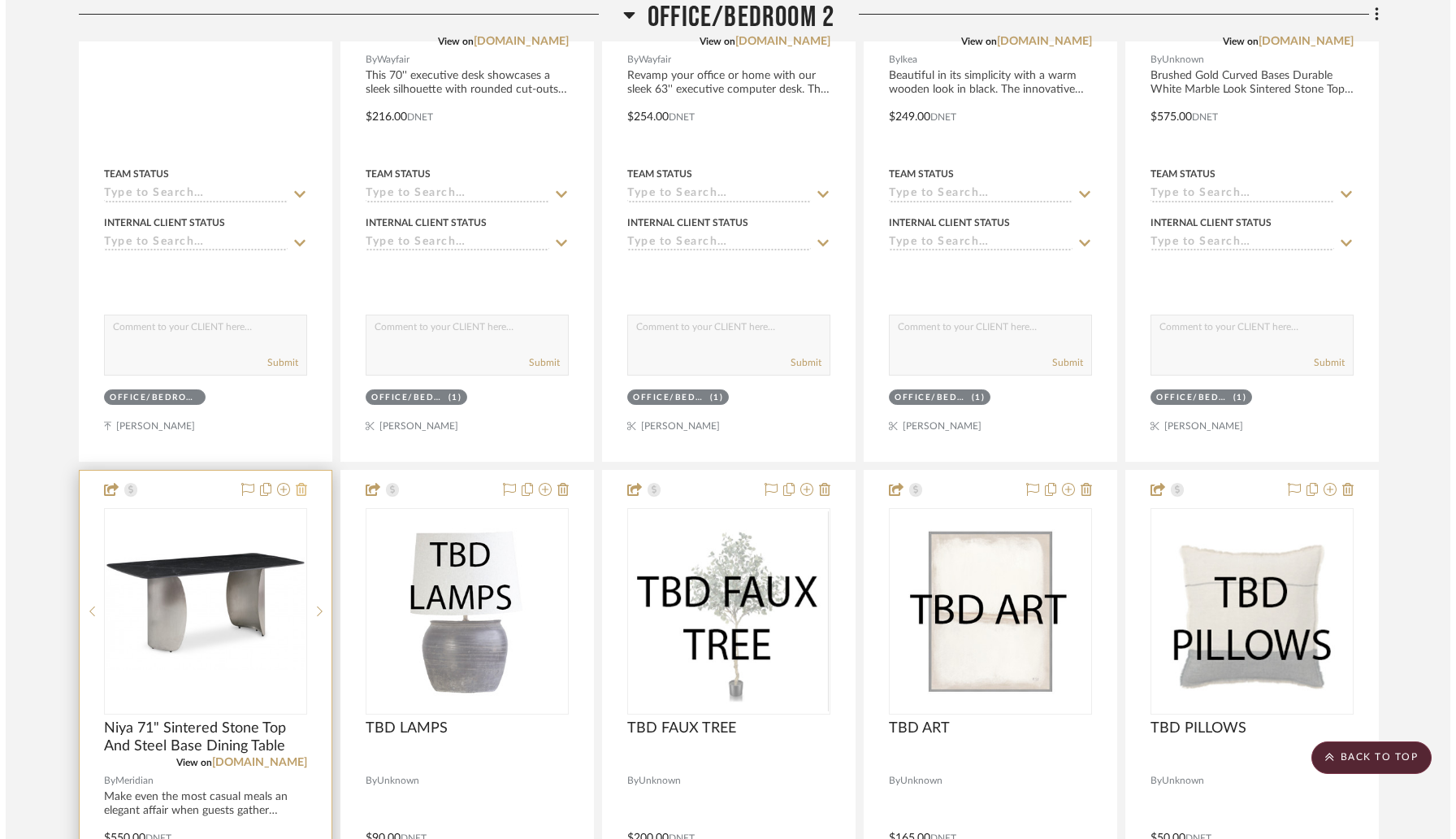
scroll to position [0, 0]
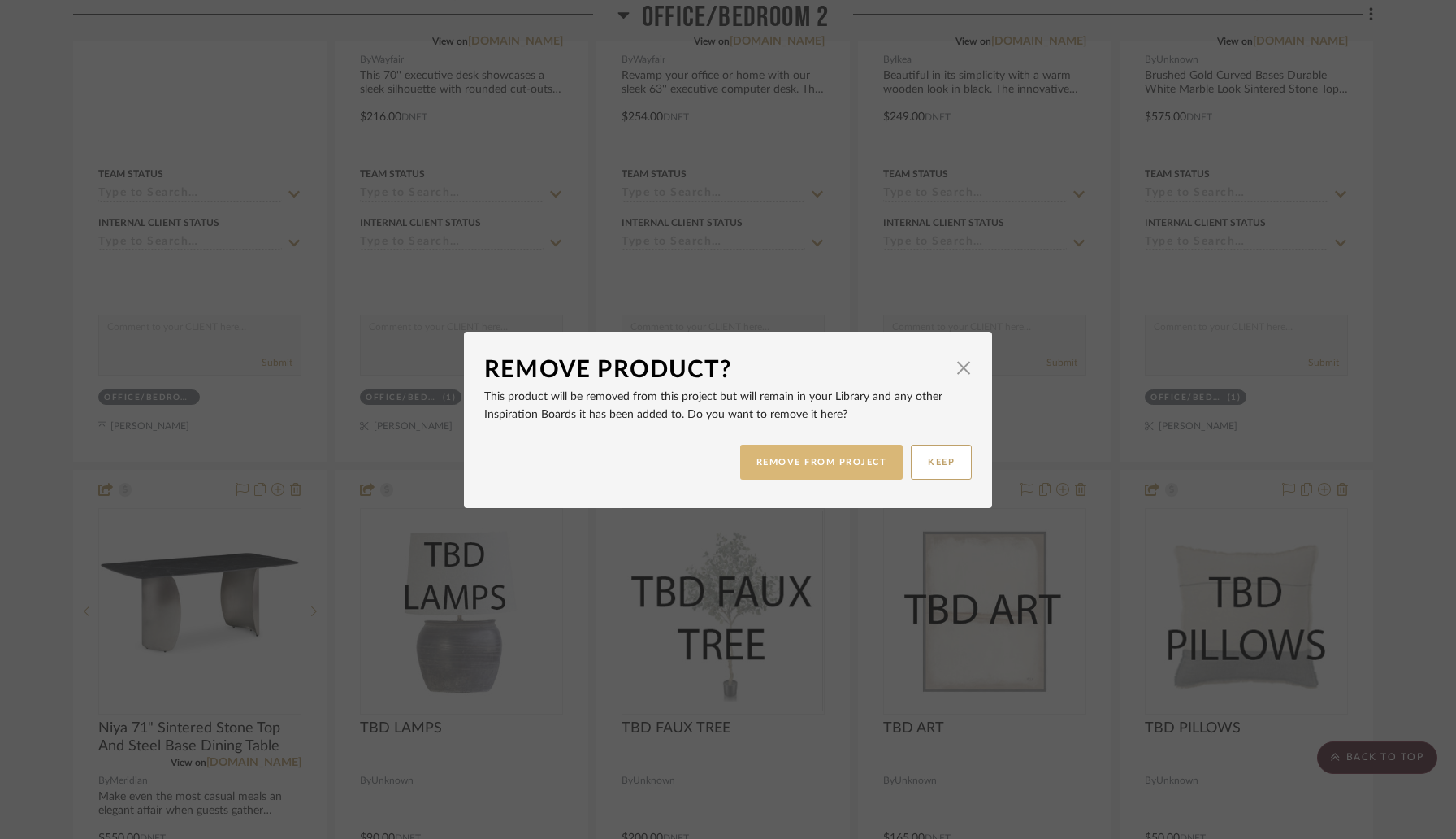
click at [770, 466] on button "REMOVE FROM PROJECT" at bounding box center [822, 462] width 163 height 35
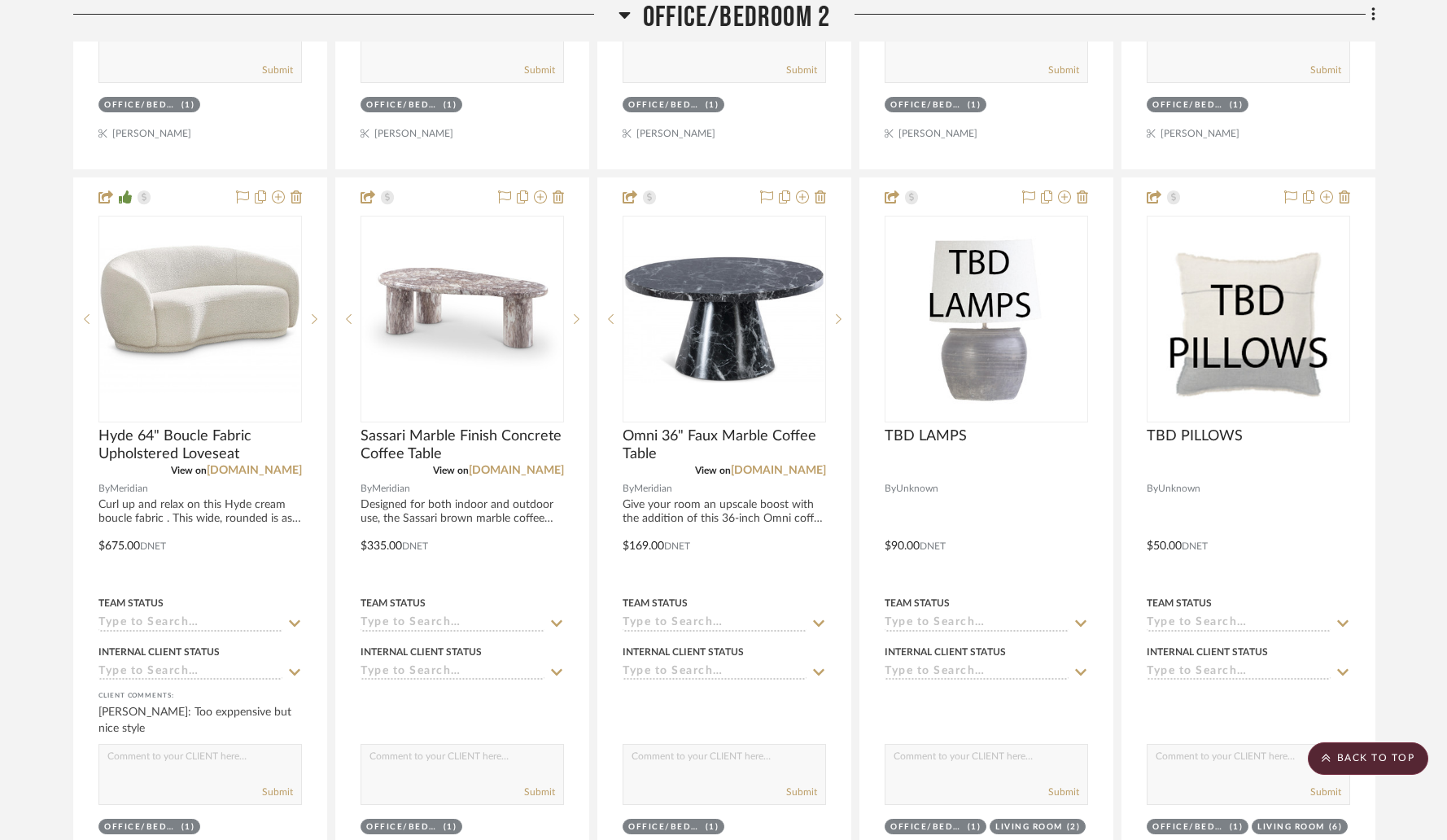
scroll to position [11358, 0]
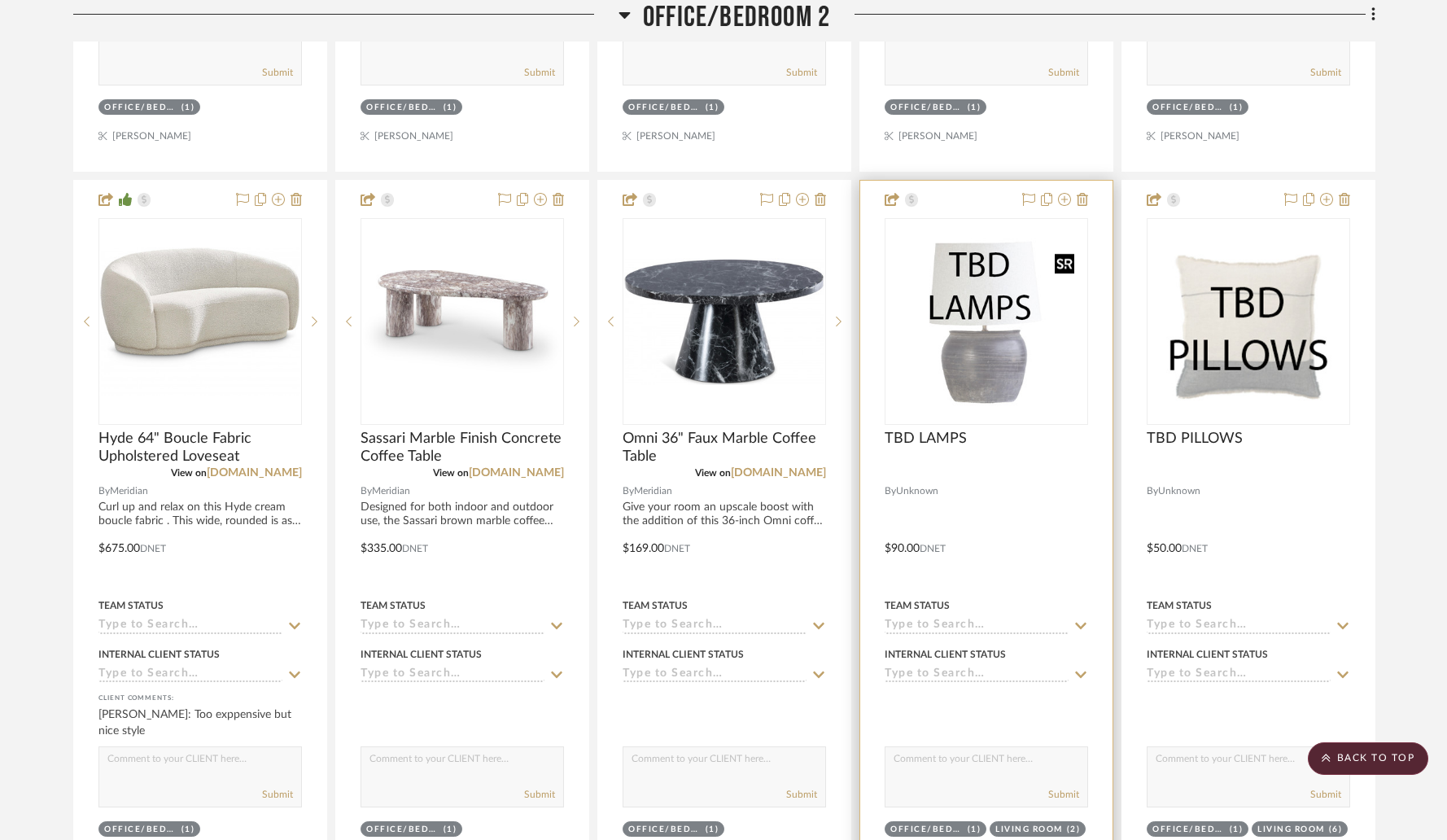
click at [953, 353] on img "0" at bounding box center [986, 321] width 189 height 203
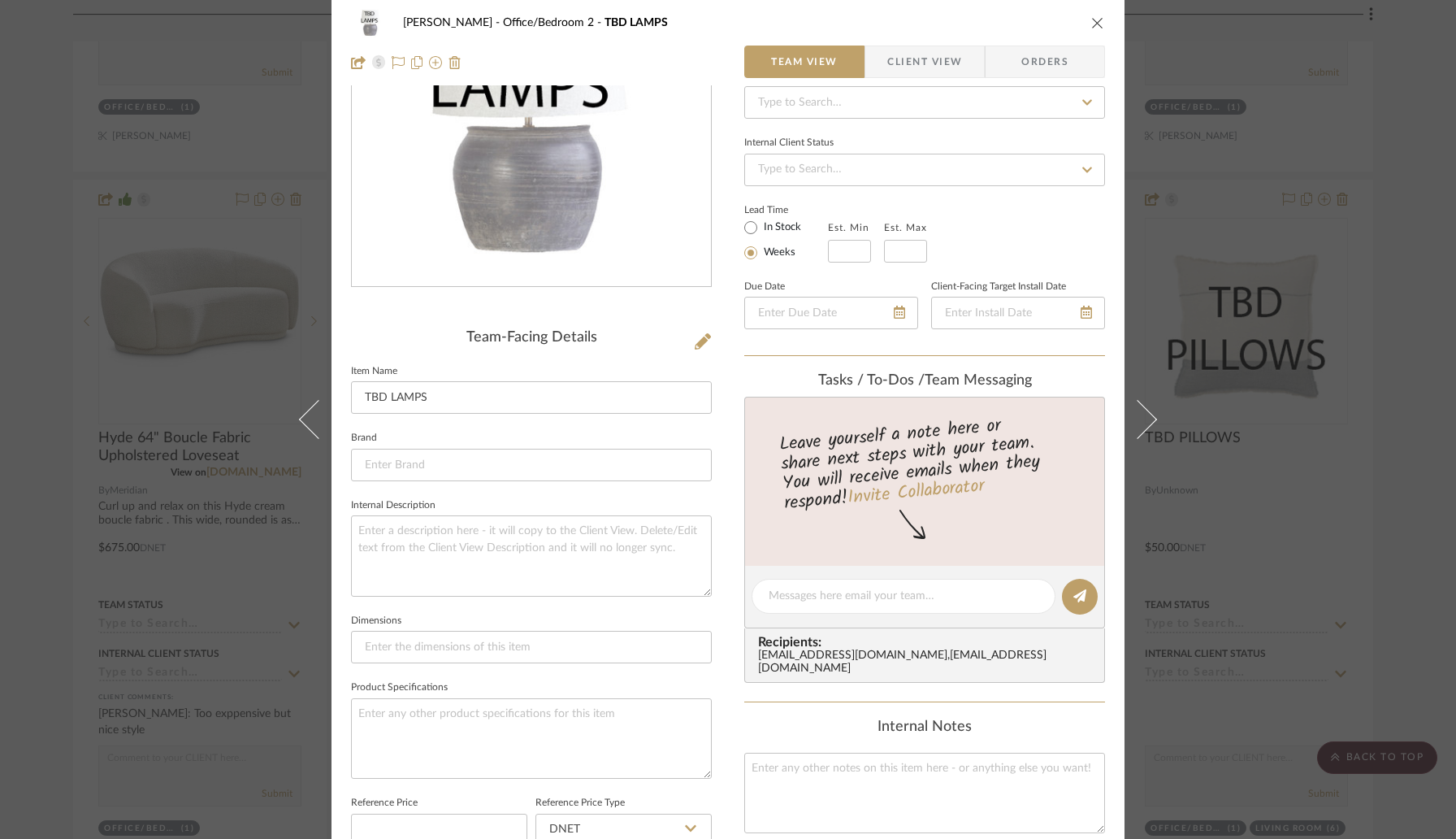
scroll to position [0, 0]
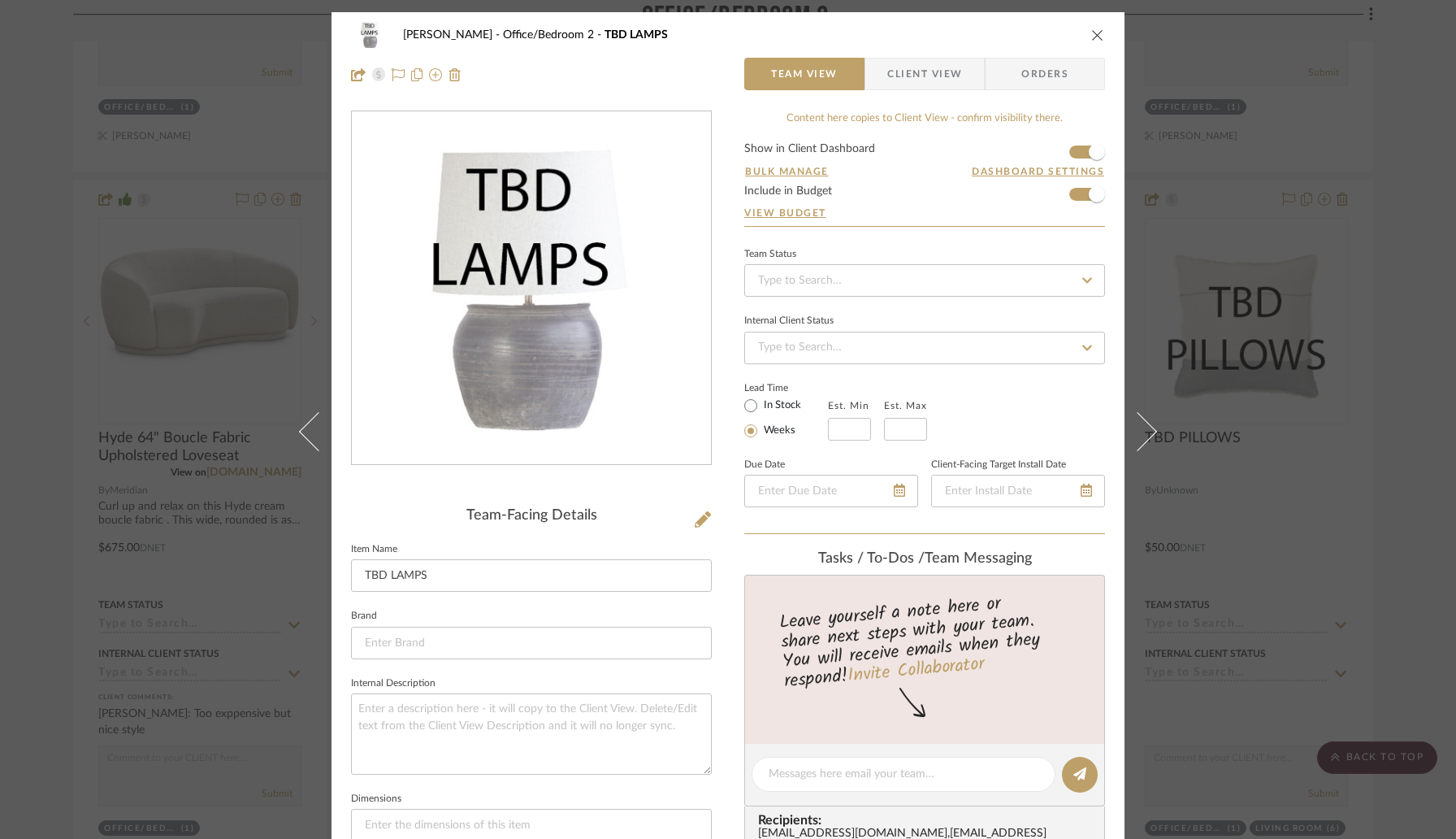
click at [1095, 33] on icon "close" at bounding box center [1098, 35] width 13 height 13
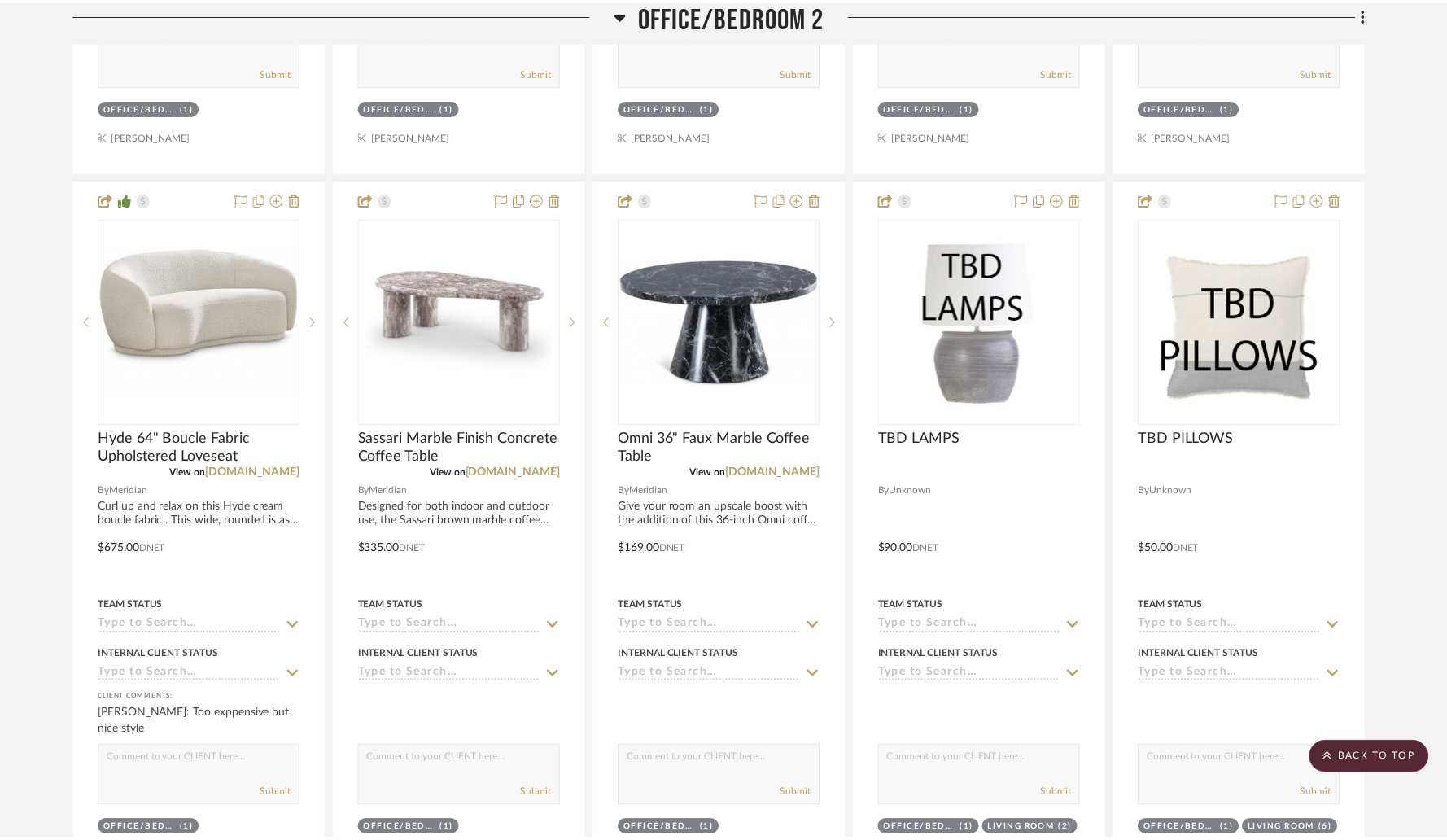
scroll to position [11358, 0]
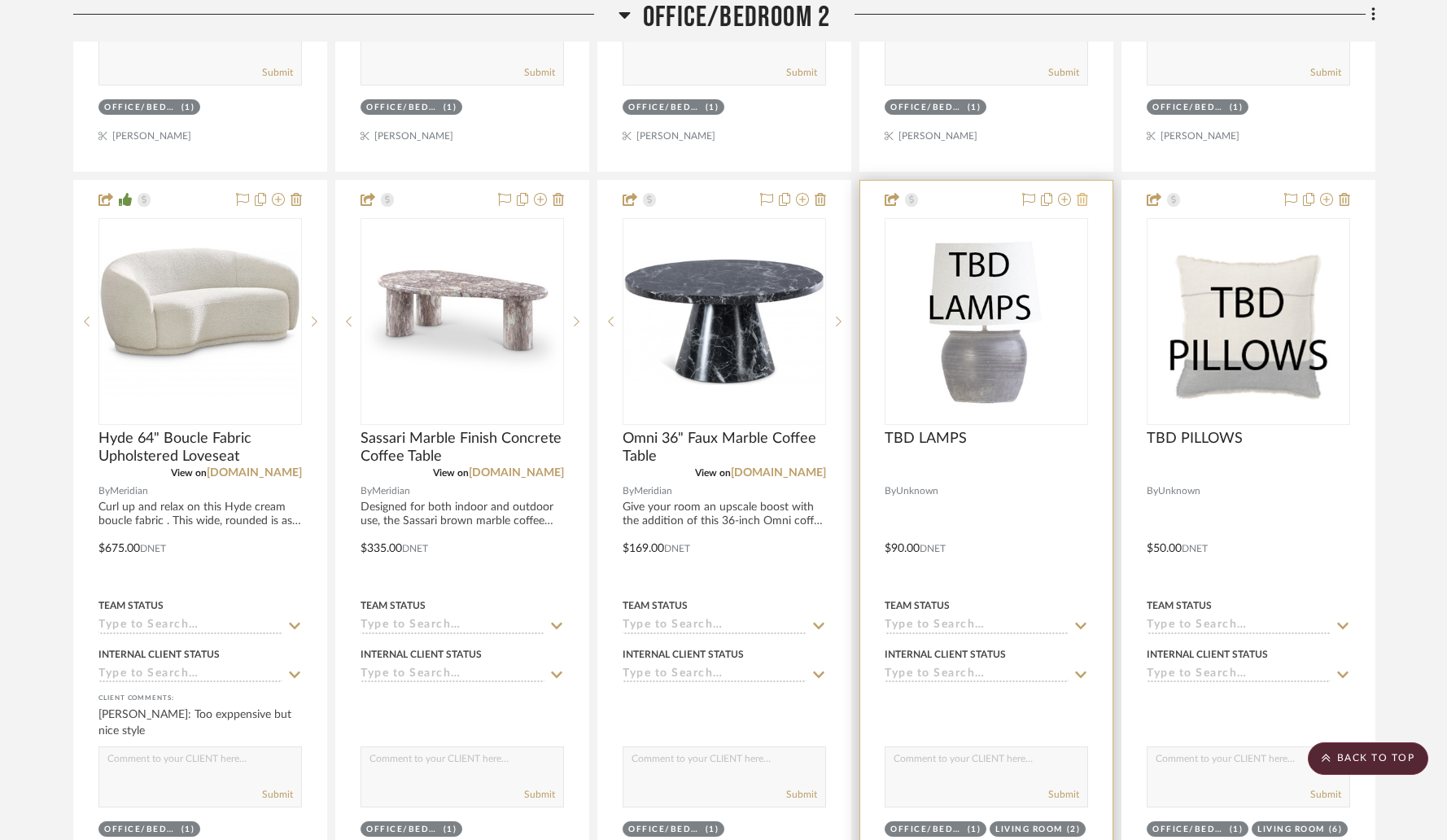
click at [1084, 193] on icon at bounding box center [1082, 199] width 11 height 13
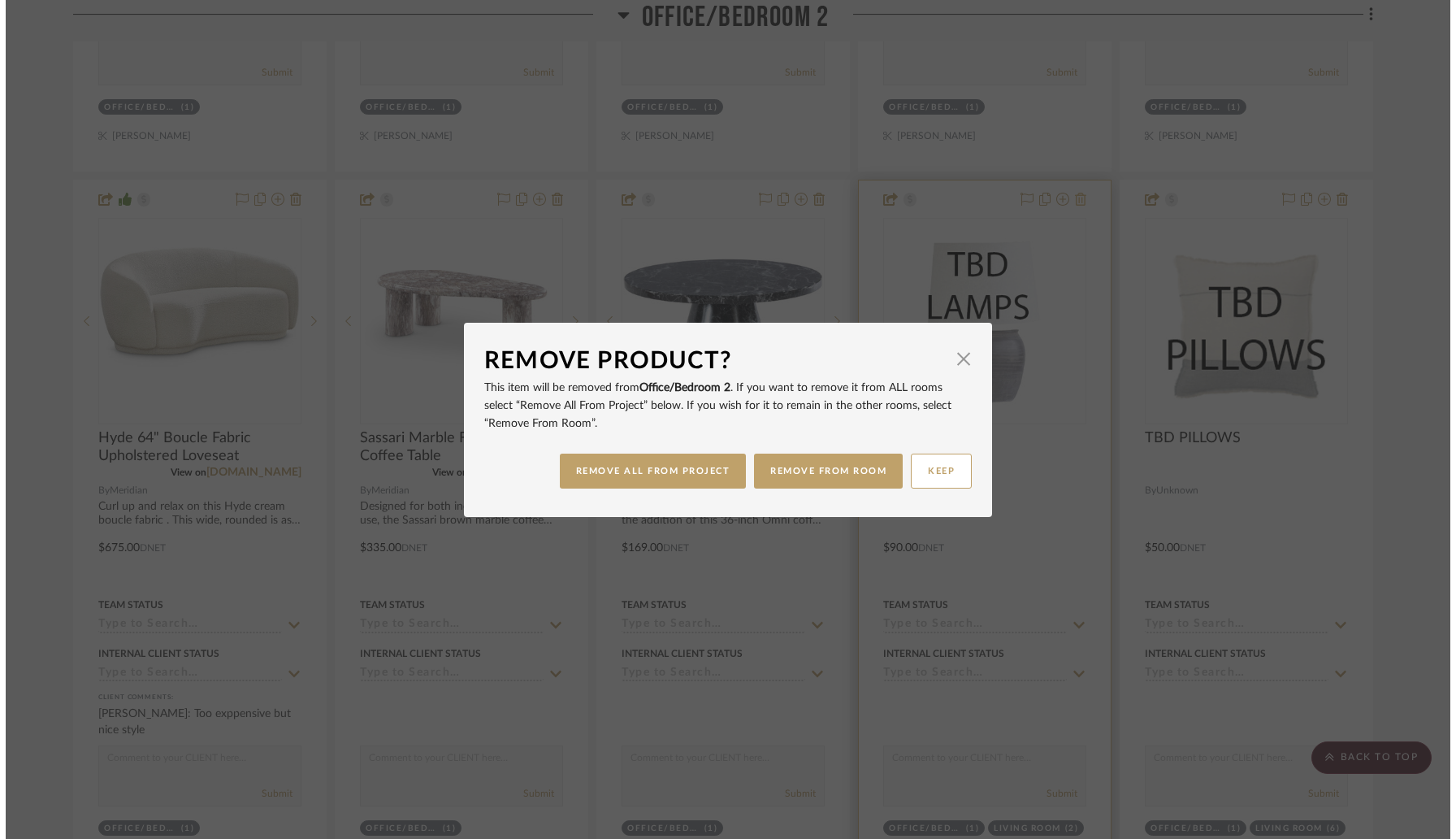
scroll to position [0, 0]
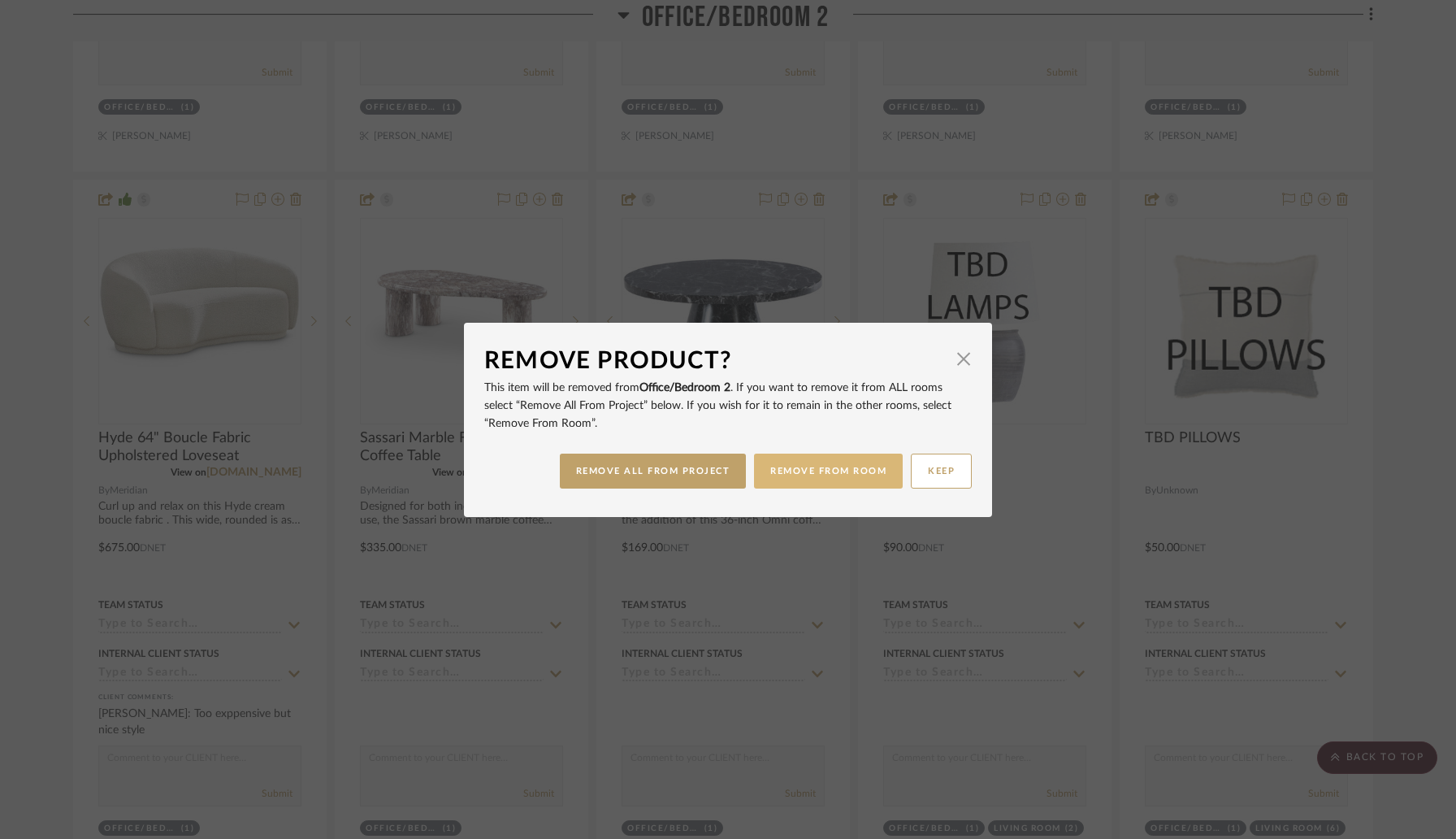
click at [827, 473] on button "REMOVE FROM ROOM" at bounding box center [828, 470] width 149 height 35
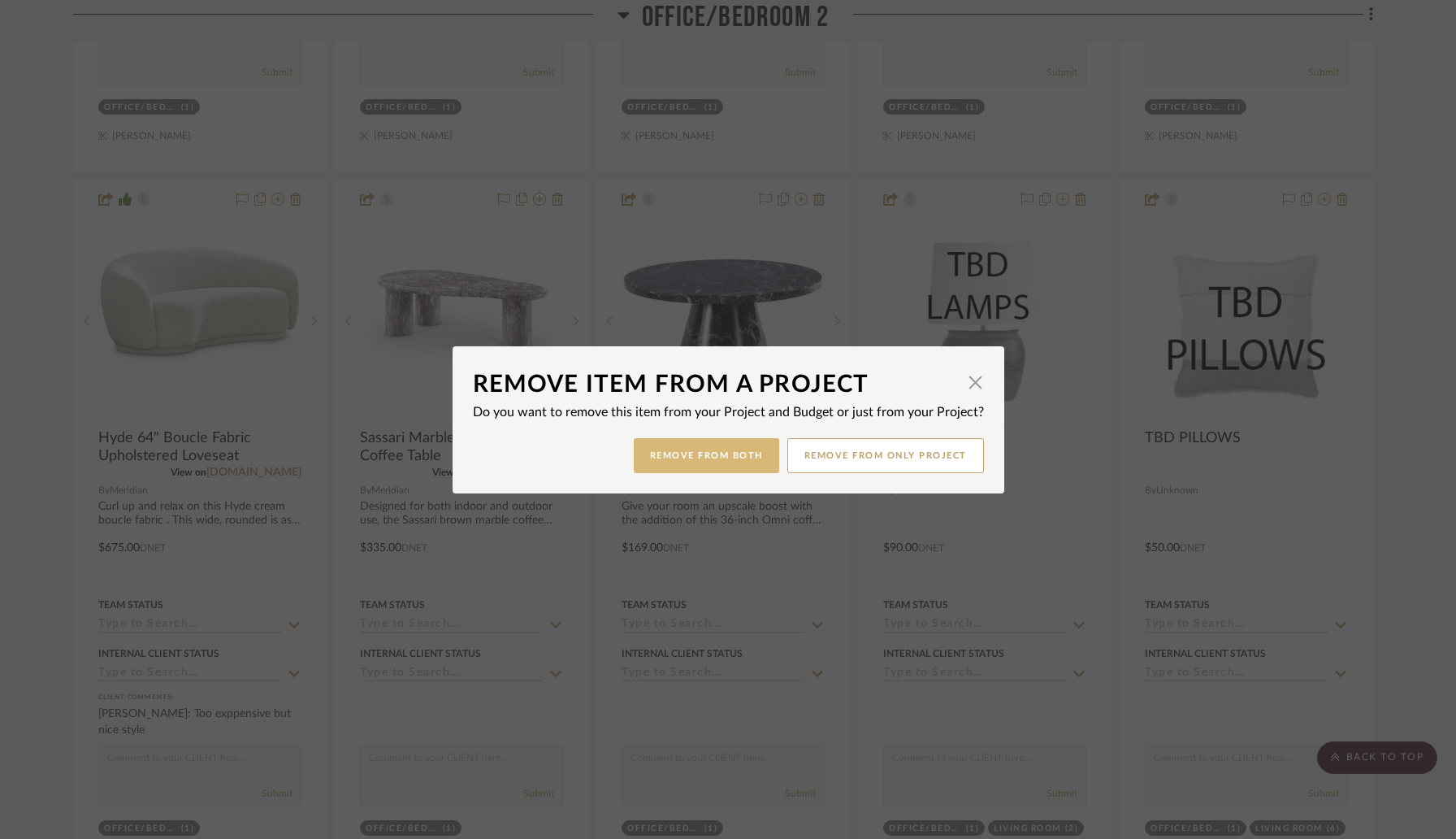
click at [748, 448] on button "Remove from Both" at bounding box center [706, 455] width 145 height 35
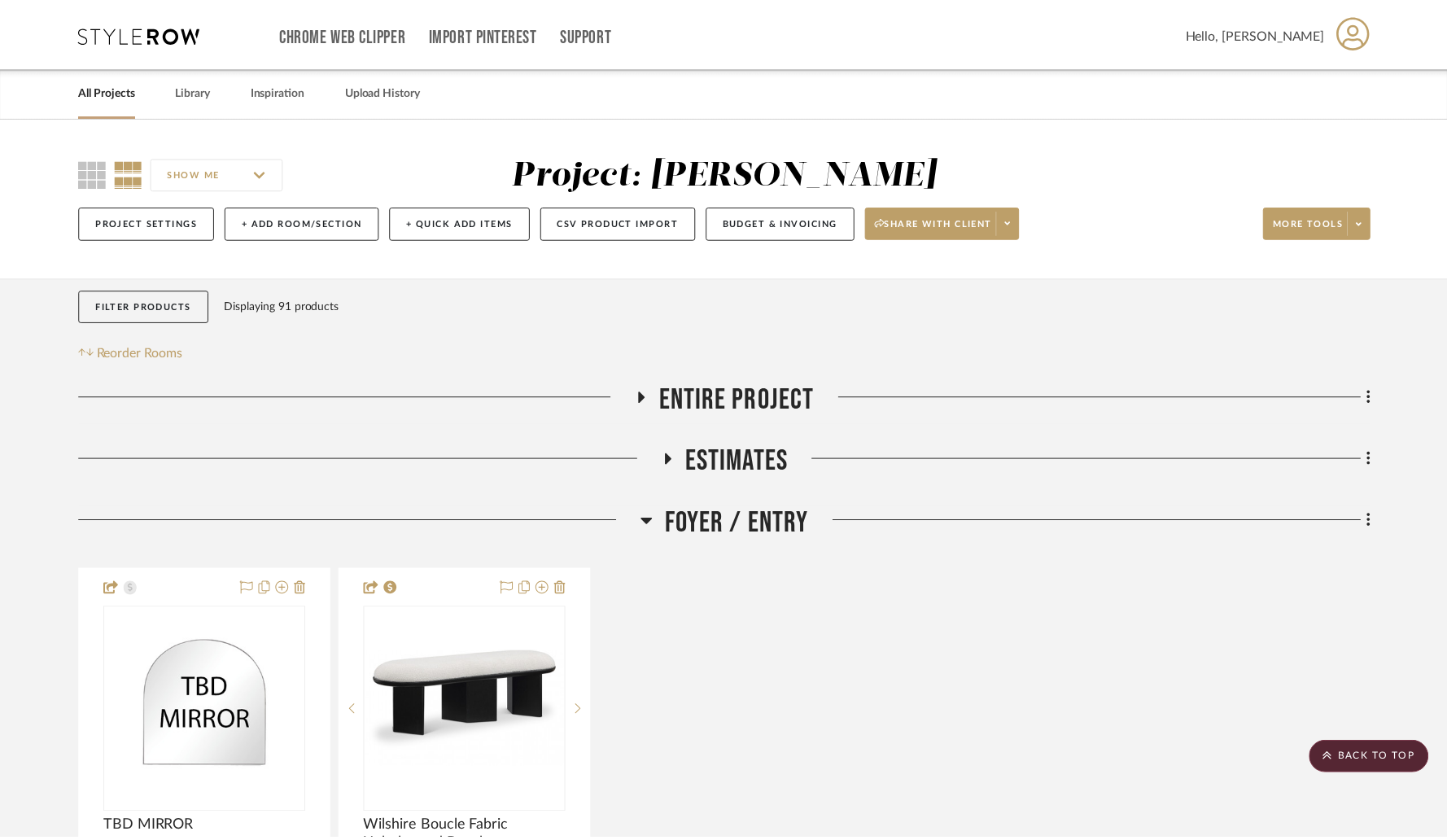
scroll to position [11358, 0]
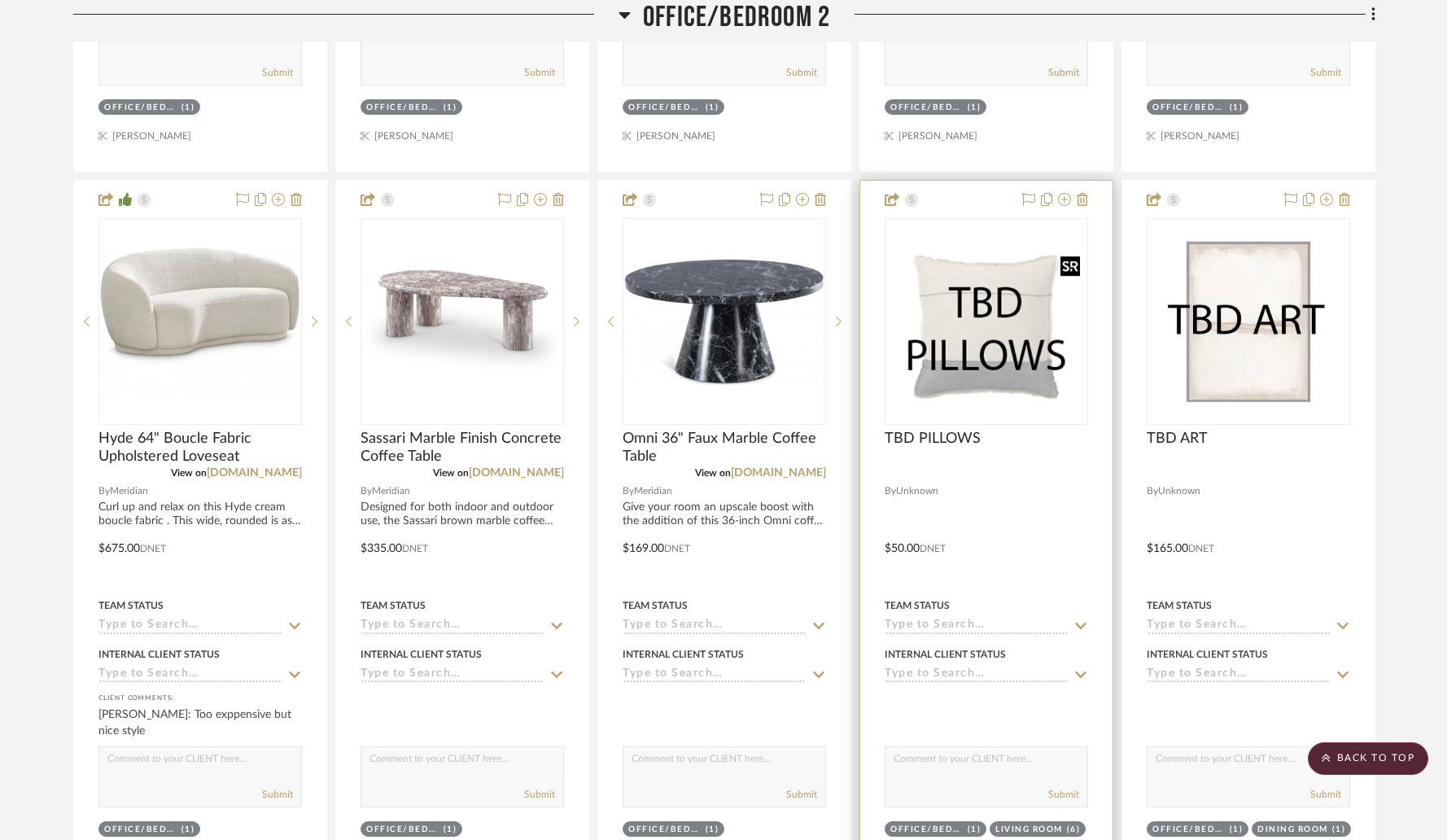
click at [1007, 373] on img "0" at bounding box center [986, 321] width 200 height 198
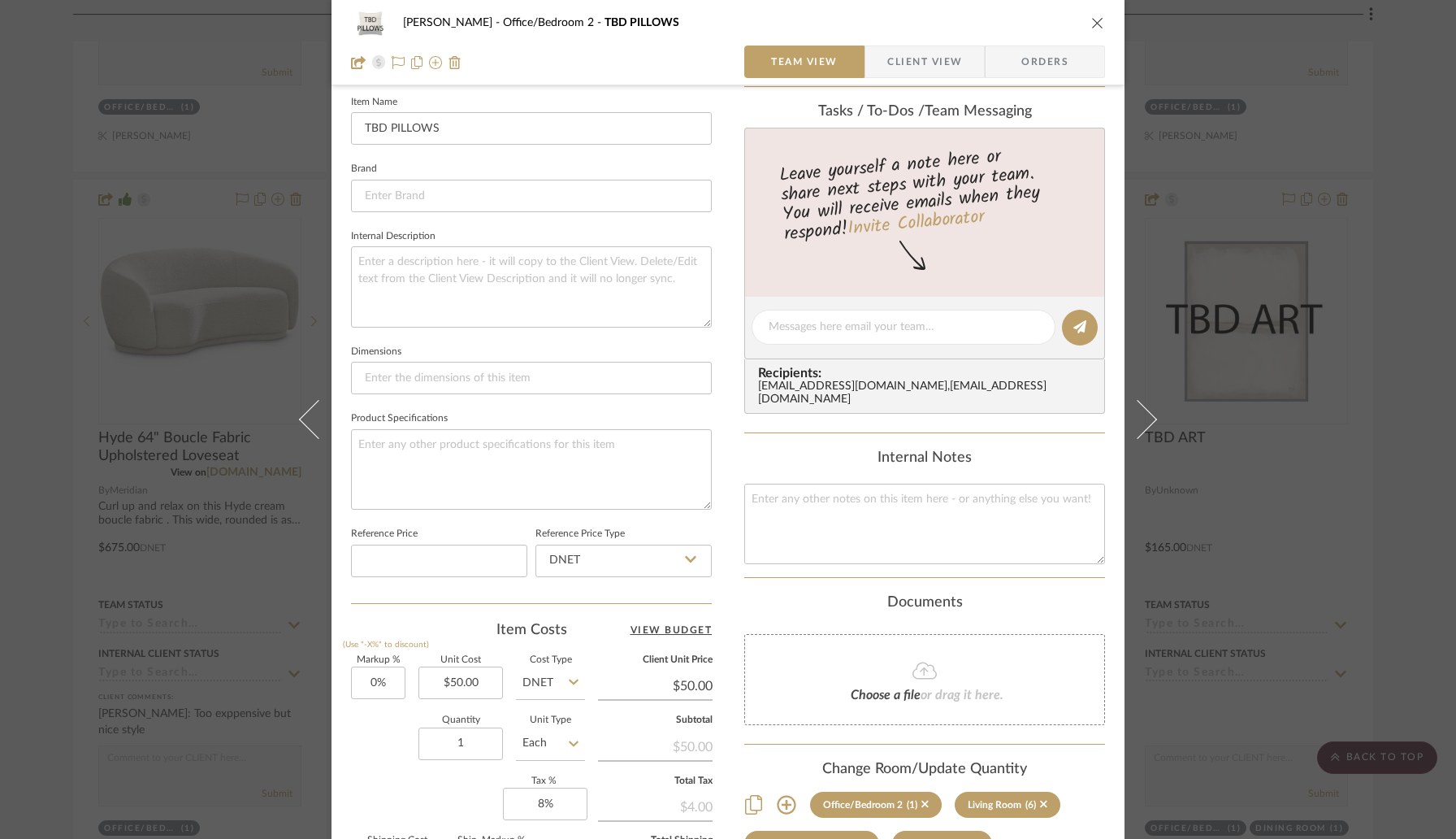
scroll to position [668, 0]
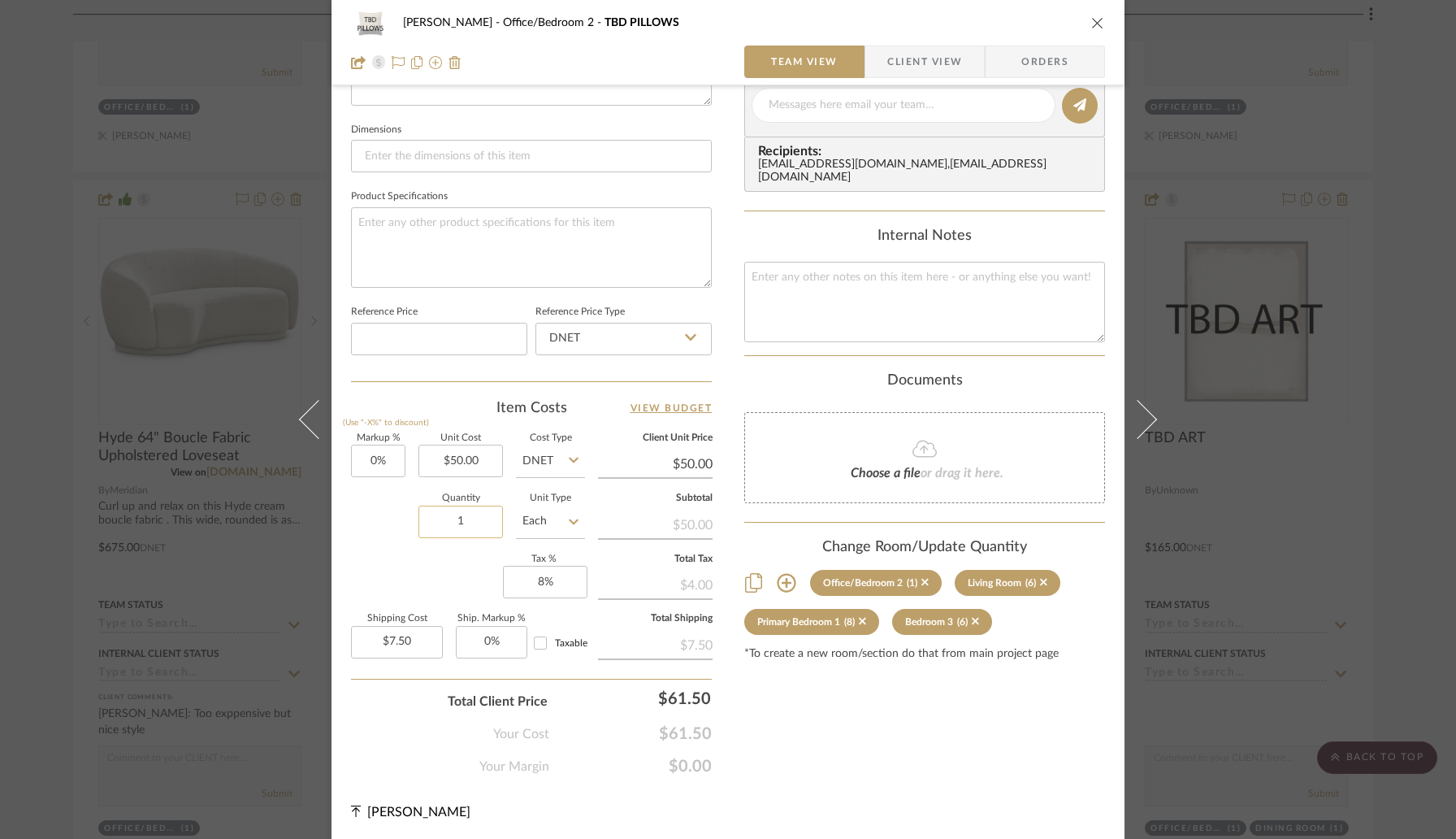
click at [461, 518] on input "1" at bounding box center [460, 521] width 84 height 32
type input "4"
click at [420, 600] on div "Markup % (Use "-X%" to discount) 0% Unit Cost $50.00 Cost Type DNET Client Unit…" at bounding box center [531, 553] width 361 height 237
type input "$30.00"
click at [1089, 30] on div "Wessam Abo Ali Office/Bedroom 2 TBD PILLOWS" at bounding box center [727, 23] width 754 height 32
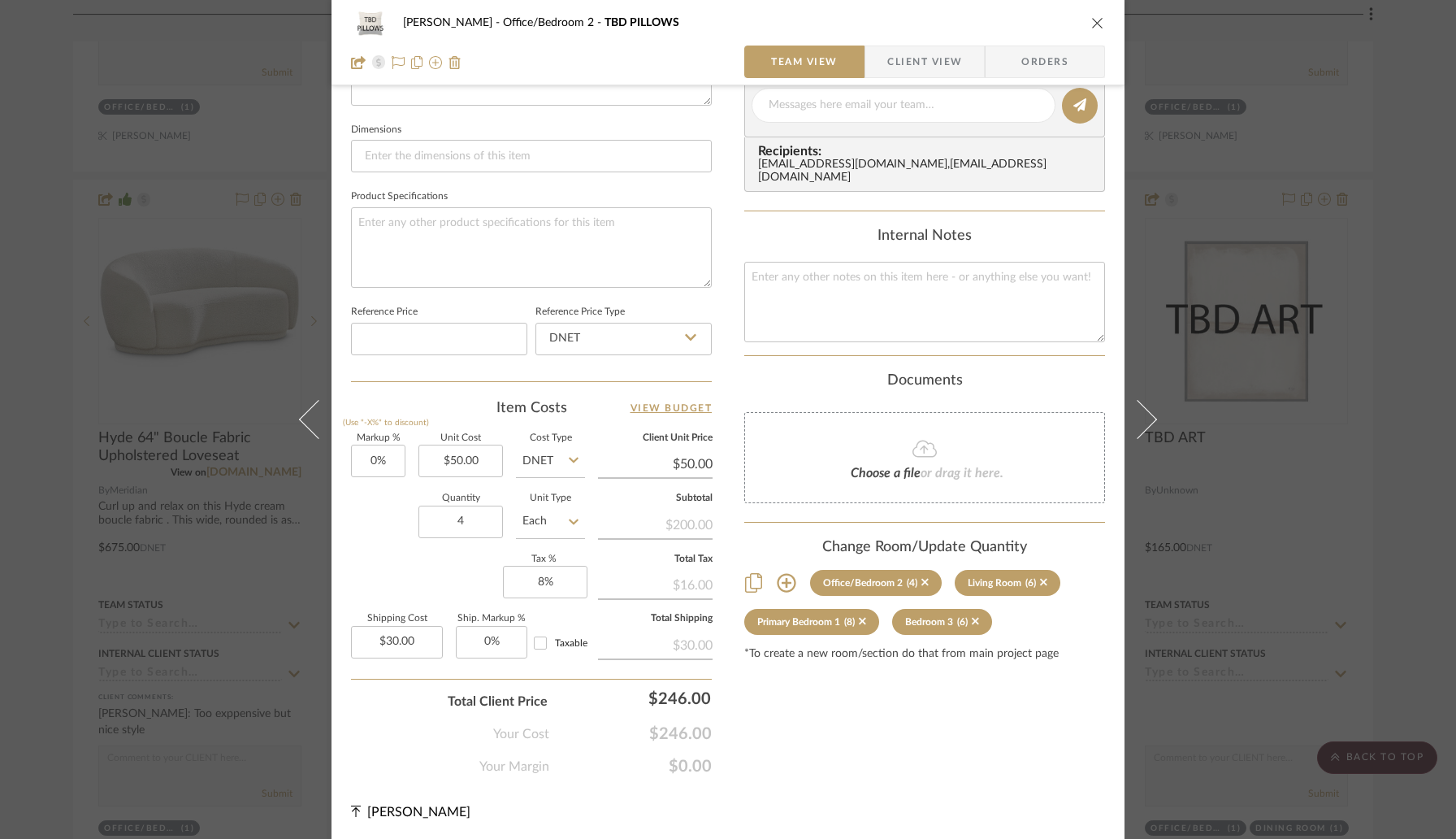
click at [1094, 22] on icon "close" at bounding box center [1098, 23] width 13 height 13
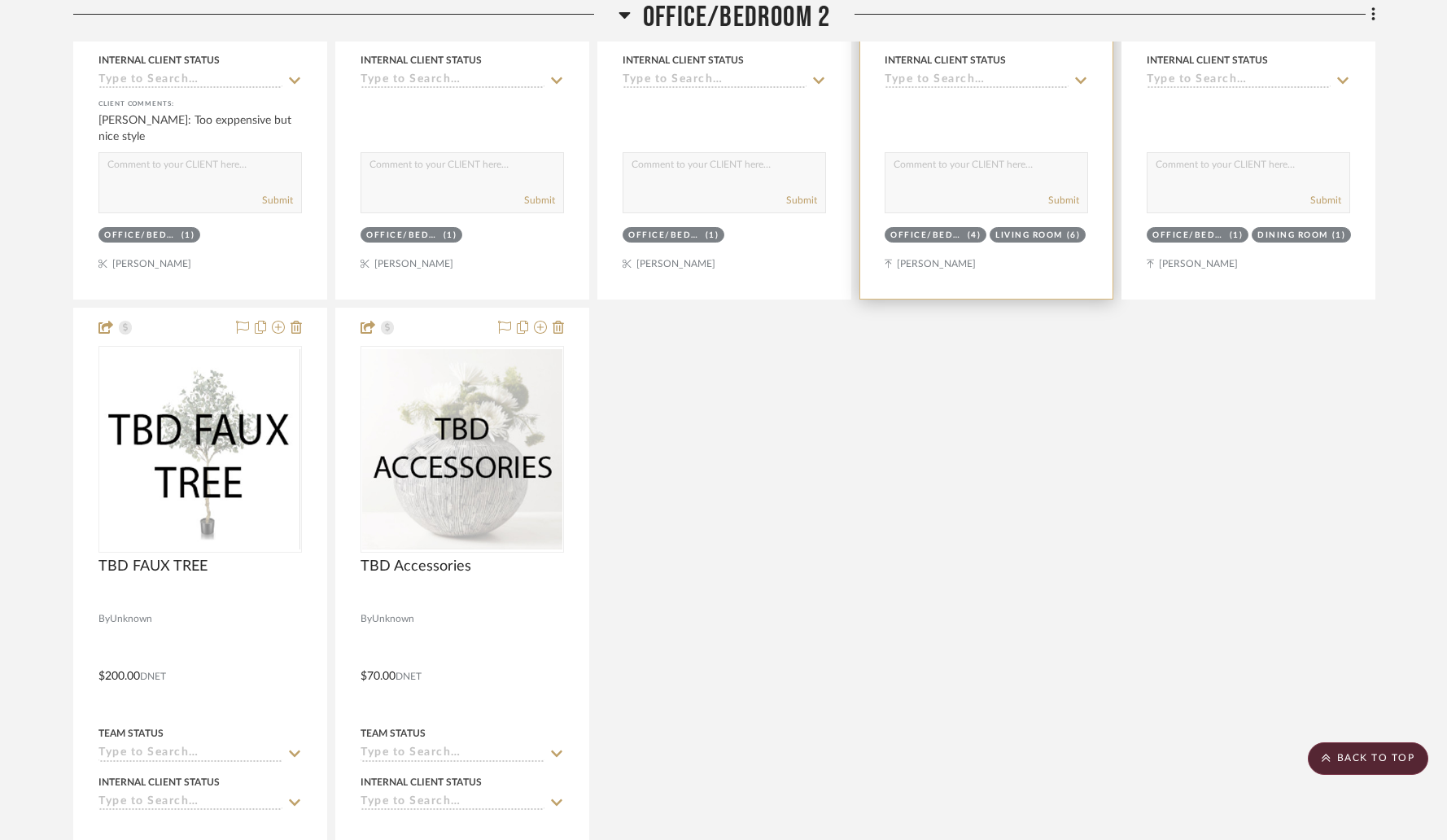
scroll to position [11953, 0]
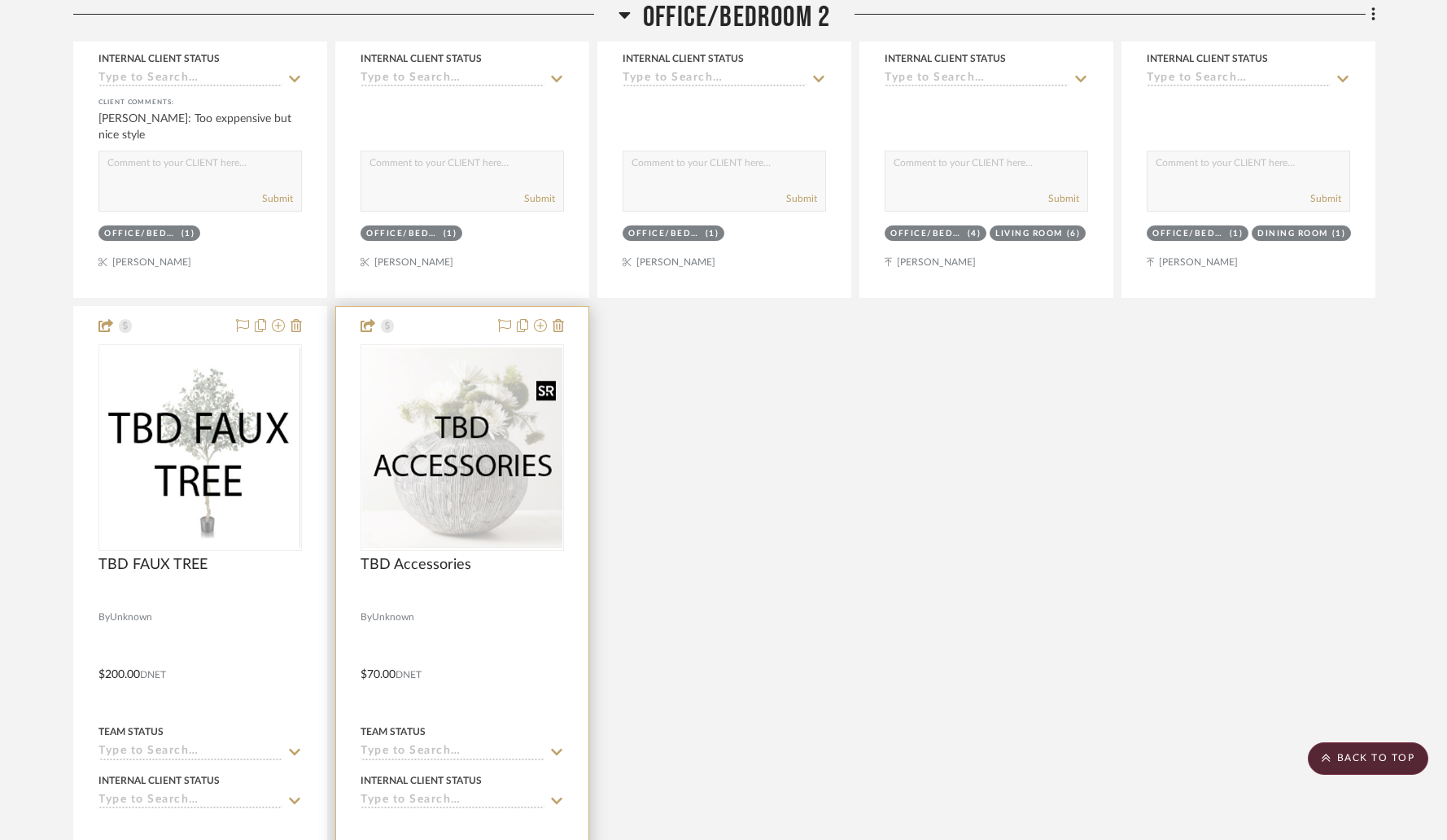
click at [455, 371] on img "0" at bounding box center [461, 447] width 200 height 200
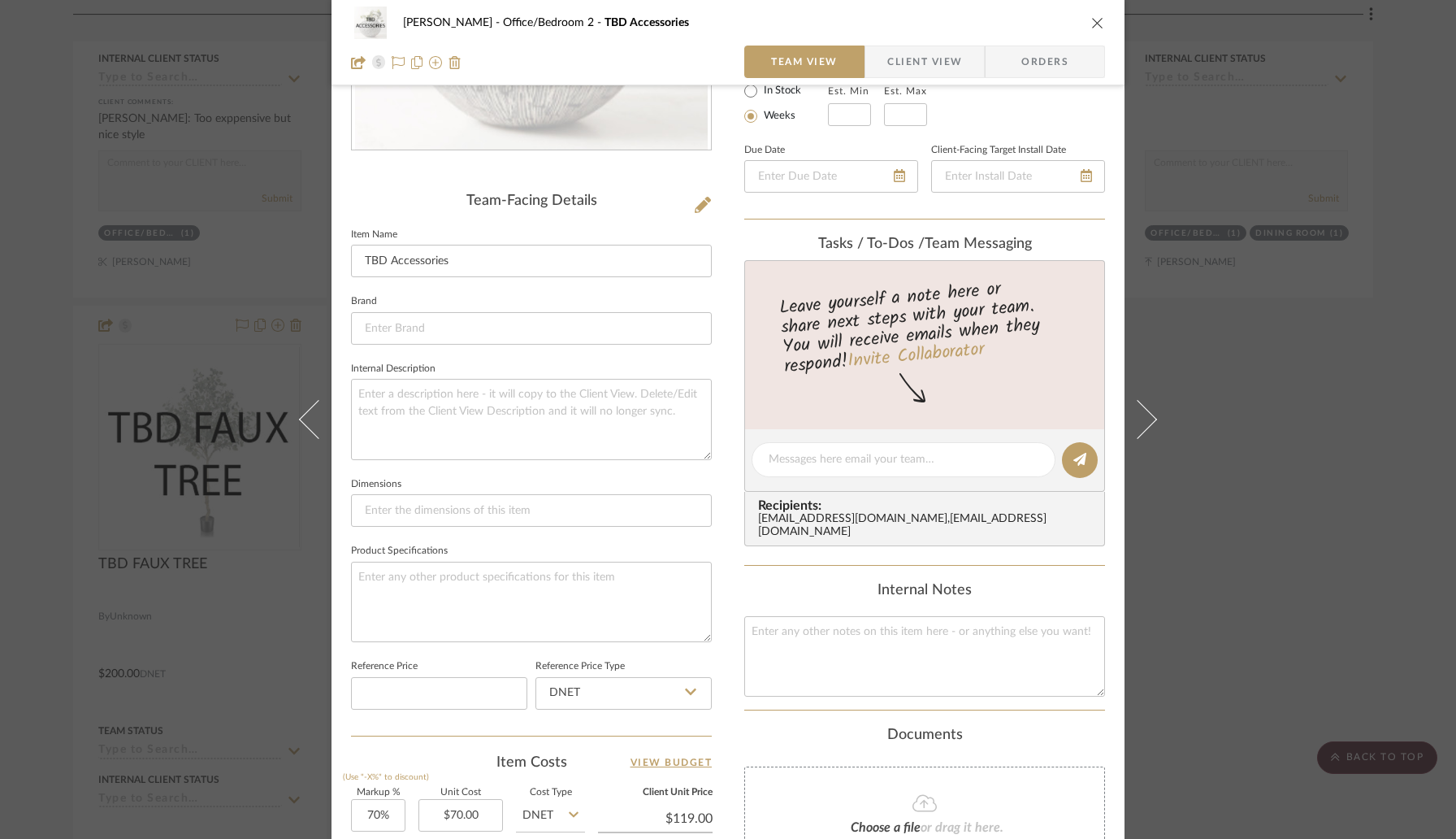
scroll to position [604, 0]
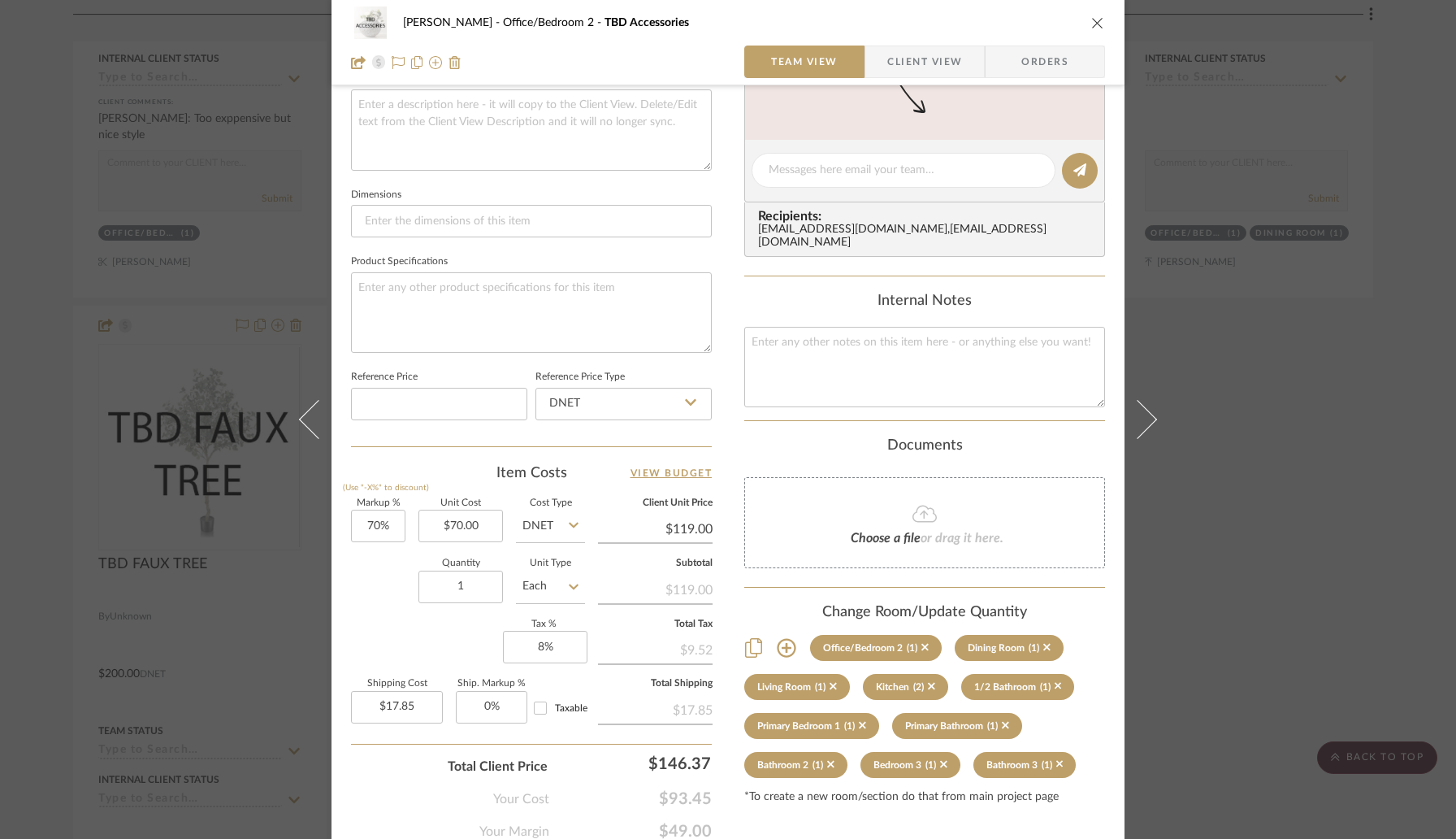
click at [1092, 23] on icon "close" at bounding box center [1098, 23] width 13 height 13
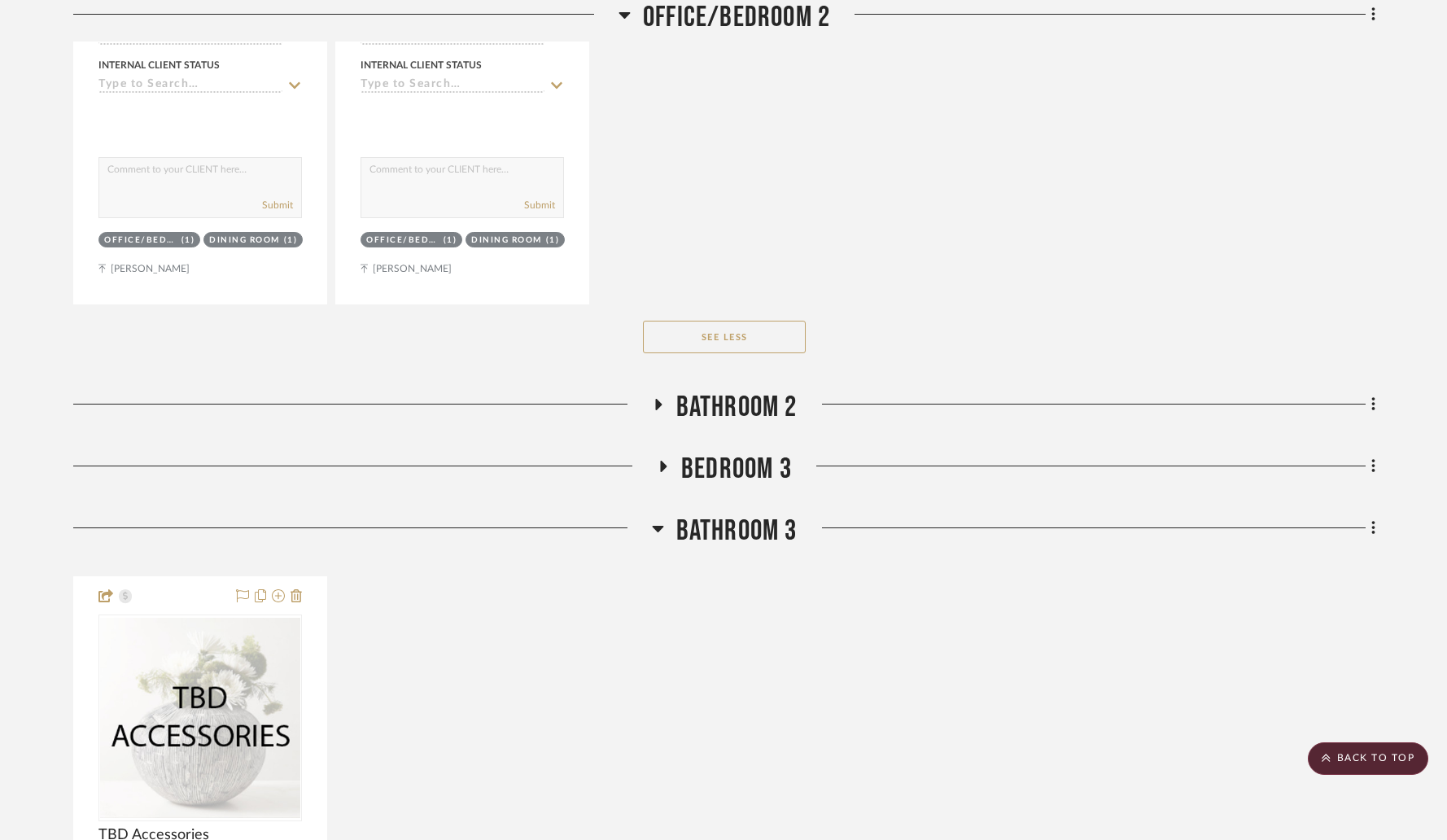
scroll to position [12681, 0]
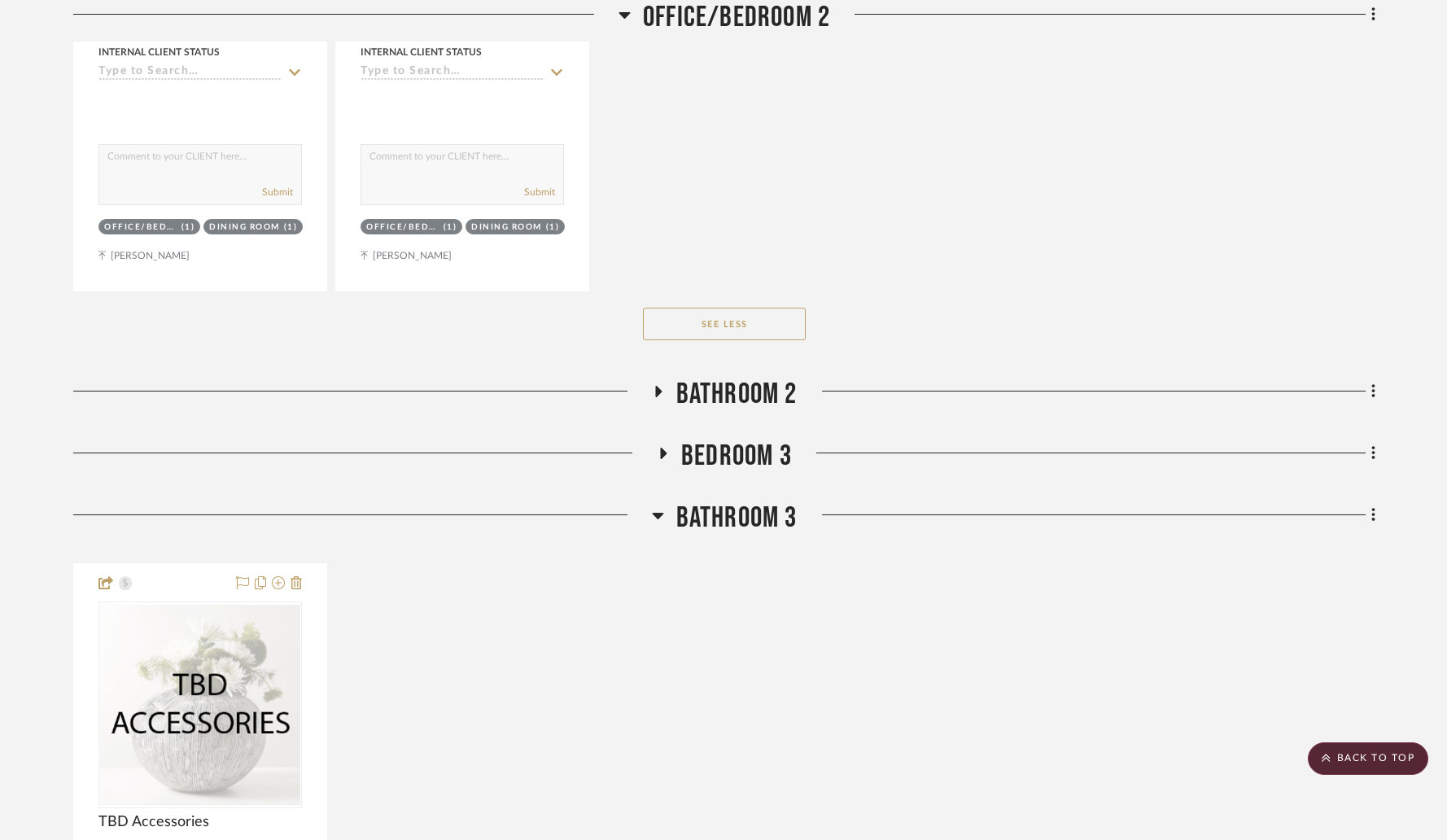
click at [657, 447] on icon at bounding box center [663, 453] width 20 height 12
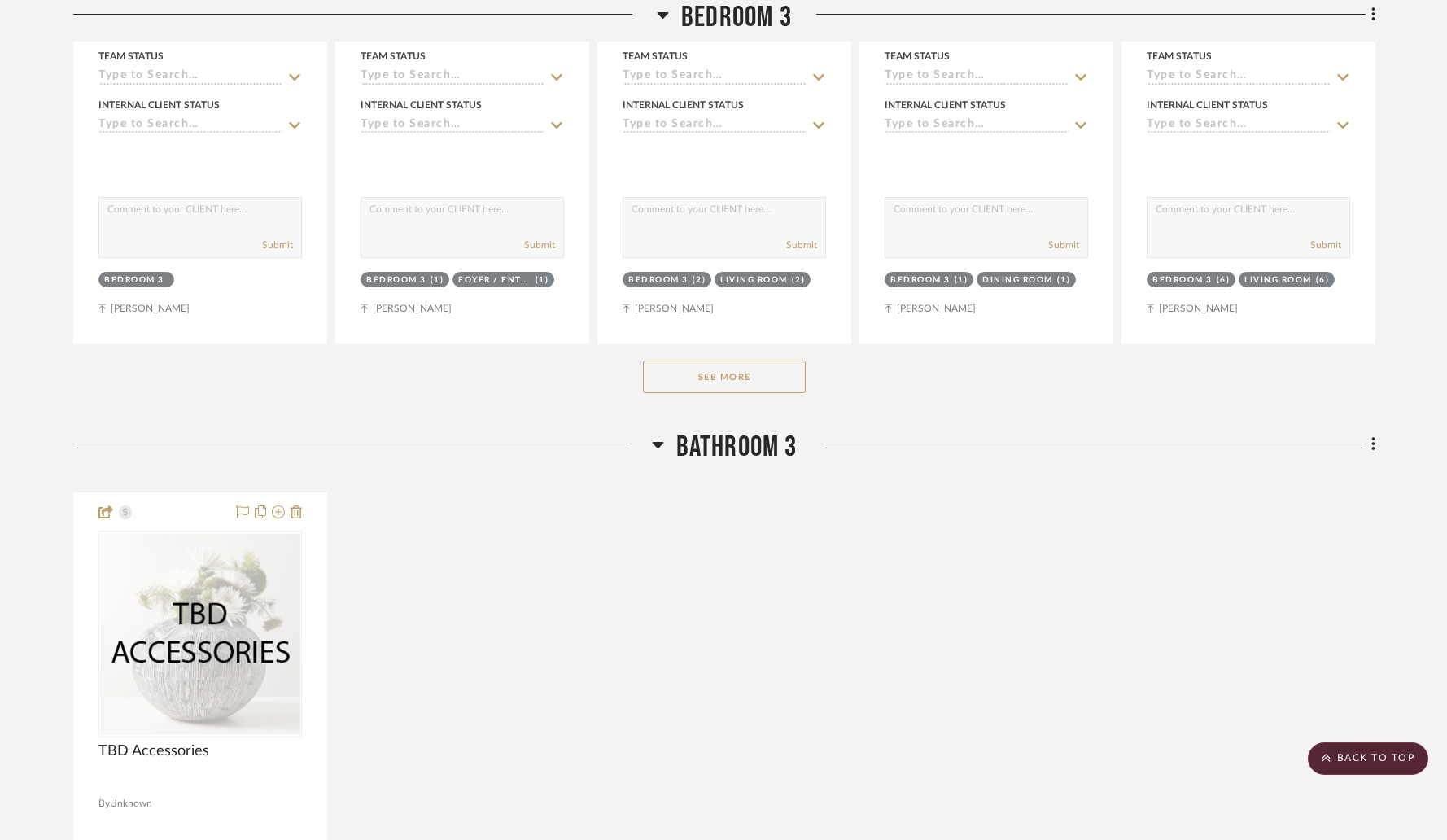
scroll to position [13504, 0]
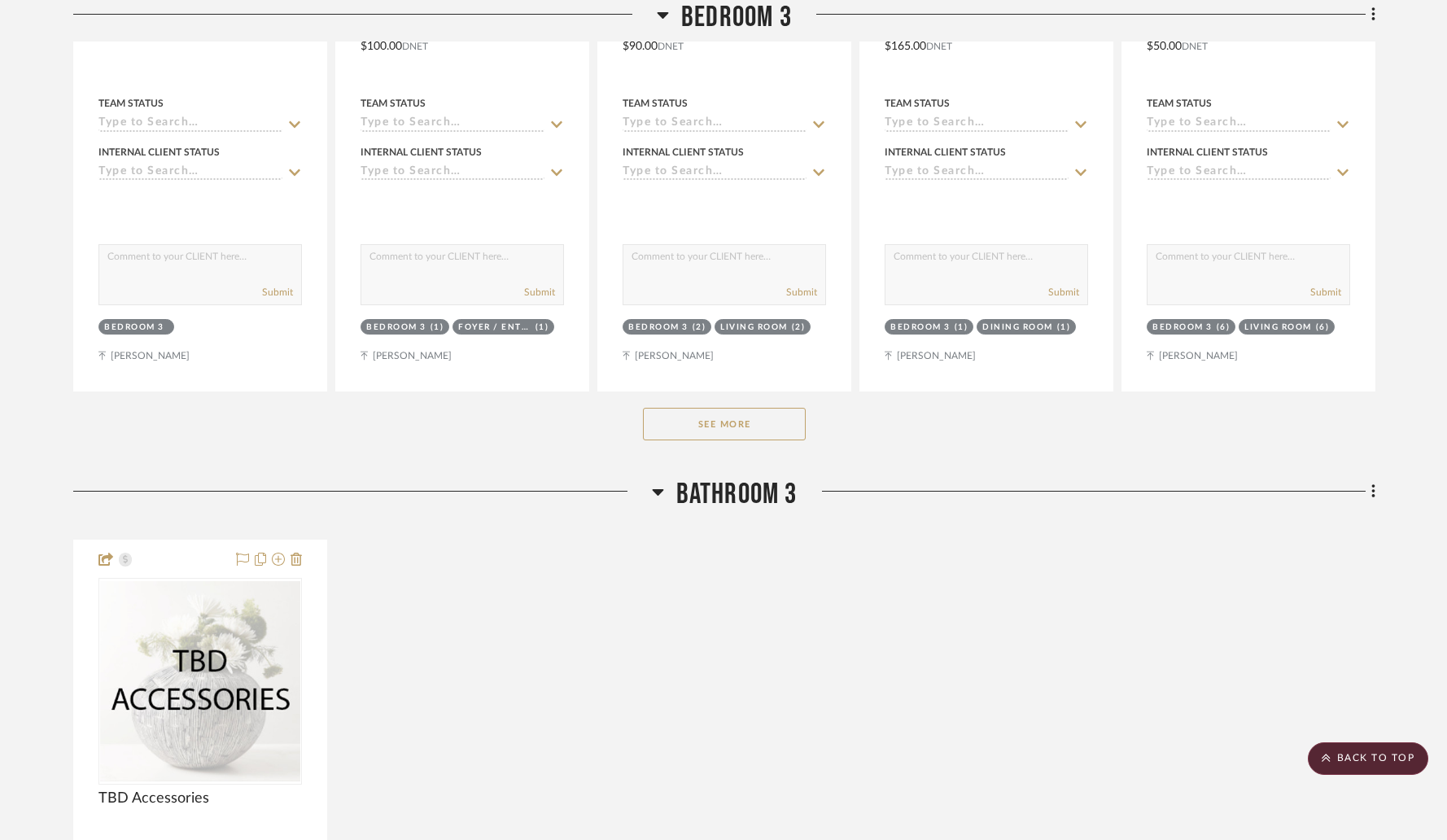
click at [698, 420] on button "See More" at bounding box center [724, 423] width 162 height 32
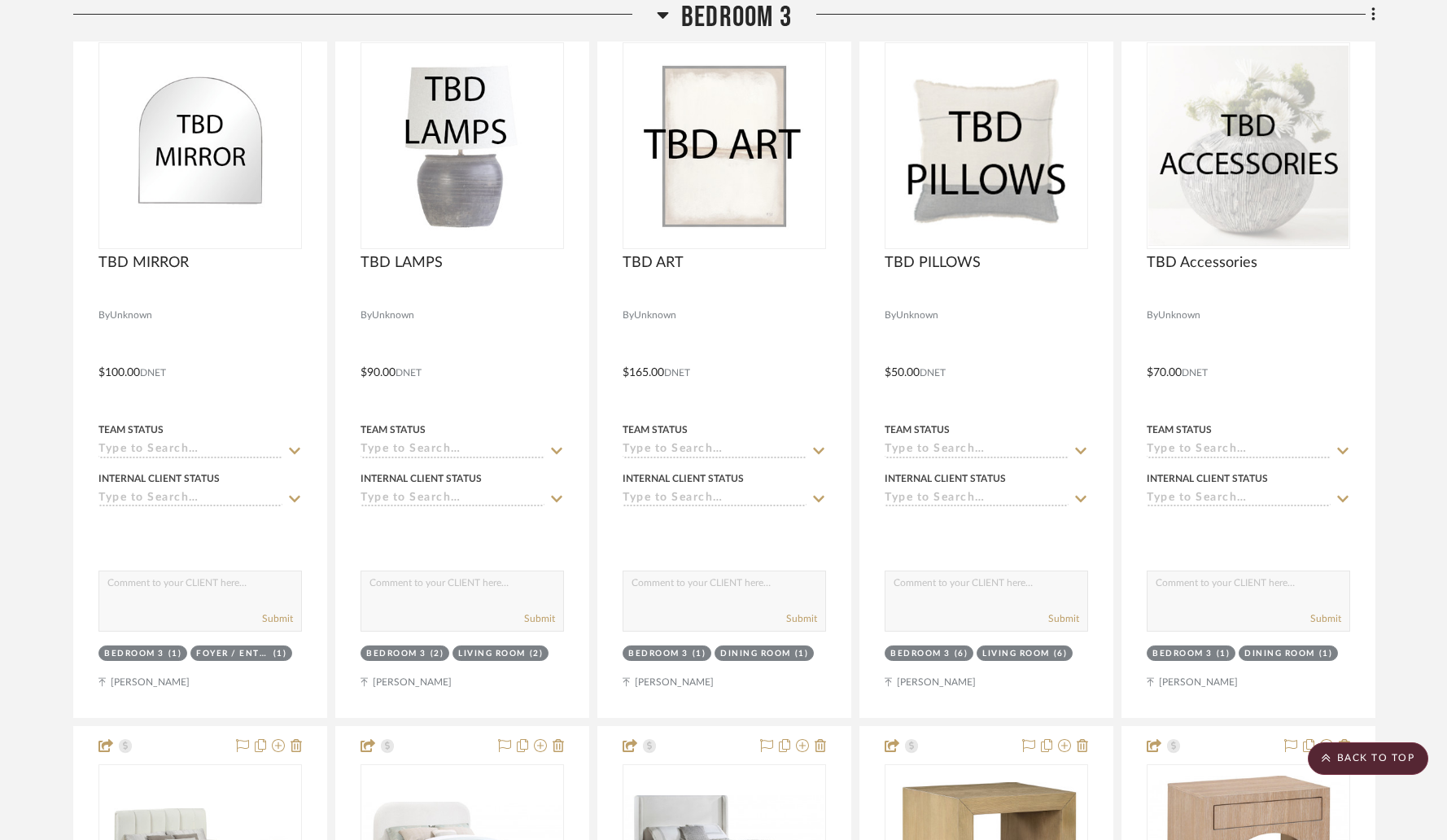
scroll to position [14087, 0]
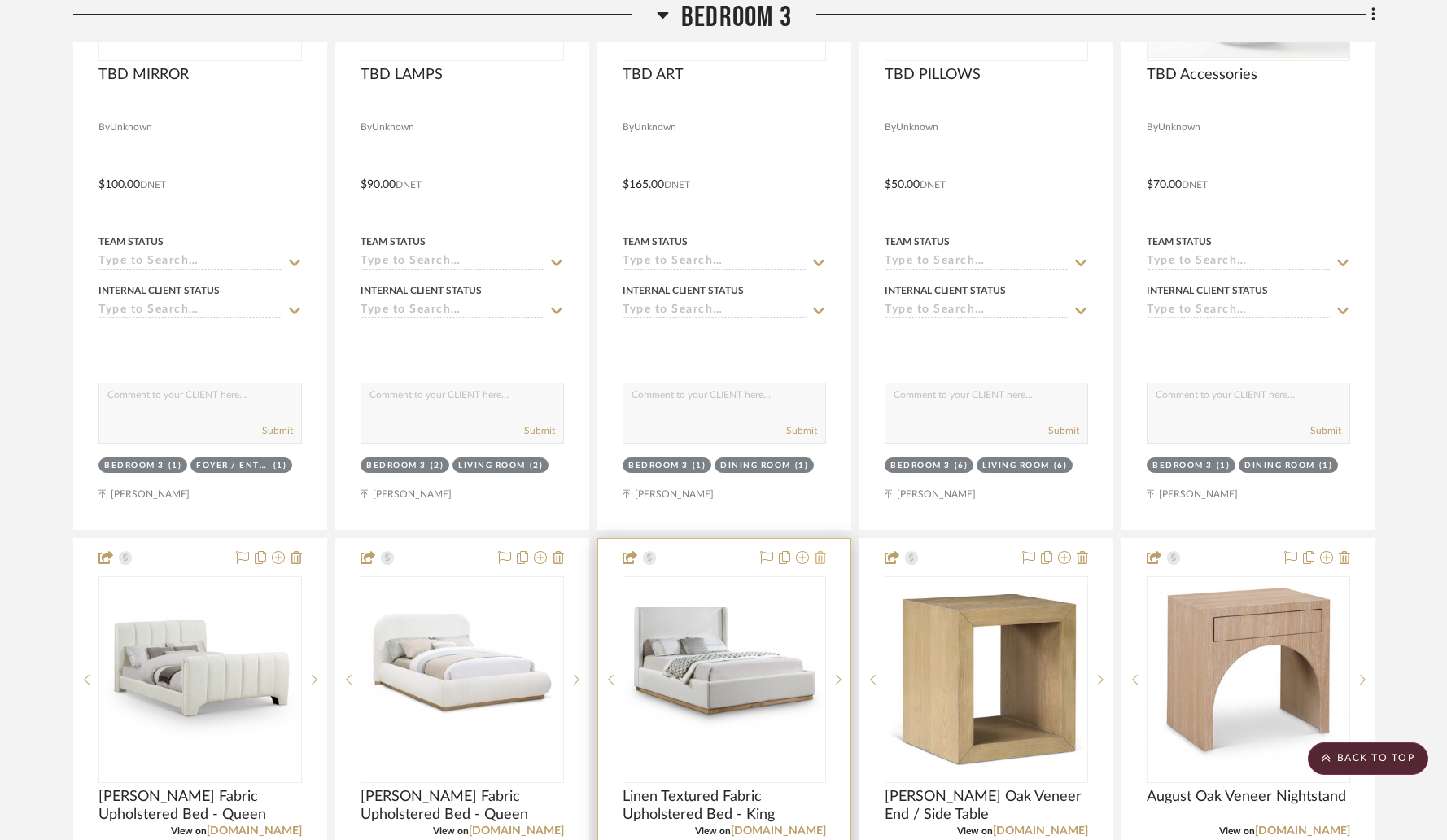
click at [821, 551] on icon at bounding box center [820, 557] width 11 height 13
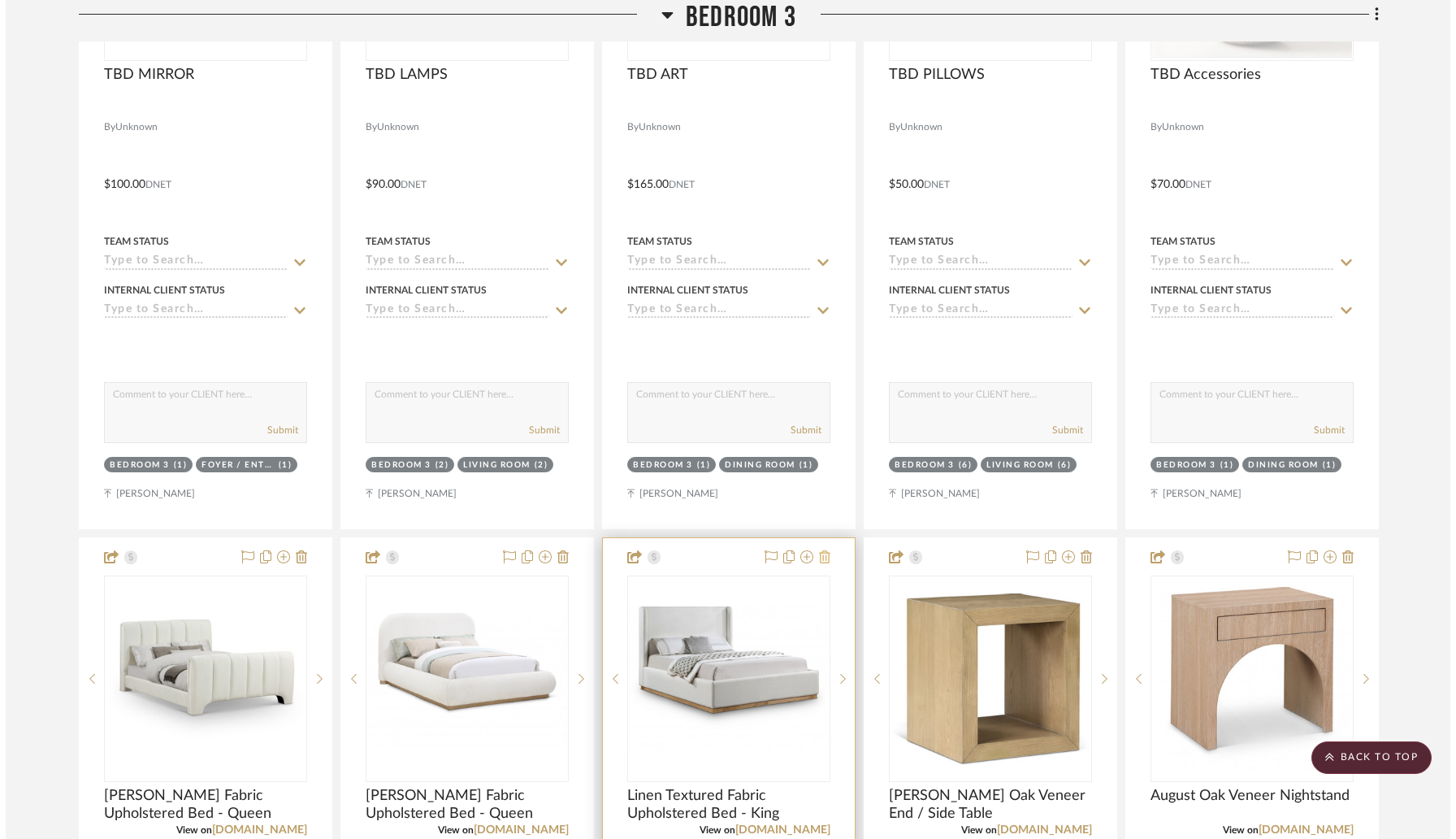
scroll to position [0, 0]
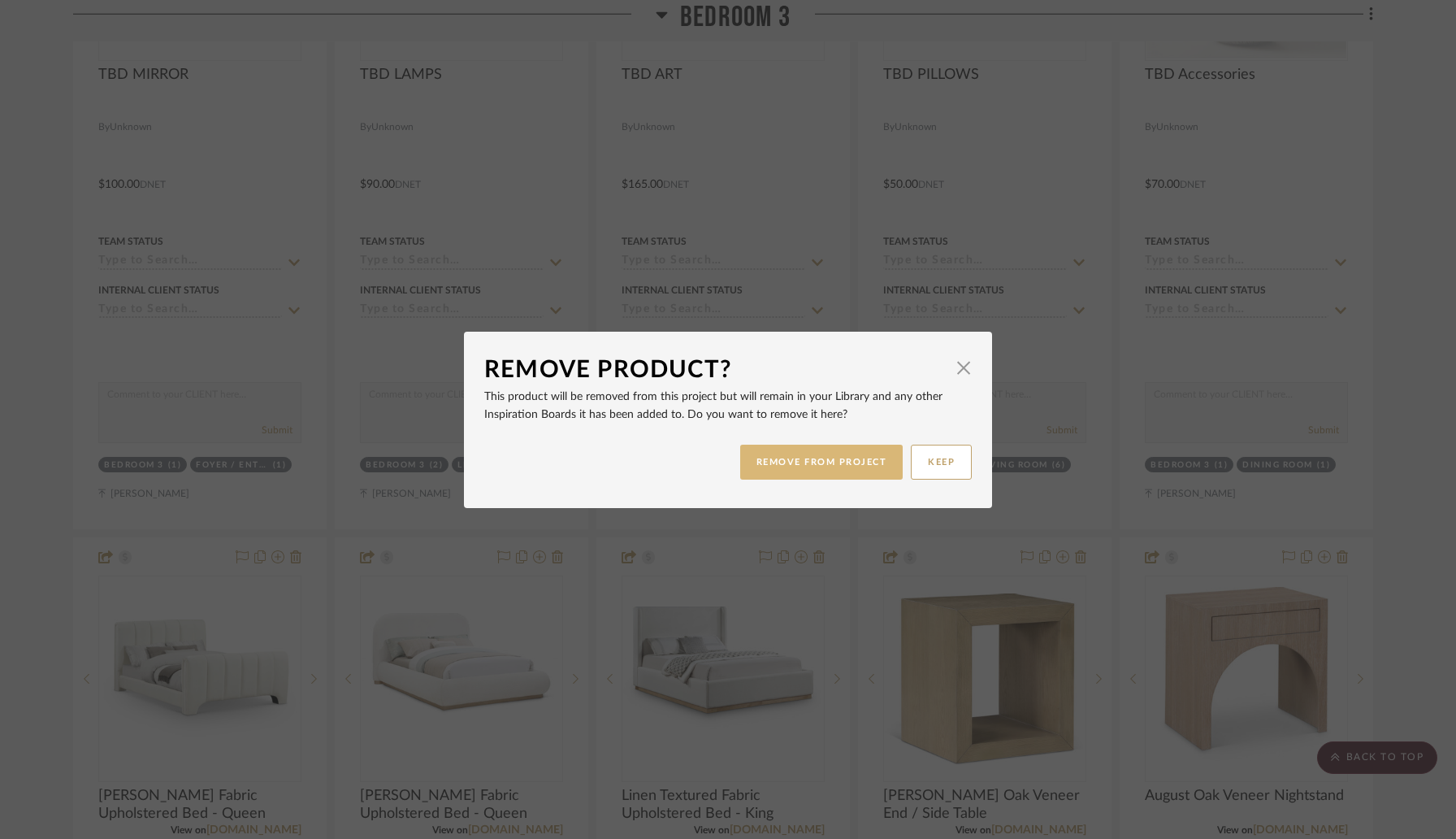
click at [805, 470] on button "REMOVE FROM PROJECT" at bounding box center [822, 462] width 163 height 35
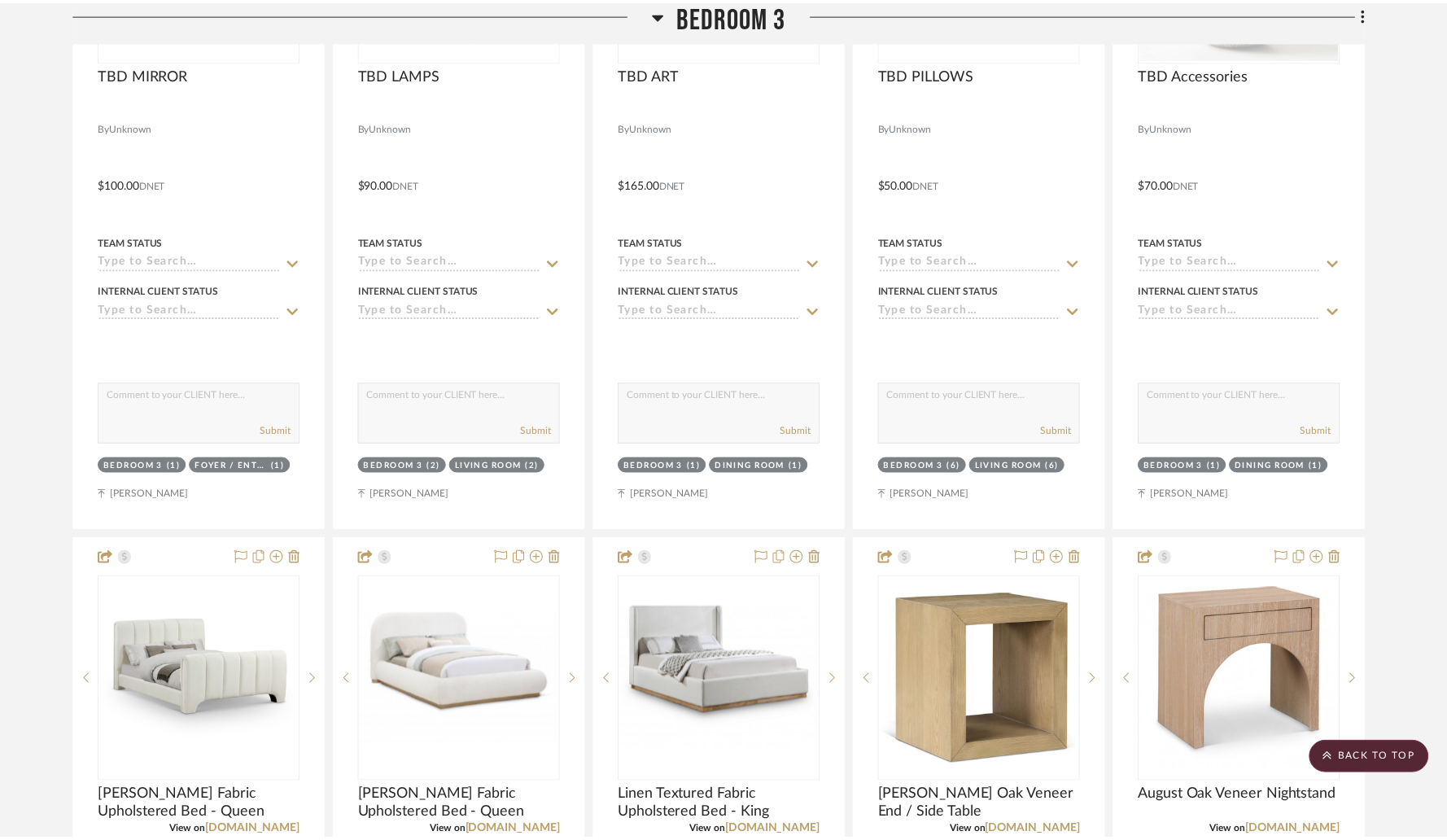
scroll to position [14087, 0]
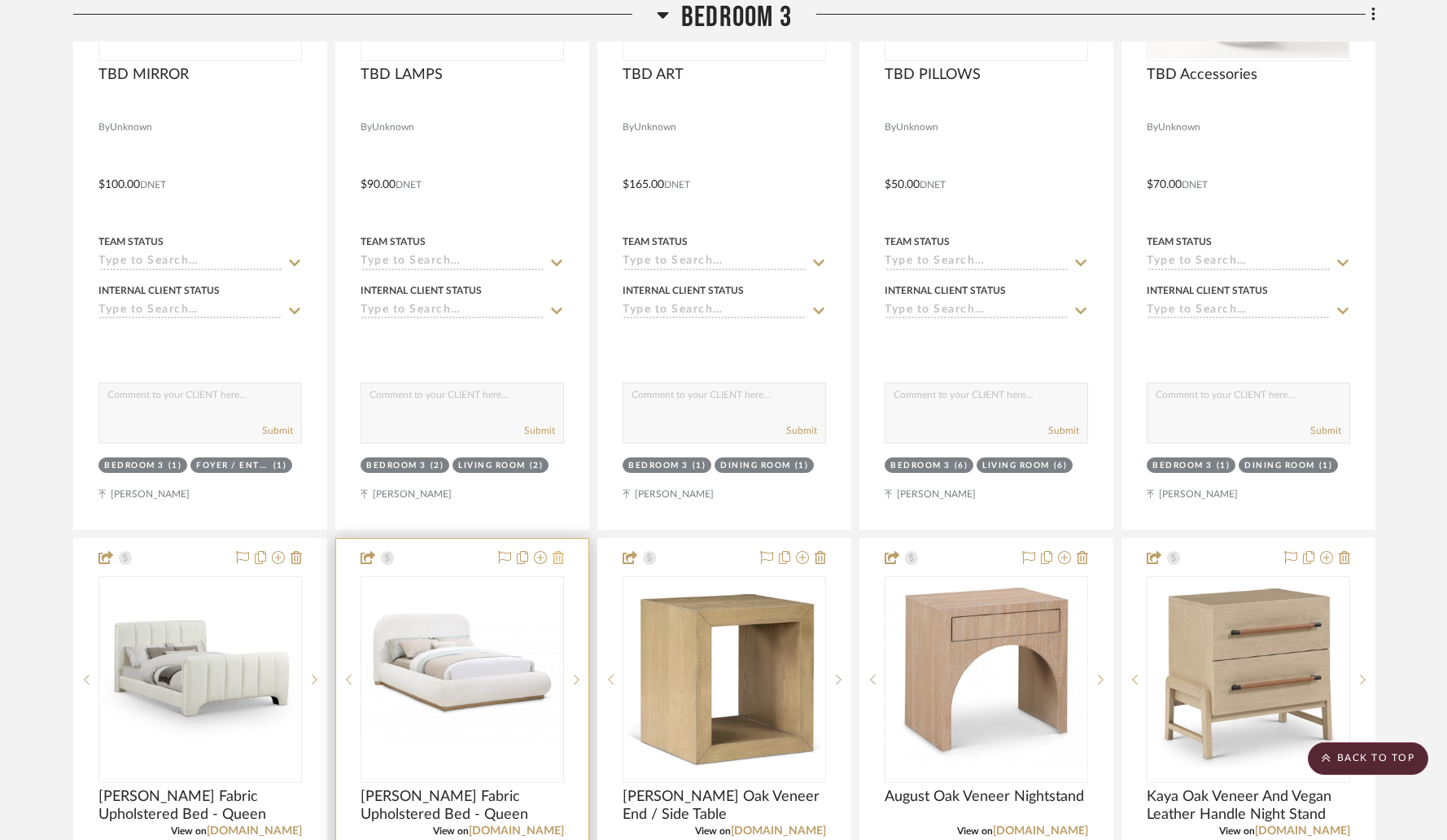
click at [557, 551] on icon at bounding box center [558, 557] width 11 height 13
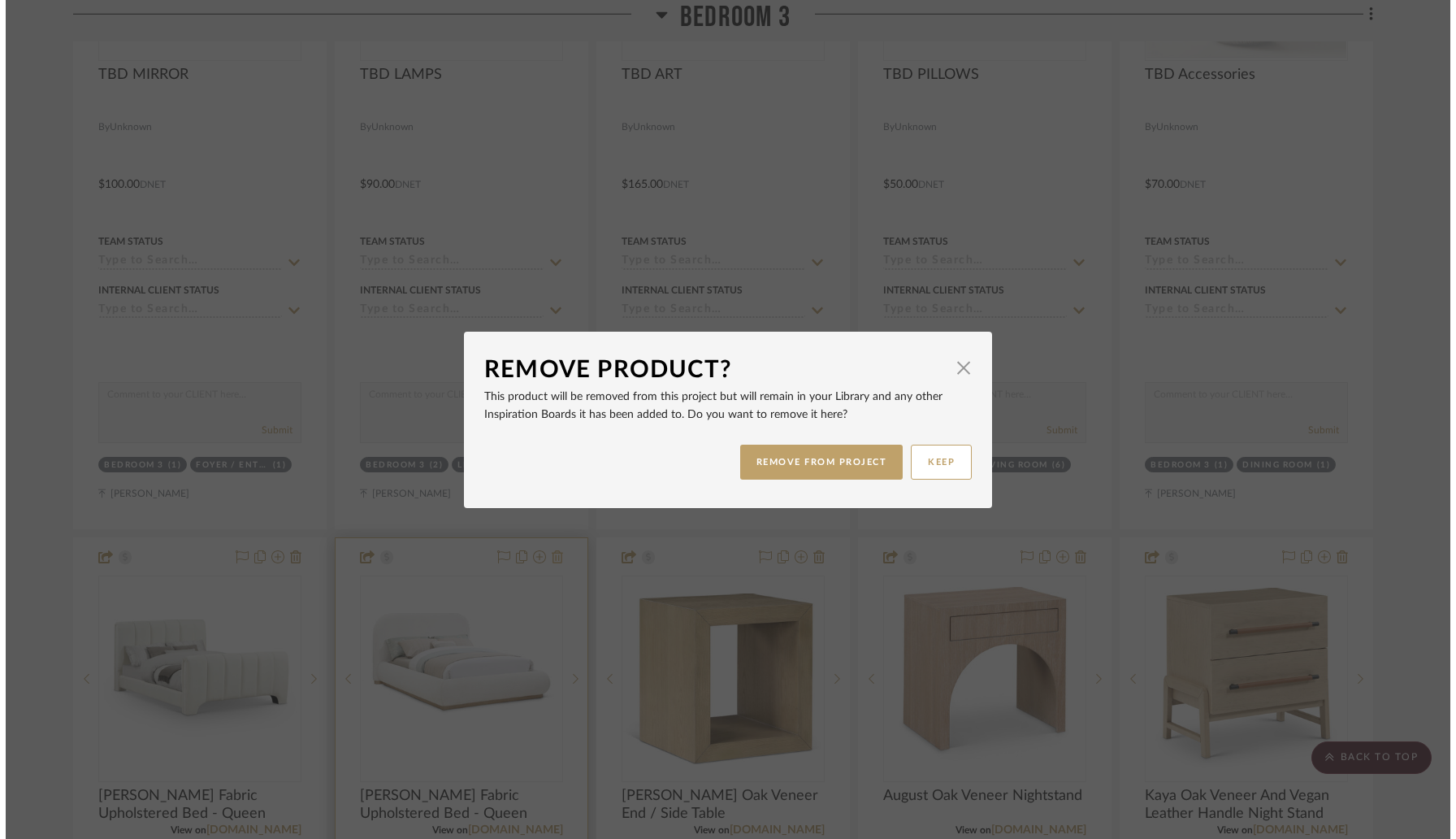
scroll to position [0, 0]
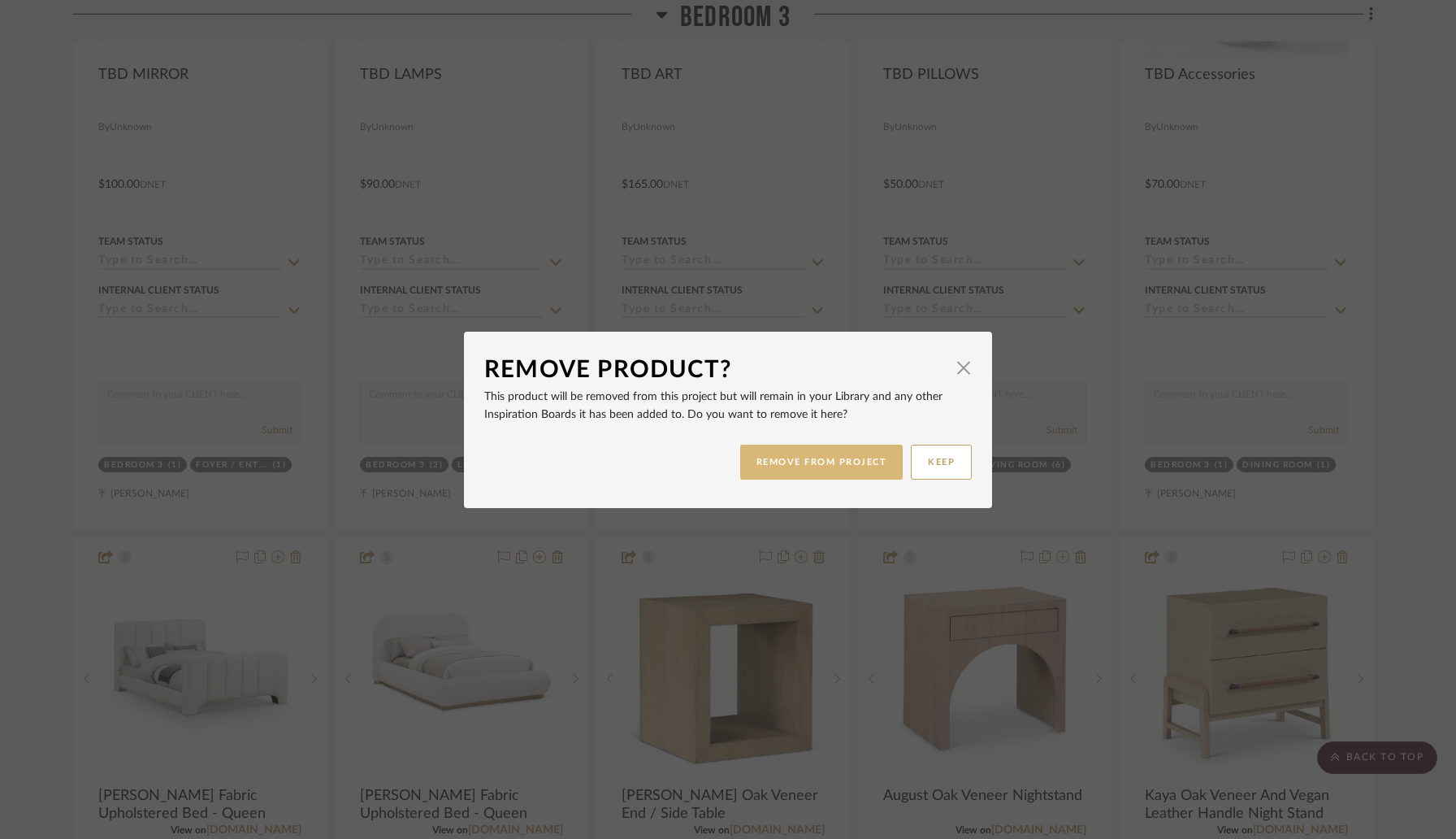
click at [746, 466] on button "REMOVE FROM PROJECT" at bounding box center [822, 462] width 163 height 35
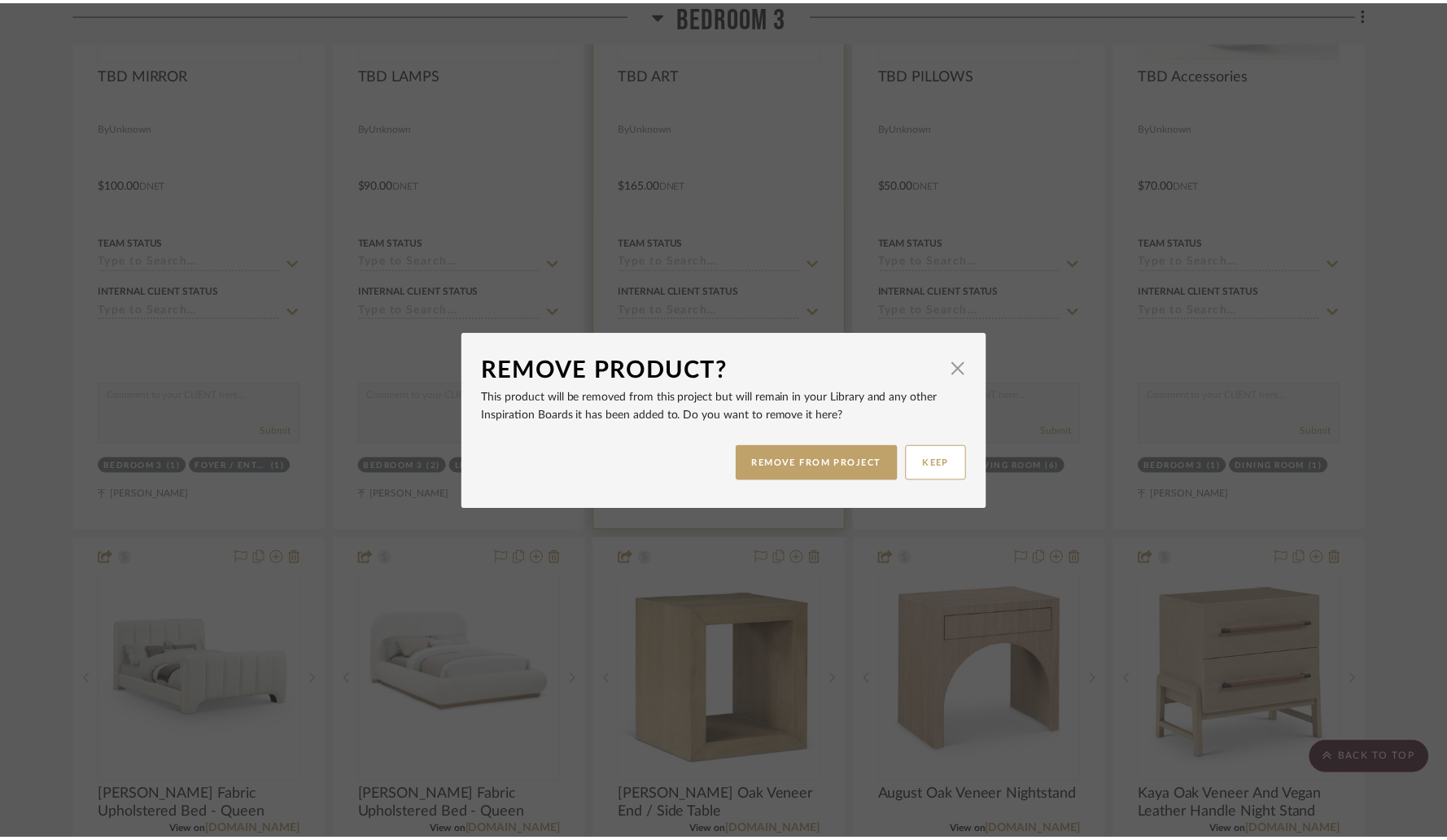
scroll to position [14087, 0]
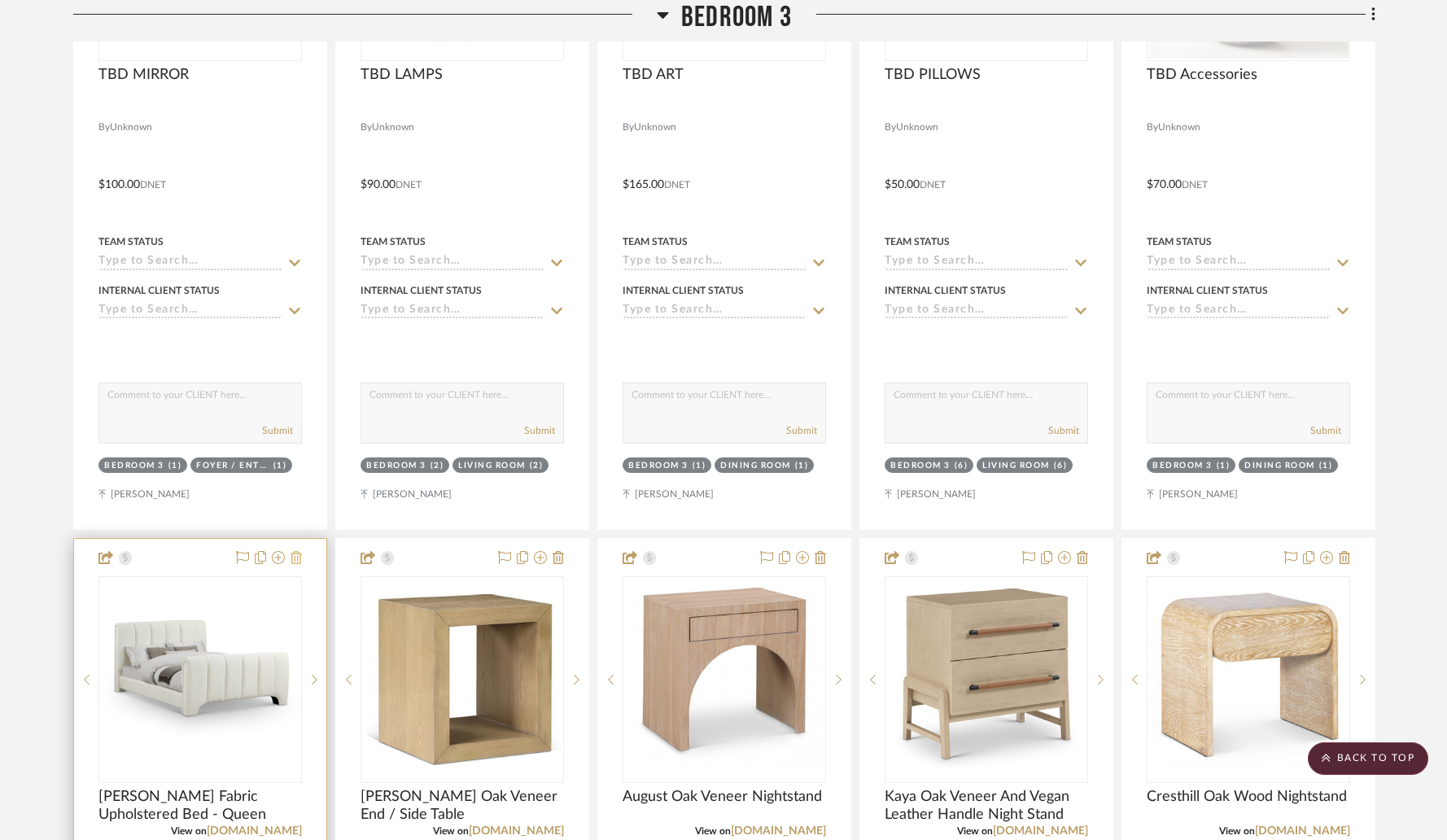
click at [298, 551] on icon at bounding box center [296, 557] width 11 height 13
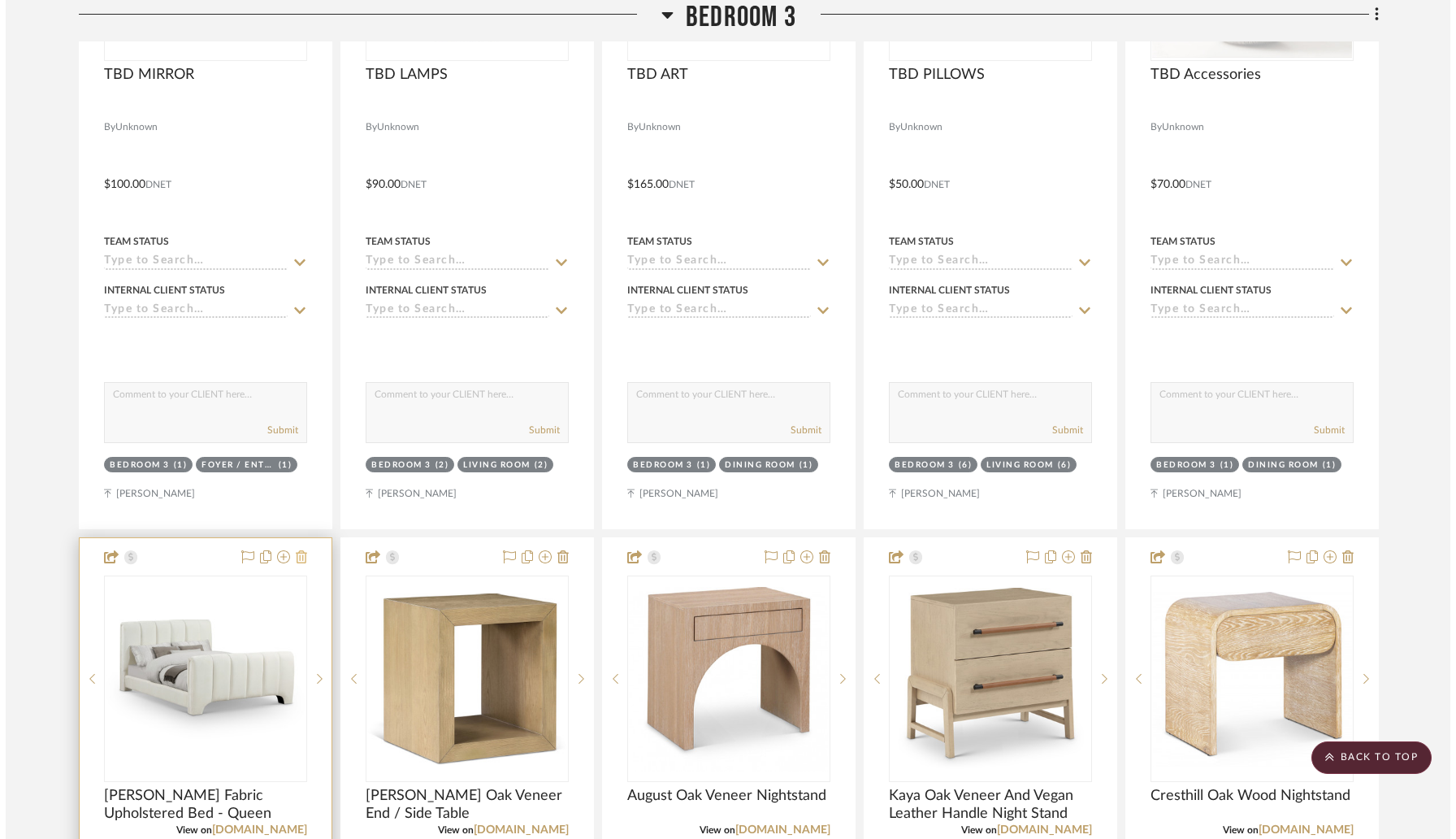
scroll to position [0, 0]
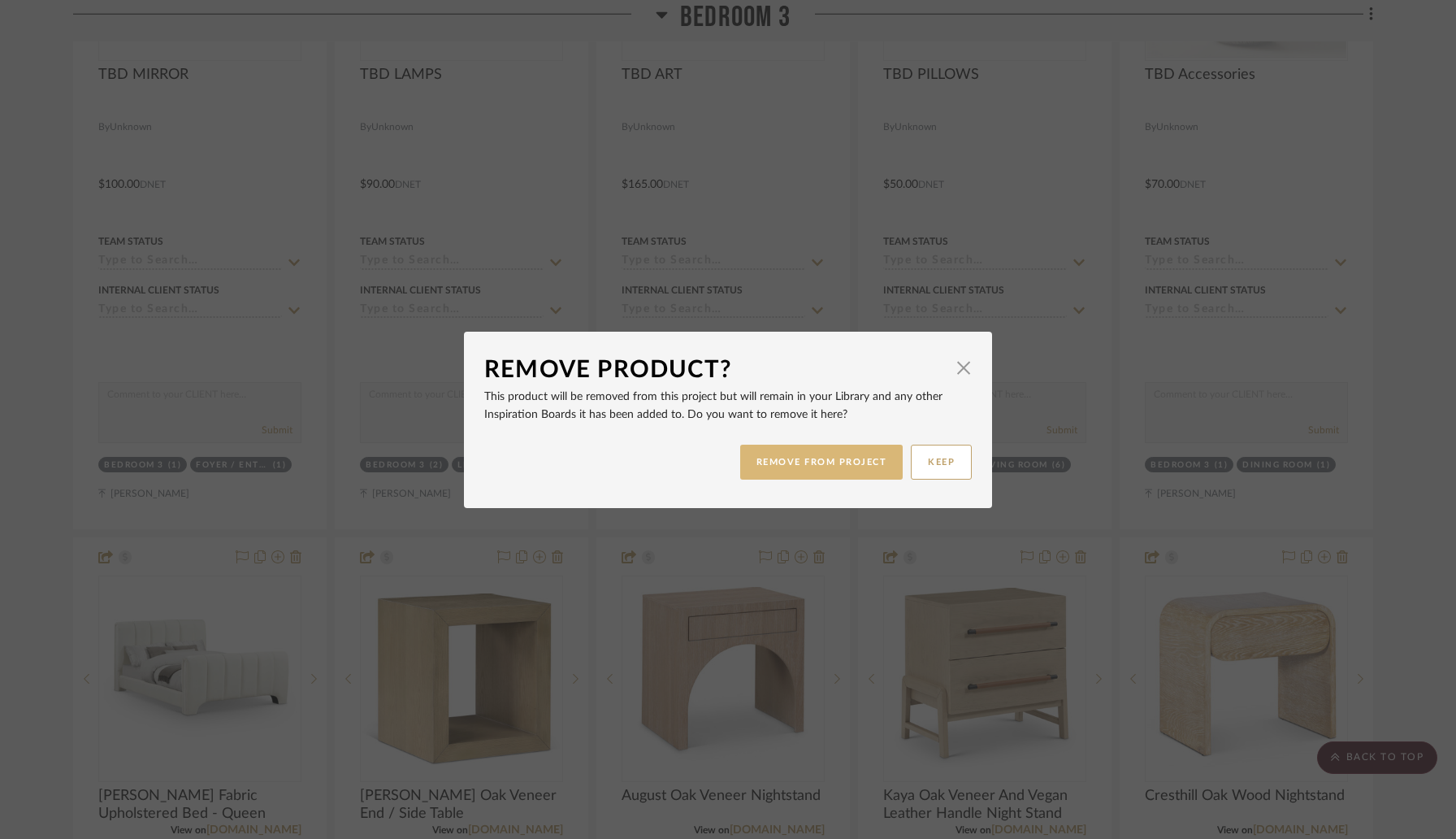
click at [758, 475] on button "REMOVE FROM PROJECT" at bounding box center [822, 462] width 163 height 35
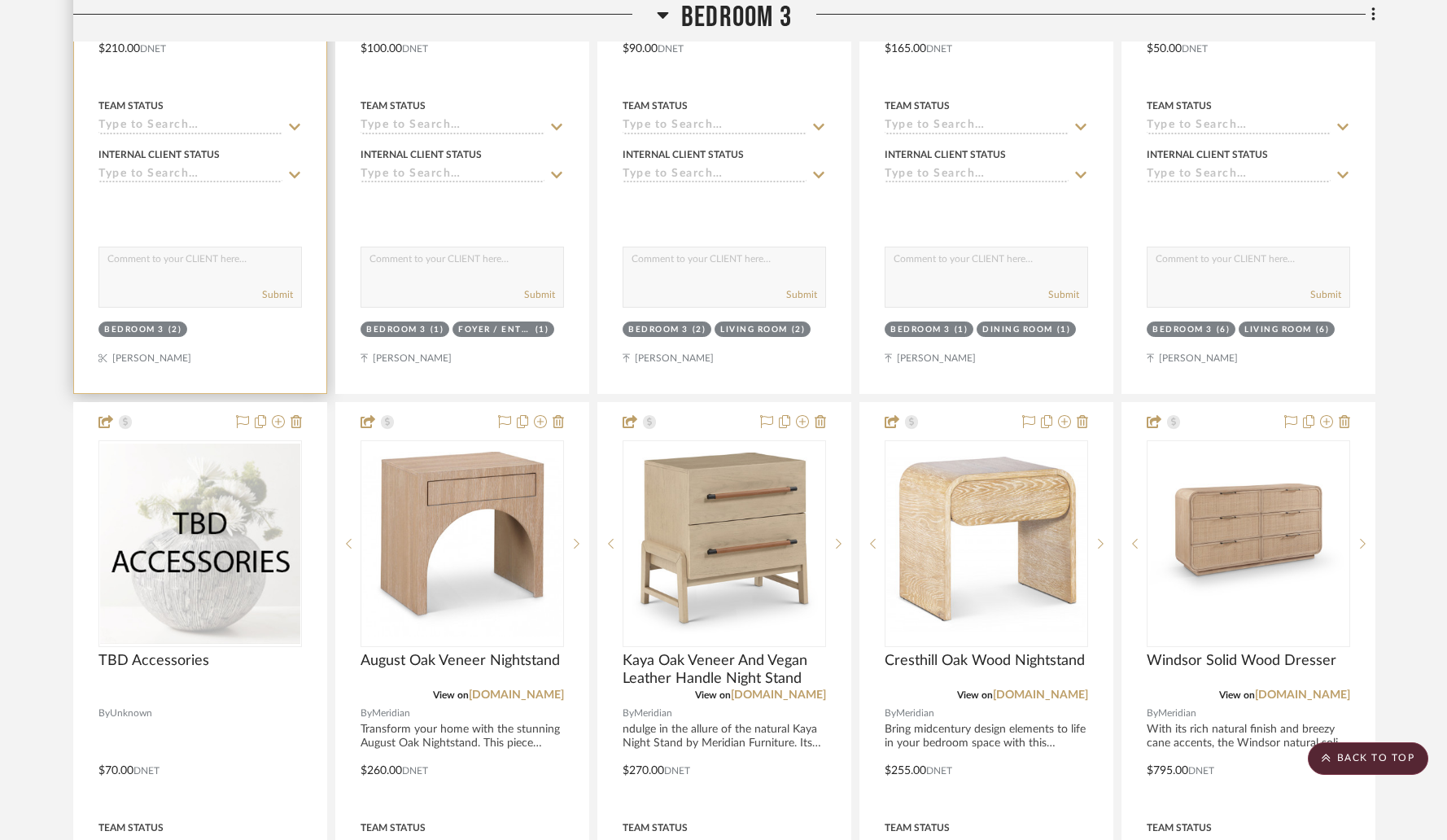
scroll to position [14014, 0]
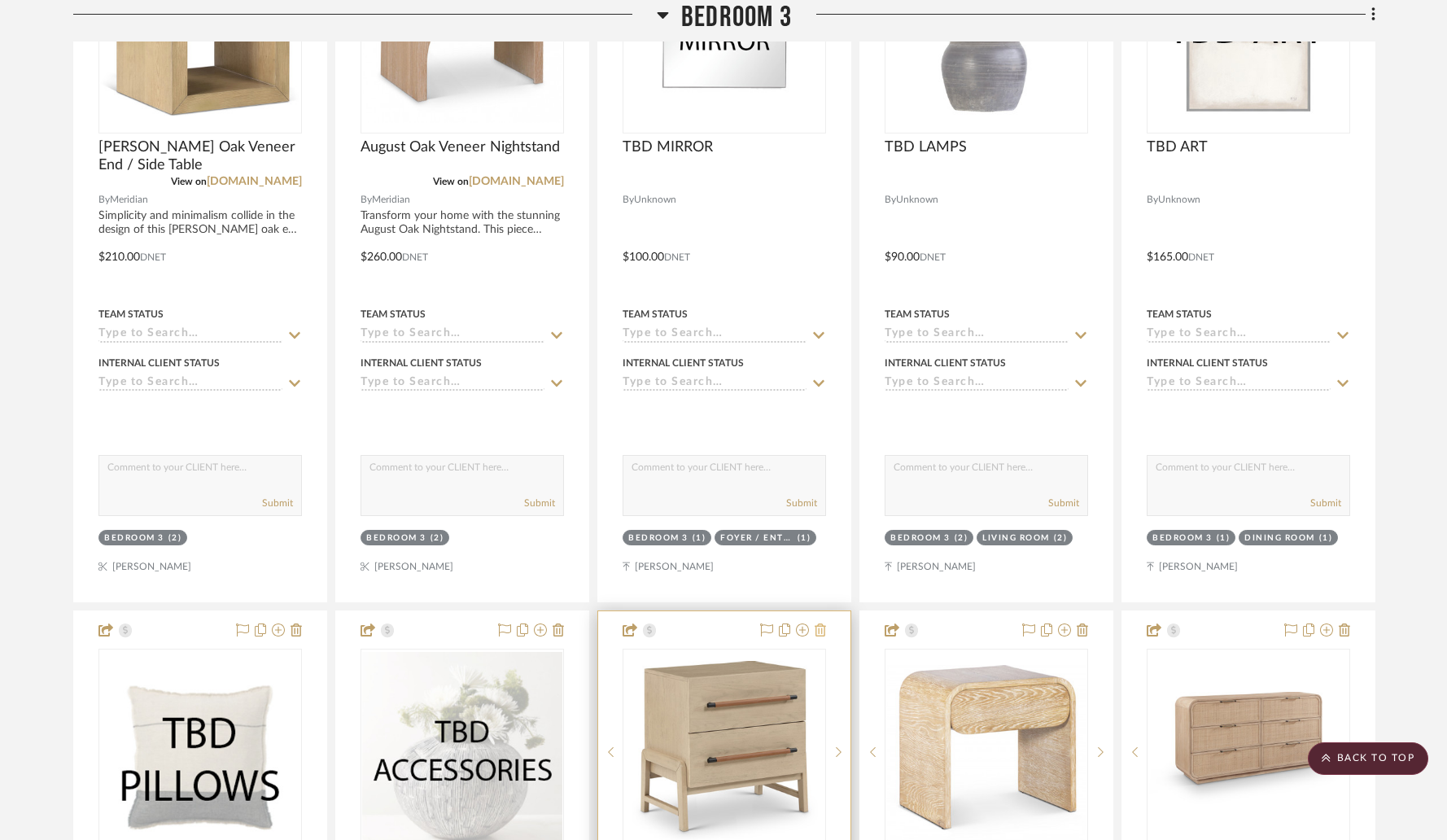
click at [823, 624] on icon at bounding box center [820, 630] width 11 height 13
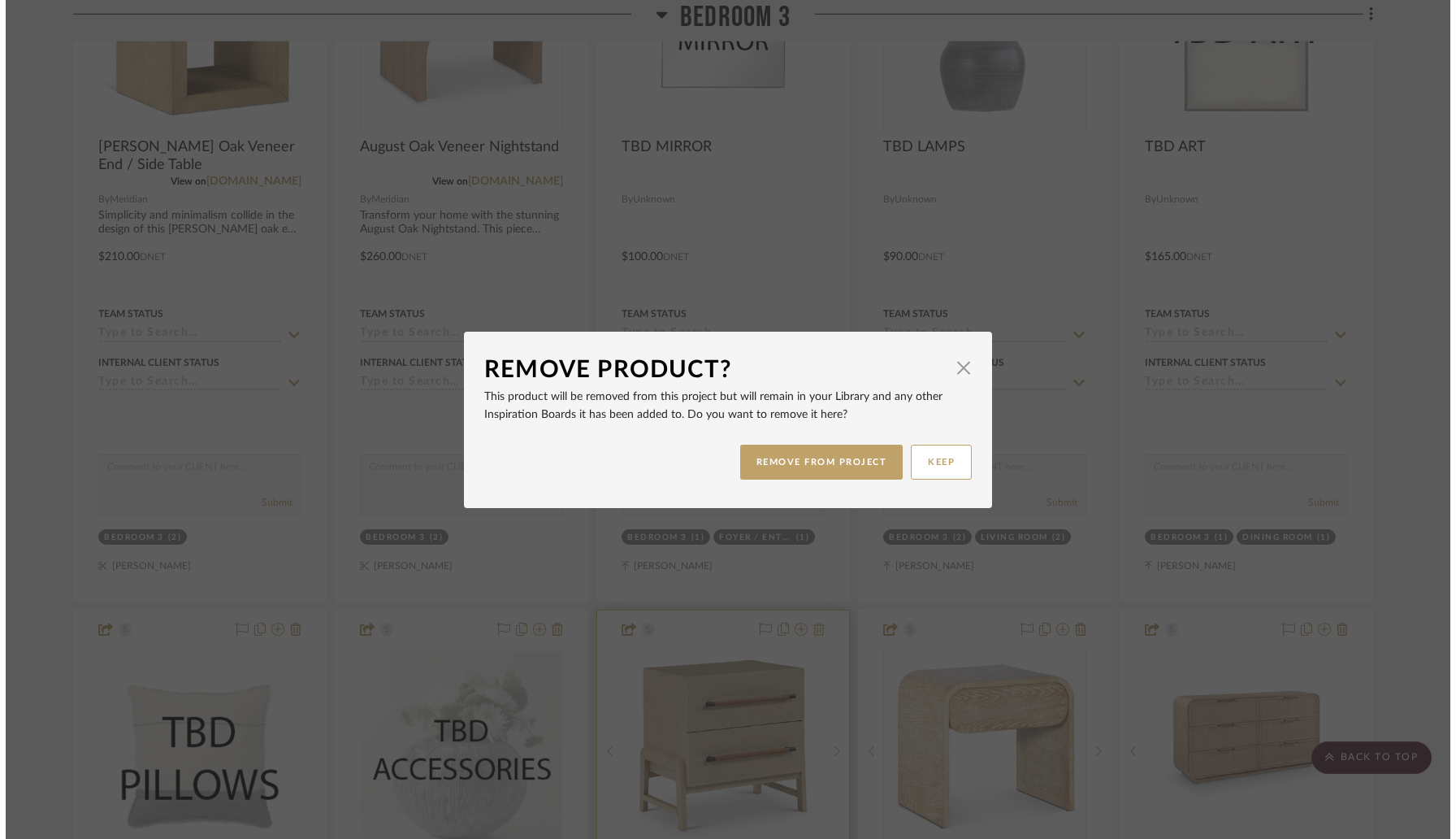
scroll to position [0, 0]
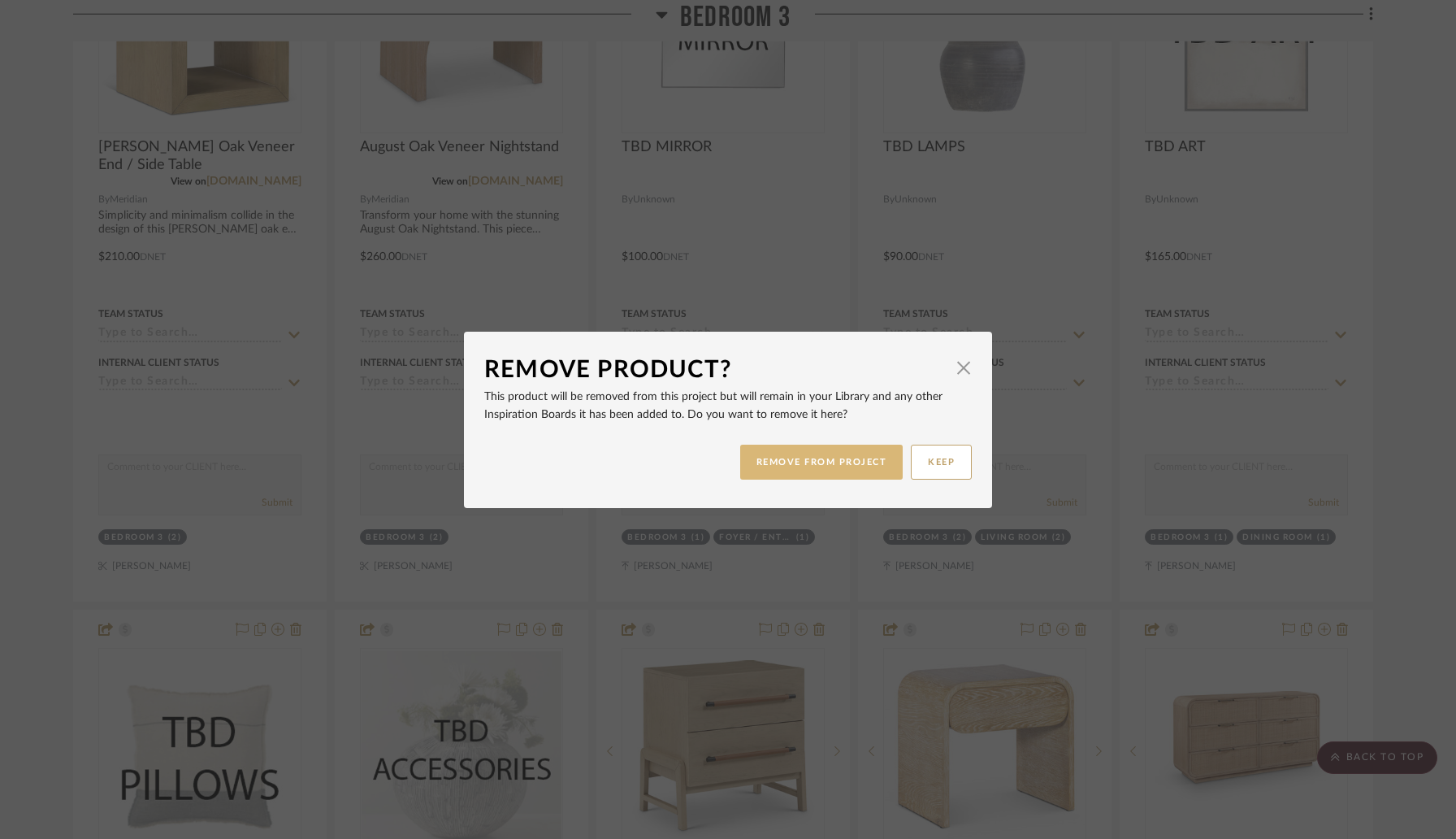
click at [791, 455] on button "REMOVE FROM PROJECT" at bounding box center [822, 462] width 163 height 35
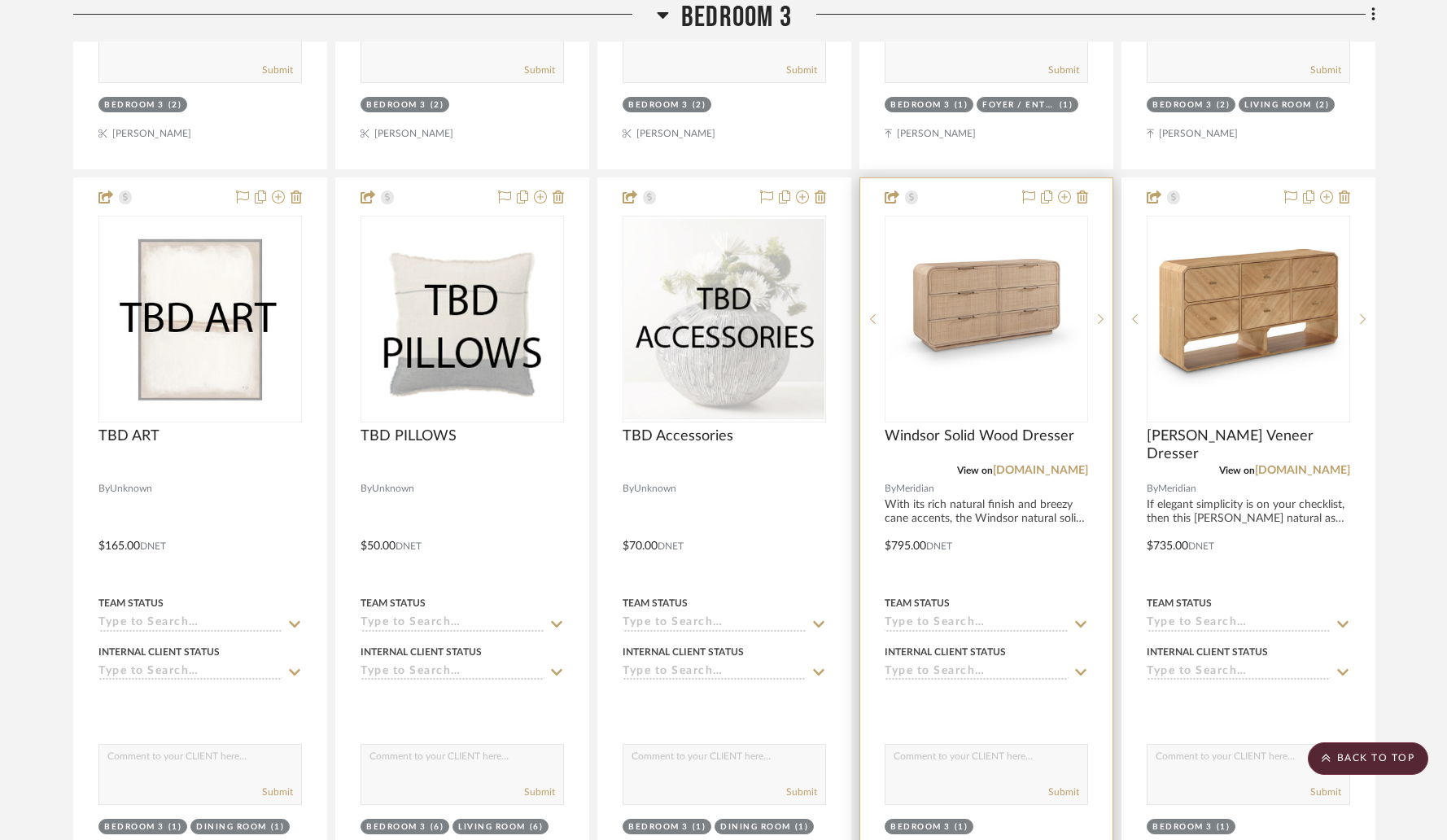
scroll to position [14363, 0]
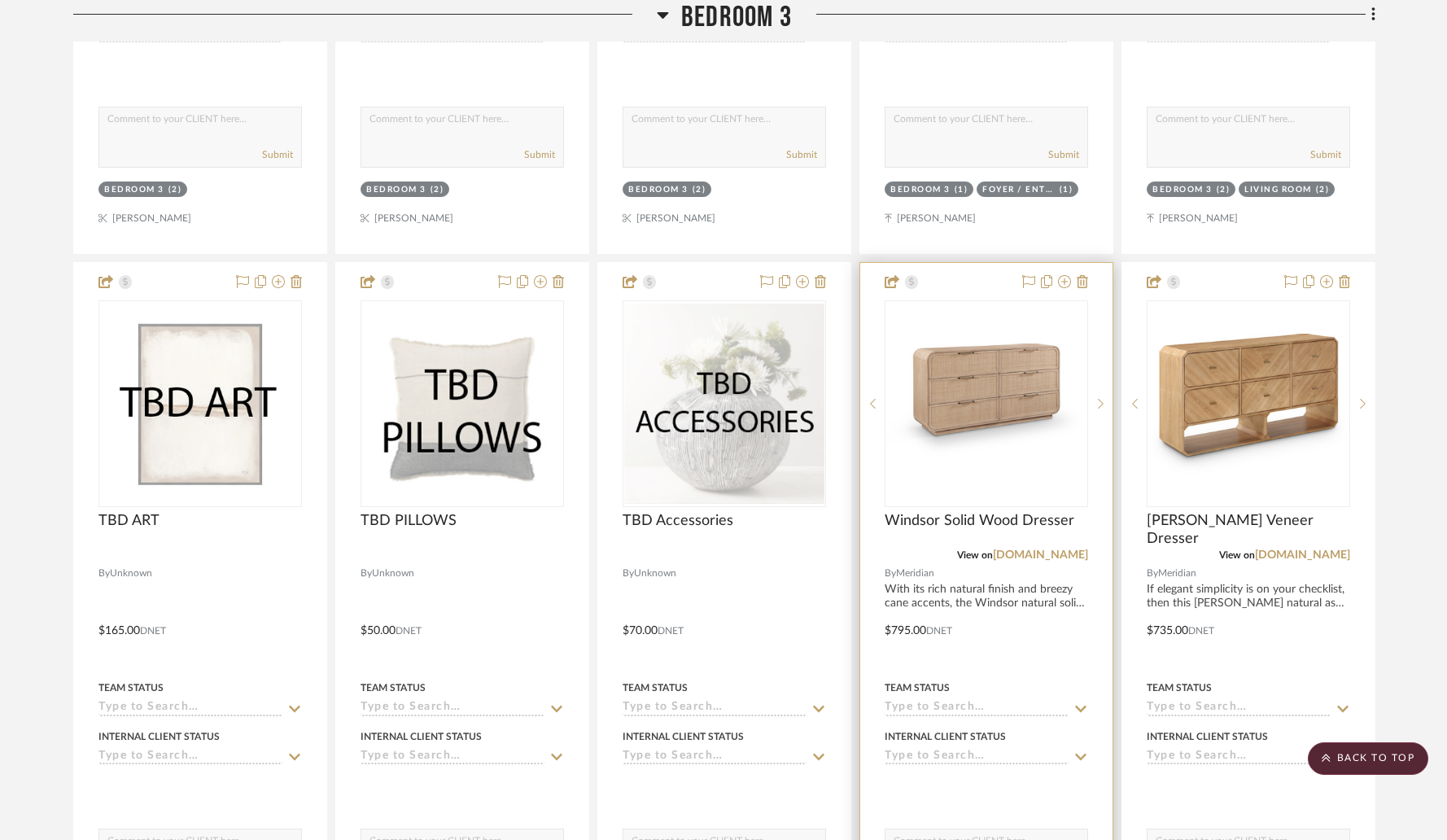
click at [979, 348] on img "0" at bounding box center [986, 404] width 200 height 121
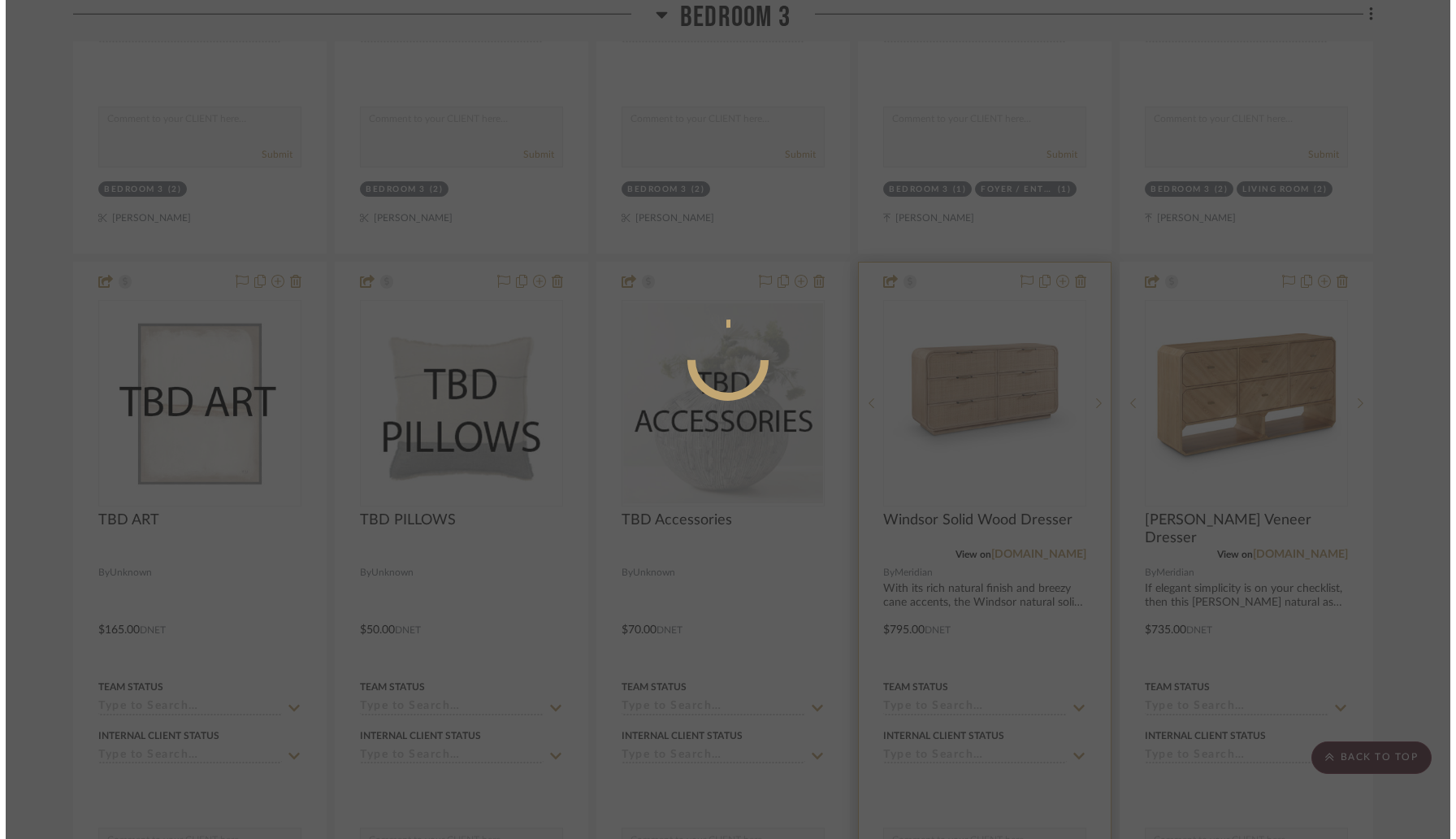
scroll to position [0, 0]
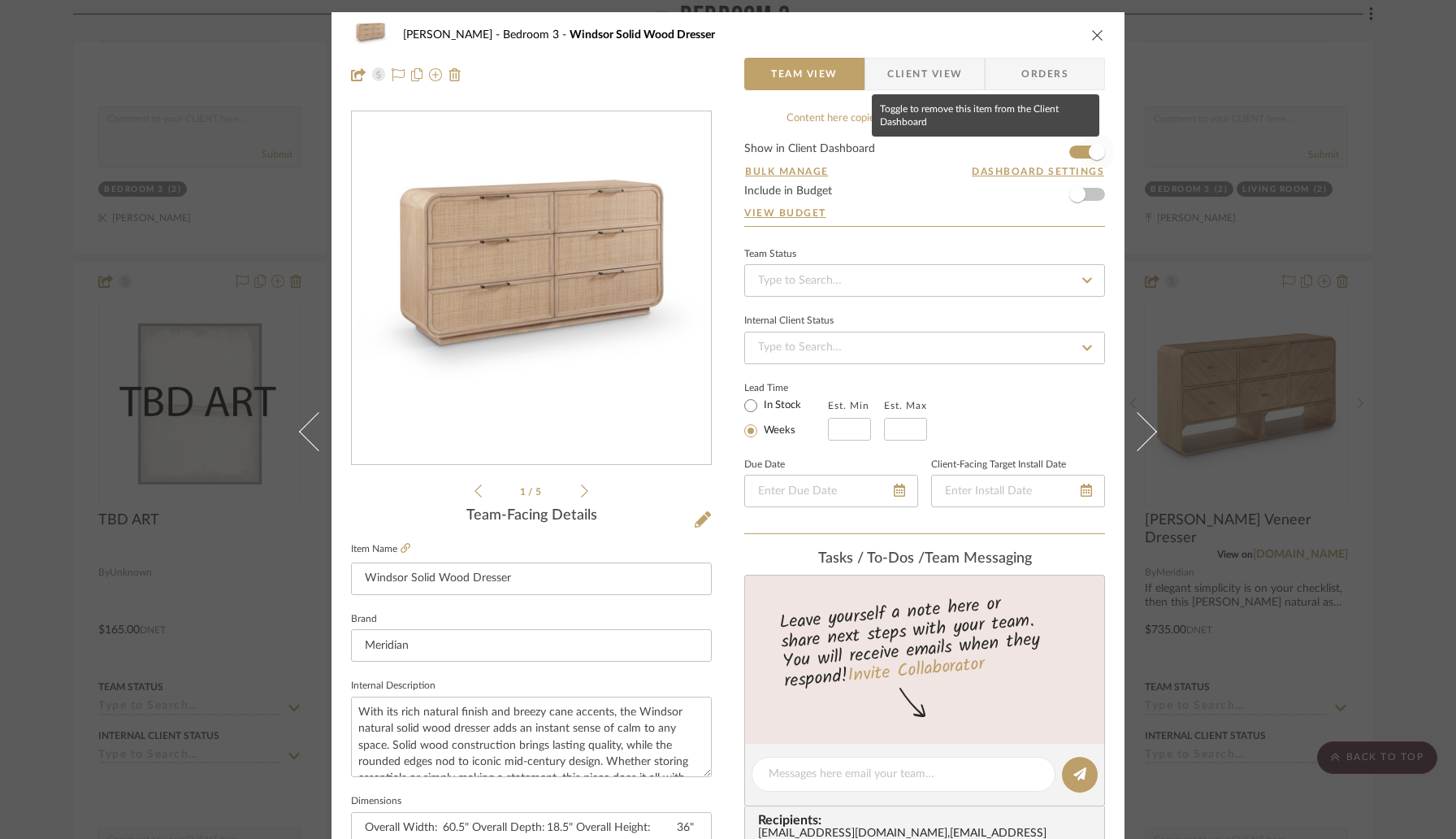
click at [1079, 149] on span "button" at bounding box center [1097, 152] width 36 height 36
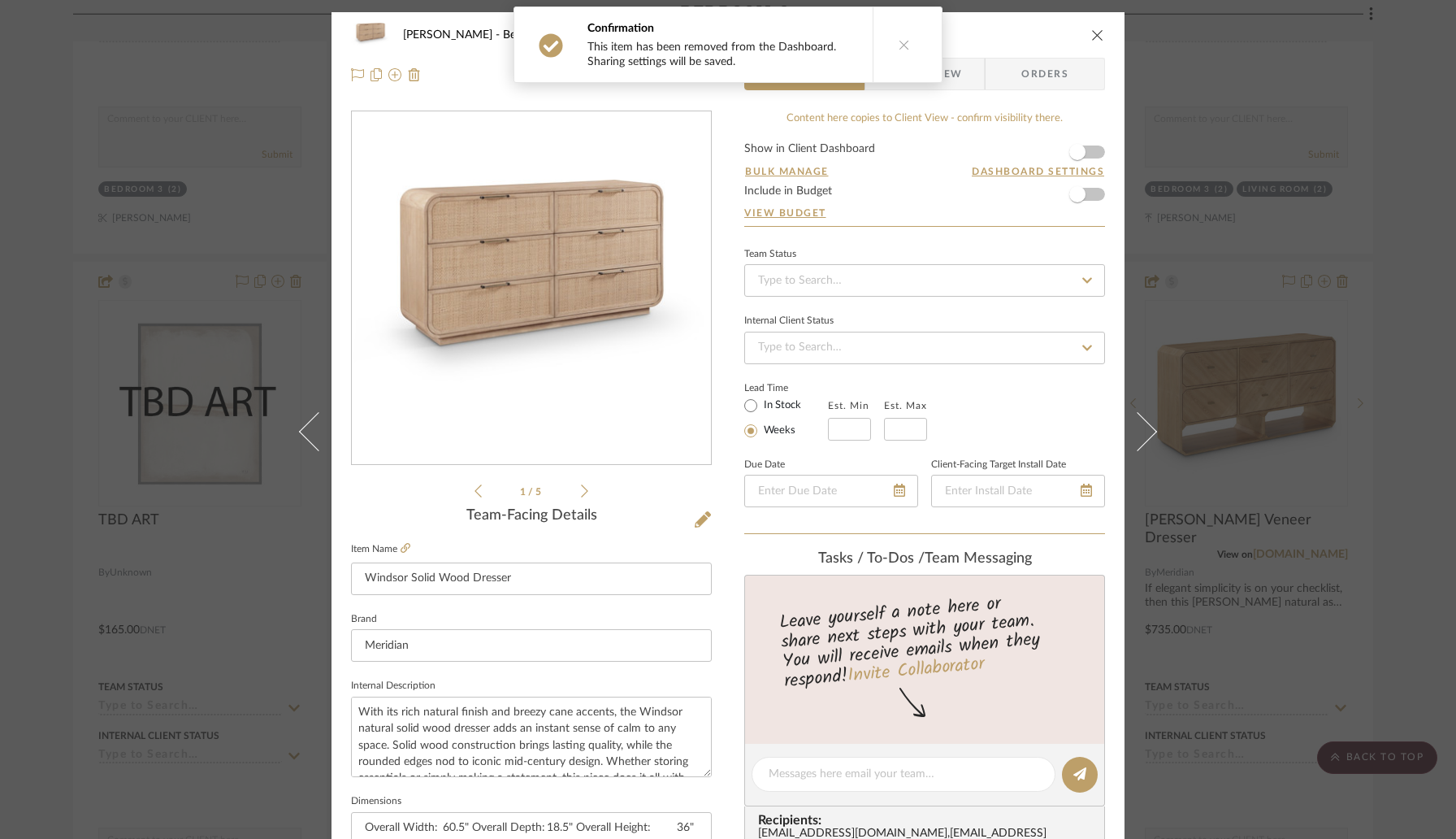
click at [1199, 348] on div "Wessam Abo Ali Bedroom 3 Windsor Solid Wood Dresser Team View Client View Order…" at bounding box center [728, 419] width 1456 height 839
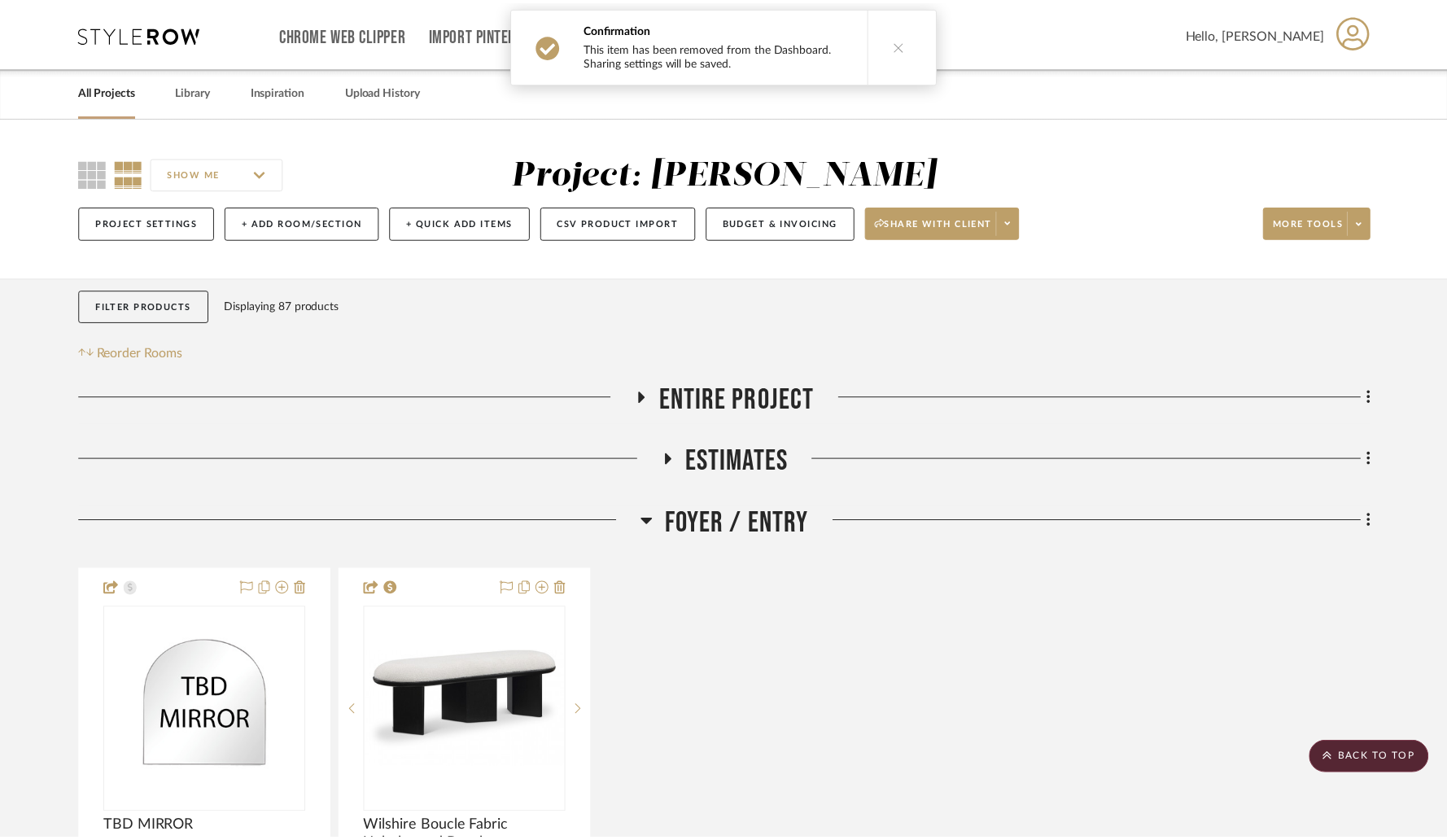
scroll to position [14363, 0]
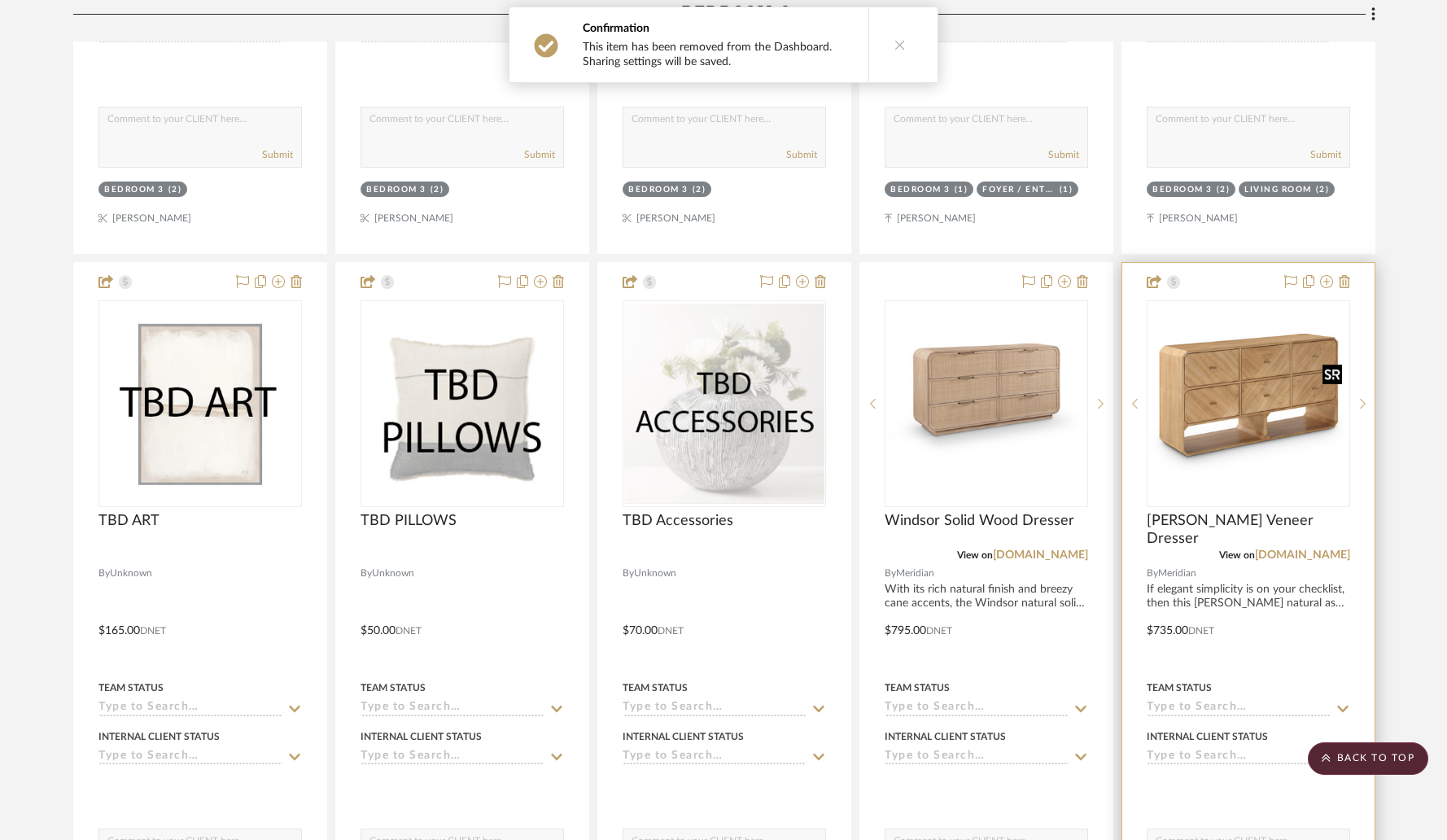
click at [1199, 353] on img "0" at bounding box center [1249, 403] width 200 height 141
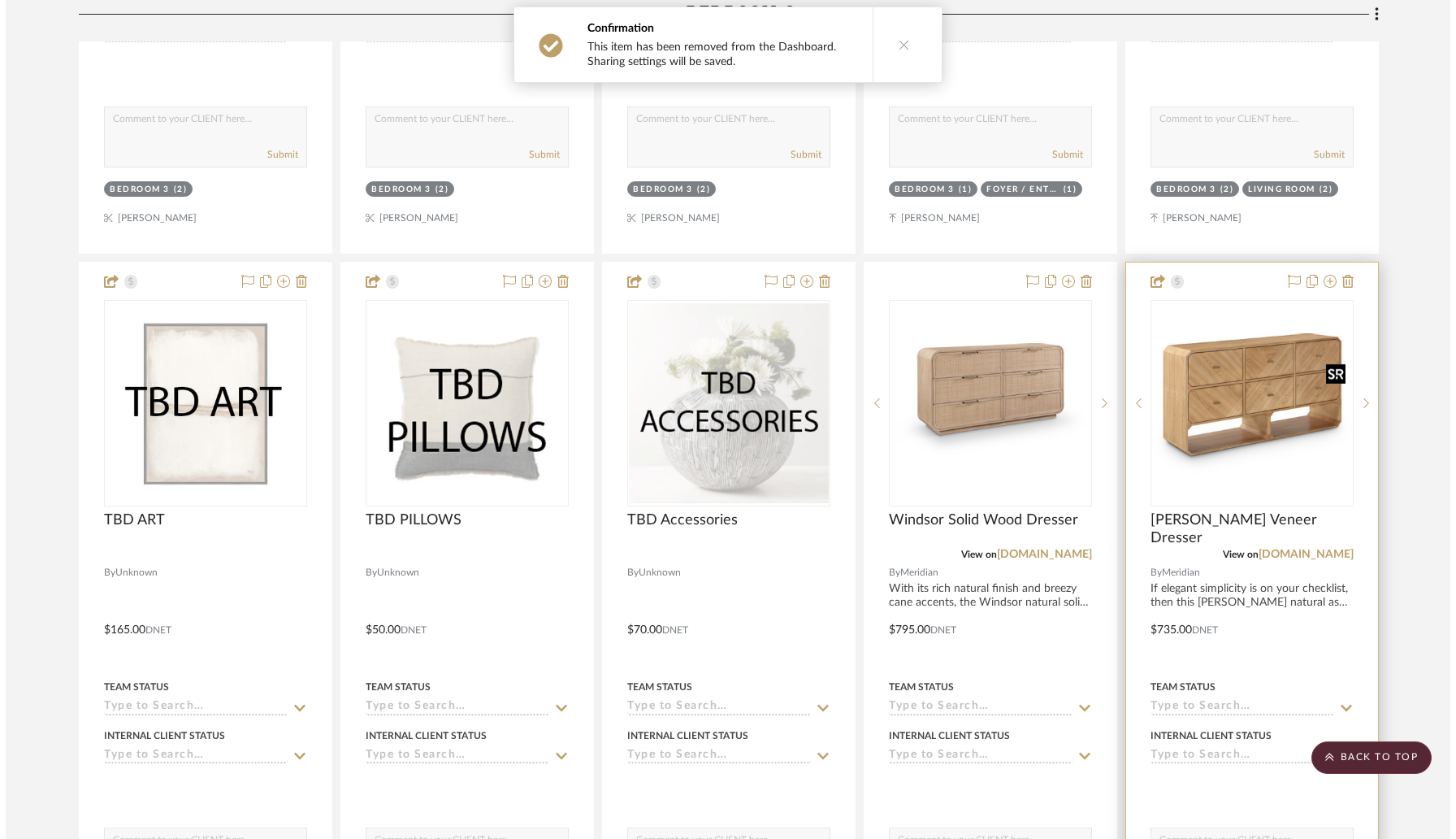
scroll to position [0, 0]
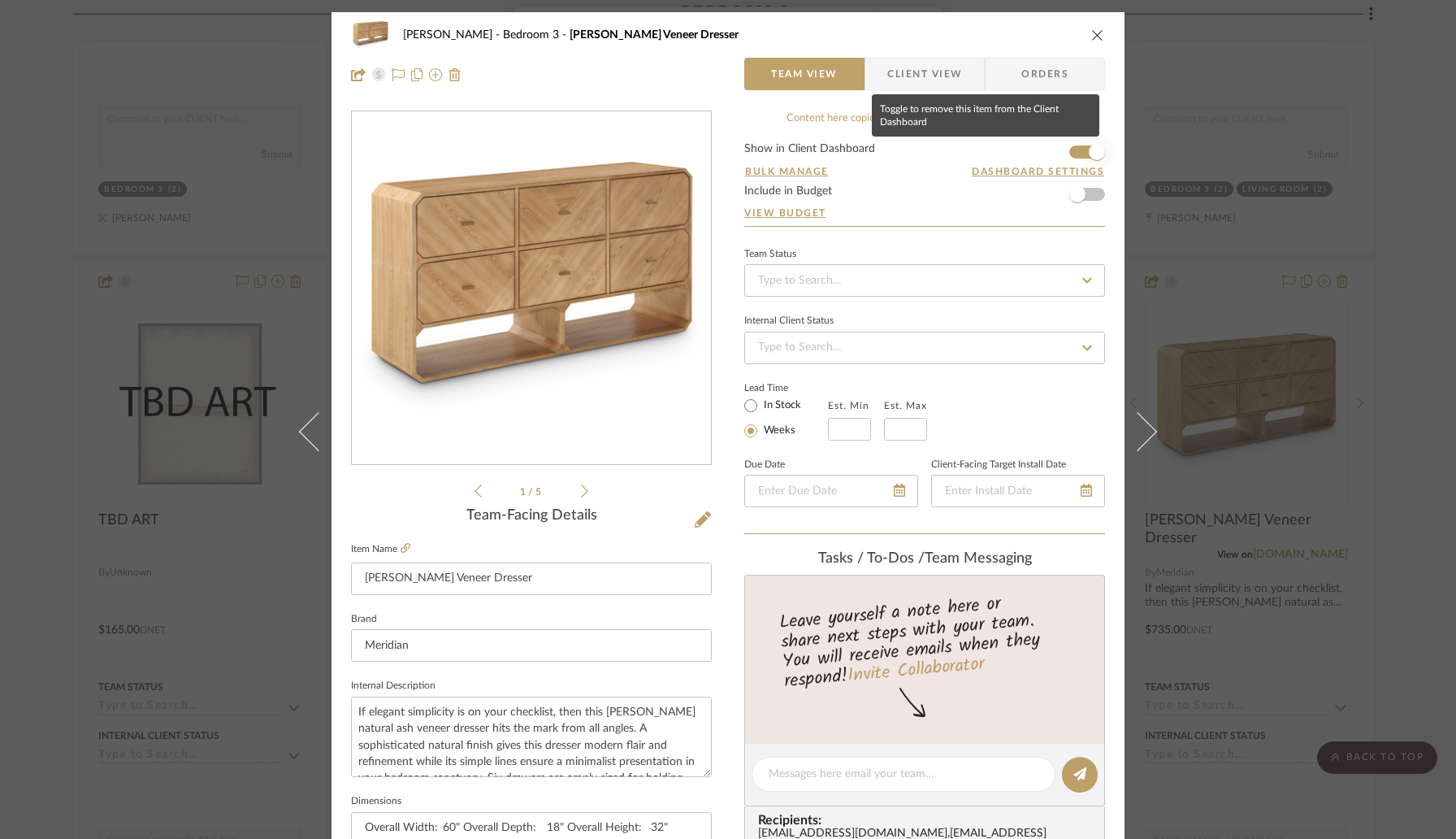
click at [1080, 152] on span "button" at bounding box center [1097, 152] width 36 height 36
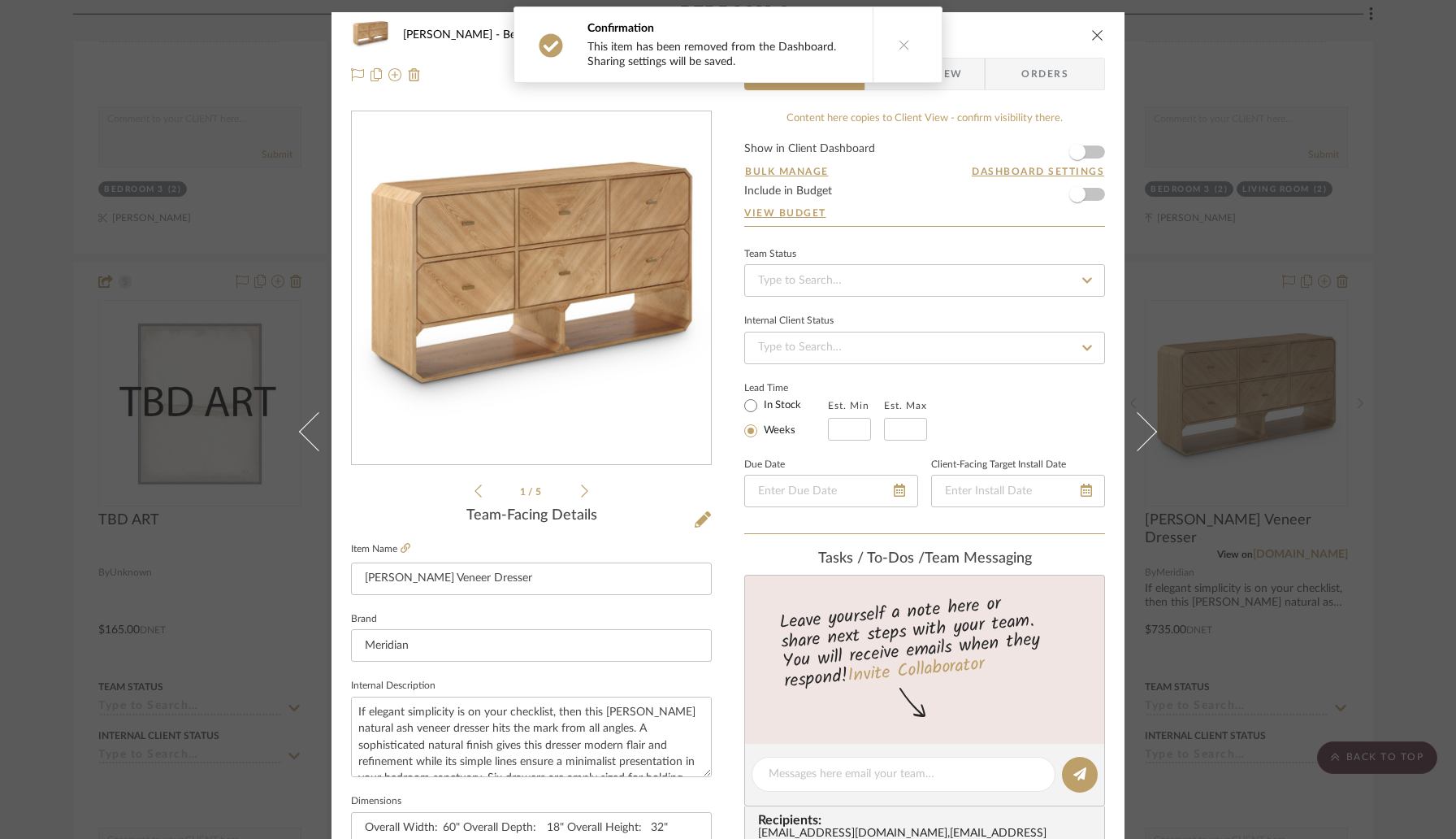
click at [1091, 36] on icon "close" at bounding box center [1098, 35] width 13 height 13
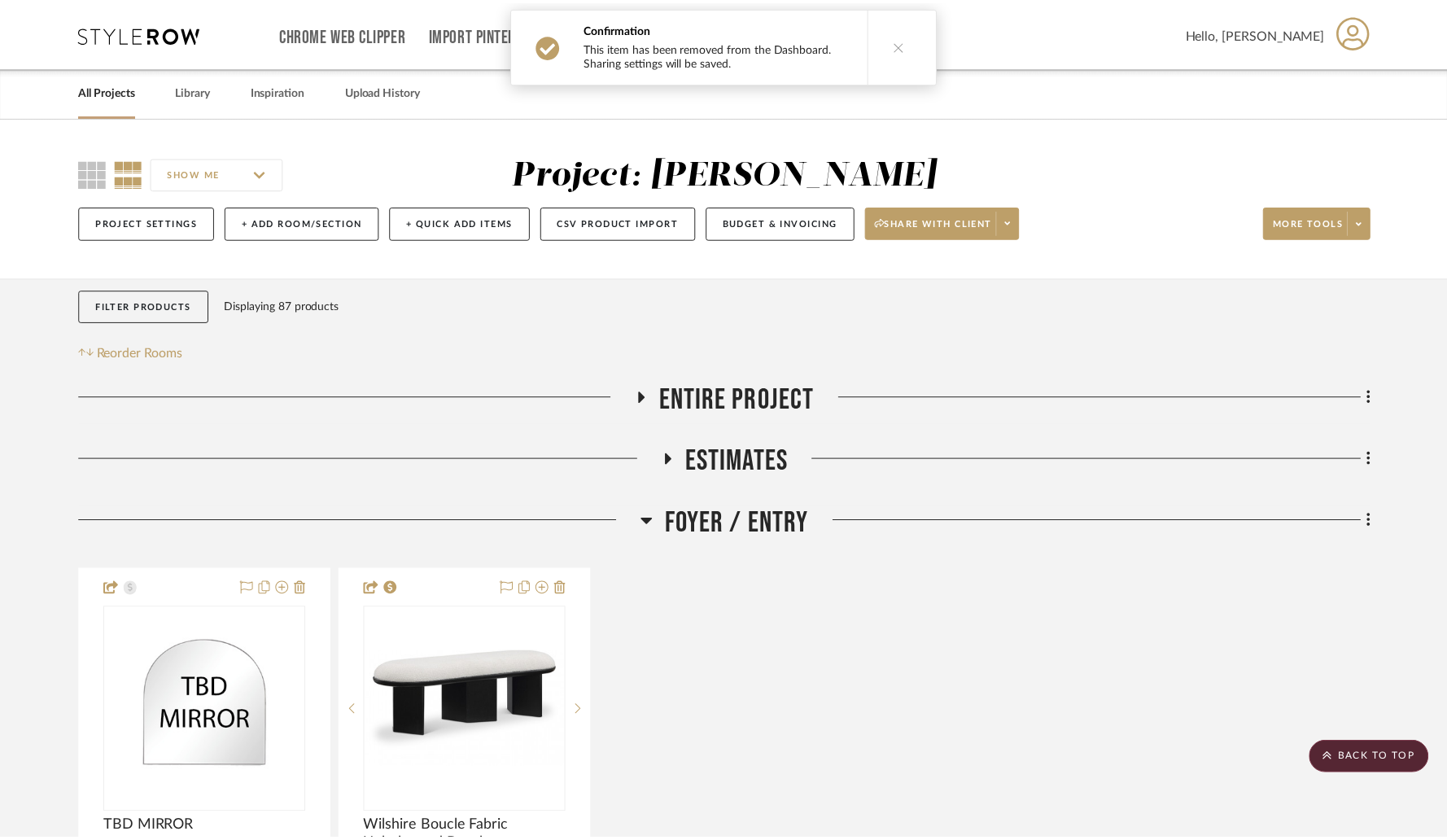
scroll to position [14363, 0]
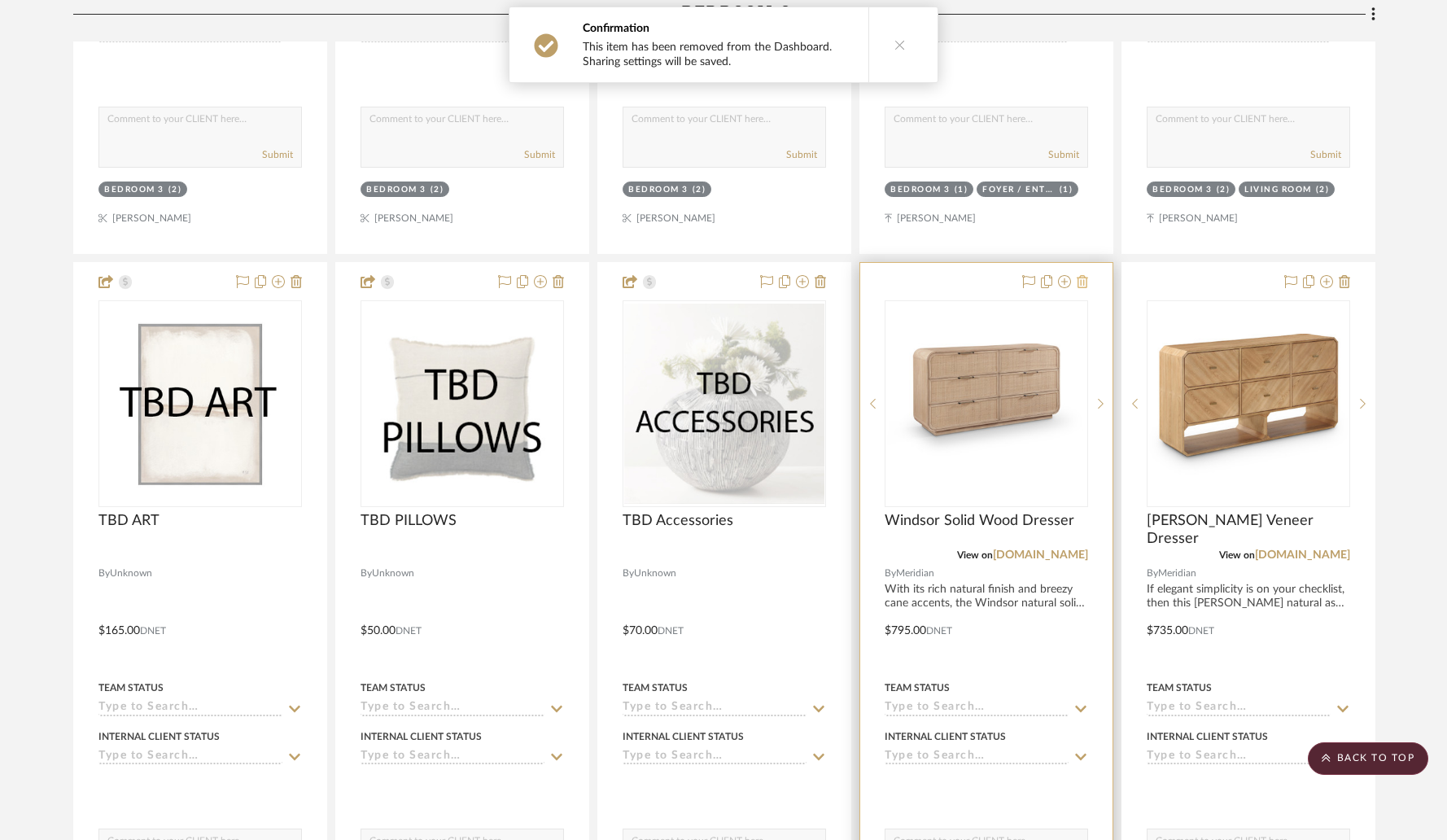
click at [1084, 275] on icon at bounding box center [1082, 282] width 11 height 13
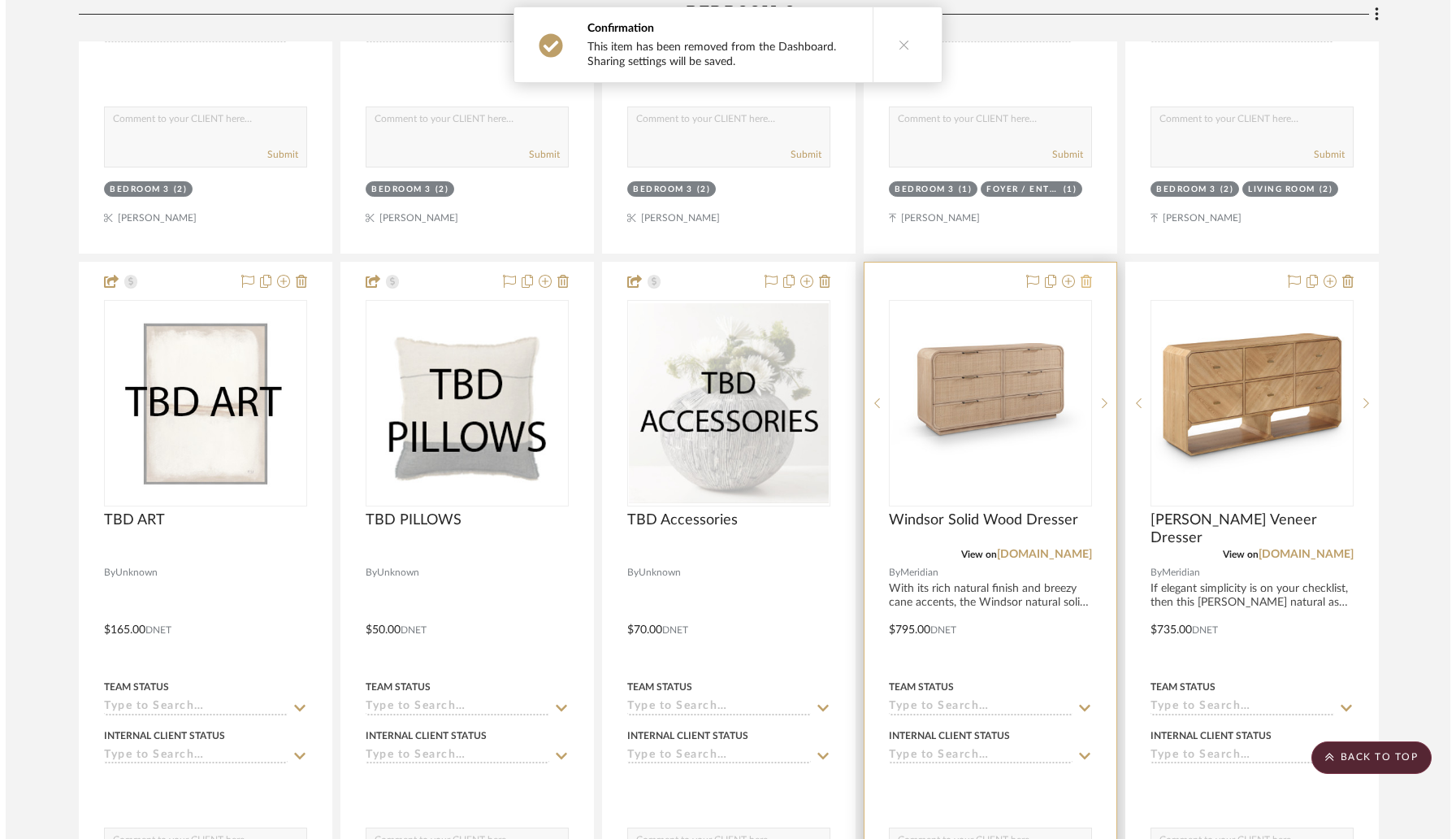
scroll to position [0, 0]
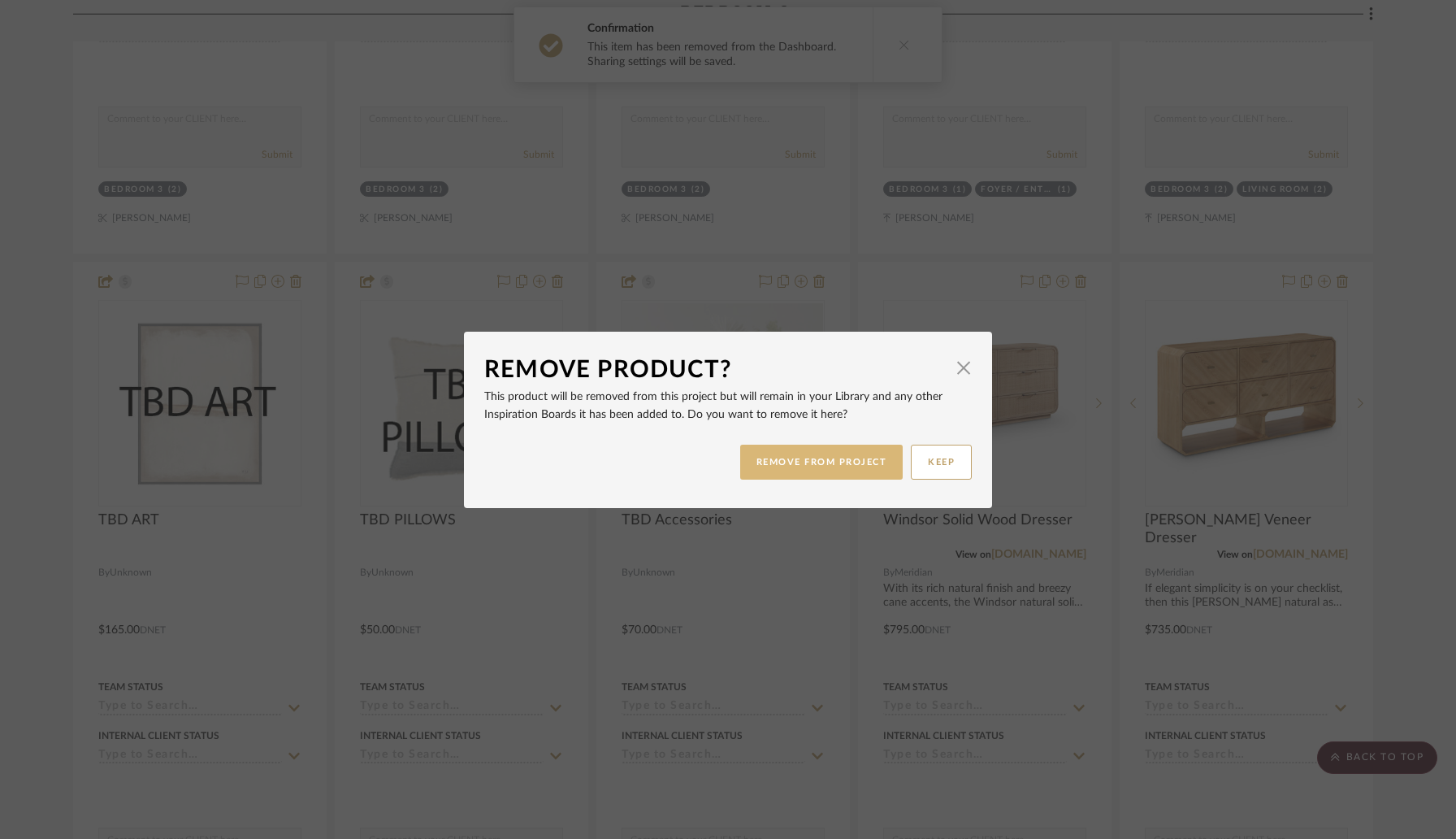
click at [860, 462] on button "REMOVE FROM PROJECT" at bounding box center [822, 462] width 163 height 35
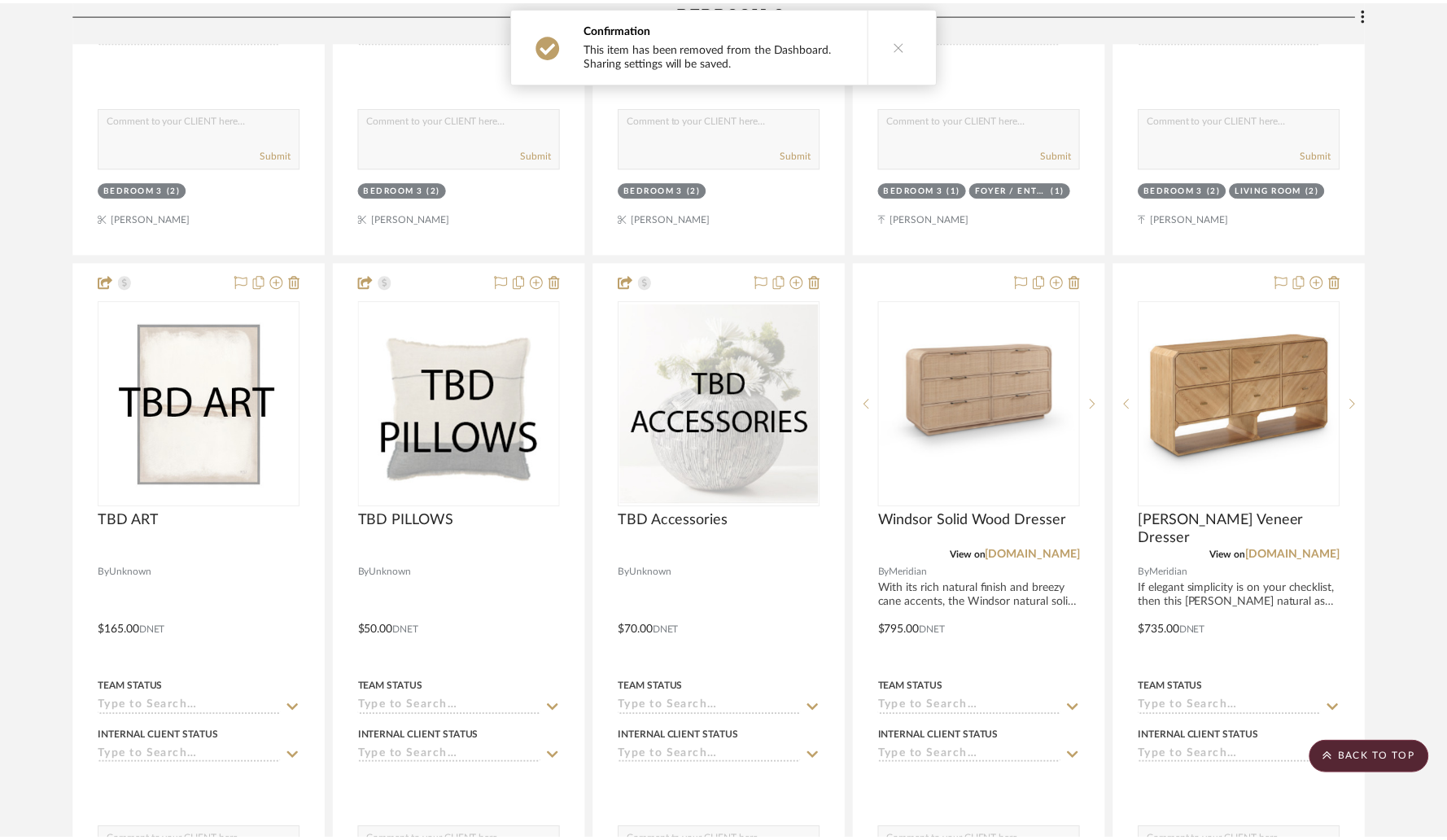
scroll to position [14363, 0]
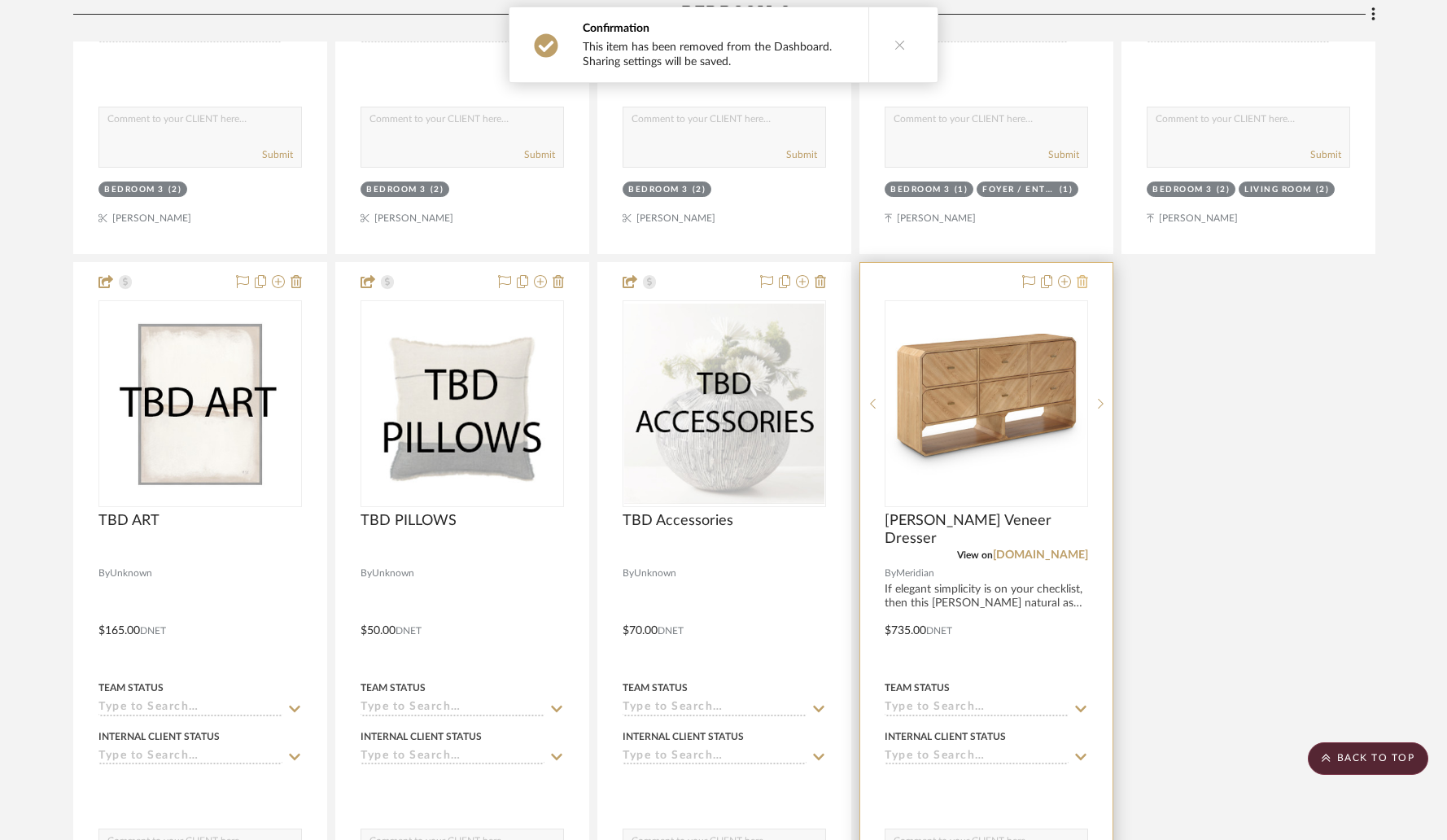
click at [1087, 275] on icon at bounding box center [1082, 282] width 11 height 13
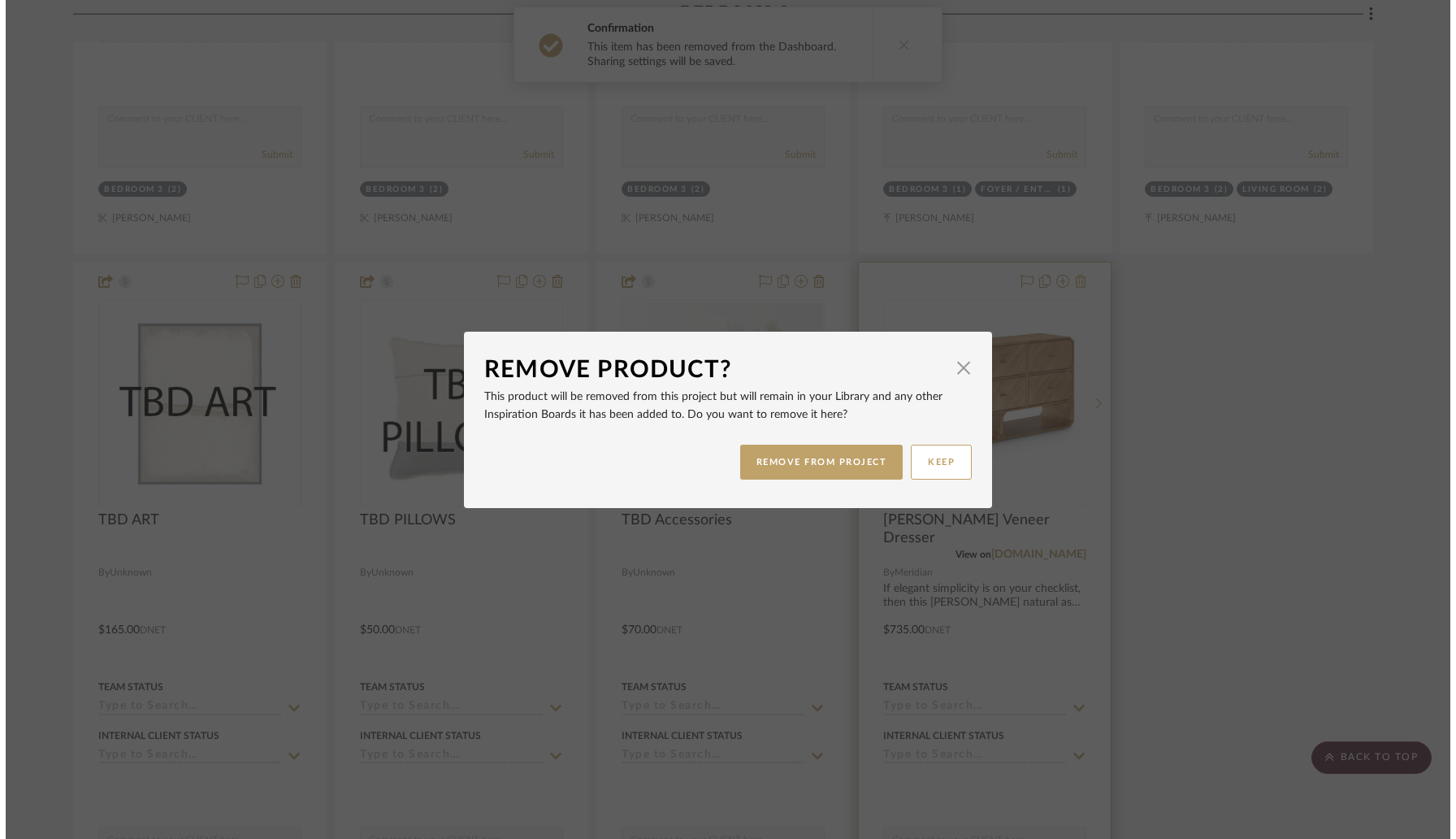
scroll to position [0, 0]
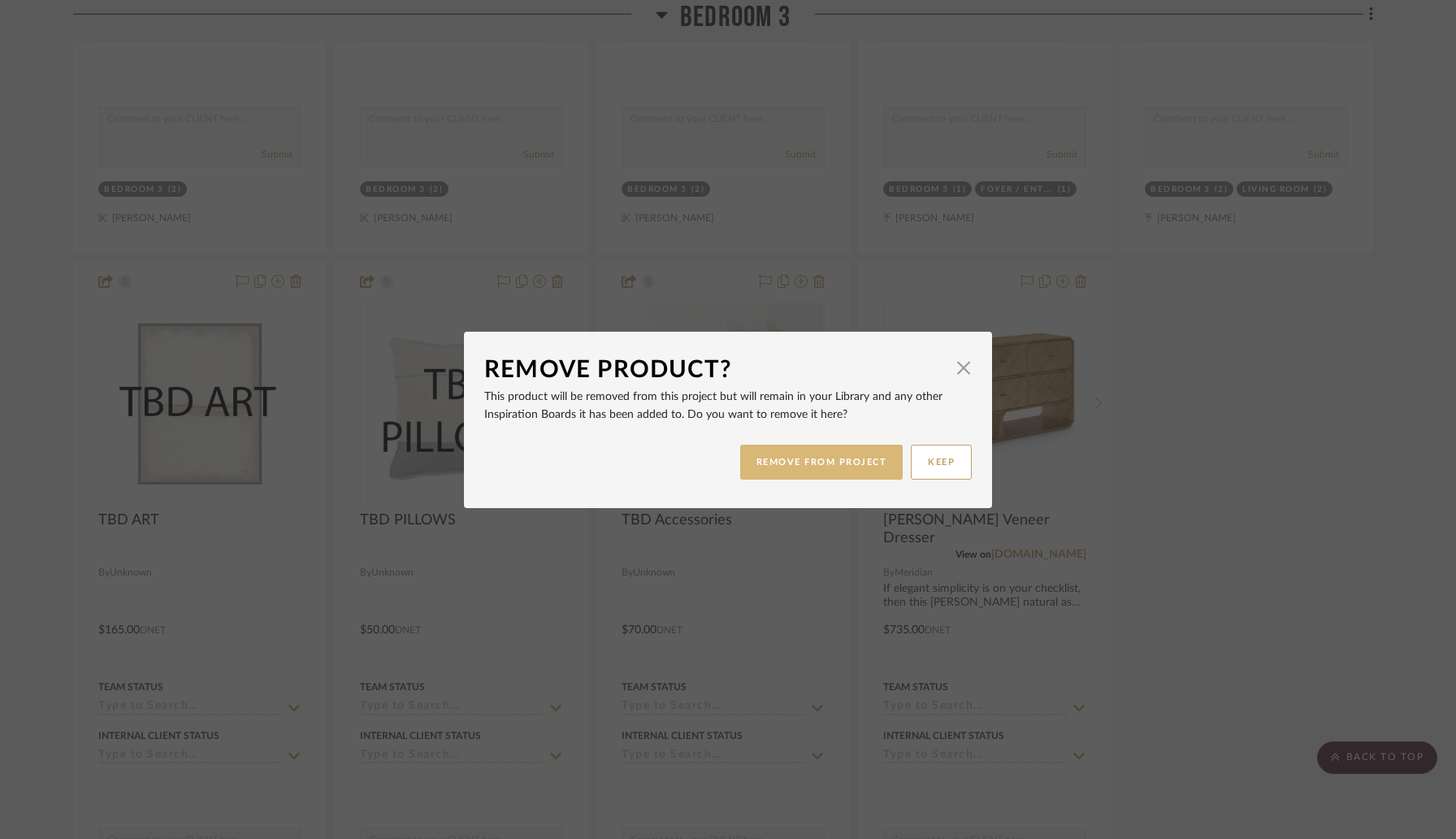
click at [873, 450] on button "REMOVE FROM PROJECT" at bounding box center [822, 462] width 163 height 35
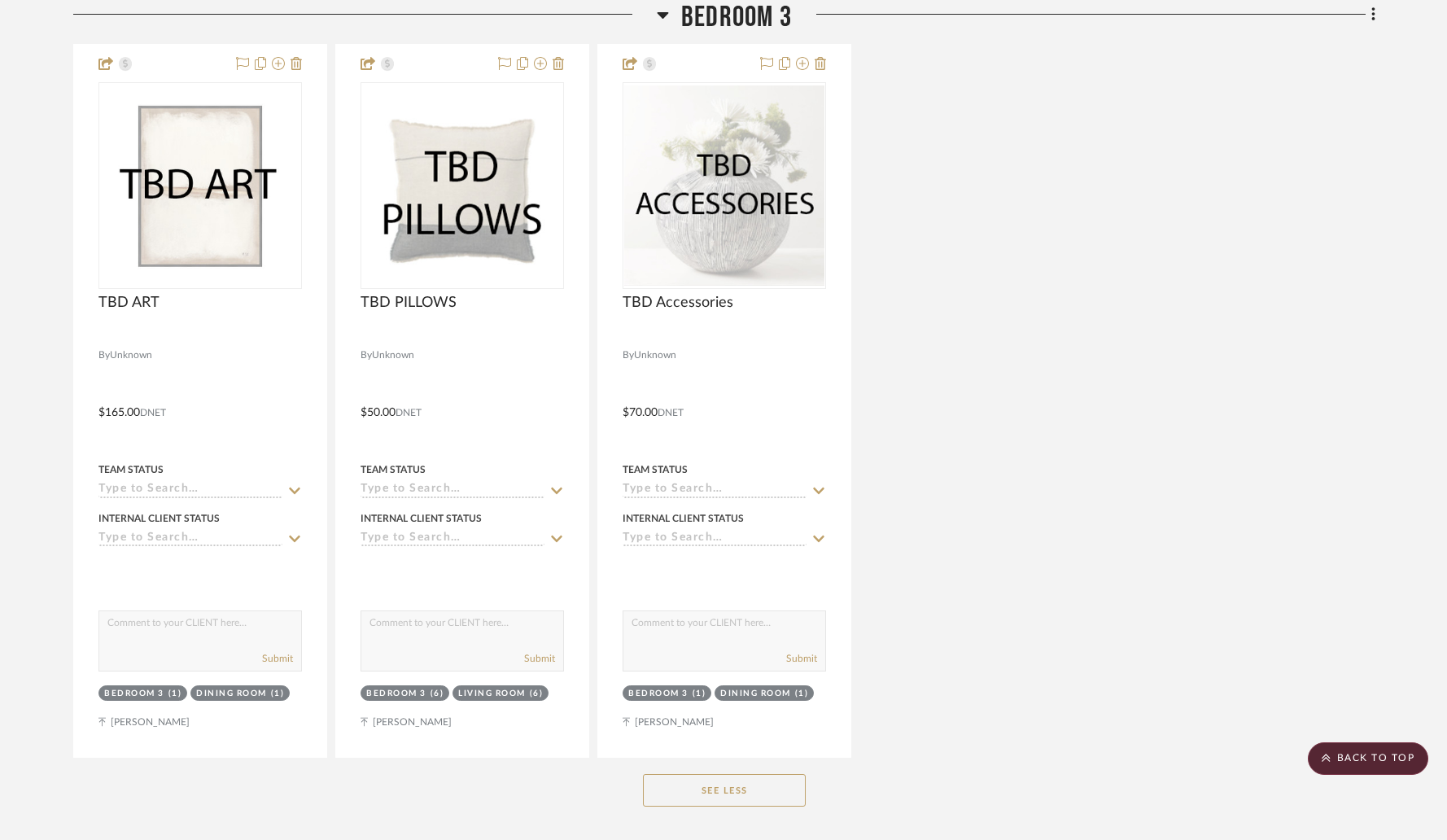
scroll to position [14569, 0]
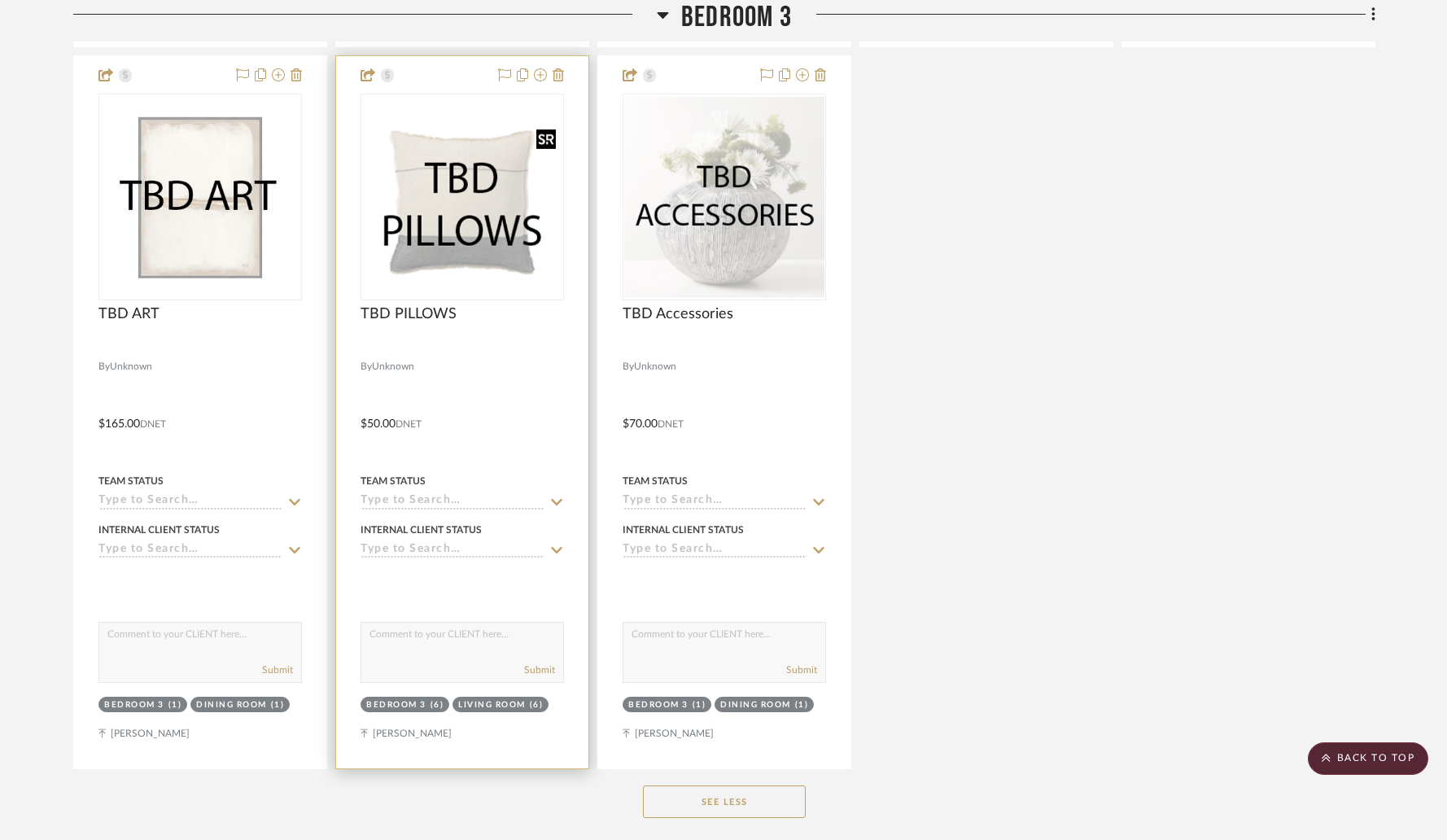
click at [0, 0] on img at bounding box center [0, 0] width 0 height 0
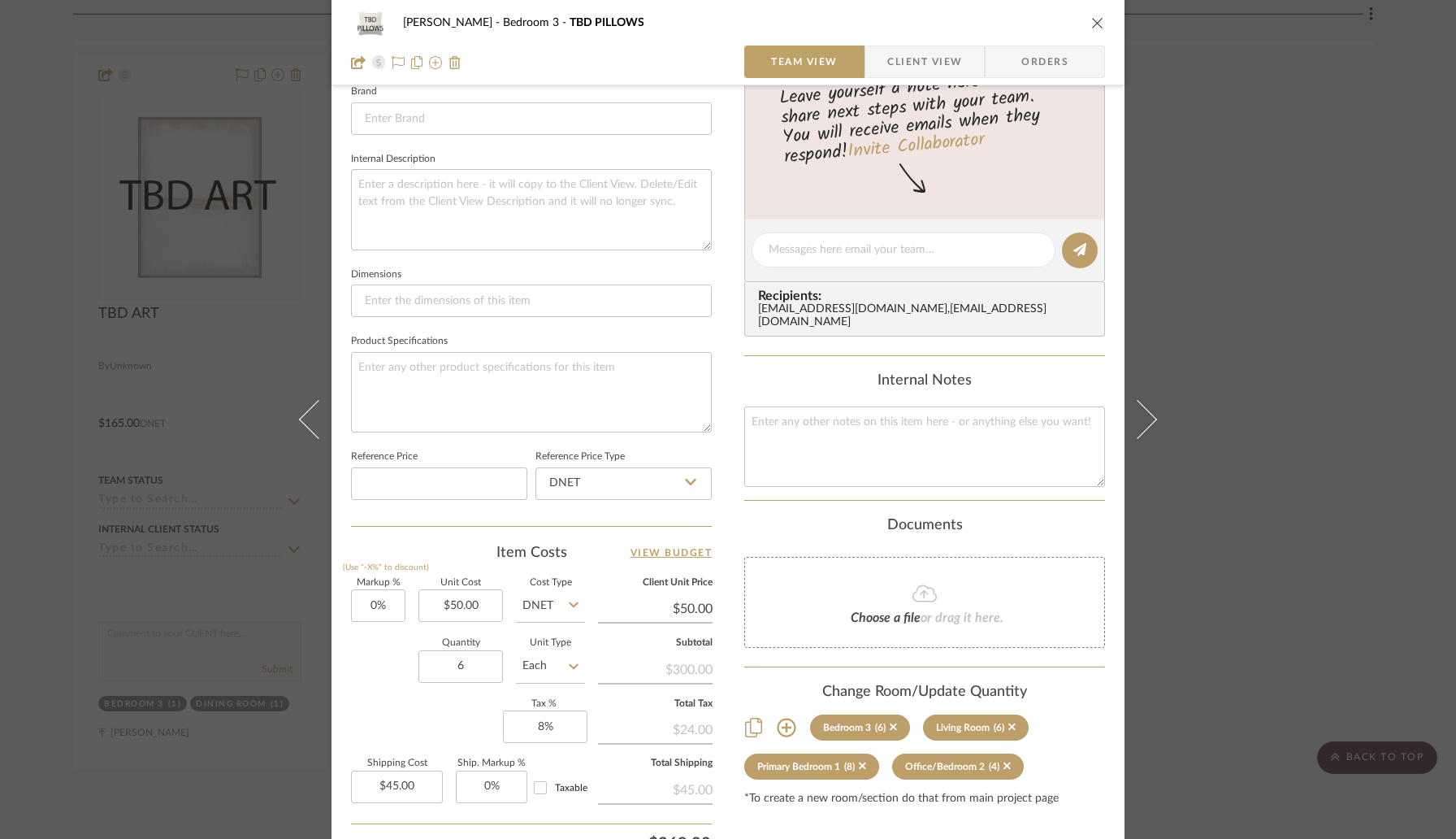
scroll to position [537, 0]
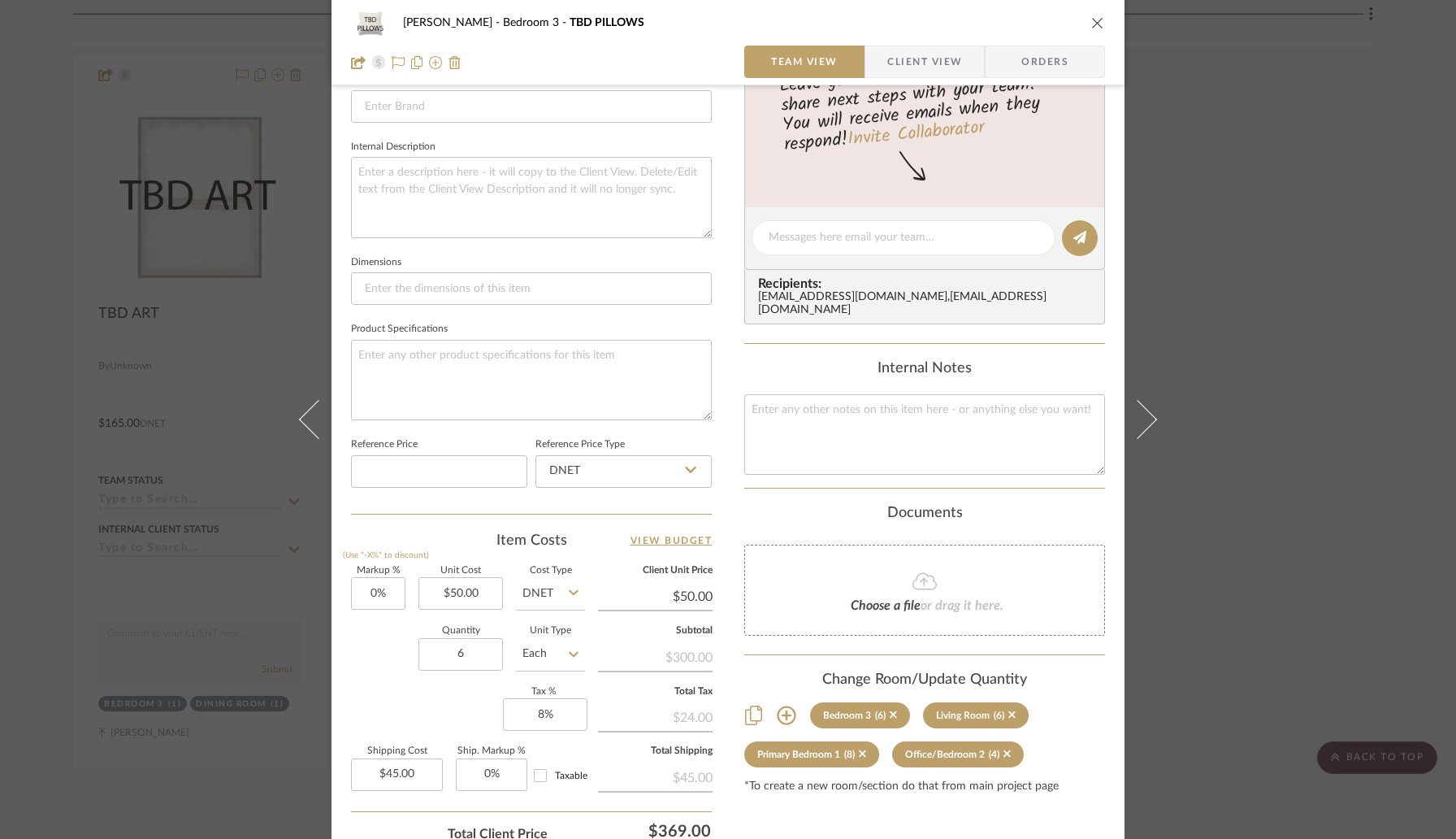
click at [1092, 25] on icon "close" at bounding box center [1098, 23] width 13 height 13
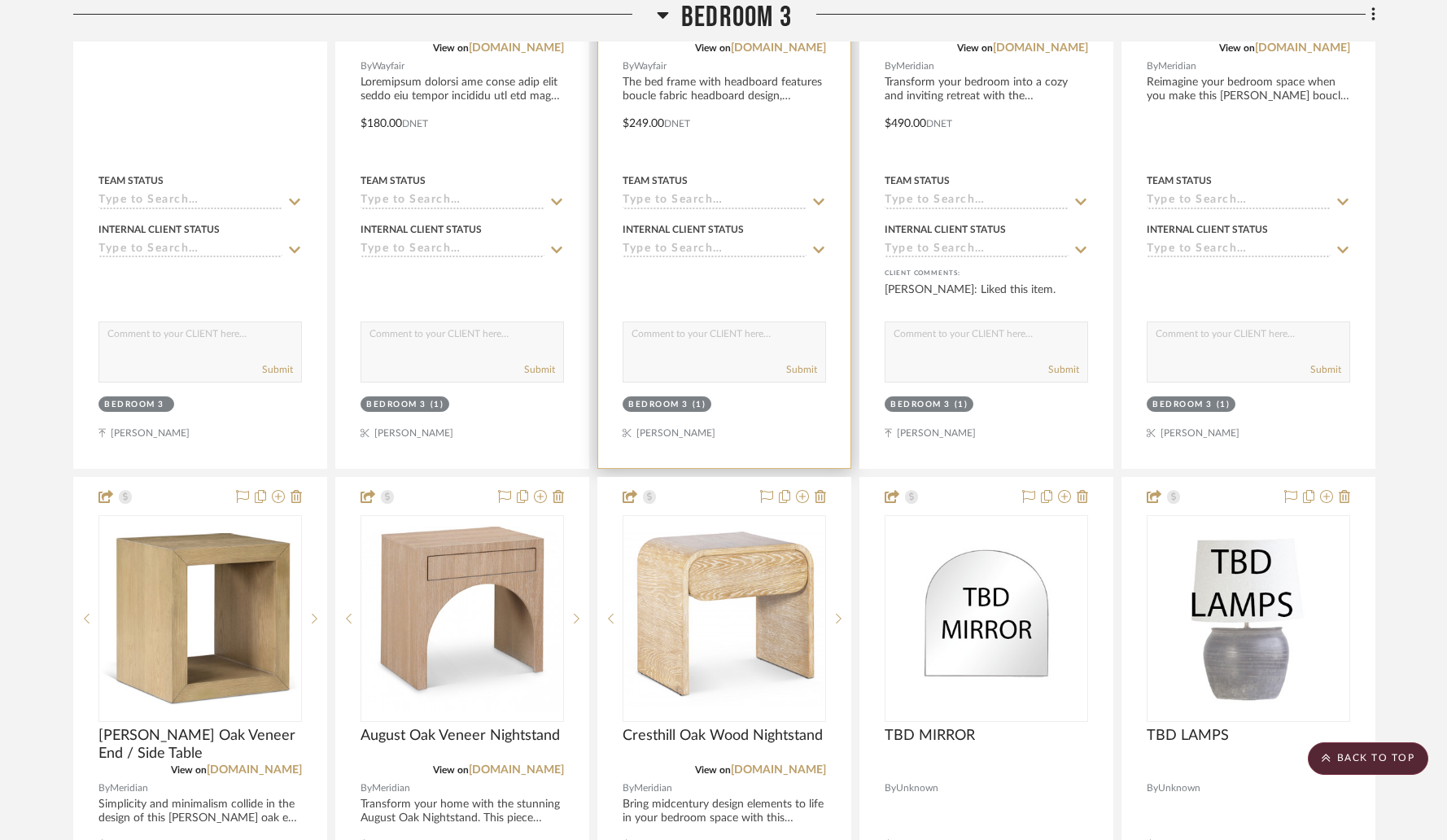
scroll to position [13442, 0]
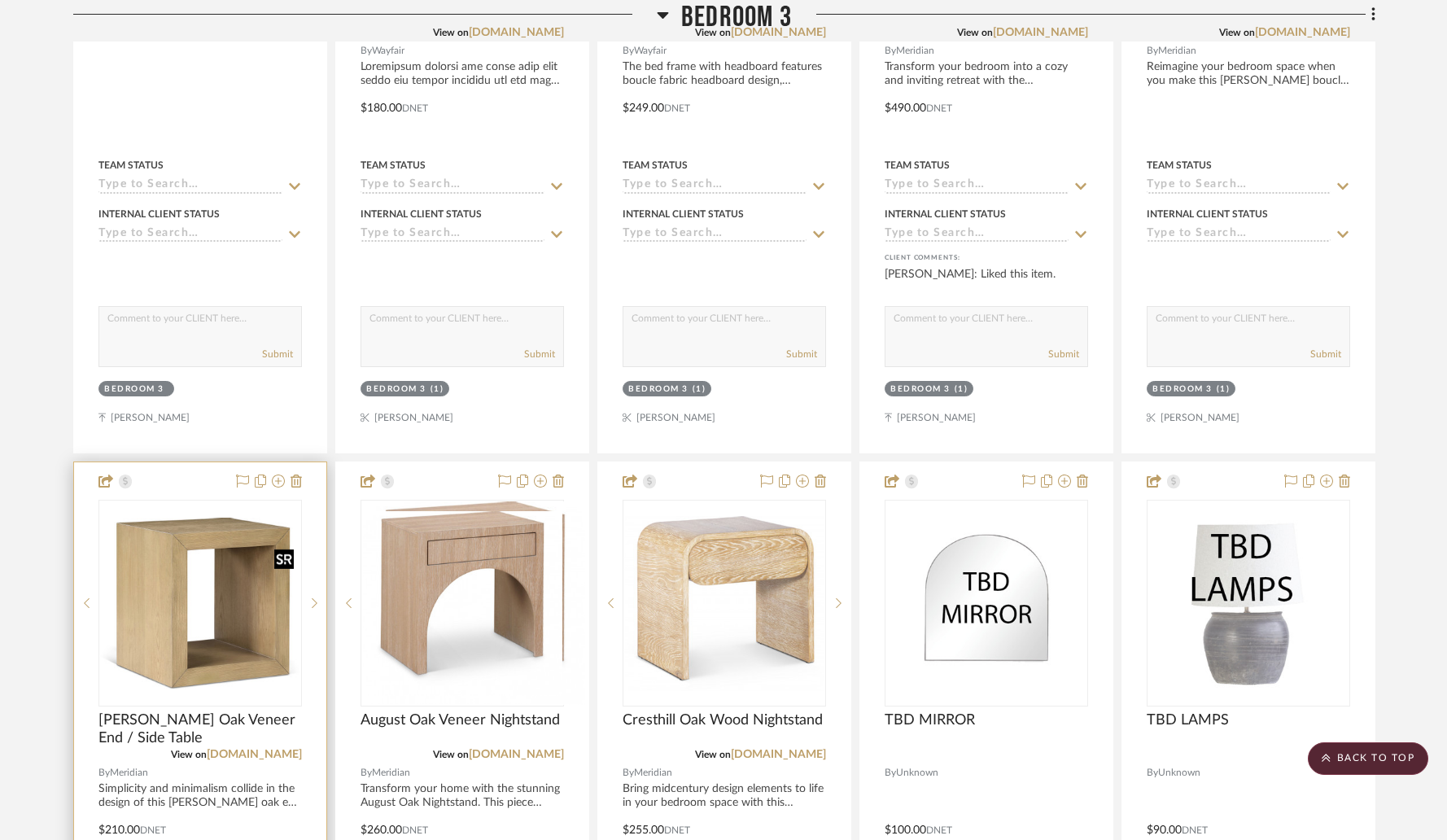
click at [273, 570] on img "0" at bounding box center [199, 604] width 200 height 173
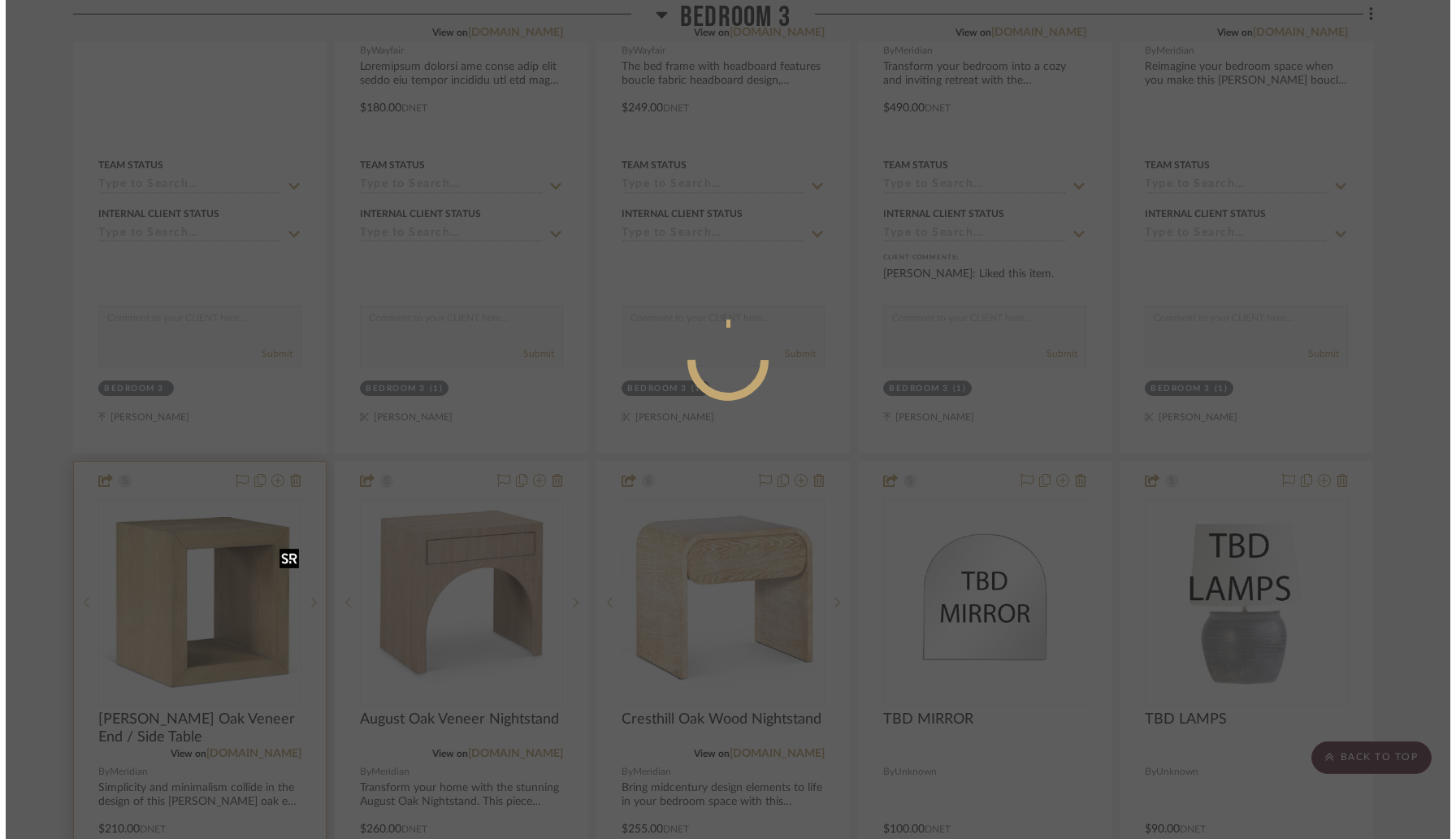
scroll to position [0, 0]
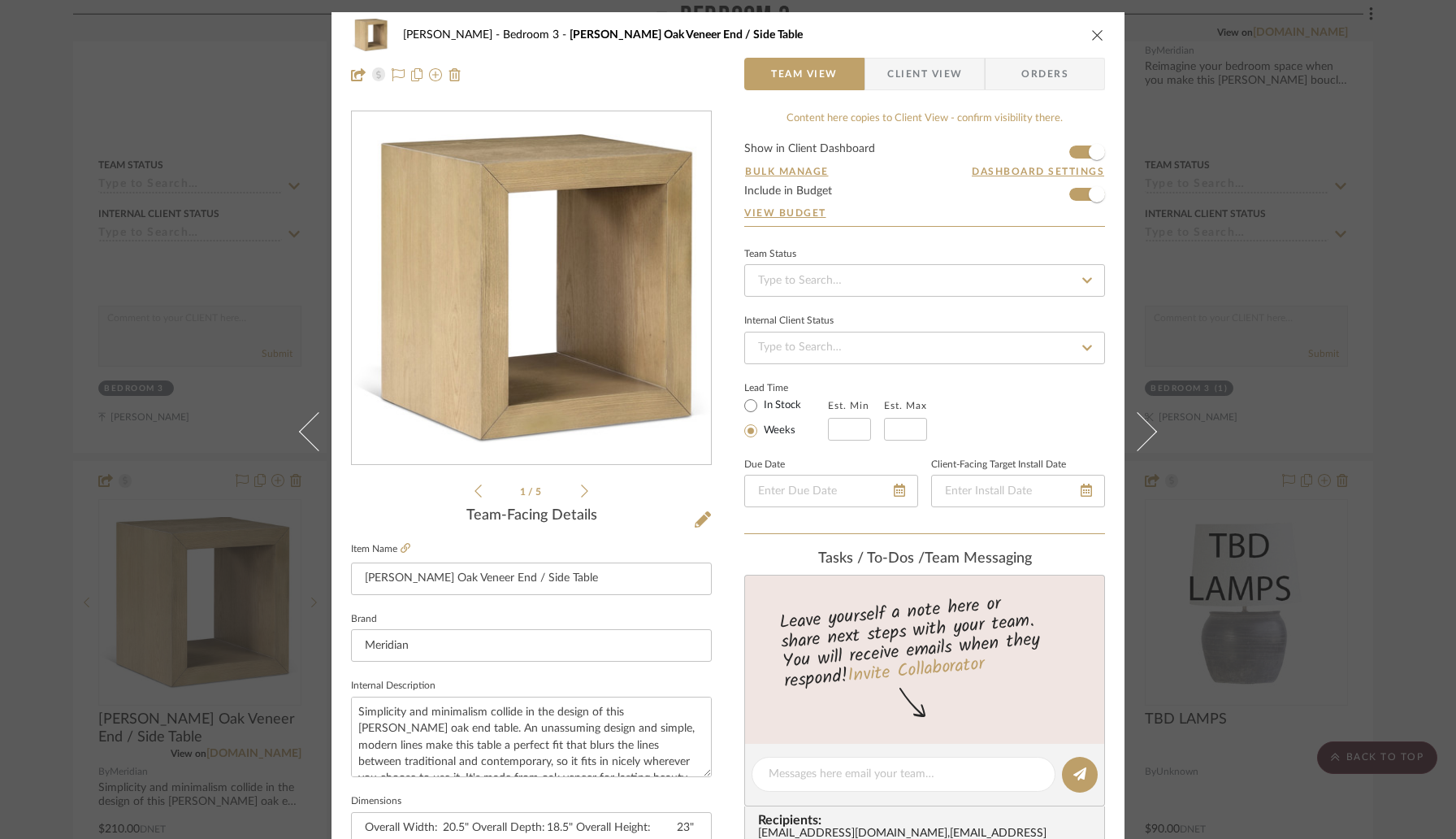
click at [1091, 34] on icon "close" at bounding box center [1098, 35] width 13 height 13
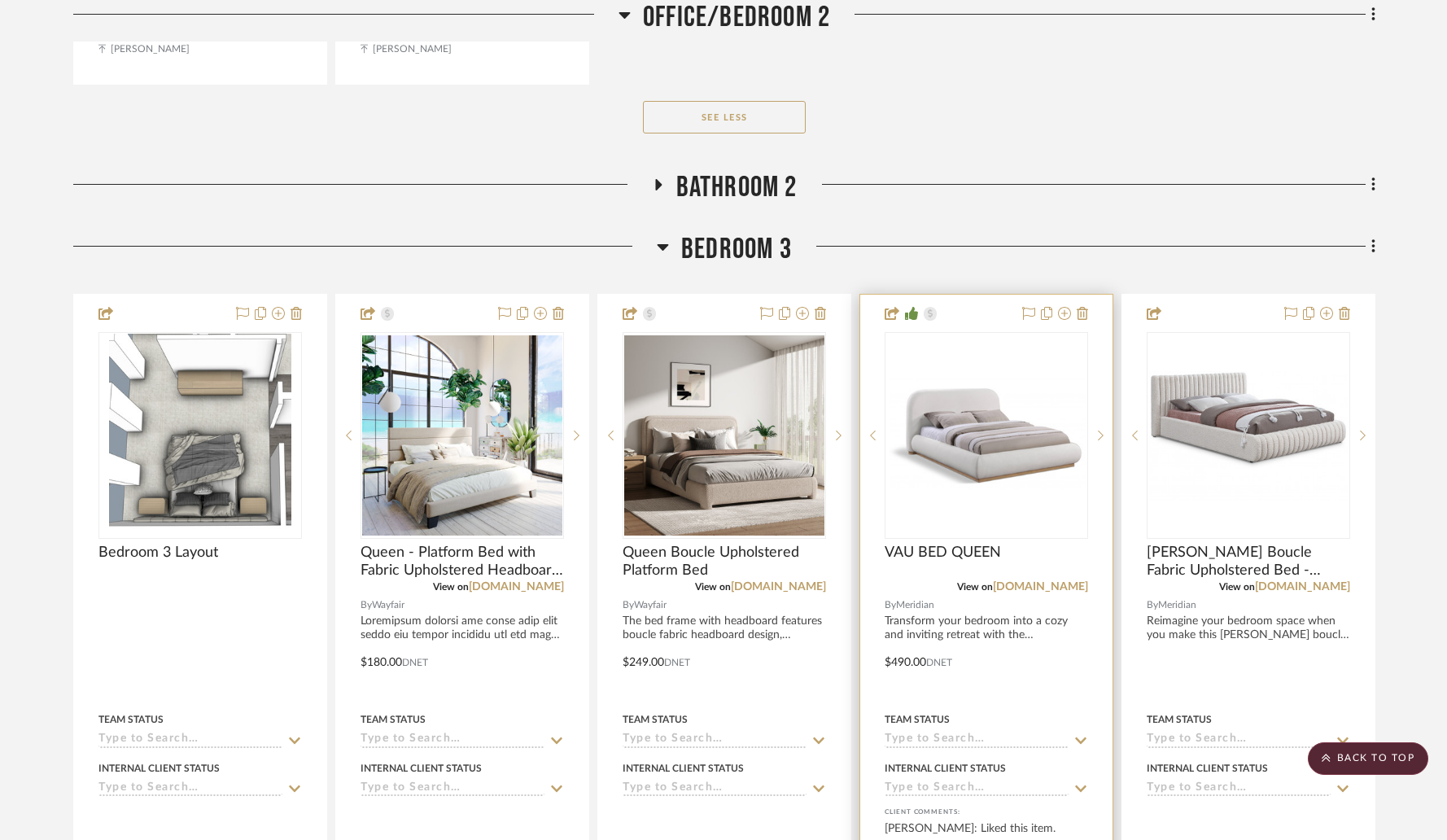
scroll to position [12801, 0]
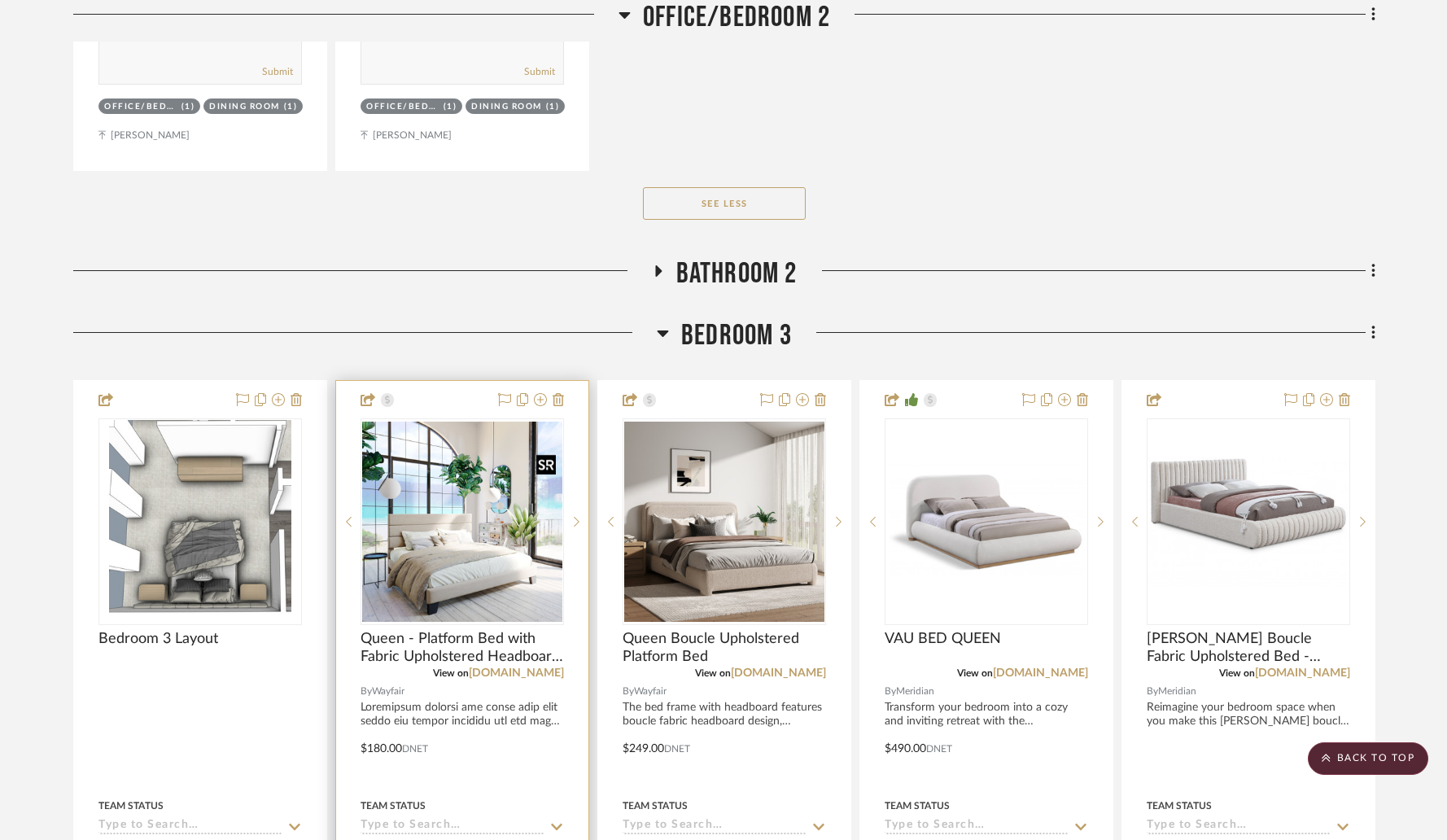
click at [439, 537] on img "0" at bounding box center [461, 521] width 200 height 200
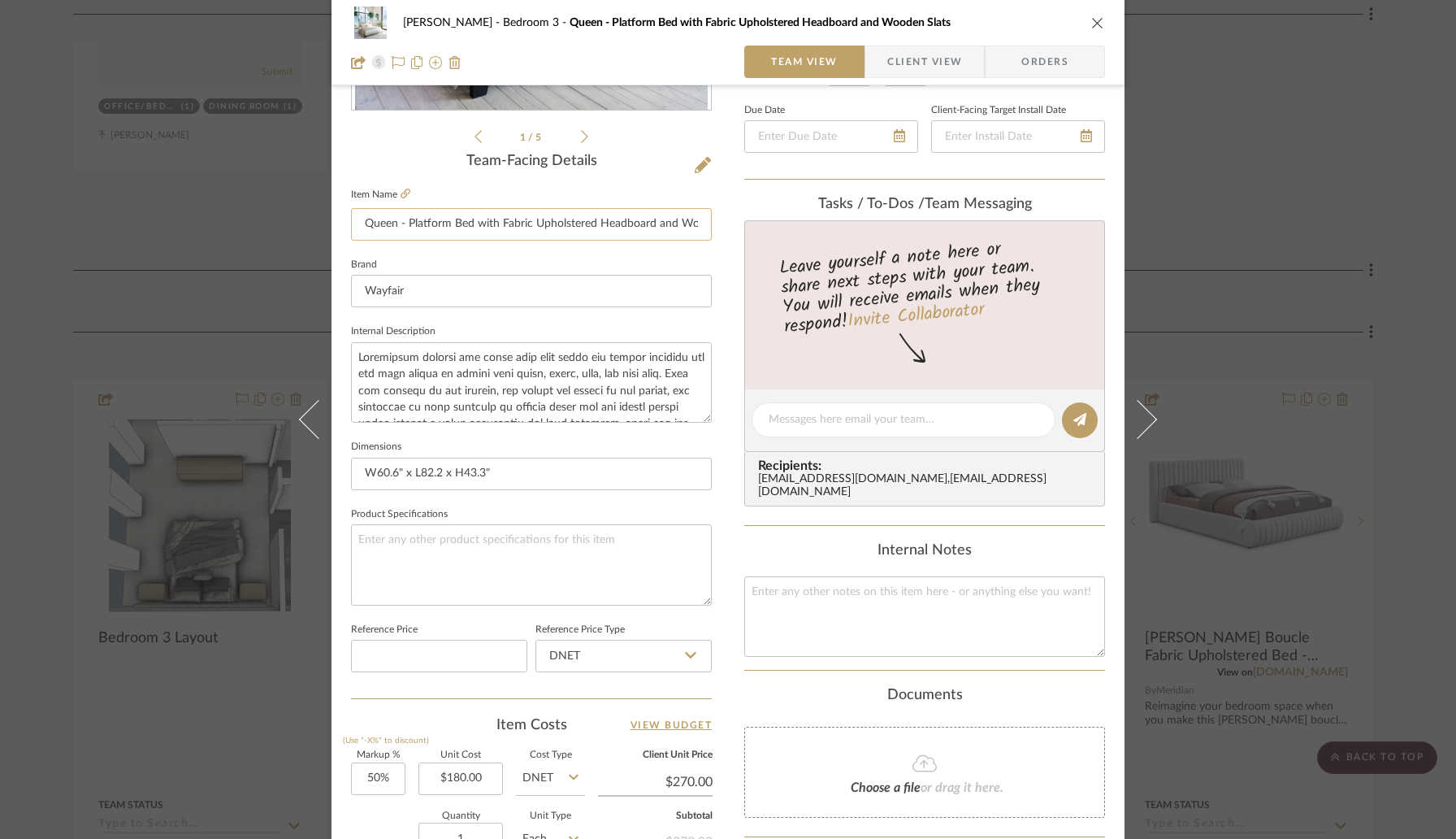
scroll to position [653, 0]
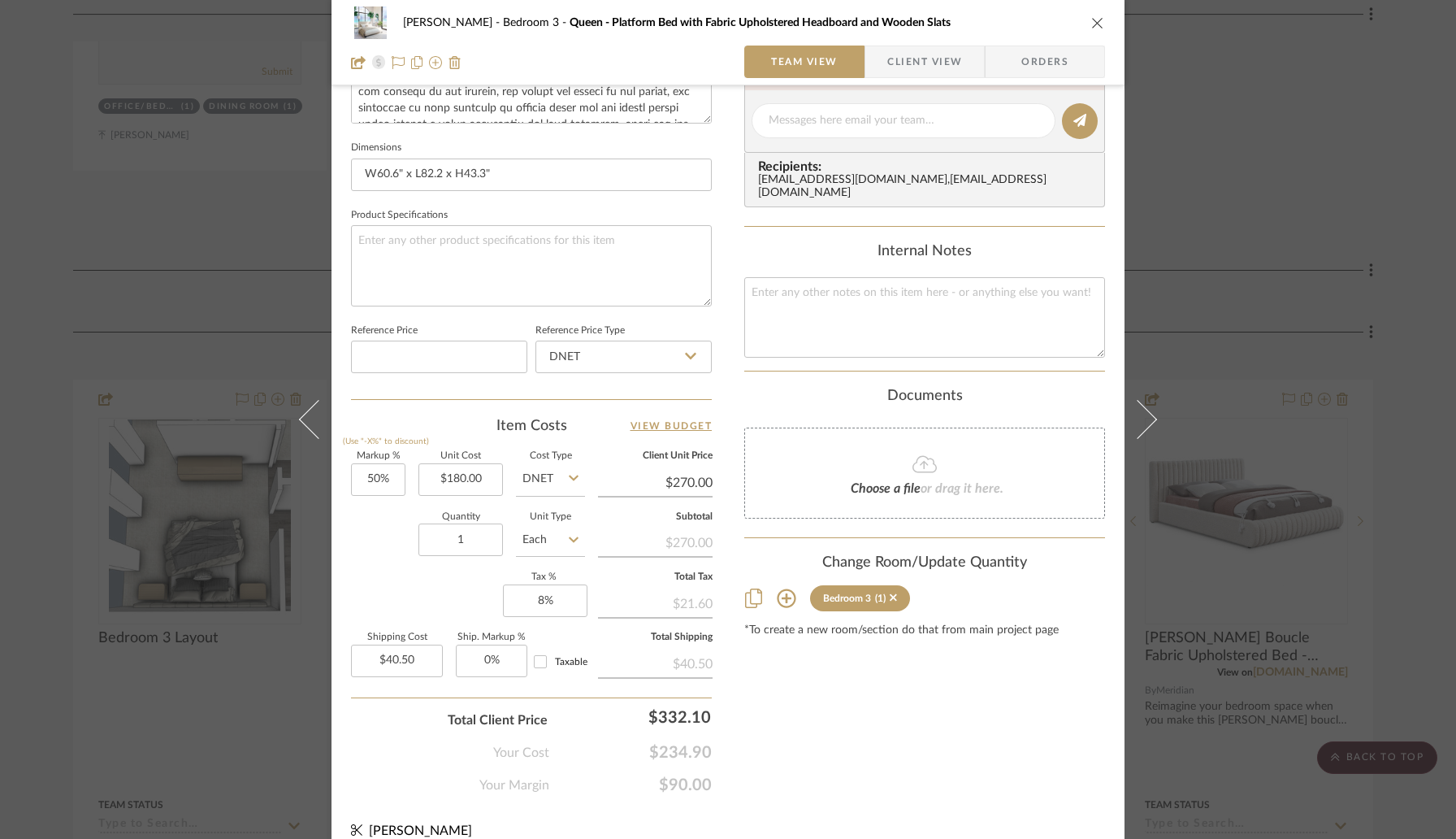
click at [1091, 23] on icon "close" at bounding box center [1098, 23] width 13 height 13
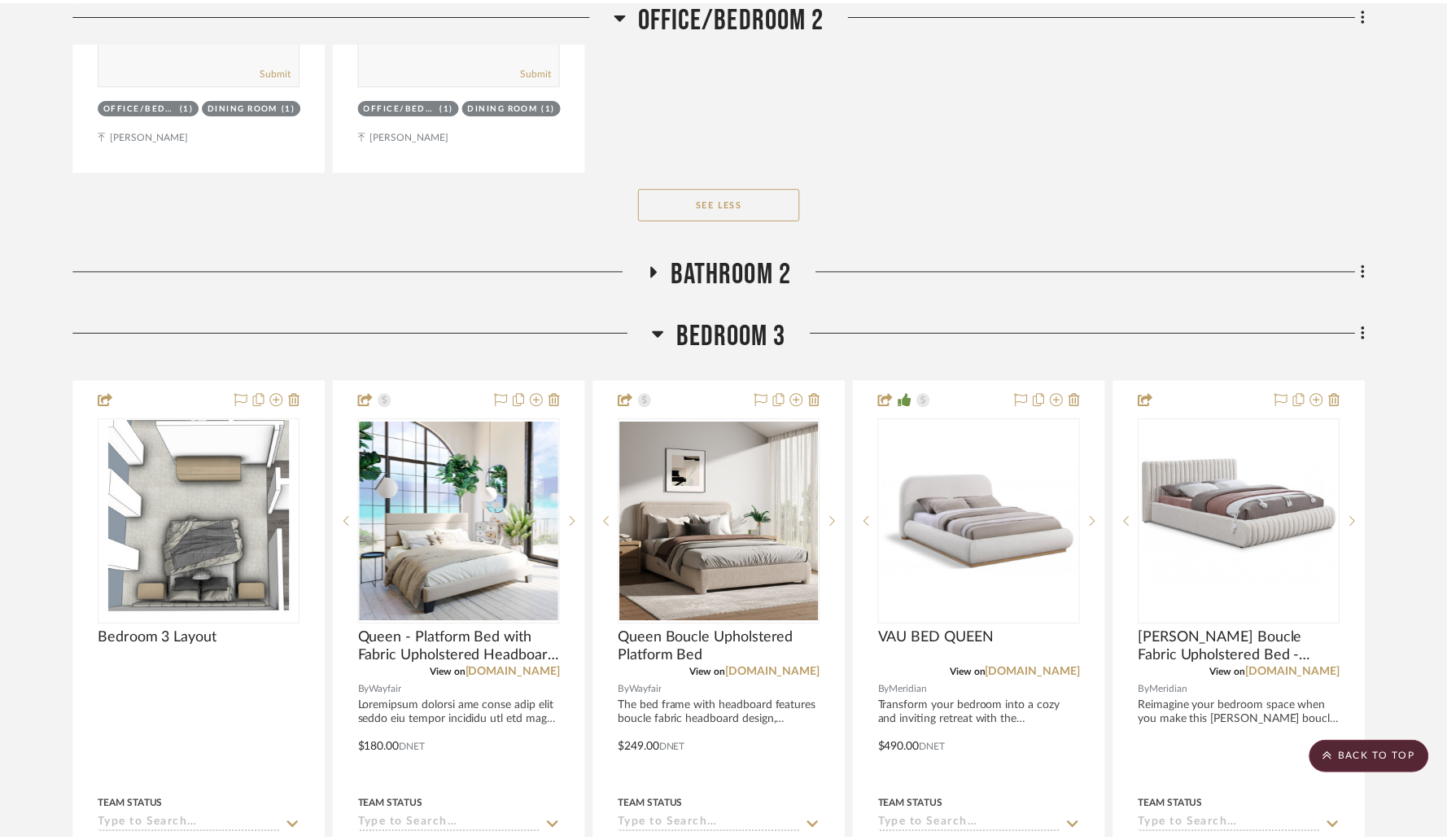
scroll to position [12801, 0]
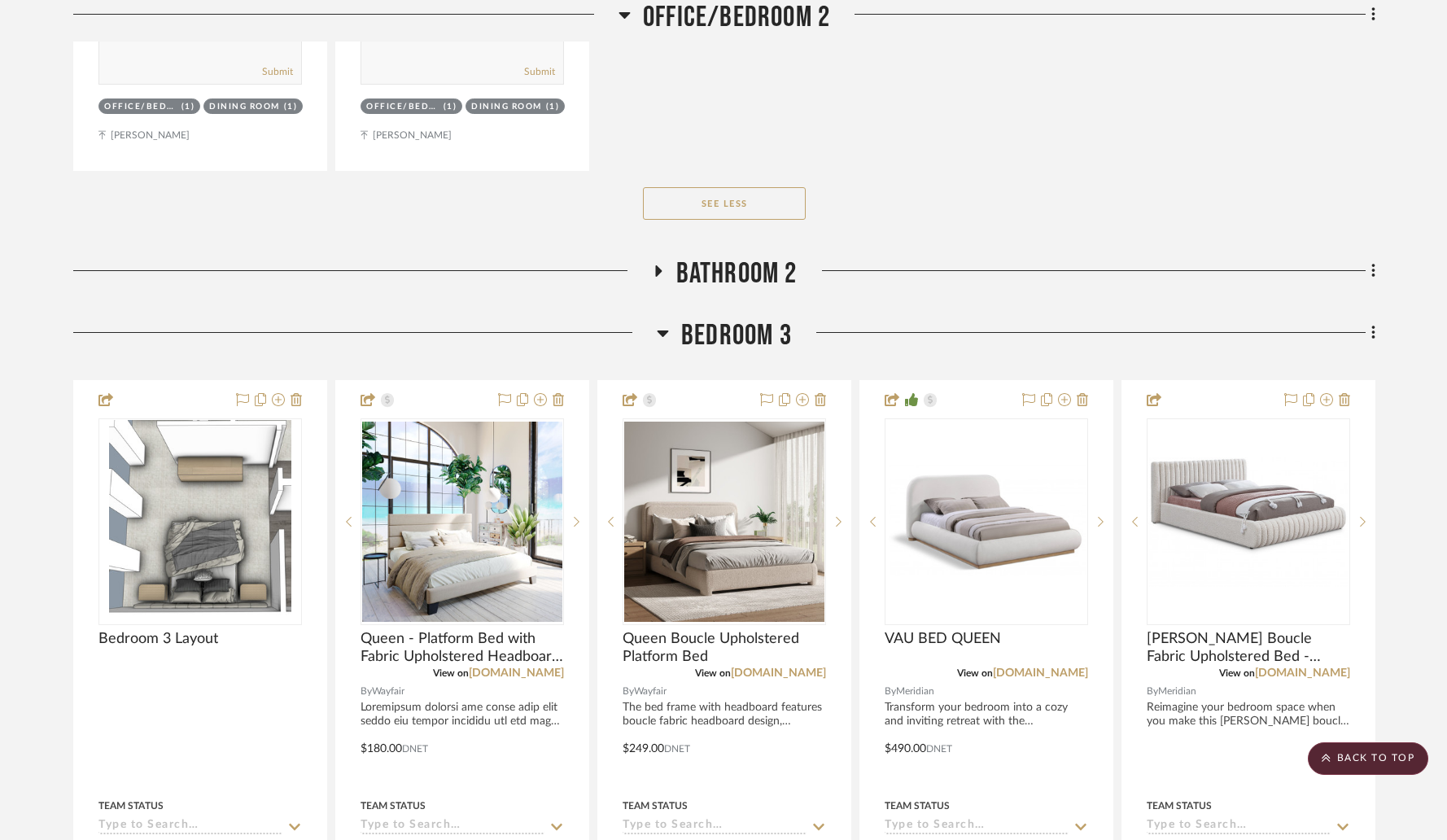
click at [653, 265] on icon at bounding box center [657, 271] width 20 height 12
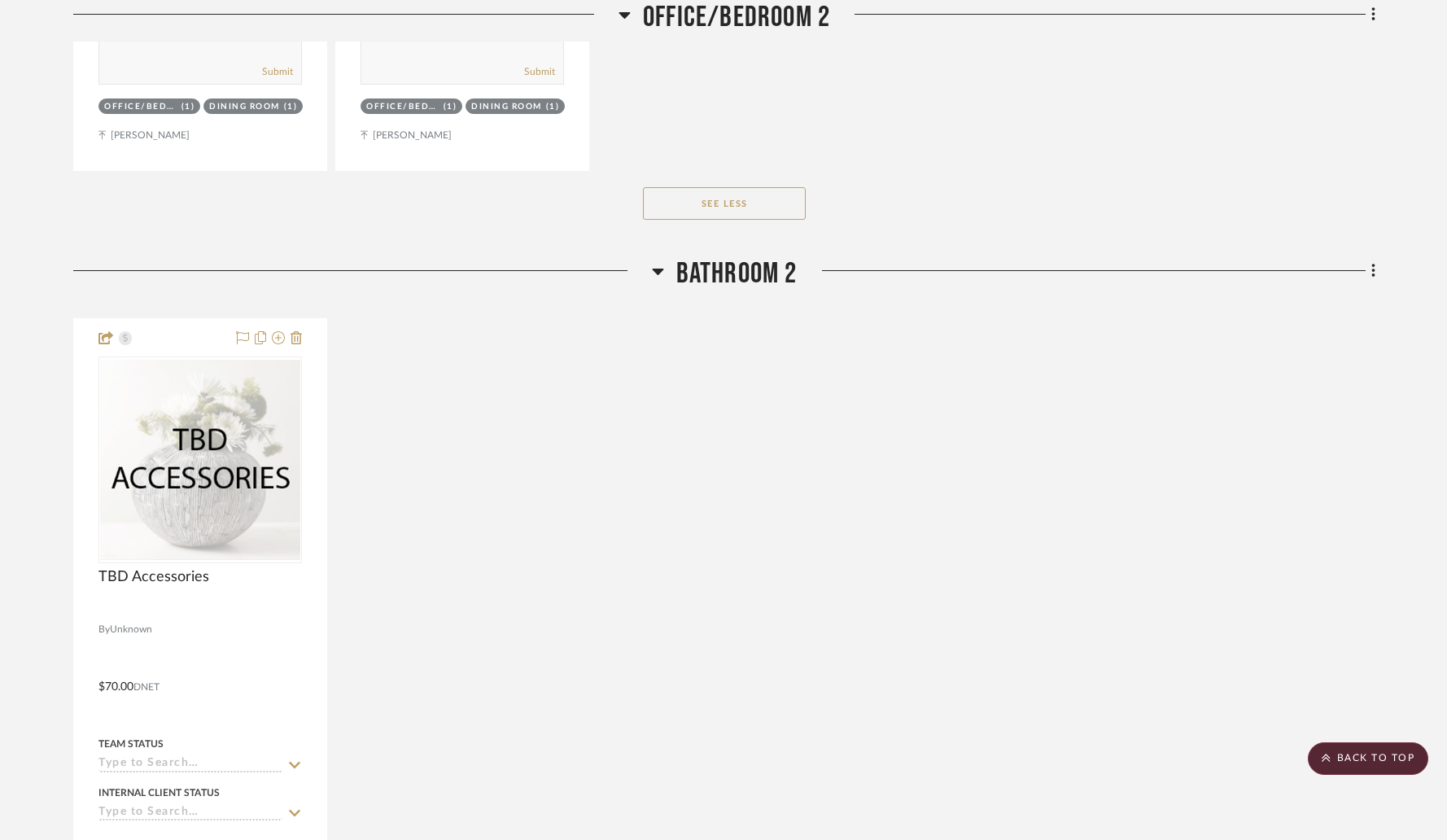
click at [655, 269] on icon at bounding box center [658, 271] width 11 height 7
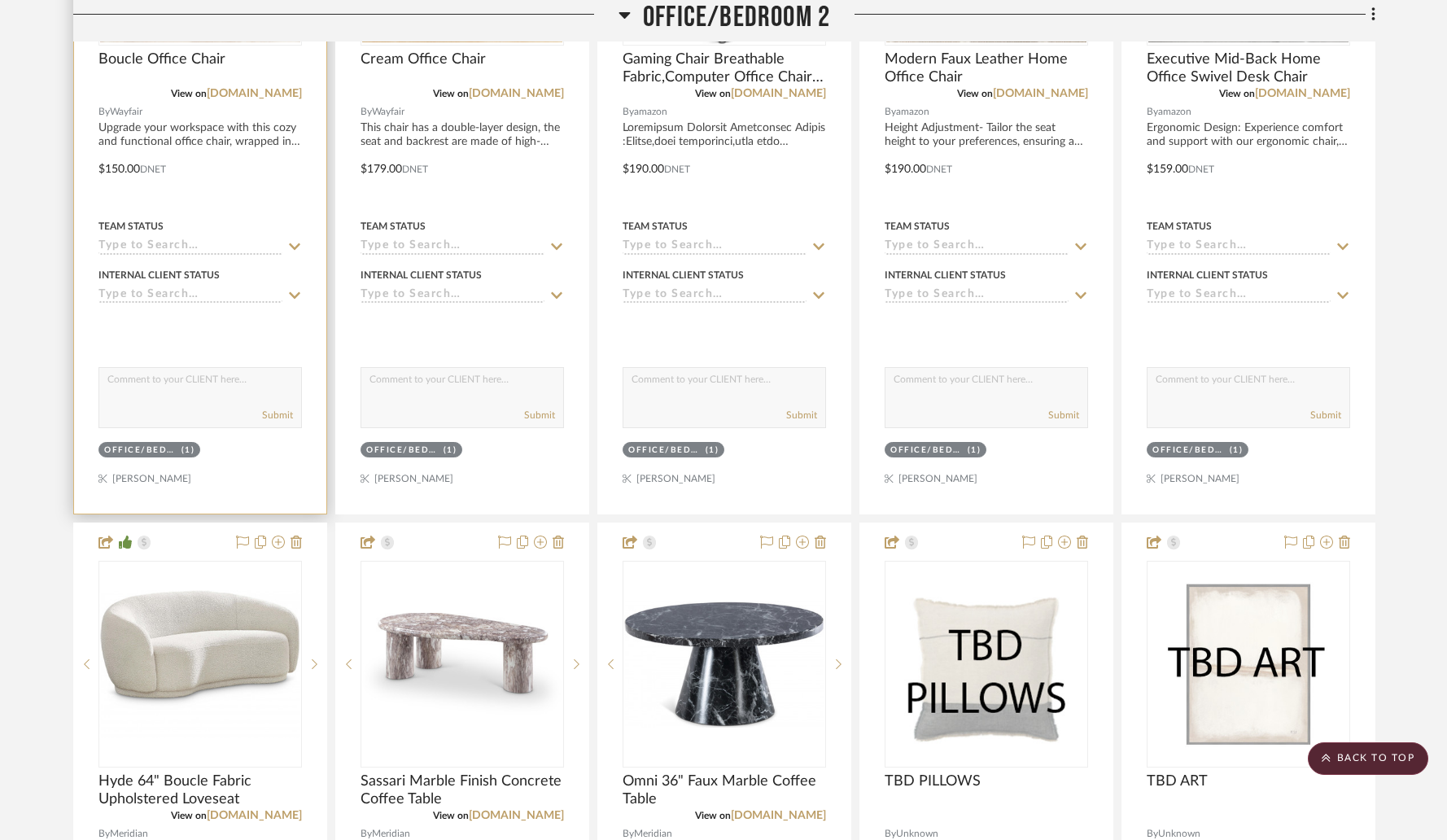
scroll to position [11494, 0]
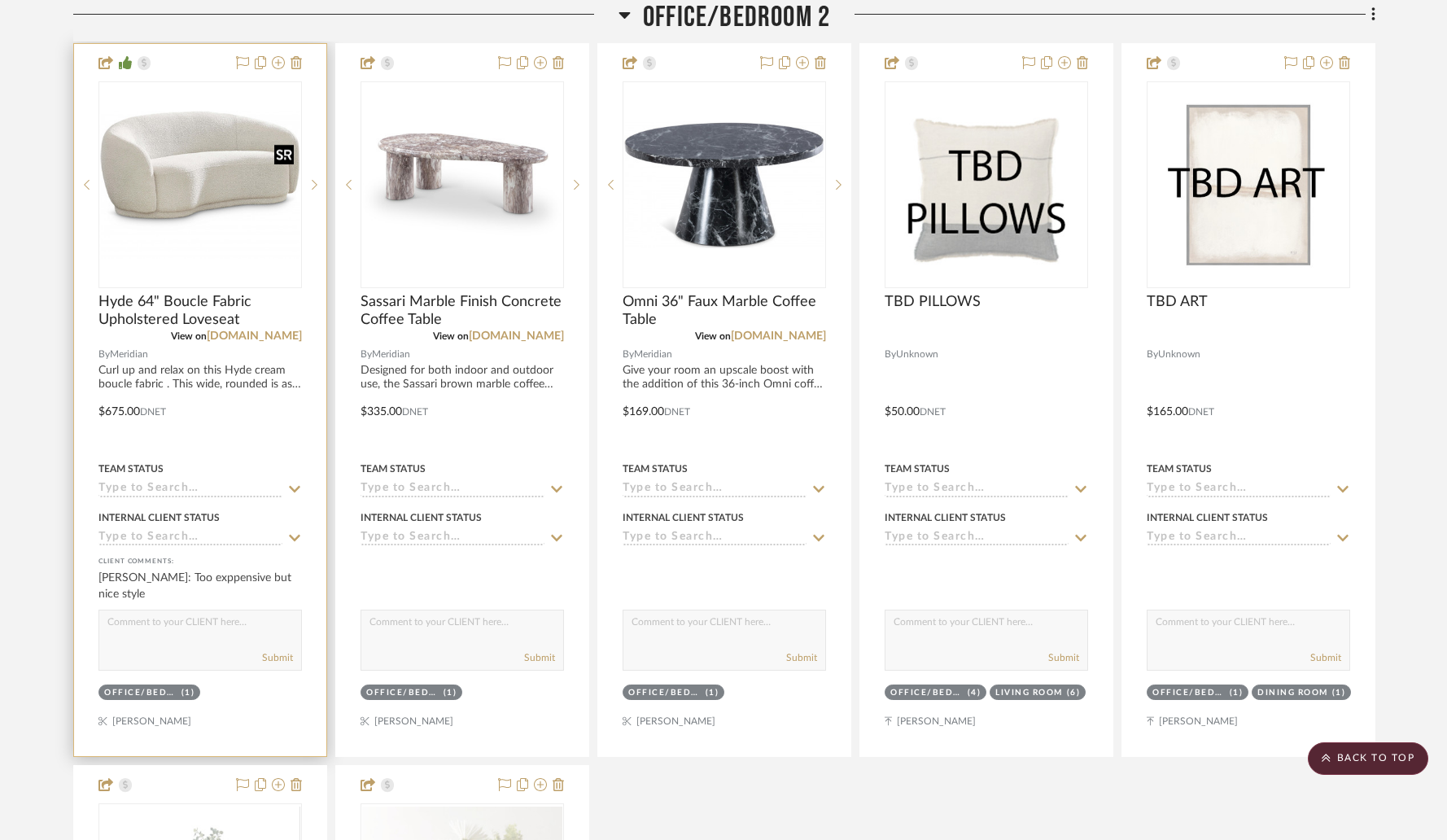
click at [253, 175] on img "0" at bounding box center [199, 185] width 200 height 149
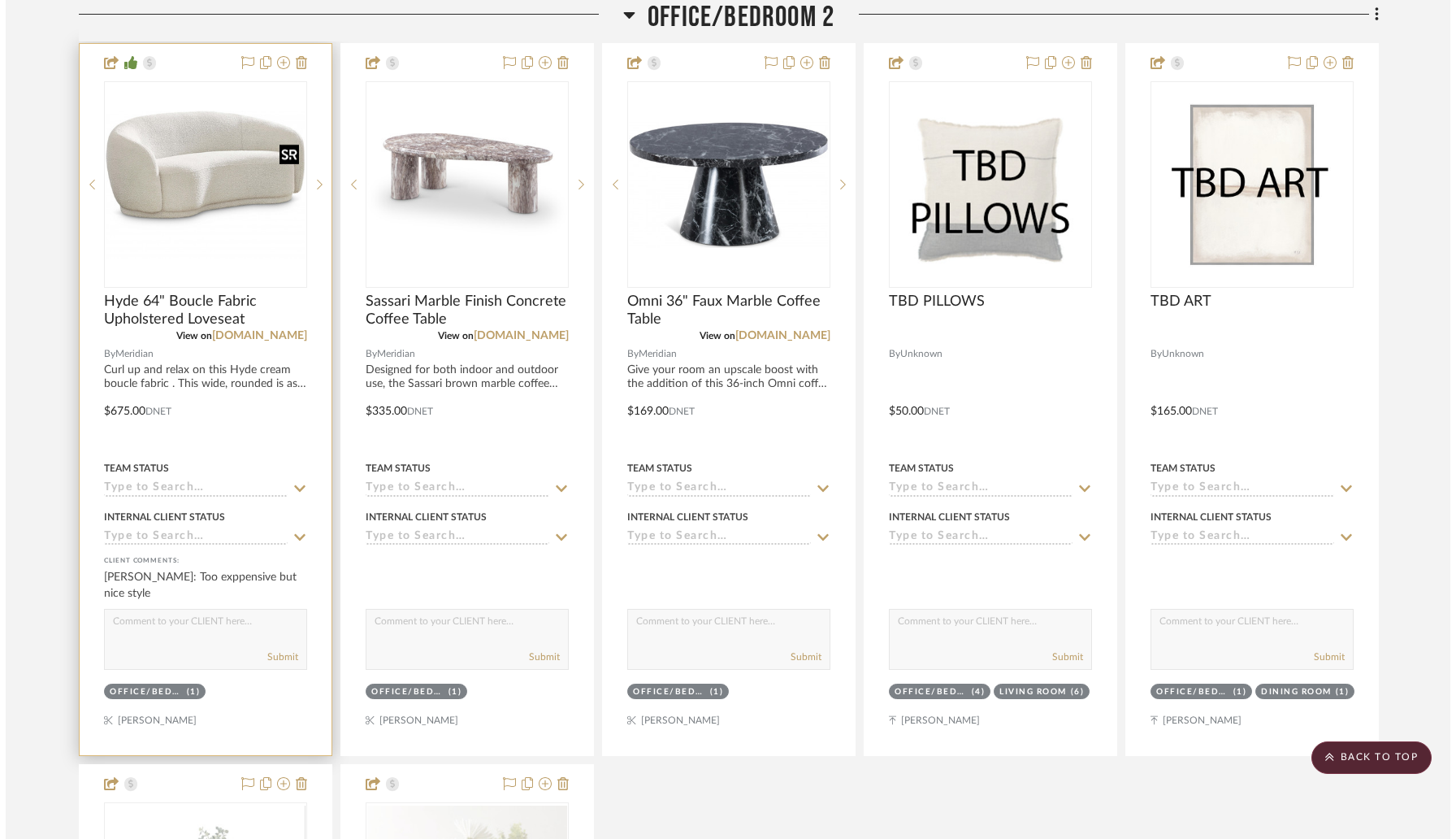
scroll to position [0, 0]
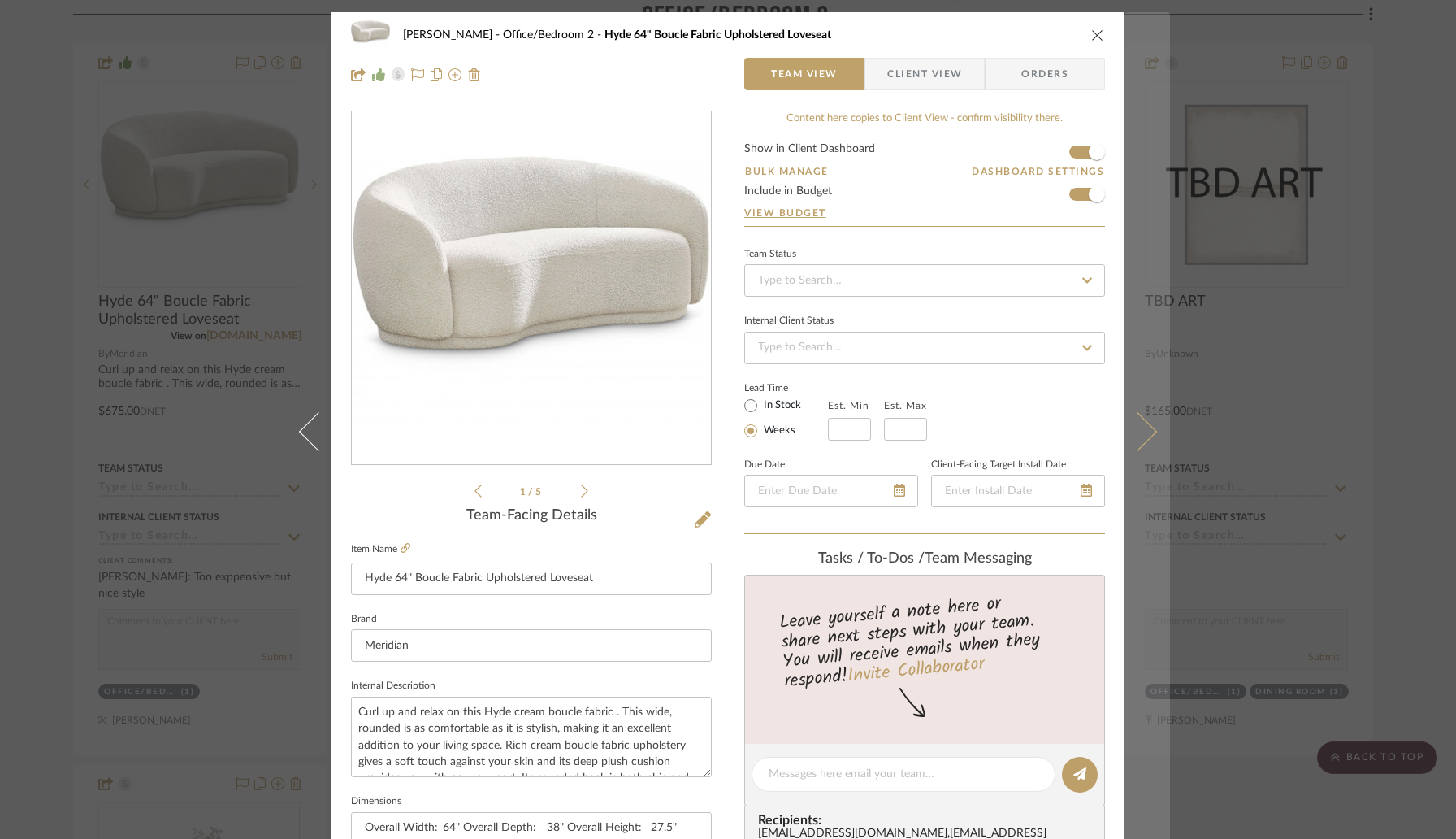
click at [1138, 447] on button at bounding box center [1147, 431] width 46 height 839
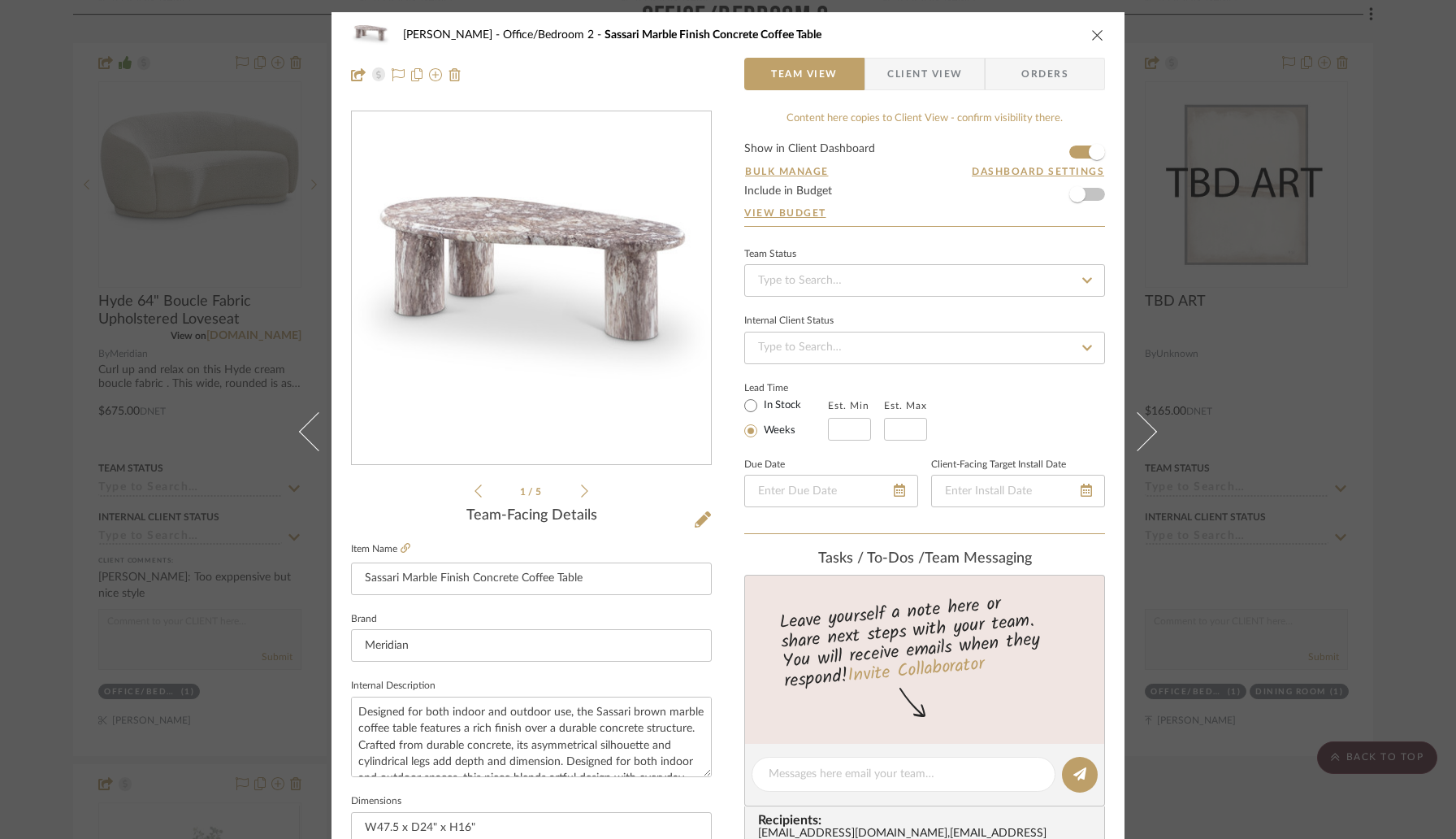
click at [1091, 193] on form "Show in Client Dashboard Bulk Manage Dashboard Settings Include in Budget View …" at bounding box center [924, 184] width 361 height 82
click at [1083, 193] on span "button" at bounding box center [1078, 194] width 36 height 36
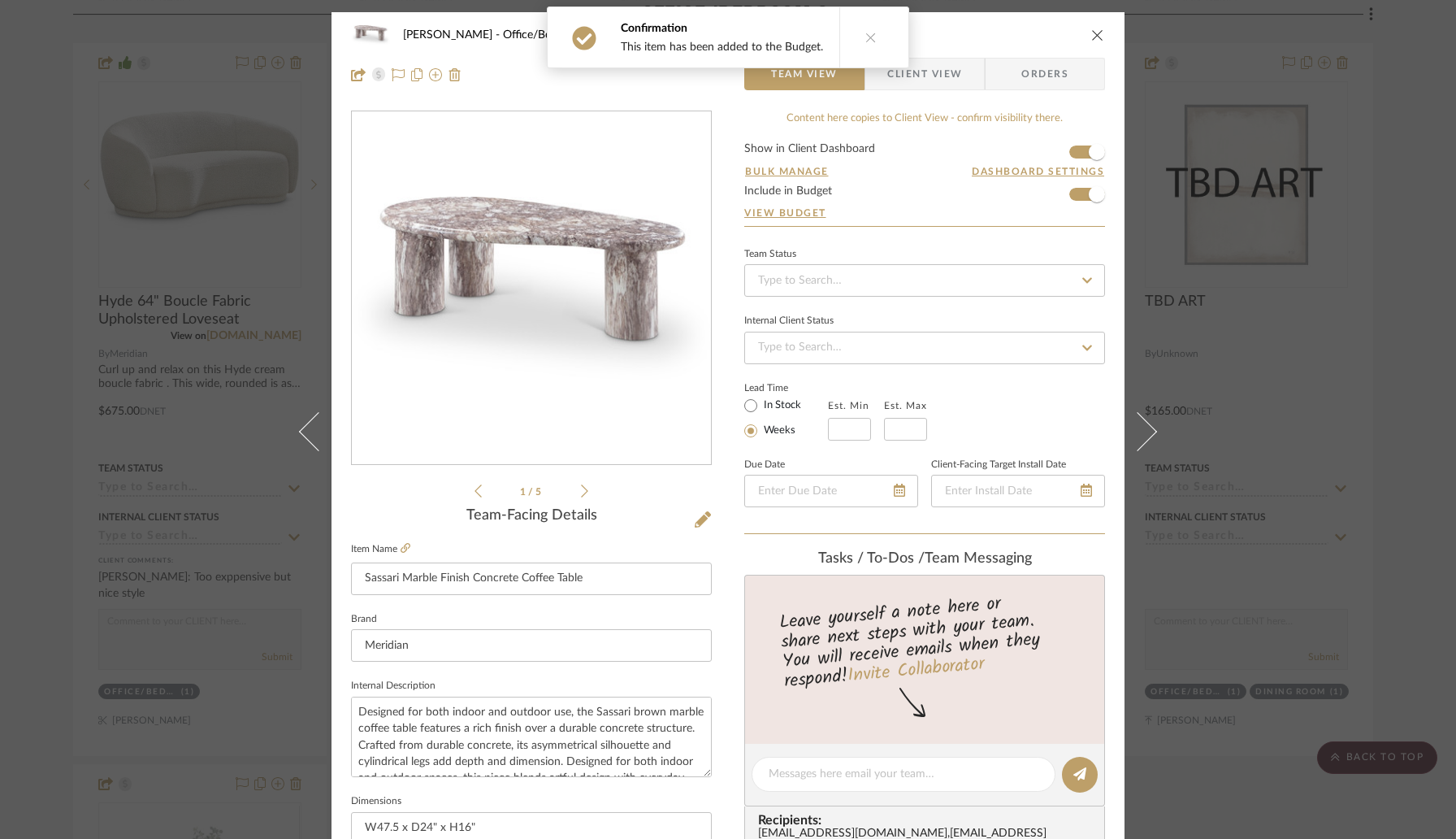
click at [1091, 36] on icon "close" at bounding box center [1098, 35] width 13 height 13
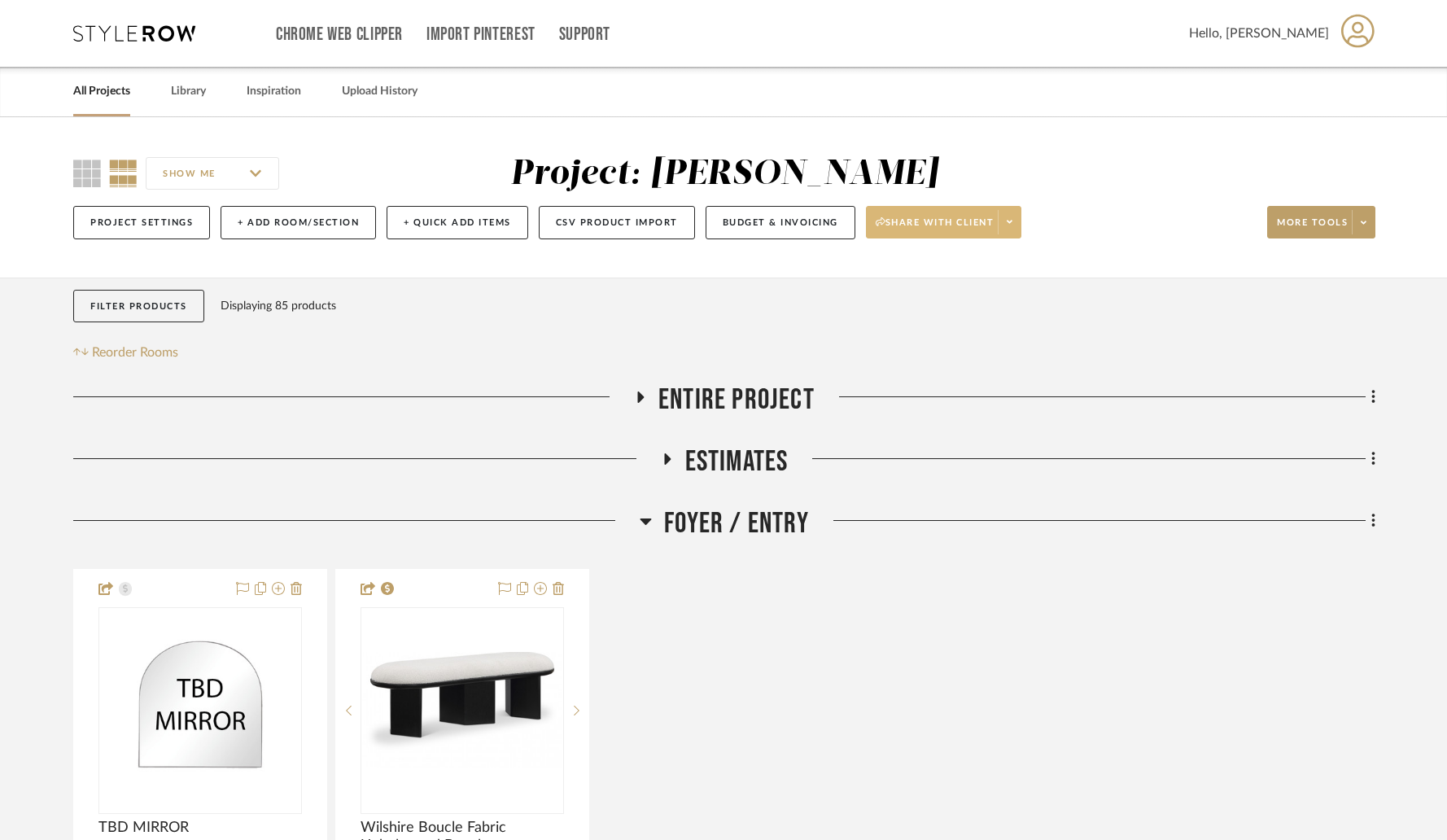
click at [1018, 232] on span at bounding box center [1009, 222] width 23 height 25
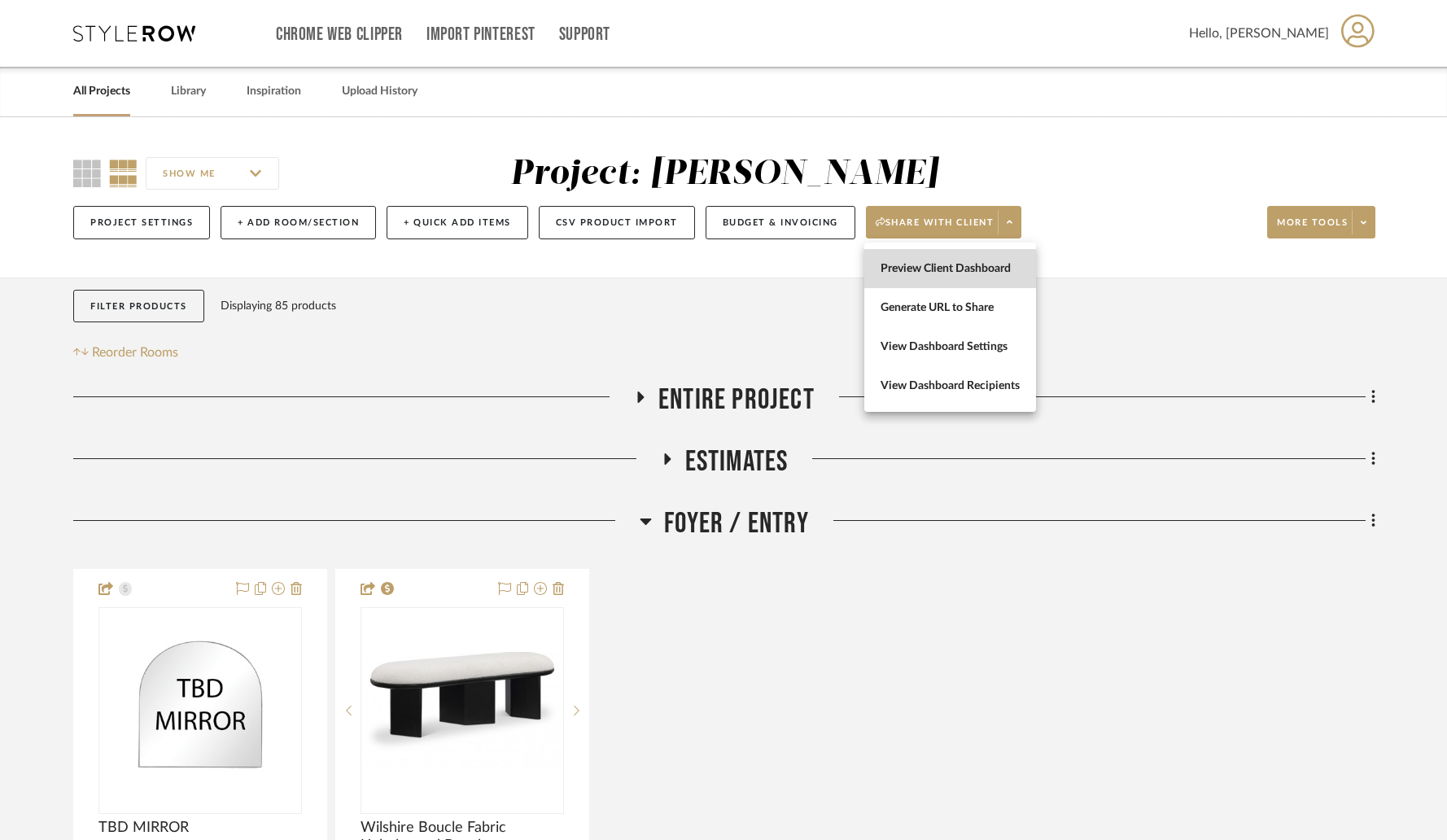
click at [960, 263] on span "Preview Client Dashboard" at bounding box center [949, 269] width 140 height 14
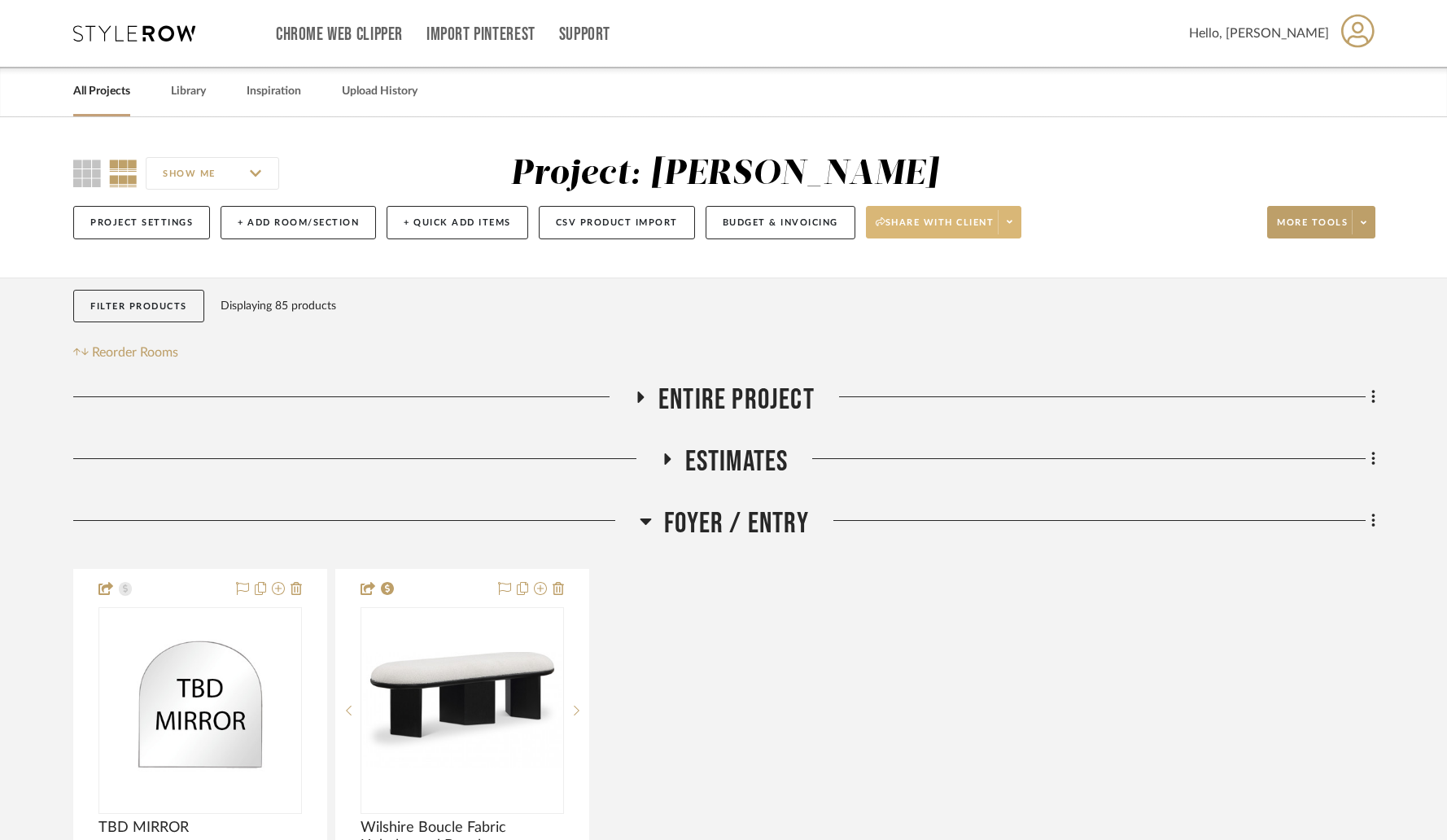
click at [1017, 222] on span at bounding box center [1009, 222] width 23 height 25
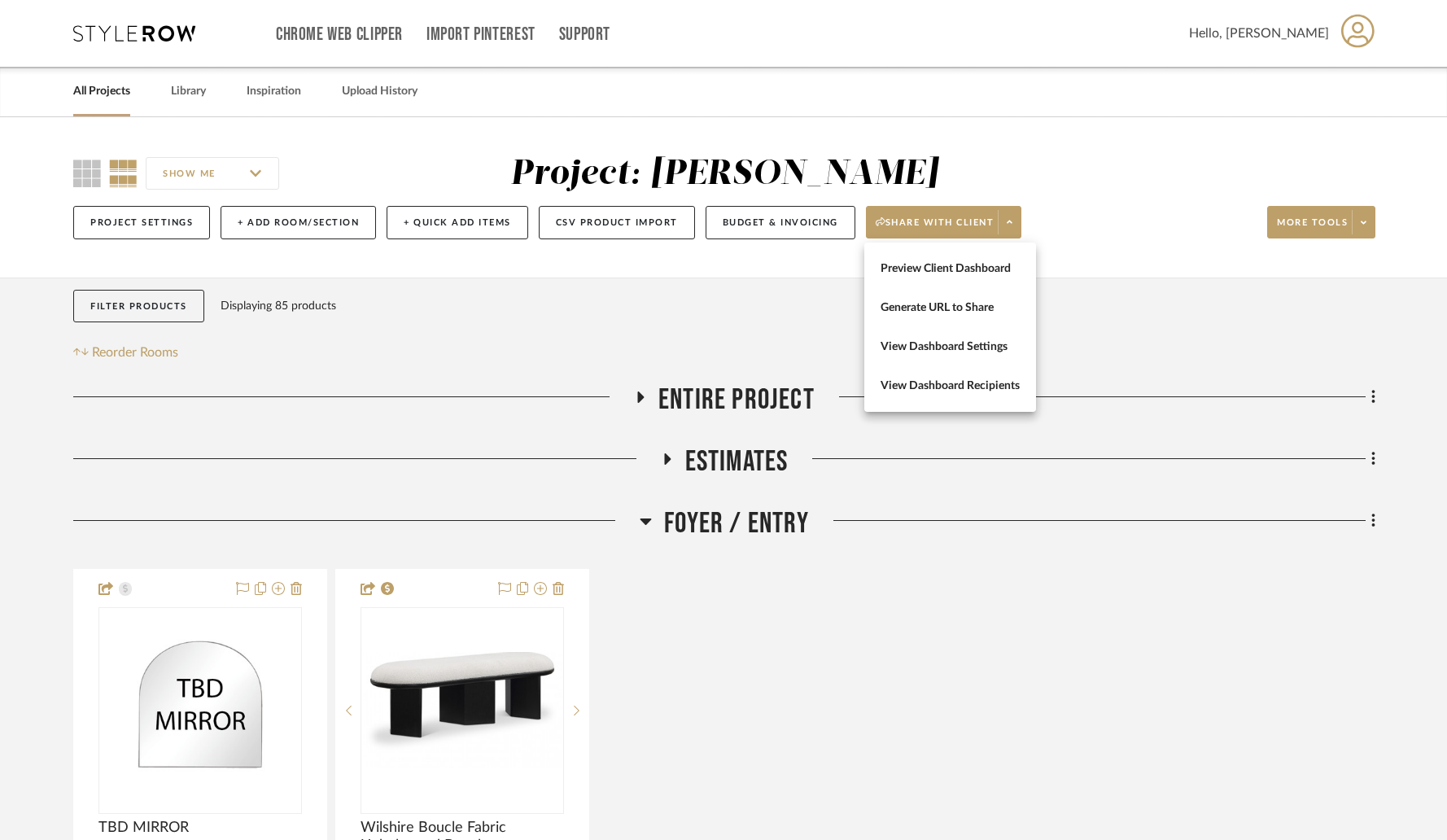
click at [786, 229] on div at bounding box center [724, 420] width 1447 height 840
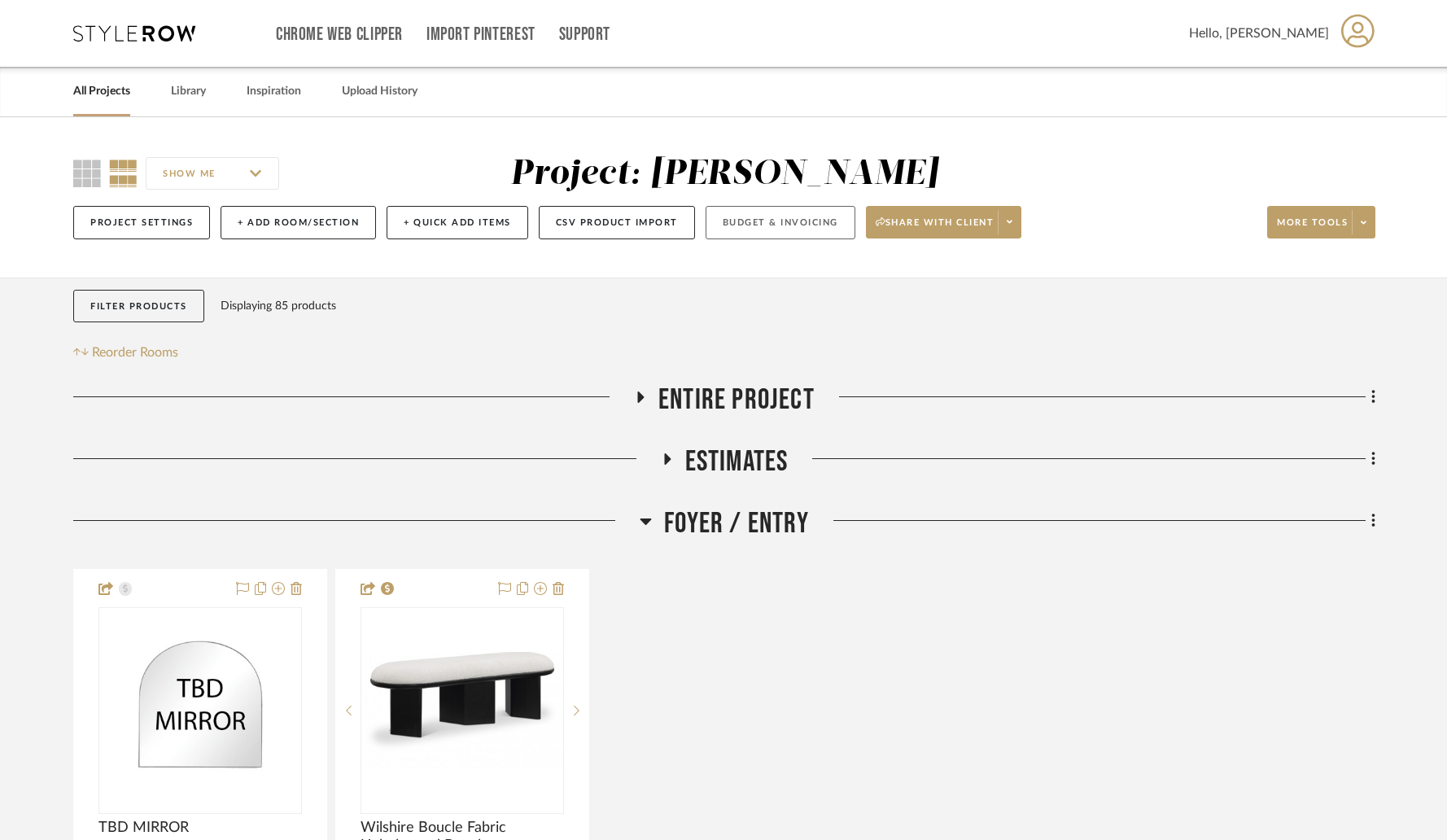
click at [780, 224] on button "Budget & Invoicing" at bounding box center [780, 222] width 150 height 33
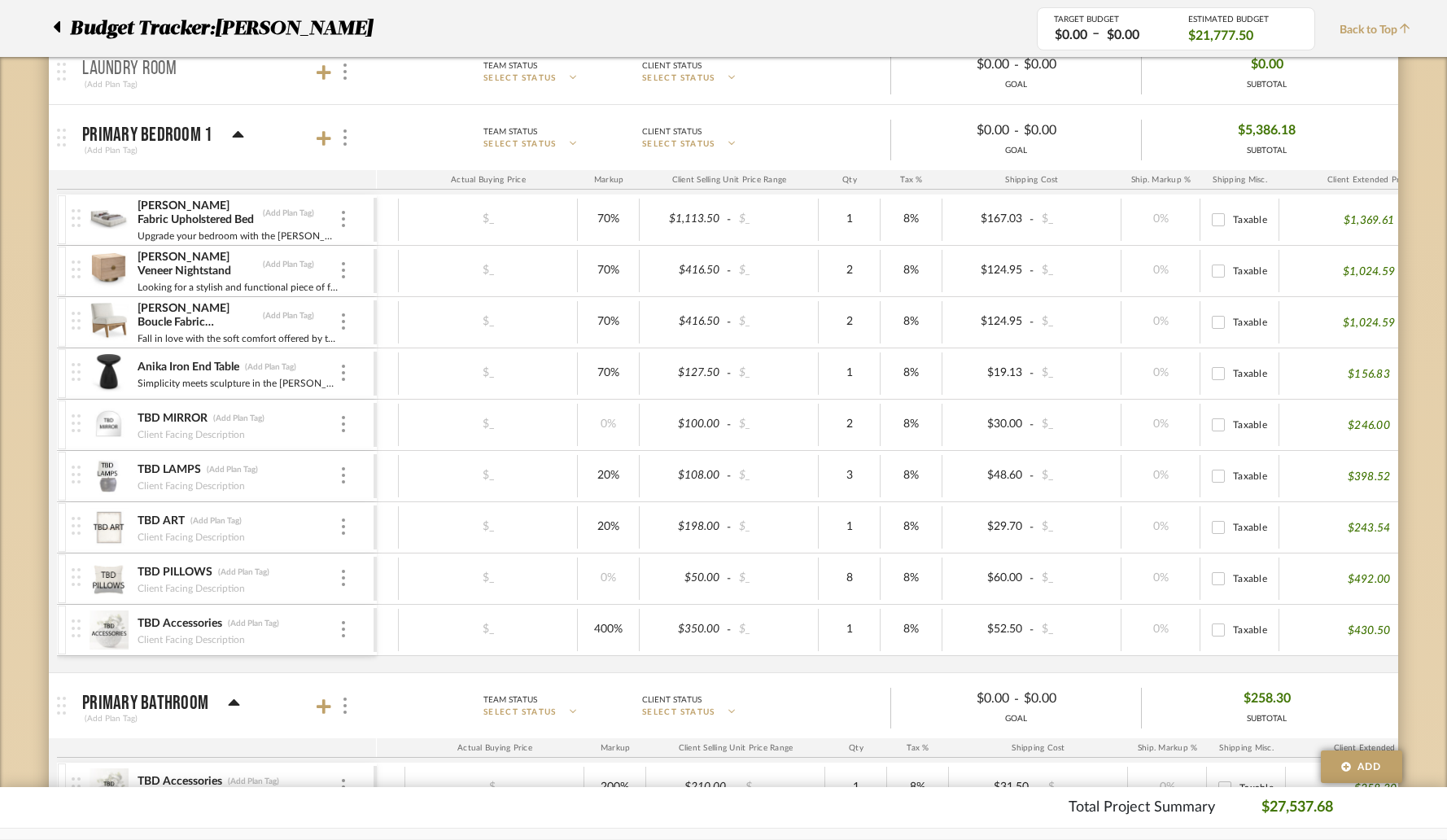
scroll to position [1683, 0]
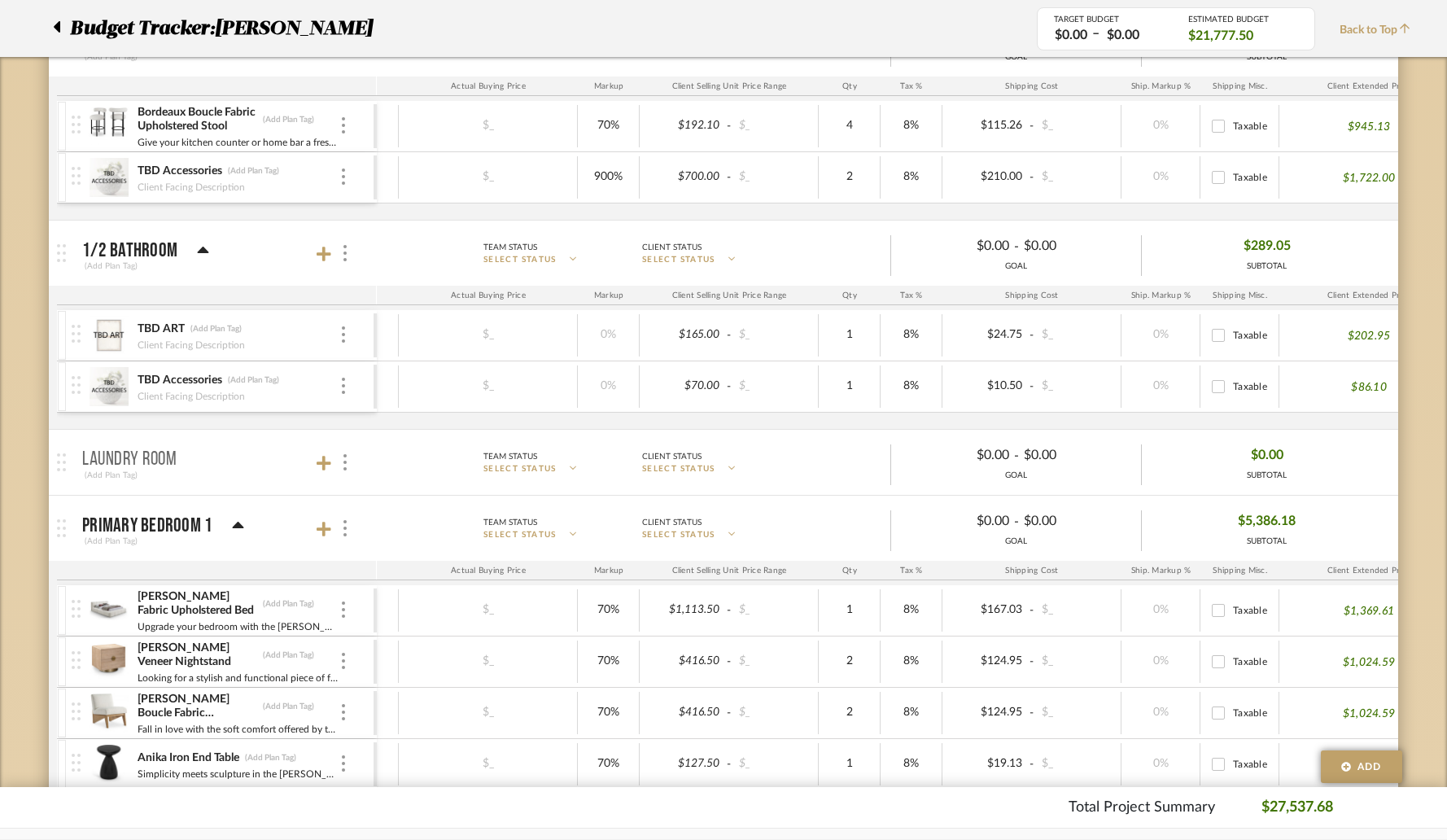
click at [56, 28] on icon at bounding box center [57, 27] width 7 height 11
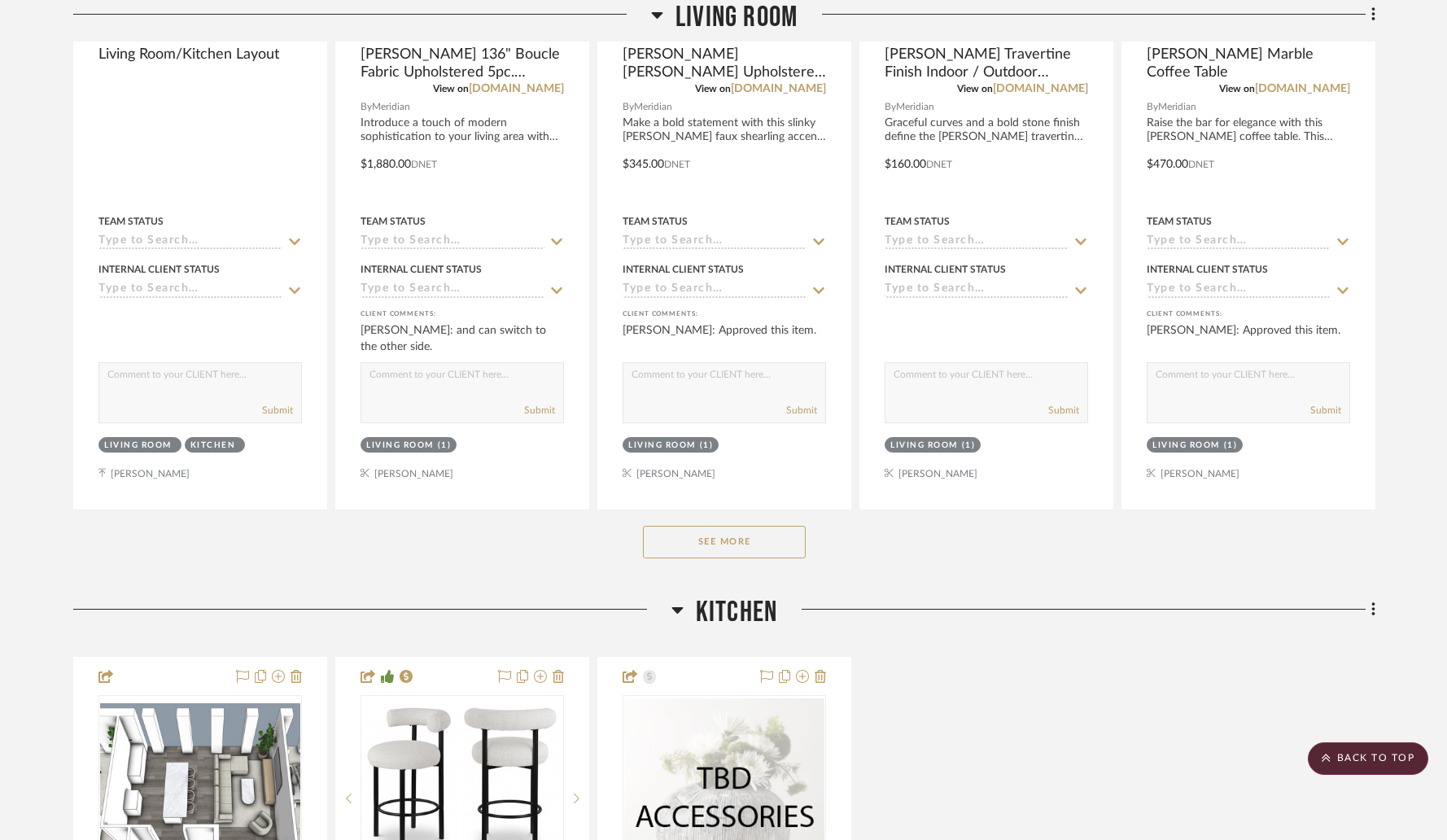
scroll to position [2432, 0]
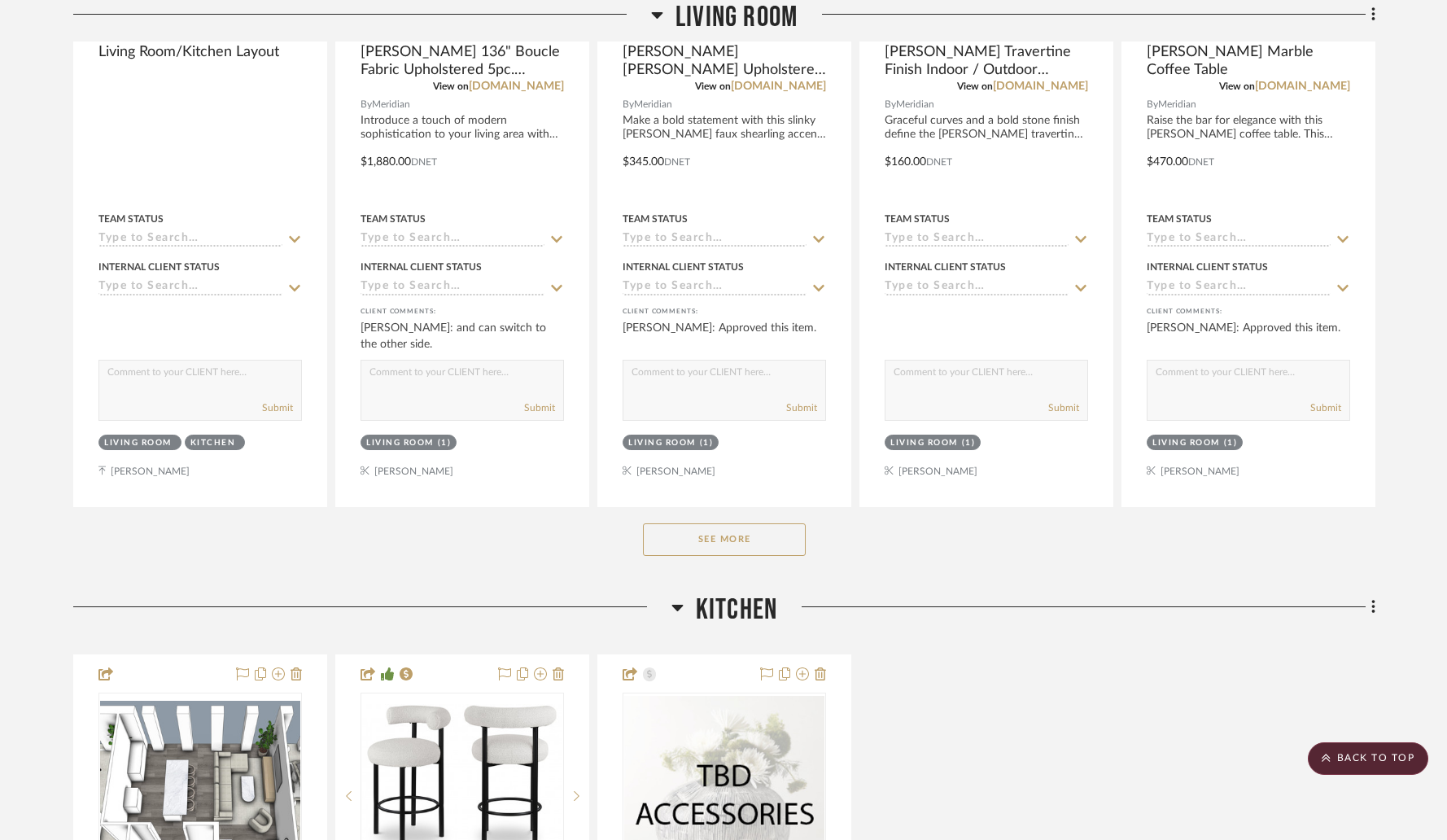
click at [686, 541] on button "See More" at bounding box center [724, 539] width 162 height 32
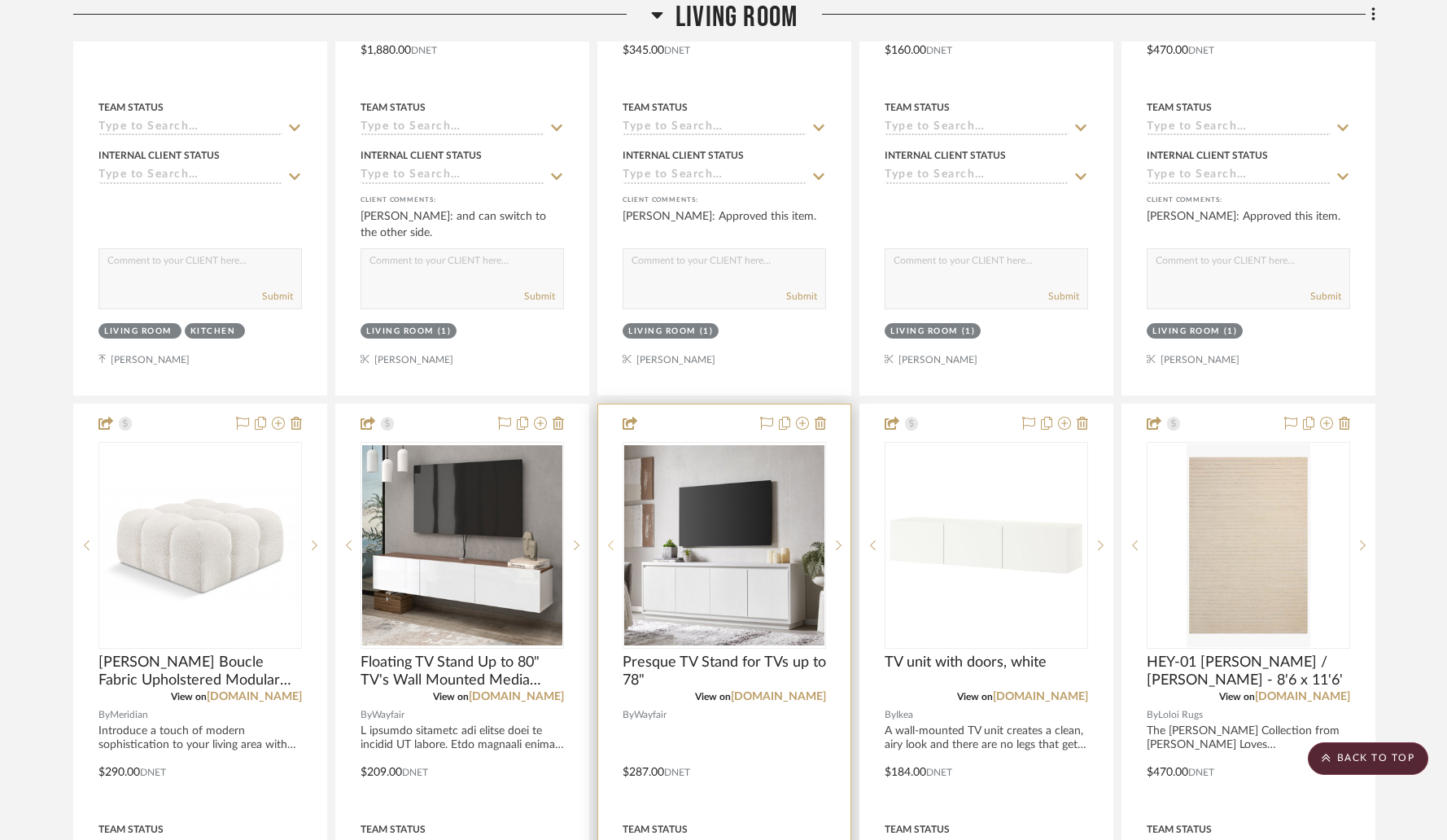
scroll to position [2632, 0]
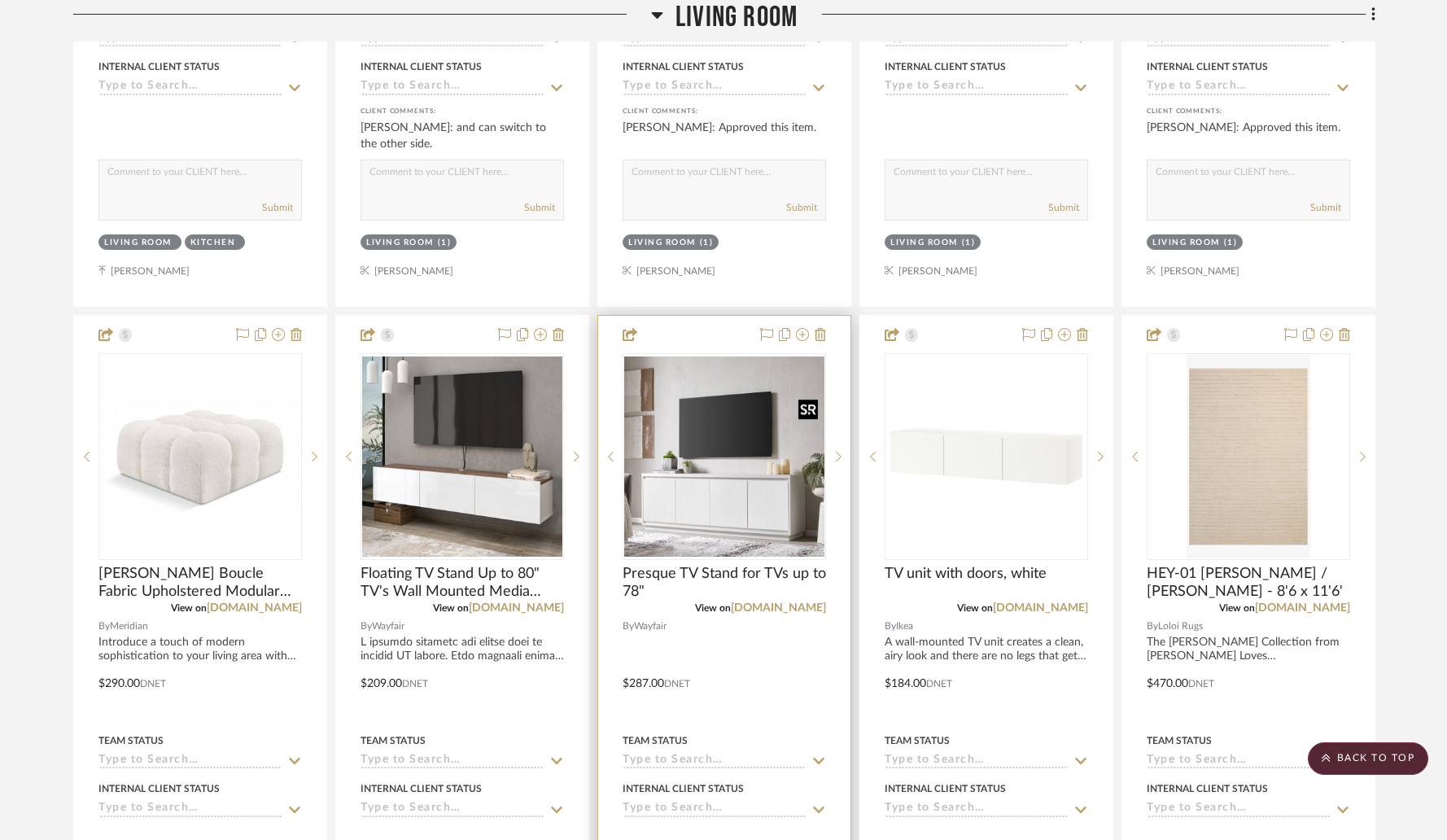
click at [726, 448] on img "0" at bounding box center [724, 456] width 200 height 200
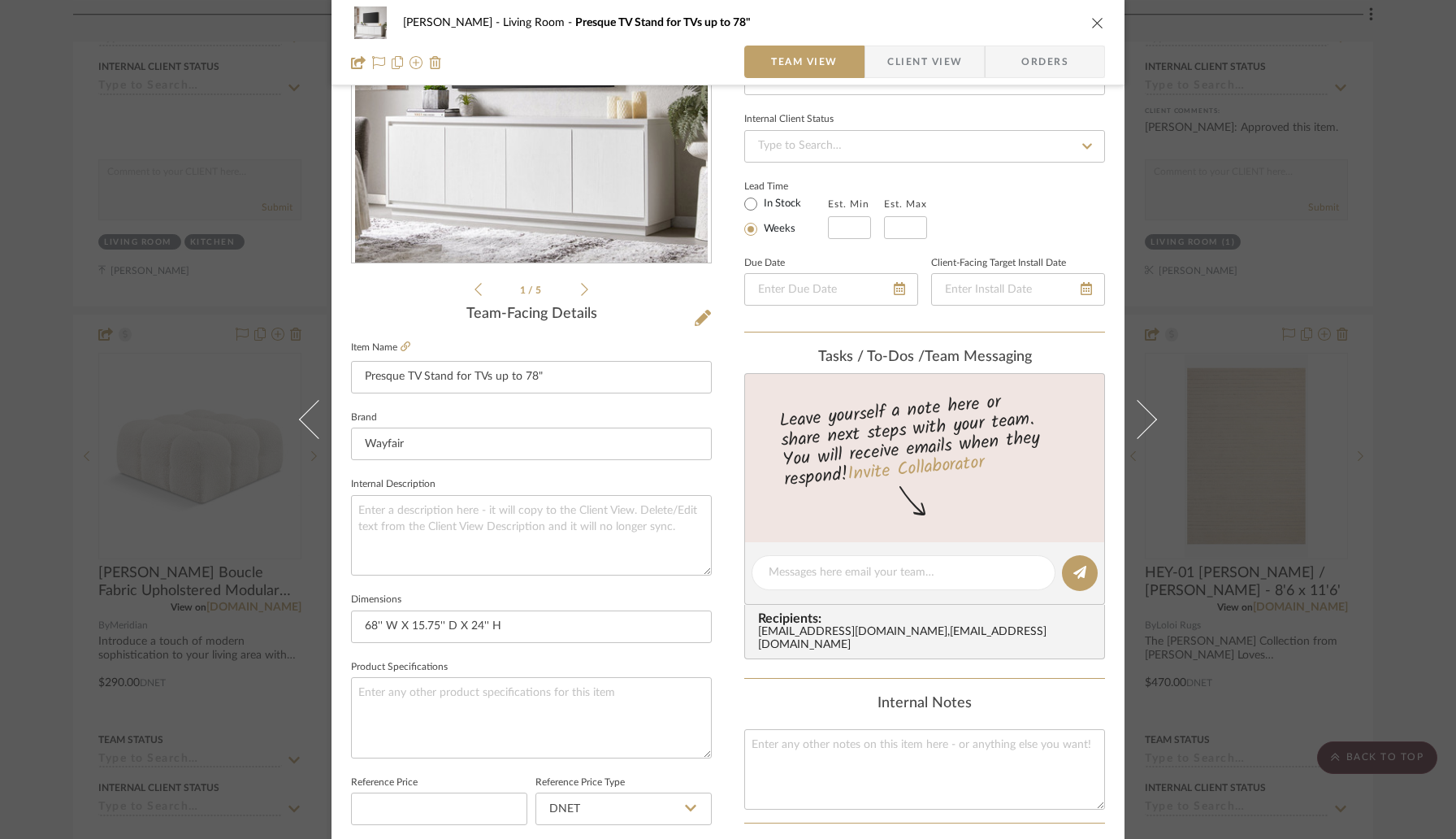
scroll to position [344, 0]
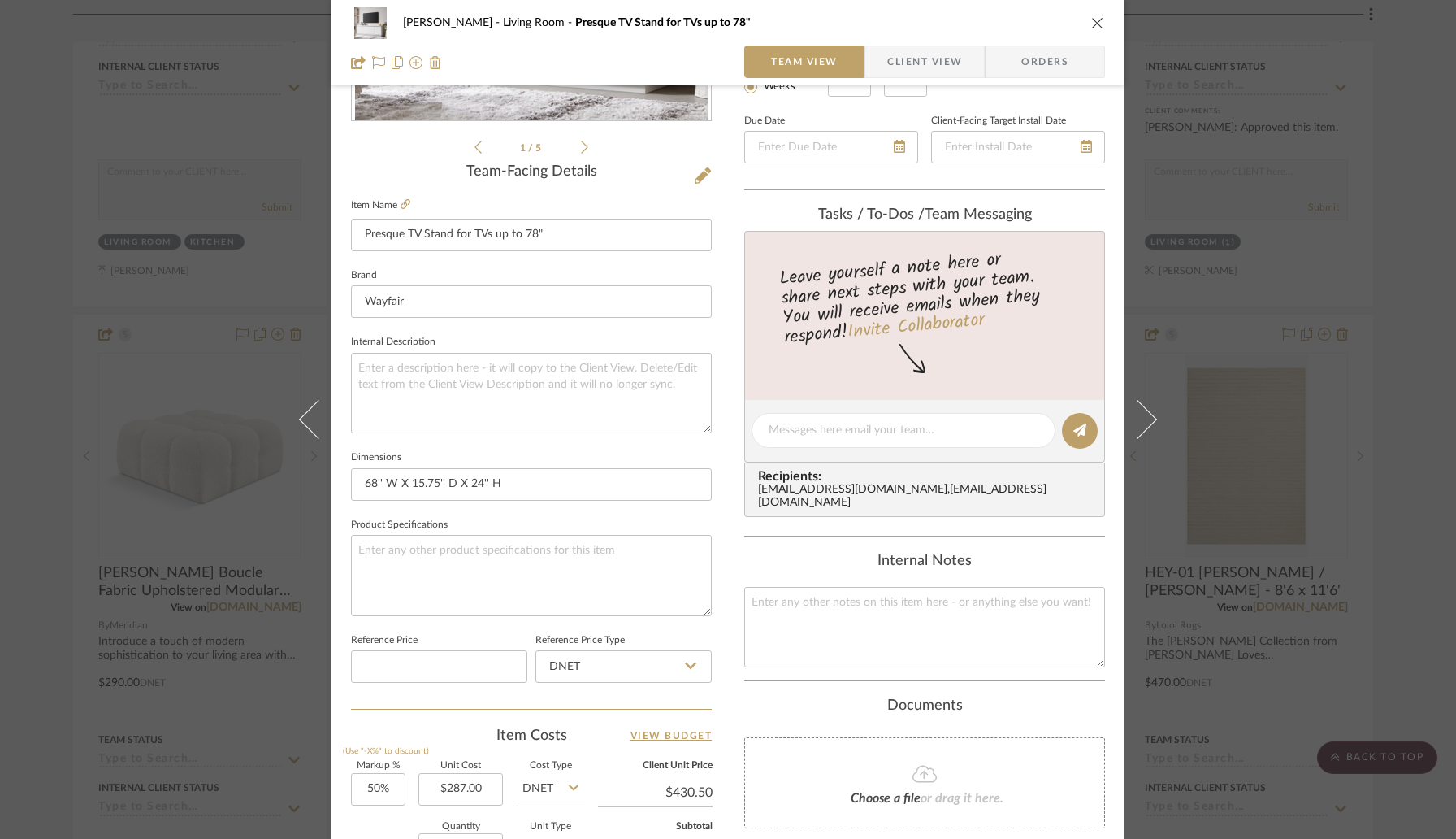
click at [889, 54] on span "Client View" at bounding box center [924, 62] width 75 height 32
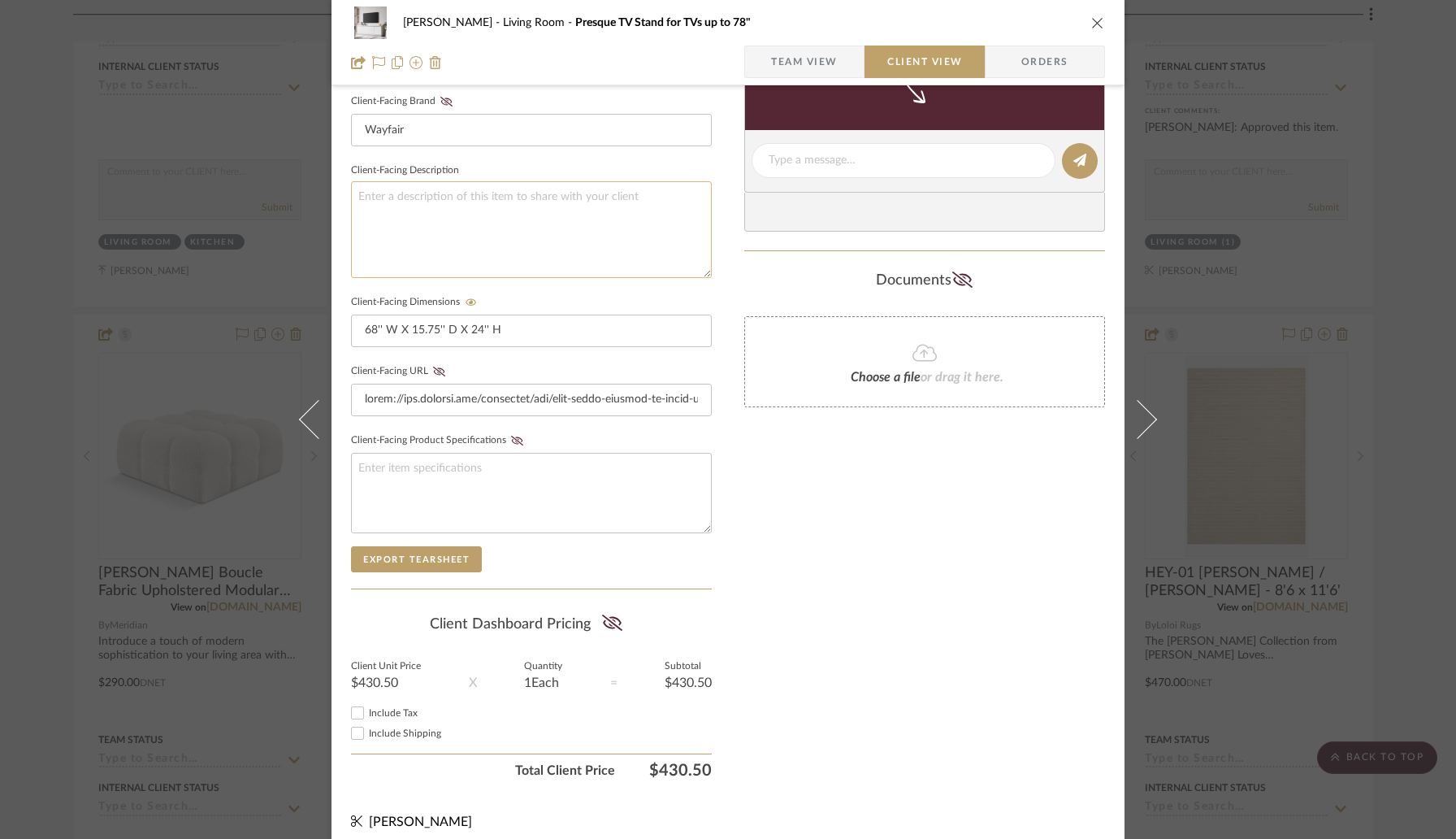
scroll to position [526, 0]
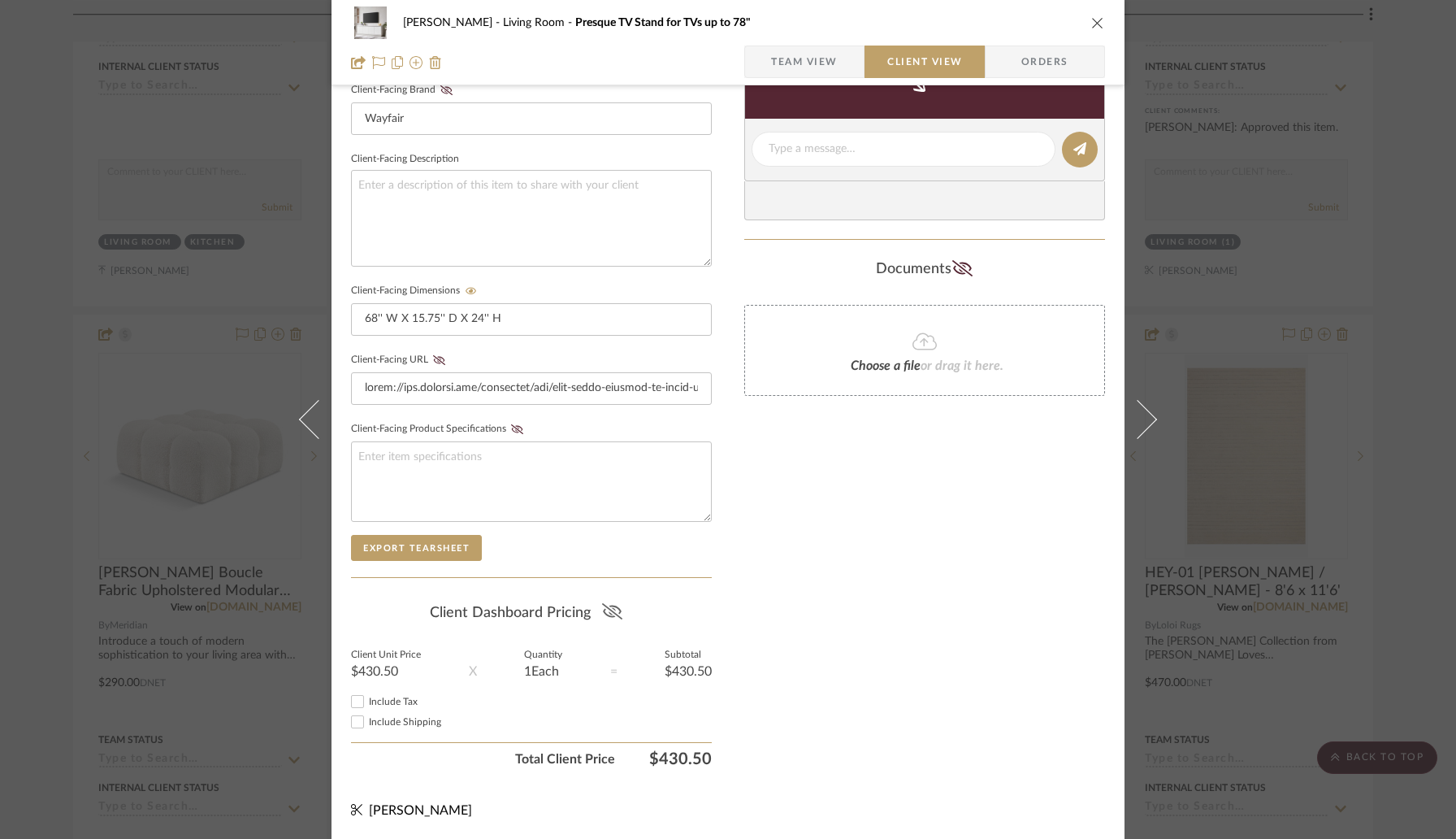
click at [606, 605] on icon at bounding box center [610, 611] width 20 height 16
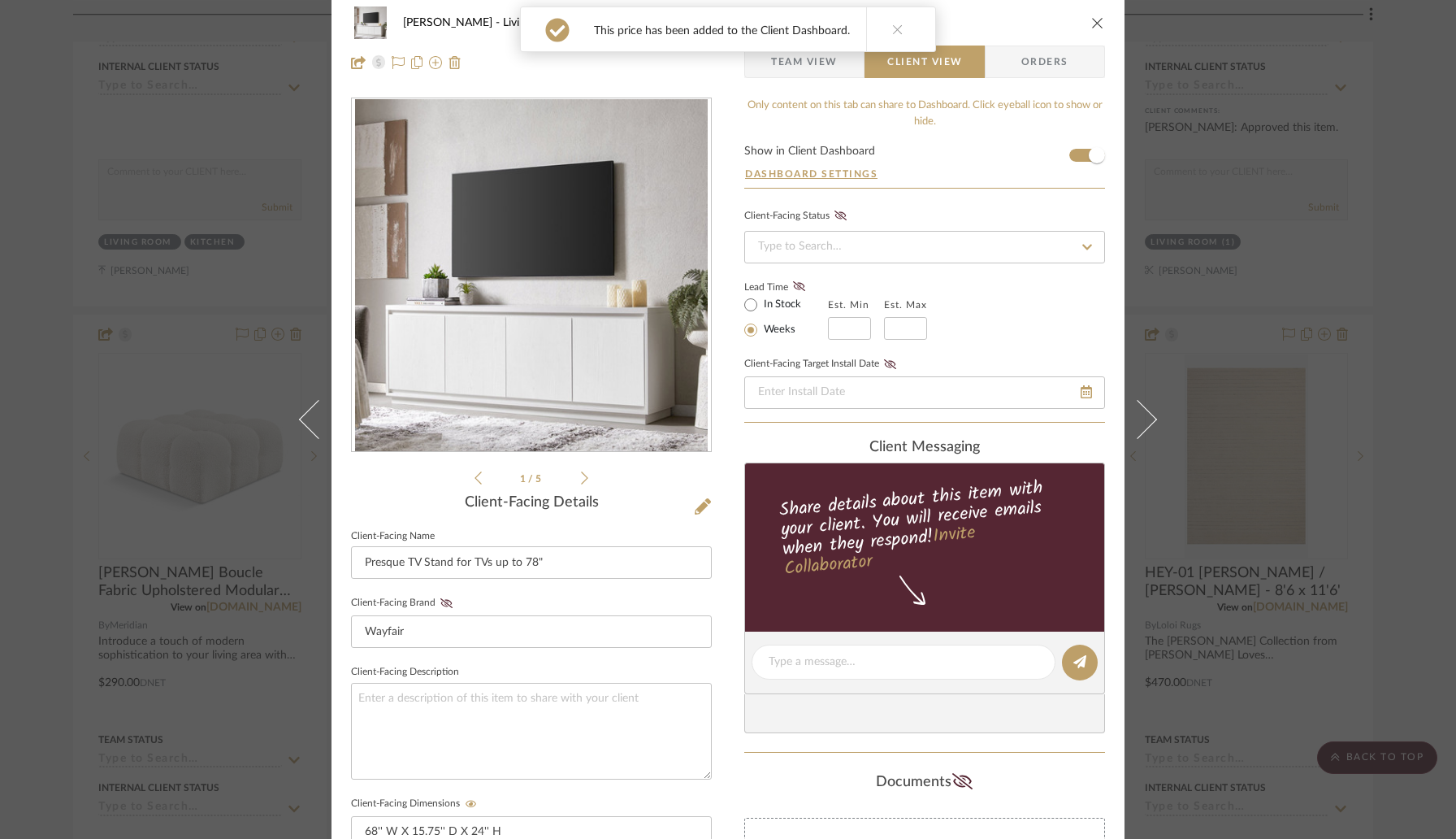
scroll to position [0, 0]
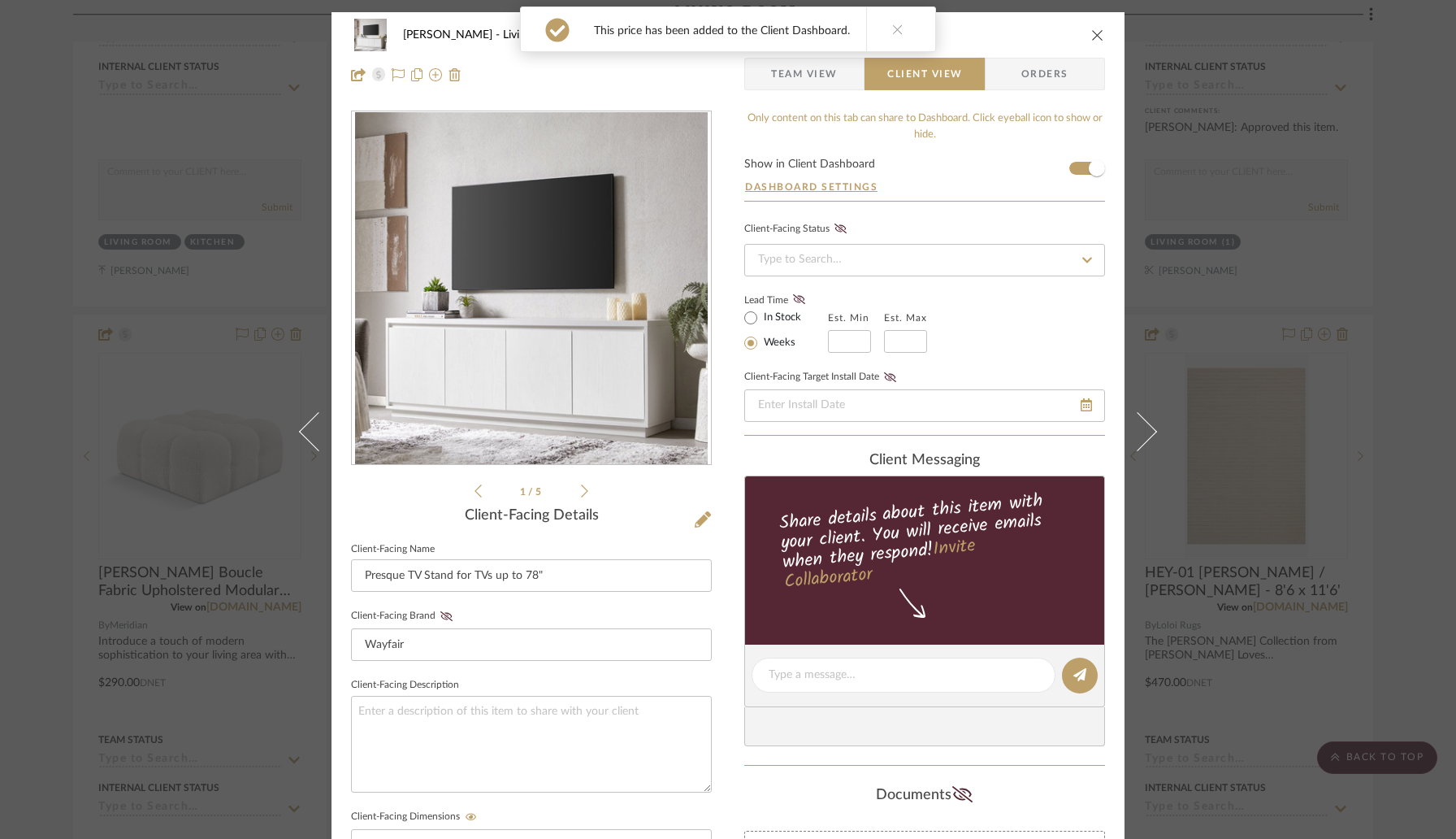
click at [1099, 41] on div "Wessam Abo Ali Living Room Presque TV Stand for TVs up to 78"" at bounding box center [727, 35] width 754 height 32
click at [1091, 36] on icon "close" at bounding box center [1098, 35] width 13 height 13
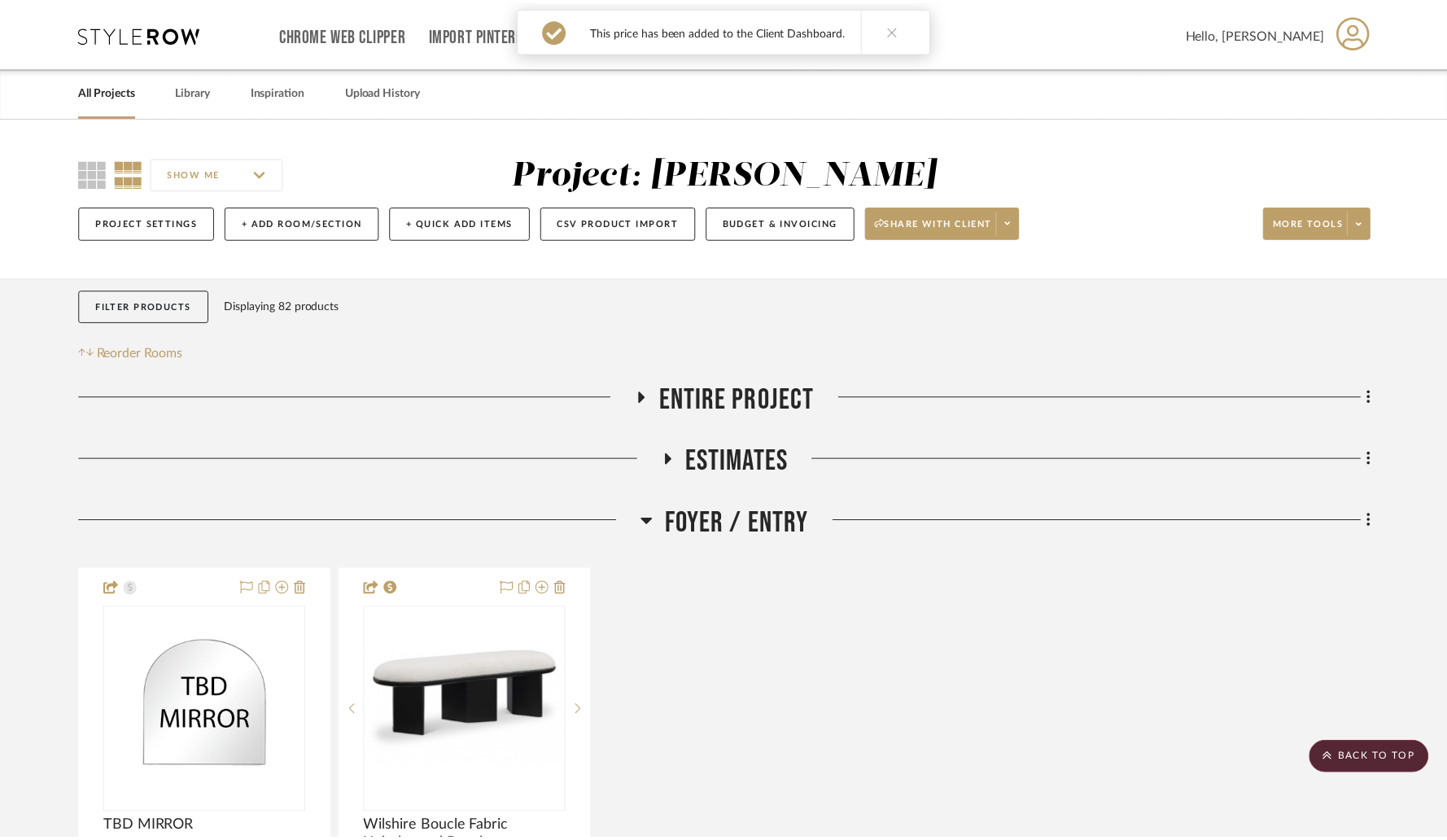
scroll to position [2632, 0]
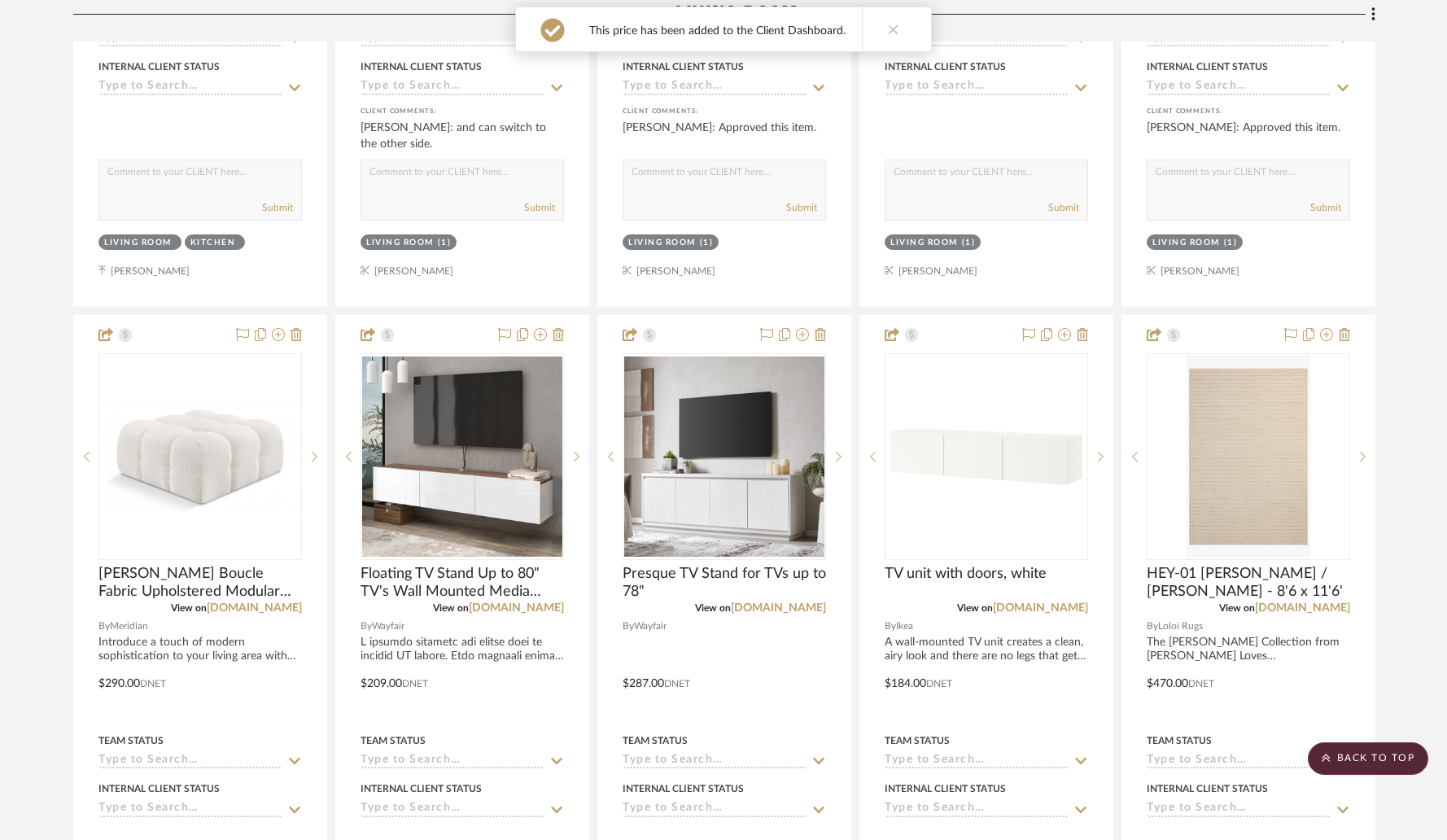
click at [890, 31] on icon at bounding box center [893, 29] width 11 height 11
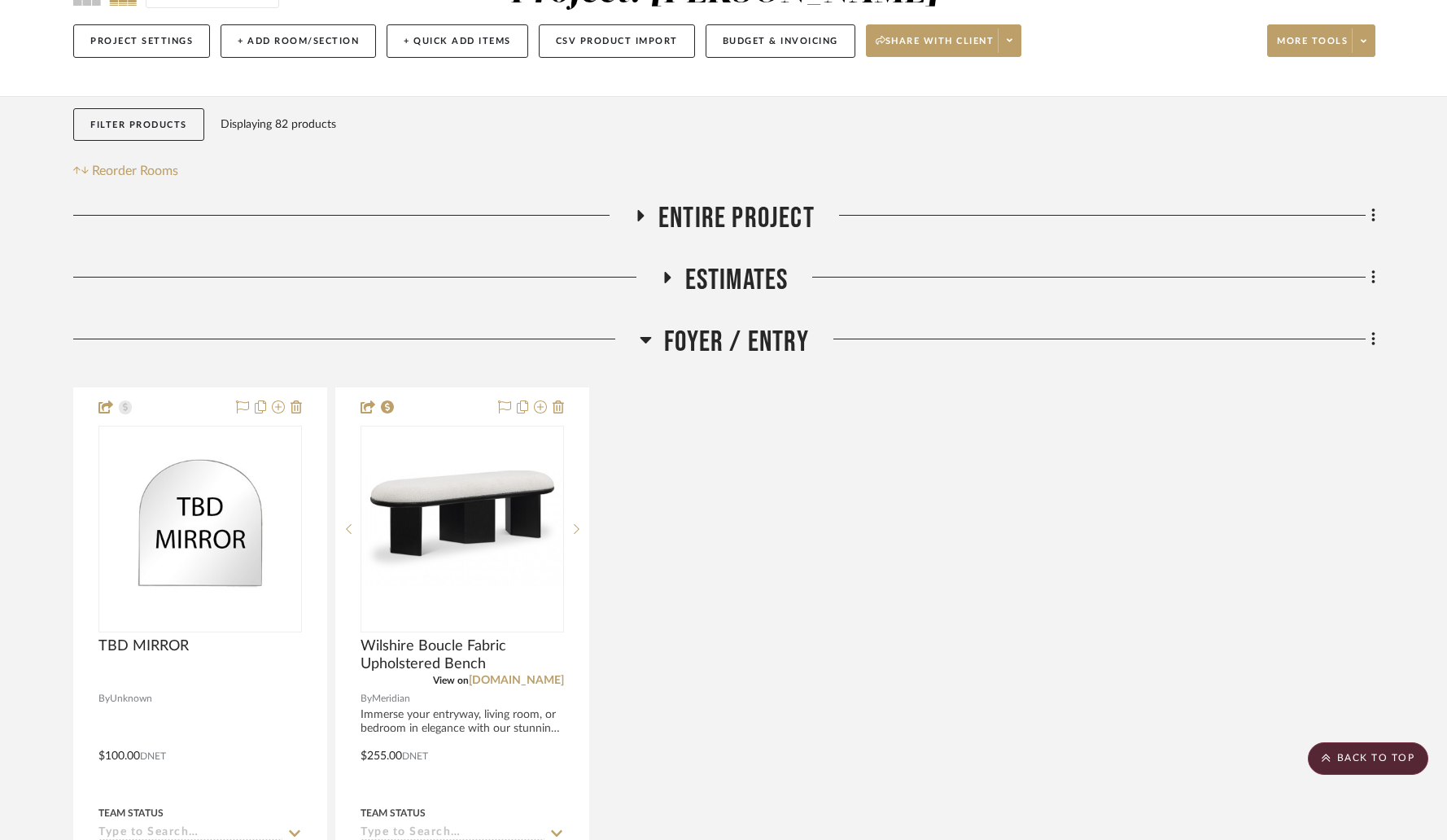
scroll to position [0, 0]
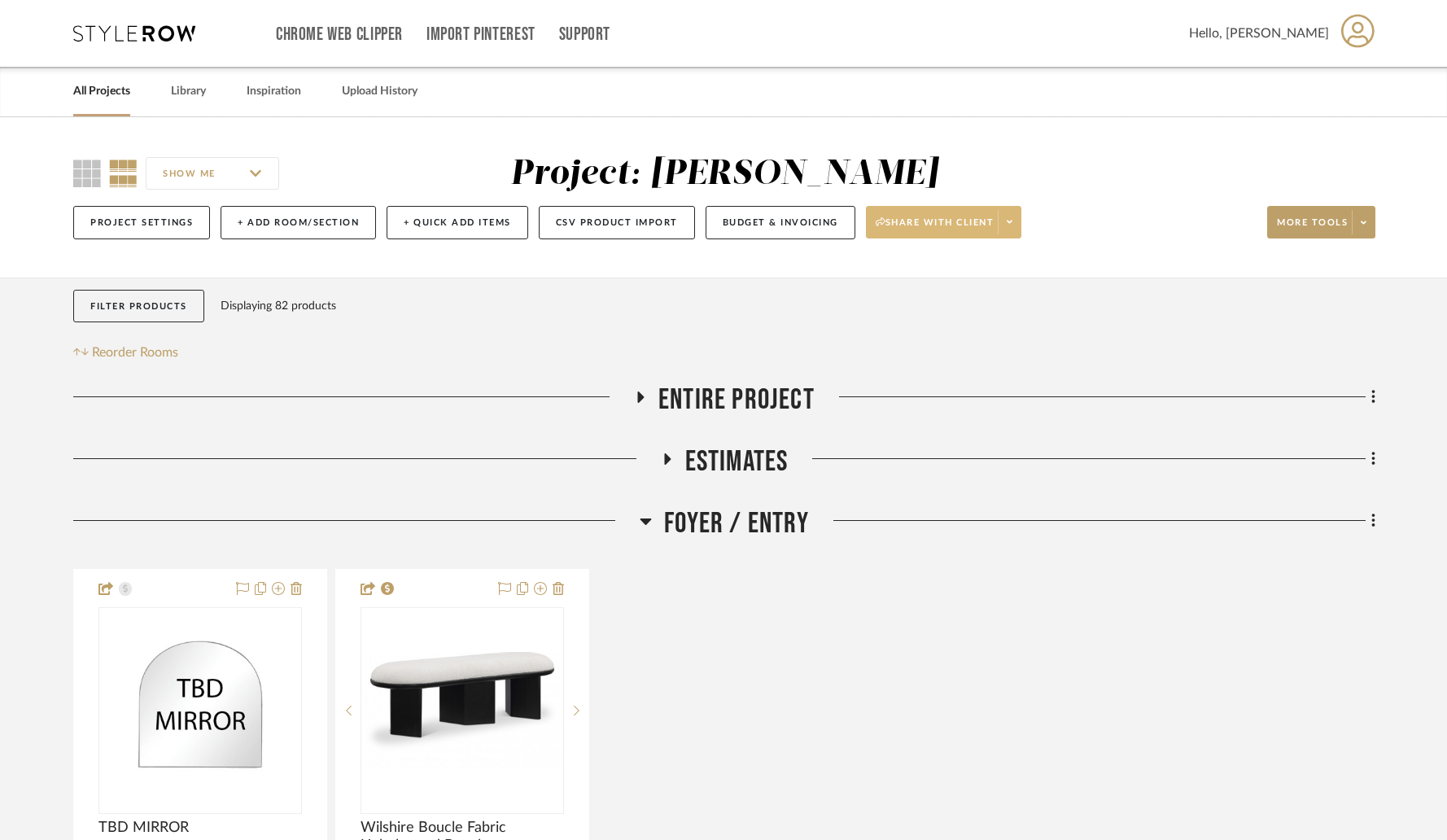
click at [1012, 234] on button "Share with client" at bounding box center [944, 222] width 157 height 32
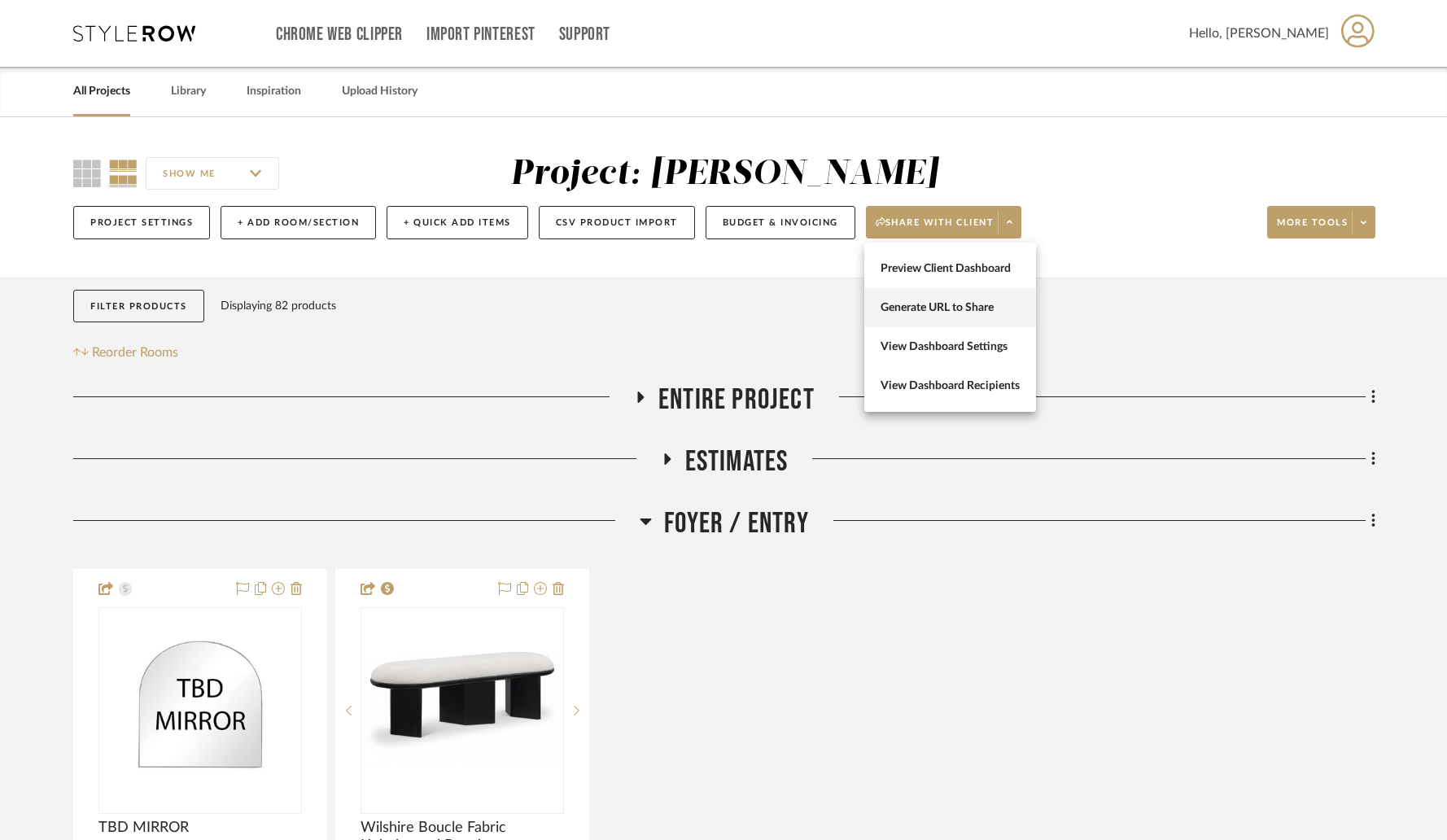
click at [984, 305] on span "Generate URL to Share" at bounding box center [949, 308] width 140 height 14
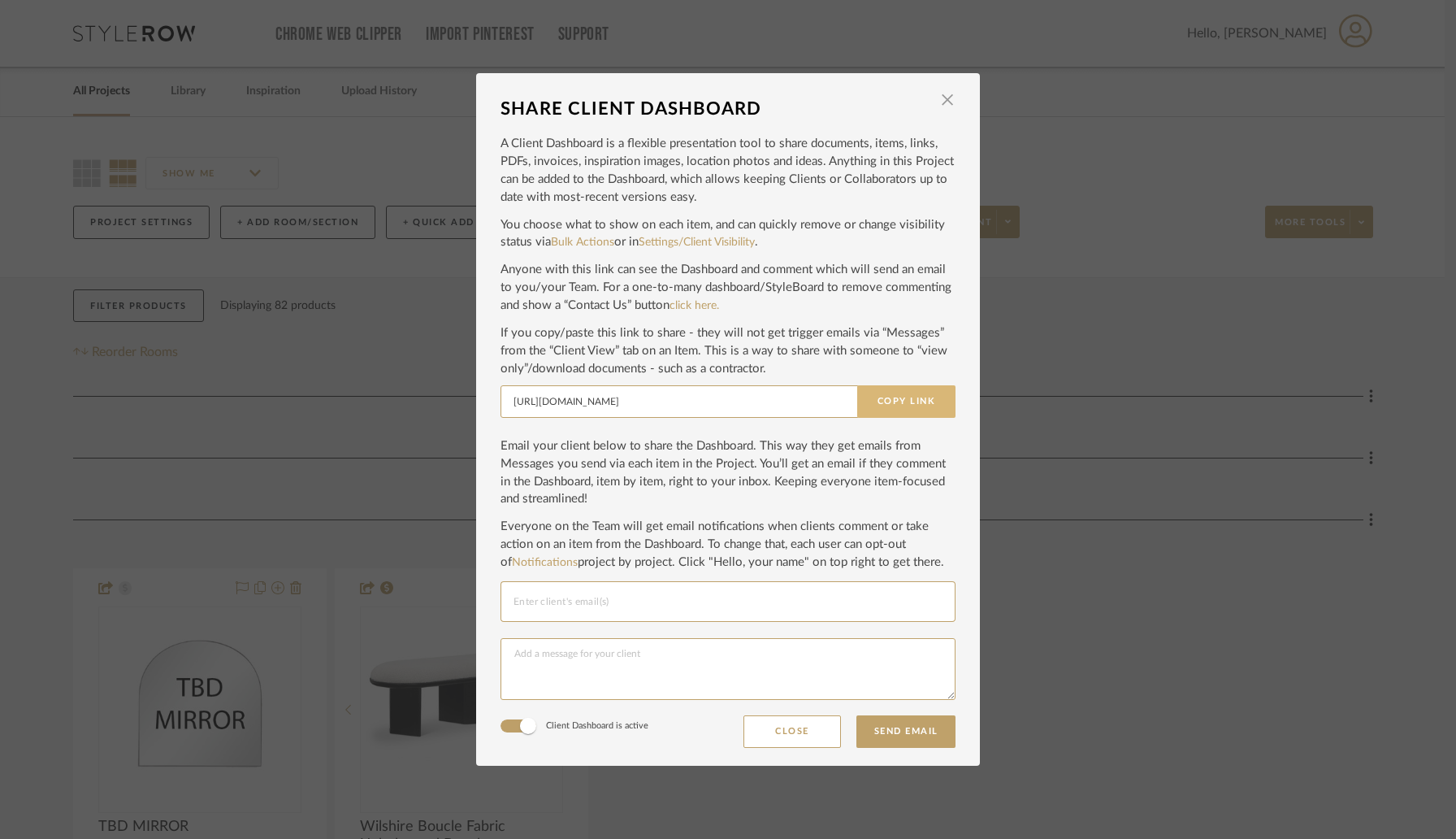
click at [906, 404] on button "Copy Link" at bounding box center [906, 401] width 99 height 32
click at [942, 100] on span "button" at bounding box center [947, 100] width 32 height 32
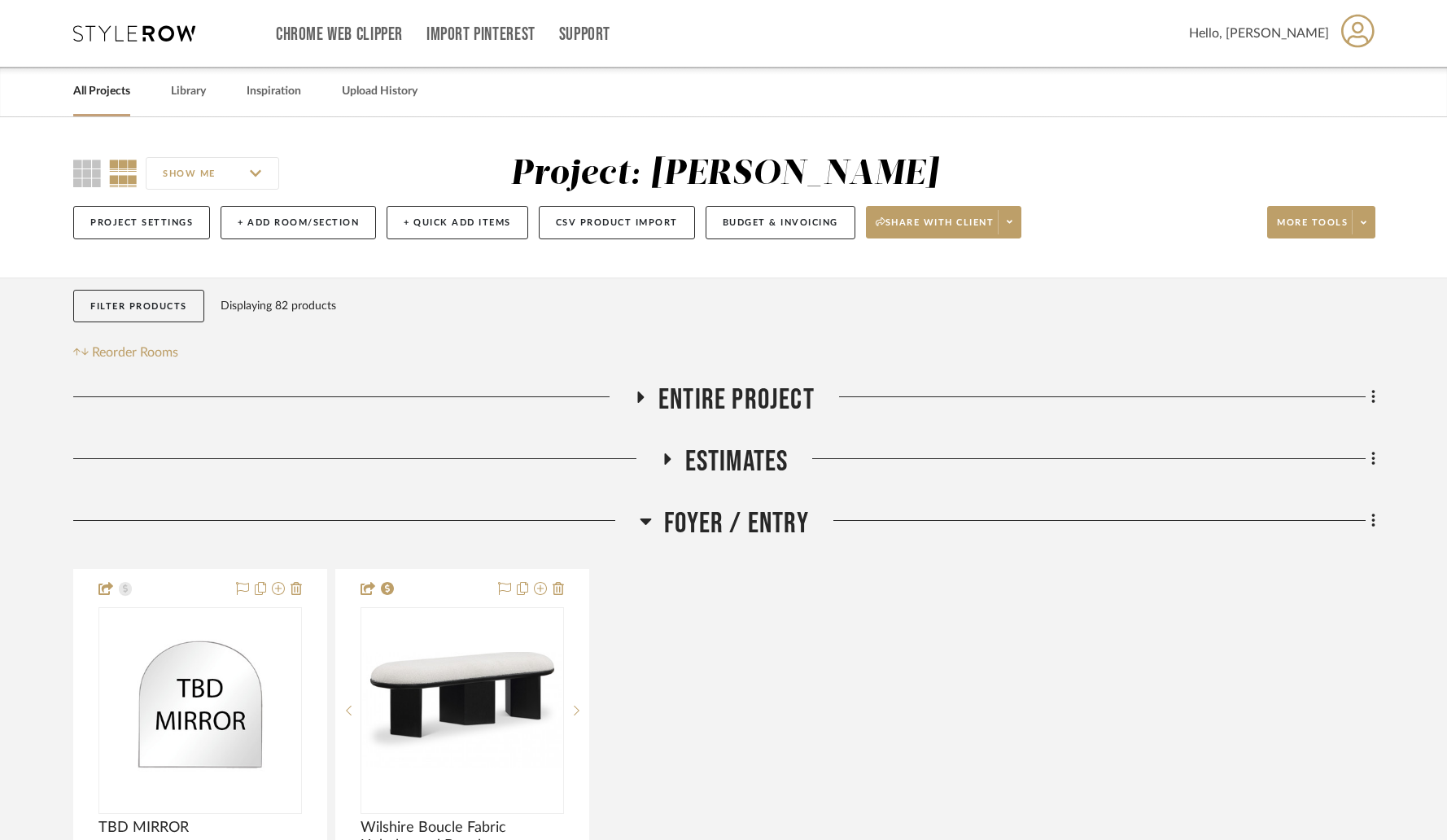
click at [648, 519] on icon at bounding box center [646, 520] width 12 height 20
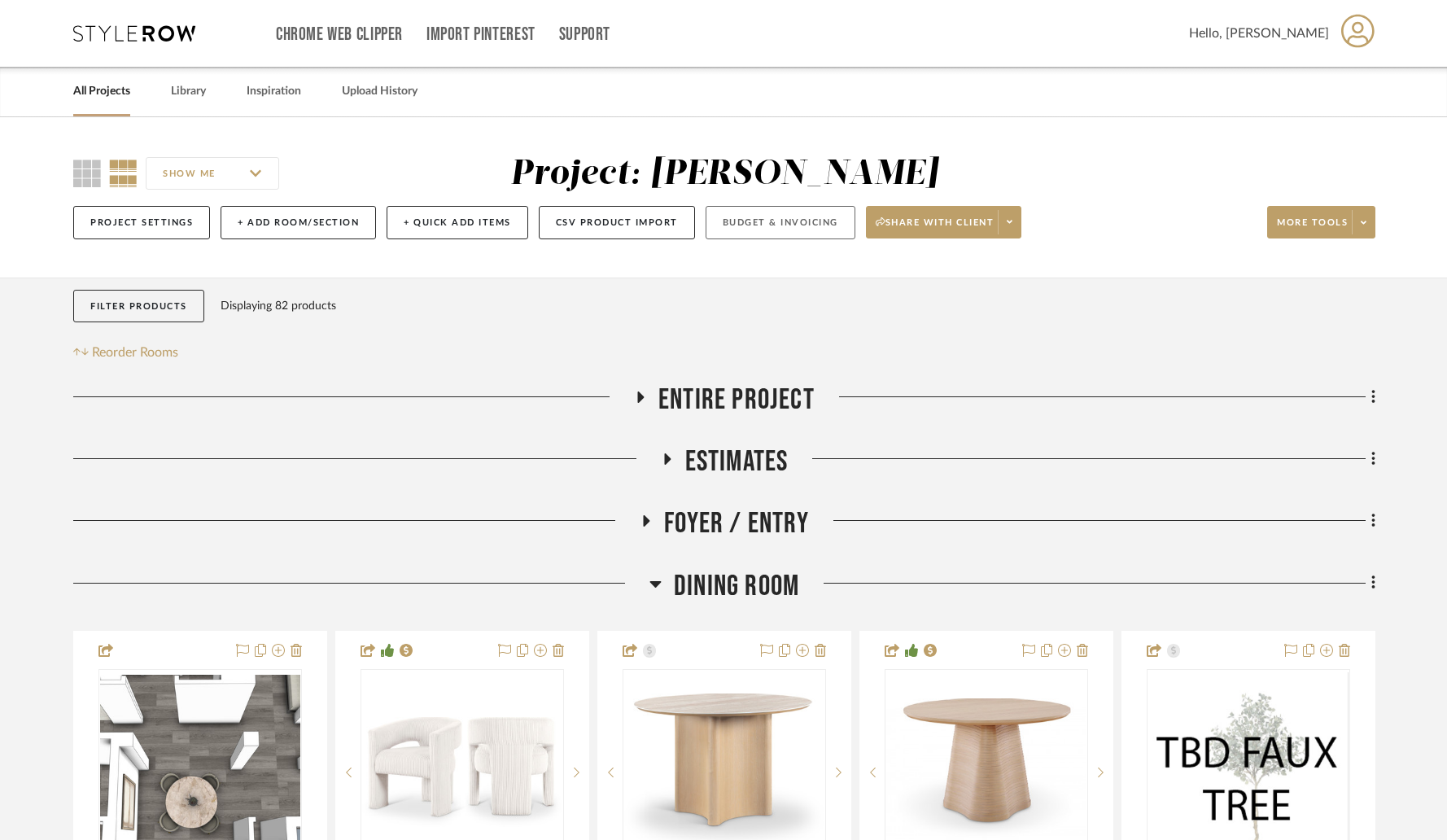
click at [748, 231] on button "Budget & Invoicing" at bounding box center [780, 222] width 150 height 33
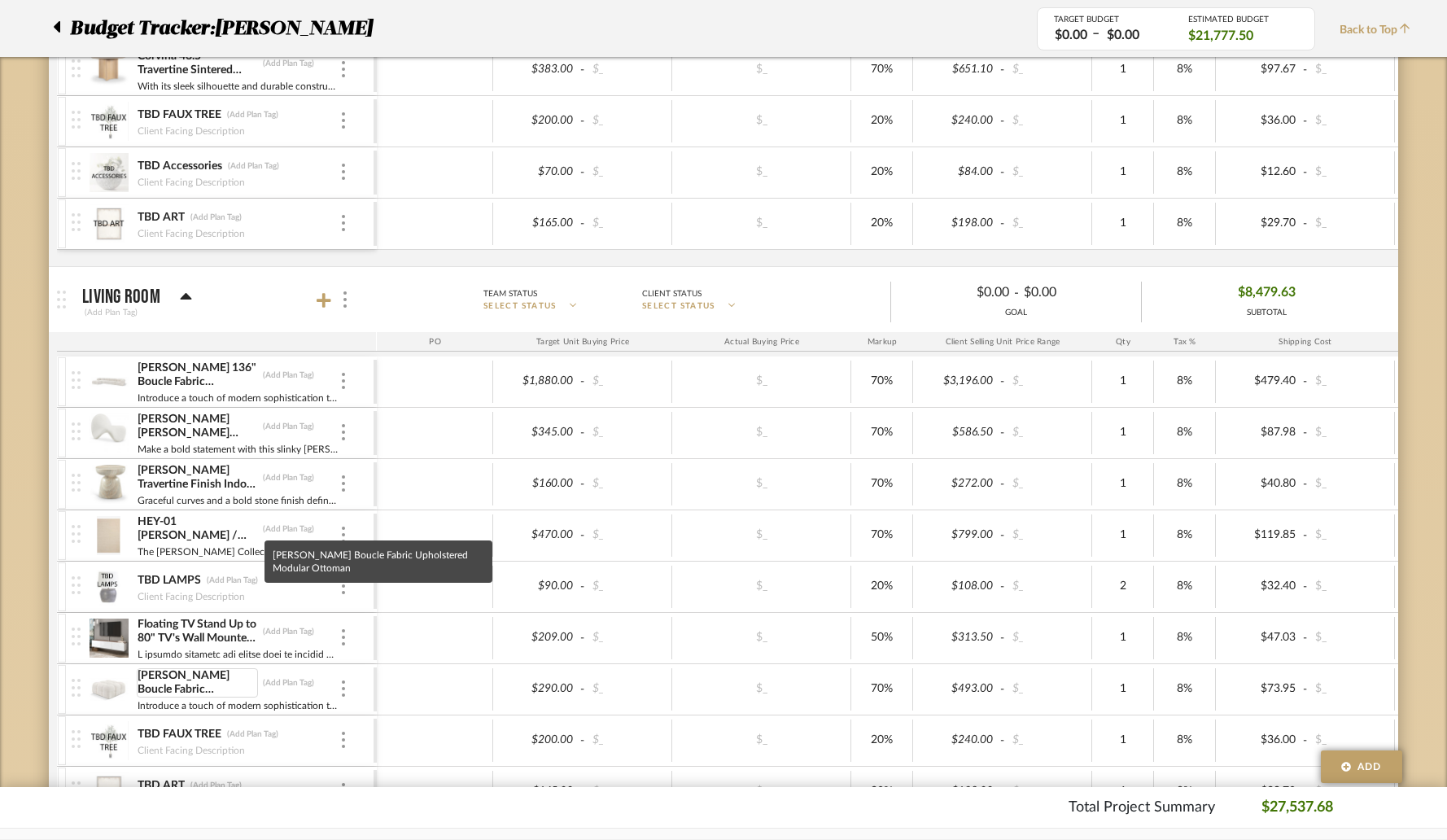
scroll to position [892, 0]
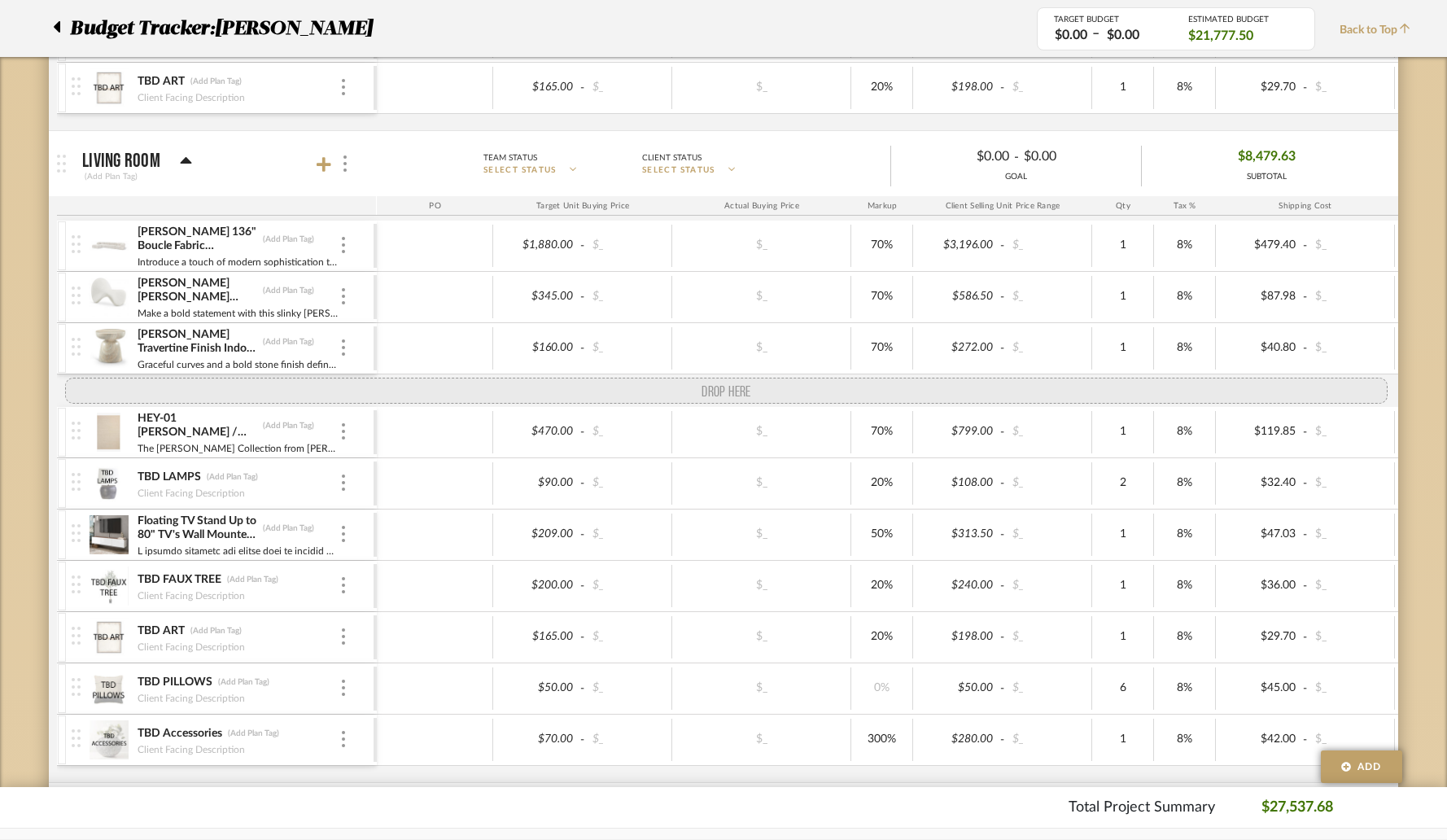
drag, startPoint x: 71, startPoint y: 557, endPoint x: 72, endPoint y: 393, distance: 164.0
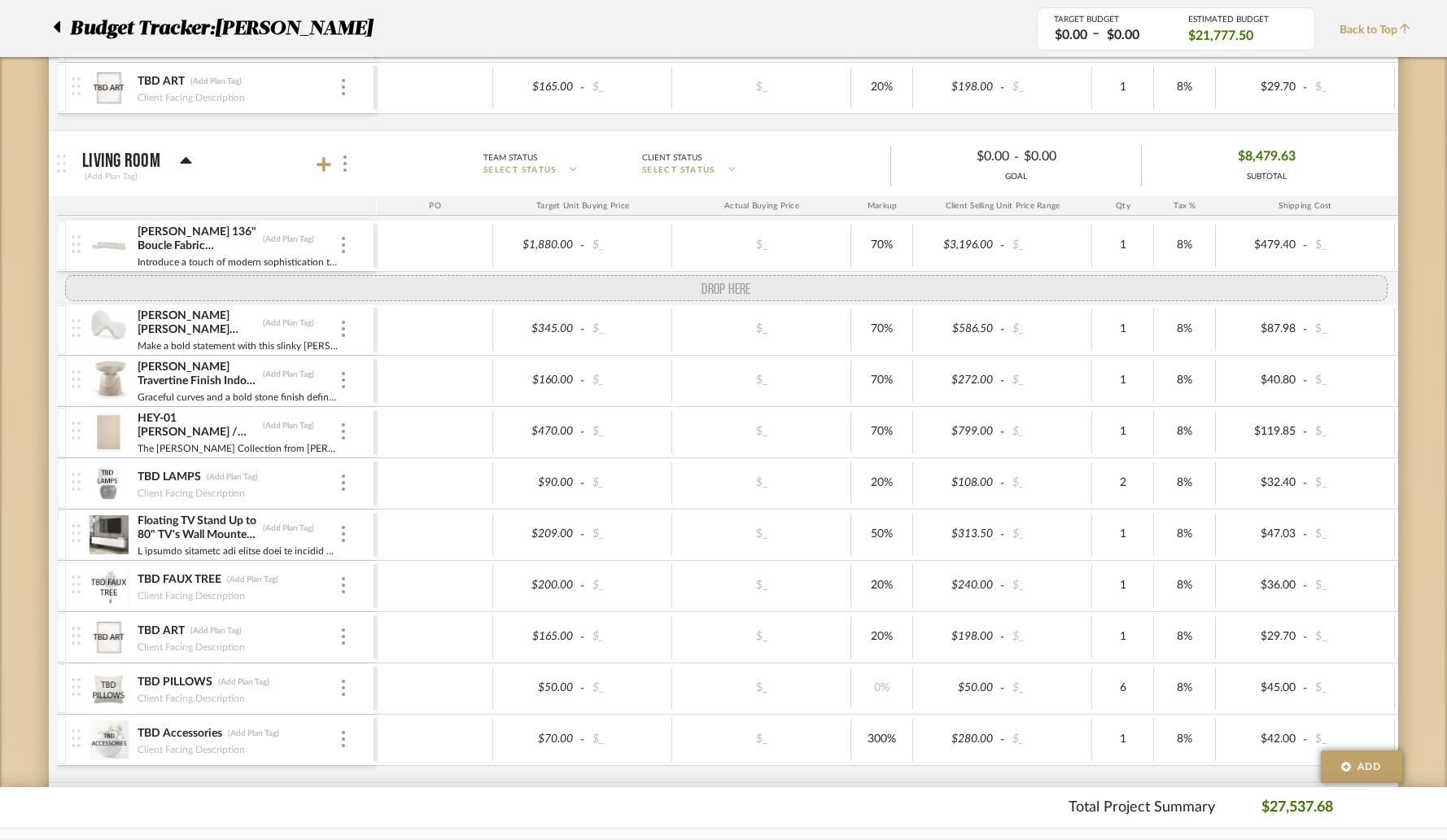
drag, startPoint x: 71, startPoint y: 398, endPoint x: 72, endPoint y: 287, distance: 111.0
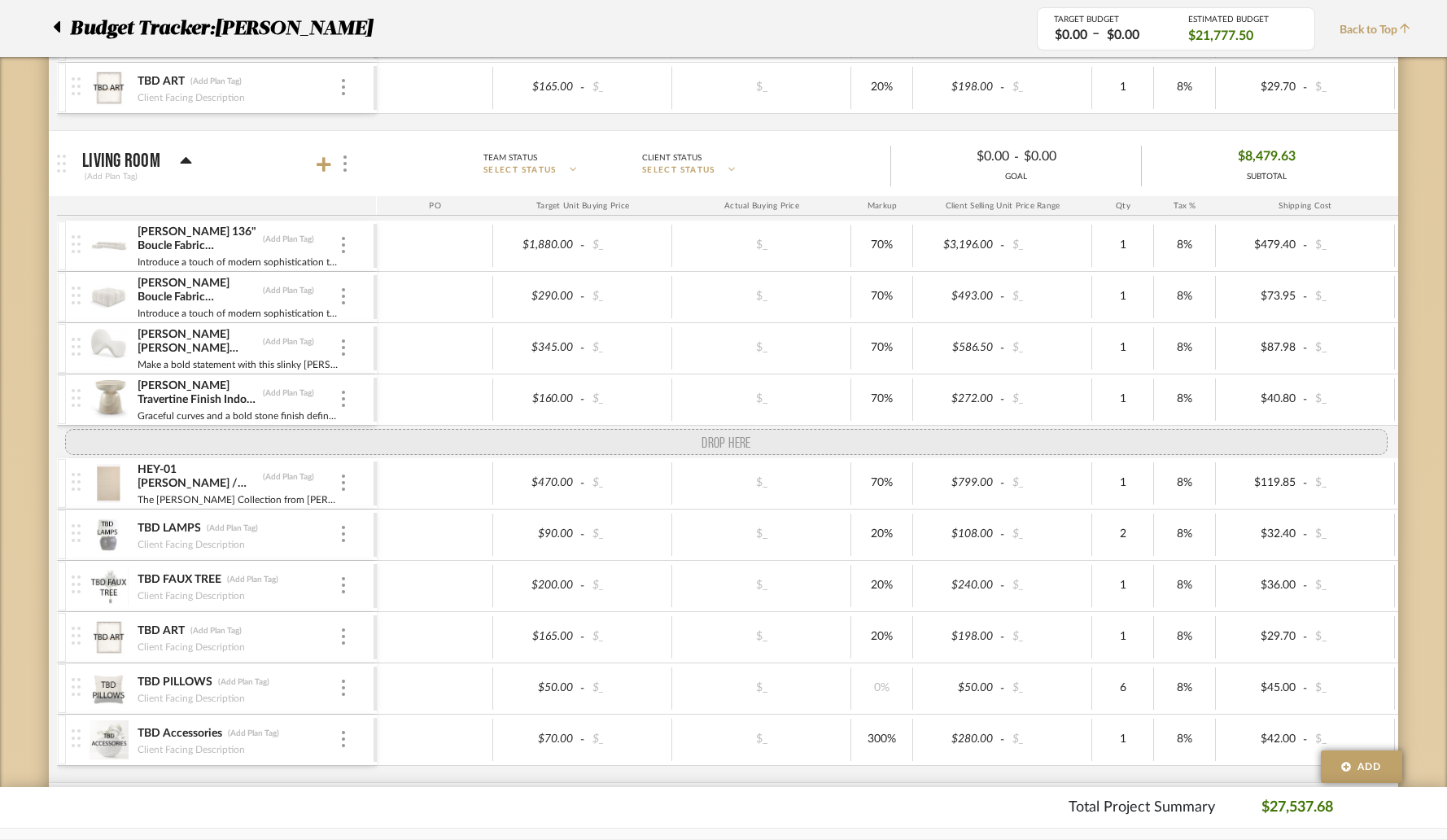
drag, startPoint x: 72, startPoint y: 555, endPoint x: 72, endPoint y: 444, distance: 111.0
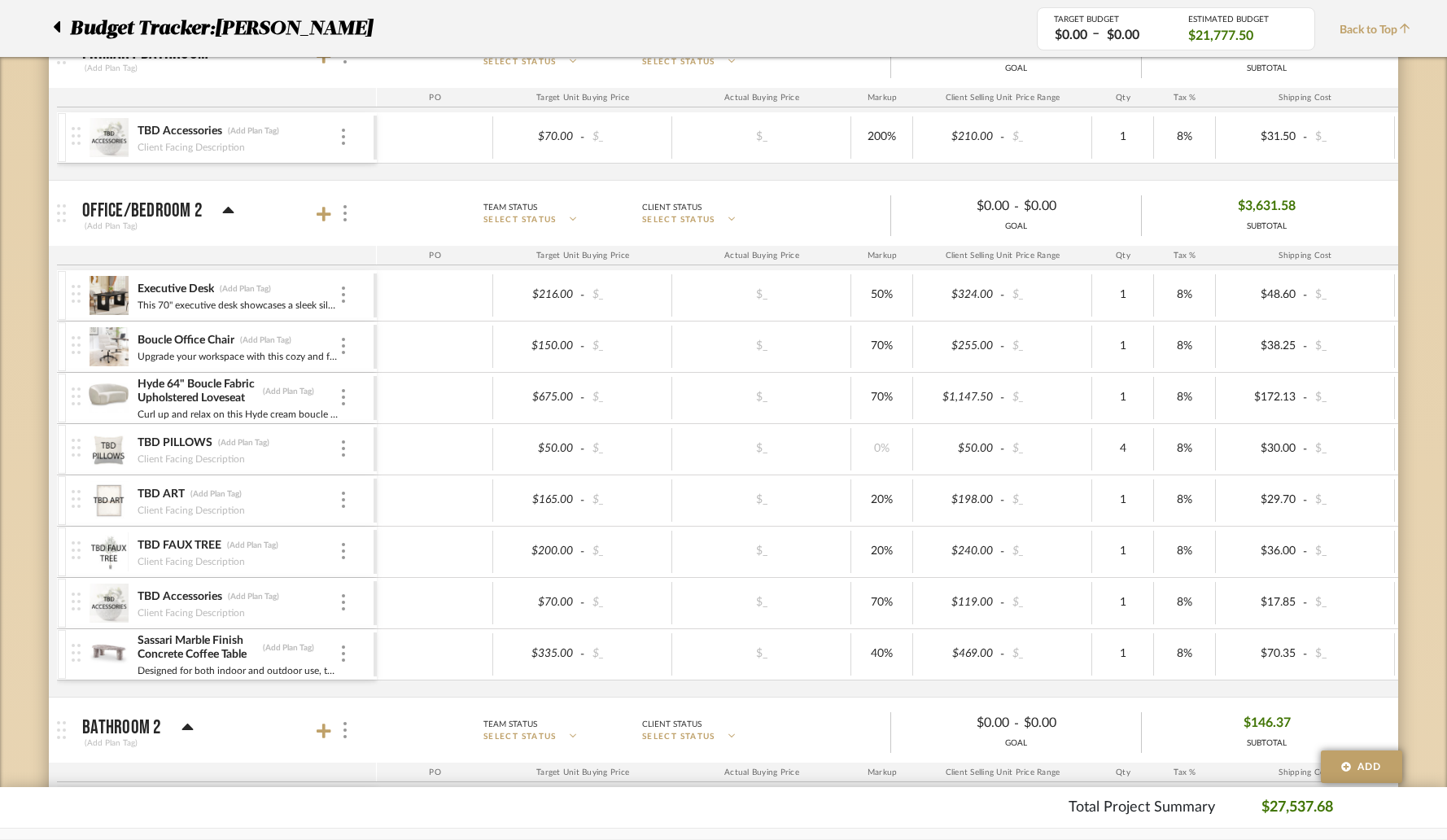
scroll to position [2737, 0]
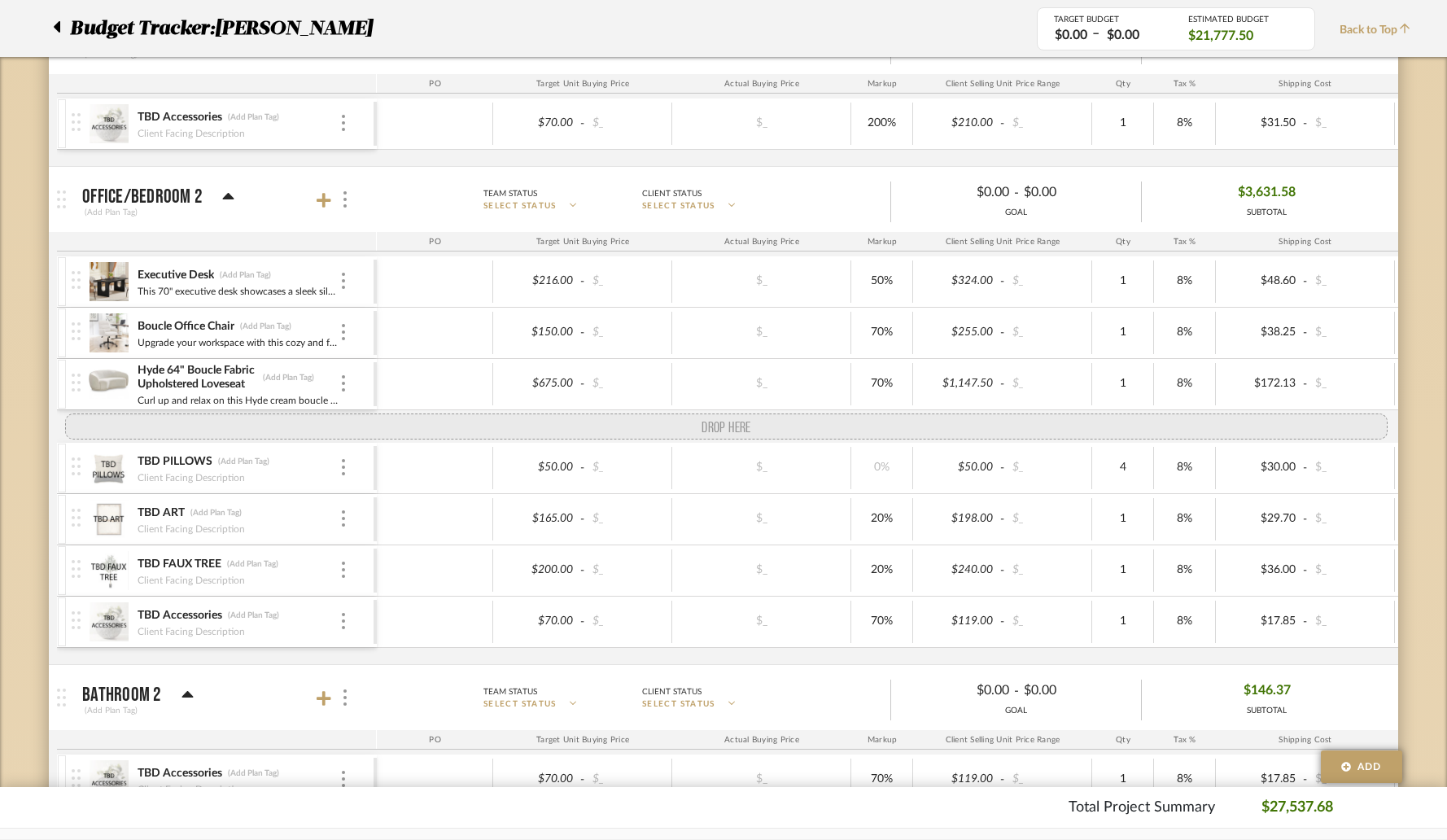
drag, startPoint x: 71, startPoint y: 639, endPoint x: 81, endPoint y: 436, distance: 203.2
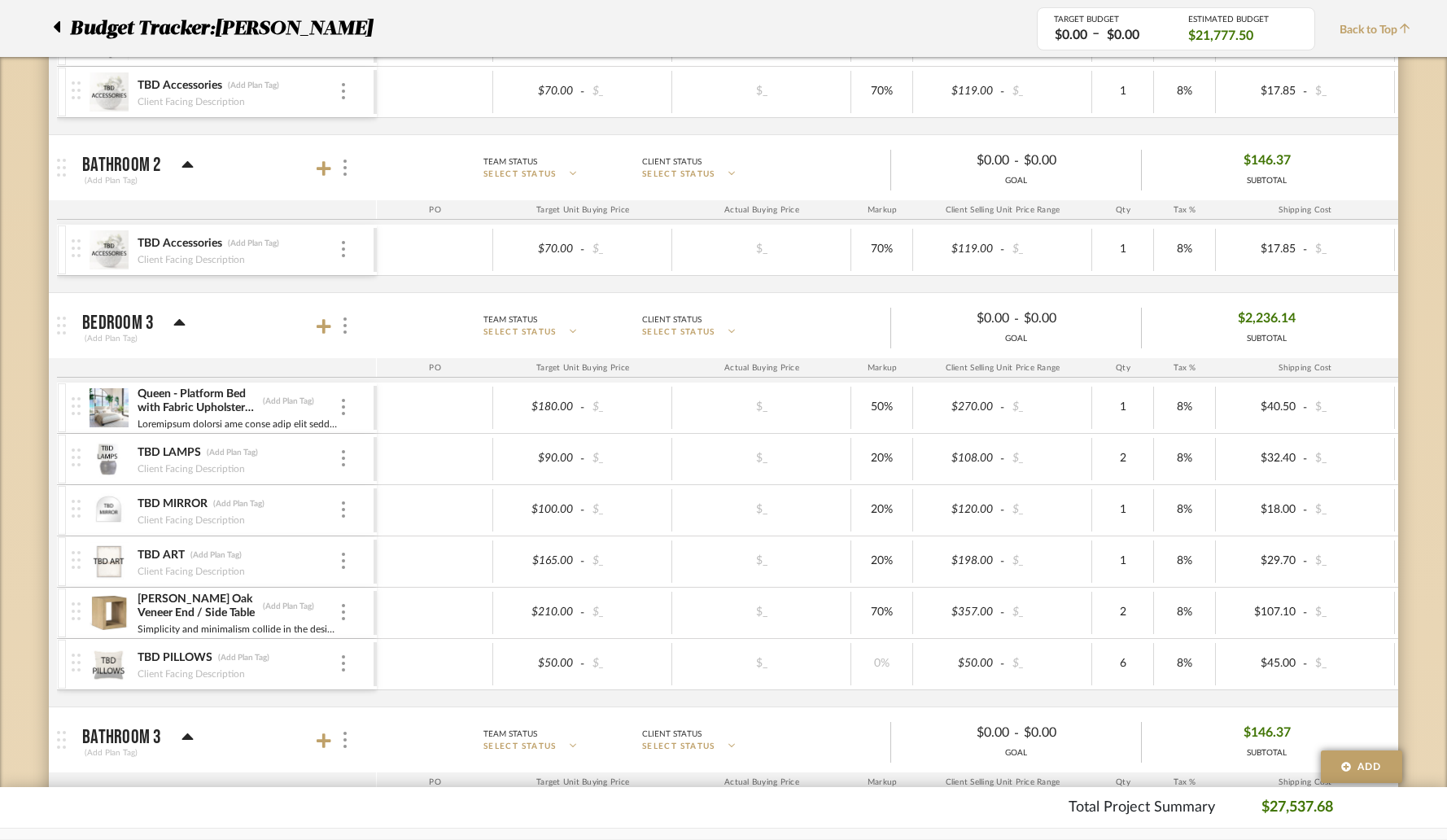
scroll to position [0, 204]
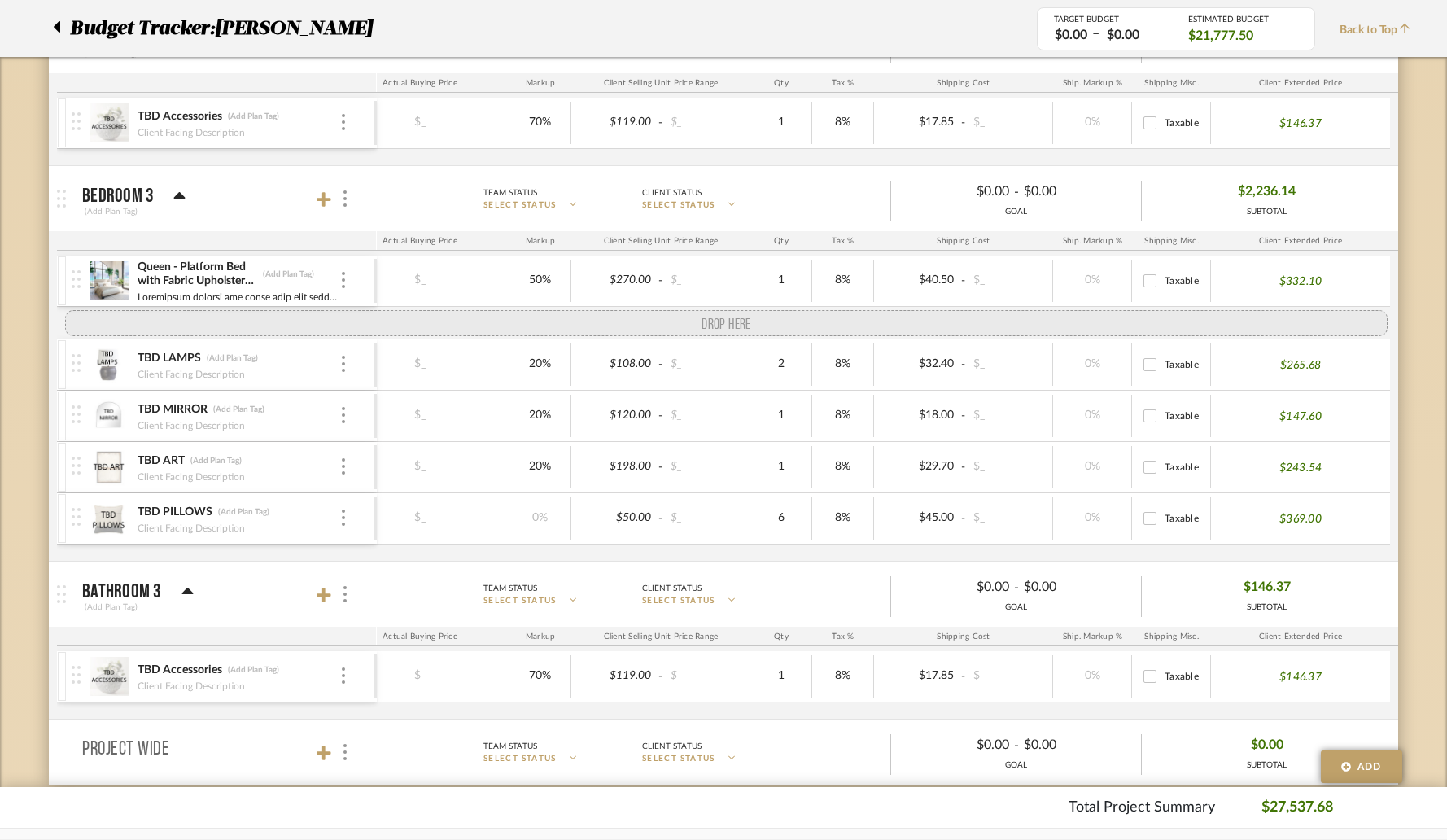
drag, startPoint x: 70, startPoint y: 481, endPoint x: 83, endPoint y: 333, distance: 148.6
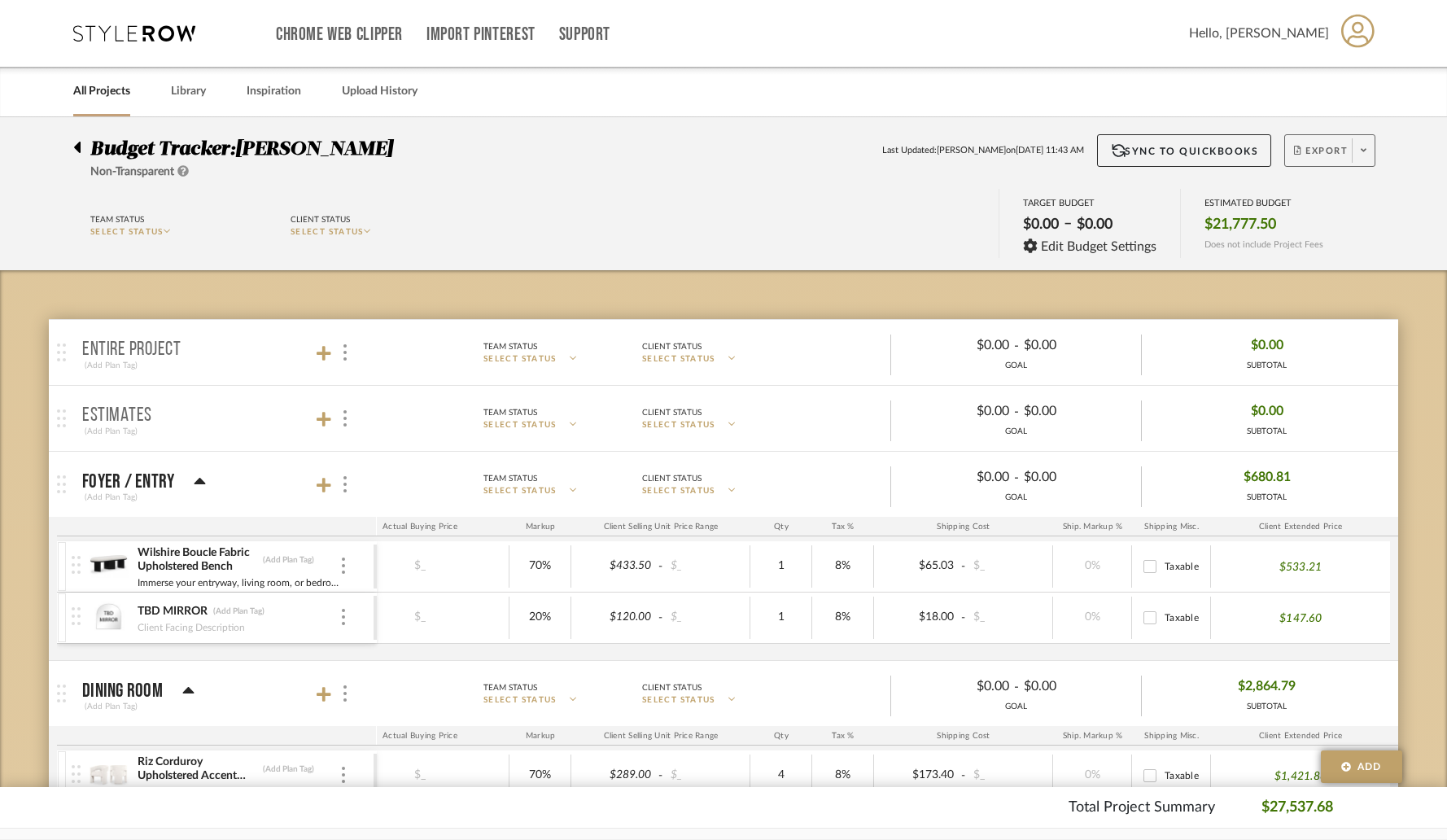
click at [1351, 156] on button "Export" at bounding box center [1330, 150] width 91 height 32
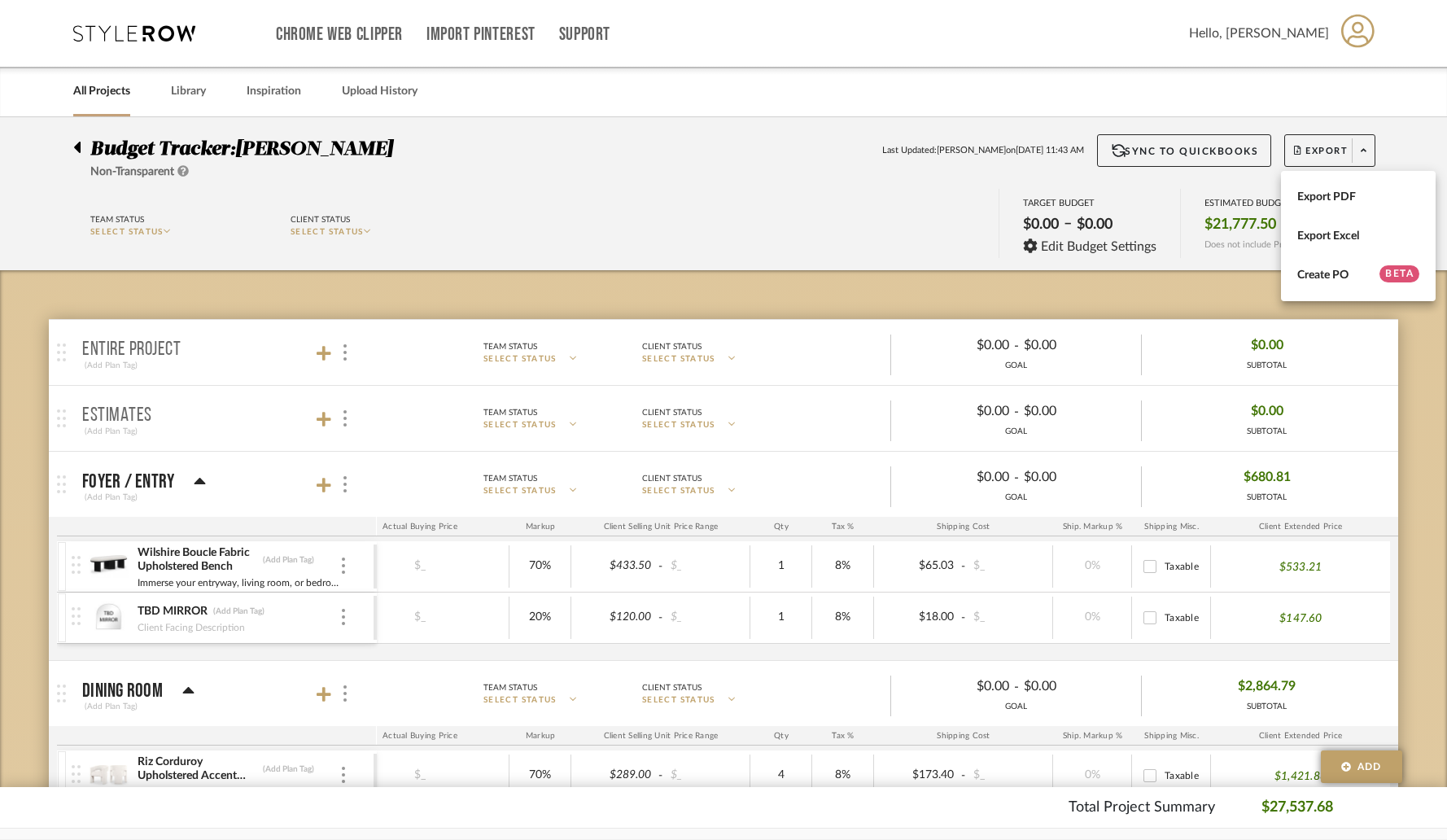
click at [1400, 382] on div at bounding box center [724, 420] width 1447 height 840
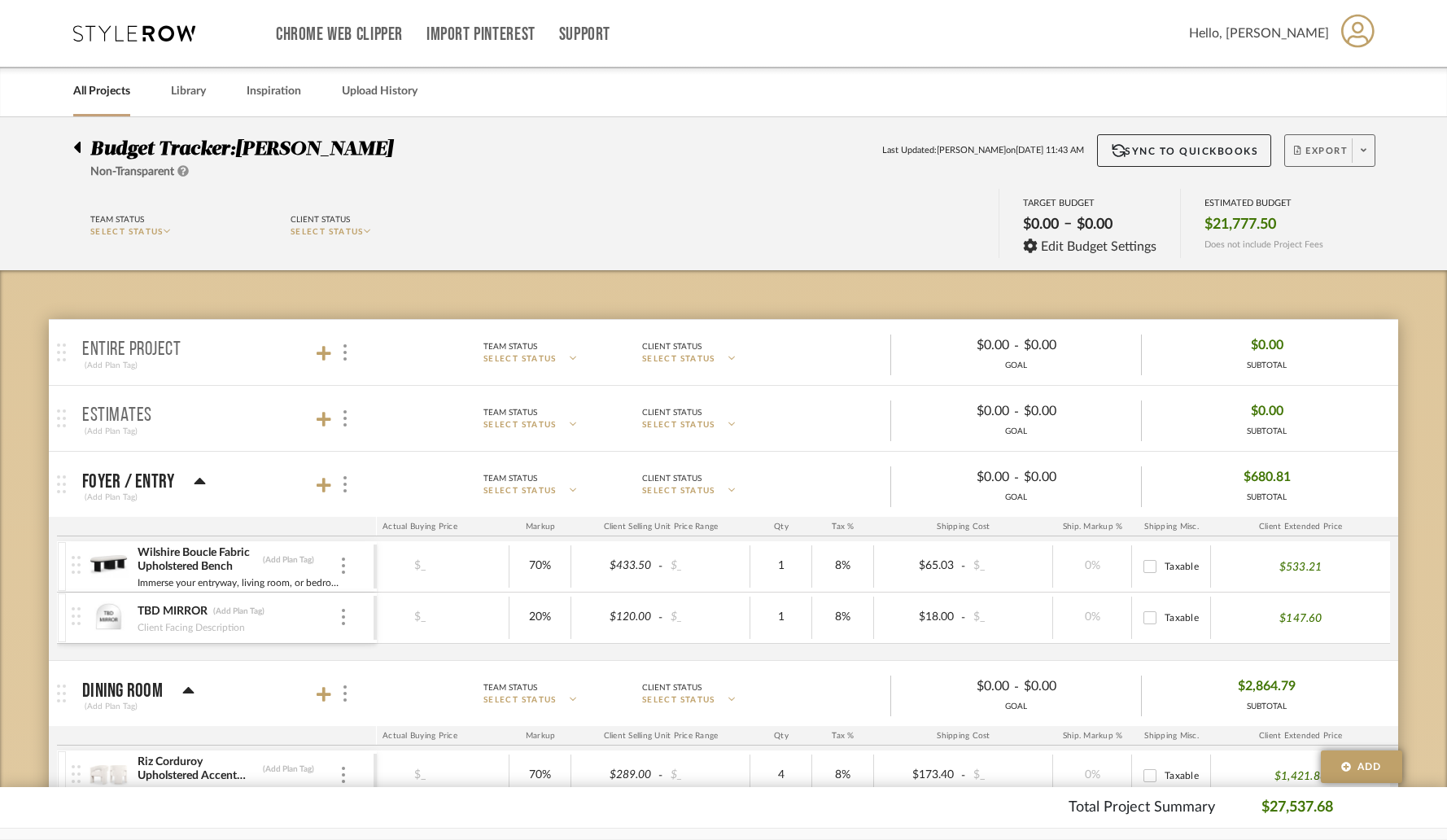
click at [1335, 149] on span "Export" at bounding box center [1321, 158] width 54 height 25
click at [1334, 185] on button "Export PDF" at bounding box center [1358, 196] width 155 height 39
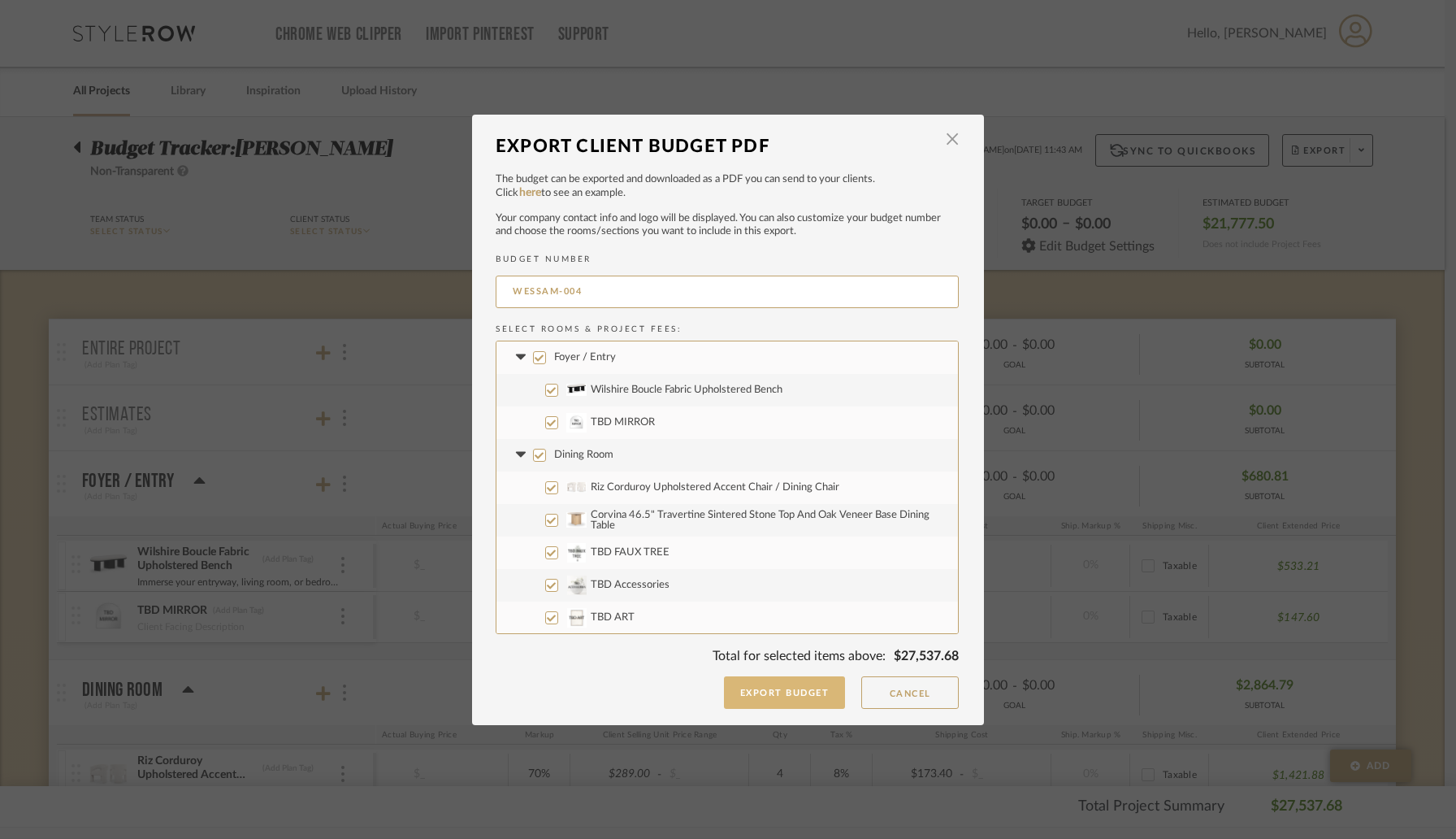
click at [765, 701] on button "Export Budget" at bounding box center [785, 692] width 122 height 32
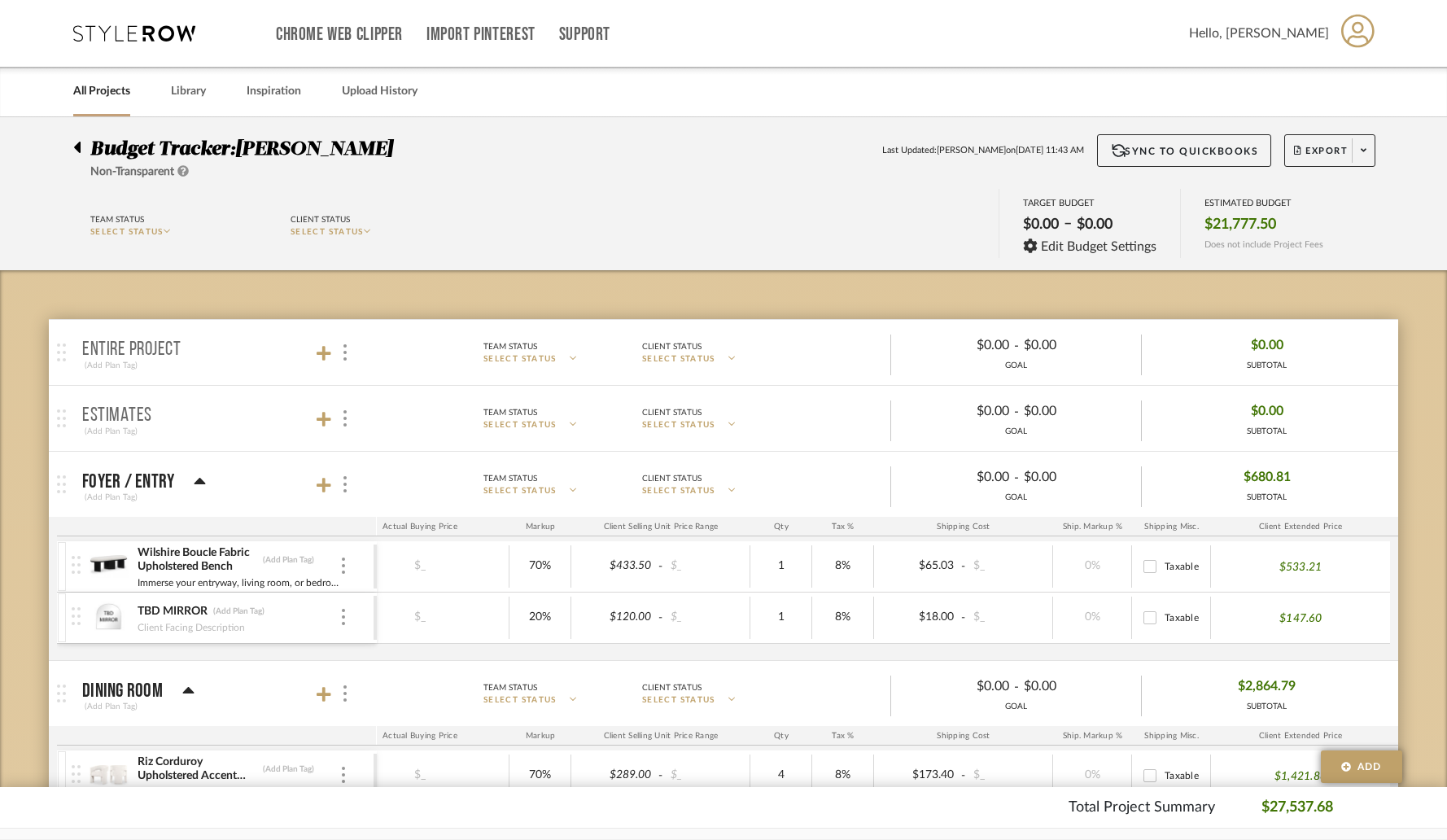
click at [73, 146] on icon at bounding box center [77, 147] width 8 height 20
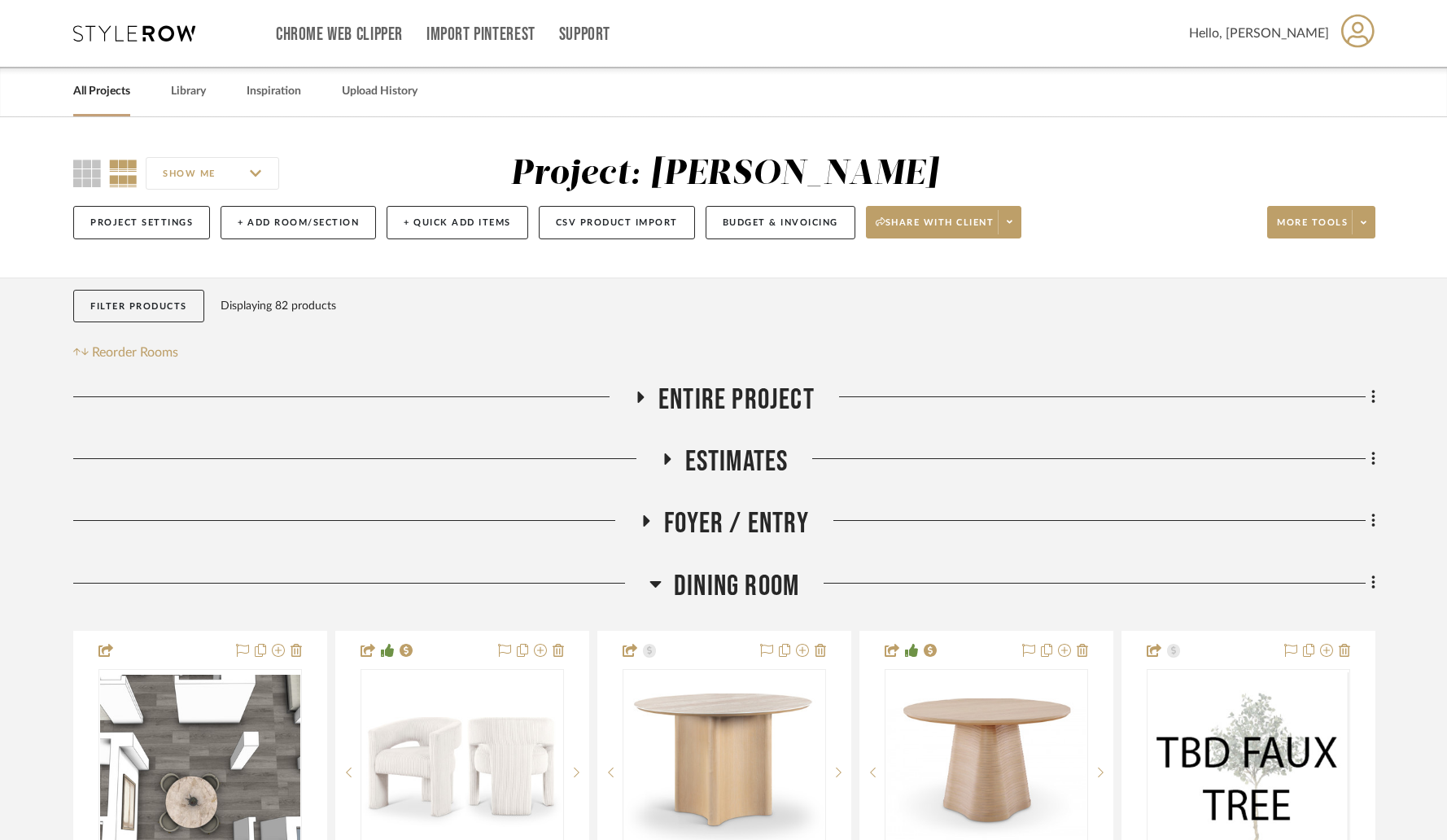
click at [667, 458] on icon at bounding box center [667, 458] width 7 height 11
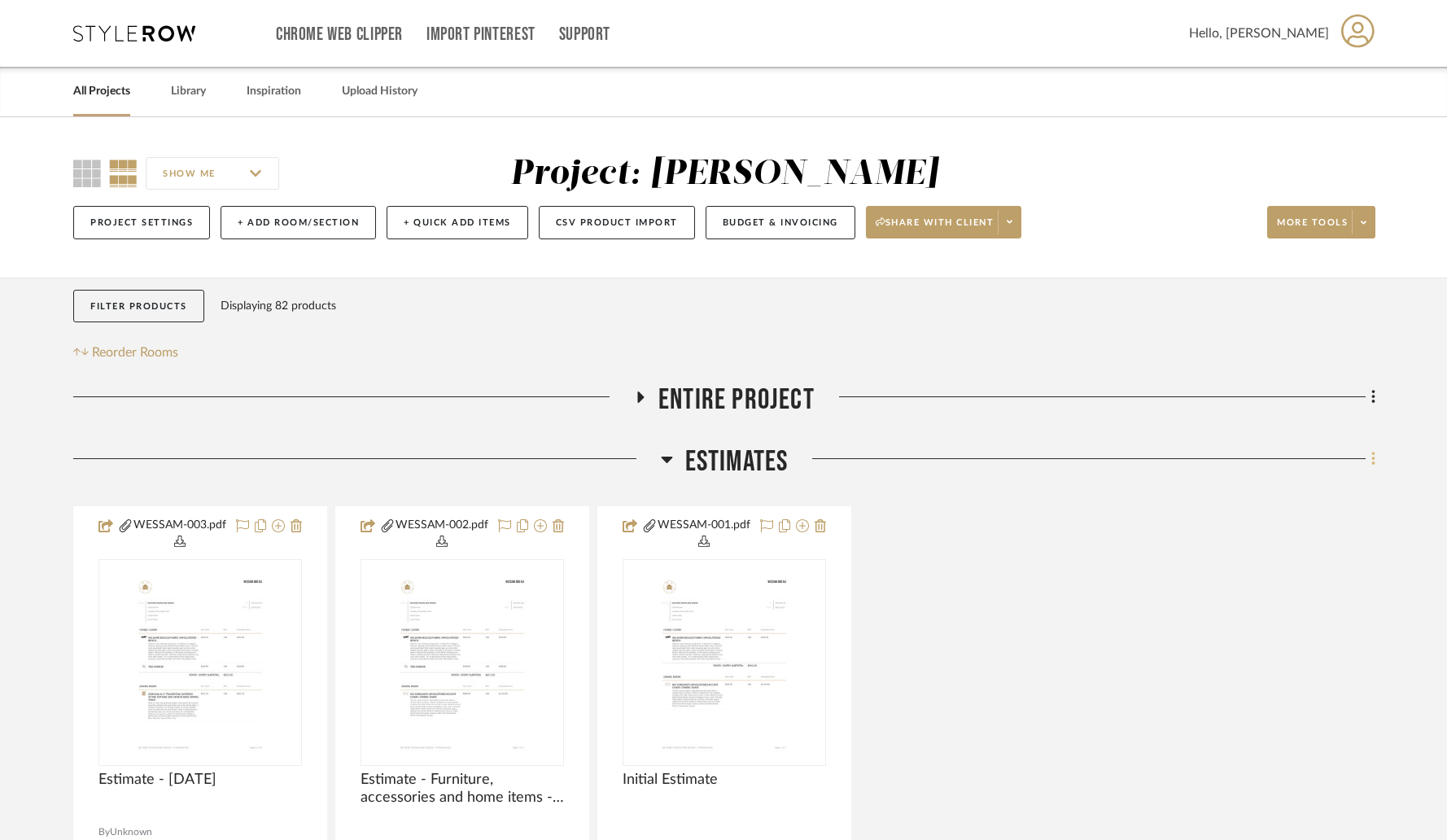
click at [1371, 464] on icon at bounding box center [1373, 458] width 5 height 18
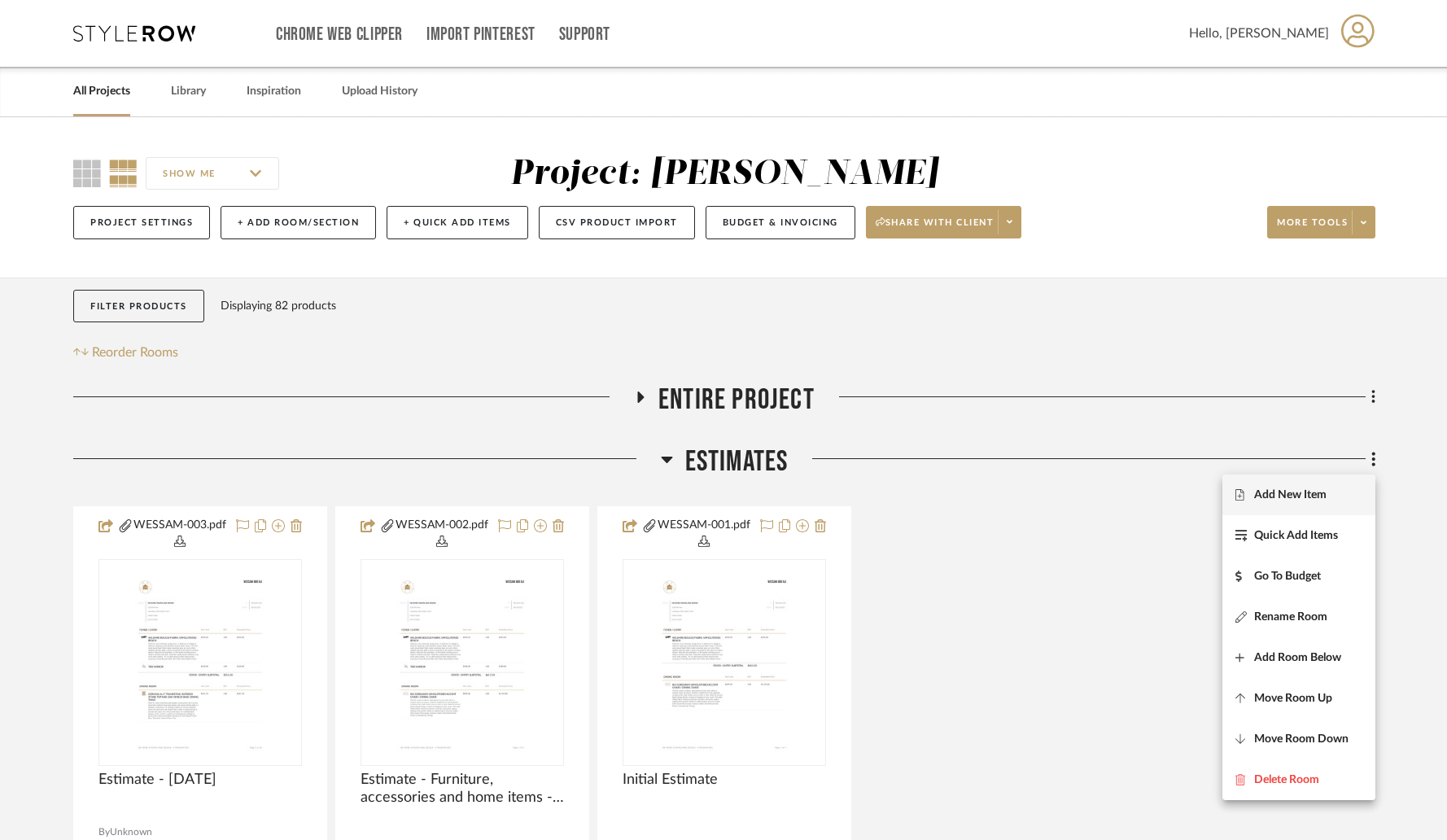
click at [1284, 502] on button "Add New Item" at bounding box center [1299, 495] width 153 height 41
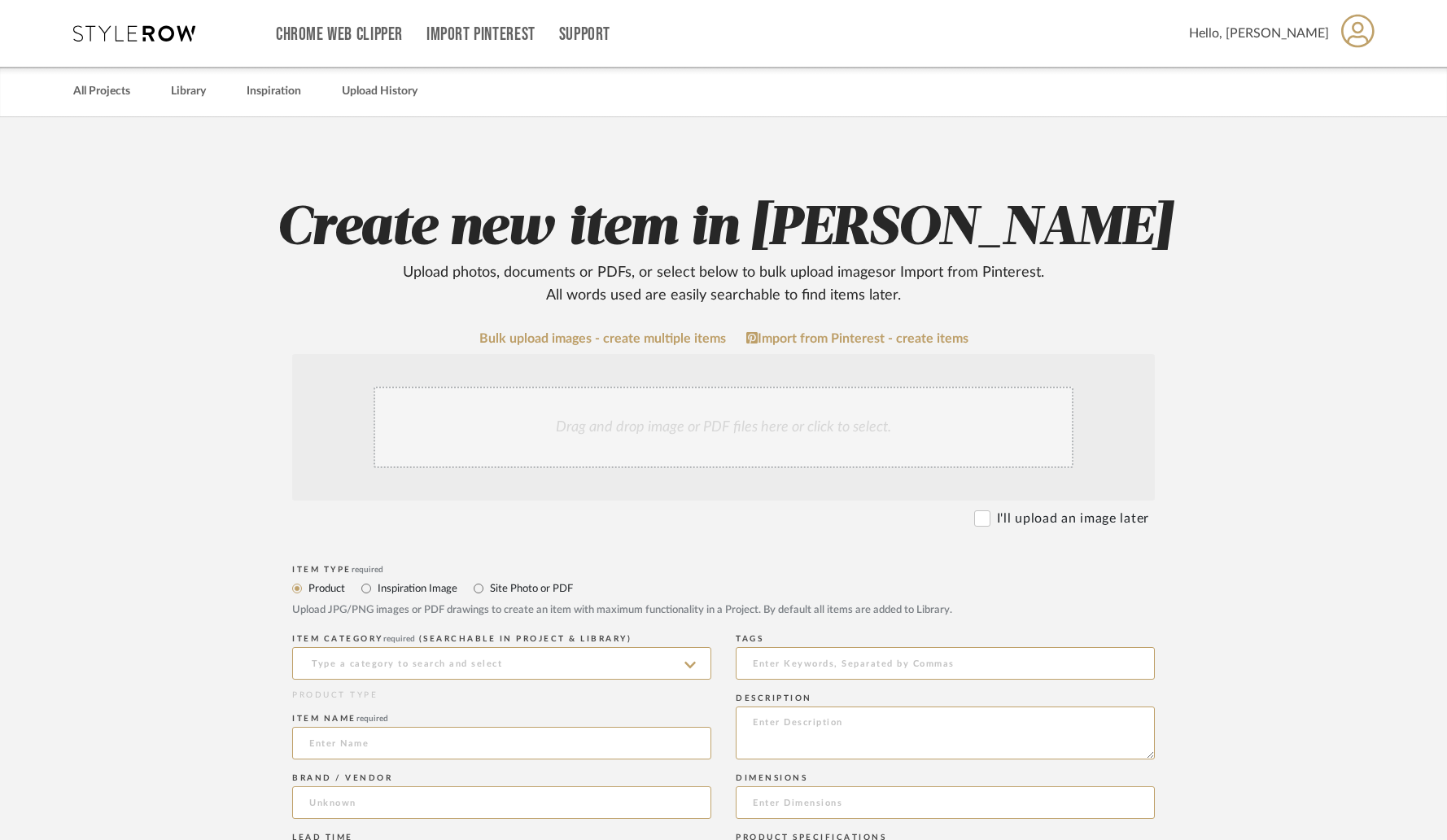
click at [637, 439] on div "Drag and drop image or PDF files here or click to select." at bounding box center [723, 427] width 700 height 82
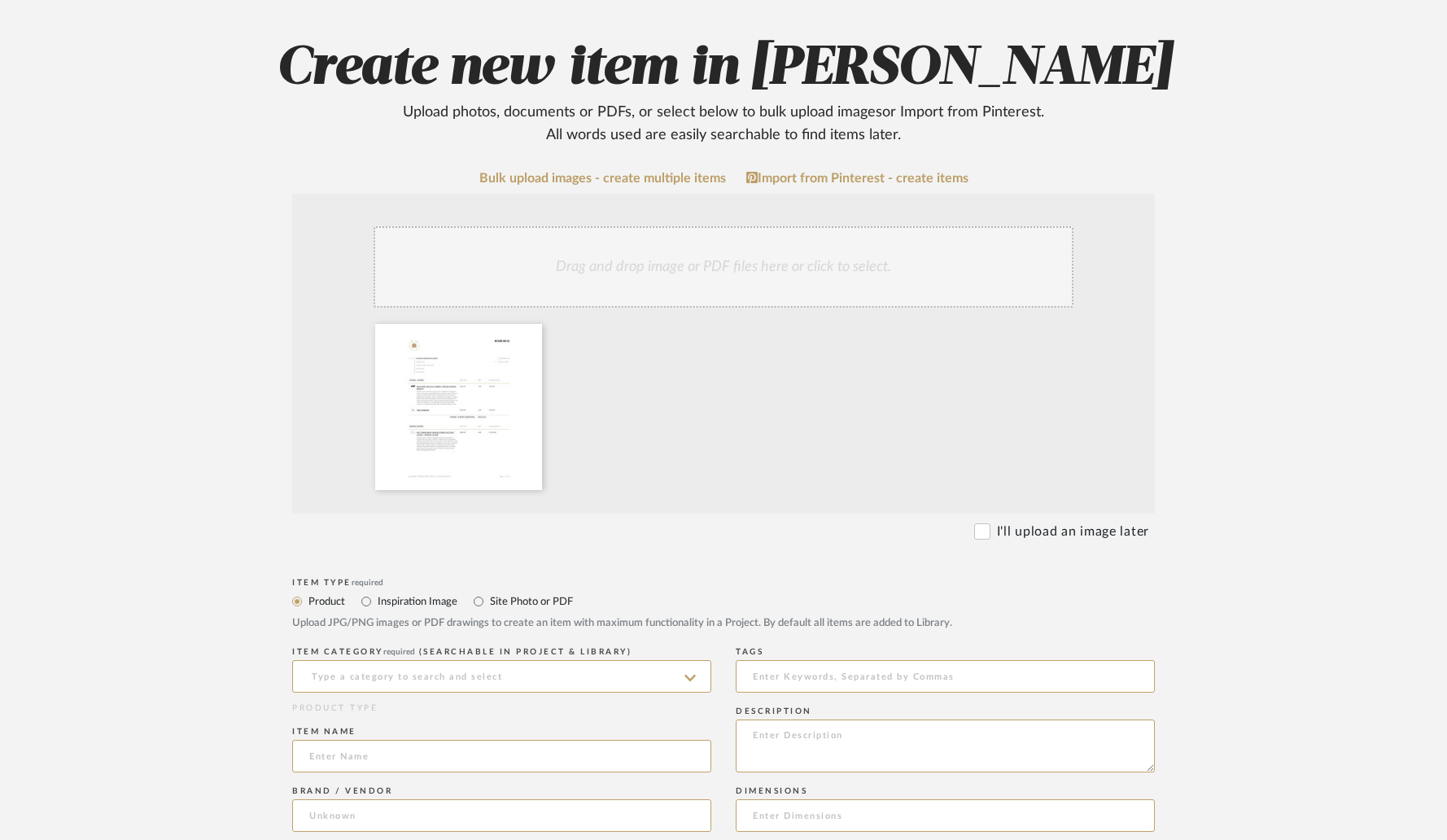
scroll to position [163, 0]
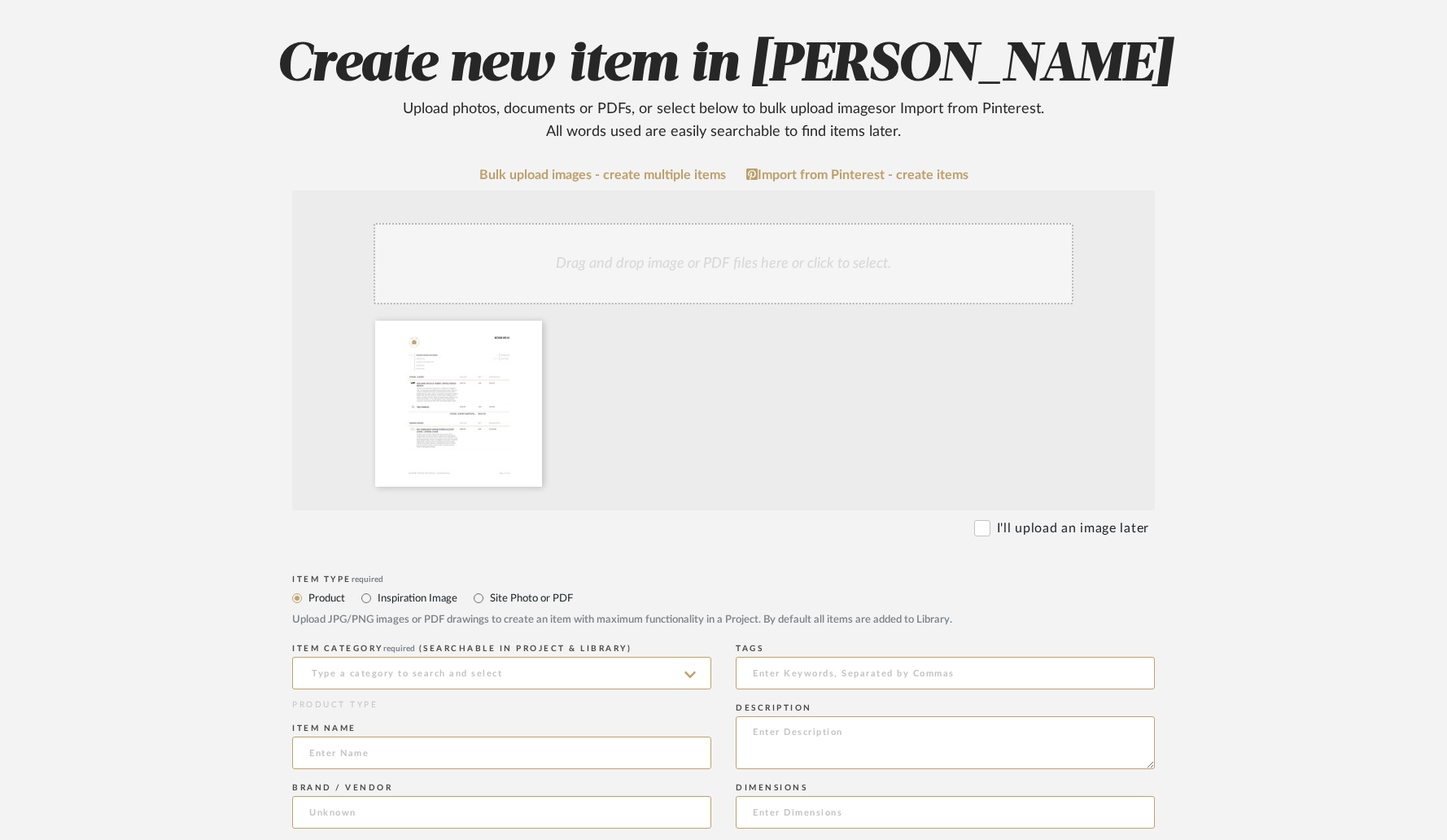
click at [497, 600] on label "Site Photo or PDF" at bounding box center [530, 598] width 85 height 18
click at [488, 600] on input "Site Photo or PDF" at bounding box center [479, 598] width 20 height 20
radio input "true"
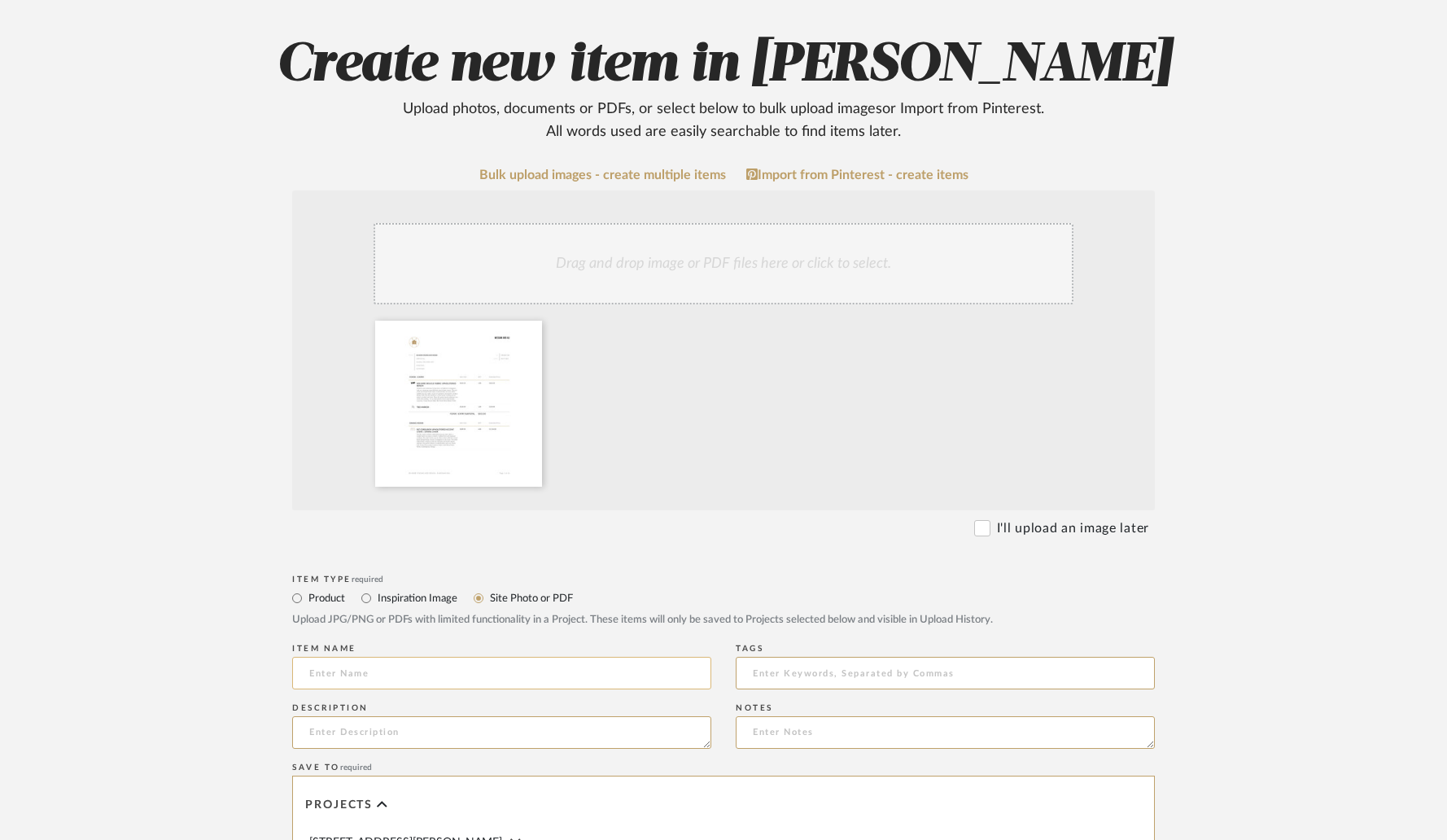
click at [463, 659] on input at bounding box center [501, 673] width 419 height 32
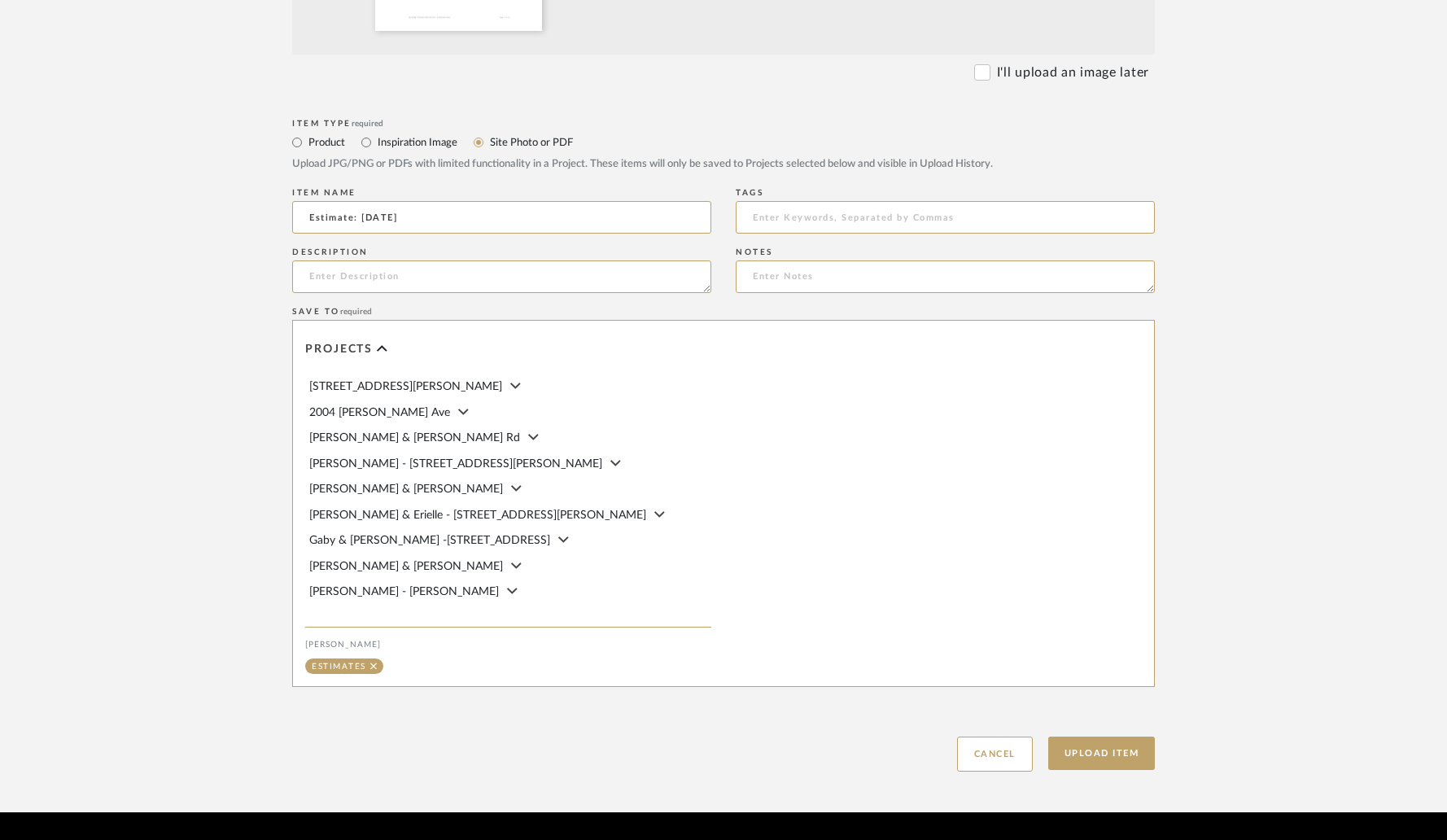
scroll to position [666, 0]
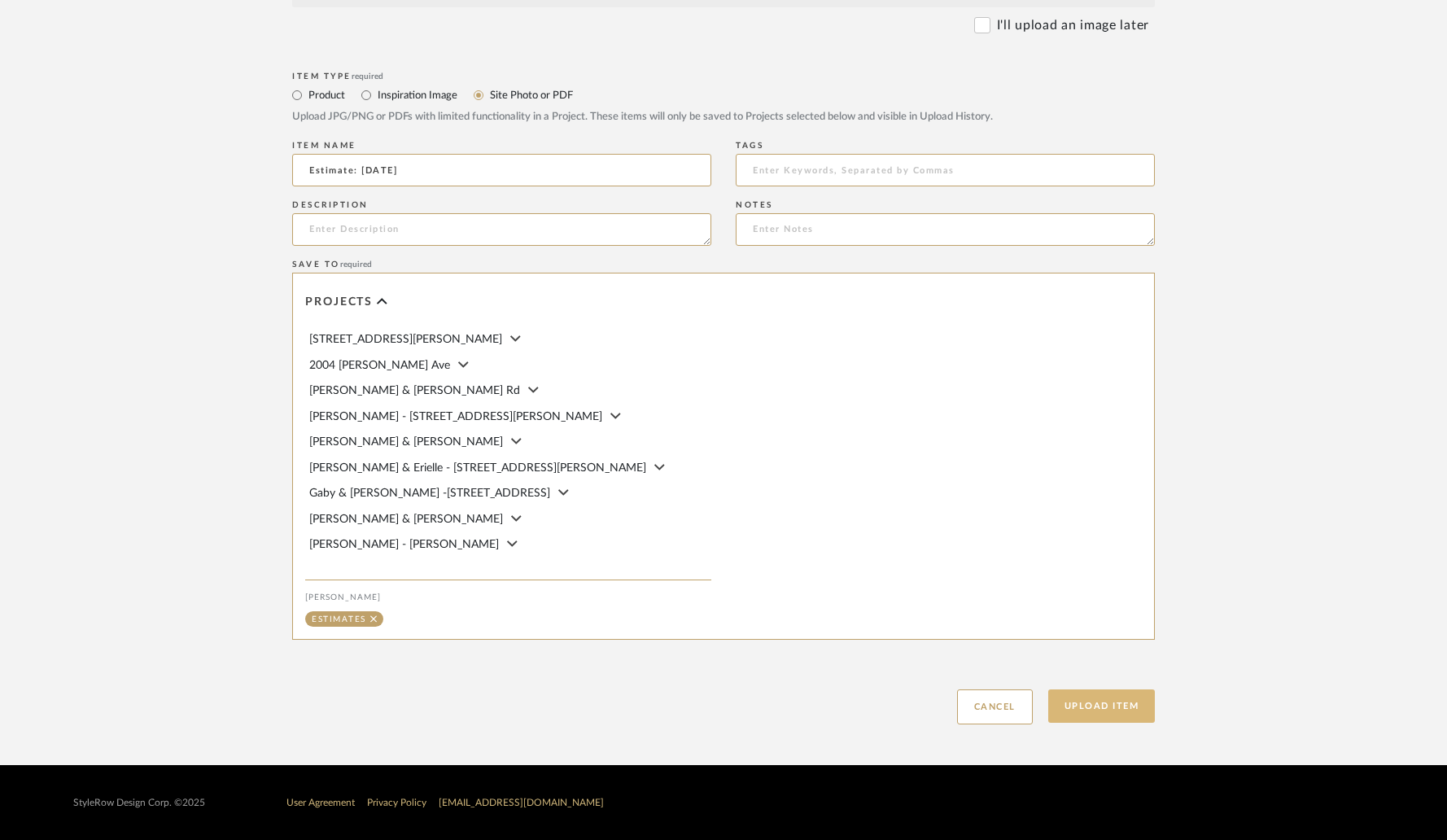
type input "Estimate: 08.27.2025"
click at [1108, 712] on button "Upload Item" at bounding box center [1101, 705] width 107 height 33
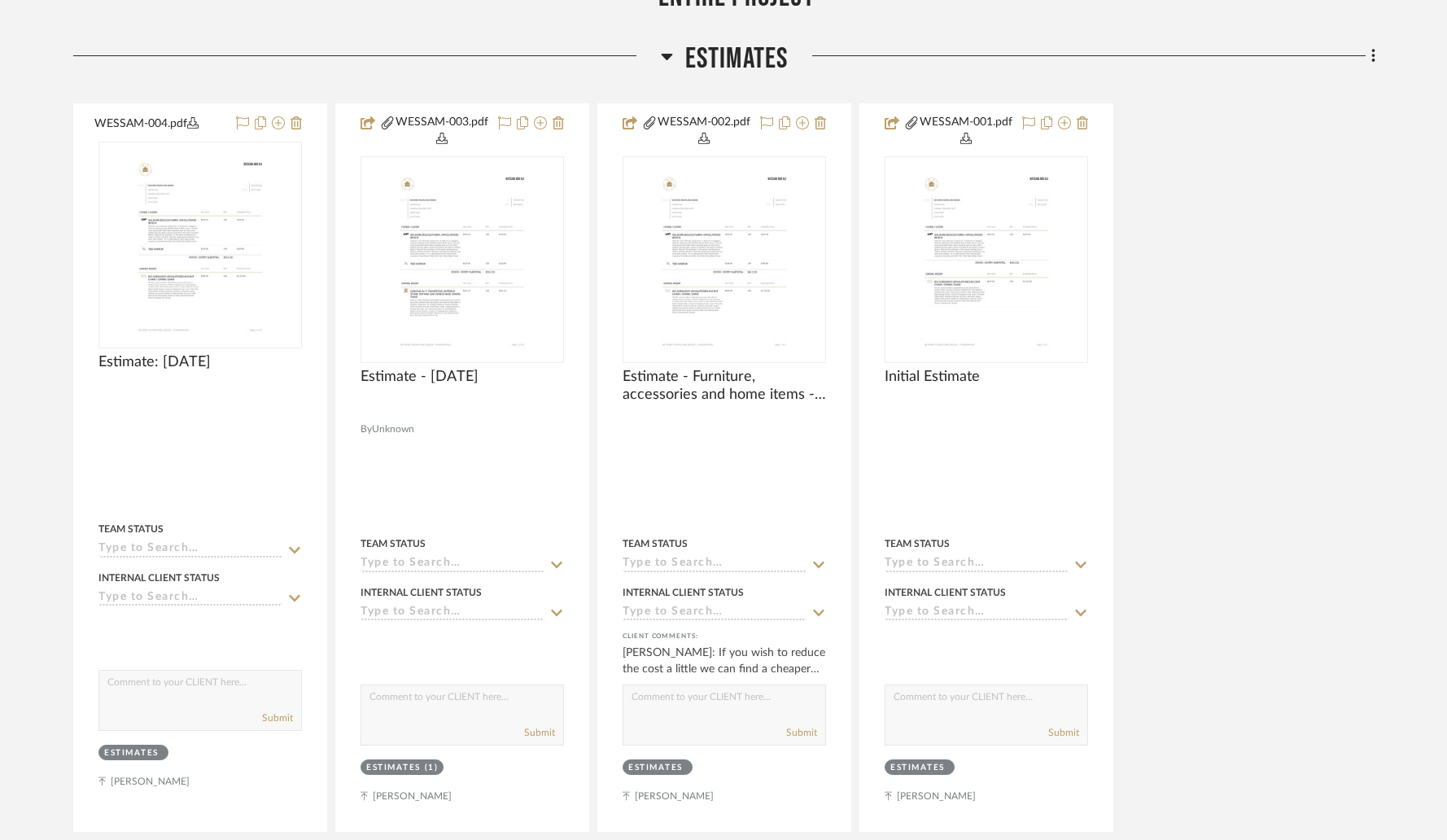
scroll to position [445, 0]
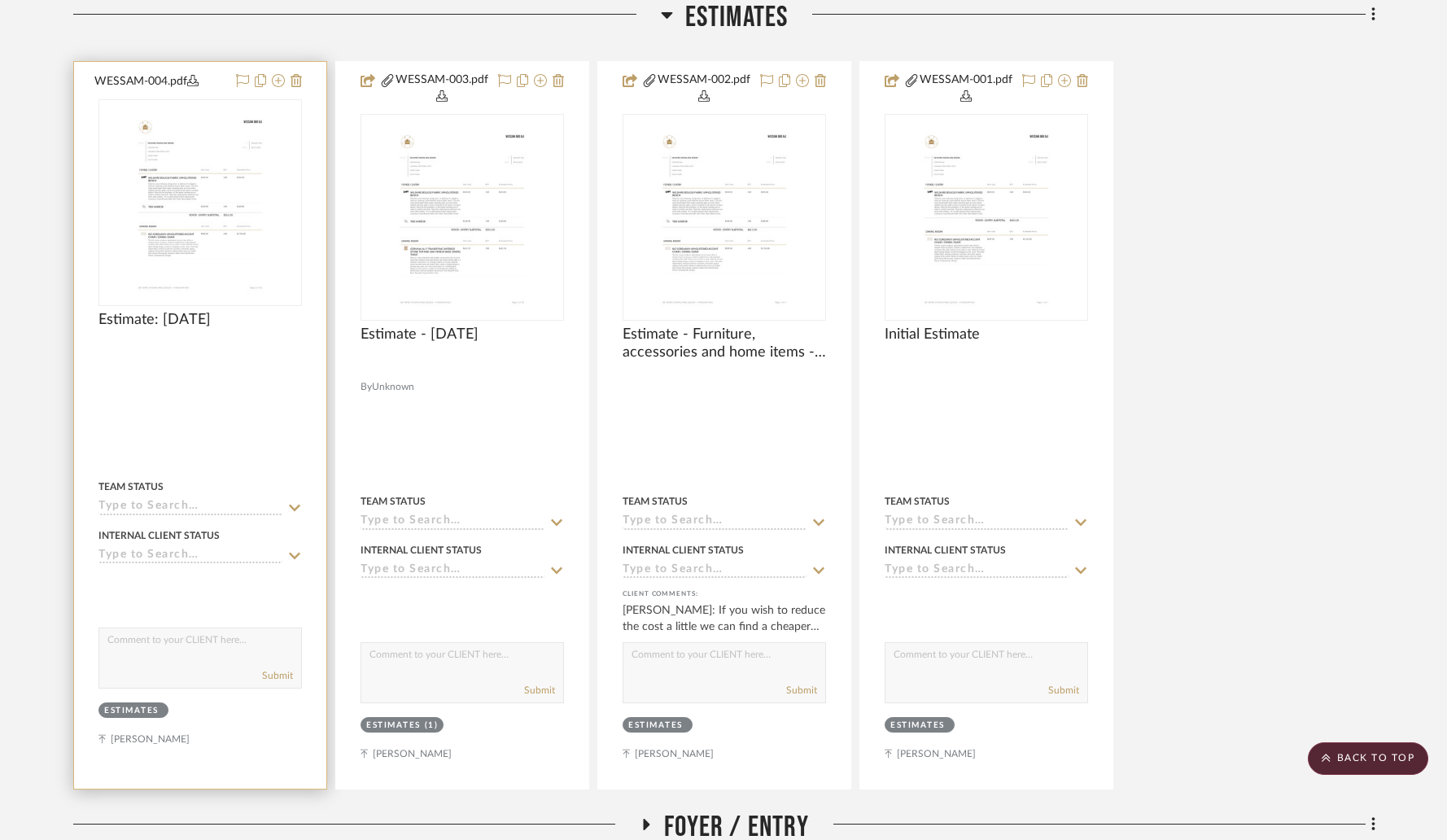
click at [146, 377] on div at bounding box center [200, 424] width 253 height 726
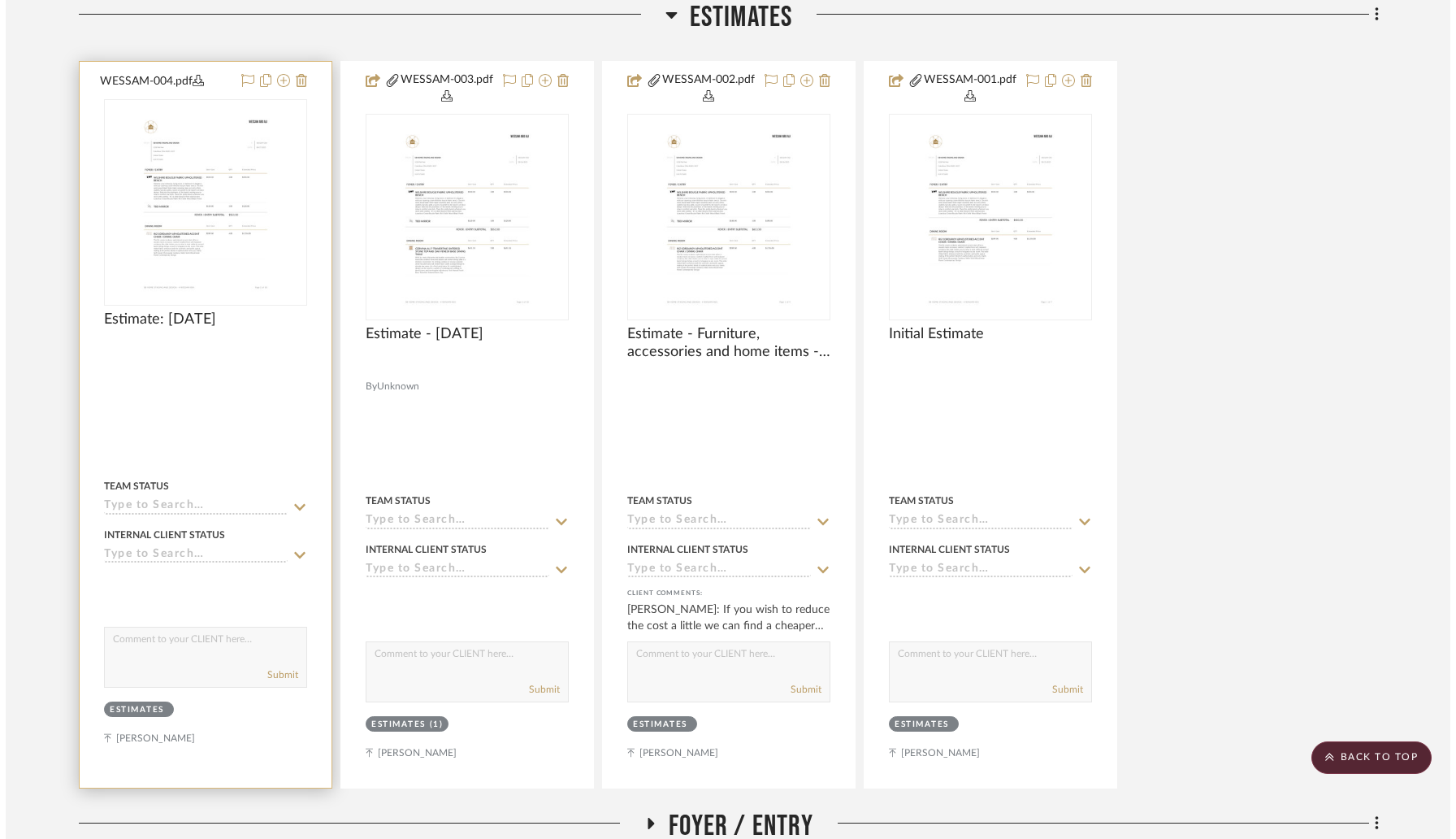
scroll to position [0, 0]
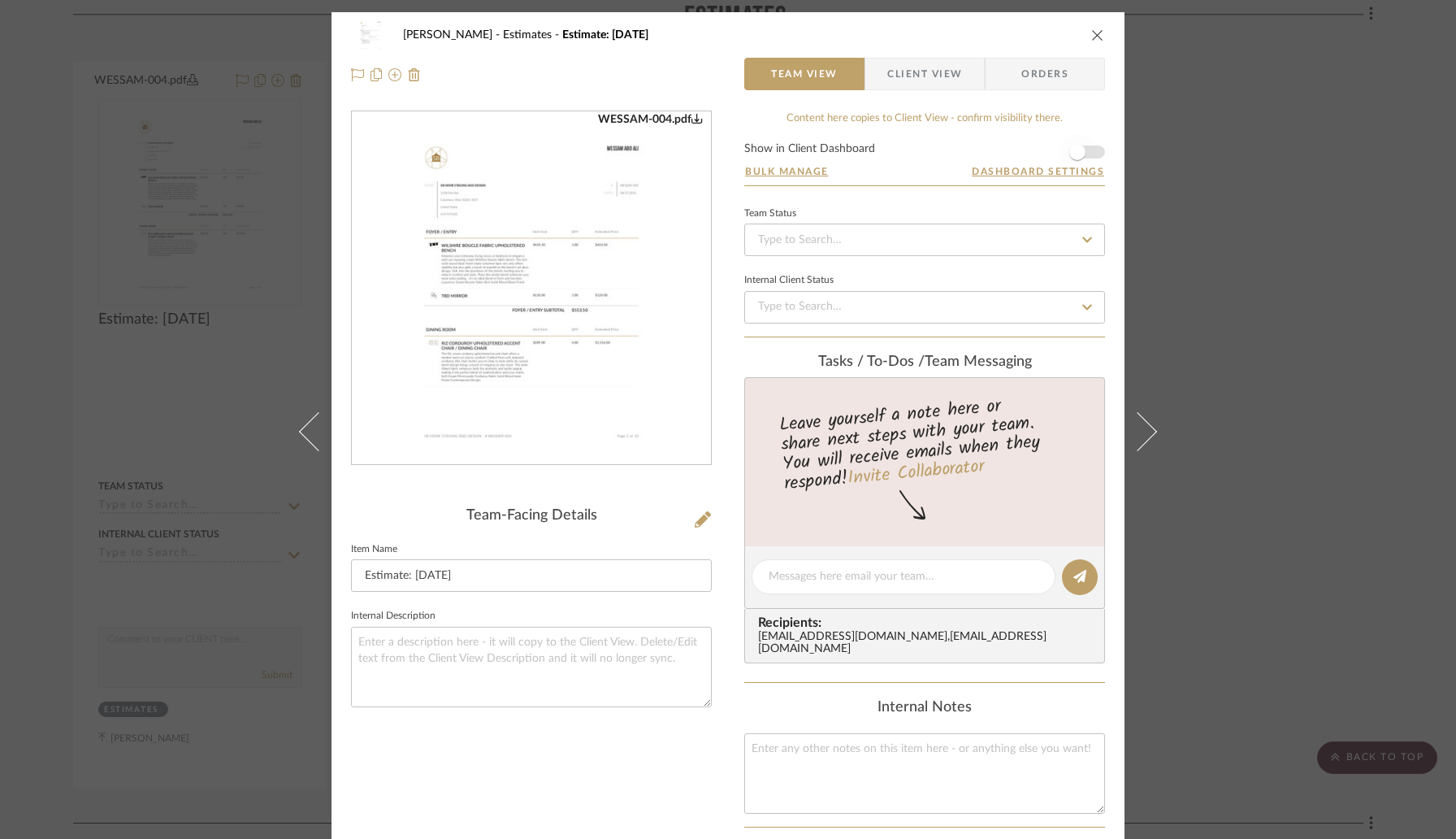
click at [1086, 152] on span "button" at bounding box center [1078, 152] width 36 height 36
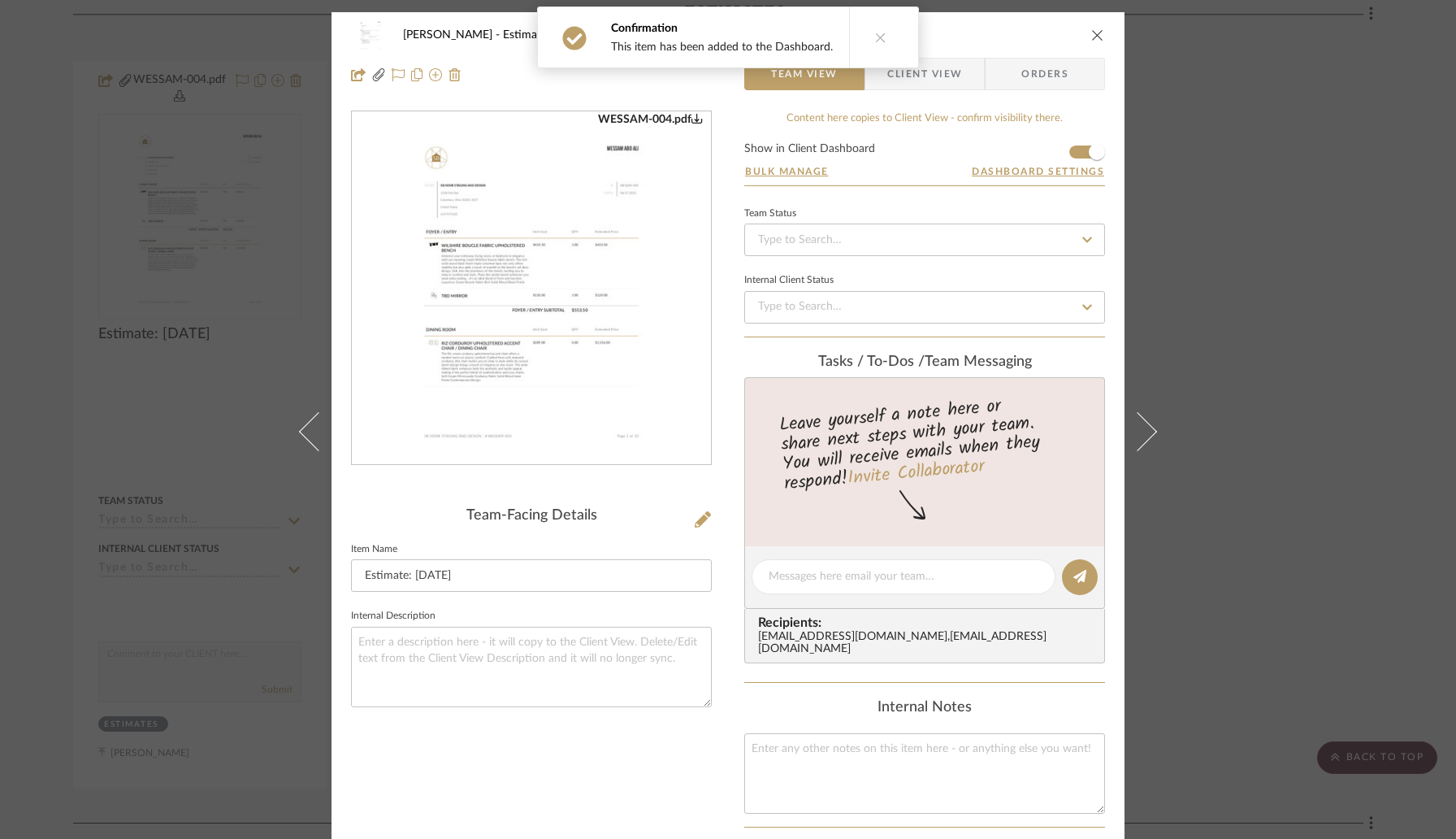
click at [1091, 29] on icon "close" at bounding box center [1098, 35] width 13 height 13
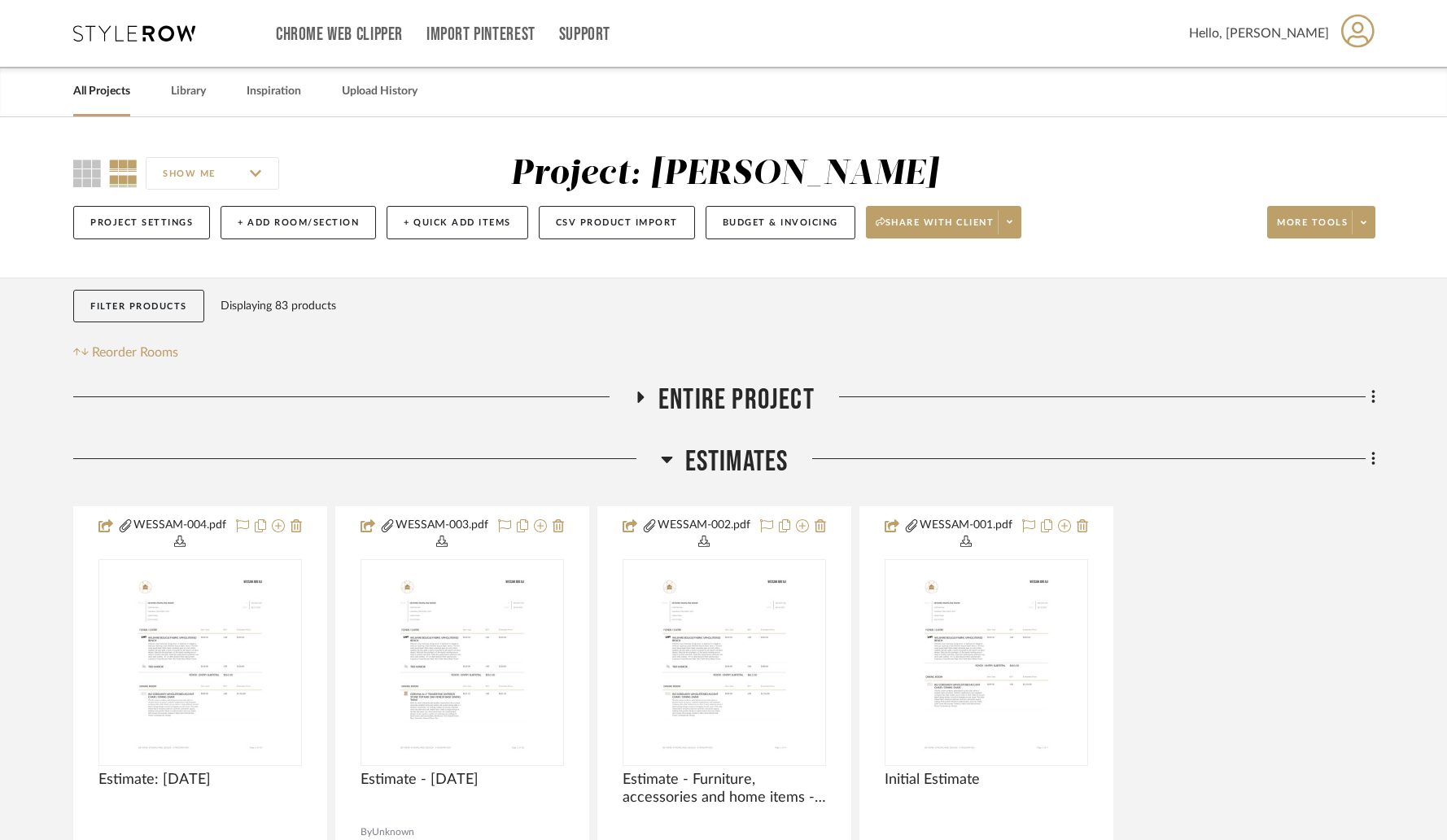
click at [103, 84] on link "All Projects" at bounding box center [102, 91] width 57 height 22
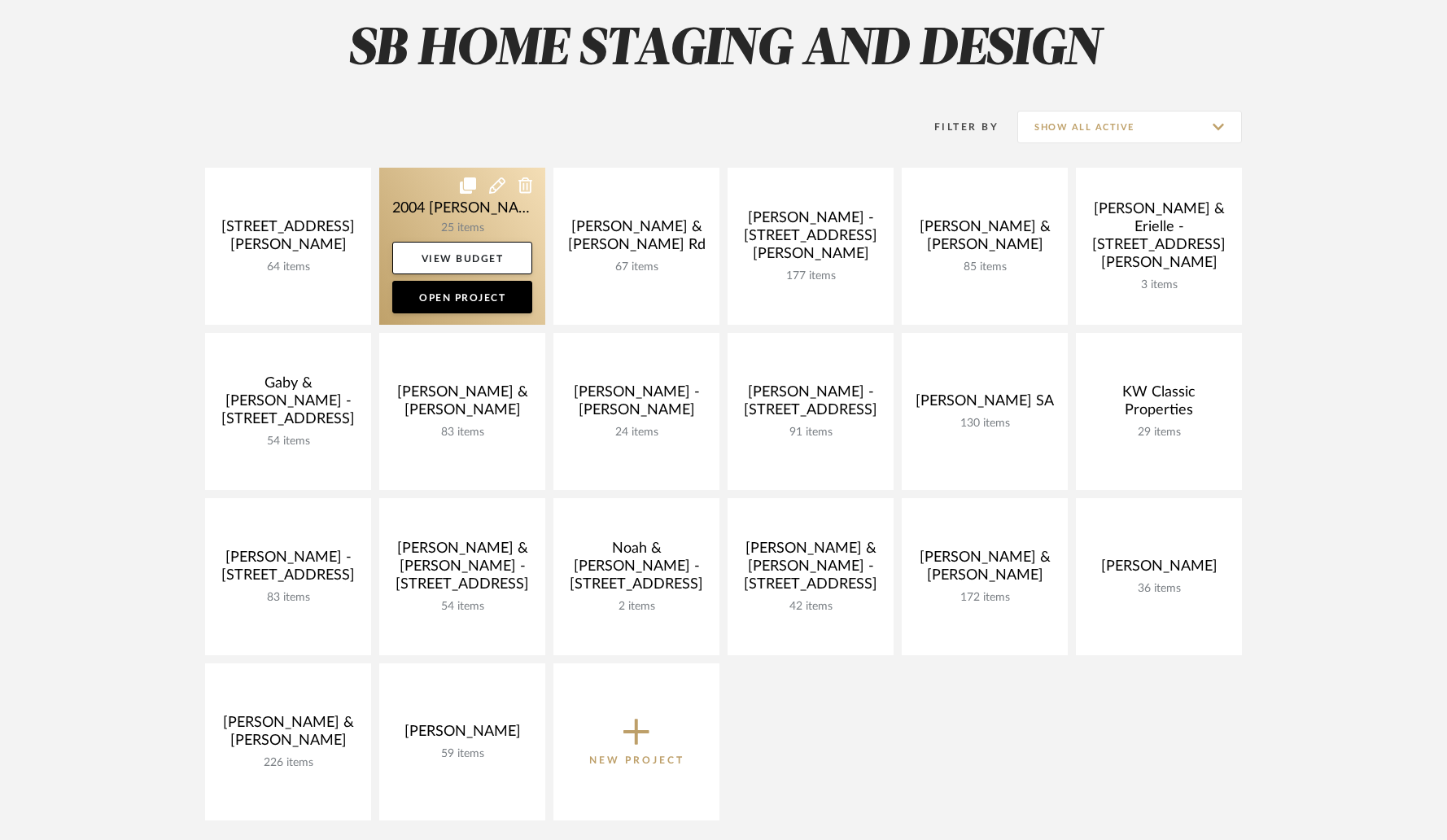
scroll to position [140, 0]
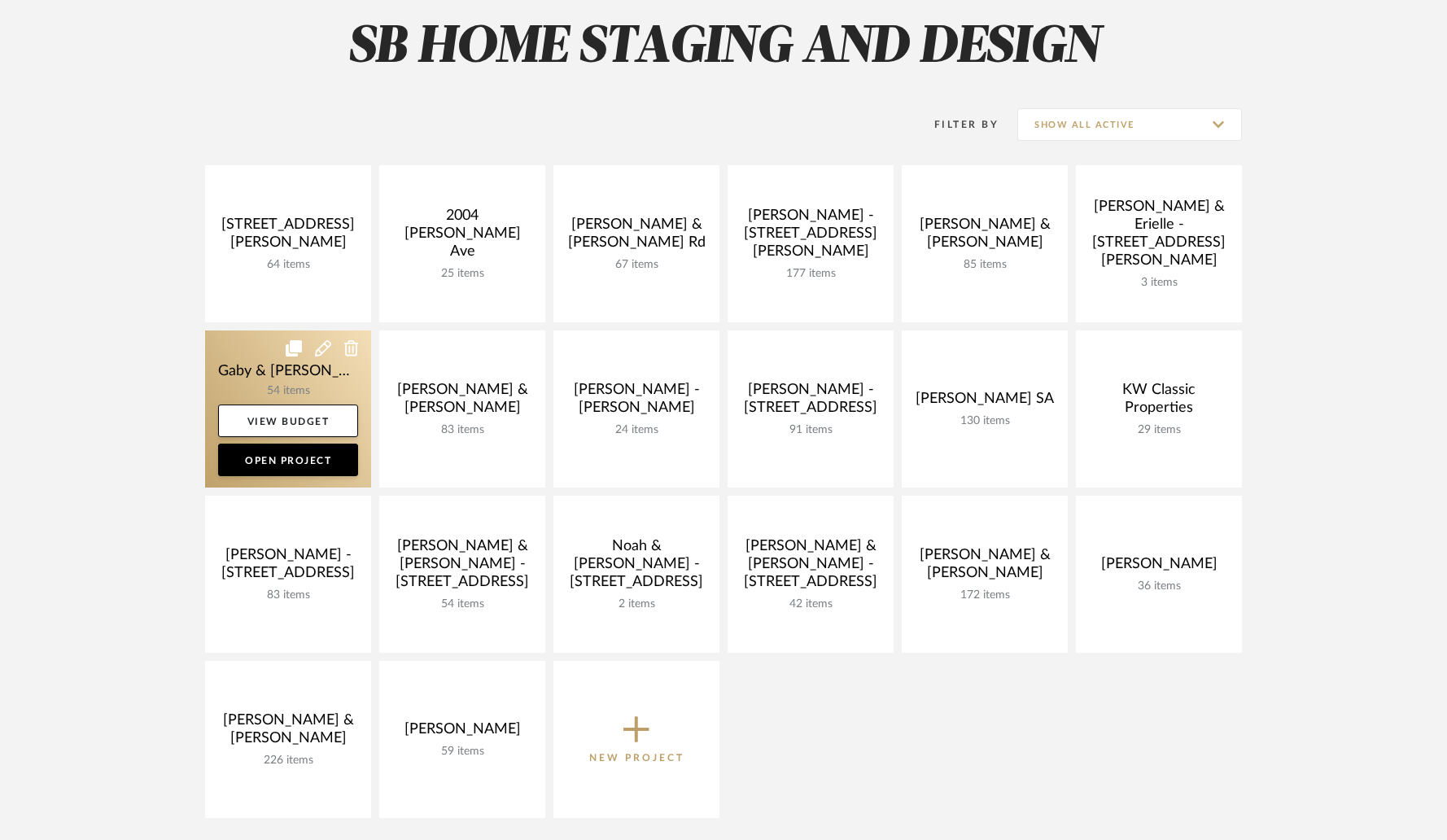
click at [310, 391] on link at bounding box center [288, 408] width 166 height 157
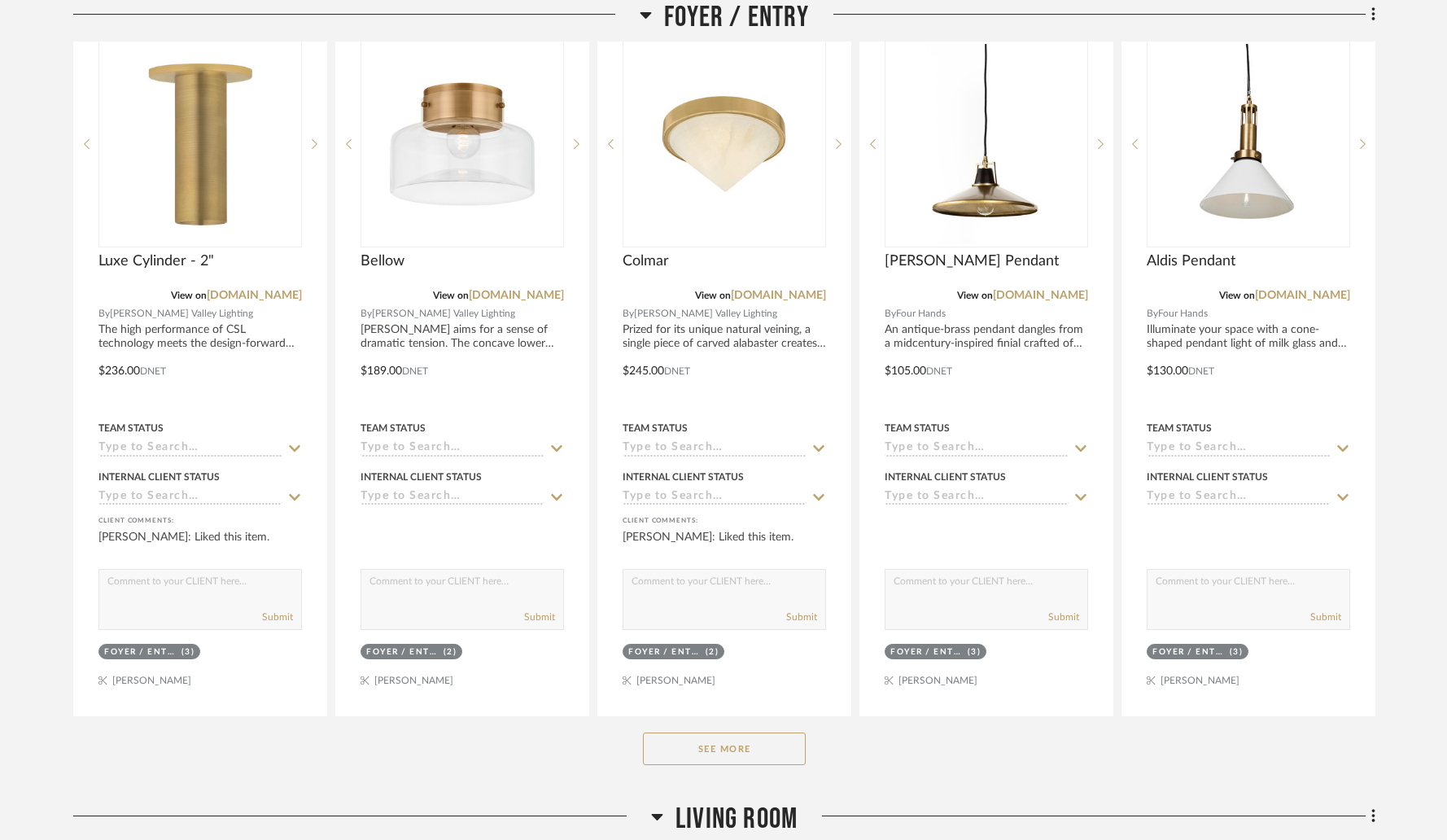
scroll to position [486, 0]
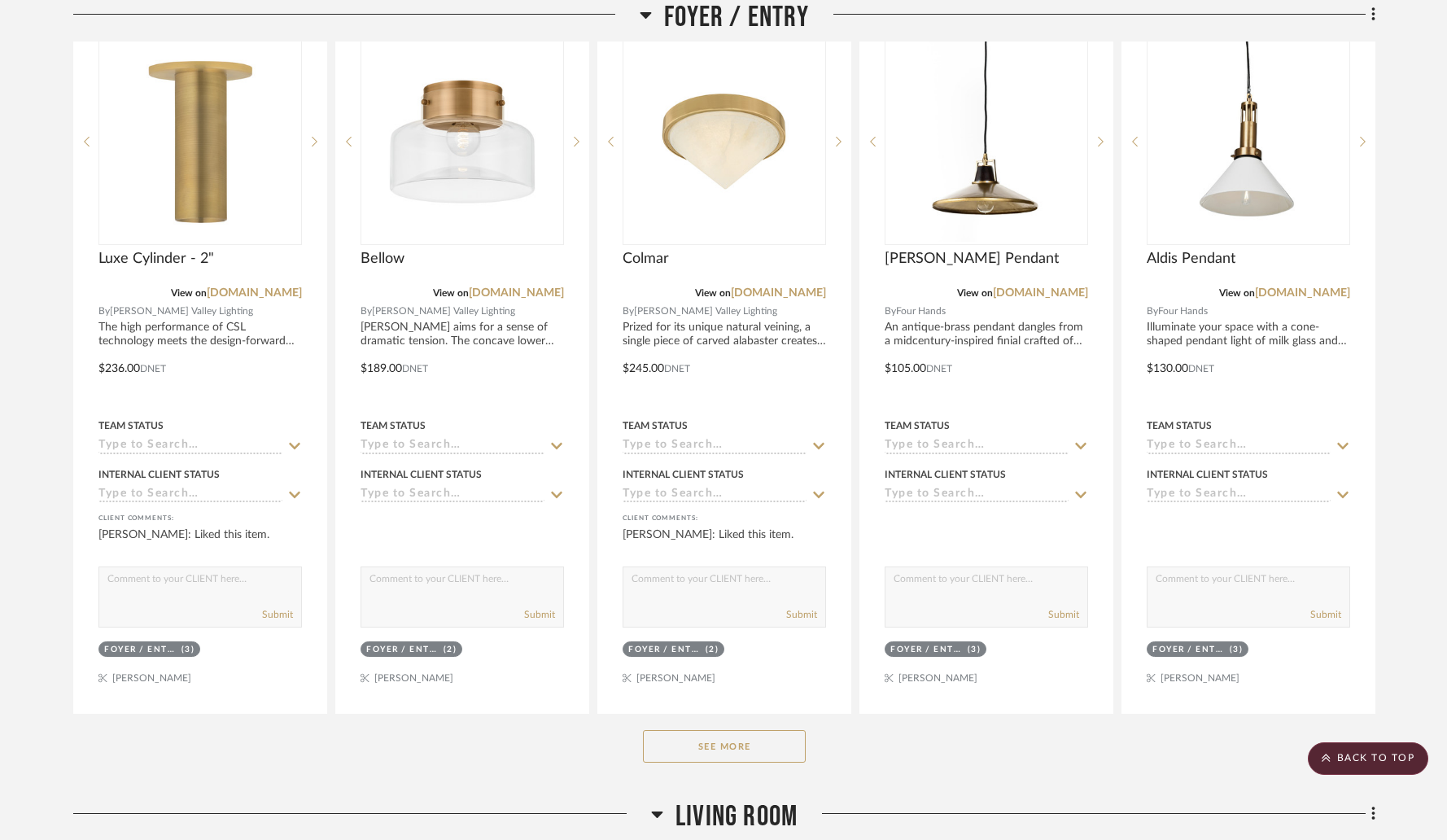
click at [686, 764] on div "See More" at bounding box center [724, 746] width 1303 height 65
click at [681, 749] on button "See More" at bounding box center [724, 746] width 162 height 32
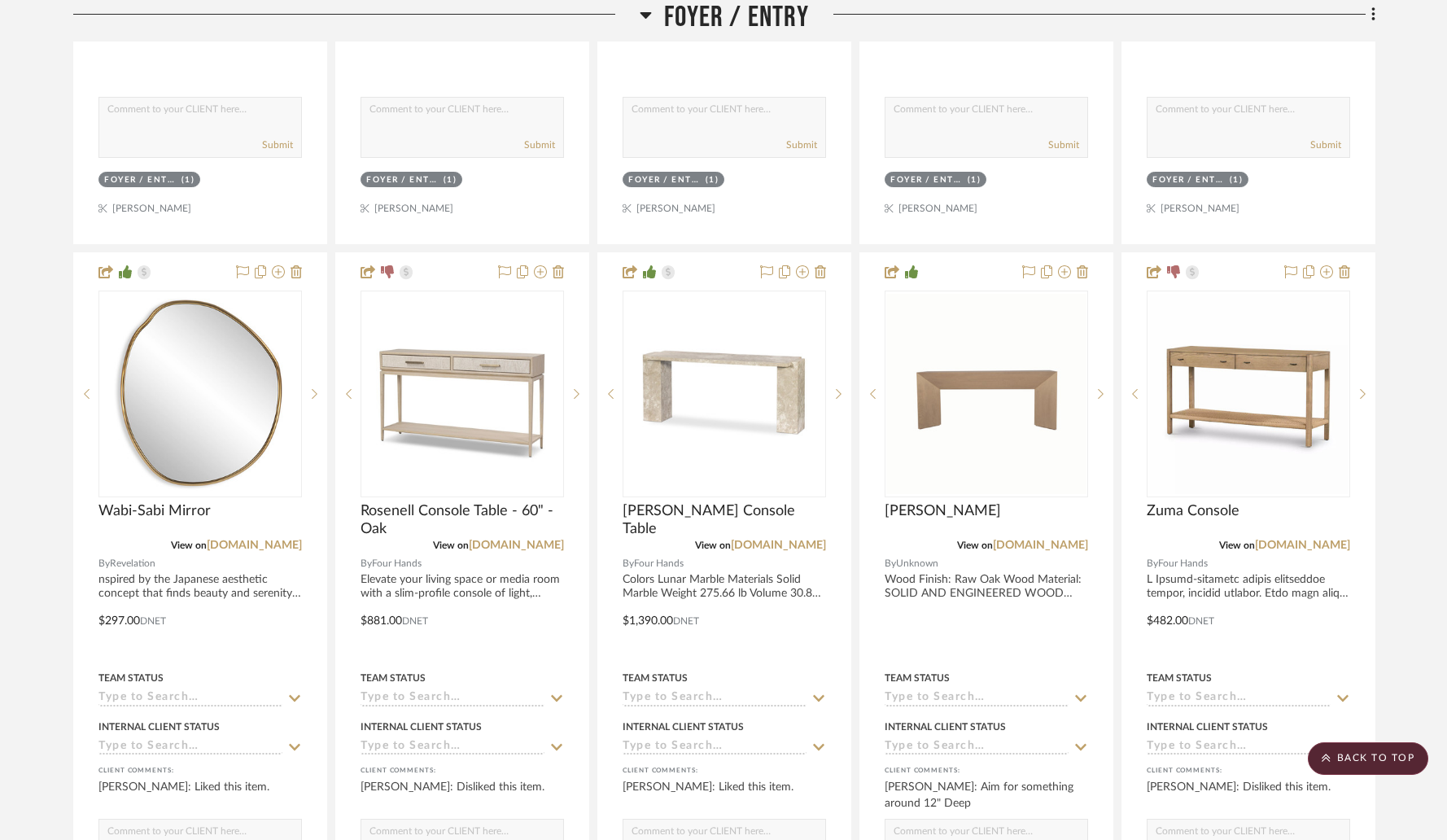
scroll to position [2400, 0]
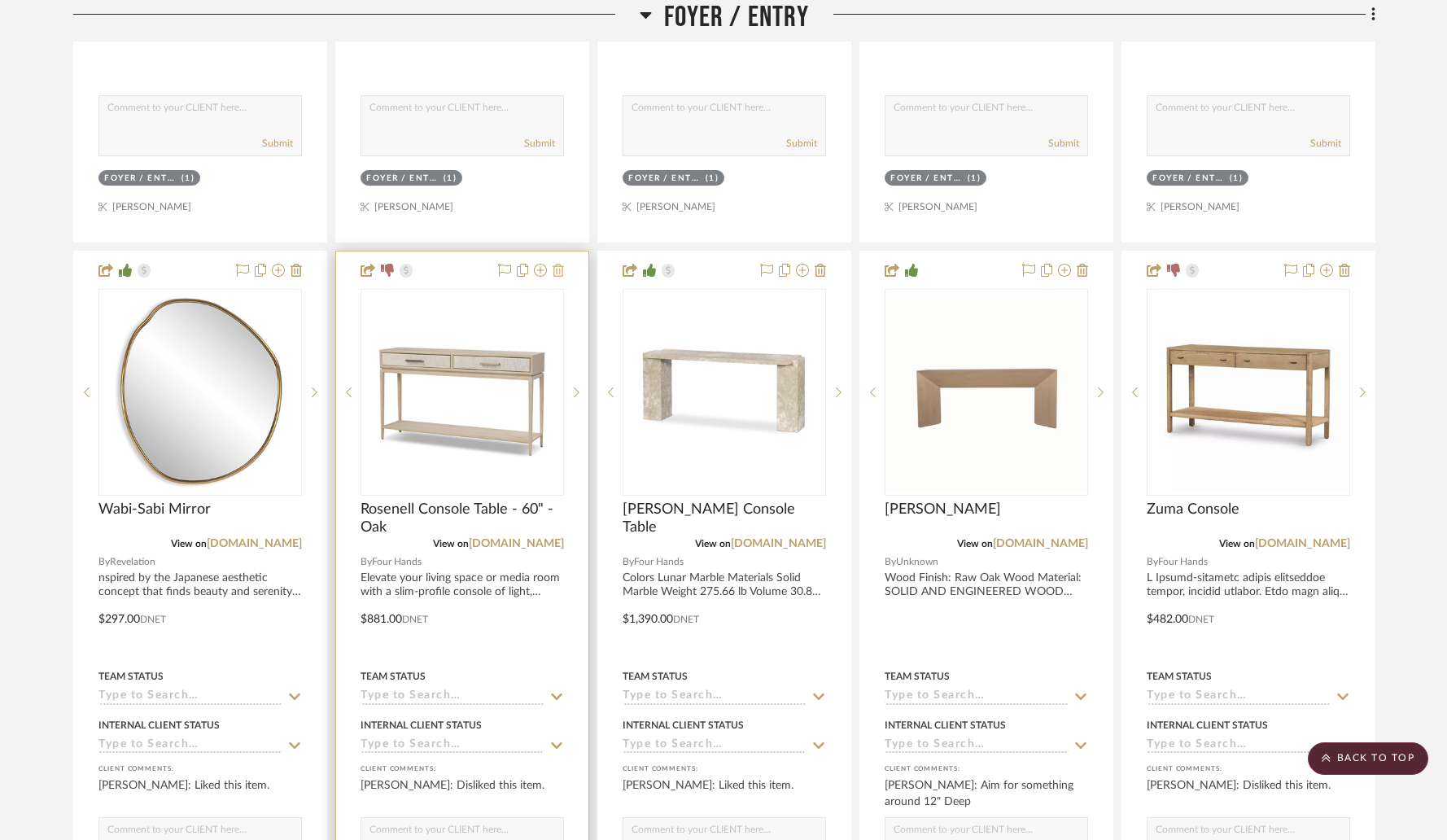
click at [563, 276] on fa-icon at bounding box center [558, 271] width 11 height 13
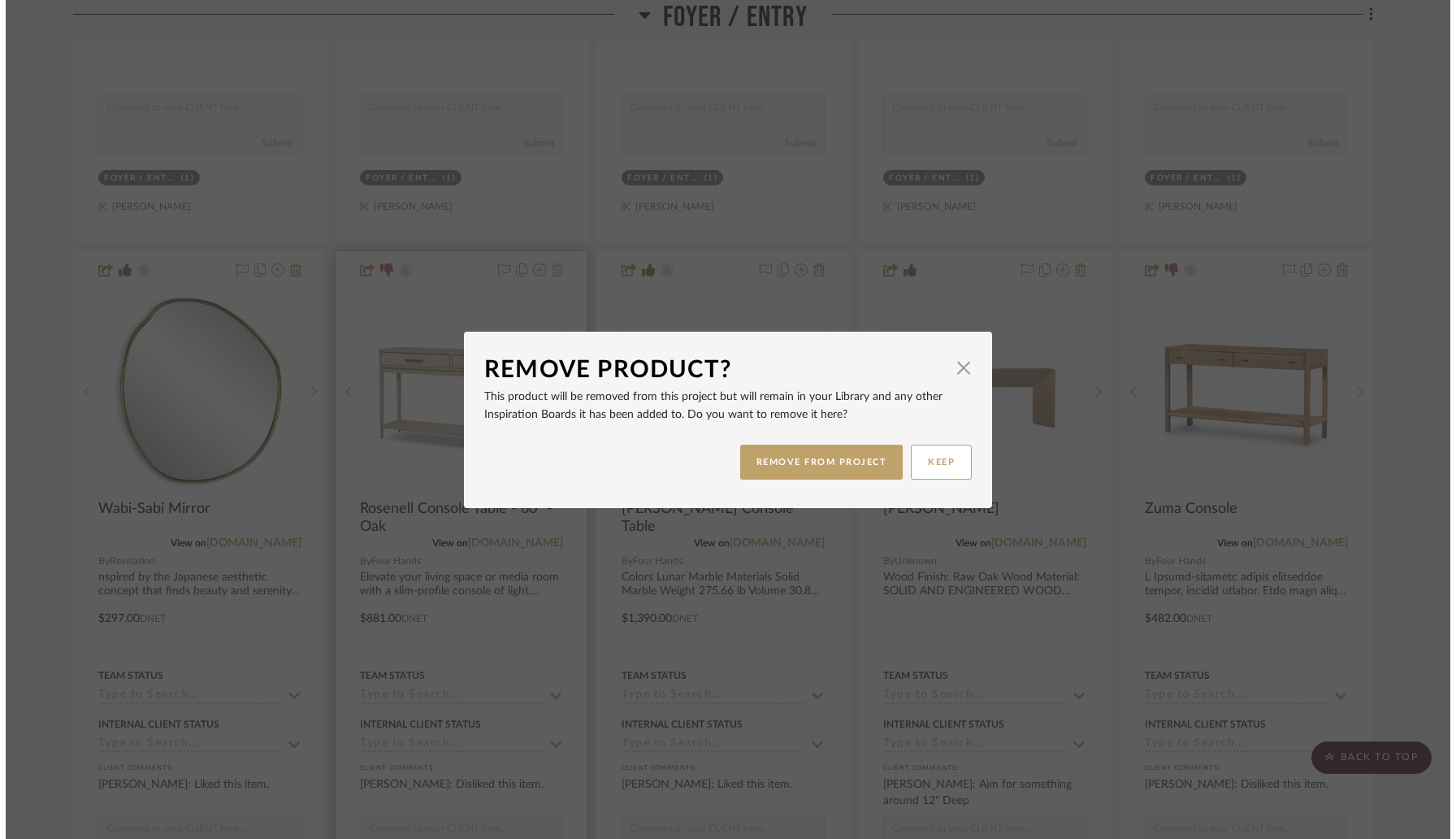
scroll to position [0, 0]
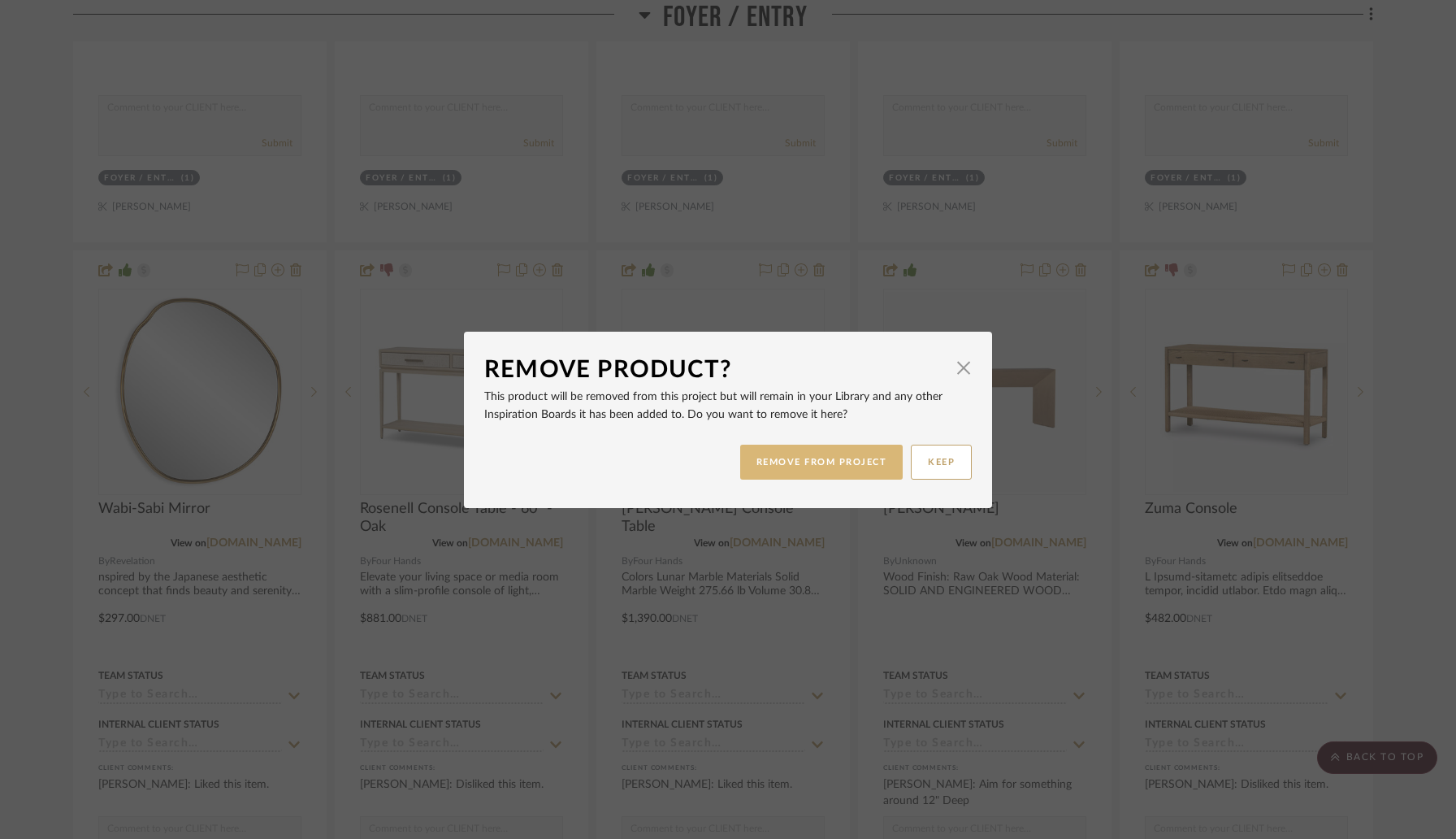
click at [751, 464] on button "REMOVE FROM PROJECT" at bounding box center [822, 462] width 163 height 35
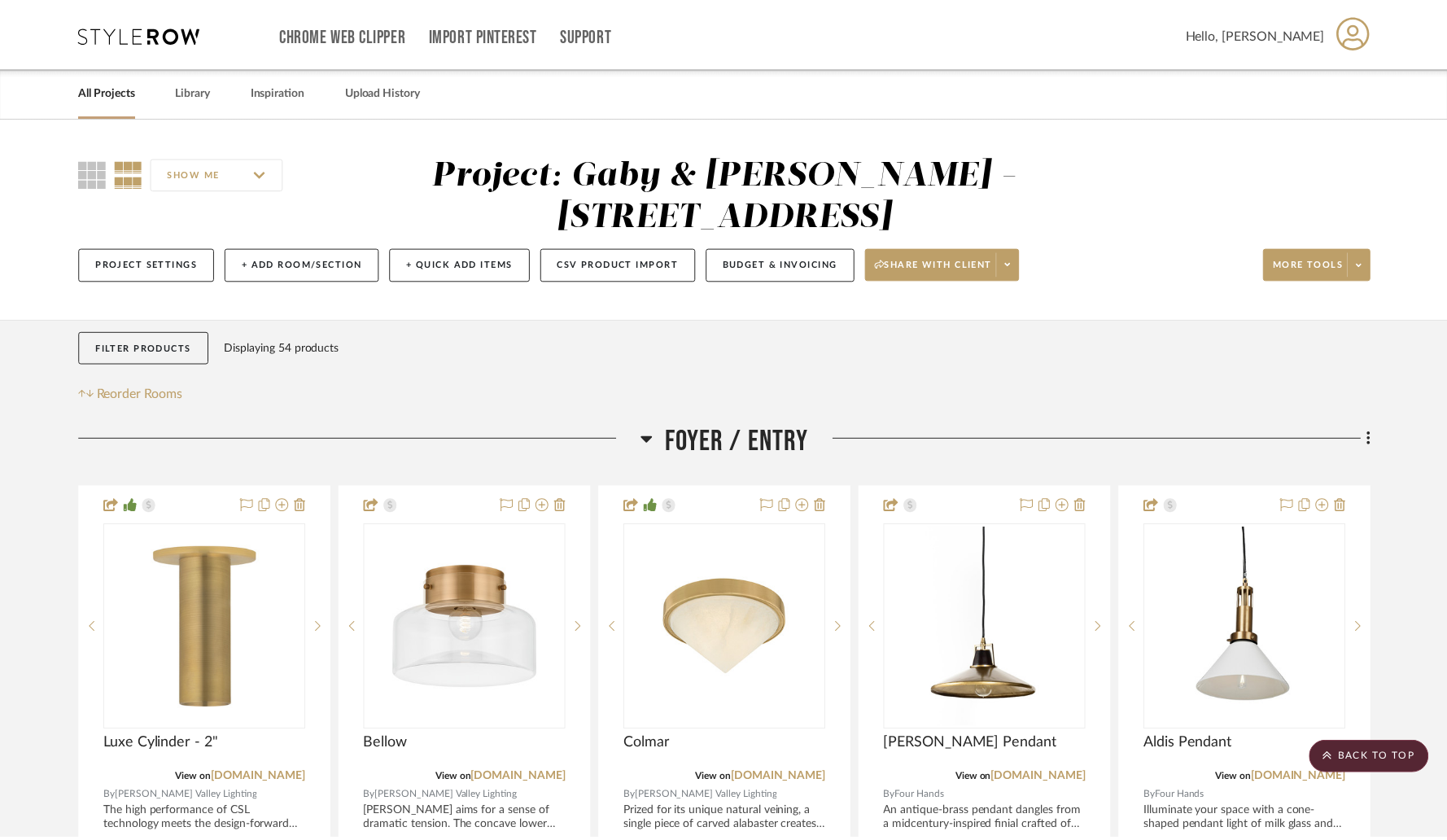
scroll to position [2400, 0]
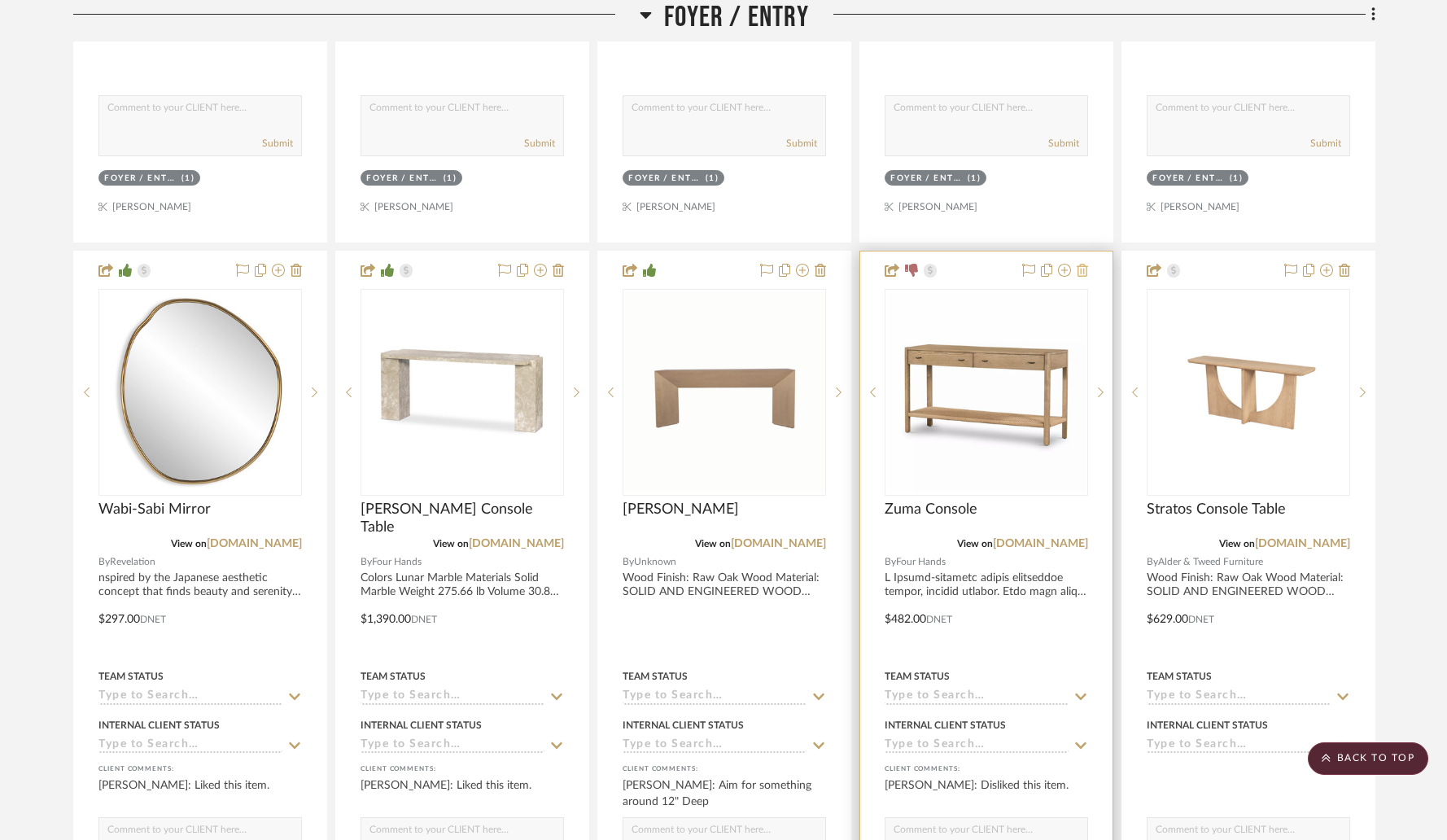
click at [1081, 274] on icon at bounding box center [1082, 271] width 11 height 13
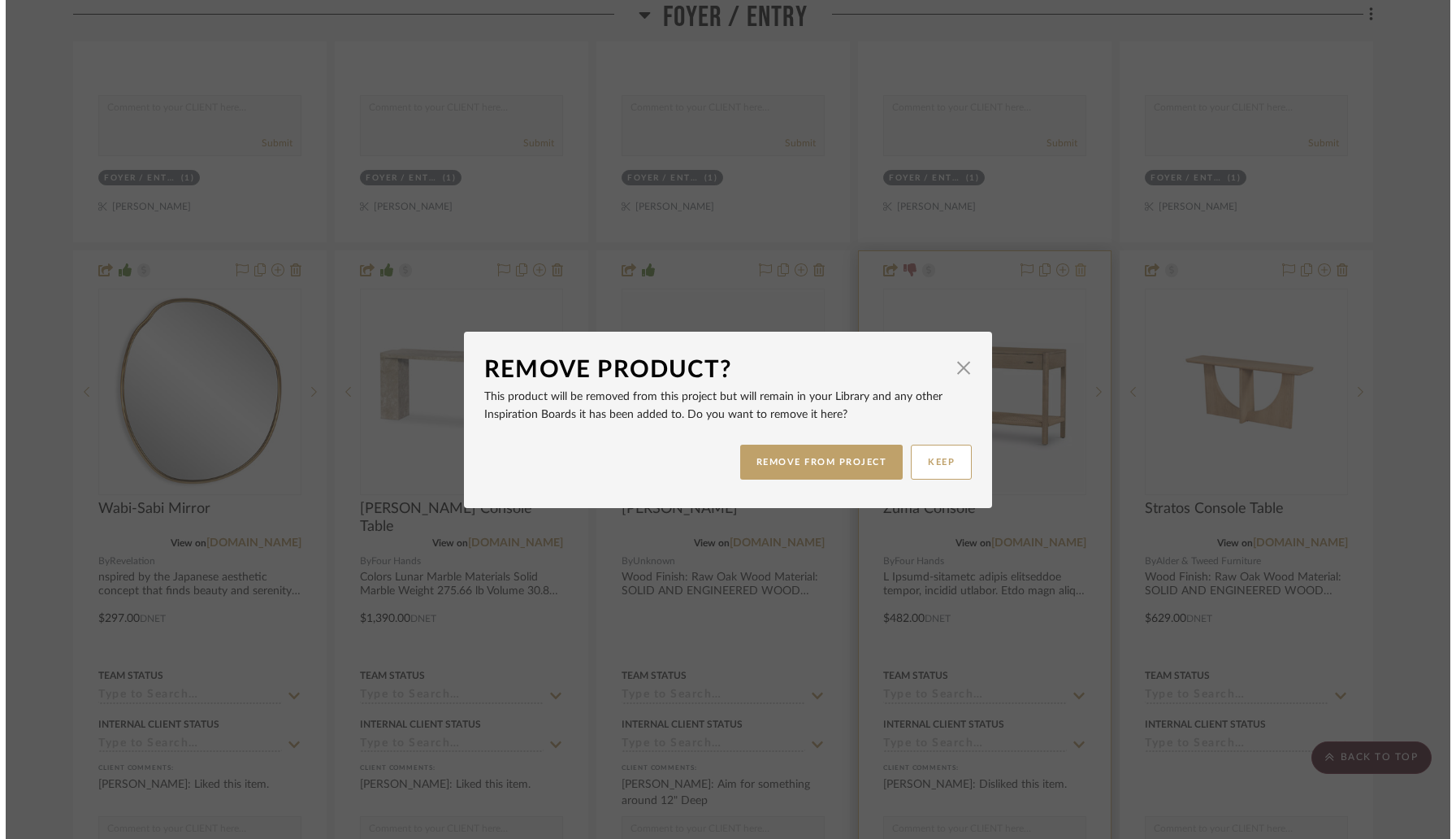
scroll to position [0, 0]
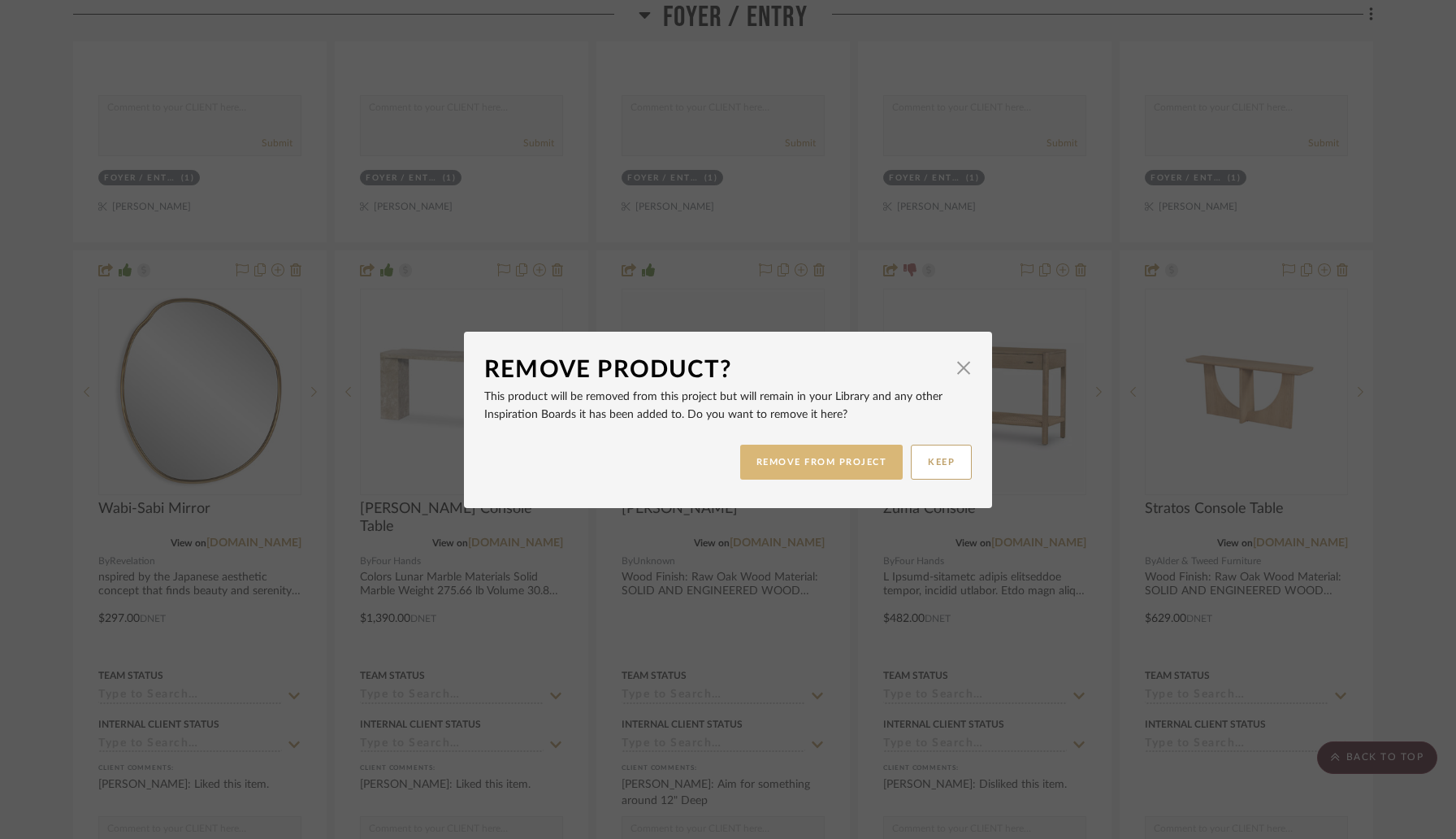
click at [882, 473] on button "REMOVE FROM PROJECT" at bounding box center [822, 462] width 163 height 35
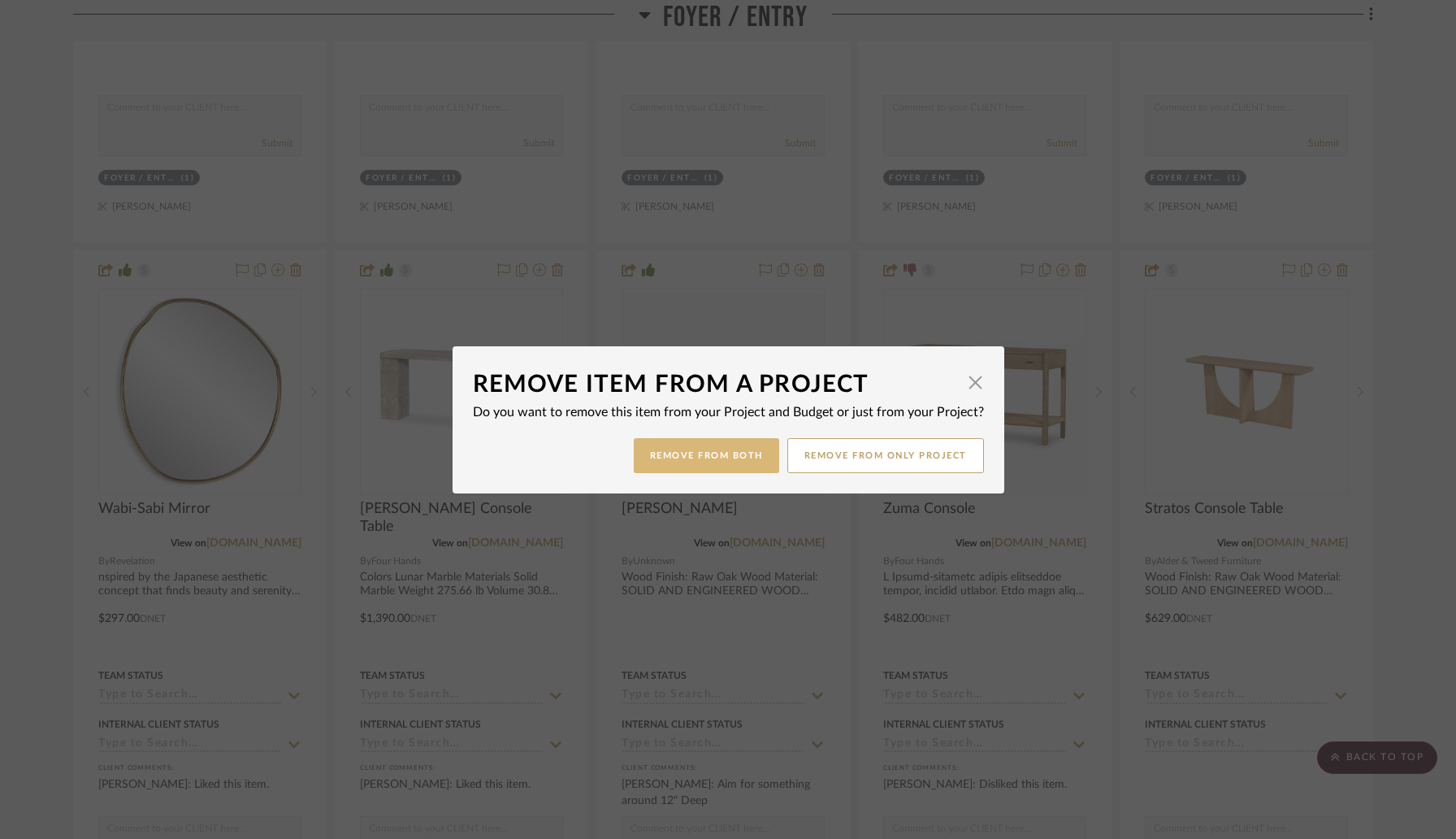
click at [750, 459] on button "Remove from Both" at bounding box center [706, 455] width 145 height 35
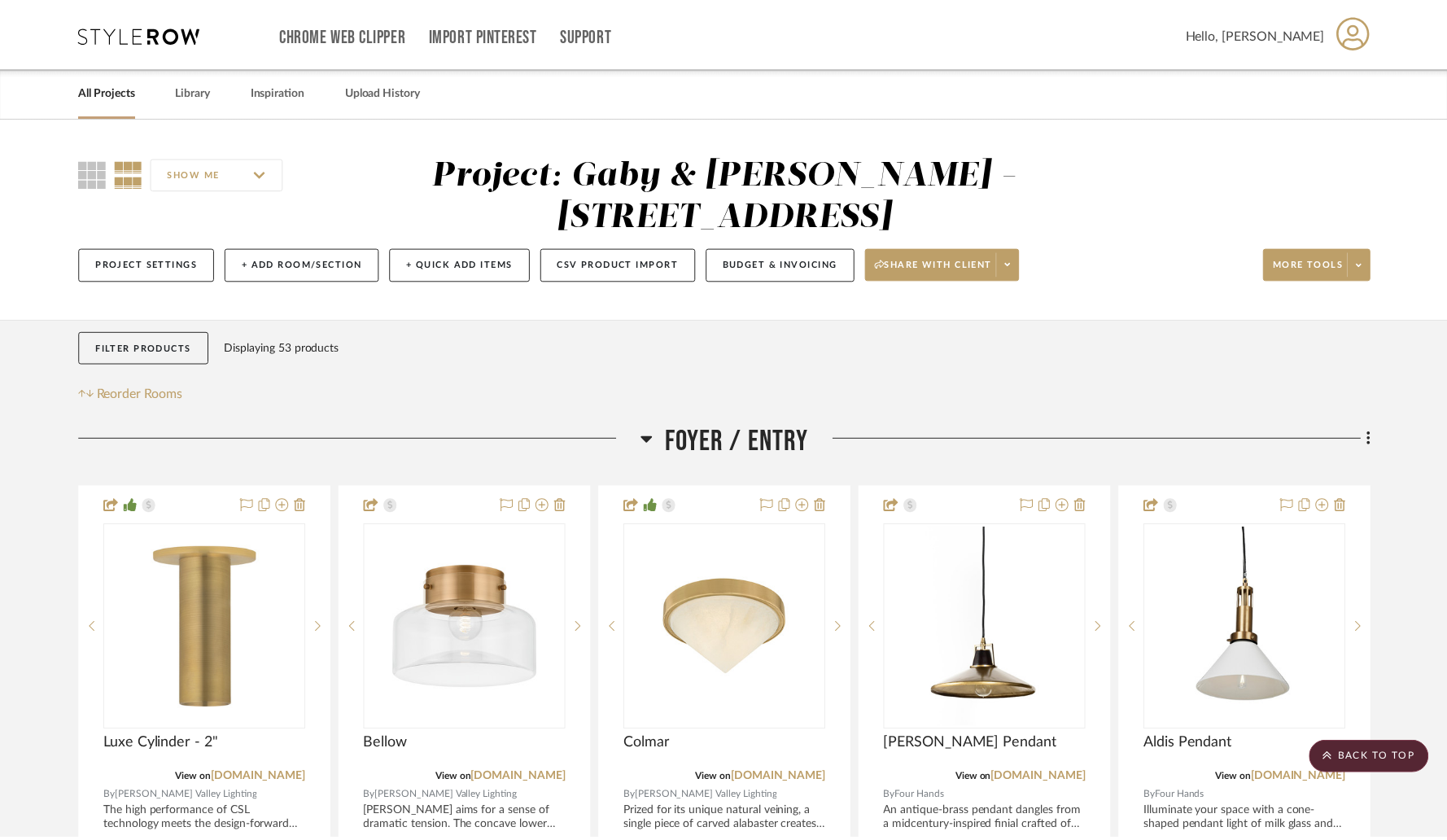
scroll to position [2400, 0]
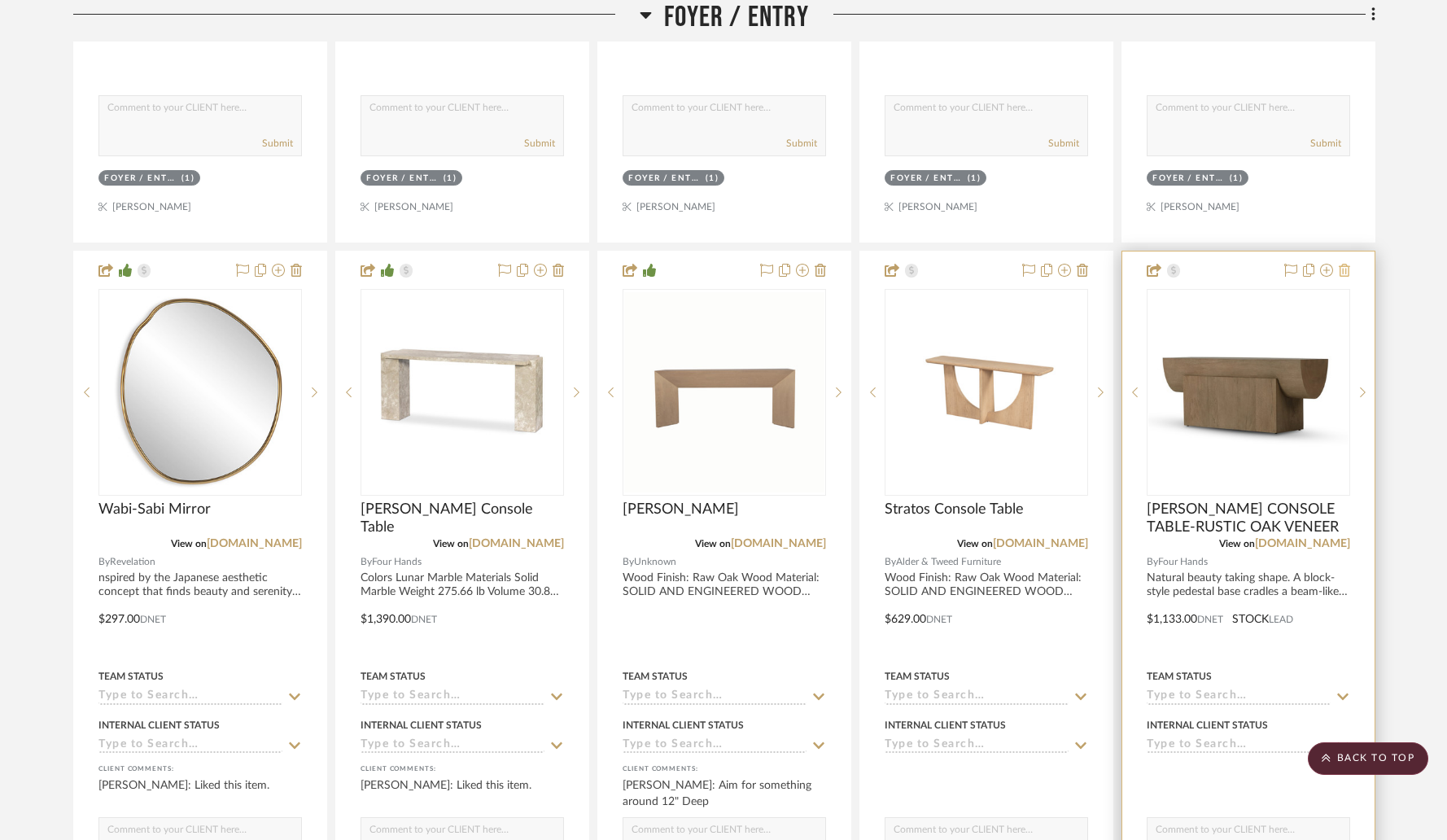
click at [1348, 271] on icon at bounding box center [1344, 271] width 11 height 13
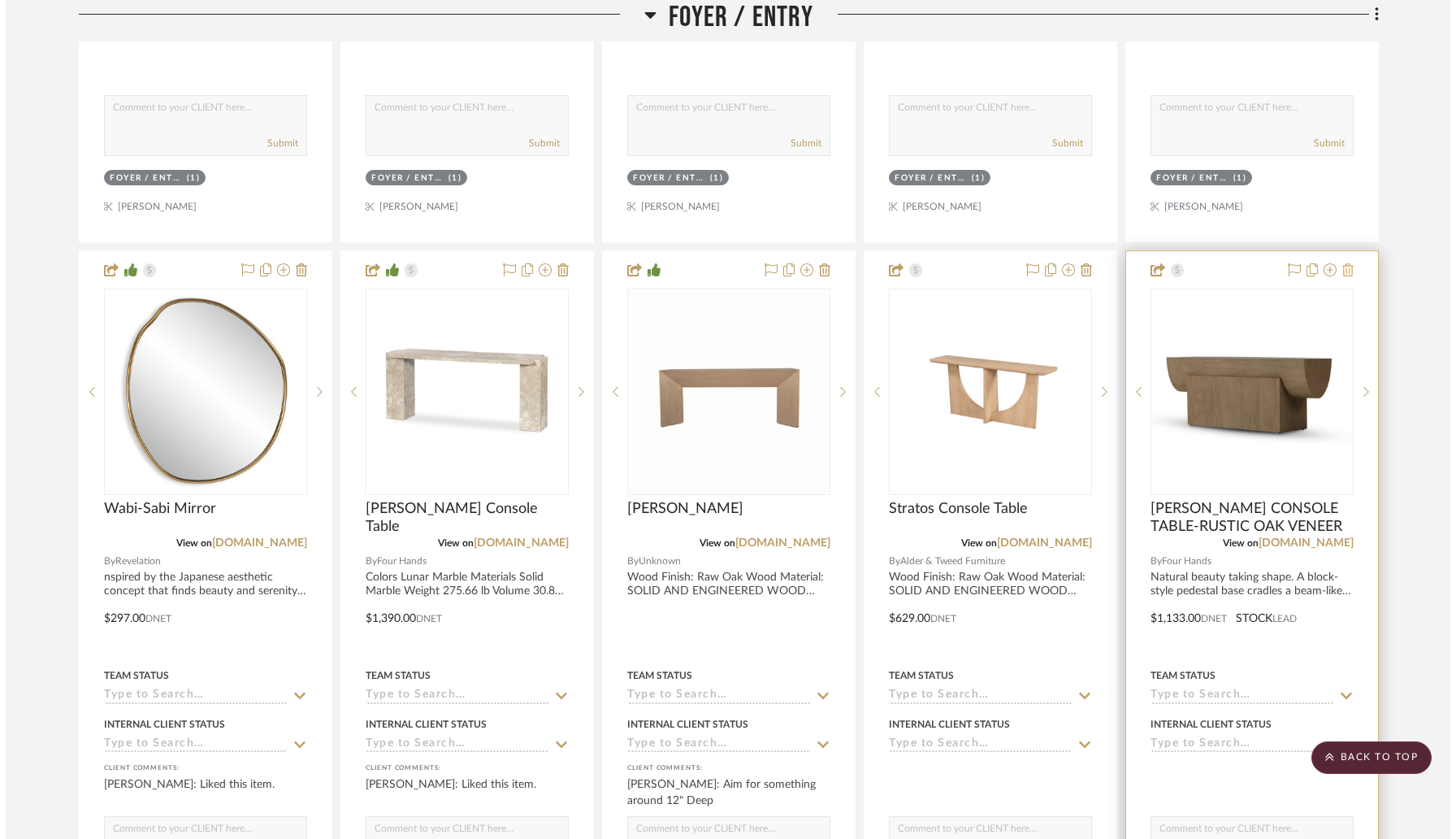
scroll to position [0, 0]
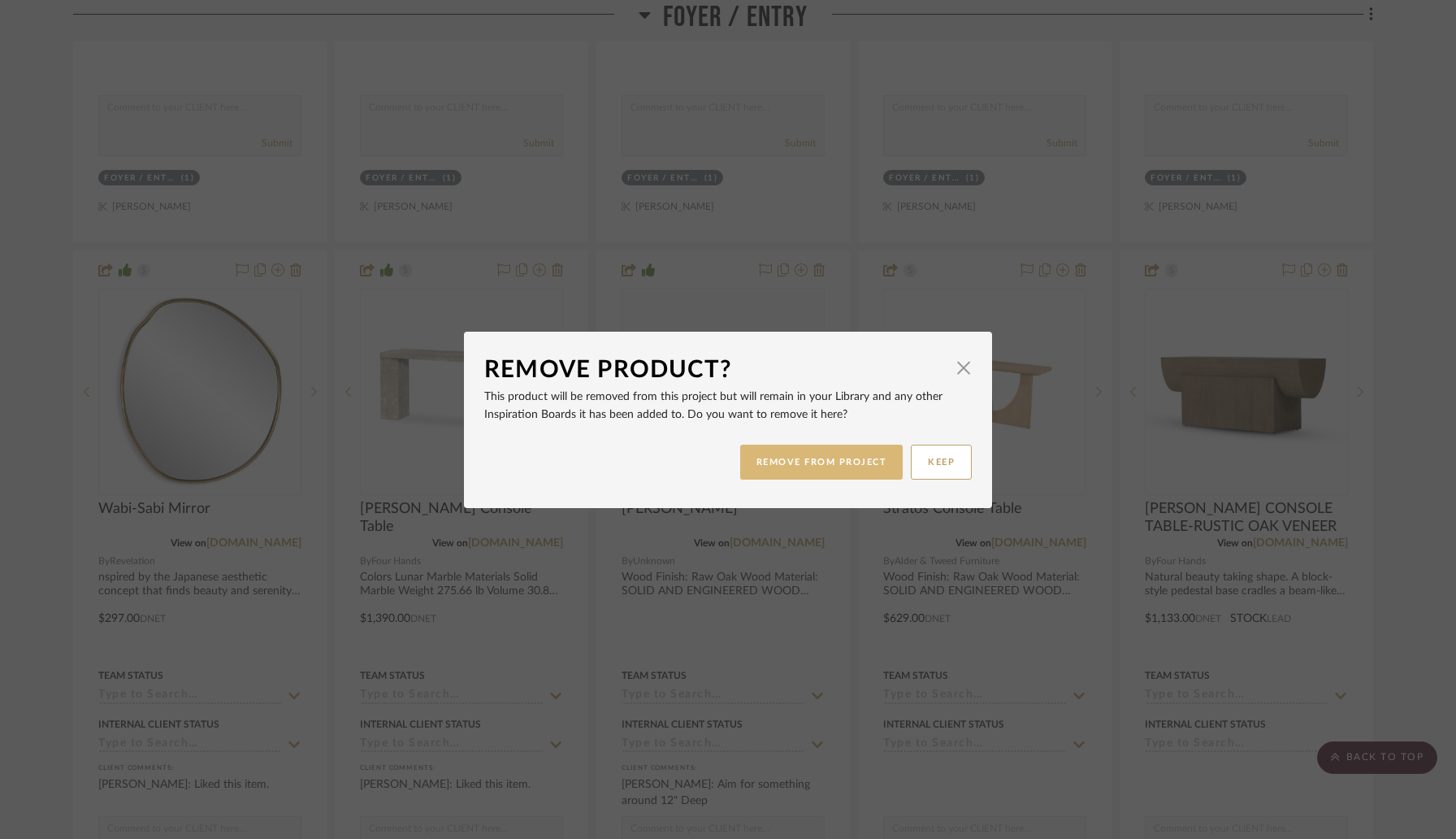
click at [851, 465] on button "REMOVE FROM PROJECT" at bounding box center [822, 462] width 163 height 35
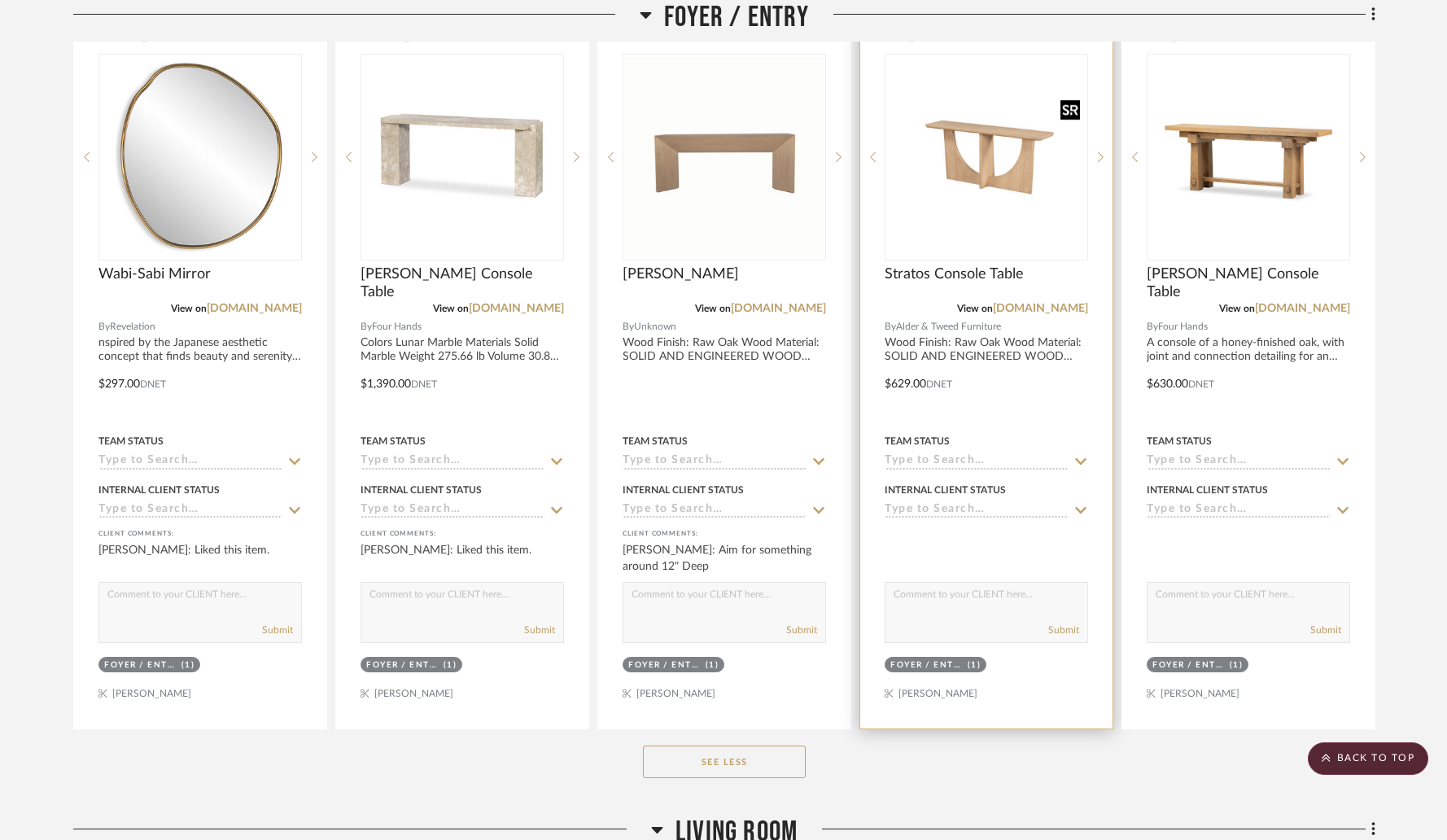
scroll to position [2559, 0]
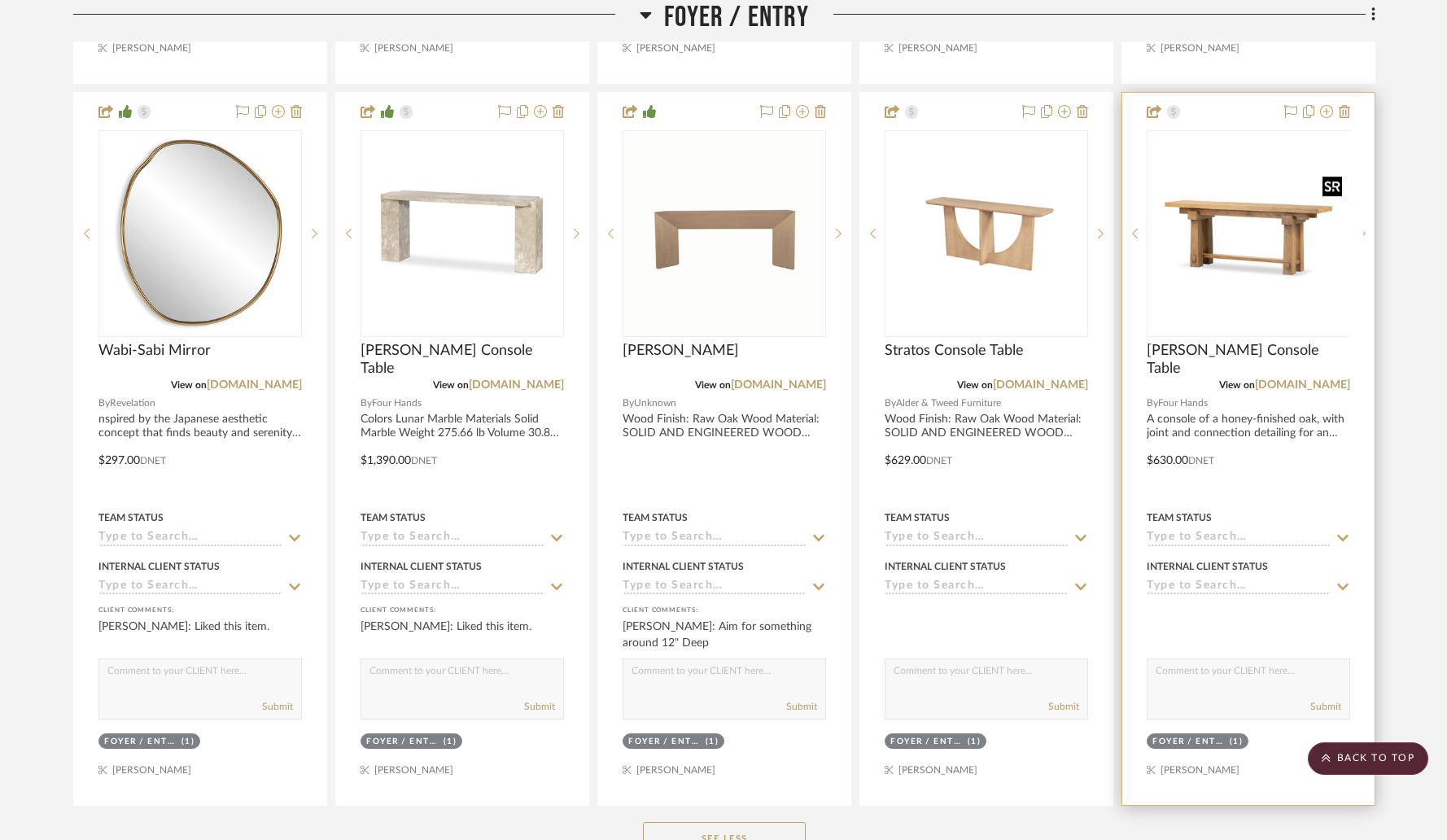
click at [1266, 272] on div at bounding box center [1249, 233] width 203 height 207
click at [1193, 261] on img "0" at bounding box center [1249, 233] width 200 height 200
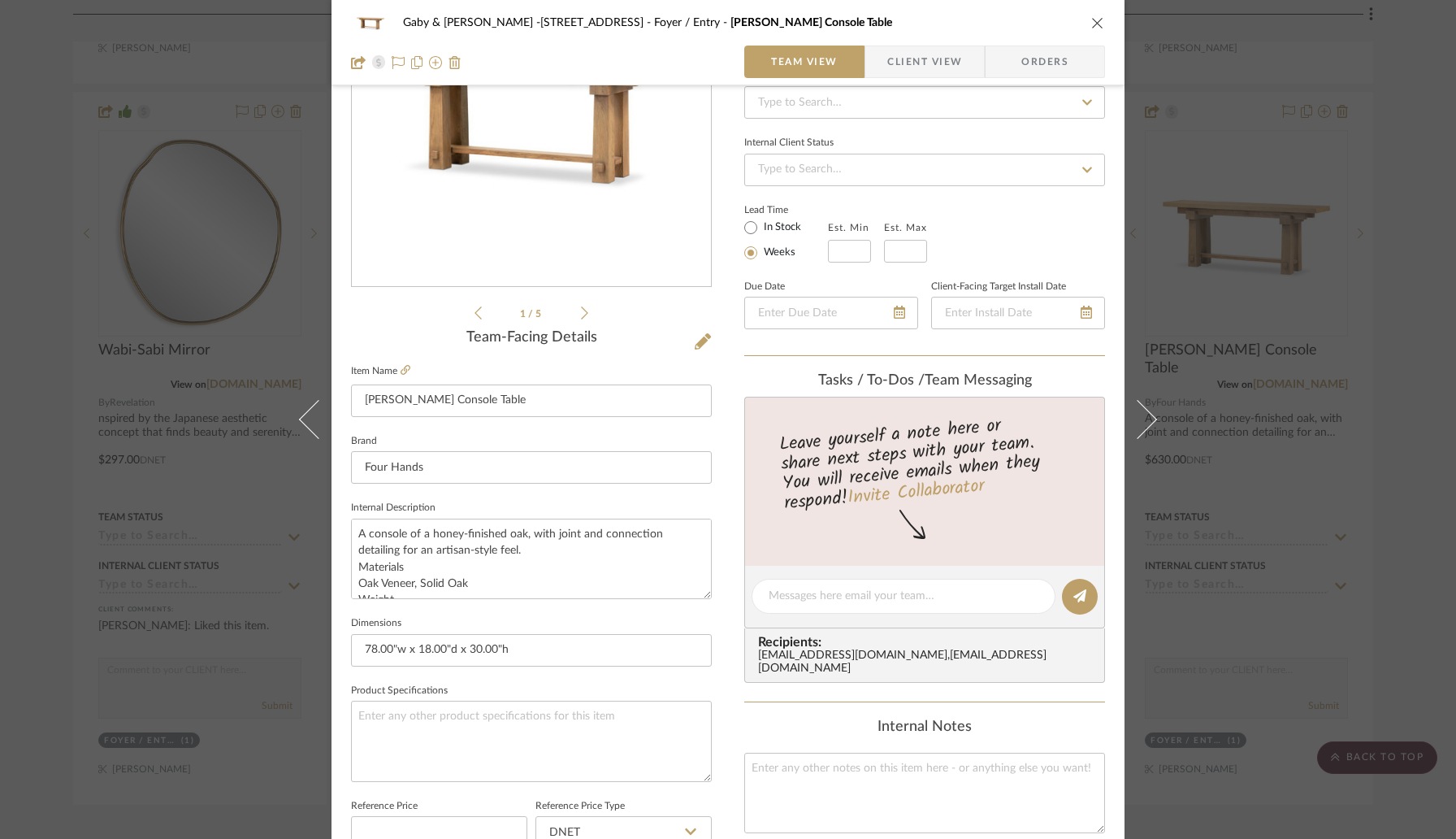
scroll to position [0, 0]
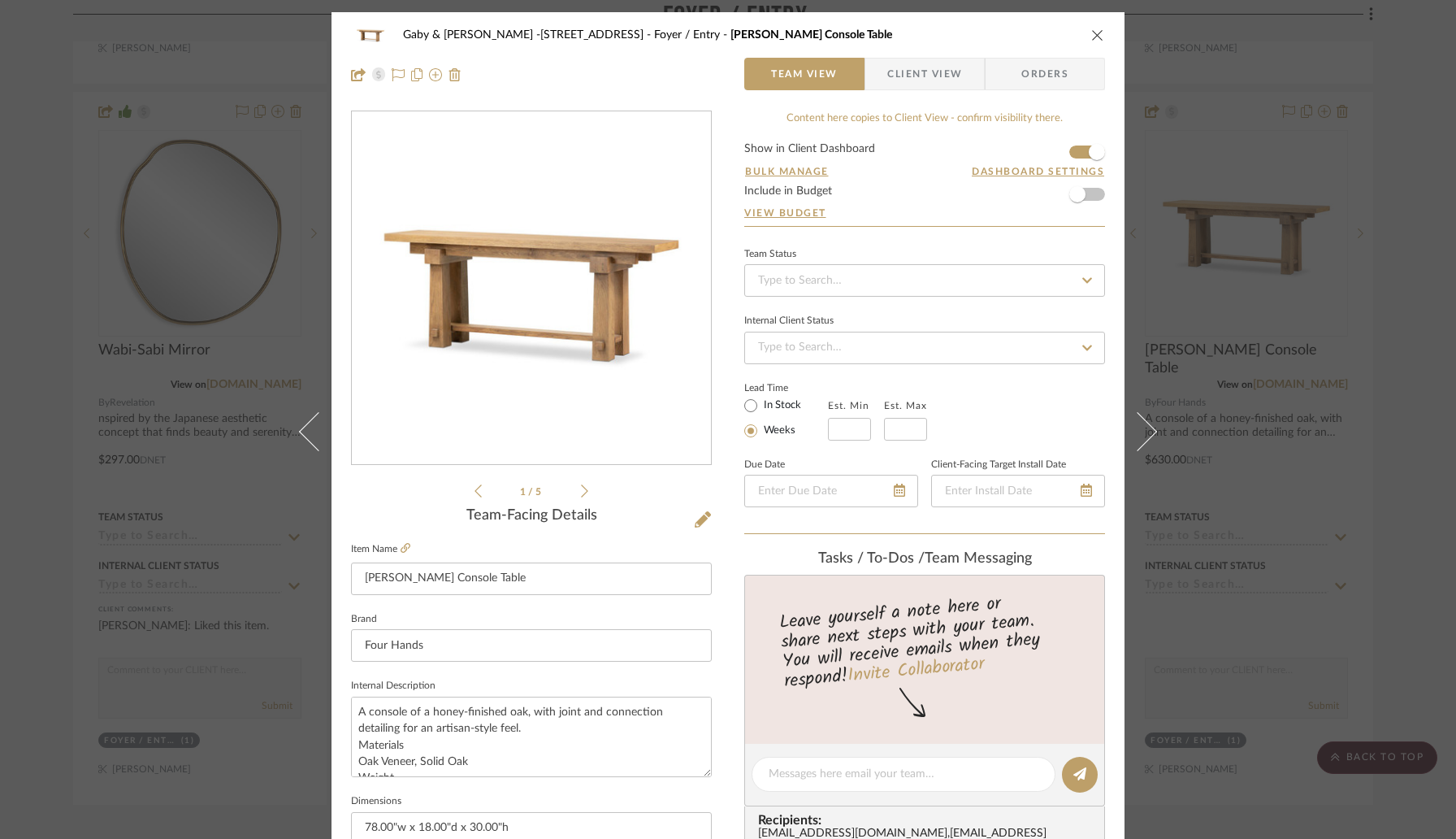
click at [1094, 35] on icon "close" at bounding box center [1098, 35] width 13 height 13
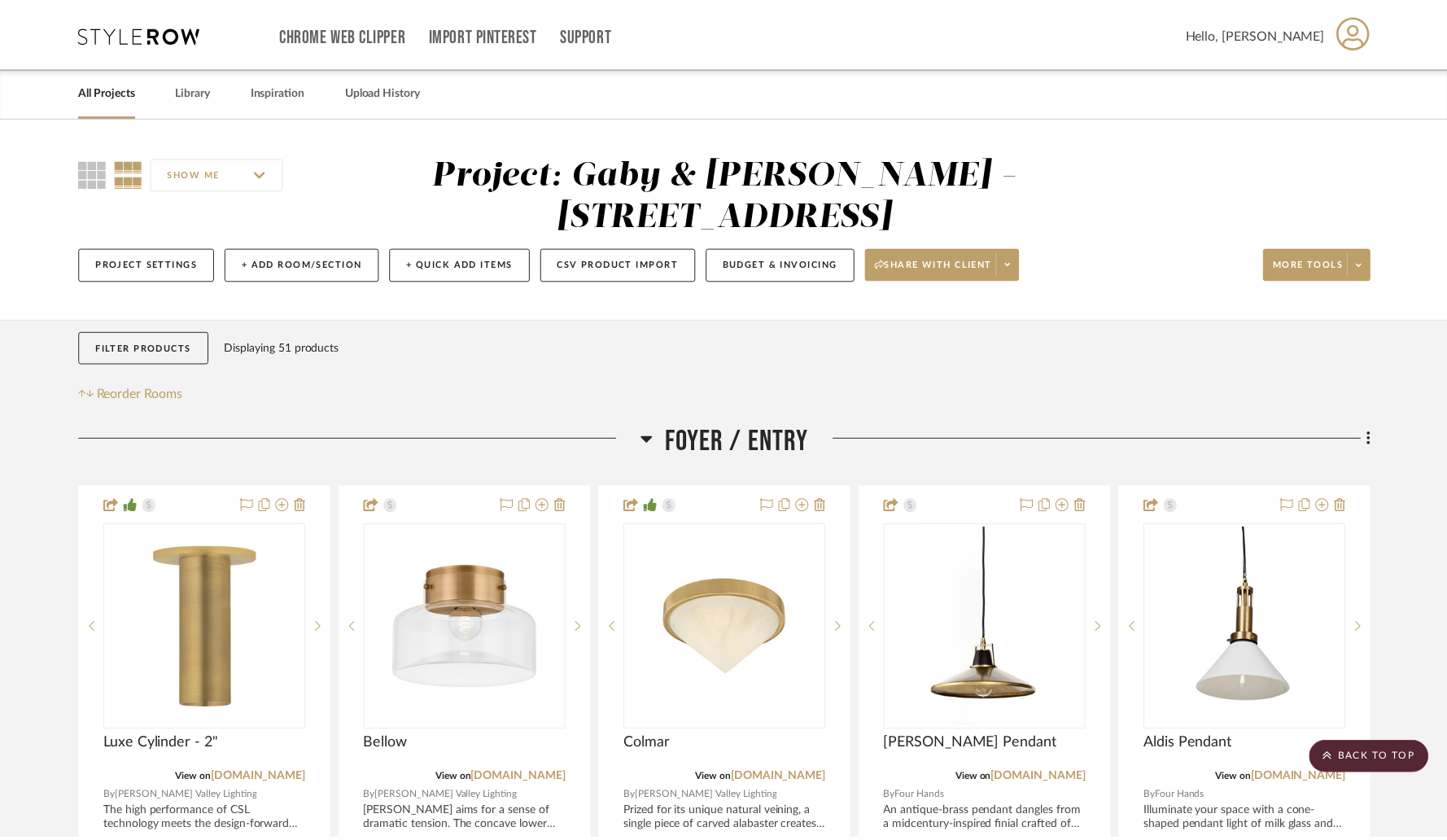
scroll to position [2559, 0]
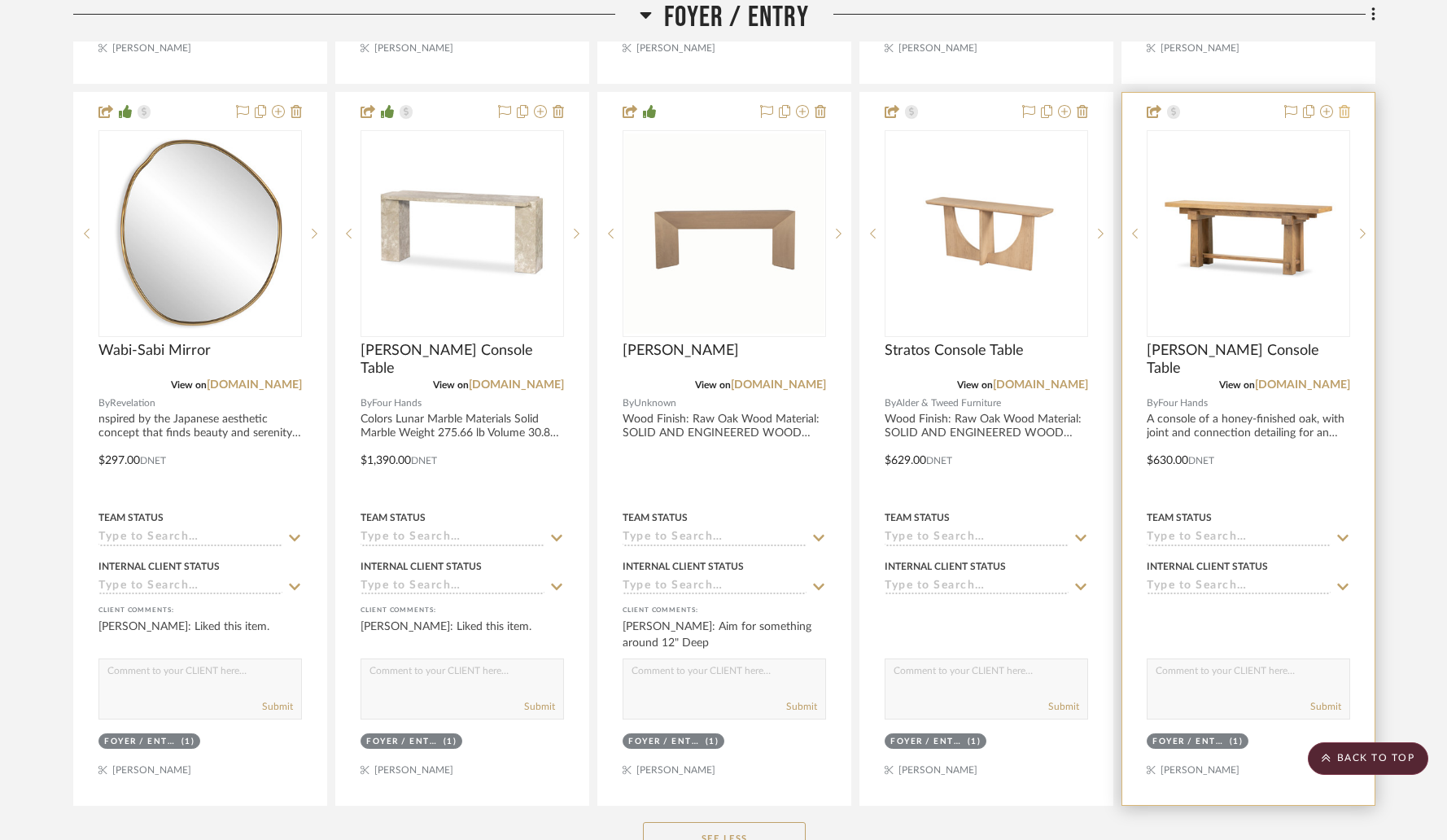
click at [1345, 106] on icon at bounding box center [1344, 112] width 11 height 13
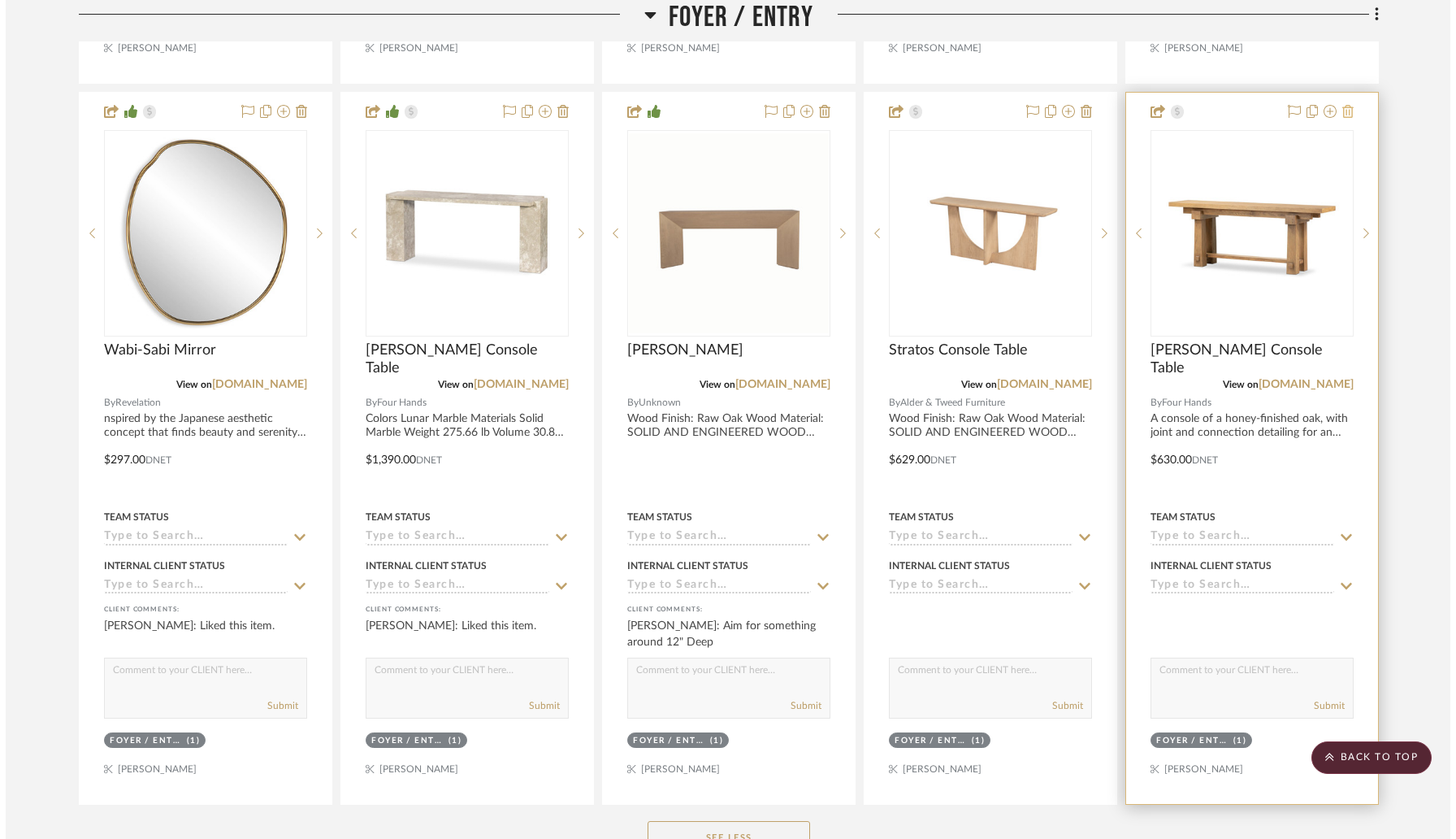
scroll to position [0, 0]
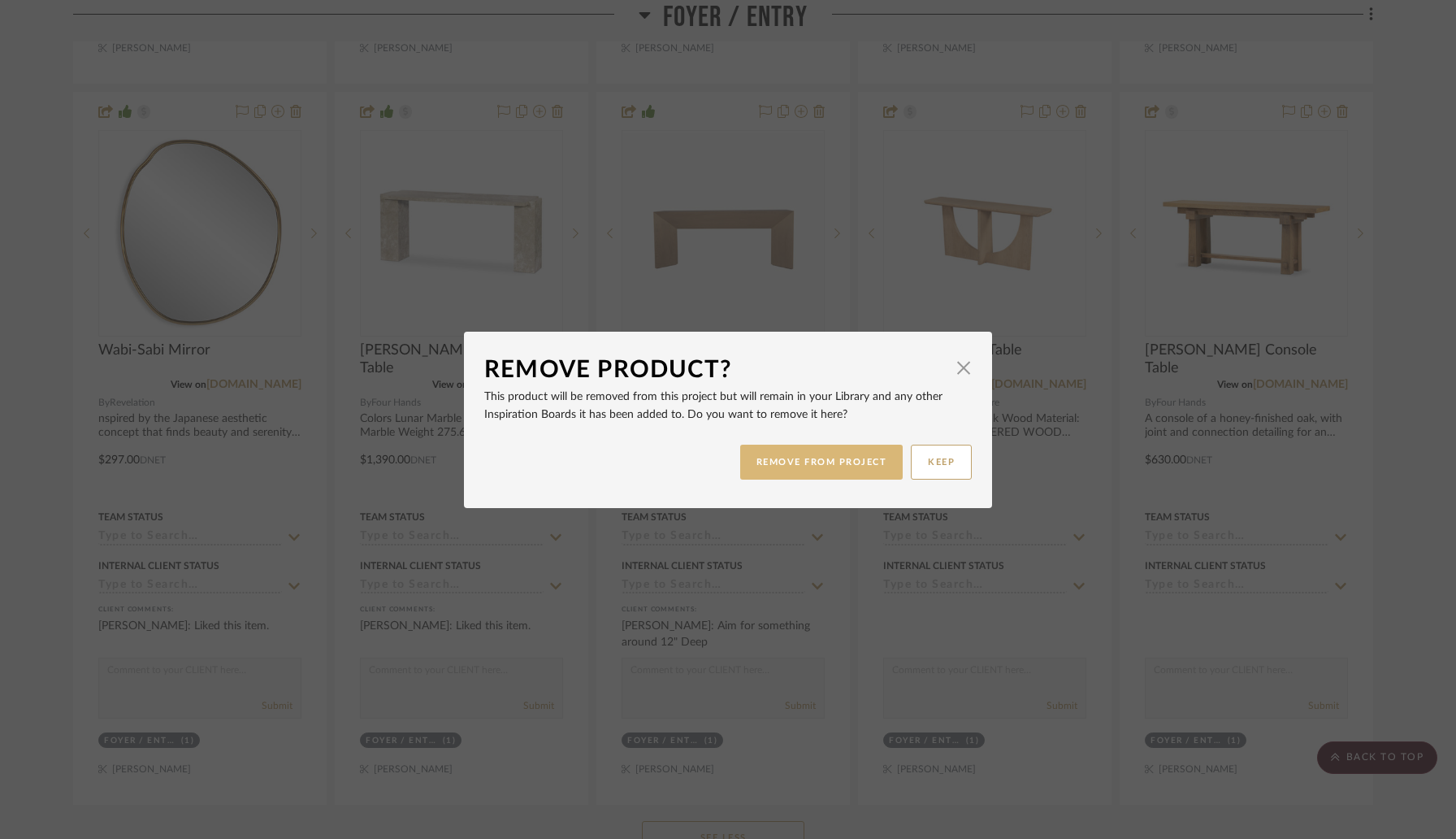
click at [837, 458] on button "REMOVE FROM PROJECT" at bounding box center [822, 462] width 163 height 35
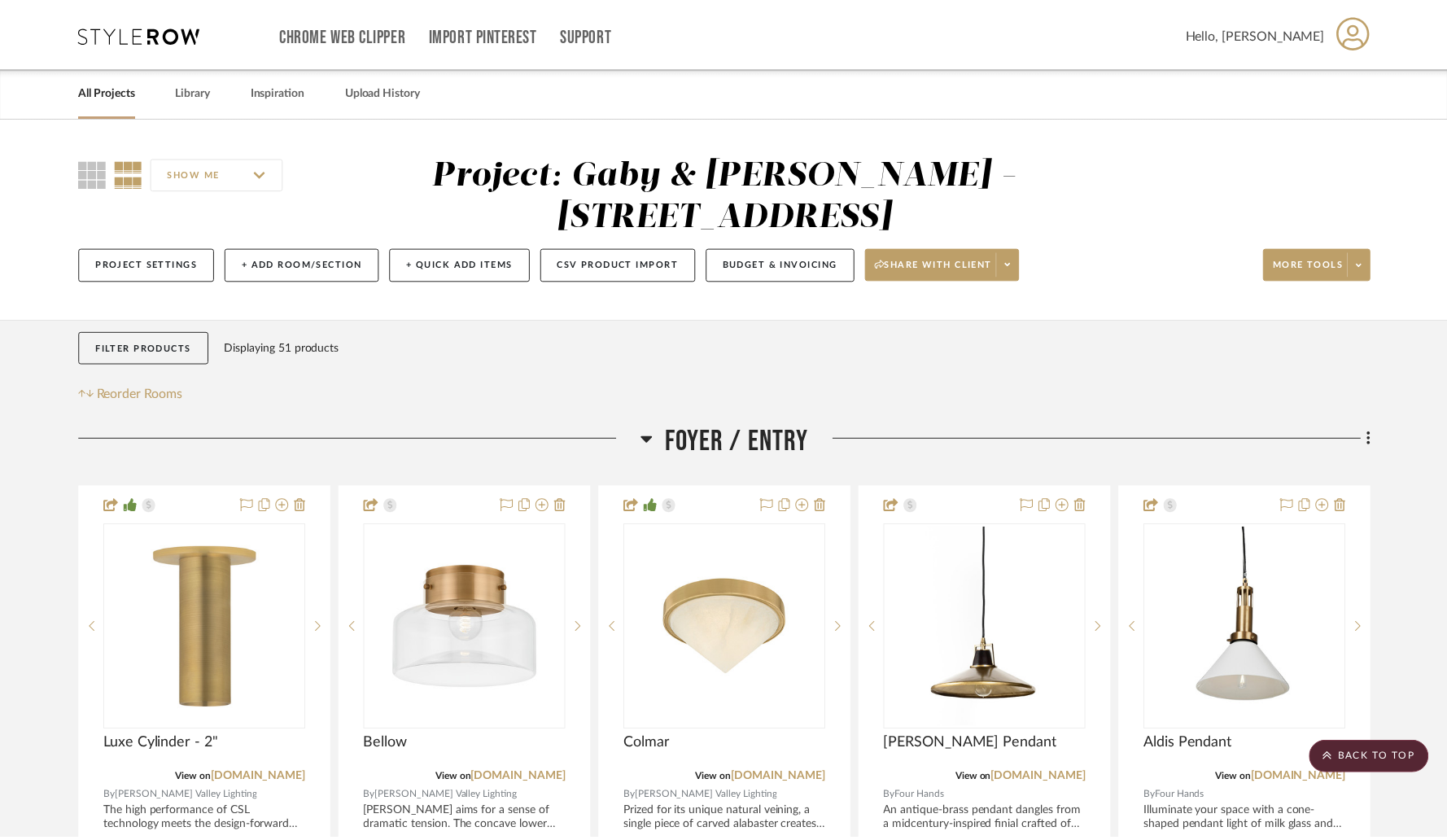
scroll to position [2559, 0]
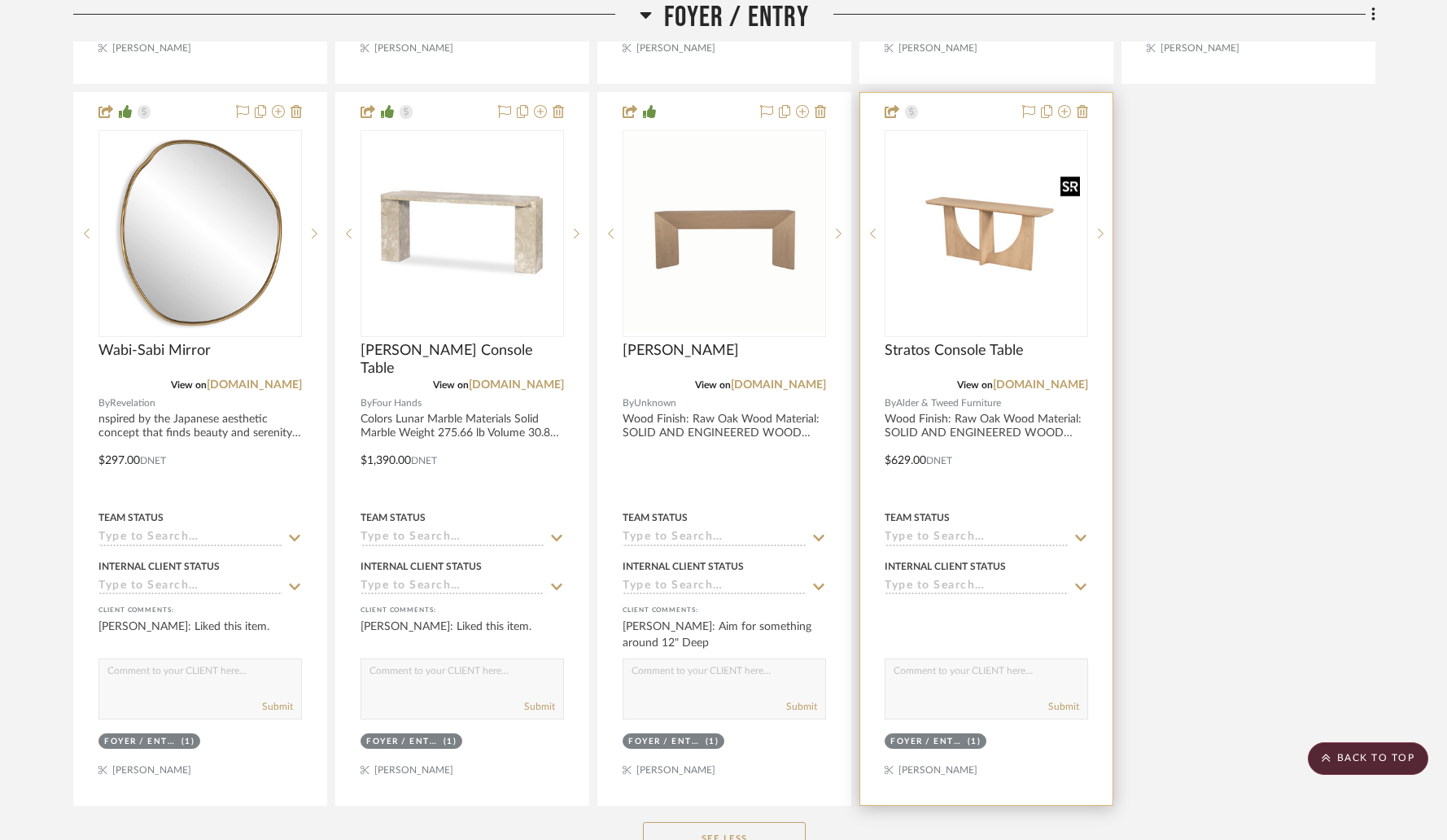
click at [956, 265] on img "0" at bounding box center [986, 233] width 200 height 200
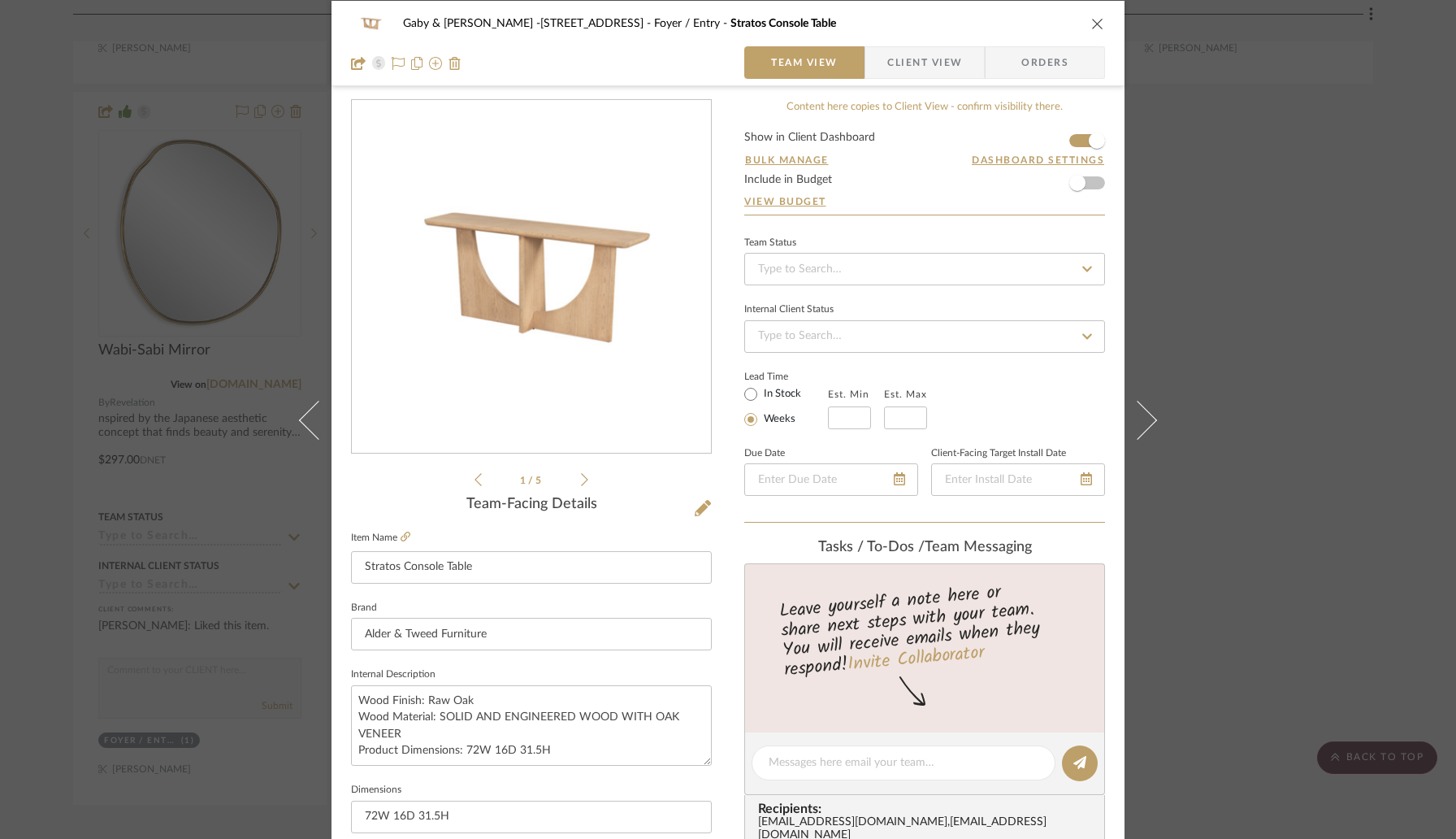
scroll to position [13, 0]
click at [1091, 19] on icon "close" at bounding box center [1098, 23] width 13 height 13
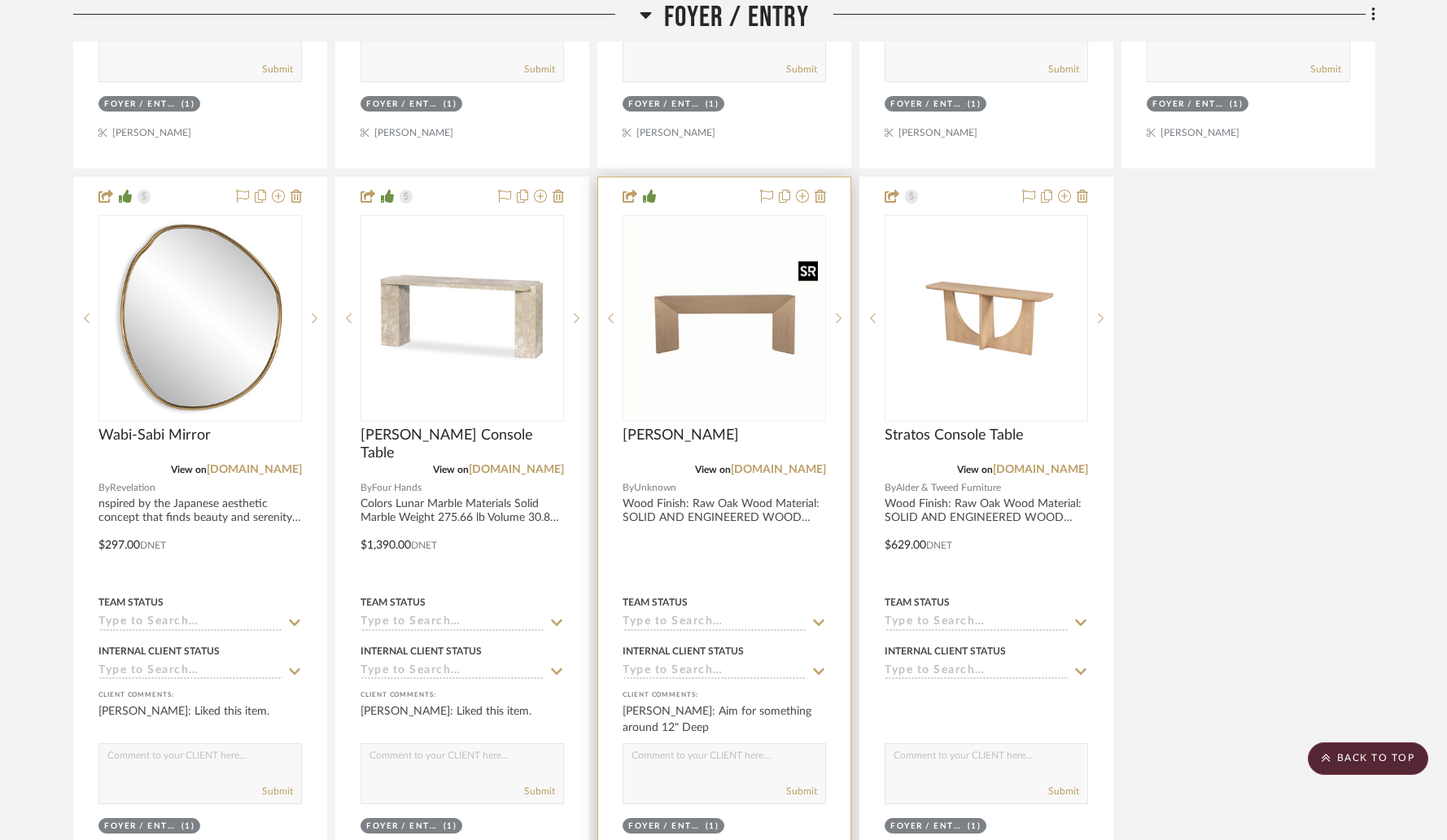
scroll to position [2473, 0]
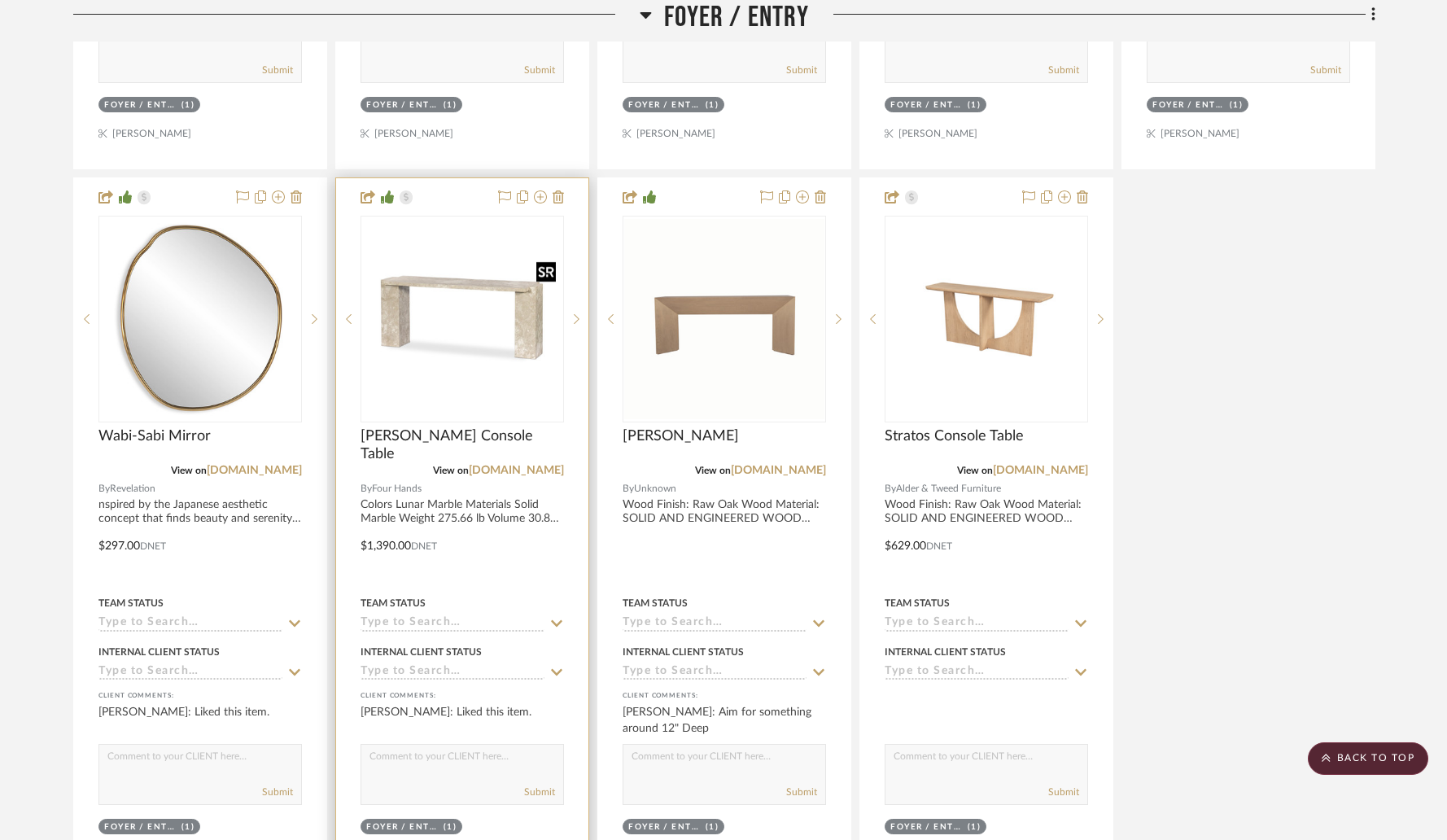
click at [470, 302] on img "0" at bounding box center [461, 319] width 200 height 200
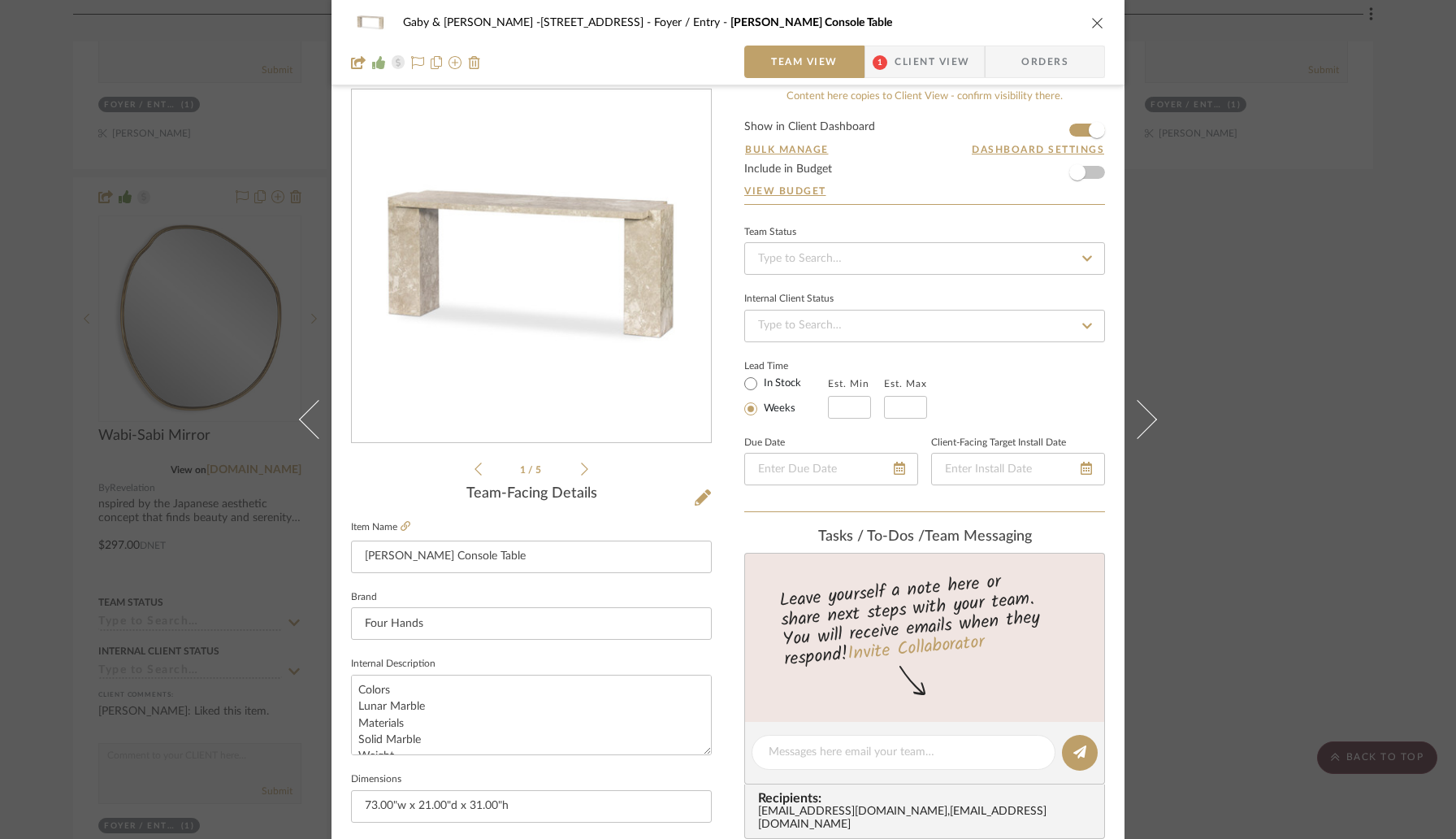
scroll to position [26, 0]
click at [1091, 19] on icon "close" at bounding box center [1098, 23] width 13 height 13
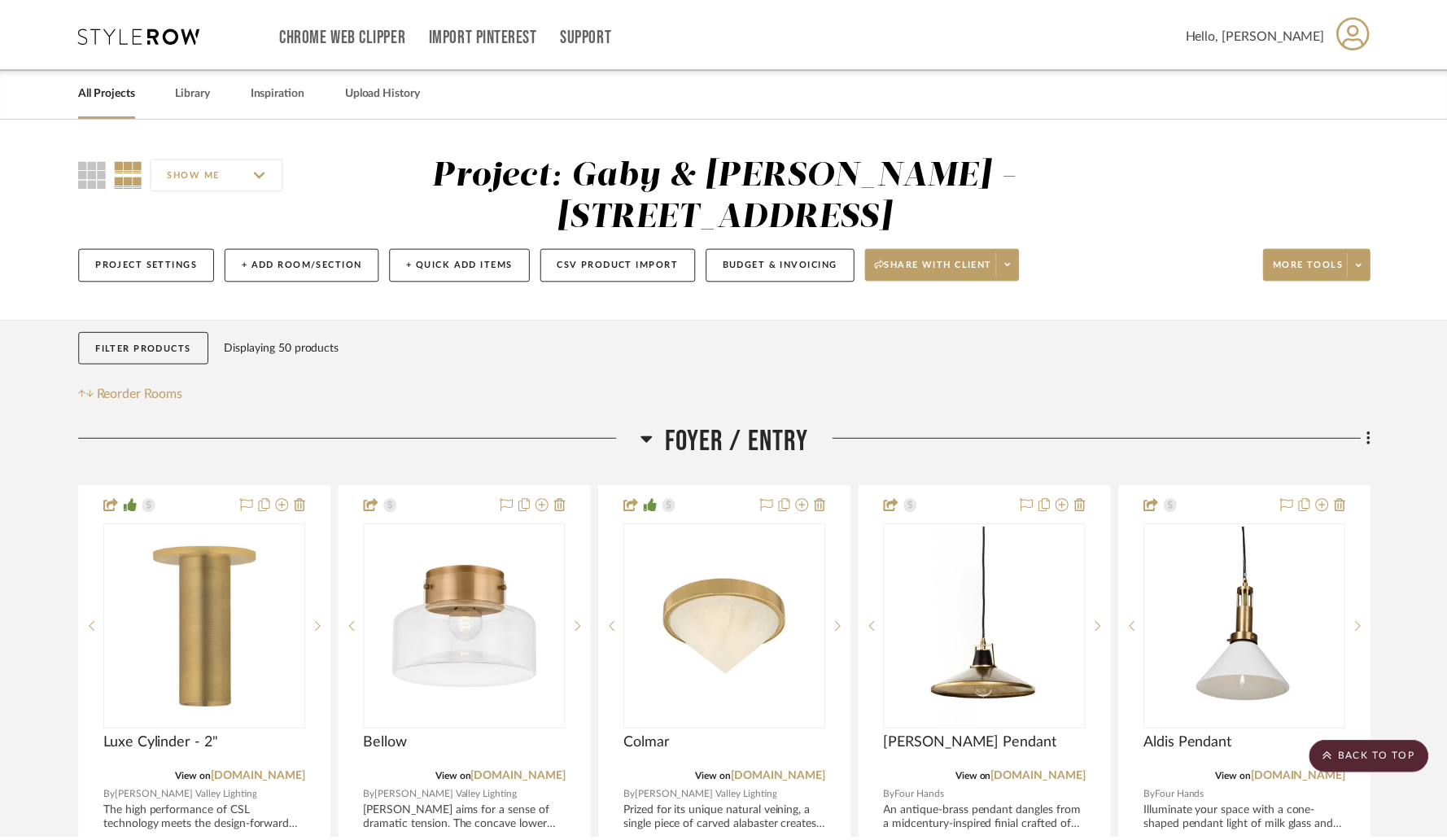
scroll to position [2473, 0]
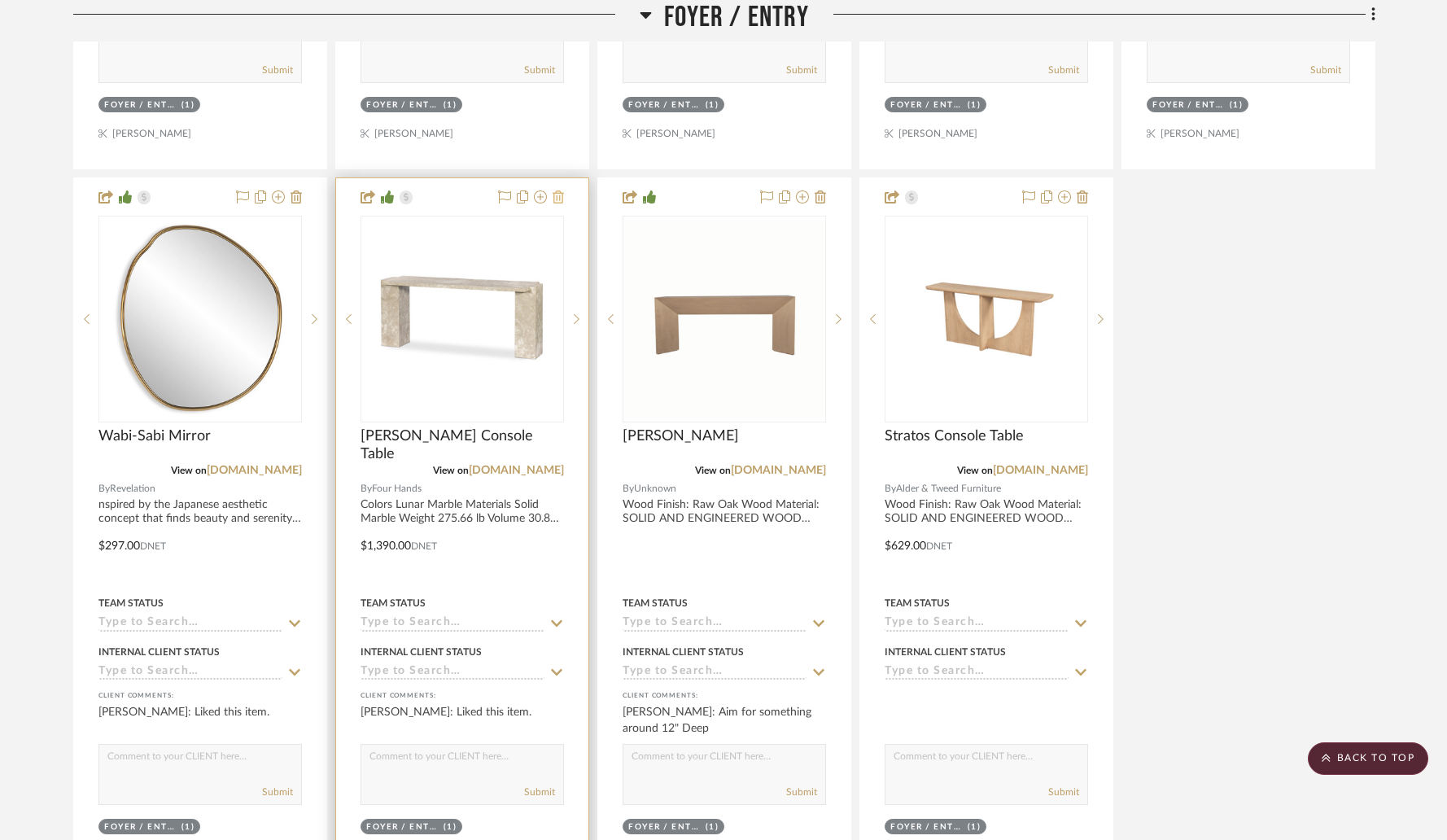
click at [557, 198] on icon at bounding box center [558, 197] width 11 height 13
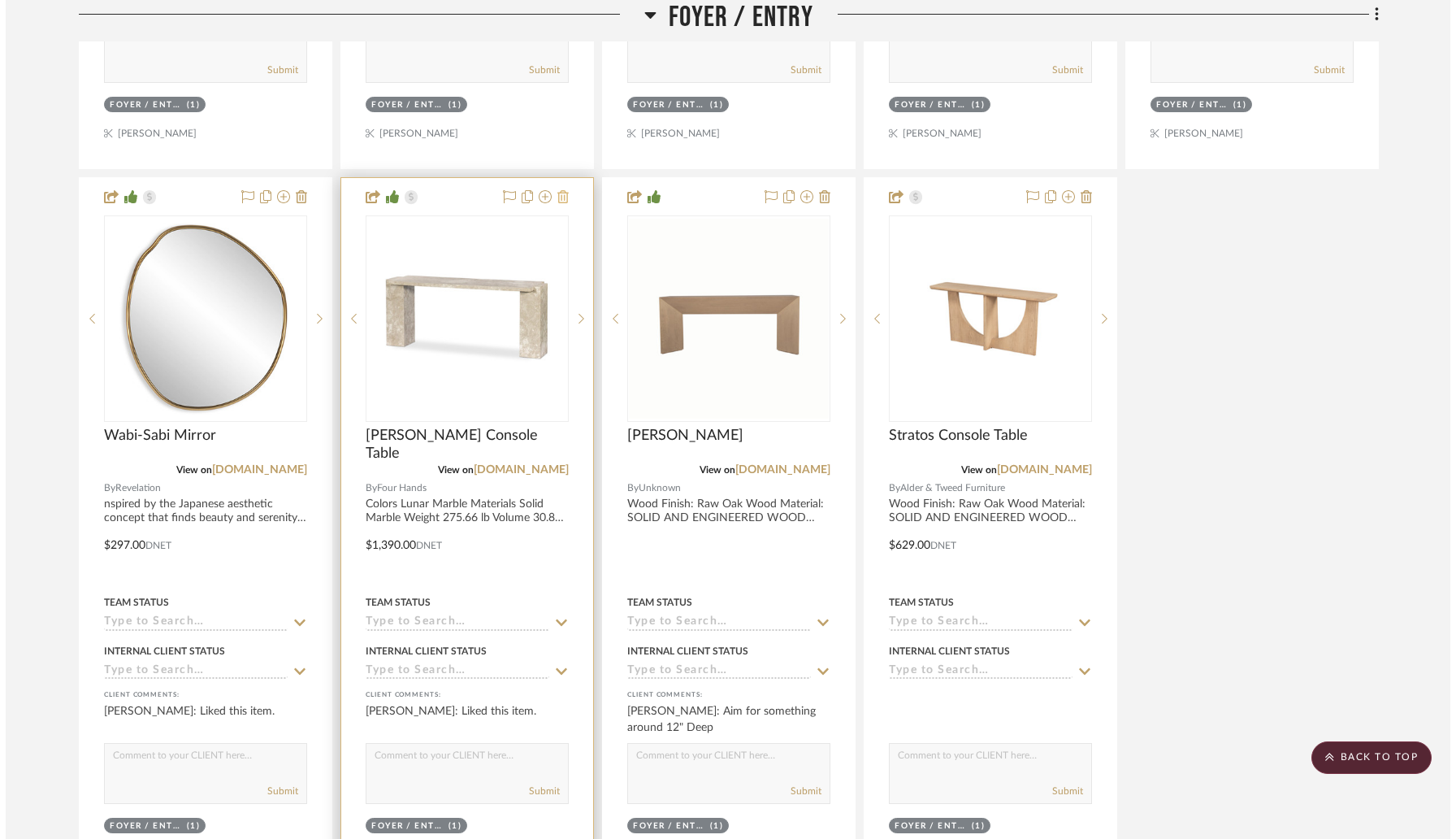
scroll to position [0, 0]
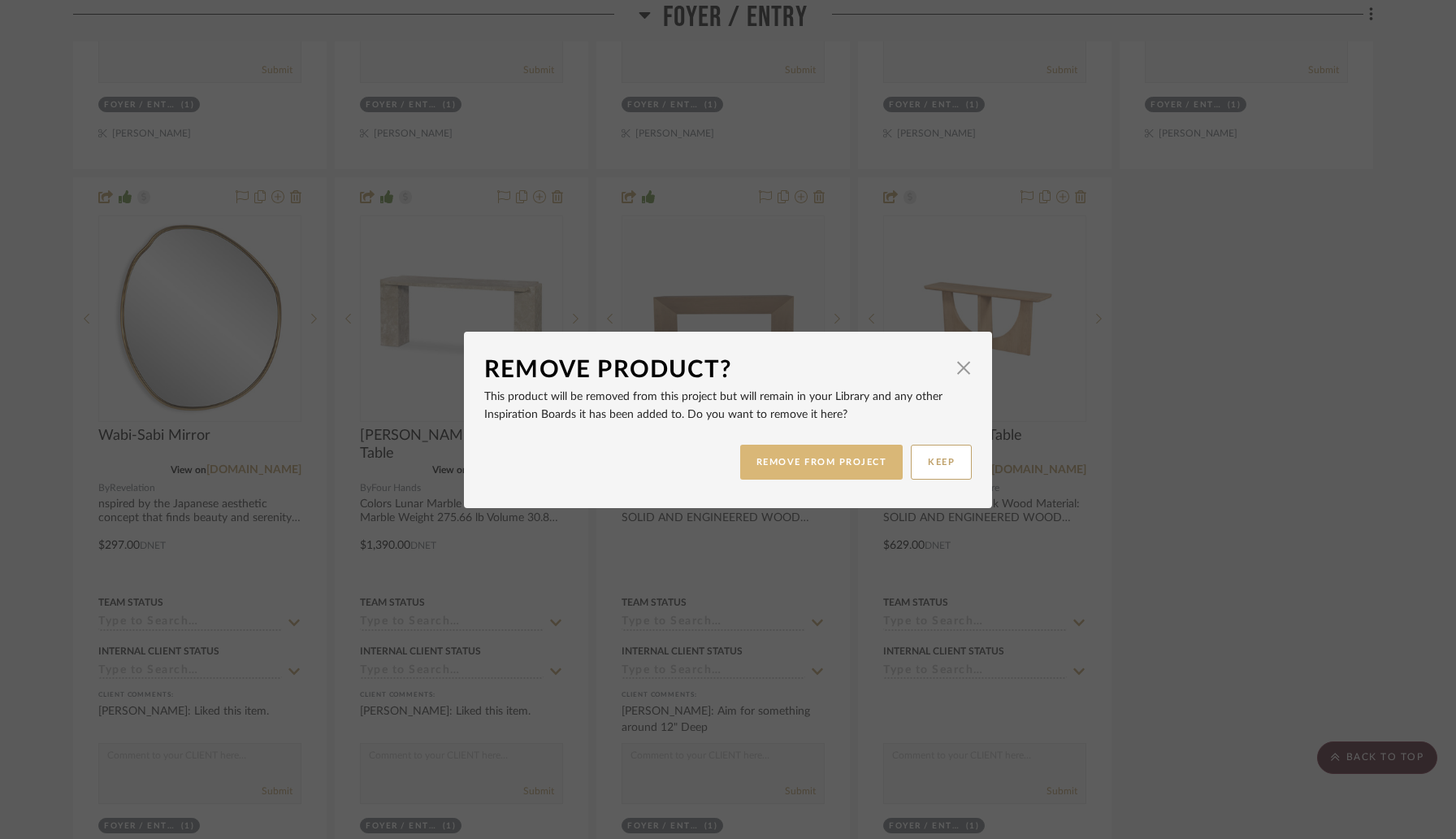
click at [783, 459] on button "REMOVE FROM PROJECT" at bounding box center [822, 462] width 163 height 35
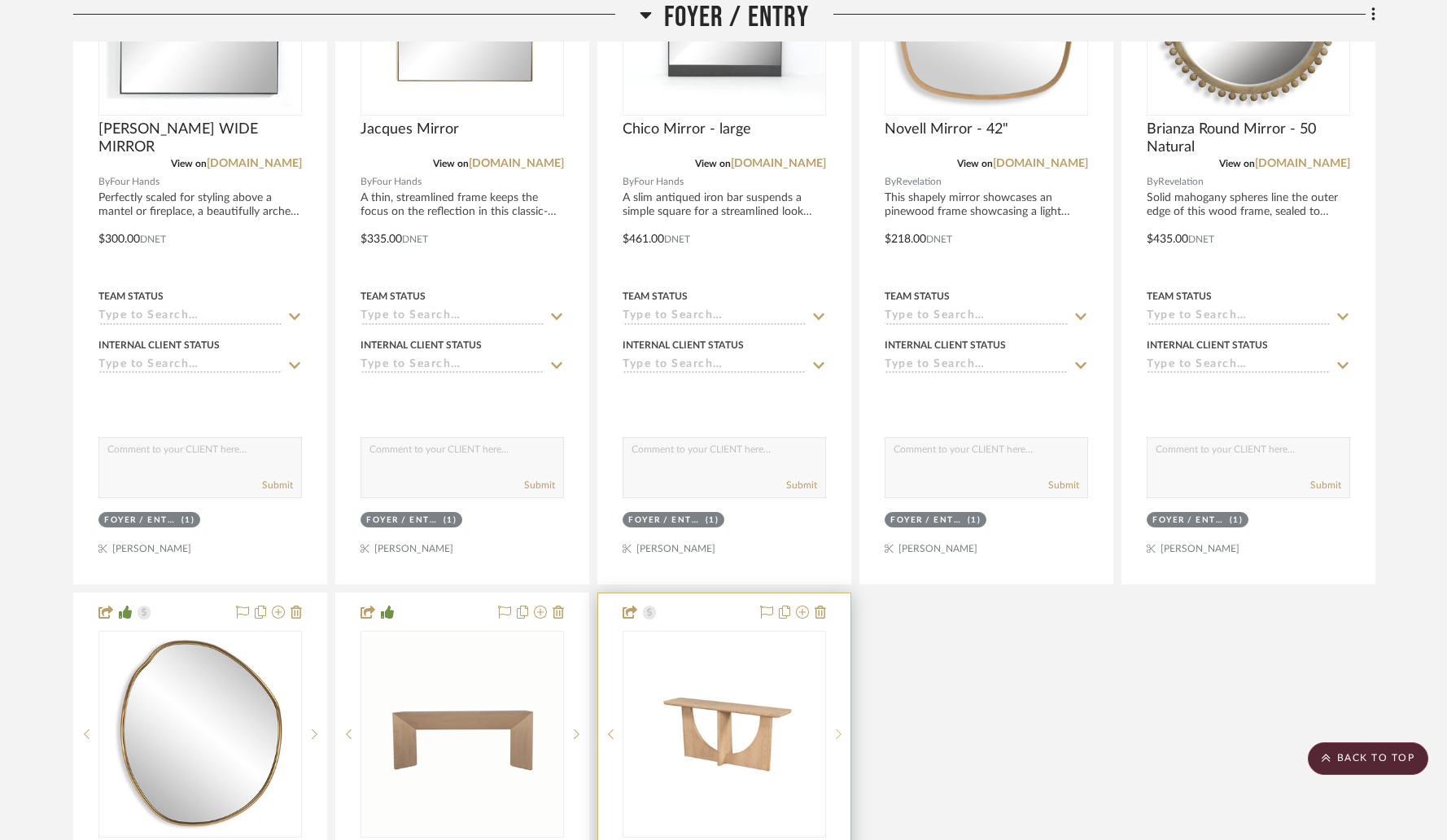
scroll to position [1845, 0]
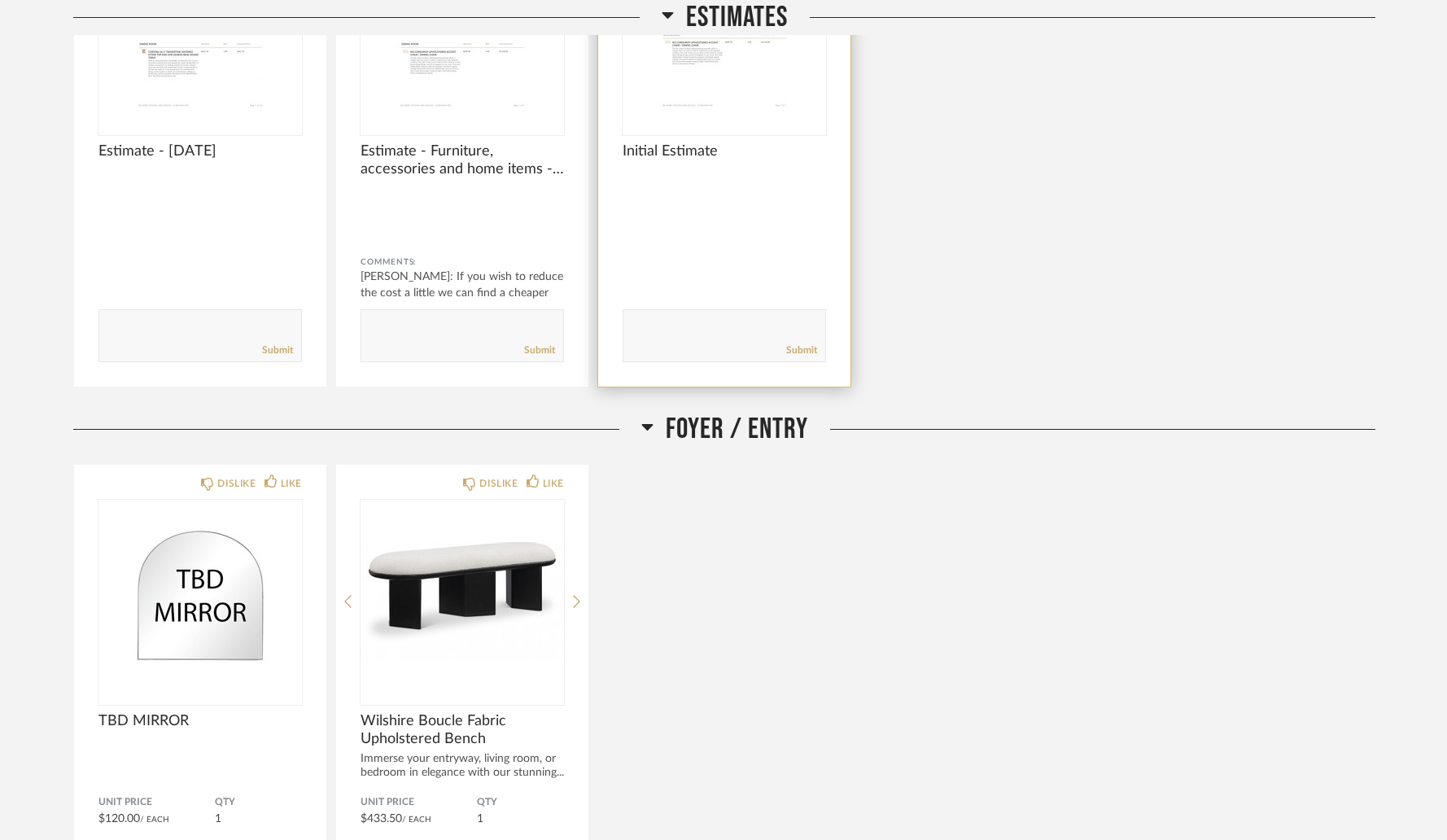
scroll to position [1039, 0]
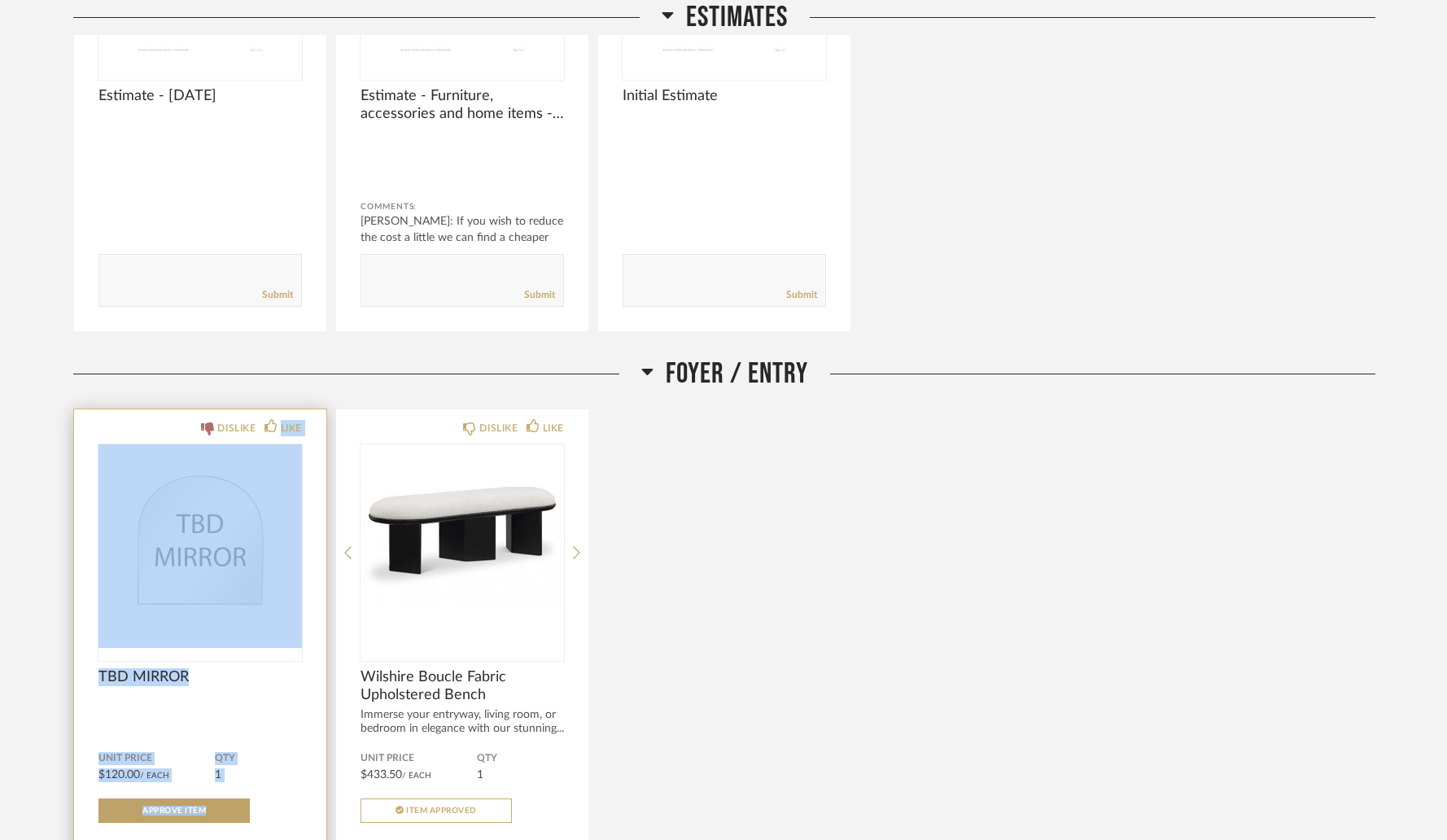
drag, startPoint x: 410, startPoint y: 434, endPoint x: 248, endPoint y: 434, distance: 162.0
click at [248, 434] on div "DISLIKE LIKE TBD MIRROR Unit Price $120.00 / Each QTY 1 Approve Item Comments: …" at bounding box center [724, 690] width 1303 height 564
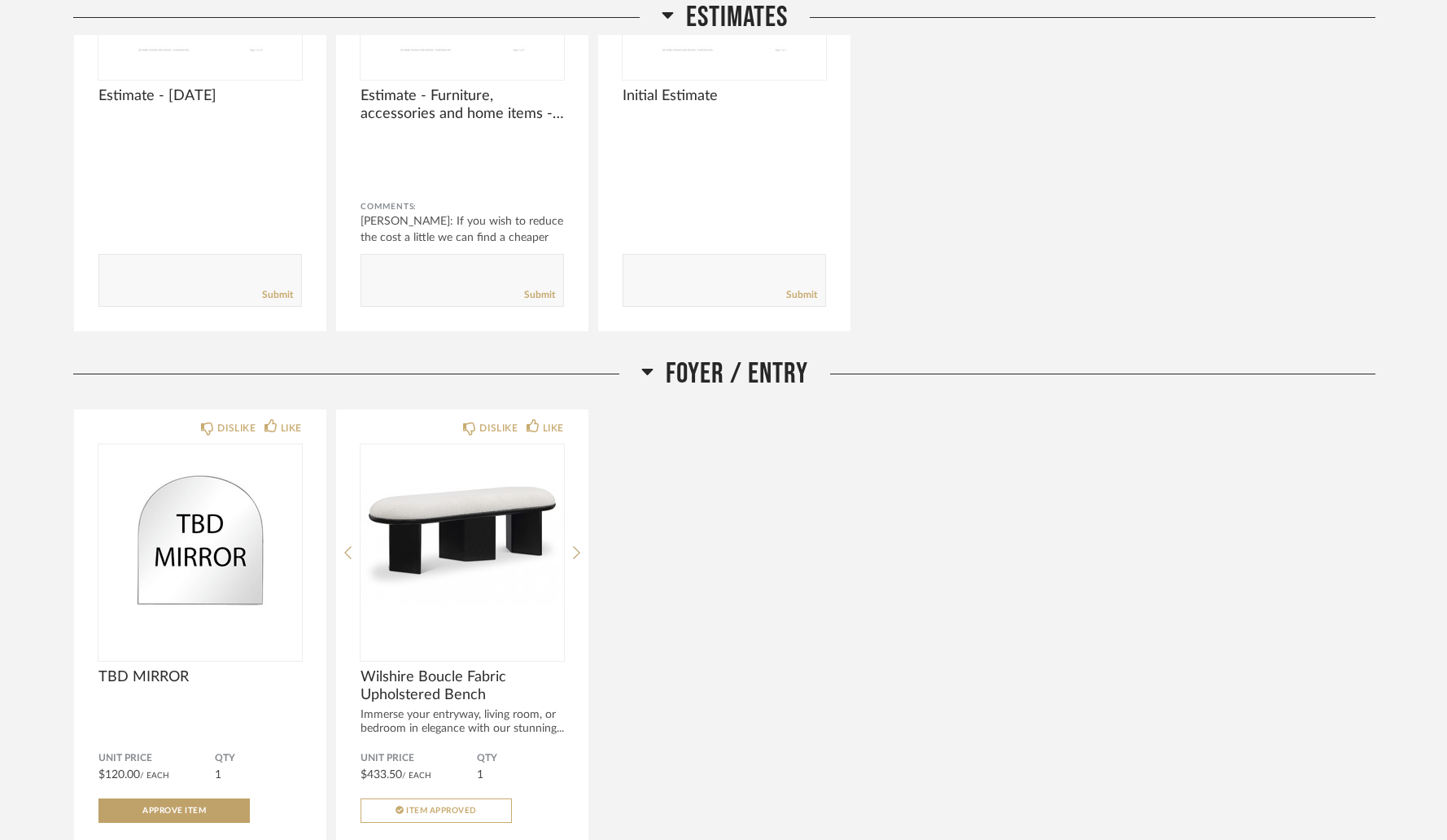
click at [812, 583] on div "DISLIKE LIKE TBD MIRROR Unit Price $120.00 / Each QTY 1 Approve Item Comments: …" at bounding box center [724, 690] width 1303 height 564
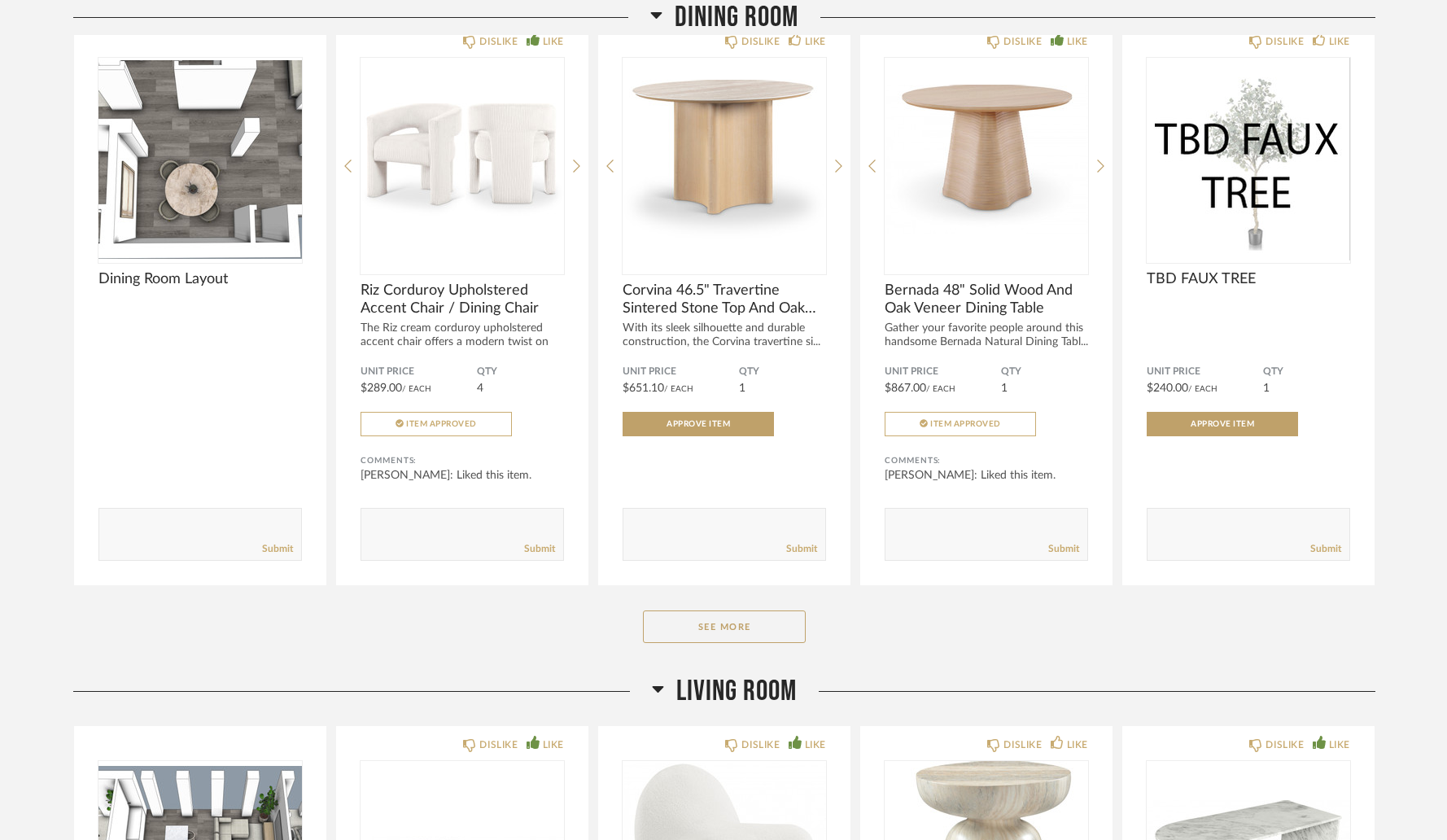
scroll to position [2066, 0]
click at [704, 629] on button "See More" at bounding box center [724, 625] width 162 height 32
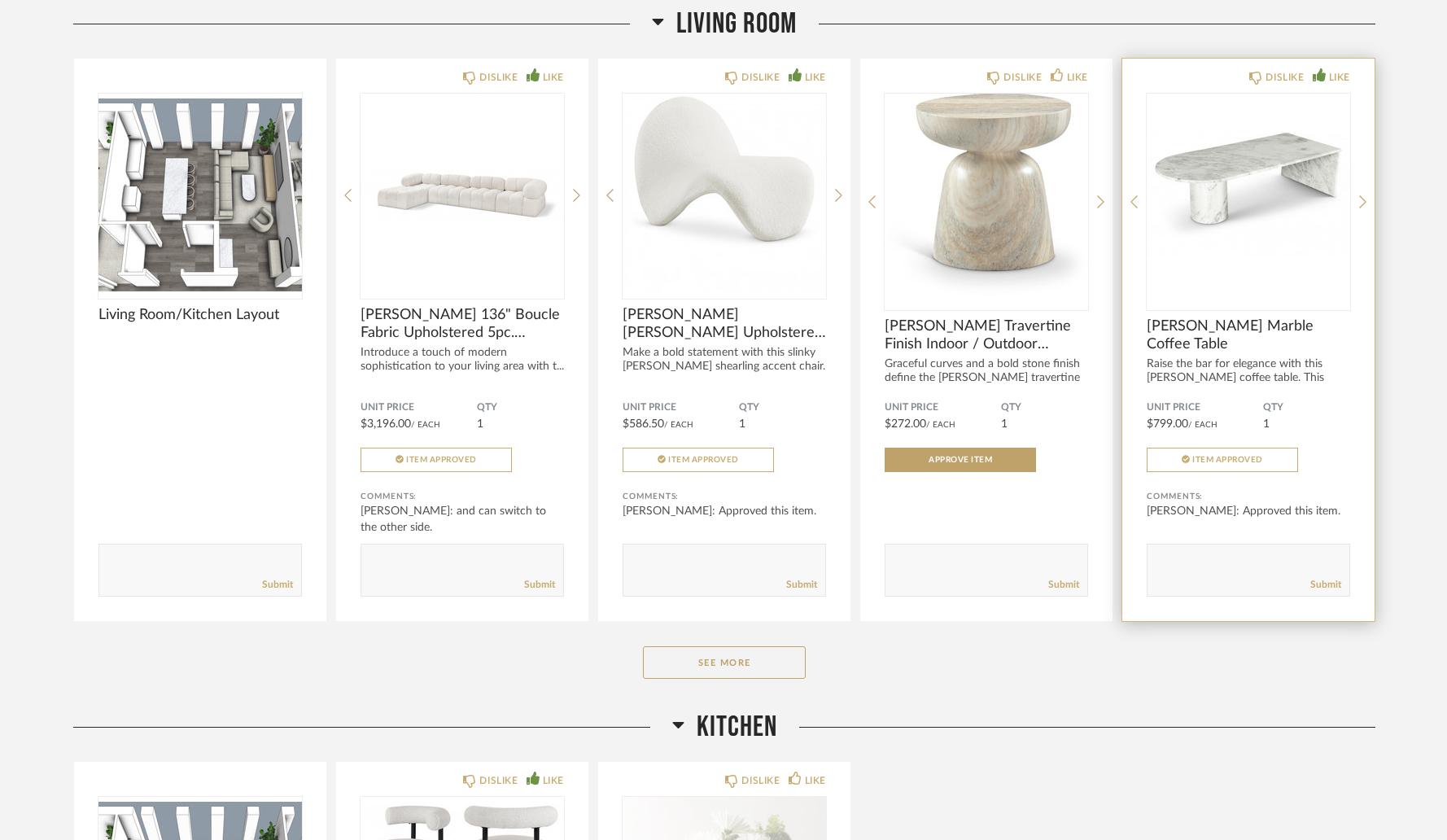
scroll to position [3277, 0]
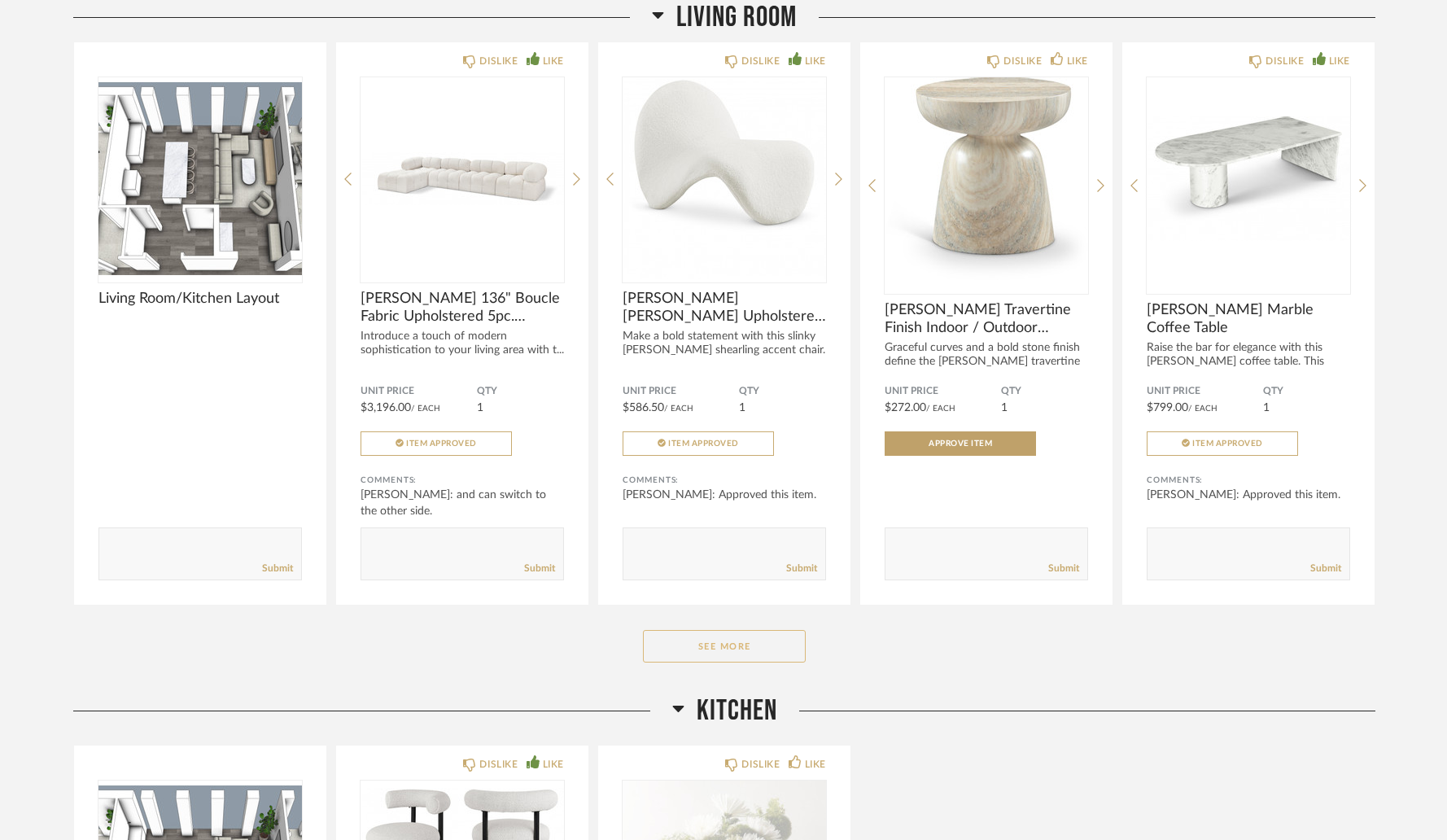
click at [701, 642] on button "See More" at bounding box center [724, 645] width 162 height 32
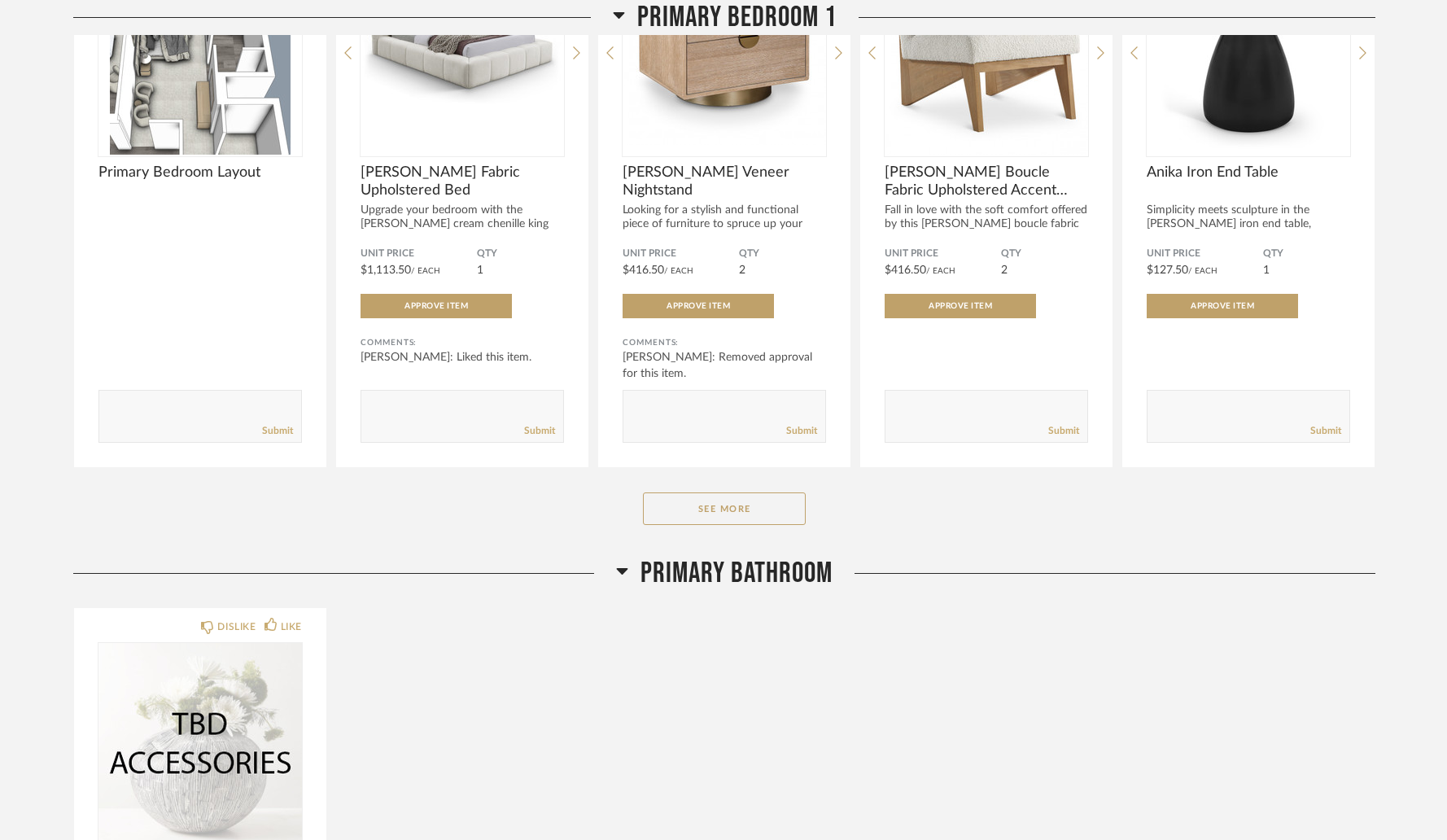
scroll to position [6997, 0]
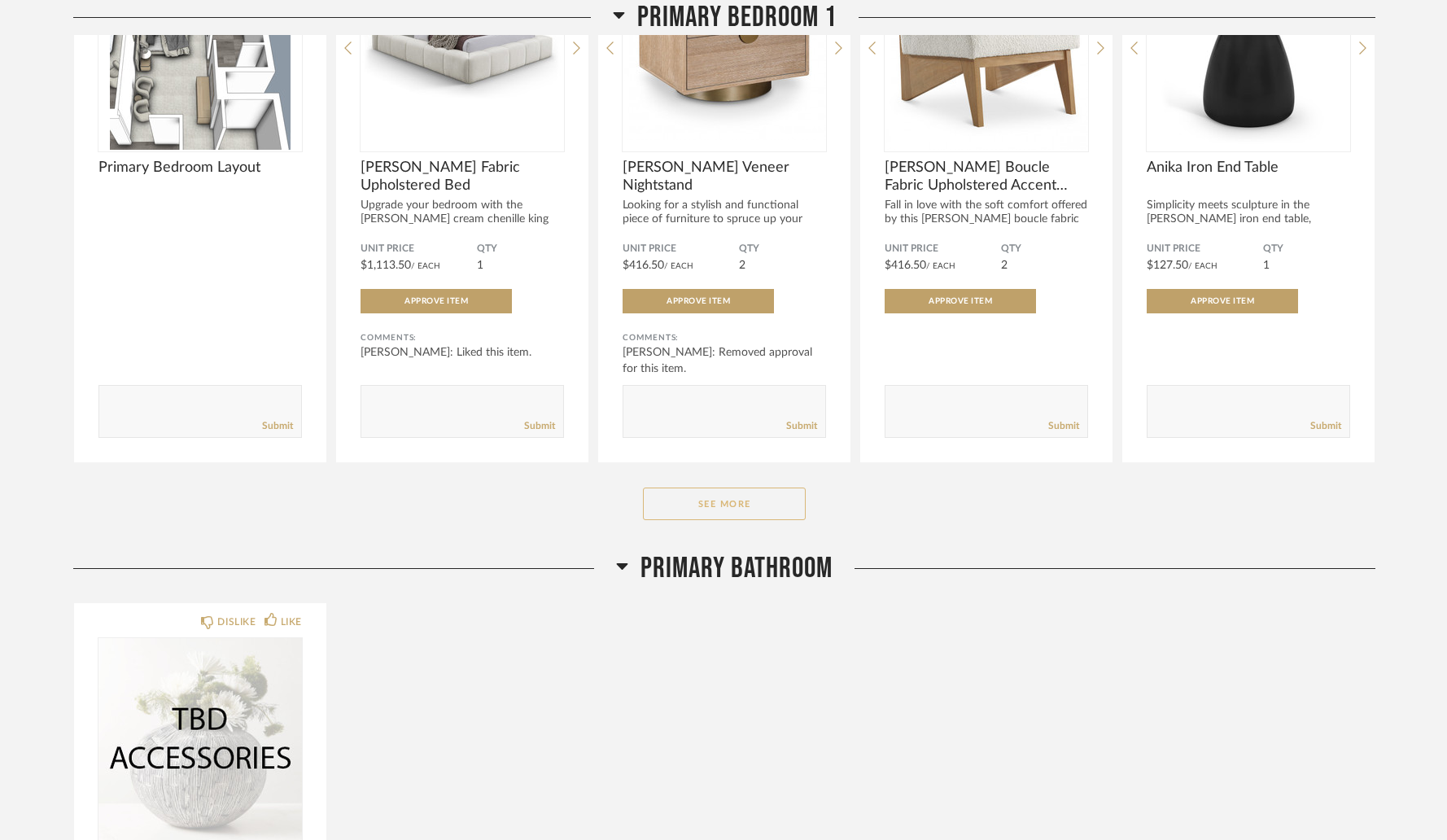
click at [765, 512] on button "See More" at bounding box center [724, 503] width 162 height 32
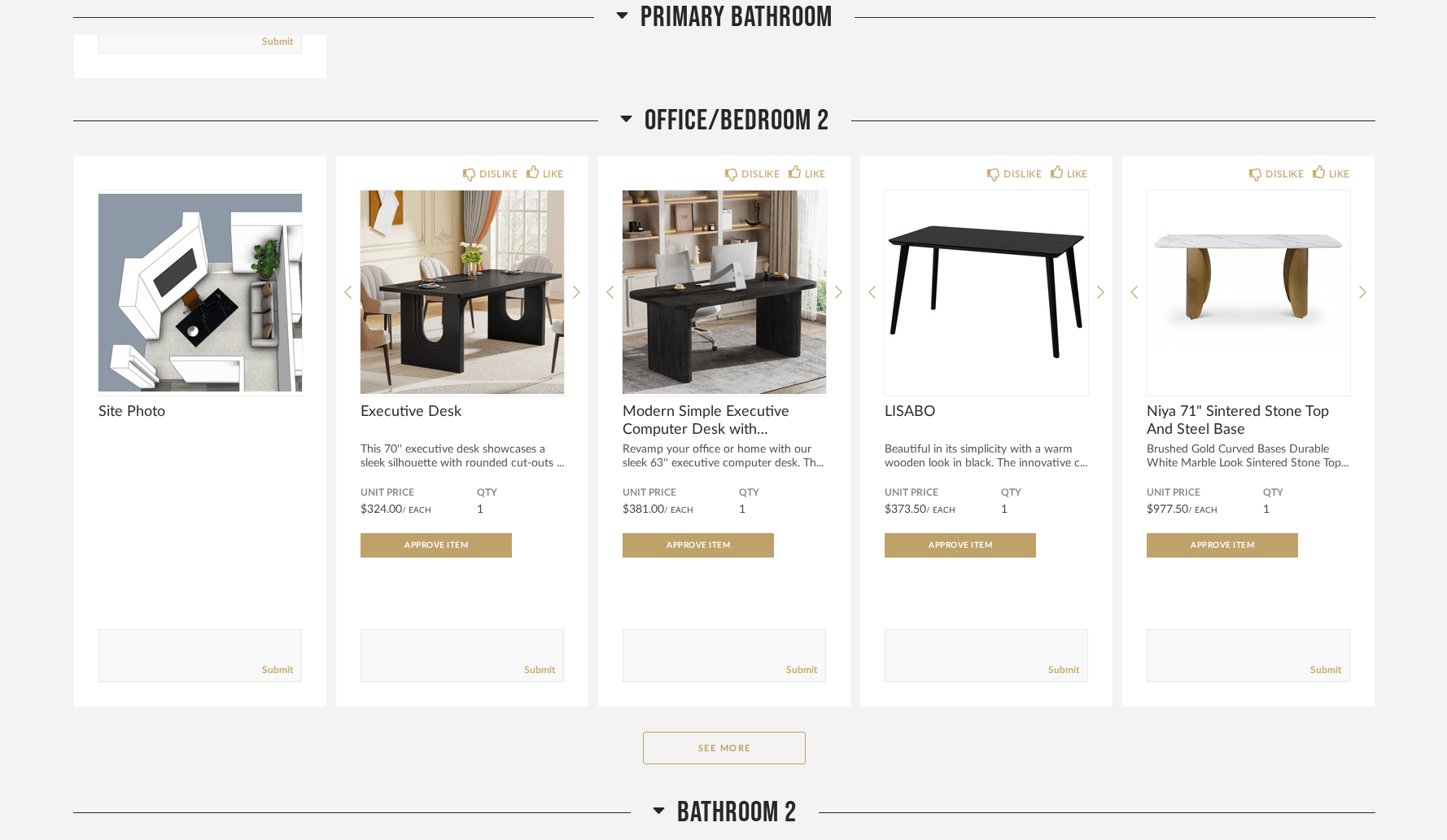
scroll to position [8715, 0]
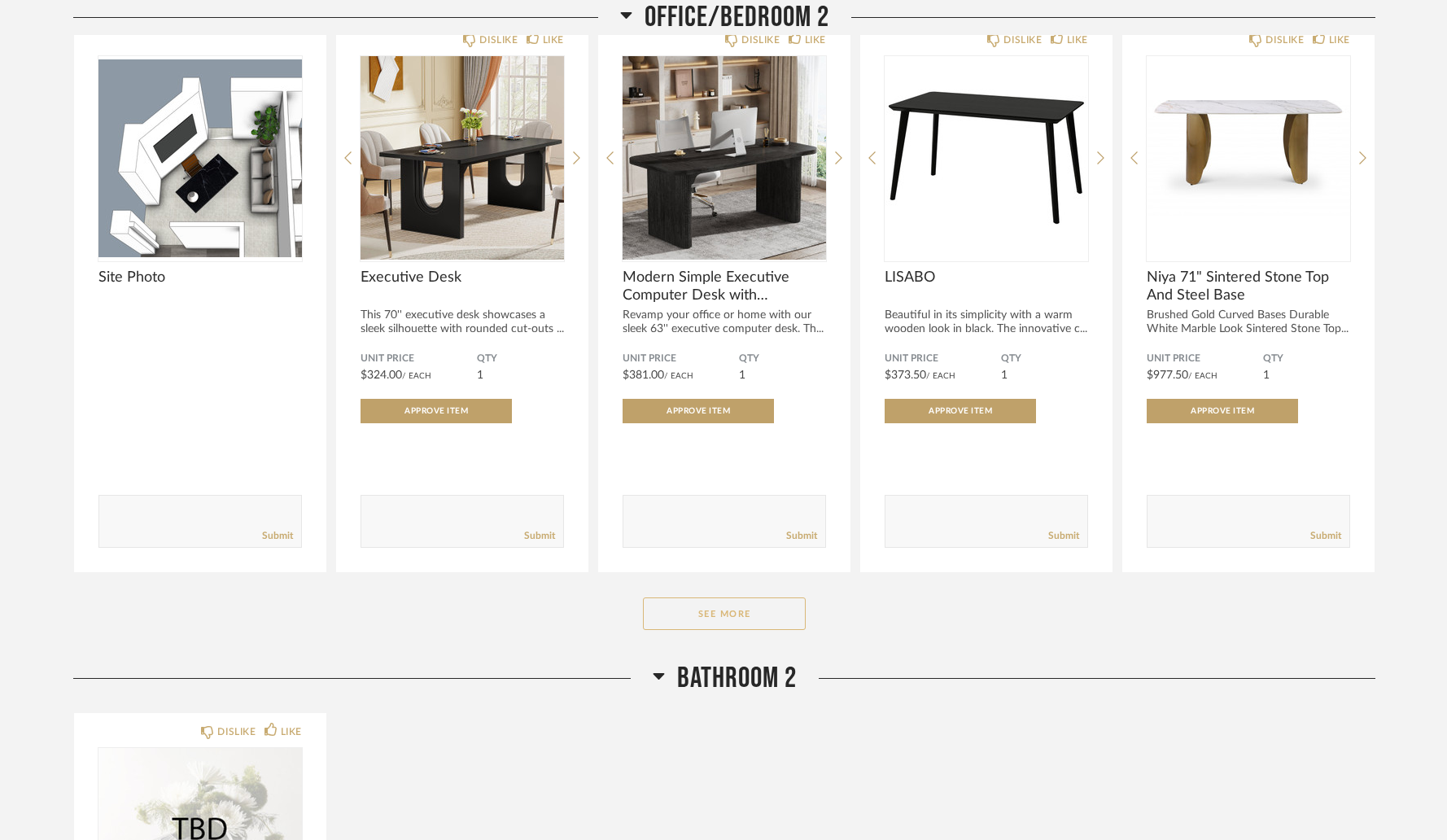
click at [683, 628] on button "See More" at bounding box center [724, 613] width 162 height 32
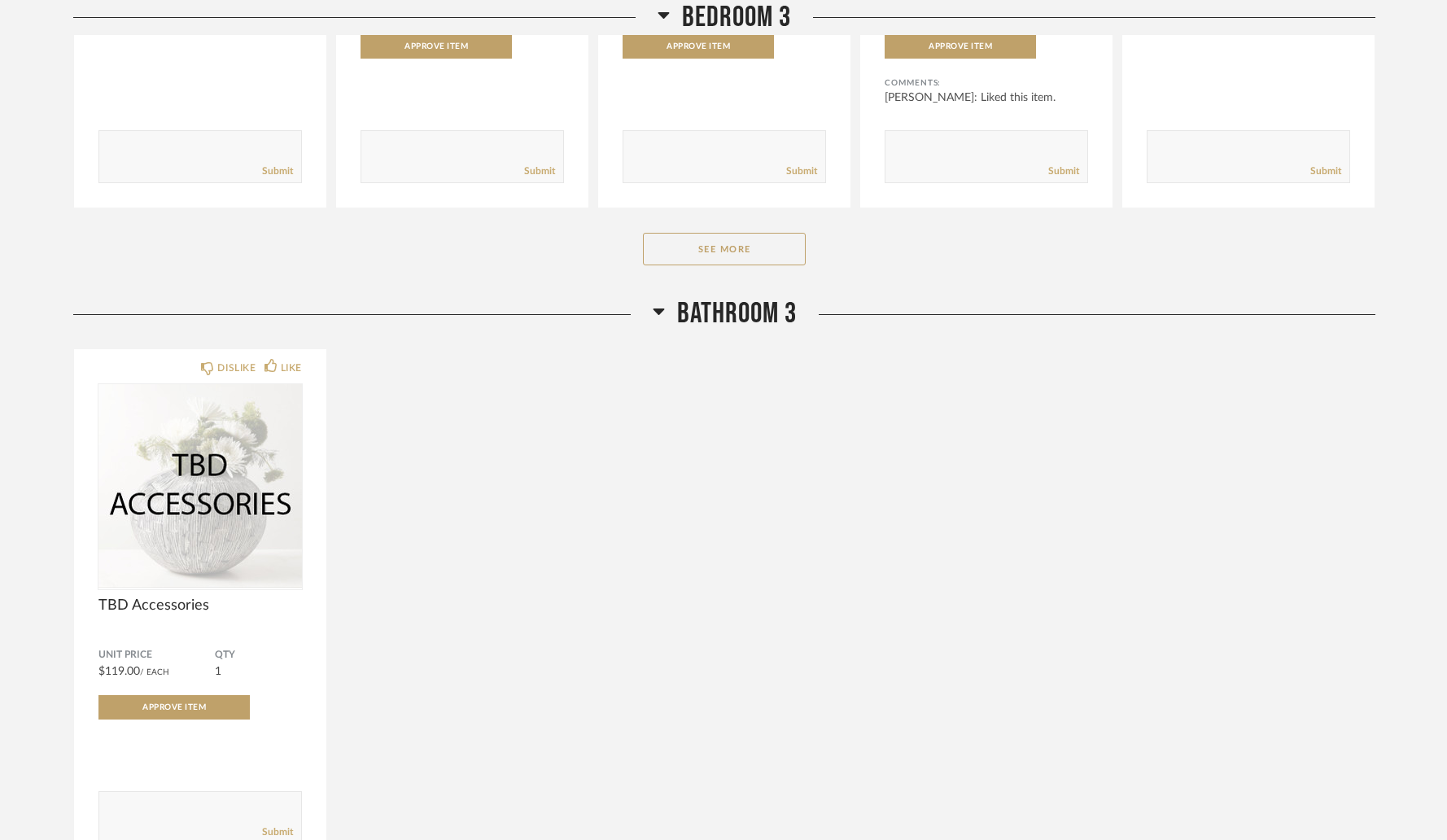
scroll to position [12037, 0]
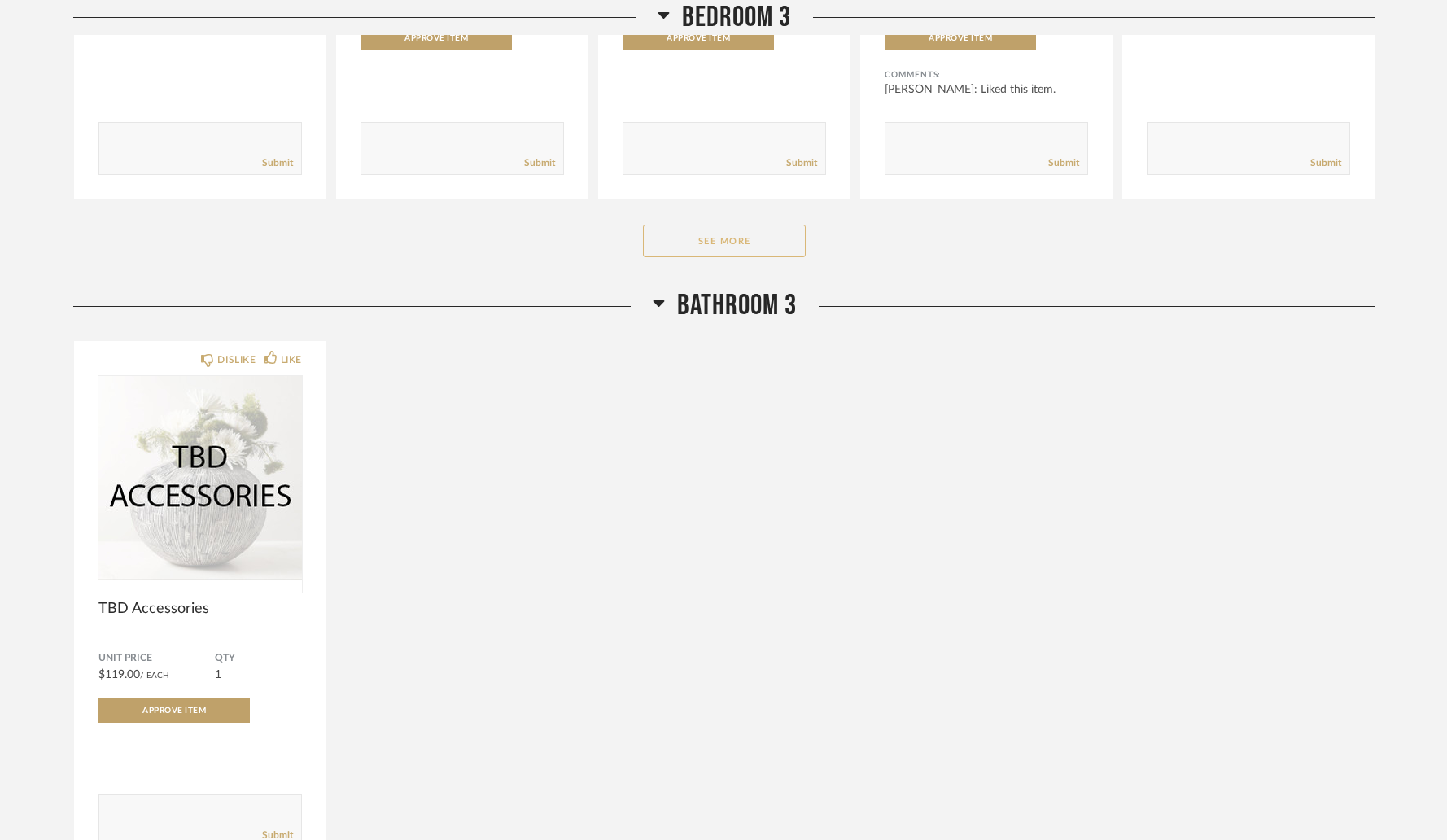
click at [721, 253] on button "See More" at bounding box center [724, 241] width 162 height 32
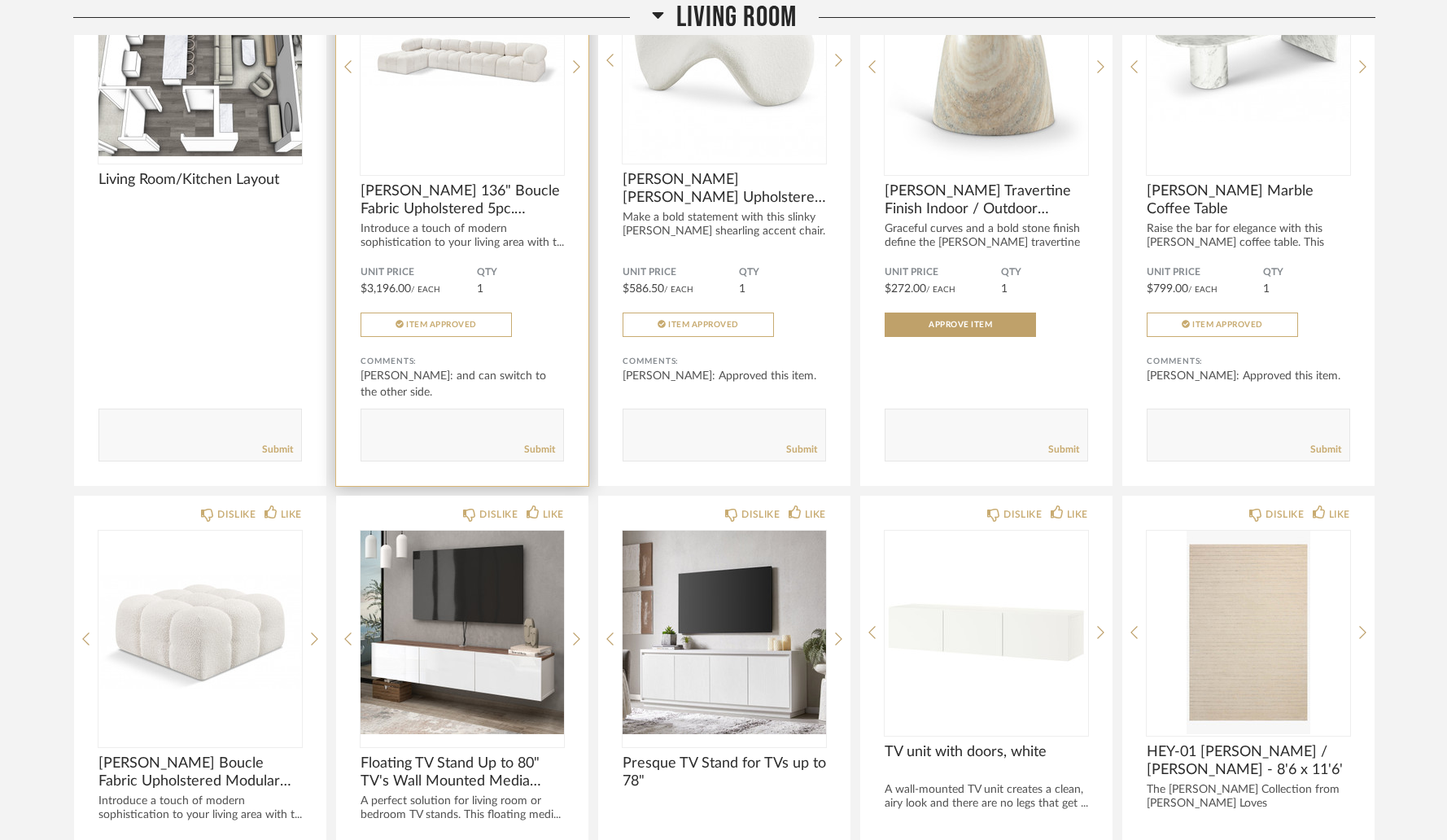
scroll to position [3631, 0]
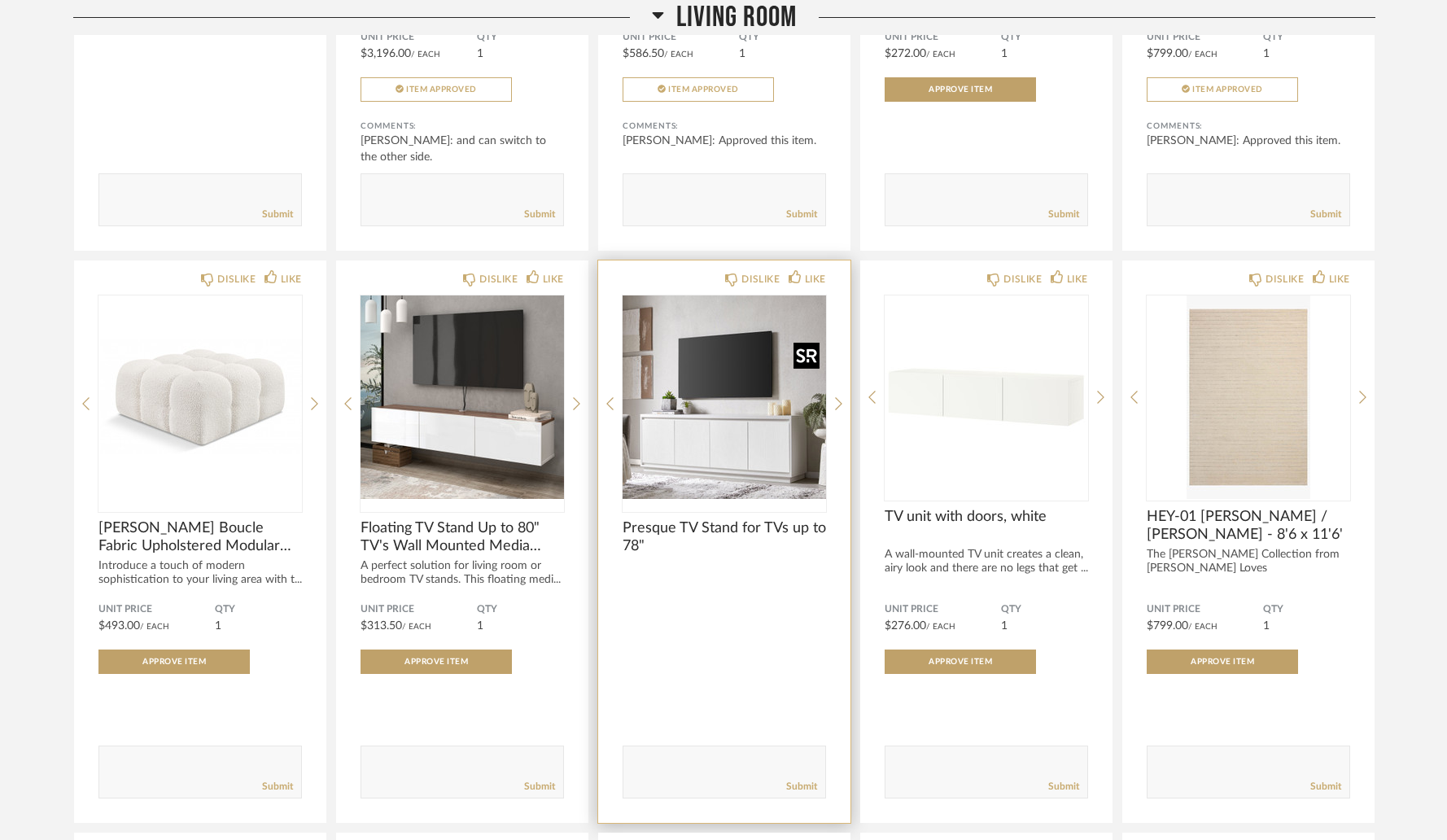
click at [675, 477] on img "0" at bounding box center [724, 397] width 203 height 203
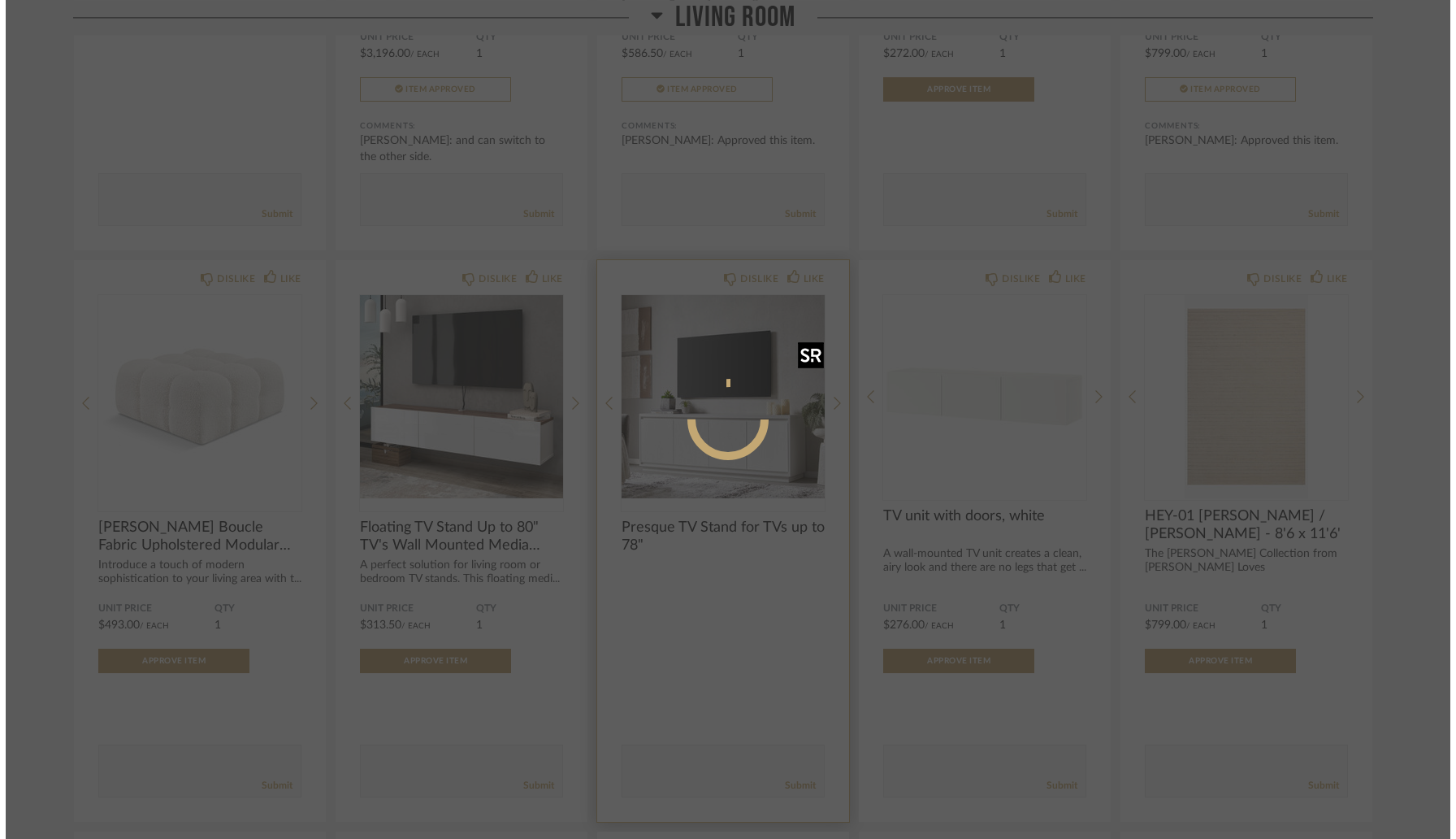
scroll to position [0, 0]
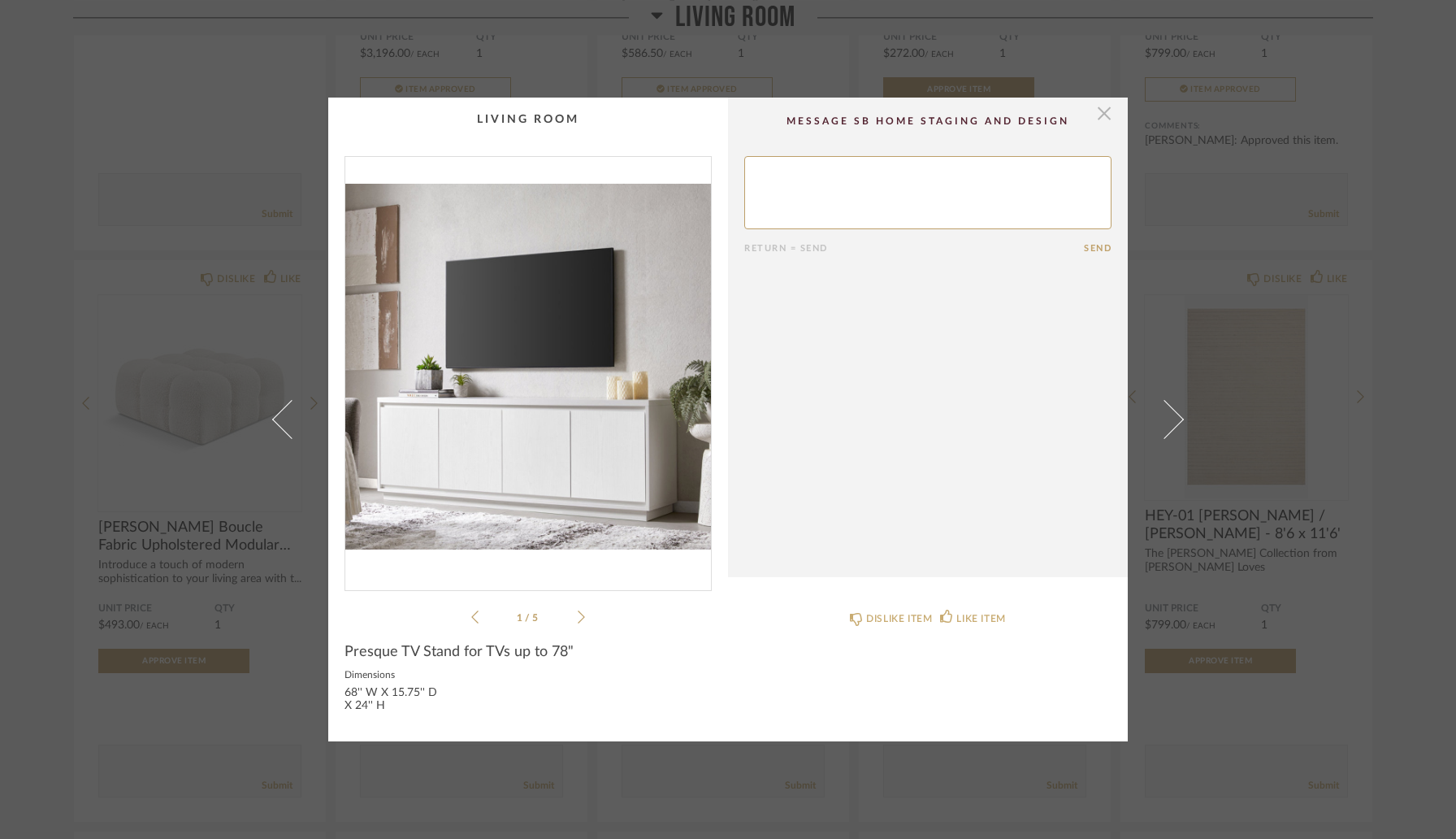
click at [1097, 115] on span "button" at bounding box center [1104, 114] width 32 height 32
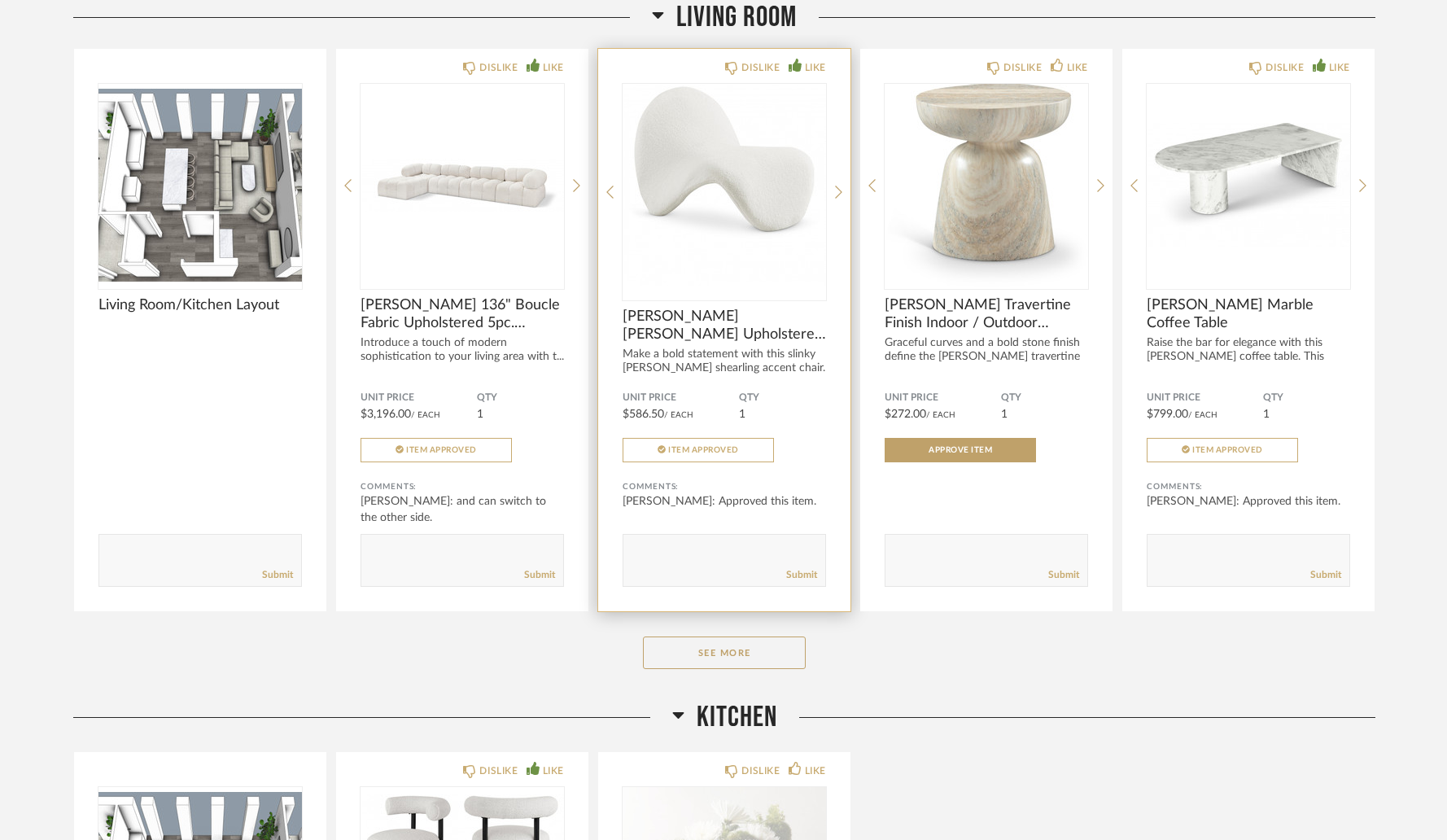
scroll to position [2791, 0]
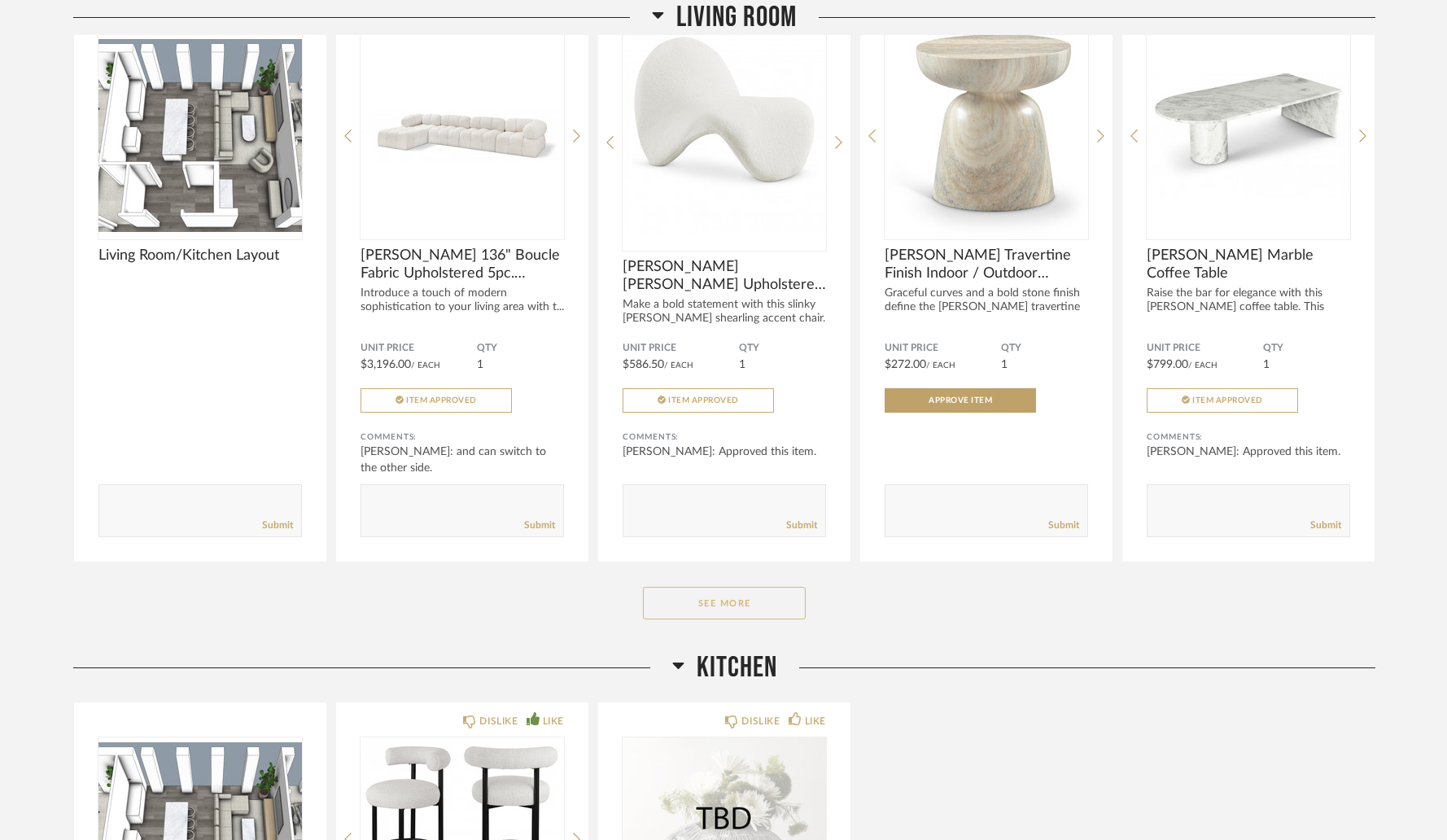
click at [732, 590] on button "See More" at bounding box center [724, 603] width 162 height 32
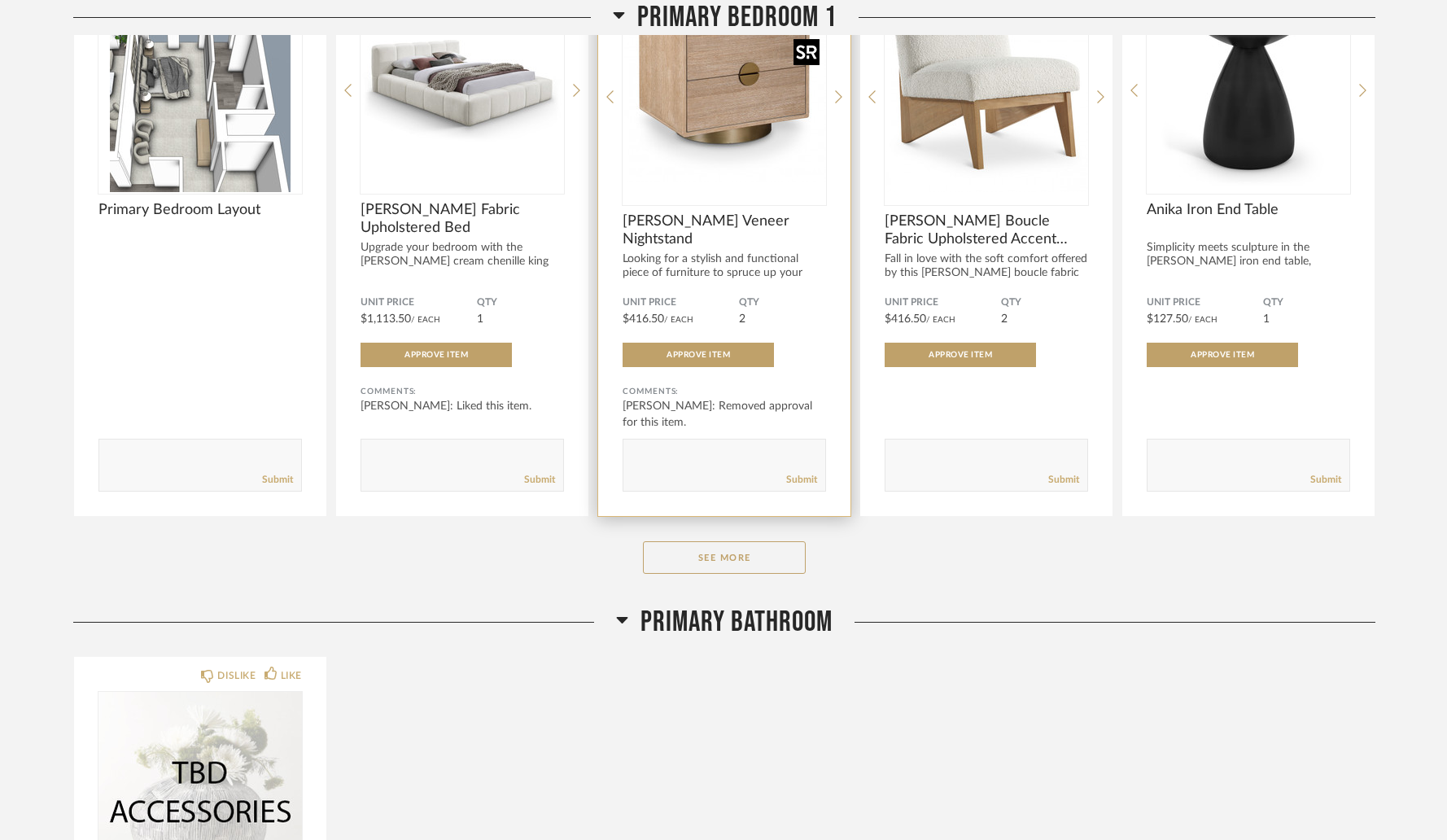
scroll to position [6427, 0]
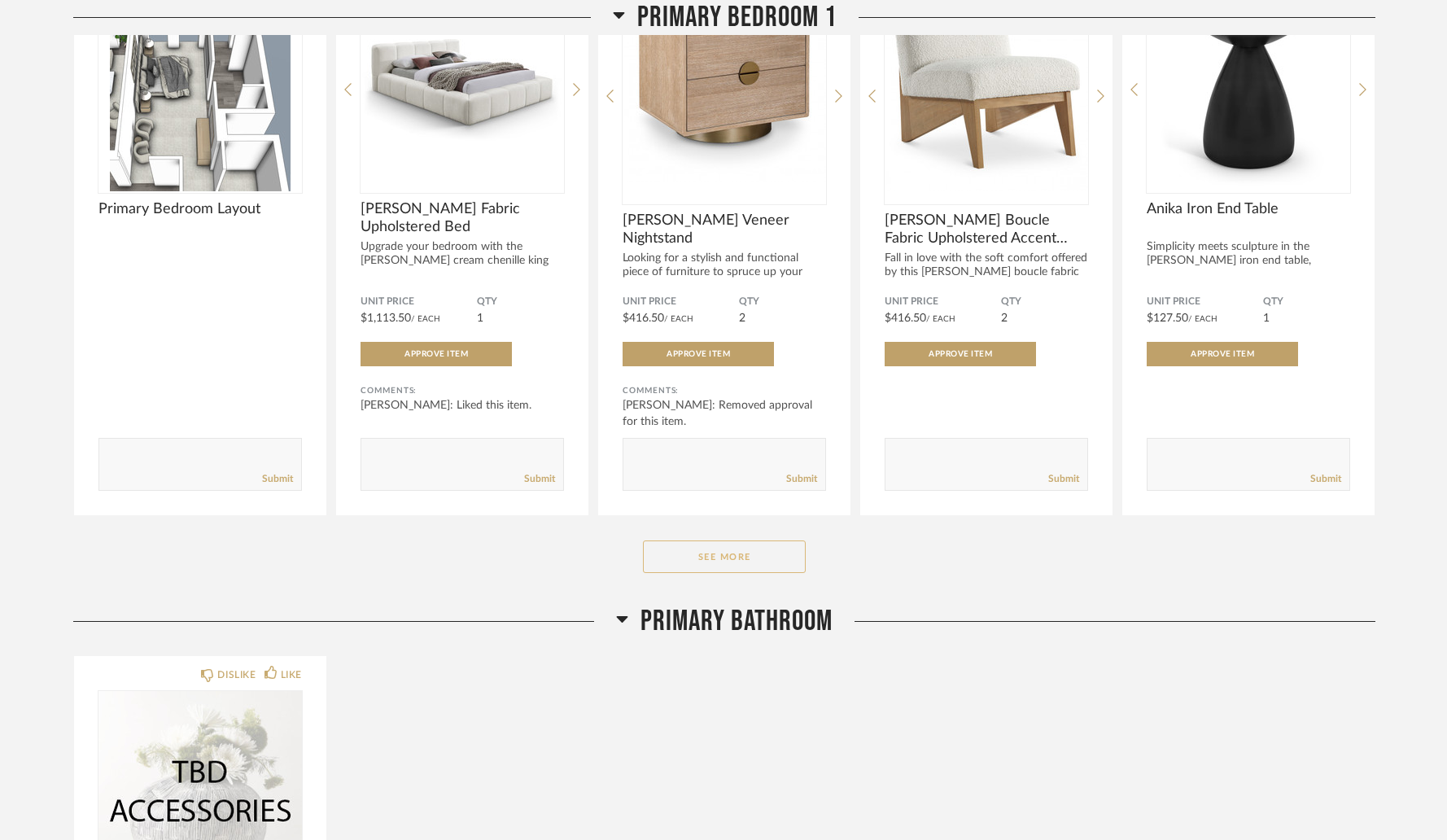
click at [751, 572] on button "See More" at bounding box center [724, 556] width 162 height 32
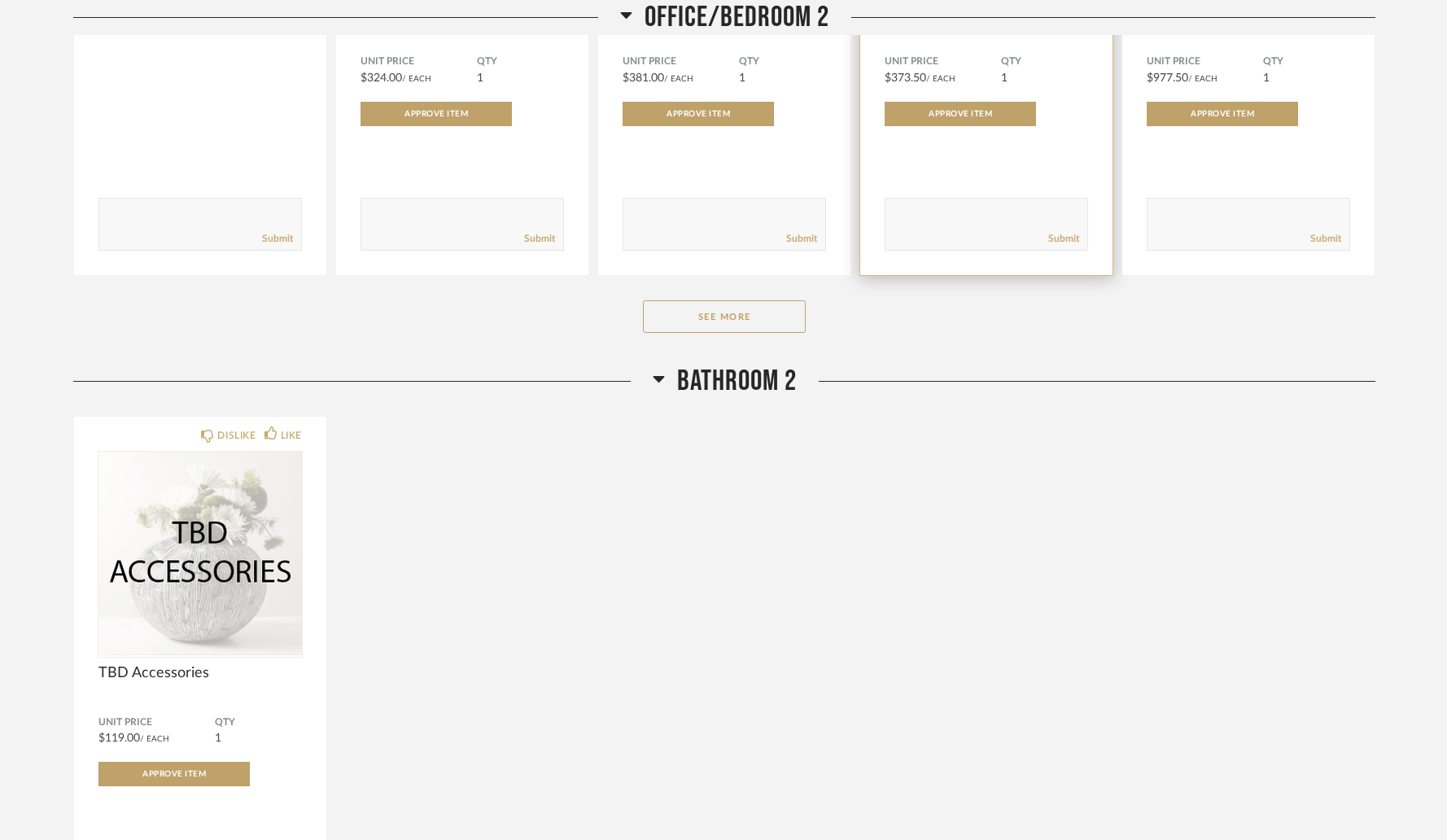
scroll to position [8676, 0]
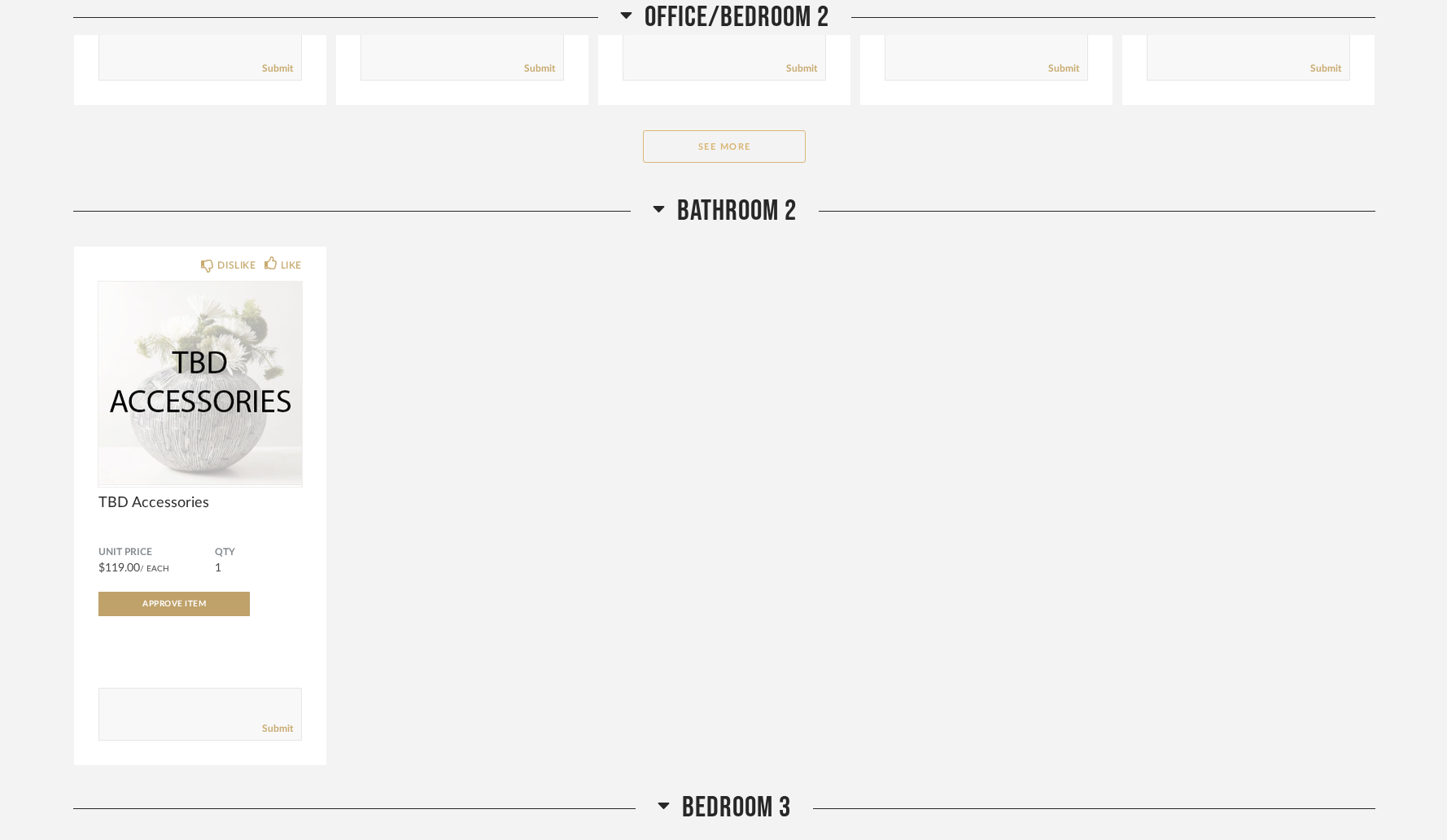
click at [766, 155] on button "See More" at bounding box center [724, 146] width 162 height 32
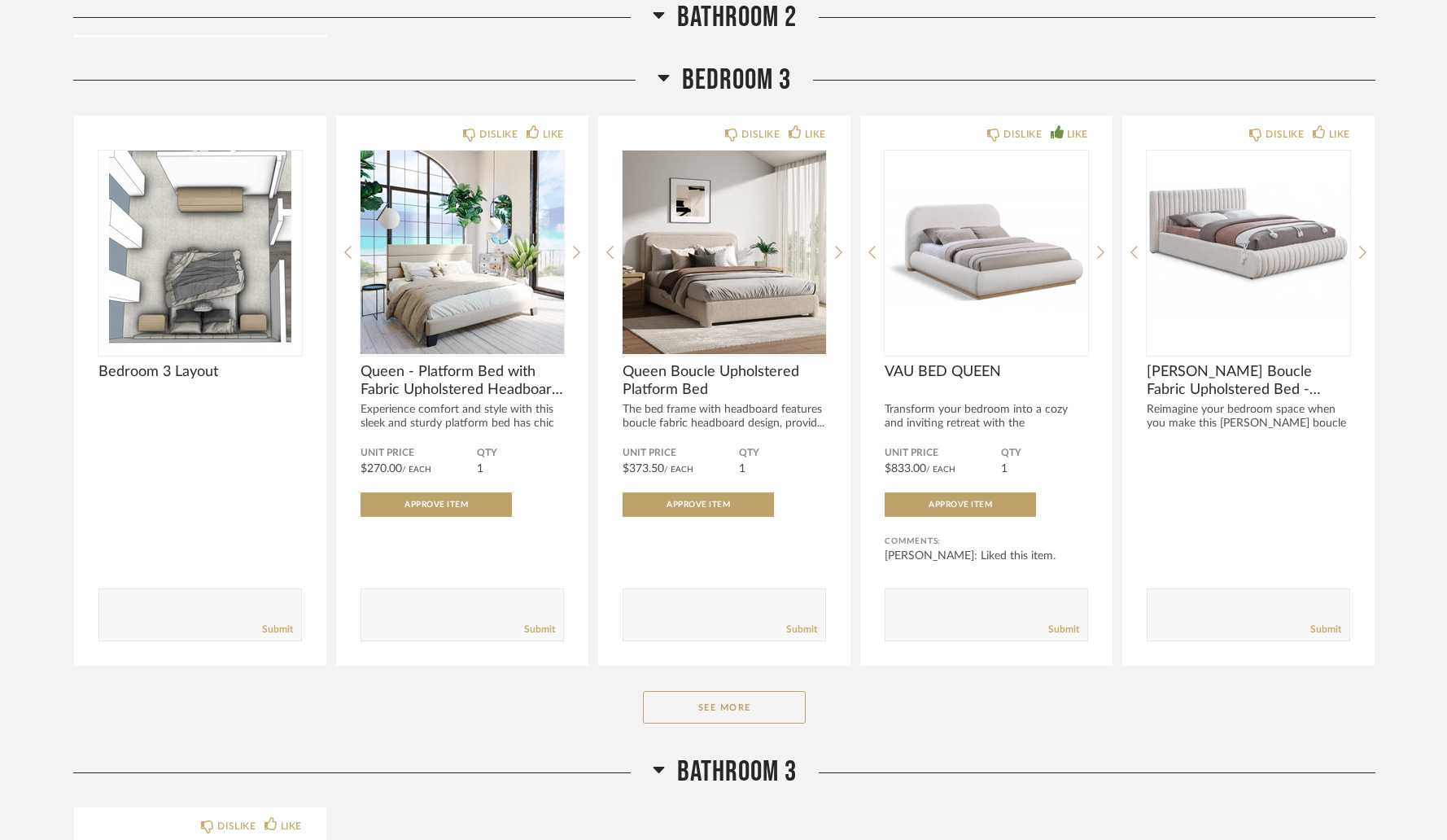
scroll to position [11082, 0]
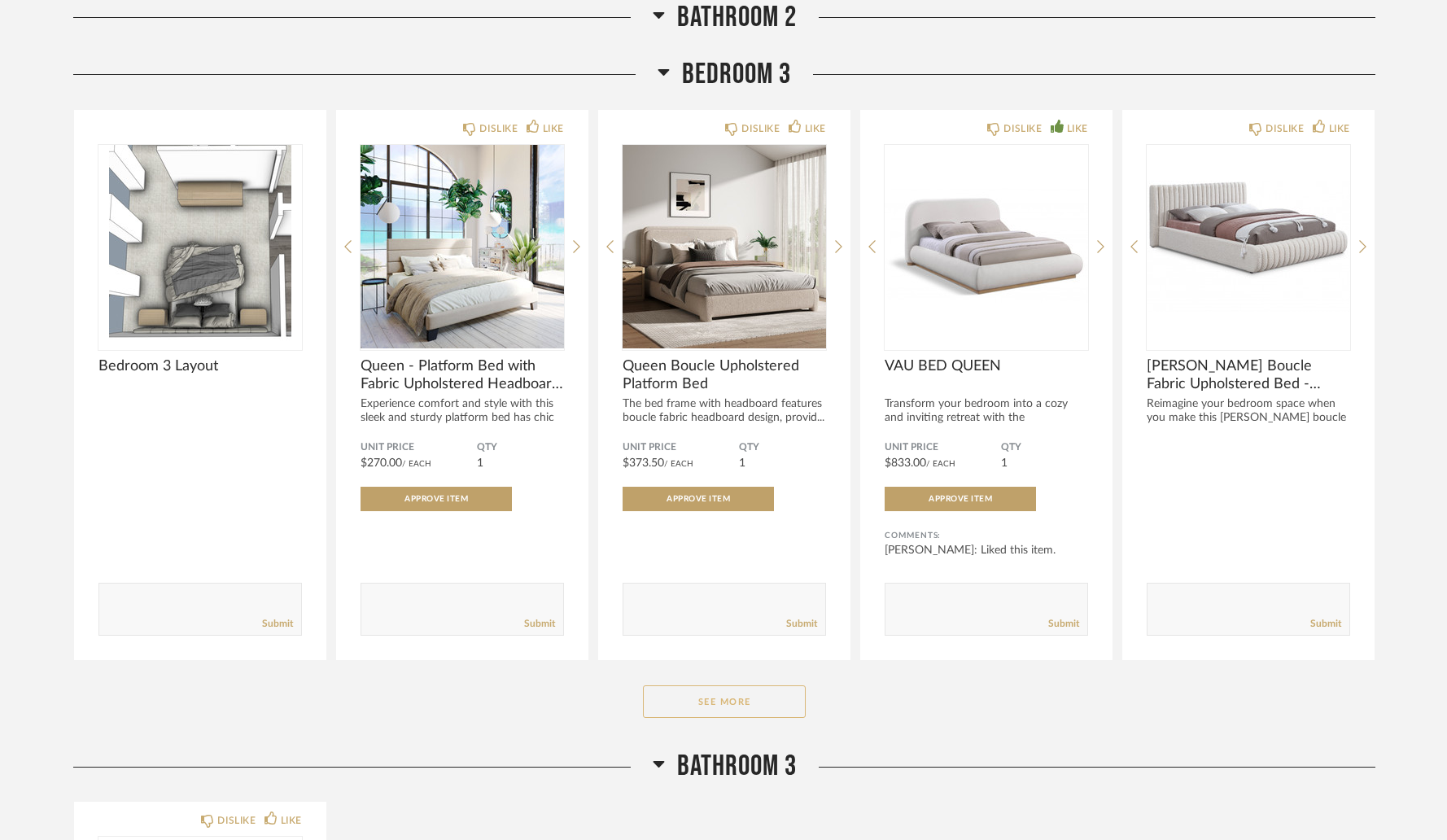
click at [763, 709] on button "See More" at bounding box center [724, 701] width 162 height 32
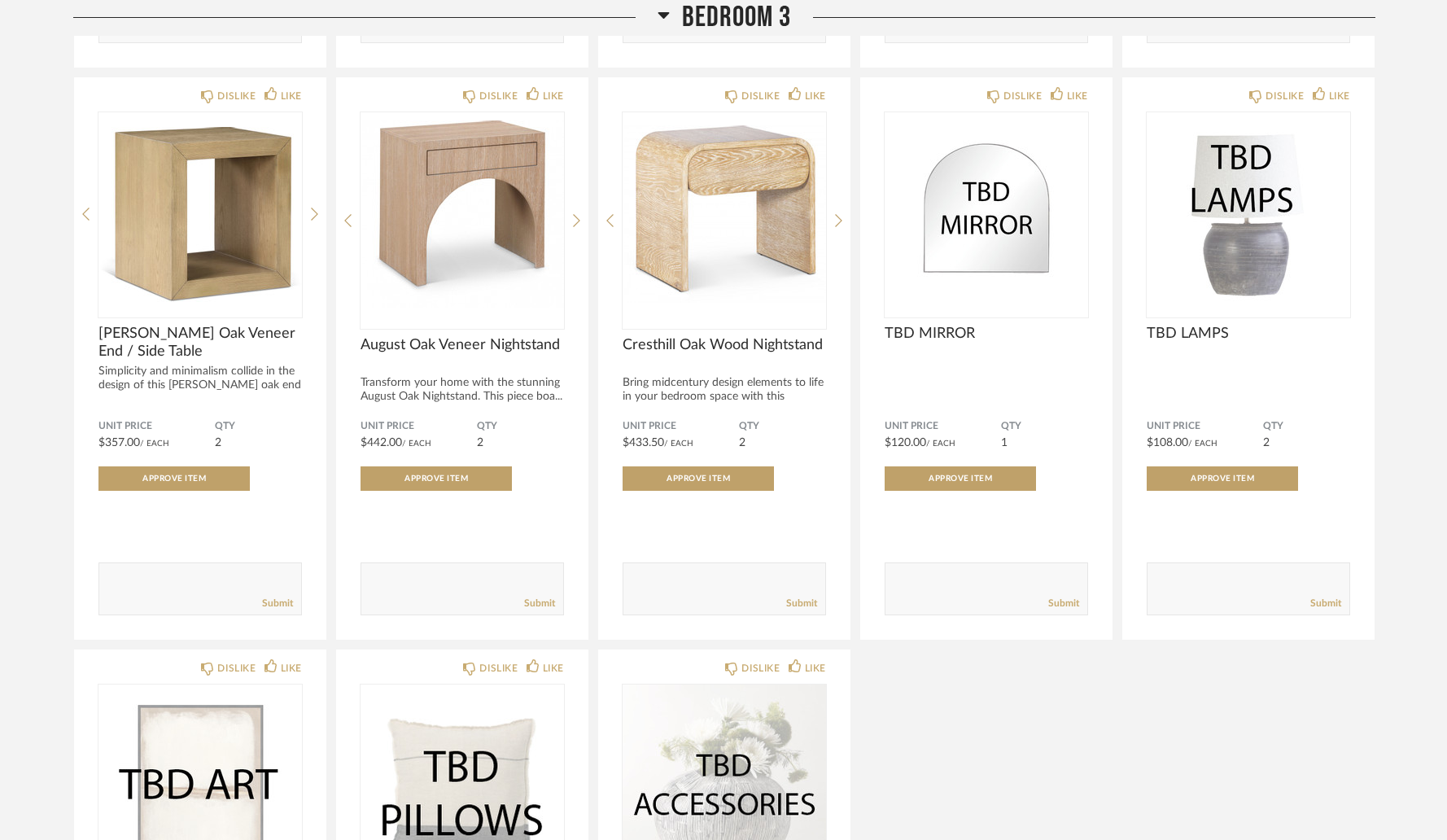
scroll to position [11461, 0]
